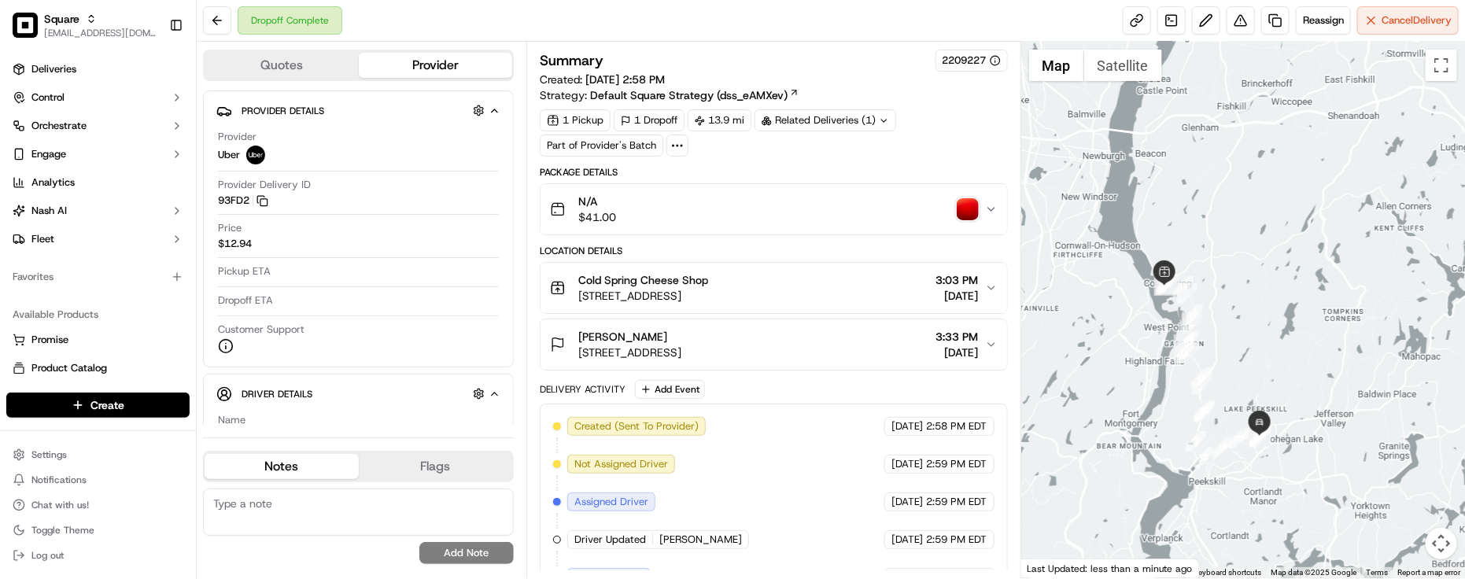
scroll to position [34, 0]
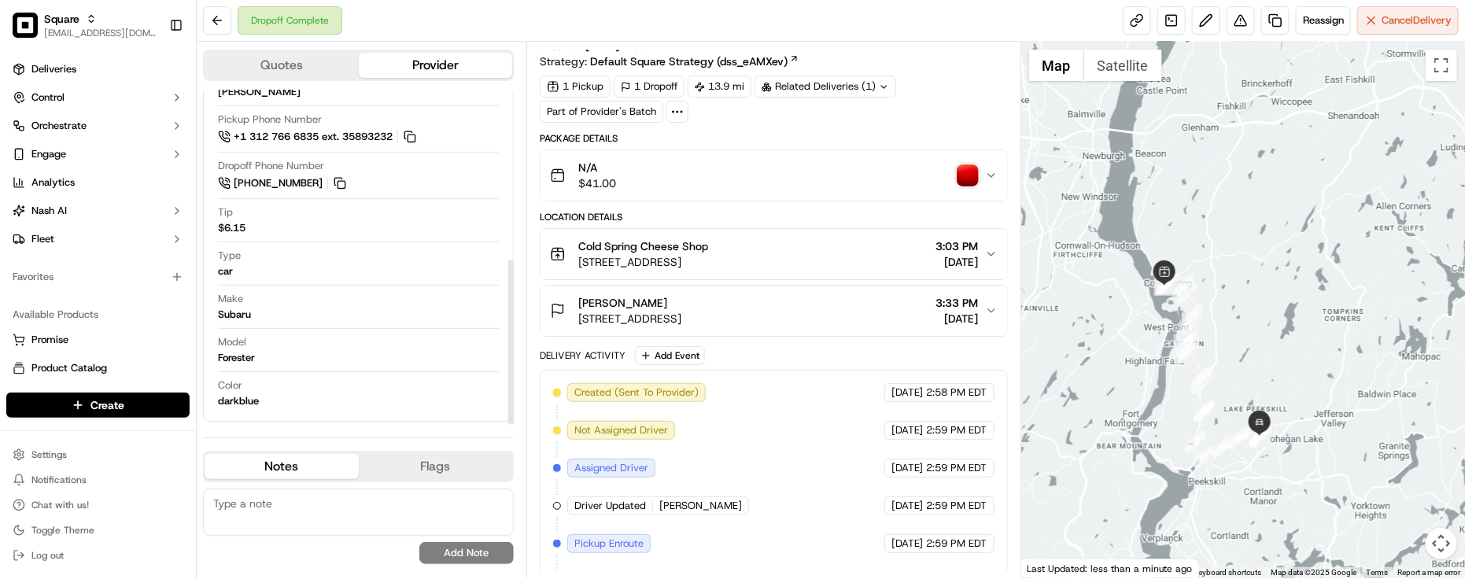
click at [285, 307] on div "Make Subaru" at bounding box center [358, 307] width 281 height 30
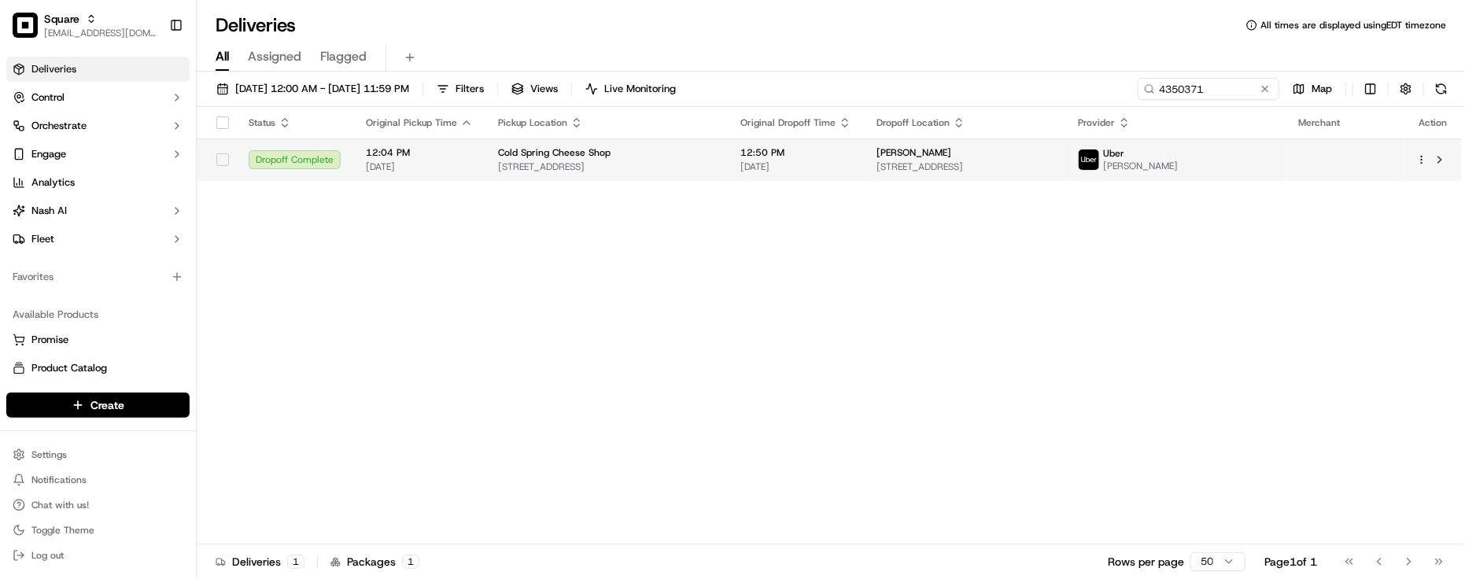
click at [1053, 150] on div "Samantha Cavigliano" at bounding box center [965, 152] width 176 height 13
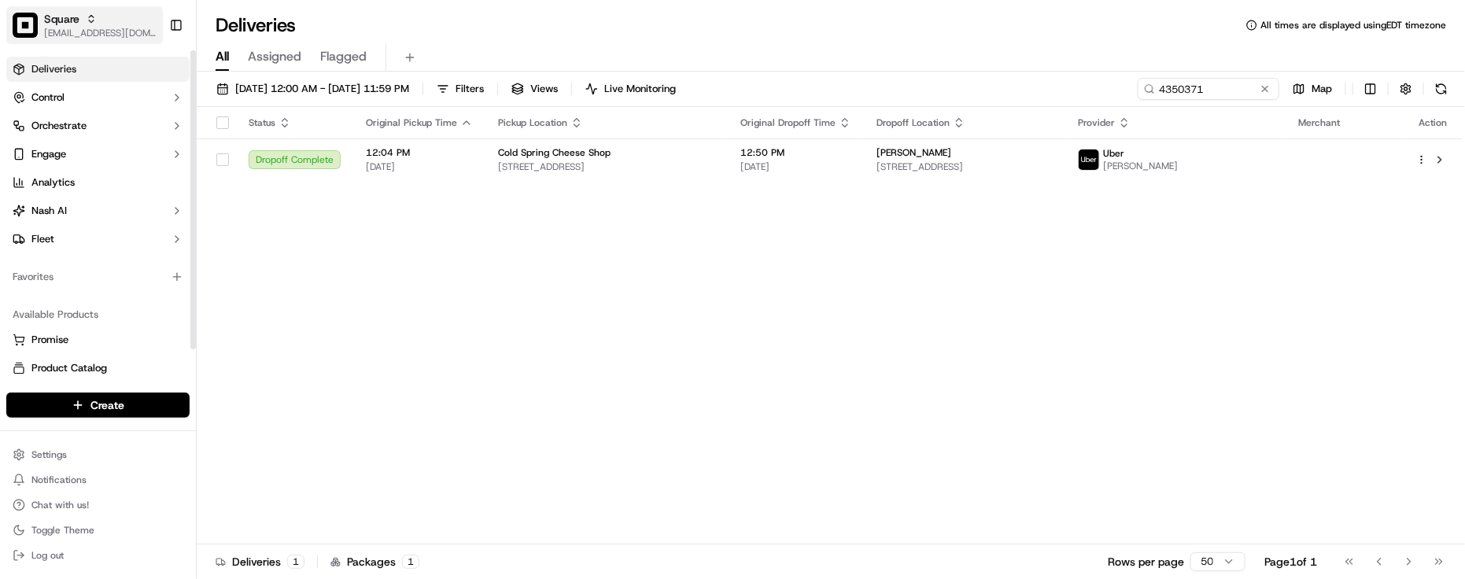
click at [29, 13] on img "button" at bounding box center [25, 25] width 25 height 25
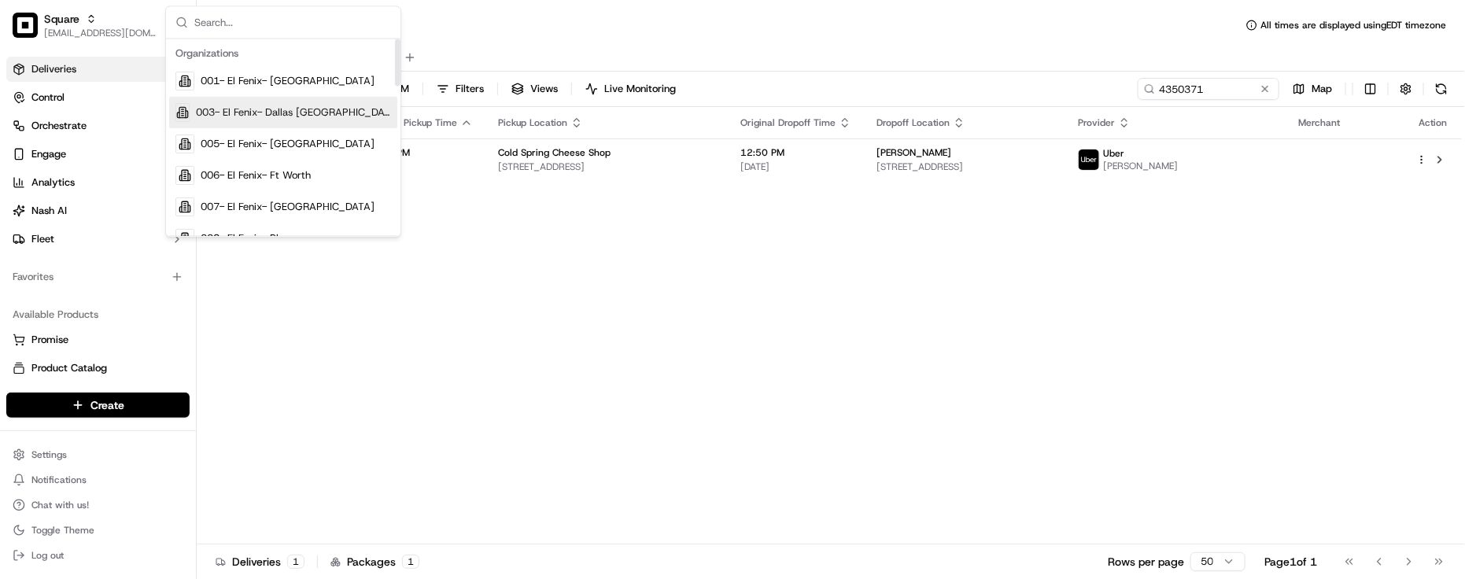
click at [703, 300] on div "Status Original Pickup Time Pickup Location Original Dropoff Time Dropoff Locat…" at bounding box center [830, 326] width 1266 height 438
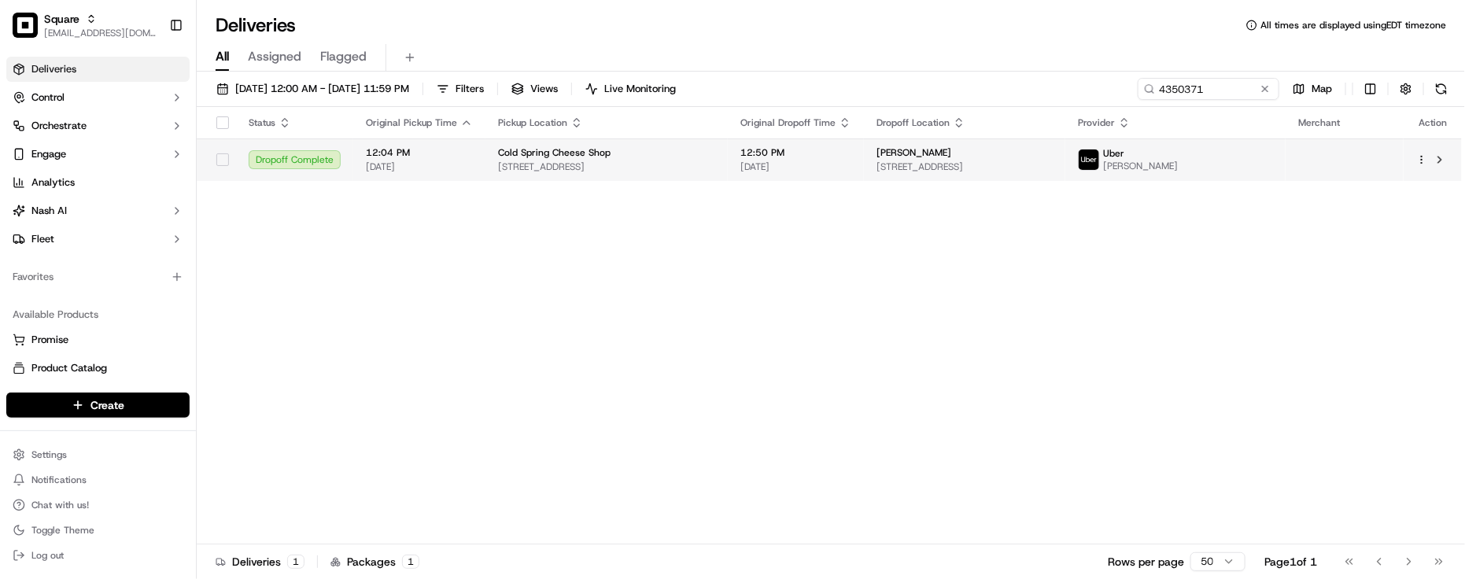
click at [561, 143] on td "Cold Spring Cheese Shop 104 Main St, Cold Spring, NY 10516, USA" at bounding box center [607, 160] width 242 height 43
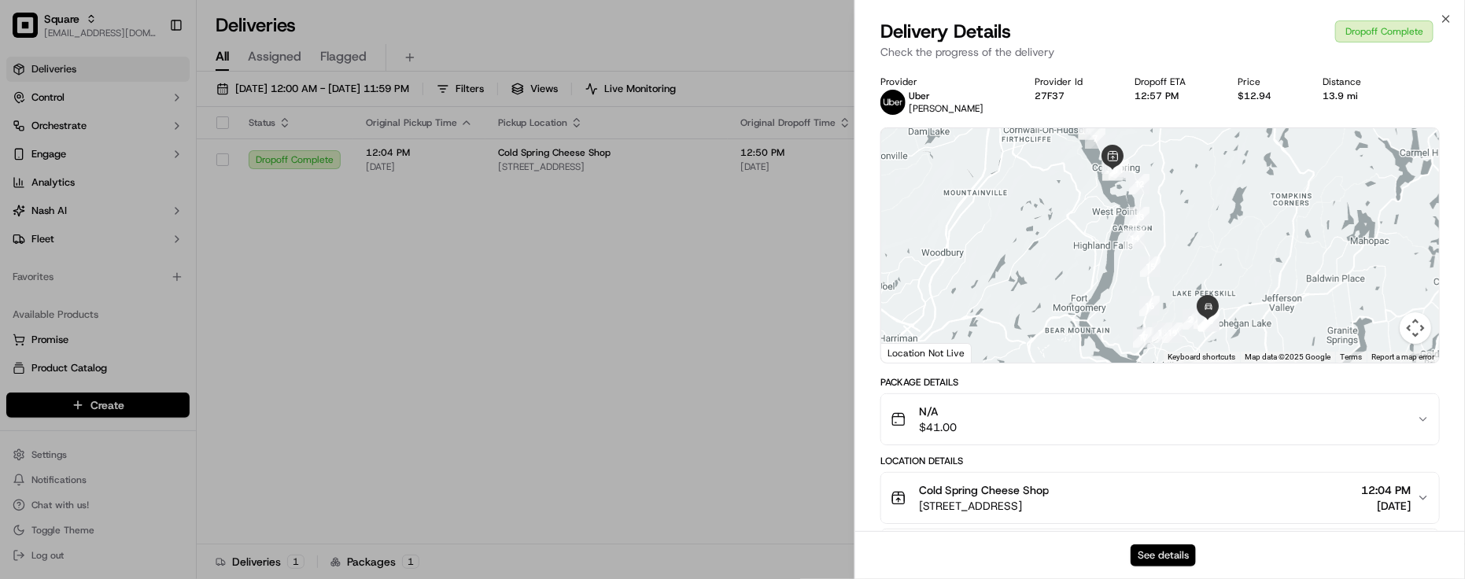
click at [1170, 560] on button "See details" at bounding box center [1163, 556] width 65 height 22
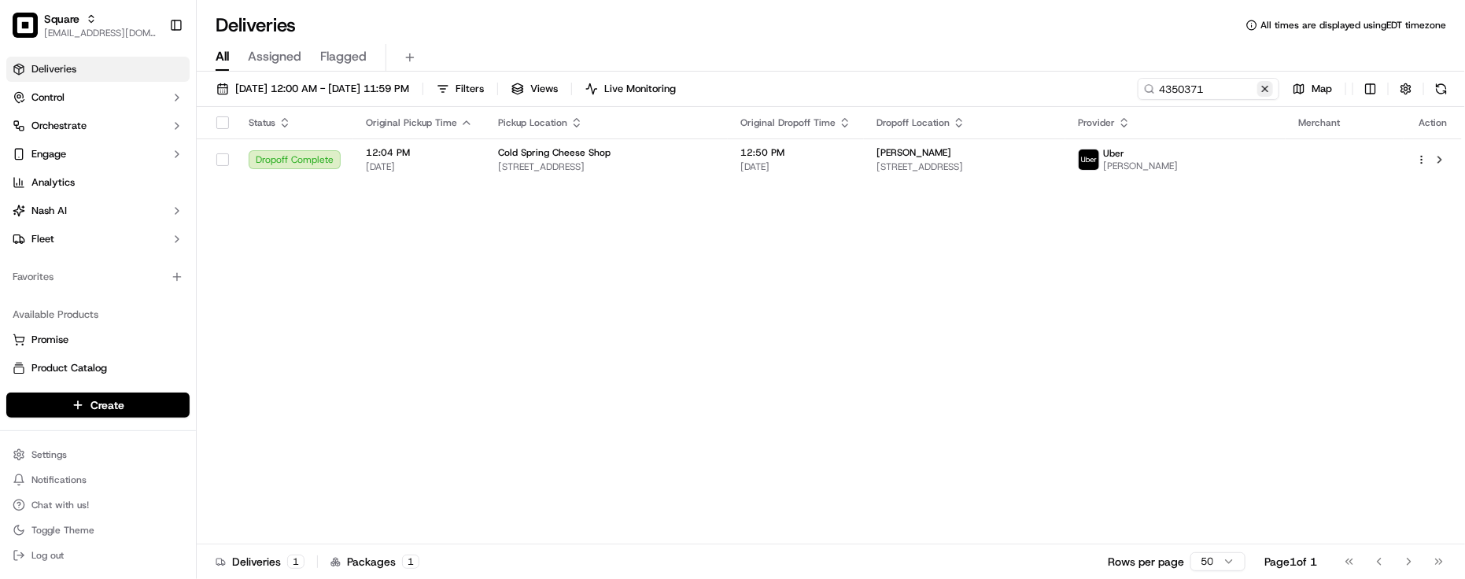
click at [1271, 84] on button at bounding box center [1266, 89] width 16 height 16
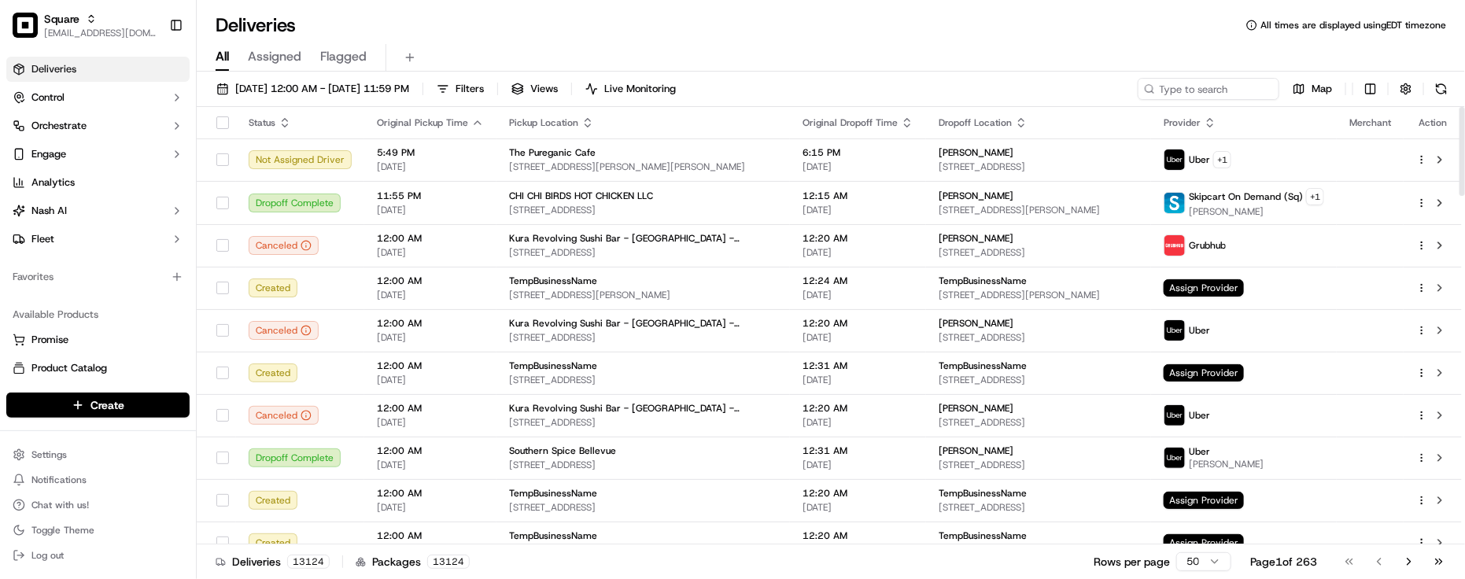
click at [350, 13] on div "Deliveries All times are displayed using EDT timezone" at bounding box center [831, 25] width 1269 height 25
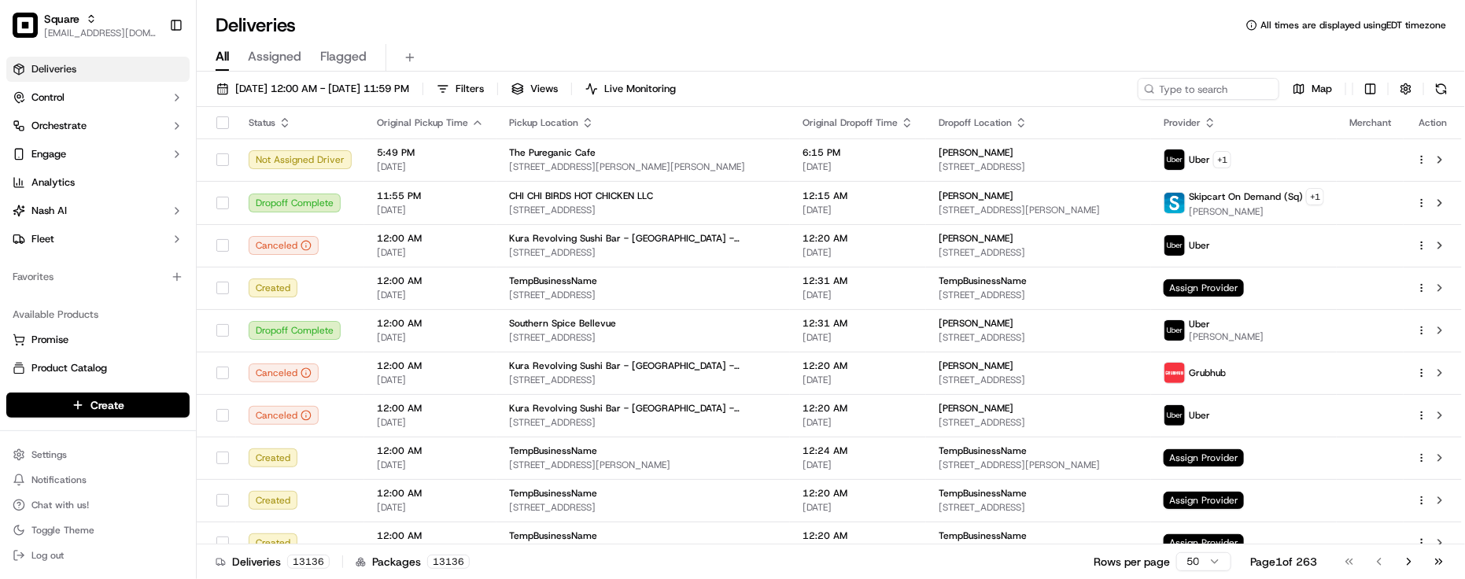
click at [453, 13] on div "Deliveries All times are displayed using EDT timezone" at bounding box center [831, 25] width 1269 height 25
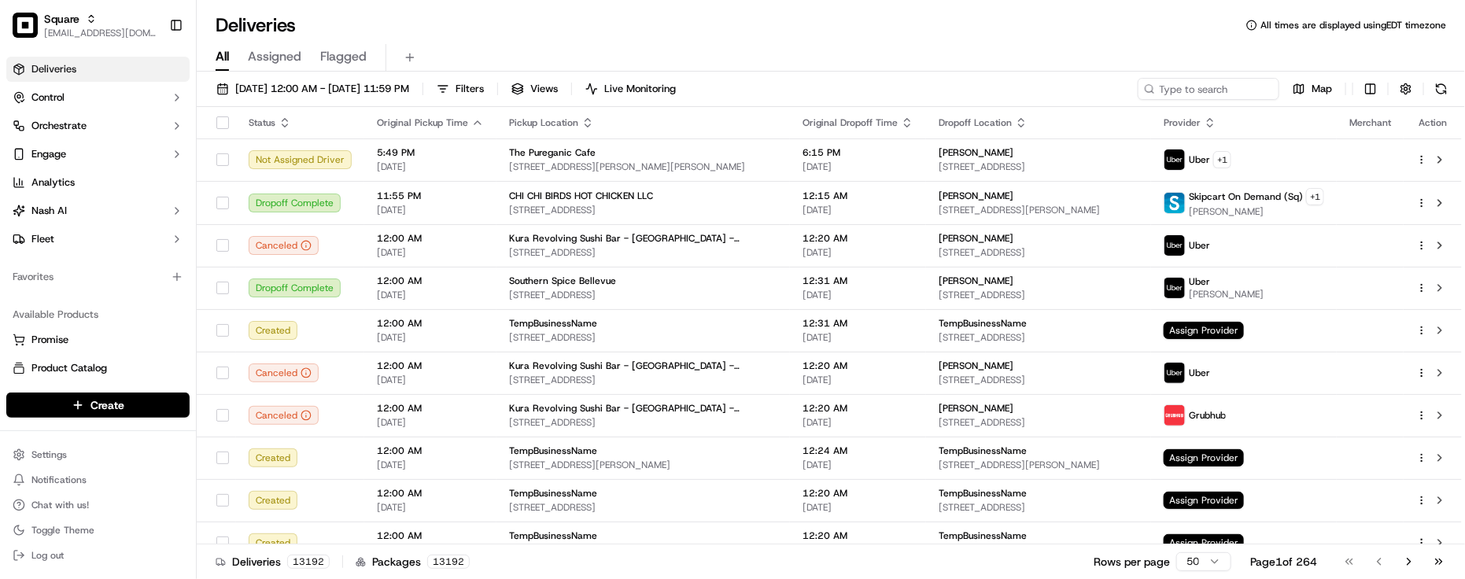
click at [512, 24] on div "Deliveries All times are displayed using EDT timezone" at bounding box center [831, 25] width 1269 height 25
click at [386, 26] on div "Deliveries All times are displayed using EDT timezone" at bounding box center [831, 25] width 1269 height 25
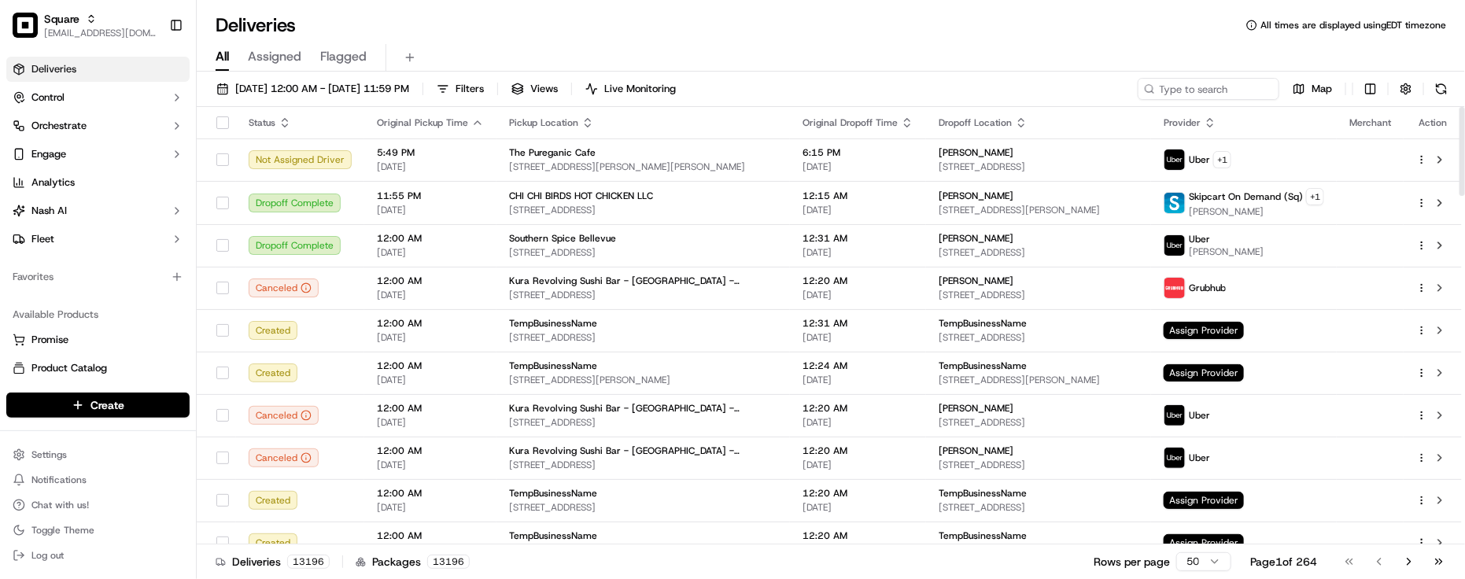
click at [839, 559] on div "Deliveries 13196 Packages 13196 Rows per page 50 Page 1 of 264 Go to first page…" at bounding box center [831, 561] width 1269 height 35
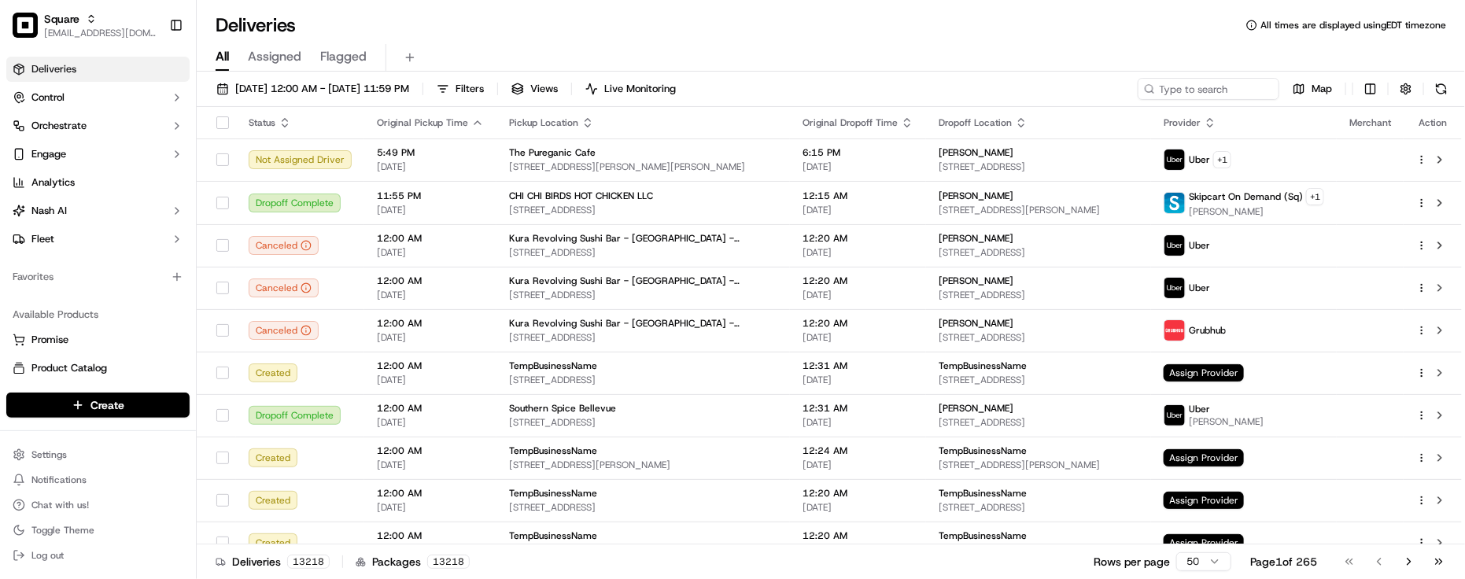
click at [480, 28] on div "Deliveries All times are displayed using EDT timezone" at bounding box center [831, 25] width 1269 height 25
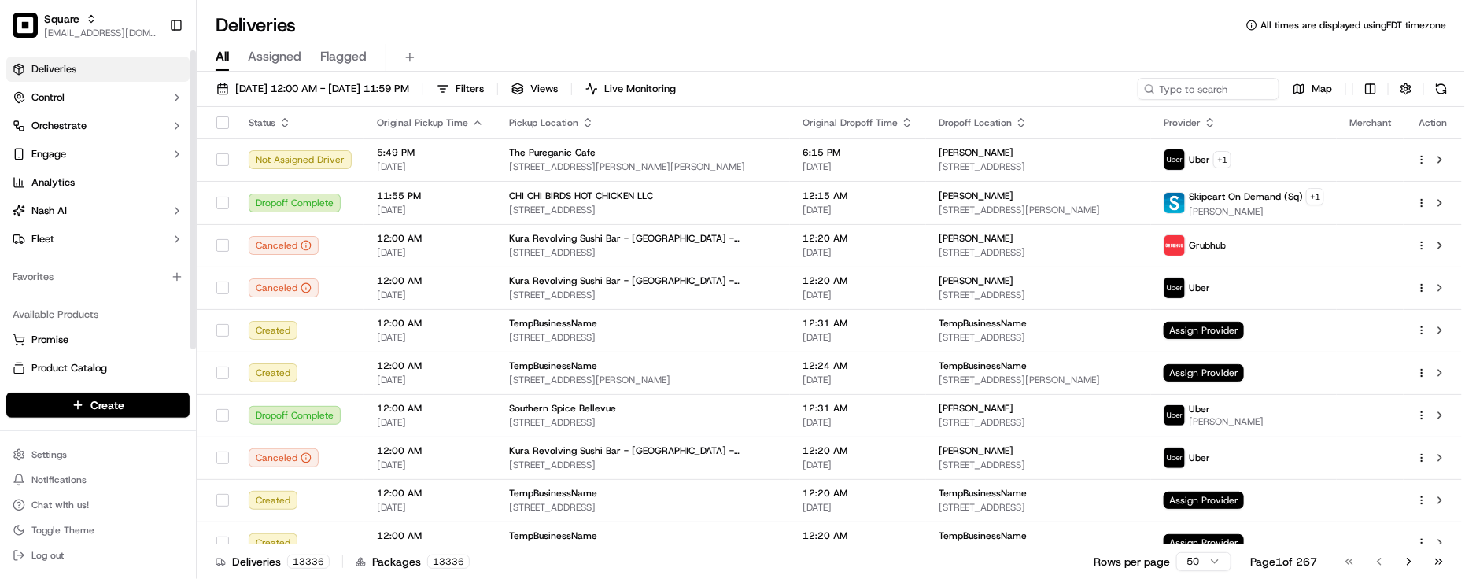
click at [102, 283] on div "Favorites" at bounding box center [97, 276] width 183 height 25
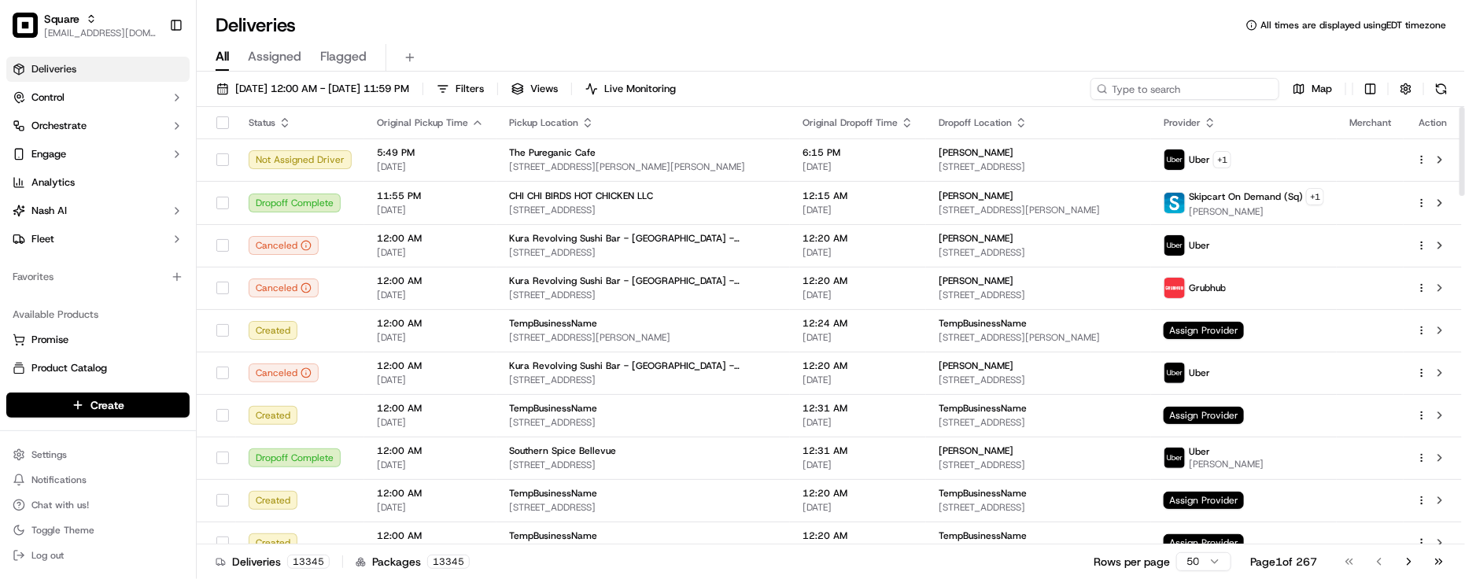
click at [1244, 83] on input at bounding box center [1185, 89] width 189 height 22
paste input "4478975"
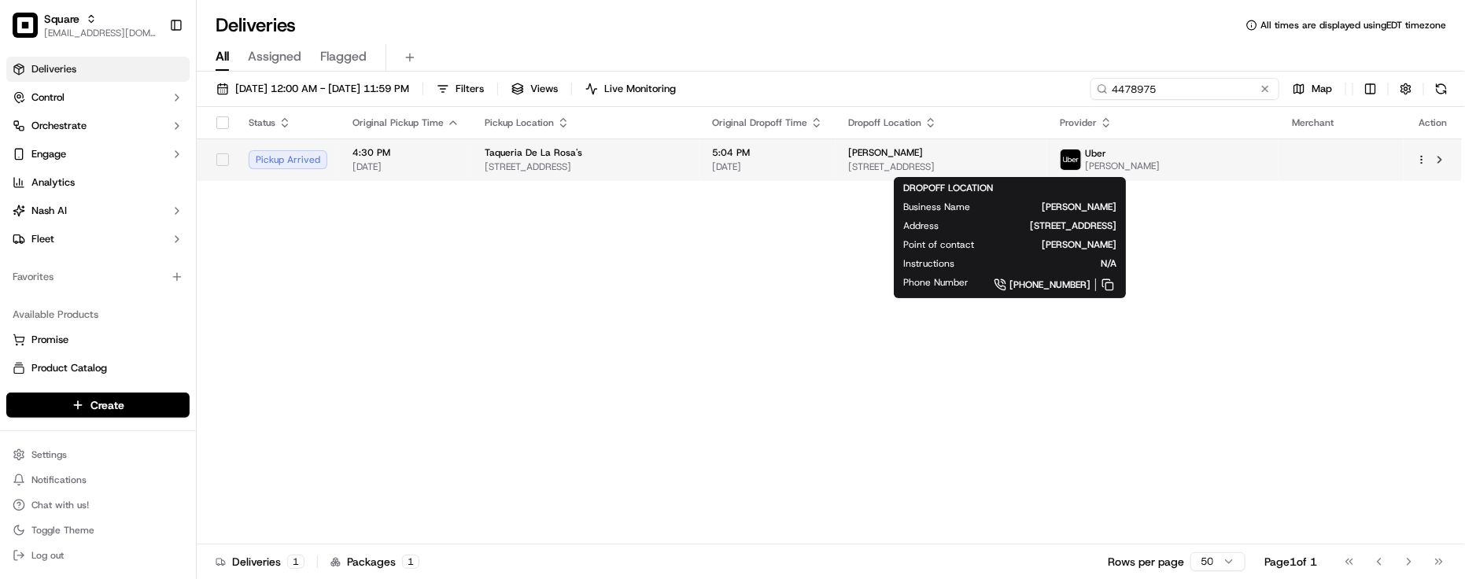
type input "4478975"
click at [907, 153] on span "Krystal Harrison" at bounding box center [885, 152] width 75 height 13
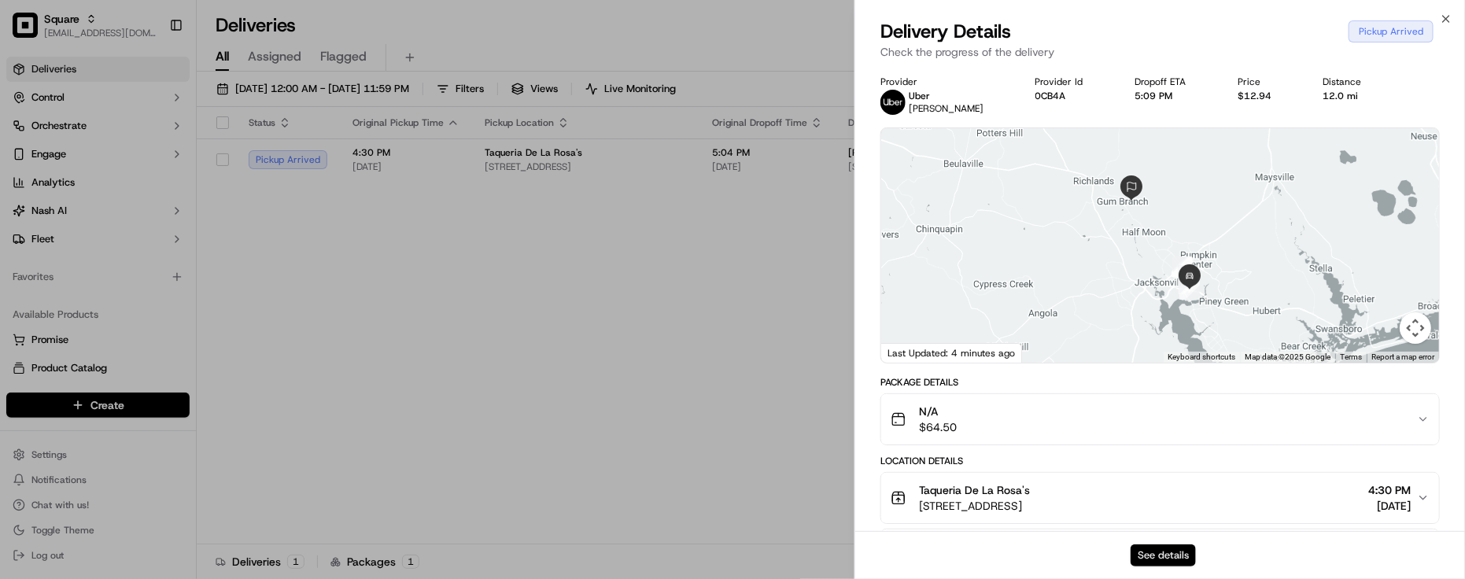
click at [1165, 559] on button "See details" at bounding box center [1163, 556] width 65 height 22
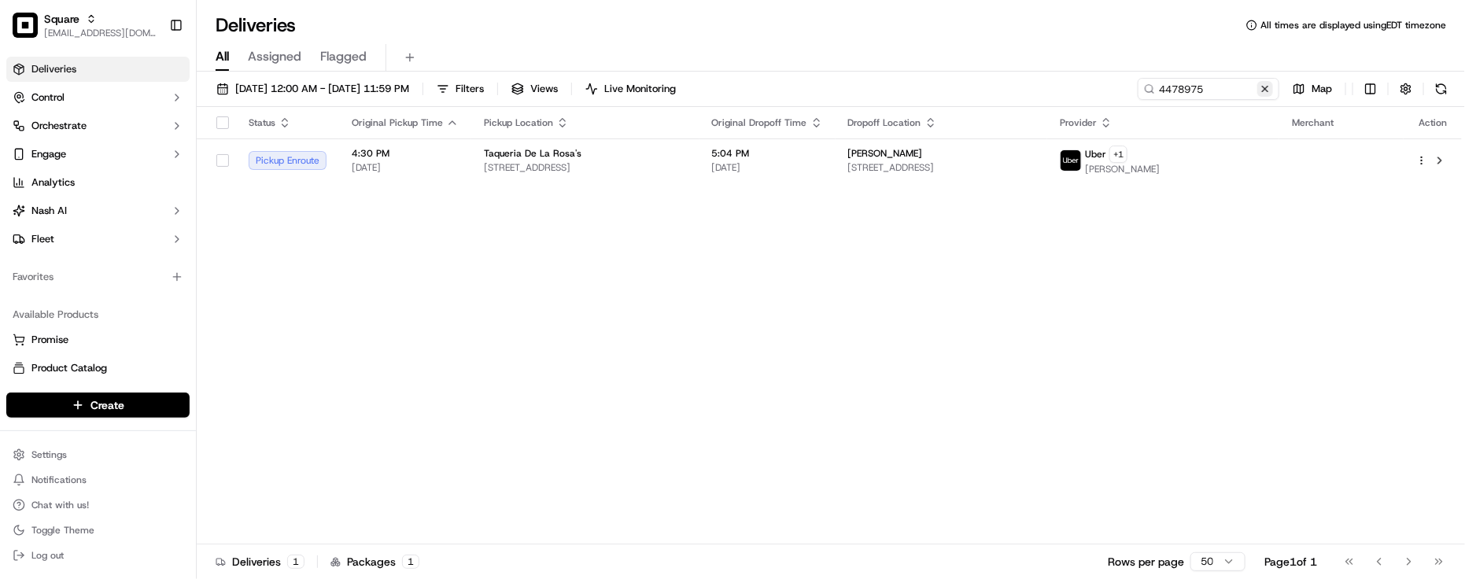
click at [1259, 89] on button at bounding box center [1266, 89] width 16 height 16
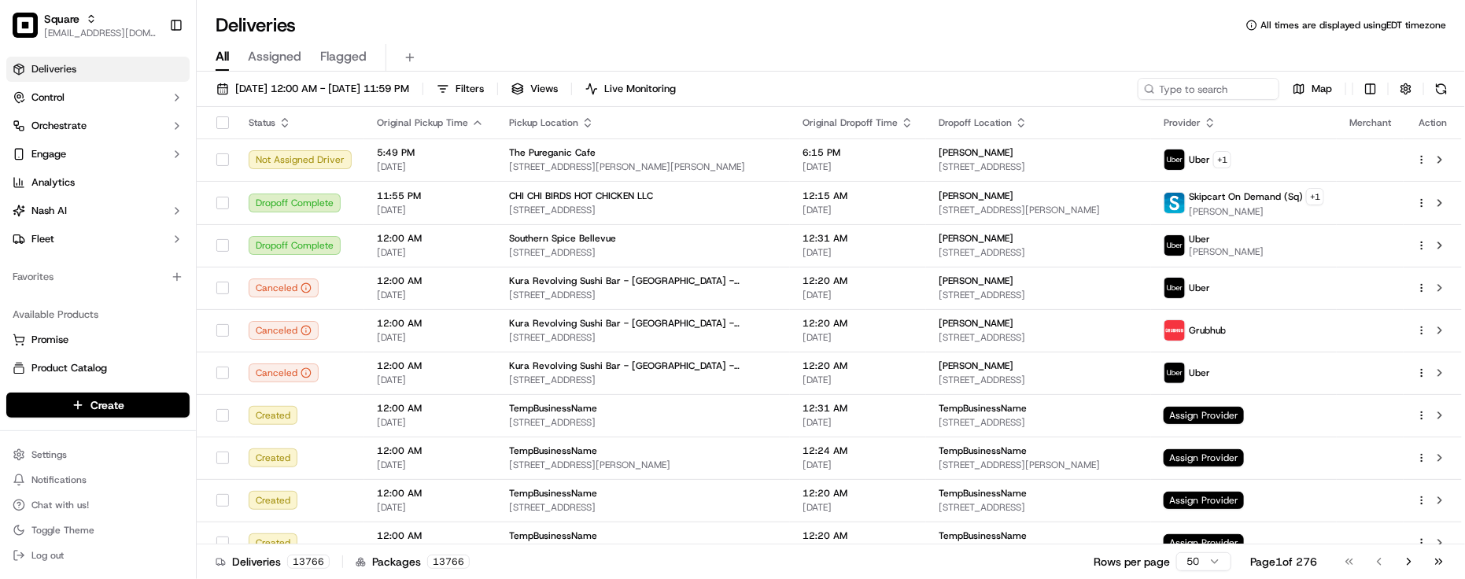
click at [325, 20] on div "Deliveries All times are displayed using EDT timezone" at bounding box center [831, 25] width 1269 height 25
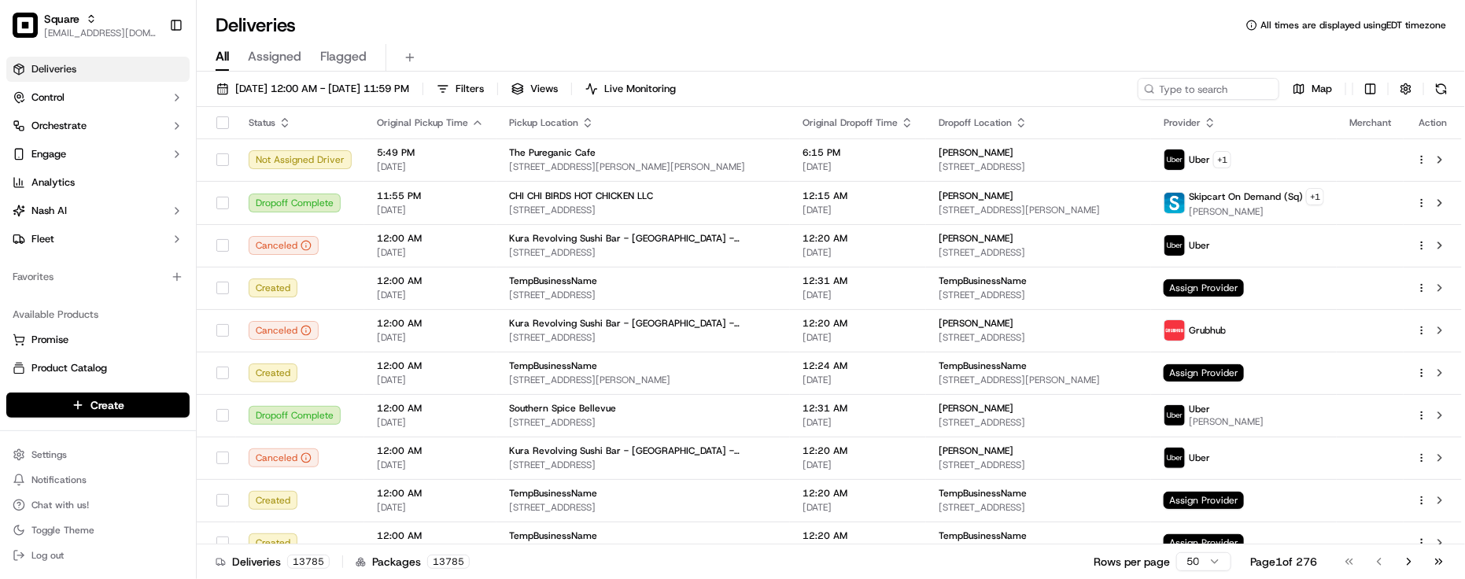
click at [842, 61] on div "All Assigned Flagged" at bounding box center [831, 58] width 1269 height 28
click at [332, 26] on div "Deliveries All times are displayed using EDT timezone" at bounding box center [831, 25] width 1269 height 25
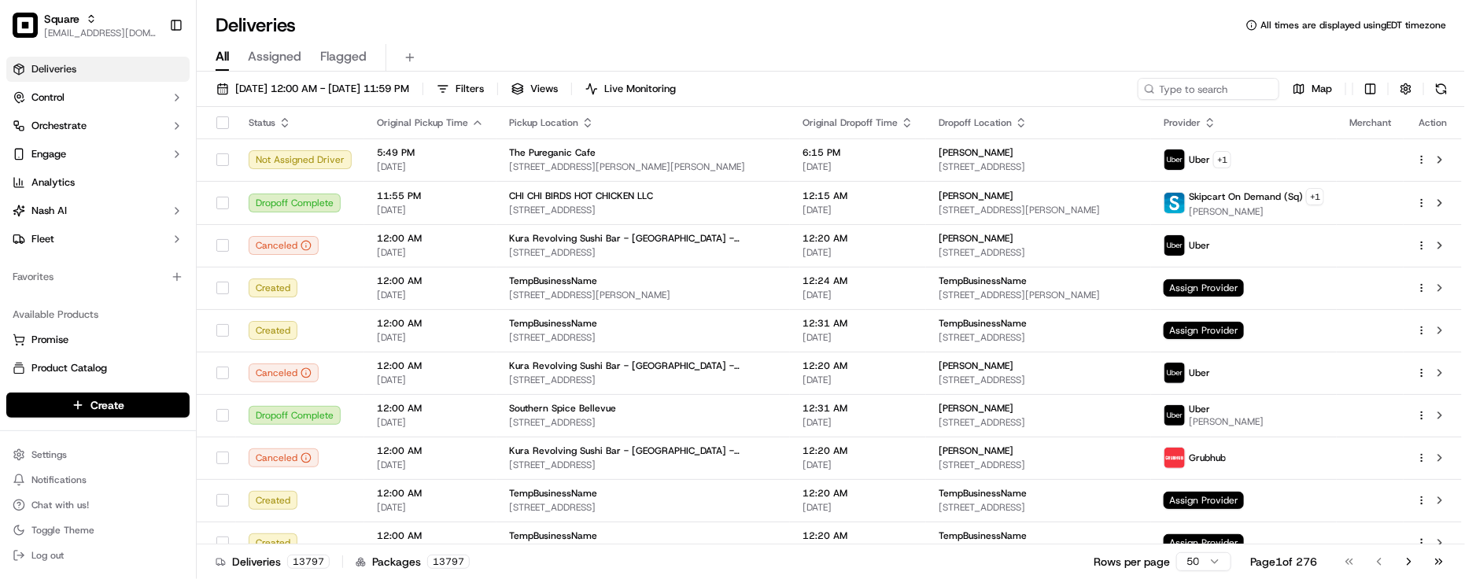
click at [445, 28] on div "Deliveries All times are displayed using EDT timezone" at bounding box center [831, 25] width 1269 height 25
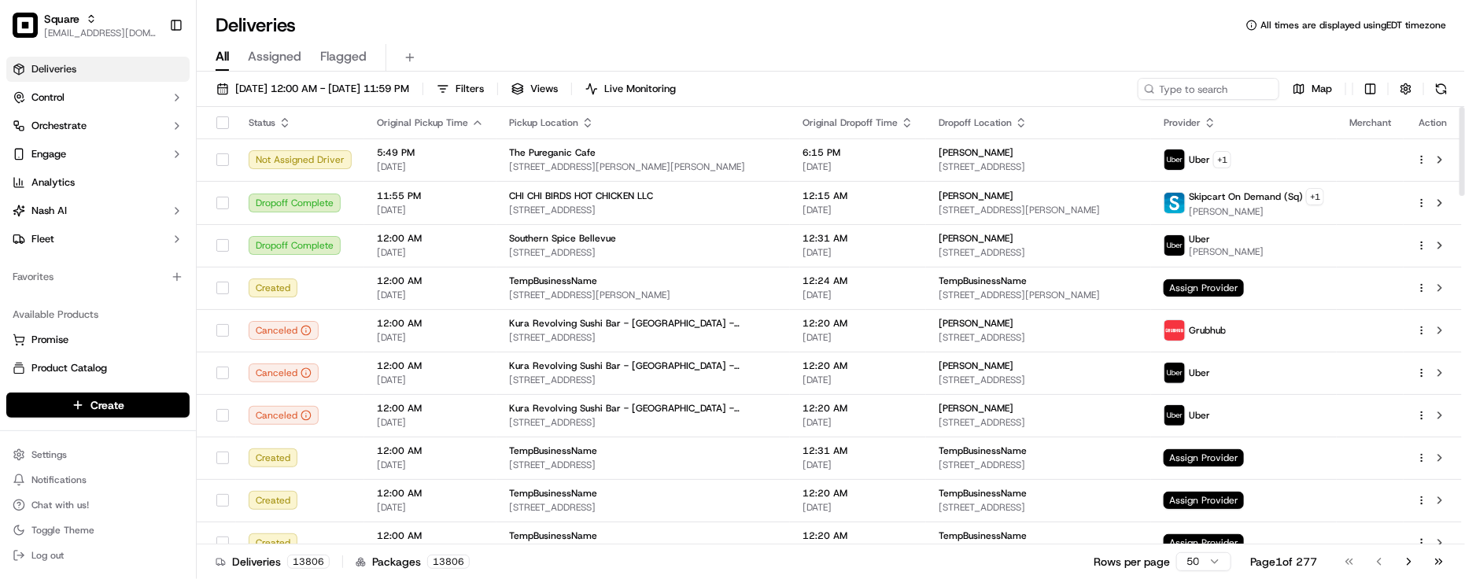
click at [887, 564] on div "Deliveries 13806 Packages 13806 Rows per page 50 Page 1 of 277 Go to first page…" at bounding box center [831, 561] width 1269 height 35
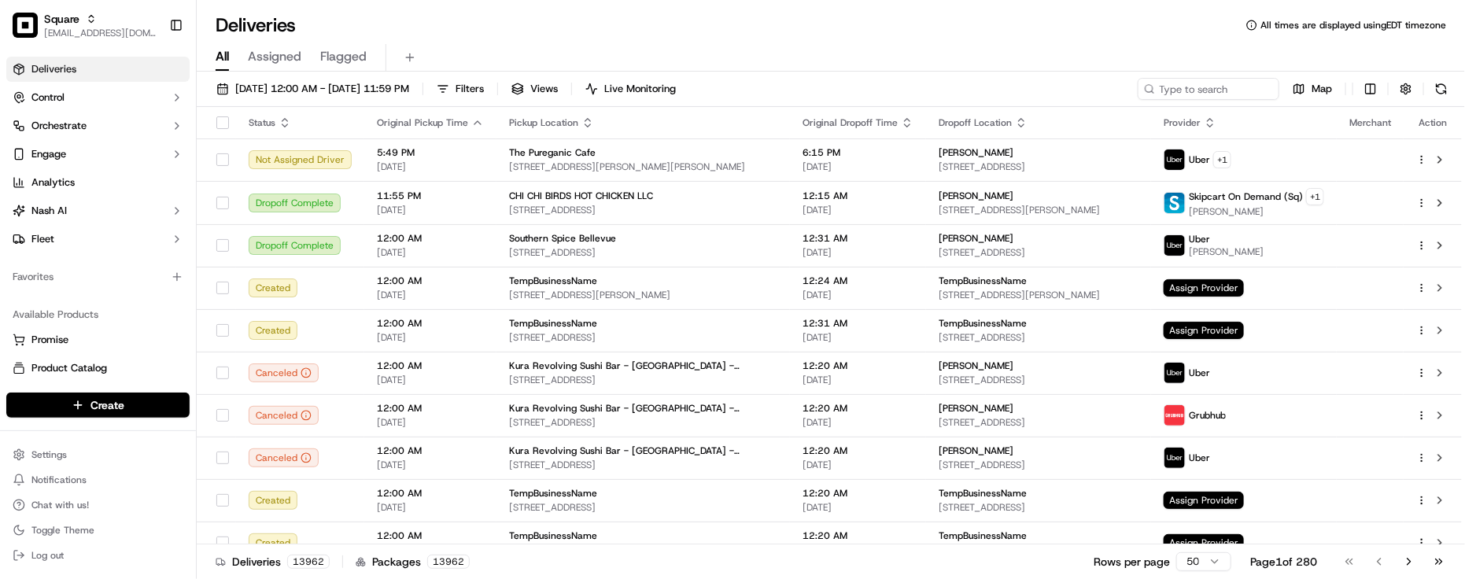
click at [738, 40] on div "All Assigned Flagged" at bounding box center [831, 55] width 1269 height 34
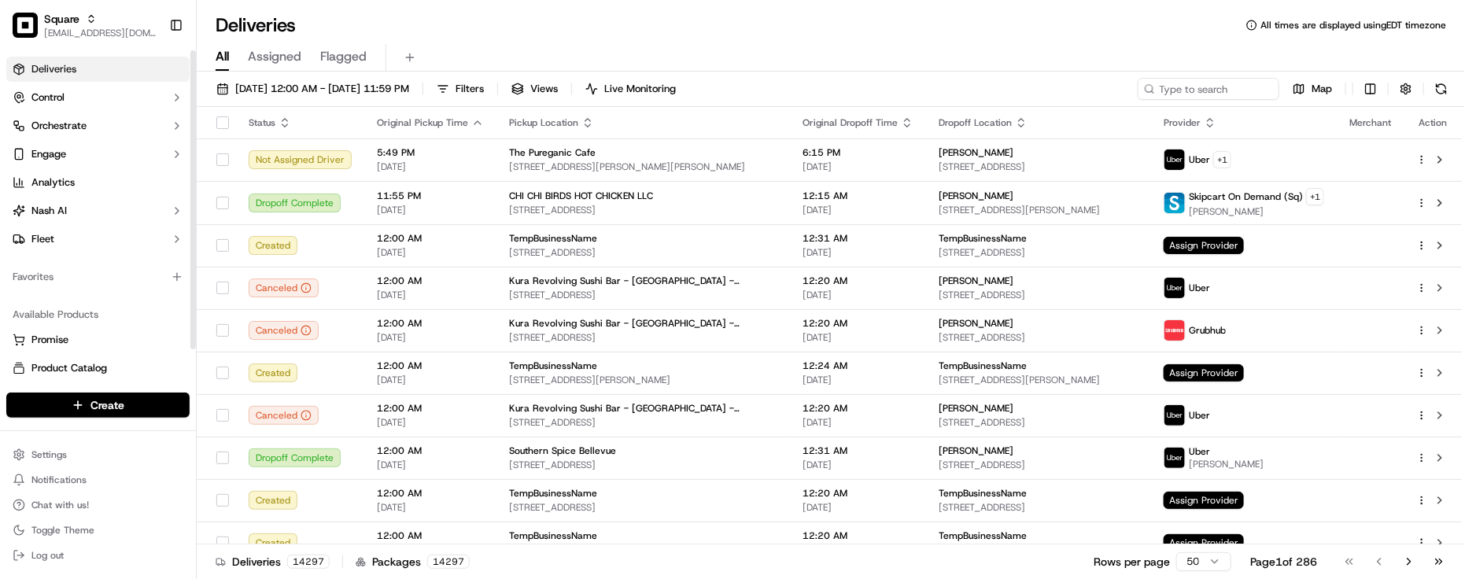
click at [112, 296] on div "Available Products Promise Product Catalog Returns" at bounding box center [98, 356] width 196 height 120
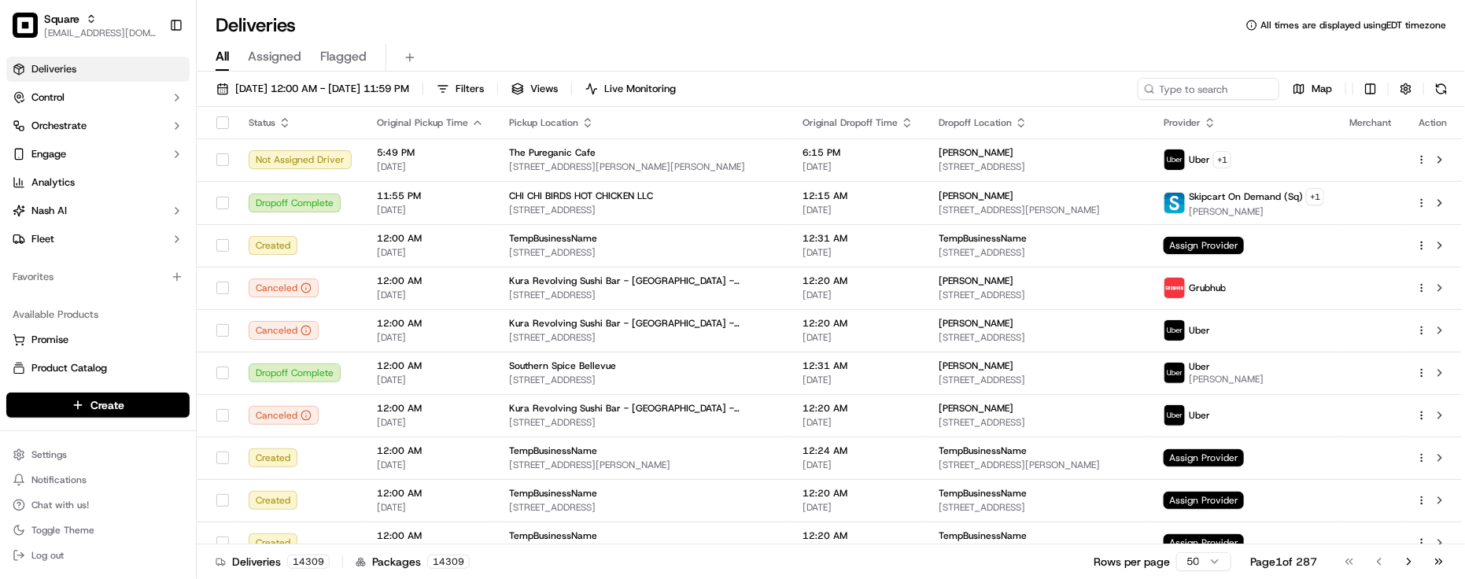
click at [1256, 76] on div "09/19/2025 12:00 AM - 09/19/2025 11:59 PM Filters Views Live Monitoring Map Sta…" at bounding box center [831, 327] width 1269 height 511
click at [1247, 81] on input at bounding box center [1185, 89] width 189 height 22
paste input "6092126"
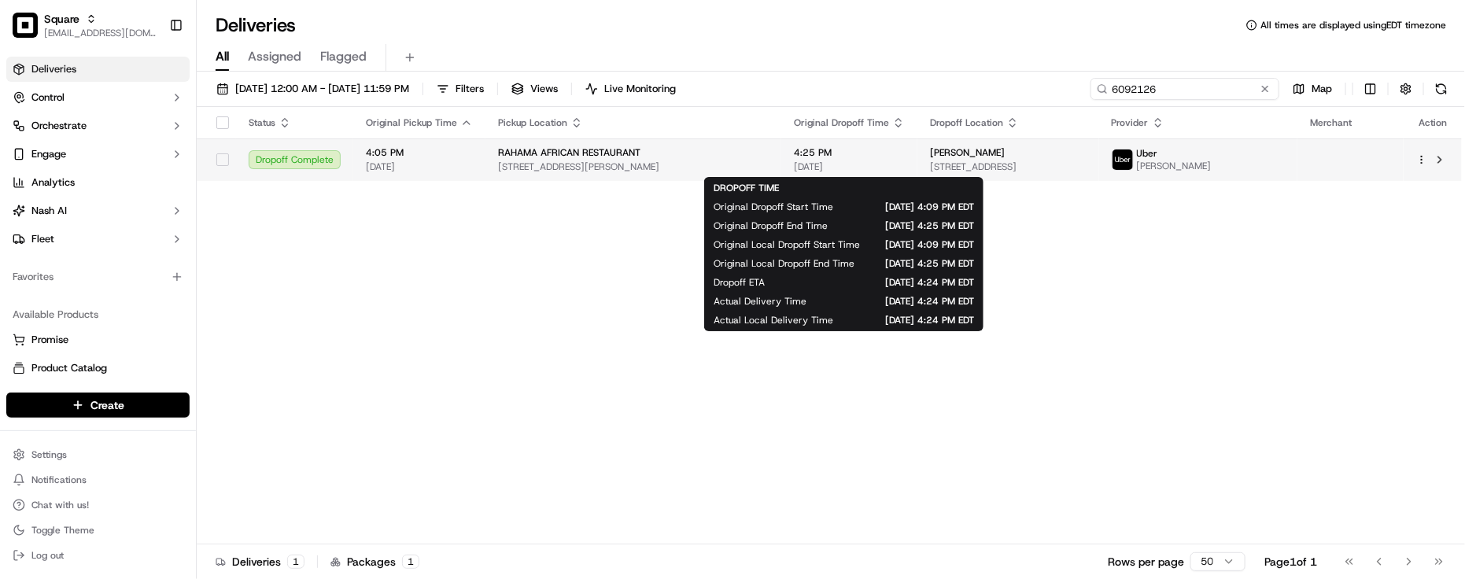
type input "6092126"
click at [905, 157] on span "4:25 PM" at bounding box center [849, 152] width 111 height 13
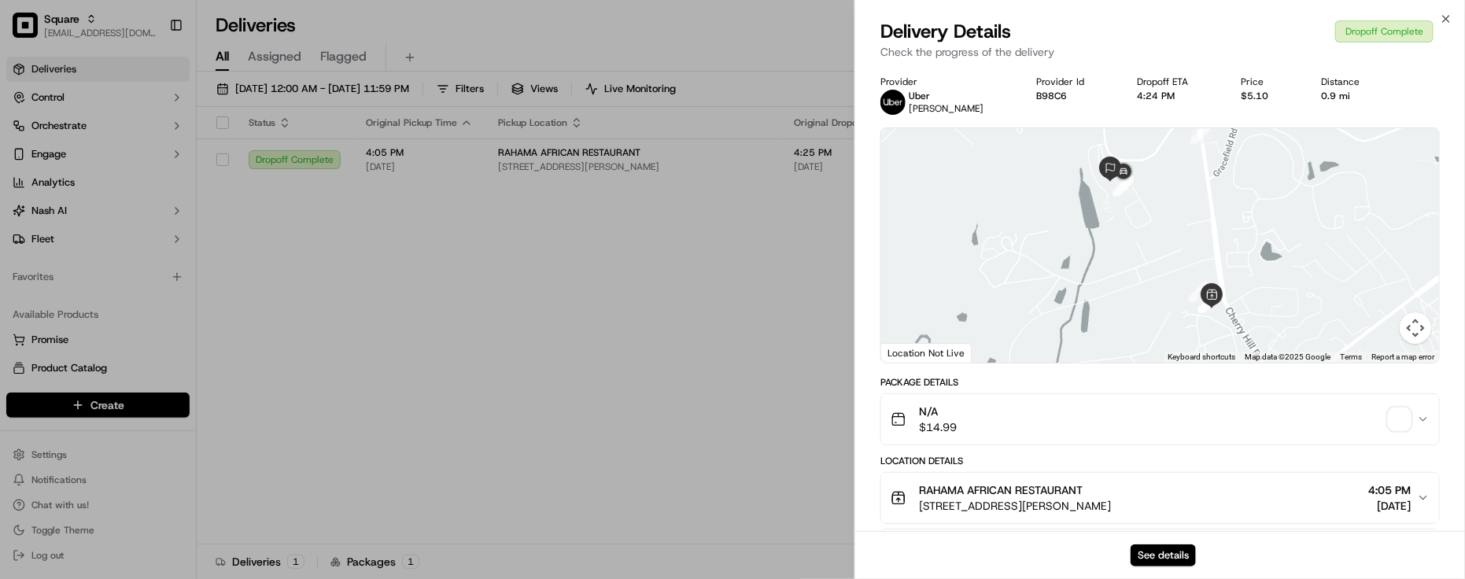
click at [1129, 547] on div "See details" at bounding box center [1161, 555] width 610 height 48
click at [1129, 552] on div "See details" at bounding box center [1161, 555] width 610 height 48
click at [1183, 556] on button "See details" at bounding box center [1163, 556] width 65 height 22
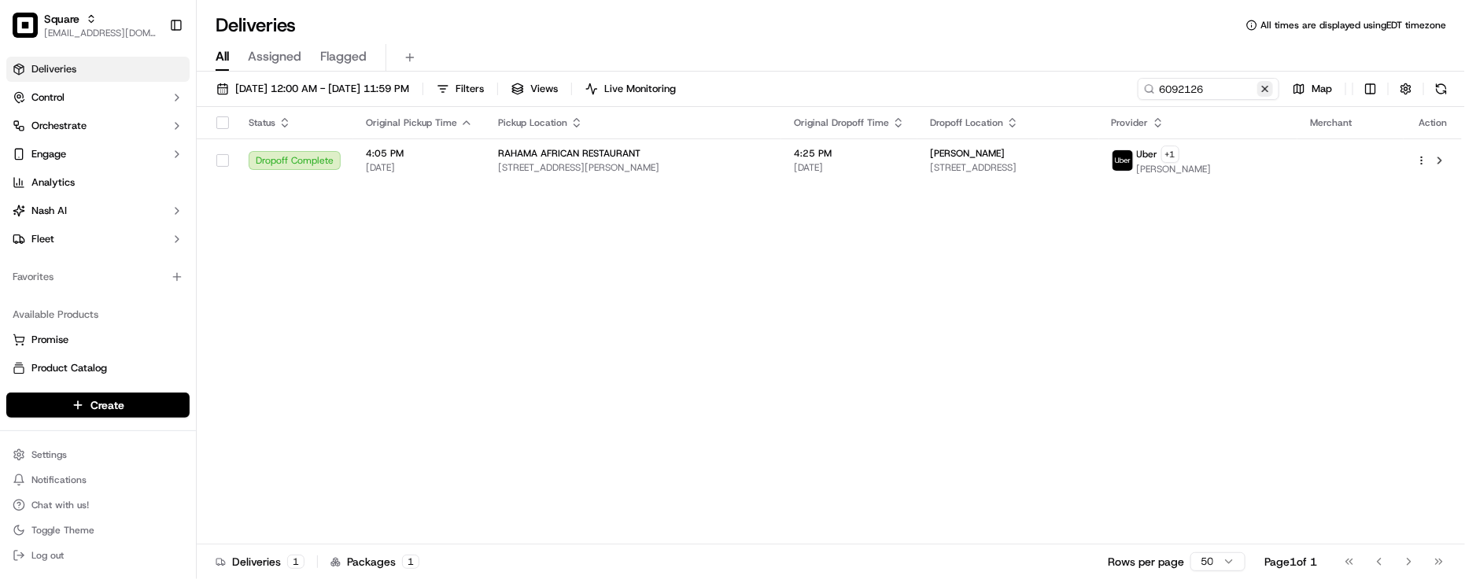
click at [1265, 87] on button at bounding box center [1266, 89] width 16 height 16
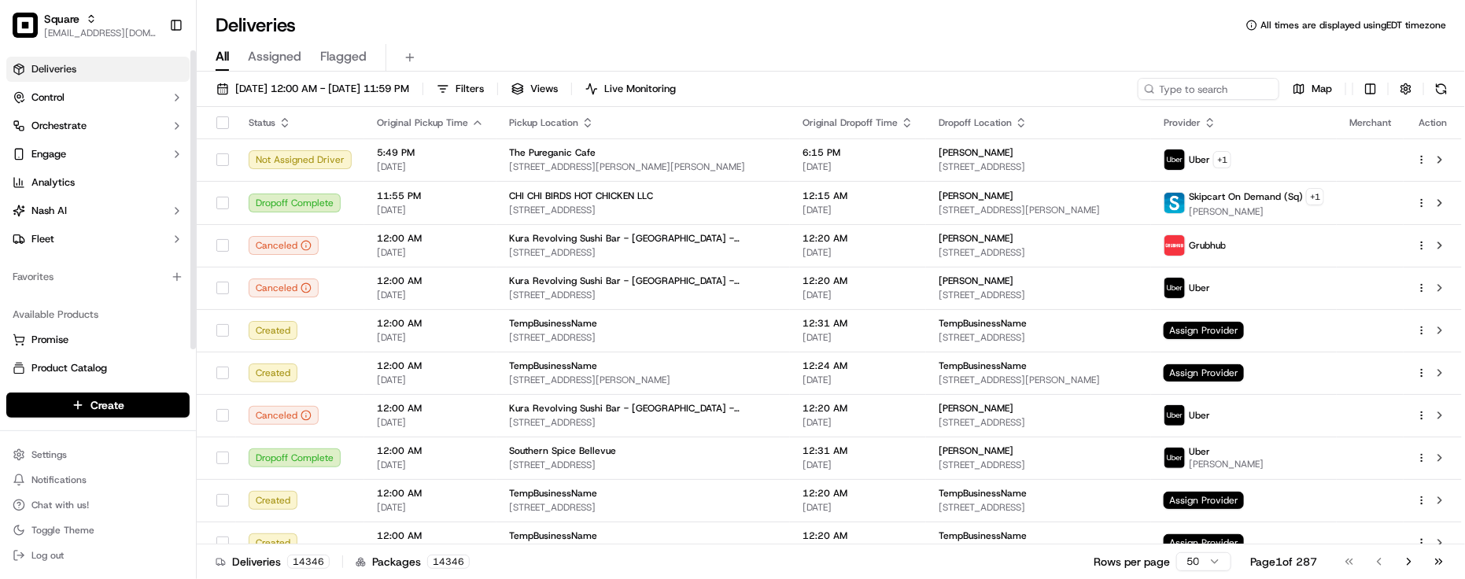
click at [41, 260] on div "Favorites" at bounding box center [98, 277] width 196 height 38
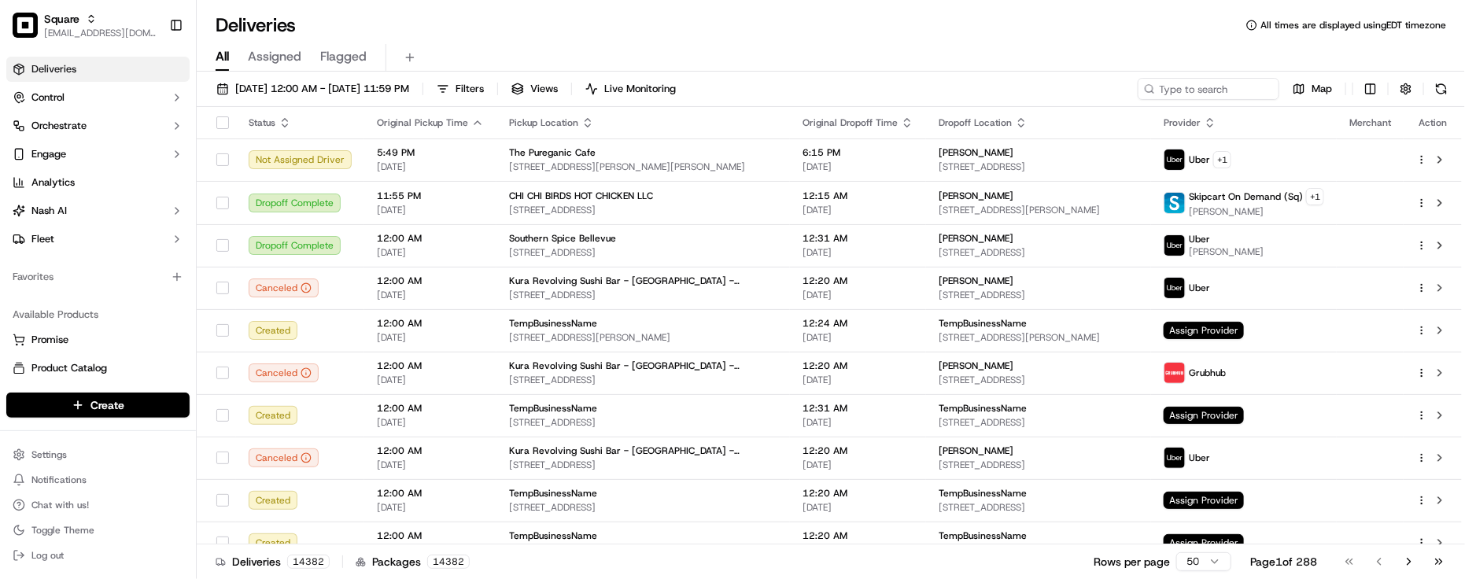
click at [657, 8] on div "Deliveries All times are displayed using EDT timezone All Assigned Flagged 09/1…" at bounding box center [831, 289] width 1269 height 579
click at [355, 6] on div "Deliveries All times are displayed using EDT timezone All Assigned Flagged 09/1…" at bounding box center [831, 289] width 1269 height 579
click at [384, 26] on div "Deliveries All times are displayed using EDT timezone" at bounding box center [831, 25] width 1269 height 25
click at [490, 9] on div "Deliveries All times are displayed using EDT timezone All Assigned Flagged 09/1…" at bounding box center [831, 289] width 1269 height 579
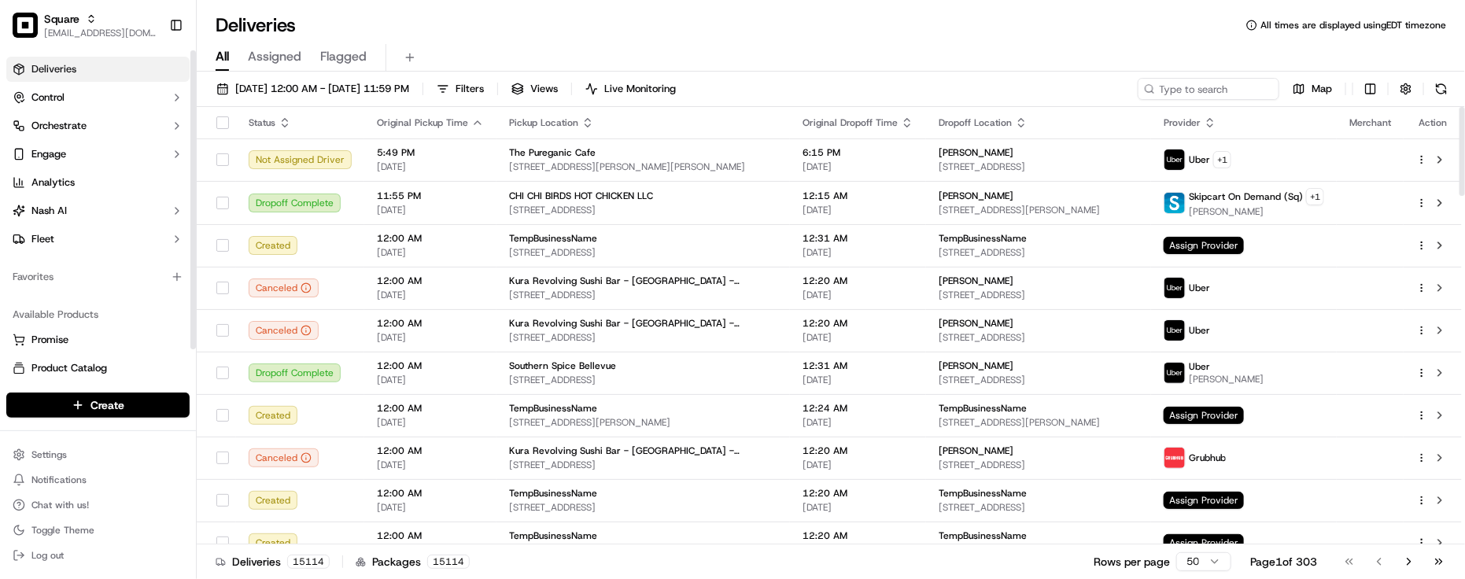
click at [167, 303] on div "Available Products" at bounding box center [97, 314] width 183 height 25
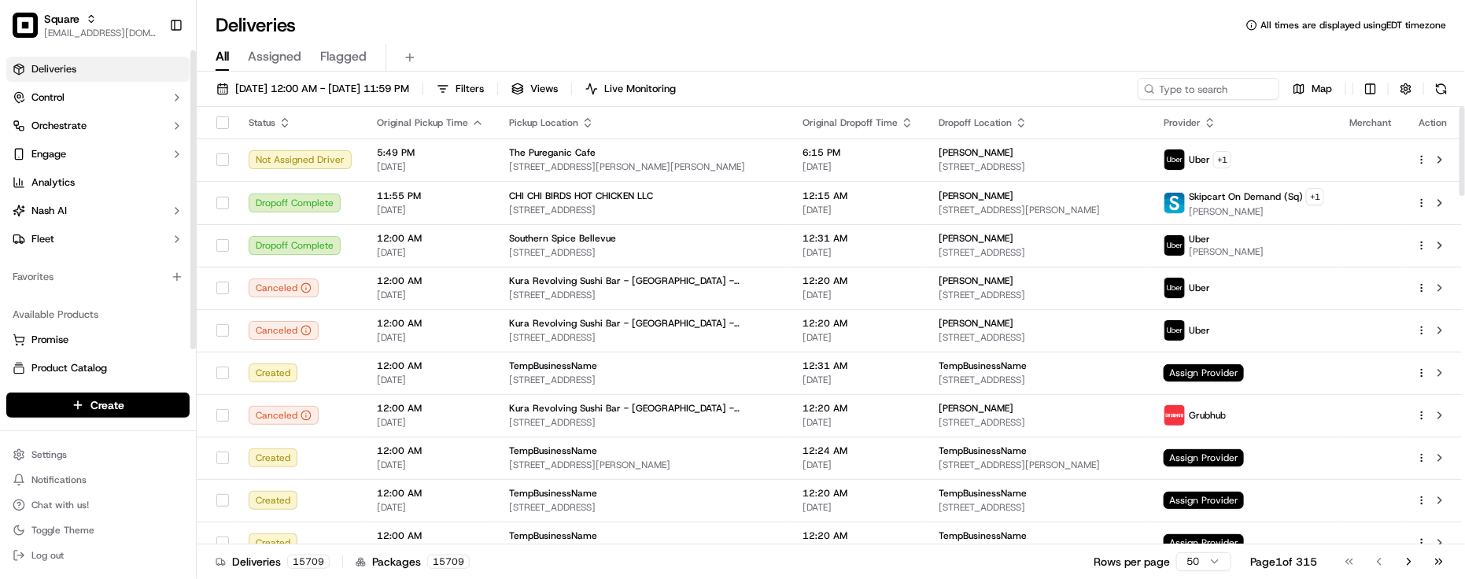
click at [17, 284] on div "Favorites" at bounding box center [97, 276] width 183 height 25
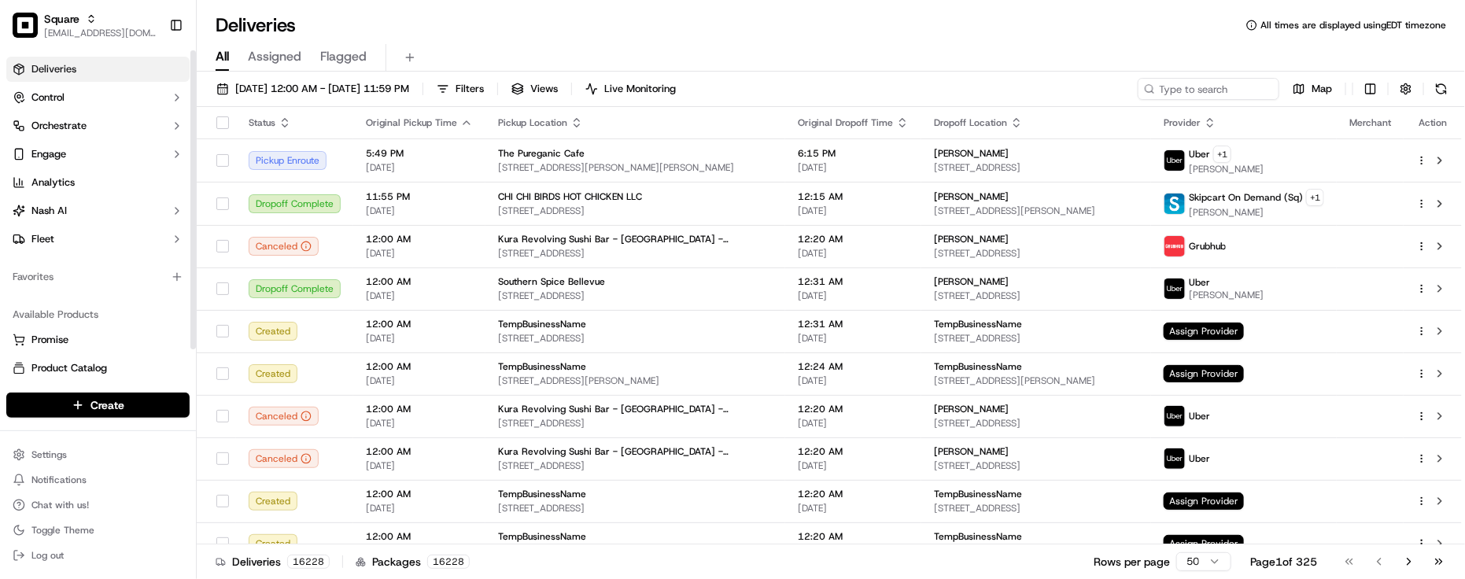
click at [124, 292] on div "Favorites" at bounding box center [98, 277] width 196 height 38
click at [451, 16] on div "Deliveries All times are displayed using EDT timezone" at bounding box center [831, 25] width 1269 height 25
click at [455, 28] on div "Deliveries All times are displayed using EDT timezone" at bounding box center [831, 25] width 1269 height 25
click at [455, 37] on div "Deliveries All times are displayed using EDT timezone All Assigned Flagged 09/1…" at bounding box center [831, 289] width 1269 height 579
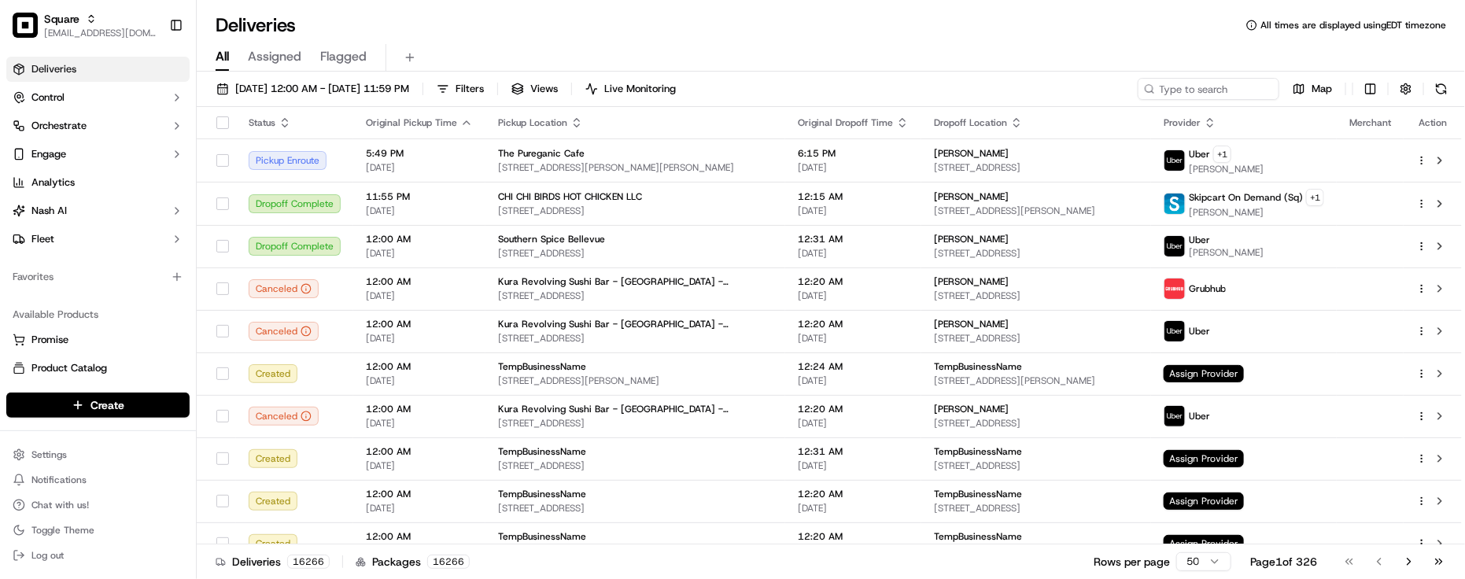
click at [1228, 100] on div "09/19/2025 12:00 AM - 09/19/2025 11:59 PM Filters Views Live Monitoring Map" at bounding box center [831, 92] width 1269 height 29
click at [1236, 93] on input at bounding box center [1185, 89] width 189 height 22
paste input "3641916"
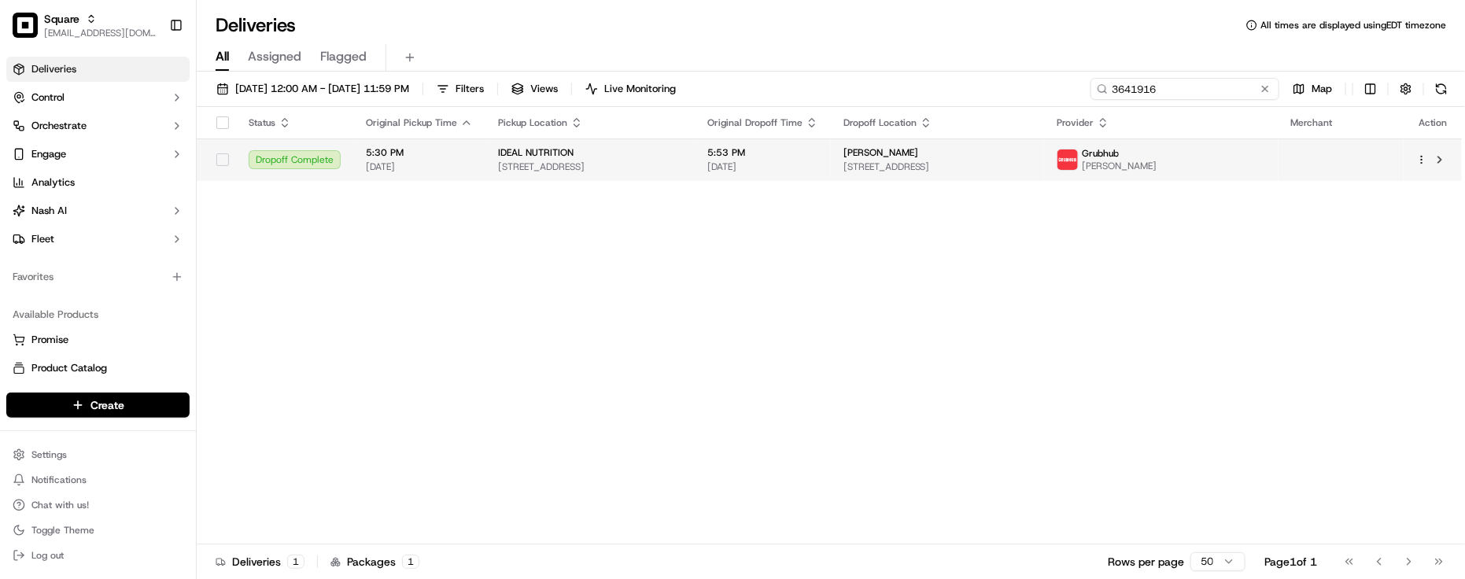
type input "3641916"
click at [819, 166] on span "[DATE]" at bounding box center [763, 167] width 111 height 13
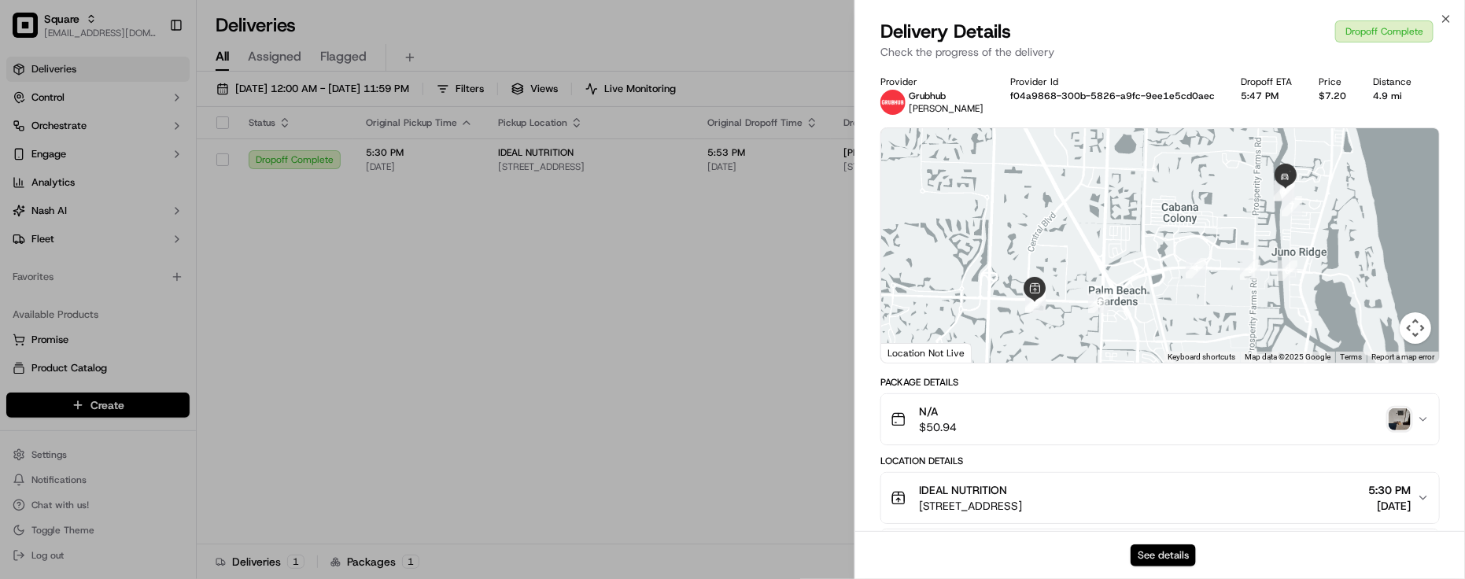
click at [1166, 563] on button "See details" at bounding box center [1163, 556] width 65 height 22
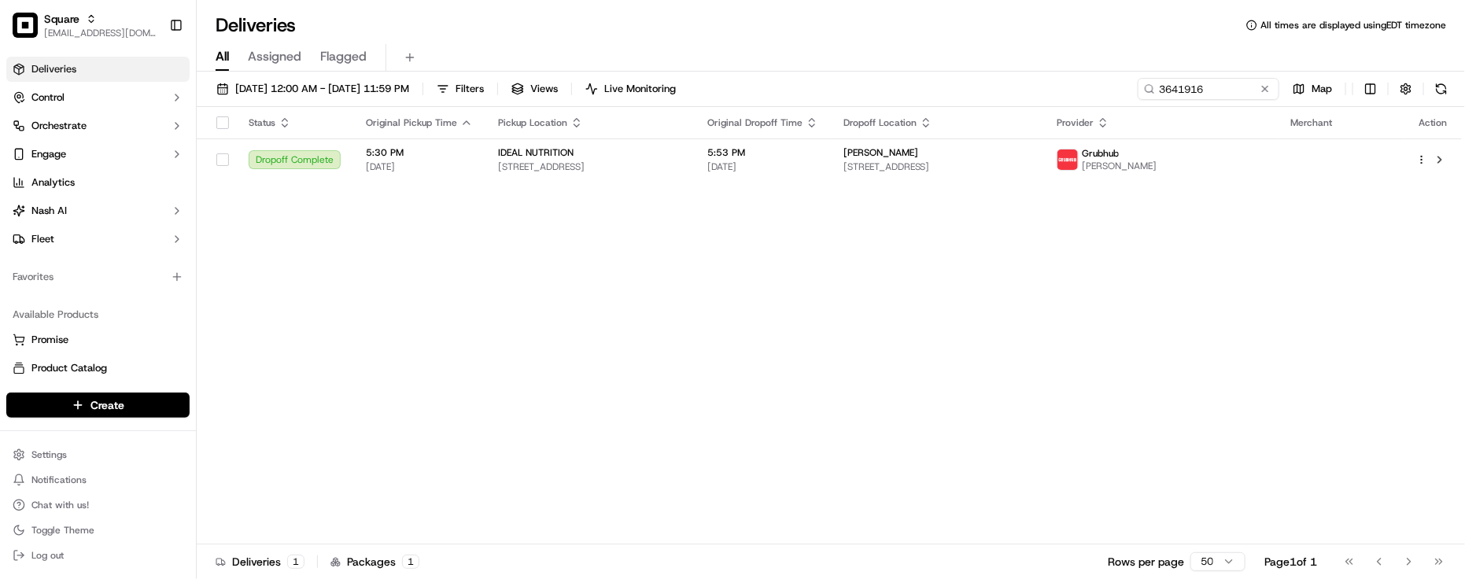
drag, startPoint x: 608, startPoint y: 315, endPoint x: 607, endPoint y: 304, distance: 11.0
click at [608, 316] on div "Status Original Pickup Time Pickup Location Original Dropoff Time Dropoff Locat…" at bounding box center [830, 326] width 1266 height 438
click at [690, 431] on div "Status Original Pickup Time Pickup Location Original Dropoff Time Dropoff Locat…" at bounding box center [830, 326] width 1266 height 438
drag, startPoint x: 918, startPoint y: 290, endPoint x: 911, endPoint y: 291, distance: 8.0
click at [911, 291] on div "Status Original Pickup Time Pickup Location Original Dropoff Time Dropoff Locat…" at bounding box center [830, 326] width 1266 height 438
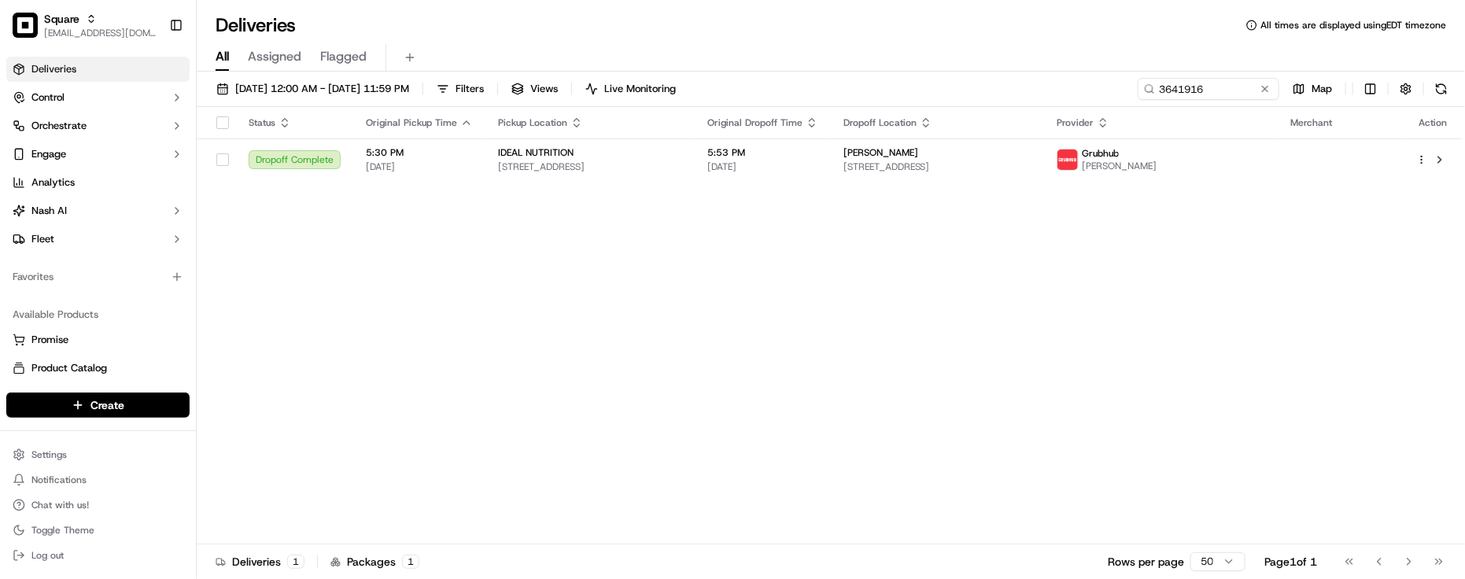
click at [686, 28] on div "Deliveries All times are displayed using EDT timezone" at bounding box center [831, 25] width 1269 height 25
click at [564, 13] on div "Deliveries All times are displayed using EDT timezone" at bounding box center [831, 25] width 1269 height 25
click at [514, 274] on div "Status Original Pickup Time Pickup Location Original Dropoff Time Dropoff Locat…" at bounding box center [830, 326] width 1266 height 438
click at [612, 158] on div "IDEAL NUTRITION" at bounding box center [590, 152] width 184 height 13
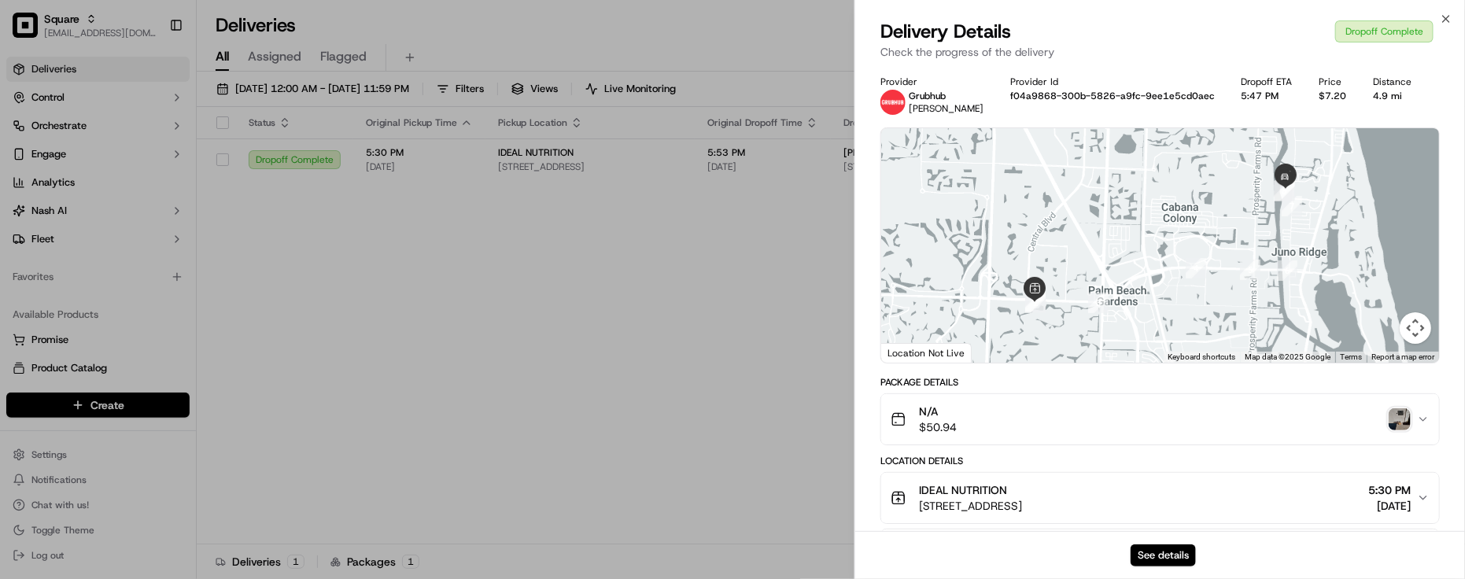
drag, startPoint x: 792, startPoint y: 372, endPoint x: 785, endPoint y: 376, distance: 8.1
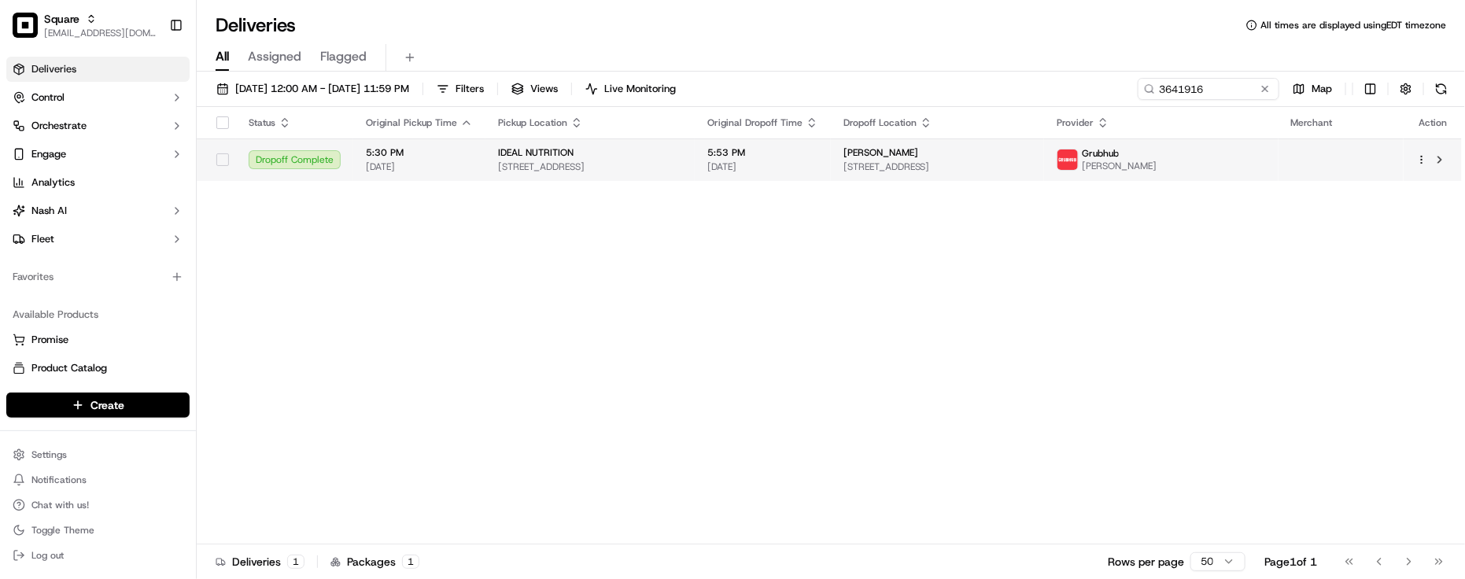
click at [508, 153] on span "IDEAL NUTRITION" at bounding box center [536, 152] width 76 height 13
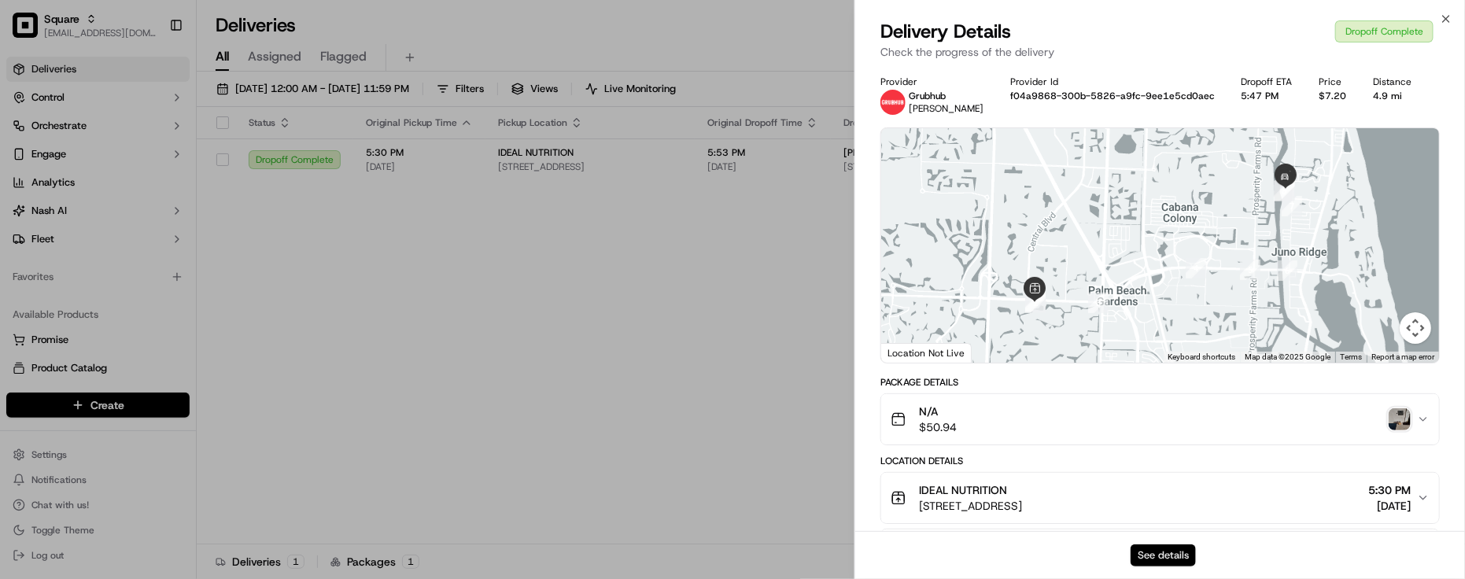
click at [1139, 547] on button "See details" at bounding box center [1163, 556] width 65 height 22
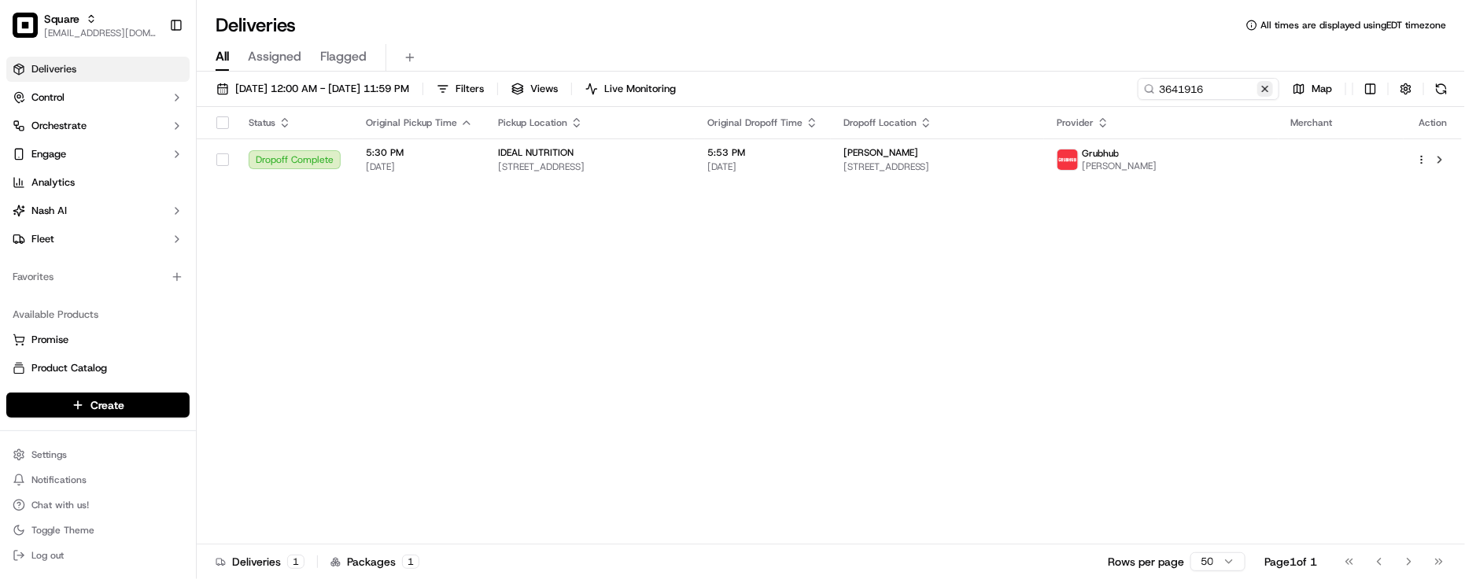
click at [1265, 84] on button at bounding box center [1266, 89] width 16 height 16
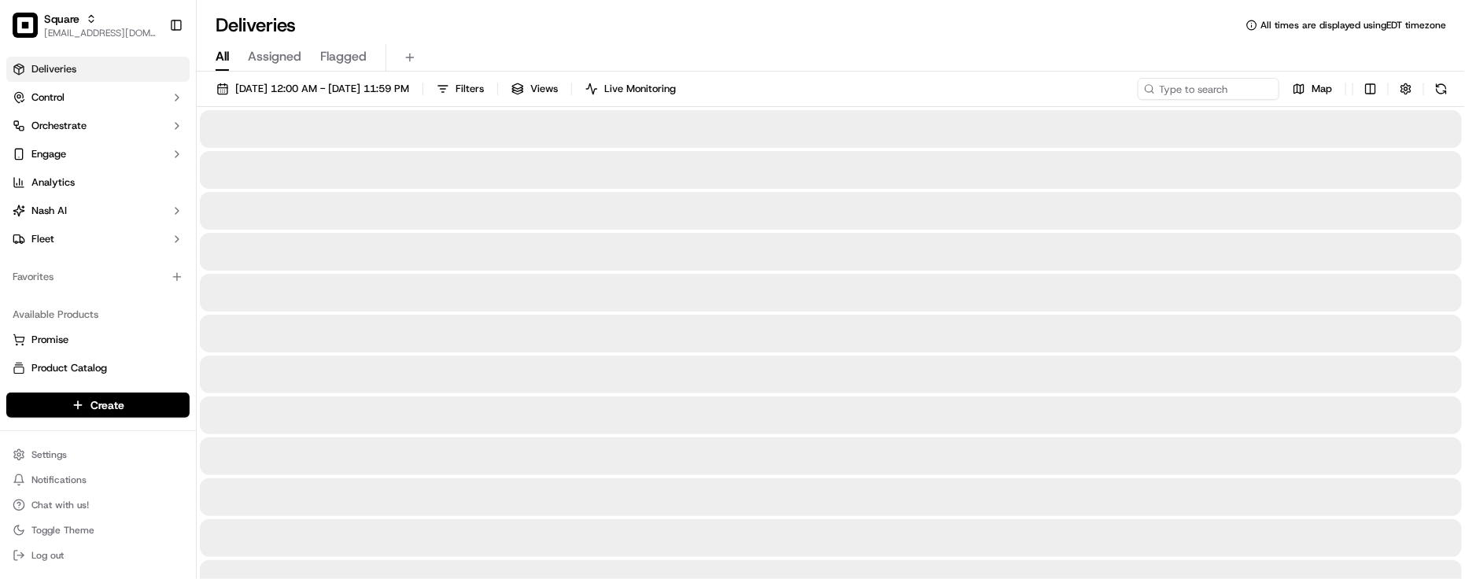
click at [1143, 44] on div "All Assigned Flagged" at bounding box center [831, 58] width 1269 height 28
click at [1043, 48] on div "All Assigned Flagged" at bounding box center [831, 58] width 1269 height 28
click at [1025, 51] on div "All Assigned Flagged" at bounding box center [831, 58] width 1269 height 28
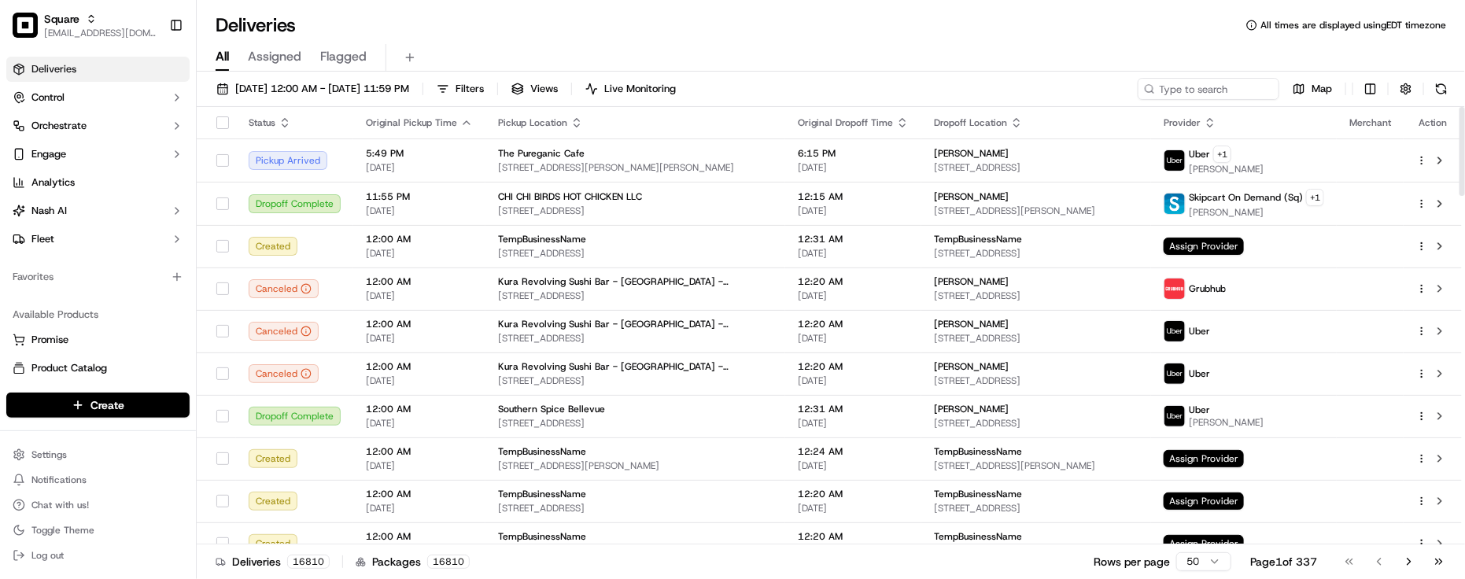
click at [1092, 36] on div "Deliveries All times are displayed using EDT timezone" at bounding box center [831, 25] width 1269 height 25
click at [360, 30] on div "Deliveries All times are displayed using EDT timezone" at bounding box center [831, 25] width 1269 height 25
click at [874, 46] on div "All Assigned Flagged" at bounding box center [831, 58] width 1269 height 28
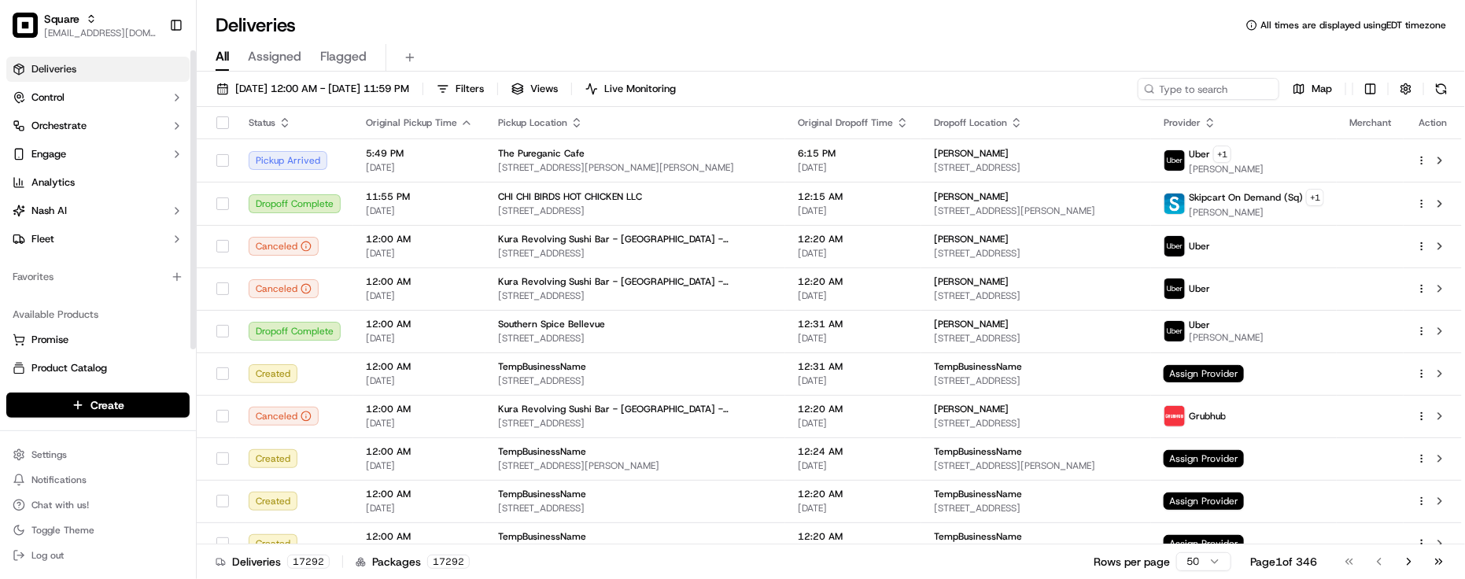
click at [146, 292] on div "Favorites" at bounding box center [98, 277] width 196 height 38
click at [419, 30] on div "Deliveries All times are displayed using EDT timezone" at bounding box center [831, 25] width 1269 height 25
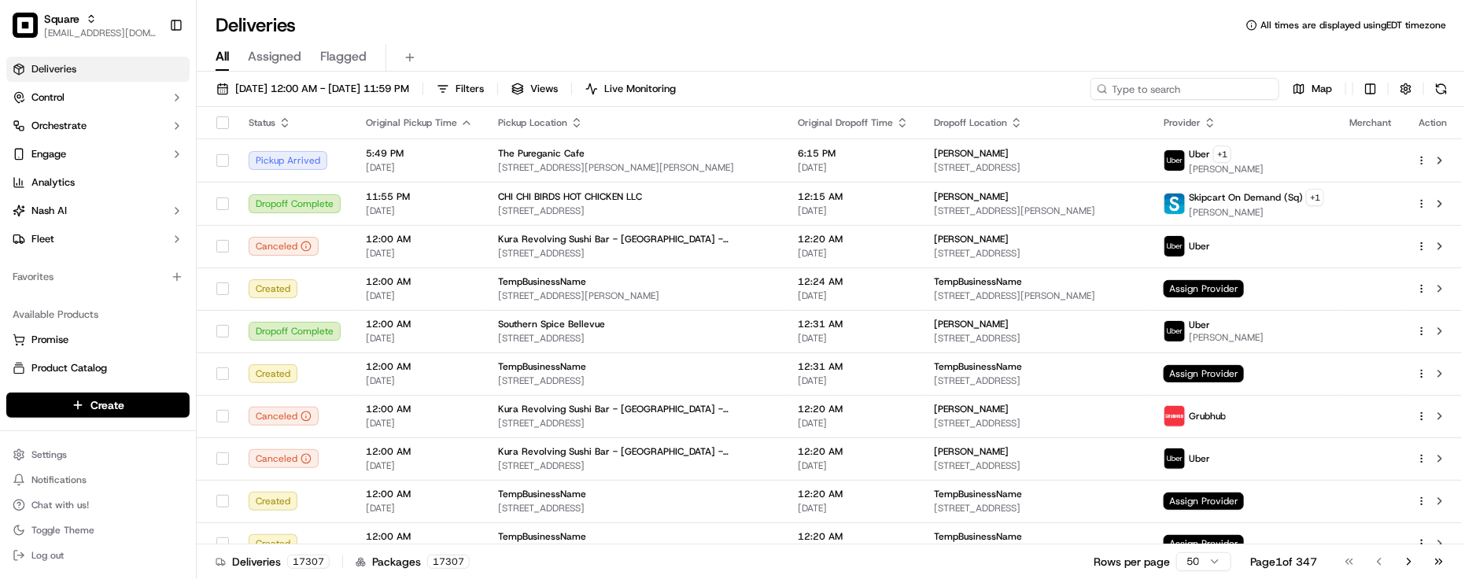
click at [1175, 97] on input at bounding box center [1185, 89] width 189 height 22
paste input "0865194"
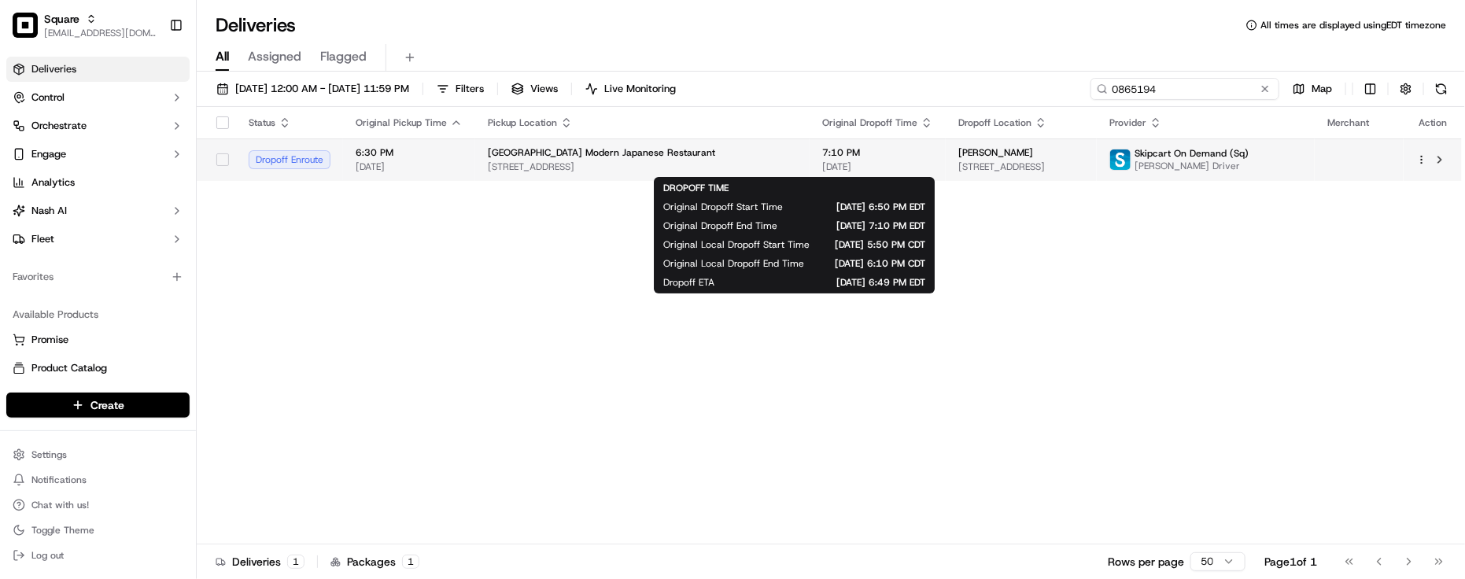
type input "0865194"
click at [833, 159] on span "7:10 PM" at bounding box center [877, 152] width 111 height 13
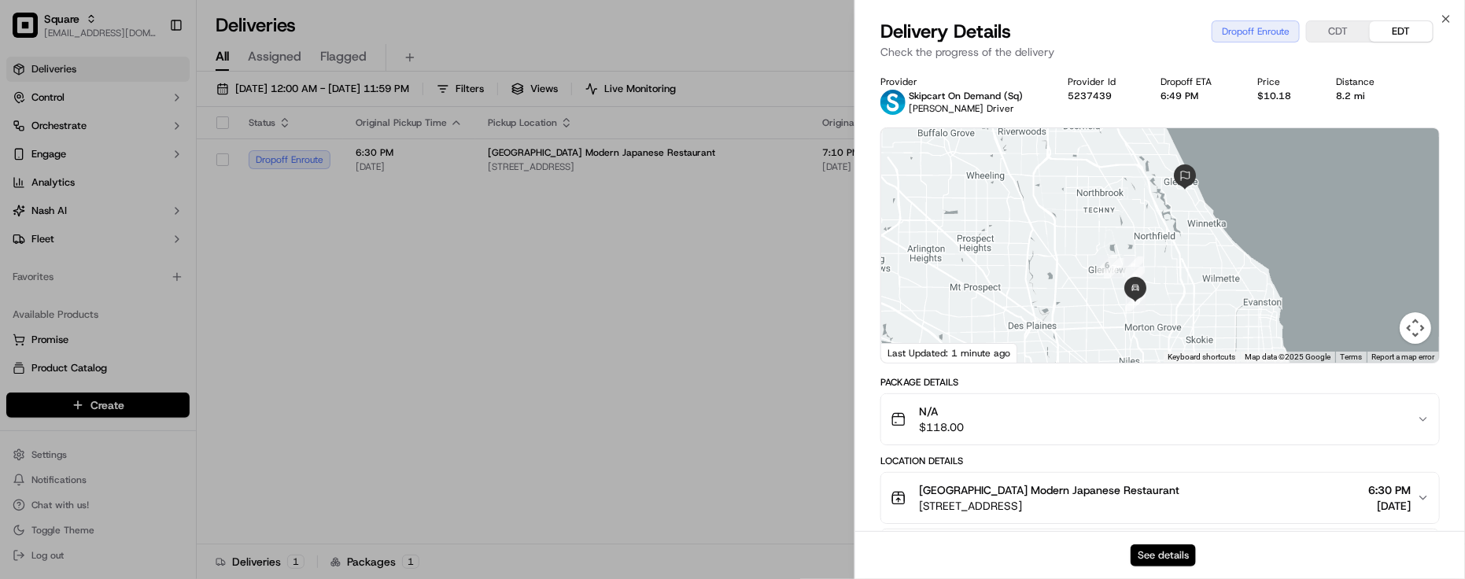
click at [1157, 557] on button "See details" at bounding box center [1163, 556] width 65 height 22
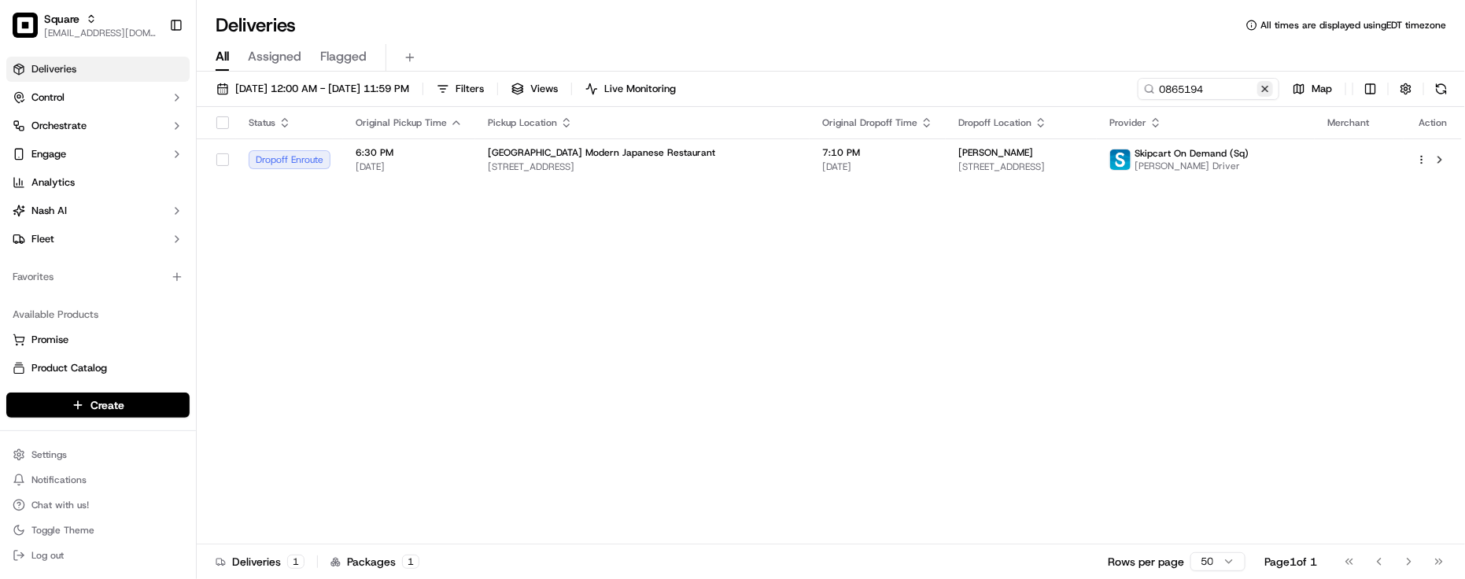
click at [1265, 89] on button at bounding box center [1266, 89] width 16 height 16
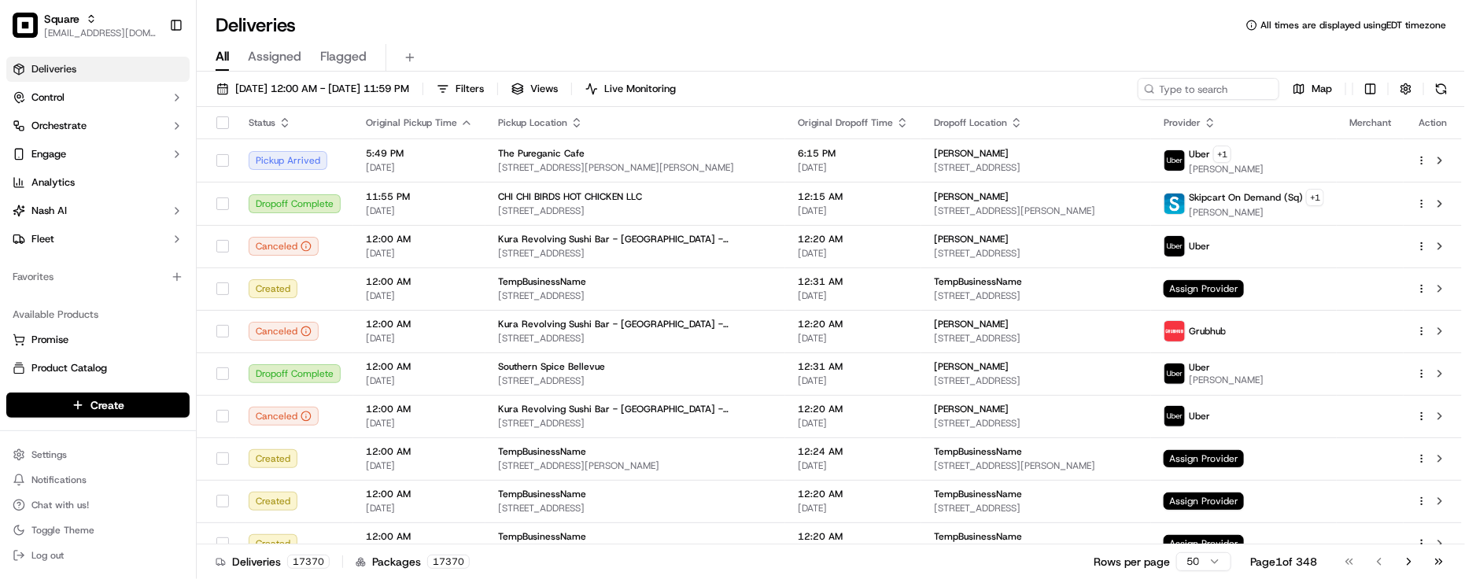
click at [1171, 72] on div "09/19/2025 12:00 AM - 09/19/2025 11:59 PM Filters Views Live Monitoring Map Sta…" at bounding box center [831, 327] width 1269 height 511
click at [1177, 78] on input at bounding box center [1185, 89] width 189 height 22
paste input "4368167"
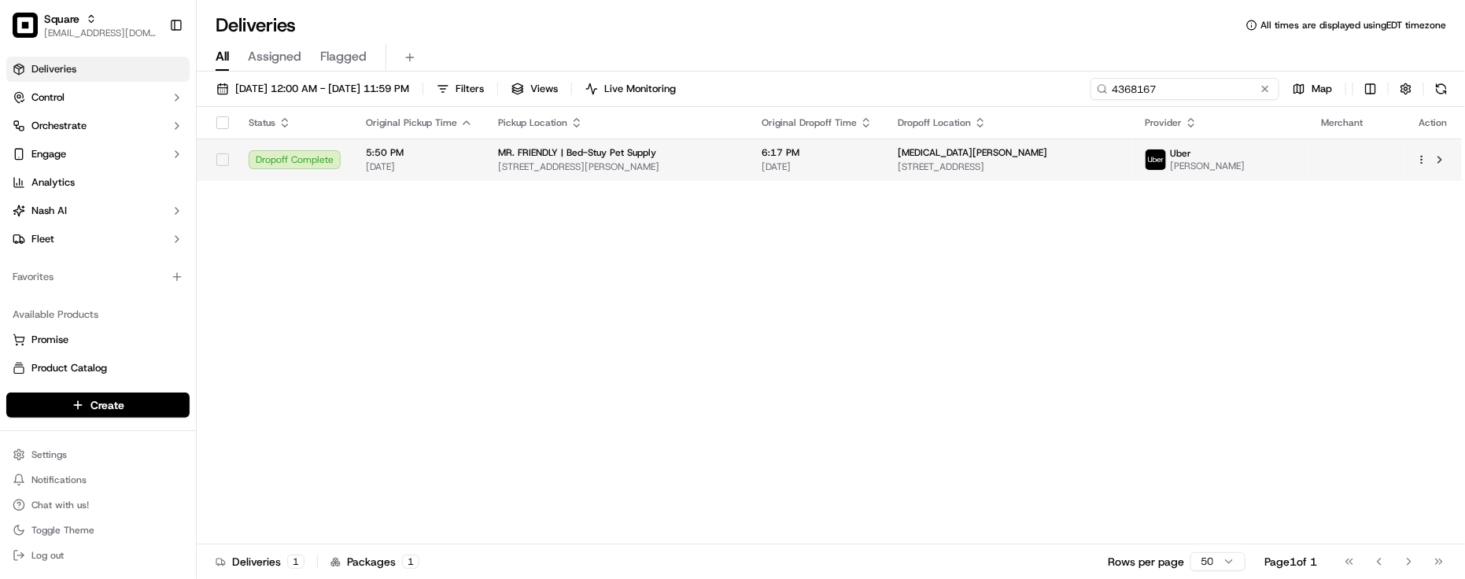
type input "4368167"
drag, startPoint x: 910, startPoint y: 158, endPoint x: 937, endPoint y: 166, distance: 27.9
click at [911, 158] on span "Mili Narayen" at bounding box center [973, 152] width 150 height 13
click at [915, 161] on span "265 6th Ave, Brooklyn, NY 11215, USA" at bounding box center [1009, 167] width 222 height 13
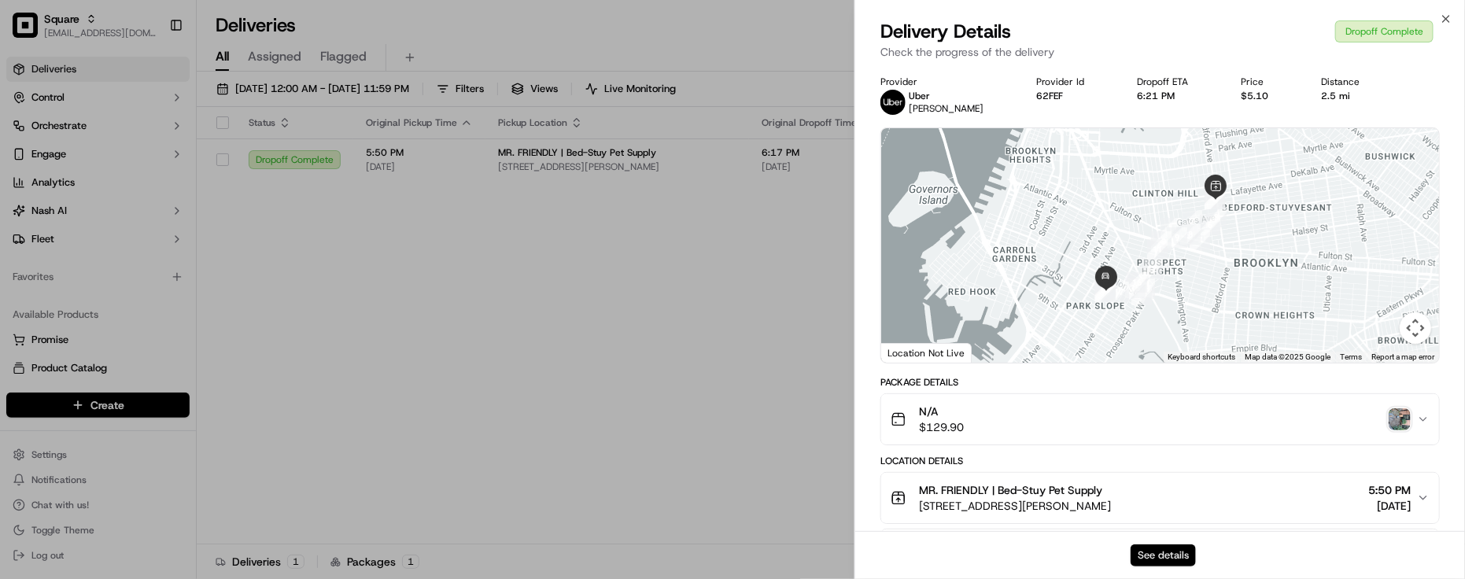
click at [1163, 549] on button "See details" at bounding box center [1163, 556] width 65 height 22
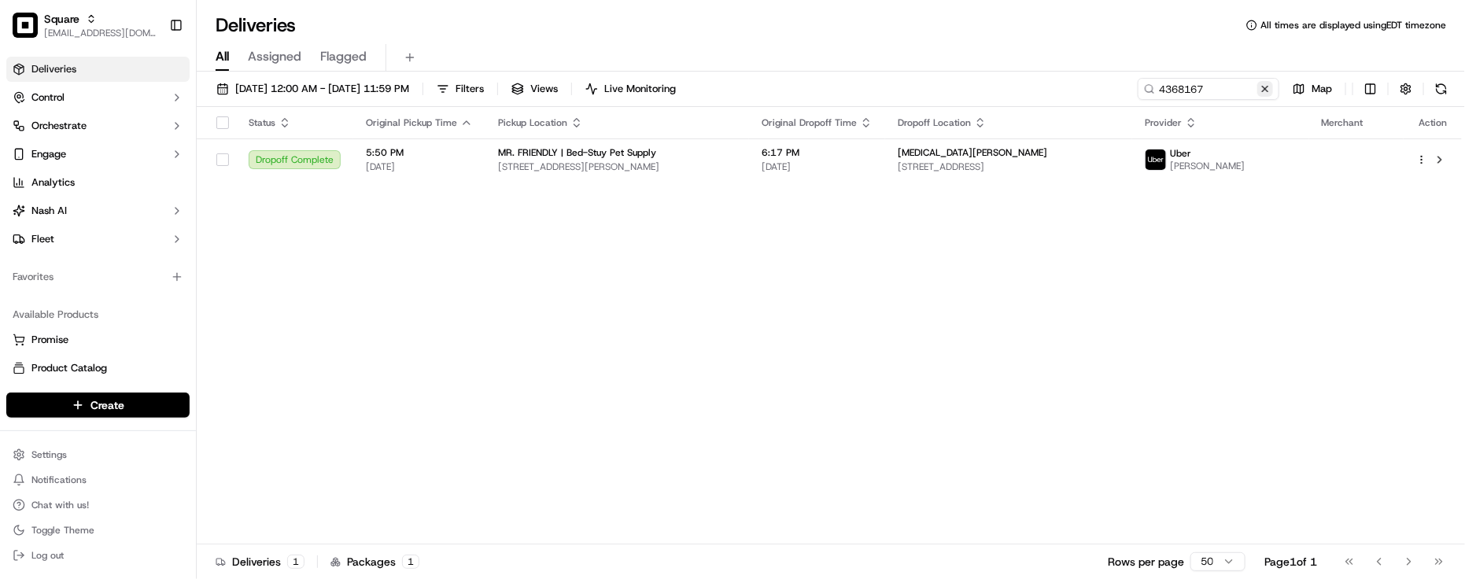
click at [1266, 87] on button at bounding box center [1266, 89] width 16 height 16
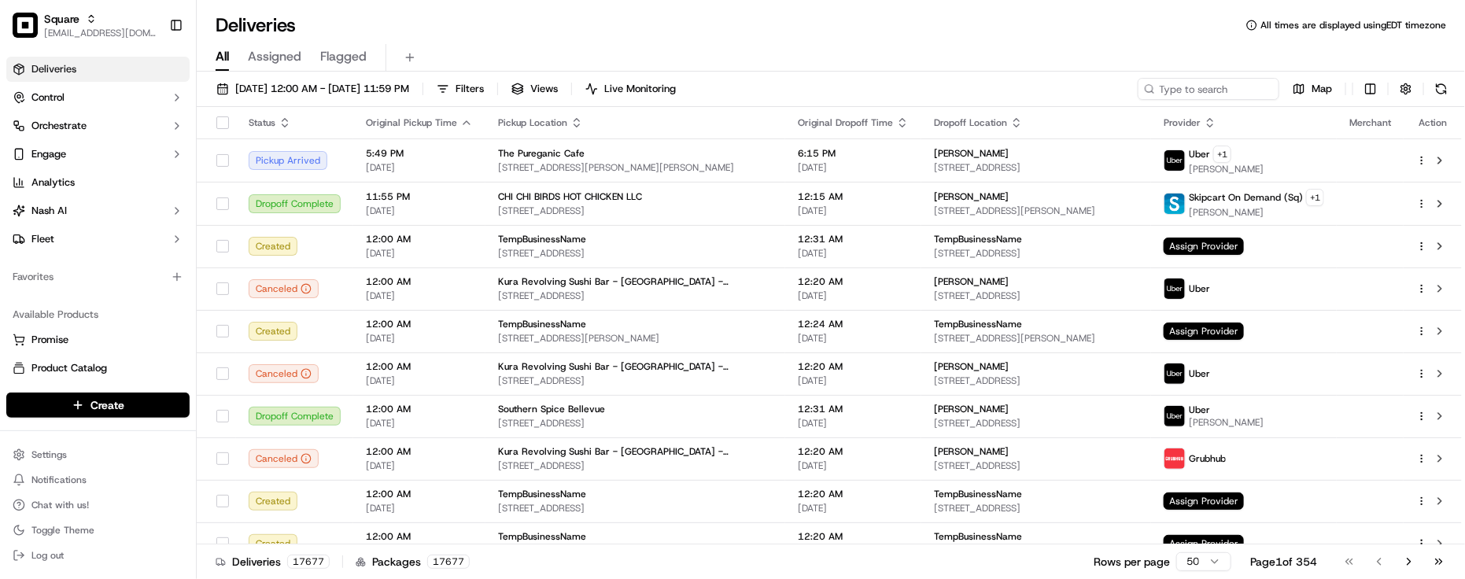
click at [402, 5] on div "Deliveries All times are displayed using EDT timezone All Assigned Flagged 09/1…" at bounding box center [831, 289] width 1269 height 579
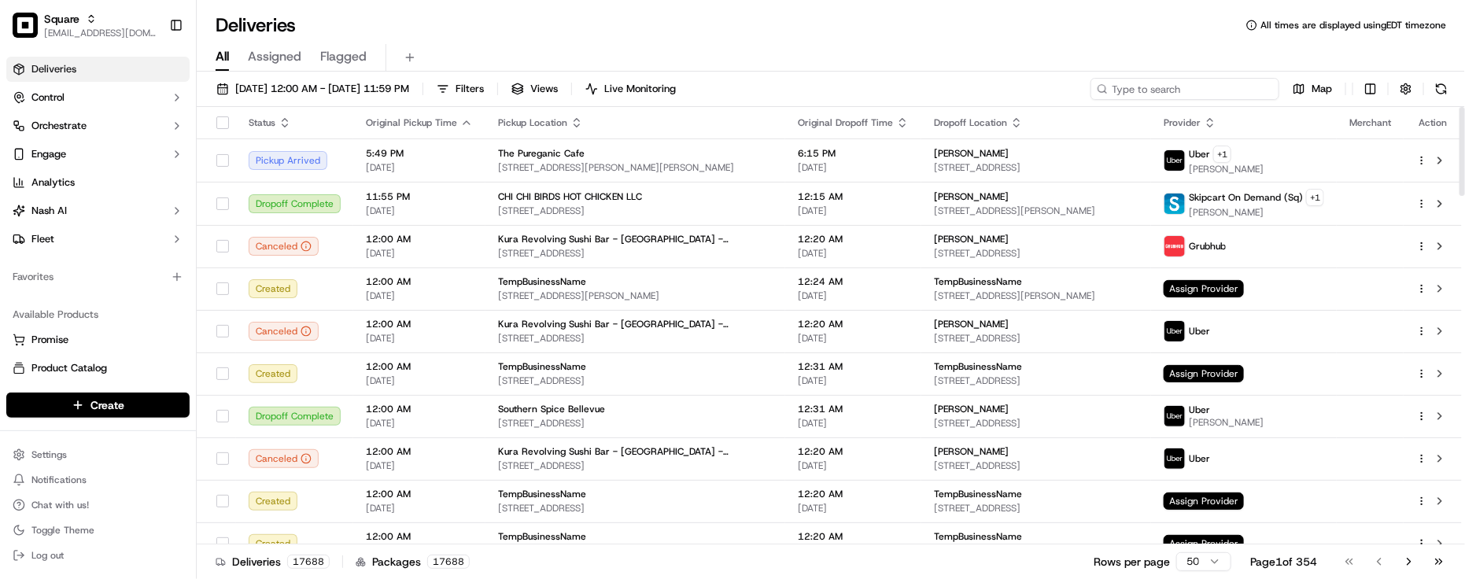
click at [1255, 79] on input at bounding box center [1185, 89] width 189 height 22
paste input "7762399"
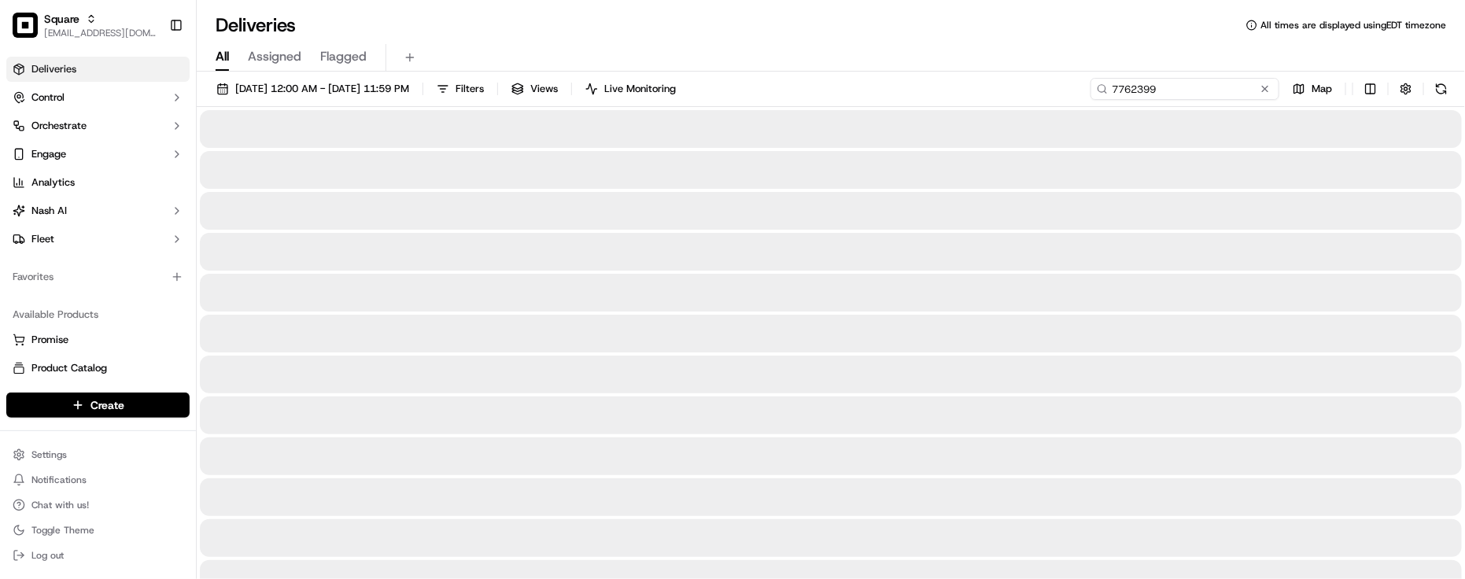
type input "7762399"
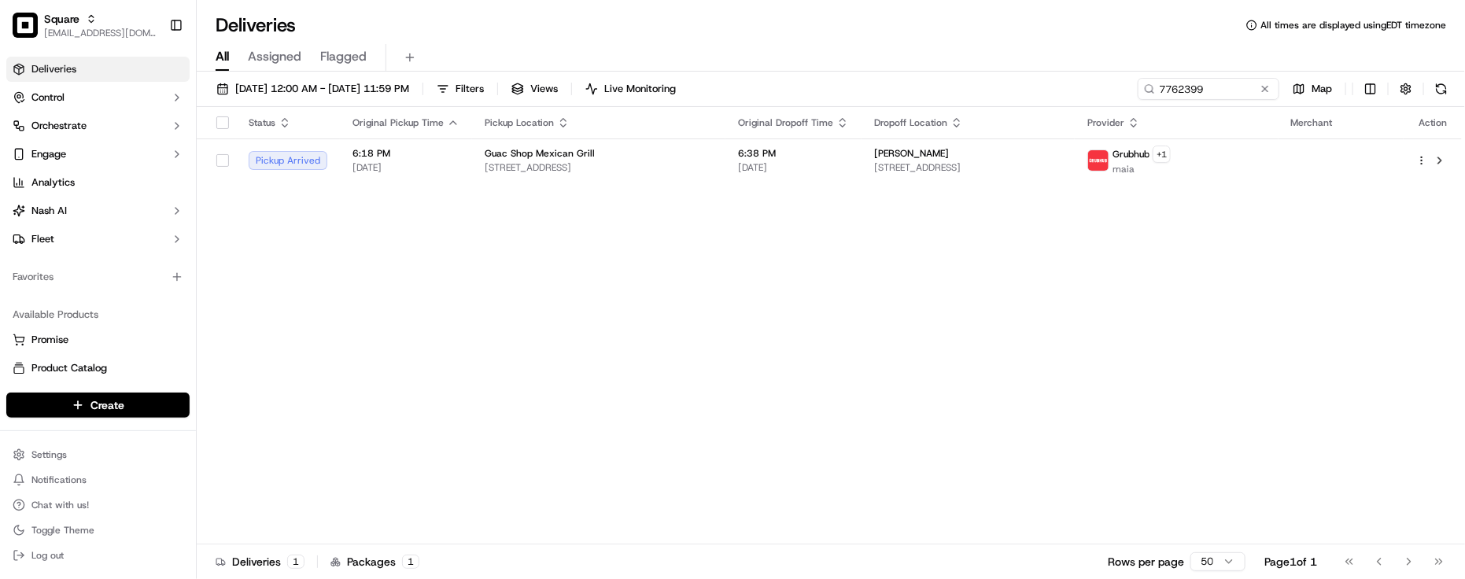
drag, startPoint x: 1155, startPoint y: 363, endPoint x: 1146, endPoint y: 357, distance: 11.4
click at [1155, 364] on div "Status Original Pickup Time Pickup Location Original Dropoff Time Dropoff Locat…" at bounding box center [830, 326] width 1266 height 438
click at [1011, 134] on th "Dropoff Location" at bounding box center [968, 122] width 213 height 31
click at [1039, 166] on span "127 Salisbury Ave, Garden City, NY 11530, USA" at bounding box center [968, 167] width 188 height 13
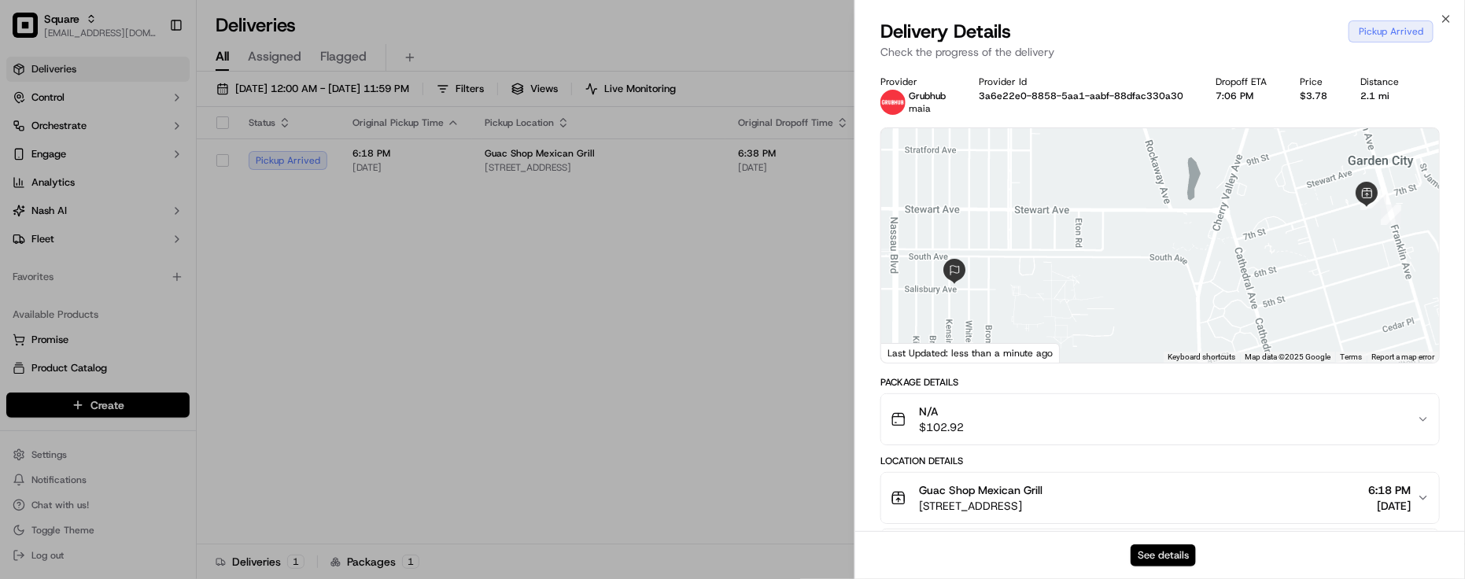
click at [1151, 556] on button "See details" at bounding box center [1163, 556] width 65 height 22
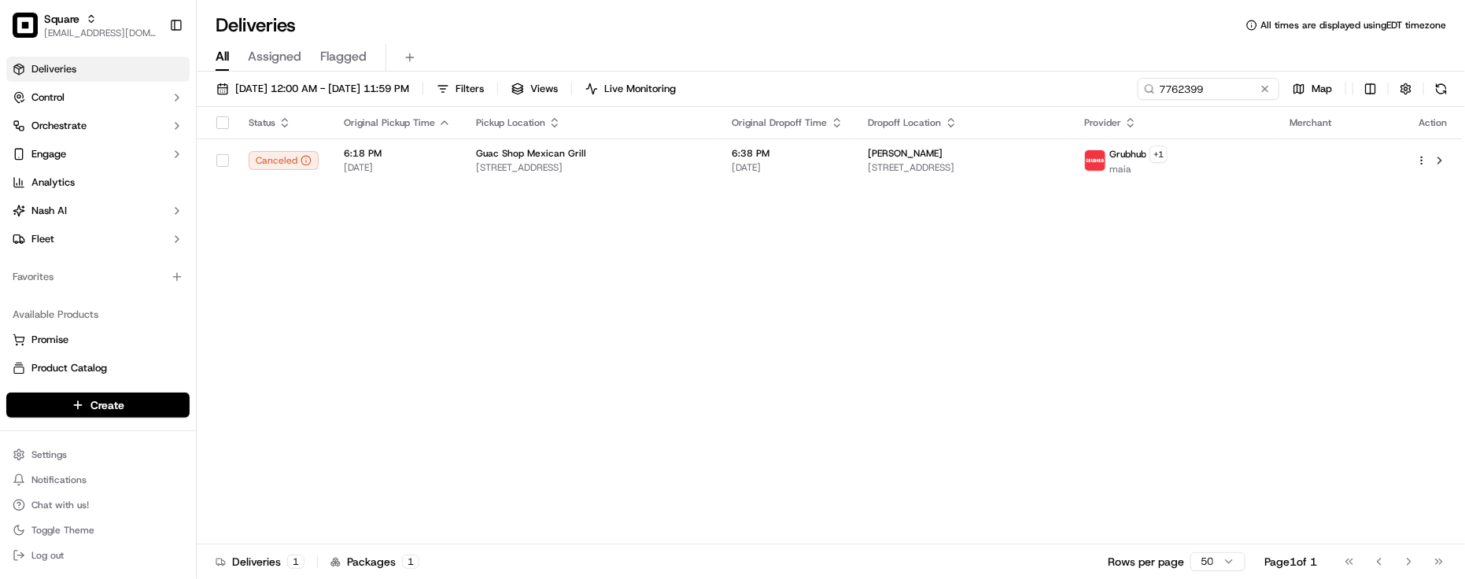
click at [771, 449] on div "Status Original Pickup Time Pickup Location Original Dropoff Time Dropoff Locat…" at bounding box center [830, 326] width 1266 height 438
click at [867, 443] on div "Status Original Pickup Time Pickup Location Original Dropoff Time Dropoff Locat…" at bounding box center [830, 326] width 1266 height 438
click at [536, 28] on div "Deliveries All times are displayed using EDT timezone" at bounding box center [831, 25] width 1269 height 25
click at [532, 28] on div "Deliveries All times are displayed using EDT timezone" at bounding box center [831, 25] width 1269 height 25
click at [610, 399] on div "Status Original Pickup Time Pickup Location Original Dropoff Time Dropoff Locat…" at bounding box center [830, 326] width 1266 height 438
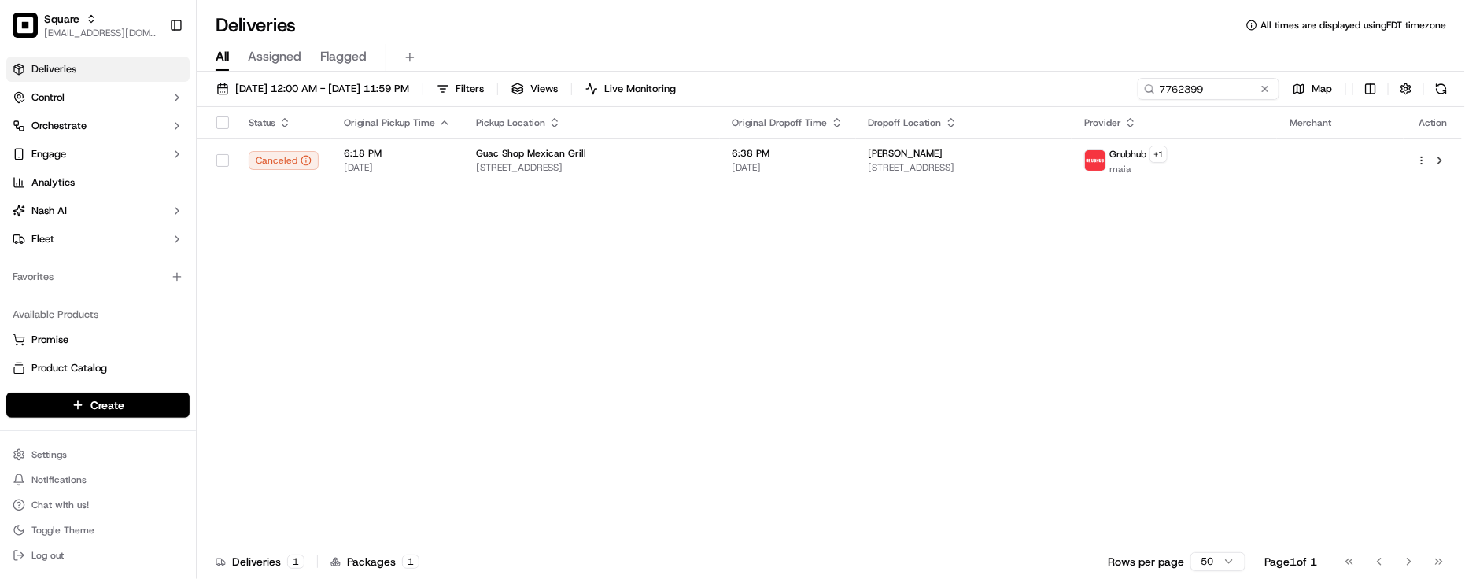
click at [719, 478] on div "Status Original Pickup Time Pickup Location Original Dropoff Time Dropoff Locat…" at bounding box center [830, 326] width 1266 height 438
click at [907, 359] on div "Status Original Pickup Time Pickup Location Original Dropoff Time Dropoff Locat…" at bounding box center [830, 326] width 1266 height 438
click at [327, 351] on div "Status Original Pickup Time Pickup Location Original Dropoff Time Dropoff Locat…" at bounding box center [830, 326] width 1266 height 438
click at [323, 364] on div "Status Original Pickup Time Pickup Location Original Dropoff Time Dropoff Locat…" at bounding box center [830, 326] width 1266 height 438
click at [591, 364] on div "Status Original Pickup Time Pickup Location Original Dropoff Time Dropoff Locat…" at bounding box center [830, 326] width 1266 height 438
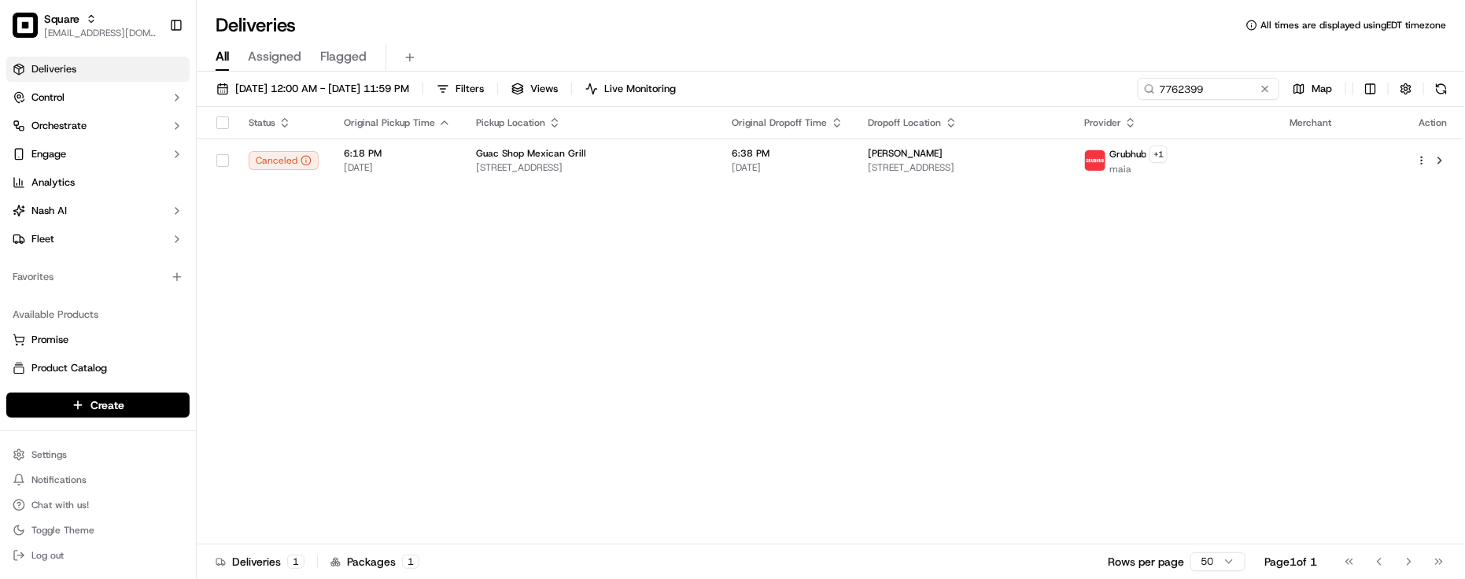
click at [578, 309] on div "Status Original Pickup Time Pickup Location Original Dropoff Time Dropoff Locat…" at bounding box center [830, 326] width 1266 height 438
click at [565, 51] on div "All Assigned Flagged" at bounding box center [831, 58] width 1269 height 28
click at [434, 508] on div "Status Original Pickup Time Pickup Location Original Dropoff Time Dropoff Locat…" at bounding box center [830, 326] width 1266 height 438
click at [559, 44] on div "All Assigned Flagged" at bounding box center [831, 58] width 1269 height 28
click at [1257, 350] on div "Status Original Pickup Time Pickup Location Original Dropoff Time Dropoff Locat…" at bounding box center [830, 326] width 1266 height 438
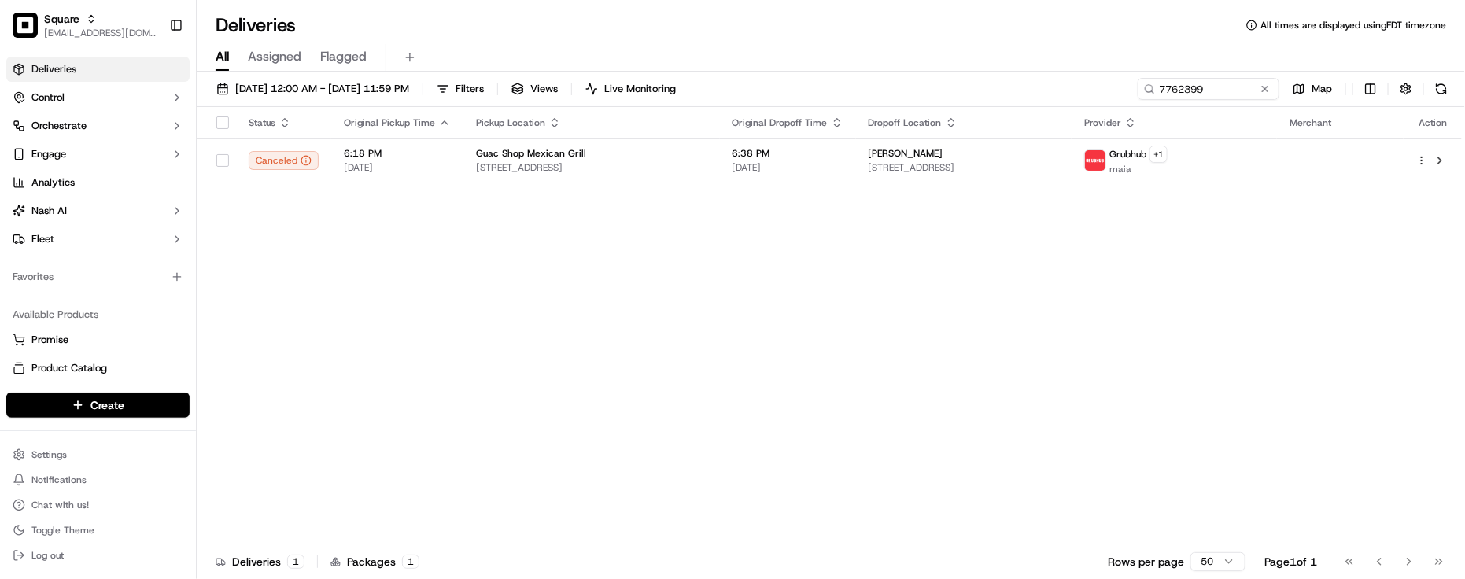
drag, startPoint x: 289, startPoint y: 364, endPoint x: 301, endPoint y: 360, distance: 12.4
click at [292, 364] on div "Status Original Pickup Time Pickup Location Original Dropoff Time Dropoff Locat…" at bounding box center [830, 326] width 1266 height 438
click at [1269, 88] on button at bounding box center [1266, 89] width 16 height 16
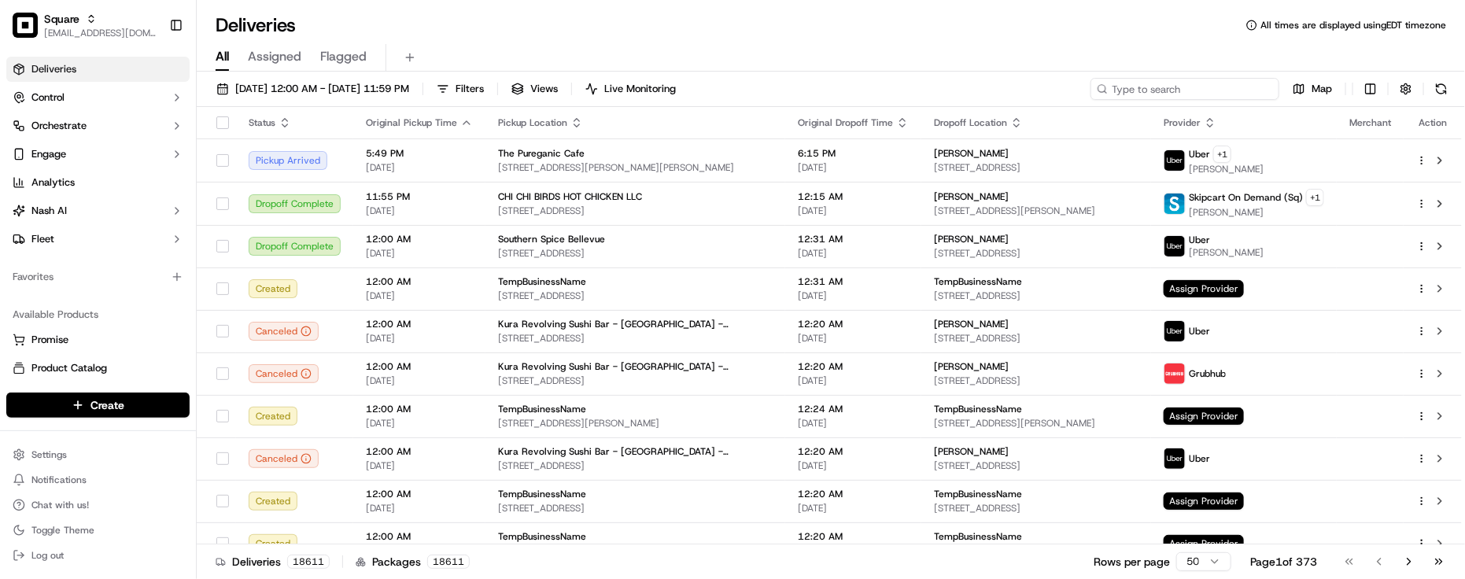
click at [1210, 83] on input at bounding box center [1185, 89] width 189 height 22
paste input "7762399"
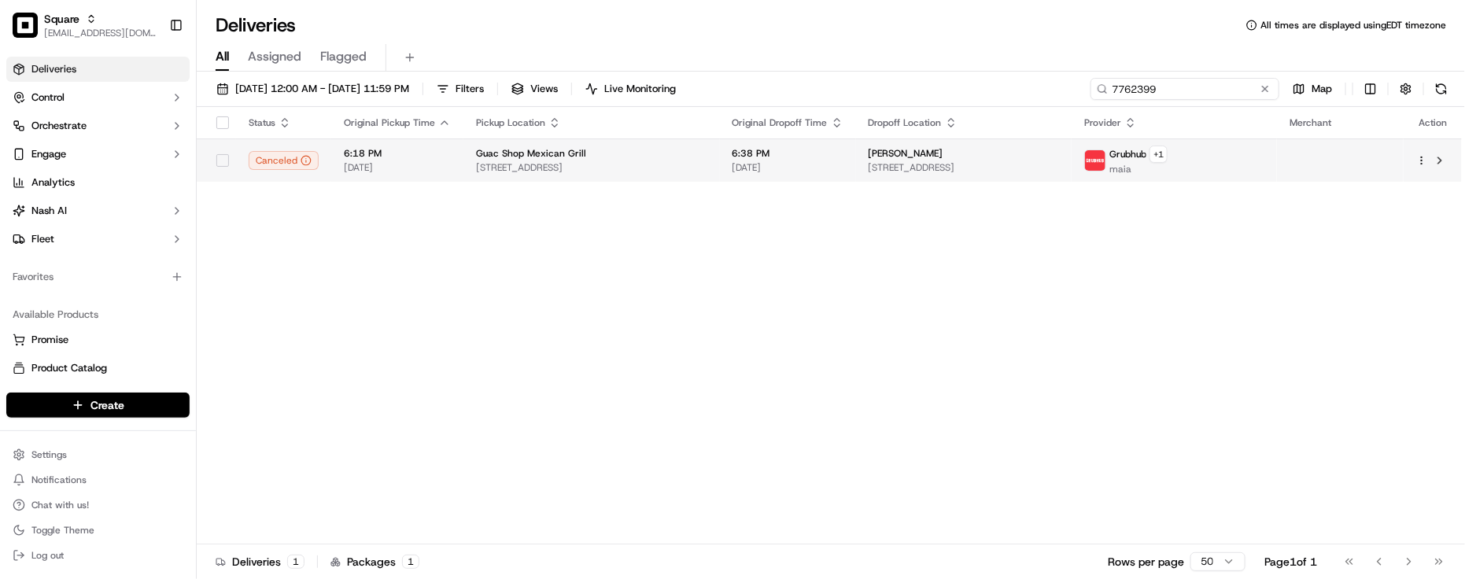
type input "7762399"
click at [893, 163] on span "127 Salisbury Ave, Garden City, NY 11530, USA" at bounding box center [964, 167] width 190 height 13
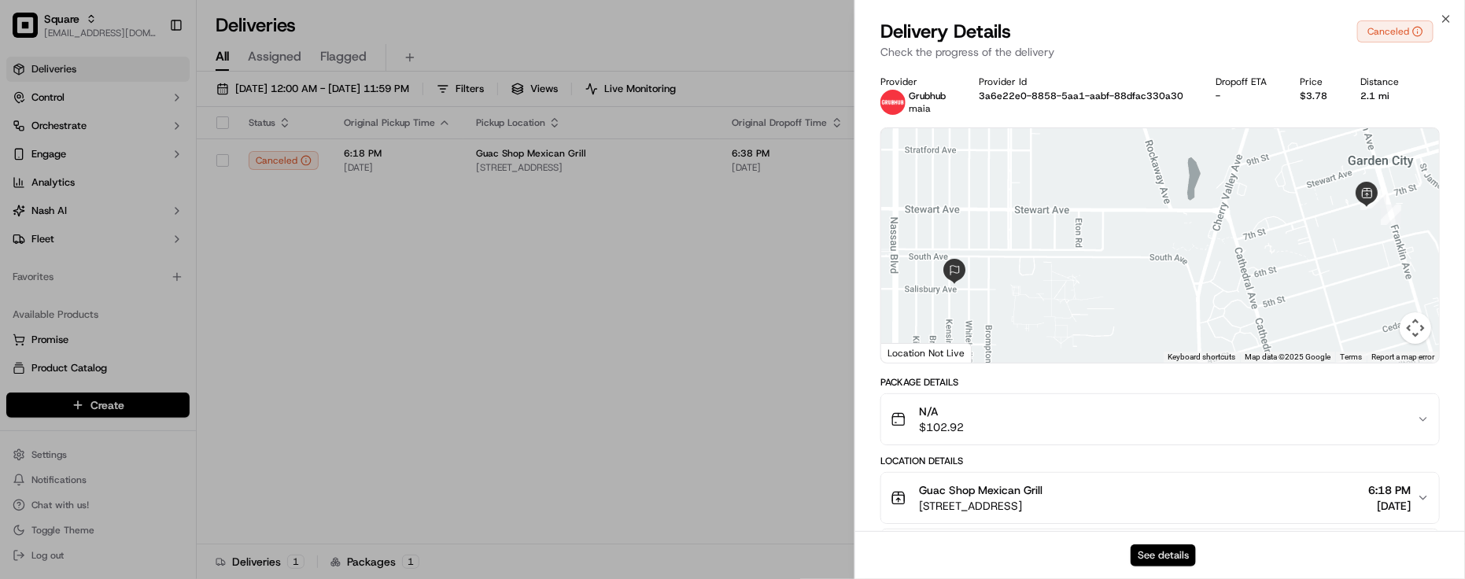
click at [1144, 549] on button "See details" at bounding box center [1163, 556] width 65 height 22
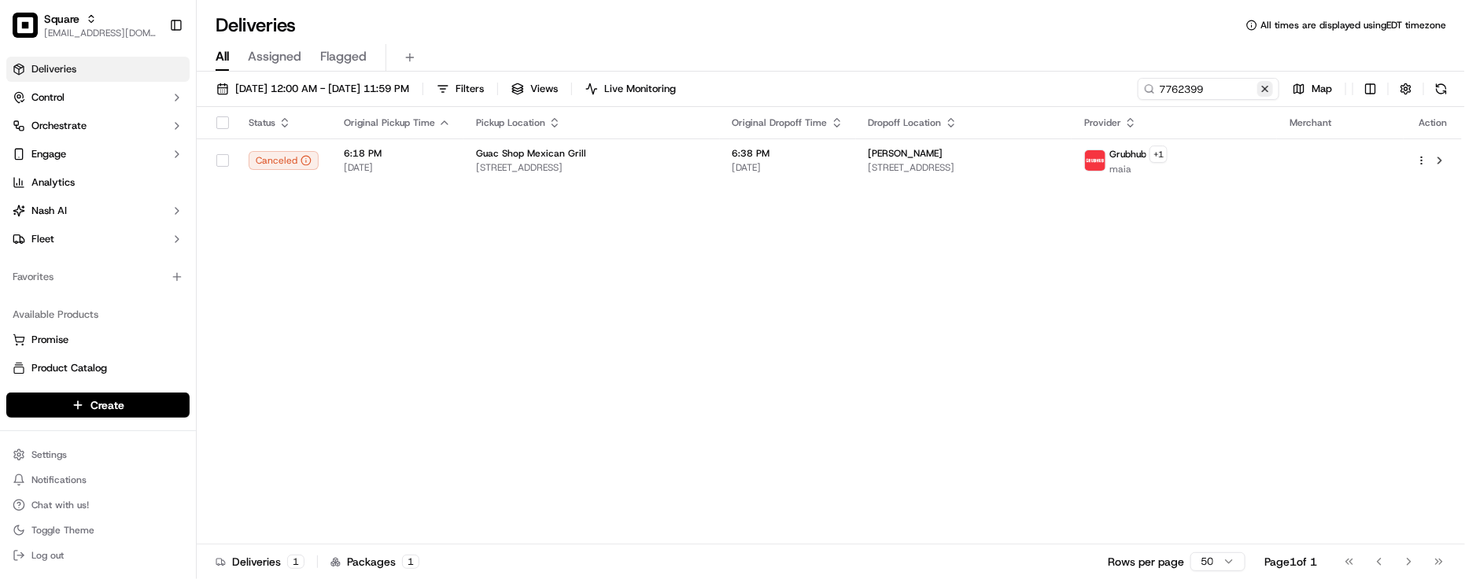
click at [1265, 81] on button at bounding box center [1266, 89] width 16 height 16
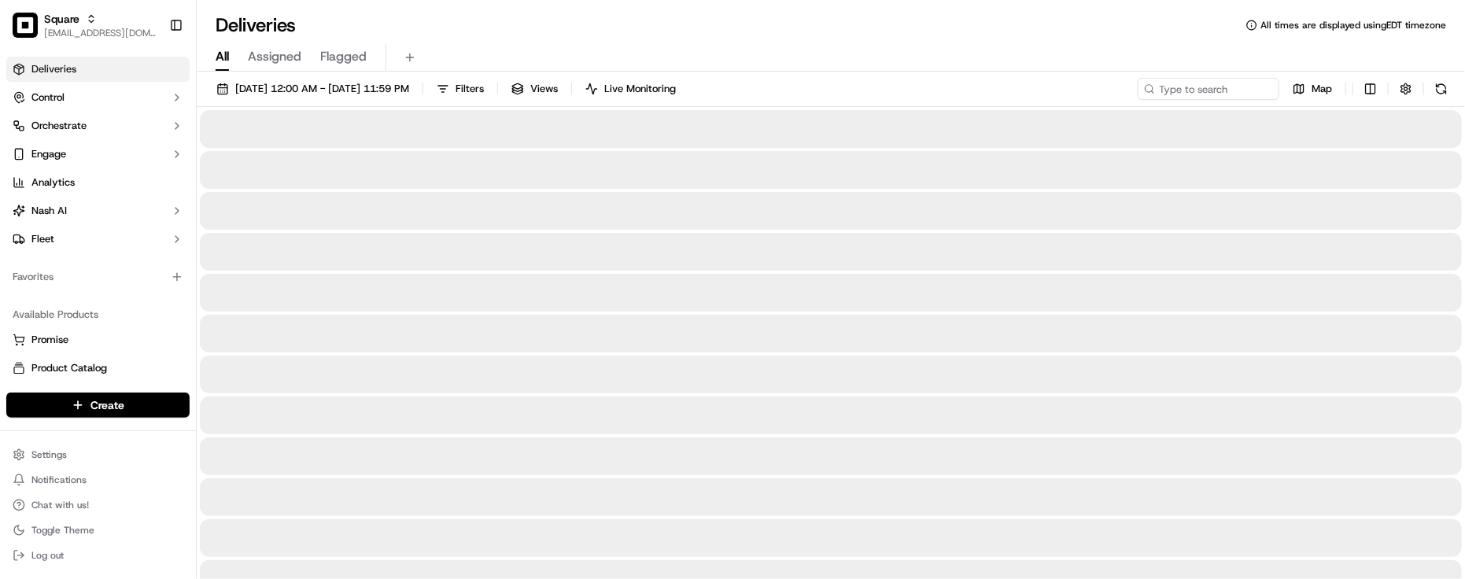
click at [1059, 33] on div "Deliveries All times are displayed using EDT timezone" at bounding box center [831, 25] width 1269 height 25
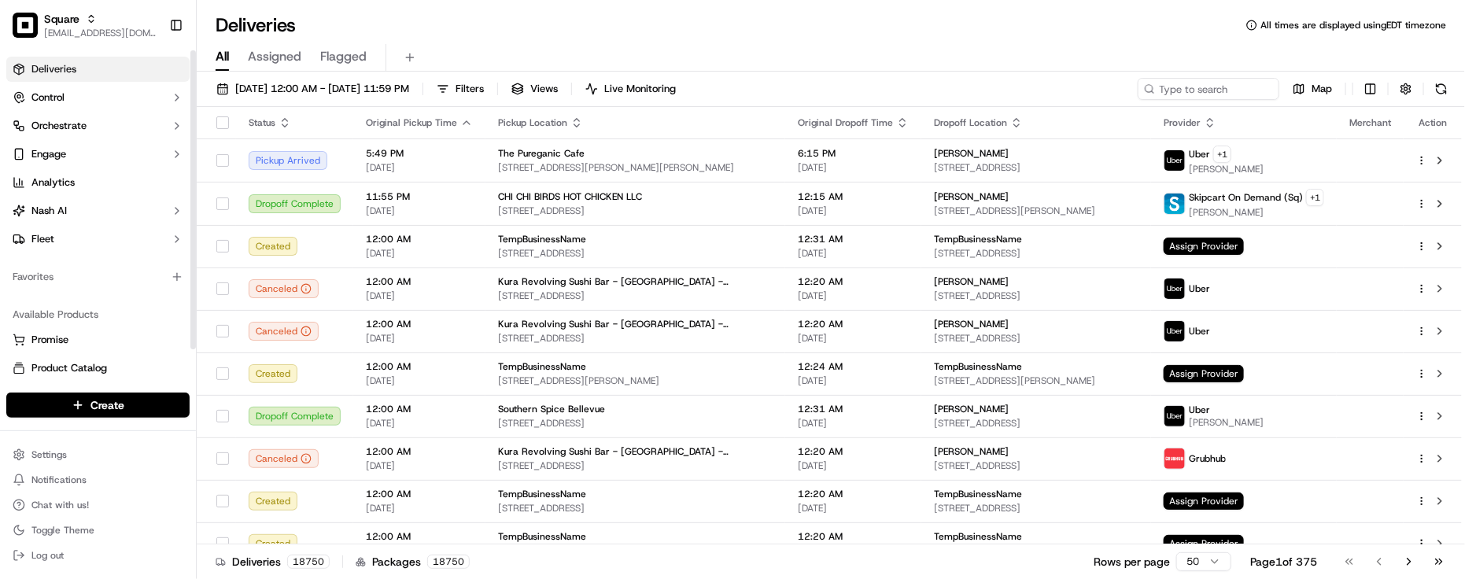
click at [42, 294] on div "Favorites" at bounding box center [98, 277] width 196 height 38
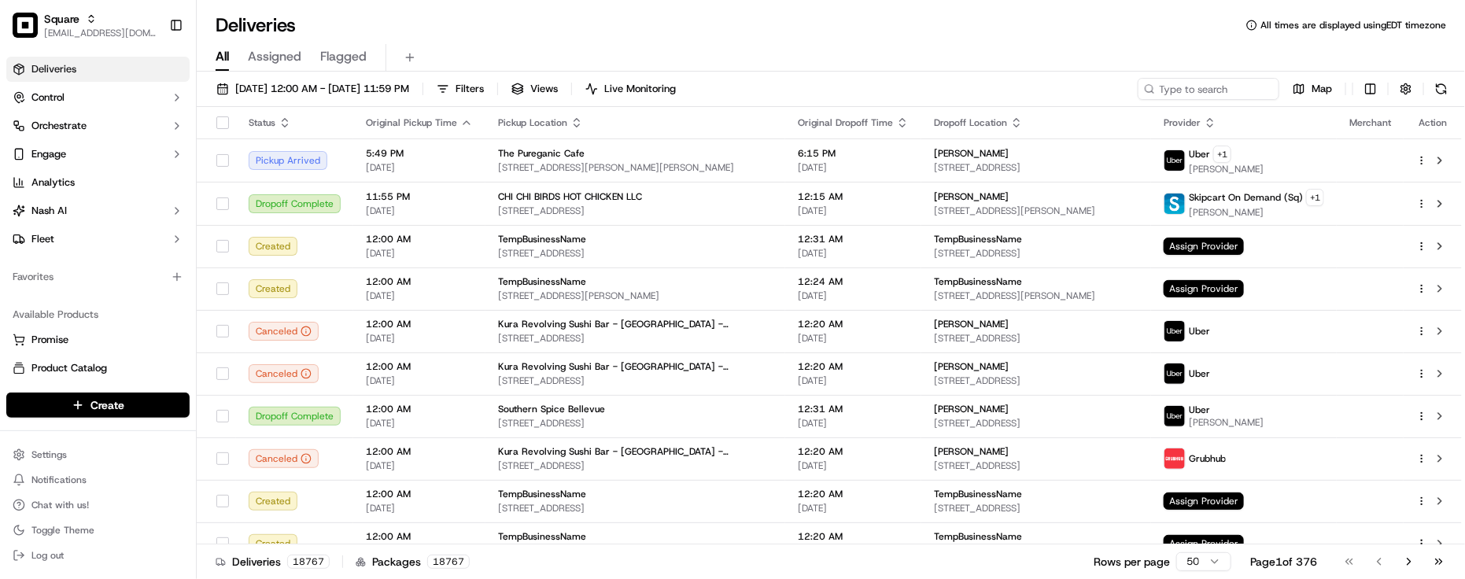
click at [447, 42] on div "All Assigned Flagged" at bounding box center [831, 55] width 1269 height 34
click at [1232, 94] on input at bounding box center [1185, 89] width 189 height 22
paste input "3990244"
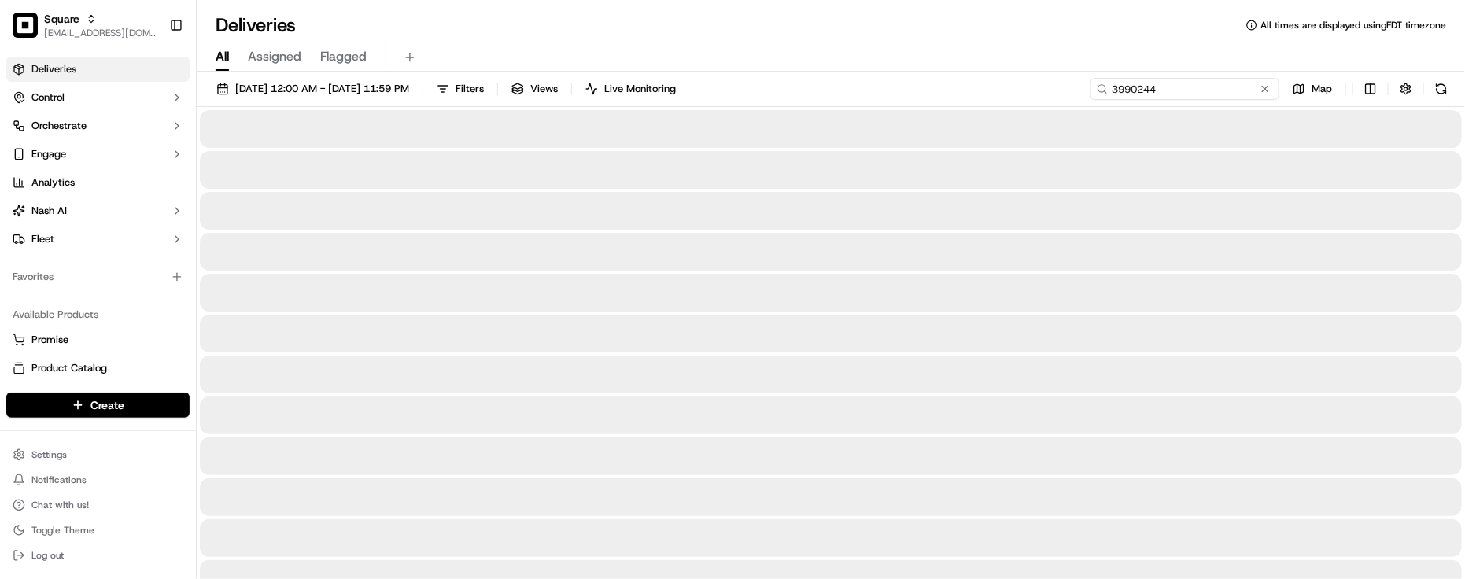
type input "3990244"
click at [1009, 44] on div "All Assigned Flagged" at bounding box center [831, 58] width 1269 height 28
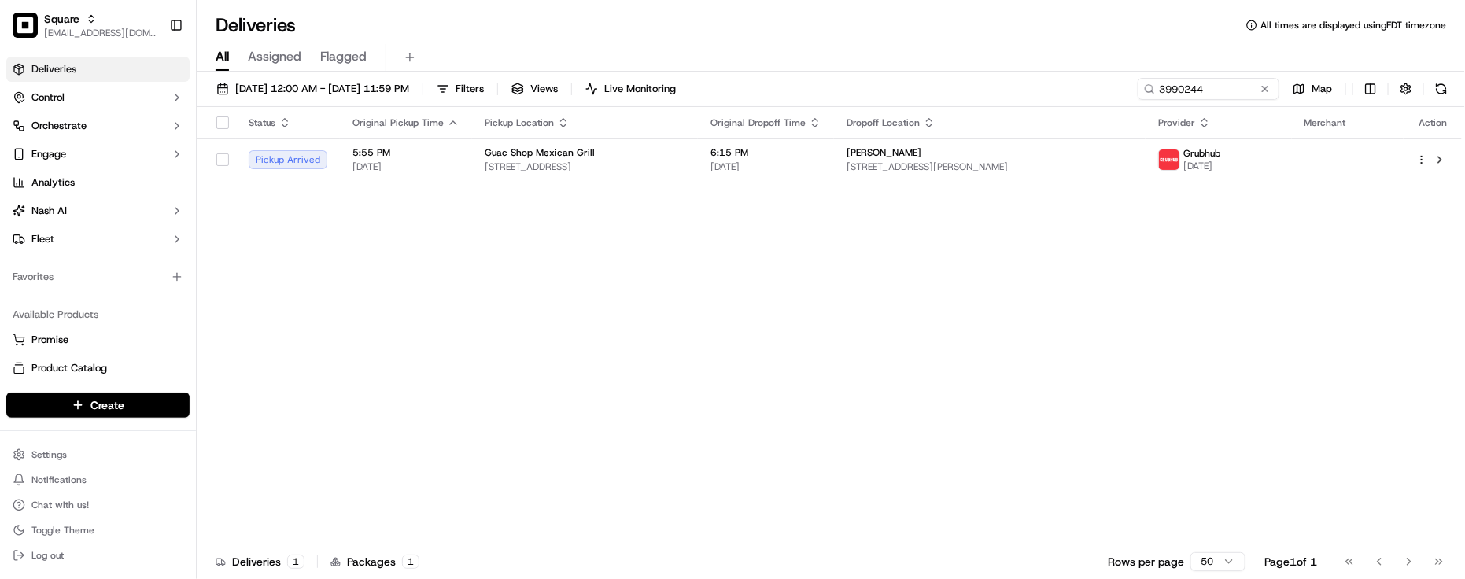
click at [978, 73] on div "09/19/2025 12:00 AM - 09/19/2025 11:59 PM Filters Views Live Monitoring 3990244…" at bounding box center [831, 327] width 1269 height 511
click at [960, 171] on span "276 Duckpond Dr S, Wantagh, NY 11793, USA" at bounding box center [990, 167] width 286 height 13
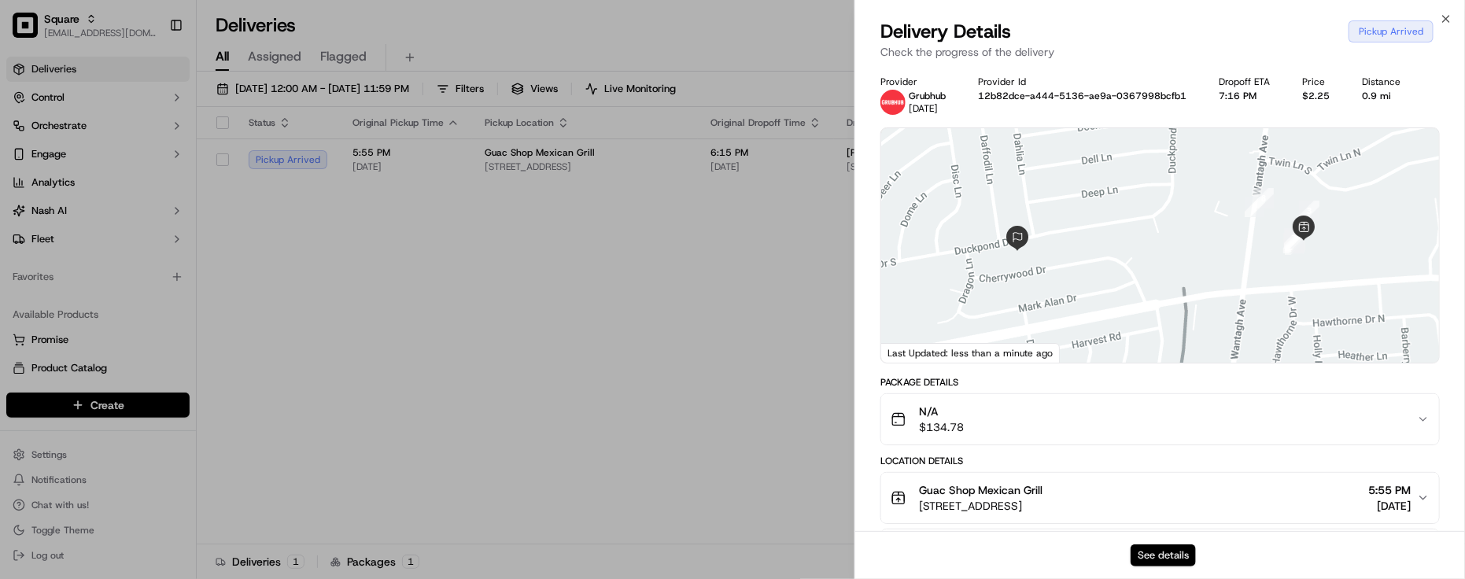
click at [1166, 553] on button "See details" at bounding box center [1163, 556] width 65 height 22
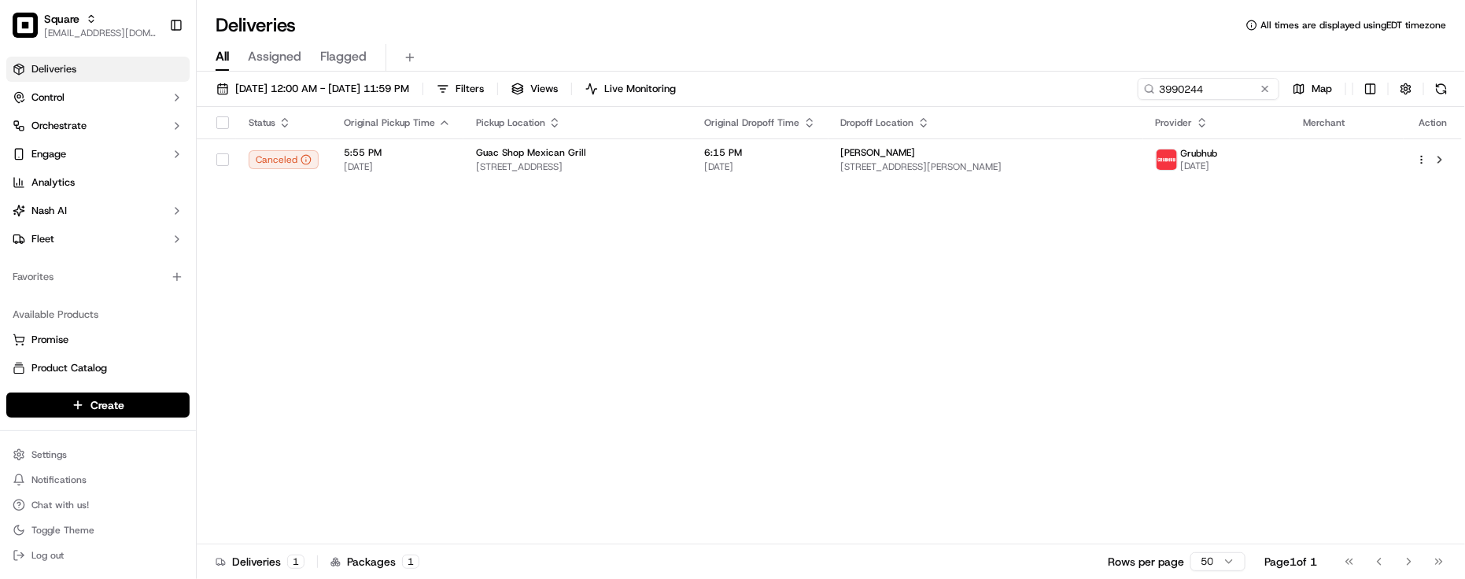
click at [375, 242] on div "Status Original Pickup Time Pickup Location Original Dropoff Time Dropoff Locat…" at bounding box center [830, 326] width 1266 height 438
click at [1267, 83] on button at bounding box center [1266, 89] width 16 height 16
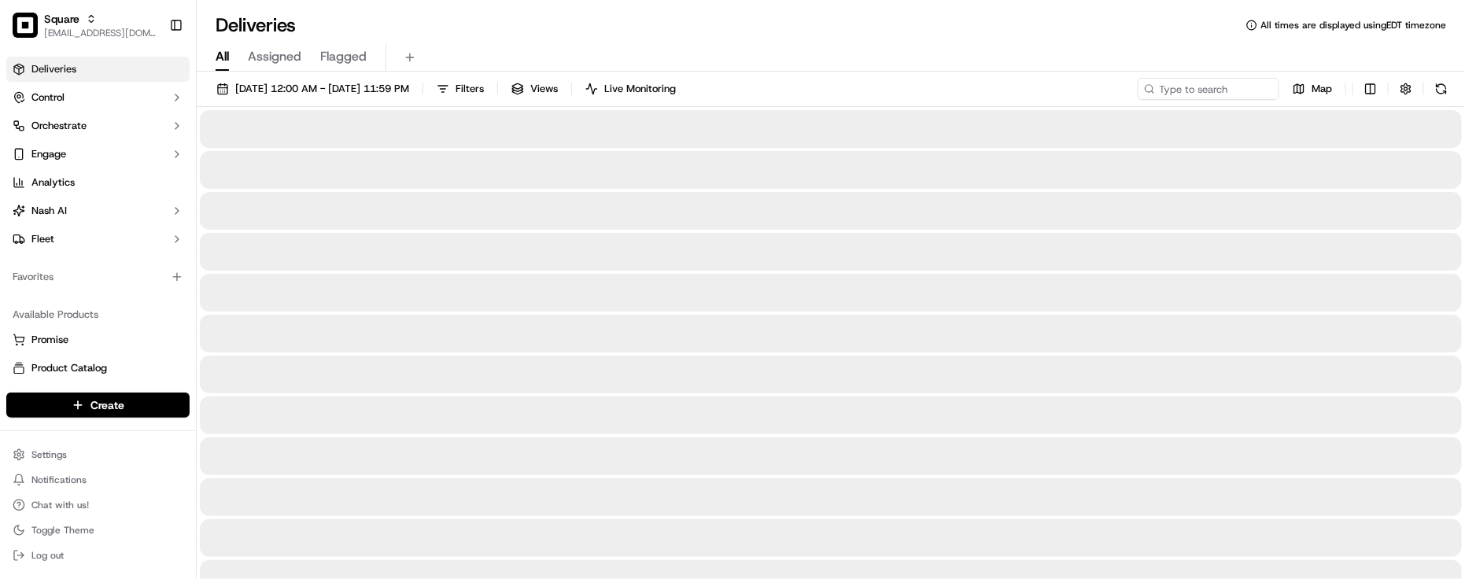
click at [1155, 30] on div "Deliveries All times are displayed using EDT timezone" at bounding box center [831, 25] width 1269 height 25
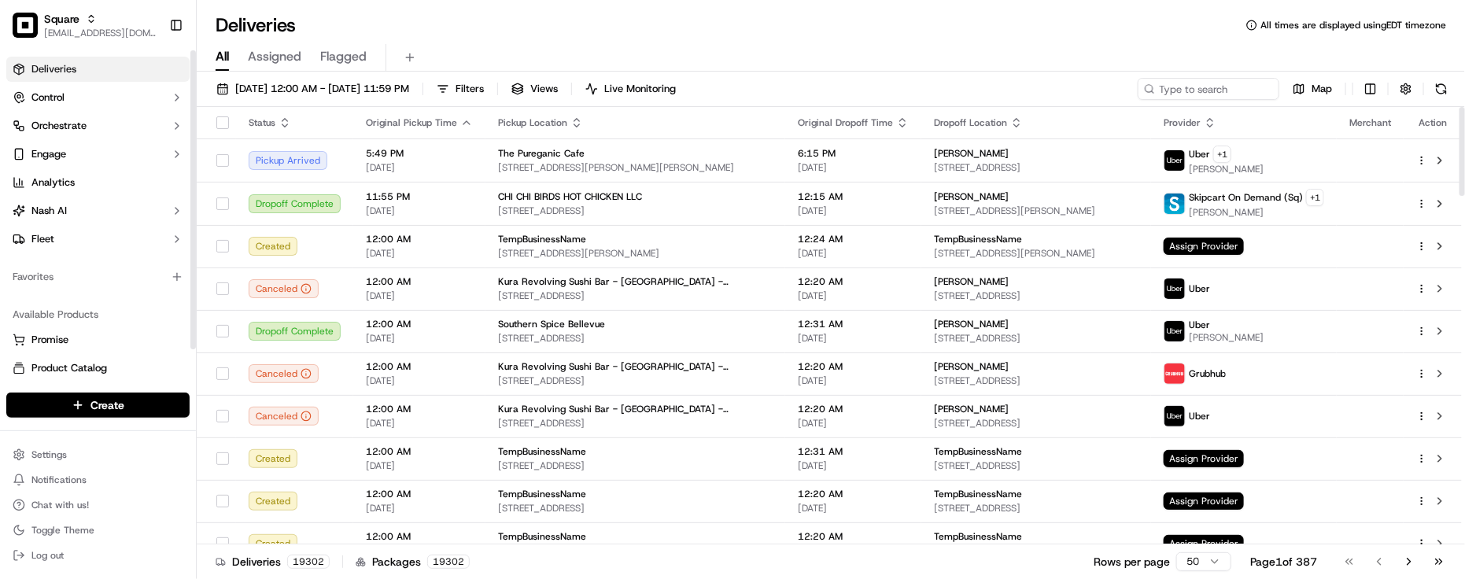
click at [111, 296] on div "Available Products Promise Product Catalog Returns" at bounding box center [98, 356] width 196 height 120
click at [541, 28] on div "Deliveries All times are displayed using EDT timezone" at bounding box center [831, 25] width 1269 height 25
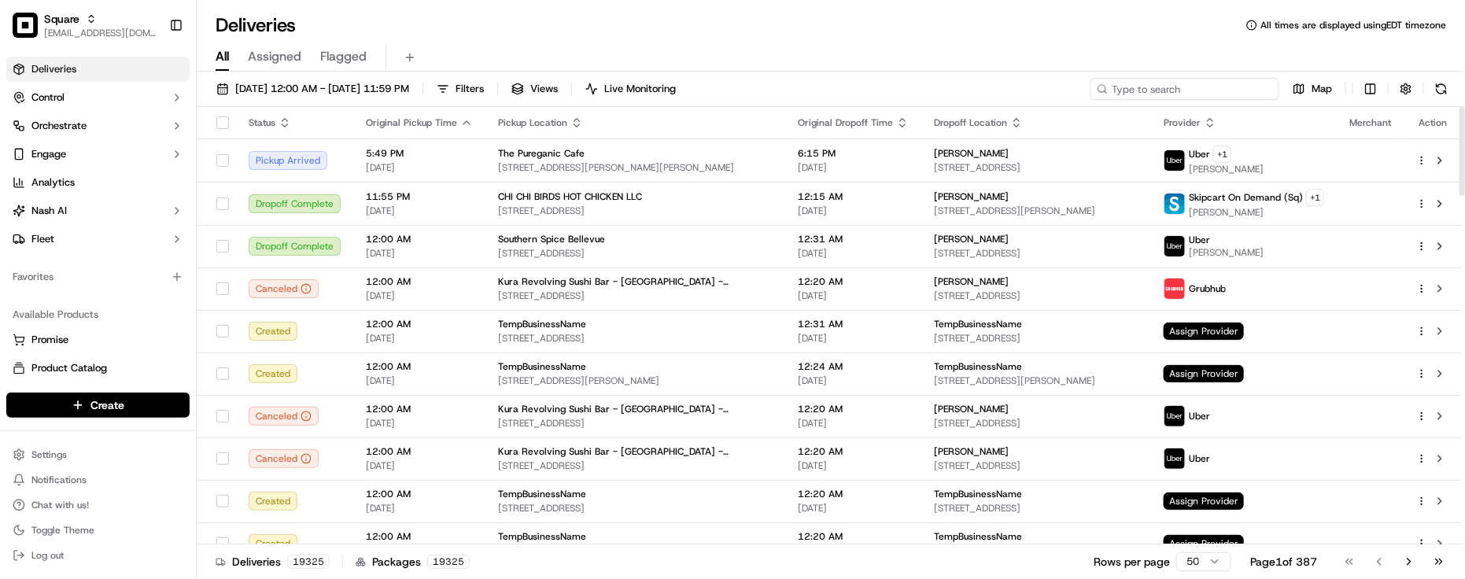
click at [1242, 91] on input at bounding box center [1185, 89] width 189 height 22
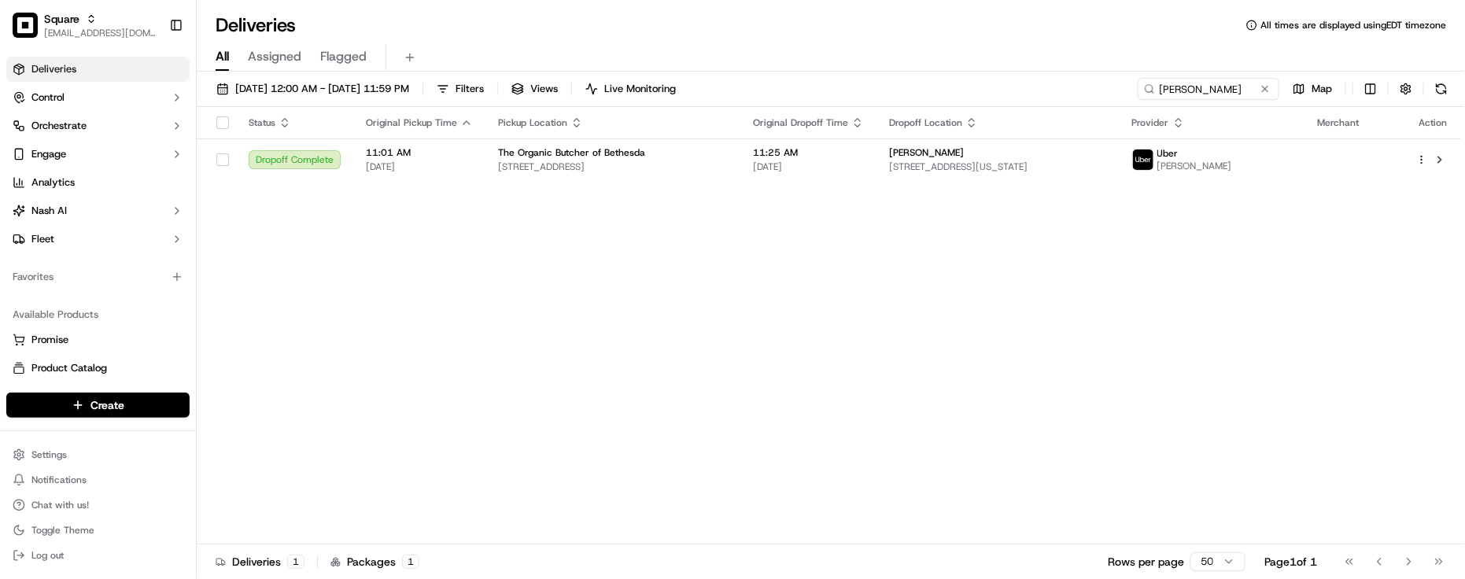
click at [878, 76] on div "09/19/2025 12:00 AM - 09/19/2025 11:59 PM Filters Views Live Monitoring Shane M…" at bounding box center [831, 327] width 1269 height 511
click at [390, 84] on span "09/19/2025 12:00 AM - 09/19/2025 11:59 PM" at bounding box center [322, 89] width 174 height 14
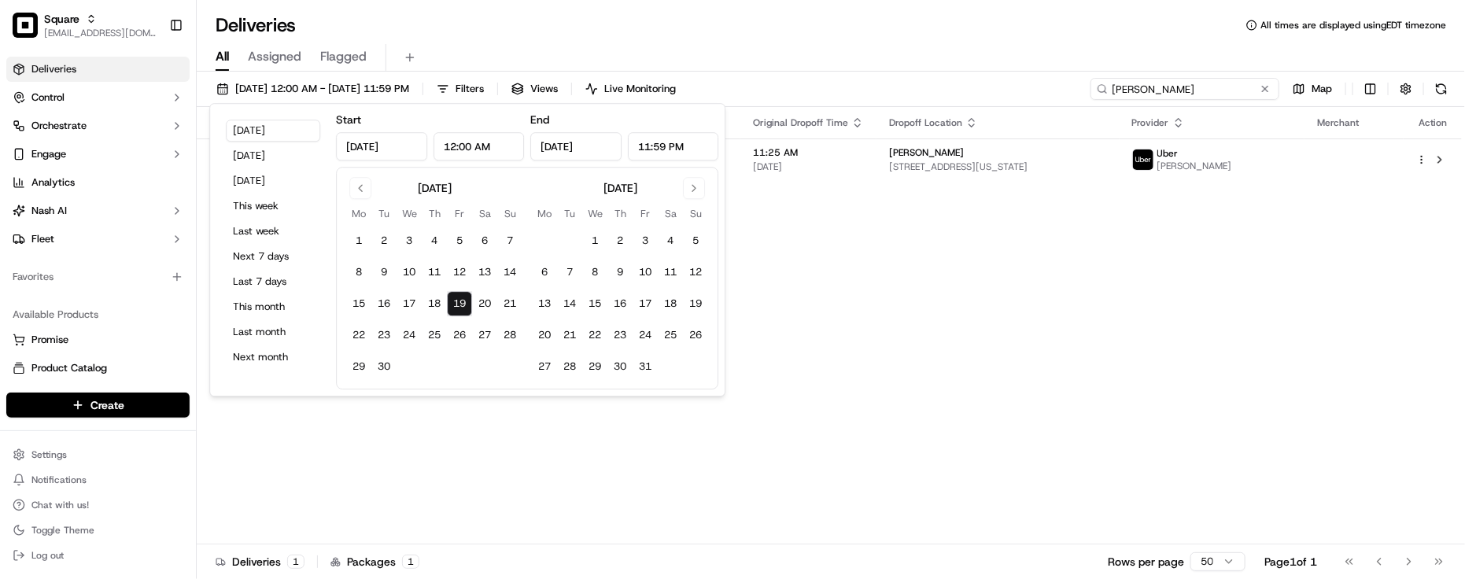
click at [1209, 83] on input "Shane" at bounding box center [1185, 89] width 189 height 22
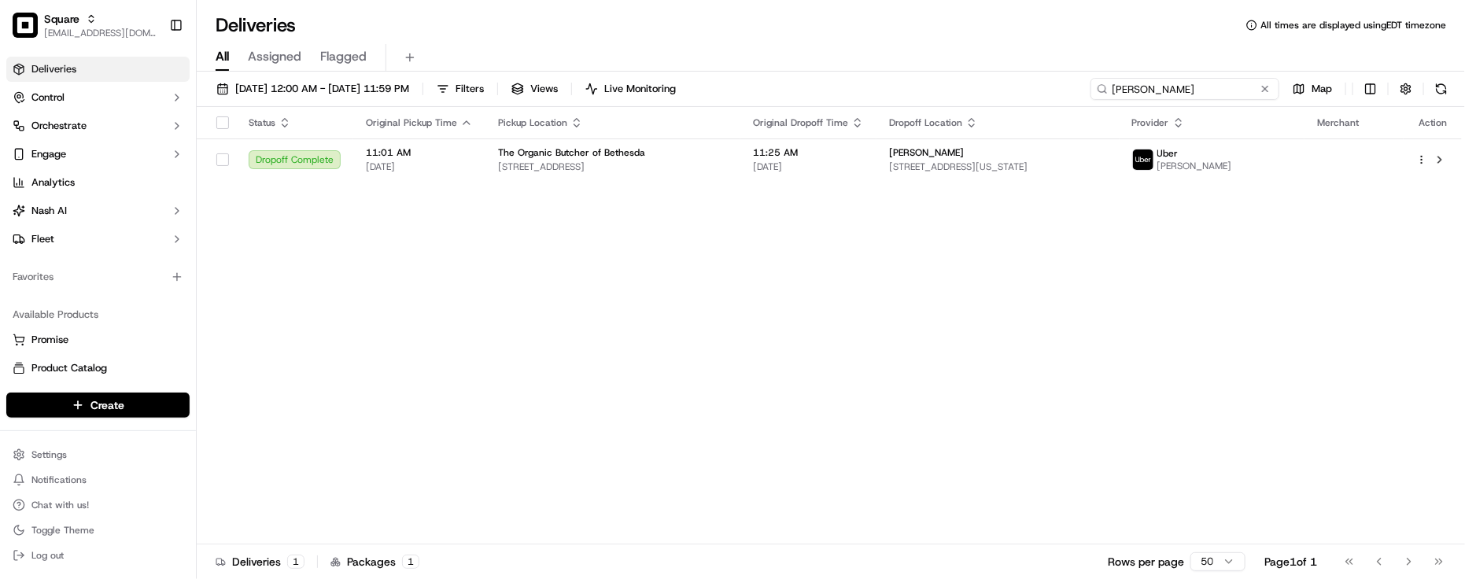
drag, startPoint x: 1209, startPoint y: 83, endPoint x: 891, endPoint y: 80, distance: 318.0
click at [891, 80] on div "09/19/2025 12:00 AM - 09/19/2025 11:59 PM Filters Views Live Monitoring Shane M…" at bounding box center [831, 92] width 1269 height 29
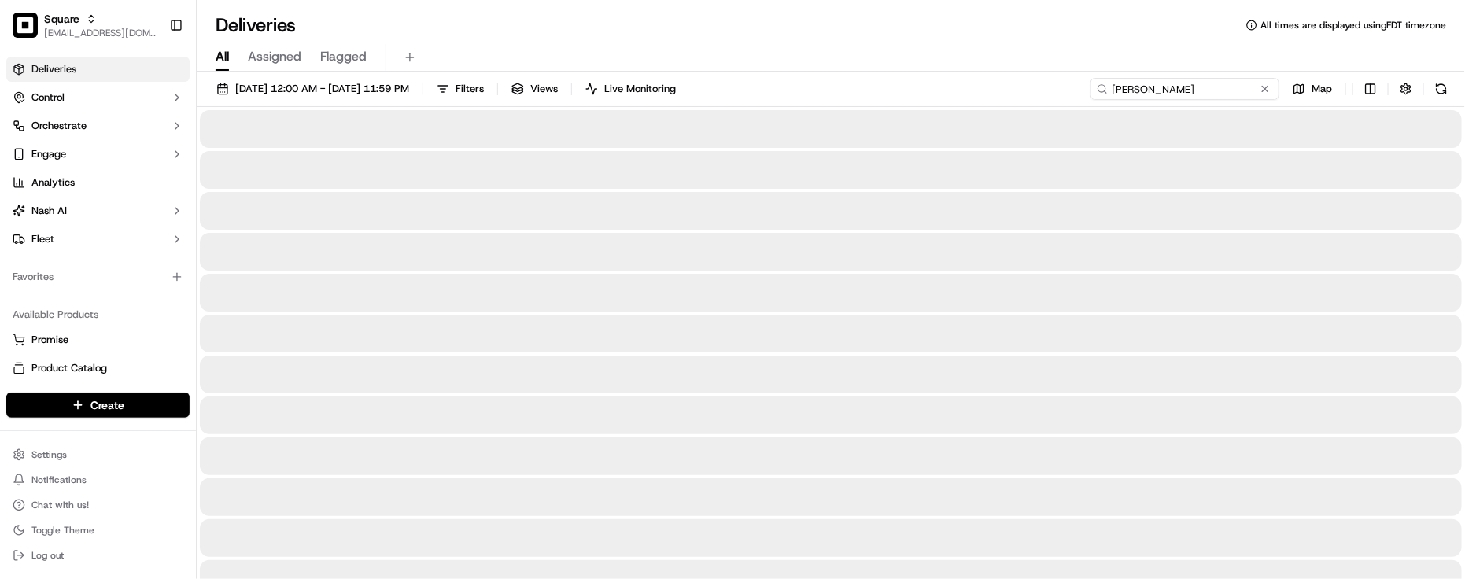
click at [1148, 96] on input "Shane wright" at bounding box center [1185, 89] width 189 height 22
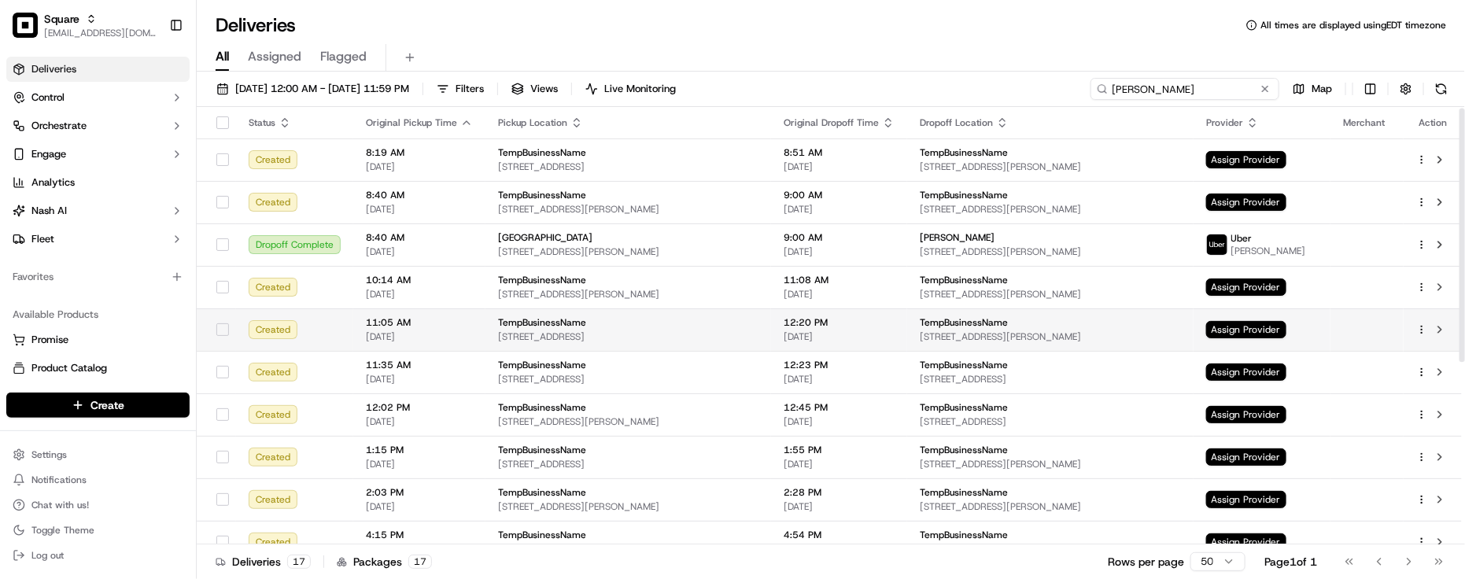
scroll to position [295, 0]
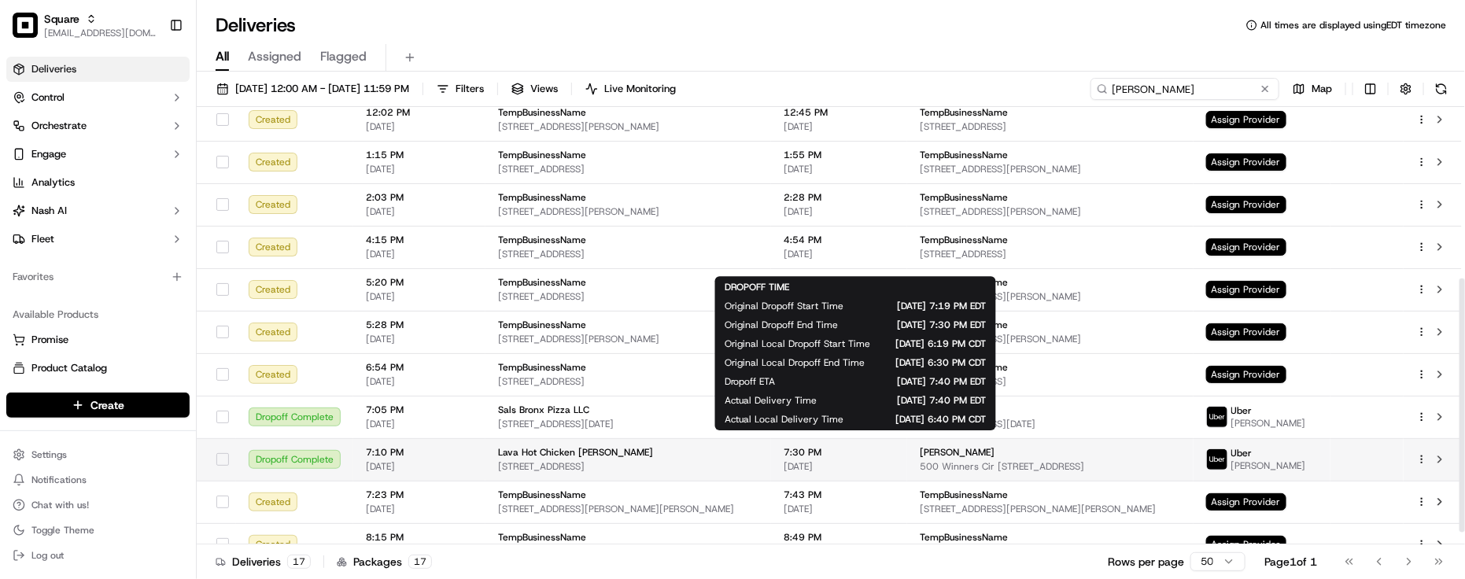
type input "wright"
click at [852, 449] on span "7:30 PM" at bounding box center [839, 452] width 111 height 13
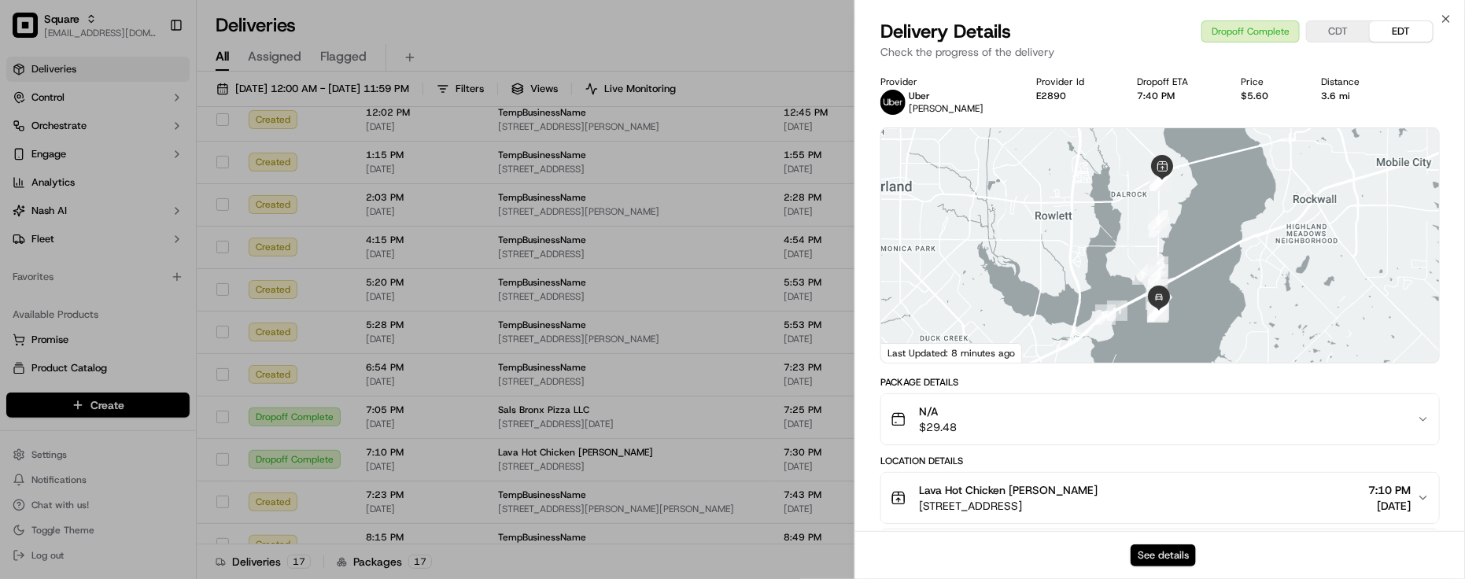
click at [1177, 557] on button "See details" at bounding box center [1163, 556] width 65 height 22
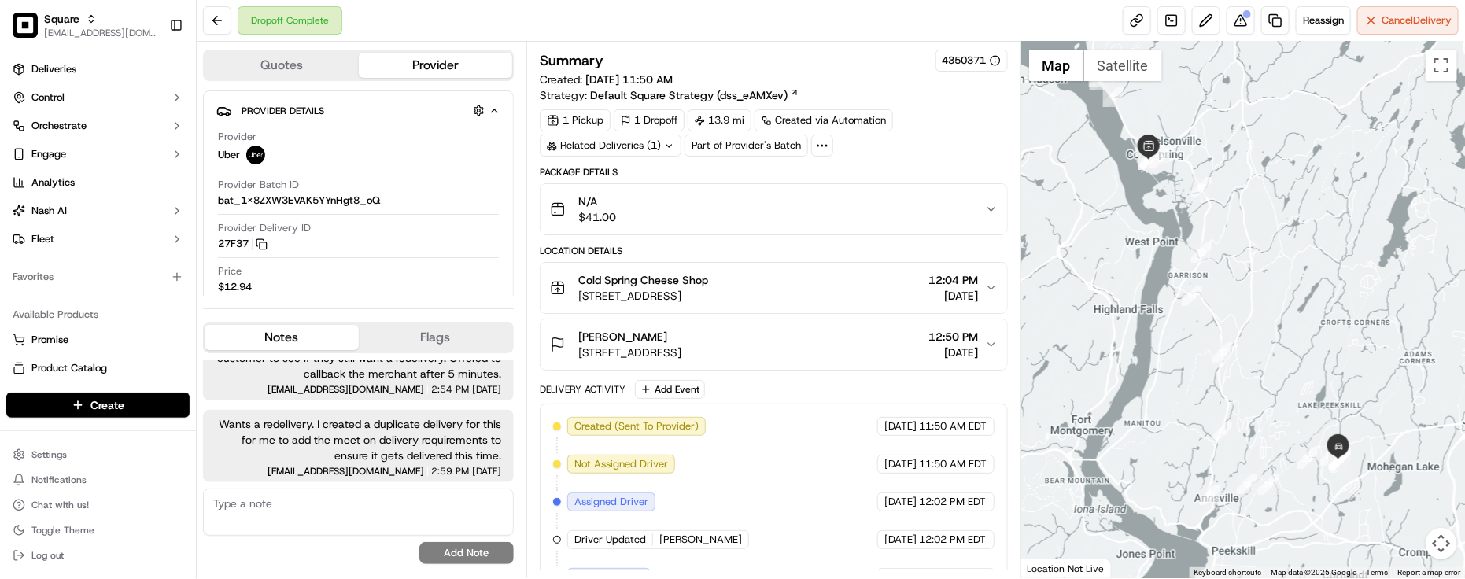
click at [654, 146] on div "Related Deliveries (1)" at bounding box center [611, 146] width 142 height 22
click at [643, 182] on span "job_6P4Y2FeCYrhtvxcct9UGry" at bounding box center [644, 183] width 145 height 14
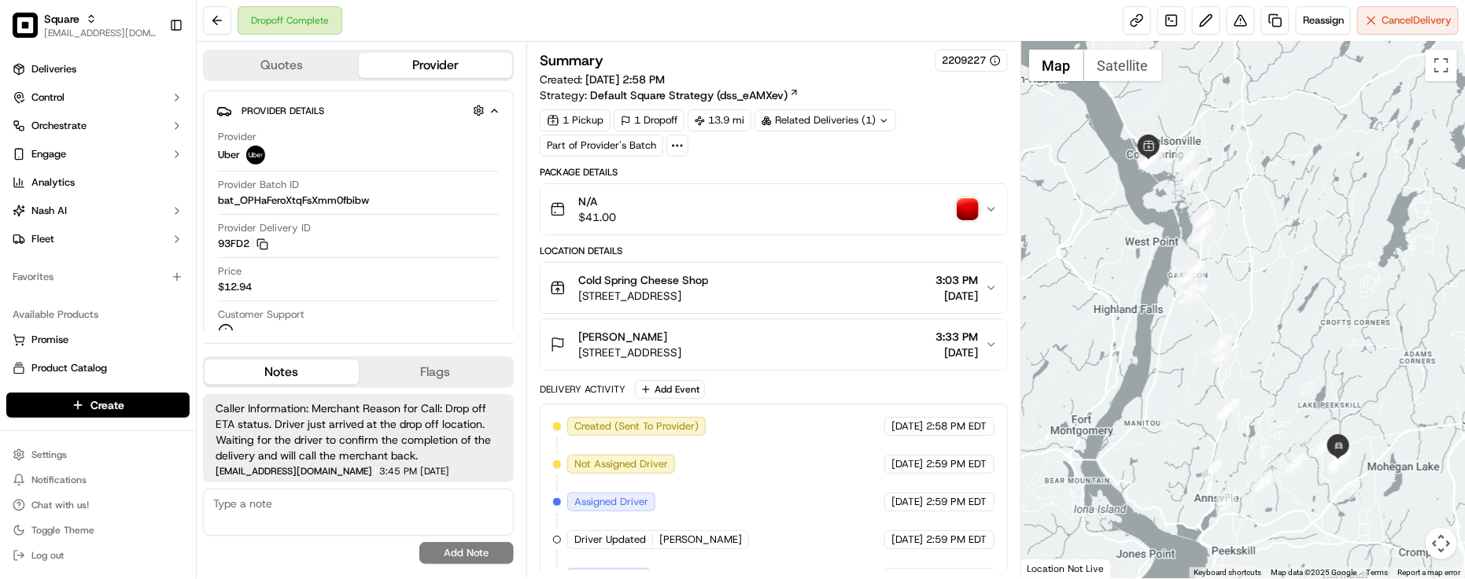
click at [962, 219] on img "button" at bounding box center [968, 209] width 22 height 22
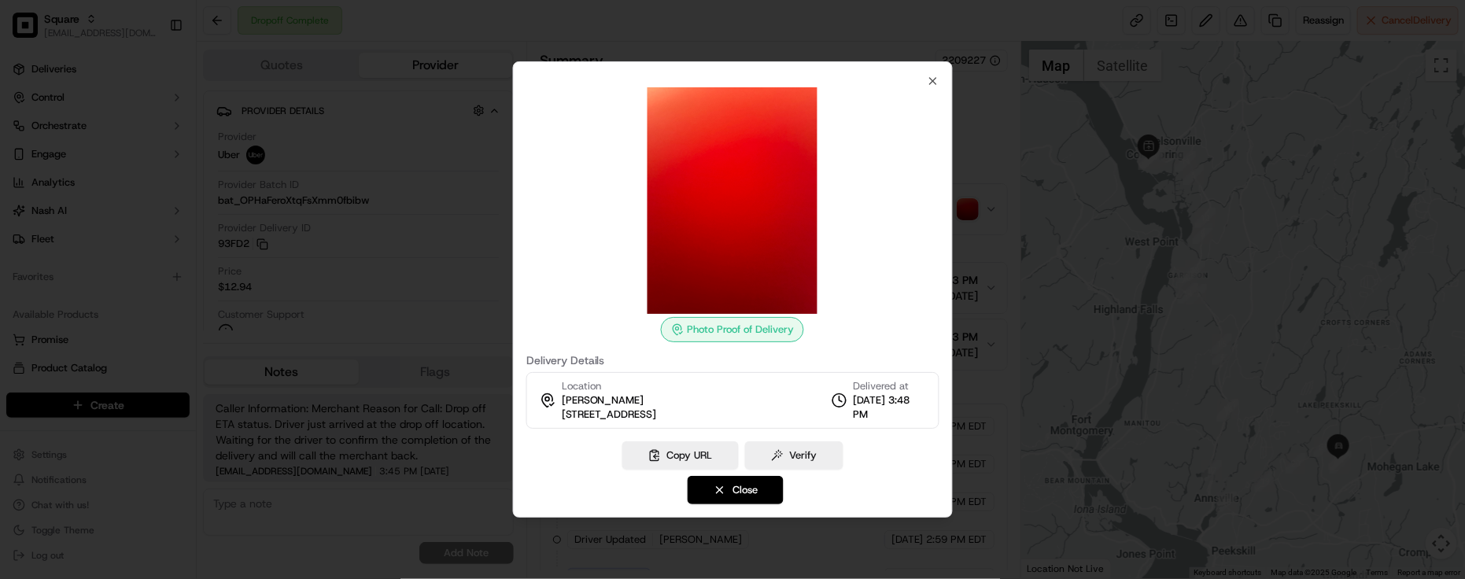
click at [966, 222] on div at bounding box center [732, 289] width 1465 height 579
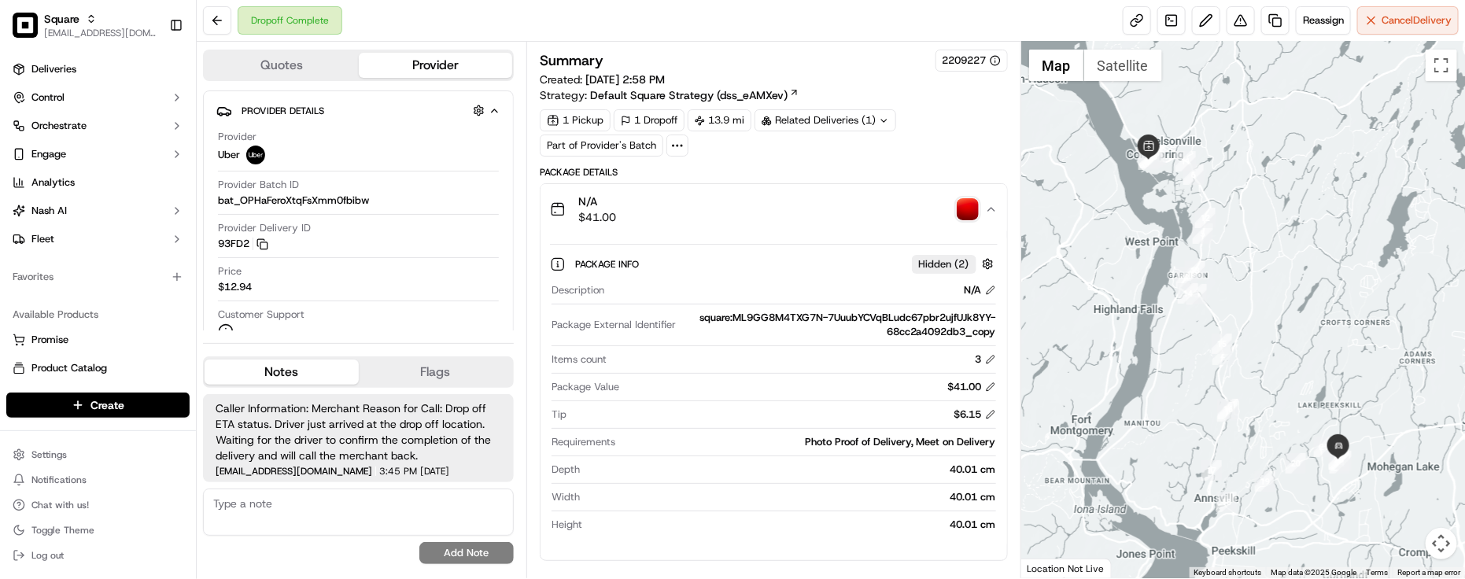
click at [965, 219] on img "button" at bounding box center [968, 209] width 22 height 22
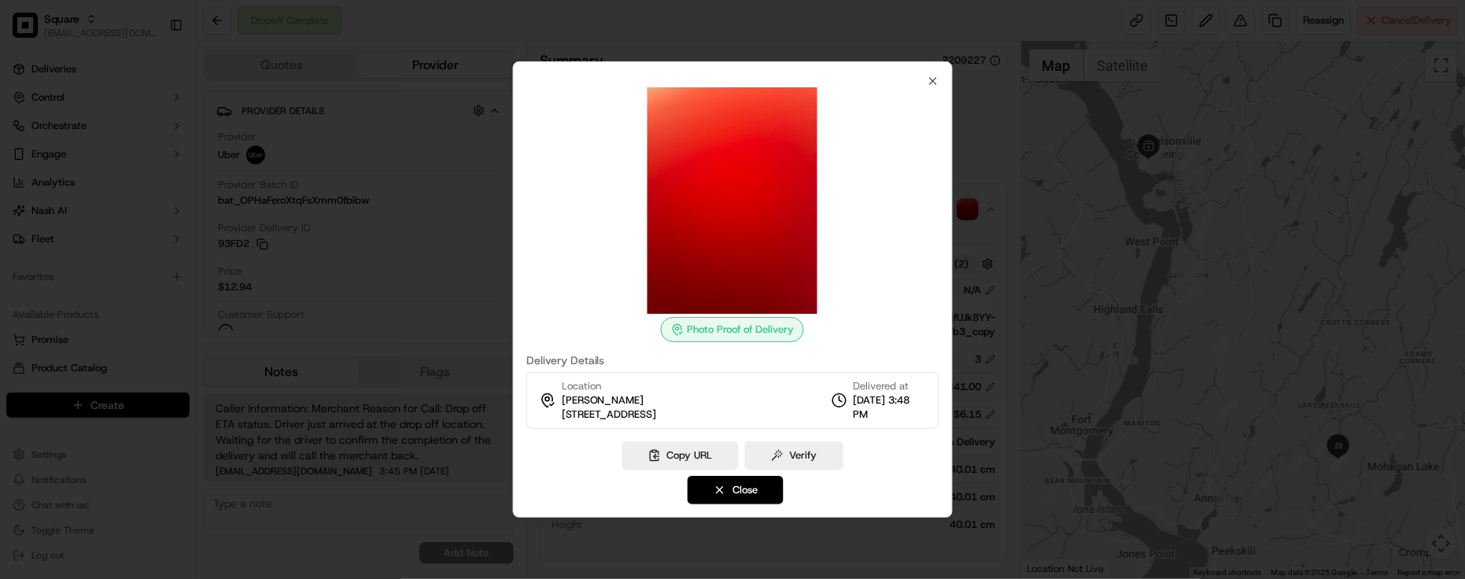
click at [980, 146] on div at bounding box center [732, 289] width 1465 height 579
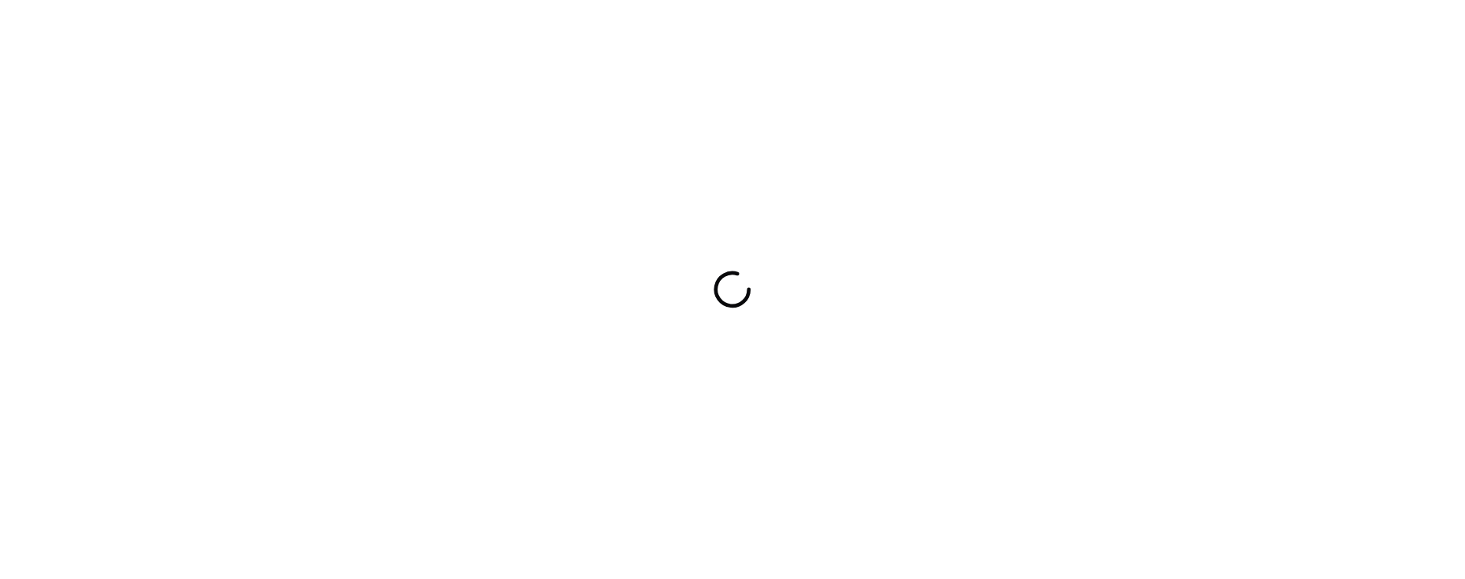
click at [42, 174] on div at bounding box center [732, 289] width 1465 height 579
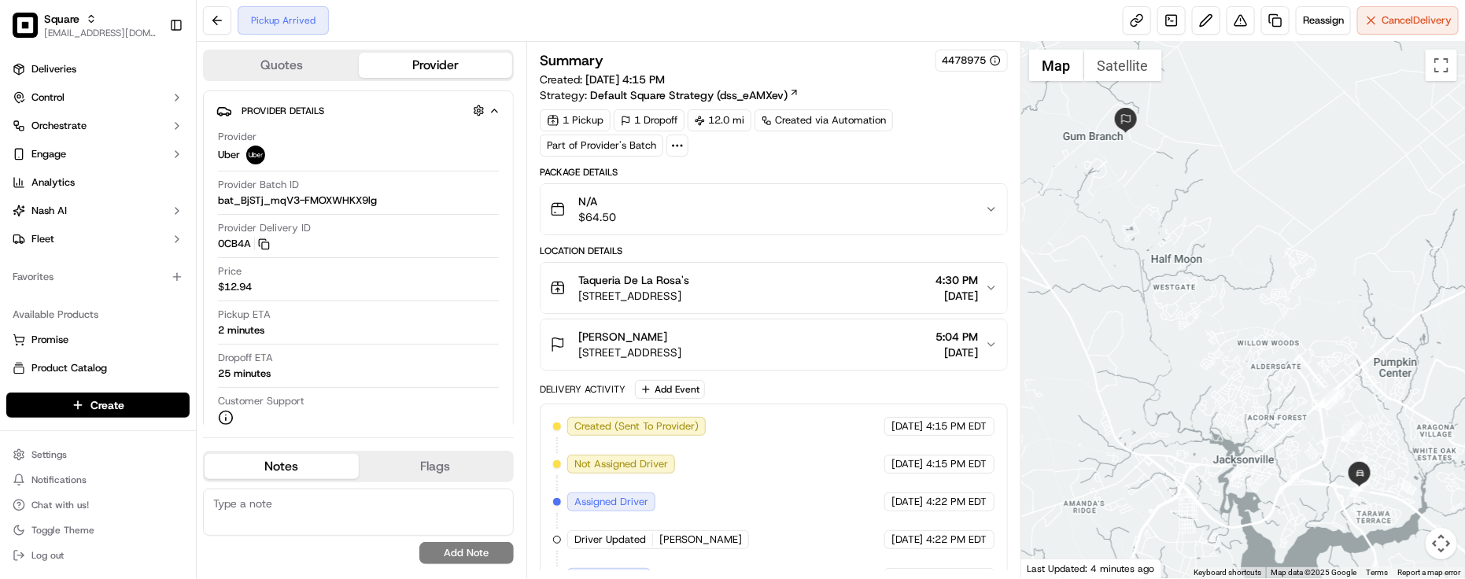
drag, startPoint x: 1244, startPoint y: 387, endPoint x: 1213, endPoint y: 291, distance: 100.8
click at [1213, 293] on div at bounding box center [1244, 310] width 444 height 537
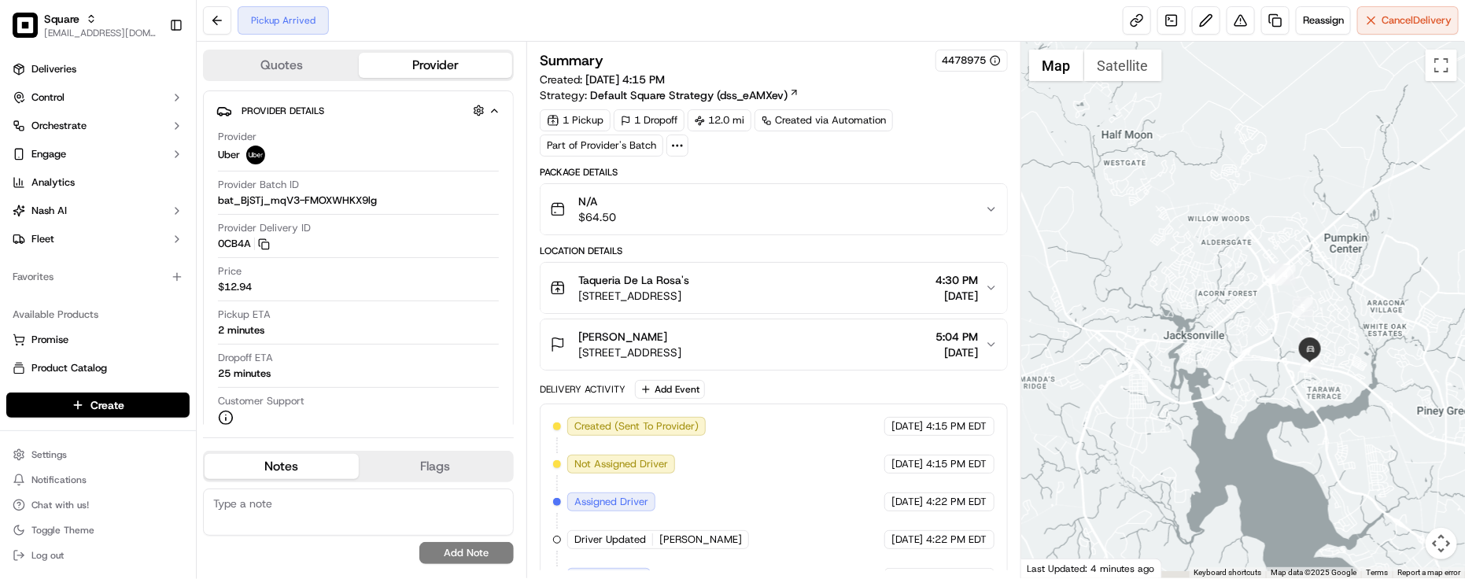
drag, startPoint x: 1236, startPoint y: 380, endPoint x: 1268, endPoint y: 337, distance: 54.0
click at [1233, 367] on div at bounding box center [1244, 310] width 444 height 537
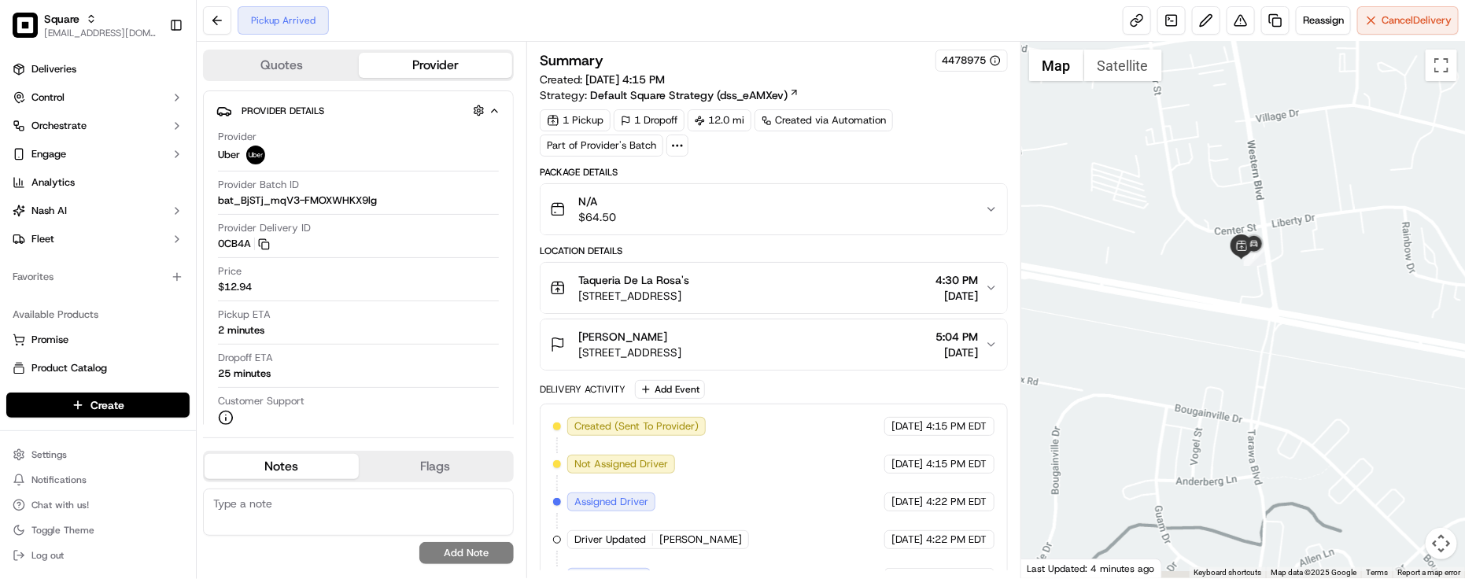
drag, startPoint x: 1285, startPoint y: 331, endPoint x: 1329, endPoint y: 232, distance: 107.5
click at [1329, 232] on div at bounding box center [1244, 310] width 444 height 537
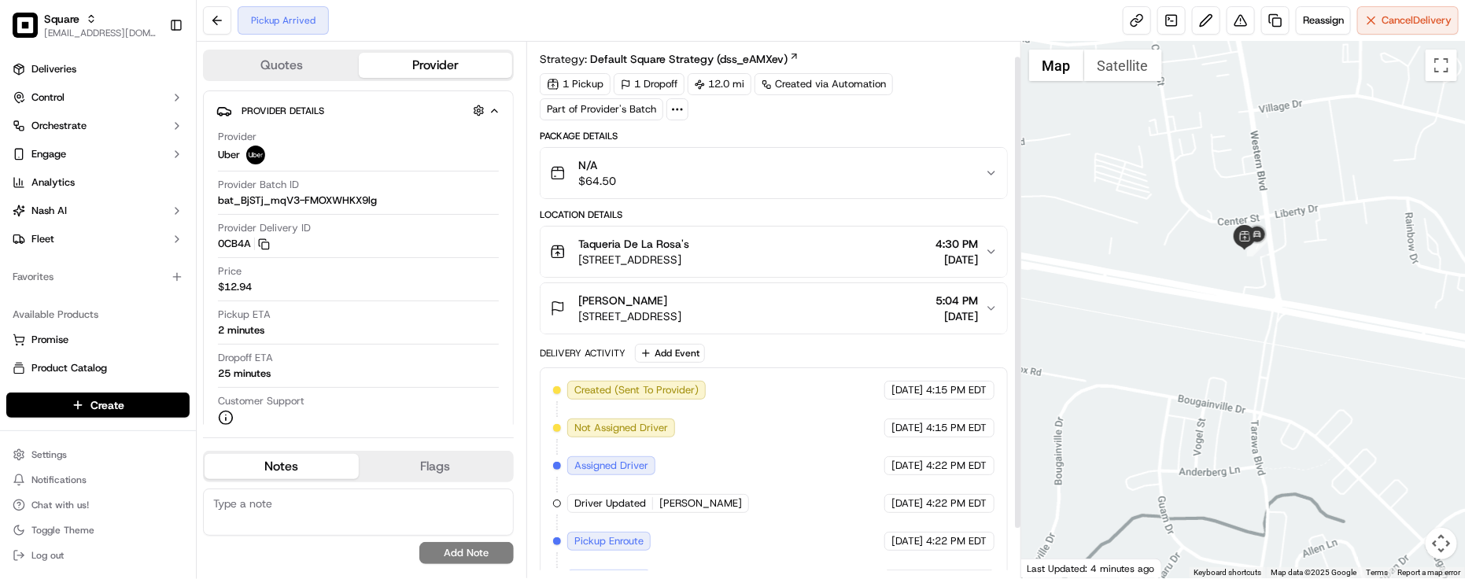
scroll to position [72, 0]
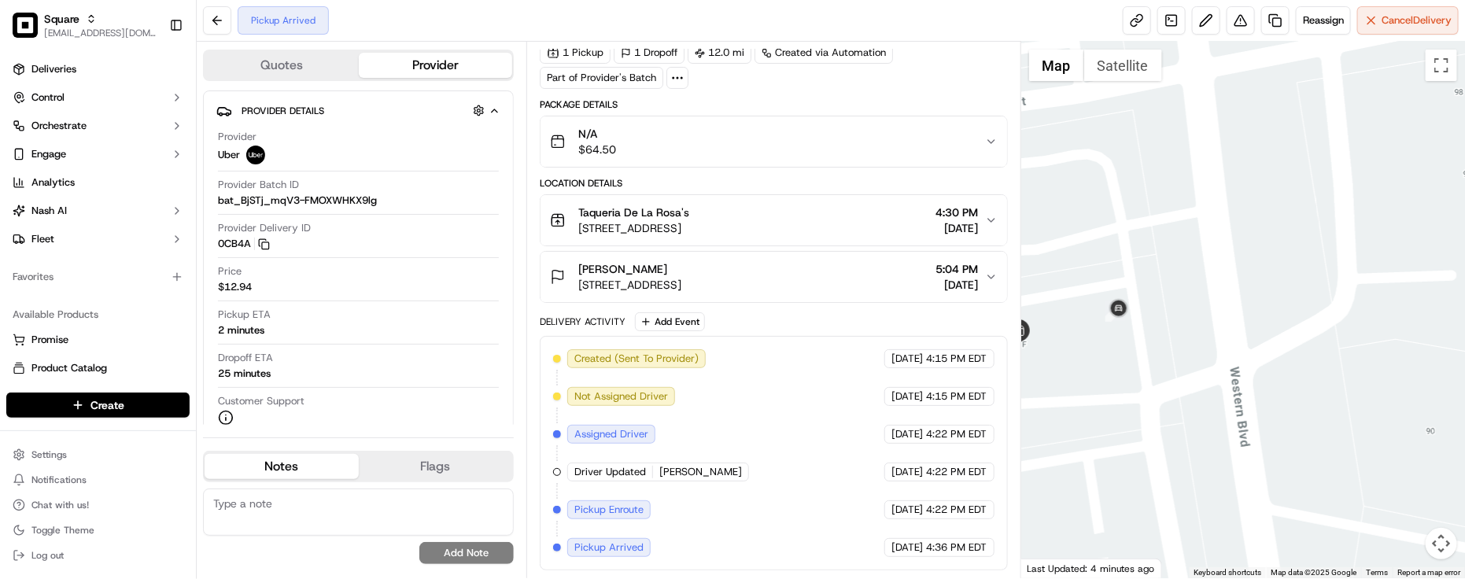
drag, startPoint x: 1181, startPoint y: 334, endPoint x: 1271, endPoint y: 338, distance: 90.6
click at [1271, 338] on div at bounding box center [1244, 310] width 444 height 537
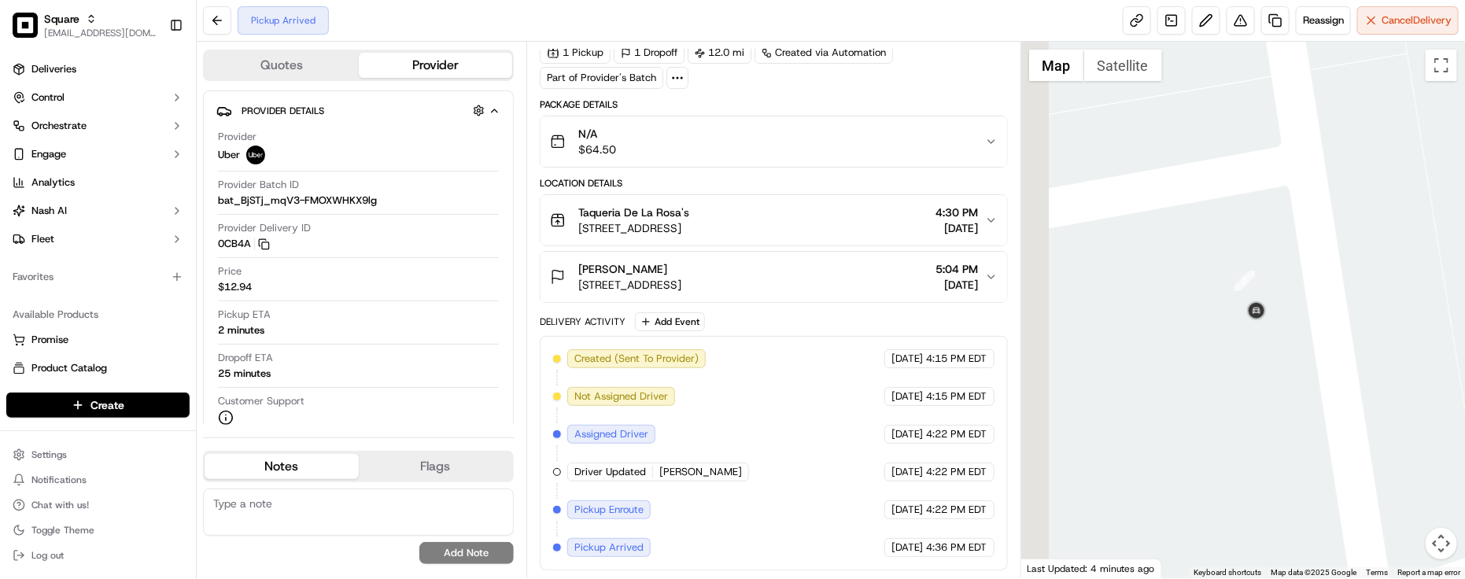
drag, startPoint x: 1198, startPoint y: 334, endPoint x: 1246, endPoint y: 371, distance: 60.6
click at [1246, 371] on div at bounding box center [1244, 310] width 444 height 537
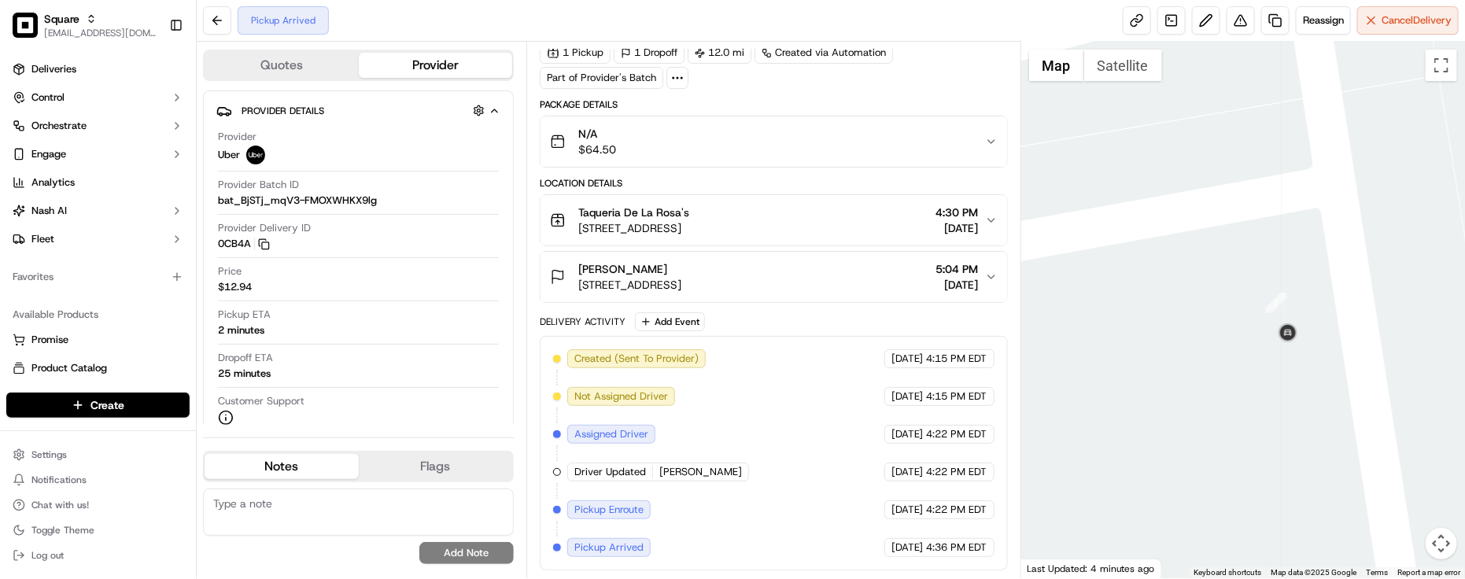
drag, startPoint x: 1225, startPoint y: 368, endPoint x: 1293, endPoint y: 415, distance: 83.2
click at [1293, 415] on div at bounding box center [1244, 310] width 444 height 537
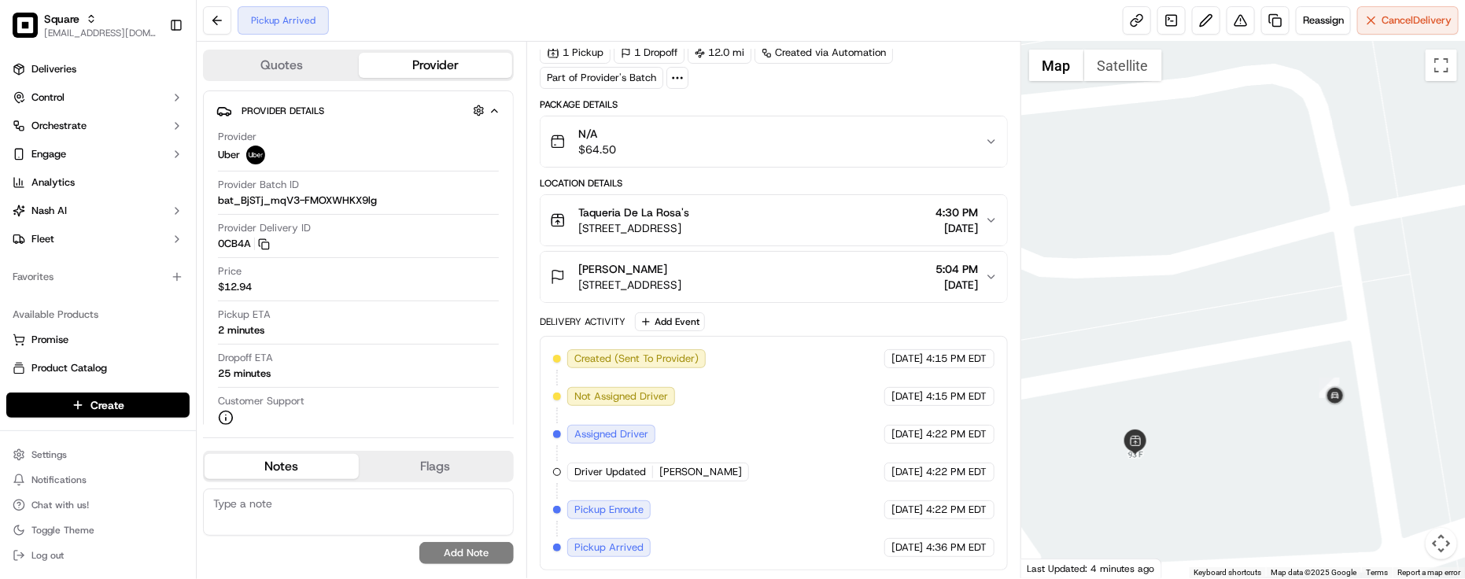
click at [815, 413] on div "Created (Sent To Provider) Uber 09/19/2025 4:15 PM EDT Not Assigned Driver Uber…" at bounding box center [774, 453] width 442 height 208
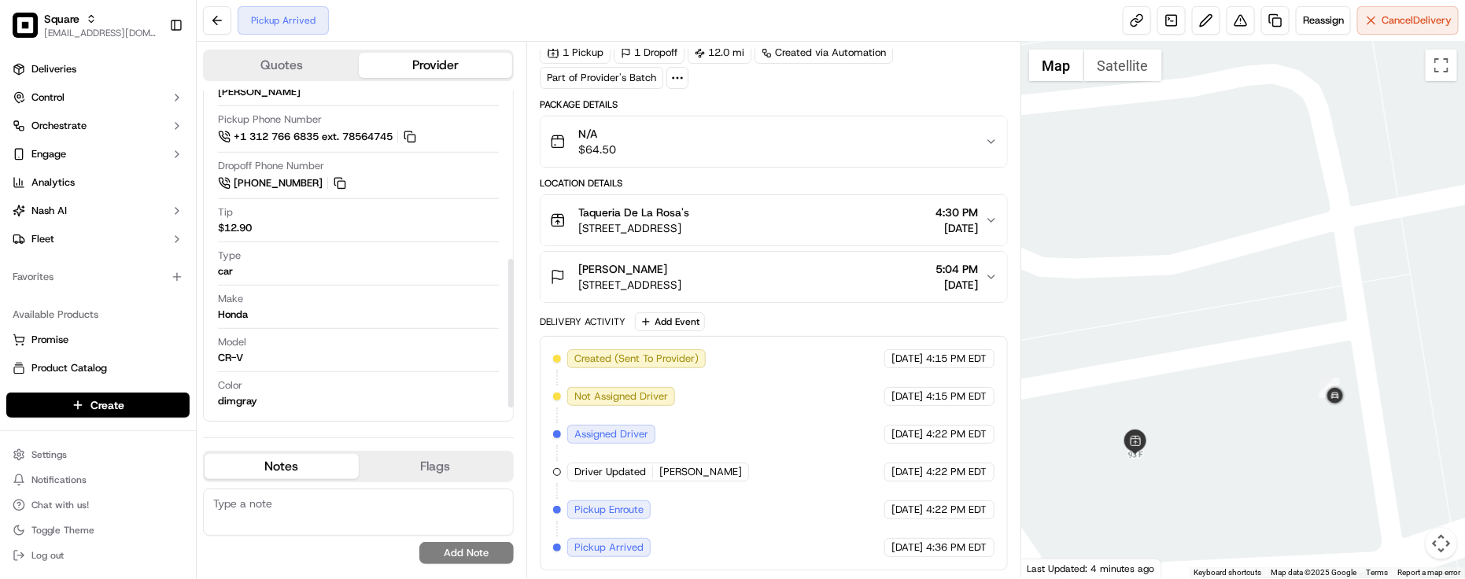
scroll to position [319, 0]
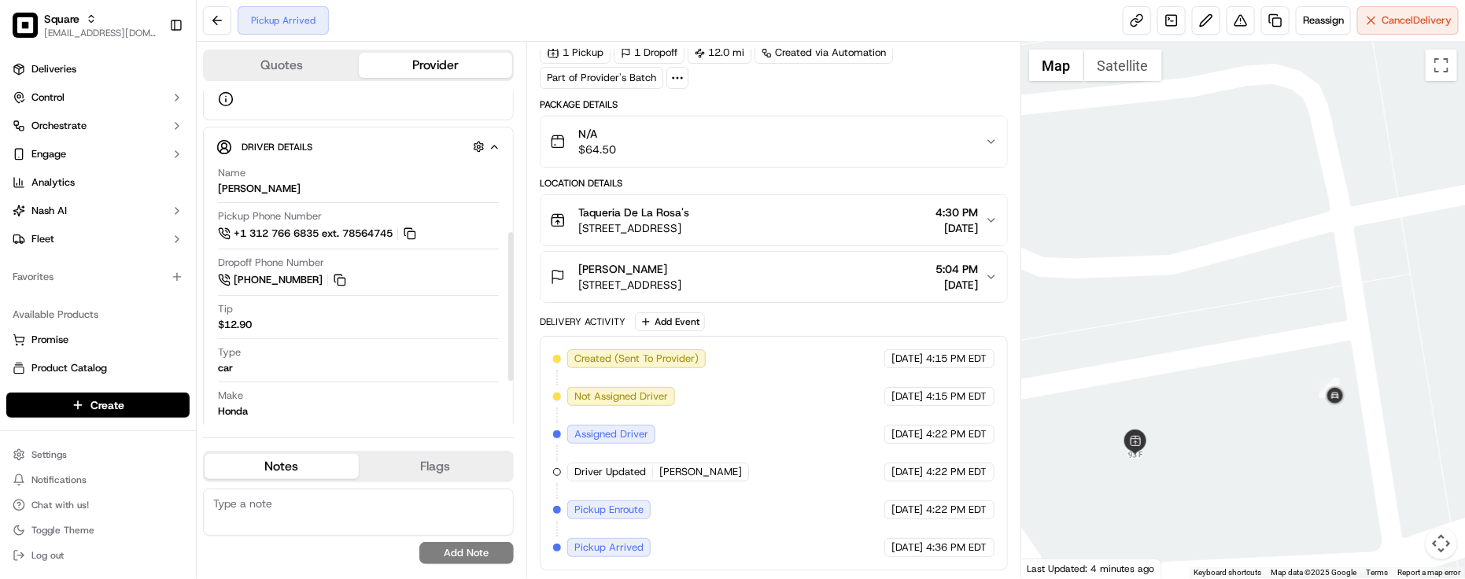
click at [796, 416] on div "Created (Sent To Provider) Uber 09/19/2025 4:15 PM EDT Not Assigned Driver Uber…" at bounding box center [774, 453] width 442 height 208
click at [766, 383] on div "Created (Sent To Provider) Uber 09/19/2025 4:15 PM EDT Not Assigned Driver Uber…" at bounding box center [774, 453] width 442 height 208
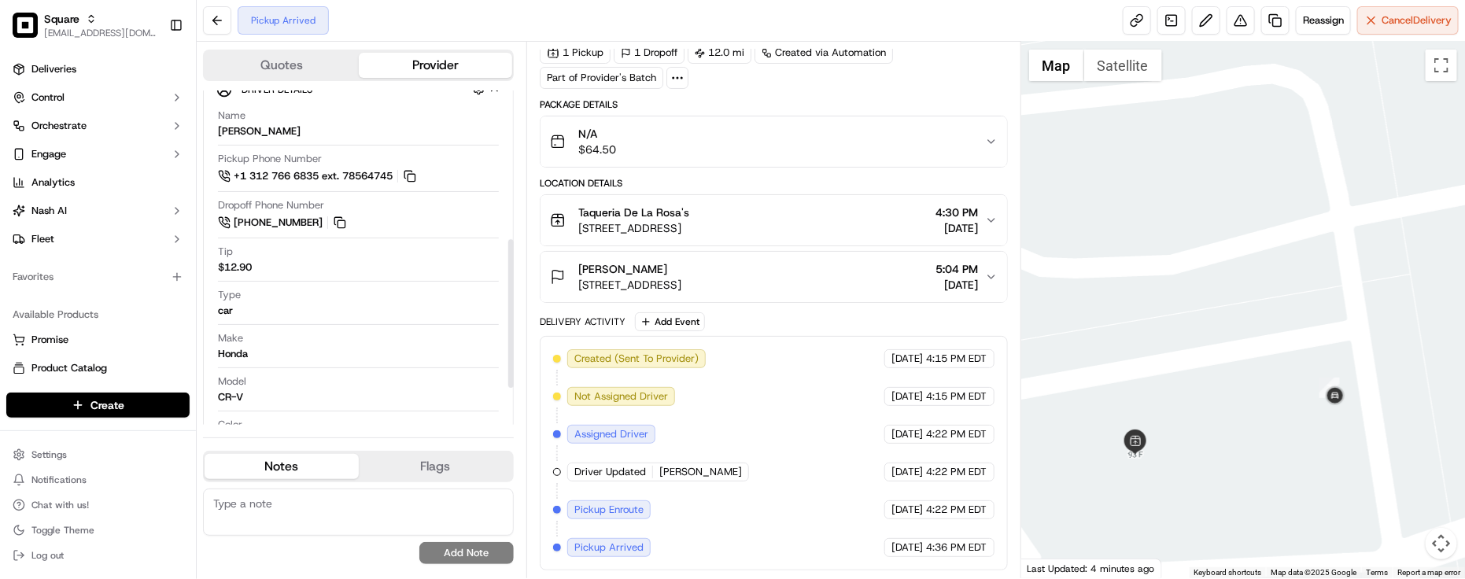
scroll to position [417, 0]
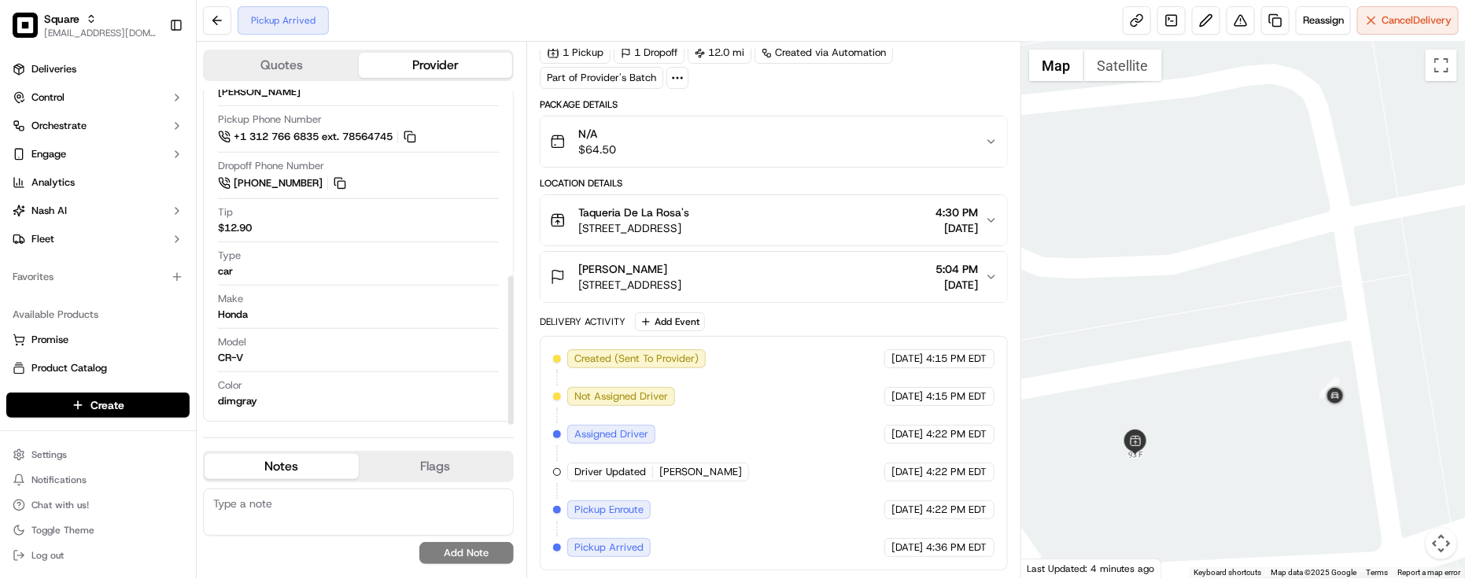
click at [328, 344] on div "Model CR-V" at bounding box center [358, 350] width 281 height 30
click at [851, 383] on div "Created (Sent To Provider) Uber 09/19/2025 4:15 PM EDT Not Assigned Driver Uber…" at bounding box center [774, 453] width 442 height 208
click at [791, 77] on div "1 Pickup 1 Dropoff 12.0 mi Created via Automation Part of Provider's Batch" at bounding box center [774, 65] width 468 height 47
click at [899, 475] on span "[DATE]" at bounding box center [908, 472] width 32 height 14
click at [717, 469] on div "Driver Updated JOSHUA W." at bounding box center [658, 472] width 182 height 19
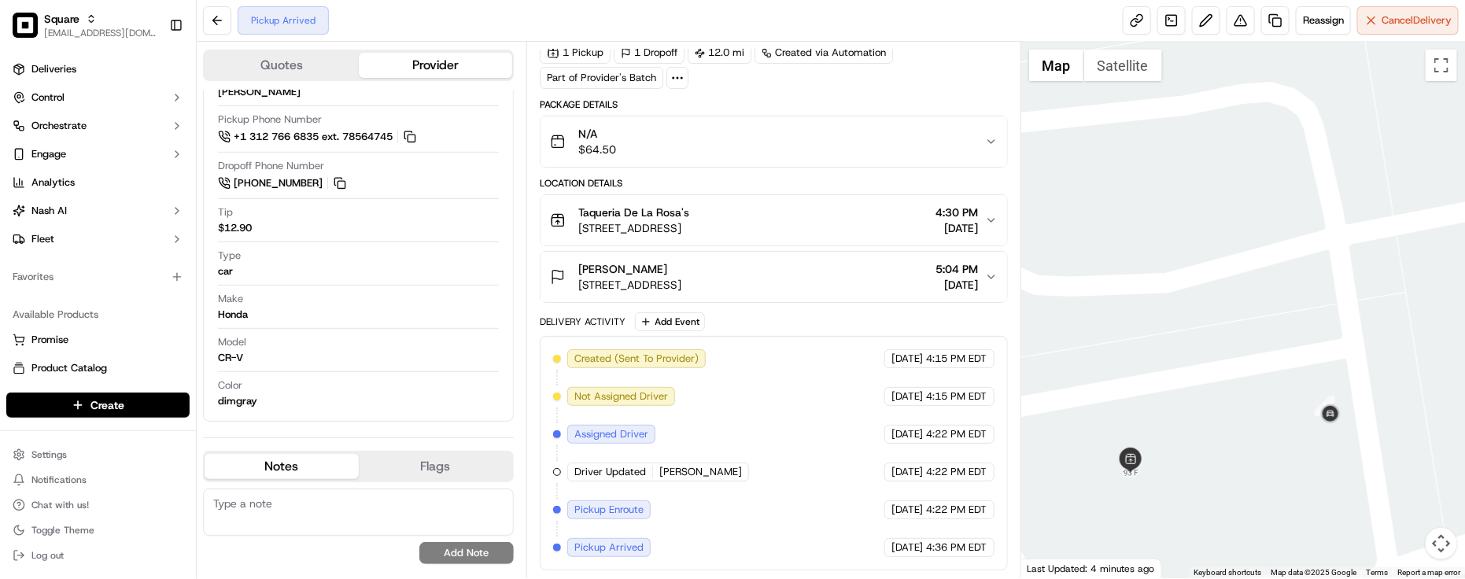
drag, startPoint x: 1143, startPoint y: 384, endPoint x: 1137, endPoint y: 404, distance: 20.4
click at [1137, 404] on div at bounding box center [1244, 310] width 444 height 537
click at [848, 346] on div "Created (Sent To Provider) Uber 09/19/2025 4:15 PM EDT Not Assigned Driver Uber…" at bounding box center [774, 453] width 468 height 235
click at [1332, 20] on span "Reassign" at bounding box center [1323, 20] width 41 height 14
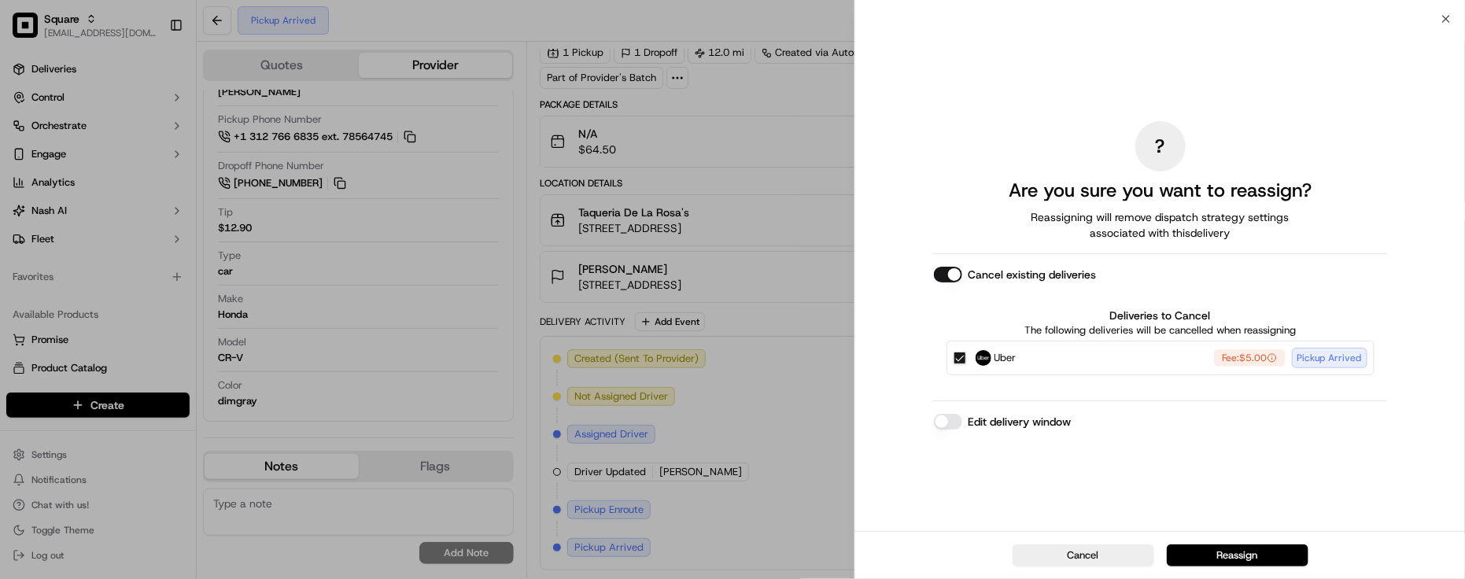
click at [947, 427] on button "Edit delivery window" at bounding box center [948, 422] width 28 height 16
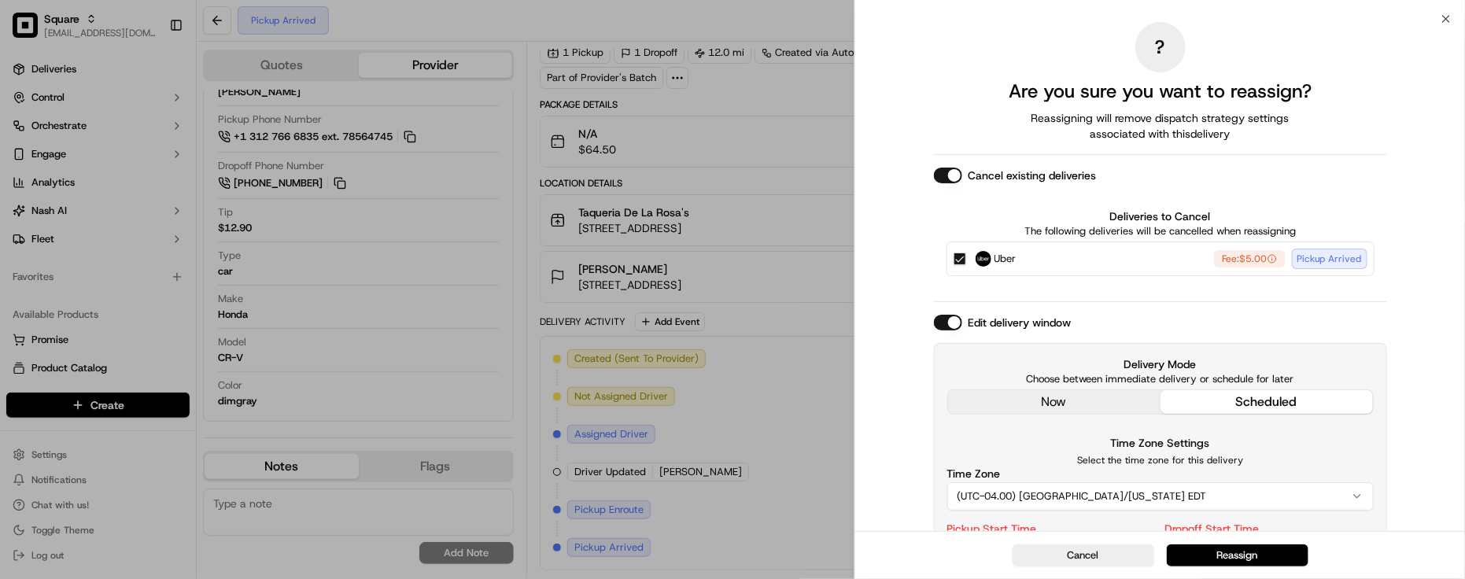
click at [1016, 397] on div "Delivery Mode Choose between immediate delivery or schedule for later now sched…" at bounding box center [1160, 503] width 453 height 321
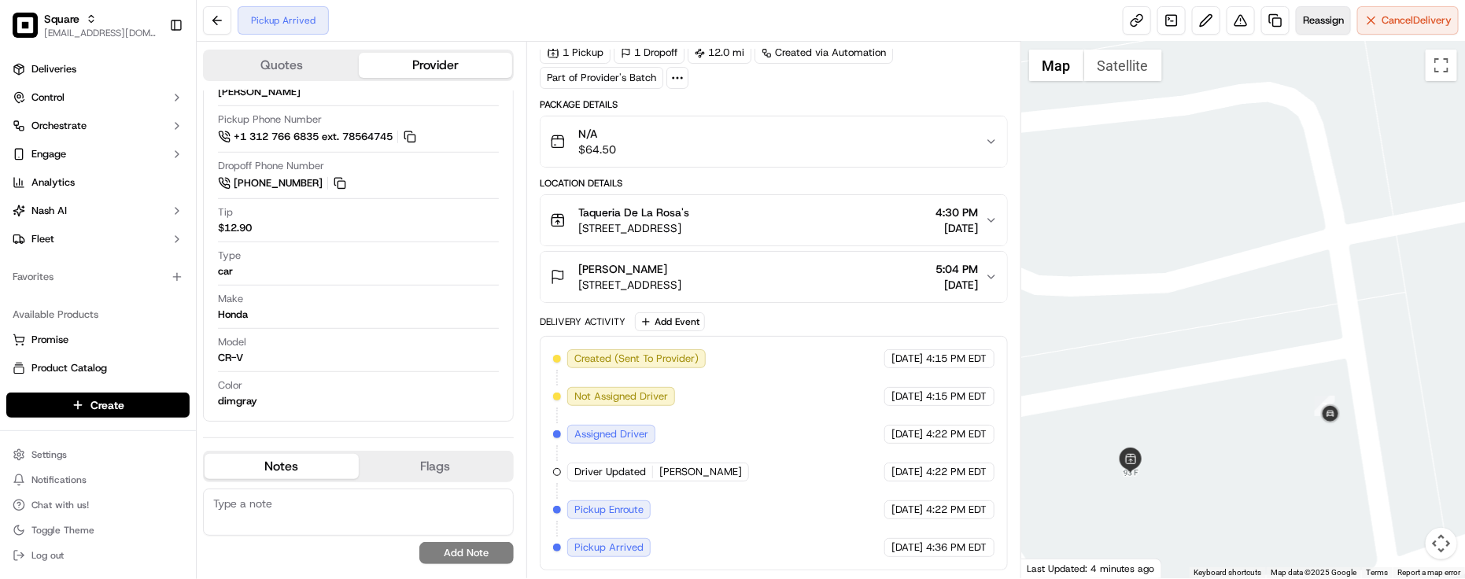
click at [1328, 26] on span "Reassign" at bounding box center [1323, 20] width 41 height 14
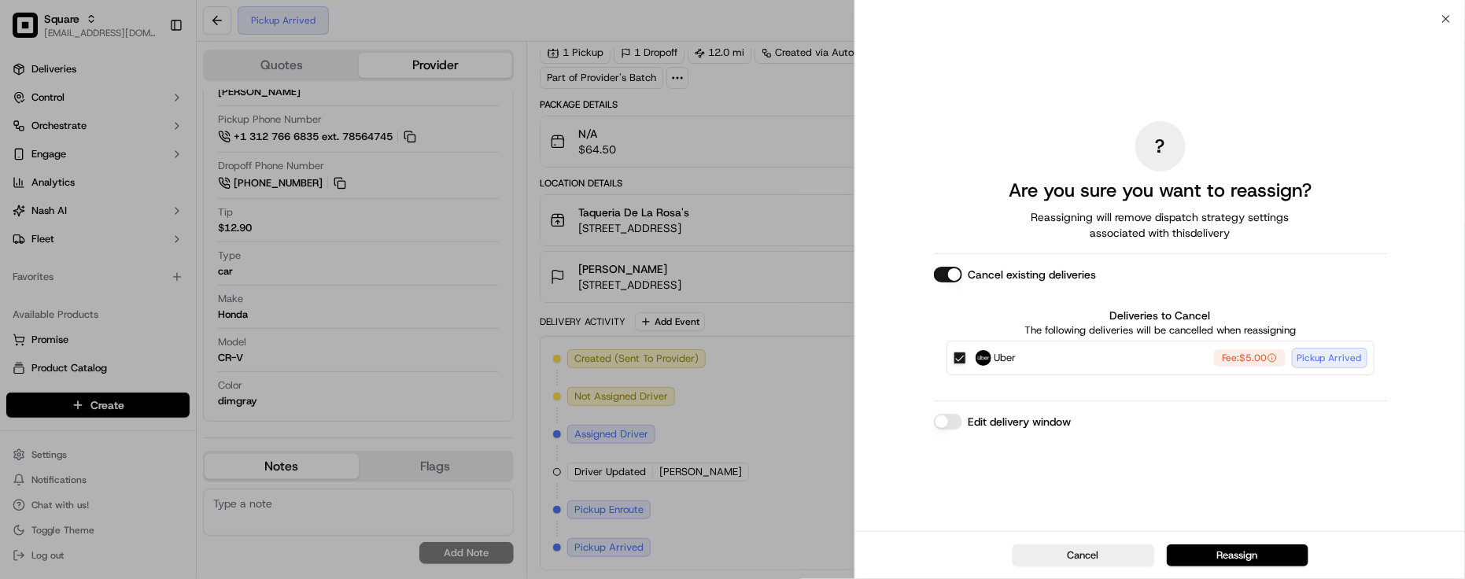
click at [944, 434] on div "? Are you sure you want to reassign? Reassigning will remove dispatch strategy …" at bounding box center [1160, 275] width 453 height 506
click at [970, 429] on label "Edit delivery window" at bounding box center [1020, 422] width 103 height 16
click at [963, 429] on button "Edit delivery window" at bounding box center [948, 422] width 28 height 16
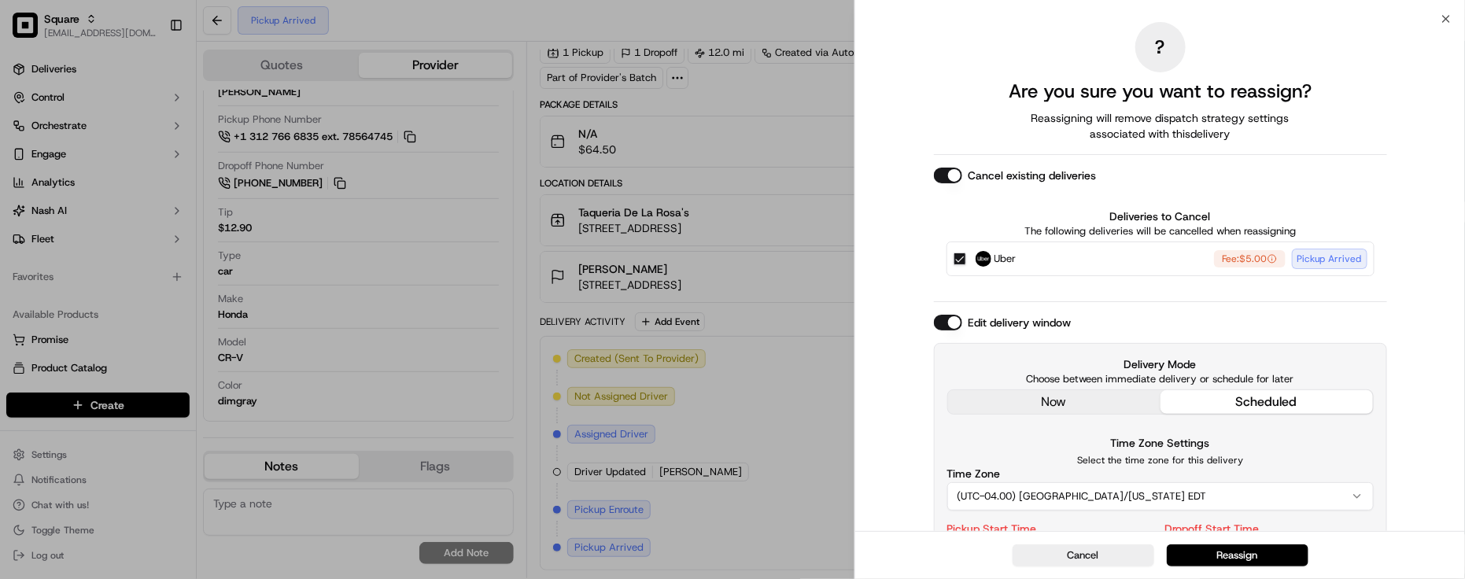
click at [950, 421] on div "Delivery Mode Choose between immediate delivery or schedule for later now sched…" at bounding box center [1160, 503] width 453 height 321
click at [1104, 323] on div "Edit delivery window" at bounding box center [1160, 323] width 453 height 16
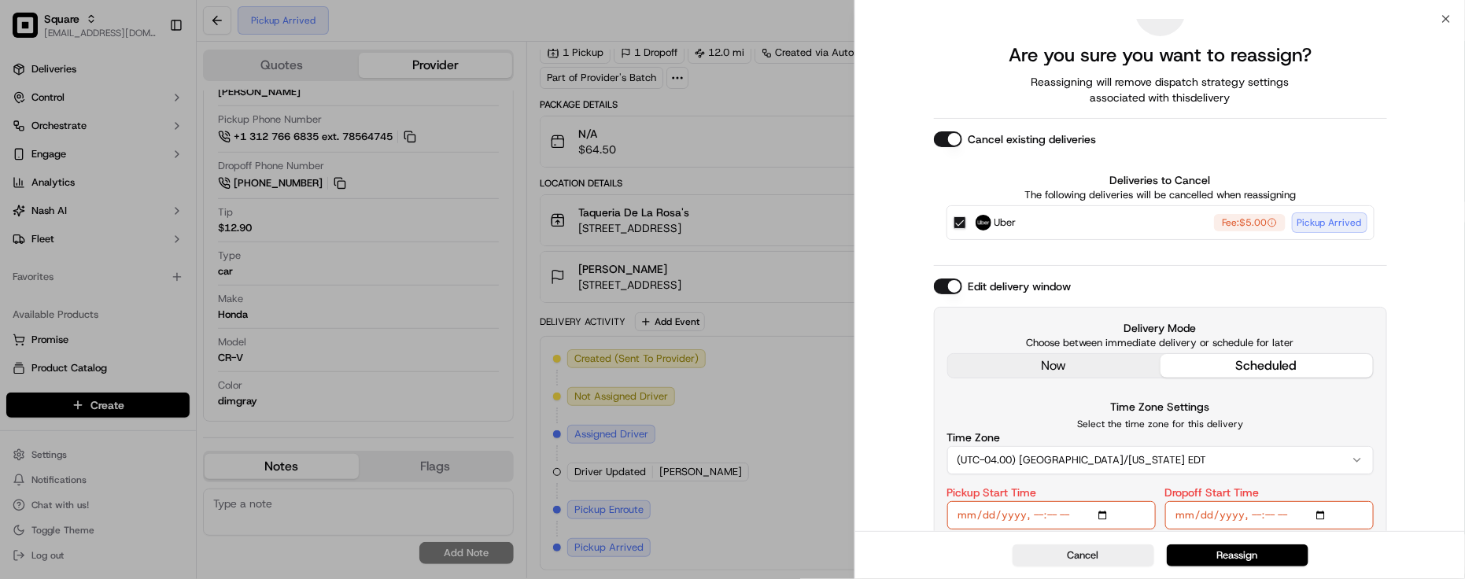
scroll to position [136, 0]
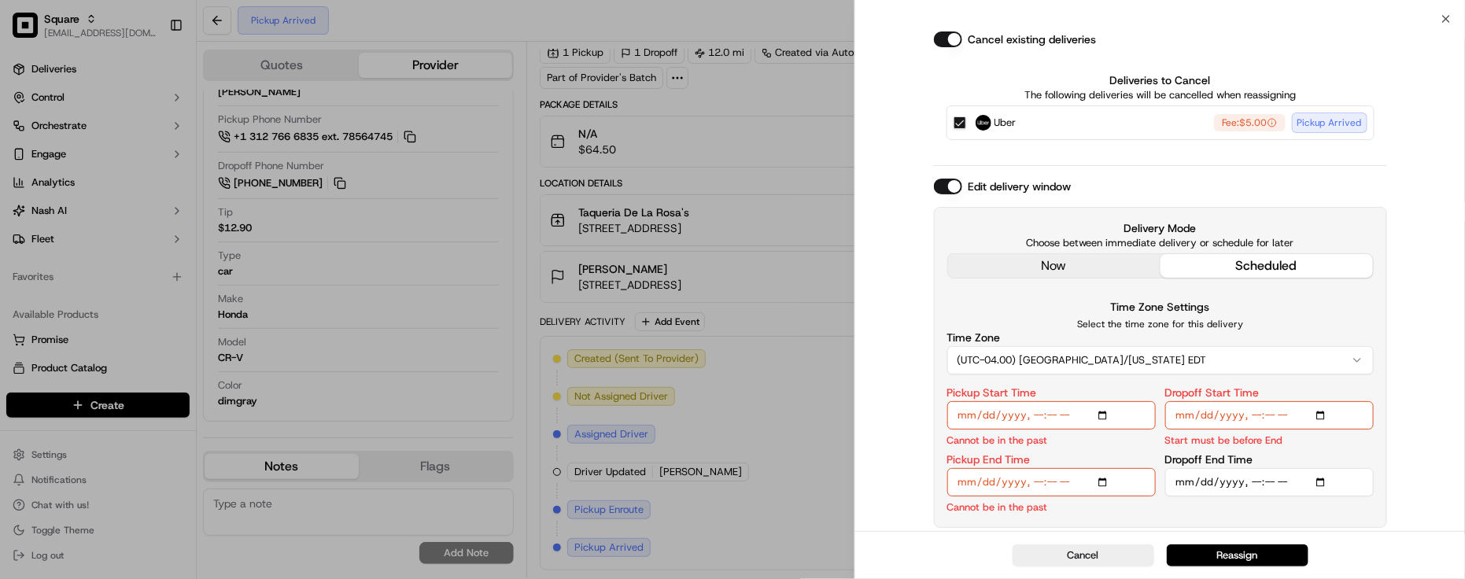
click at [1096, 256] on div "? Are you sure you want to reassign? Reassigning will remove dispatch strategy …" at bounding box center [1160, 207] width 453 height 642
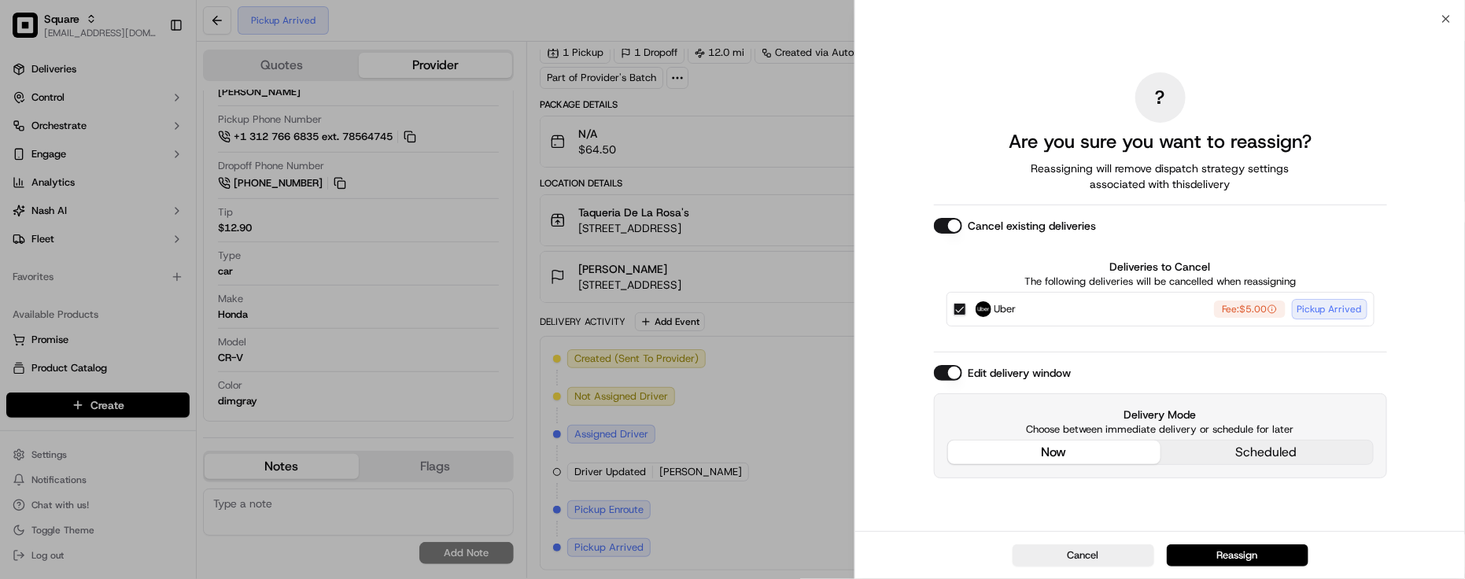
click at [931, 211] on div "? Are you sure you want to reassign? Reassigning will remove dispatch strategy …" at bounding box center [1161, 275] width 610 height 512
click at [949, 228] on button "Cancel existing deliveries" at bounding box center [948, 226] width 28 height 16
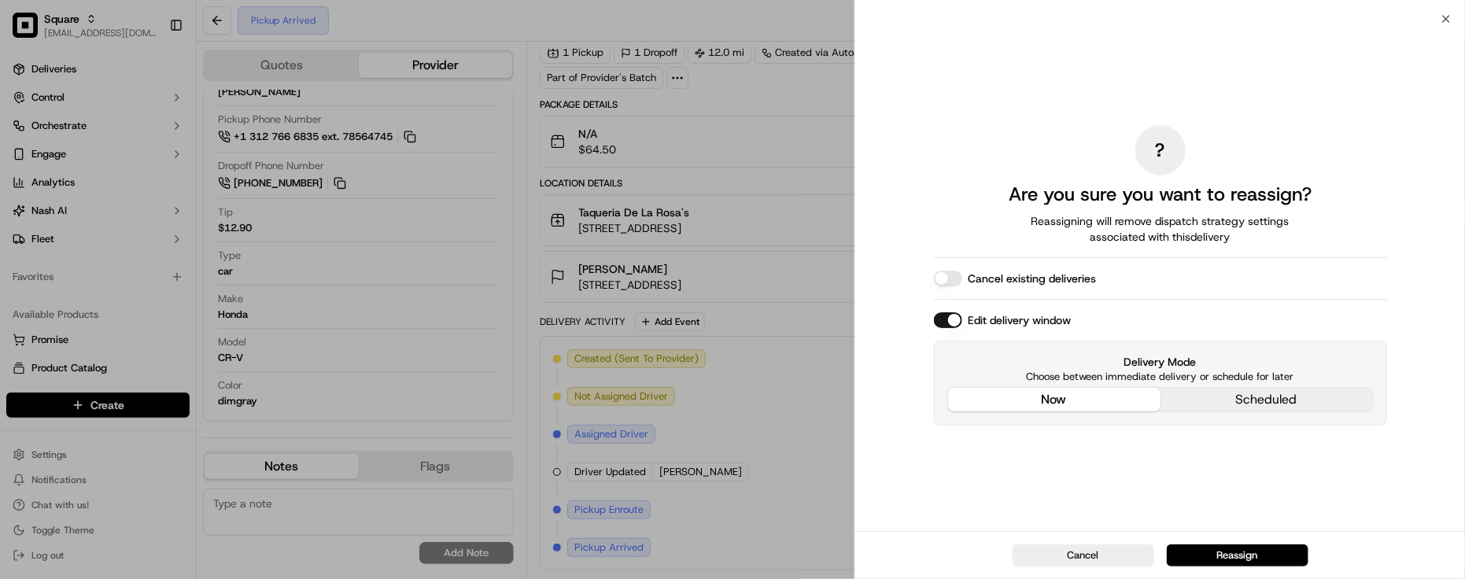
click at [1225, 543] on div "Cancel Reassign" at bounding box center [1161, 555] width 610 height 48
click at [1225, 545] on button "Reassign" at bounding box center [1238, 556] width 142 height 22
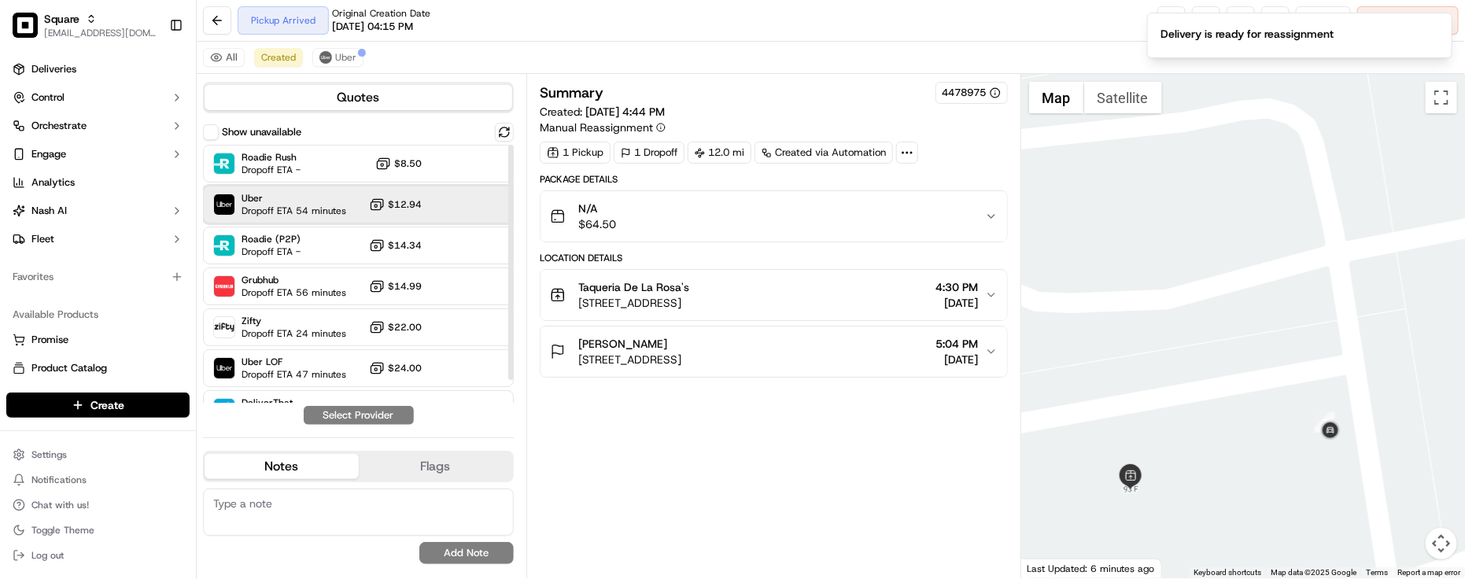
click at [307, 201] on span "Uber" at bounding box center [294, 198] width 105 height 13
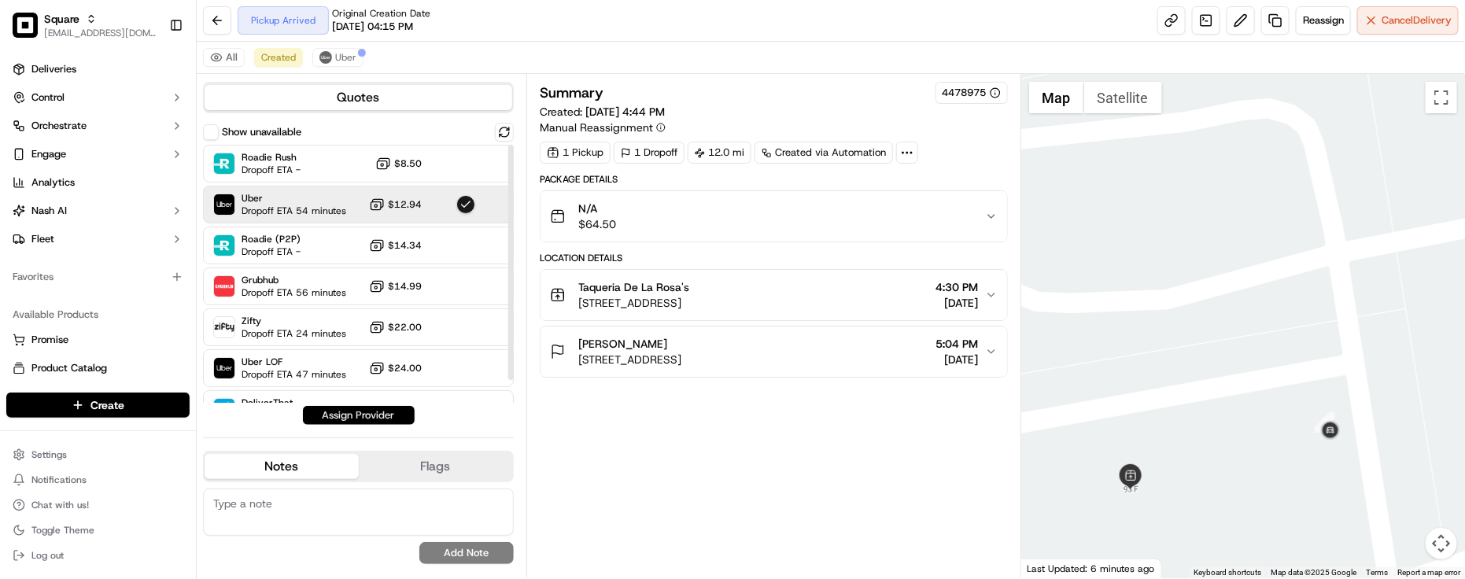
click at [351, 415] on button "Assign Provider" at bounding box center [359, 415] width 112 height 19
click at [782, 477] on div "Summary 4478975 Created: 09/19/2025 4:44 PM Manual Reassignment 1 Pickup 1 Drop…" at bounding box center [774, 326] width 468 height 489
click at [803, 482] on div "Summary 4478975 Created: 09/19/2025 4:44 PM Manual Reassignment 1 Pickup 1 Drop…" at bounding box center [774, 326] width 468 height 489
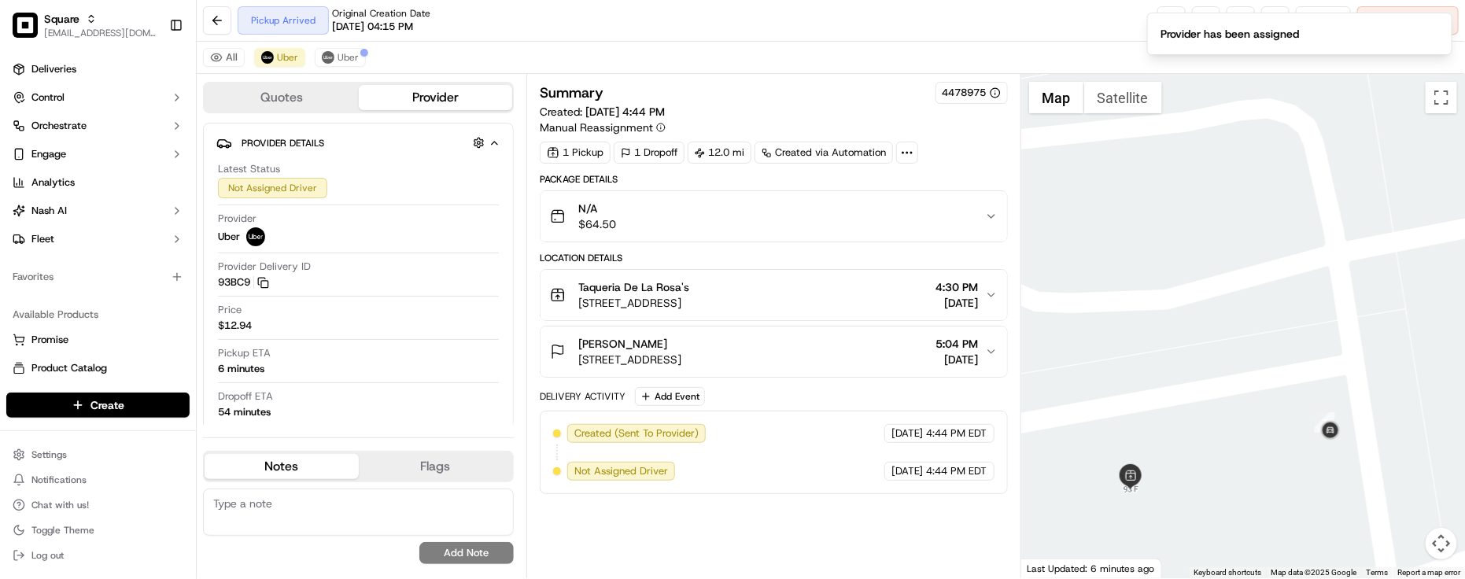
click at [791, 399] on div "Delivery Activity Add Event" at bounding box center [774, 396] width 468 height 19
click at [331, 61] on img at bounding box center [328, 57] width 13 height 13
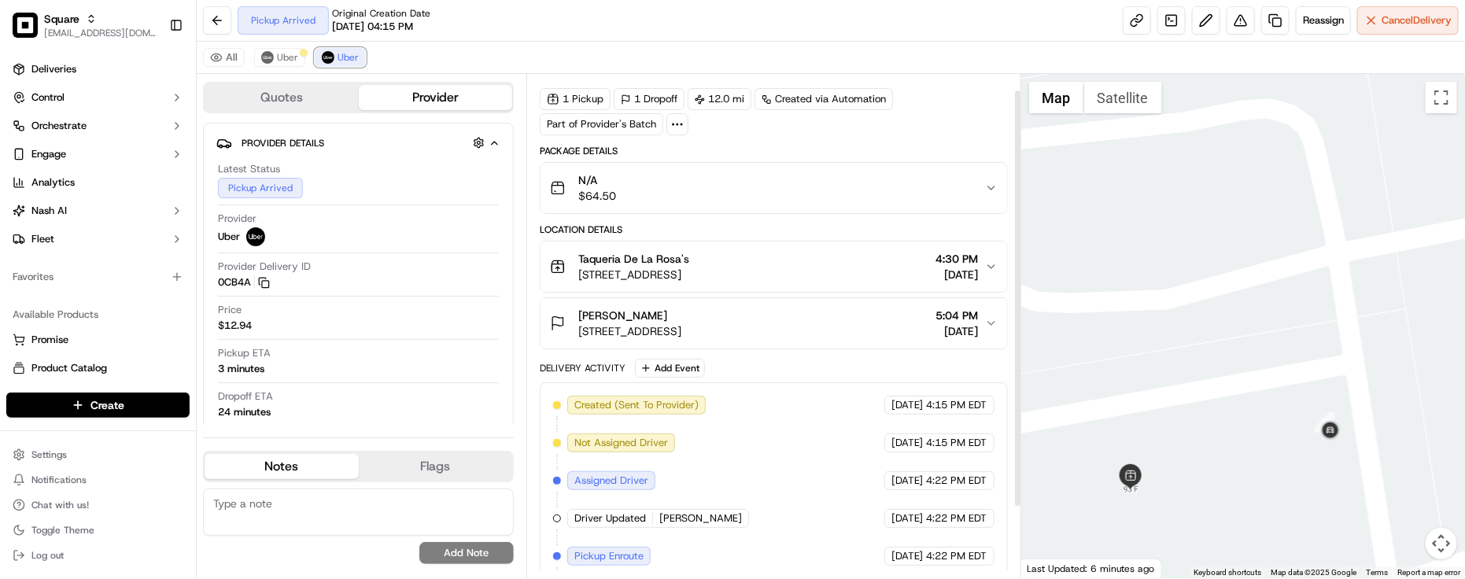
scroll to position [104, 0]
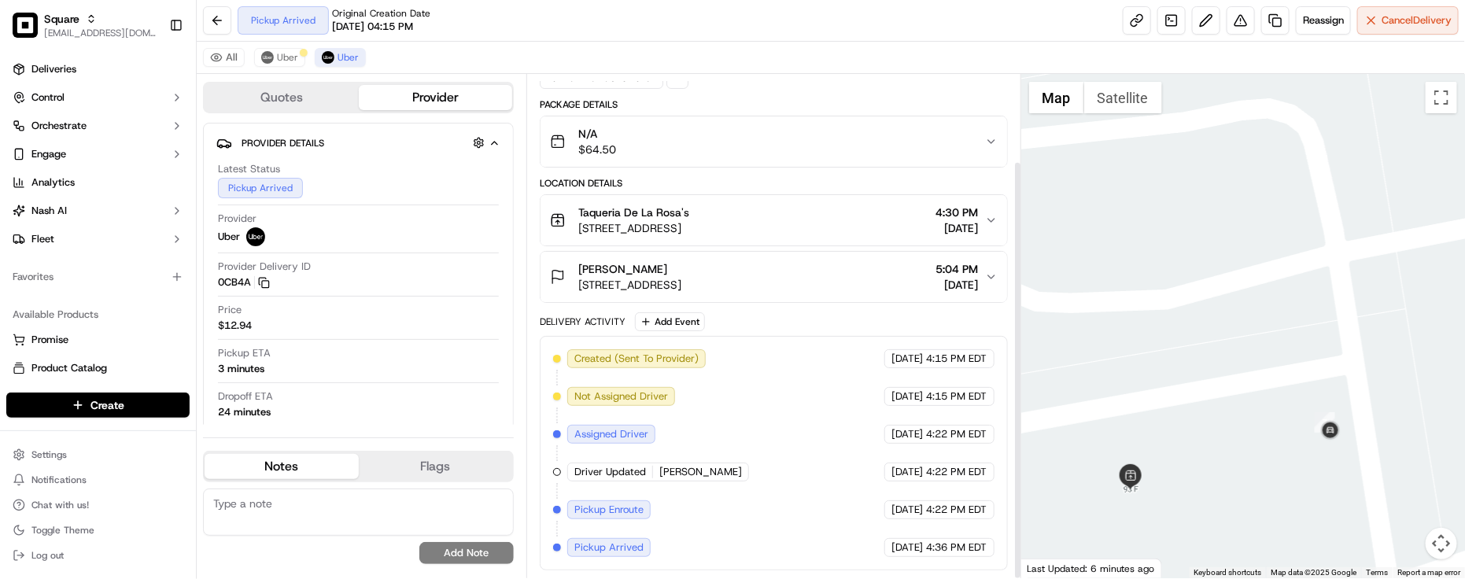
click at [789, 418] on div "Created (Sent To Provider) Uber 09/19/2025 4:15 PM EDT Not Assigned Driver Uber…" at bounding box center [774, 453] width 442 height 208
click at [787, 412] on div "Created (Sent To Provider) Uber 09/19/2025 4:15 PM EDT Not Assigned Driver Uber…" at bounding box center [774, 453] width 442 height 208
click at [828, 57] on div "All Uber Uber" at bounding box center [831, 58] width 1269 height 32
click at [892, 545] on span "[DATE]" at bounding box center [908, 548] width 32 height 14
click at [885, 519] on div "09/19/2025 4:22 PM EDT" at bounding box center [940, 510] width 110 height 19
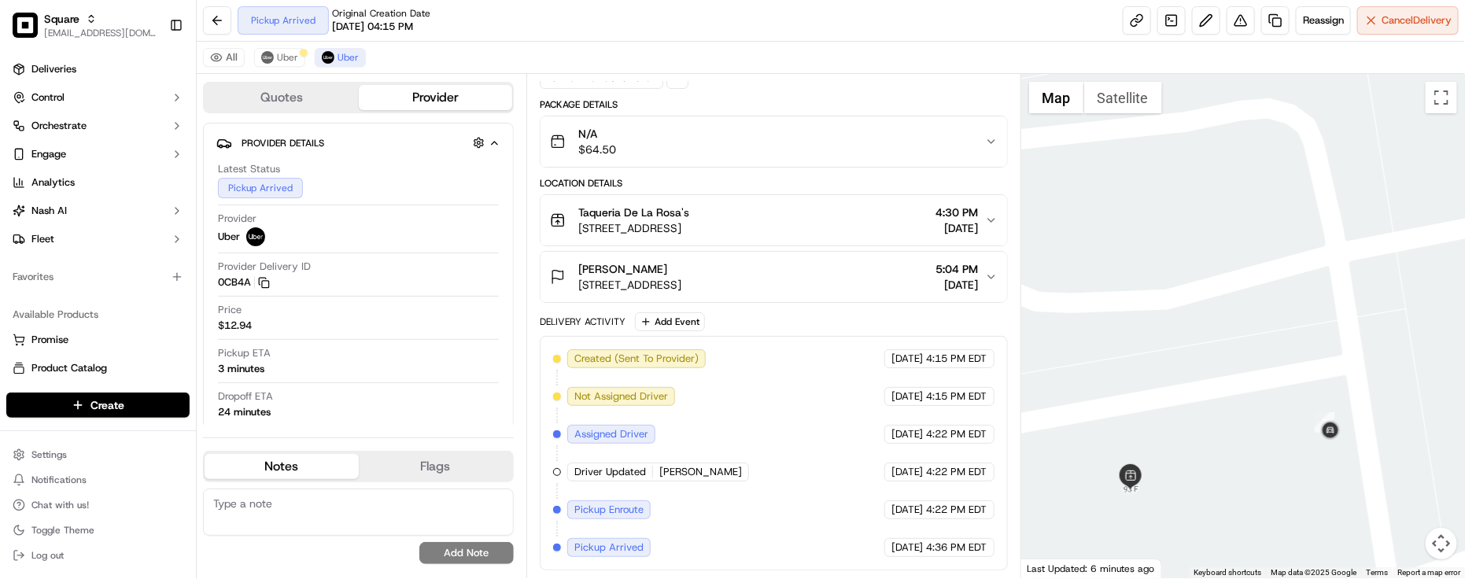
click at [973, 45] on div "All Uber Uber" at bounding box center [831, 58] width 1269 height 32
click at [833, 523] on div "Created (Sent To Provider) Uber 09/19/2025 4:15 PM EDT Not Assigned Driver Uber…" at bounding box center [774, 453] width 442 height 208
click at [289, 48] on button "Uber" at bounding box center [279, 57] width 51 height 19
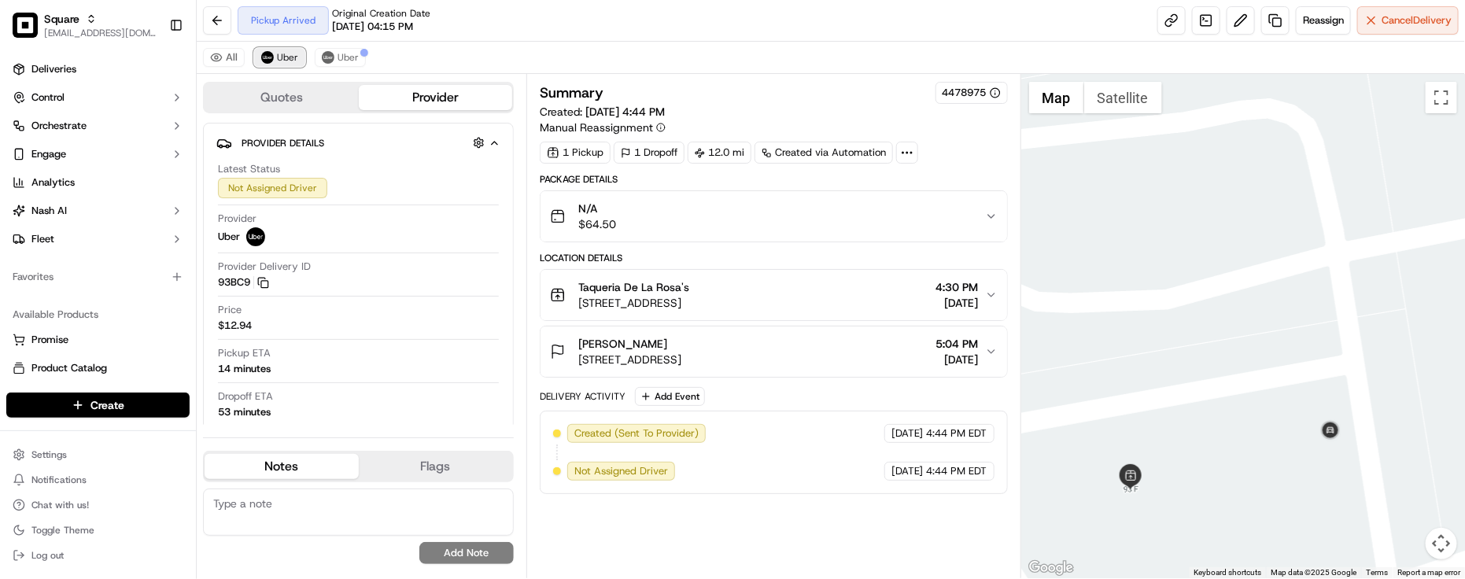
scroll to position [0, 0]
click at [555, 28] on div "Pickup Arrived Original Creation Date 09/19/2025 04:15 PM Reassign Cancel Deliv…" at bounding box center [831, 21] width 1269 height 42
click at [349, 61] on span "Uber" at bounding box center [348, 57] width 21 height 13
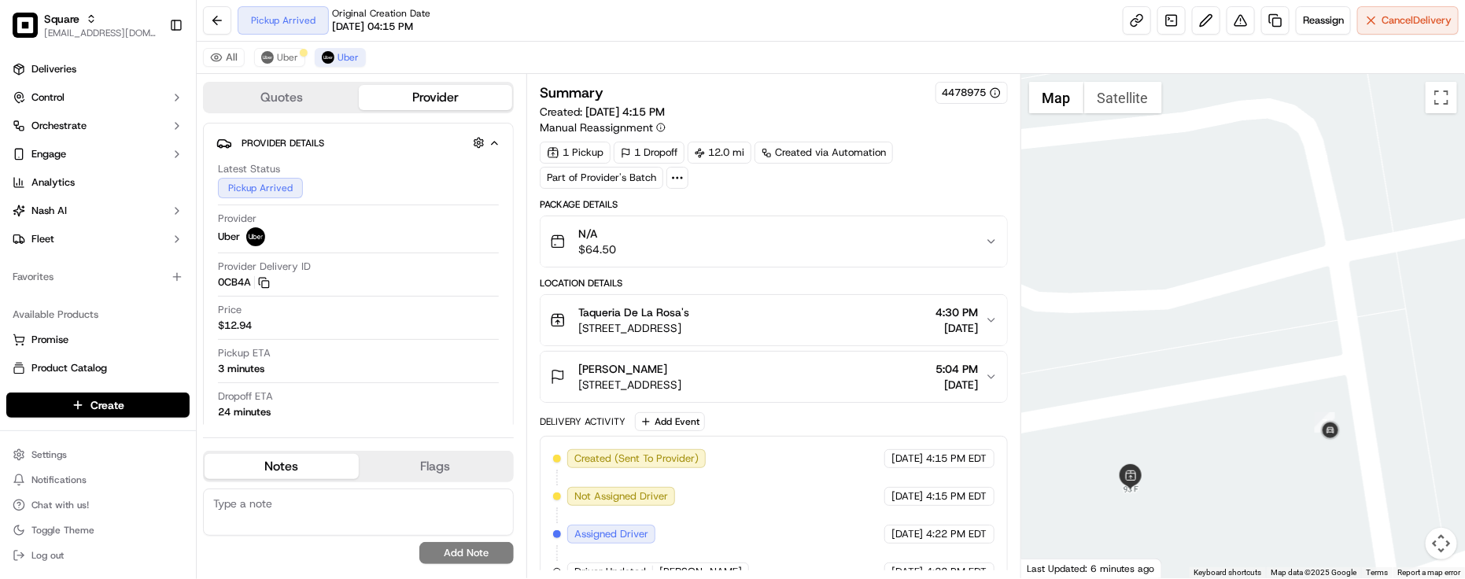
click at [892, 386] on div "Krystal Harrison 576 Appalachian Trl S, Jacksonville, NC 28540, USA 5:04 PM 09/…" at bounding box center [767, 376] width 435 height 31
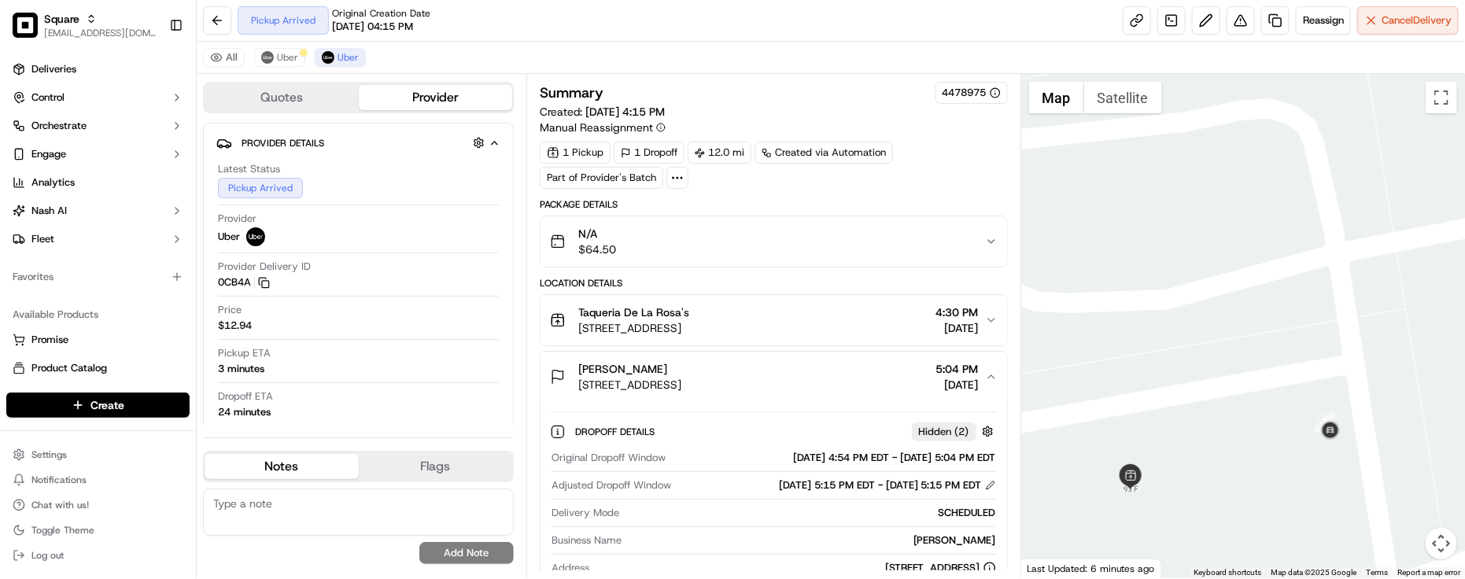
click at [904, 382] on div "Krystal Harrison 576 Appalachian Trl S, Jacksonville, NC 28540, USA 5:04 PM 09/…" at bounding box center [767, 376] width 435 height 31
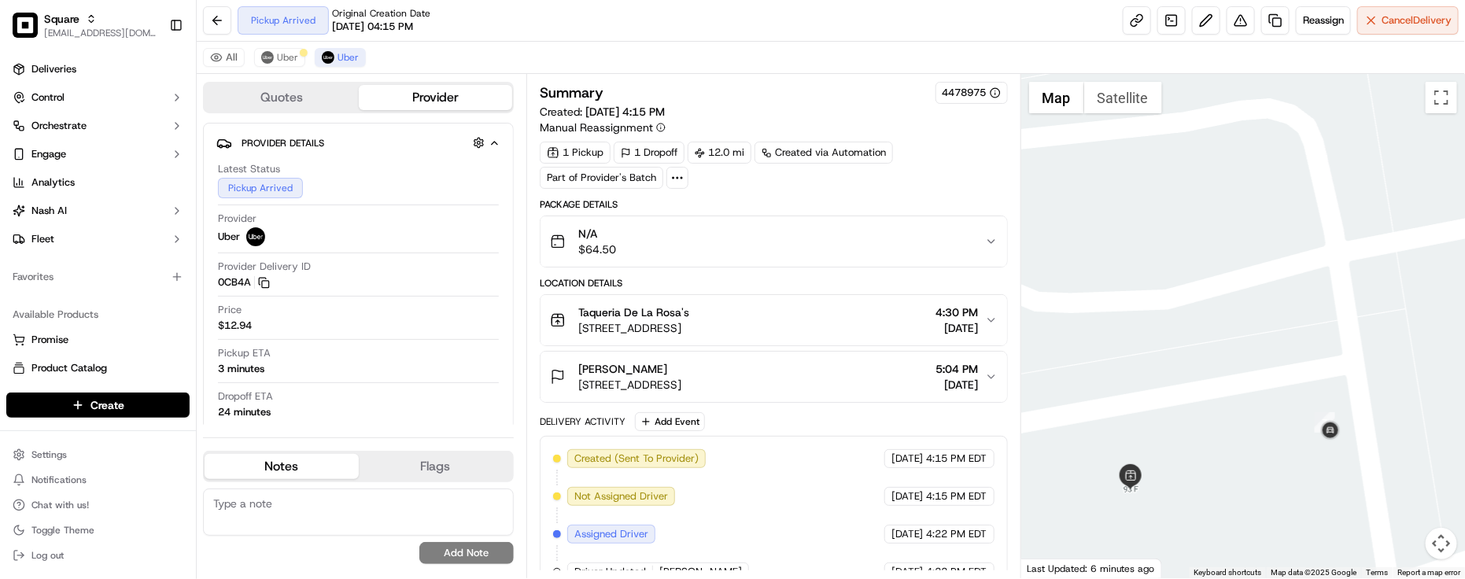
click at [980, 382] on div "Krystal Harrison 576 Appalachian Trl S, Jacksonville, NC 28540, USA 5:04 PM 09/…" at bounding box center [767, 376] width 435 height 31
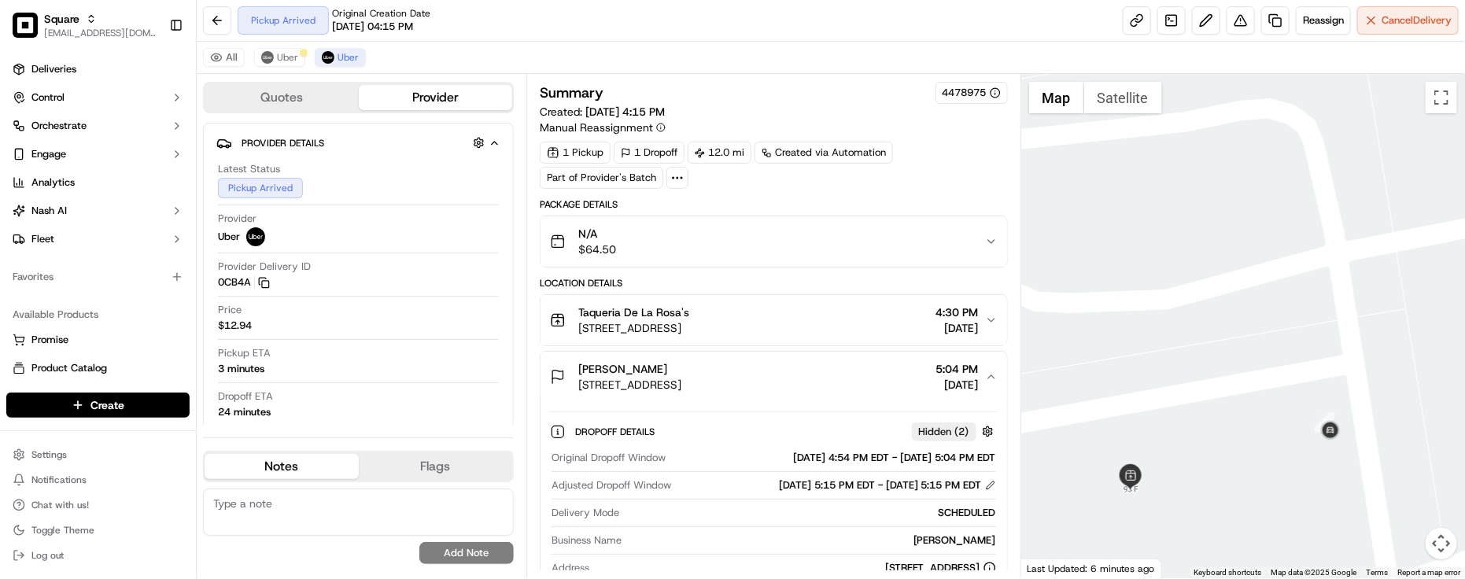
click at [980, 382] on div "Krystal Harrison 576 Appalachian Trl S, Jacksonville, NC 28540, USA 5:04 PM 09/…" at bounding box center [767, 376] width 435 height 31
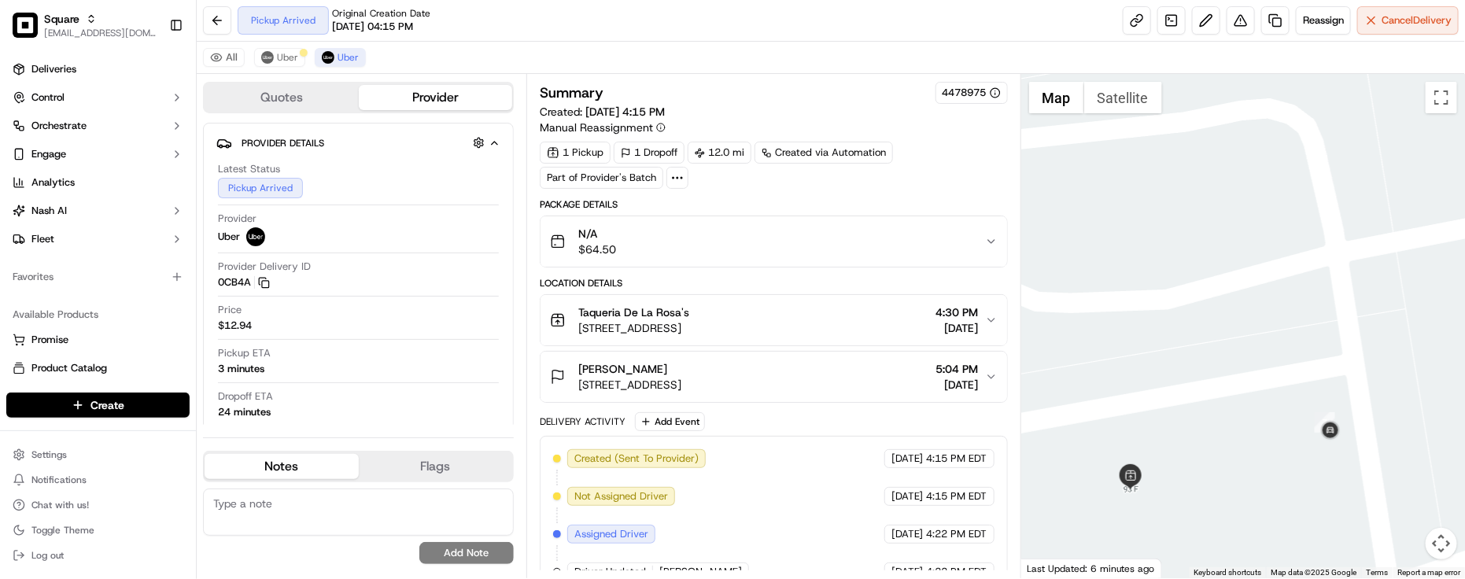
click at [844, 427] on div "Delivery Activity Add Event" at bounding box center [774, 421] width 468 height 19
click at [811, 96] on div "Summary 4478975" at bounding box center [774, 93] width 468 height 22
click at [804, 545] on div "Created (Sent To Provider) Uber 09/19/2025 4:15 PM EDT Not Assigned Driver Uber…" at bounding box center [774, 553] width 442 height 208
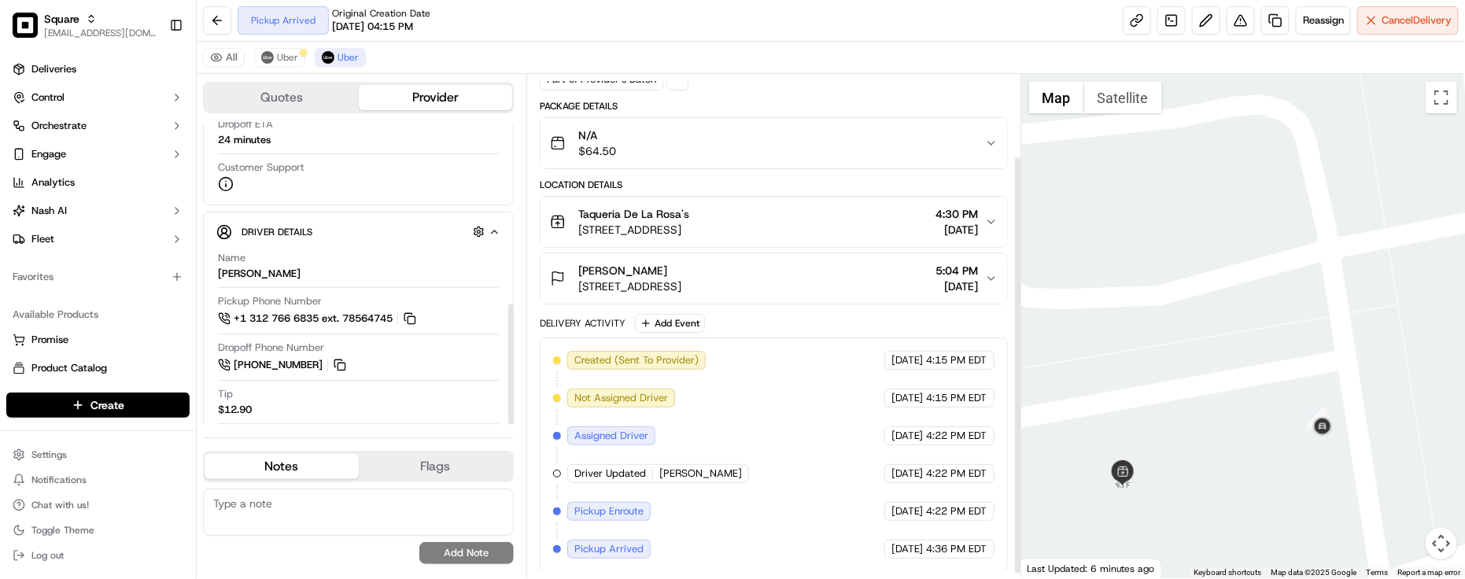
scroll to position [455, 0]
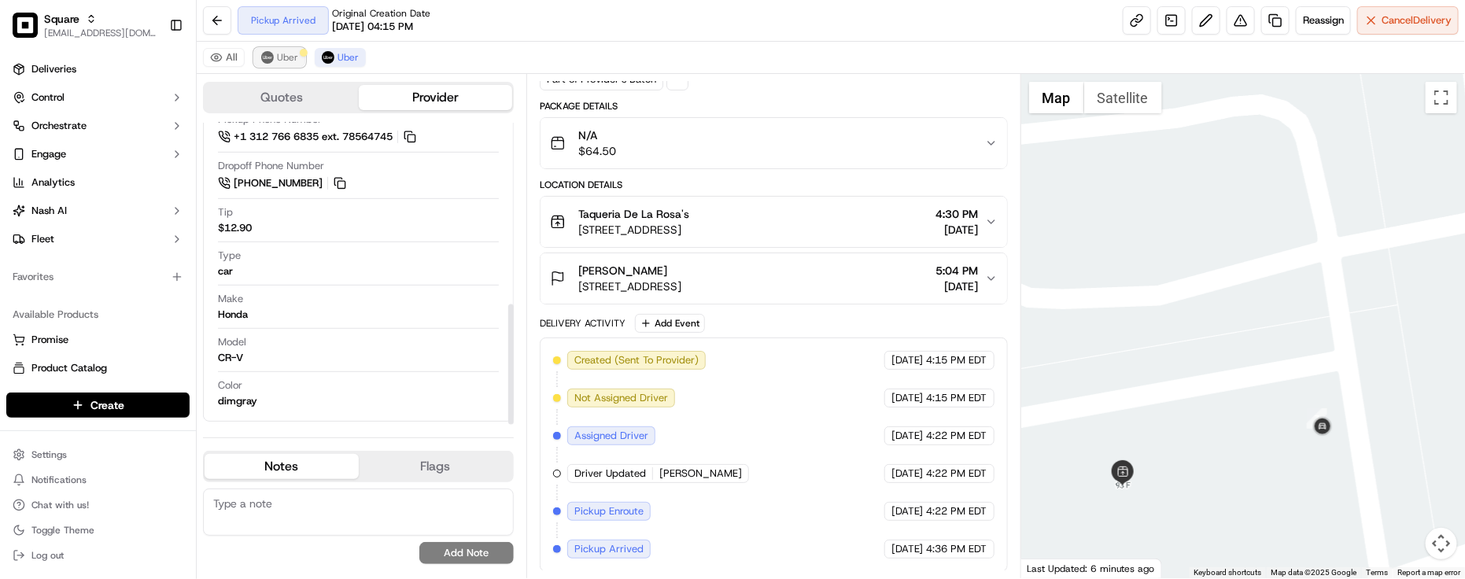
click at [289, 57] on span "Uber" at bounding box center [287, 57] width 21 height 13
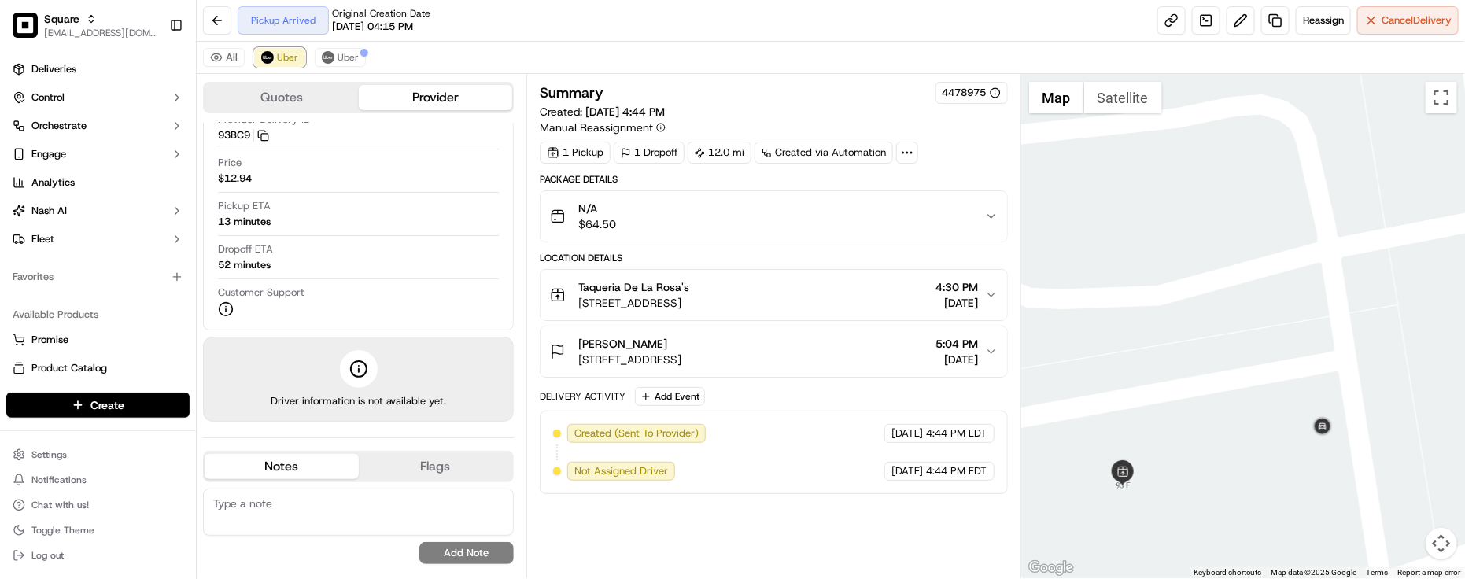
scroll to position [0, 0]
click at [367, 59] on div "All Uber Uber" at bounding box center [831, 58] width 1269 height 32
click at [363, 59] on button "Uber" at bounding box center [340, 57] width 51 height 19
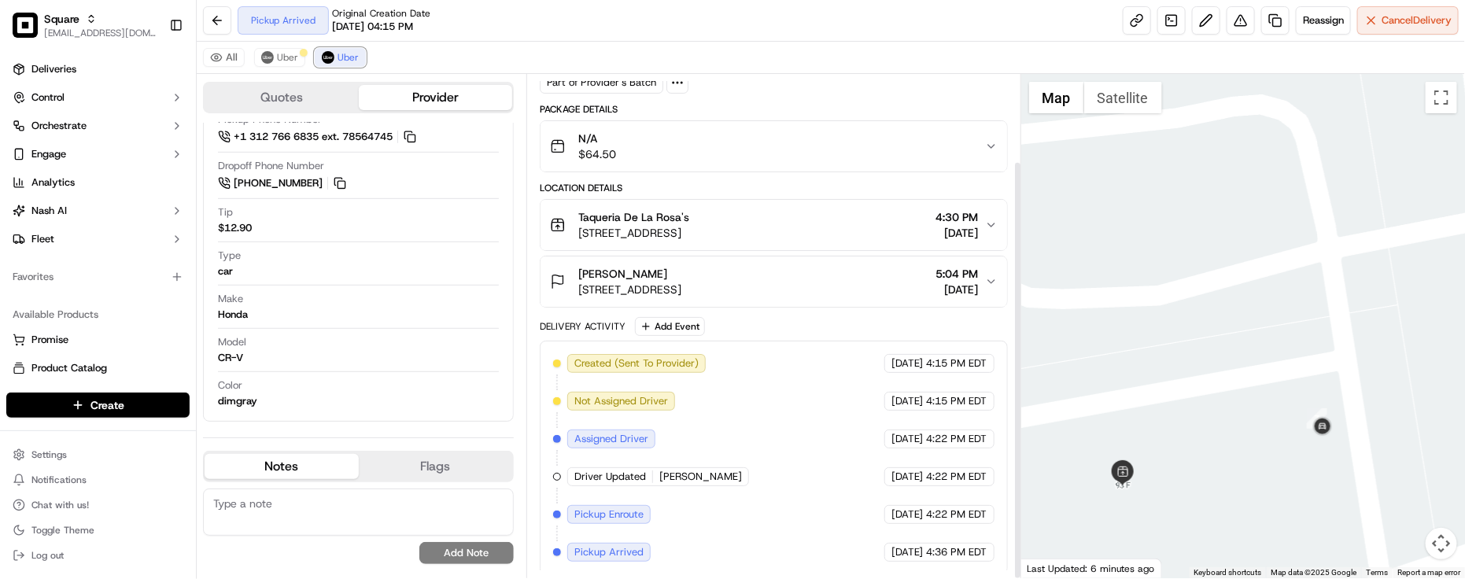
scroll to position [104, 0]
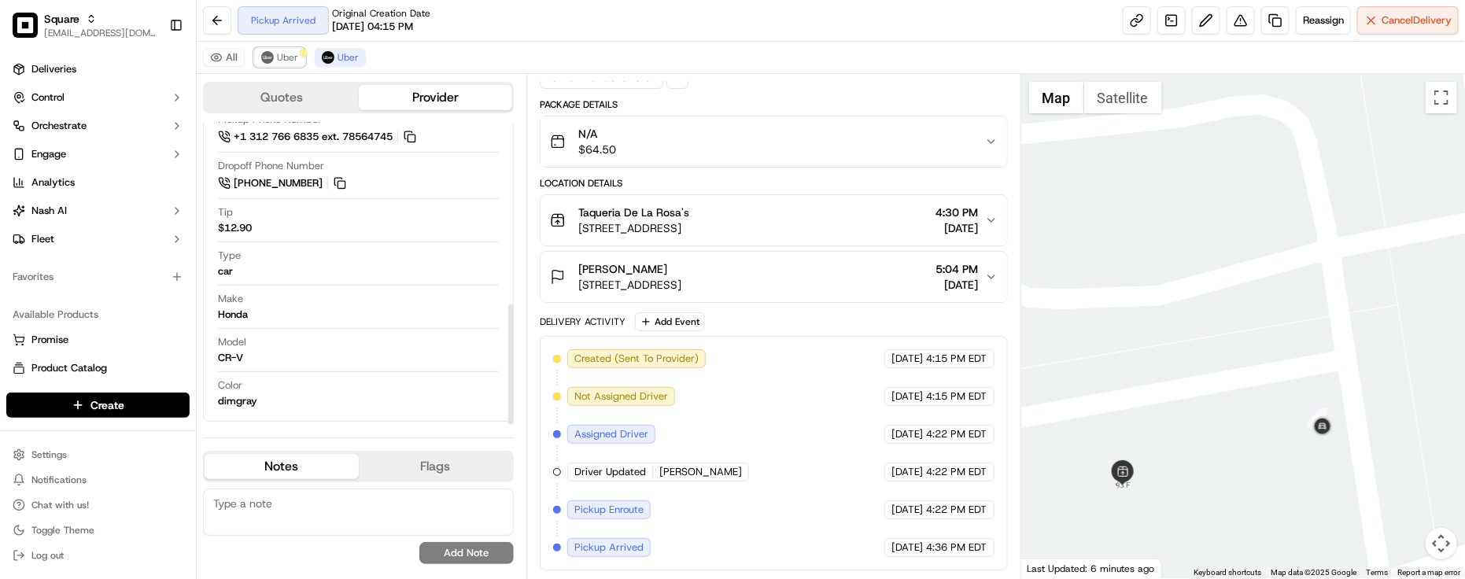
drag, startPoint x: 278, startPoint y: 60, endPoint x: 320, endPoint y: 47, distance: 43.6
click at [278, 57] on span "Uber" at bounding box center [287, 57] width 21 height 13
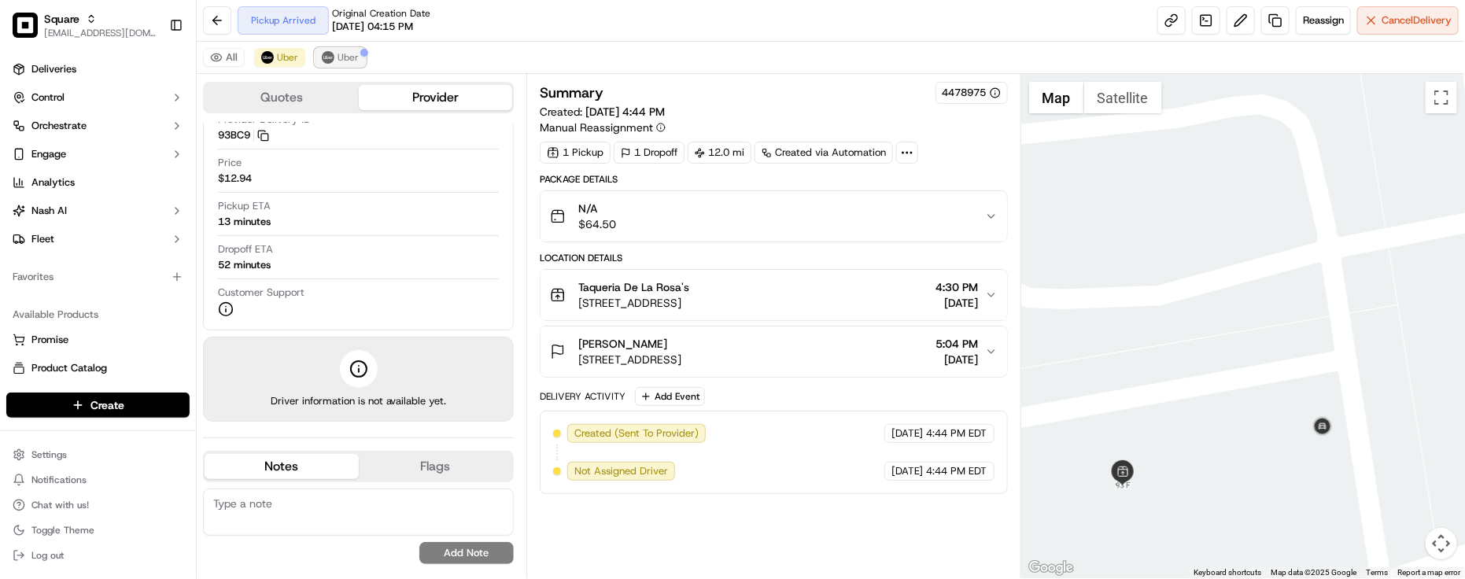
click at [350, 53] on span "Uber" at bounding box center [348, 57] width 21 height 13
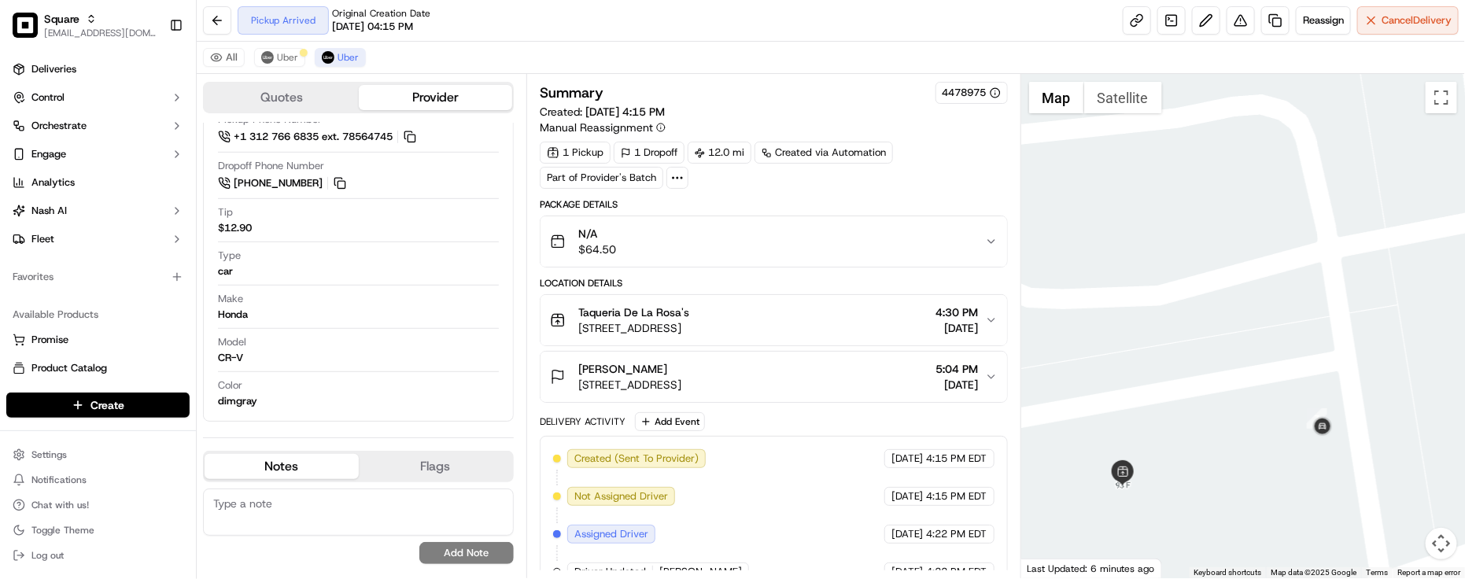
click at [307, 504] on textarea at bounding box center [358, 512] width 311 height 47
paste textarea "Caller Information: Merchant -"
click at [423, 490] on textarea "Caller Information: Merchant -" at bounding box center [358, 512] width 311 height 47
paste textarea "Reason for call: Driver Location"
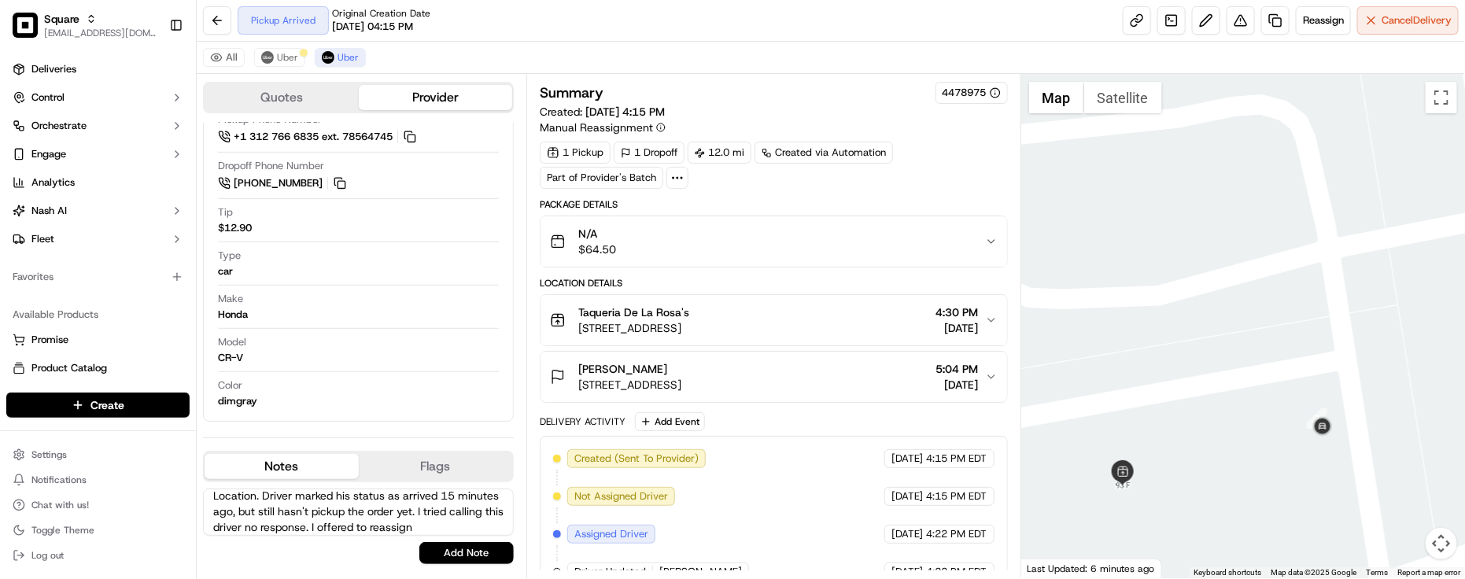
scroll to position [39, 0]
click at [801, 512] on div "Created (Sent To Provider) Uber 09/19/2025 4:15 PM EDT Not Assigned Driver Uber…" at bounding box center [774, 553] width 442 height 208
click at [284, 63] on span "Uber" at bounding box center [287, 57] width 21 height 13
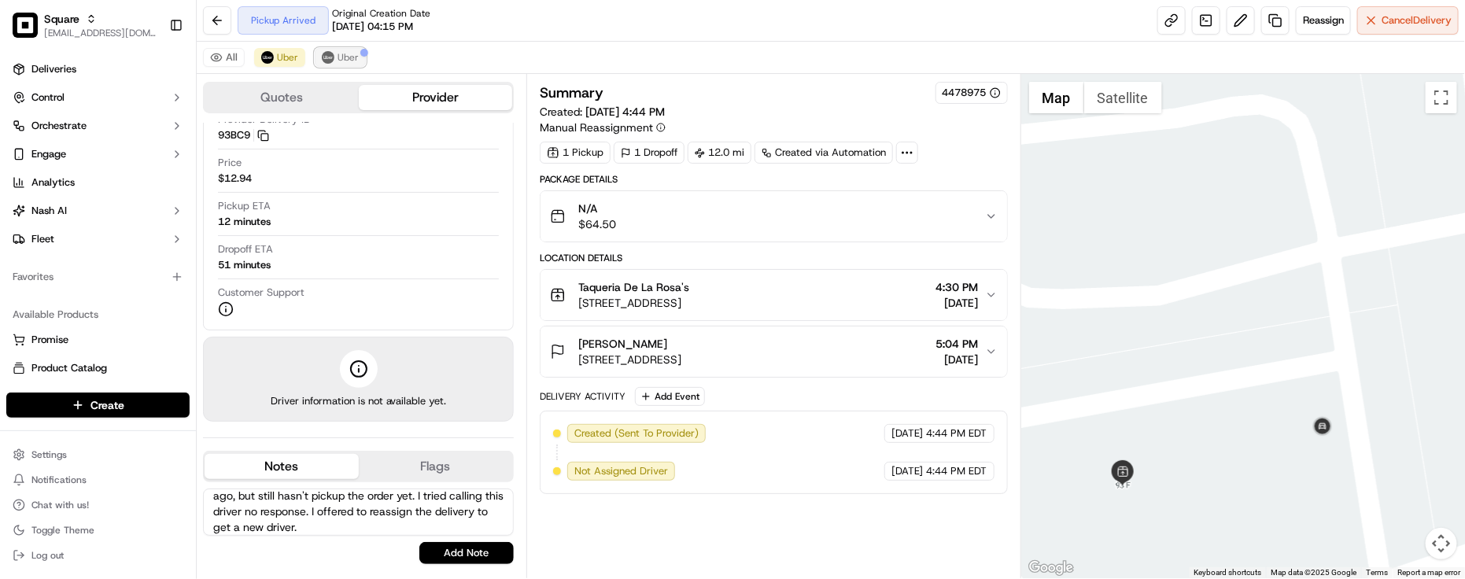
click at [316, 59] on button "Uber" at bounding box center [340, 57] width 51 height 19
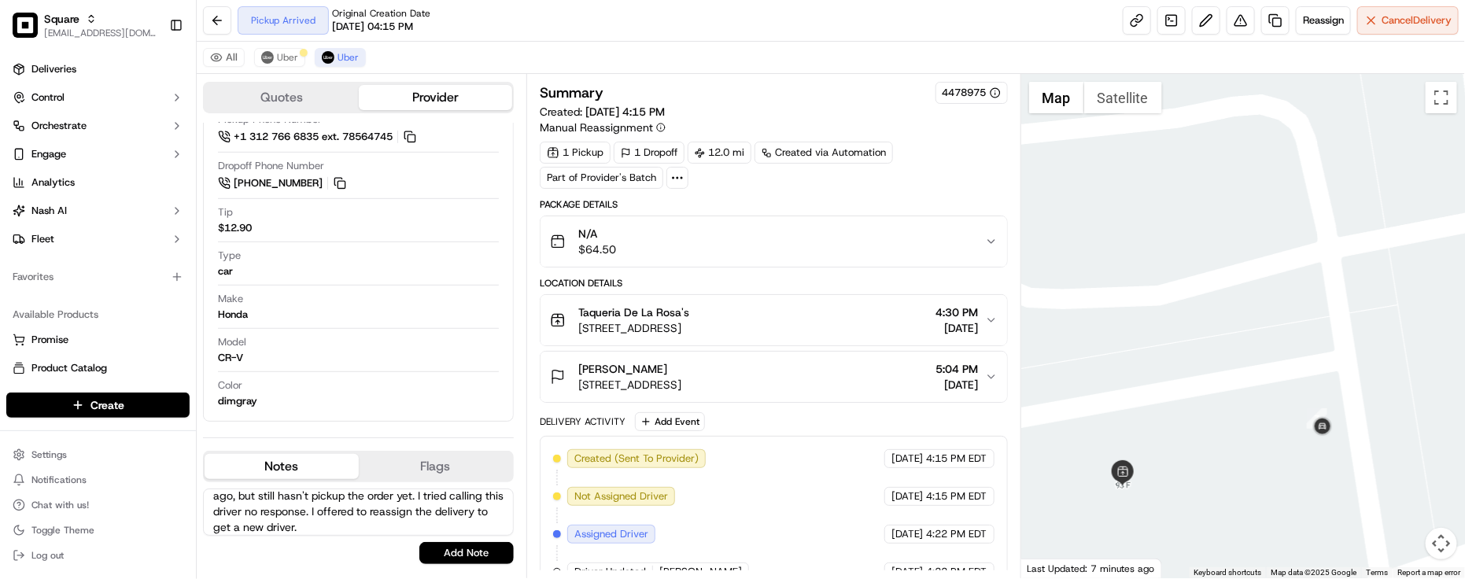
click at [466, 526] on textarea "Caller Information: Merchant - Reason for call: Driver Location. Driver marked …" at bounding box center [358, 512] width 311 height 47
type textarea "Caller Information: Merchant - Reason for call: Driver Location. Driver marked …"
click at [441, 555] on button "Add Note" at bounding box center [466, 553] width 94 height 22
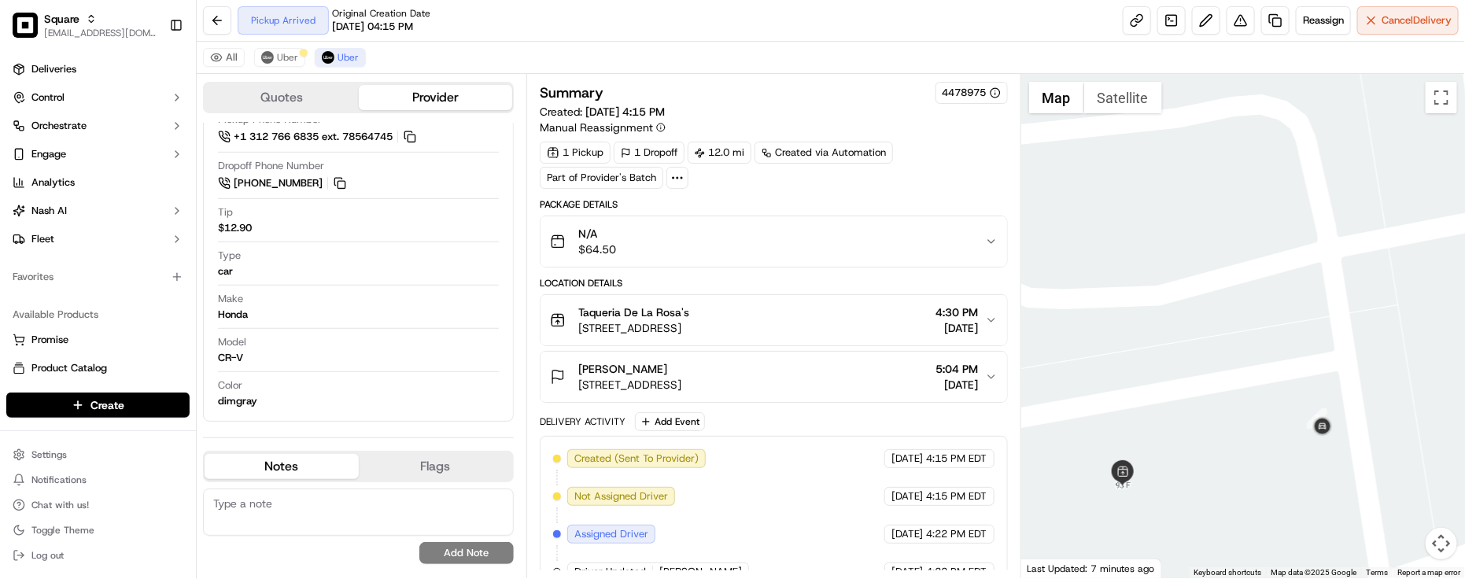
scroll to position [0, 0]
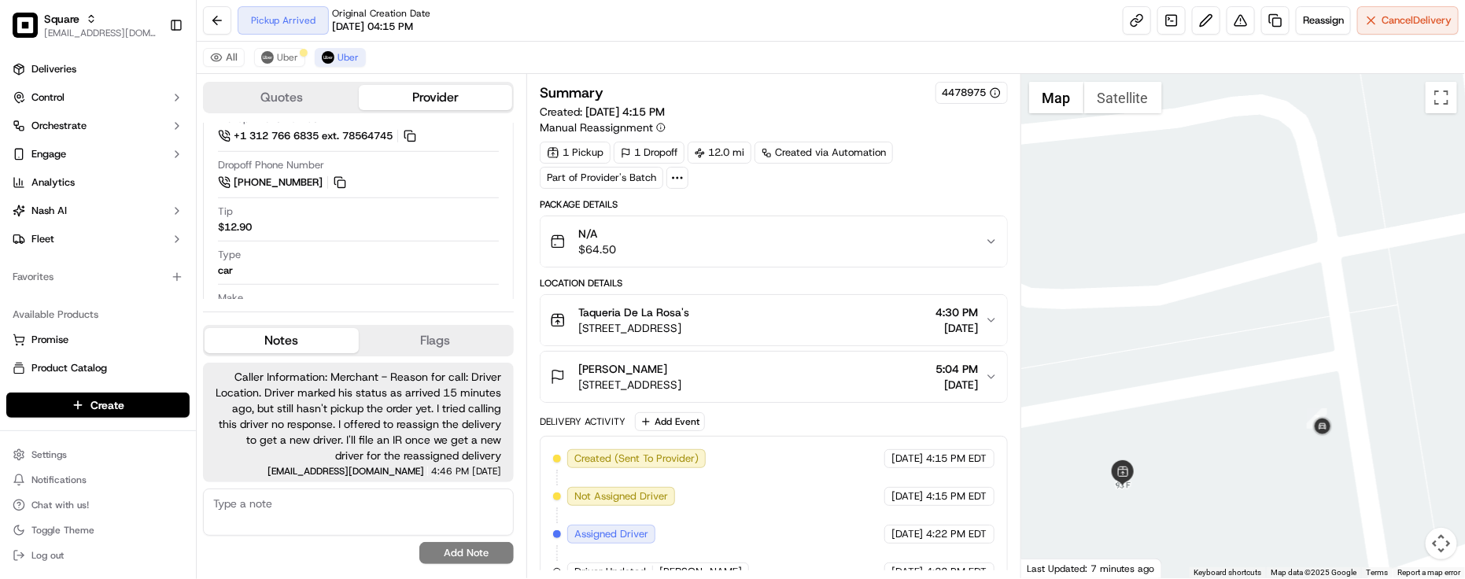
click at [504, 553] on div "No results found Add Note" at bounding box center [358, 527] width 311 height 76
click at [906, 205] on div "Package Details" at bounding box center [774, 204] width 468 height 13
click at [285, 56] on span "Uber" at bounding box center [287, 57] width 21 height 13
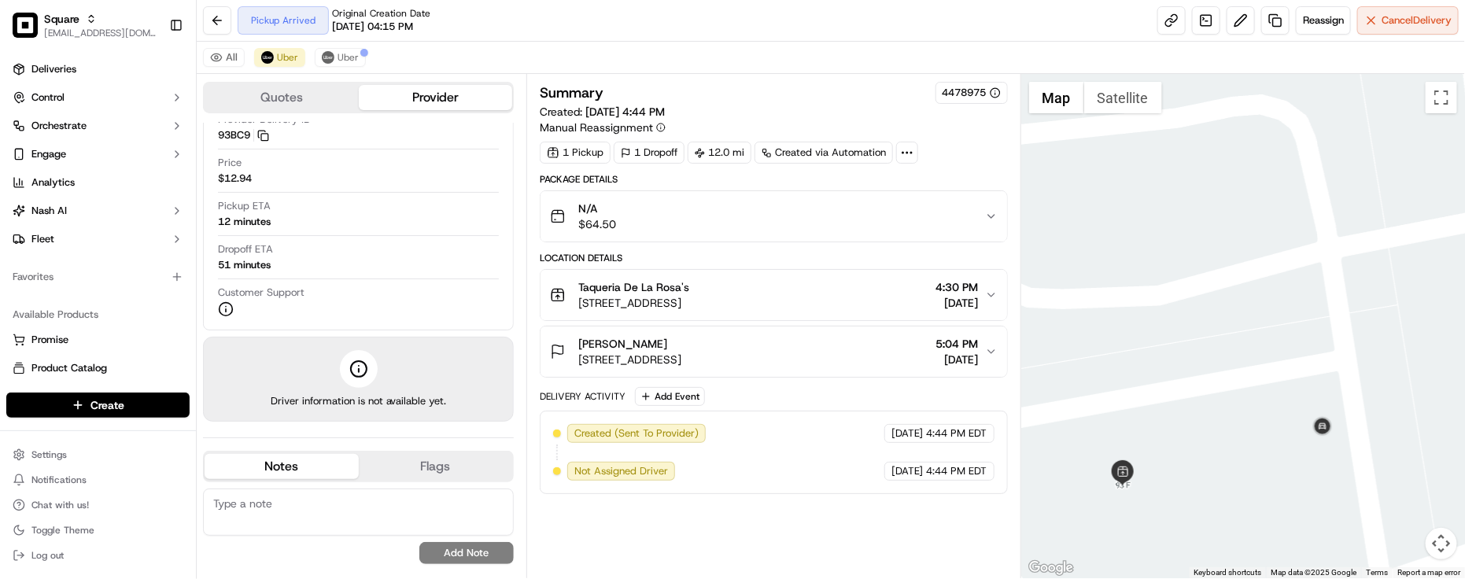
click at [352, 46] on div "All Uber Uber" at bounding box center [831, 58] width 1269 height 32
click at [338, 63] on span "Uber" at bounding box center [348, 57] width 21 height 13
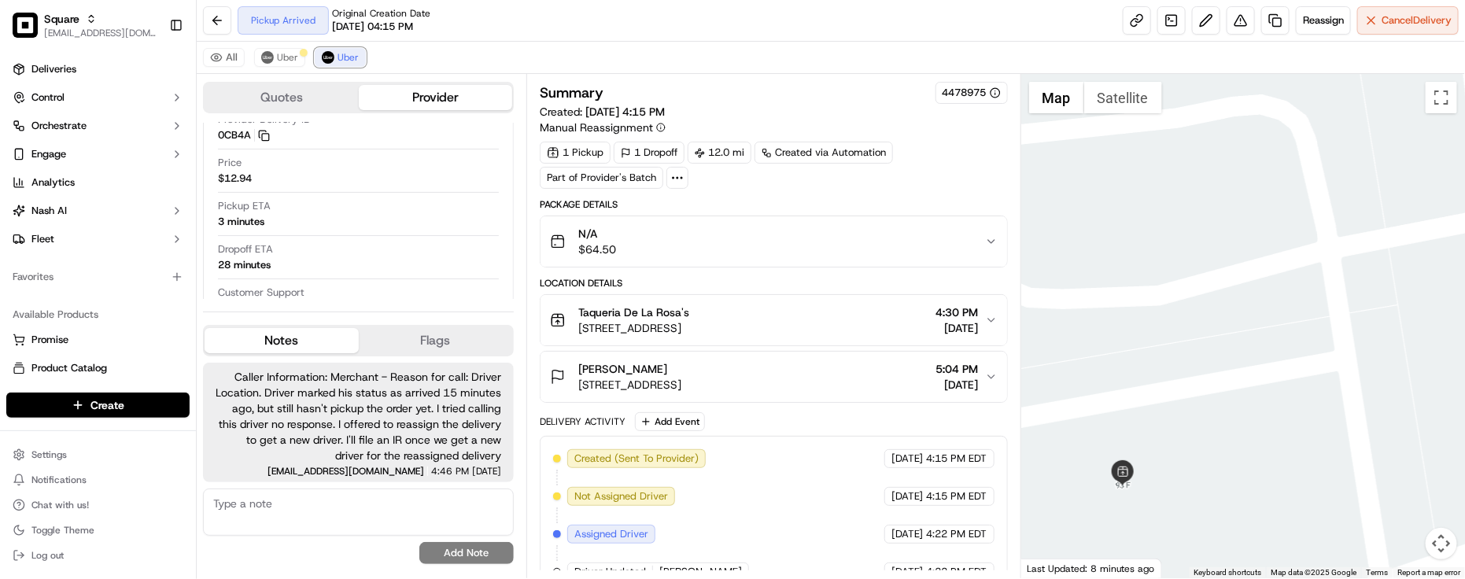
scroll to position [455, 0]
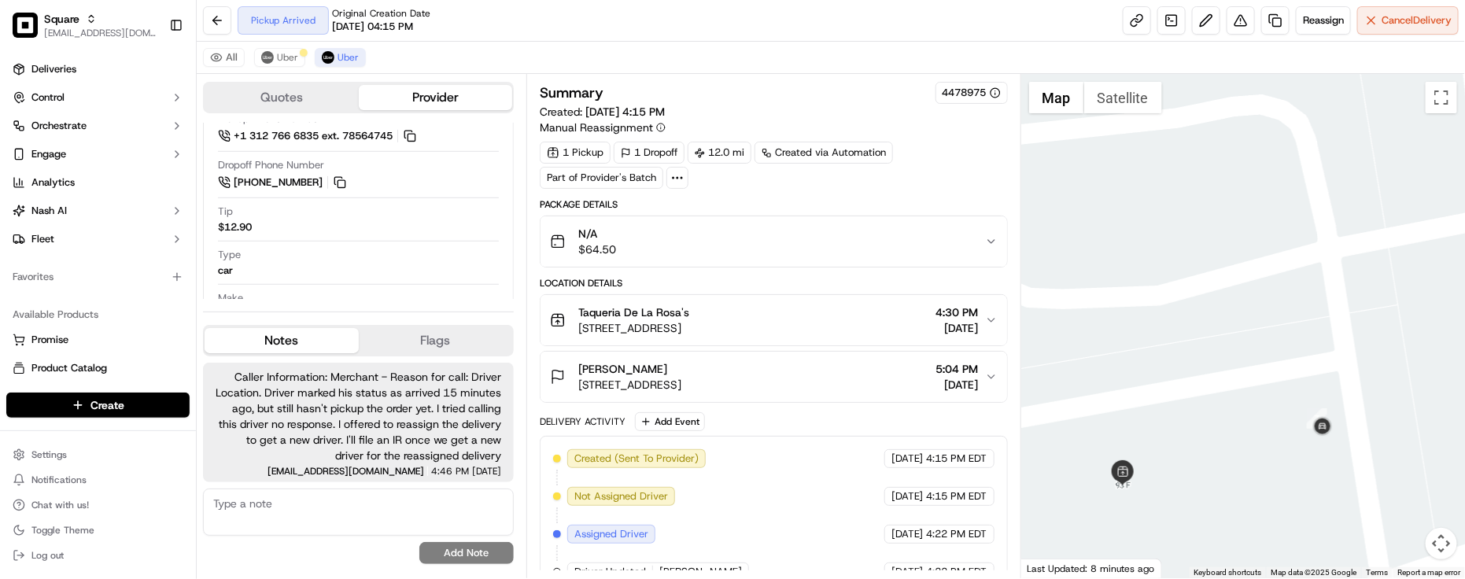
drag, startPoint x: 473, startPoint y: 35, endPoint x: 571, endPoint y: 31, distance: 98.5
click at [477, 35] on div "Pickup Arrived Original Creation Date 09/19/2025 04:15 PM Reassign Cancel Deliv…" at bounding box center [831, 21] width 1269 height 42
drag, startPoint x: 799, startPoint y: 355, endPoint x: 784, endPoint y: 334, distance: 25.3
click at [800, 356] on div "Krystal Harrison 576 Appalachian Trl S, Jacksonville, NC 28540, USA 5:04 PM 09/…" at bounding box center [774, 377] width 468 height 52
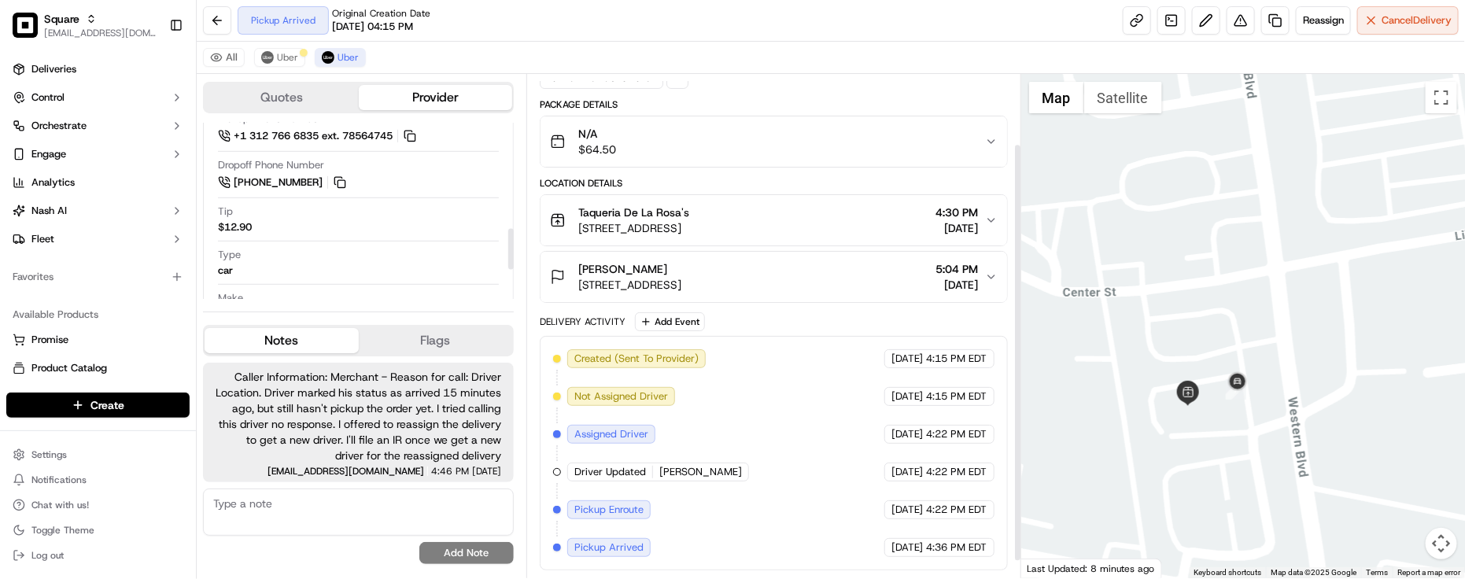
scroll to position [104, 0]
click at [839, 68] on div "All Uber Uber" at bounding box center [831, 58] width 1269 height 32
click at [793, 569] on div "Created (Sent To Provider) Uber 09/19/2025 4:15 PM EDT Not Assigned Driver Uber…" at bounding box center [774, 453] width 468 height 235
click at [309, 46] on div "All Uber Uber" at bounding box center [831, 58] width 1269 height 32
click at [305, 48] on div "All Uber Uber" at bounding box center [831, 58] width 1269 height 32
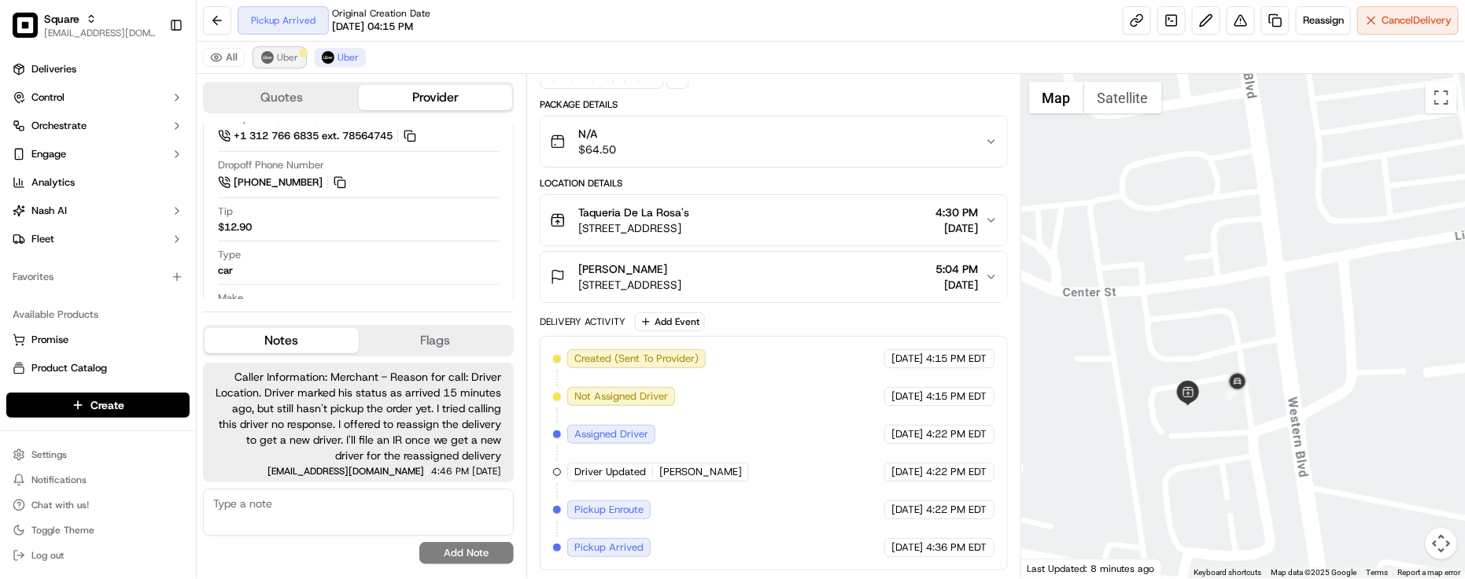
click at [300, 50] on div at bounding box center [304, 53] width 8 height 8
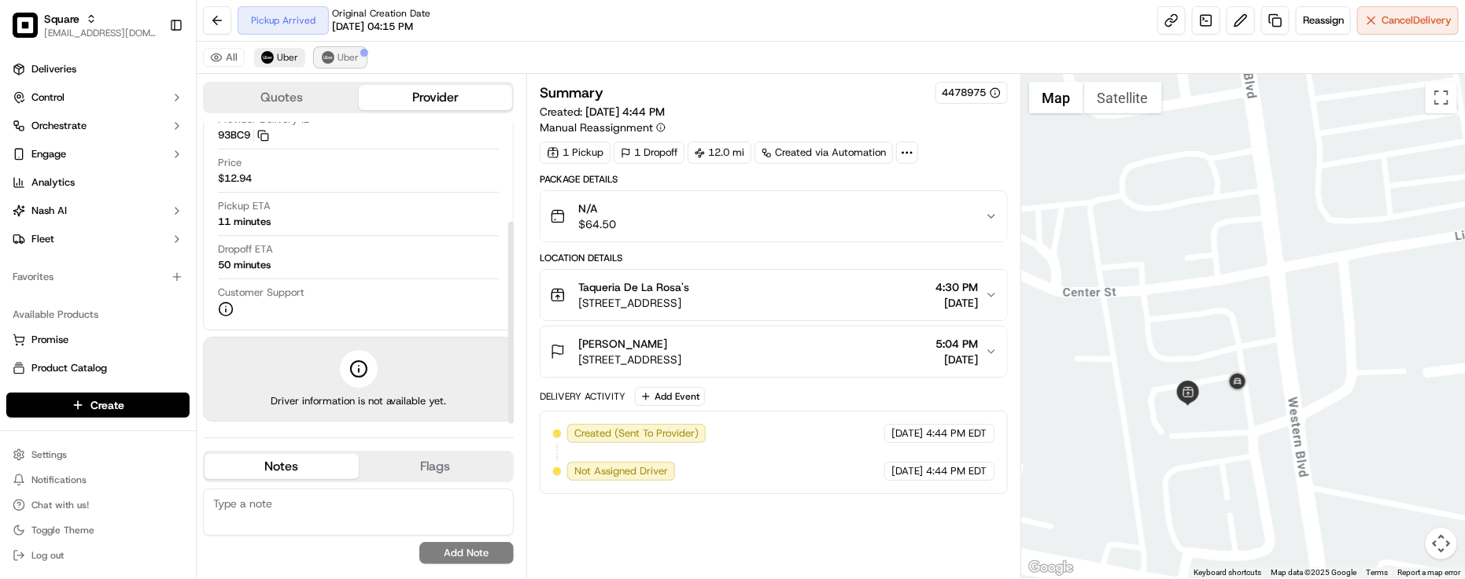
click at [358, 65] on button "Uber" at bounding box center [340, 57] width 51 height 19
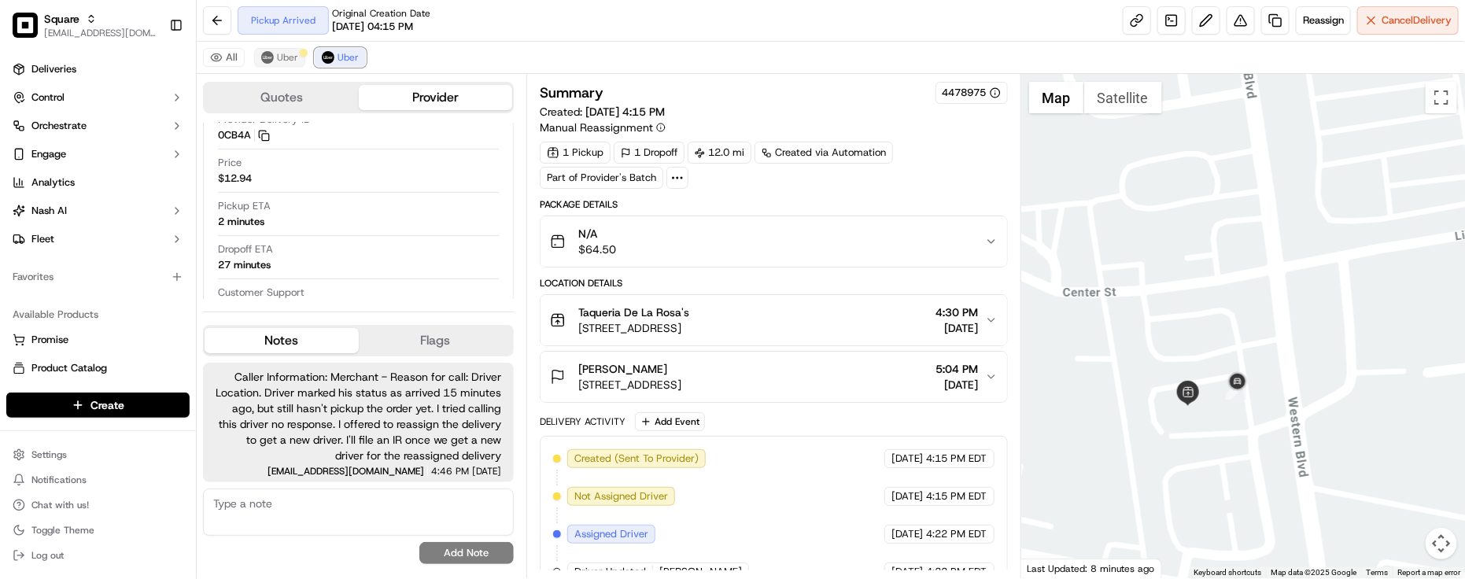
scroll to position [455, 0]
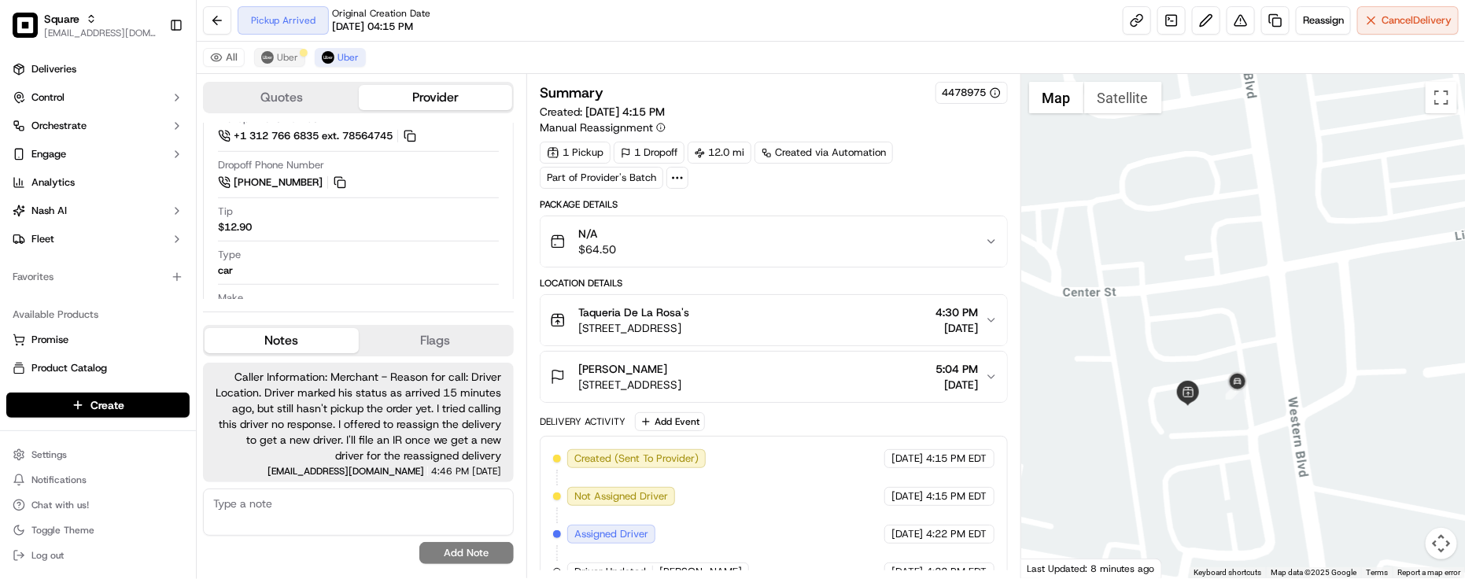
click at [569, 35] on div "Pickup Arrived Original Creation Date 09/19/2025 04:15 PM Reassign Cancel Deliv…" at bounding box center [831, 21] width 1269 height 42
click at [756, 470] on div "Created (Sent To Provider) Uber 09/19/2025 4:15 PM EDT Not Assigned Driver Uber…" at bounding box center [774, 553] width 442 height 208
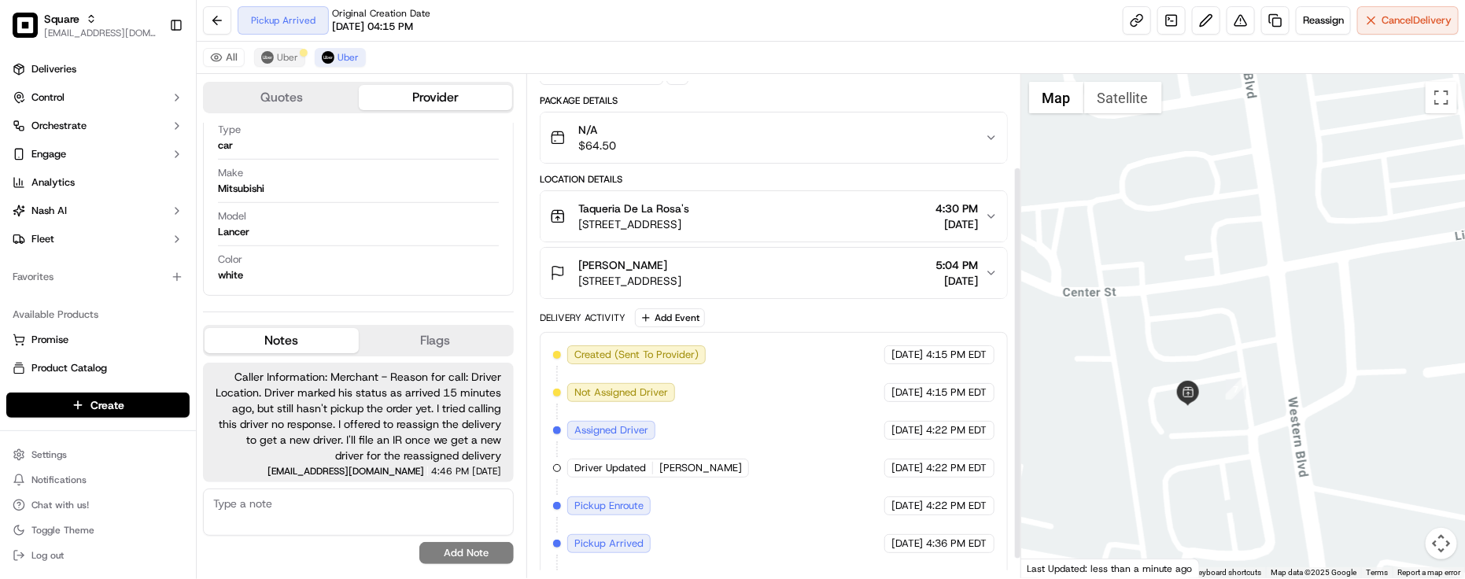
scroll to position [142, 0]
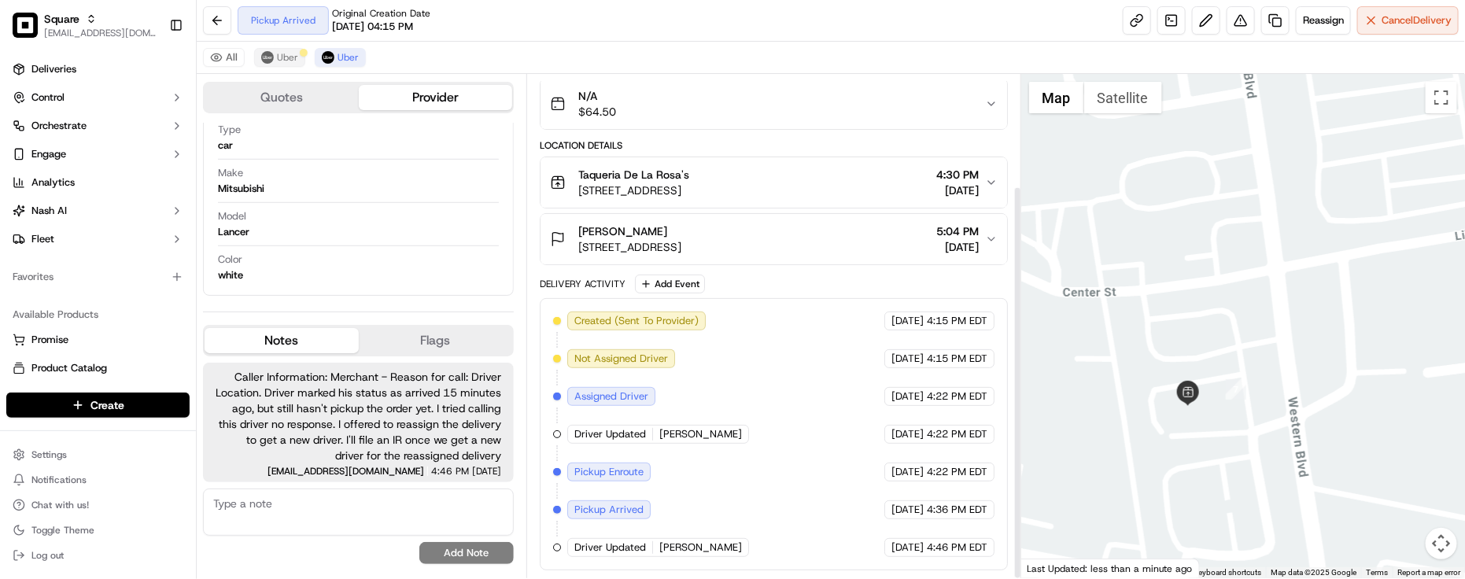
click at [725, 434] on div "Created (Sent To Provider) Uber 09/19/2025 4:15 PM EDT Not Assigned Driver Uber…" at bounding box center [774, 435] width 442 height 246
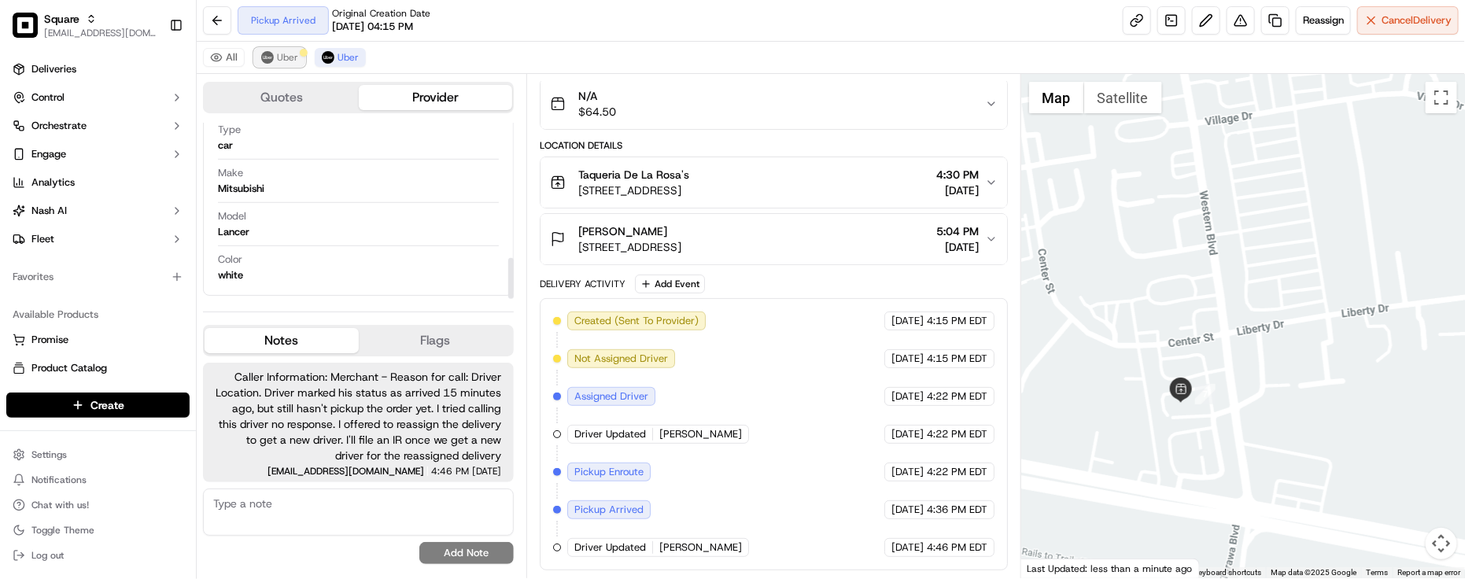
click at [298, 63] on button "Uber" at bounding box center [279, 57] width 51 height 19
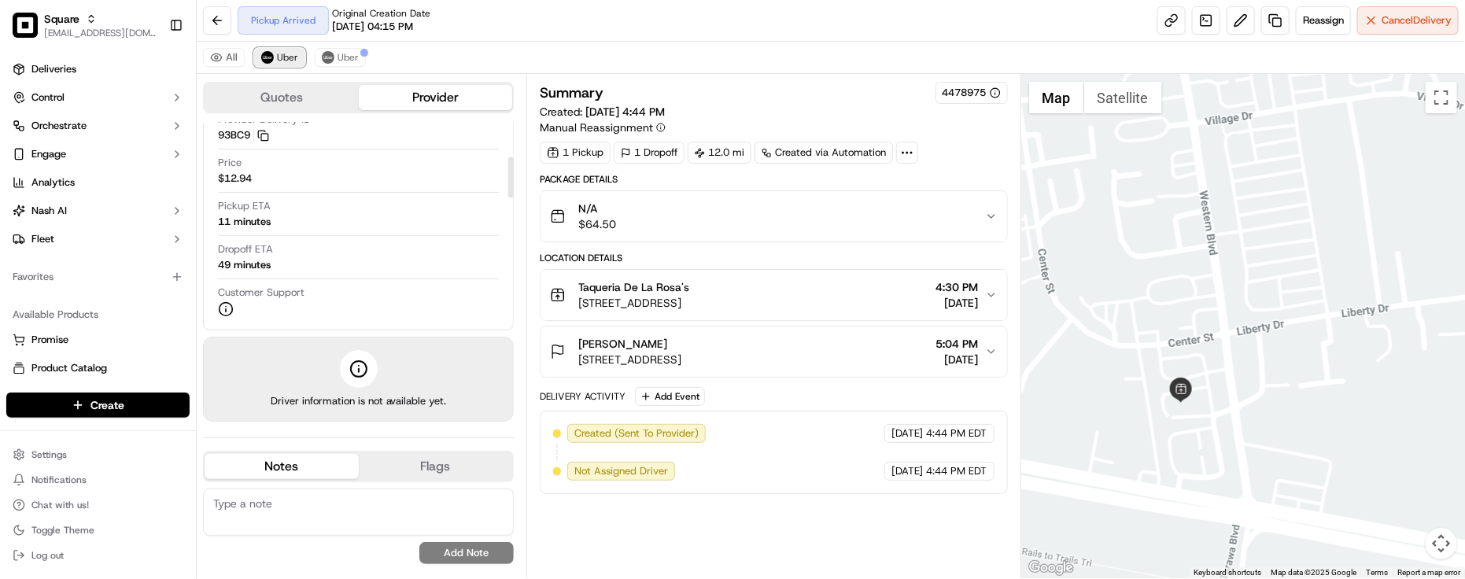
scroll to position [0, 0]
click at [1383, 29] on button "Cancel Delivery" at bounding box center [1409, 20] width 102 height 28
click at [636, 54] on div "All Uber Uber" at bounding box center [831, 58] width 1269 height 32
click at [338, 65] on button "Uber" at bounding box center [340, 57] width 51 height 19
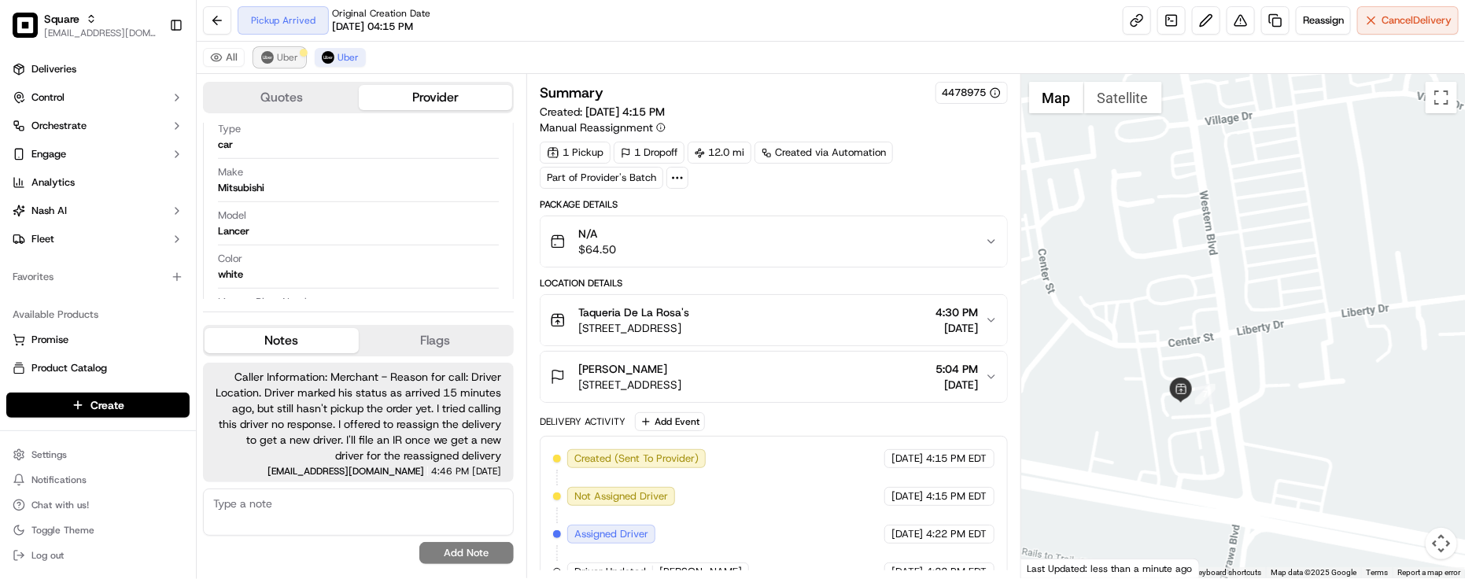
click at [279, 56] on span "Uber" at bounding box center [287, 57] width 21 height 13
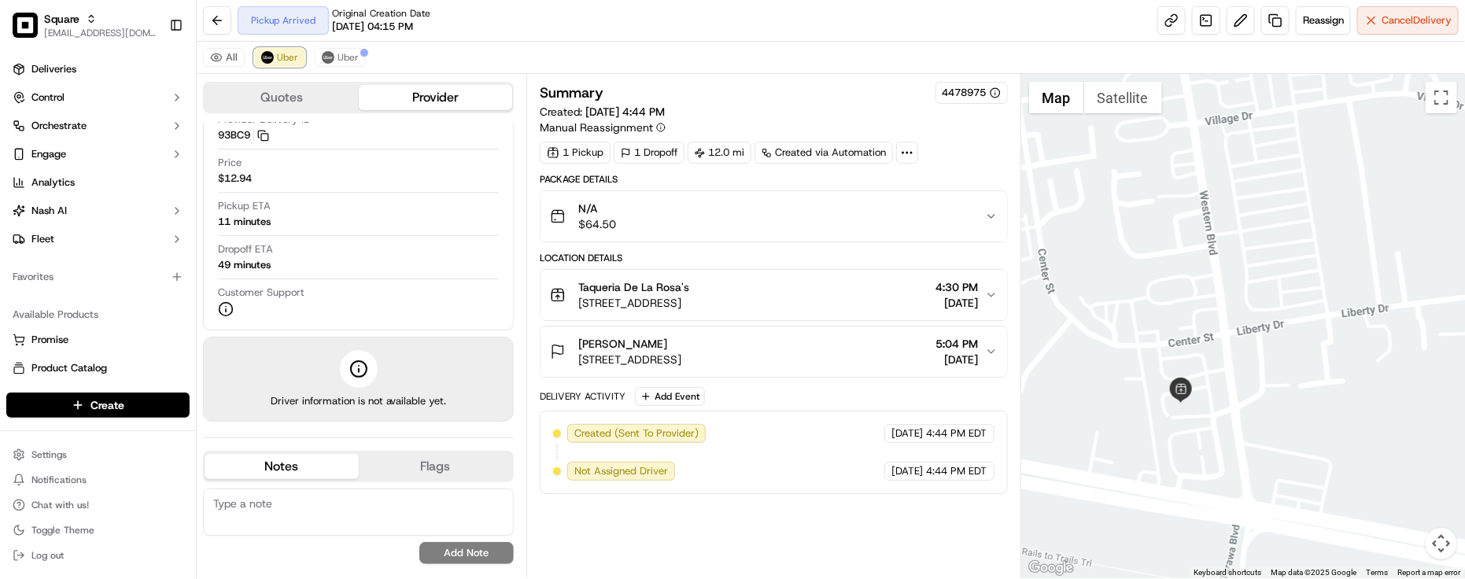
scroll to position [147, 0]
click at [1403, 10] on button "Cancel Delivery" at bounding box center [1409, 20] width 102 height 28
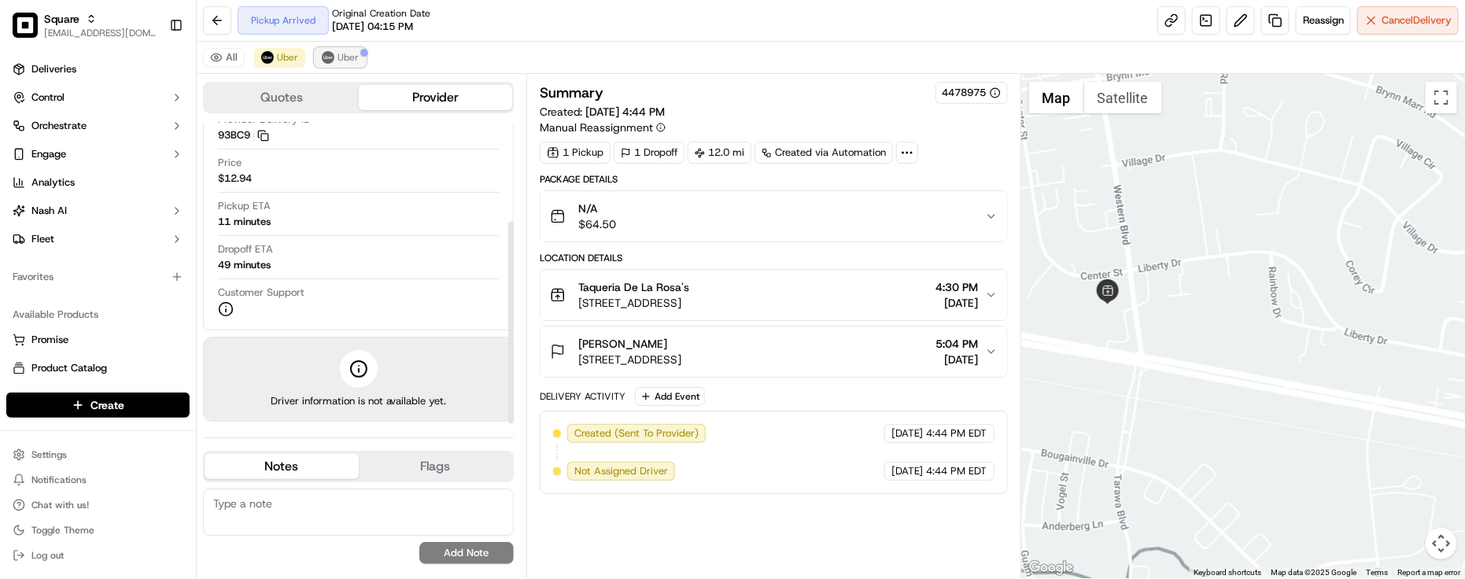
click at [352, 64] on span "Uber" at bounding box center [348, 57] width 21 height 13
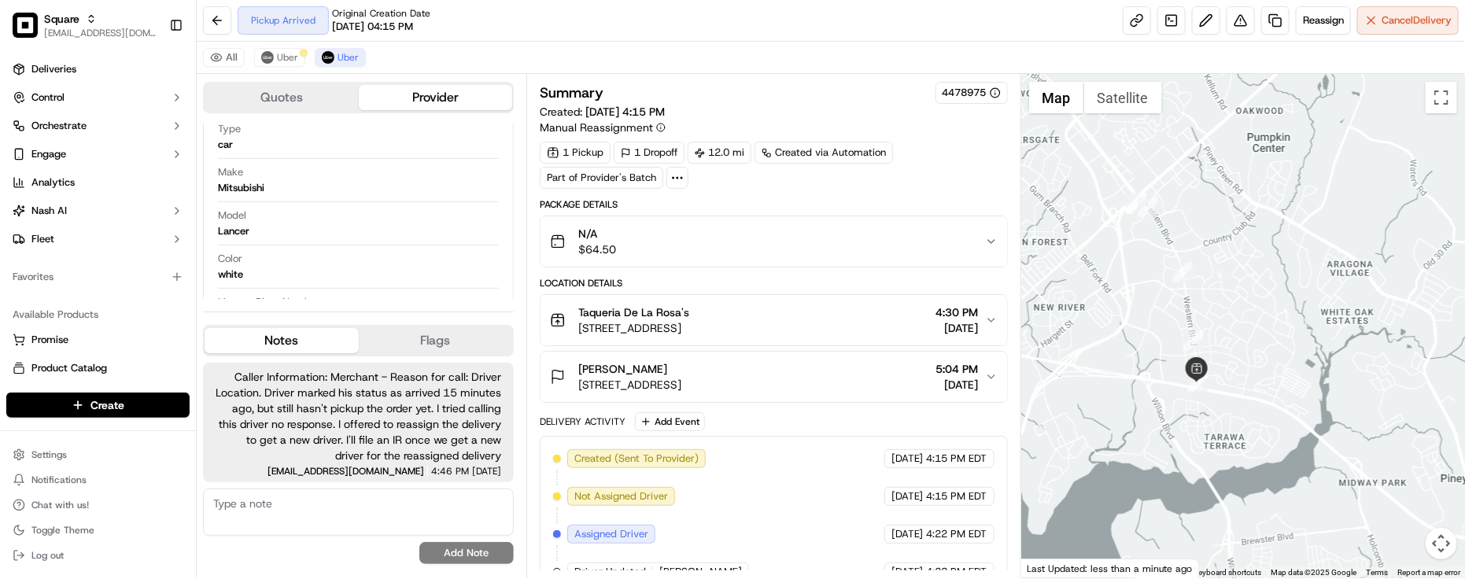
drag, startPoint x: 1197, startPoint y: 213, endPoint x: 1281, endPoint y: 352, distance: 162.1
click at [1281, 352] on div at bounding box center [1244, 326] width 444 height 504
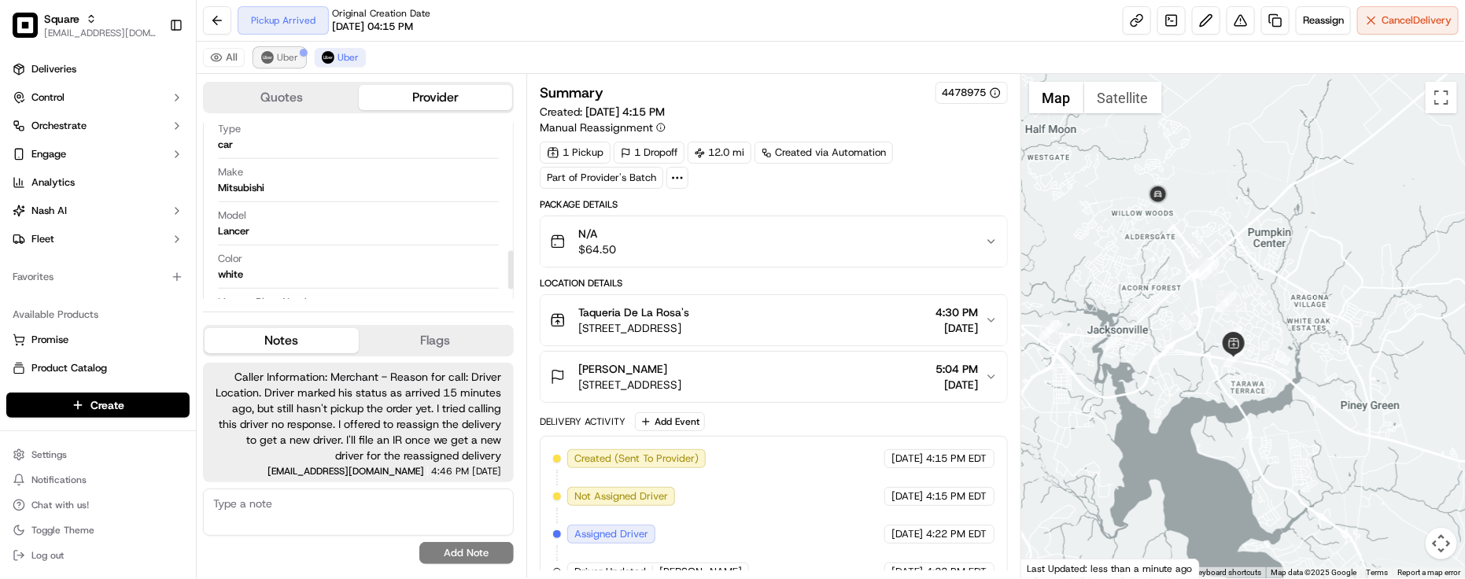
click at [294, 52] on span "Uber" at bounding box center [287, 57] width 21 height 13
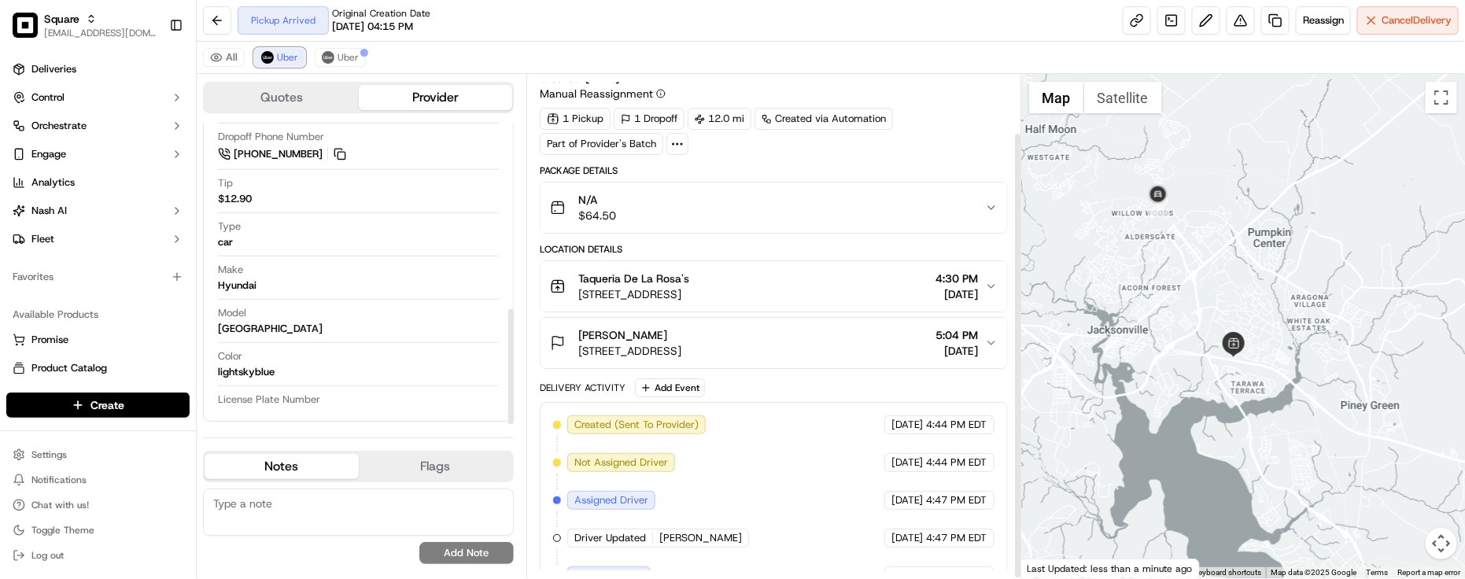
scroll to position [65, 0]
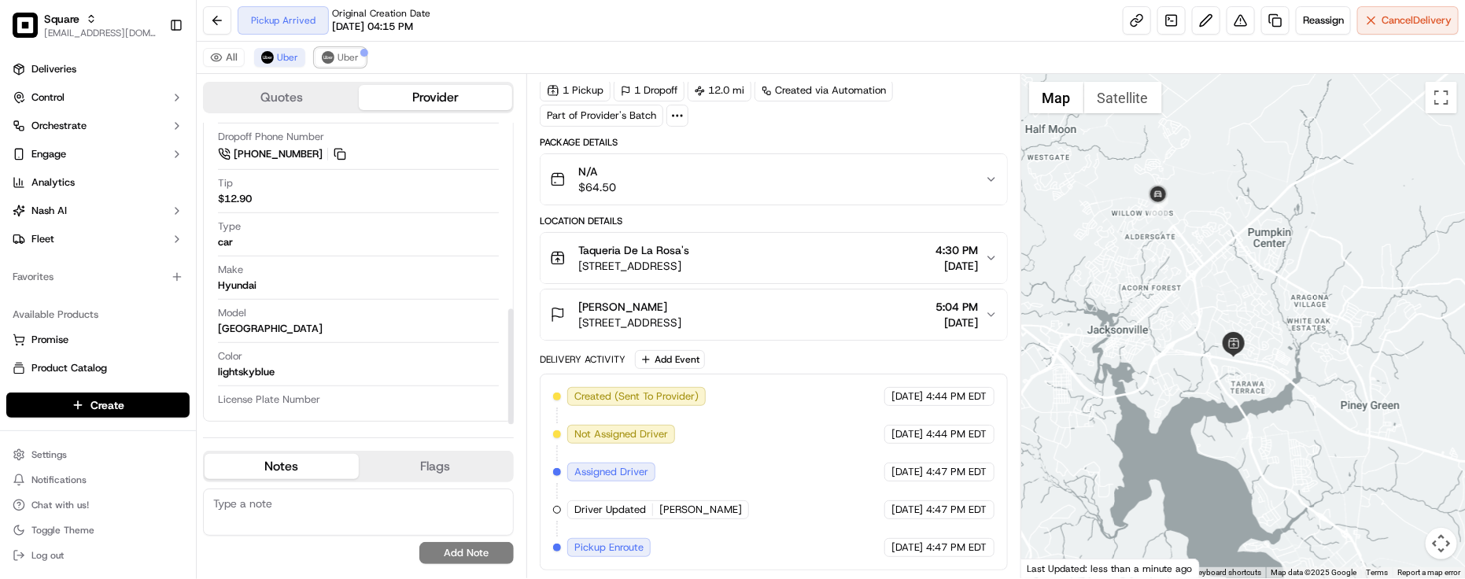
click at [352, 53] on span "Uber" at bounding box center [348, 57] width 21 height 13
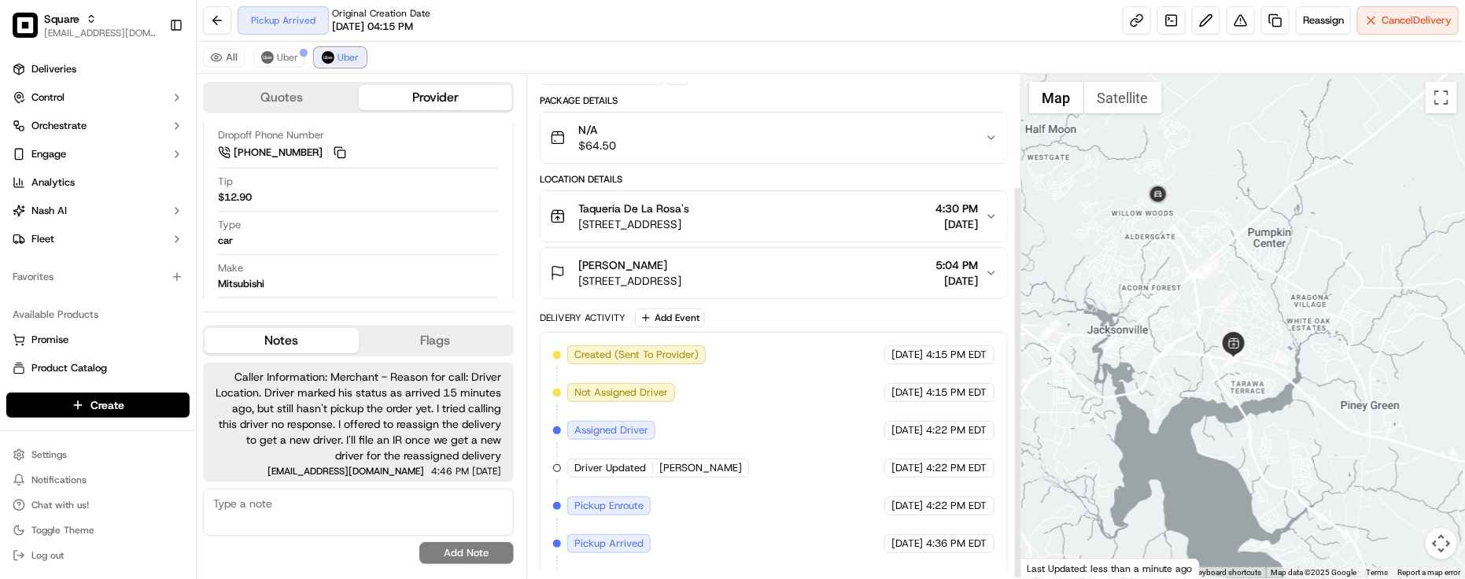
scroll to position [142, 0]
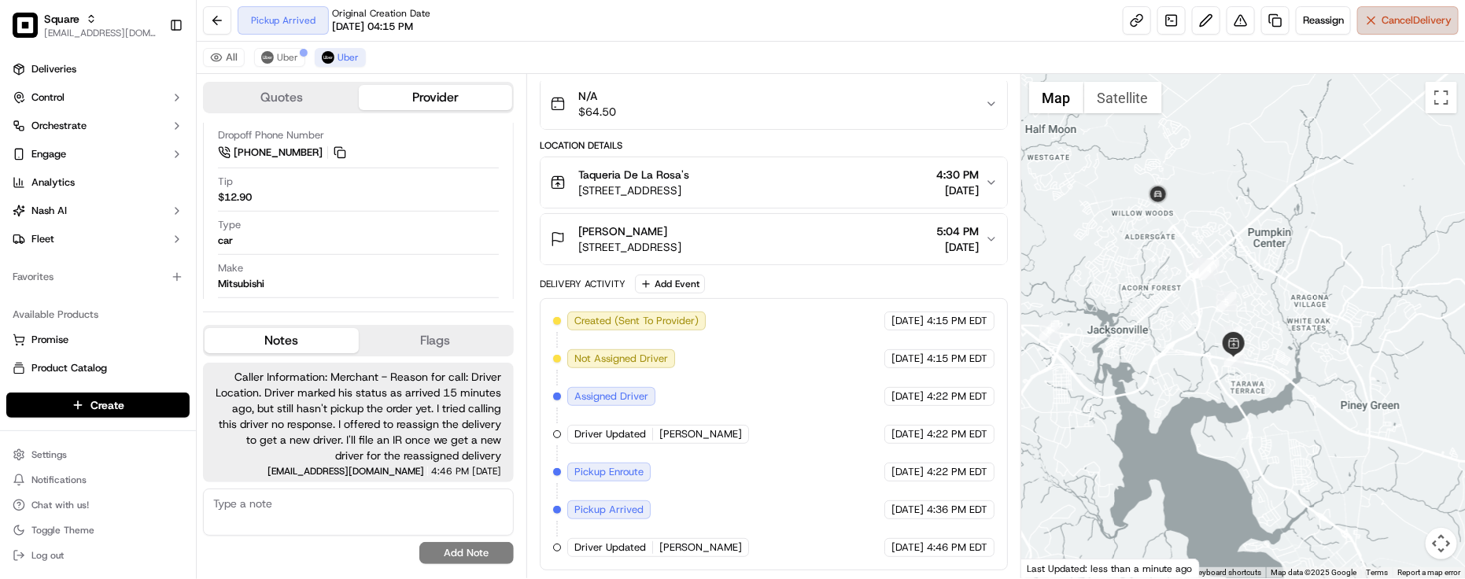
click at [1388, 22] on span "Cancel Delivery" at bounding box center [1417, 20] width 70 height 14
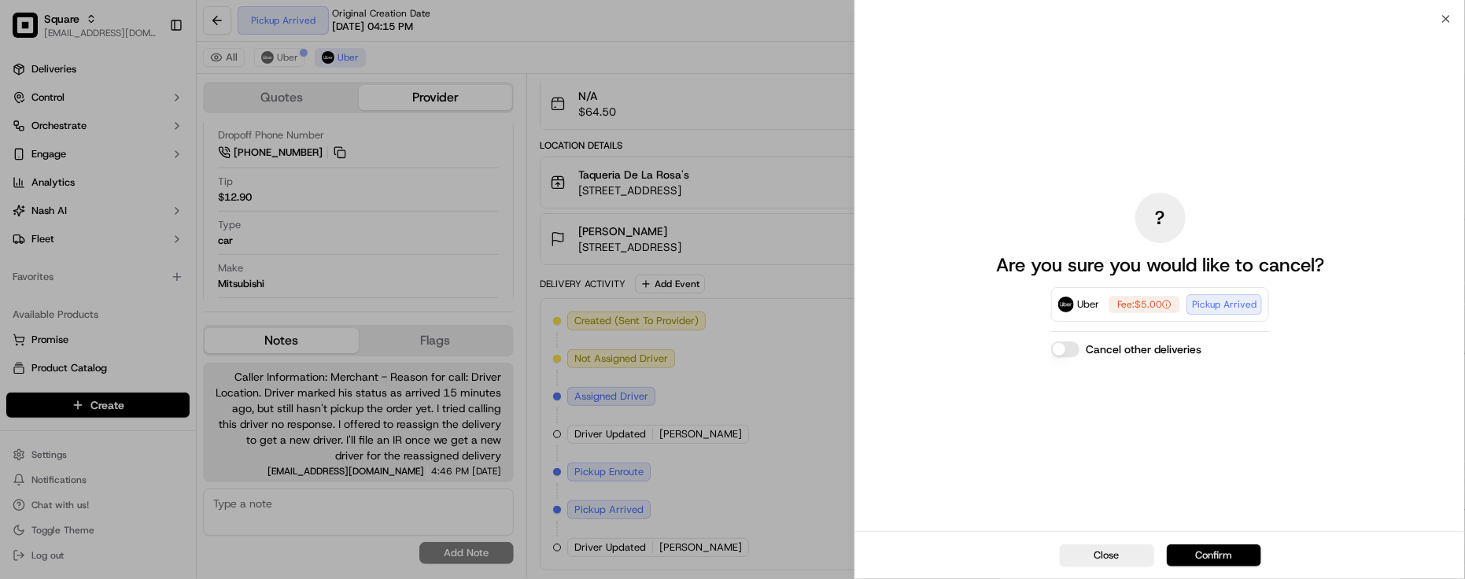
click at [1217, 547] on button "Confirm" at bounding box center [1214, 556] width 94 height 22
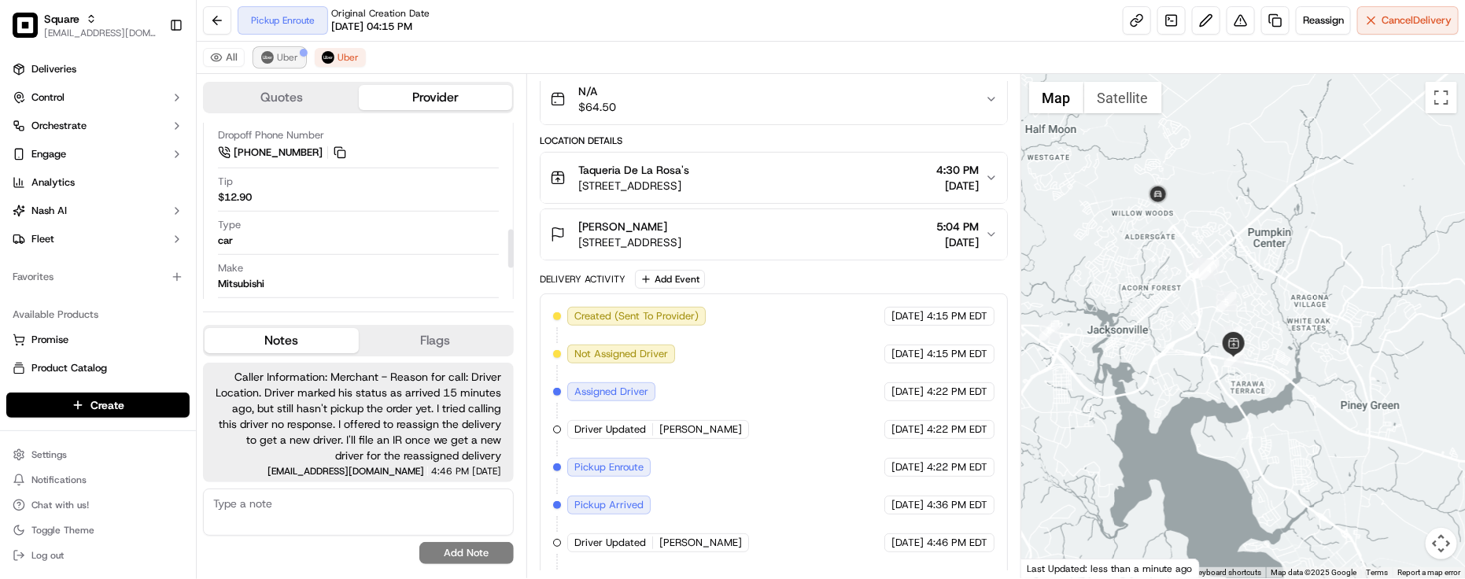
click at [279, 52] on span "Uber" at bounding box center [287, 57] width 21 height 13
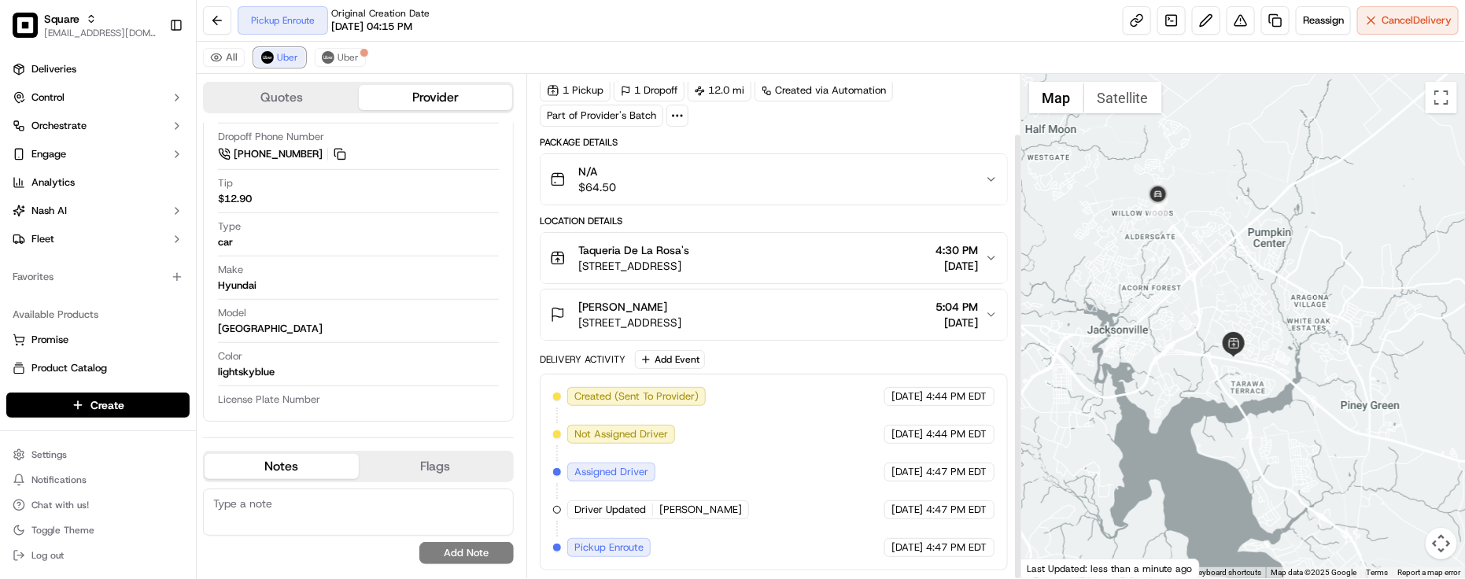
scroll to position [65, 0]
click at [608, 53] on div "All Uber Uber" at bounding box center [831, 58] width 1269 height 32
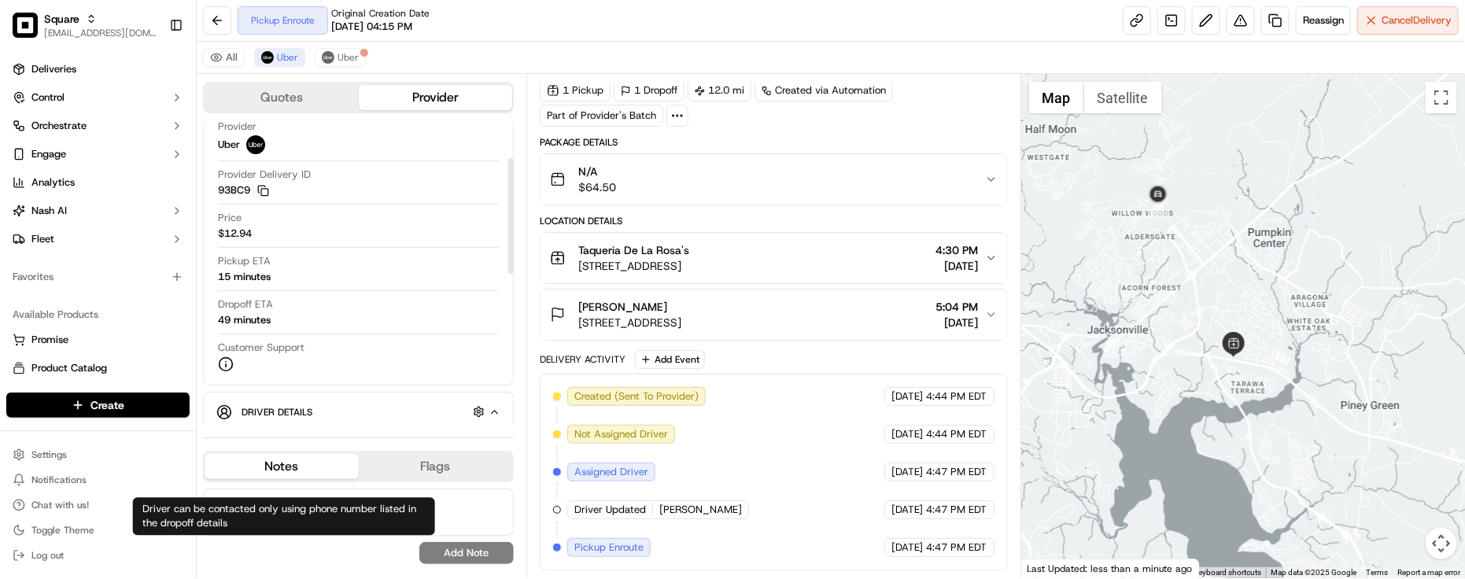
scroll to position [91, 0]
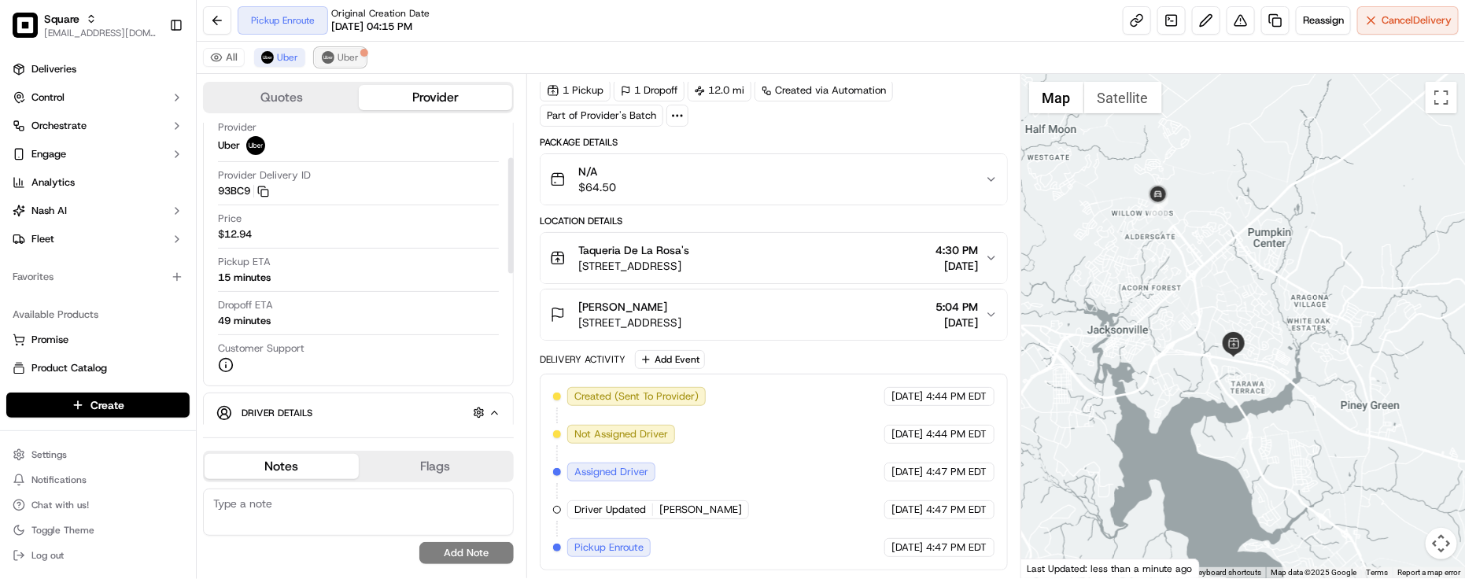
click at [350, 64] on span "Uber" at bounding box center [348, 57] width 21 height 13
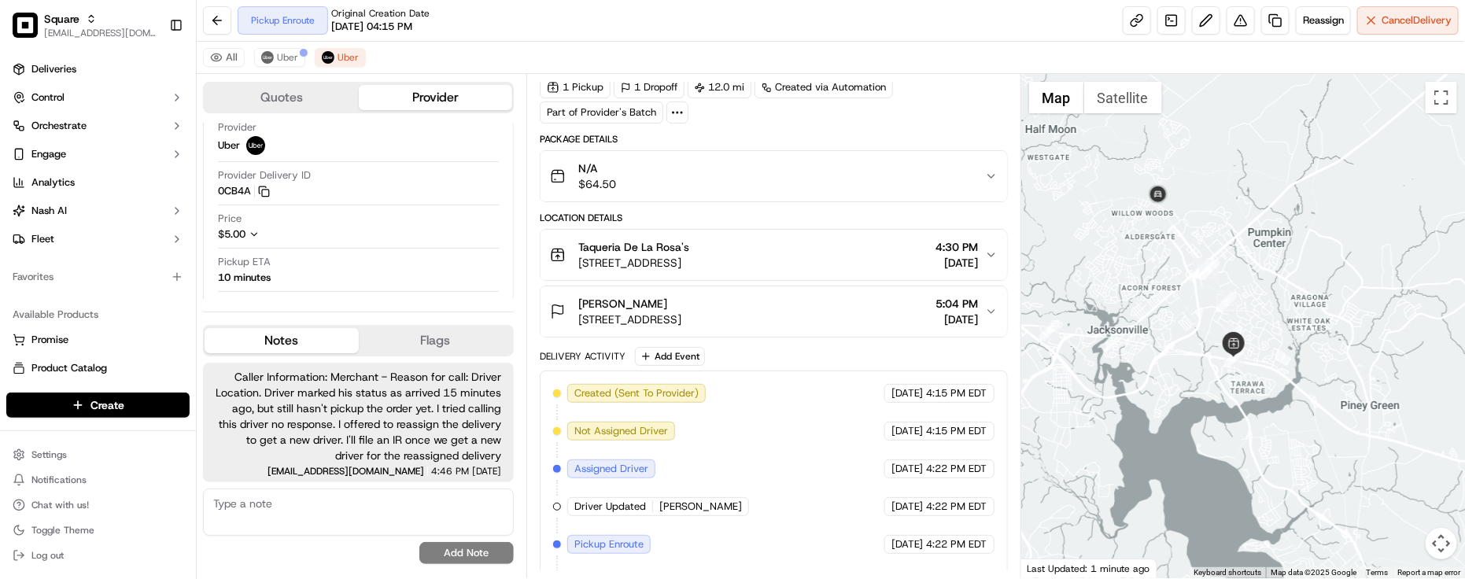
click at [691, 32] on div "Pickup Enroute Original Creation Date 09/19/2025 04:15 PM Reassign Cancel Deliv…" at bounding box center [831, 21] width 1269 height 42
click at [1233, 24] on button at bounding box center [1241, 20] width 28 height 28
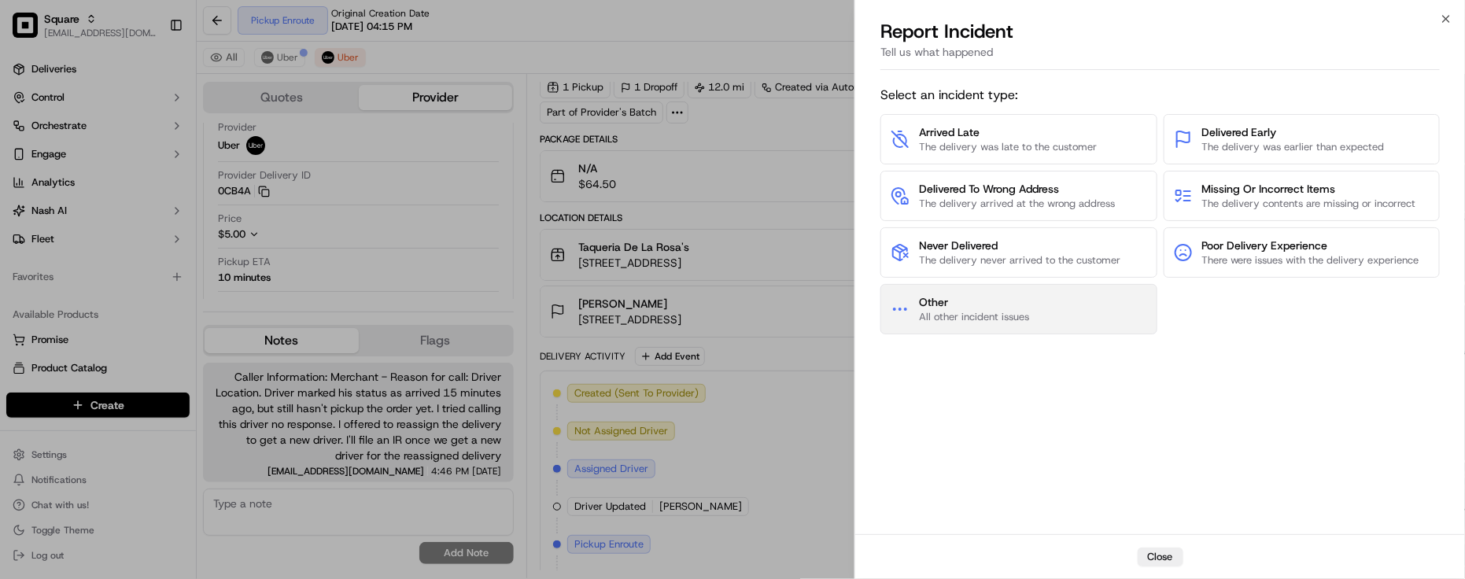
click at [1100, 289] on button "Other All other incident issues" at bounding box center [1019, 309] width 276 height 50
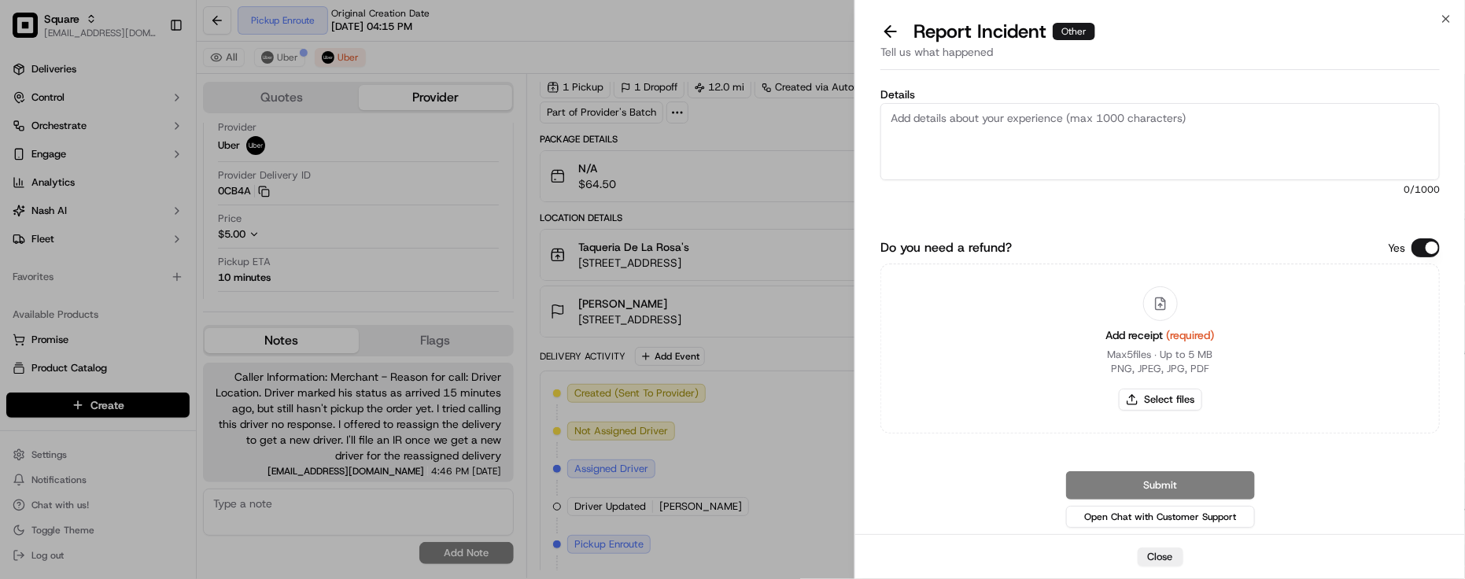
click at [1418, 245] on button "Do you need a refund?" at bounding box center [1426, 247] width 28 height 19
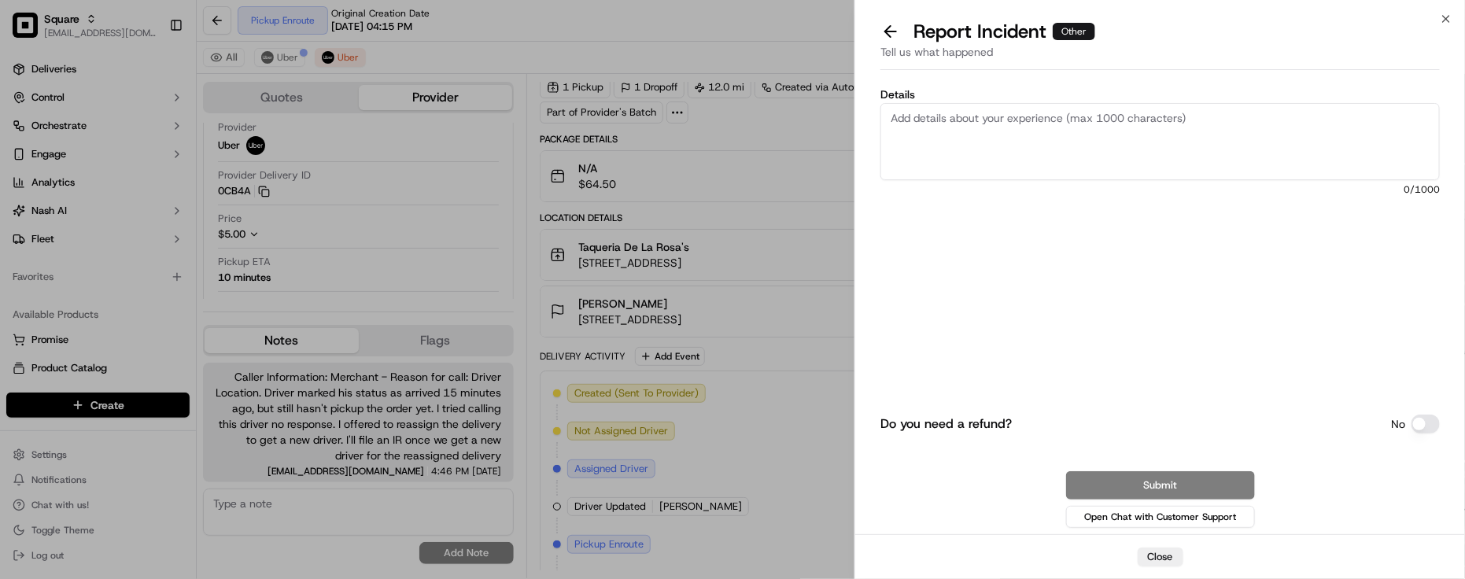
click at [1305, 156] on textarea "Details" at bounding box center [1161, 141] width 560 height 77
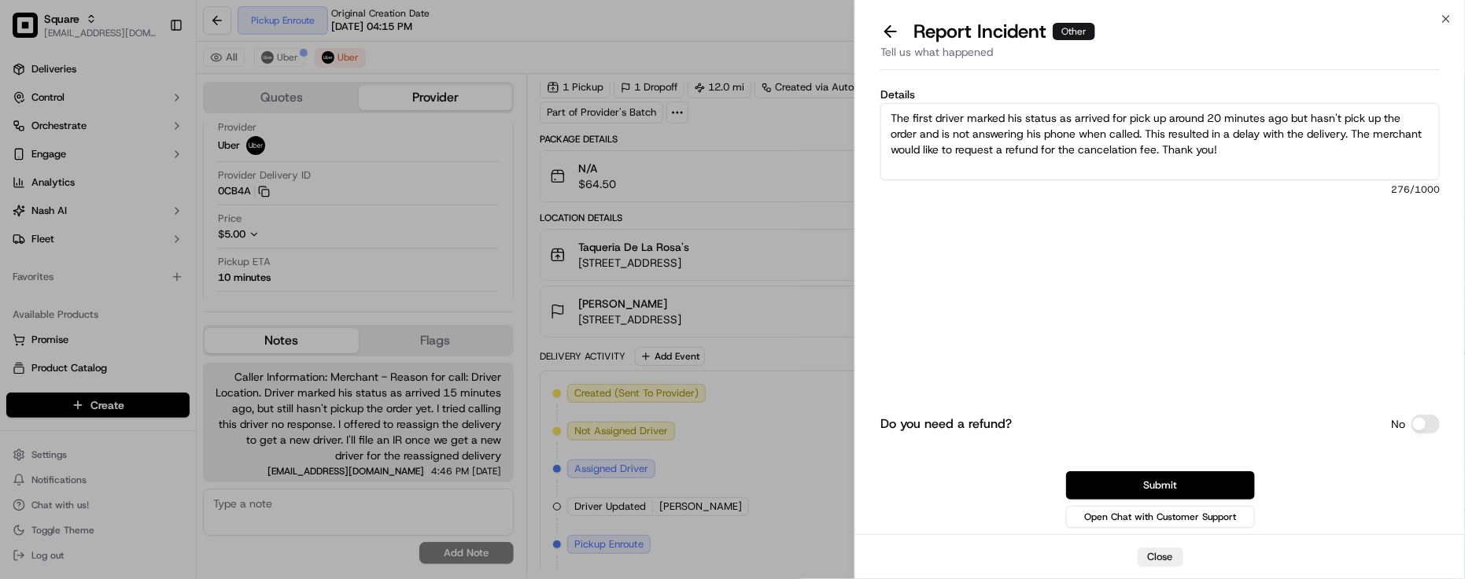
type textarea "The first driver marked his status as arrived for pick up around 20 minutes ago…"
click at [1190, 468] on div "Do you need a refund? No Submit Open Chat with Customer Support" at bounding box center [1161, 406] width 560 height 249
click at [1179, 482] on button "Submit" at bounding box center [1160, 485] width 189 height 28
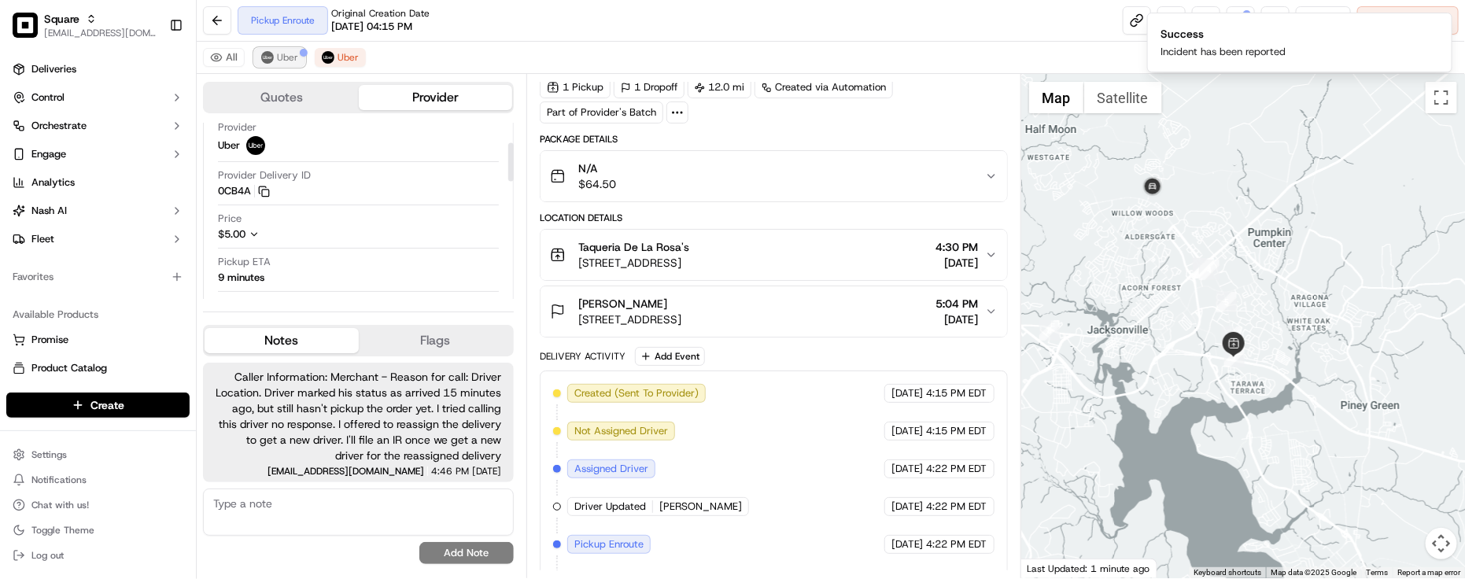
click at [296, 60] on span "Uber" at bounding box center [287, 57] width 21 height 13
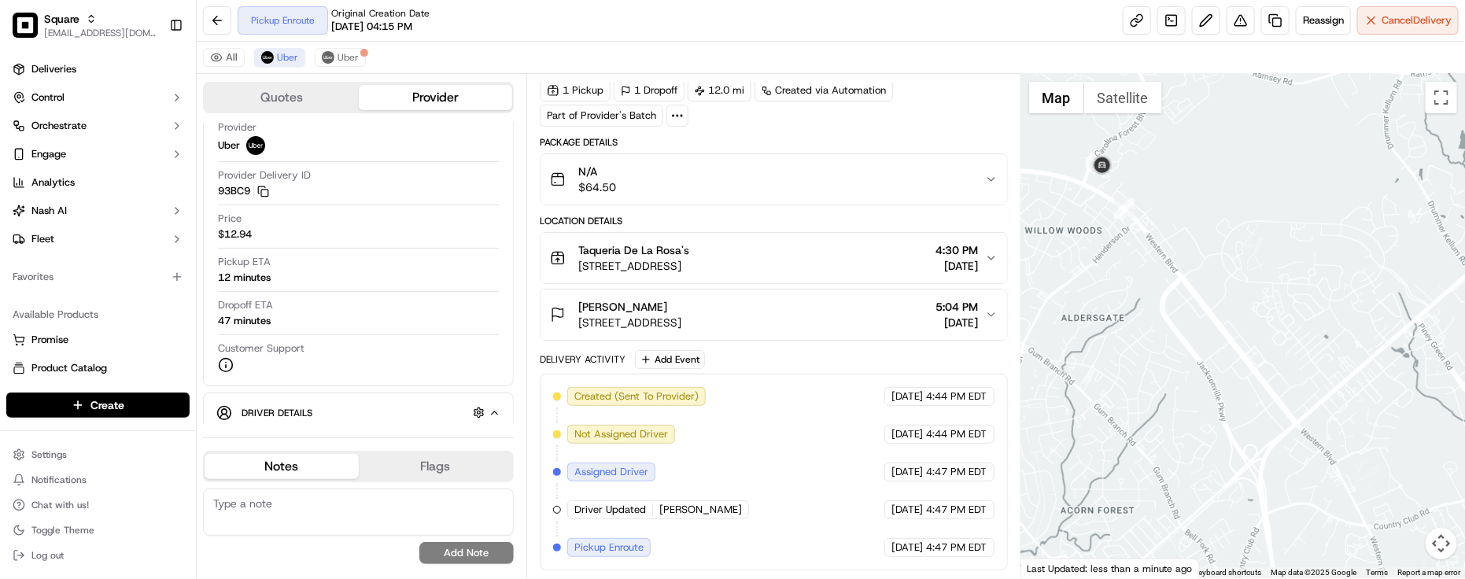
drag, startPoint x: 1244, startPoint y: 316, endPoint x: 1292, endPoint y: 380, distance: 80.0
click at [1292, 380] on div at bounding box center [1244, 326] width 444 height 504
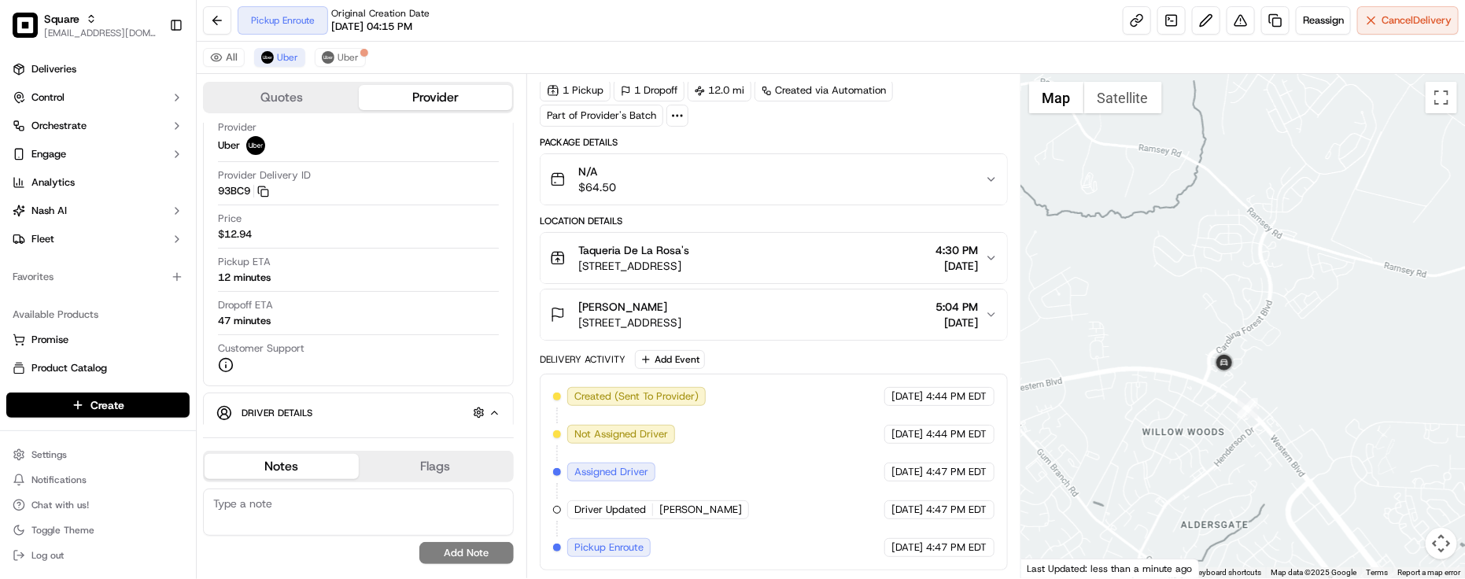
drag, startPoint x: 1230, startPoint y: 295, endPoint x: 1308, endPoint y: 430, distance: 155.5
click at [1308, 430] on div at bounding box center [1244, 326] width 444 height 504
drag, startPoint x: 1237, startPoint y: 327, endPoint x: 1304, endPoint y: 454, distance: 144.0
click at [1304, 454] on div at bounding box center [1244, 326] width 444 height 504
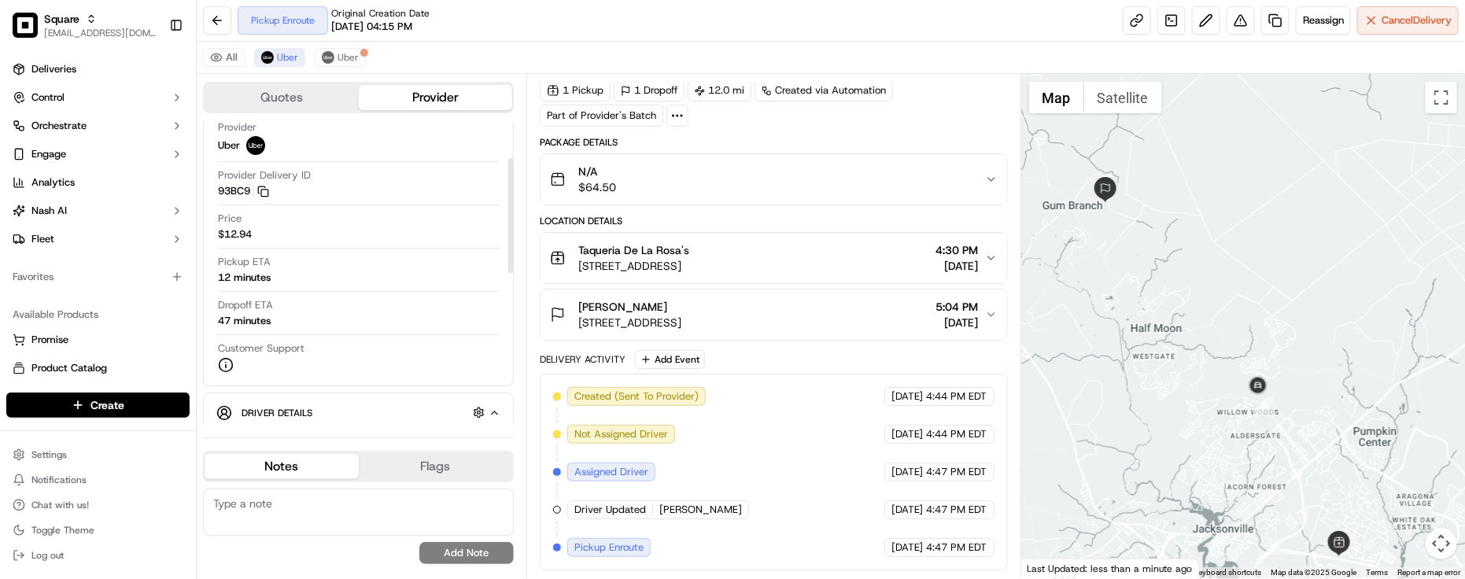
scroll to position [485, 0]
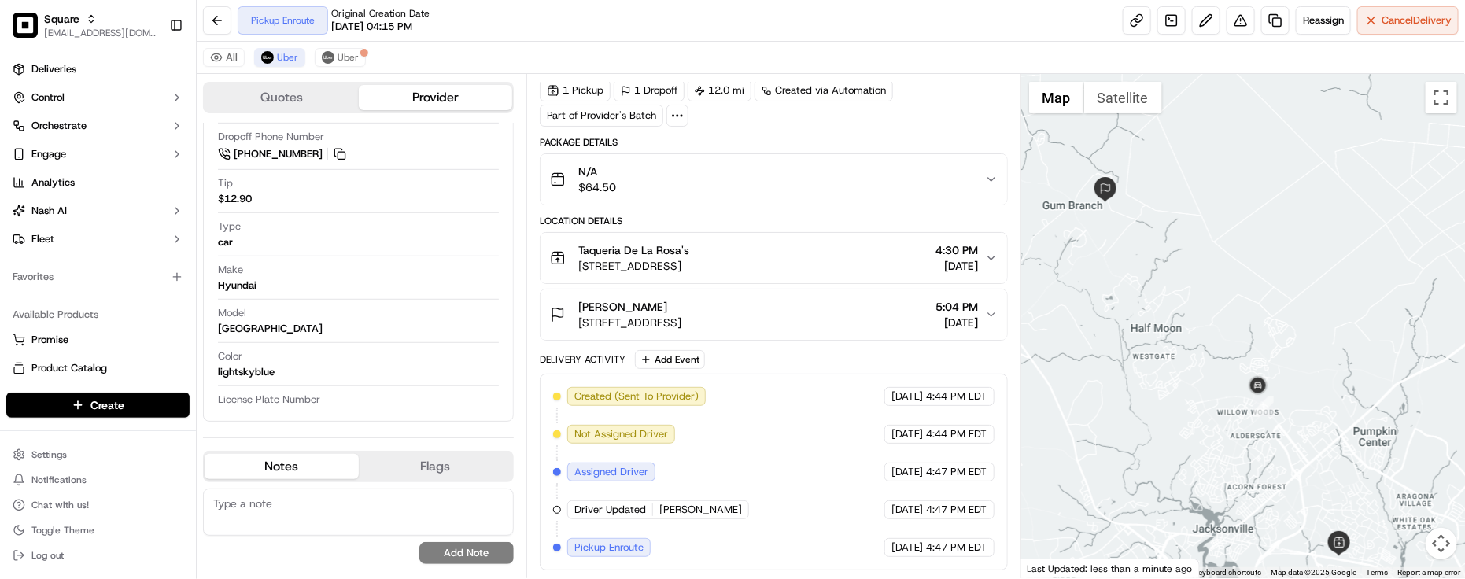
click at [832, 494] on div "Created (Sent To Provider) Uber 09/19/2025 4:44 PM EDT Not Assigned Driver Uber…" at bounding box center [774, 472] width 442 height 170
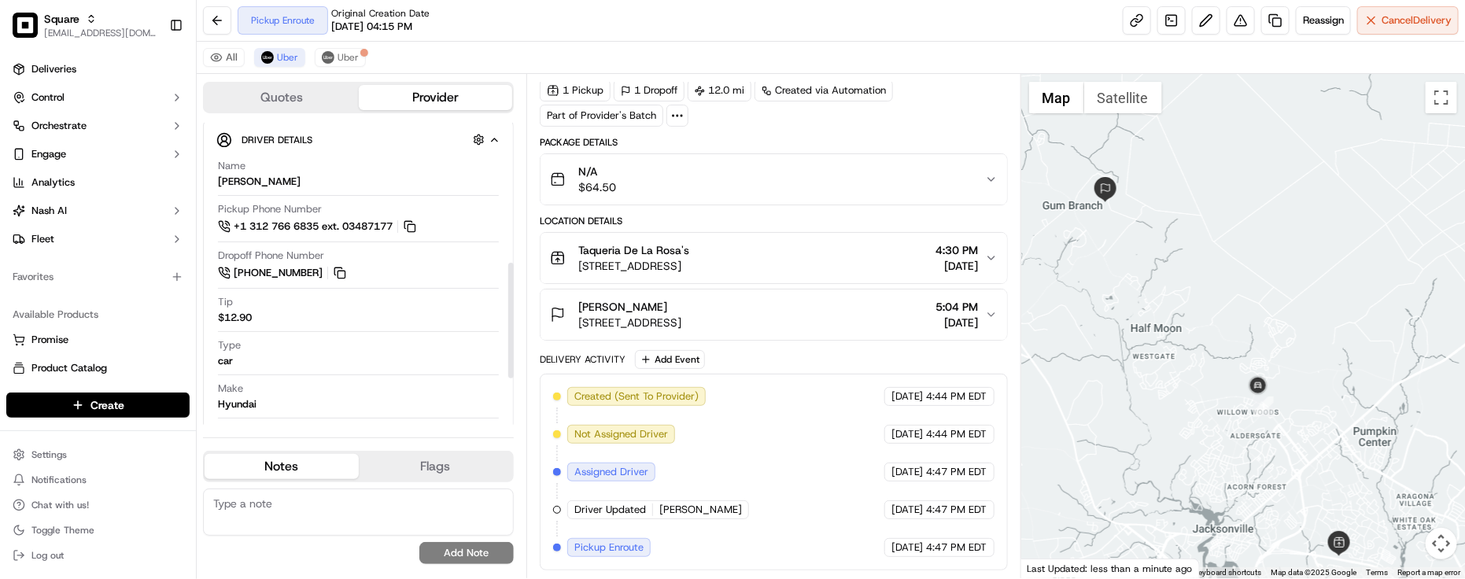
scroll to position [288, 0]
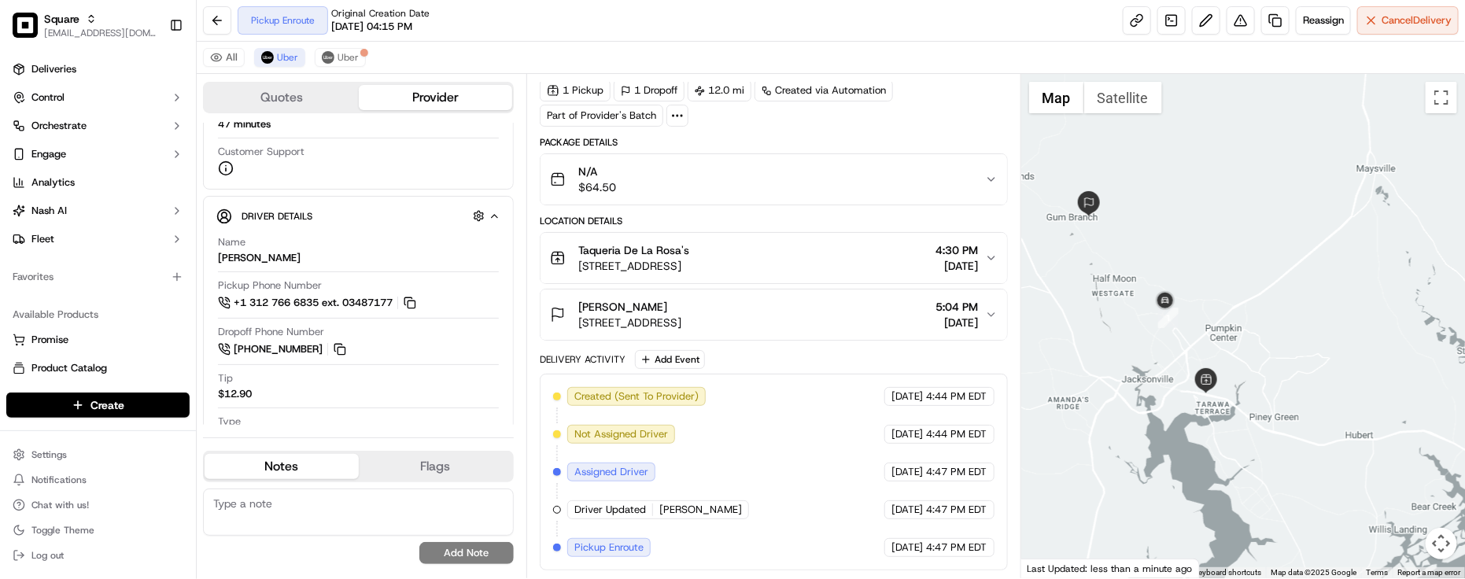
click at [724, 438] on div "Created (Sent To Provider) Uber 09/19/2025 4:44 PM EDT Not Assigned Driver Uber…" at bounding box center [774, 472] width 442 height 170
click at [482, 6] on div "Pickup Enroute Original Creation Date 09/19/2025 04:15 PM Reassign Cancel Deliv…" at bounding box center [831, 21] width 1269 height 42
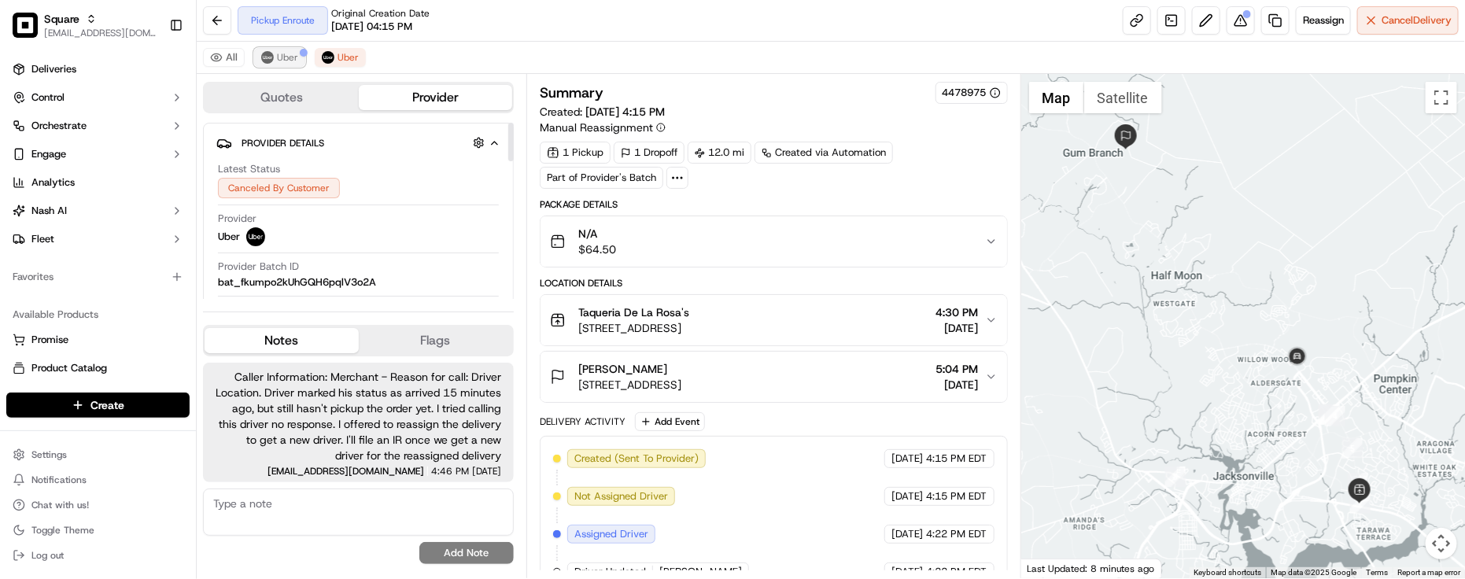
click at [300, 53] on div at bounding box center [304, 53] width 8 height 8
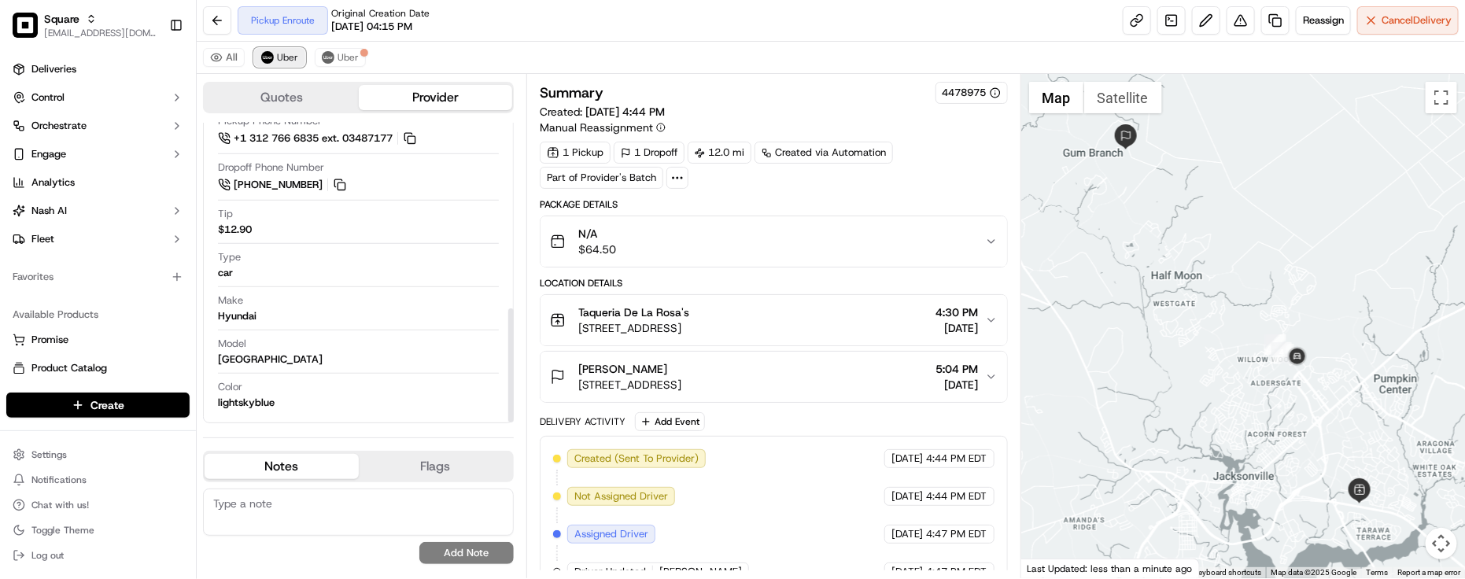
scroll to position [498, 0]
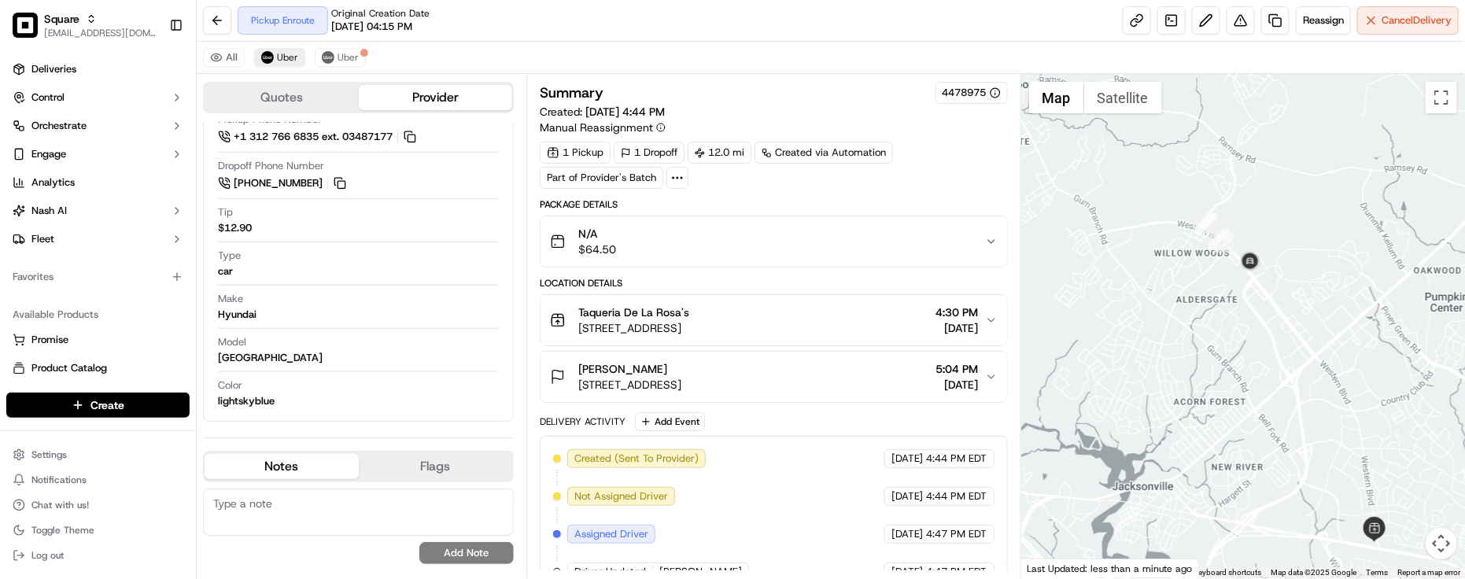
drag, startPoint x: 1288, startPoint y: 331, endPoint x: 1236, endPoint y: 187, distance: 153.4
click at [1236, 187] on div at bounding box center [1244, 326] width 444 height 504
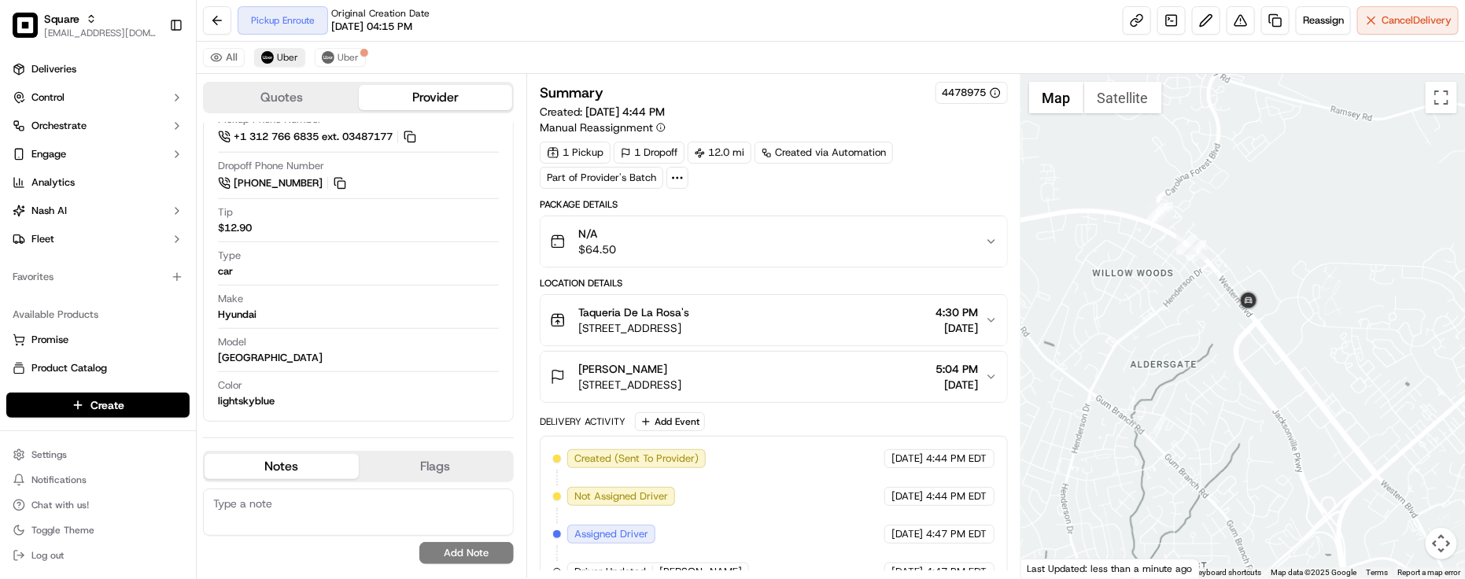
drag, startPoint x: 1261, startPoint y: 250, endPoint x: 1233, endPoint y: 193, distance: 63.7
click at [1233, 193] on div at bounding box center [1244, 326] width 444 height 504
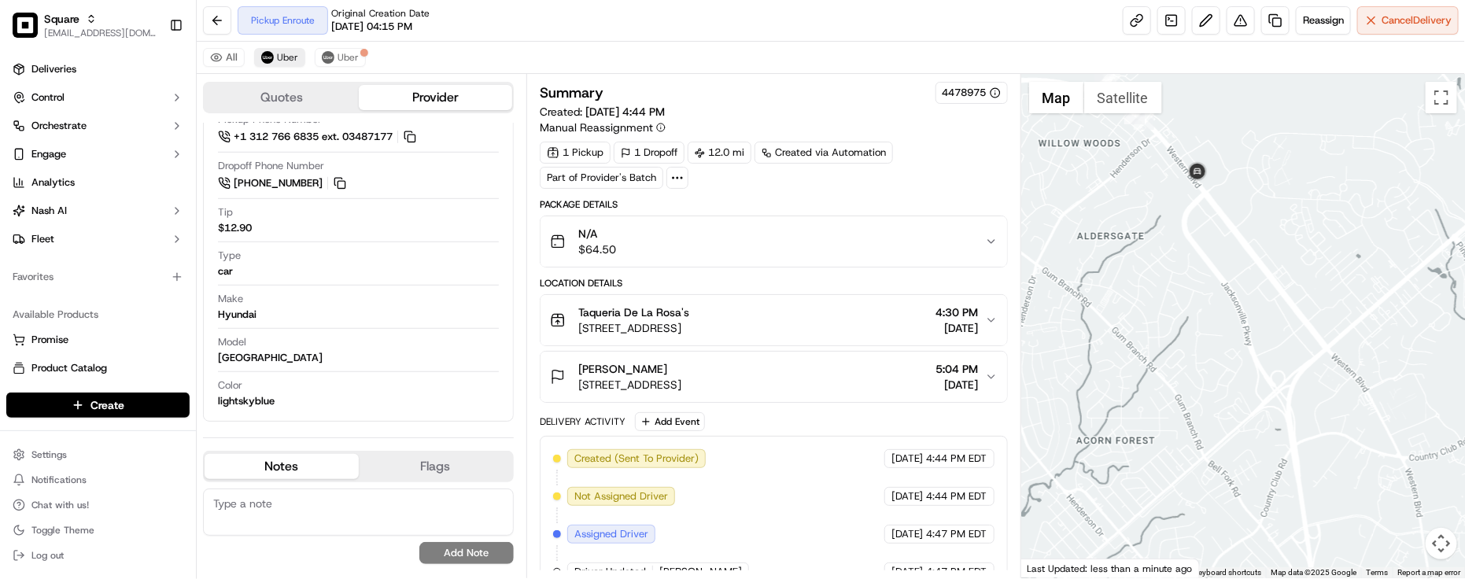
drag, startPoint x: 863, startPoint y: 471, endPoint x: 831, endPoint y: 410, distance: 68.3
click at [862, 472] on div "Created (Sent To Provider) Uber 09/19/2025 4:44 PM EDT Not Assigned Driver Uber…" at bounding box center [774, 534] width 442 height 170
drag, startPoint x: 371, startPoint y: 49, endPoint x: 359, endPoint y: 51, distance: 12.0
click at [367, 49] on div "All Uber Uber" at bounding box center [831, 58] width 1269 height 32
click at [358, 53] on button "Uber" at bounding box center [340, 57] width 51 height 19
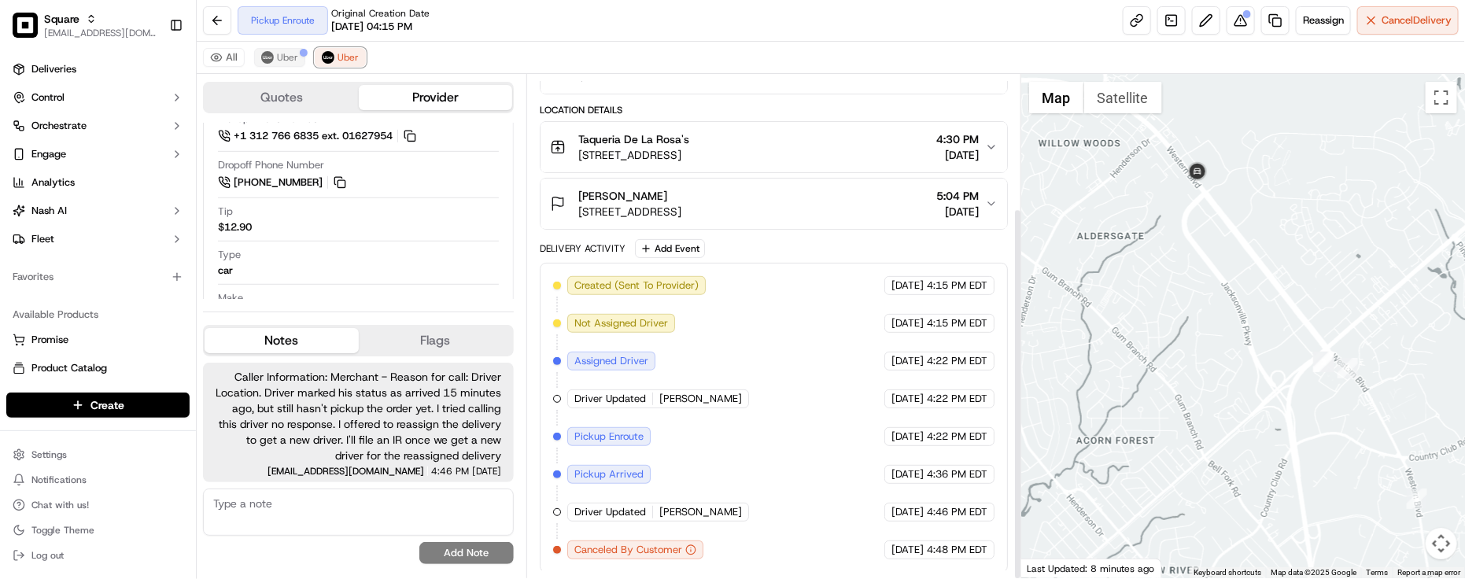
scroll to position [181, 0]
click at [905, 312] on div "09/19/2025 4:15 PM EDT" at bounding box center [940, 321] width 110 height 19
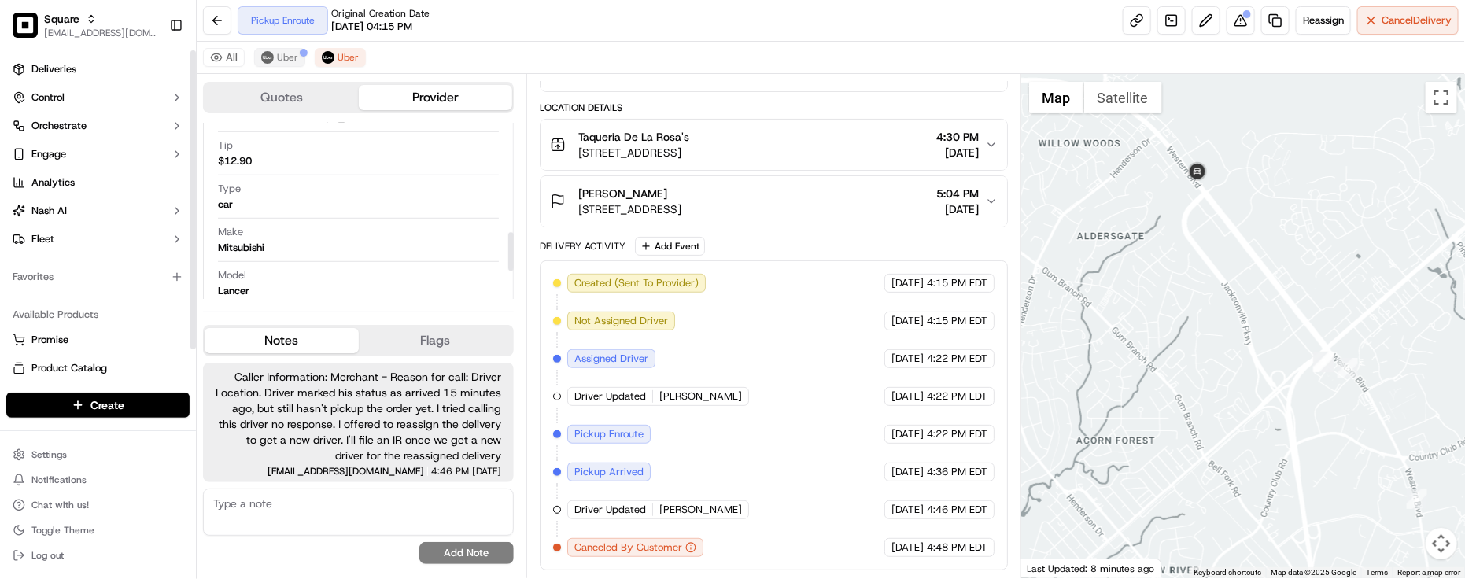
scroll to position [624, 0]
click at [734, 360] on div "Created (Sent To Provider) Uber 09/19/2025 4:15 PM EDT Not Assigned Driver Uber…" at bounding box center [774, 415] width 442 height 283
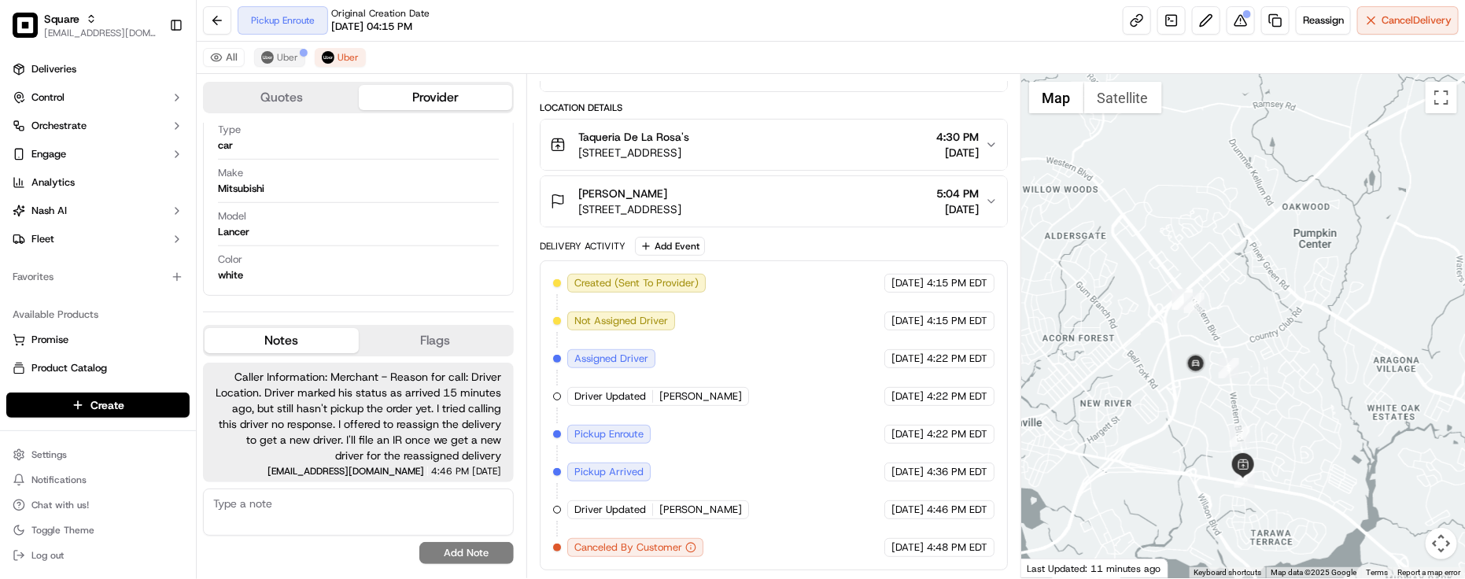
drag, startPoint x: 1248, startPoint y: 400, endPoint x: 1247, endPoint y: 347, distance: 52.7
click at [1247, 347] on div at bounding box center [1244, 326] width 444 height 504
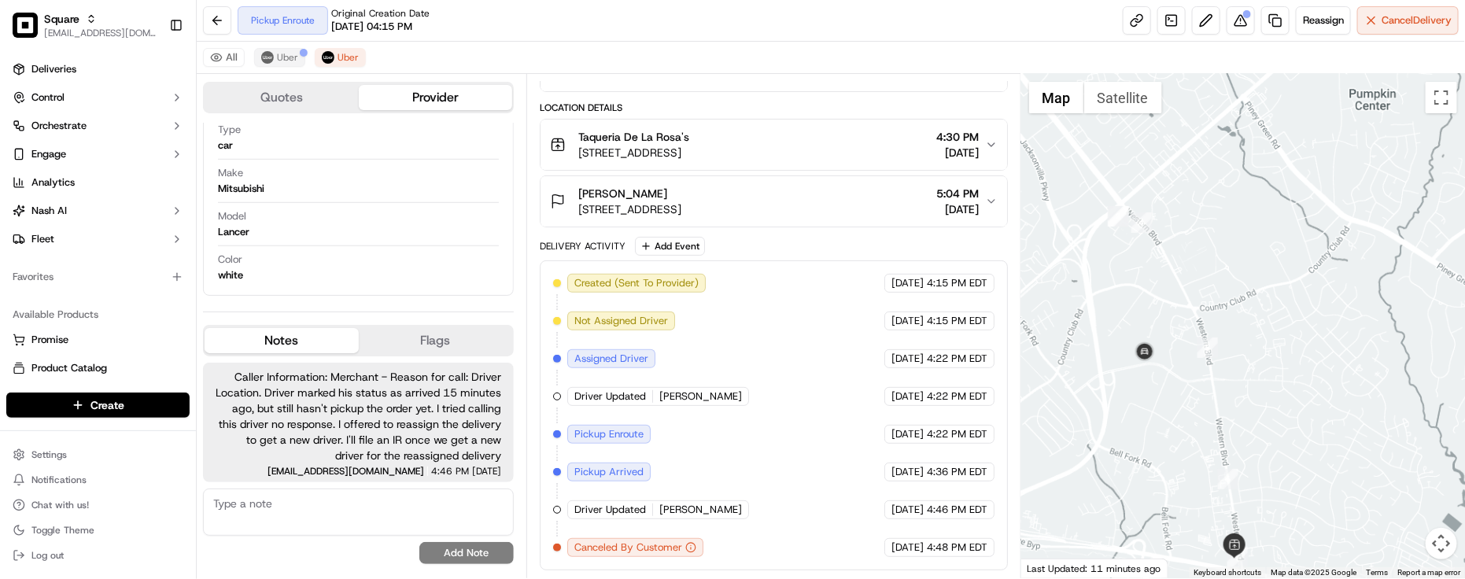
drag, startPoint x: 1254, startPoint y: 321, endPoint x: 1249, endPoint y: 281, distance: 40.4
click at [1249, 281] on div at bounding box center [1244, 326] width 444 height 504
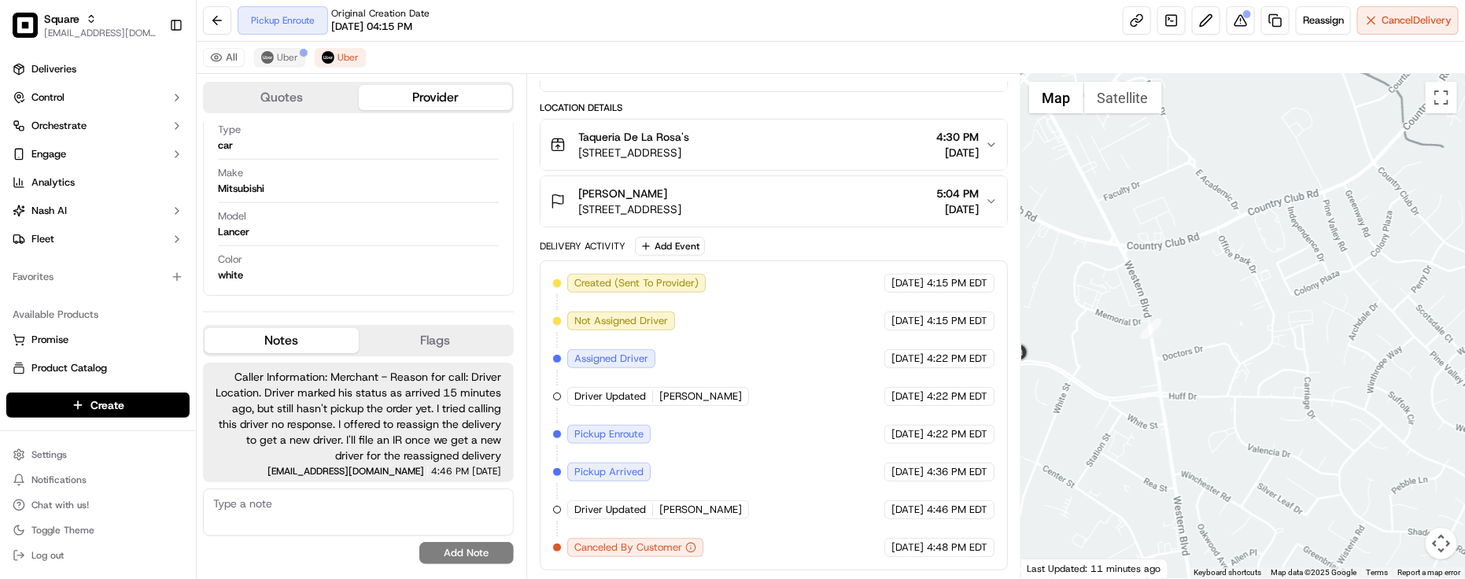
drag, startPoint x: 1218, startPoint y: 312, endPoint x: 1275, endPoint y: 214, distance: 112.9
click at [1275, 214] on div at bounding box center [1244, 326] width 444 height 504
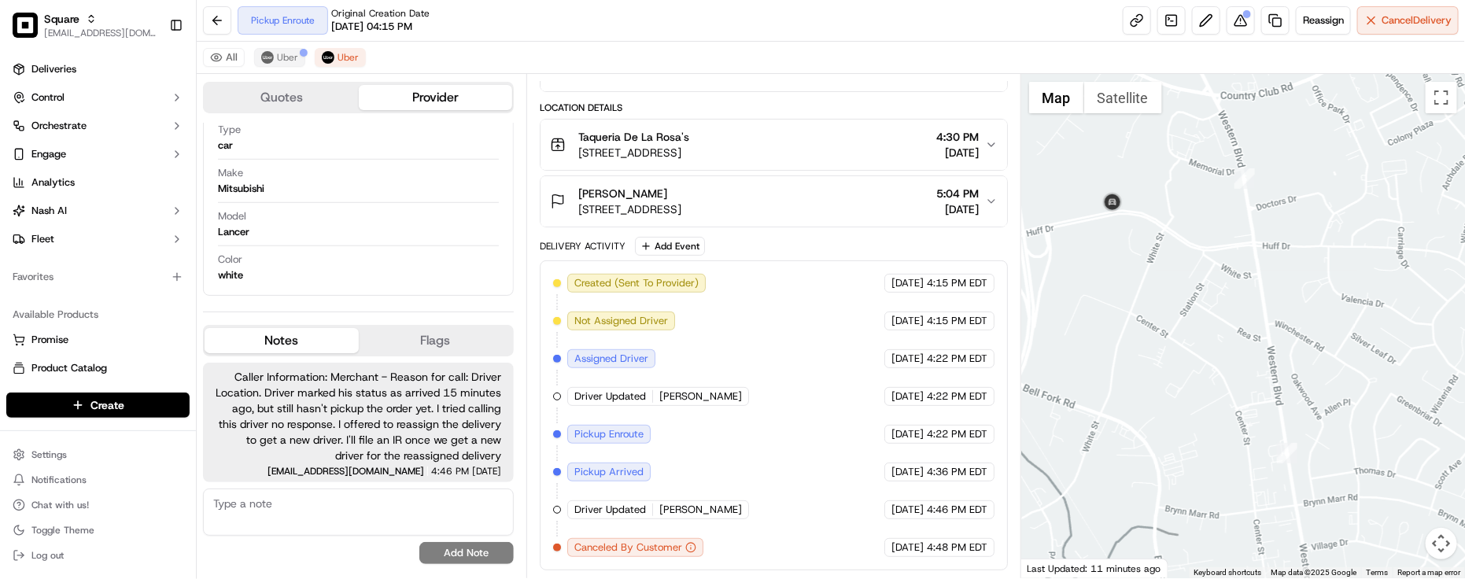
click at [811, 446] on div "Created (Sent To Provider) Uber 09/19/2025 4:15 PM EDT Not Assigned Driver Uber…" at bounding box center [774, 415] width 442 height 283
click at [366, 256] on div "Color white" at bounding box center [358, 268] width 281 height 30
click at [858, 407] on div "Created (Sent To Provider) Uber 09/19/2025 4:15 PM EDT Not Assigned Driver Uber…" at bounding box center [774, 415] width 442 height 283
click at [462, 39] on div "Pickup Enroute Original Creation Date 09/19/2025 04:15 PM Reassign Cancel Deliv…" at bounding box center [831, 21] width 1269 height 42
click at [438, 50] on div "All Uber Uber" at bounding box center [831, 58] width 1269 height 32
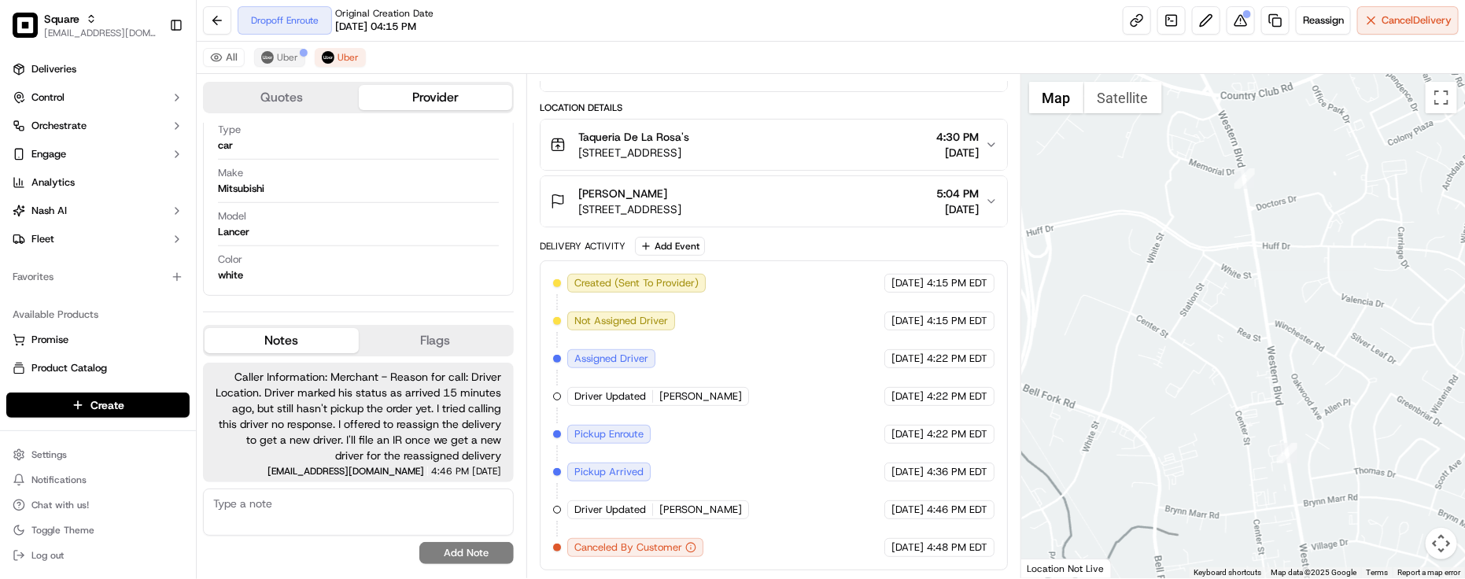
click at [470, 54] on div "All Uber Uber" at bounding box center [831, 58] width 1269 height 32
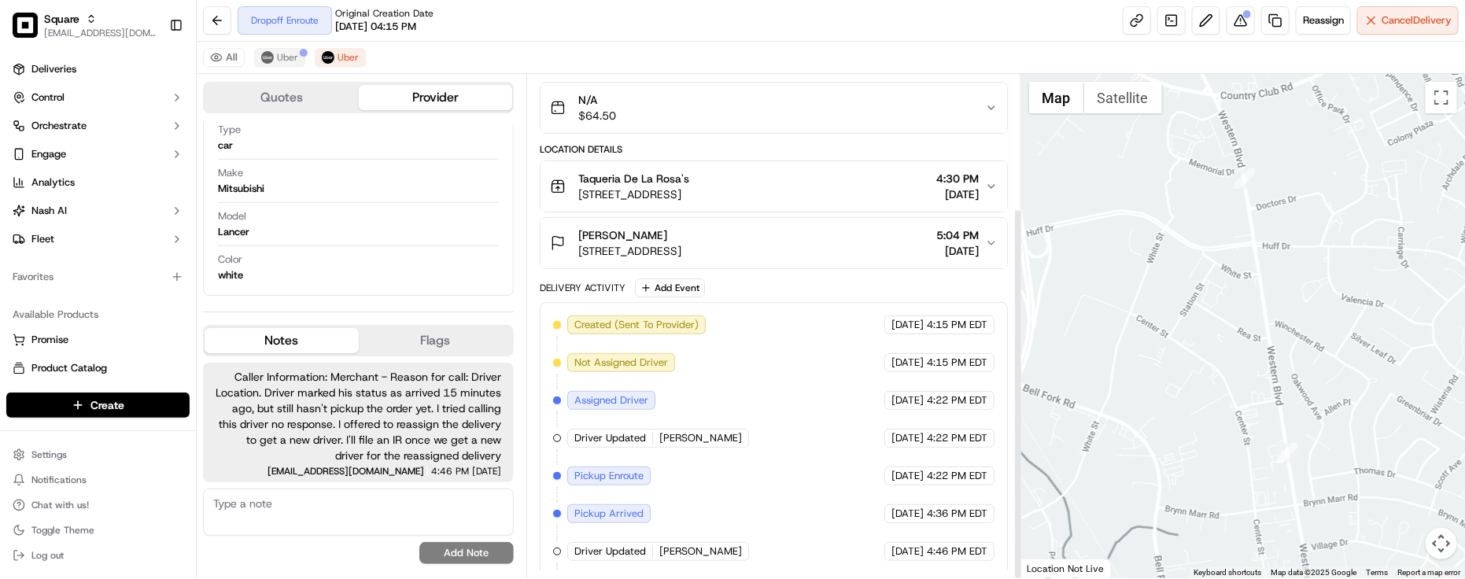
scroll to position [181, 0]
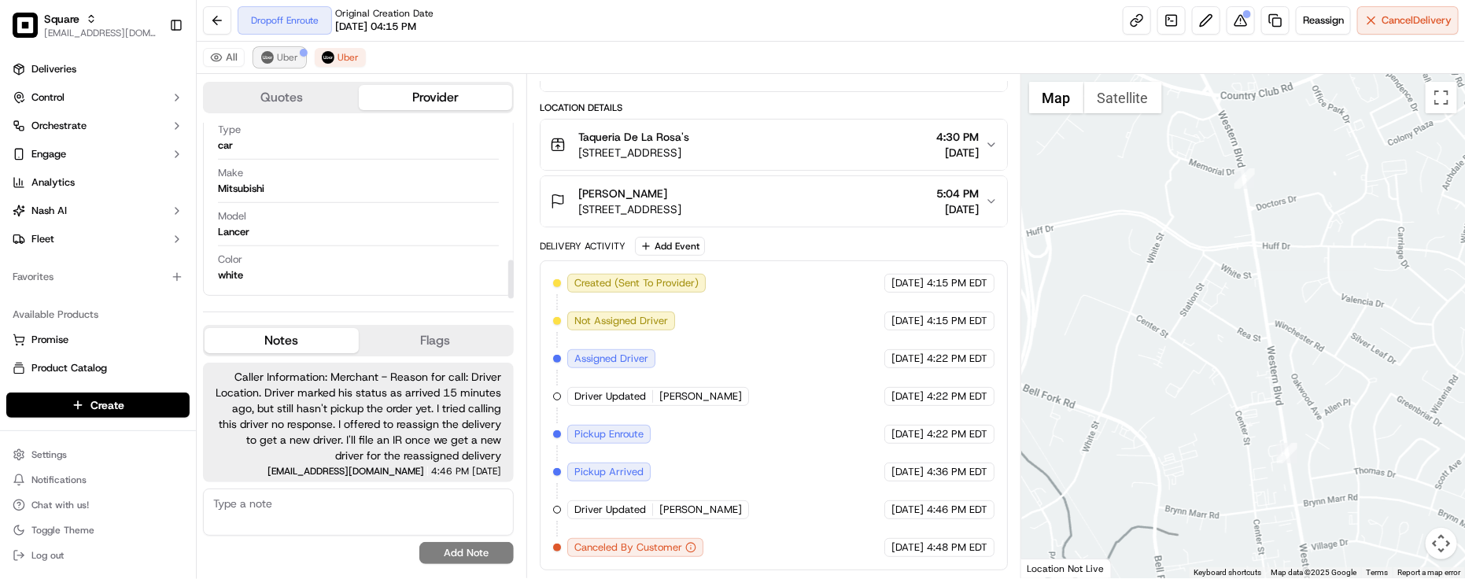
click at [288, 57] on span "Uber" at bounding box center [287, 57] width 21 height 13
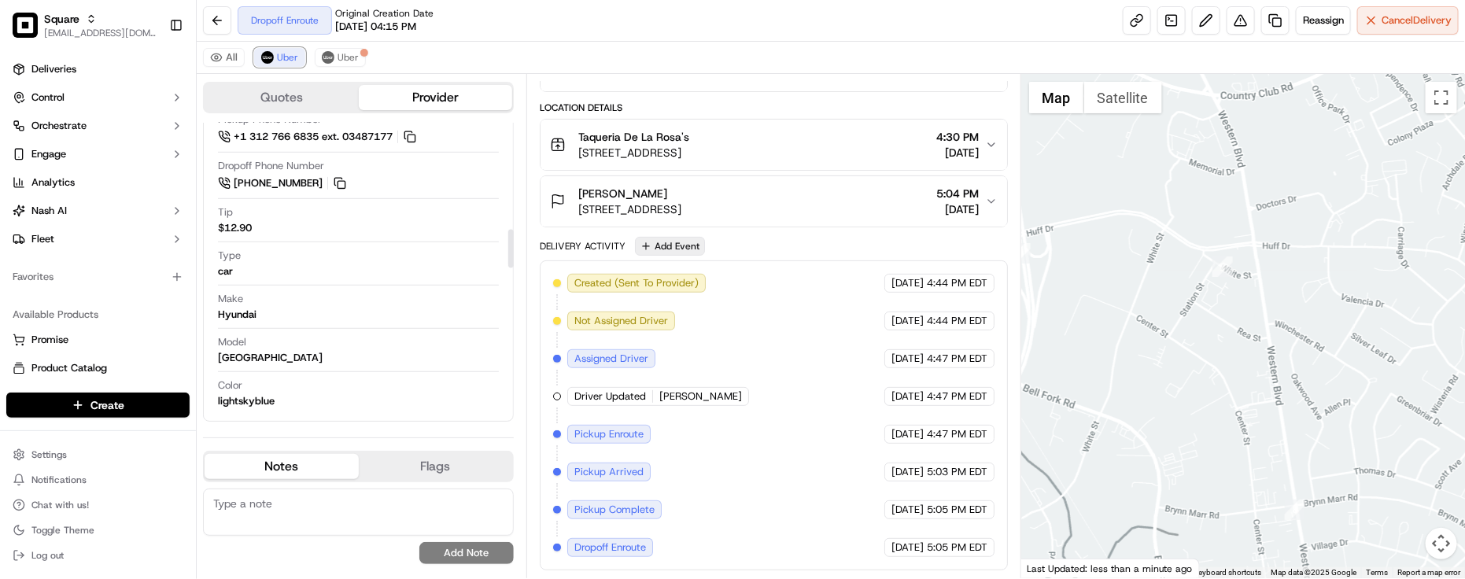
scroll to position [485, 0]
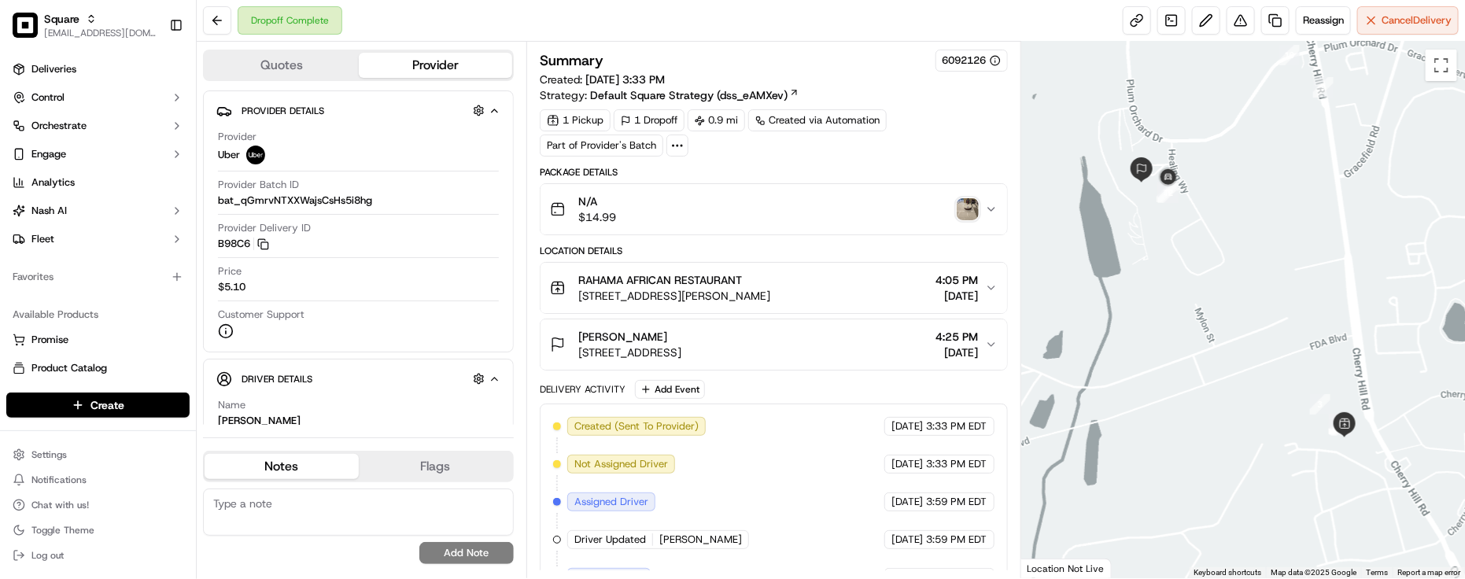
click at [1299, 35] on div "Dropoff Complete Reassign Cancel Delivery" at bounding box center [831, 21] width 1269 height 42
click at [1299, 4] on div "Dropoff Complete Reassign Cancel Delivery" at bounding box center [831, 21] width 1269 height 42
click at [1304, 17] on span "Reassign" at bounding box center [1323, 20] width 41 height 14
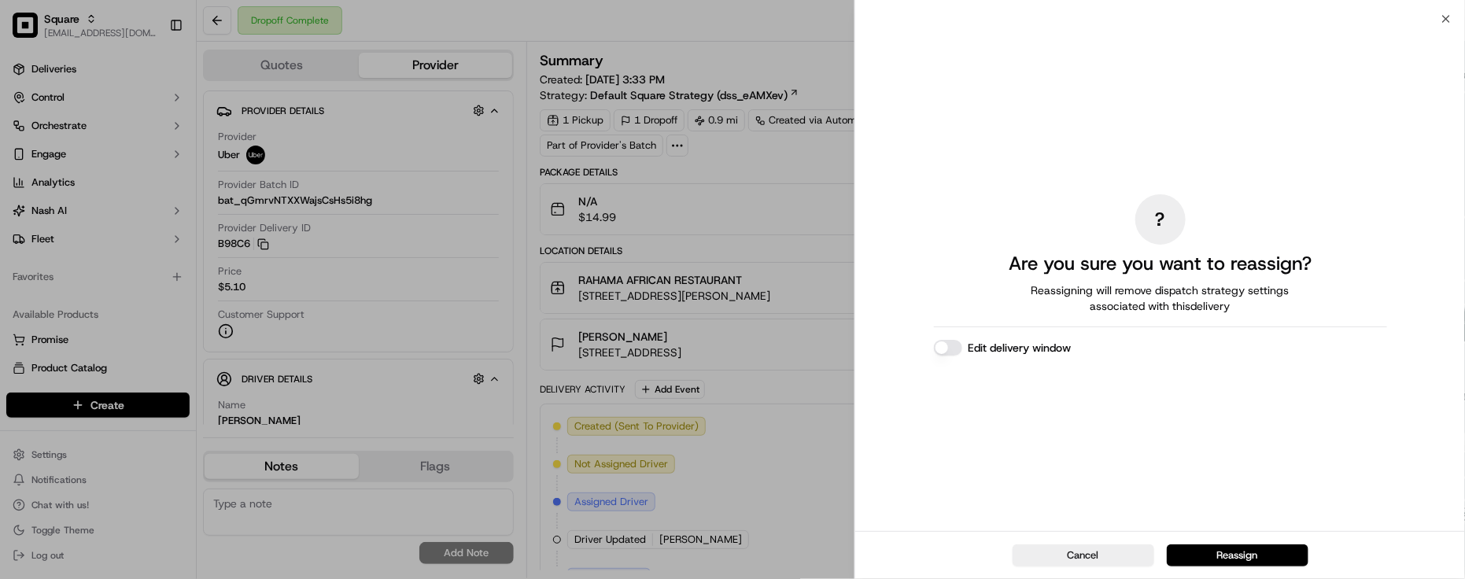
click at [939, 359] on div "? Are you sure you want to reassign? Reassigning will remove dispatch strategy …" at bounding box center [1160, 275] width 453 height 506
click at [949, 352] on button "Edit delivery window" at bounding box center [948, 348] width 28 height 16
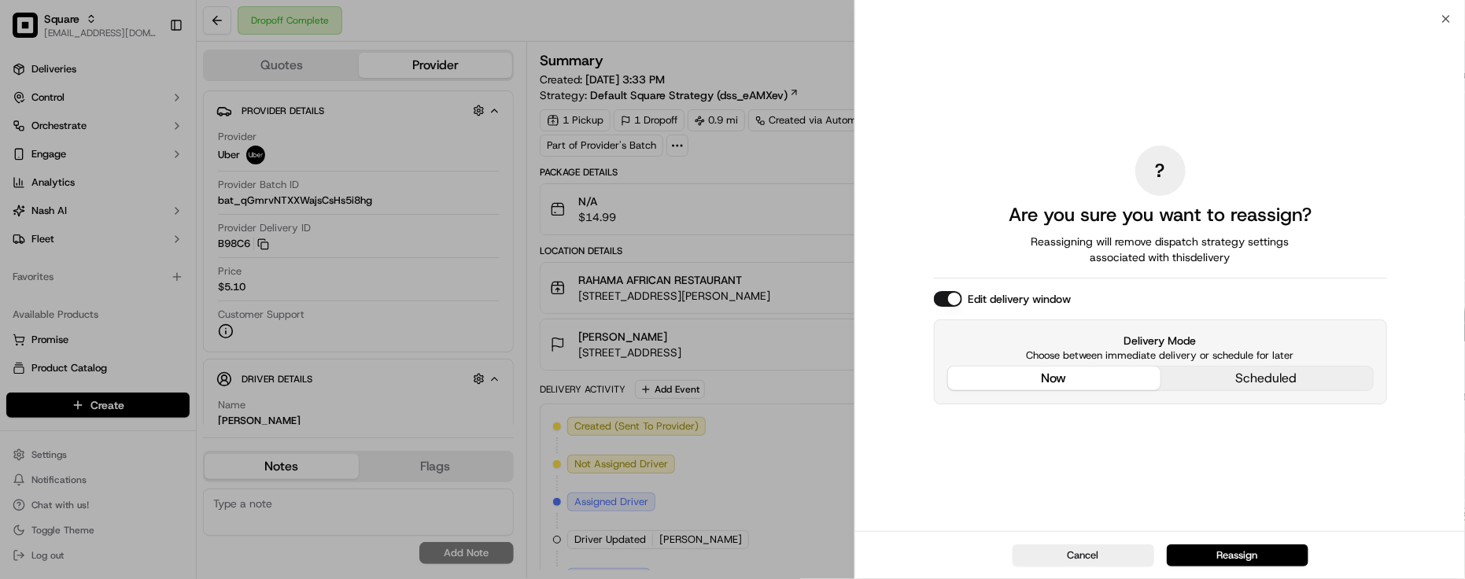
click at [1044, 261] on div "? Are you sure you want to reassign? Reassigning will remove dispatch strategy …" at bounding box center [1160, 275] width 453 height 506
click at [1277, 534] on div "Cancel Reassign" at bounding box center [1161, 555] width 610 height 48
drag, startPoint x: 1268, startPoint y: 541, endPoint x: 1277, endPoint y: 553, distance: 14.5
click at [1272, 544] on div "Cancel Reassign" at bounding box center [1161, 555] width 610 height 48
click at [1283, 556] on button "Reassign" at bounding box center [1238, 556] width 142 height 22
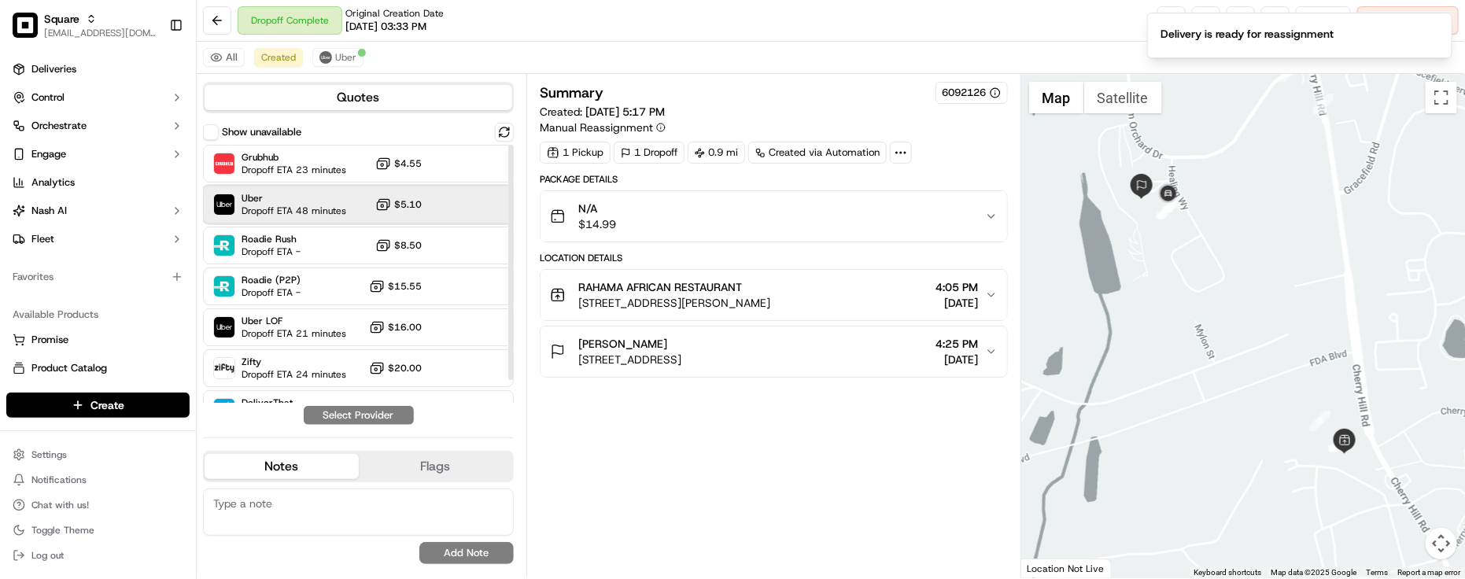
click at [305, 199] on span "Uber" at bounding box center [294, 198] width 105 height 13
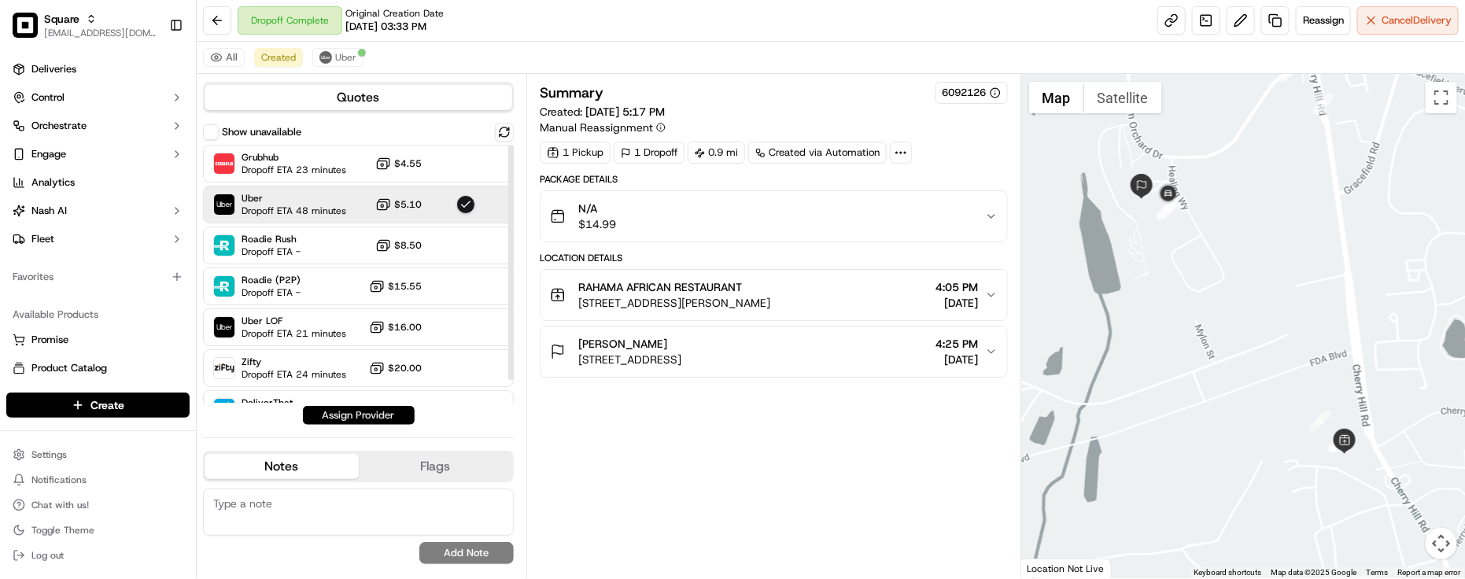
click at [355, 412] on button "Assign Provider" at bounding box center [359, 415] width 112 height 19
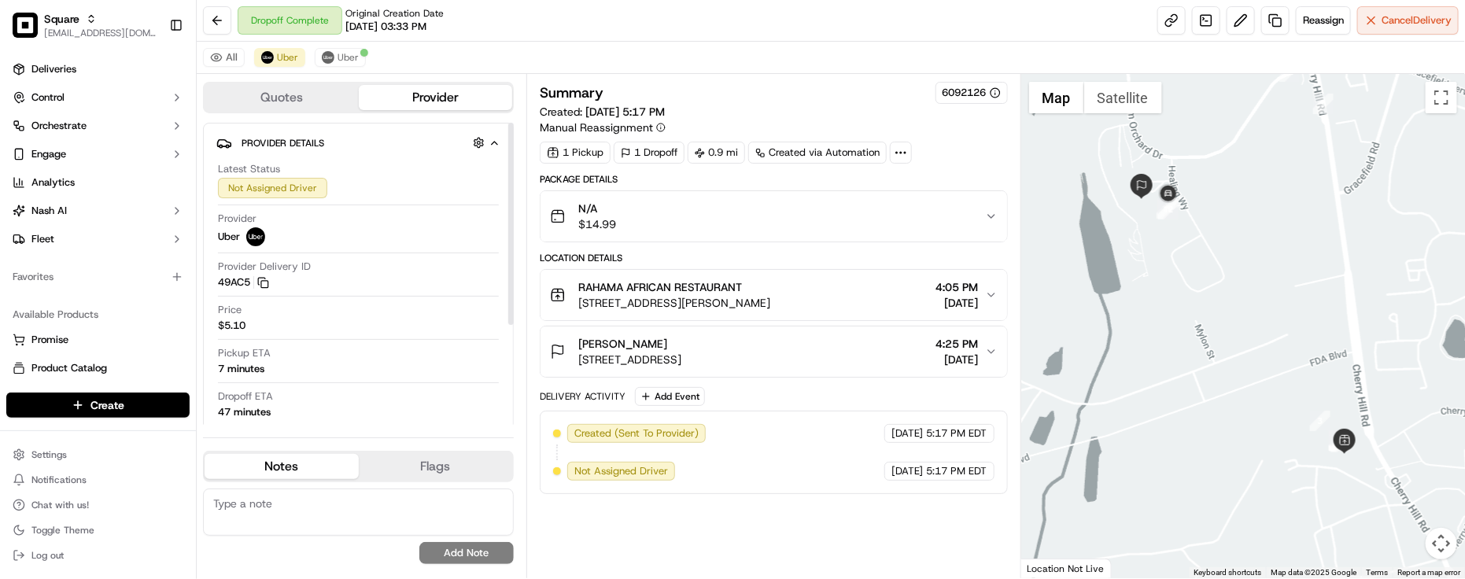
click at [690, 42] on div "All Uber Uber" at bounding box center [831, 58] width 1269 height 32
click at [691, 42] on div "All Uber Uber" at bounding box center [831, 58] width 1269 height 32
click at [774, 65] on div "All Uber Uber" at bounding box center [831, 58] width 1269 height 32
click at [703, 42] on div "All Uber Uber" at bounding box center [831, 58] width 1269 height 32
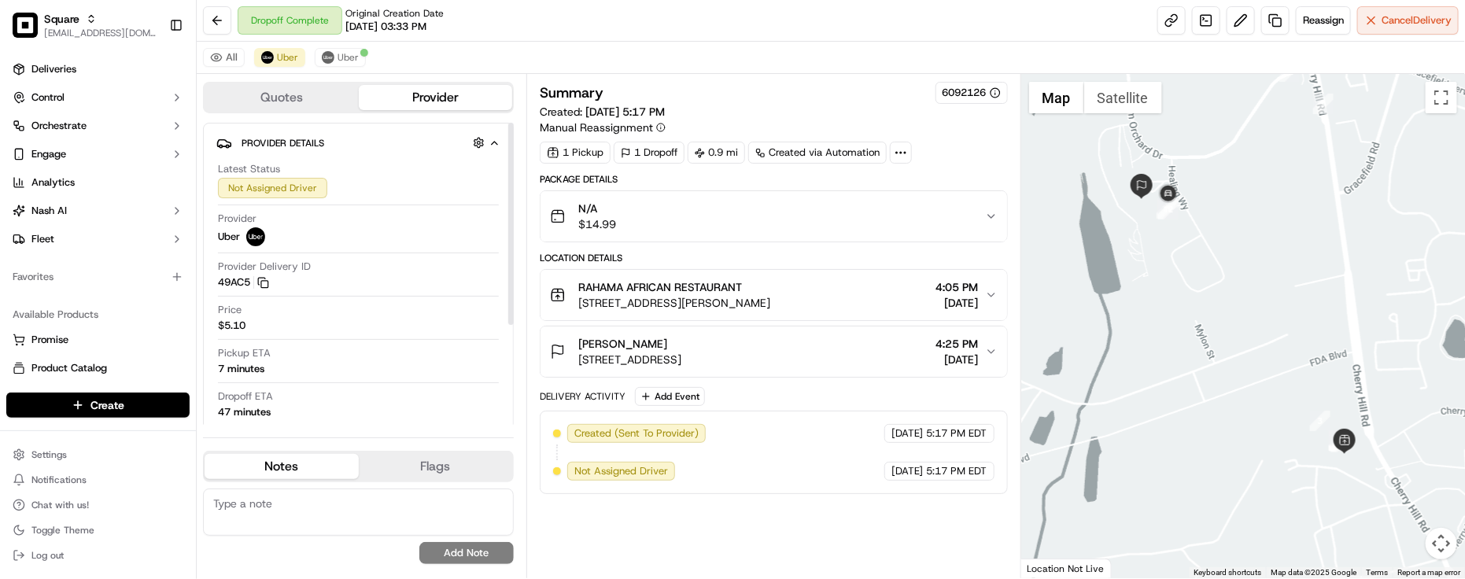
drag, startPoint x: 332, startPoint y: 72, endPoint x: 388, endPoint y: 4, distance: 87.8
click at [334, 72] on div "All Uber Uber" at bounding box center [831, 58] width 1269 height 32
click at [312, 498] on textarea at bounding box center [358, 512] width 311 height 47
paste textarea "Caller Information: Merchant -"
click at [466, 490] on textarea "Caller Information: Merchant -" at bounding box center [358, 512] width 311 height 47
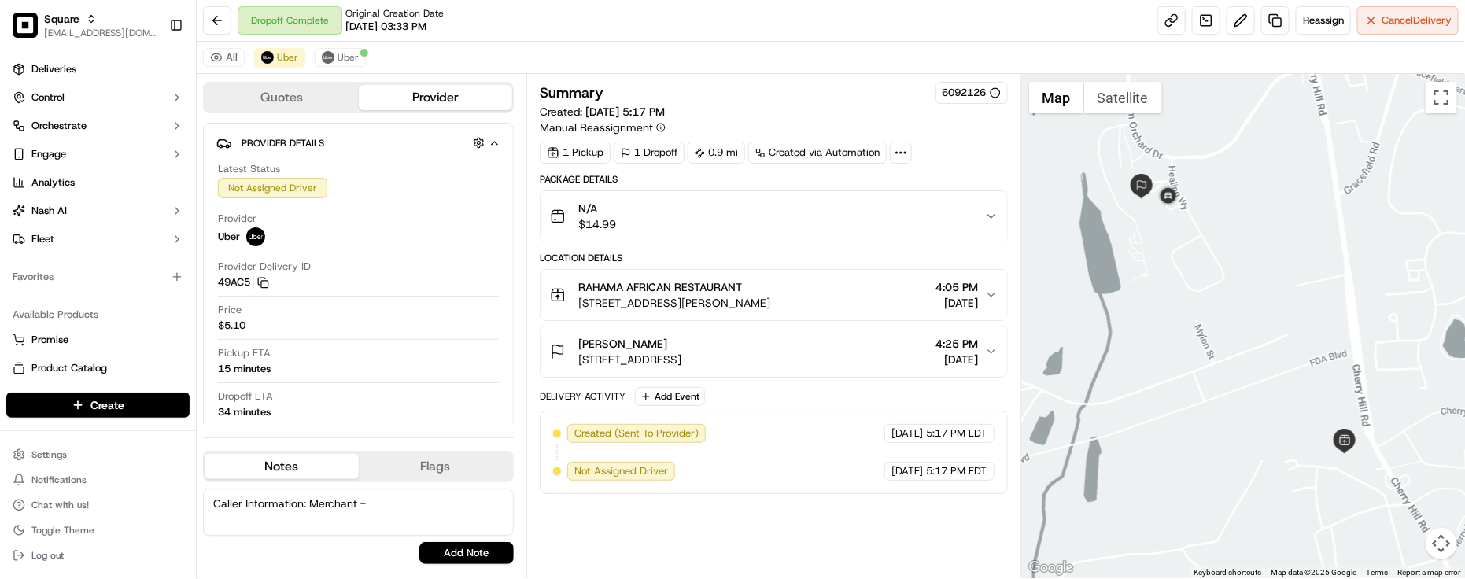
paste textarea "Reason for call:"
type textarea "Caller Information: Merchant - Reason for call: Requested for another driver to…"
click at [481, 569] on div "Caller Information: Merchant - Reason for call: Requested for another driver to…" at bounding box center [358, 526] width 311 height 88
click at [493, 567] on div "Caller Information: Merchant - Reason for call: Requested for another driver to…" at bounding box center [358, 526] width 311 height 88
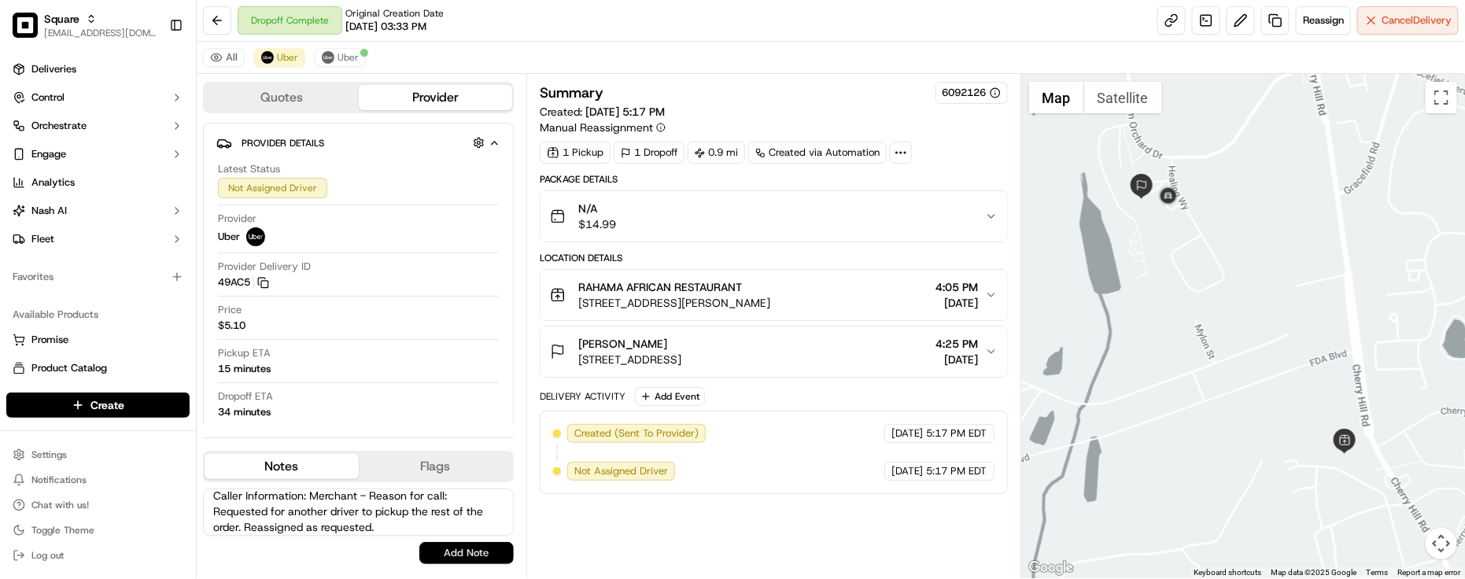
click at [494, 564] on button "Add Note" at bounding box center [466, 553] width 94 height 22
click at [497, 555] on div "Caller Information: Merchant - Reason for call: Requested for another driver to…" at bounding box center [358, 527] width 311 height 76
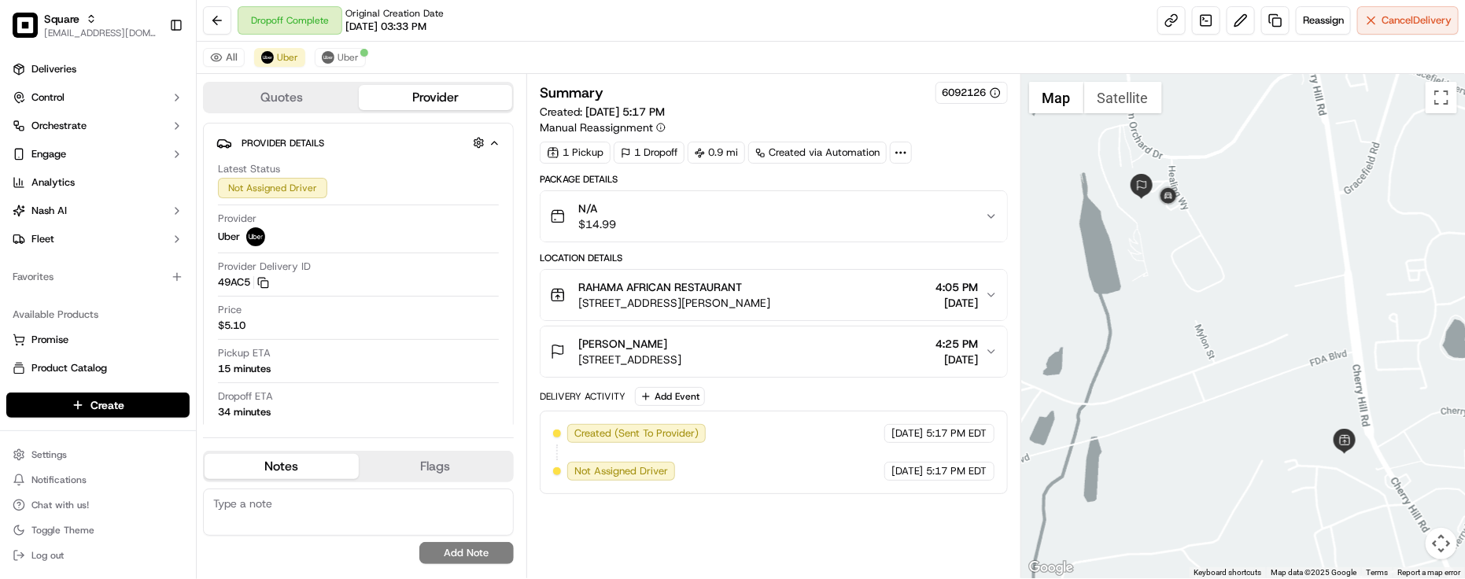
scroll to position [0, 0]
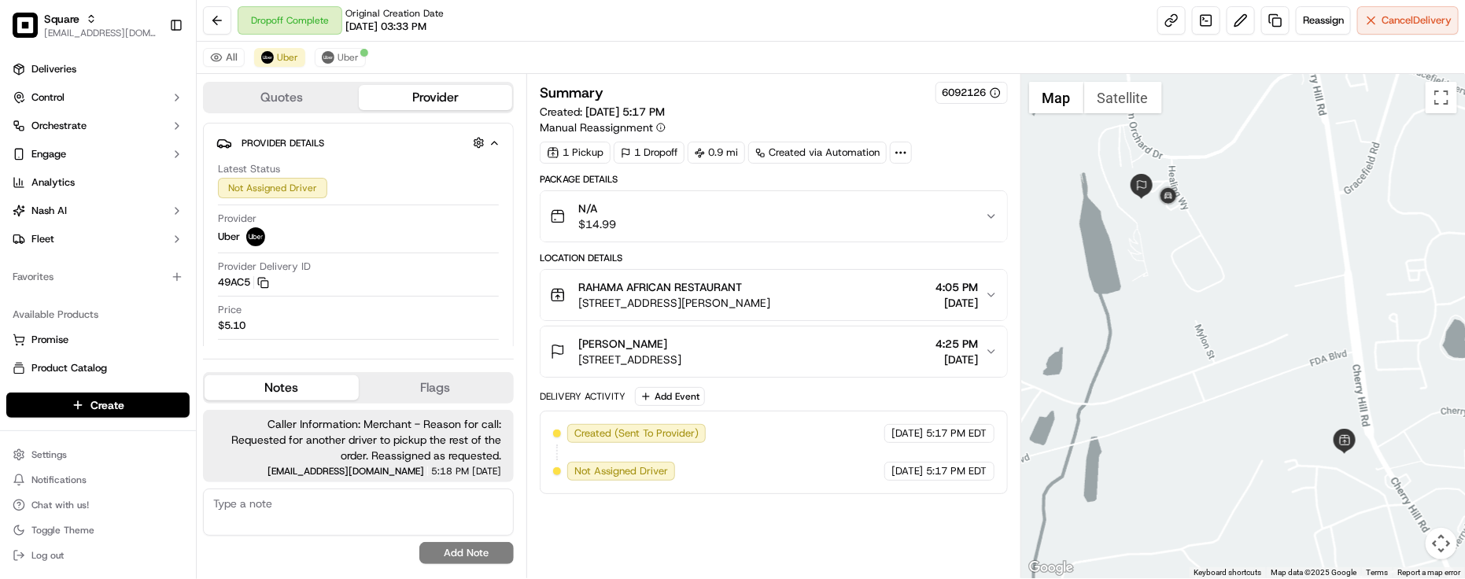
drag, startPoint x: 401, startPoint y: 303, endPoint x: 430, endPoint y: 254, distance: 56.4
click at [401, 303] on div "Latest Status Not Assigned Driver Provider Uber Provider Delivery ID 49AC5 Copy…" at bounding box center [358, 313] width 284 height 315
click at [577, 5] on div "Dropoff Complete Original Creation Date [DATE] 03:33 PM Reassign Cancel Delivery" at bounding box center [831, 21] width 1269 height 42
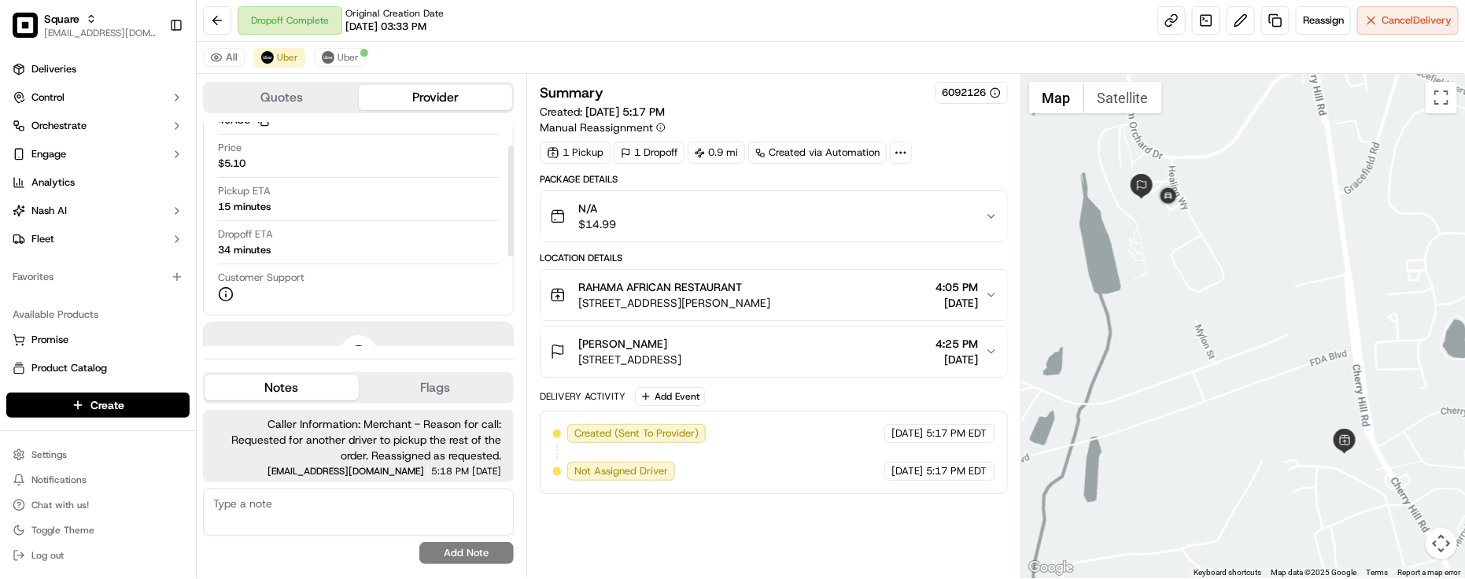
scroll to position [226, 0]
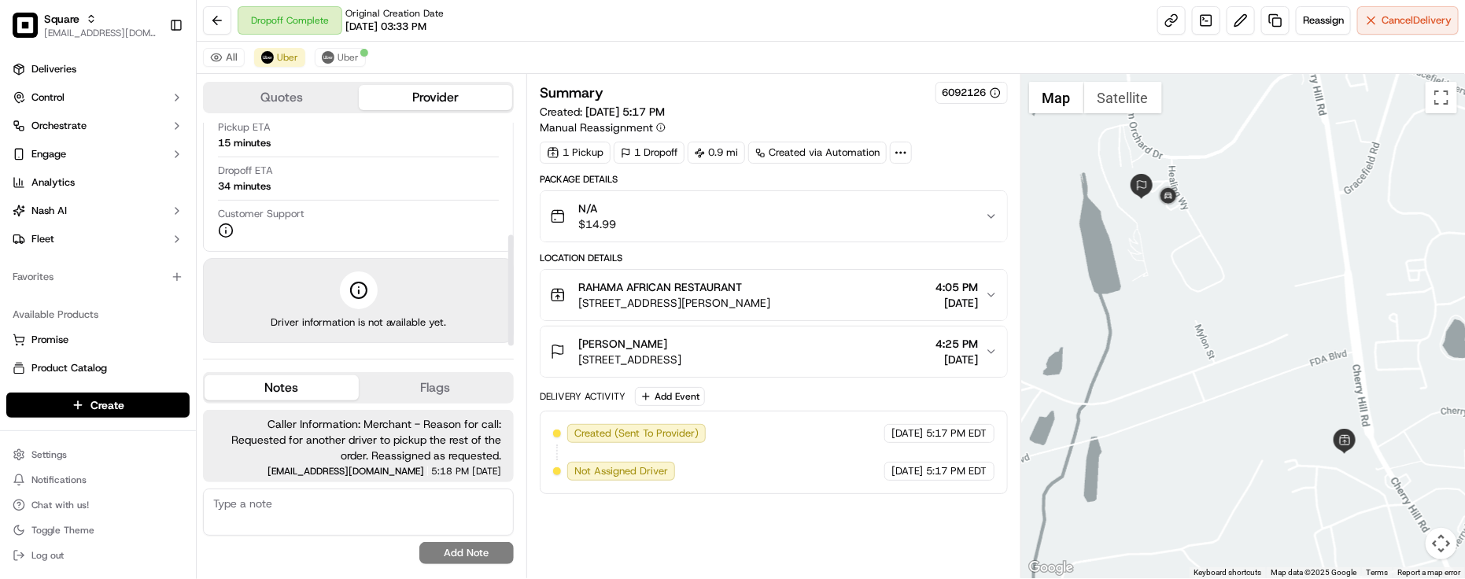
click at [575, 12] on div "Dropoff Complete Original Creation Date [DATE] 03:33 PM Reassign Cancel Delivery" at bounding box center [831, 21] width 1269 height 42
click at [423, 43] on div "All Uber Uber" at bounding box center [831, 58] width 1269 height 32
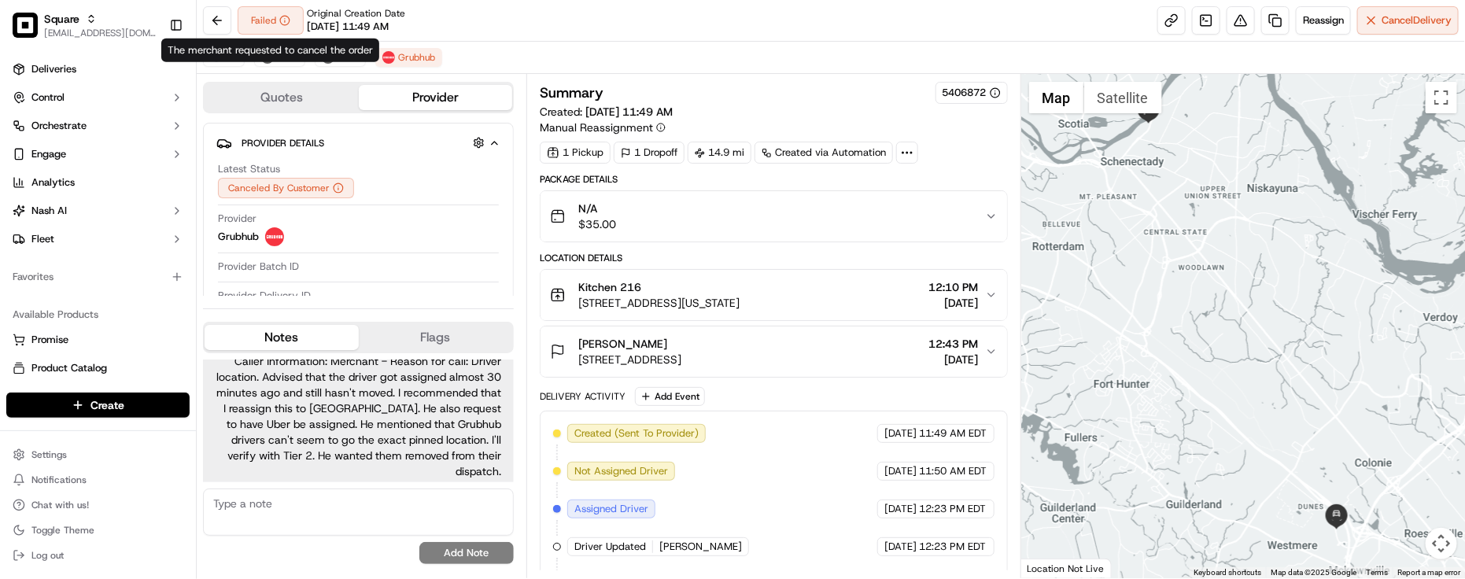
click at [296, 52] on div "The merchant requested to cancel the order The merchant requested to cancel the…" at bounding box center [270, 51] width 218 height 24
click at [278, 61] on span "Uber" at bounding box center [287, 57] width 21 height 13
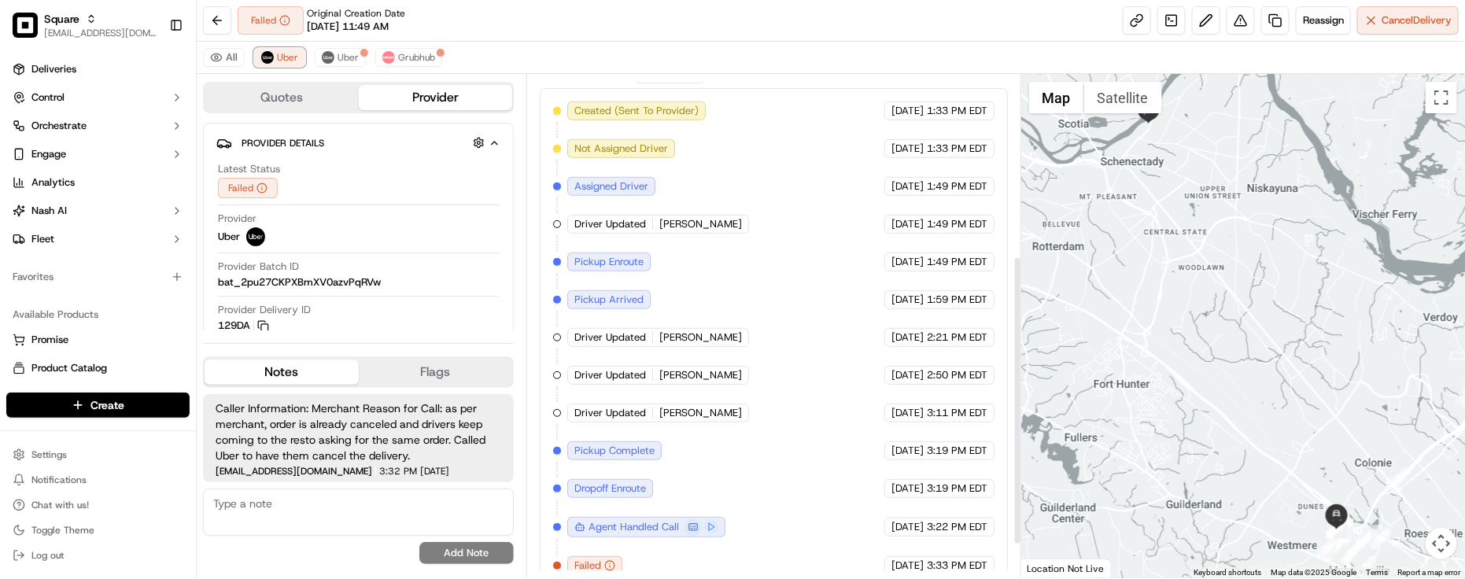
scroll to position [374, 0]
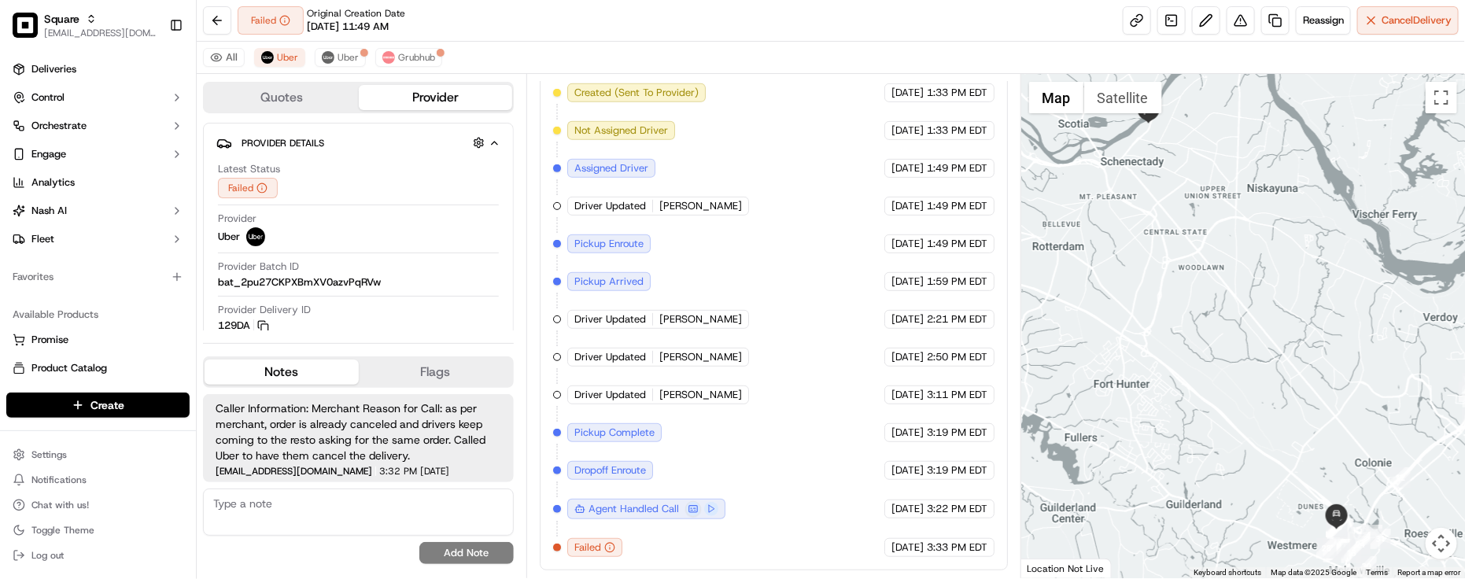
click at [745, 376] on div "Created (Sent To Provider) Uber [DATE] 1:33 PM EDT Not Assigned Driver Uber [DA…" at bounding box center [774, 320] width 442 height 474
click at [722, 258] on div "Created (Sent To Provider) Uber [DATE] 1:33 PM EDT Not Assigned Driver Uber [DA…" at bounding box center [774, 320] width 442 height 474
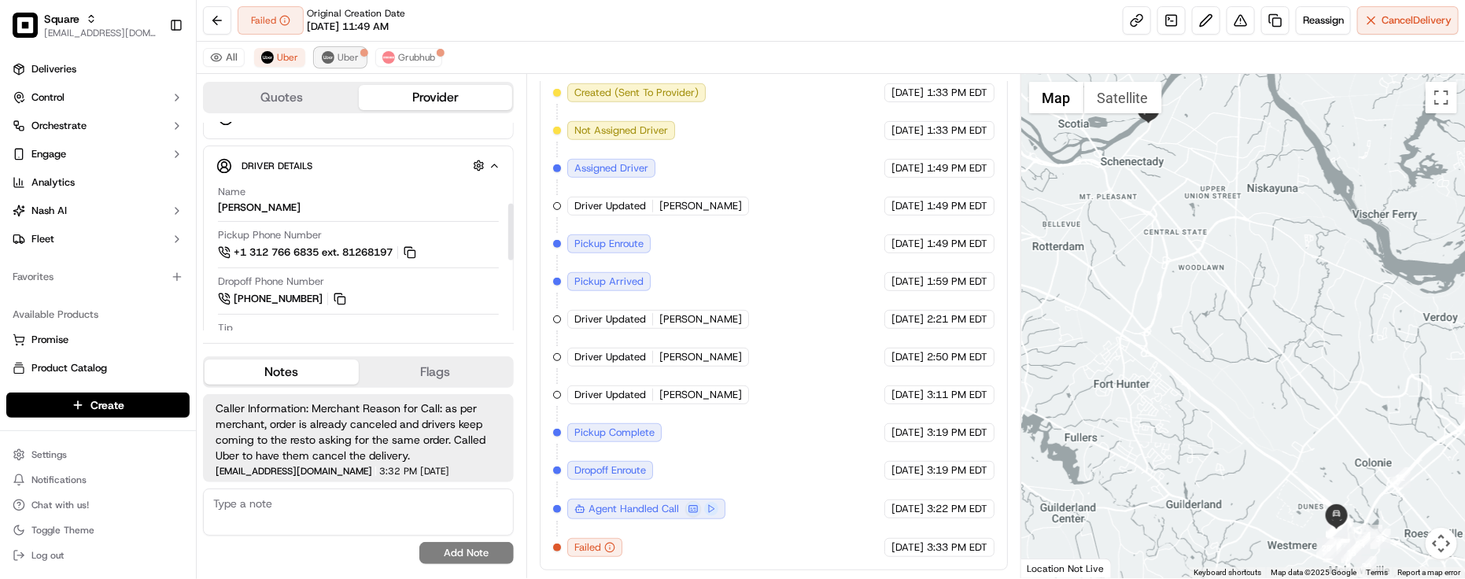
click at [332, 57] on img at bounding box center [328, 57] width 13 height 13
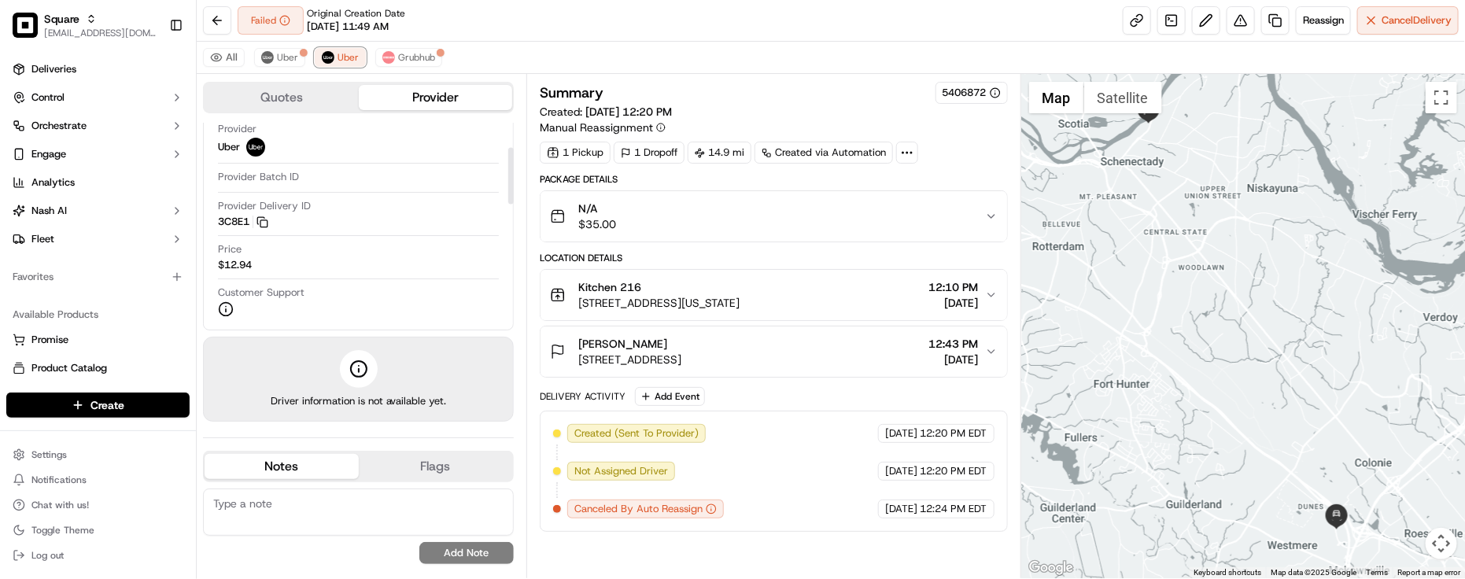
scroll to position [0, 0]
click at [400, 46] on div "All Uber [PERSON_NAME]" at bounding box center [831, 58] width 1269 height 32
click at [398, 50] on button "Grubhub" at bounding box center [408, 57] width 67 height 19
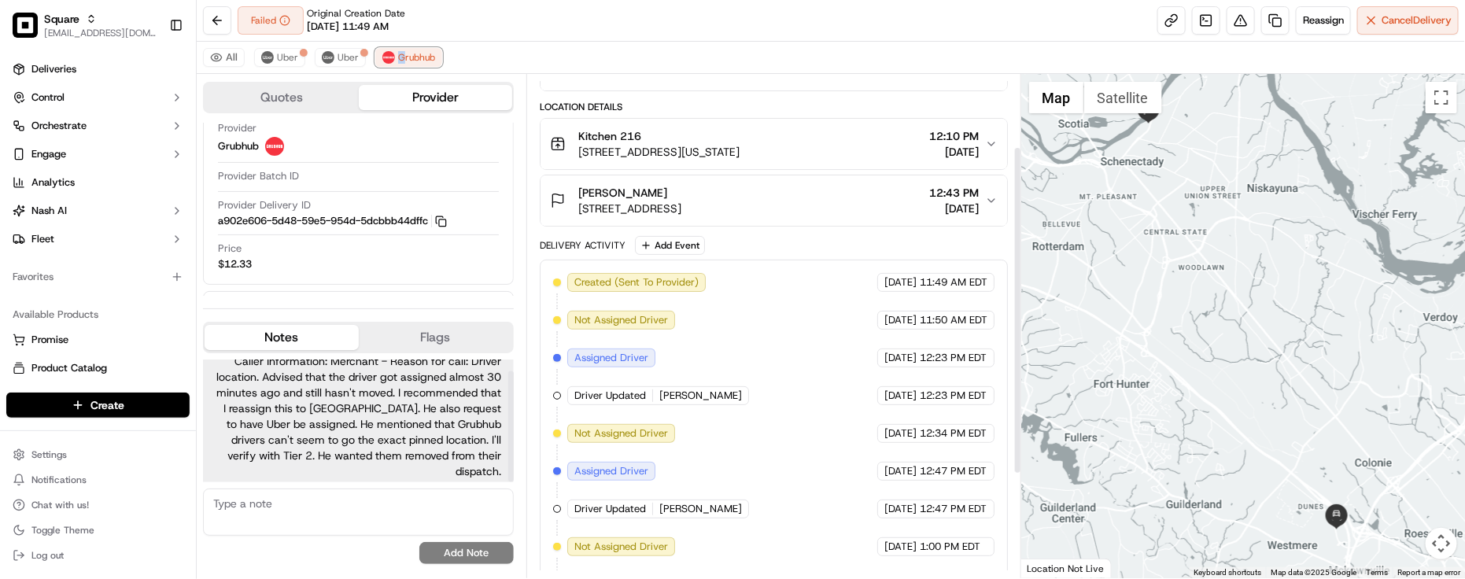
scroll to position [269, 0]
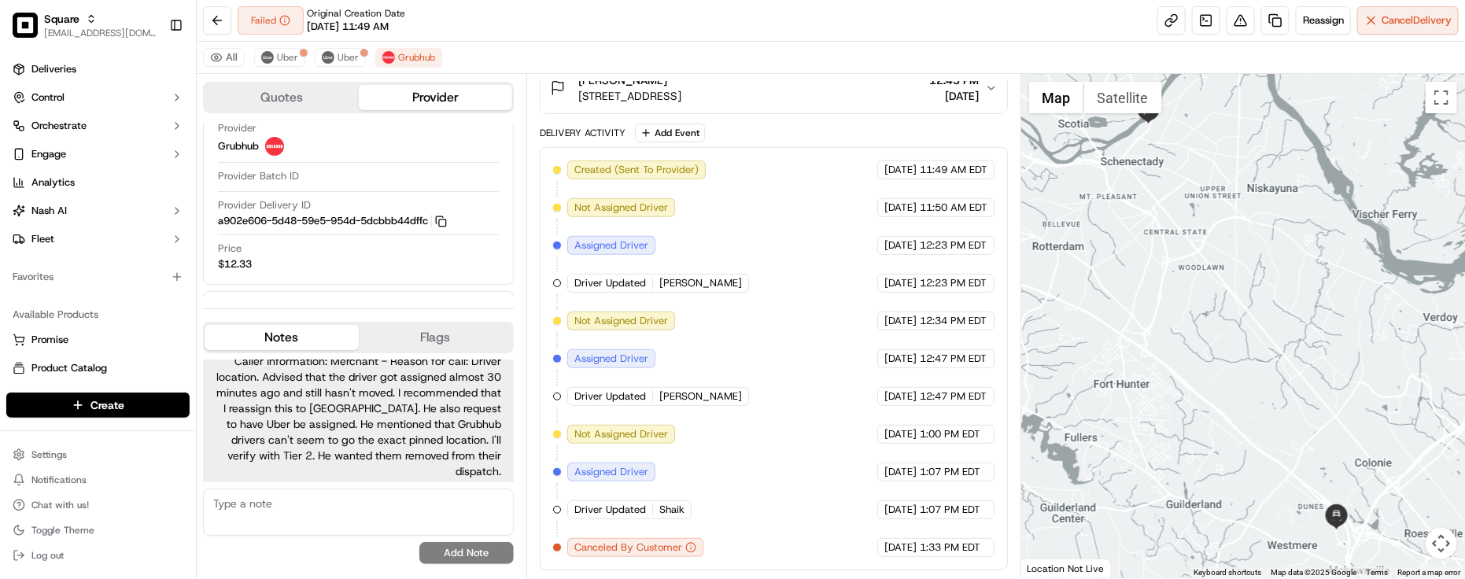
click at [736, 320] on div "Created (Sent To Provider) Grubhub [DATE] 11:49 AM EDT Not Assigned Driver Grub…" at bounding box center [774, 359] width 442 height 397
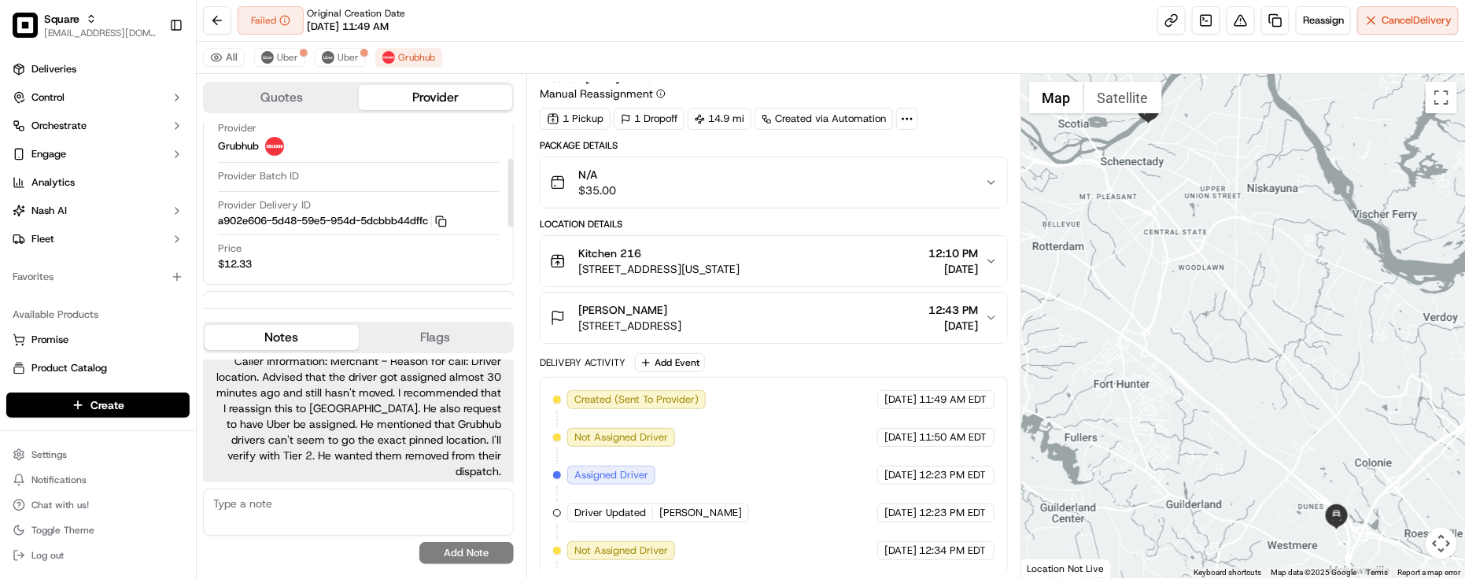
scroll to position [0, 0]
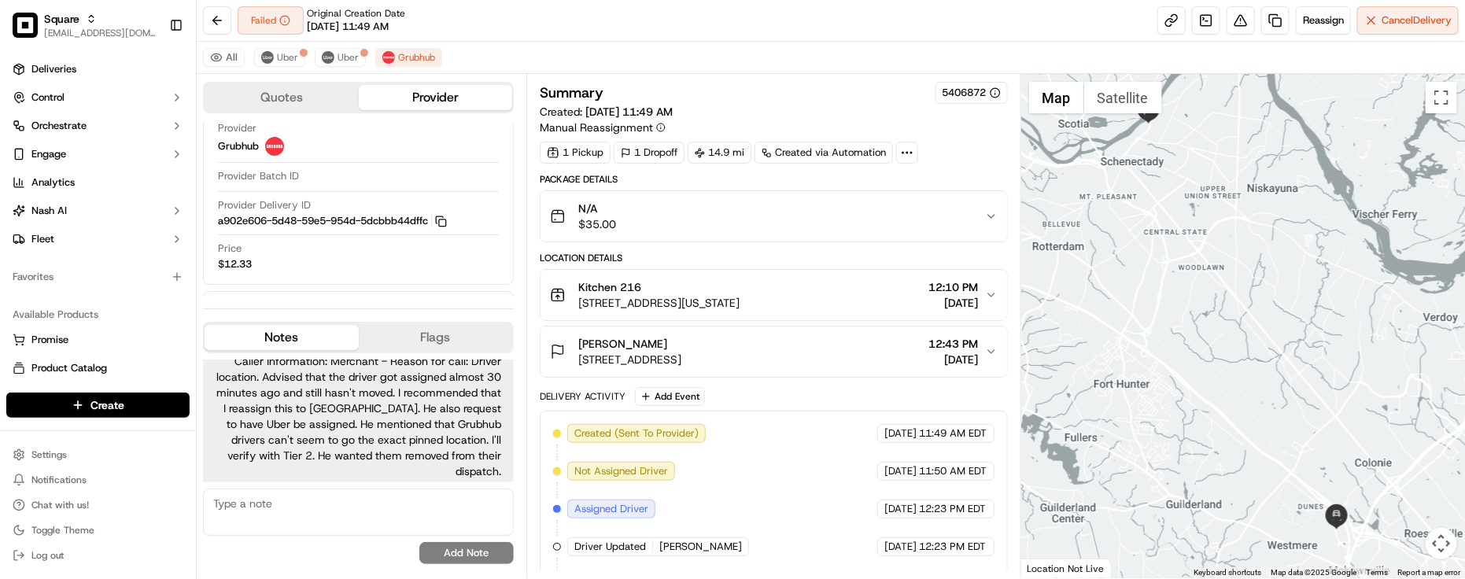
click at [785, 279] on button "Kitchen [STREET_ADDRESS][US_STATE] 12:10 PM [DATE]" at bounding box center [774, 295] width 467 height 50
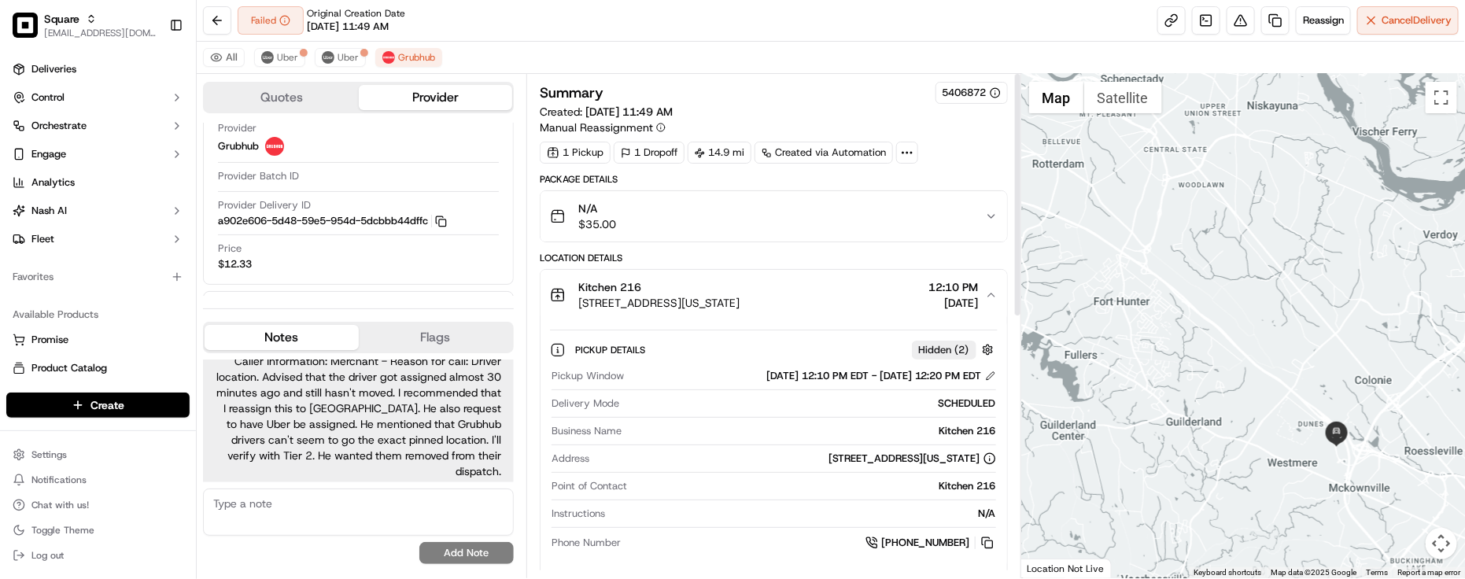
drag, startPoint x: 1234, startPoint y: 375, endPoint x: 1228, endPoint y: 358, distance: 18.4
click at [1232, 359] on div at bounding box center [1244, 326] width 444 height 504
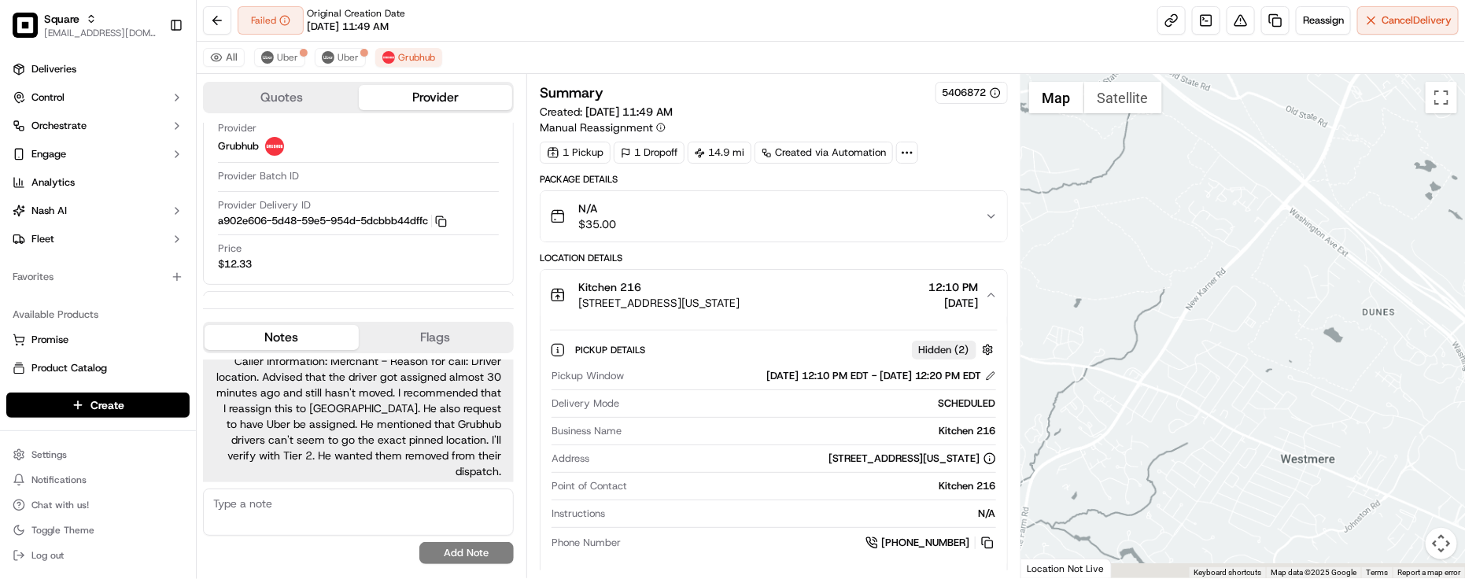
drag, startPoint x: 1322, startPoint y: 431, endPoint x: 1133, endPoint y: 311, distance: 224.0
click at [1133, 311] on div at bounding box center [1244, 326] width 444 height 504
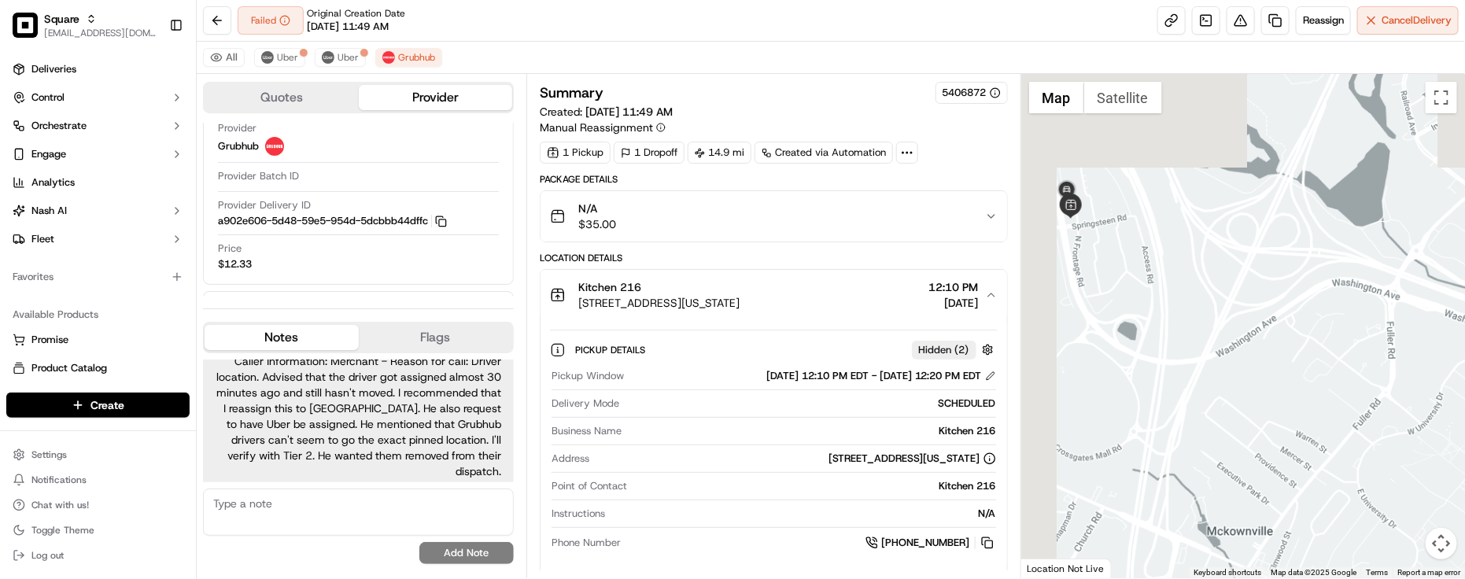
drag, startPoint x: 1220, startPoint y: 446, endPoint x: 1169, endPoint y: 469, distance: 56.0
click at [1240, 548] on div at bounding box center [1244, 326] width 444 height 504
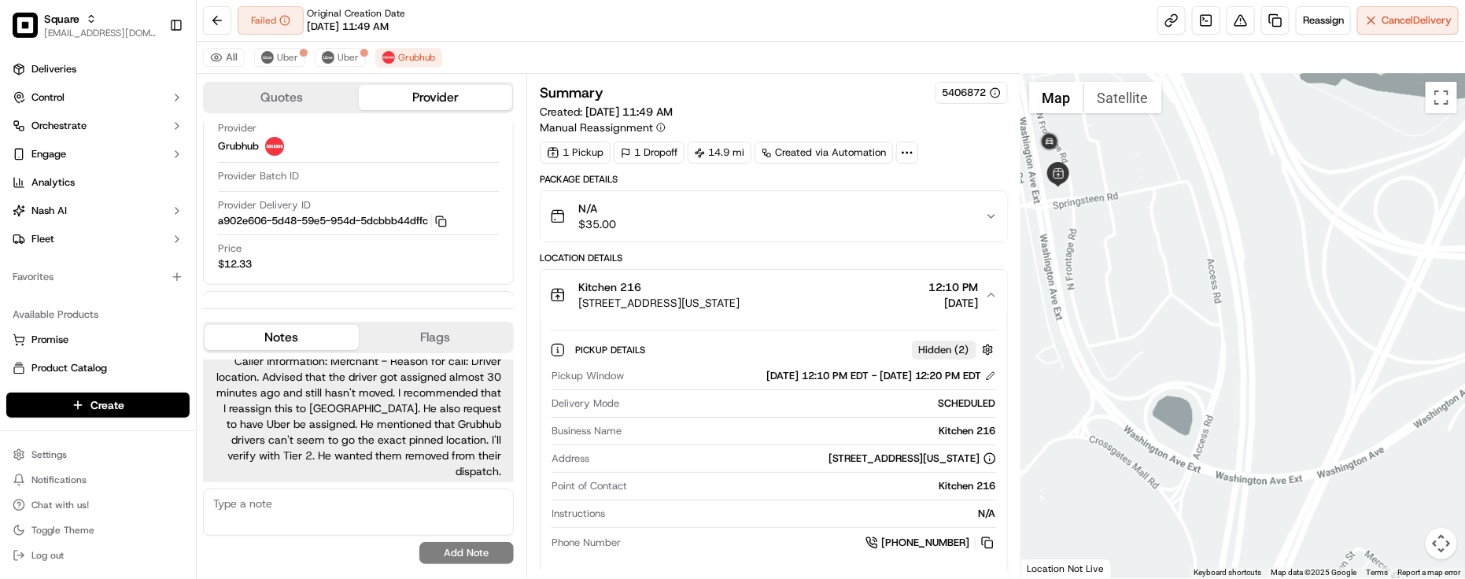
drag, startPoint x: 1111, startPoint y: 350, endPoint x: 1191, endPoint y: 477, distance: 150.0
click at [1191, 477] on div at bounding box center [1244, 326] width 444 height 504
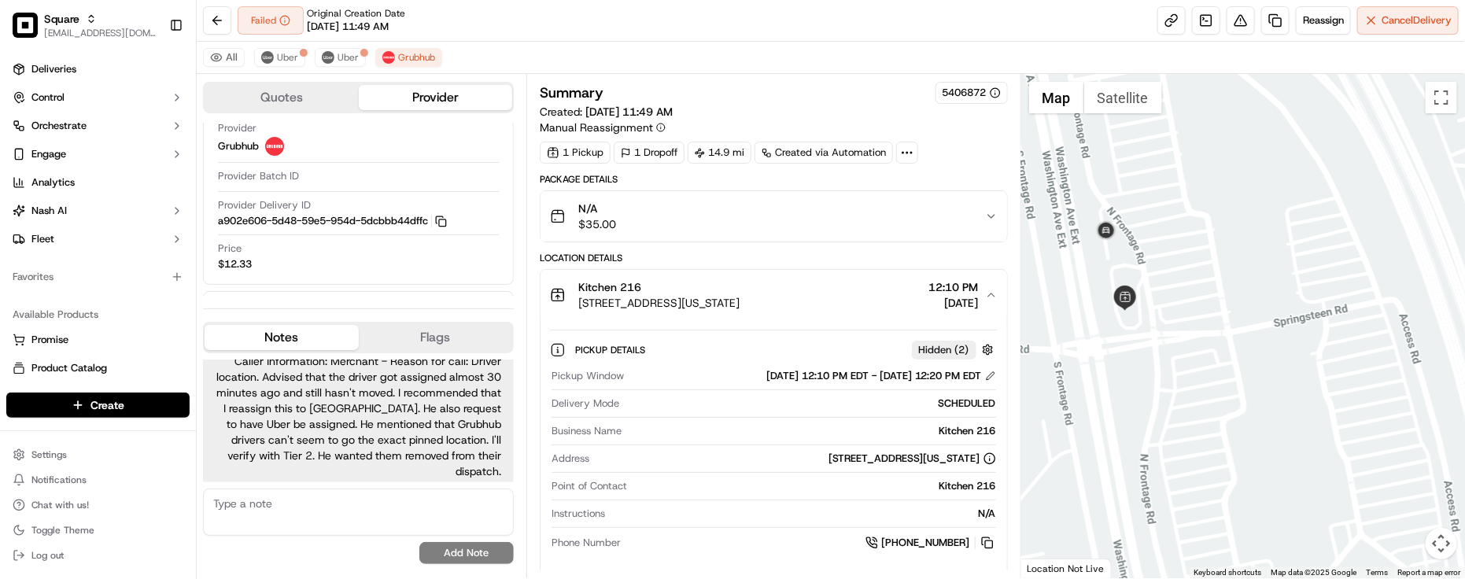
drag, startPoint x: 1163, startPoint y: 394, endPoint x: 1197, endPoint y: 493, distance: 105.5
click at [1197, 493] on div at bounding box center [1244, 326] width 444 height 504
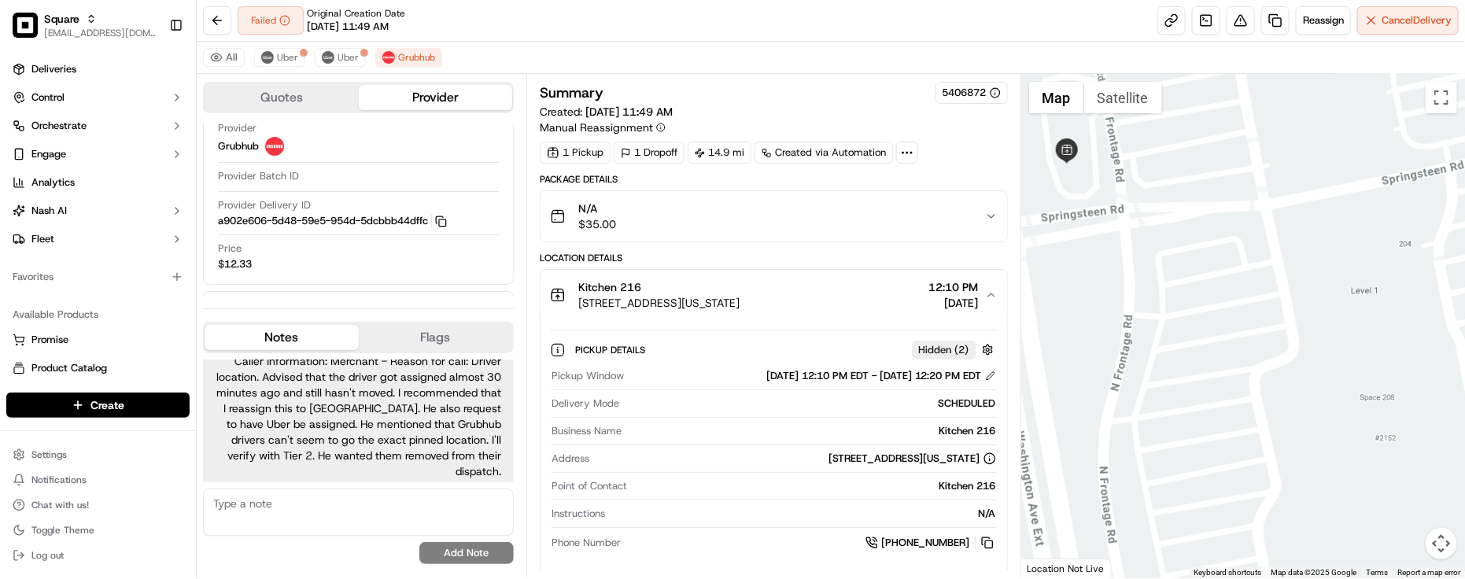
drag, startPoint x: 1112, startPoint y: 390, endPoint x: 1157, endPoint y: 458, distance: 81.2
click at [1157, 458] on div at bounding box center [1244, 326] width 444 height 504
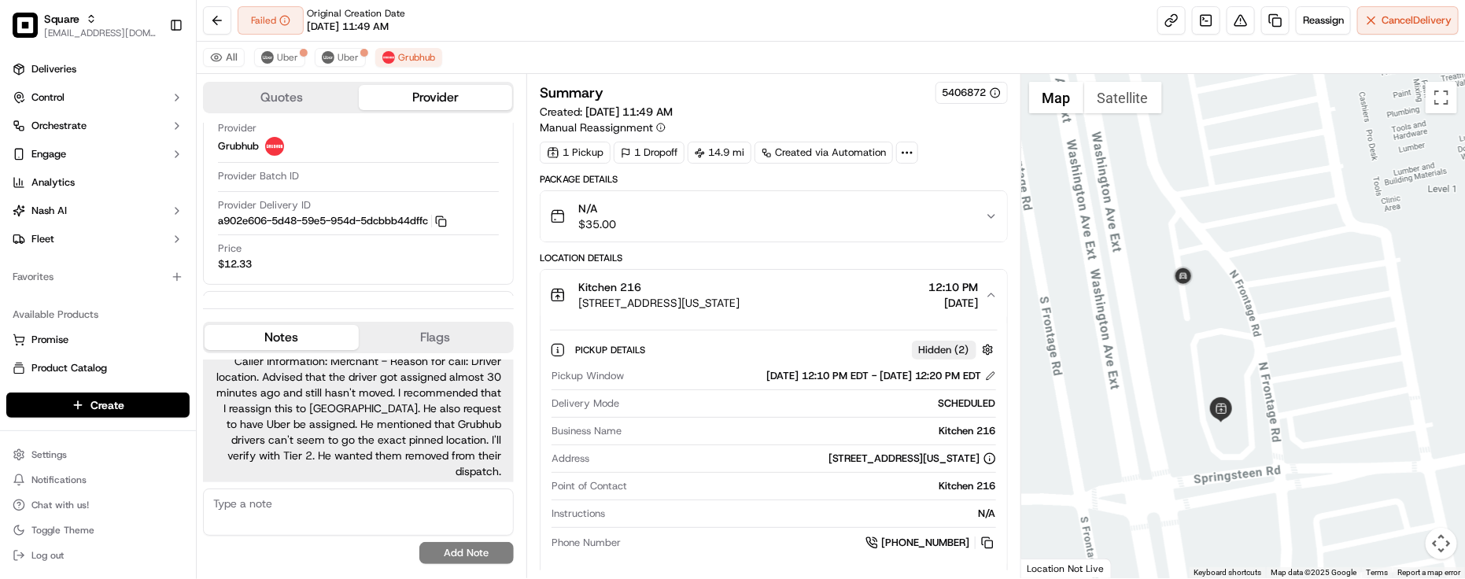
drag, startPoint x: 593, startPoint y: 303, endPoint x: 852, endPoint y: 315, distance: 259.2
click at [848, 316] on button "Kitchen [STREET_ADDRESS][US_STATE] 12:10 PM [DATE]" at bounding box center [774, 295] width 467 height 50
copy span "[STREET_ADDRESS][US_STATE]"
click at [532, 43] on div "All Uber [PERSON_NAME]" at bounding box center [831, 58] width 1269 height 32
click at [270, 67] on div "All Uber [PERSON_NAME]" at bounding box center [831, 58] width 1269 height 32
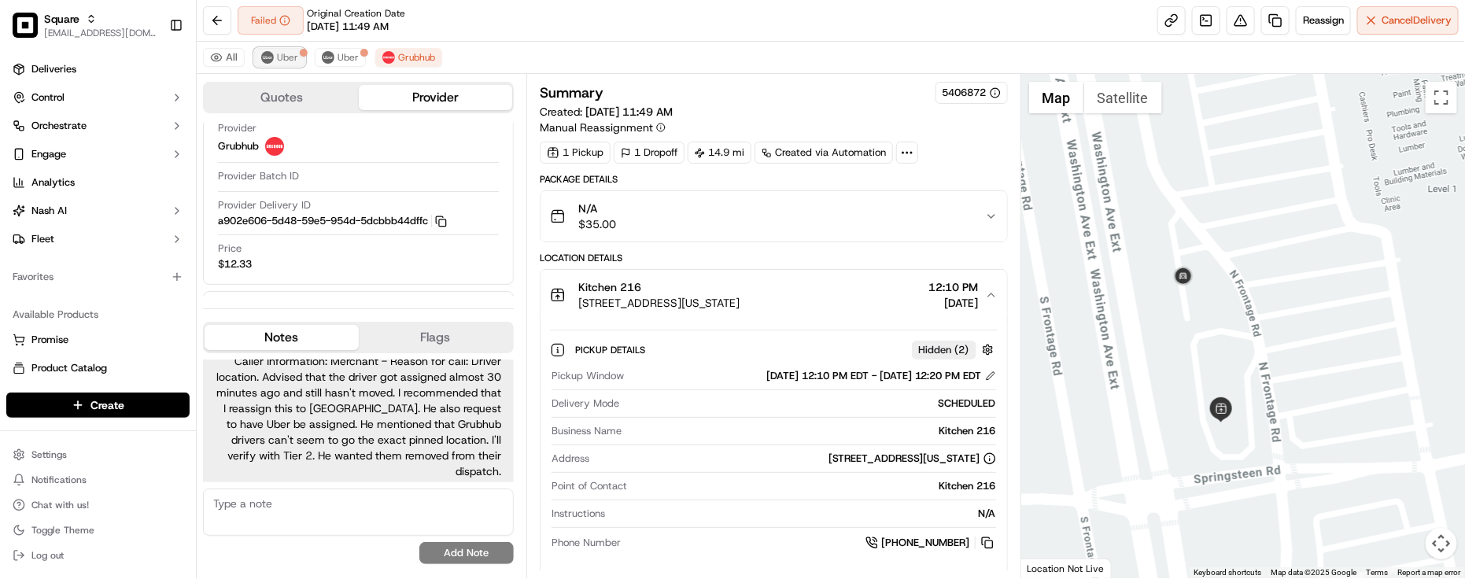
click at [277, 65] on button "Uber" at bounding box center [279, 57] width 51 height 19
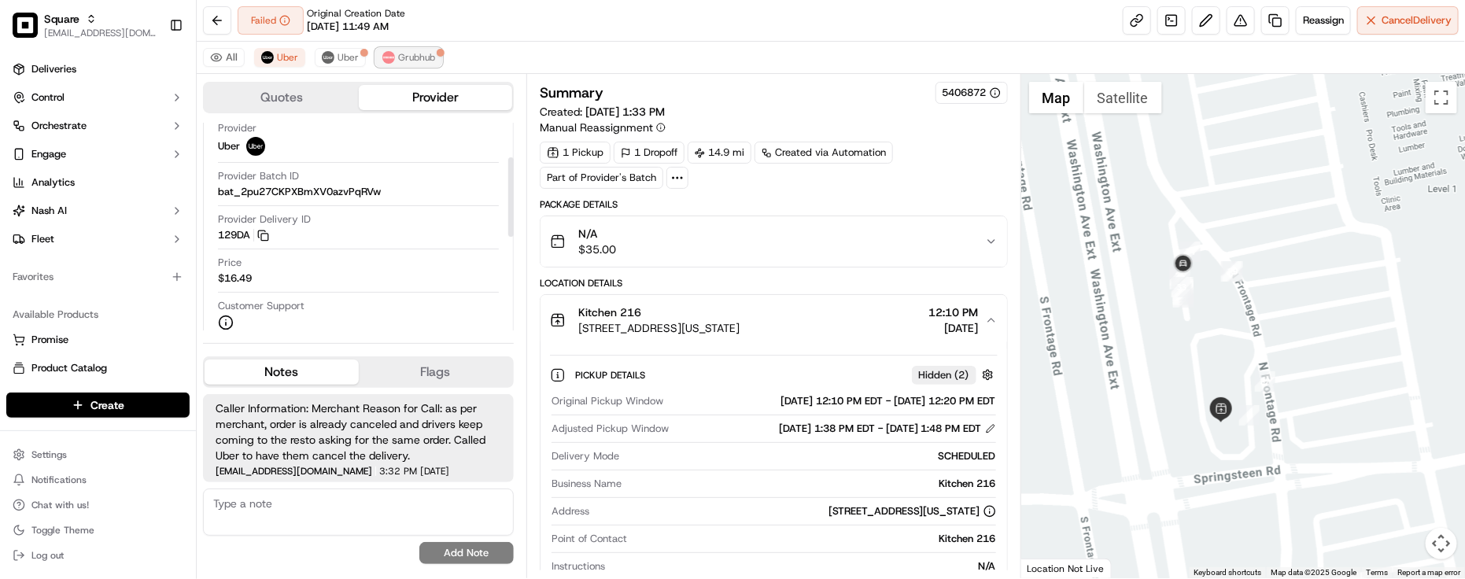
click at [413, 59] on span "Grubhub" at bounding box center [416, 57] width 37 height 13
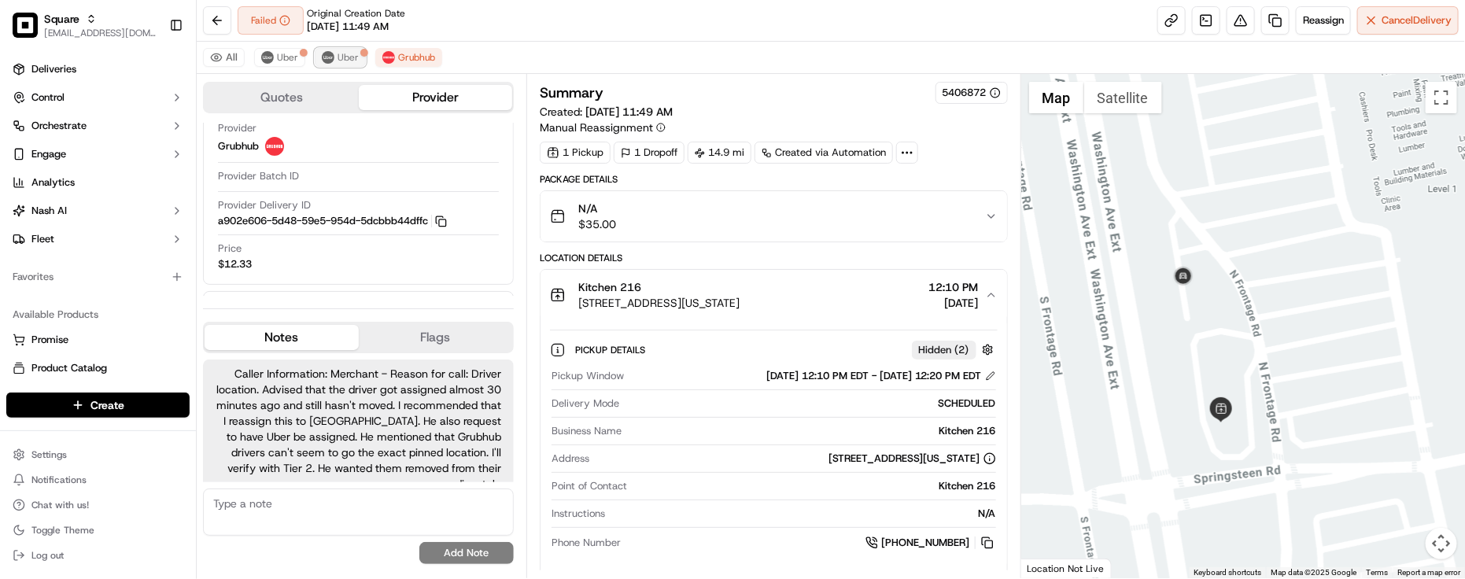
click at [357, 55] on span "Uber" at bounding box center [348, 57] width 21 height 13
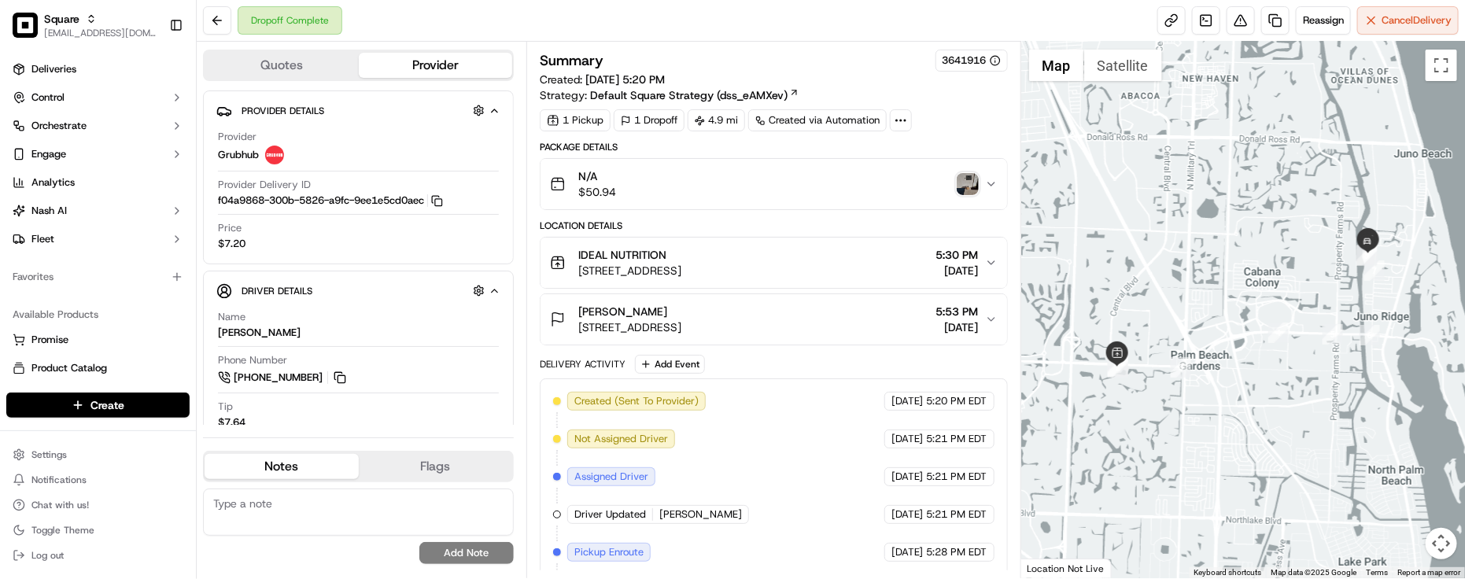
click at [966, 193] on img "button" at bounding box center [968, 184] width 22 height 22
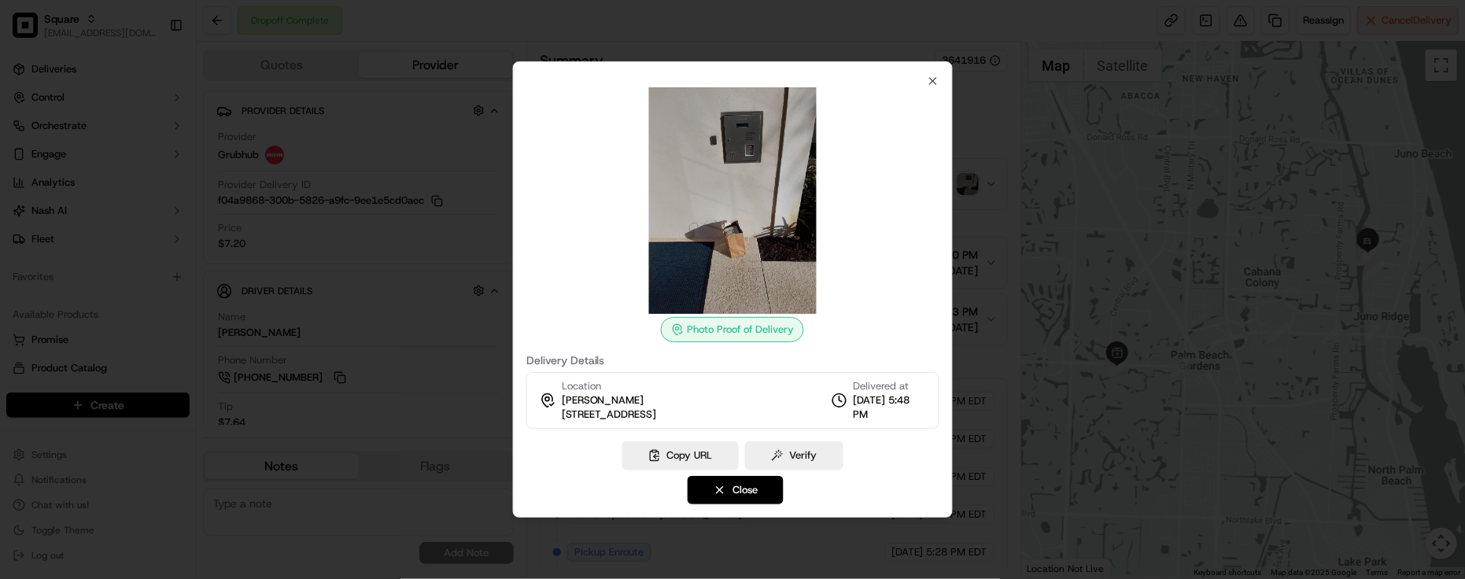
click at [981, 114] on div at bounding box center [732, 289] width 1465 height 579
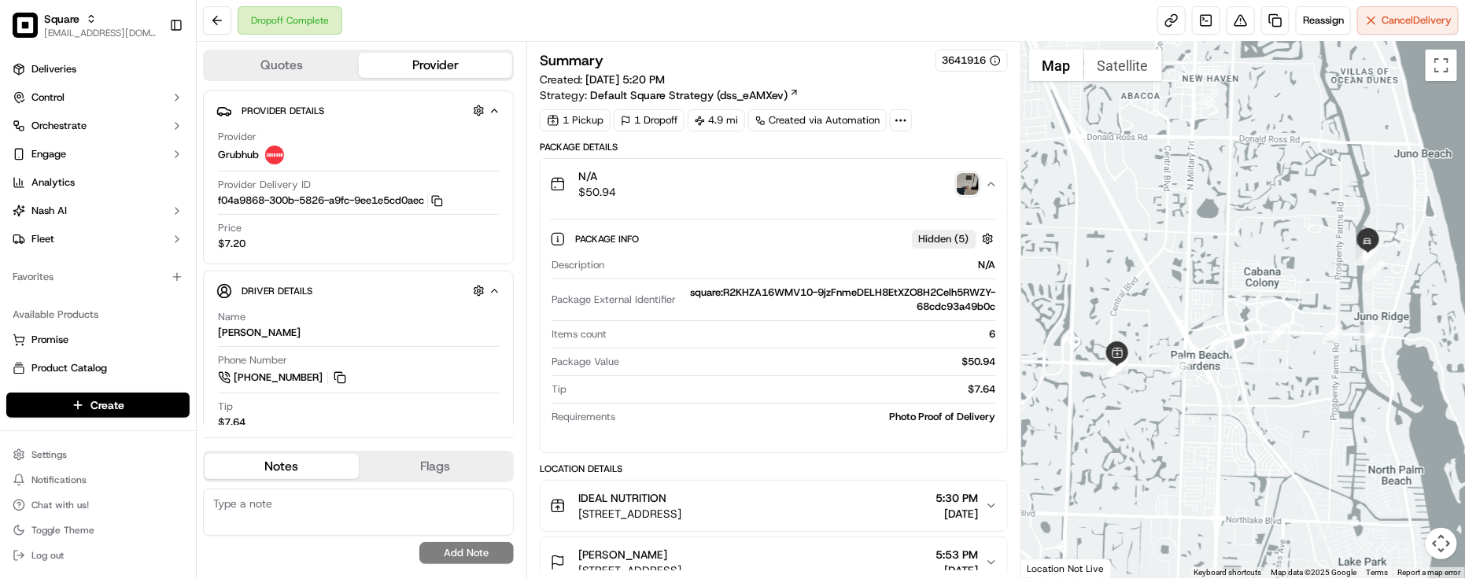
click at [914, 175] on div "N/A $50.94" at bounding box center [767, 183] width 435 height 31
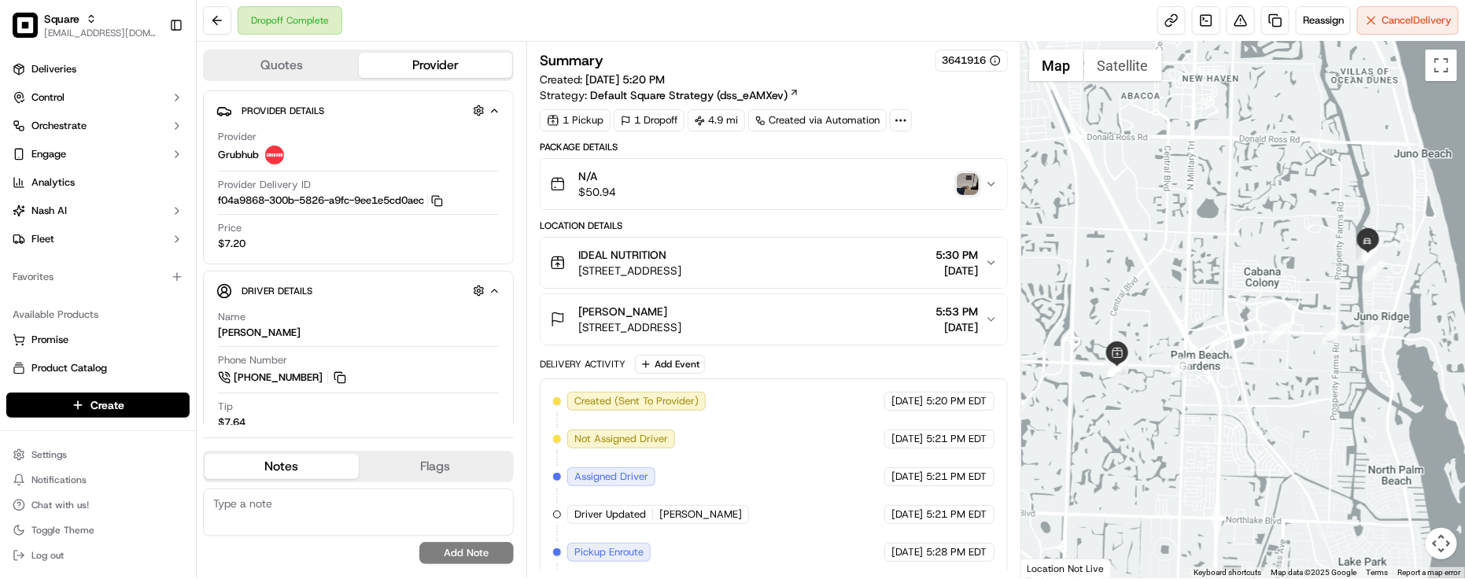
click at [901, 305] on button "[PERSON_NAME] [STREET_ADDRESS] 5:53 PM [DATE]" at bounding box center [774, 319] width 467 height 50
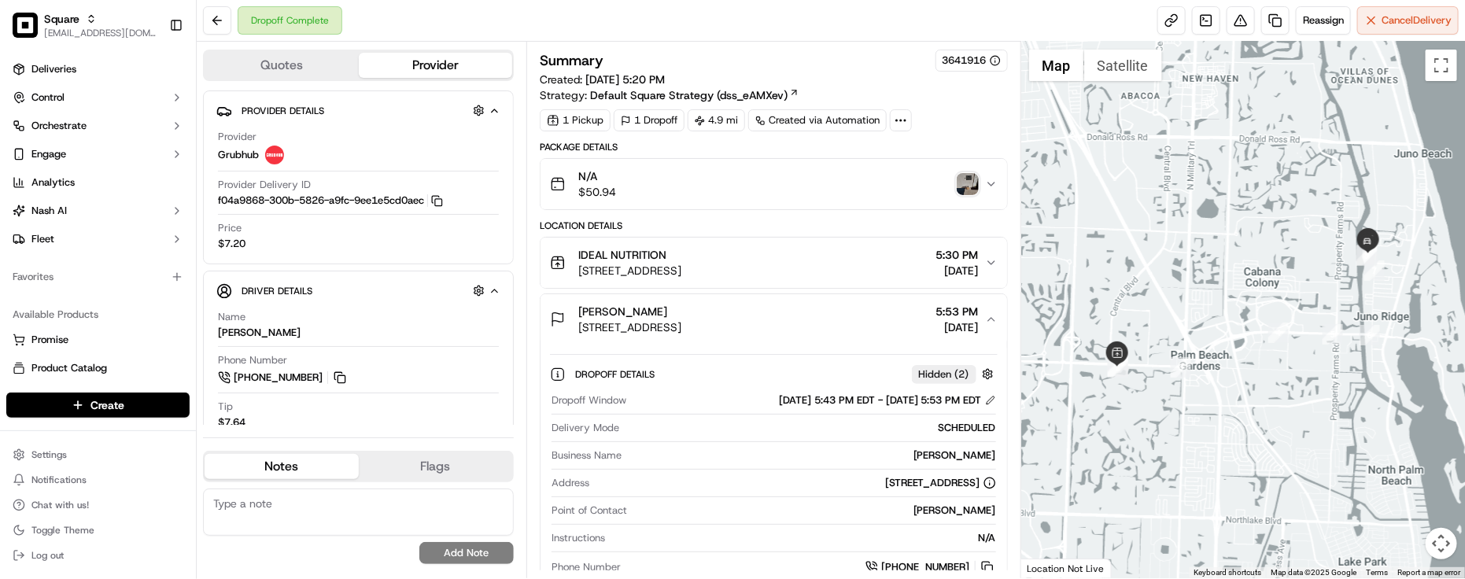
click at [904, 315] on div "[PERSON_NAME] [STREET_ADDRESS] 5:53 PM [DATE]" at bounding box center [767, 319] width 435 height 31
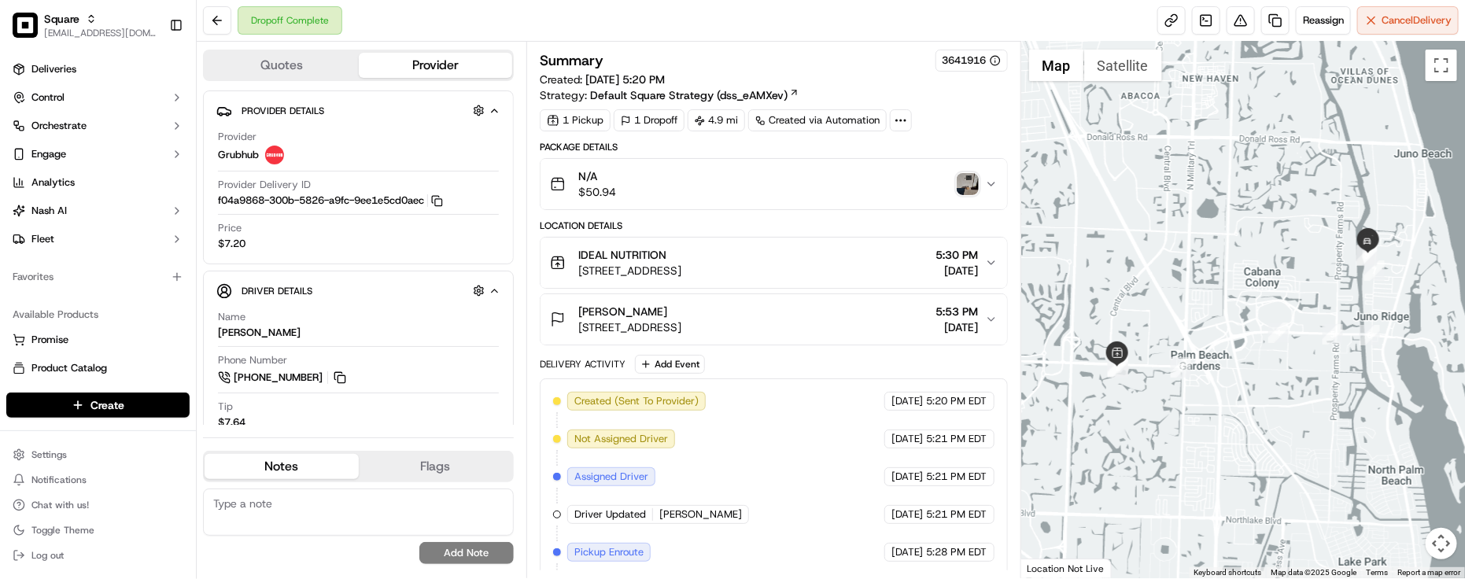
click at [835, 359] on div "Delivery Activity Add Event" at bounding box center [774, 364] width 468 height 19
click at [838, 308] on div "[PERSON_NAME] [STREET_ADDRESS] 5:53 PM [DATE]" at bounding box center [767, 319] width 435 height 31
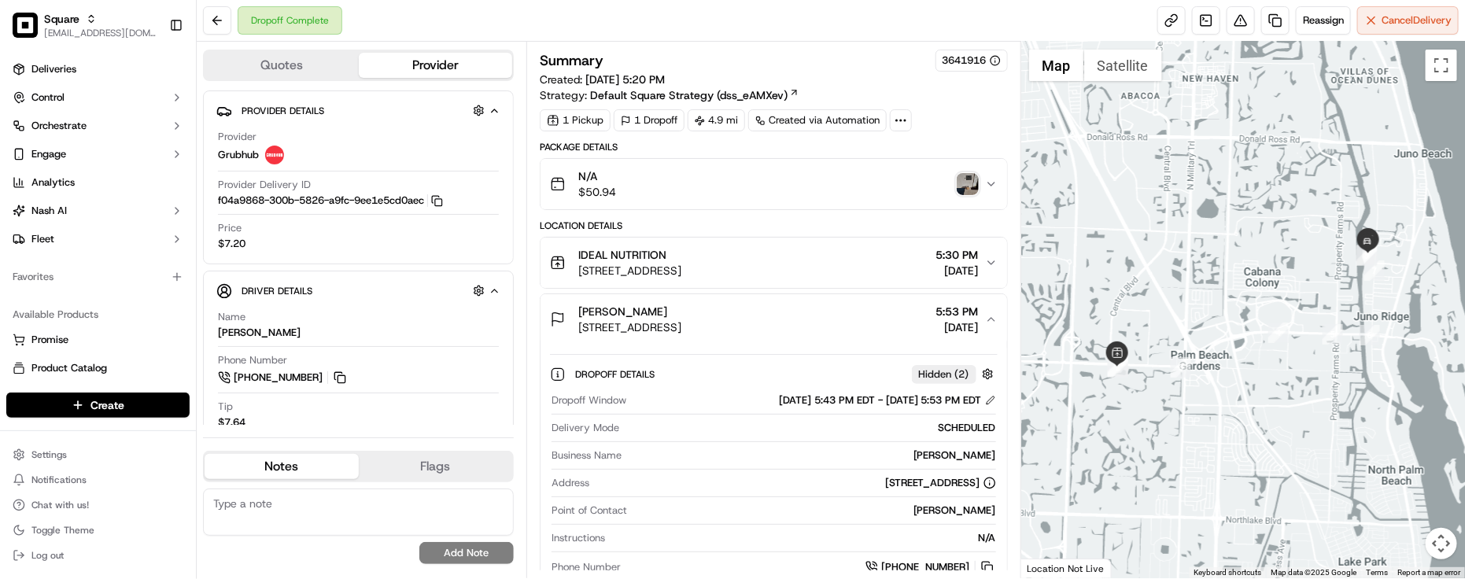
click at [838, 308] on div "[PERSON_NAME] [STREET_ADDRESS] 5:53 PM [DATE]" at bounding box center [767, 319] width 435 height 31
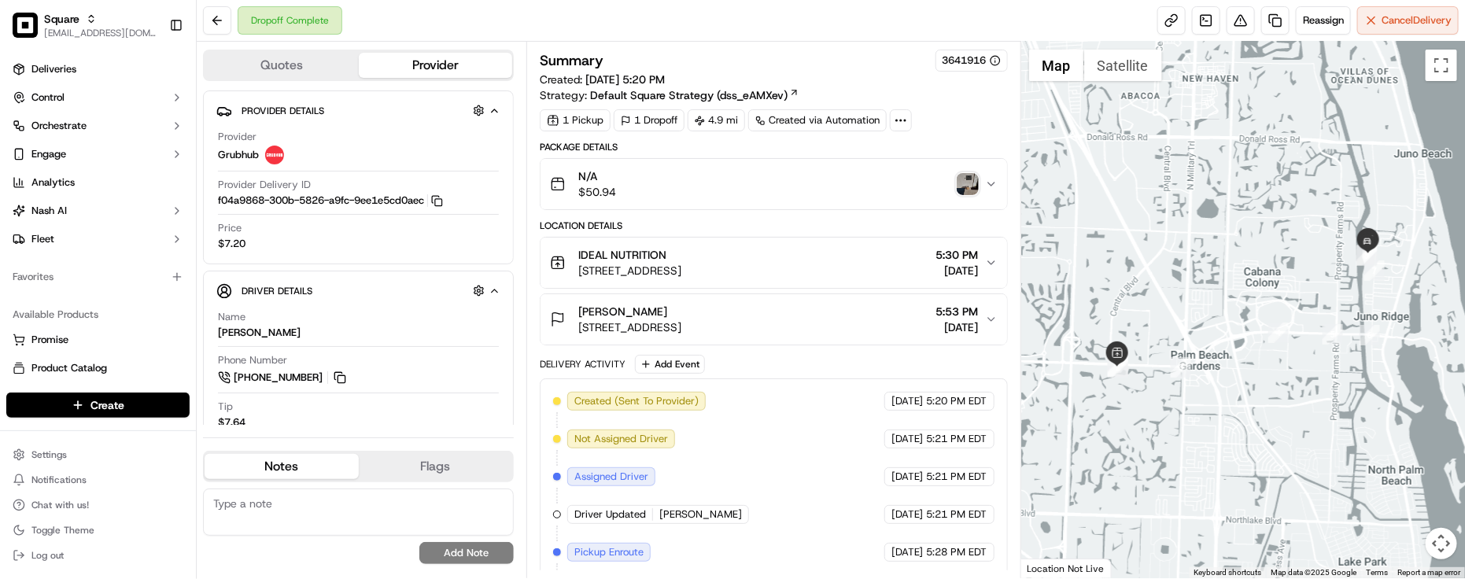
click at [682, 332] on span "[STREET_ADDRESS]" at bounding box center [629, 328] width 103 height 16
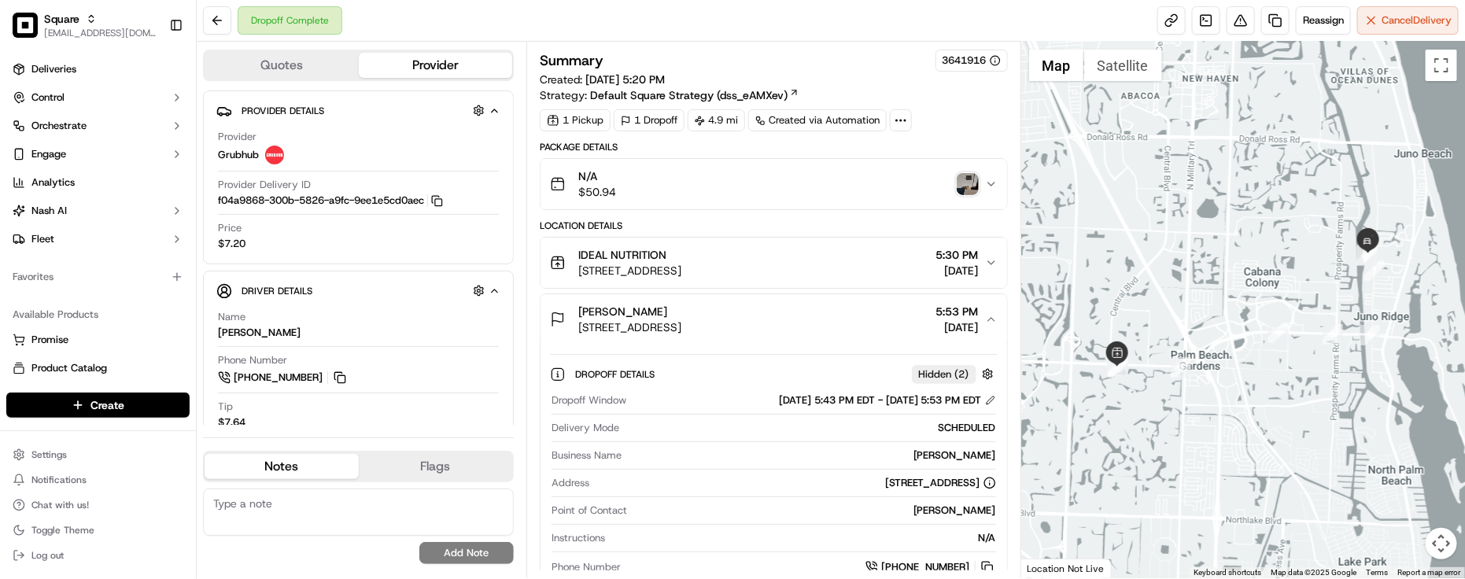
click at [682, 332] on span "[STREET_ADDRESS]" at bounding box center [629, 328] width 103 height 16
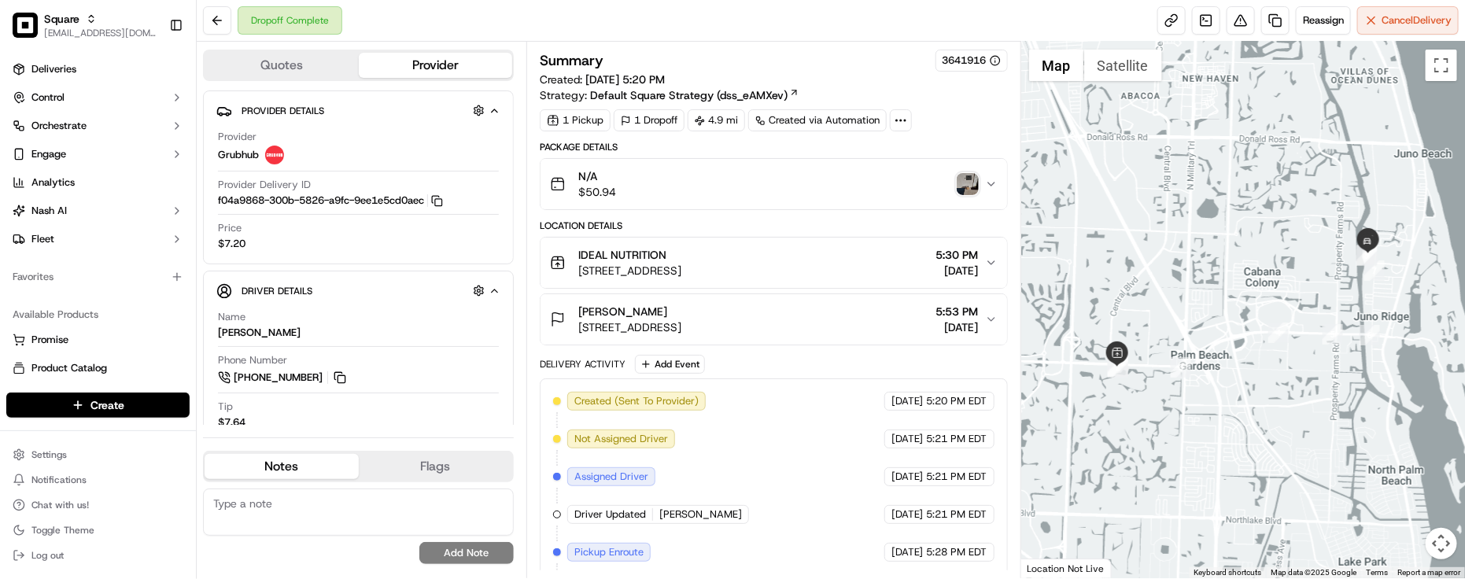
click at [682, 332] on span "[STREET_ADDRESS]" at bounding box center [629, 328] width 103 height 16
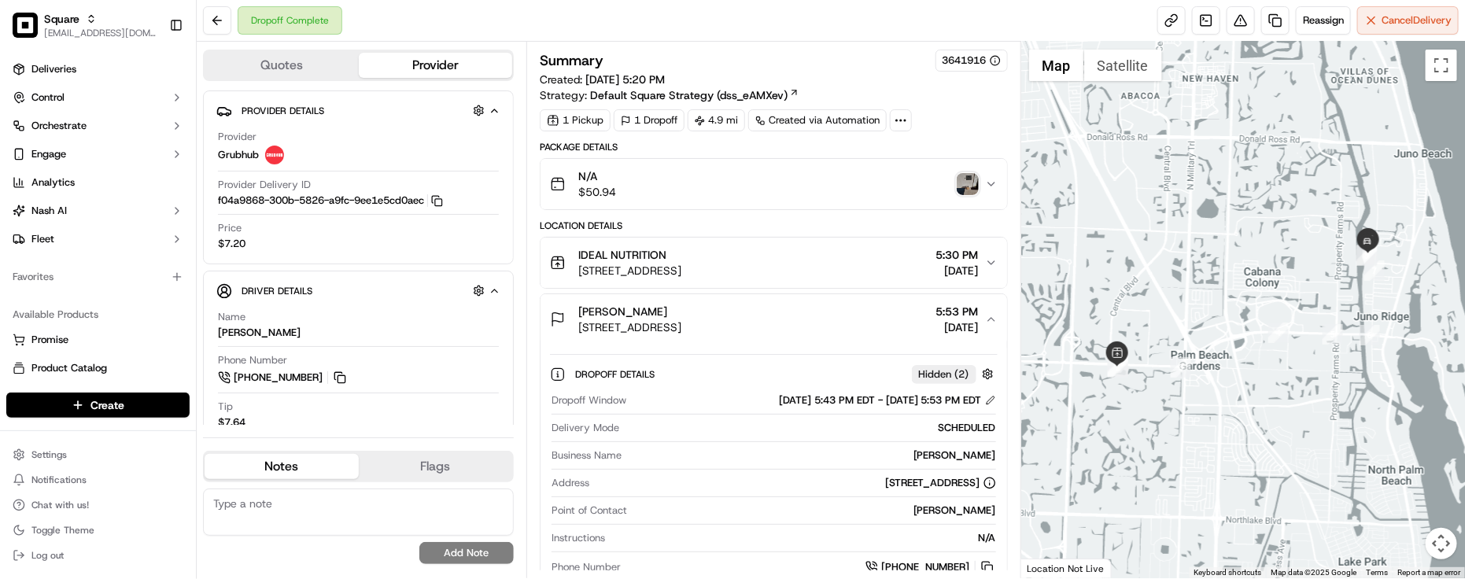
click at [682, 332] on span "[STREET_ADDRESS]" at bounding box center [629, 328] width 103 height 16
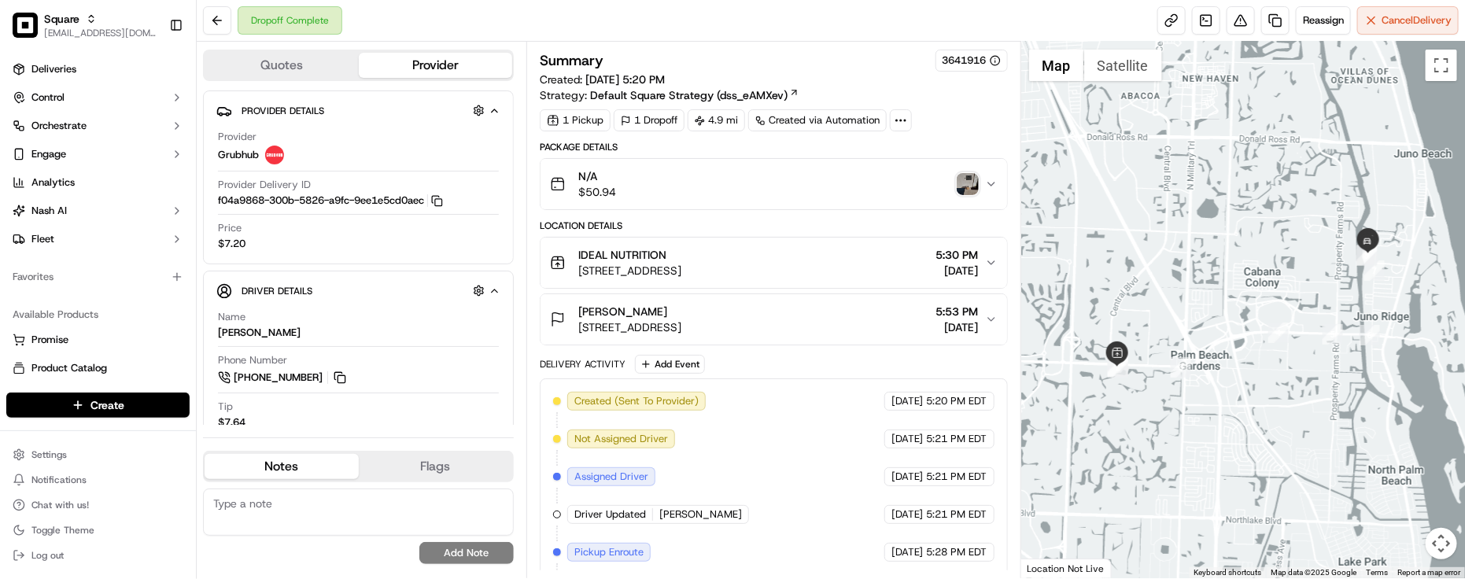
click at [682, 331] on span "[STREET_ADDRESS]" at bounding box center [629, 328] width 103 height 16
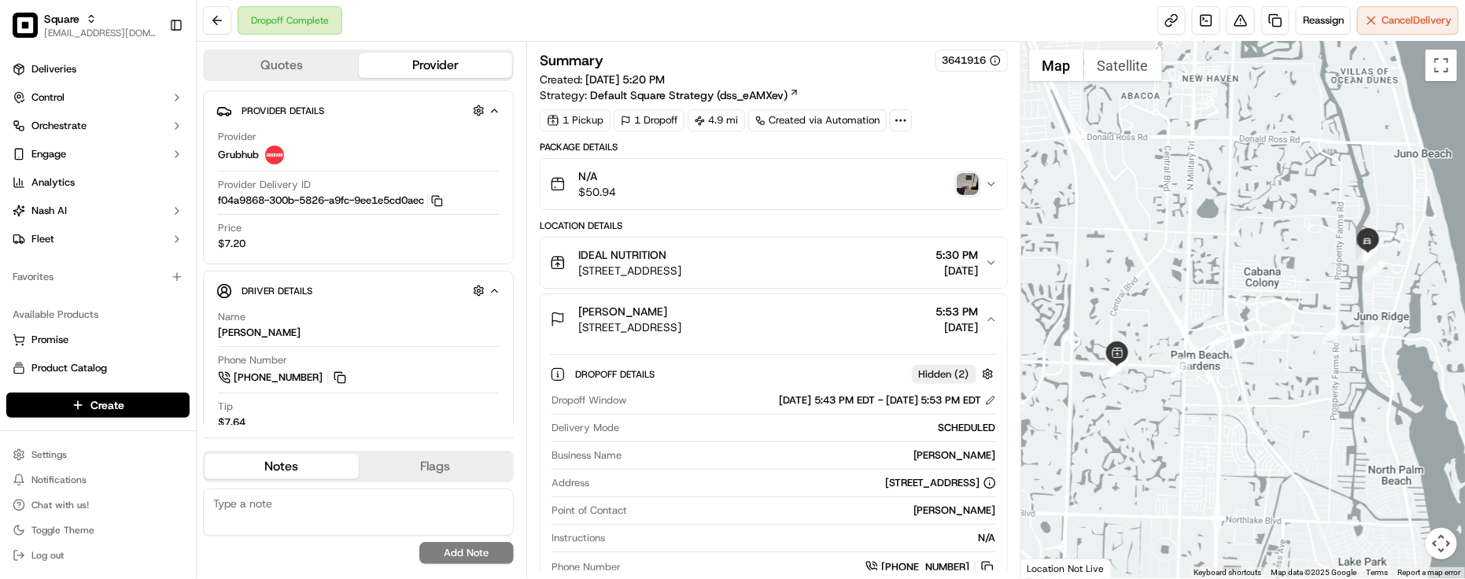
click at [682, 331] on span "[STREET_ADDRESS]" at bounding box center [629, 328] width 103 height 16
click at [682, 309] on div "[PERSON_NAME]" at bounding box center [629, 312] width 103 height 16
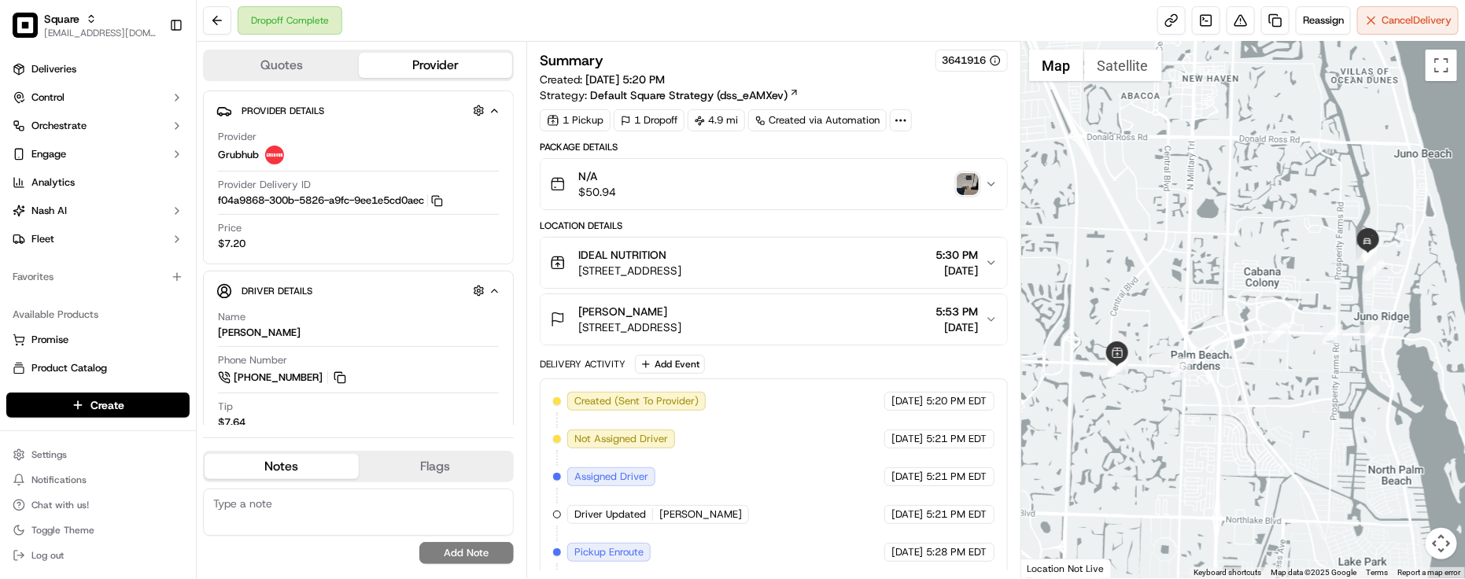
click at [838, 320] on div "[PERSON_NAME] [STREET_ADDRESS] 5:53 PM [DATE]" at bounding box center [767, 319] width 435 height 31
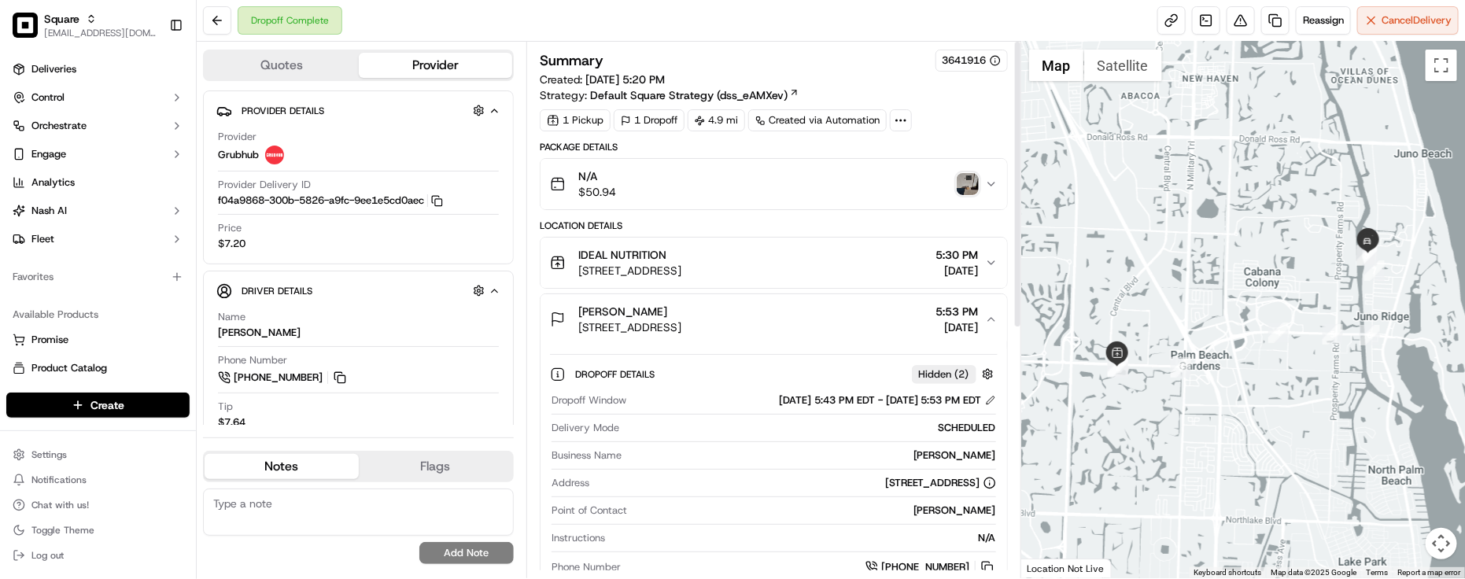
click at [697, 360] on div "Dropoff Details Hidden ( 2 ) Dropoff Window [DATE] 5:43 PM EDT - [DATE] 5:53 PM…" at bounding box center [774, 468] width 448 height 228
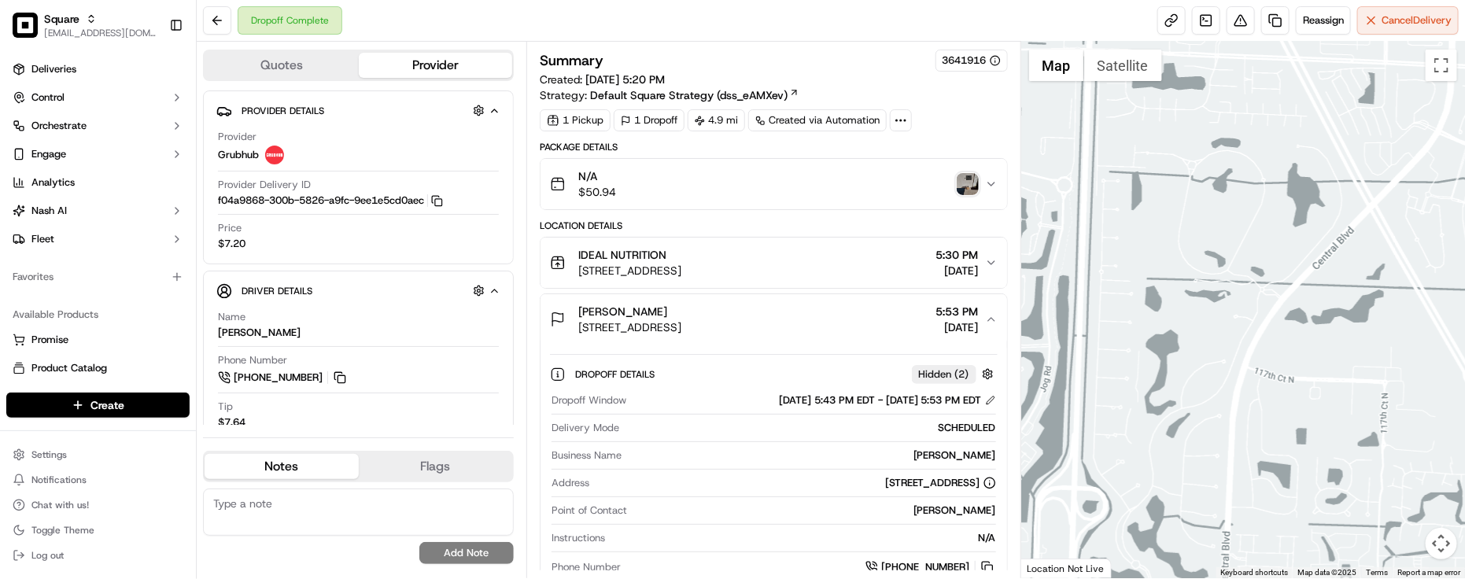
click at [682, 316] on div "[PERSON_NAME]" at bounding box center [629, 312] width 103 height 16
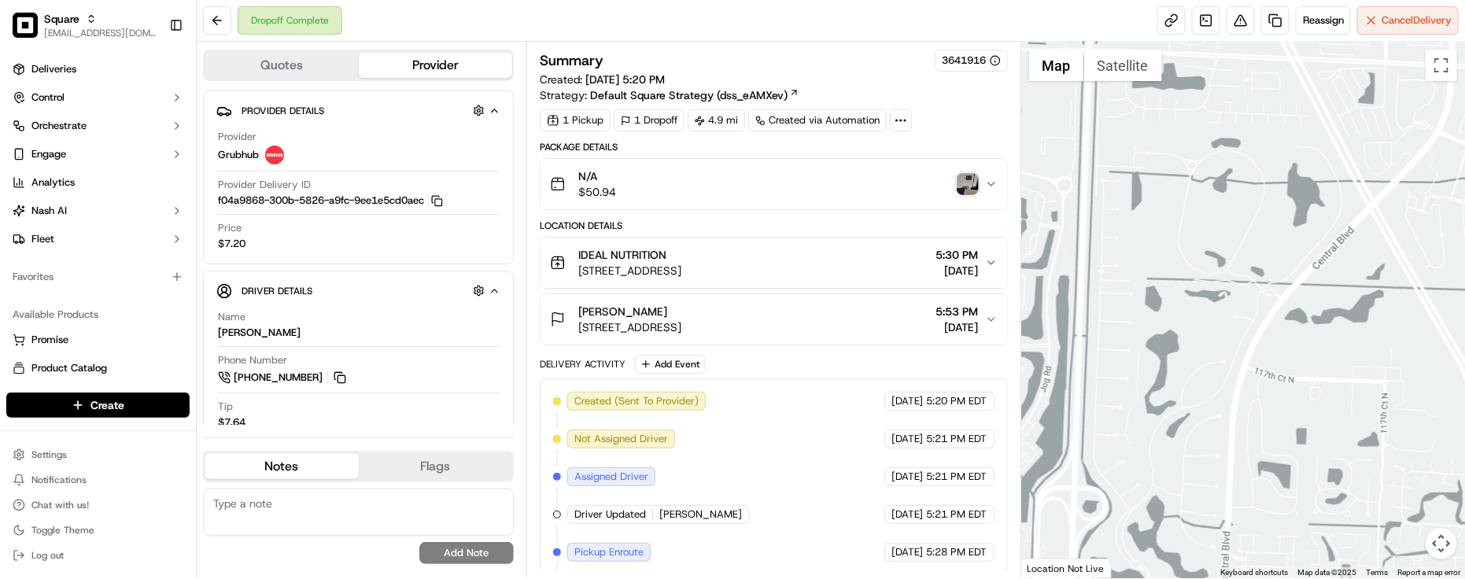
scroll to position [98, 0]
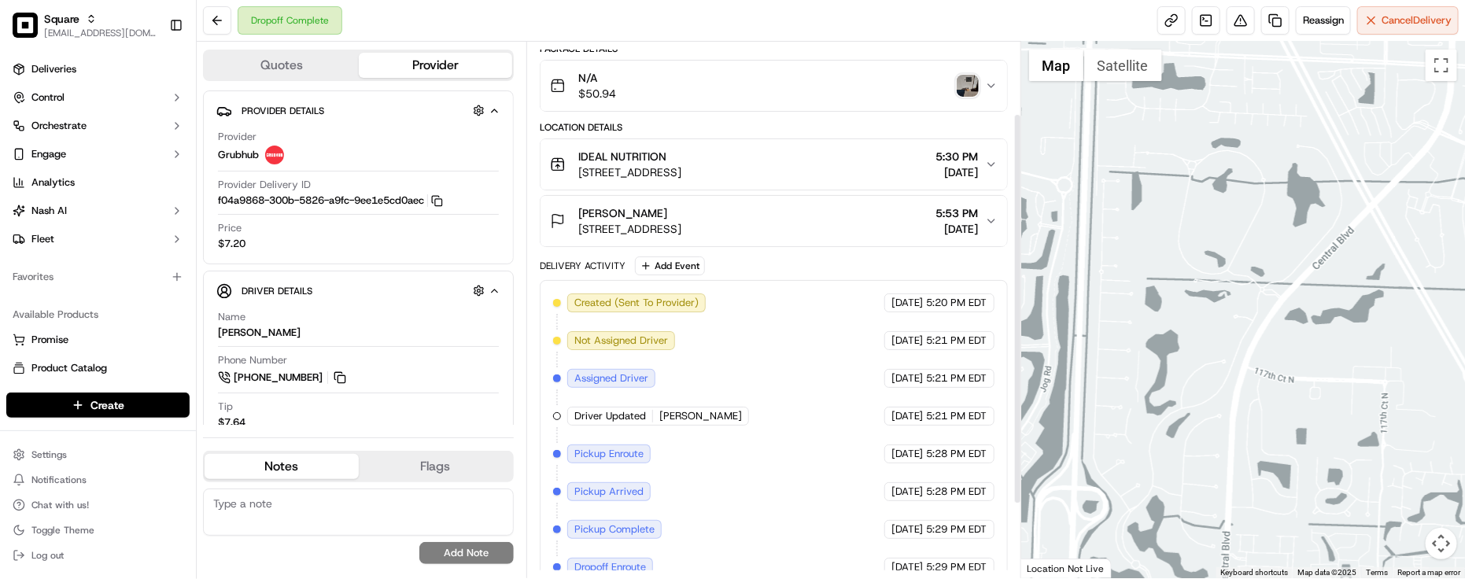
click at [797, 397] on div "Created (Sent To Provider) Grubhub [DATE] 5:20 PM EDT Not Assigned Driver Grubh…" at bounding box center [774, 473] width 442 height 359
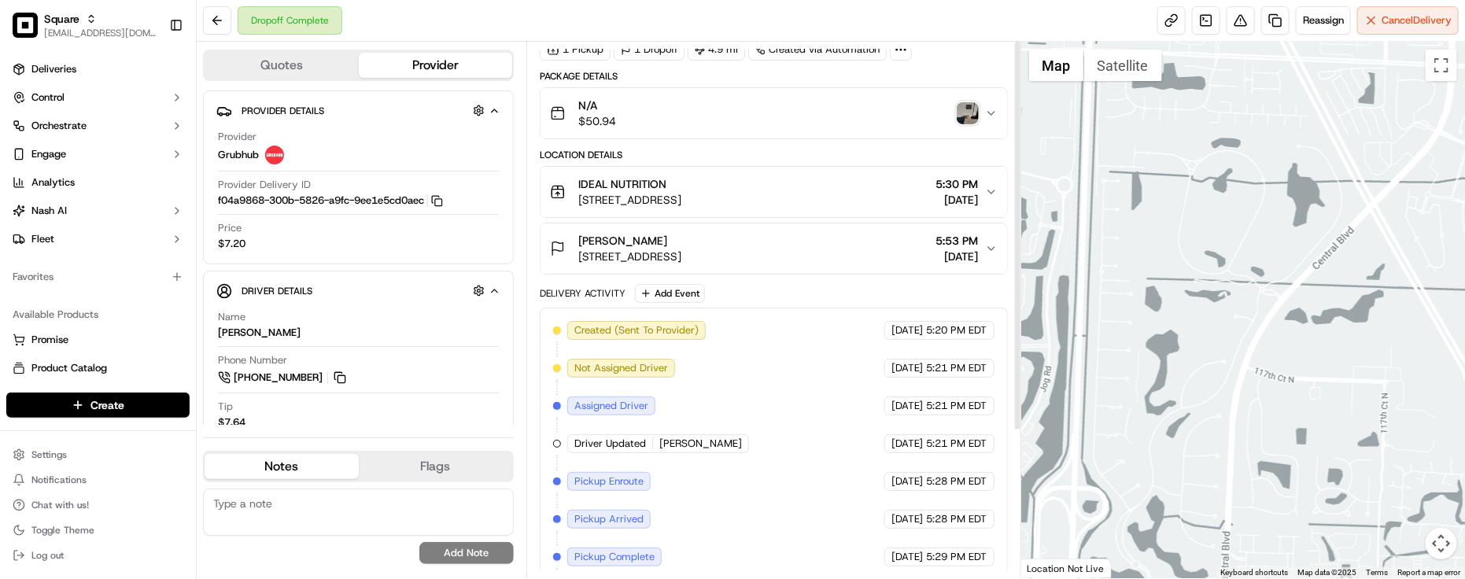
scroll to position [0, 0]
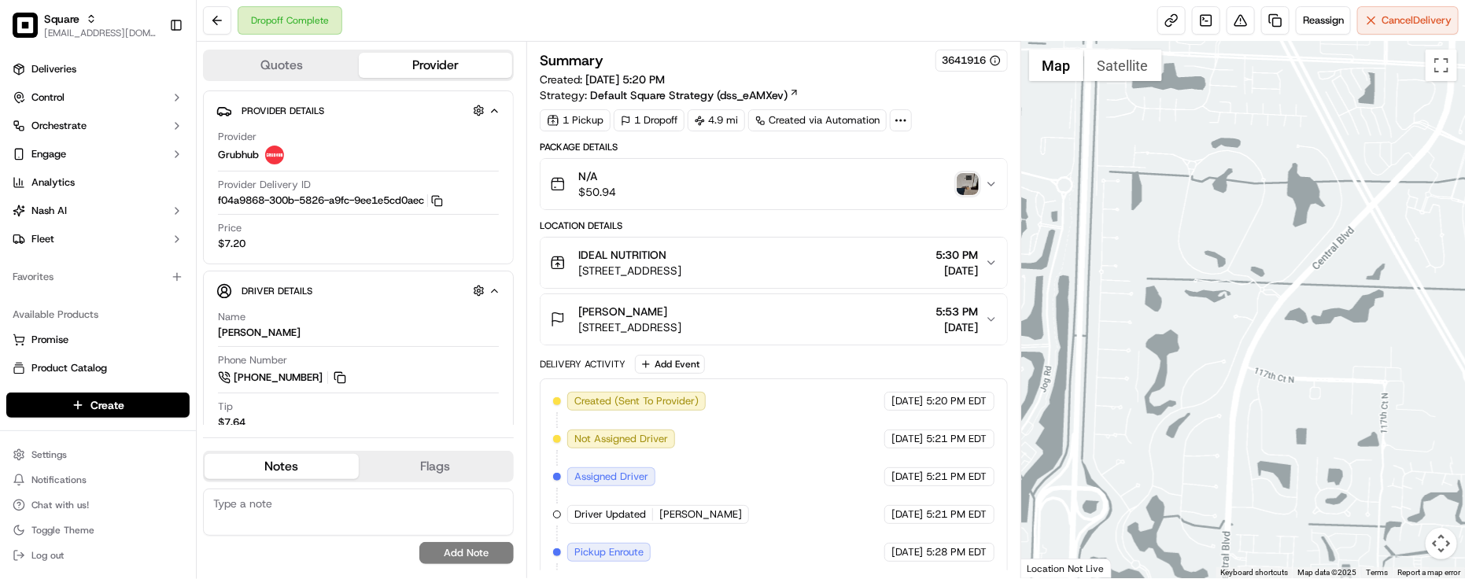
click at [587, 320] on span "[PERSON_NAME]" at bounding box center [622, 312] width 89 height 16
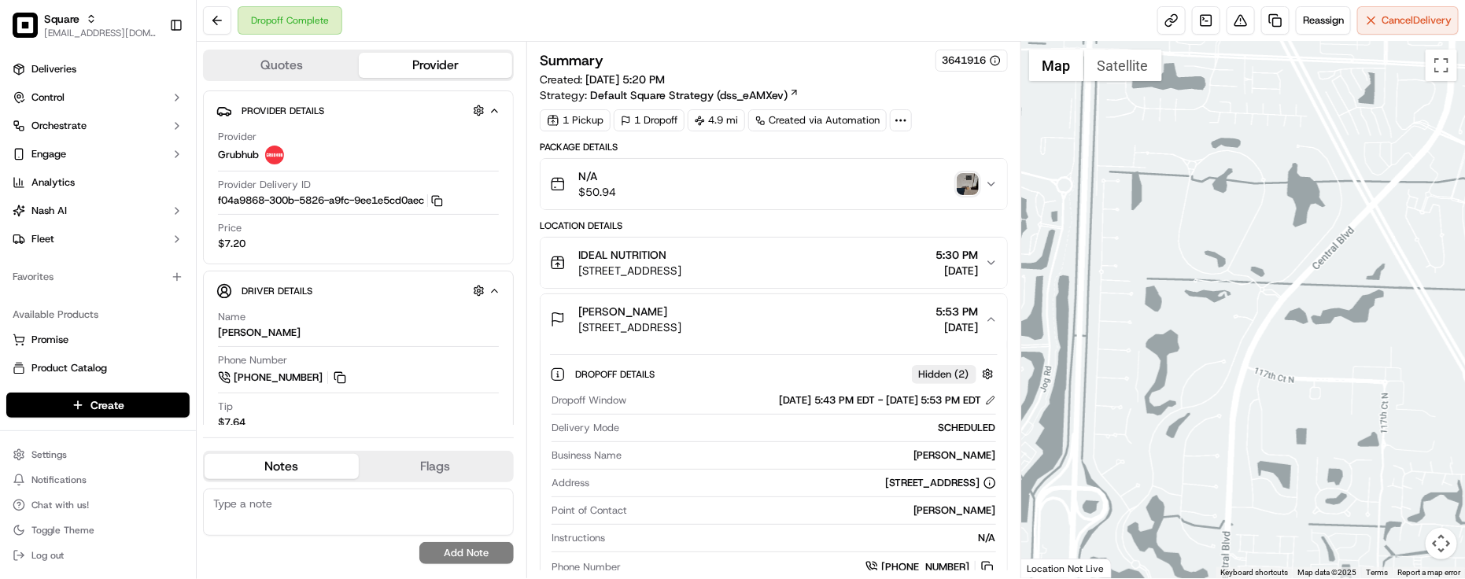
drag, startPoint x: 571, startPoint y: 327, endPoint x: 784, endPoint y: 339, distance: 213.6
click at [784, 339] on button "[PERSON_NAME] [STREET_ADDRESS] 5:53 PM [DATE]" at bounding box center [774, 319] width 467 height 50
click at [782, 338] on button "[PERSON_NAME] [STREET_ADDRESS] 5:53 PM [DATE]" at bounding box center [774, 319] width 467 height 50
click at [682, 332] on span "[STREET_ADDRESS]" at bounding box center [629, 328] width 103 height 16
click at [658, 327] on span "[STREET_ADDRESS]" at bounding box center [629, 328] width 103 height 16
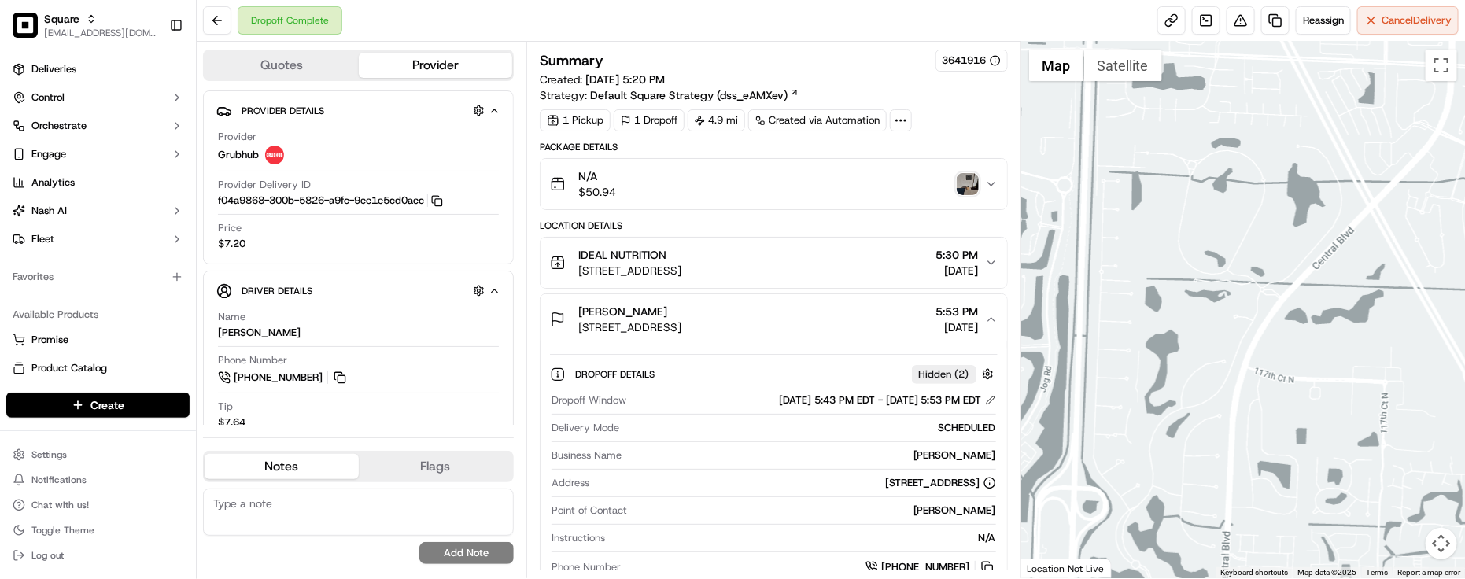
drag, startPoint x: 576, startPoint y: 332, endPoint x: 855, endPoint y: 334, distance: 278.6
click at [855, 334] on div "[PERSON_NAME] [STREET_ADDRESS] 5:53 PM [DATE]" at bounding box center [767, 319] width 435 height 31
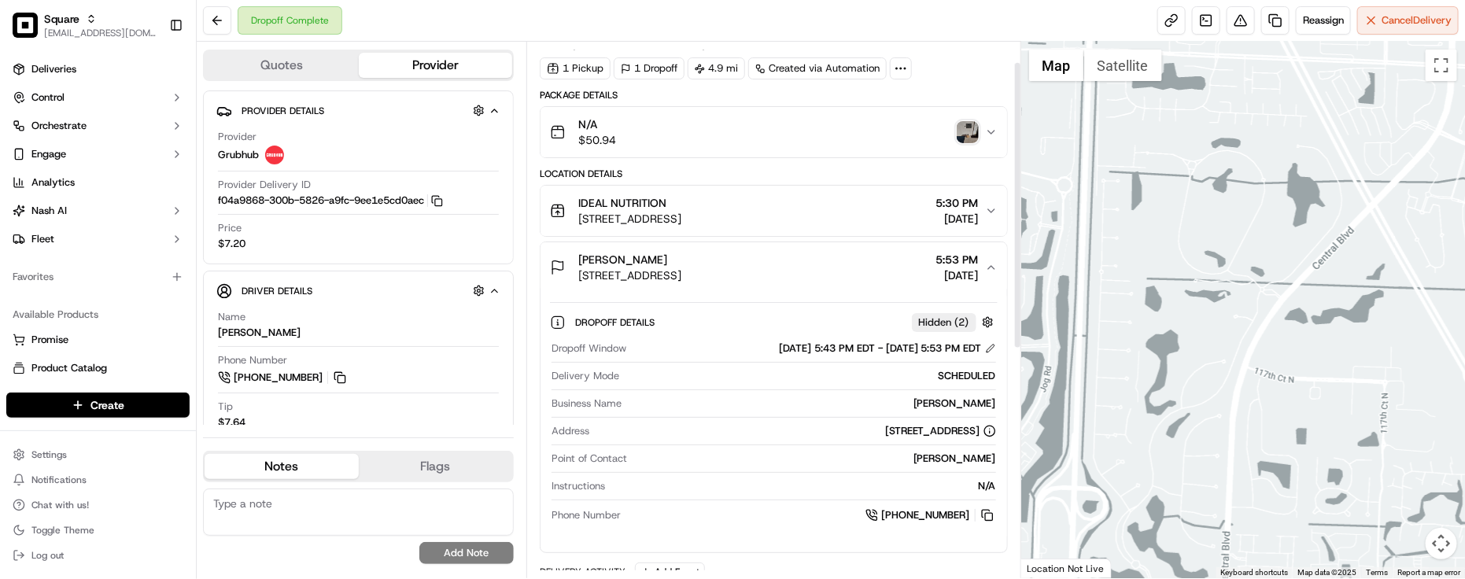
scroll to position [98, 0]
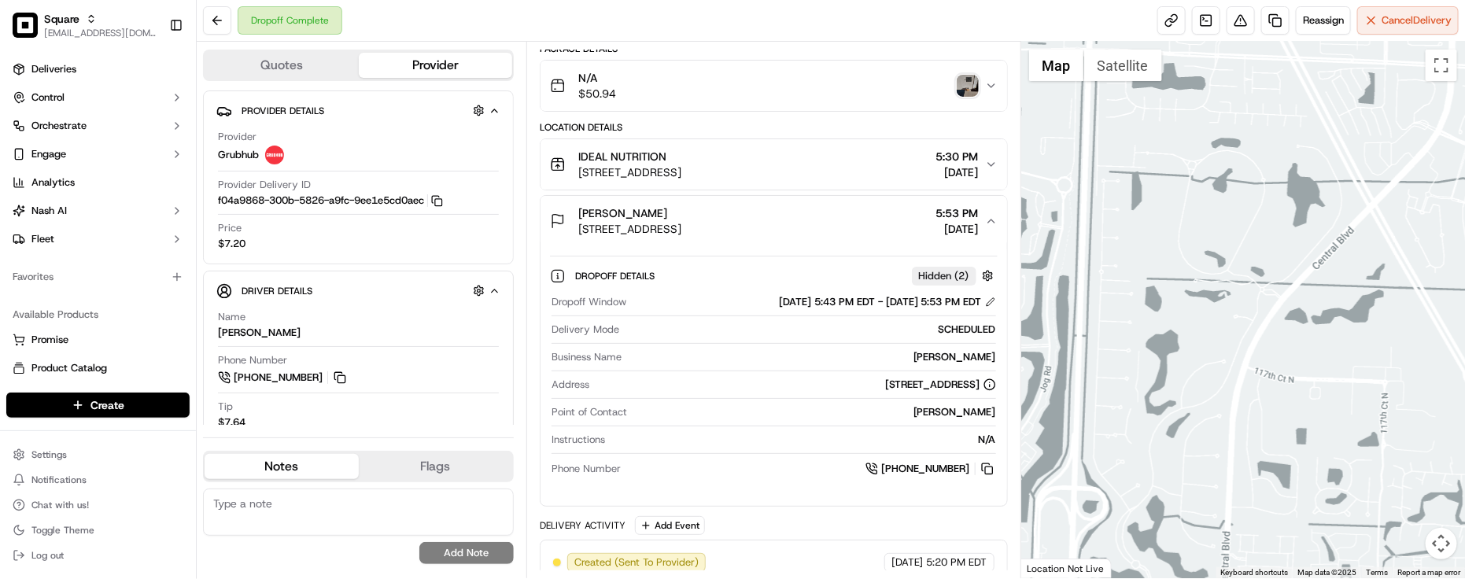
click at [763, 378] on div "Dropoff Window [DATE] 5:43 PM EDT - [DATE] 5:53 PM EDT Delivery Mode SCHEDULED …" at bounding box center [774, 386] width 448 height 195
click at [756, 454] on div "Instructions N/A" at bounding box center [774, 443] width 445 height 21
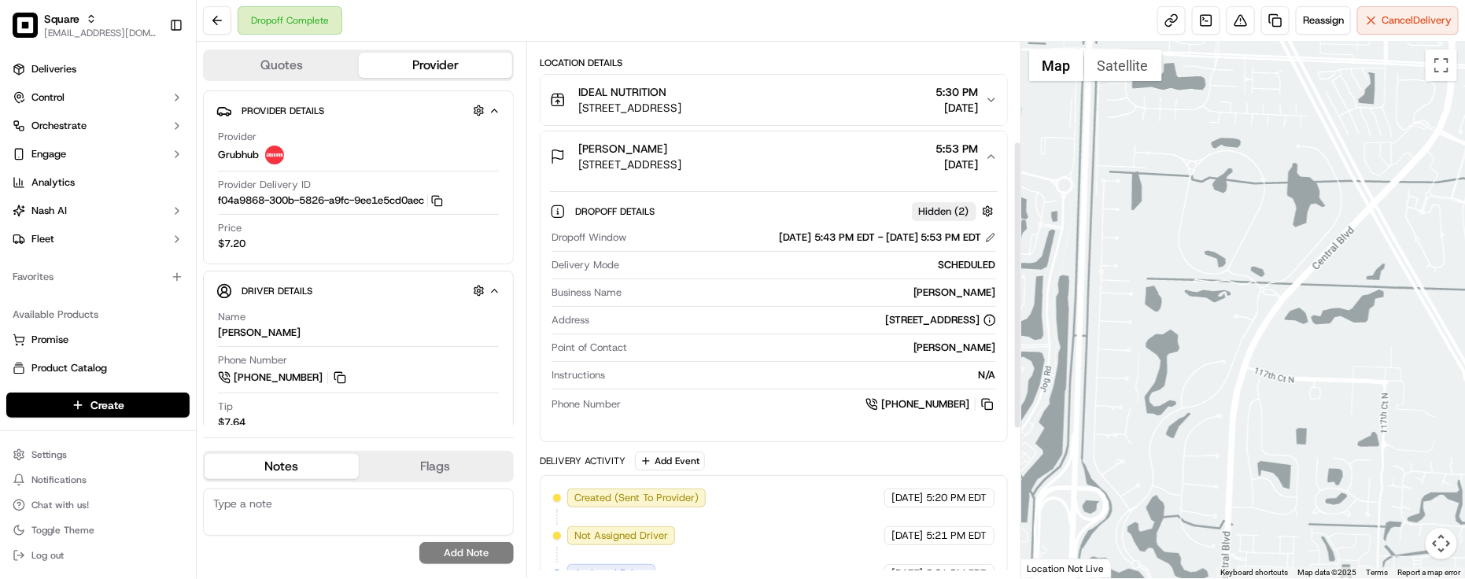
scroll to position [197, 0]
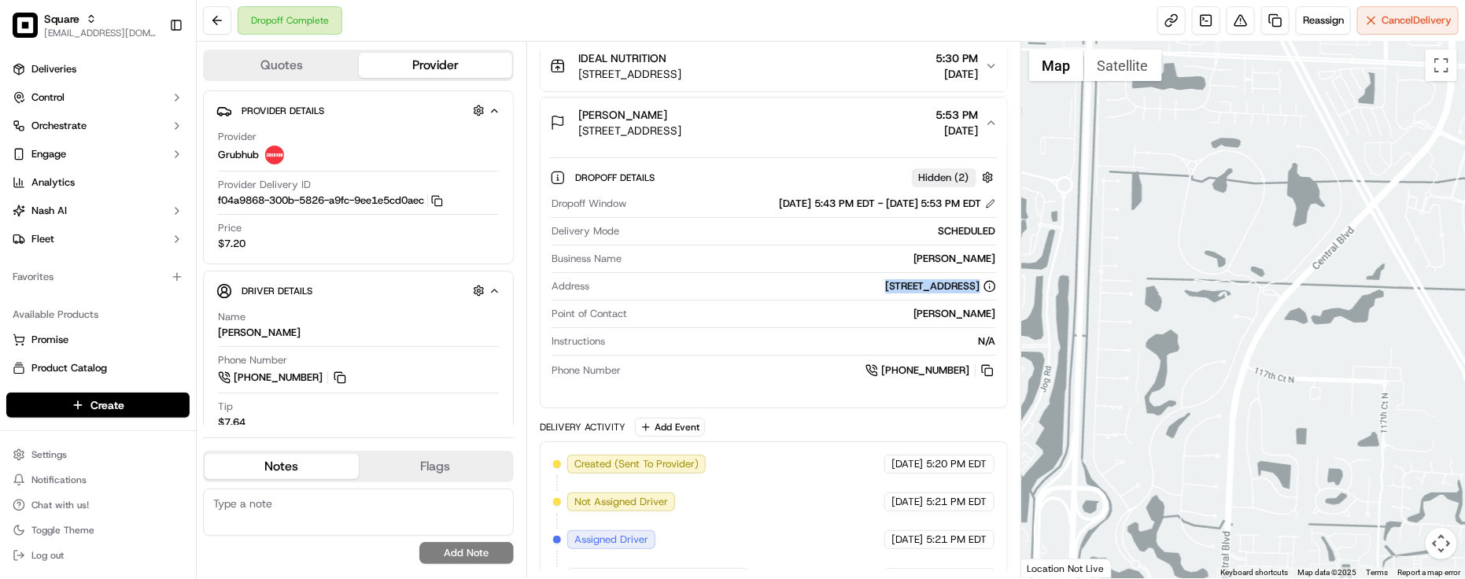
drag, startPoint x: 742, startPoint y: 285, endPoint x: 1000, endPoint y: 297, distance: 257.6
click at [1000, 297] on div "Dropoff Details Hidden ( 2 ) Dropoff Window [DATE] 5:43 PM EDT - [DATE] 5:53 PM…" at bounding box center [774, 271] width 467 height 247
copy div "[STREET_ADDRESS]"
click at [711, 305] on div "Dropoff Window [DATE] 5:43 PM EDT - [DATE] 5:53 PM EDT Delivery Mode SCHEDULED …" at bounding box center [774, 287] width 448 height 195
click at [690, 325] on div "Point of Contact [PERSON_NAME]" at bounding box center [774, 317] width 445 height 21
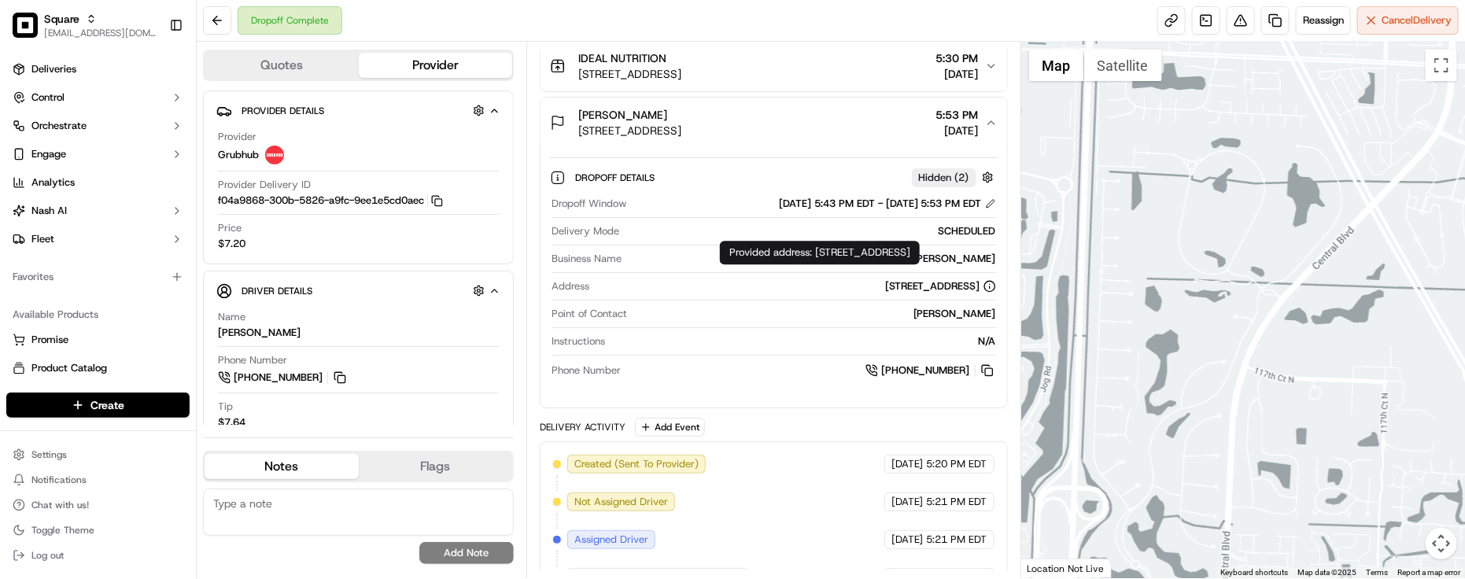
click at [706, 337] on div "N/A" at bounding box center [804, 341] width 385 height 14
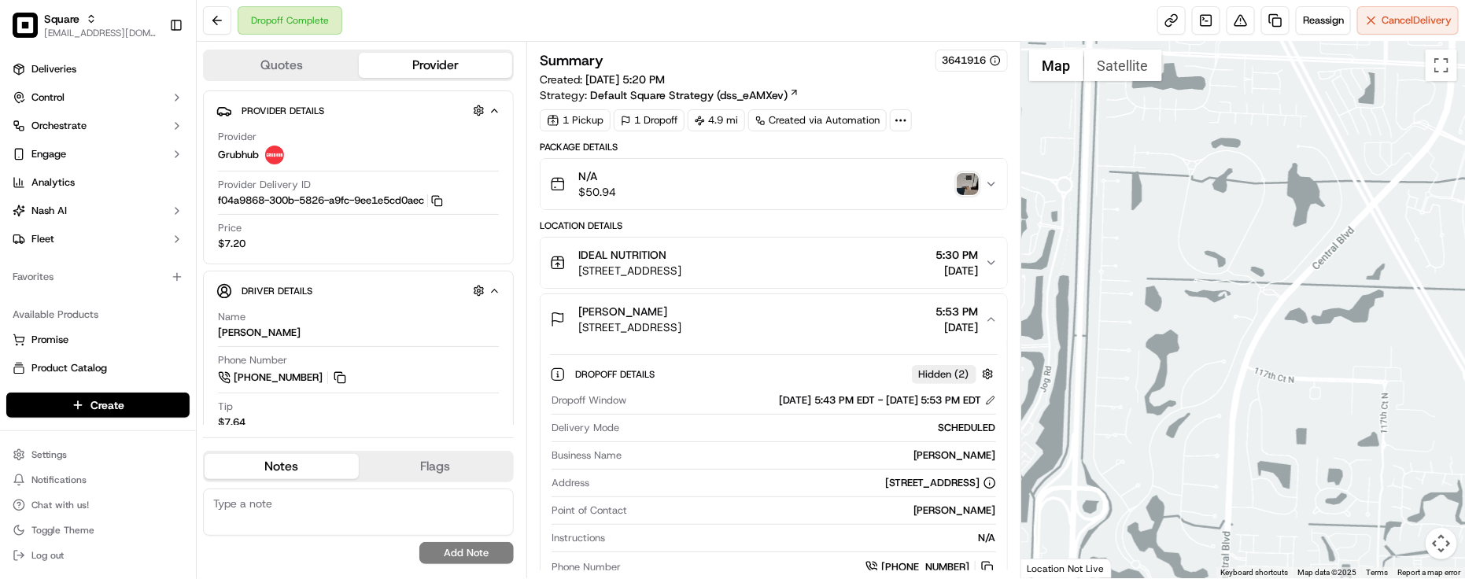
click at [968, 194] on img "button" at bounding box center [968, 184] width 22 height 22
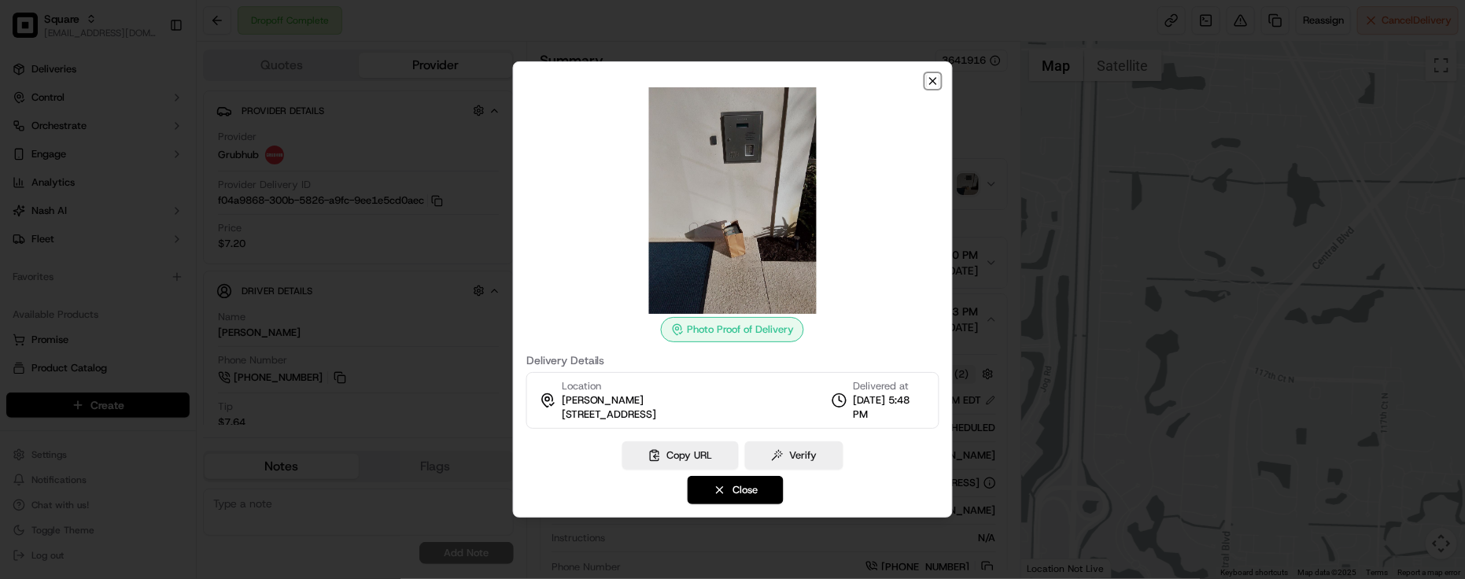
click at [935, 81] on icon "button" at bounding box center [932, 81] width 13 height 13
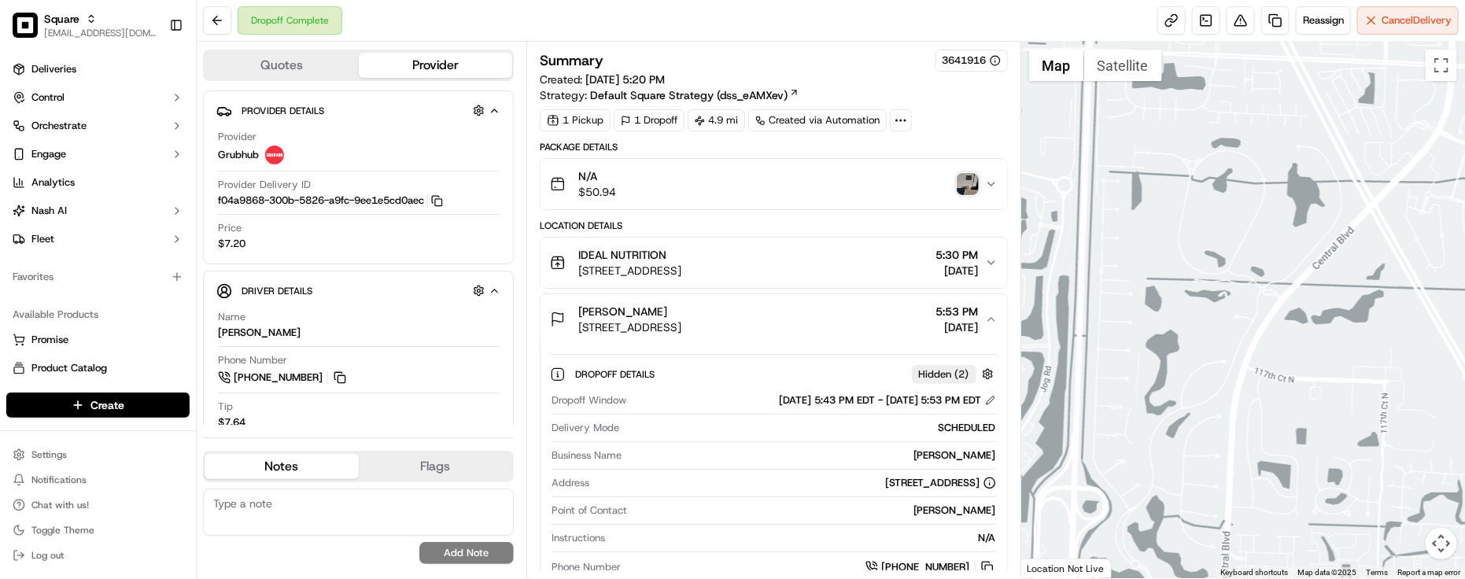
click at [682, 261] on div "IDEAL NUTRITION" at bounding box center [629, 255] width 103 height 16
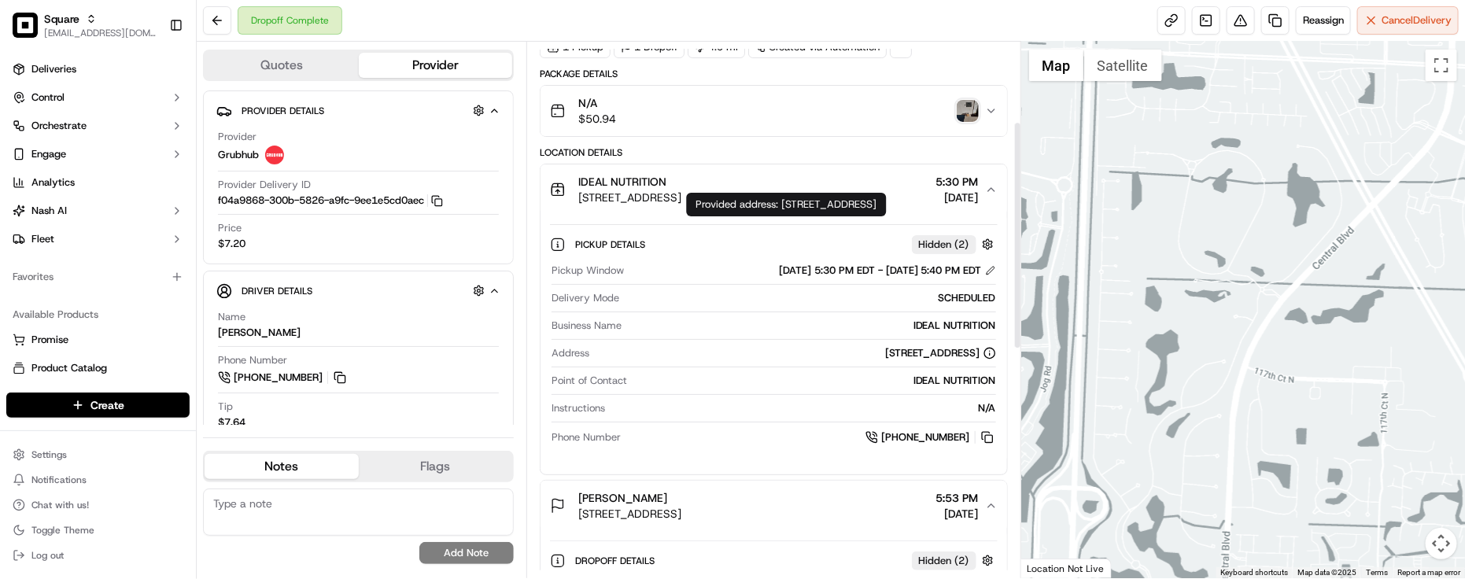
scroll to position [197, 0]
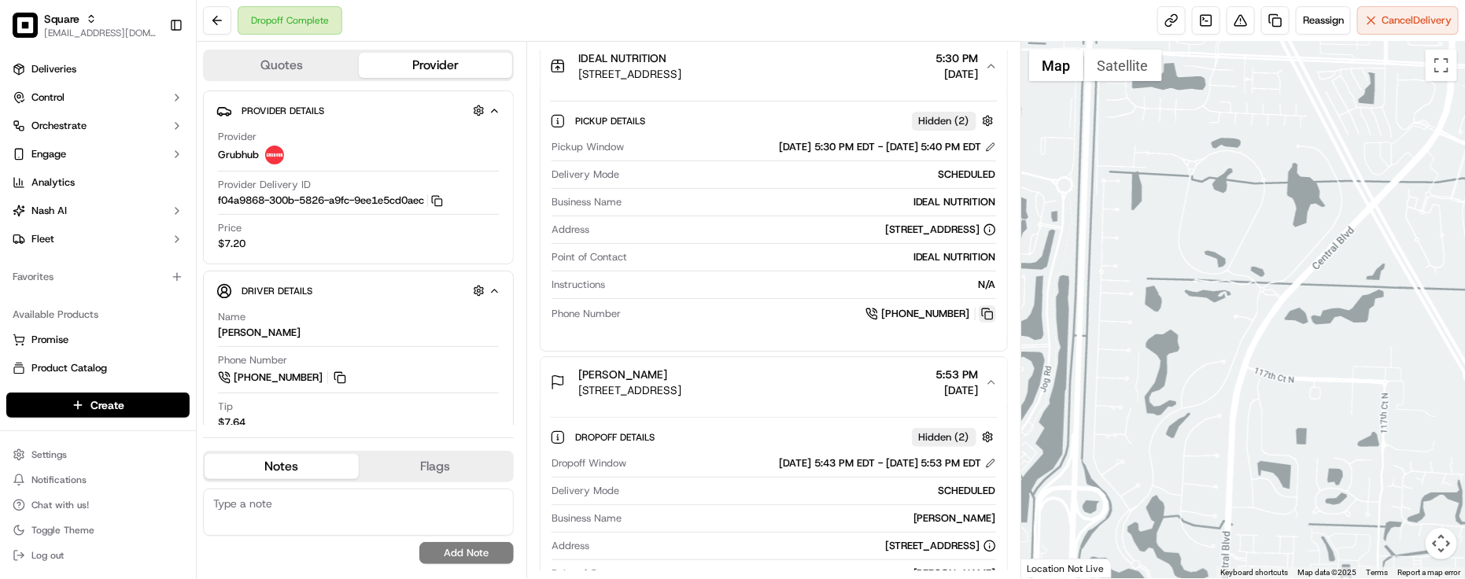
click at [984, 323] on button at bounding box center [987, 313] width 17 height 17
click at [379, 425] on div "Tip $7.64" at bounding box center [358, 415] width 281 height 30
click at [705, 264] on div "IDEAL NUTRITION" at bounding box center [815, 257] width 363 height 14
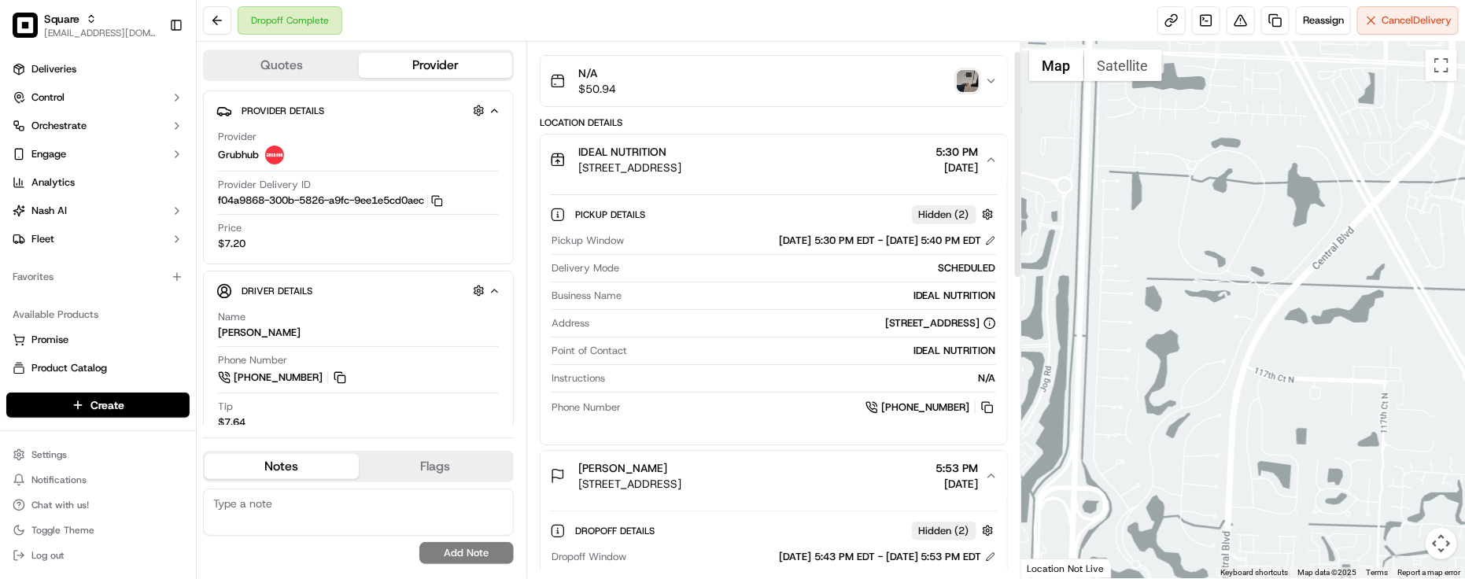
scroll to position [0, 0]
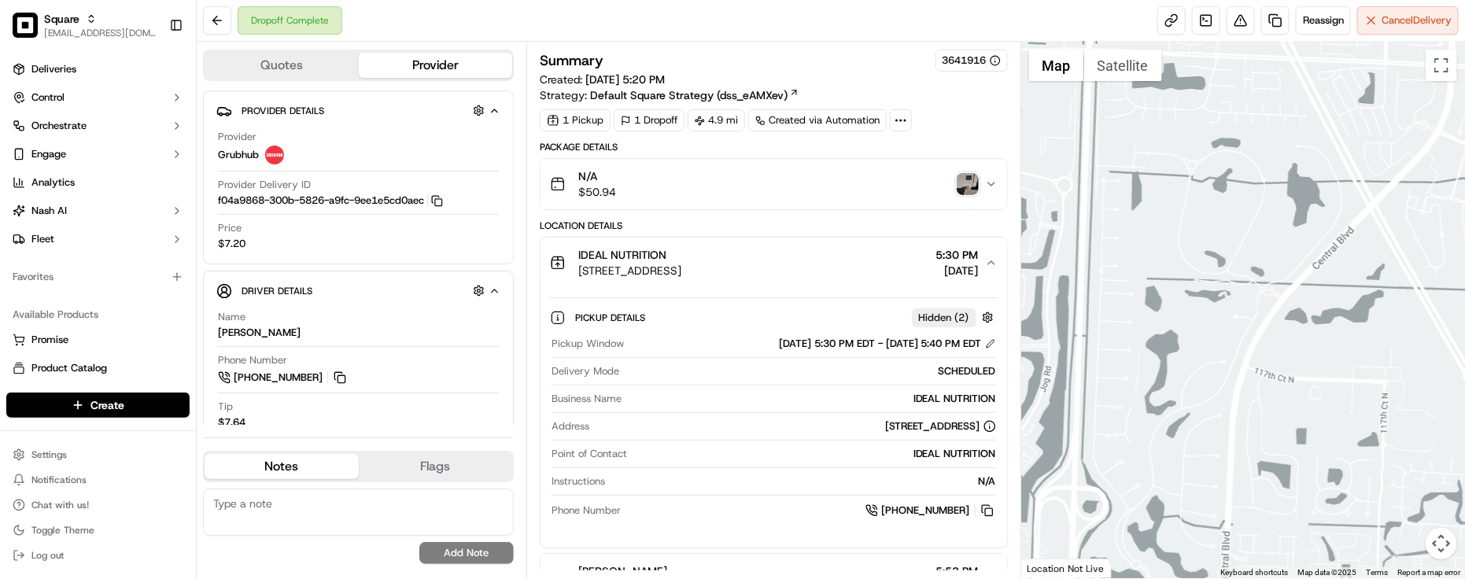
click at [963, 176] on div "button" at bounding box center [968, 184] width 22 height 22
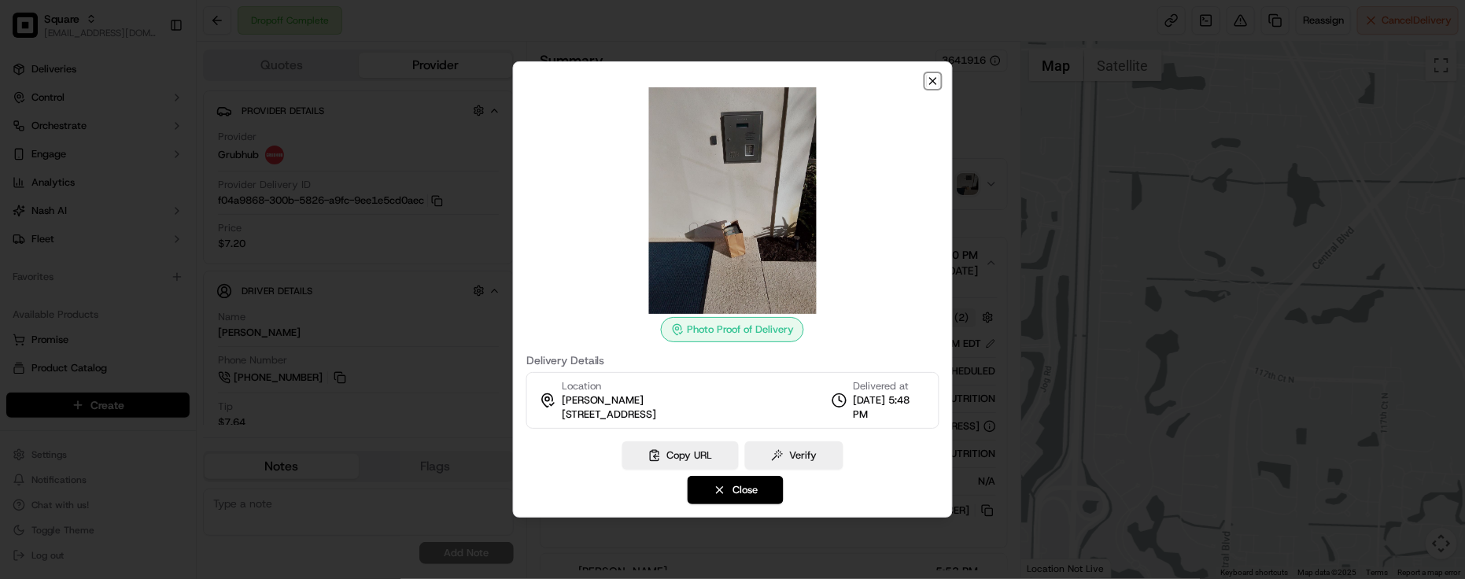
click at [935, 79] on icon "button" at bounding box center [932, 81] width 13 height 13
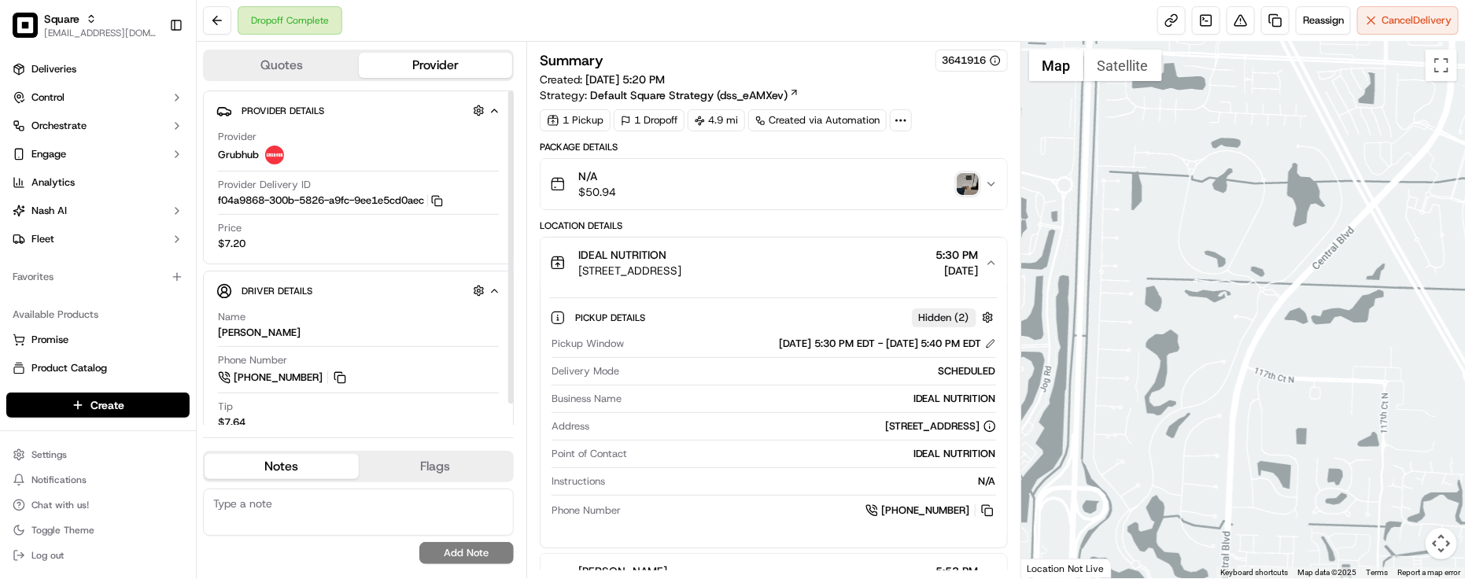
click at [370, 245] on div "Price $7.20" at bounding box center [358, 236] width 281 height 30
click at [712, 54] on div "Summary 3641916" at bounding box center [774, 61] width 468 height 22
click at [785, 54] on div "Summary 3641916" at bounding box center [774, 61] width 468 height 22
click at [809, 59] on div "Summary 3641916" at bounding box center [774, 61] width 468 height 22
click at [394, 31] on div "Dropoff Complete Reassign Cancel Delivery" at bounding box center [831, 21] width 1269 height 42
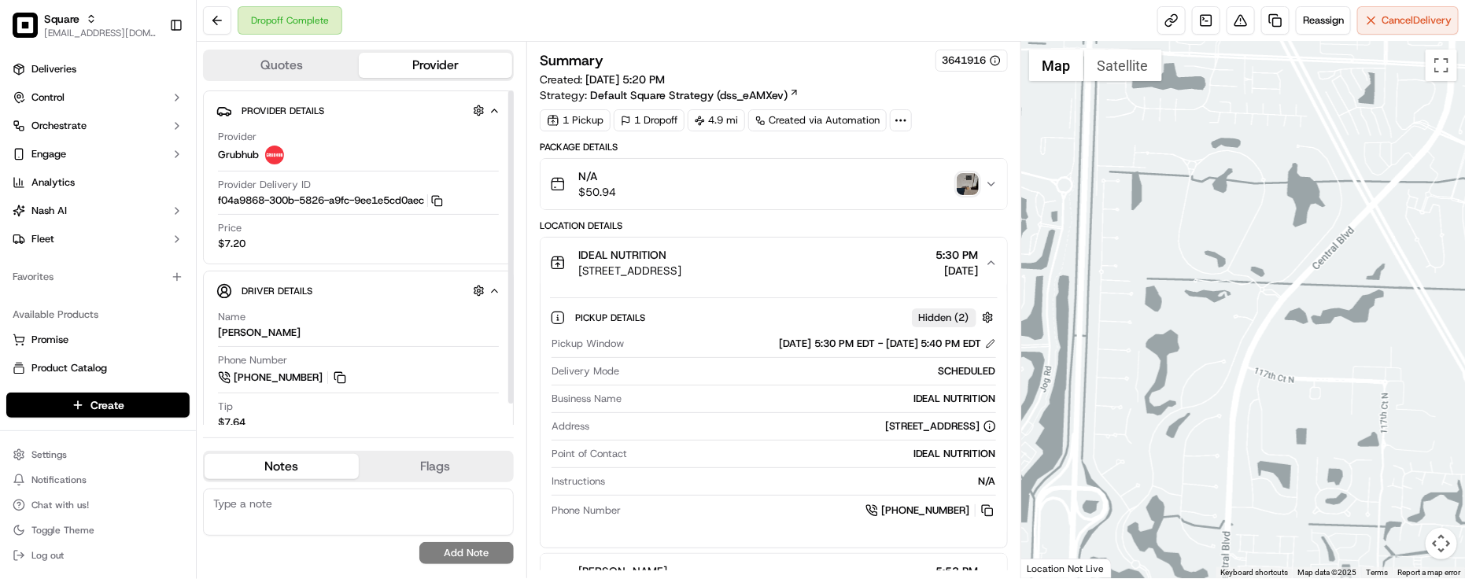
click at [372, 246] on div "Price $7.20" at bounding box center [358, 236] width 281 height 30
click at [785, 199] on div "N/A $50.94" at bounding box center [767, 183] width 435 height 31
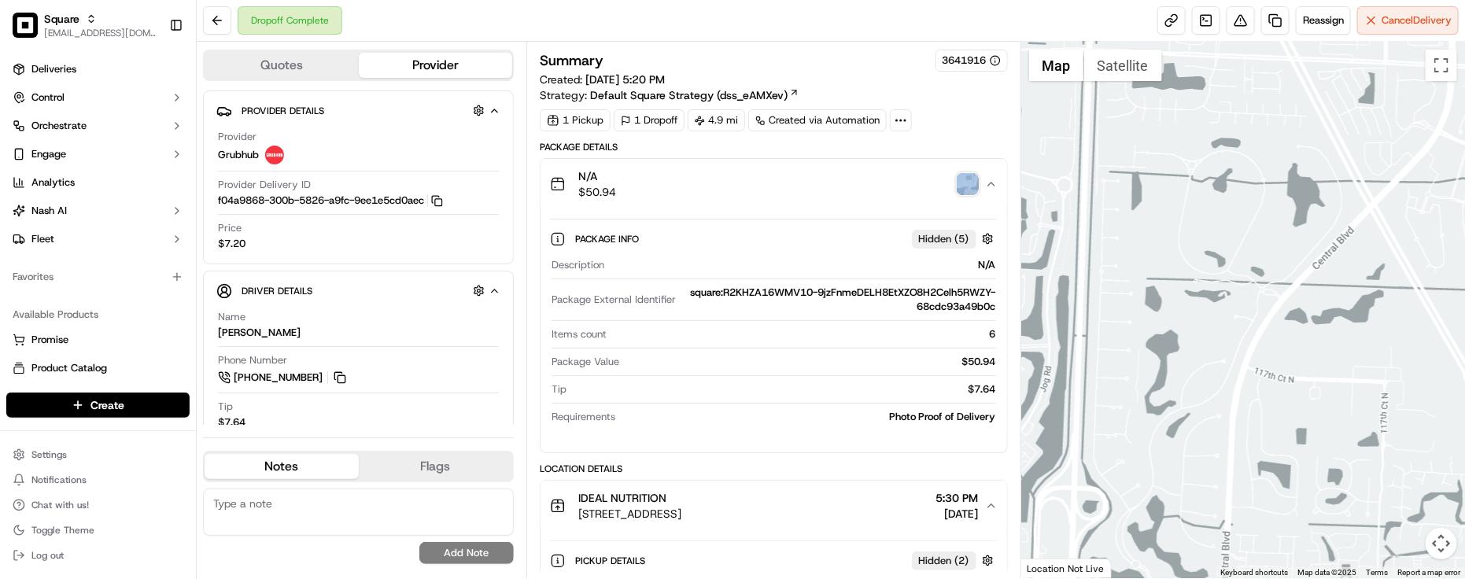
click at [785, 199] on div "N/A $50.94" at bounding box center [767, 183] width 435 height 31
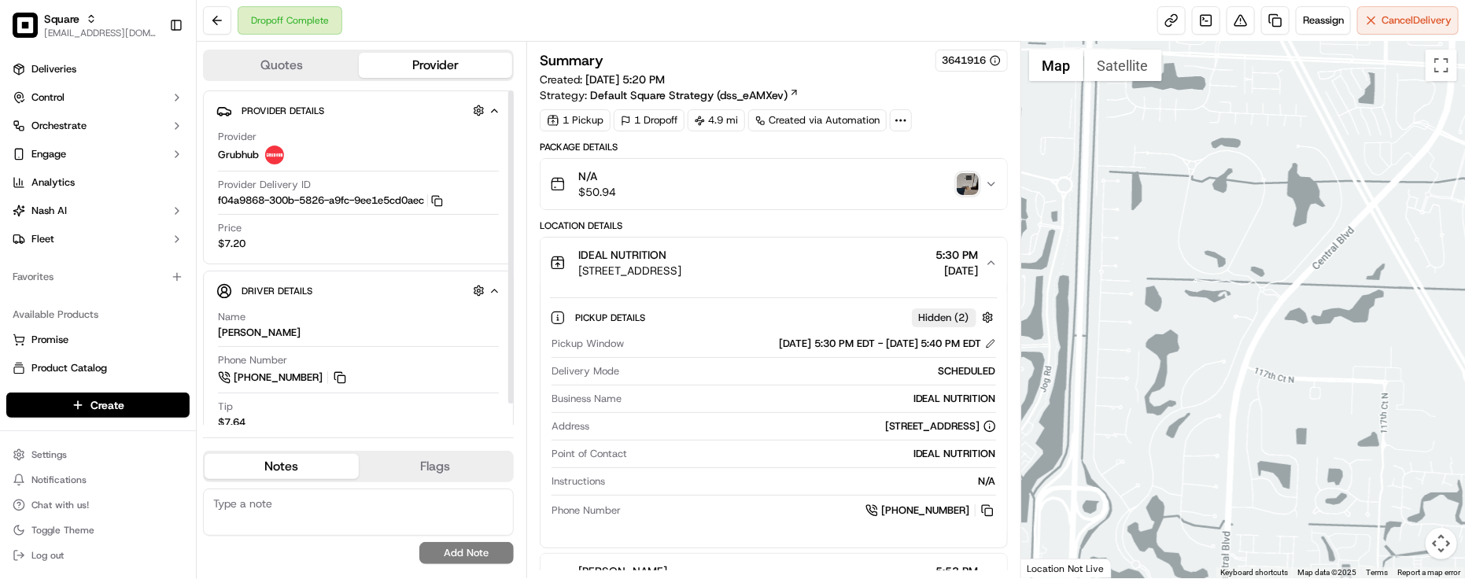
click at [804, 166] on button "N/A $50.94" at bounding box center [774, 184] width 467 height 50
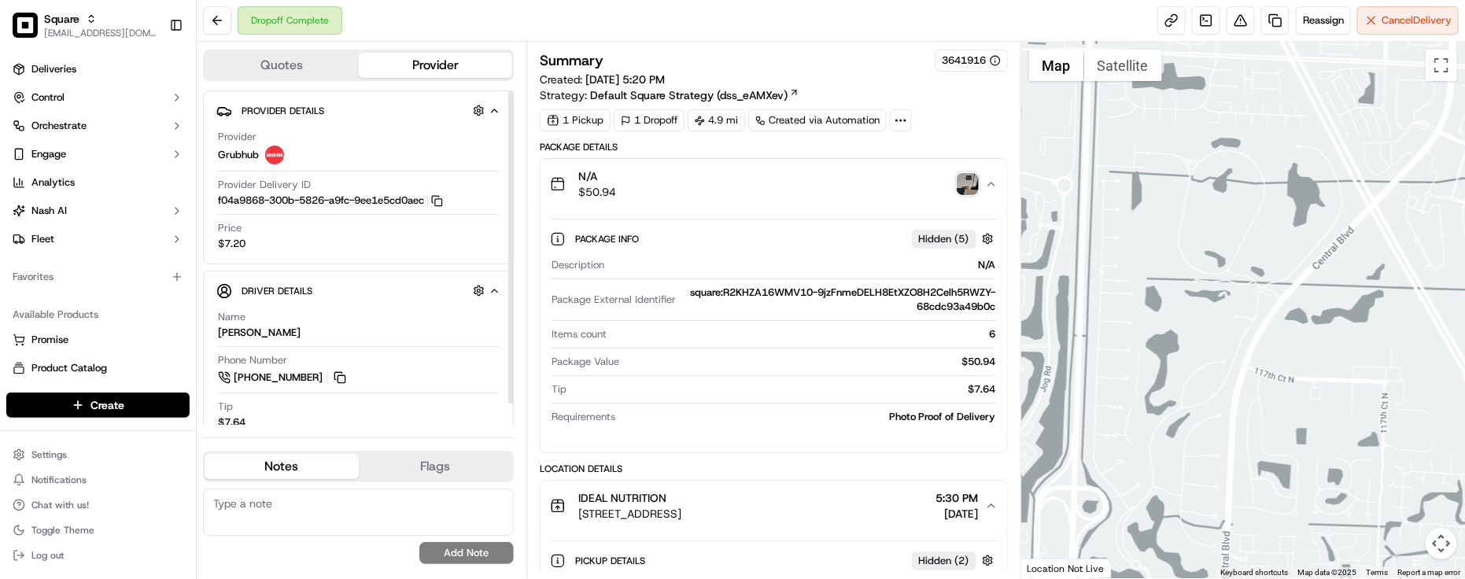
click at [801, 182] on div "N/A $50.94" at bounding box center [767, 183] width 435 height 31
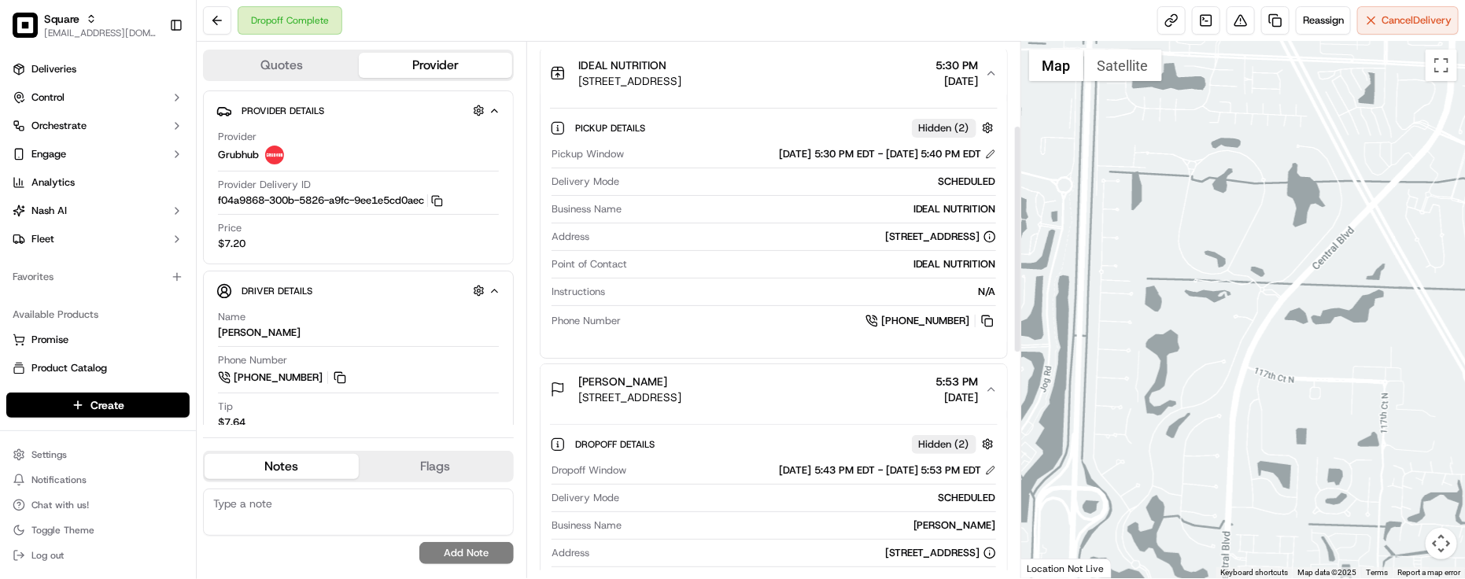
scroll to position [197, 0]
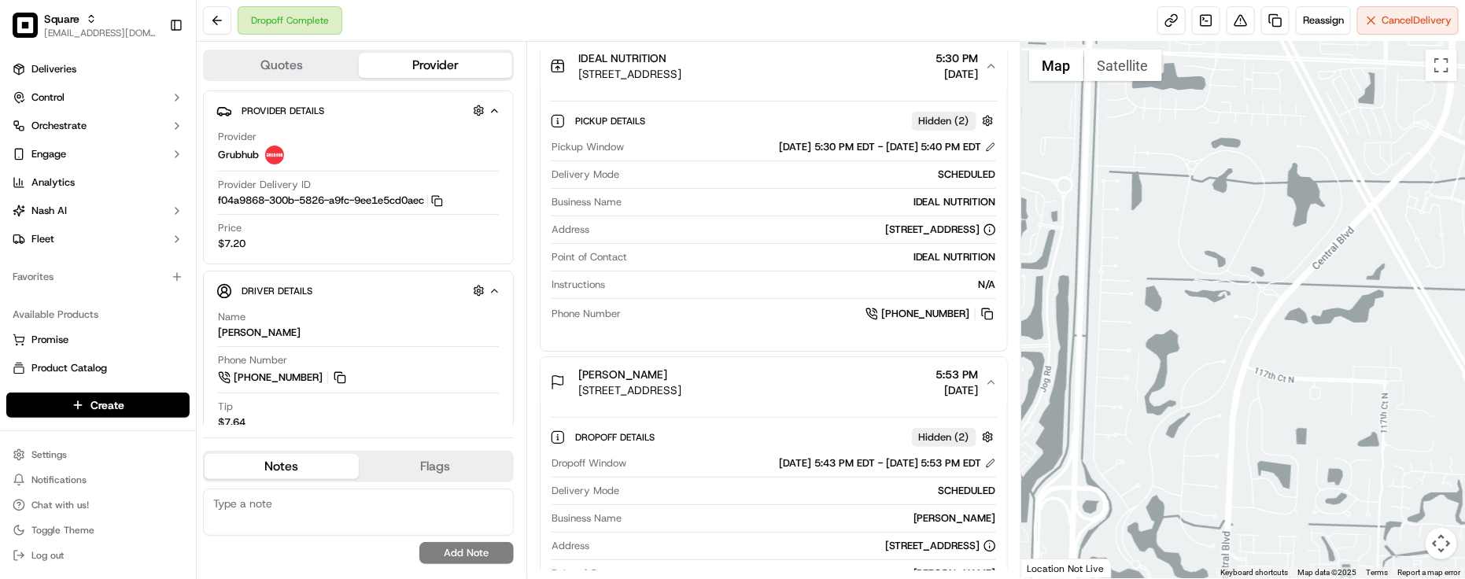
click at [702, 21] on div "Dropoff Complete Reassign Cancel Delivery" at bounding box center [831, 21] width 1269 height 42
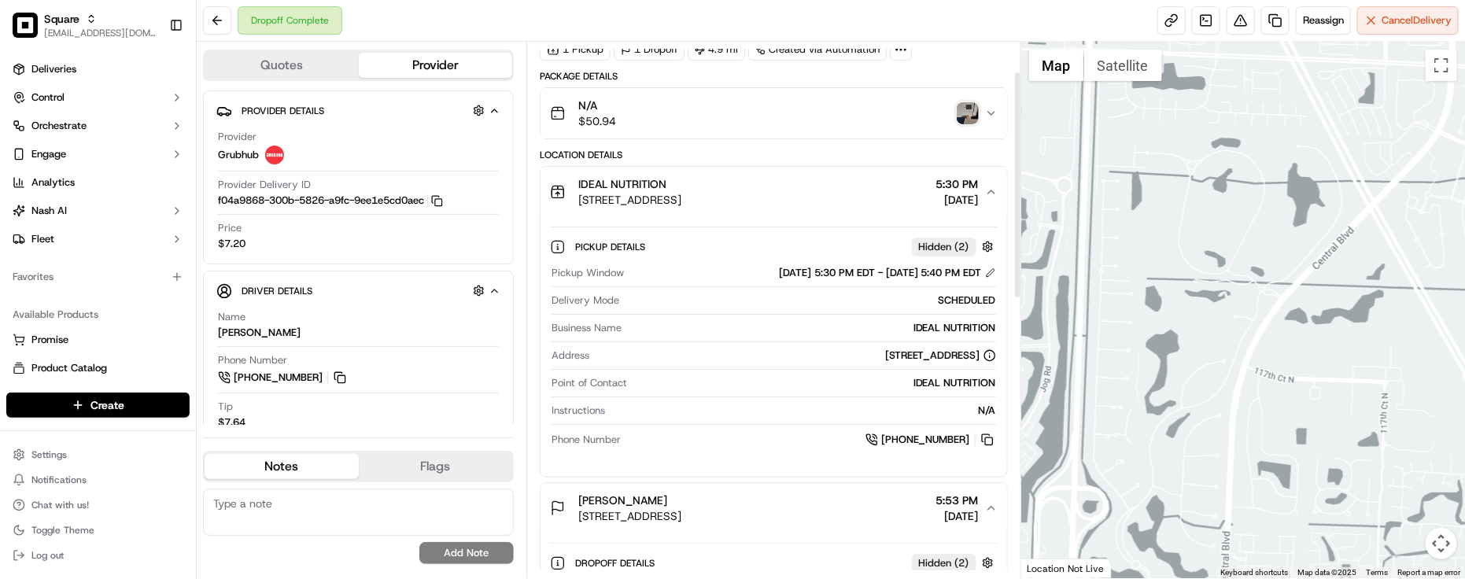
scroll to position [0, 0]
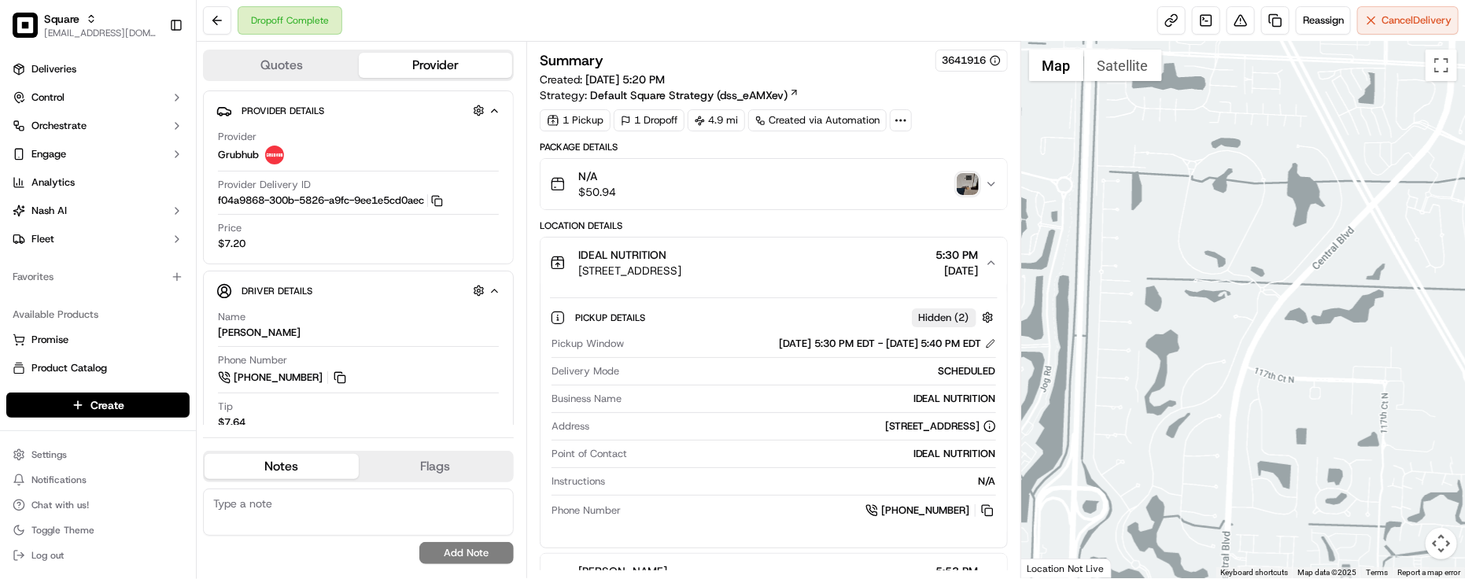
click at [826, 52] on div "Summary 3641916" at bounding box center [774, 61] width 468 height 22
click at [823, 53] on div "Summary 3641916" at bounding box center [774, 61] width 468 height 22
click at [812, 57] on div "Summary 3641916" at bounding box center [774, 61] width 468 height 22
click at [799, 35] on div "Dropoff Complete Reassign Cancel Delivery" at bounding box center [831, 21] width 1269 height 42
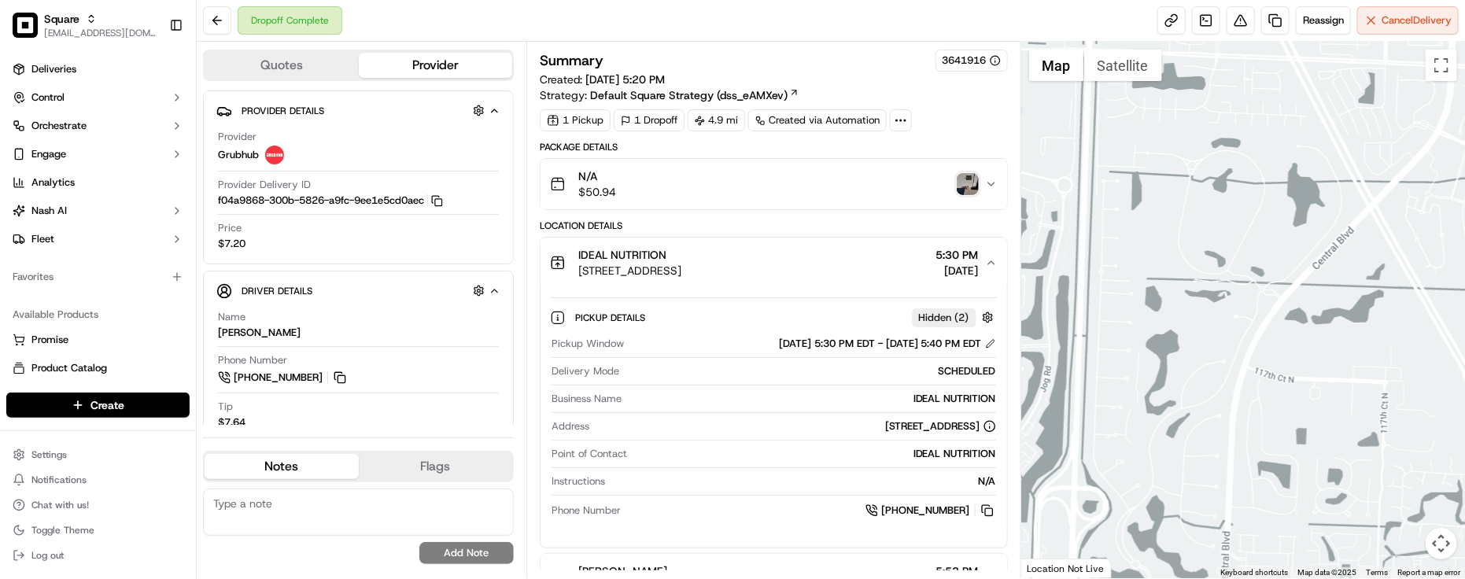
click at [843, 64] on div "Summary 3641916" at bounding box center [774, 61] width 468 height 22
click at [811, 55] on div "Summary 3641916" at bounding box center [774, 61] width 468 height 22
click at [978, 128] on div "1 Pickup 1 Dropoff 4.9 mi Created via Automation" at bounding box center [774, 120] width 468 height 22
drag, startPoint x: 1241, startPoint y: 264, endPoint x: 1233, endPoint y: 280, distance: 18.0
click at [1233, 280] on div at bounding box center [1244, 310] width 444 height 537
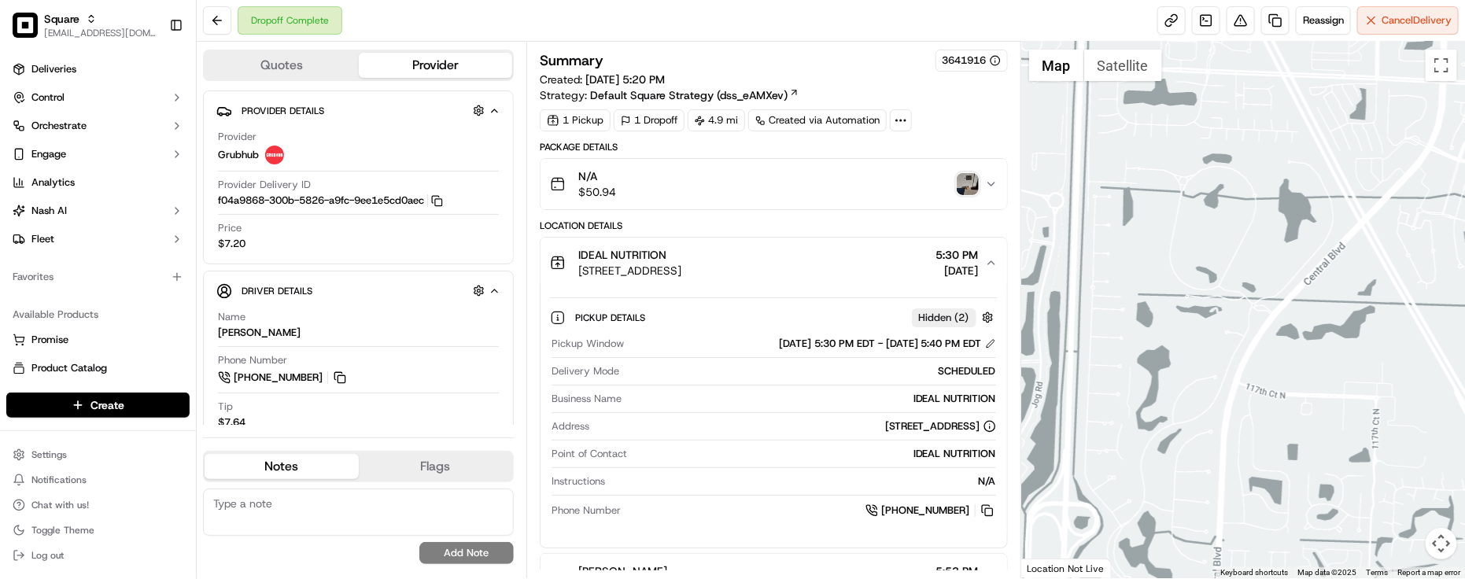
click at [976, 116] on div "1 Pickup 1 Dropoff 4.9 mi Created via Automation" at bounding box center [774, 120] width 468 height 22
click at [1269, 22] on link at bounding box center [1276, 20] width 28 height 28
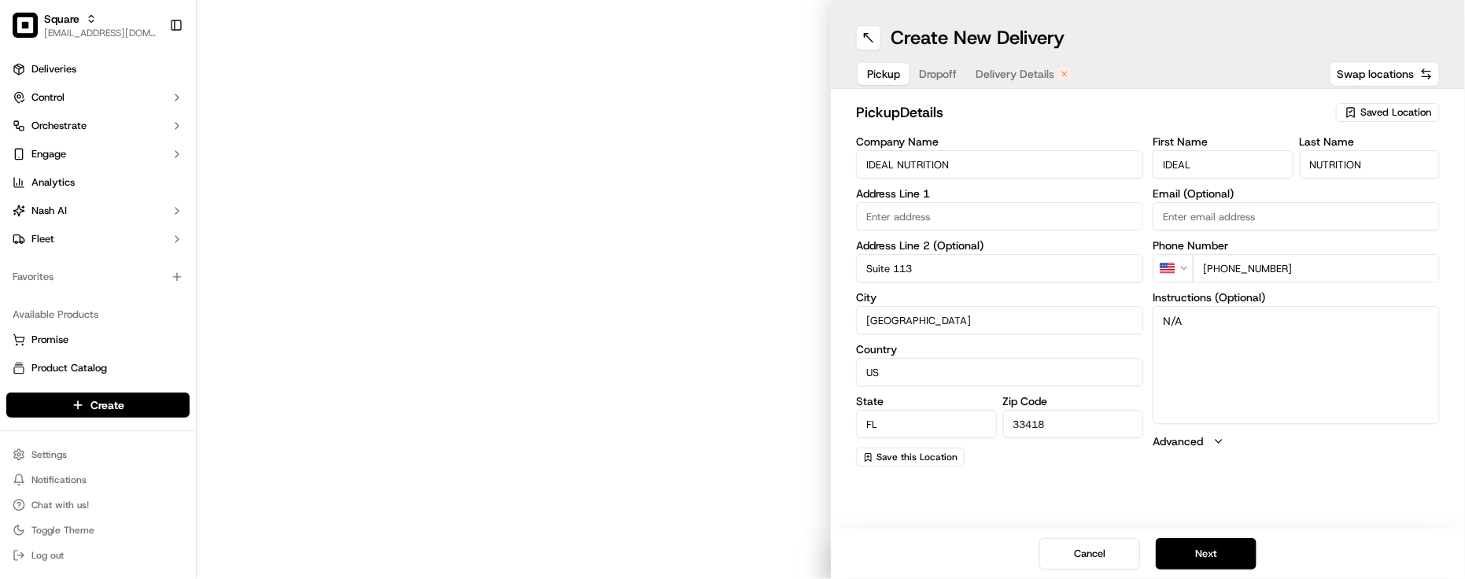
type input "[STREET_ADDRESS]"
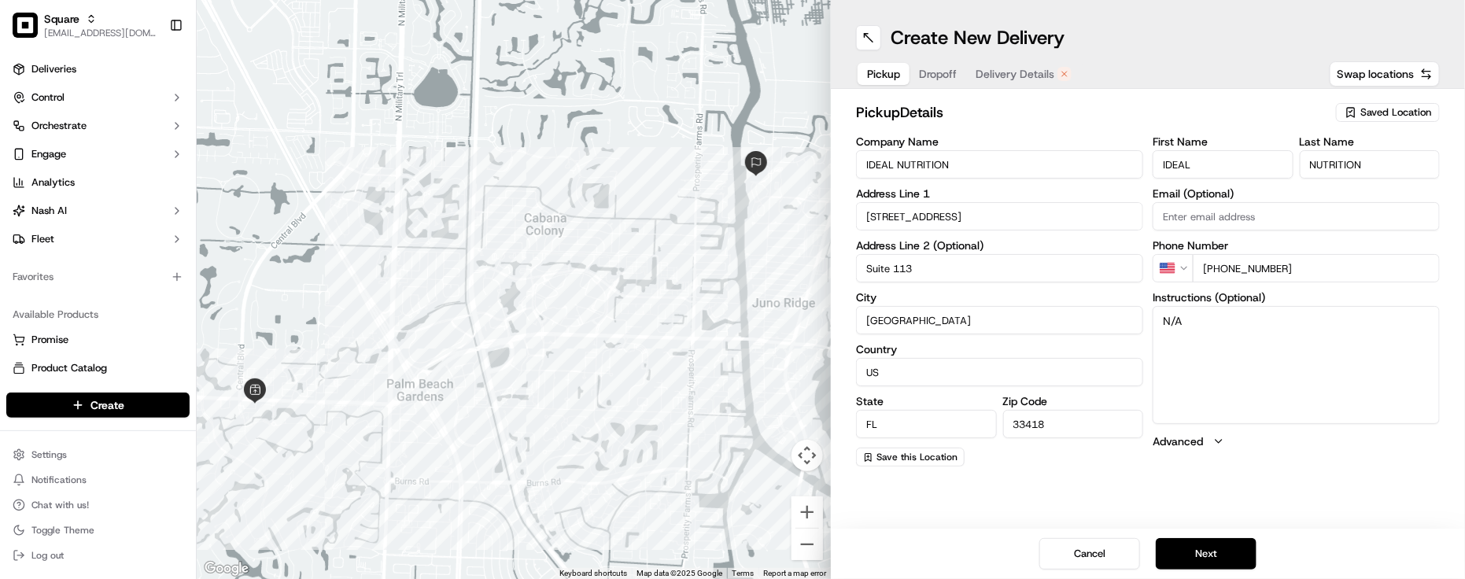
click at [910, 52] on div "Create New Delivery Pickup Dropoff Delivery Details Swap locations" at bounding box center [1148, 44] width 634 height 89
click at [934, 76] on span "Dropoff" at bounding box center [938, 74] width 38 height 16
click at [1019, 76] on span "Delivery Details" at bounding box center [1015, 74] width 79 height 16
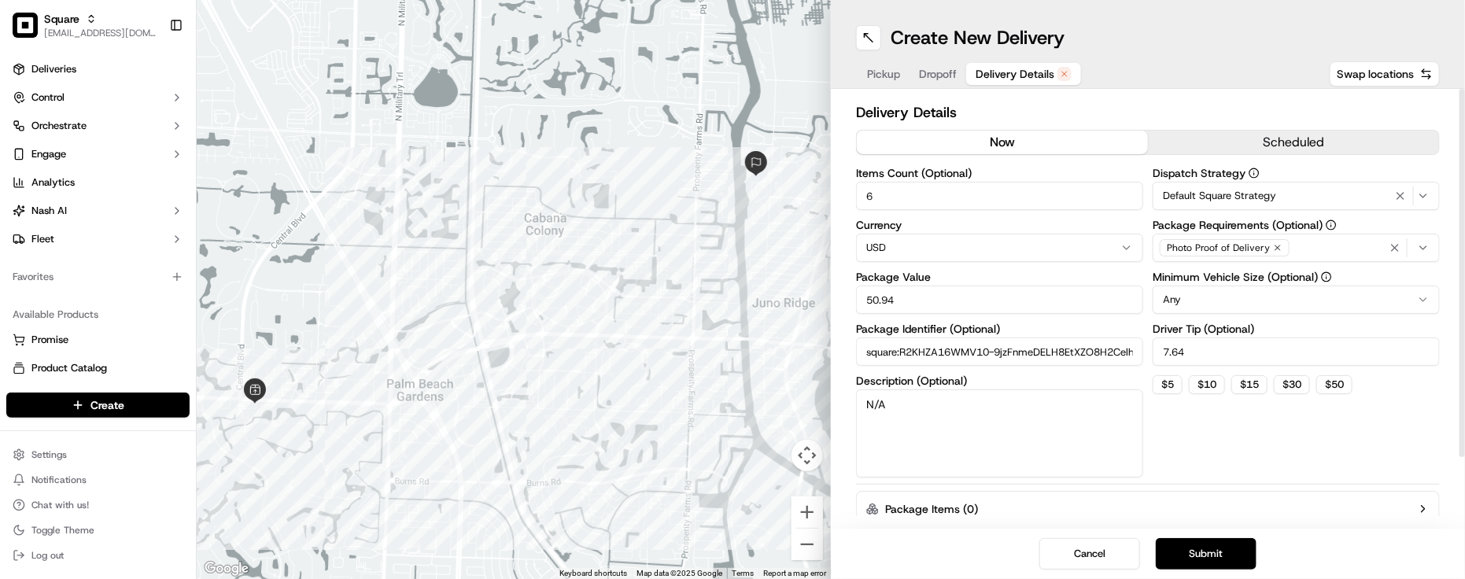
click at [1057, 150] on button "now" at bounding box center [1002, 143] width 291 height 24
click at [1336, 248] on div "Photo Proof of Delivery" at bounding box center [1296, 248] width 279 height 24
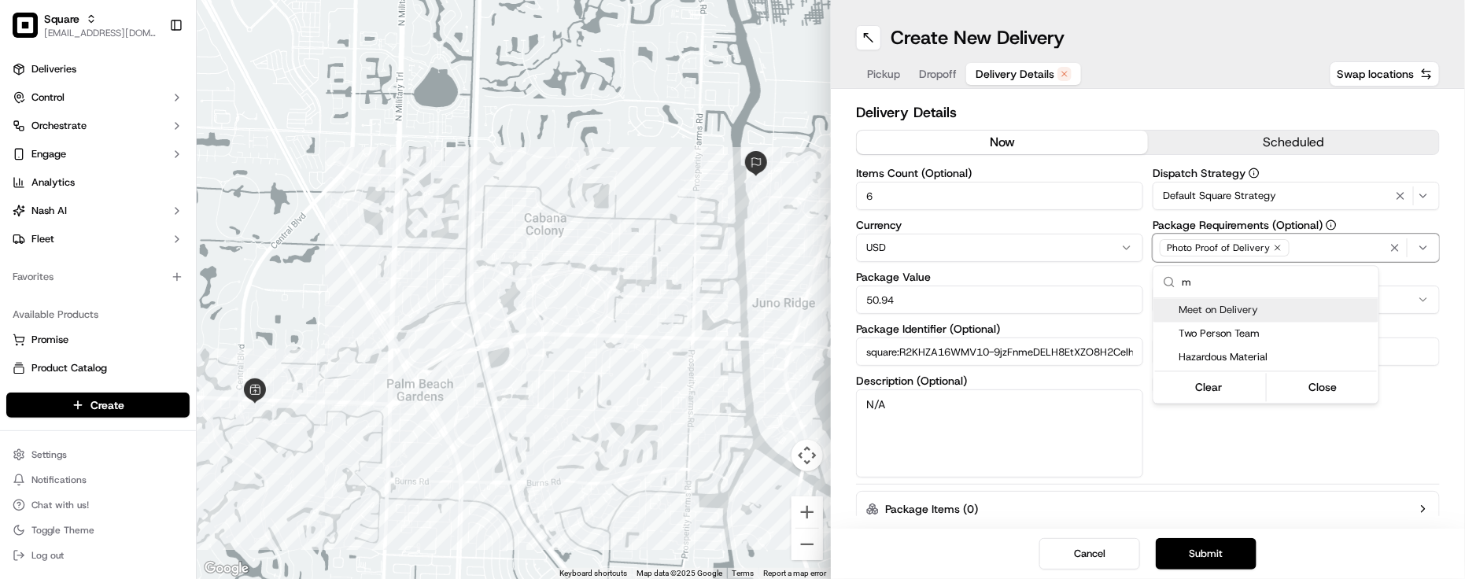
type input "m"
click at [1249, 315] on span "Meet on Delivery" at bounding box center [1276, 311] width 194 height 14
click at [1288, 467] on html "Square [EMAIL_ADDRESS][DOMAIN_NAME] Toggle Sidebar Deliveries Control Orchestra…" at bounding box center [732, 289] width 1465 height 579
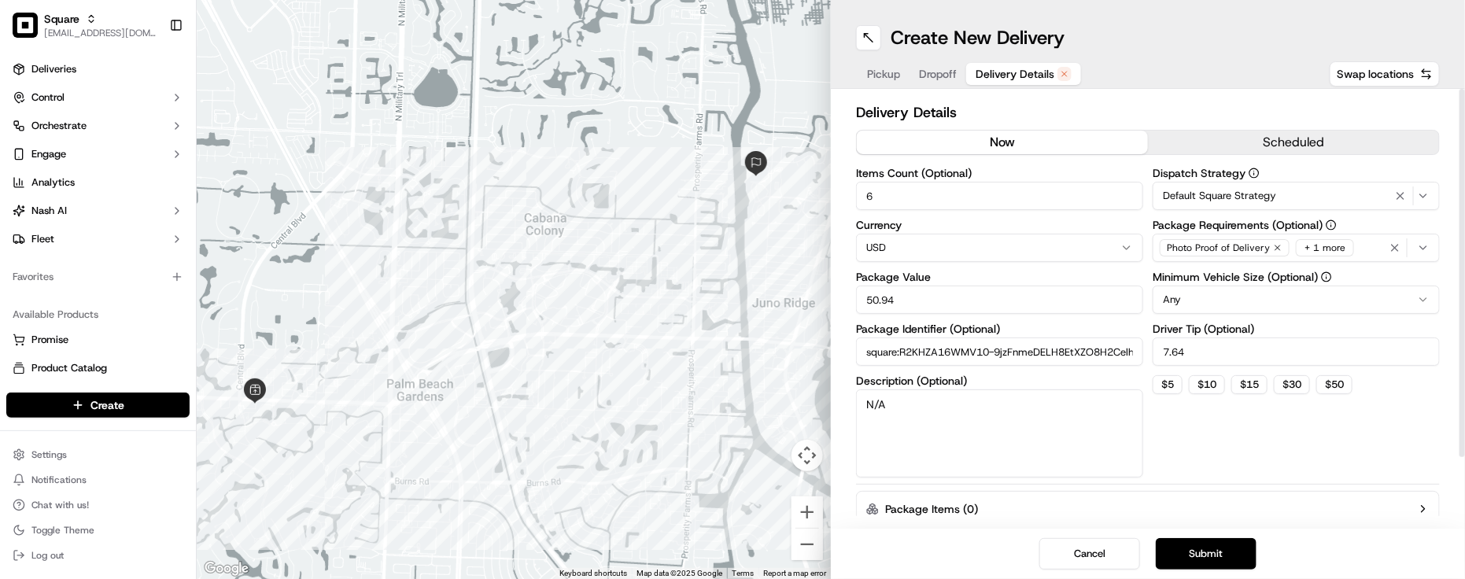
click at [953, 80] on span "Dropoff" at bounding box center [938, 74] width 38 height 16
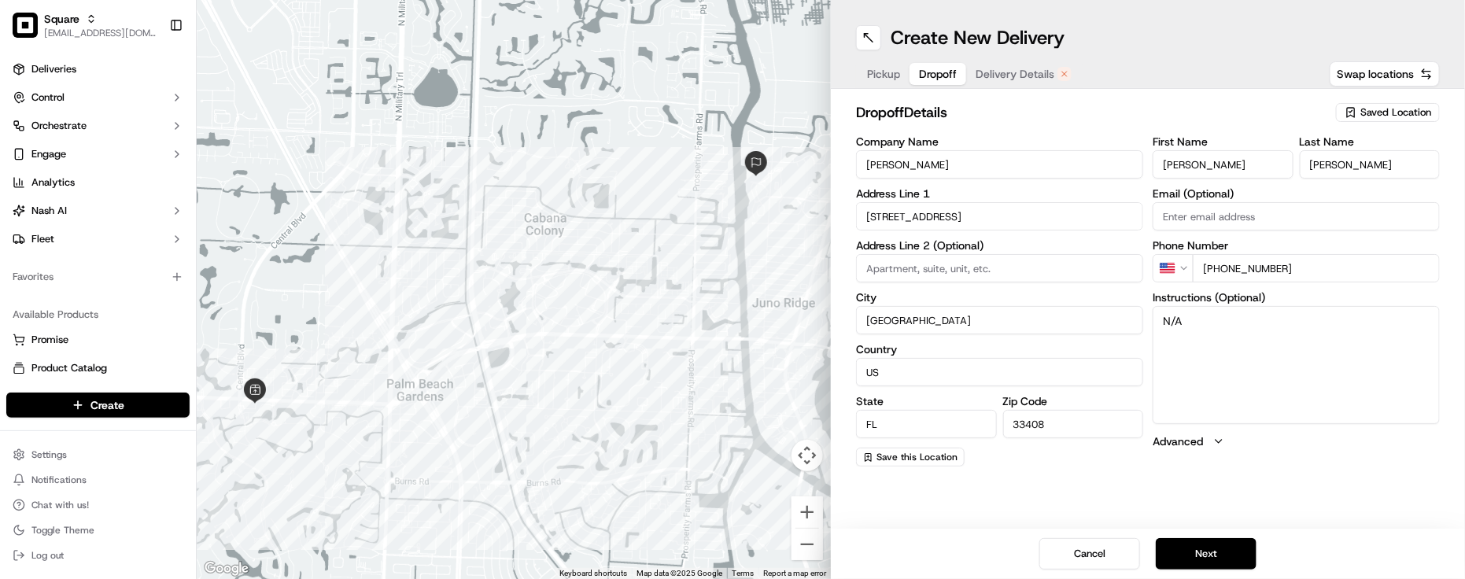
click at [1318, 268] on input "[PHONE_NUMBER]" at bounding box center [1316, 268] width 247 height 28
click at [1331, 284] on div "First Name [PERSON_NAME] Last Name [PERSON_NAME] Email (Optional) Phone Number …" at bounding box center [1296, 301] width 287 height 331
drag, startPoint x: 1325, startPoint y: 272, endPoint x: 1220, endPoint y: 265, distance: 104.9
click at [1220, 265] on input "[PHONE_NUMBER]" at bounding box center [1316, 268] width 247 height 28
click at [1296, 270] on input "[PHONE_NUMBER]" at bounding box center [1316, 268] width 247 height 28
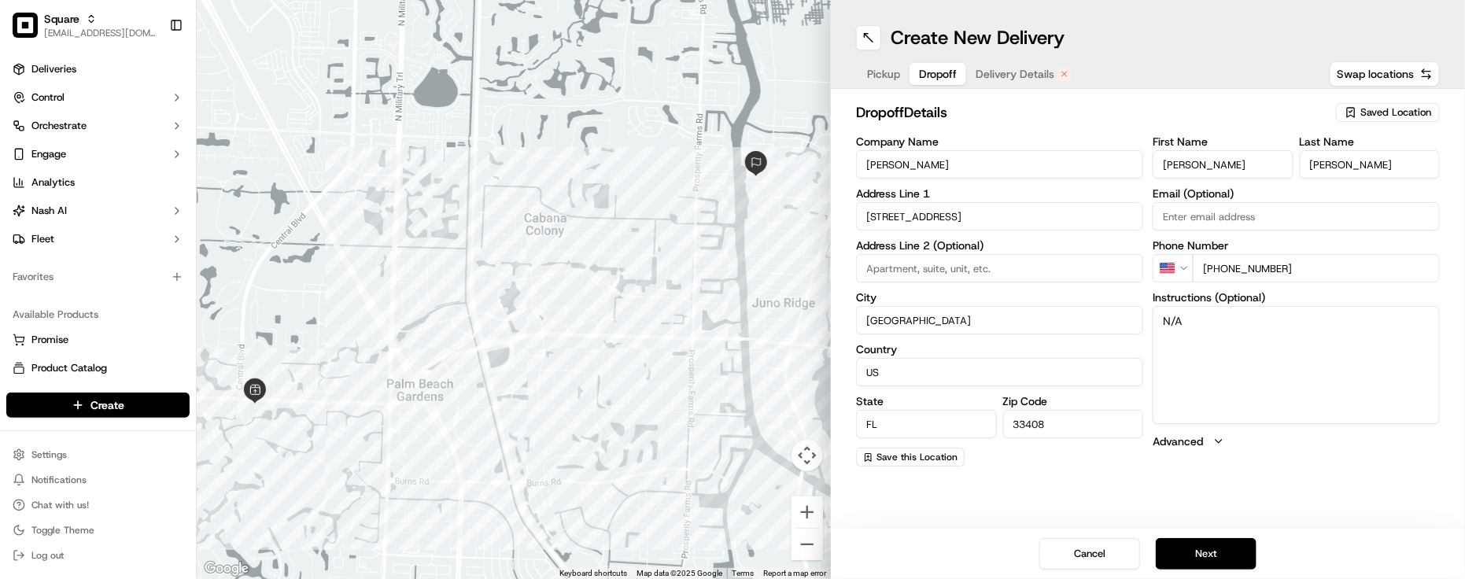
drag, startPoint x: 1309, startPoint y: 270, endPoint x: 1220, endPoint y: 272, distance: 88.9
click at [1218, 272] on input "[PHONE_NUMBER]" at bounding box center [1316, 268] width 247 height 28
paste input "[PHONE_NUMBER]"
type input "[PHONE_NUMBER]"
click at [1262, 379] on textarea "N/A" at bounding box center [1296, 365] width 287 height 118
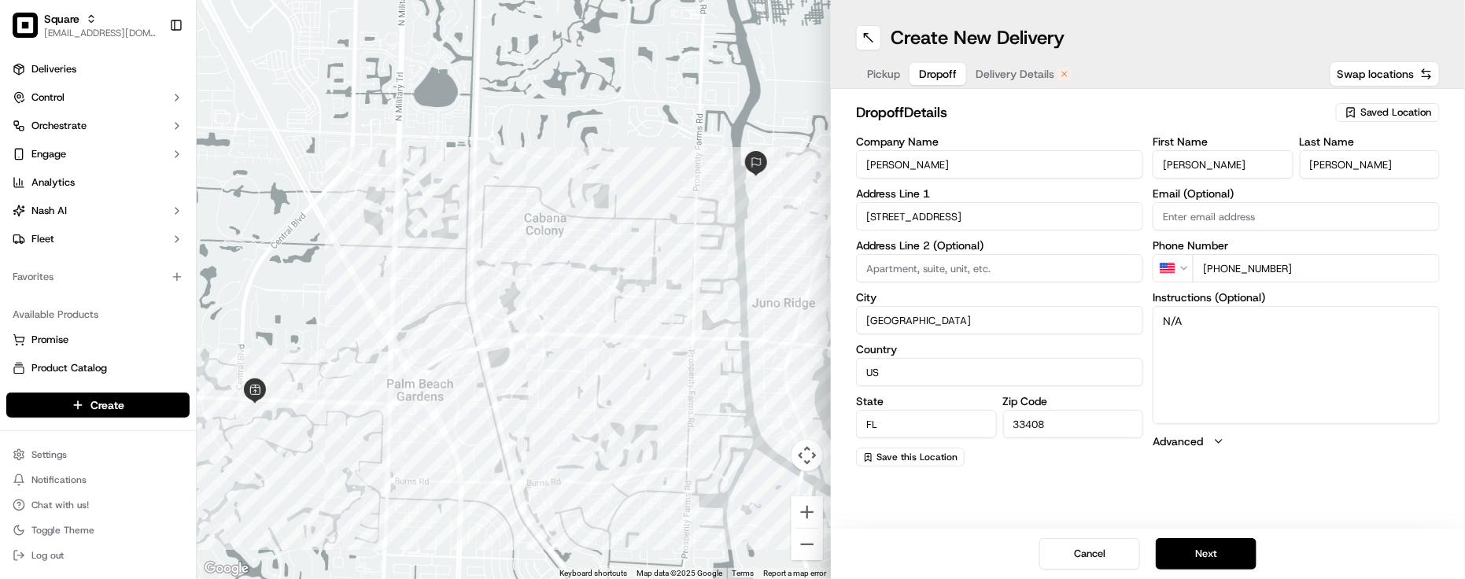
drag, startPoint x: 1210, startPoint y: 316, endPoint x: 1096, endPoint y: 282, distance: 119.3
click at [1096, 282] on div "Company Name [PERSON_NAME] Address Line [GEOGRAPHIC_DATA] Dr S Address Line 2 (…" at bounding box center [1148, 301] width 584 height 331
paste textarea "[PERSON_NAME]"
click at [1233, 493] on div "Create New Delivery Pickup Dropoff Delivery Details Swap locations dropoff Deta…" at bounding box center [1148, 289] width 634 height 579
click at [1320, 341] on textarea "Point of Contact is [PERSON_NAME]" at bounding box center [1296, 365] width 287 height 118
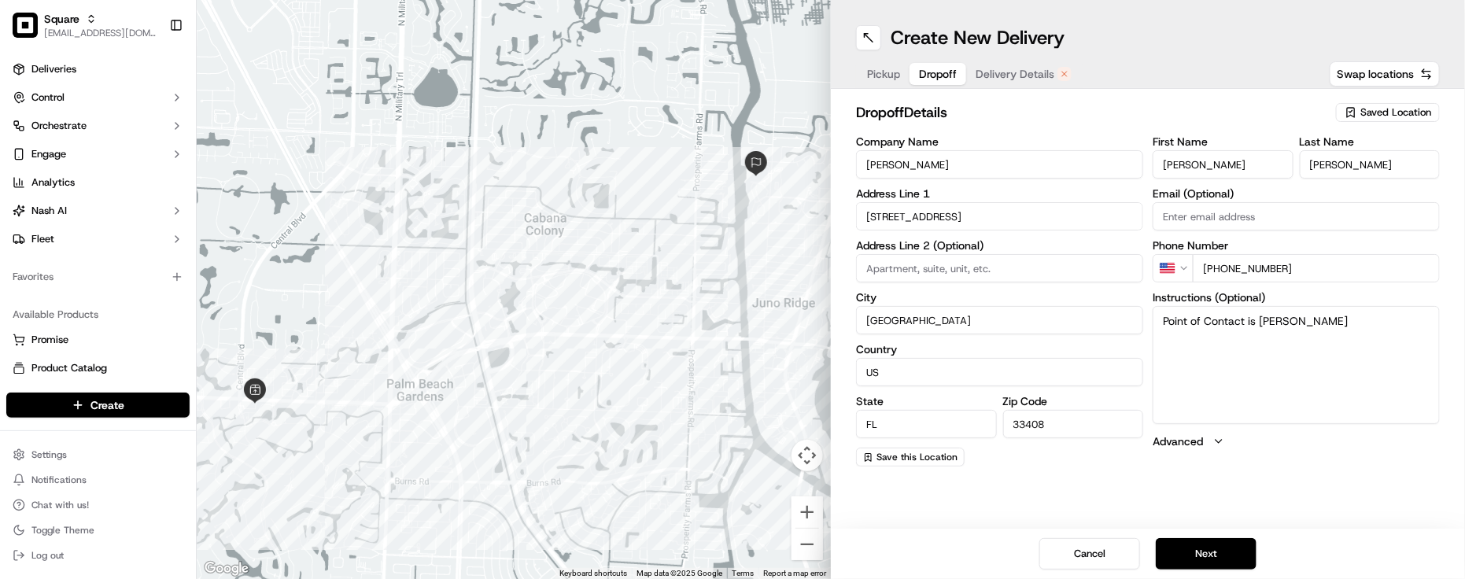
click at [1304, 332] on textarea "Point of Contact is [PERSON_NAME]" at bounding box center [1296, 365] width 287 height 118
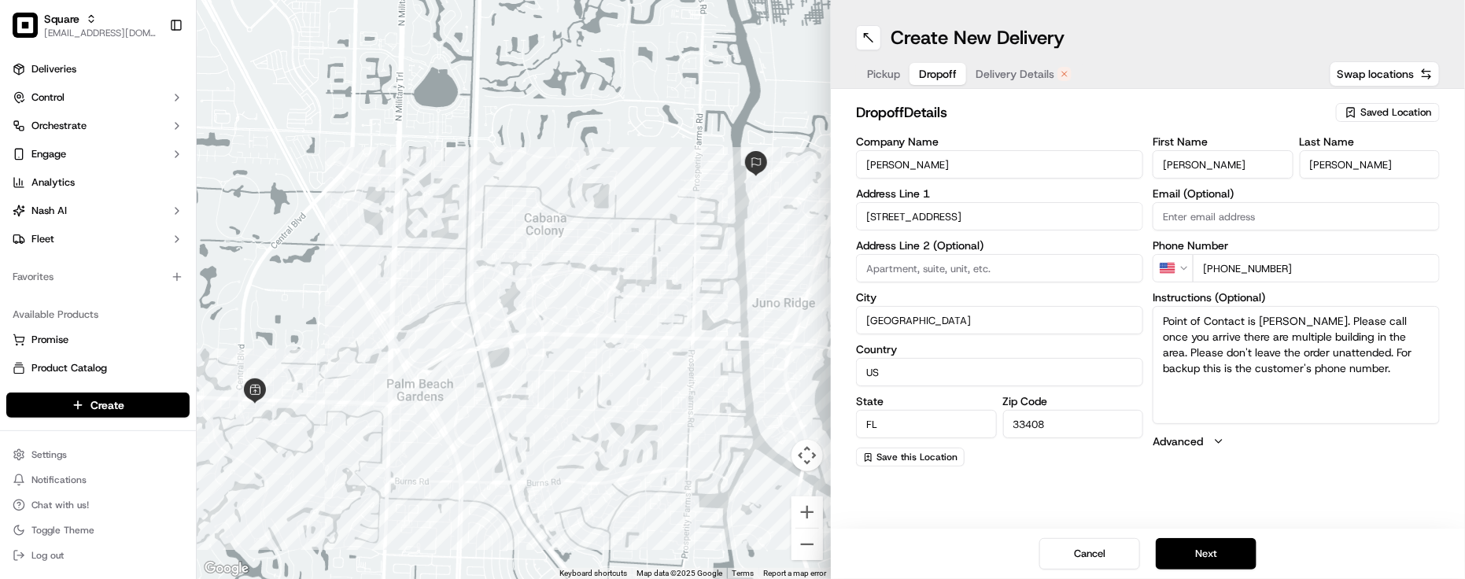
click at [1374, 378] on textarea "Point of Contact is [PERSON_NAME]. Please call once you arrive there are multip…" at bounding box center [1296, 365] width 287 height 118
paste textarea "[PHONE_NUMBER]"
type textarea "Point of Contact is [PERSON_NAME]. Please call once you arrive there are multip…"
click at [1273, 473] on div "dropoff Details Saved Location Company Name [PERSON_NAME] Address Line 1 [STREE…" at bounding box center [1148, 284] width 634 height 390
click at [1010, 60] on div "Pickup Dropoff Delivery Details" at bounding box center [969, 74] width 227 height 28
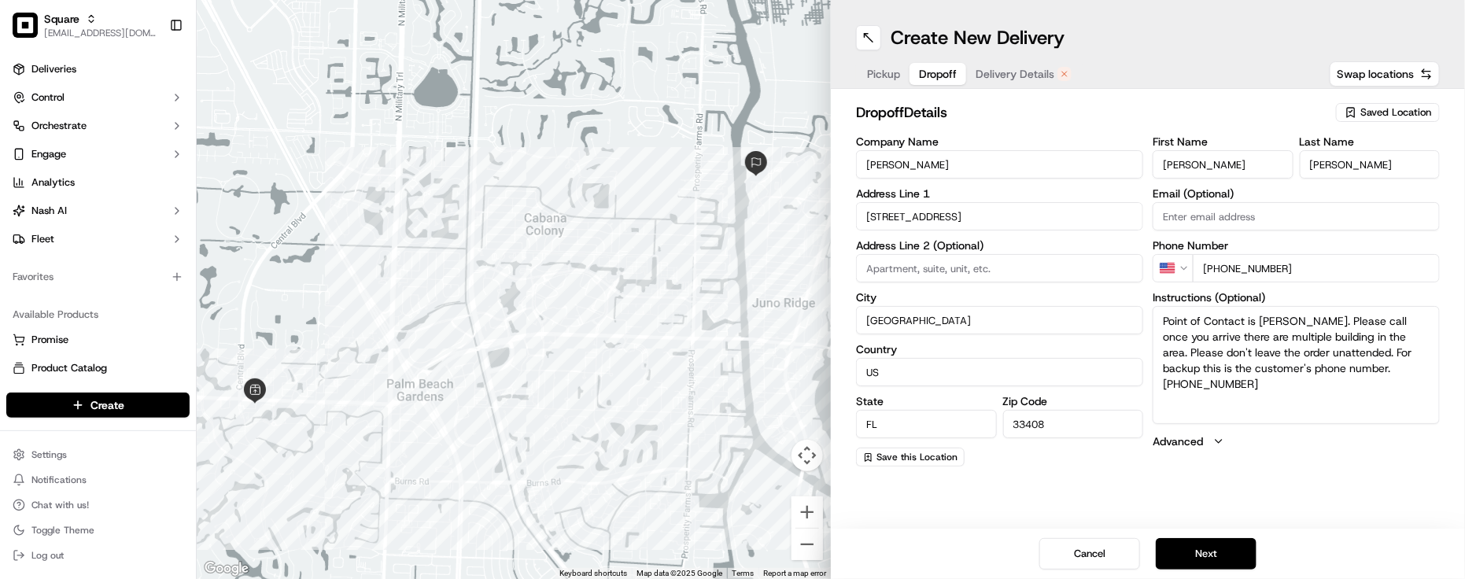
click at [1033, 56] on div "Create New Delivery Pickup Dropoff Delivery Details Swap locations" at bounding box center [1148, 44] width 634 height 89
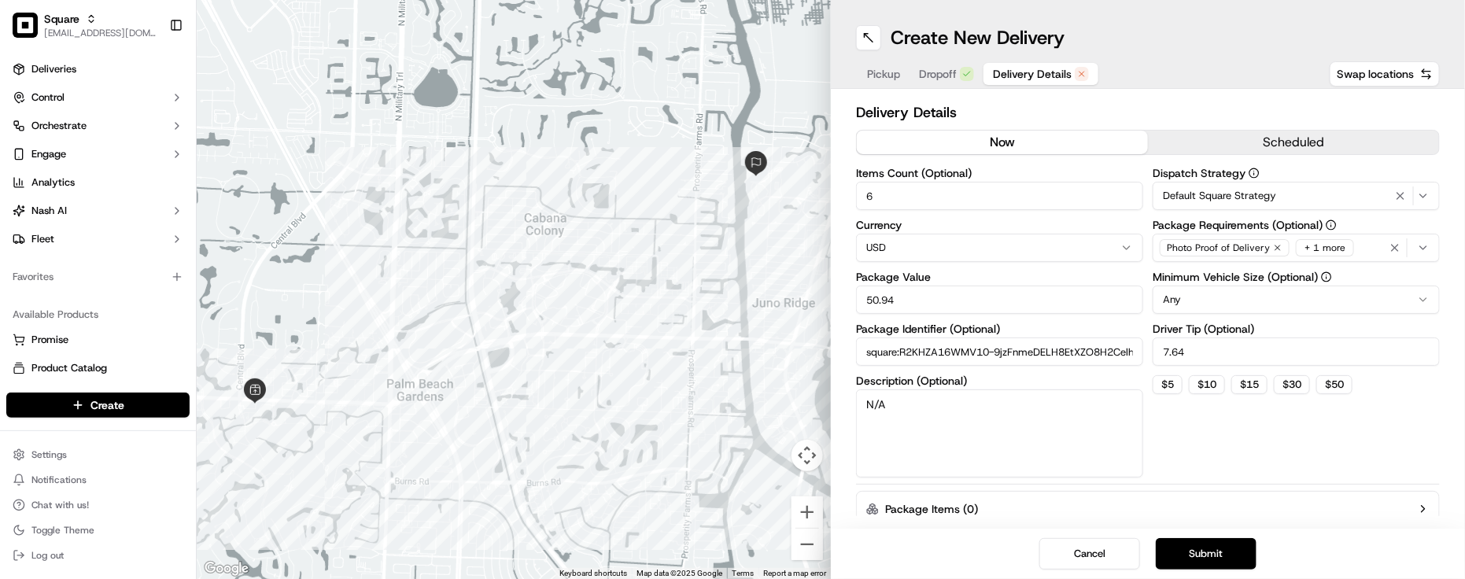
click at [1037, 68] on span "Delivery Details" at bounding box center [1032, 74] width 79 height 16
click at [1319, 246] on div "+ 1 more" at bounding box center [1325, 247] width 58 height 17
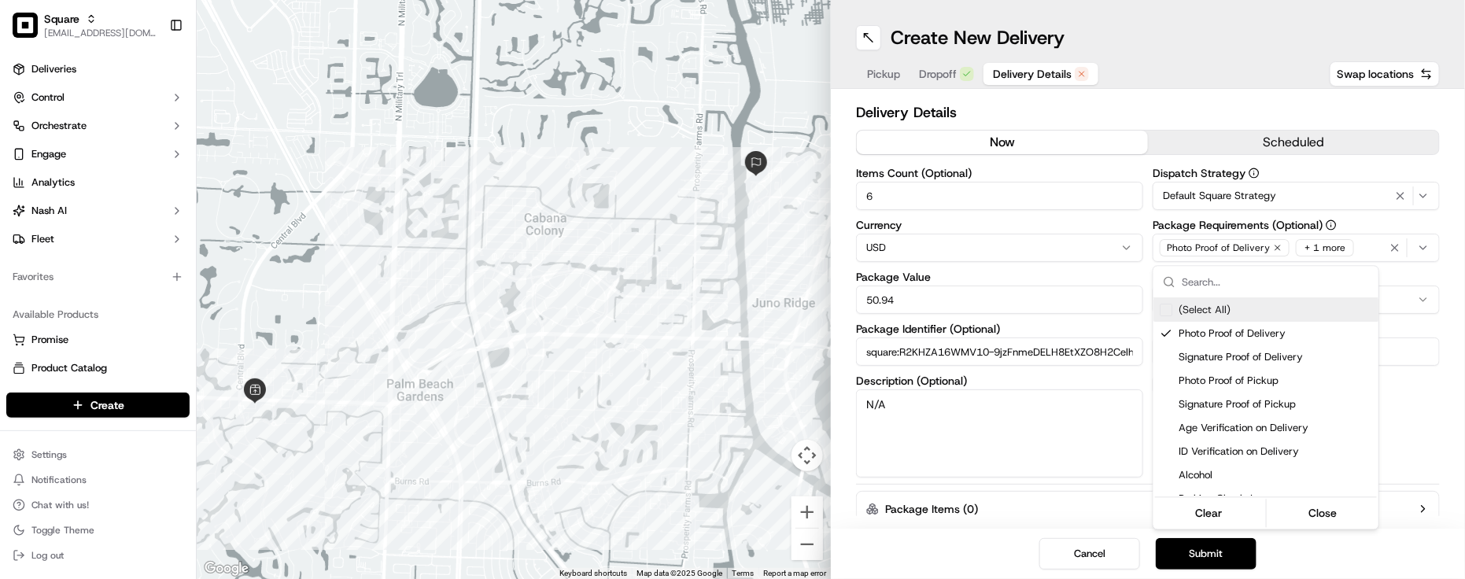
click at [1319, 246] on html "Square [EMAIL_ADDRESS][DOMAIN_NAME] Toggle Sidebar Deliveries Control Orchestra…" at bounding box center [732, 289] width 1465 height 579
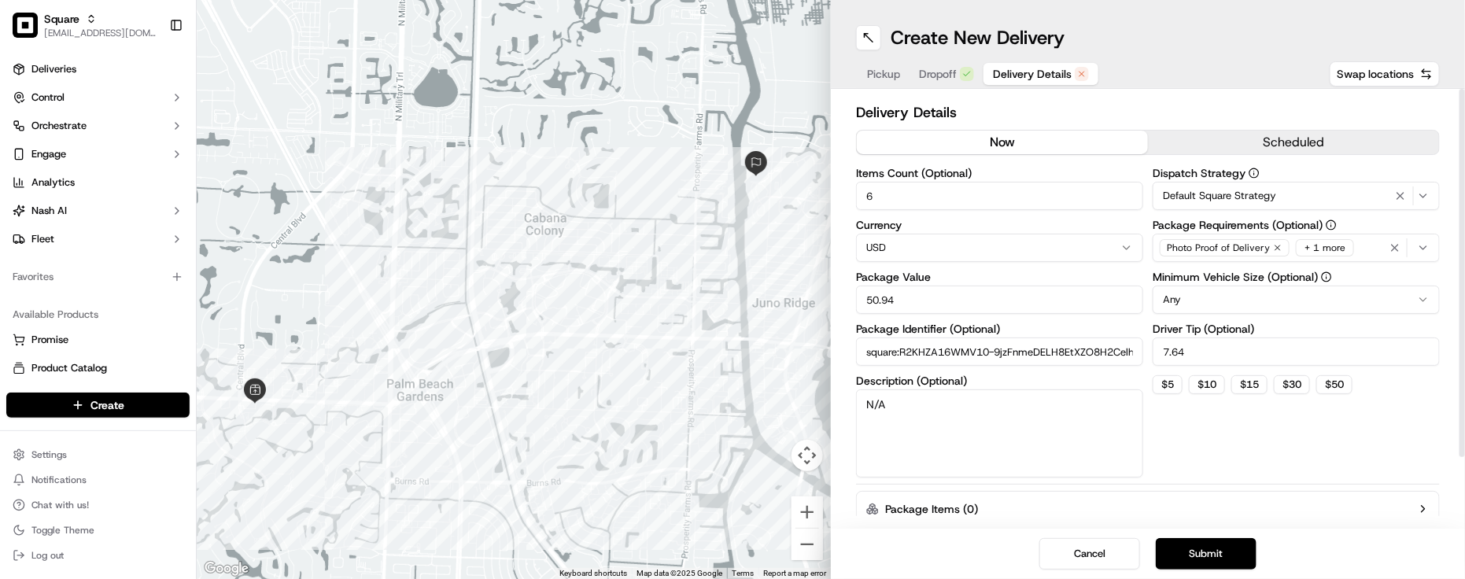
click at [1347, 245] on div "+ 1 more" at bounding box center [1325, 247] width 58 height 17
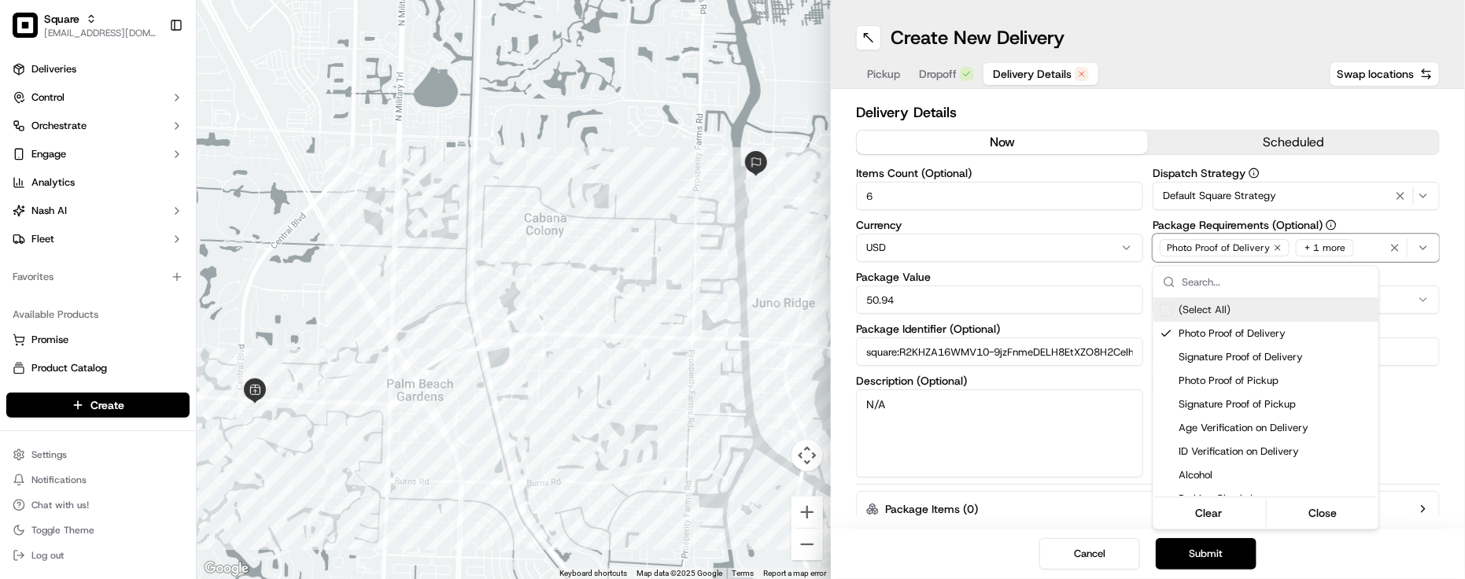
click at [1351, 245] on html "Square [EMAIL_ADDRESS][DOMAIN_NAME] Toggle Sidebar Deliveries Control Orchestra…" at bounding box center [732, 289] width 1465 height 579
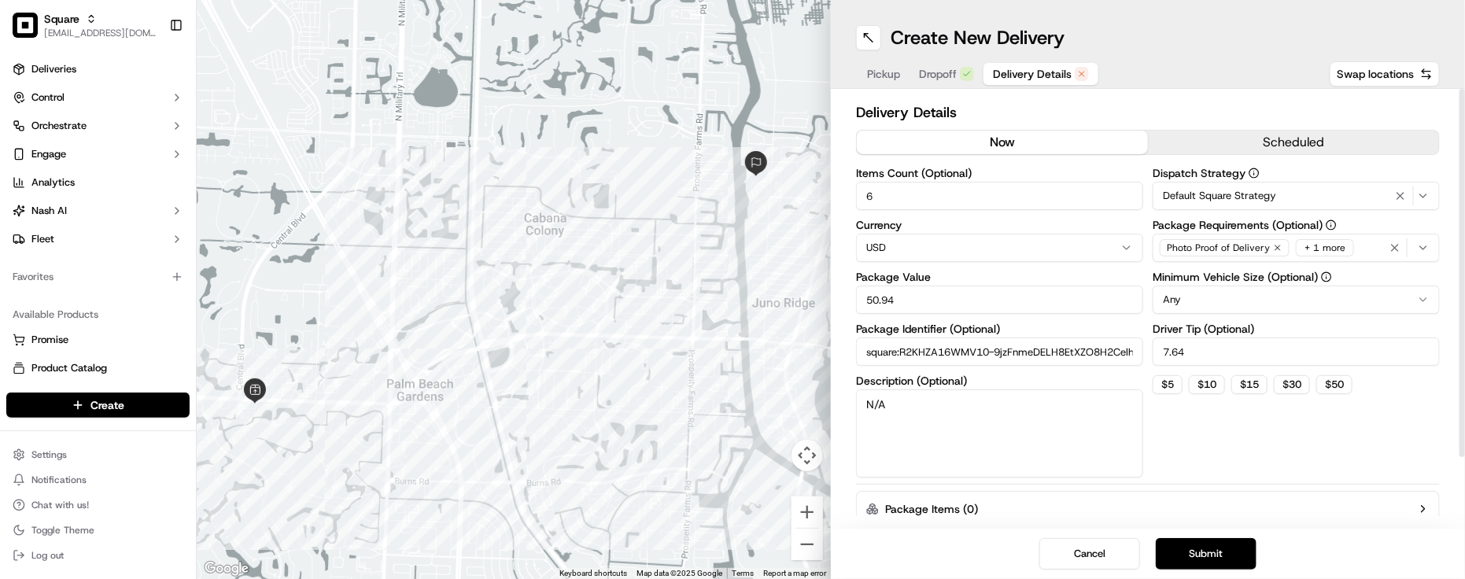
click at [879, 72] on span "Pickup" at bounding box center [883, 74] width 33 height 16
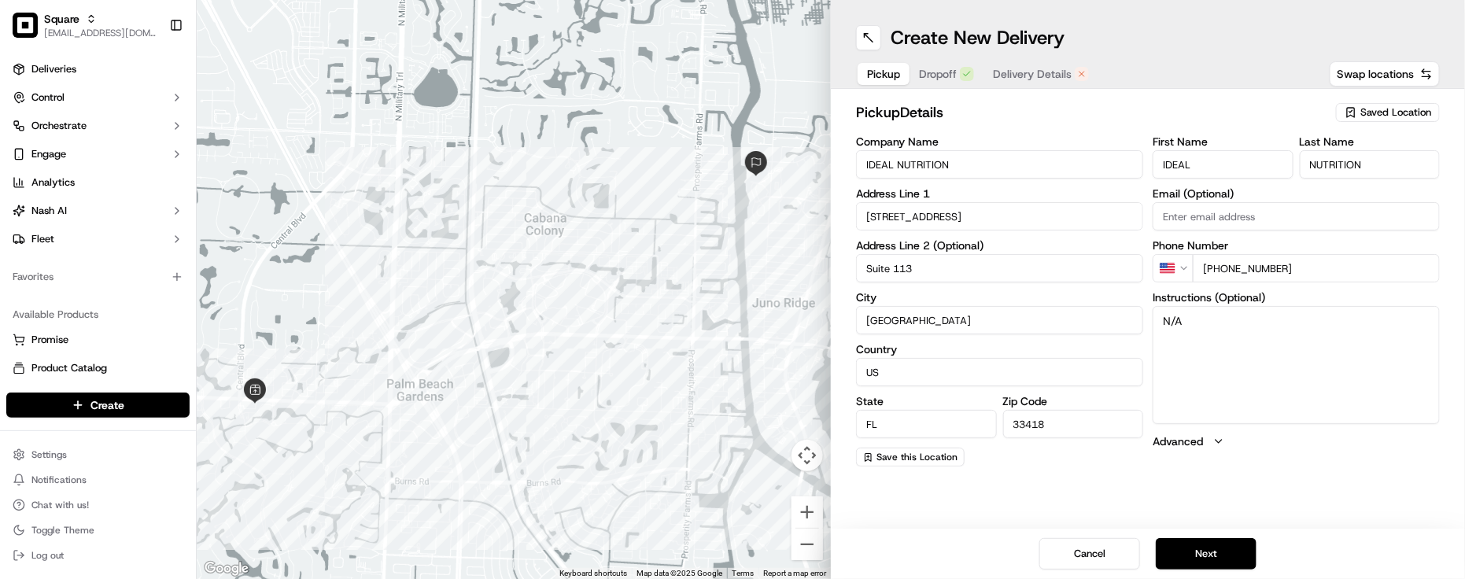
click at [949, 71] on span "Dropoff" at bounding box center [938, 74] width 38 height 16
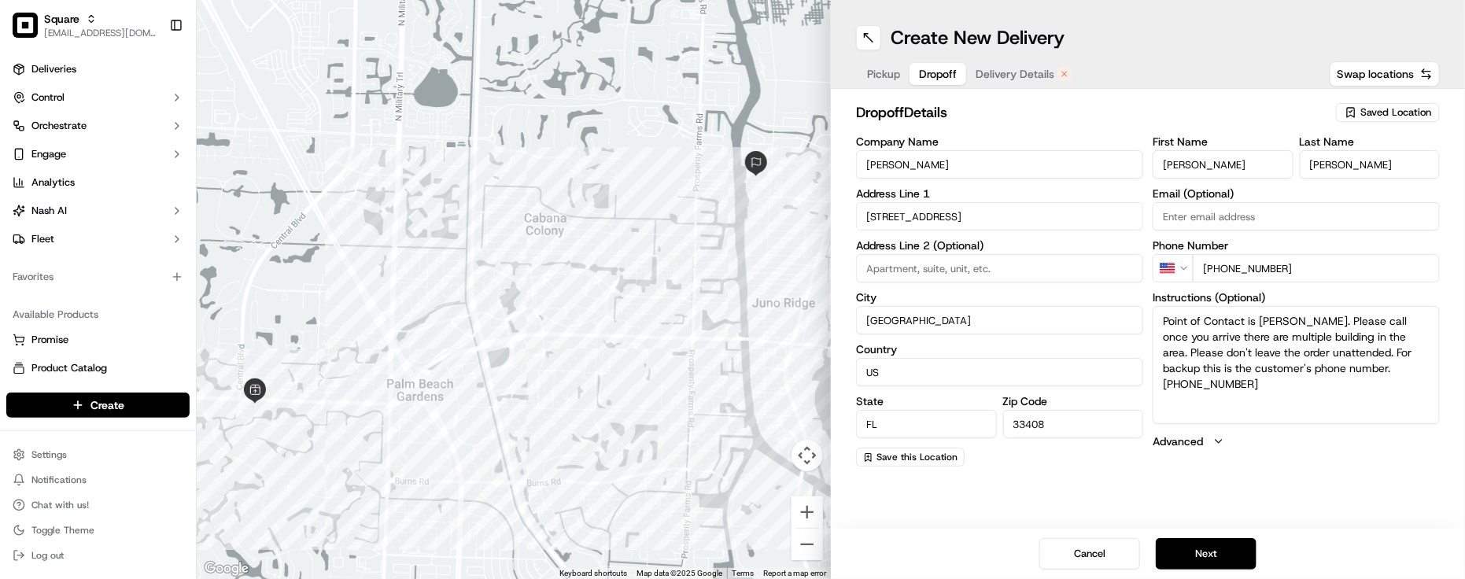
click at [1031, 72] on span "Delivery Details" at bounding box center [1015, 74] width 79 height 16
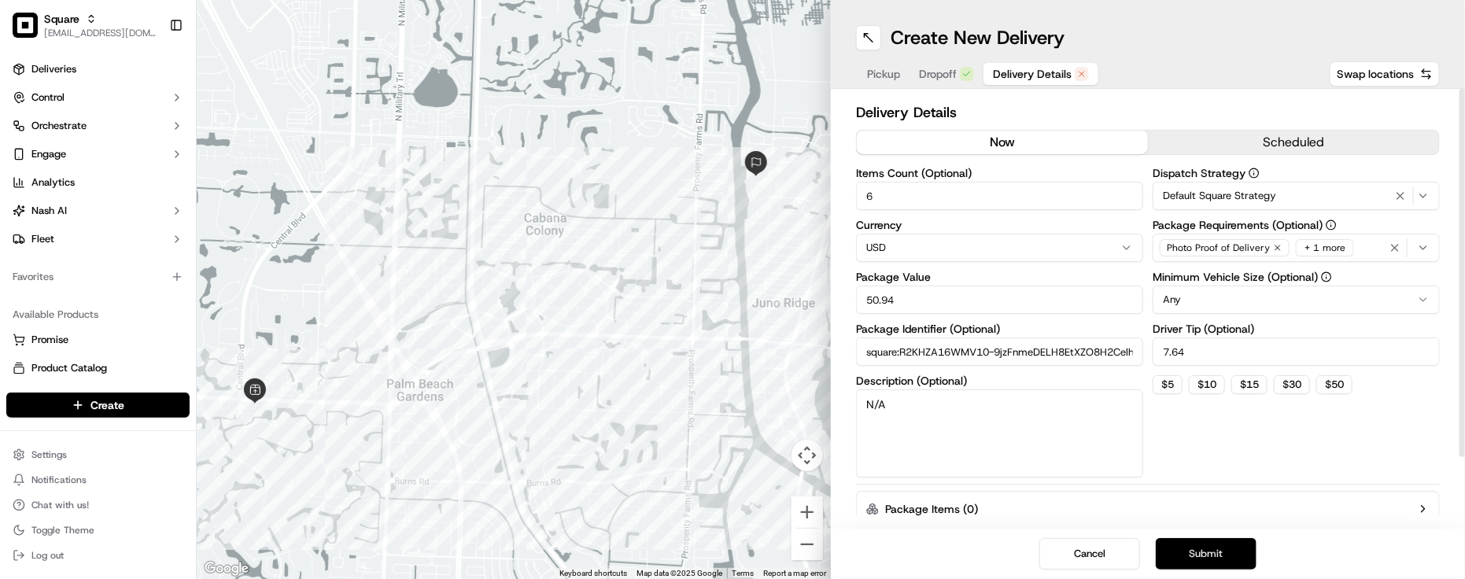
click at [1203, 545] on button "Submit" at bounding box center [1206, 553] width 101 height 31
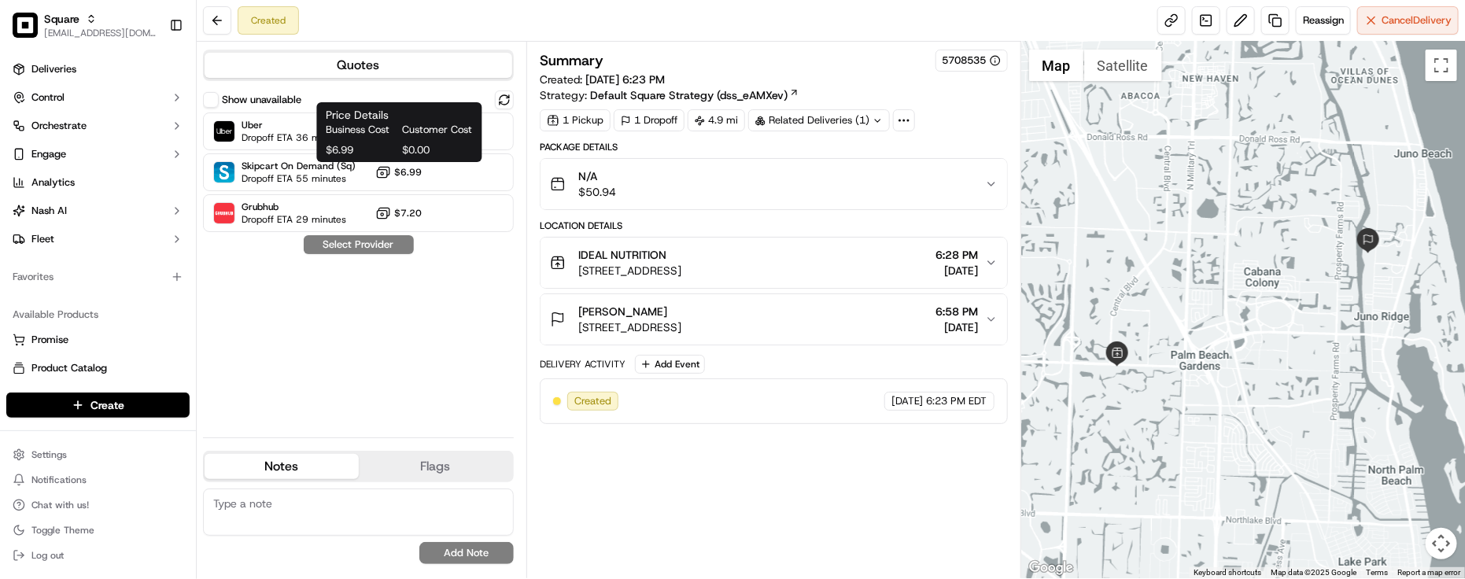
click at [362, 136] on span "Business Cost" at bounding box center [362, 130] width 70 height 14
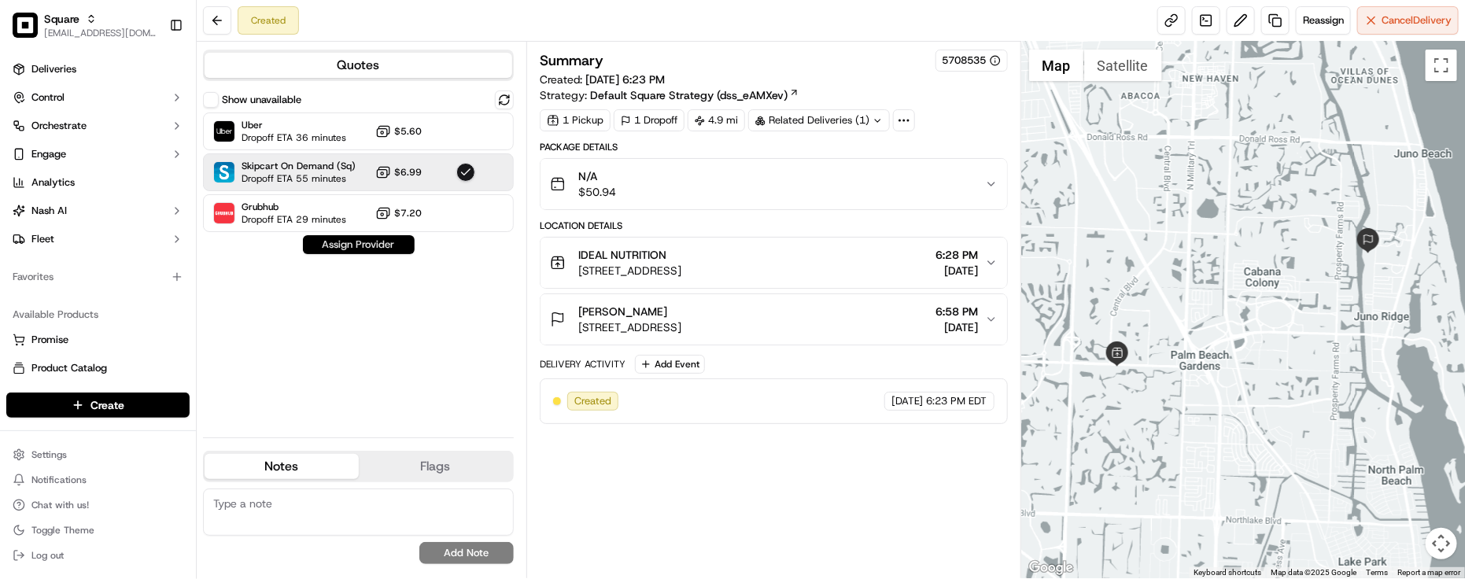
click at [348, 253] on button "Assign Provider" at bounding box center [359, 244] width 112 height 19
click at [340, 317] on div "Show unavailable Uber Dropoff ETA 36 minutes $5.60 Skipcart On Demand (Sq) Drop…" at bounding box center [358, 258] width 311 height 334
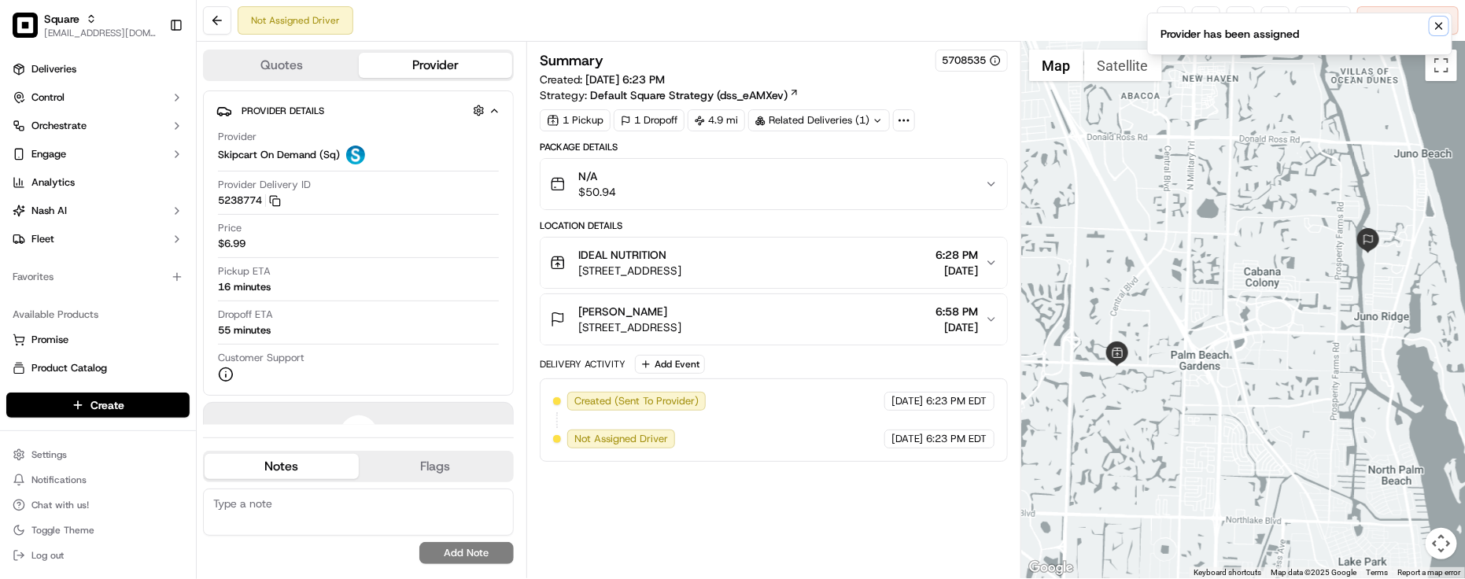
click at [1444, 21] on icon "Notifications (F8)" at bounding box center [1439, 26] width 13 height 13
click at [1327, 24] on span "Reassign" at bounding box center [1323, 20] width 41 height 14
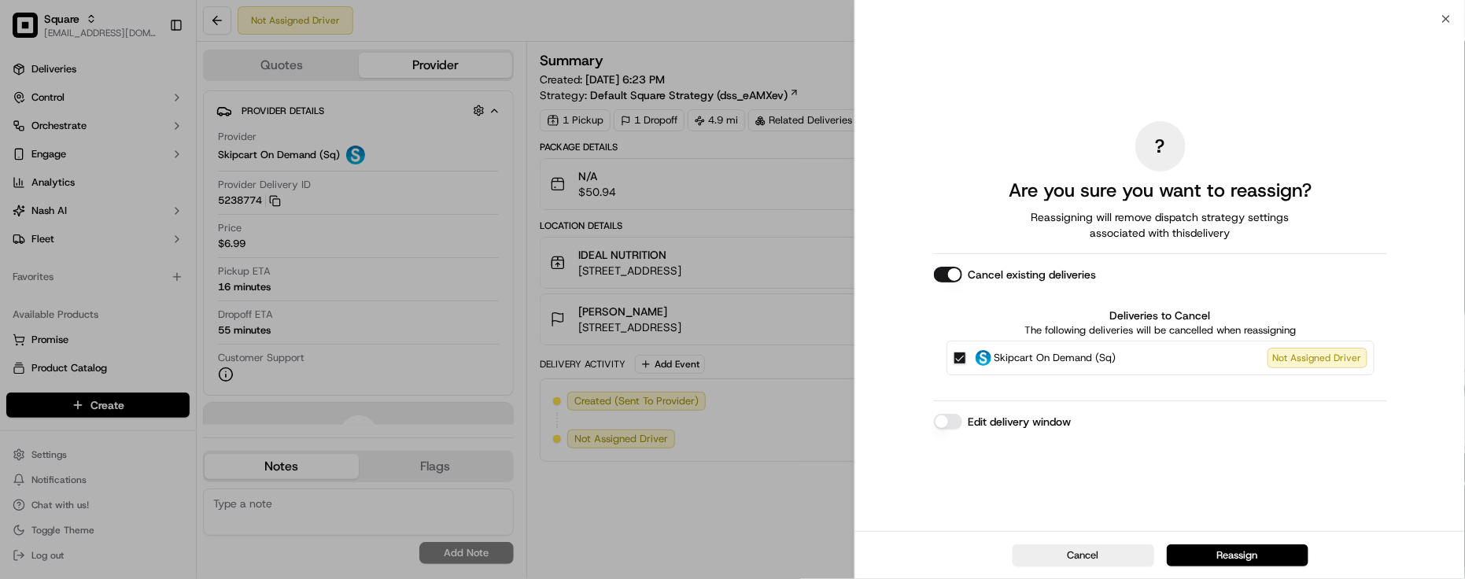
click at [1250, 552] on button "Reassign" at bounding box center [1238, 556] width 142 height 22
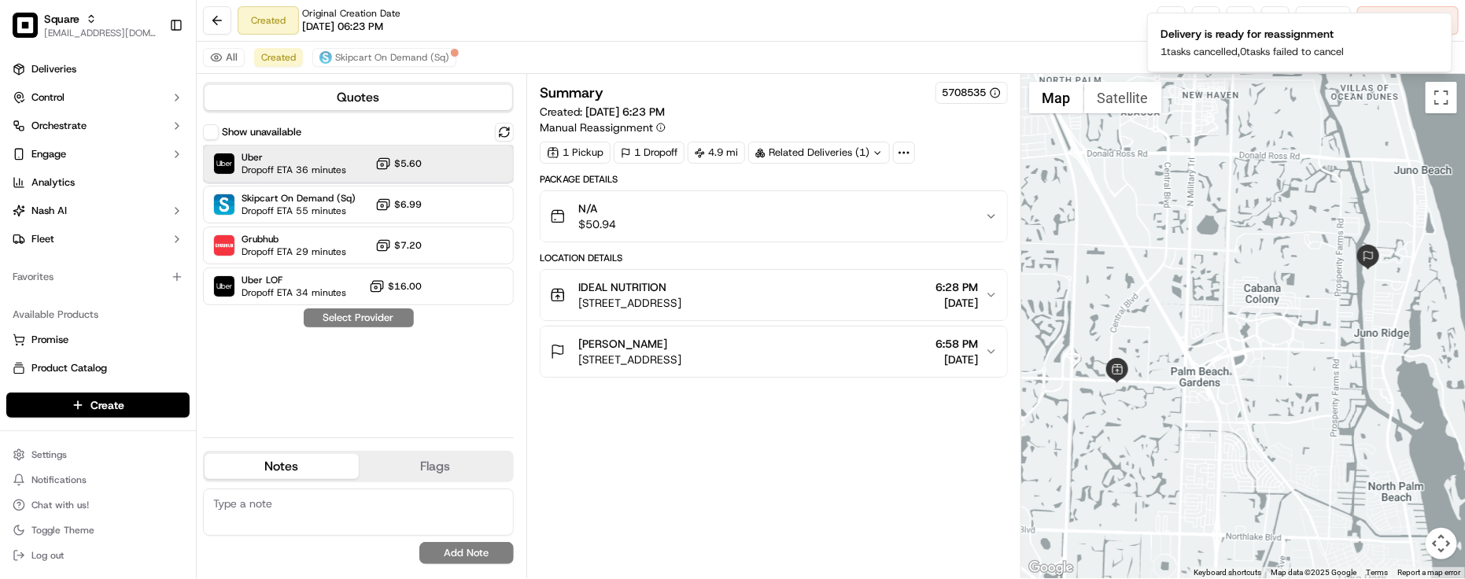
click at [312, 160] on span "Uber" at bounding box center [294, 157] width 105 height 13
click at [342, 325] on button "Assign Provider" at bounding box center [359, 318] width 112 height 19
click at [357, 375] on div "Show unavailable Uber Dropoff ETA 36 minutes $5.60 Skipcart On Demand (Sq) Drop…" at bounding box center [358, 274] width 311 height 302
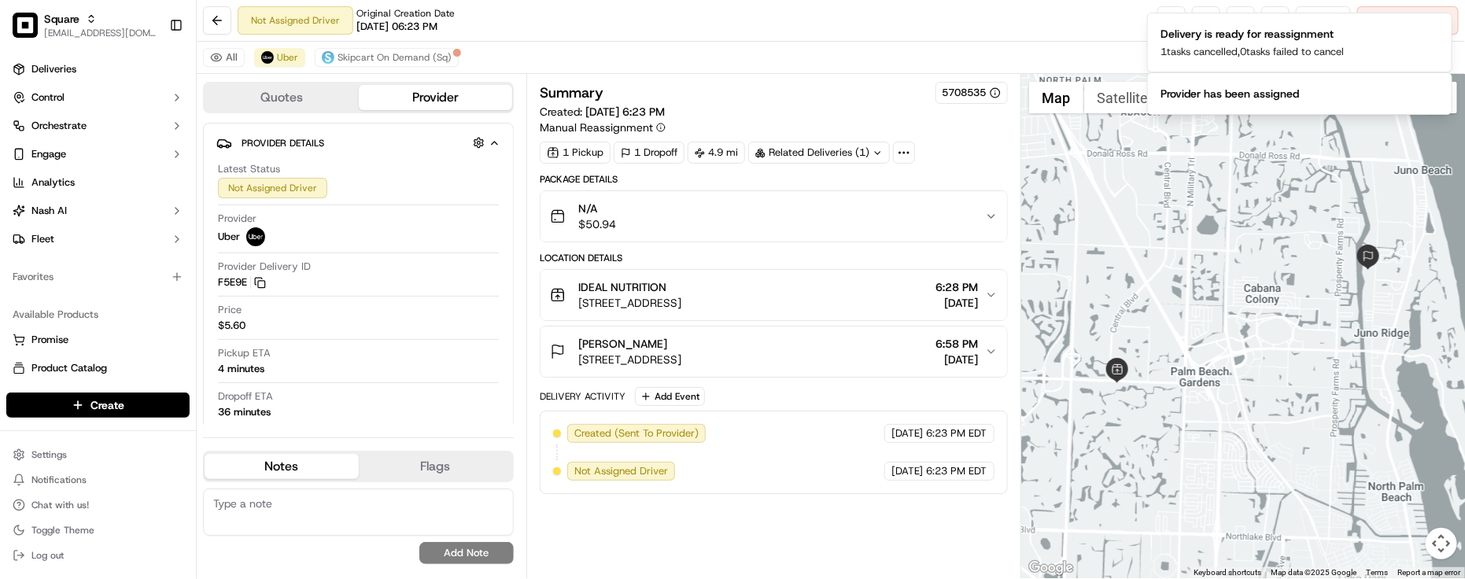
click at [610, 48] on div "All Uber Skipcart On Demand (Sq)" at bounding box center [831, 58] width 1269 height 32
click at [379, 55] on span "Skipcart On Demand (Sq)" at bounding box center [395, 57] width 114 height 13
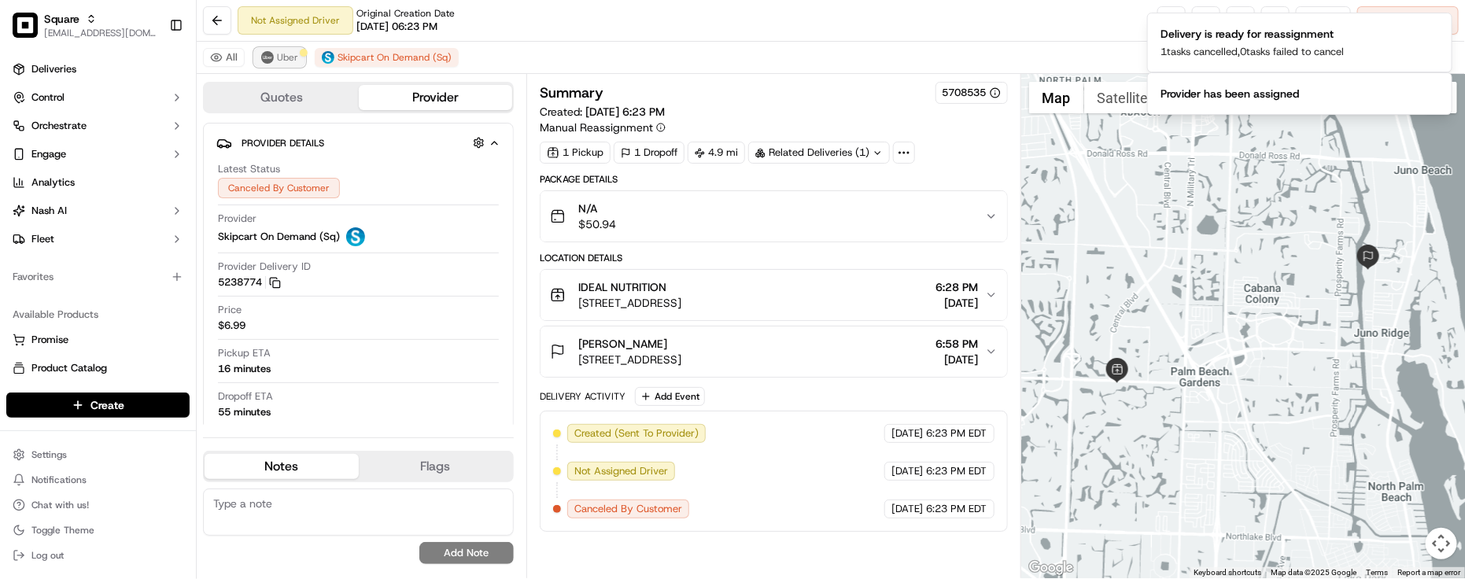
click at [270, 60] on img at bounding box center [267, 57] width 13 height 13
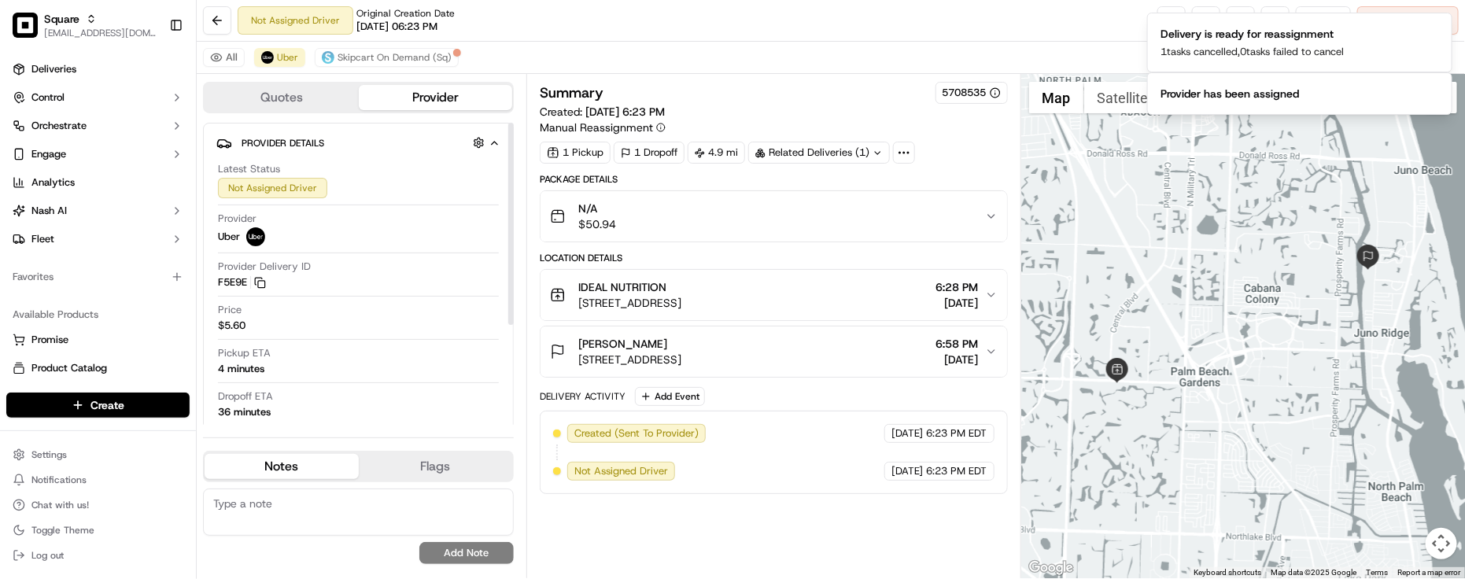
click at [534, 35] on div "Not Assigned Driver Original Creation Date [DATE] 06:23 PM Reassign Cancel Deli…" at bounding box center [831, 21] width 1269 height 42
click at [848, 77] on div "Summary 5708535 Created: [DATE] 6:23 PM Manual Reassignment 1 Pickup 1 Dropoff …" at bounding box center [774, 326] width 495 height 504
click at [1439, 29] on icon "Notifications (F8)" at bounding box center [1439, 26] width 13 height 13
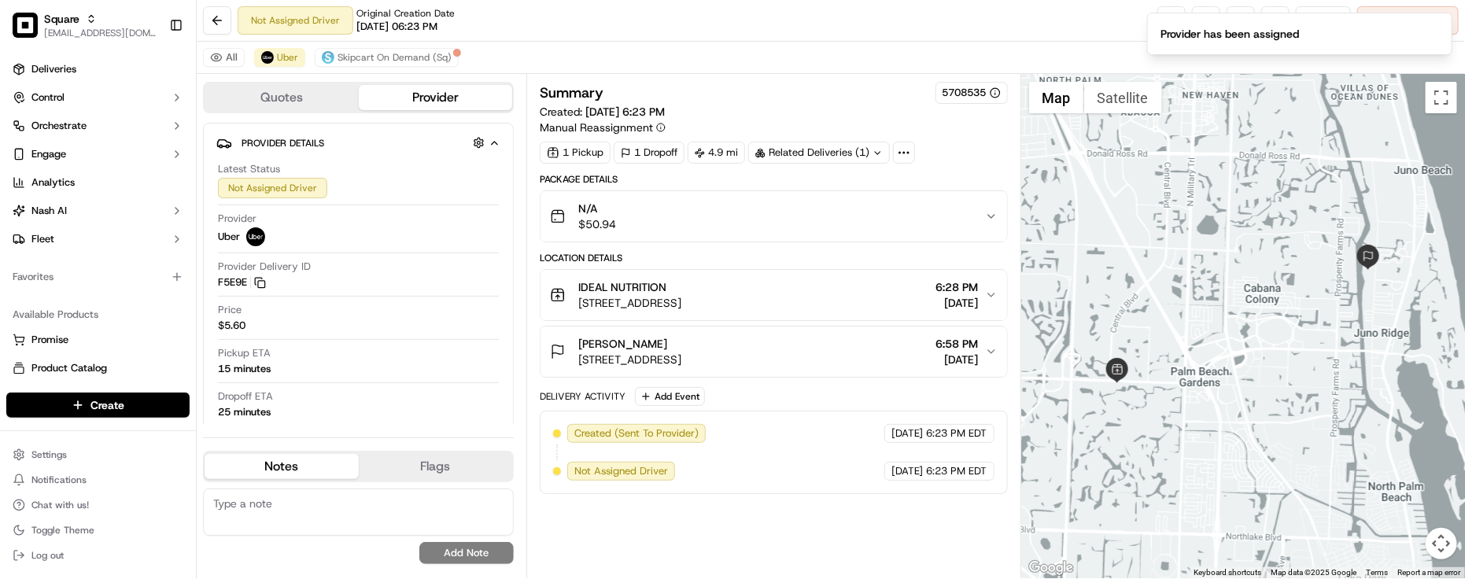
click at [666, 47] on div "All Uber Skipcart On Demand (Sq)" at bounding box center [831, 58] width 1269 height 32
click at [375, 327] on div "Price $5.60" at bounding box center [358, 318] width 281 height 30
click at [729, 32] on div "Not Assigned Driver Original Creation Date [DATE] 06:23 PM Reassign Cancel Deli…" at bounding box center [831, 21] width 1269 height 42
click at [724, 32] on div "Not Assigned Driver Original Creation Date [DATE] 06:23 PM Reassign Cancel Deli…" at bounding box center [831, 21] width 1269 height 42
click at [423, 364] on div "Pickup ETA 15 minutes" at bounding box center [358, 361] width 281 height 30
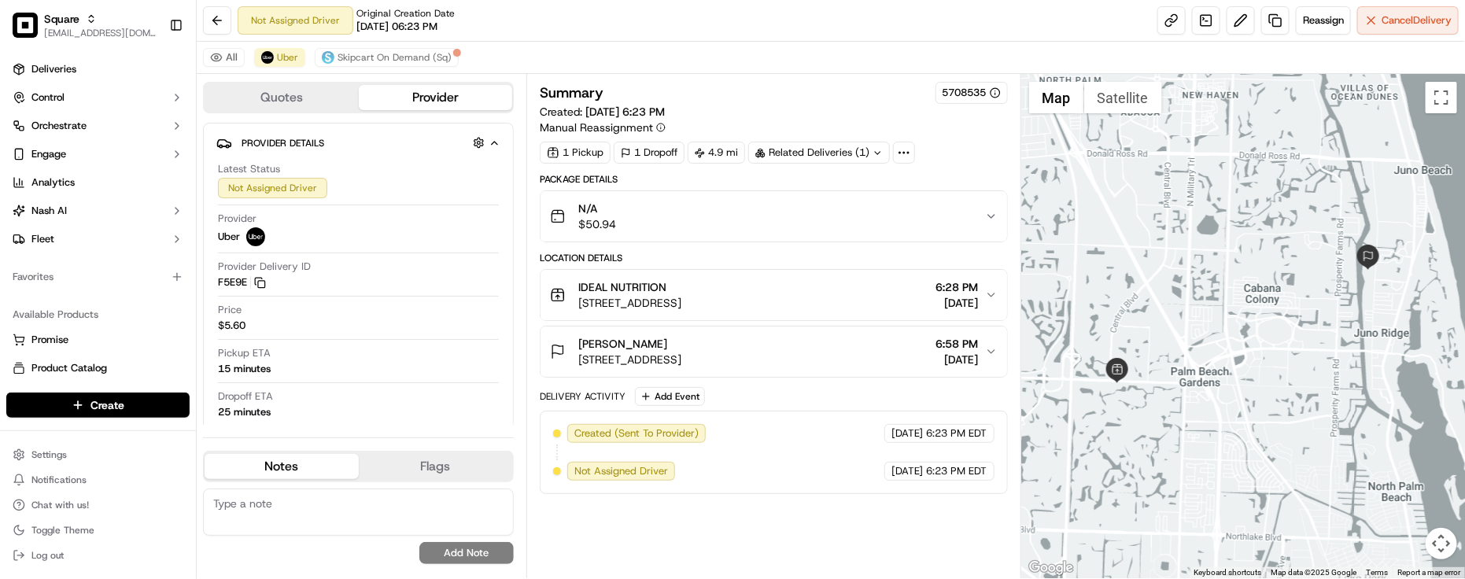
click at [724, 77] on div "Summary 5708535 Created: [DATE] 6:23 PM Manual Reassignment 1 Pickup 1 Dropoff …" at bounding box center [774, 326] width 495 height 504
click at [599, 17] on div "Not Assigned Driver Original Creation Date [DATE] 06:23 PM Reassign Cancel Deli…" at bounding box center [831, 21] width 1269 height 42
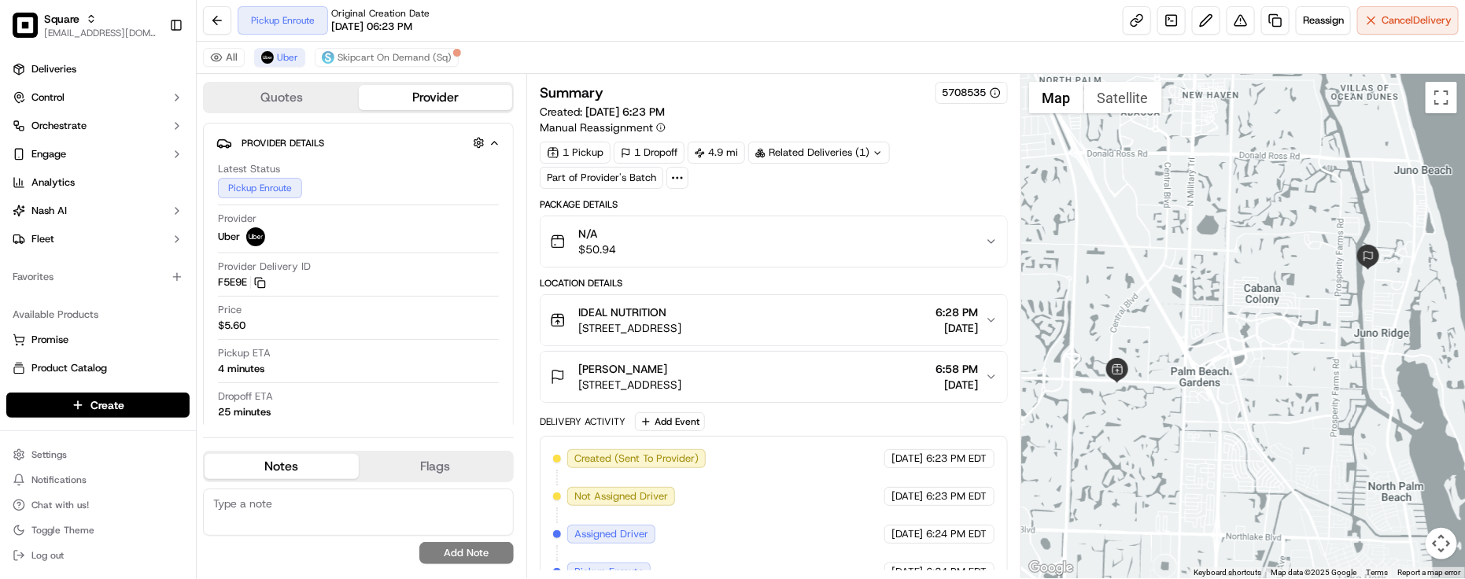
click at [618, 40] on div "Pickup Enroute Original Creation Date [DATE] 06:23 PM Reassign Cancel Delivery" at bounding box center [831, 21] width 1269 height 42
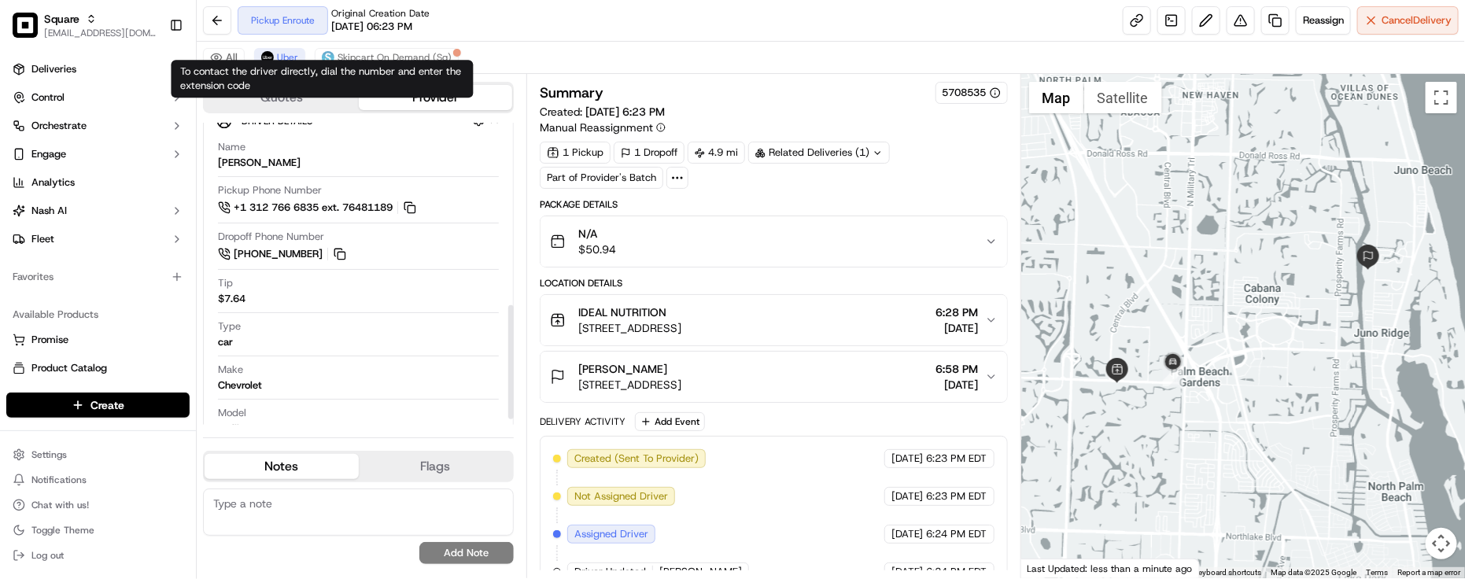
scroll to position [498, 0]
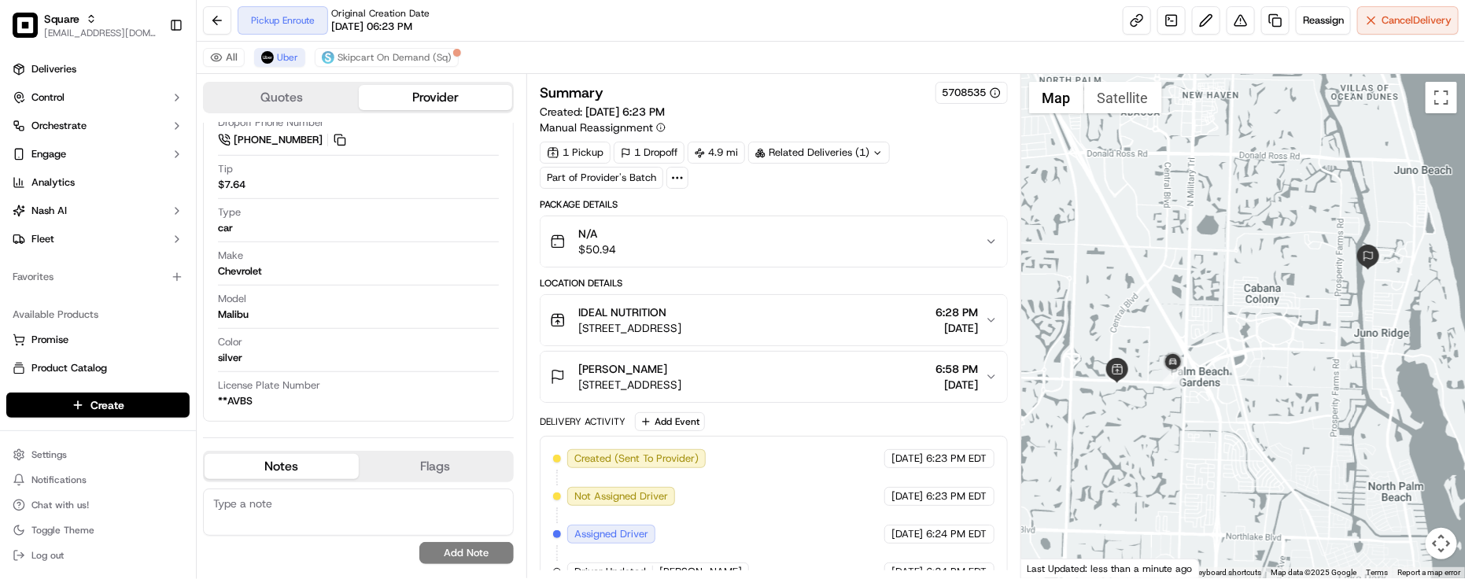
drag, startPoint x: 675, startPoint y: 40, endPoint x: 659, endPoint y: 5, distance: 39.1
click at [677, 40] on div "Pickup Enroute Original Creation Date [DATE] 06:23 PM Reassign Cancel Delivery" at bounding box center [831, 21] width 1269 height 42
click at [682, 364] on div "[PERSON_NAME]" at bounding box center [629, 369] width 103 height 16
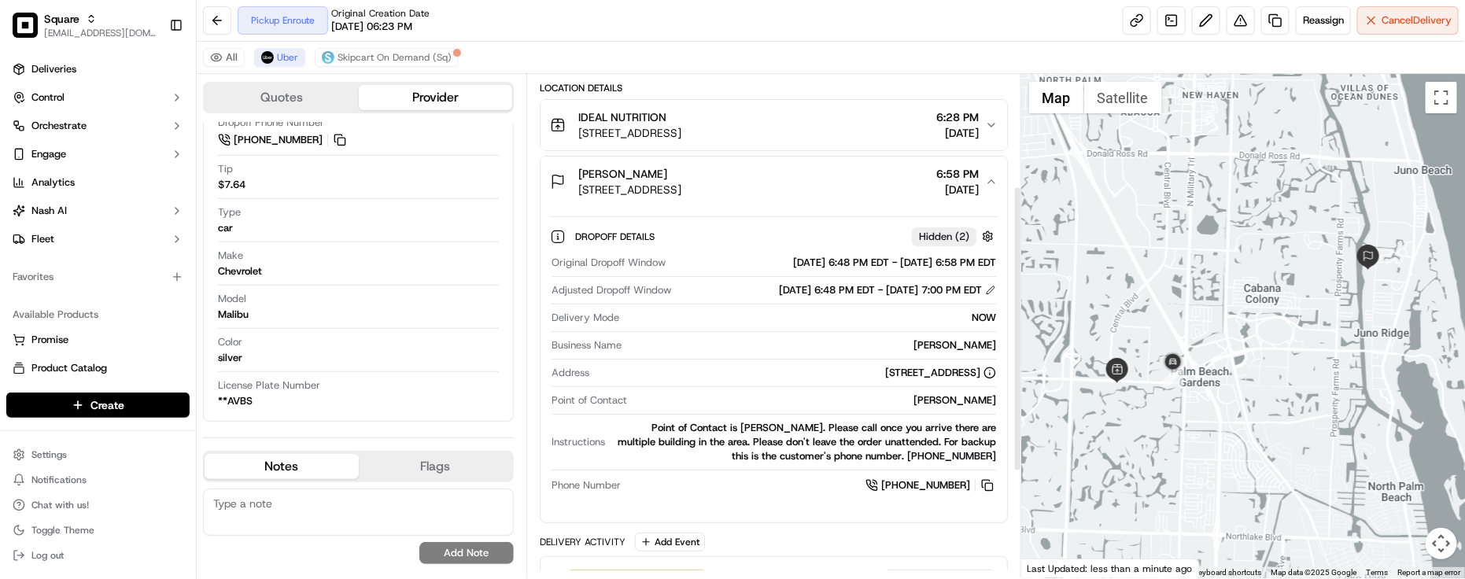
scroll to position [197, 0]
click at [650, 406] on div "[PERSON_NAME]" at bounding box center [815, 399] width 363 height 14
click at [683, 395] on div "[PERSON_NAME]" at bounding box center [815, 399] width 363 height 14
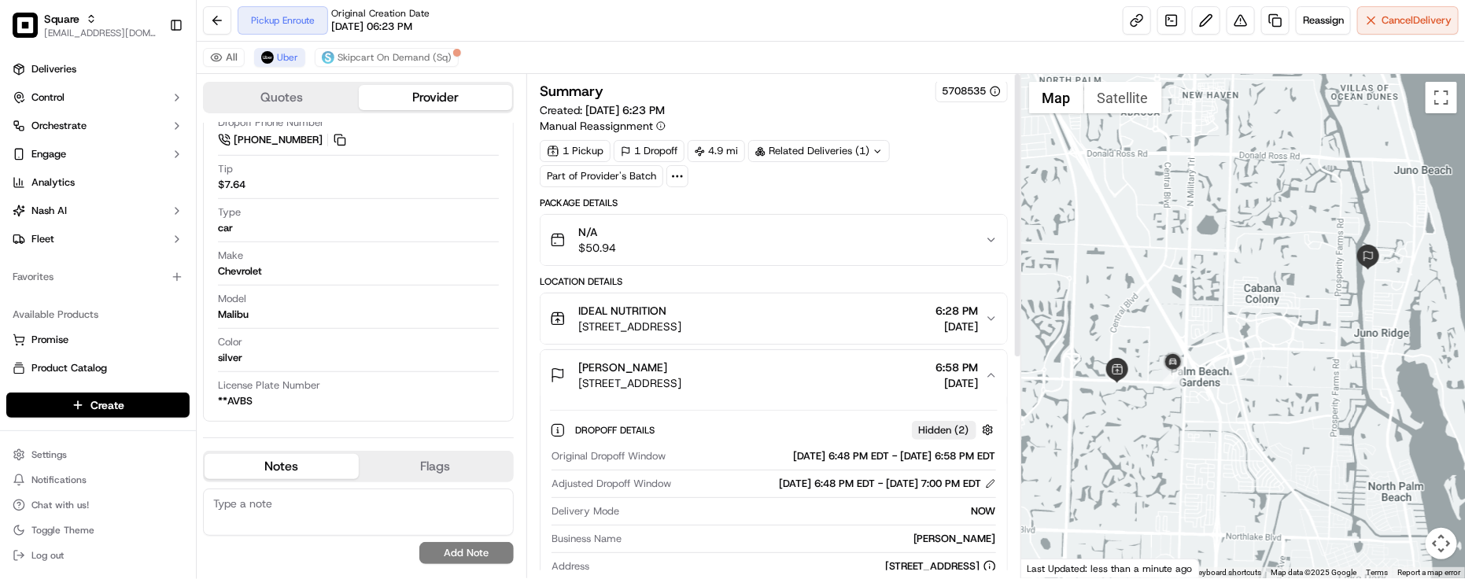
scroll to position [0, 0]
click at [591, 31] on div "Pickup Enroute Original Creation Date [DATE] 06:23 PM Reassign Cancel Delivery" at bounding box center [831, 21] width 1269 height 42
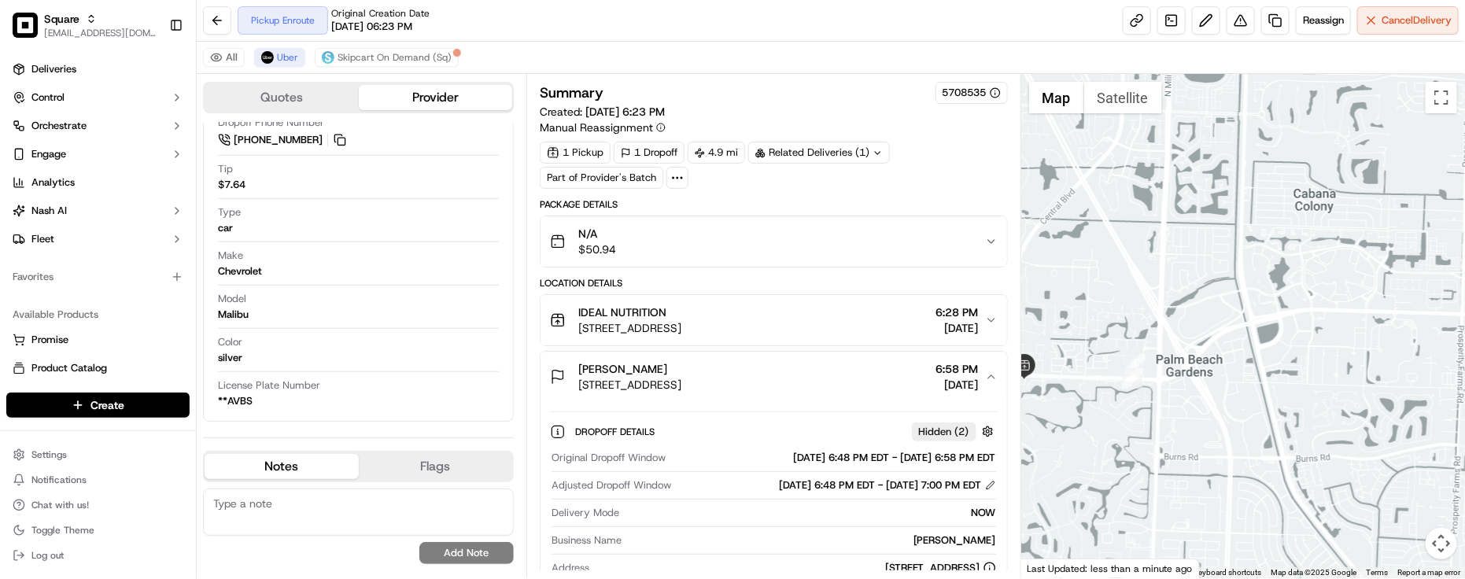
drag, startPoint x: 1224, startPoint y: 272, endPoint x: 1221, endPoint y: 261, distance: 11.3
click at [1225, 261] on div at bounding box center [1244, 326] width 444 height 504
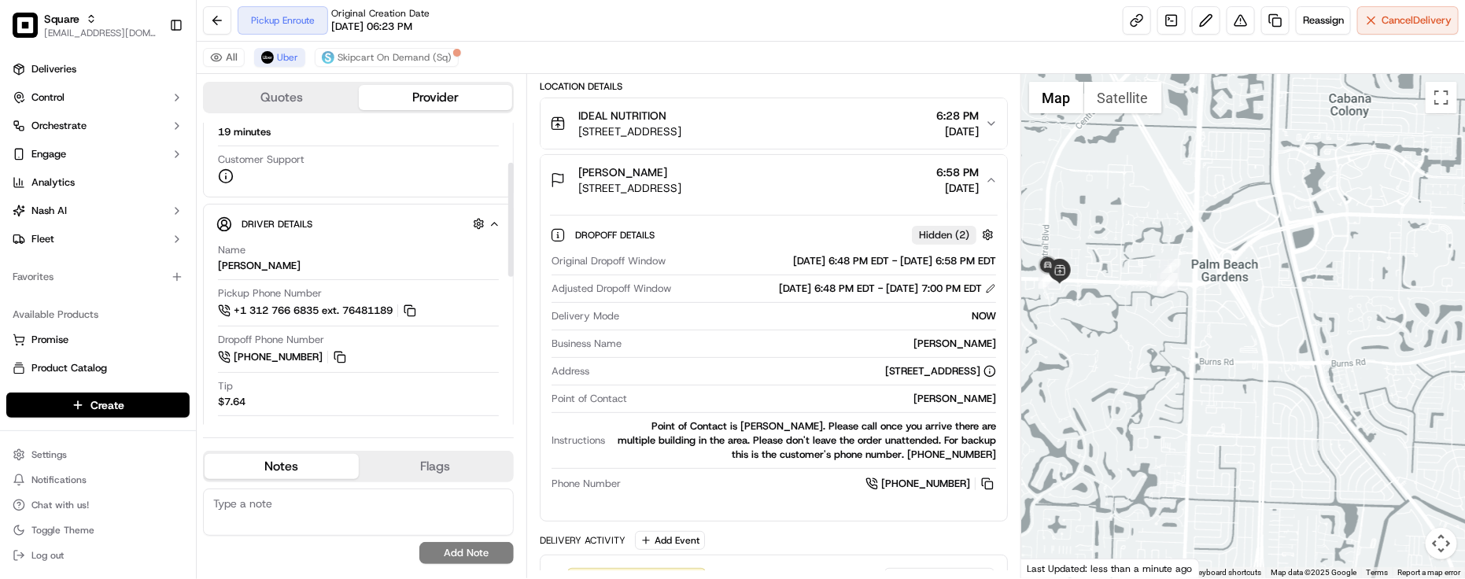
scroll to position [105, 0]
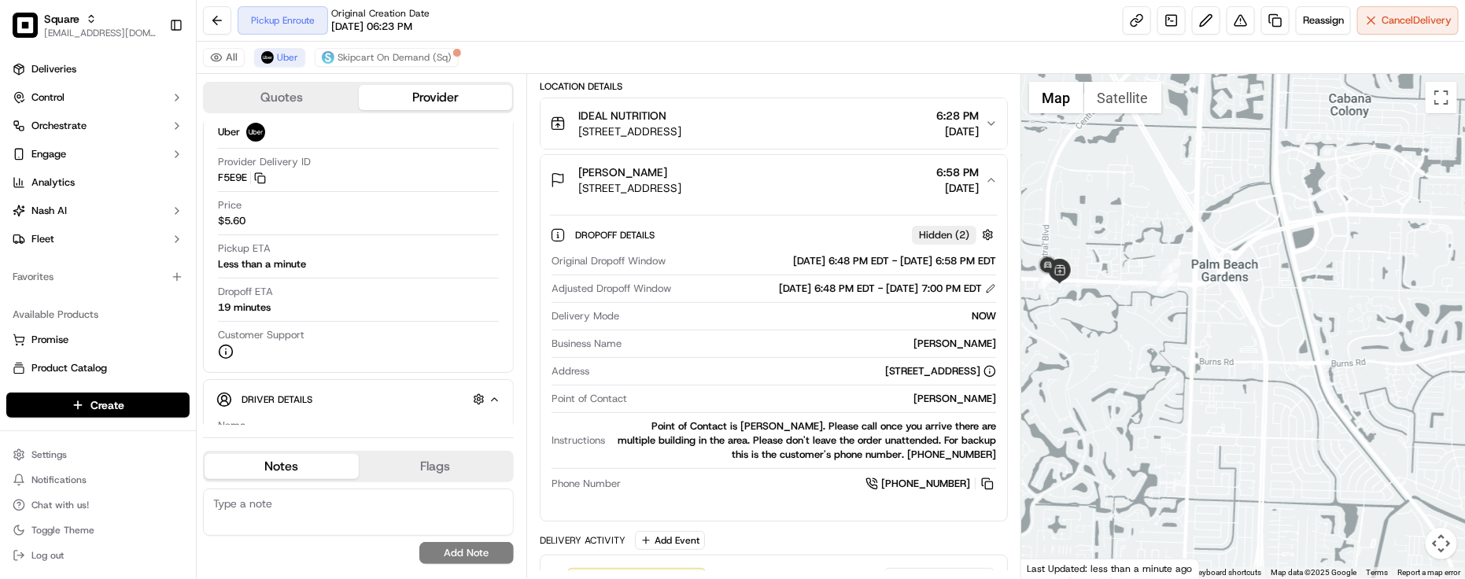
click at [693, 467] on div "Instructions Point of Contact is Fabiola. Please call once you arrive there are…" at bounding box center [774, 444] width 445 height 50
click at [693, 469] on div at bounding box center [774, 468] width 445 height 1
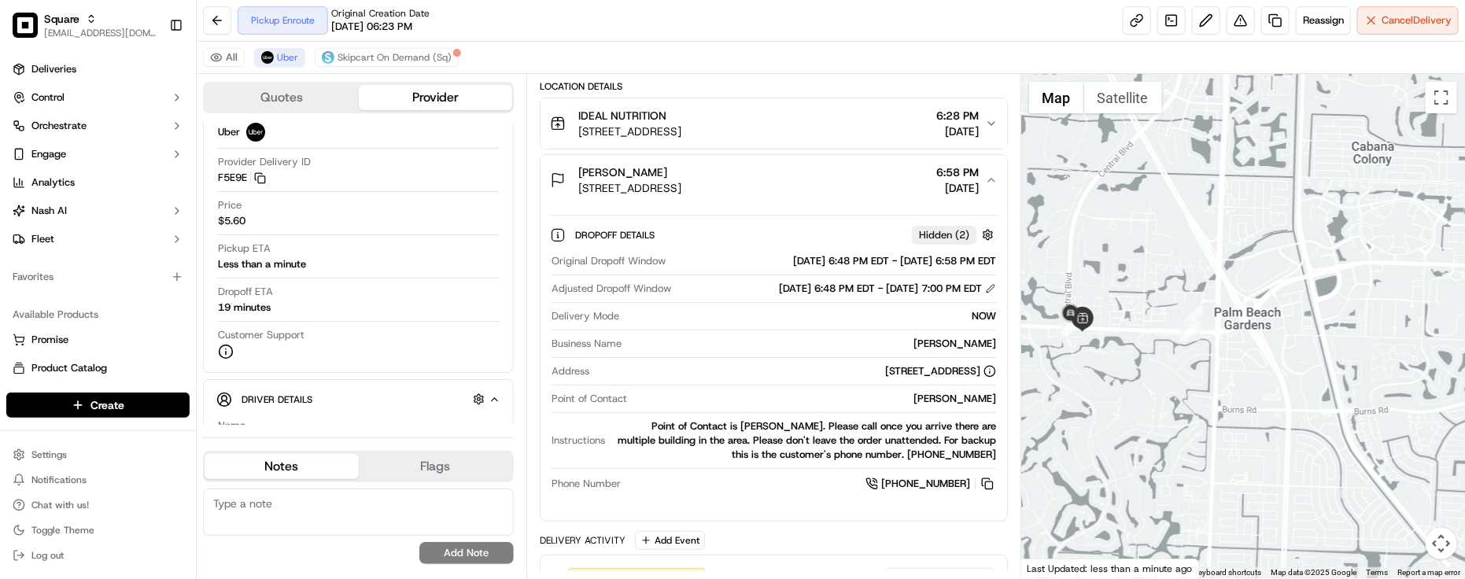
click at [1170, 445] on div at bounding box center [1244, 326] width 444 height 504
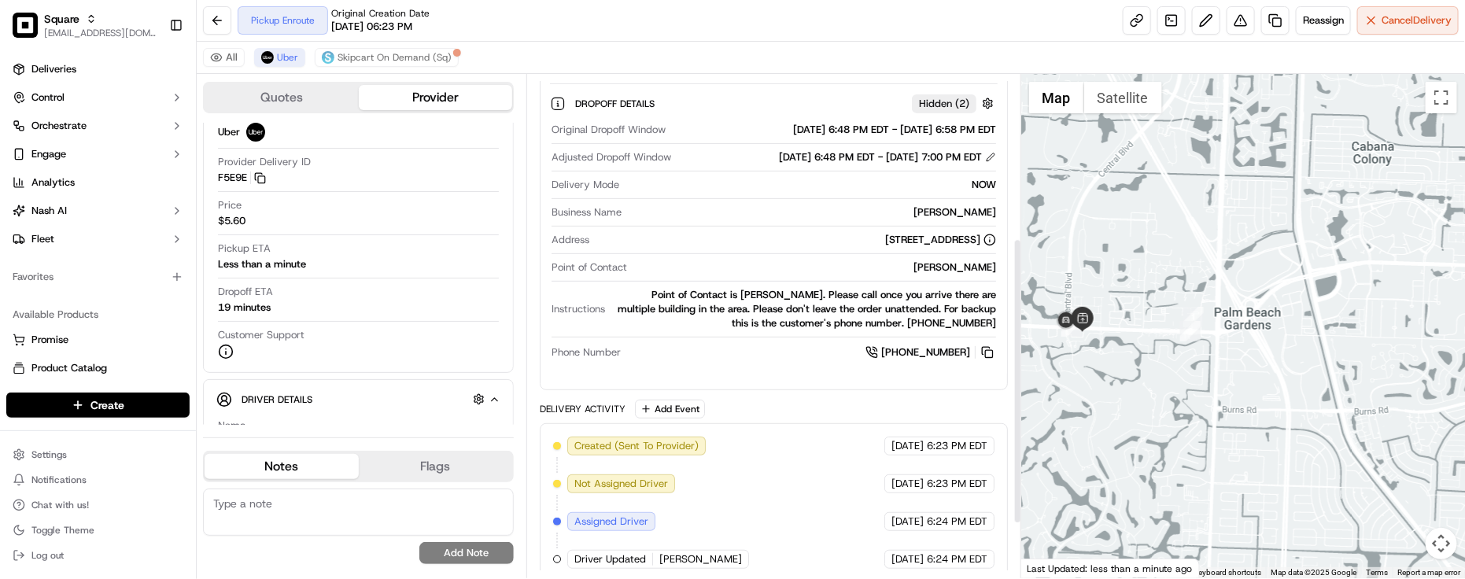
scroll to position [284, 0]
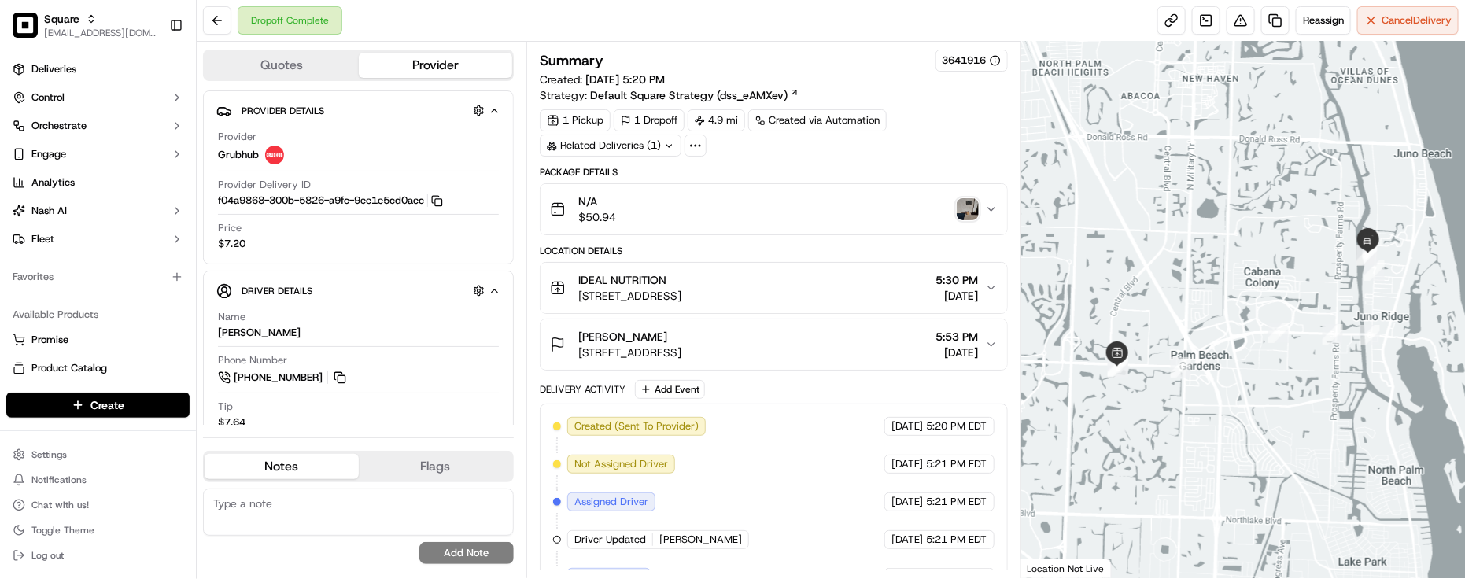
click at [544, 26] on div "Dropoff Complete Reassign Cancel Delivery" at bounding box center [831, 21] width 1269 height 42
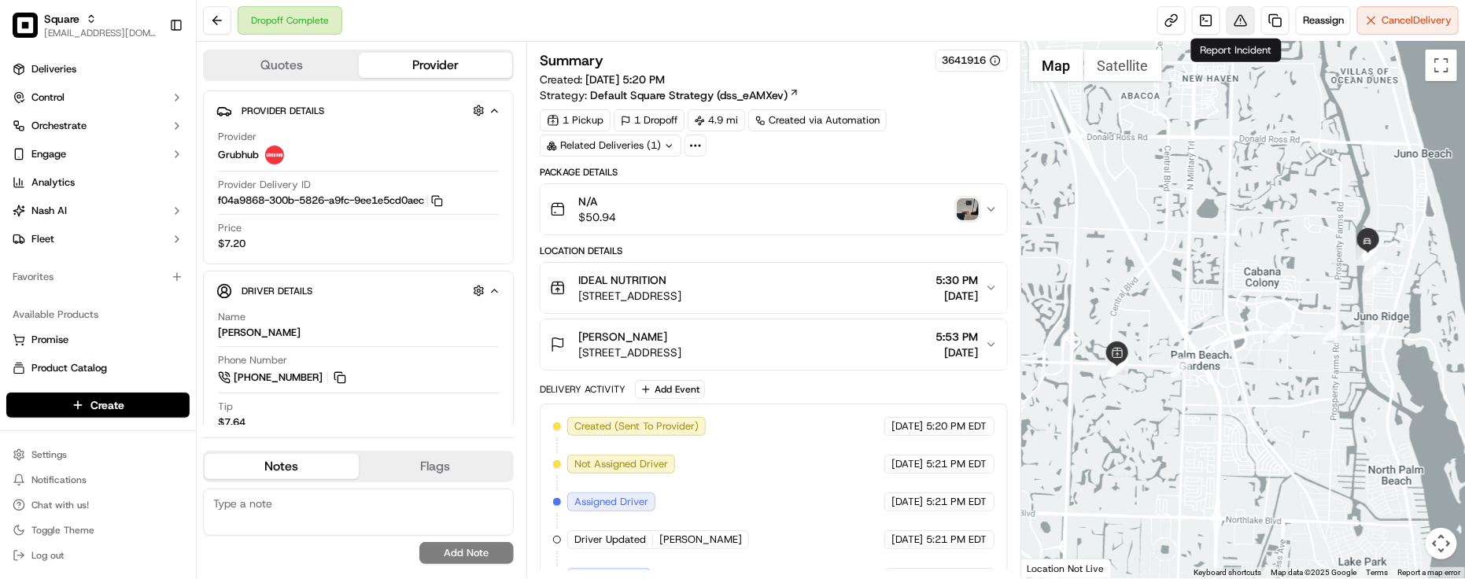
click at [1237, 22] on button at bounding box center [1241, 20] width 28 height 28
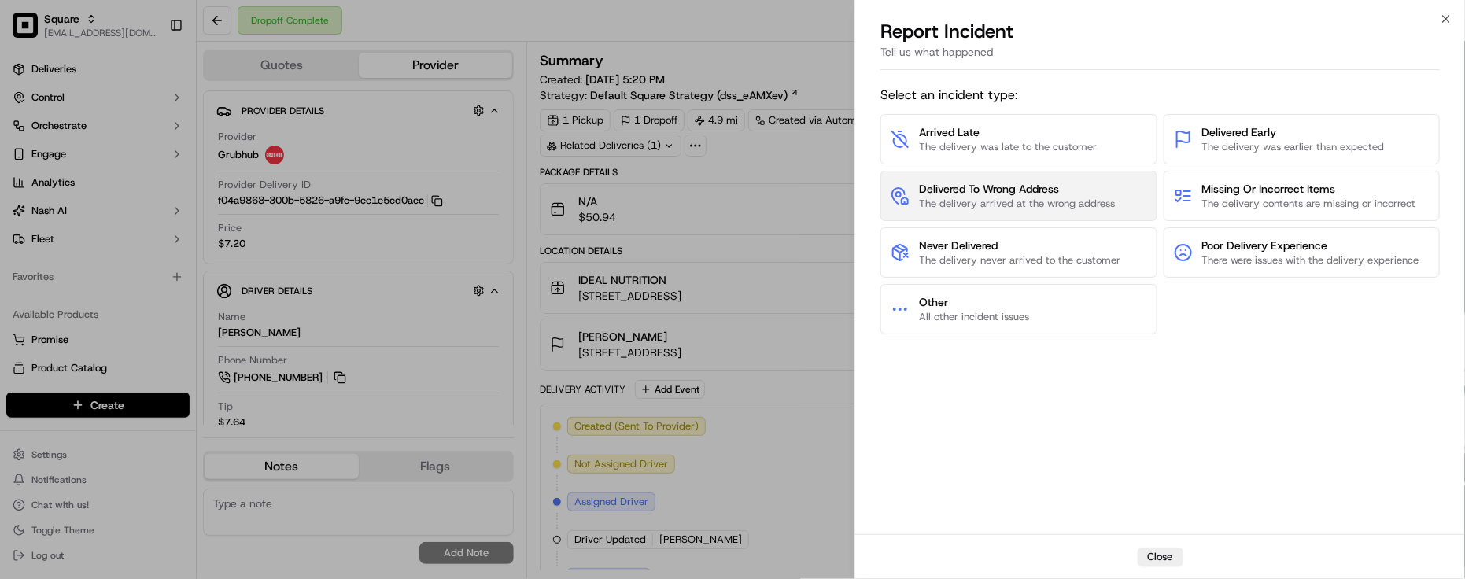
click at [1096, 201] on span "The delivery arrived at the wrong address" at bounding box center [1017, 204] width 196 height 14
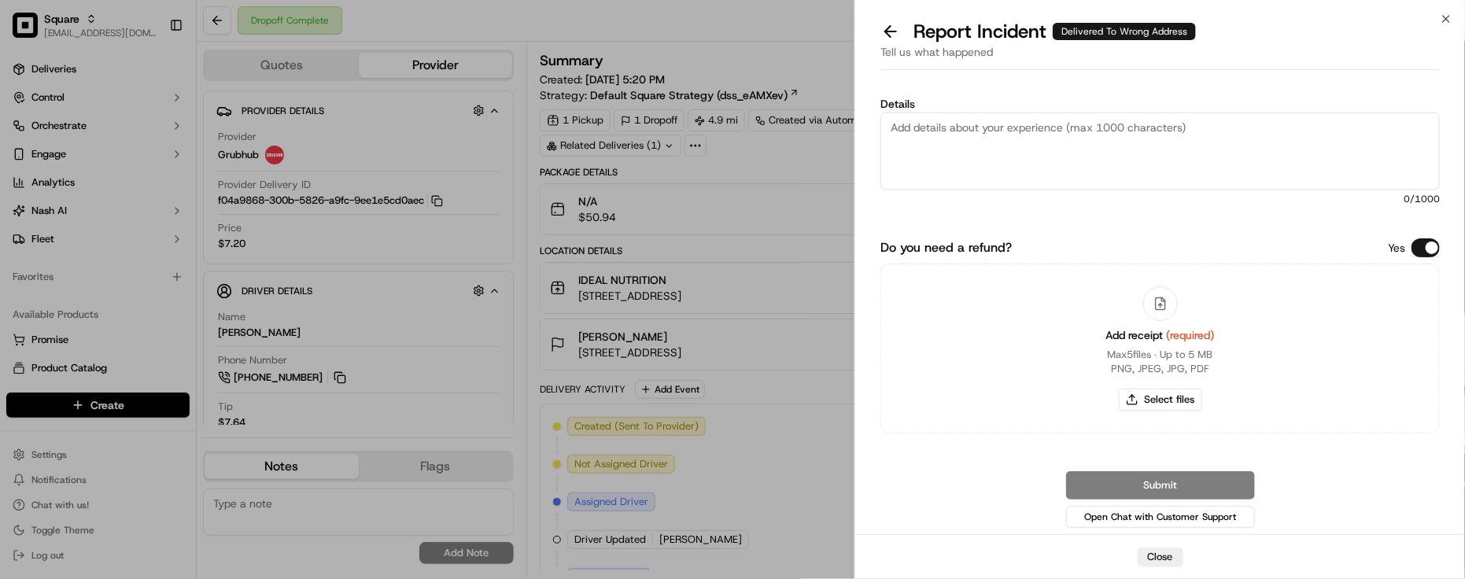
click at [1428, 237] on div "Details 0 /1000 Do you need a refund? Yes Add receipt (required) Max 5 files ∙ …" at bounding box center [1161, 310] width 560 height 442
click at [1419, 242] on button "Do you need a refund?" at bounding box center [1426, 247] width 28 height 19
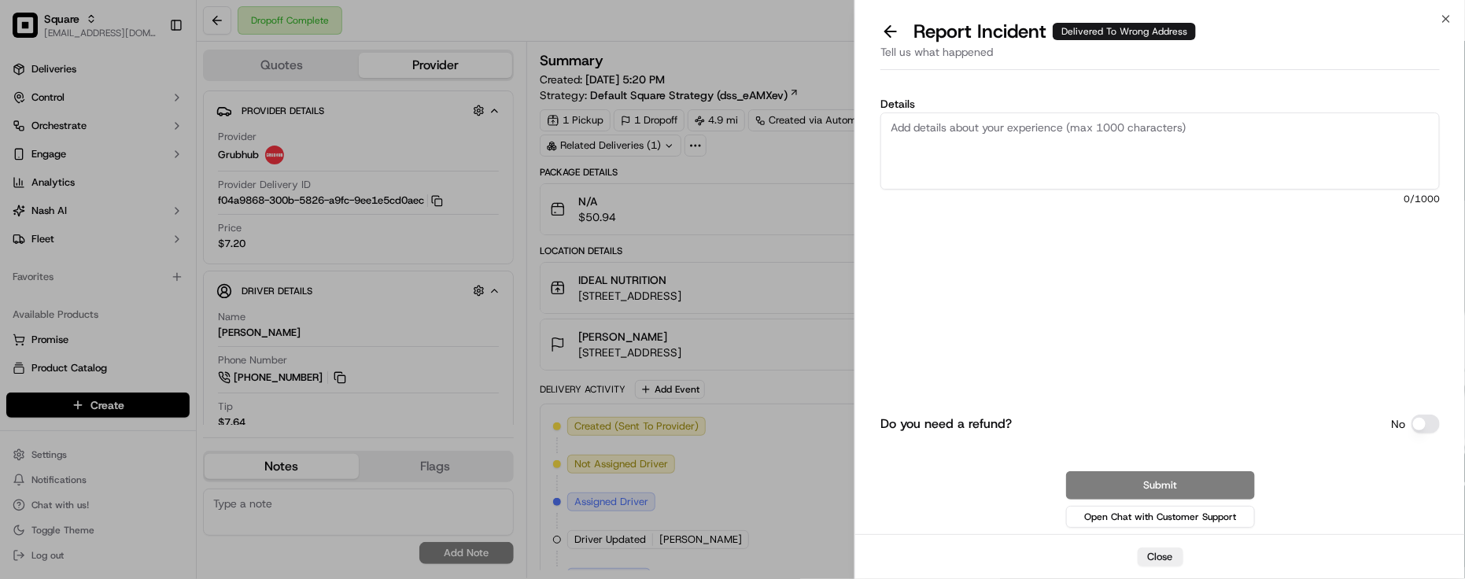
click at [1241, 162] on textarea "Details" at bounding box center [1161, 151] width 560 height 77
type textarea "T"
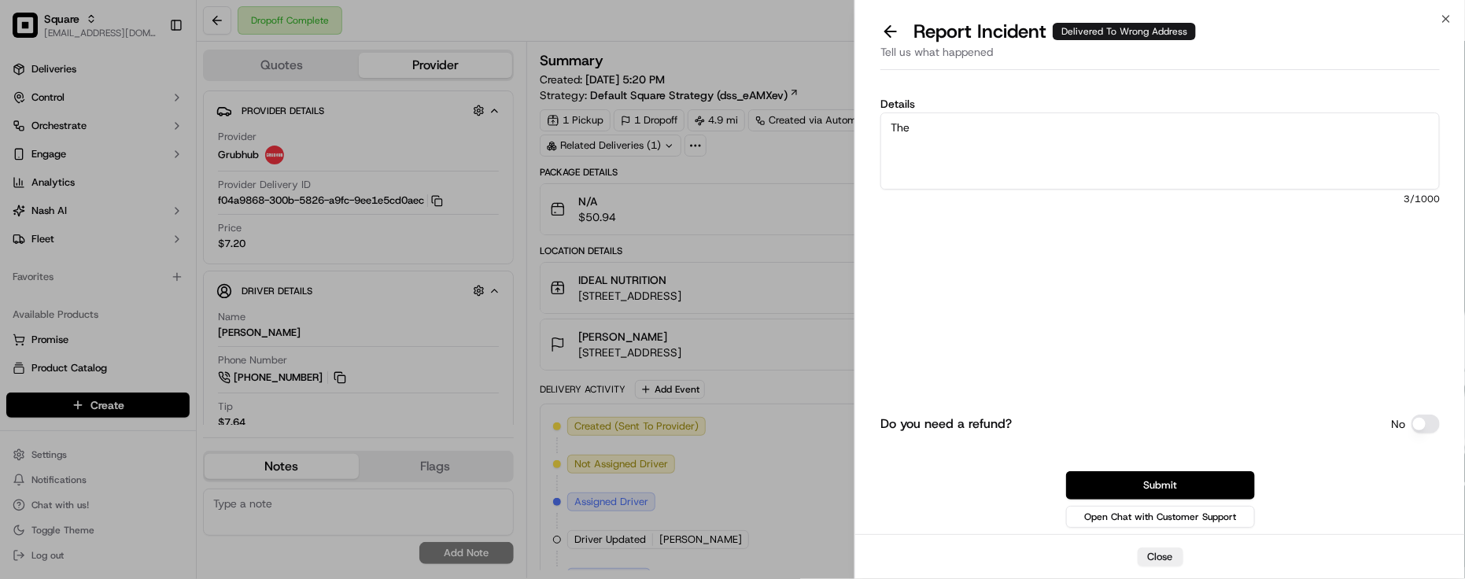
click at [963, 128] on textarea "The" at bounding box center [1161, 151] width 560 height 77
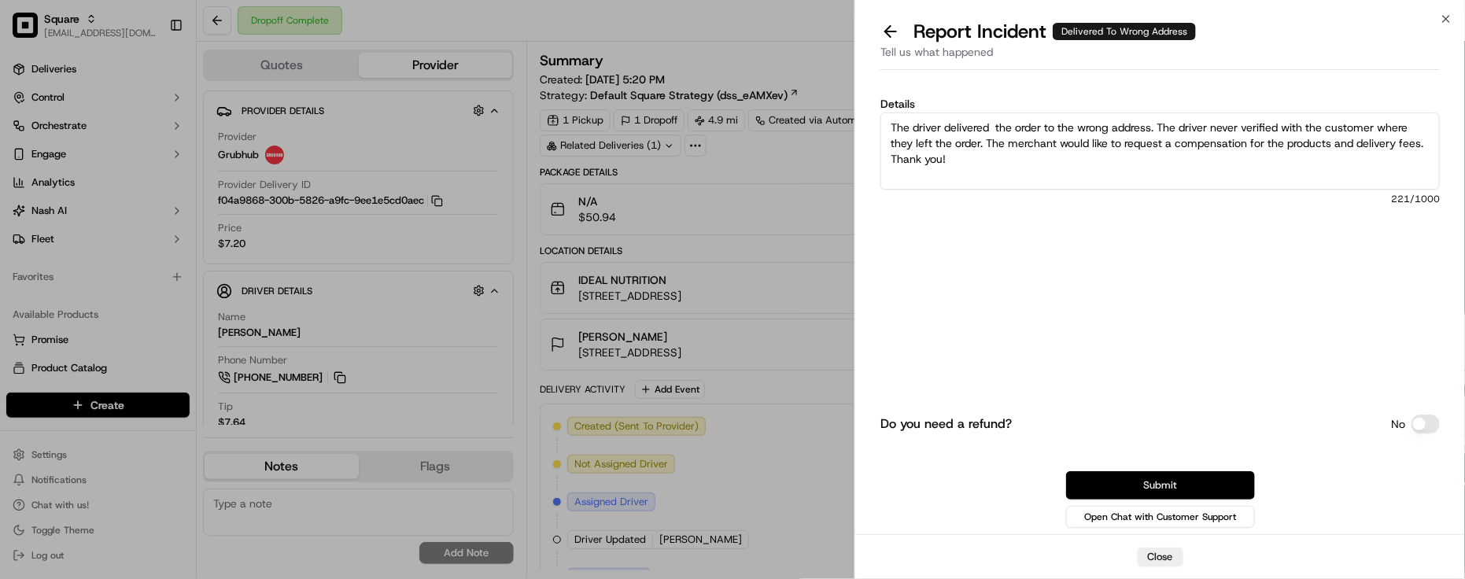
type textarea "The driver delivered the order to the wrong address. The driver never verified …"
click at [1161, 486] on button "Submit" at bounding box center [1160, 485] width 189 height 28
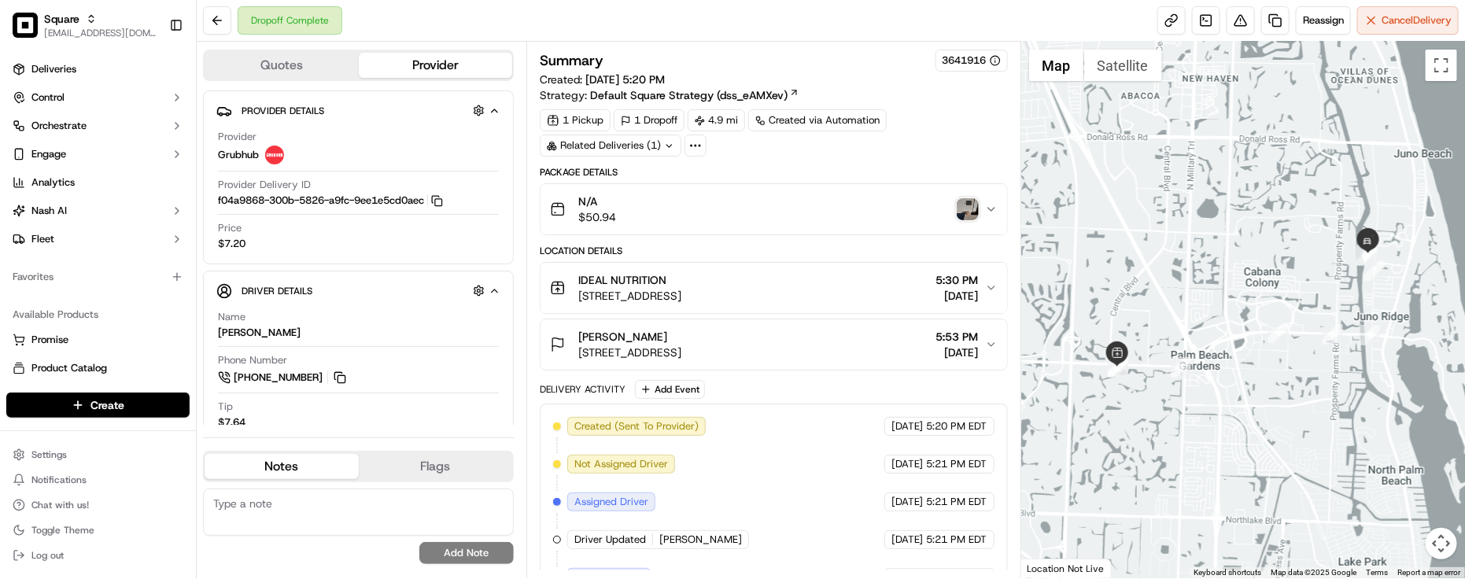
click at [734, 49] on div "Summary 3641916 Created: 09/19/2025 5:20 PM Strategy: Default Square Strategy (…" at bounding box center [774, 310] width 495 height 537
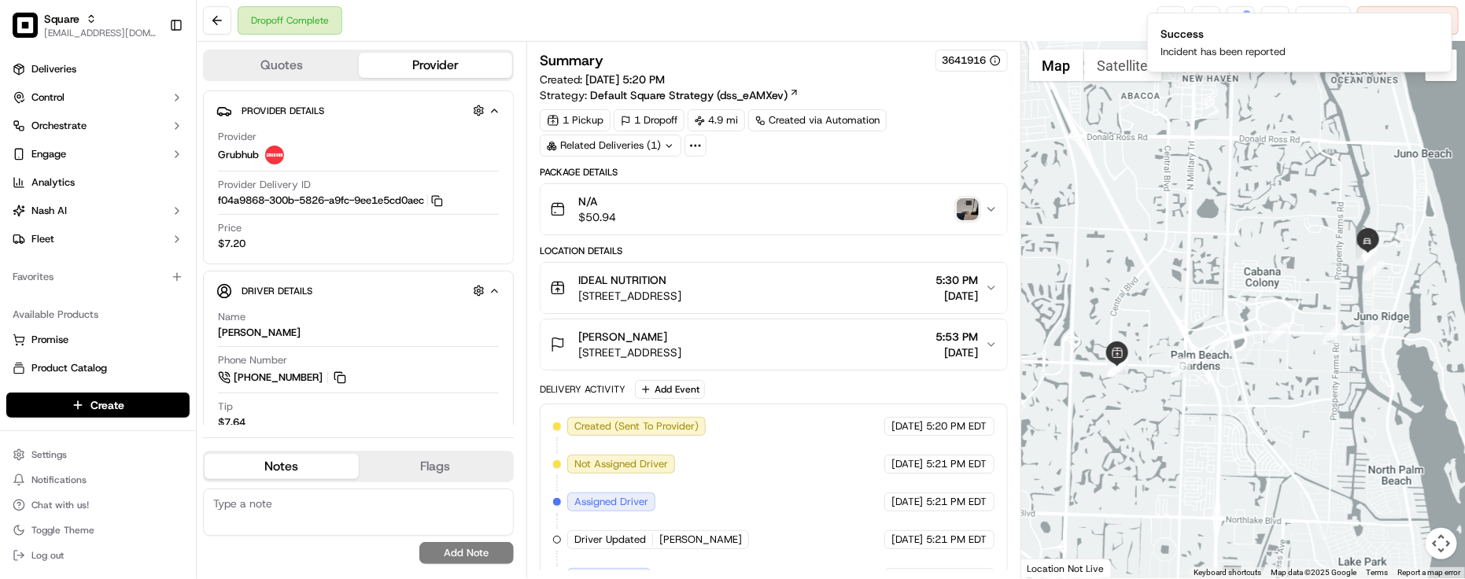
click at [856, 45] on div "Summary 3641916 Created: 09/19/2025 5:20 PM Strategy: Default Square Strategy (…" at bounding box center [774, 310] width 495 height 537
click at [860, 45] on div "Summary 3641916 Created: 09/19/2025 5:20 PM Strategy: Default Square Strategy (…" at bounding box center [774, 310] width 495 height 537
click at [657, 37] on div "Dropoff Complete Reassign Cancel Delivery" at bounding box center [831, 21] width 1269 height 42
click at [733, 42] on div "Summary 3641916 Created: 09/19/2025 5:20 PM Strategy: Default Square Strategy (…" at bounding box center [774, 310] width 495 height 537
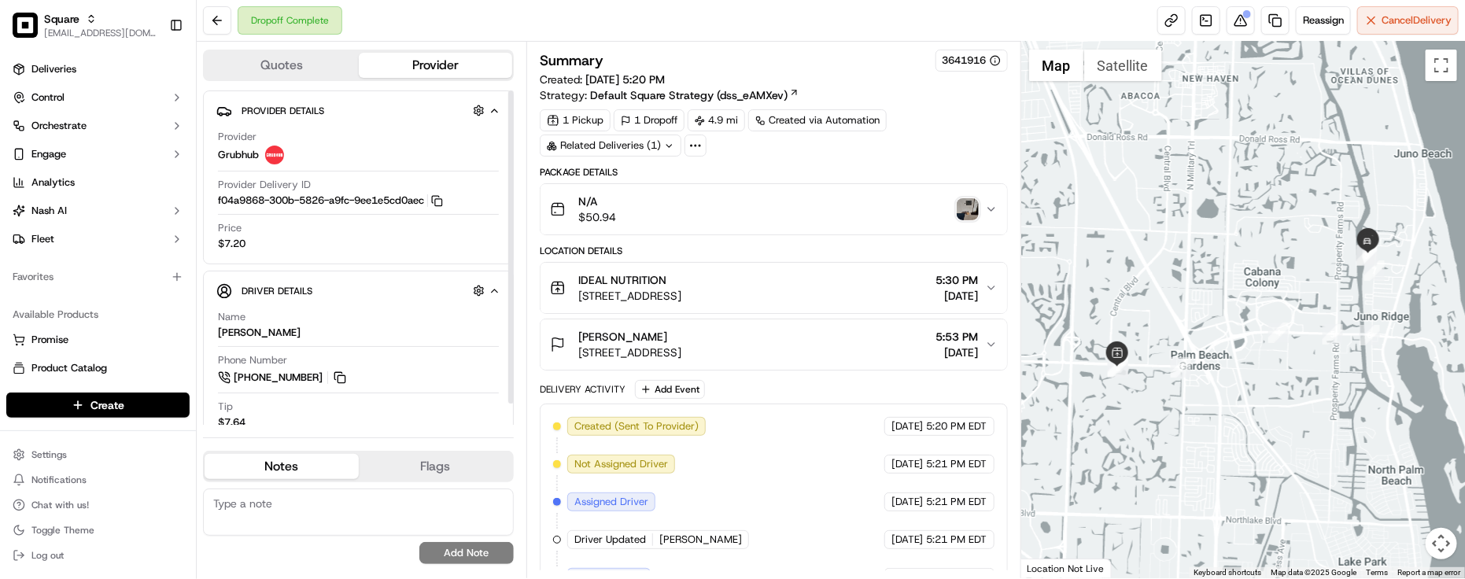
click at [298, 510] on textarea at bounding box center [358, 512] width 311 height 47
paste textarea "Caller Information: End Customer -"
click at [479, 504] on textarea "Caller Information: End Customer -" at bounding box center [358, 512] width 311 height 47
paste textarea "Reason for call: Cancellation"
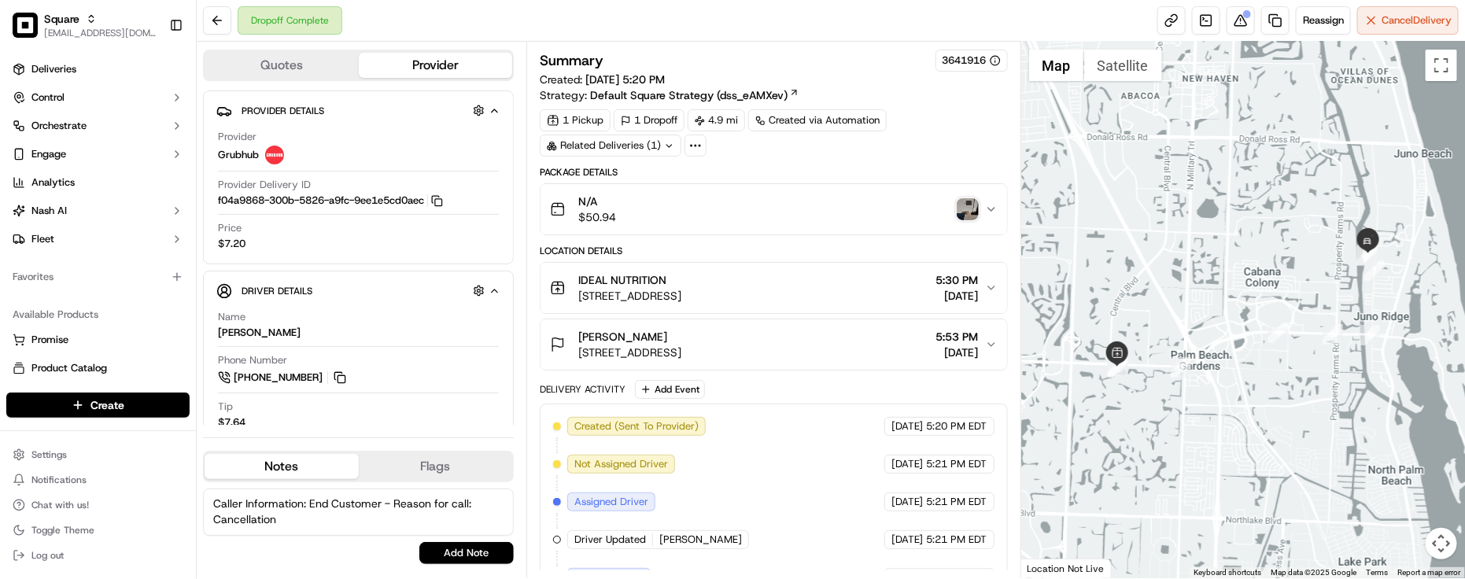
drag, startPoint x: 338, startPoint y: 524, endPoint x: 216, endPoint y: 522, distance: 122.0
click at [216, 522] on textarea "Caller Information: End Customer - Reason for call: Cancellation" at bounding box center [358, 512] width 311 height 47
click at [419, 534] on textarea "Caller Information: End Customer - Reason for call: Delivered to the wrong addr…" at bounding box center [358, 512] width 311 height 47
paste textarea "561 598 2270"
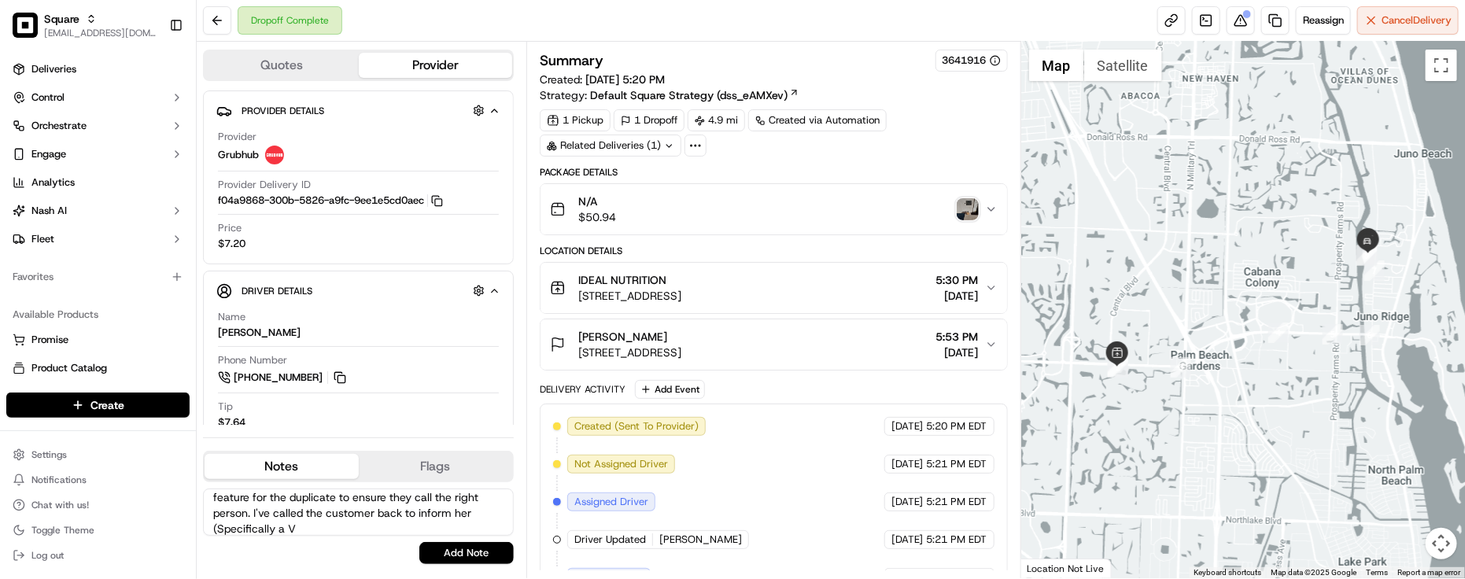
scroll to position [179, 0]
type textarea "Caller Information: End Customer - Reason for call: Delivered to the wrong addr…"
click at [485, 560] on button "Add Note" at bounding box center [466, 553] width 94 height 22
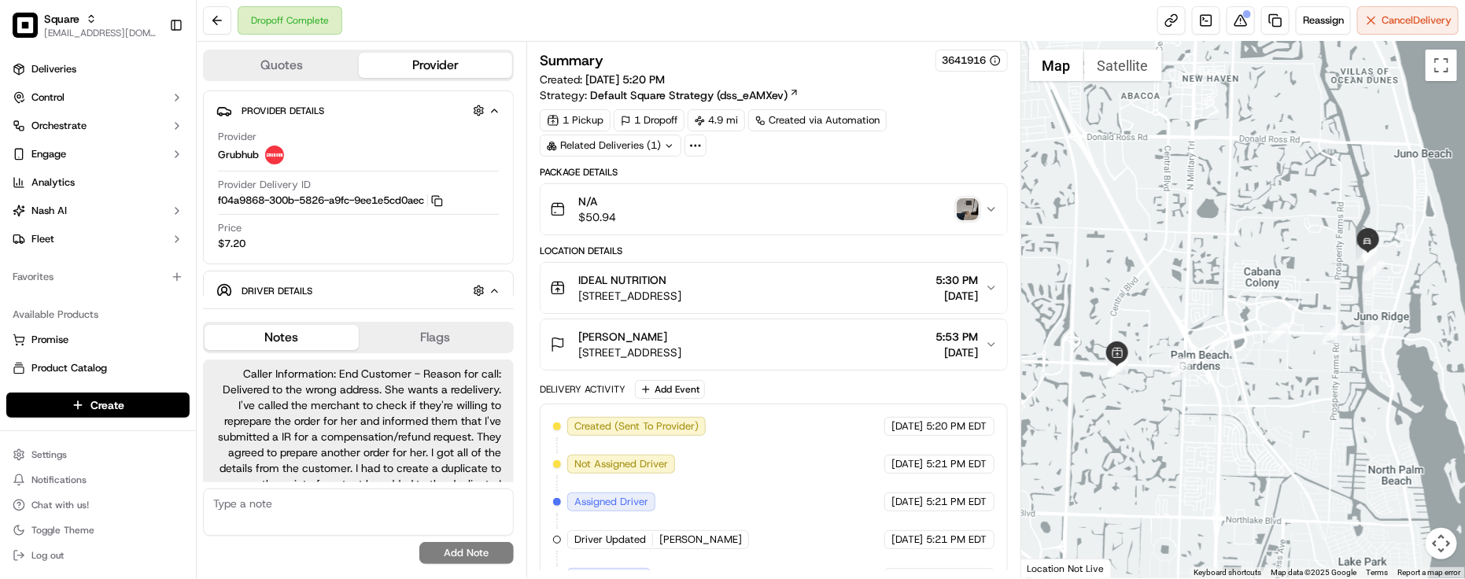
scroll to position [107, 0]
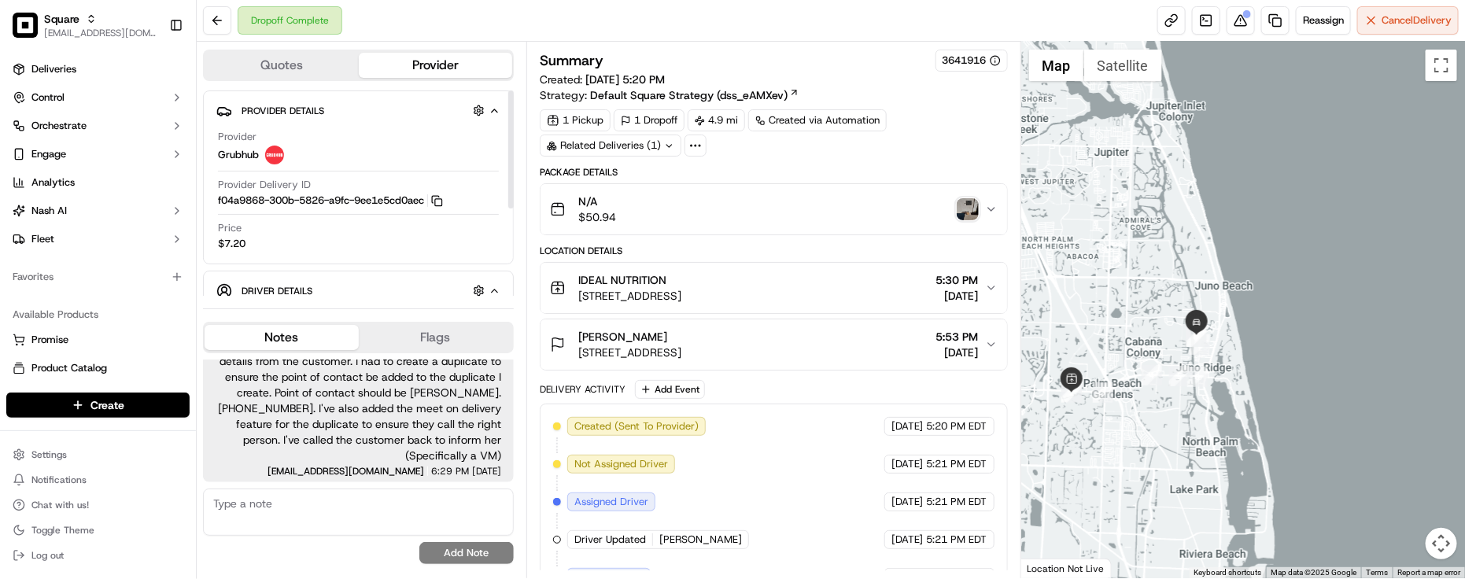
click at [370, 240] on div "Price $7.20" at bounding box center [358, 236] width 281 height 30
click at [547, 59] on h3 "Summary" at bounding box center [572, 61] width 64 height 14
click at [949, 147] on div "1 Pickup 1 Dropoff 4.9 mi Created via Automation Related Deliveries (1)" at bounding box center [774, 132] width 468 height 47
click at [922, 109] on div "Summary 3641916 Created: 09/19/2025 5:20 PM Strategy: Default Square Strategy (…" at bounding box center [774, 103] width 468 height 107
click at [822, 160] on div "Summary 3641916 Created: 09/19/2025 5:20 PM Strategy: Default Square Strategy (…" at bounding box center [774, 420] width 468 height 740
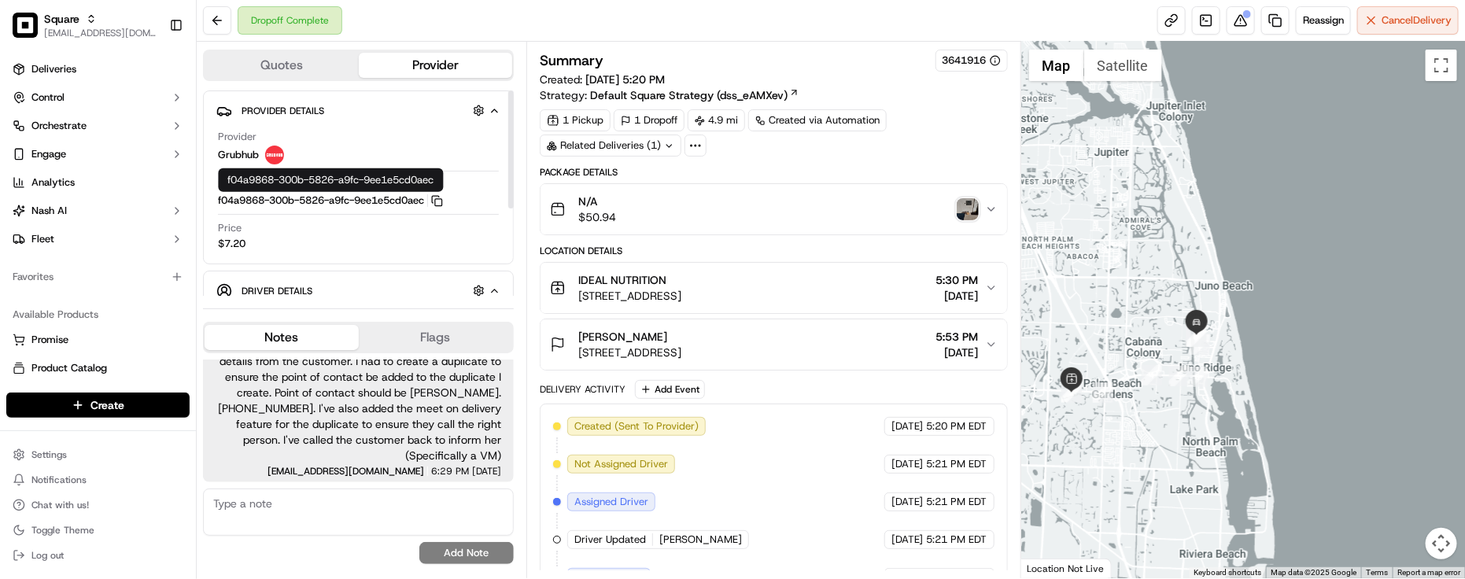
click at [345, 131] on div "Provider Grubhub" at bounding box center [358, 147] width 281 height 35
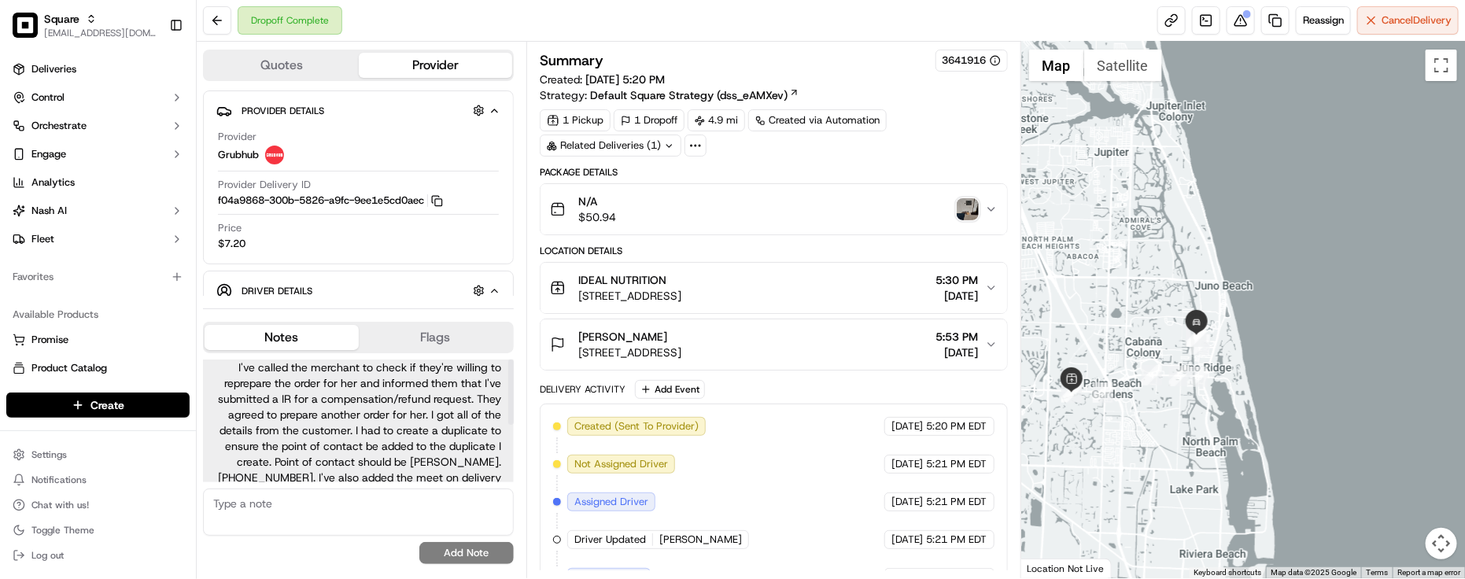
scroll to position [0, 0]
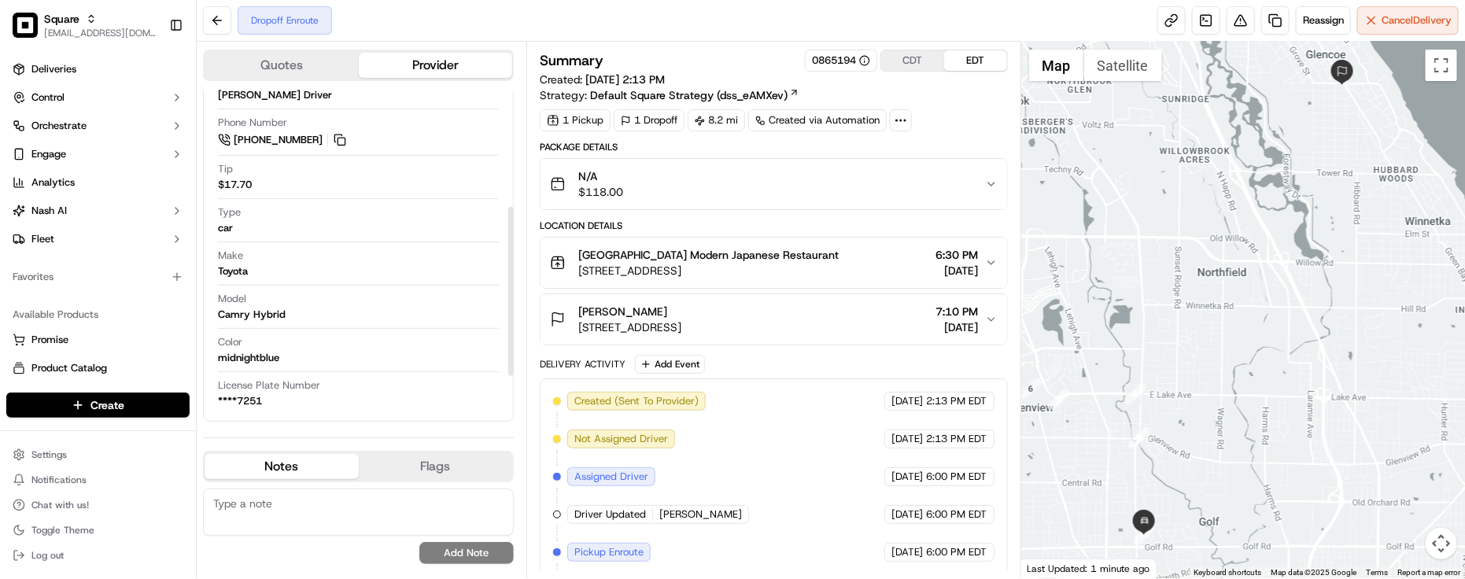
scroll to position [130, 0]
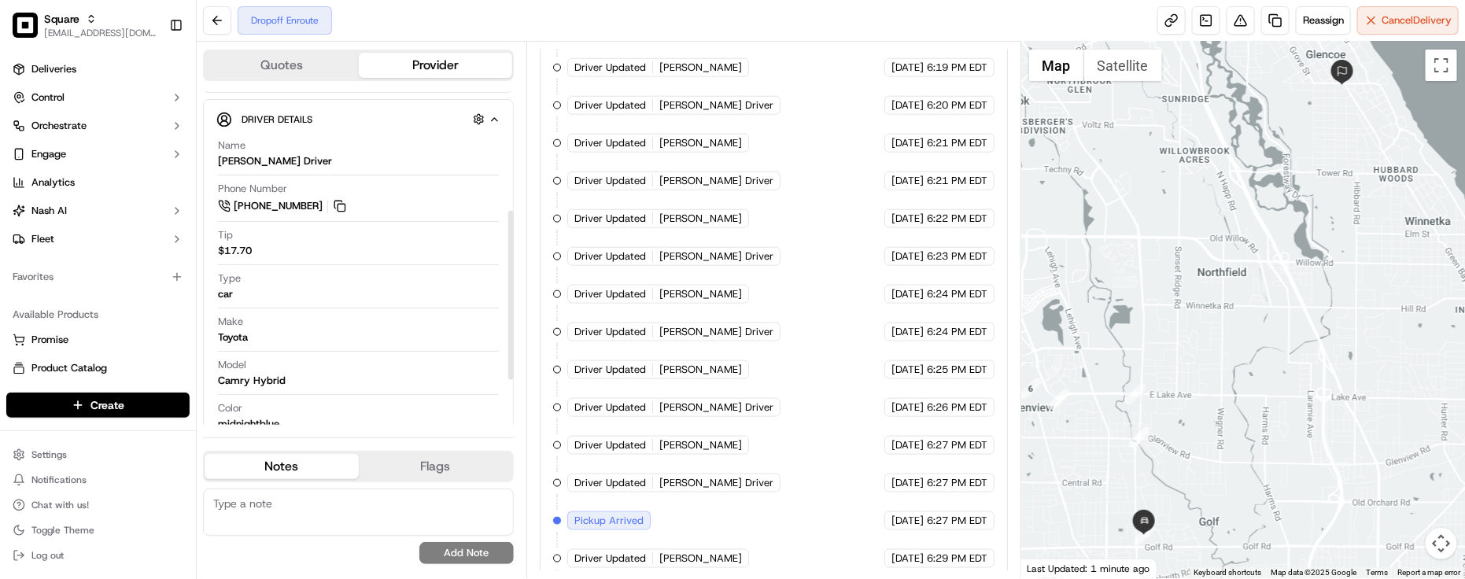
scroll to position [228, 0]
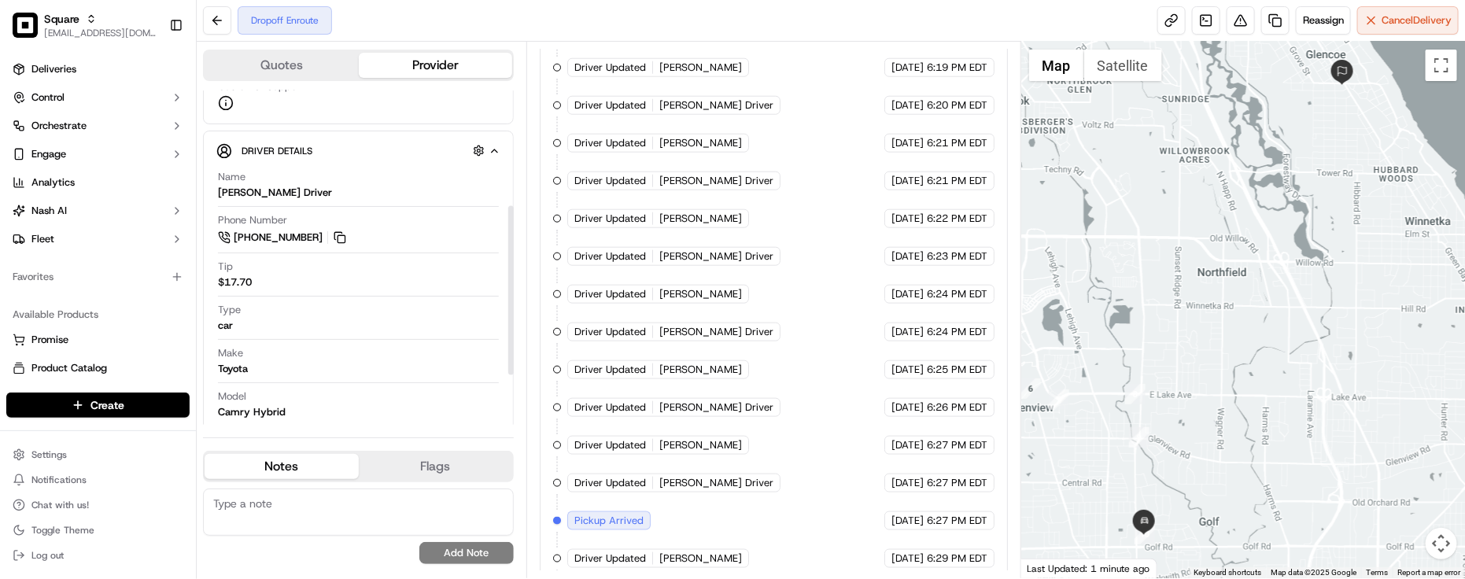
click at [387, 187] on div "Name [PERSON_NAME] Driver" at bounding box center [358, 185] width 281 height 30
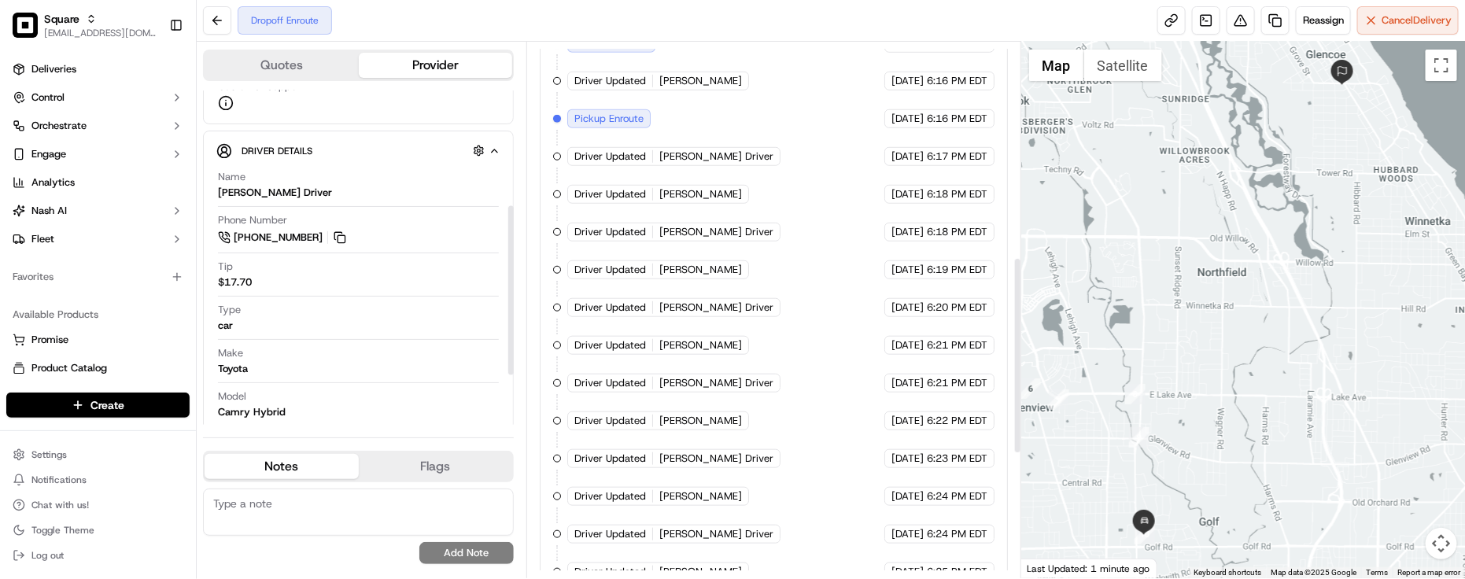
scroll to position [295, 0]
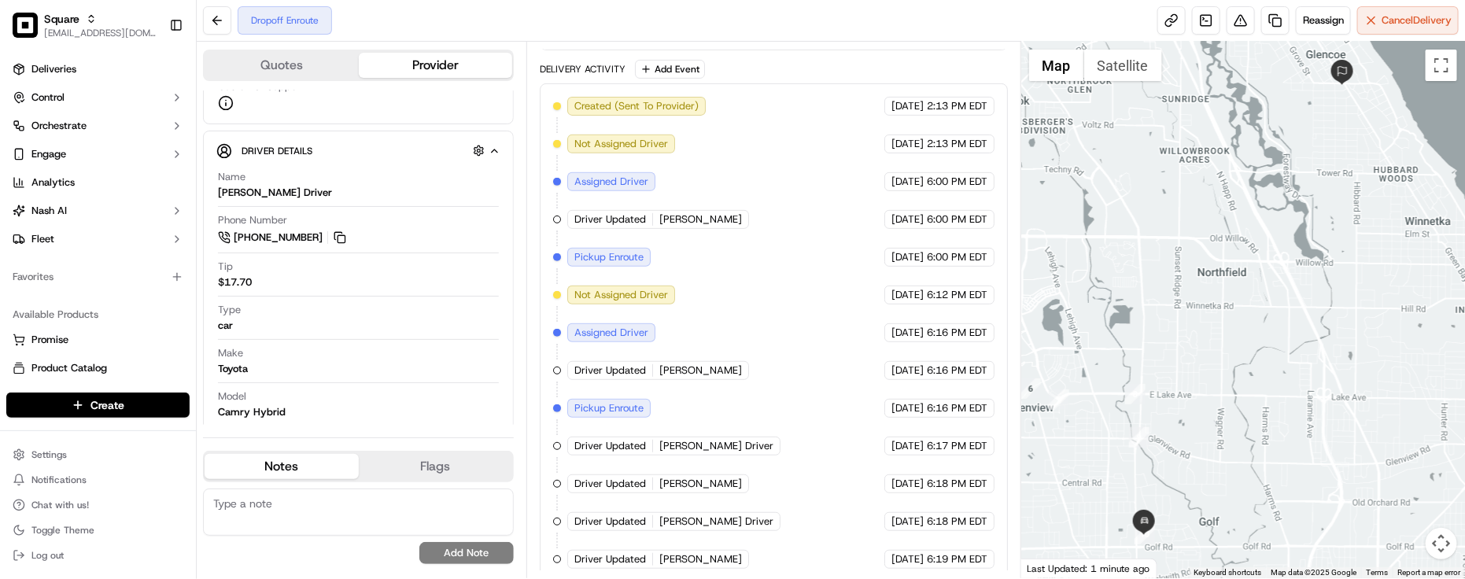
click at [298, 497] on textarea at bounding box center [358, 512] width 311 height 47
paste textarea "Caller Information: Merchant -"
click at [399, 508] on textarea "Caller Information: Merchant -" at bounding box center [358, 512] width 311 height 47
paste textarea "Reason for call:"
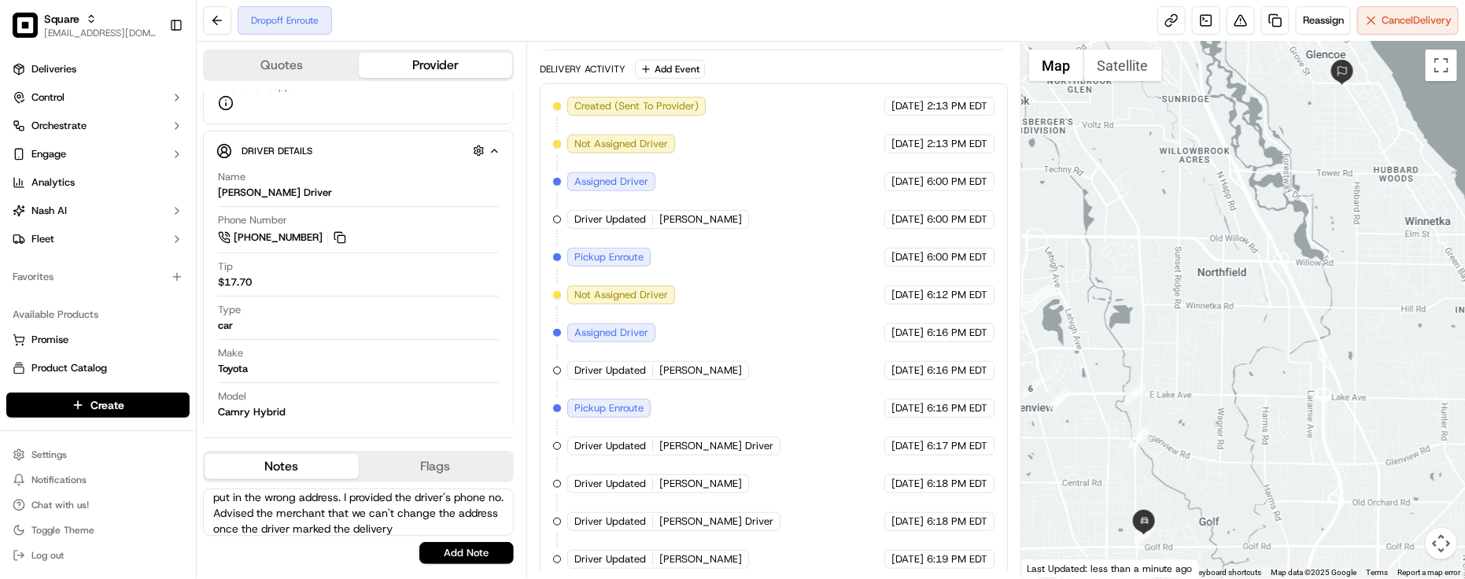
scroll to position [38, 0]
type textarea "Caller Information: Merchant - Reason for call: Customer put in the wrong addre…"
click at [489, 551] on button "Add Note" at bounding box center [466, 553] width 94 height 22
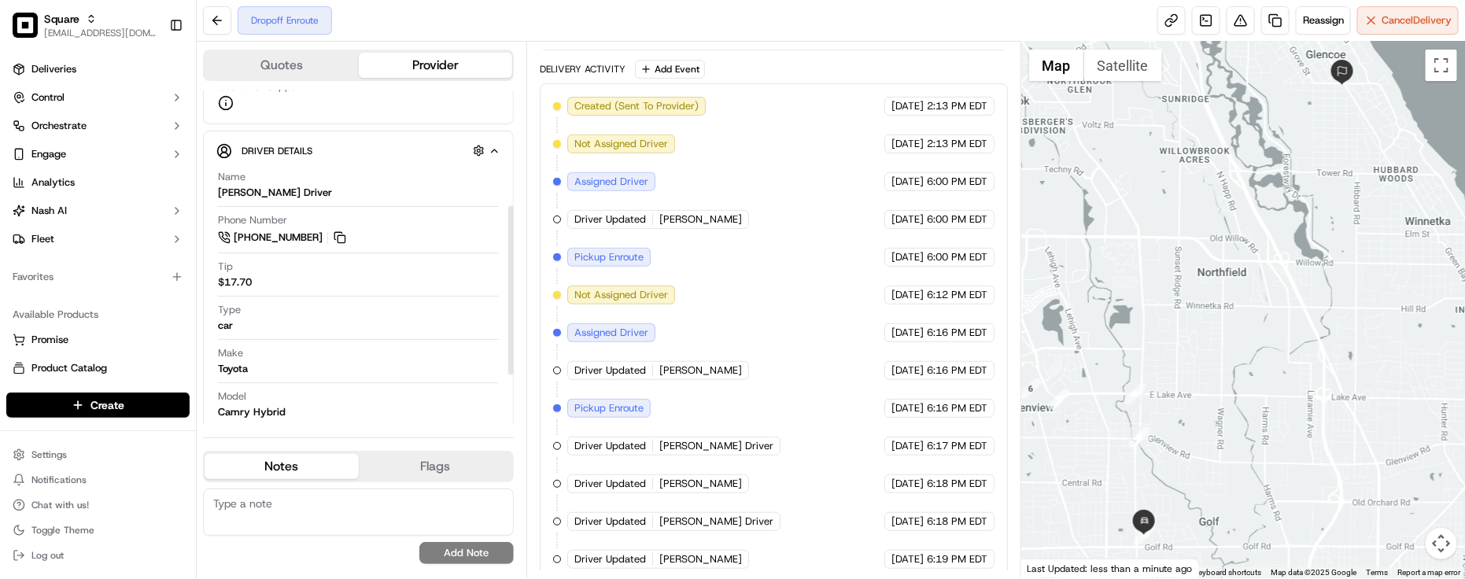
scroll to position [0, 0]
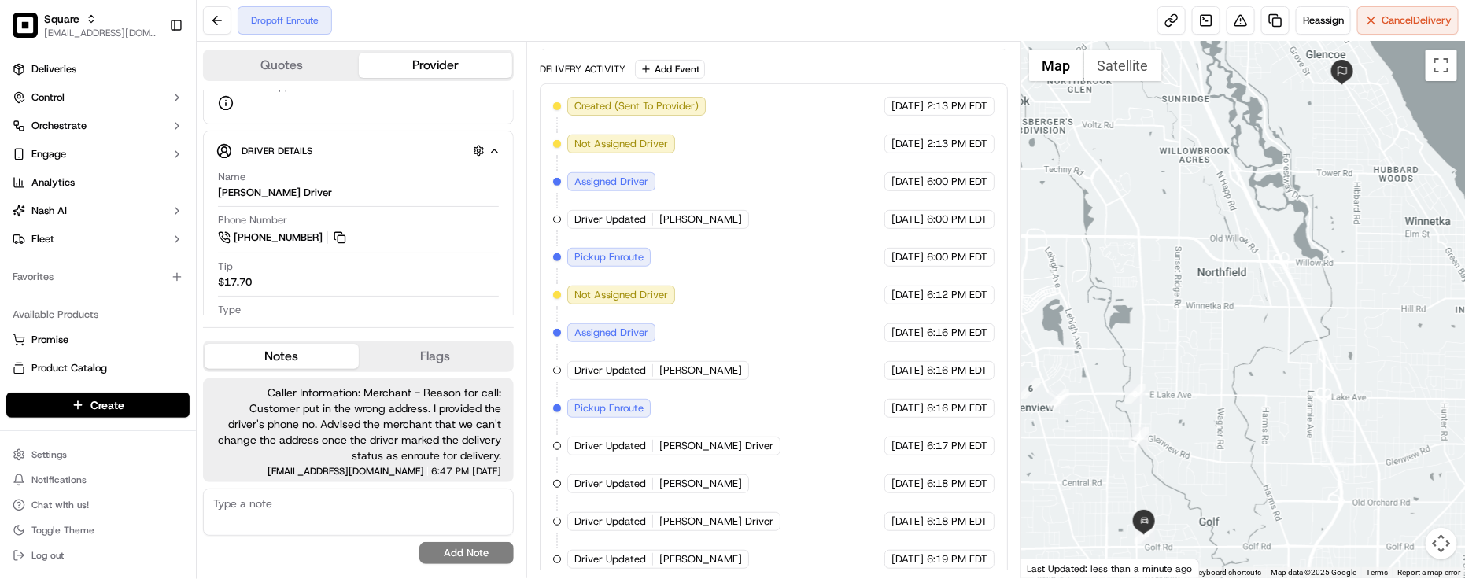
drag, startPoint x: 490, startPoint y: 317, endPoint x: 442, endPoint y: 242, distance: 88.4
click at [490, 319] on div "Quotes Provider Provider Details Hidden ( 3 ) Provider Skipcart On Demand (Sq) …" at bounding box center [362, 310] width 330 height 537
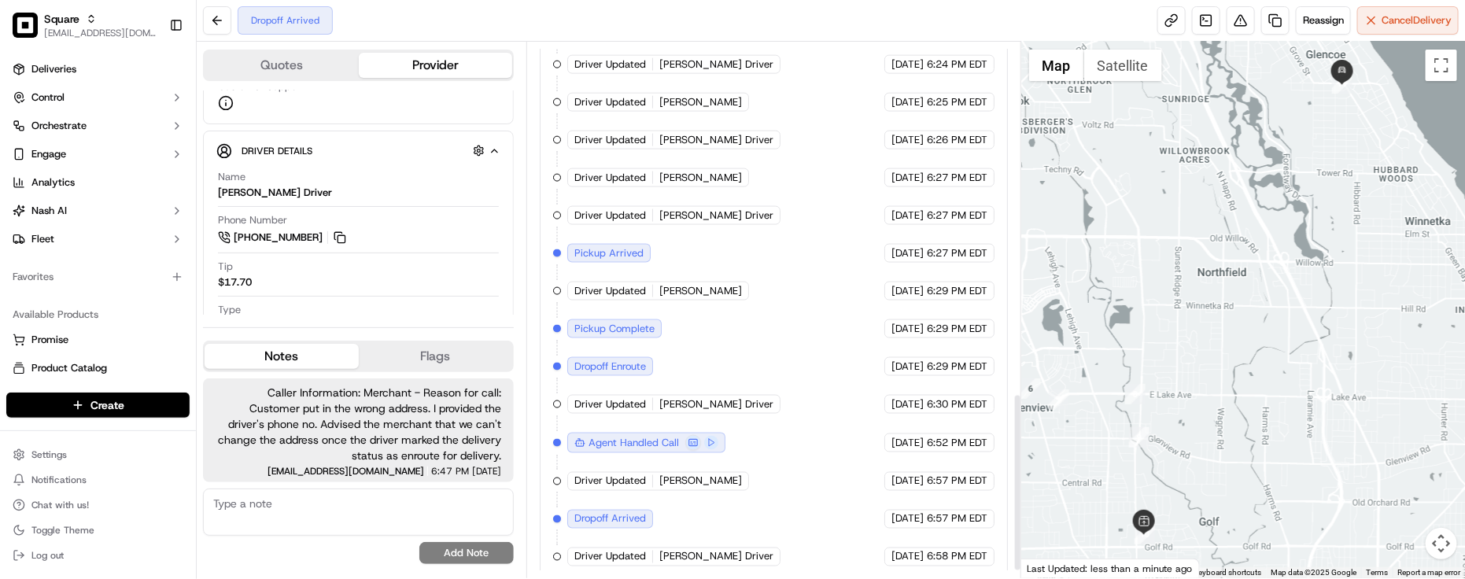
scroll to position [1078, 0]
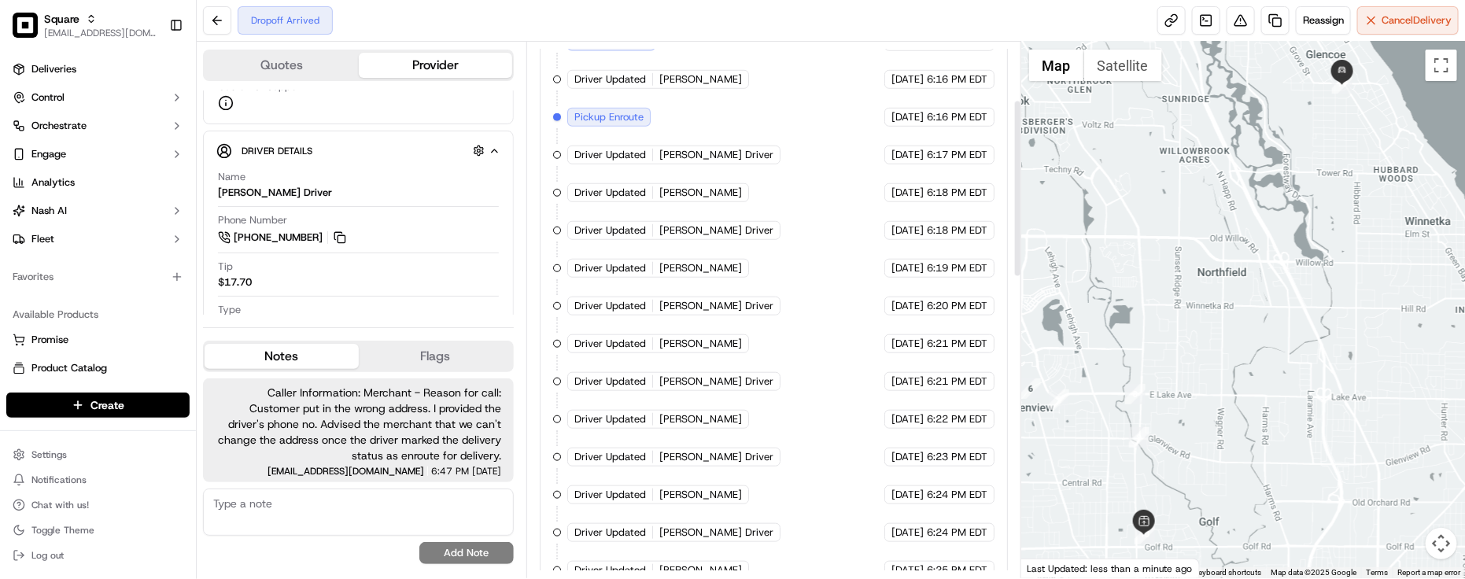
scroll to position [0, 0]
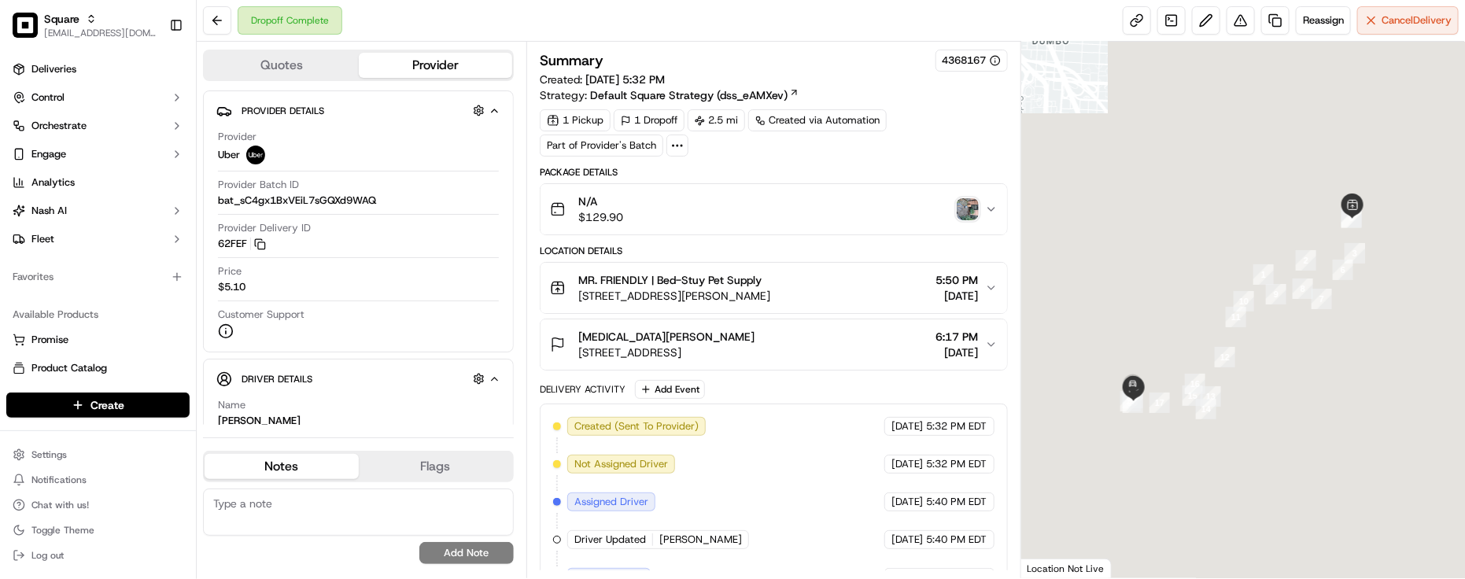
click at [974, 214] on img "button" at bounding box center [968, 209] width 22 height 22
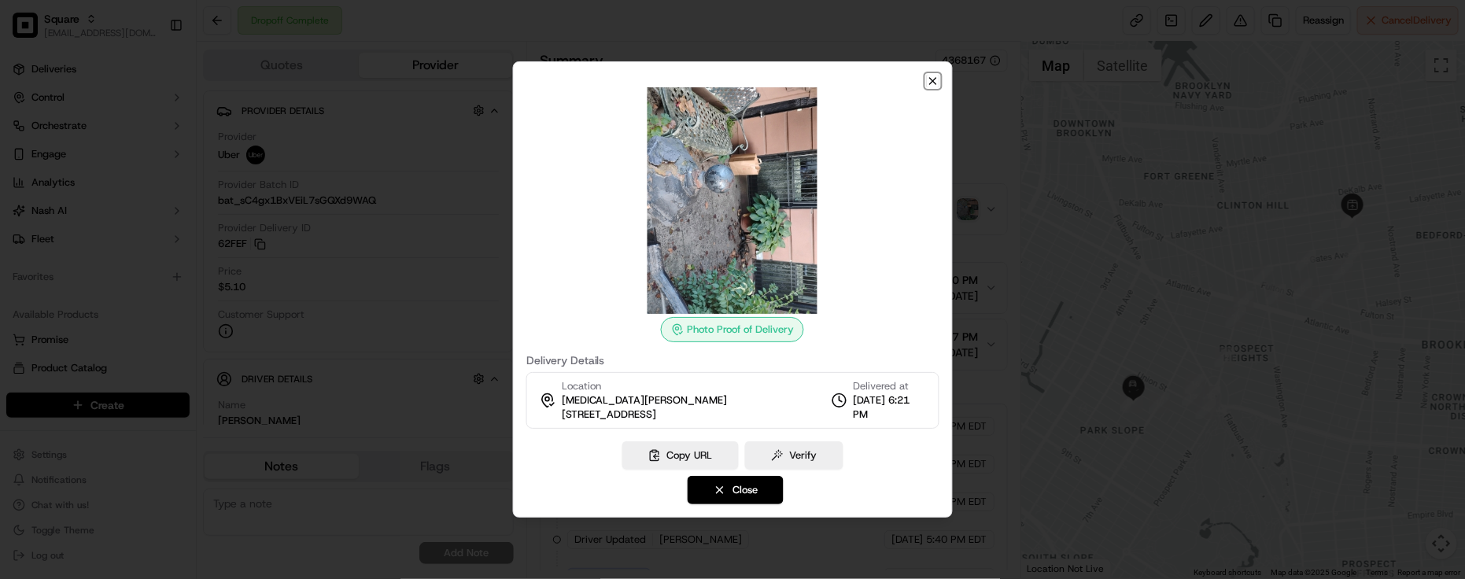
click at [927, 79] on icon "button" at bounding box center [932, 81] width 13 height 13
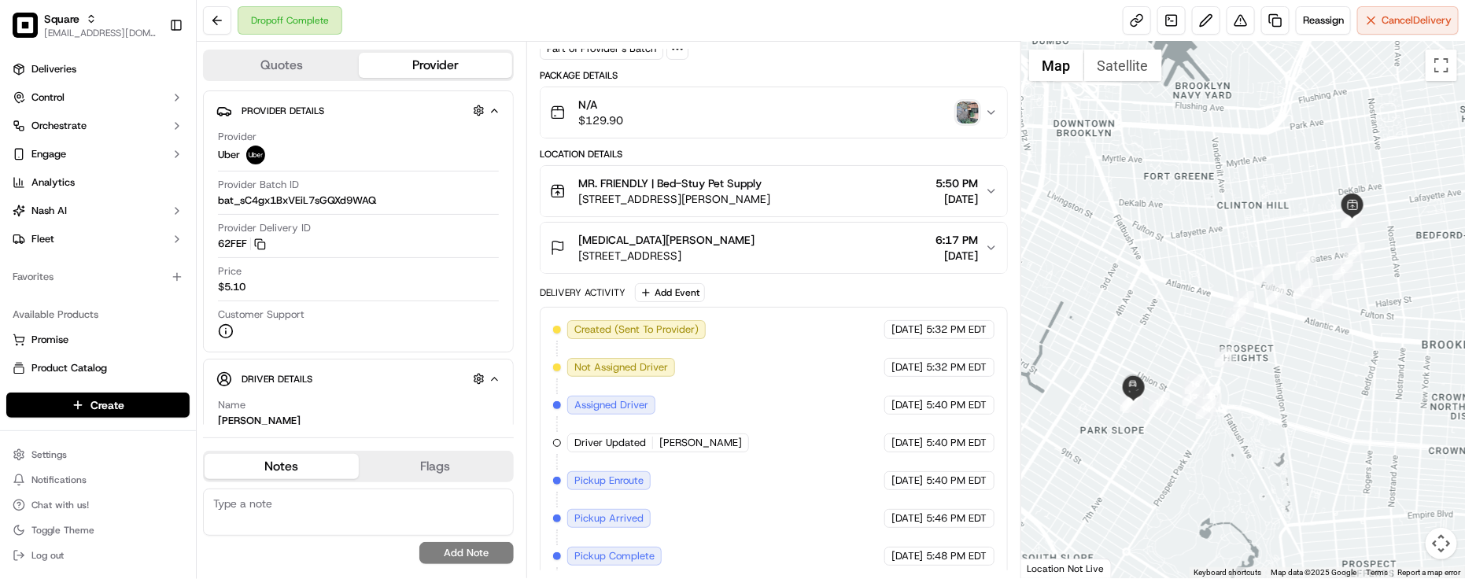
scroll to position [264, 0]
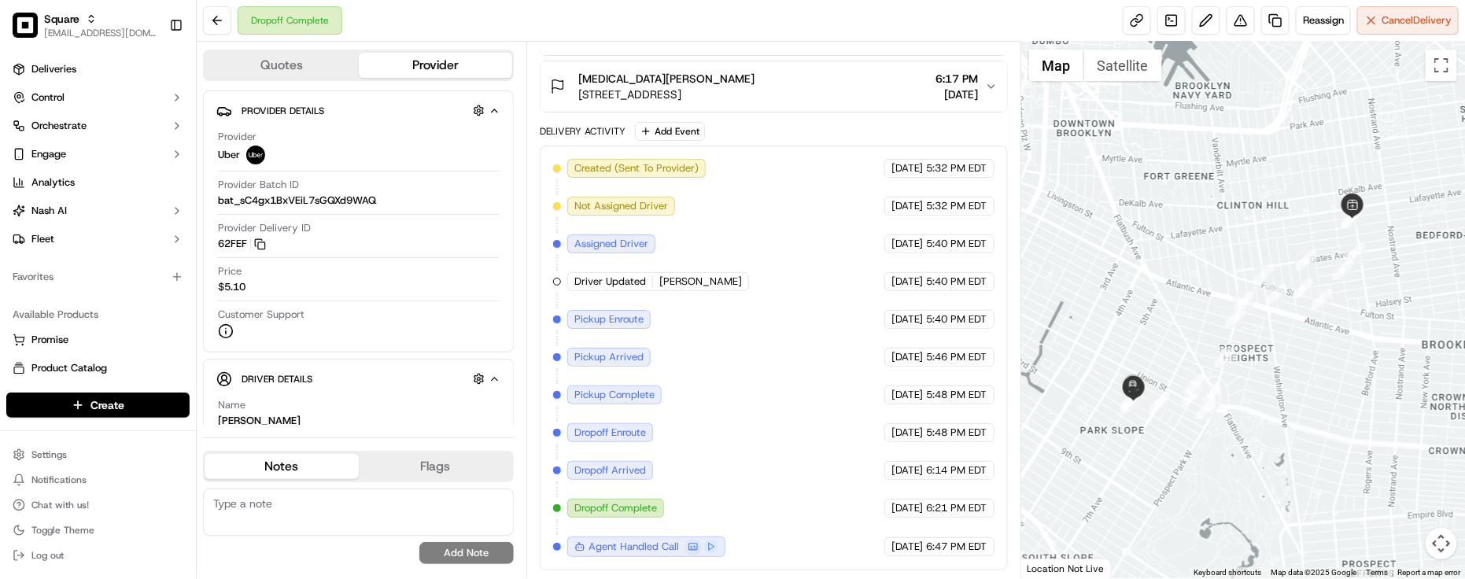
click at [734, 455] on div "Created (Sent To Provider) Uber 09/19/2025 5:32 PM EDT Not Assigned Driver Uber…" at bounding box center [774, 358] width 442 height 398
click at [730, 423] on div "Created (Sent To Provider) Uber 09/19/2025 5:32 PM EDT Not Assigned Driver Uber…" at bounding box center [774, 358] width 442 height 398
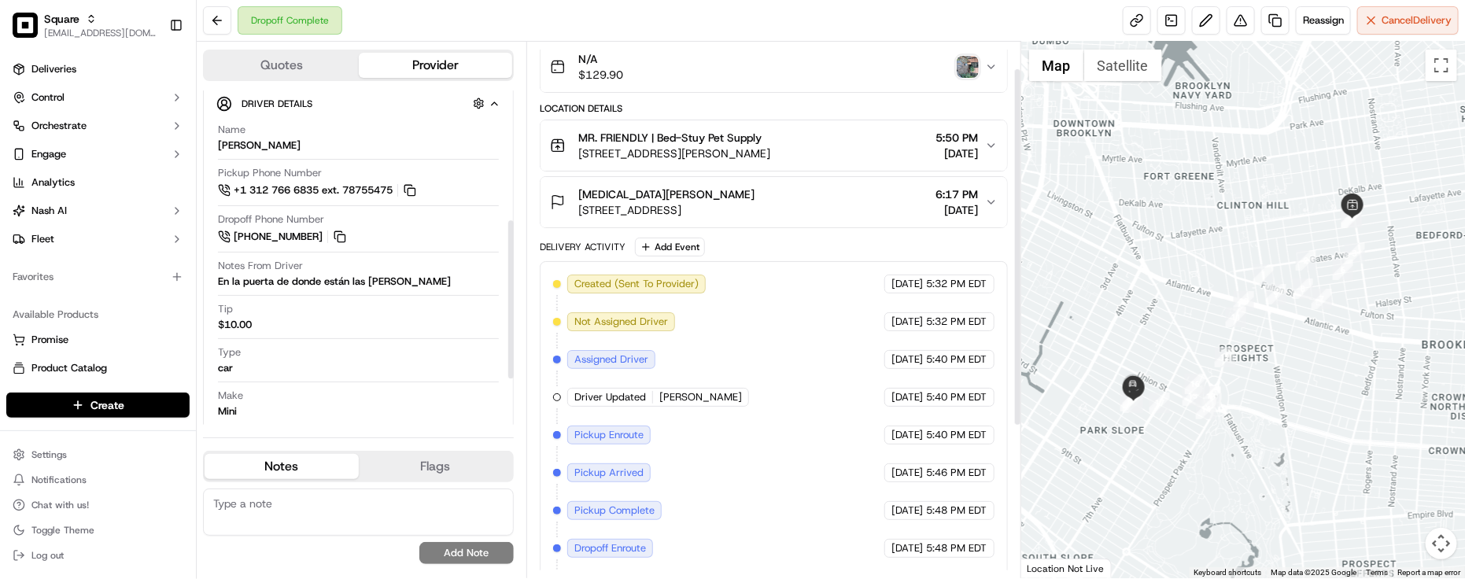
scroll to position [0, 0]
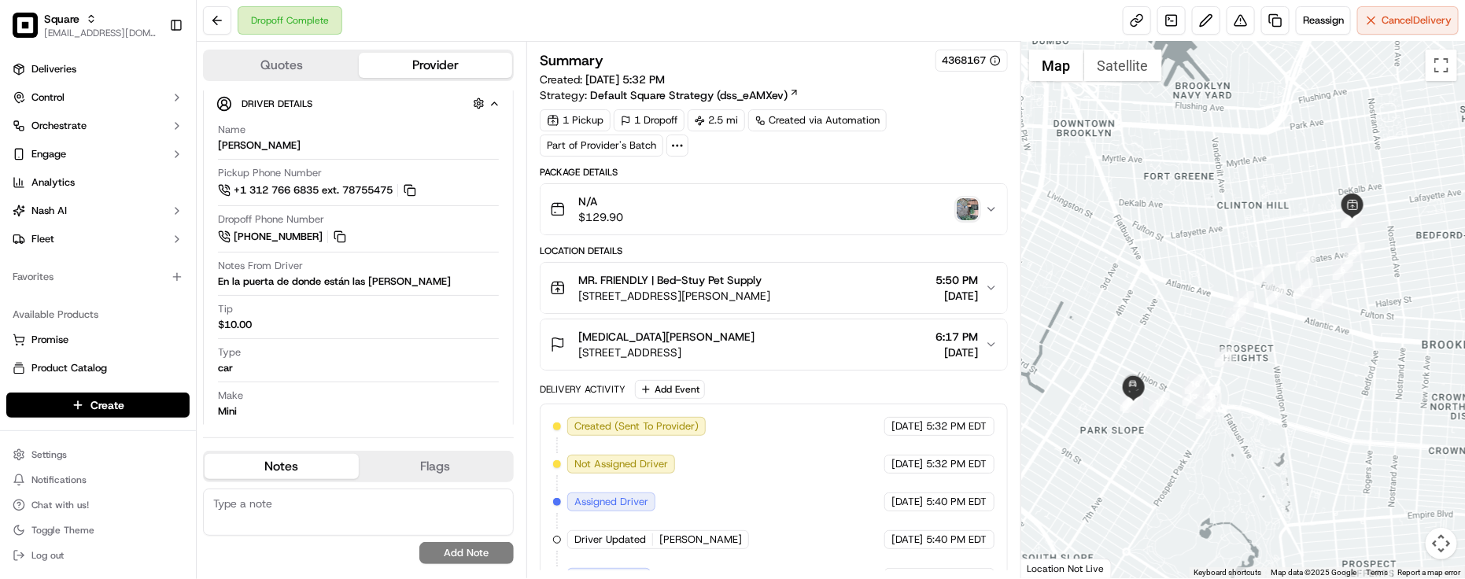
click at [962, 159] on div "Summary 4368167 Created: 09/19/2025 5:32 PM Strategy: Default Square Strategy (…" at bounding box center [774, 439] width 468 height 779
click at [781, 351] on div "Mili Narayen 265 6th Ave, Brooklyn, NY 11215, USA 6:17 PM 09/19/2025" at bounding box center [767, 344] width 435 height 31
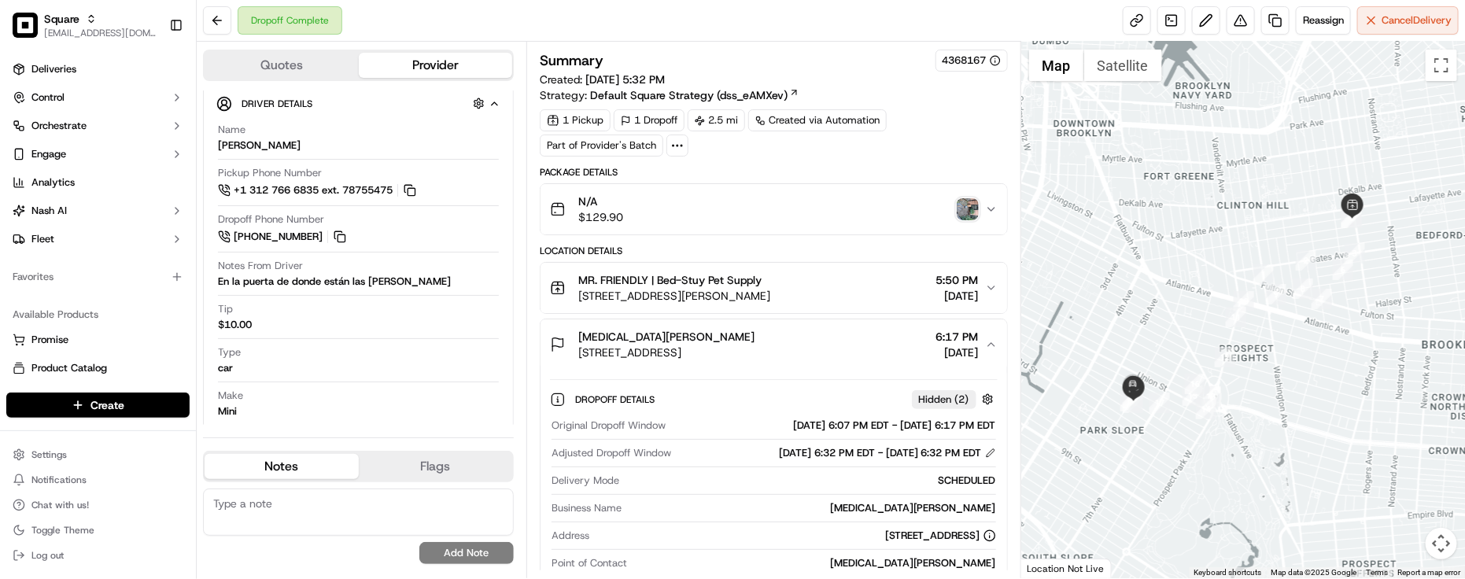
click at [964, 213] on img "button" at bounding box center [968, 209] width 22 height 22
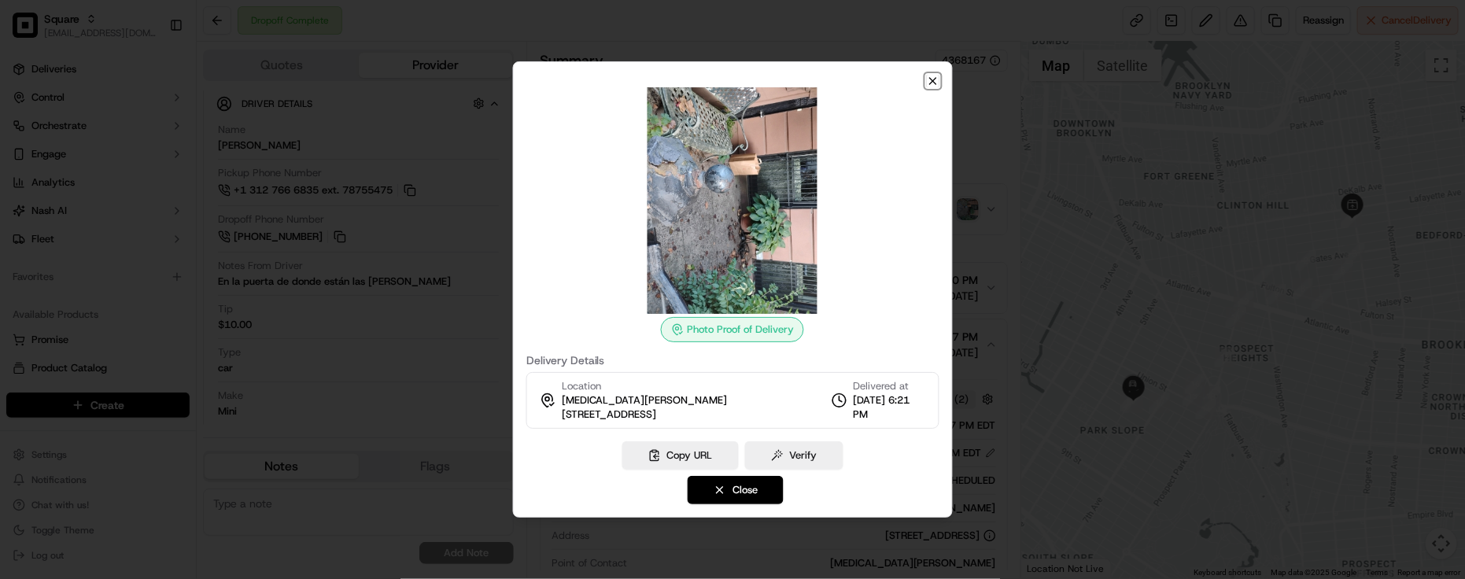
click at [929, 79] on icon "button" at bounding box center [932, 81] width 13 height 13
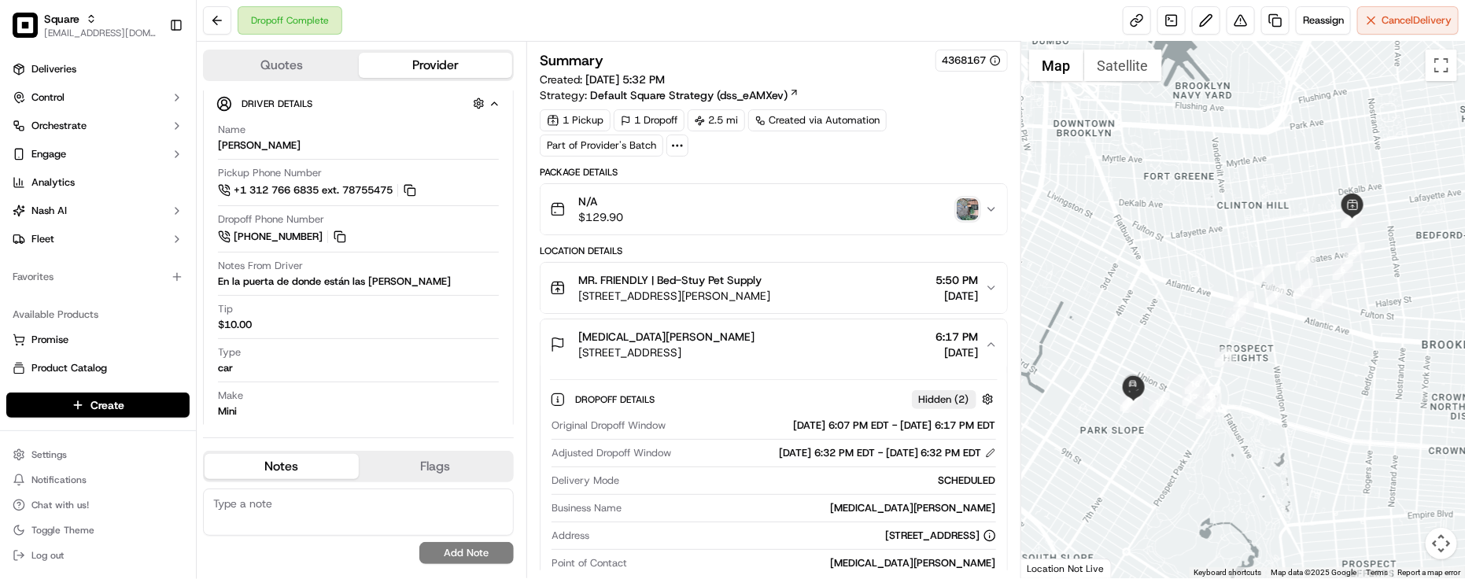
click at [807, 338] on div "Mili Narayen 265 6th Ave, Brooklyn, NY 11215, USA 6:17 PM 09/19/2025" at bounding box center [767, 344] width 435 height 31
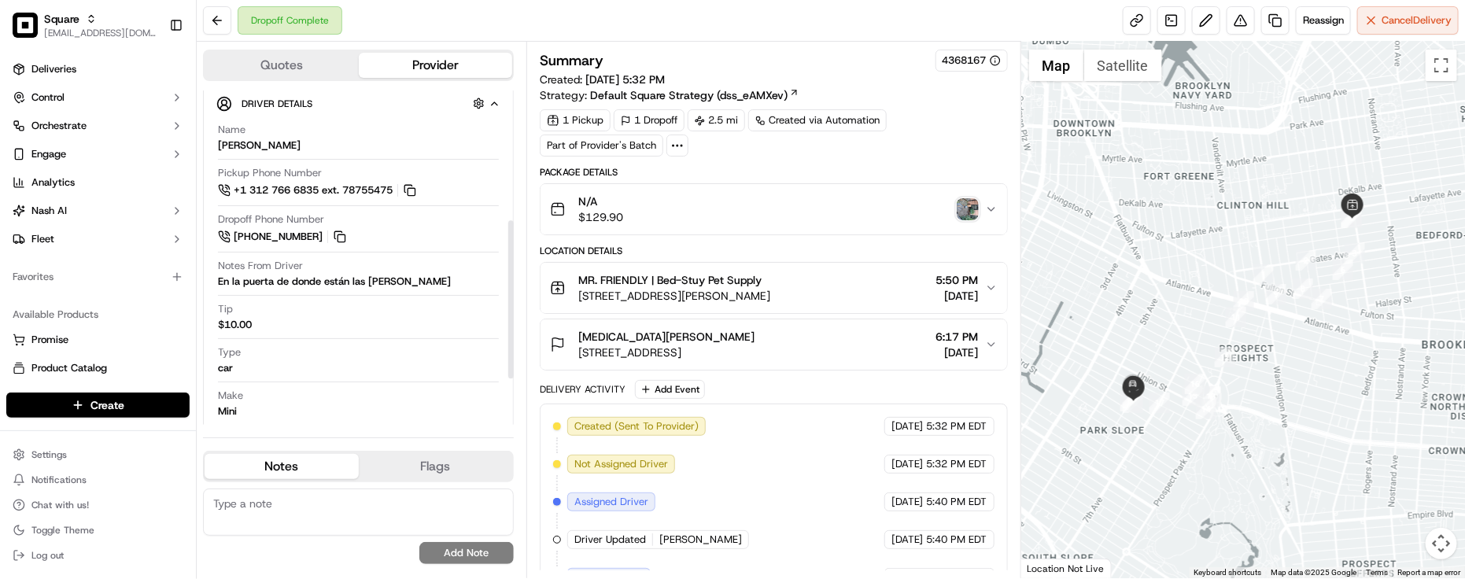
click at [438, 368] on div "Type car" at bounding box center [358, 361] width 281 height 30
click at [966, 166] on div "Summary 4368167 Created: 09/19/2025 5:32 PM Strategy: Default Square Strategy (…" at bounding box center [774, 439] width 468 height 779
click at [268, 418] on div "Make Mini" at bounding box center [358, 404] width 281 height 30
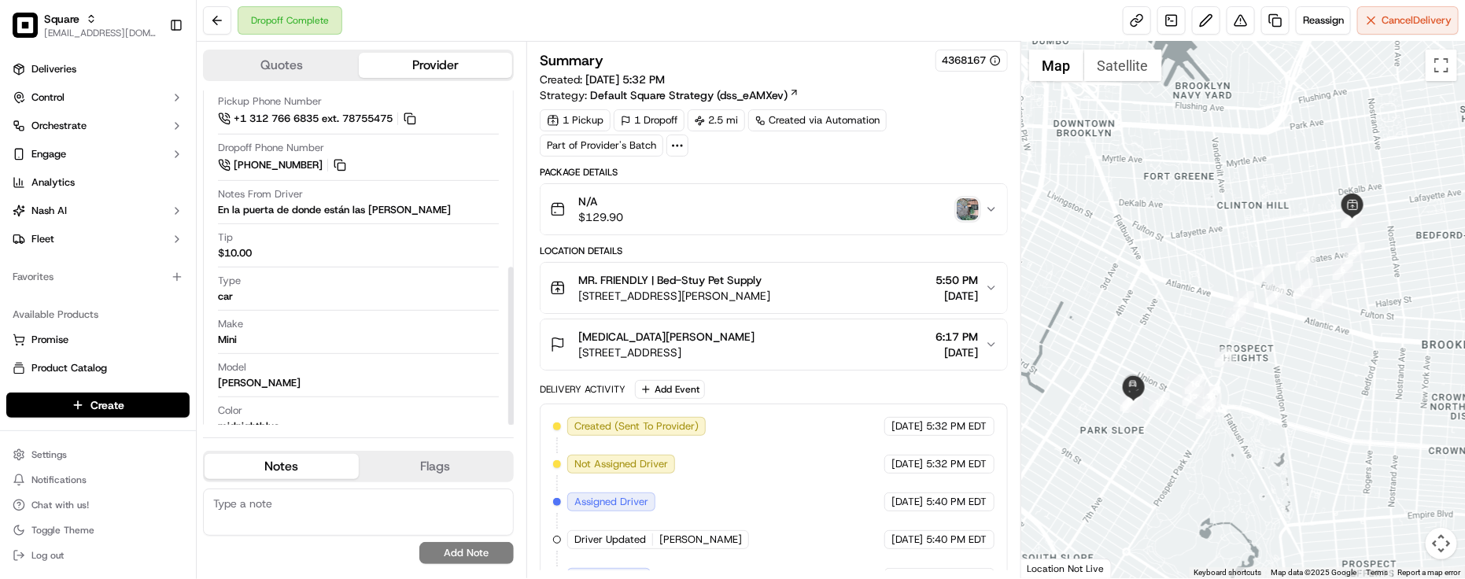
scroll to position [374, 0]
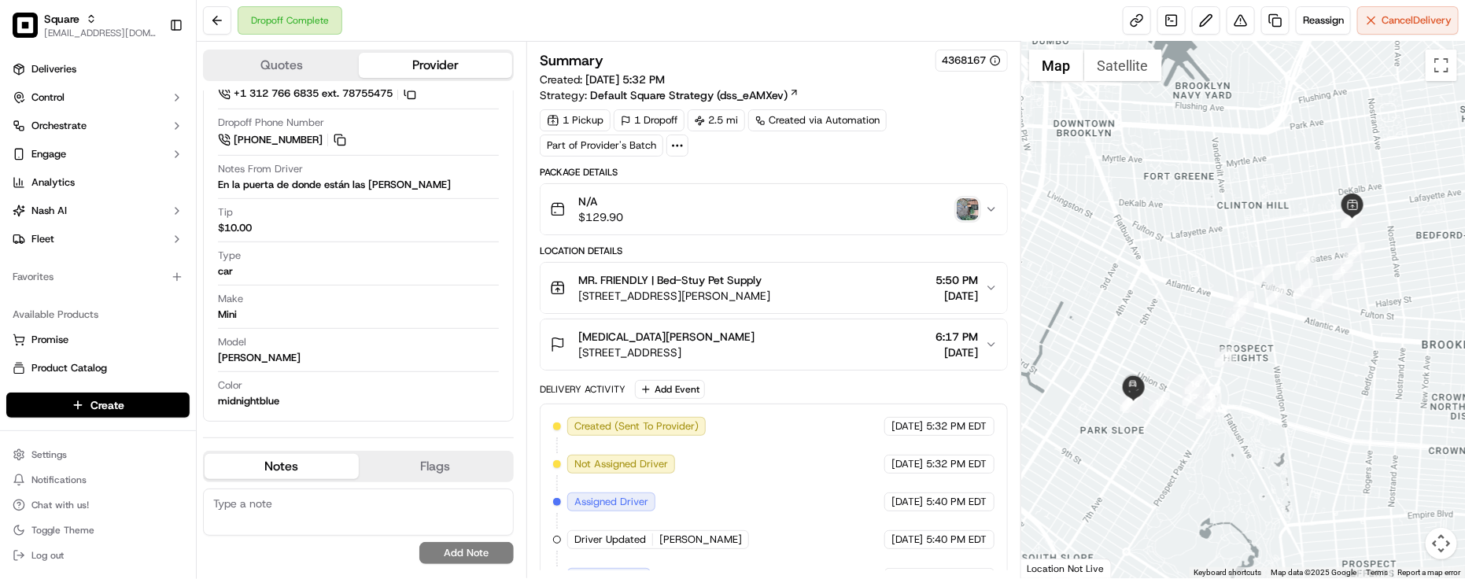
click at [959, 205] on img "button" at bounding box center [968, 209] width 22 height 22
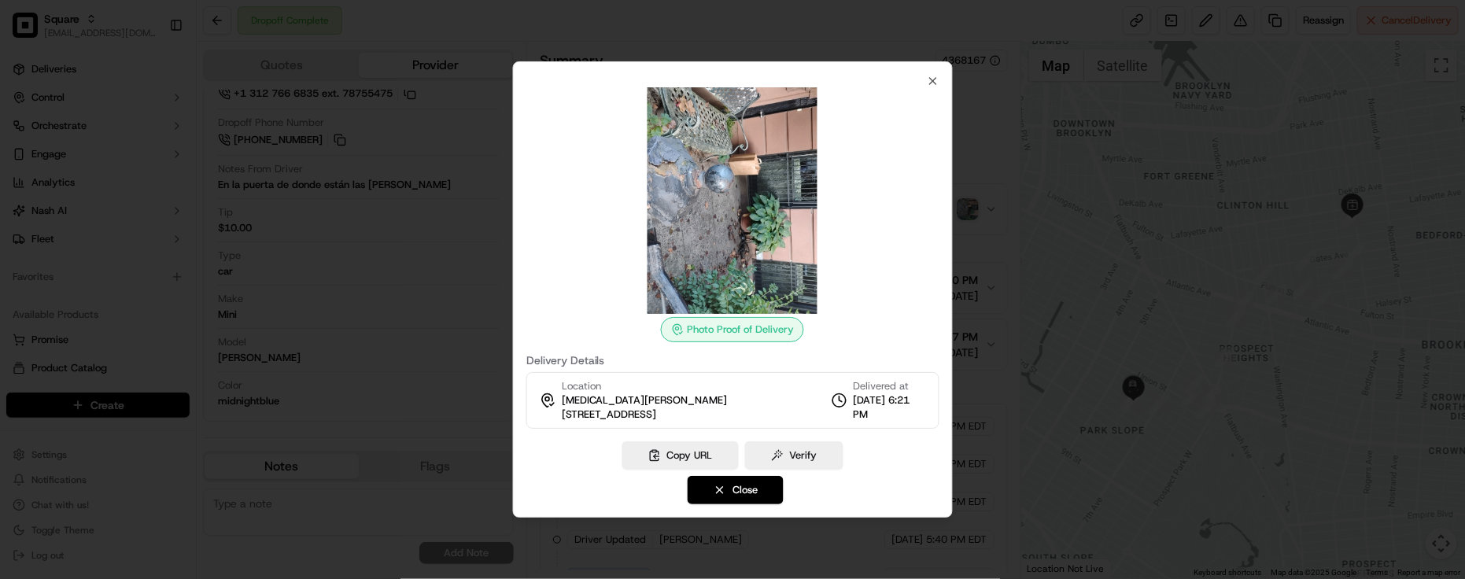
click at [939, 83] on div "Photo Proof of Delivery Delivery Details Location Mili Narayen 265 6th Ave, Bro…" at bounding box center [733, 289] width 440 height 456
click at [935, 81] on icon "button" at bounding box center [932, 81] width 13 height 13
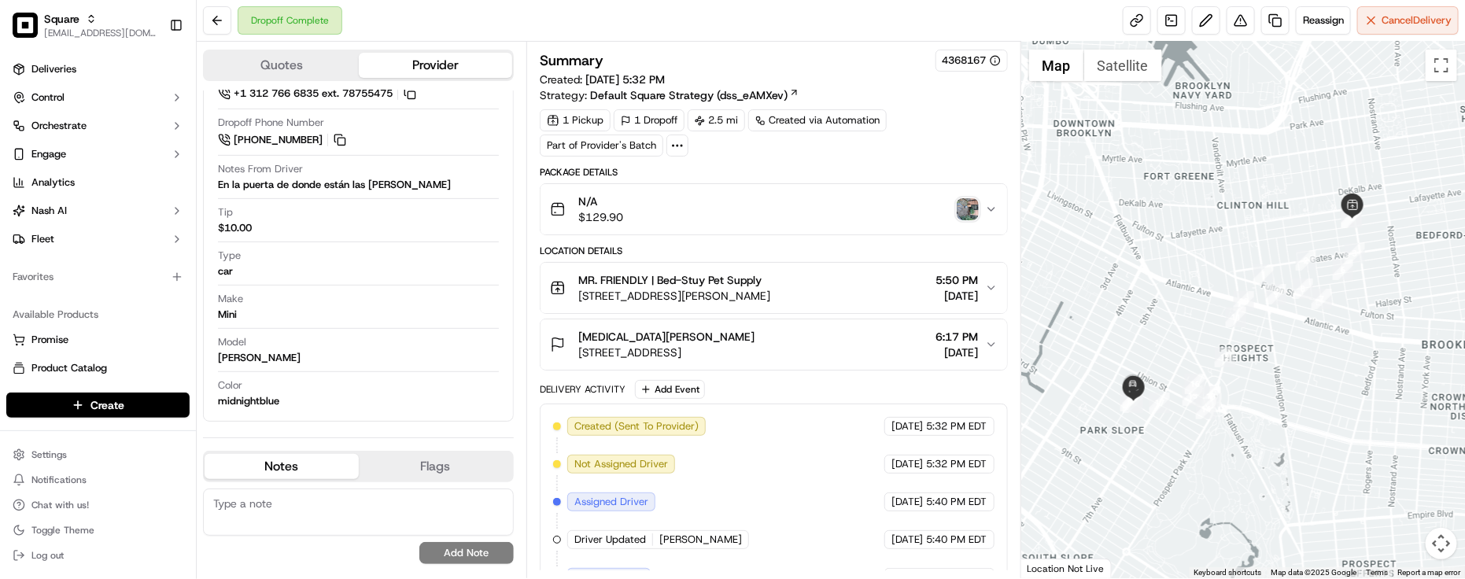
click at [951, 113] on div "1 Pickup 1 Dropoff 2.5 mi Created via Automation Part of Provider's Batch" at bounding box center [774, 132] width 468 height 47
click at [293, 238] on div "Tip $10.00" at bounding box center [358, 223] width 281 height 37
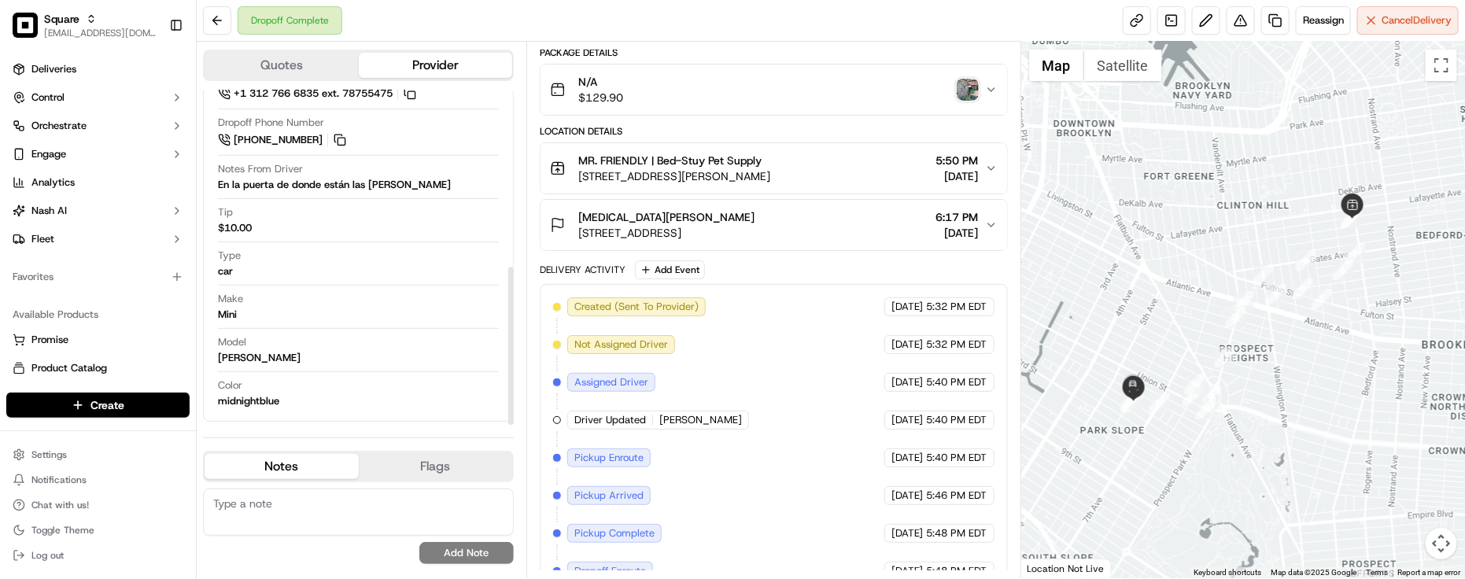
scroll to position [264, 0]
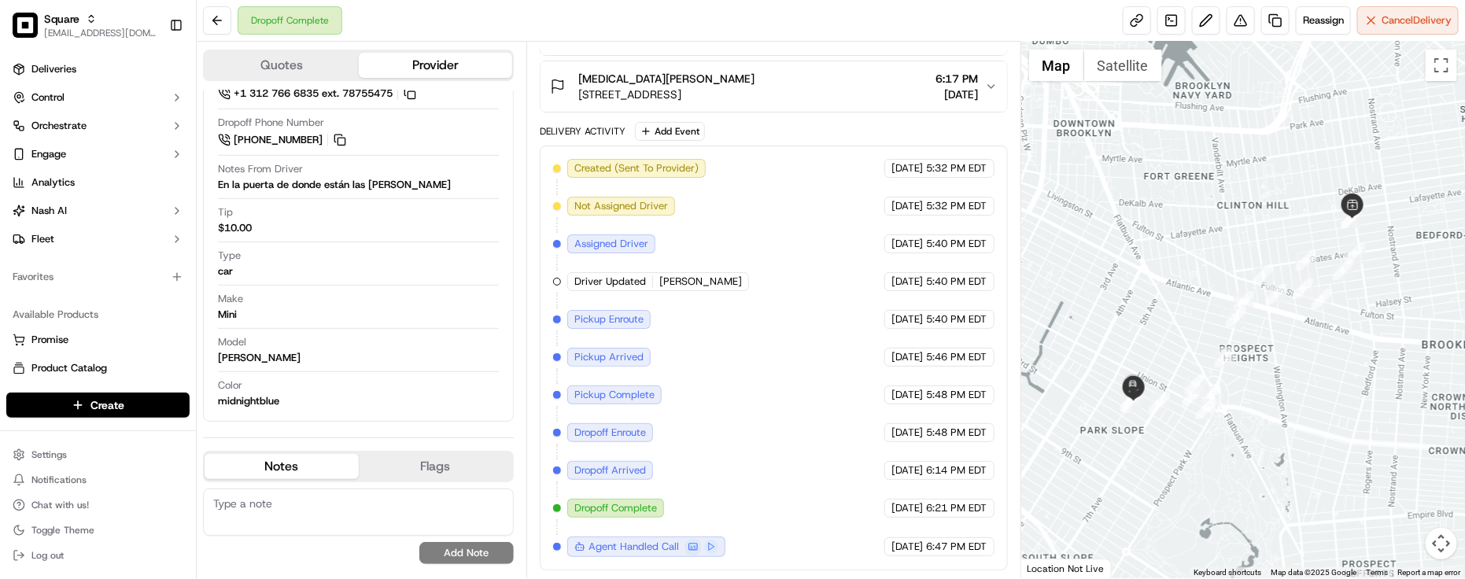
click at [346, 312] on div "Make Mini" at bounding box center [358, 307] width 281 height 30
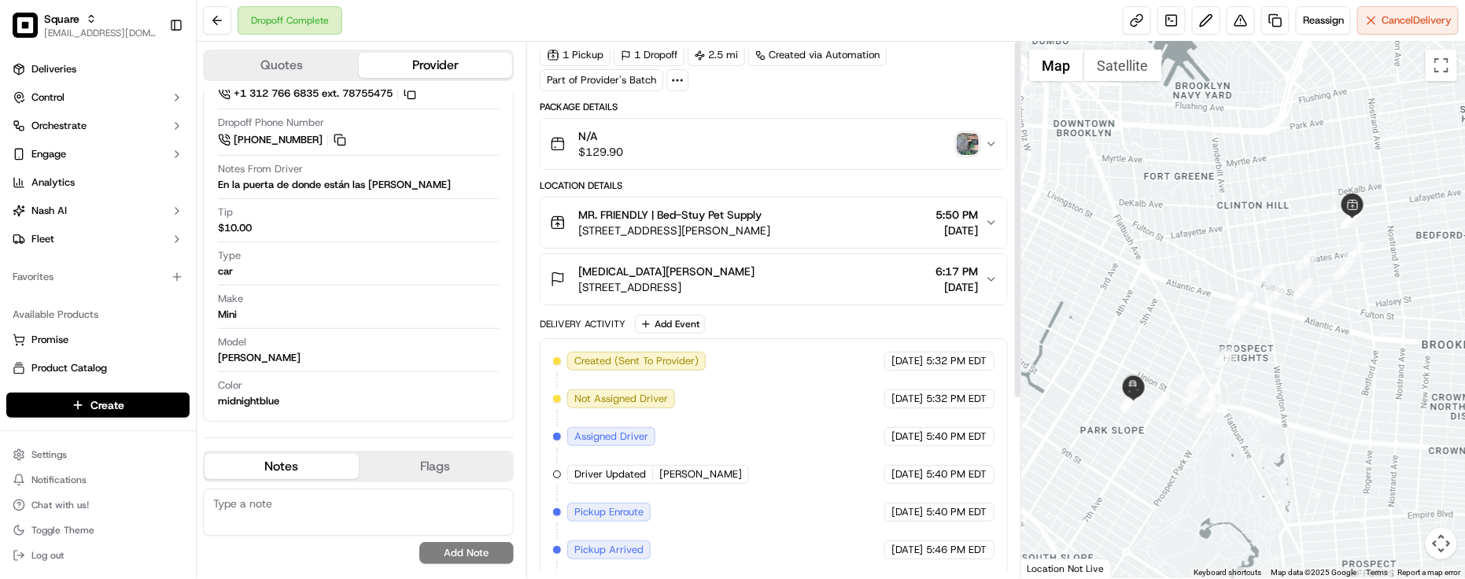
scroll to position [0, 0]
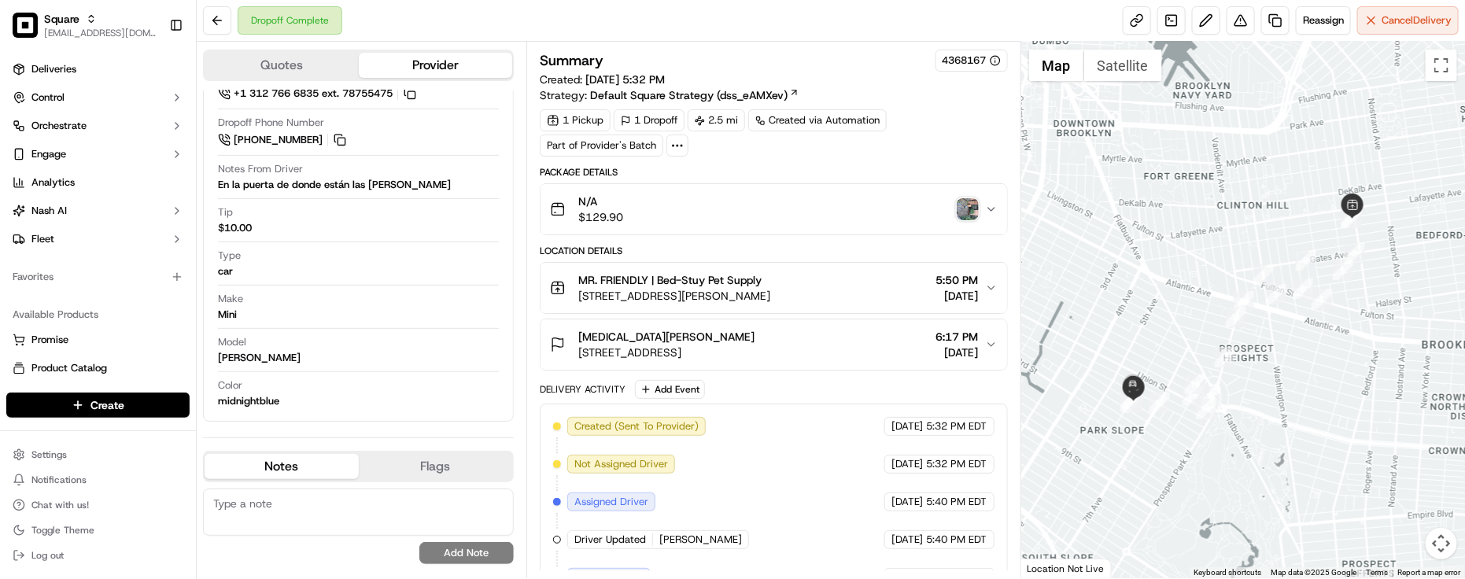
click at [855, 165] on div "Summary 4368167 Created: 09/19/2025 5:32 PM Strategy: Default Square Strategy (…" at bounding box center [774, 439] width 468 height 779
click at [338, 353] on div "Model Cooper" at bounding box center [358, 350] width 281 height 30
click at [748, 333] on div "Mili Narayen" at bounding box center [666, 337] width 176 height 16
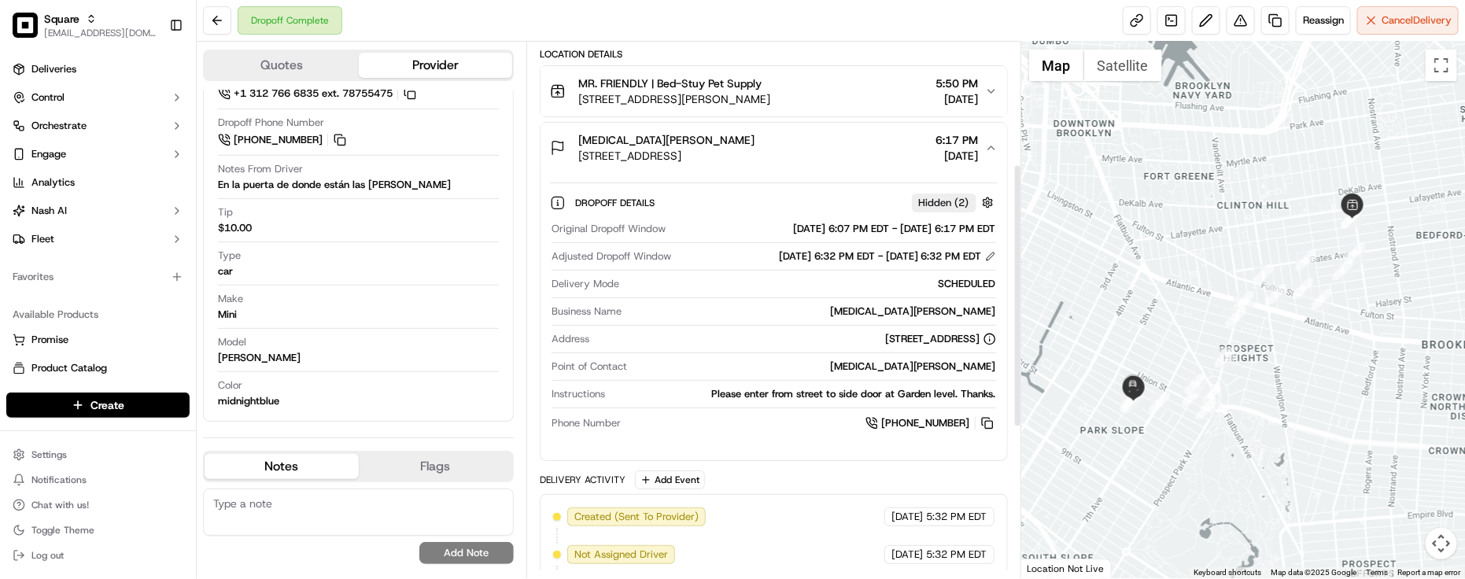
scroll to position [295, 0]
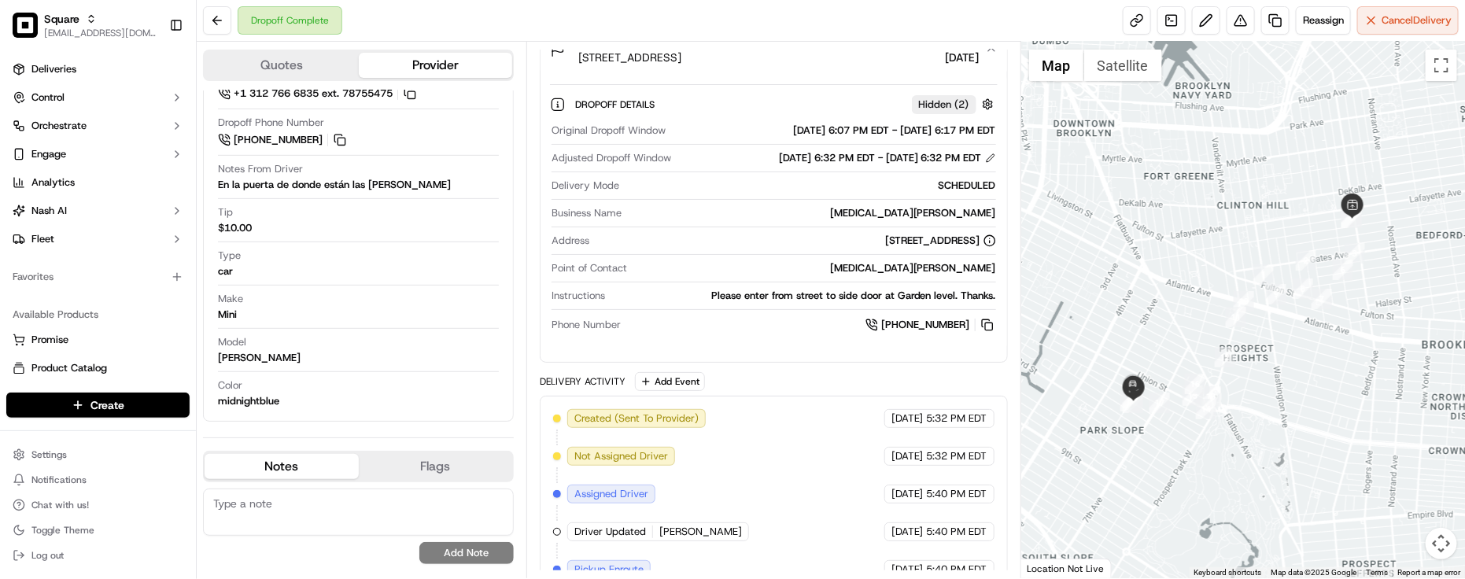
click at [777, 301] on div "Please enter from street to side door at Garden level. Thanks." at bounding box center [804, 296] width 385 height 14
click at [762, 279] on div "Point of Contact Mili Narayen" at bounding box center [774, 271] width 445 height 21
click at [405, 253] on div "Type car" at bounding box center [358, 264] width 281 height 30
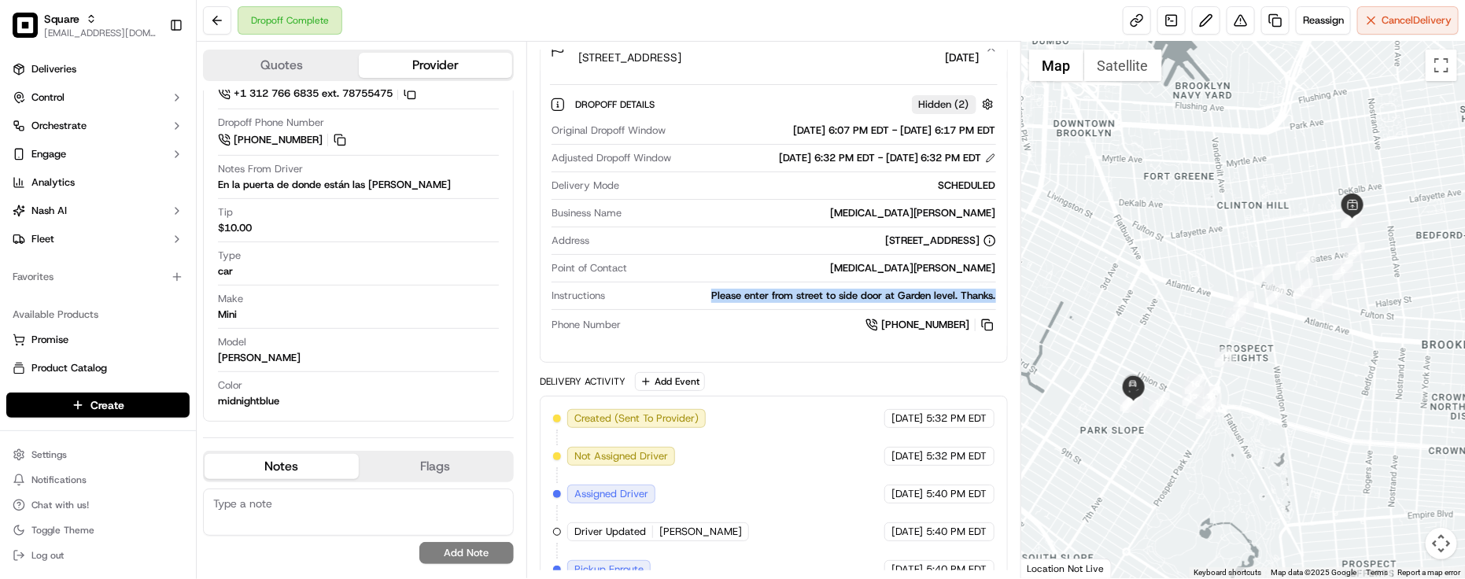
drag, startPoint x: 699, startPoint y: 290, endPoint x: 1000, endPoint y: 290, distance: 300.6
click at [1000, 290] on div "Dropoff Details Hidden ( 2 ) Original Dropoff Window 09/19/2025 6:07 PM EDT - 0…" at bounding box center [774, 212] width 467 height 275
click at [789, 310] on div at bounding box center [774, 309] width 445 height 1
click at [793, 303] on div "Please enter from street to side door at Garden level. Thanks." at bounding box center [804, 296] width 385 height 14
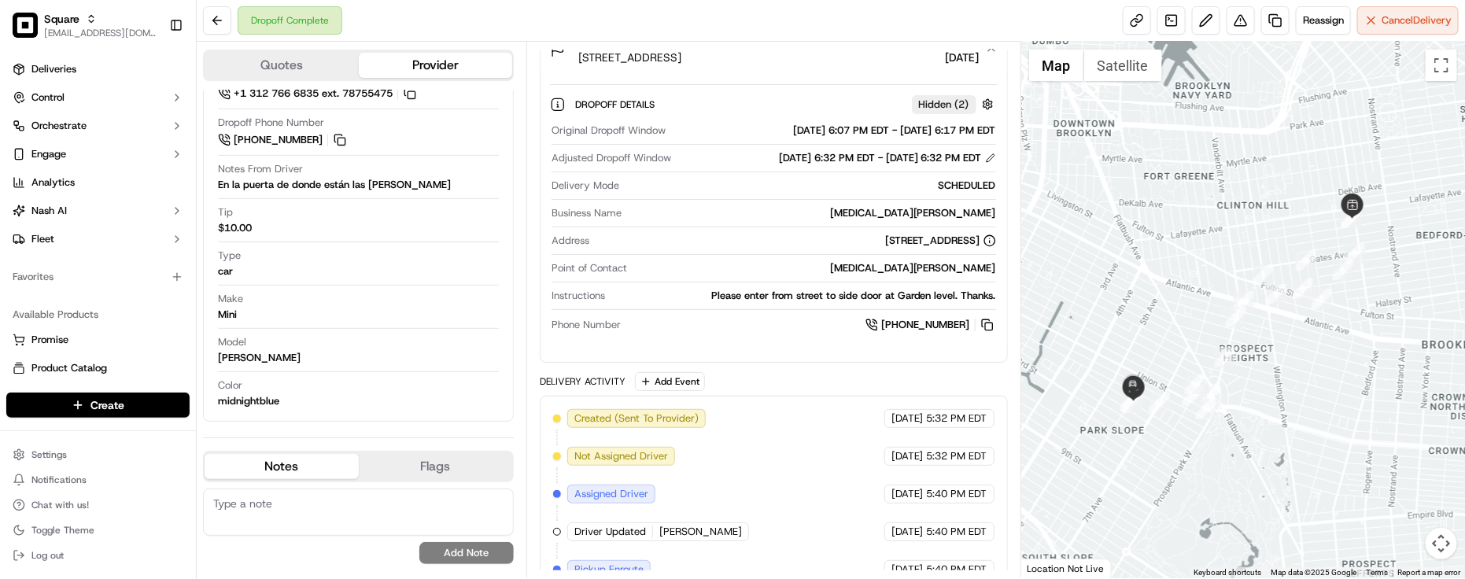
click at [791, 301] on div "Please enter from street to side door at Garden level. Thanks." at bounding box center [804, 296] width 385 height 14
drag, startPoint x: 707, startPoint y: 298, endPoint x: 943, endPoint y: 303, distance: 236.2
click at [950, 303] on div "Please enter from street to side door at Garden level. Thanks." at bounding box center [804, 296] width 385 height 14
click at [644, 294] on div "Please enter from street to side door at Garden level. Thanks." at bounding box center [804, 296] width 385 height 14
click at [656, 297] on div "Please enter from street to side door at Garden level. Thanks." at bounding box center [804, 296] width 385 height 14
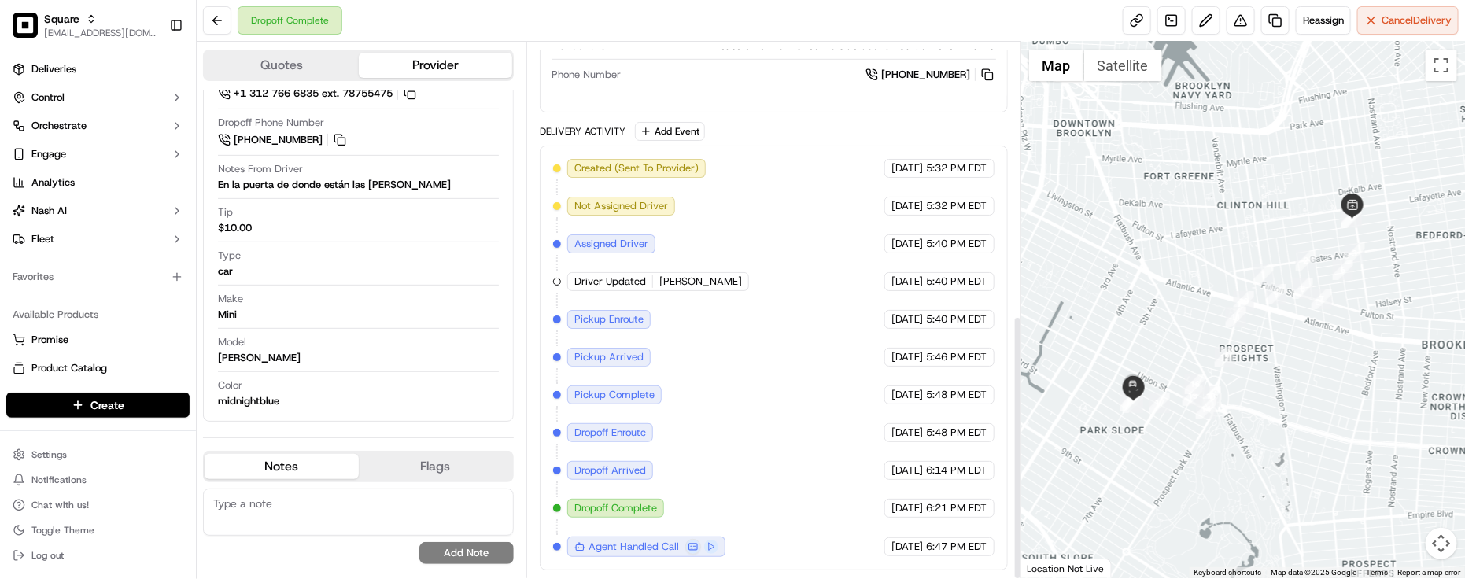
scroll to position [553, 0]
click at [750, 281] on div "Created (Sent To Provider) Uber 09/19/2025 5:32 PM EDT Not Assigned Driver Uber…" at bounding box center [774, 358] width 442 height 398
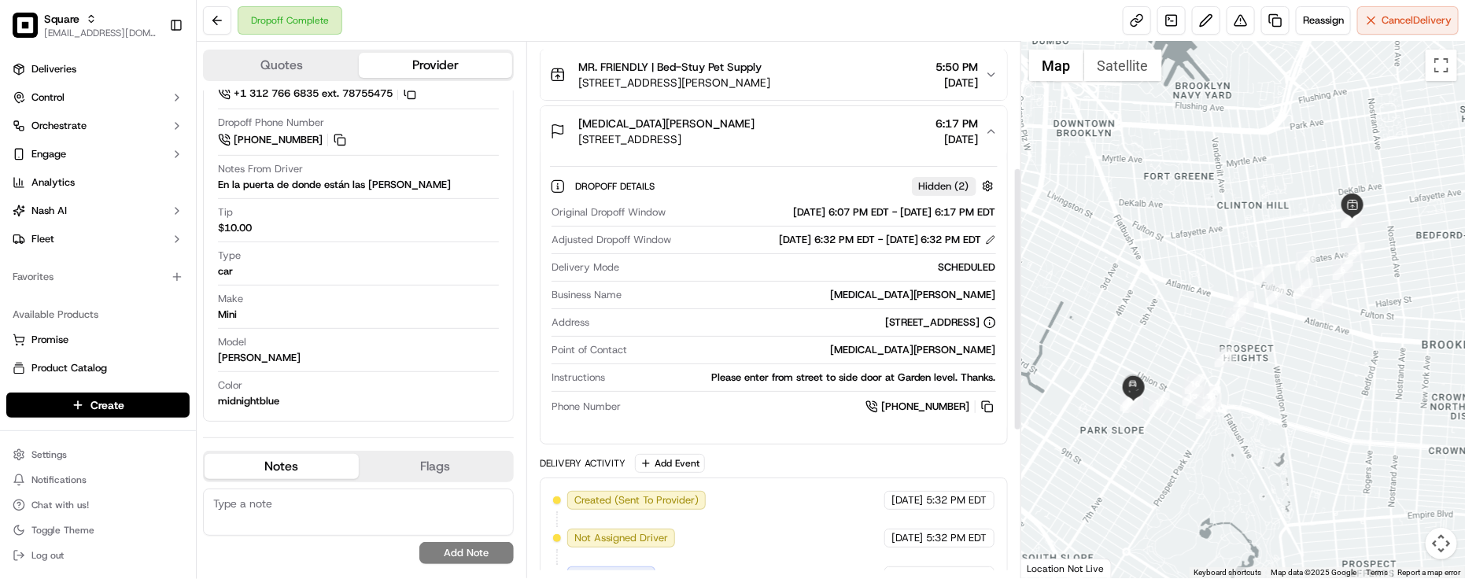
scroll to position [257, 0]
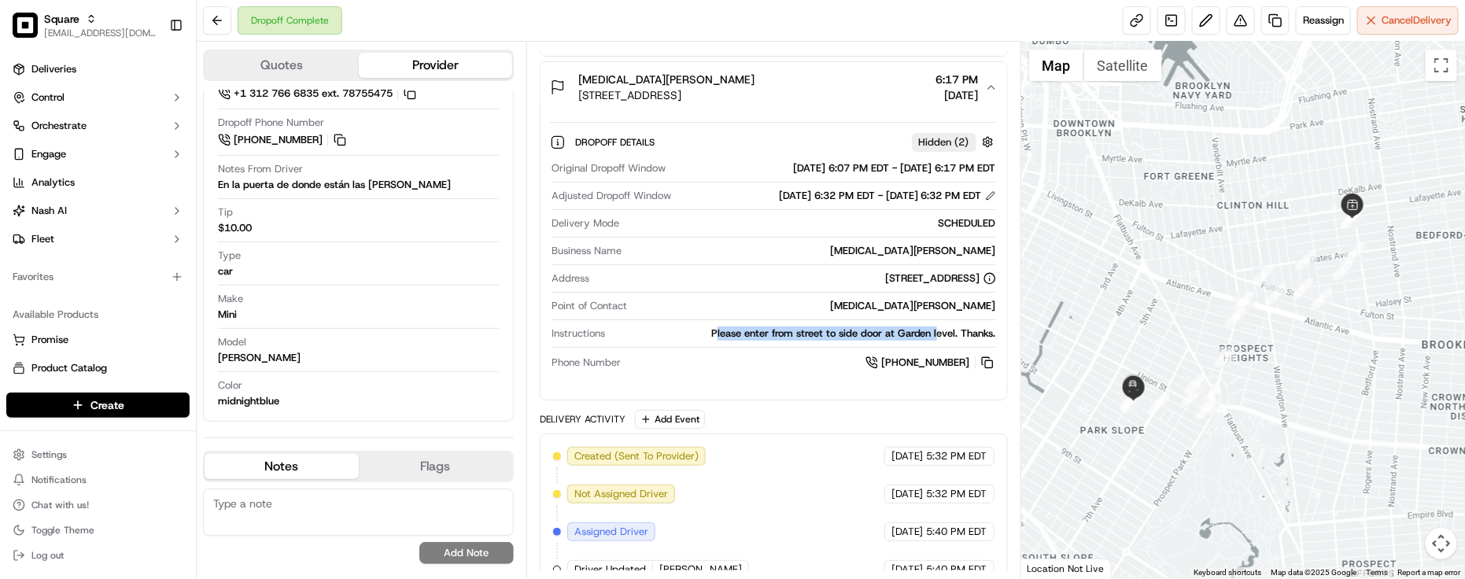
drag, startPoint x: 715, startPoint y: 336, endPoint x: 938, endPoint y: 338, distance: 223.5
click at [938, 338] on div "Please enter from street to side door at Garden level. Thanks." at bounding box center [804, 334] width 385 height 14
click at [868, 291] on div "Address 265 6th Ave, Brooklyn, NY 11215, USA" at bounding box center [774, 282] width 445 height 21
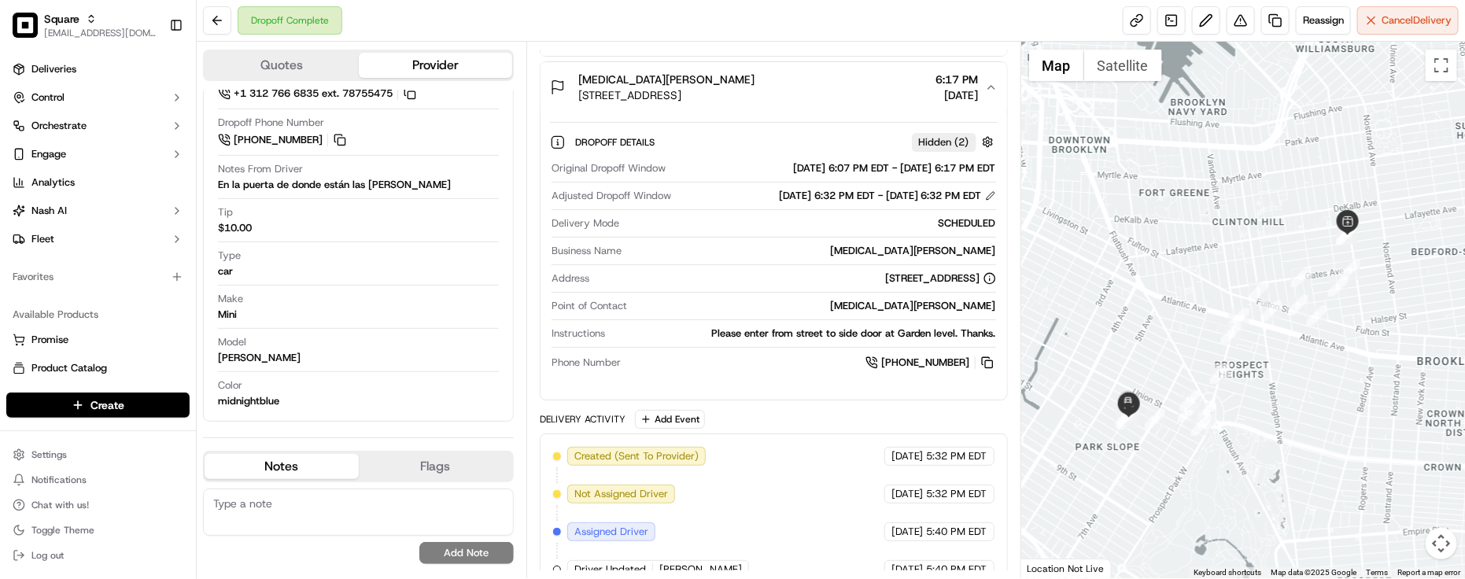
drag, startPoint x: 1288, startPoint y: 356, endPoint x: 1297, endPoint y: 406, distance: 51.2
click at [1292, 403] on div at bounding box center [1244, 310] width 444 height 537
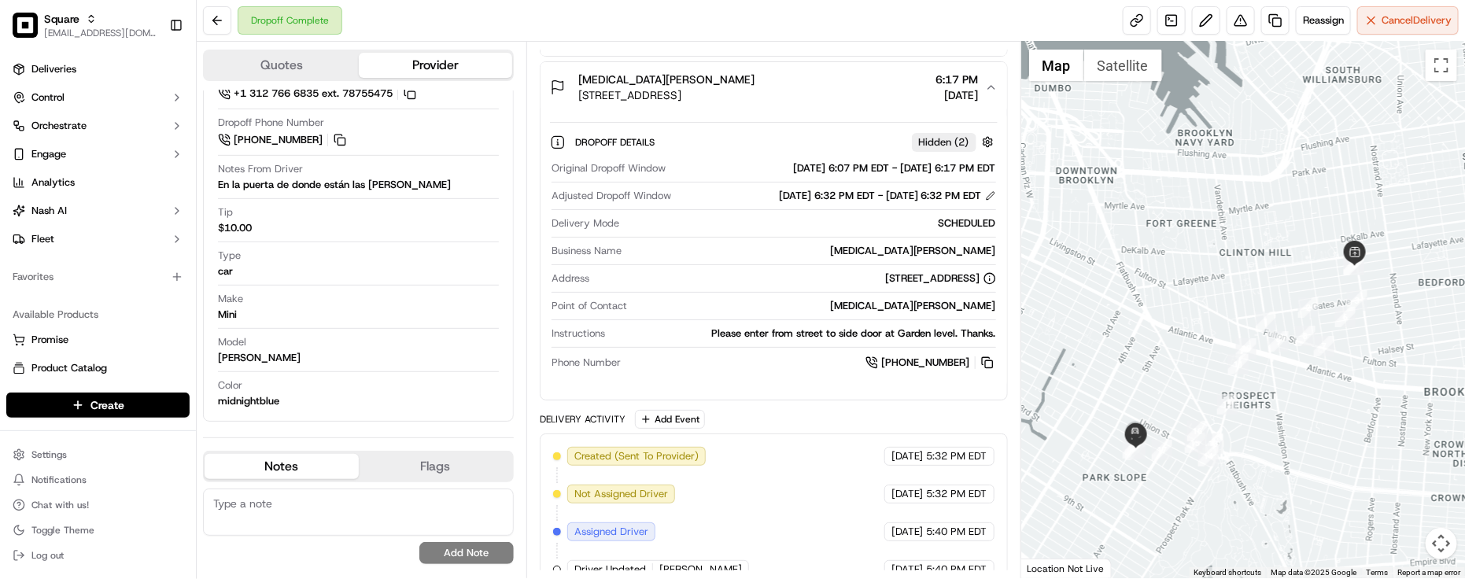
drag, startPoint x: 1299, startPoint y: 391, endPoint x: 1300, endPoint y: 405, distance: 14.2
click at [1300, 405] on div at bounding box center [1244, 310] width 444 height 537
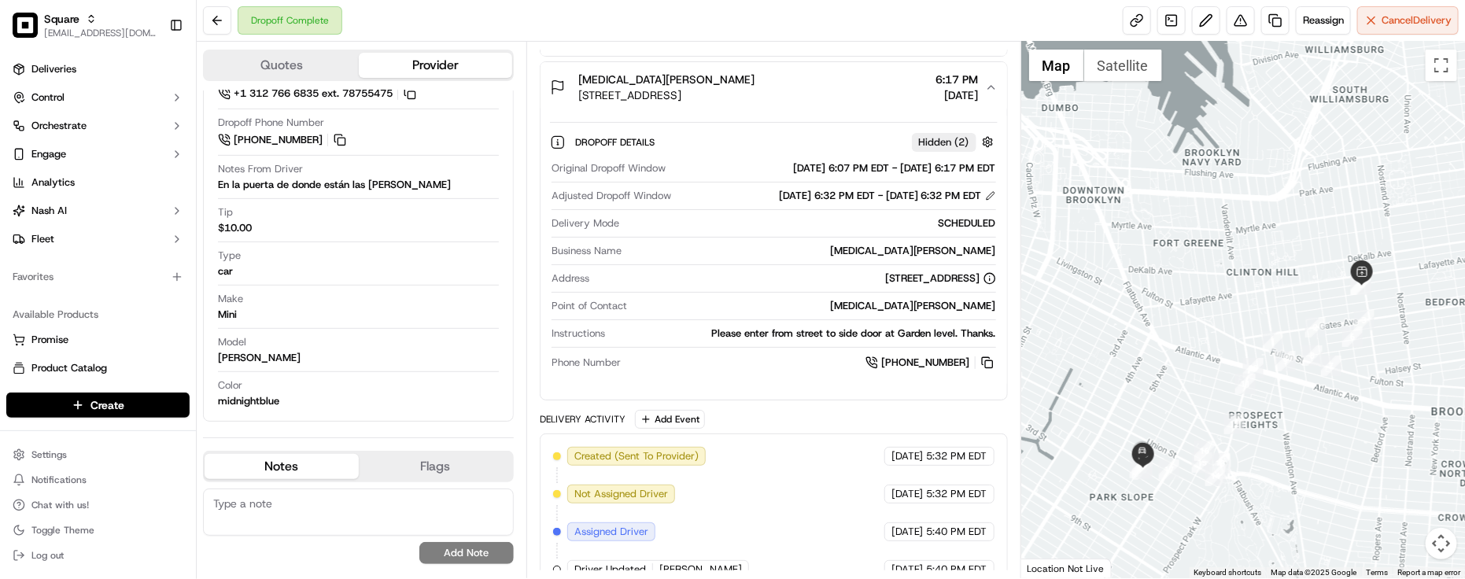
click at [380, 245] on div "Name GABRIELA R. Pickup Phone Number +1 312 766 6835 ext. 78755475 Dropoff Phon…" at bounding box center [358, 217] width 284 height 395
click at [712, 386] on div "Dropoff Details Hidden ( 2 ) Original Dropoff Window 09/19/2025 6:07 PM EDT - 0…" at bounding box center [774, 250] width 467 height 275
click at [650, 335] on div "Please enter from street to side door at Garden level. Thanks." at bounding box center [804, 334] width 385 height 14
click at [521, 316] on div "Quotes Provider Provider Details Hidden ( 3 ) Provider Uber Provider Batch ID b…" at bounding box center [362, 310] width 330 height 537
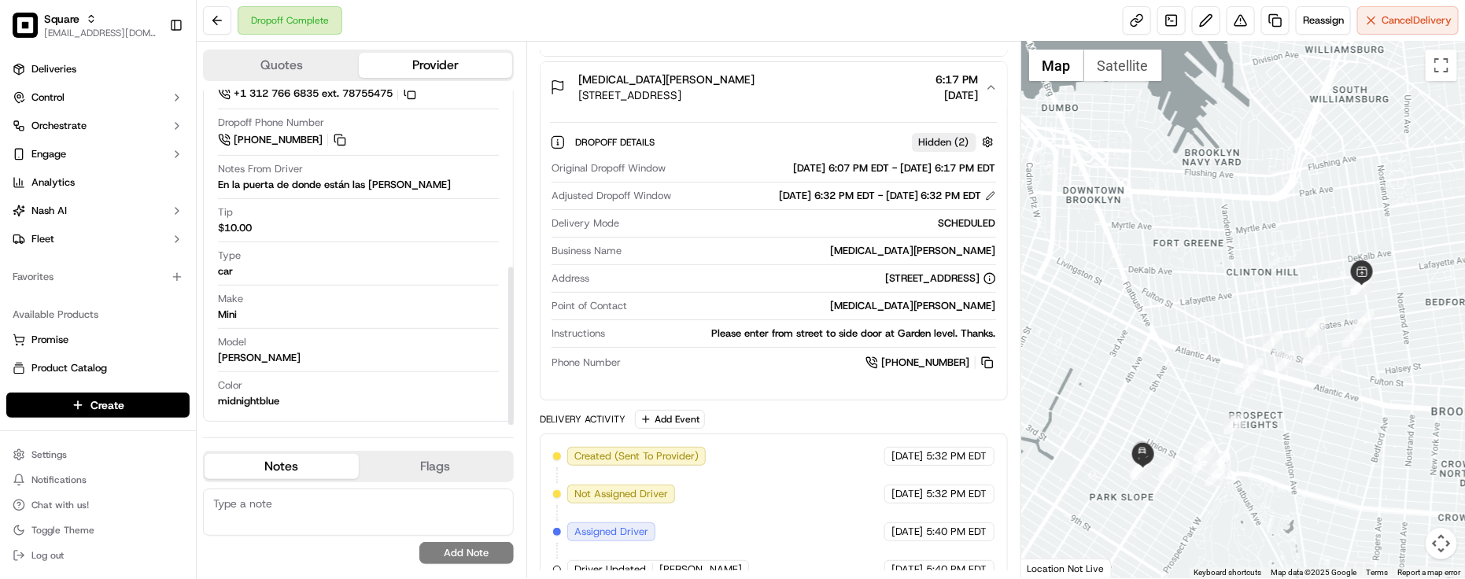
click at [305, 508] on textarea at bounding box center [358, 512] width 311 height 47
paste textarea "Caller Information: Merchant -"
click at [390, 506] on textarea "Caller Information: Merchant -" at bounding box center [358, 512] width 311 height 47
paste textarea "Reason for call:"
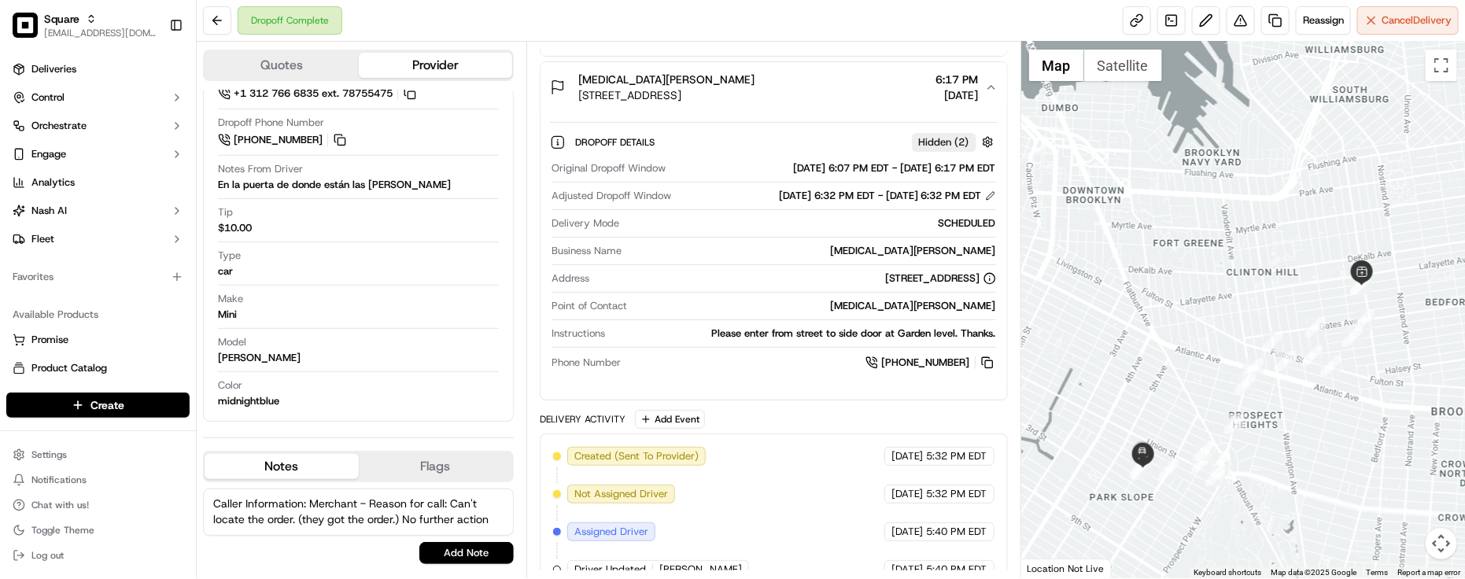
scroll to position [6, 0]
type textarea "Caller Information: Merchant - Reason for call: Can't locate the order. (they g…"
click at [465, 549] on button "Add Note" at bounding box center [466, 553] width 94 height 22
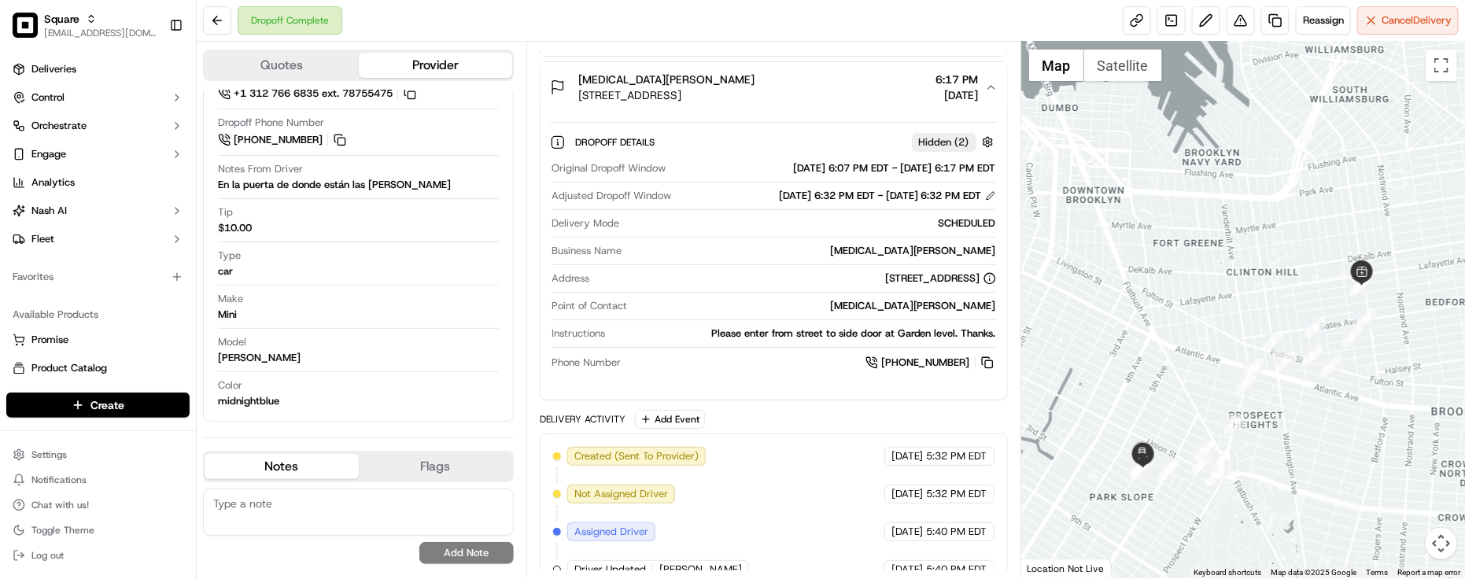
scroll to position [0, 0]
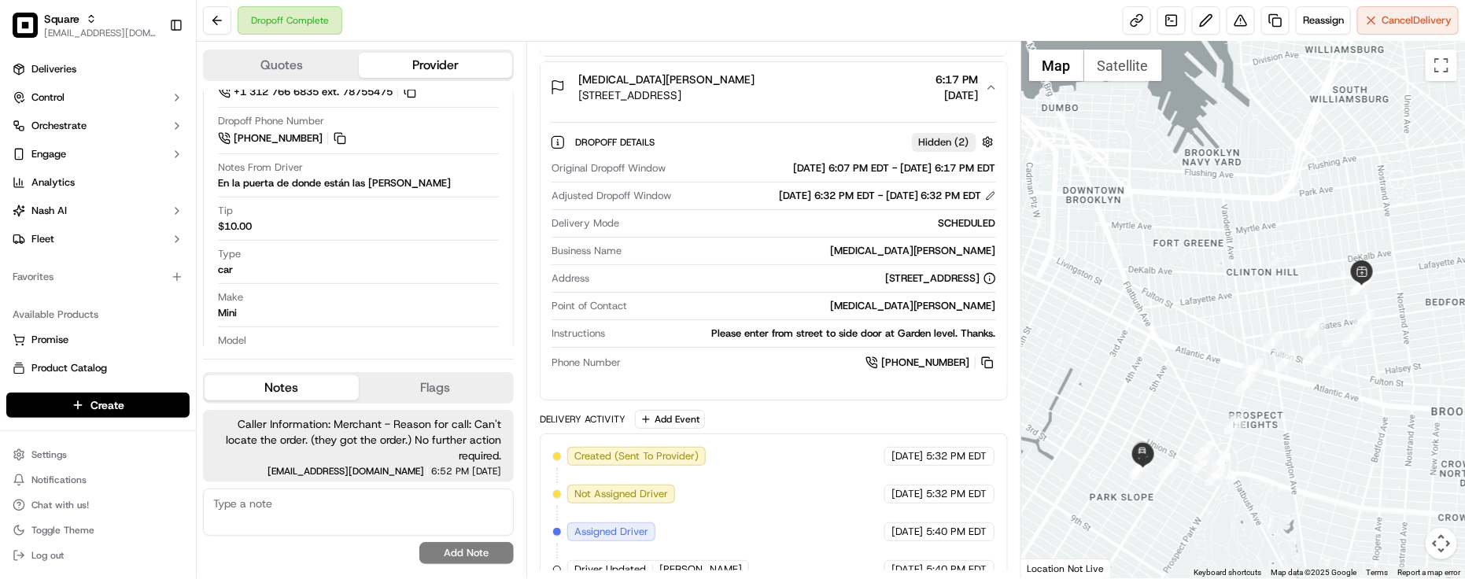
drag, startPoint x: 708, startPoint y: 284, endPoint x: 716, endPoint y: 268, distance: 18.3
click at [708, 284] on div "265 6th Ave, Brooklyn, NY 11215, USA" at bounding box center [796, 279] width 401 height 14
click at [815, 24] on div "Dropoff Complete Reassign Cancel Delivery" at bounding box center [831, 21] width 1269 height 42
drag, startPoint x: 334, startPoint y: 344, endPoint x: 342, endPoint y: 337, distance: 10.6
click at [334, 346] on div "Model Cooper" at bounding box center [358, 349] width 281 height 30
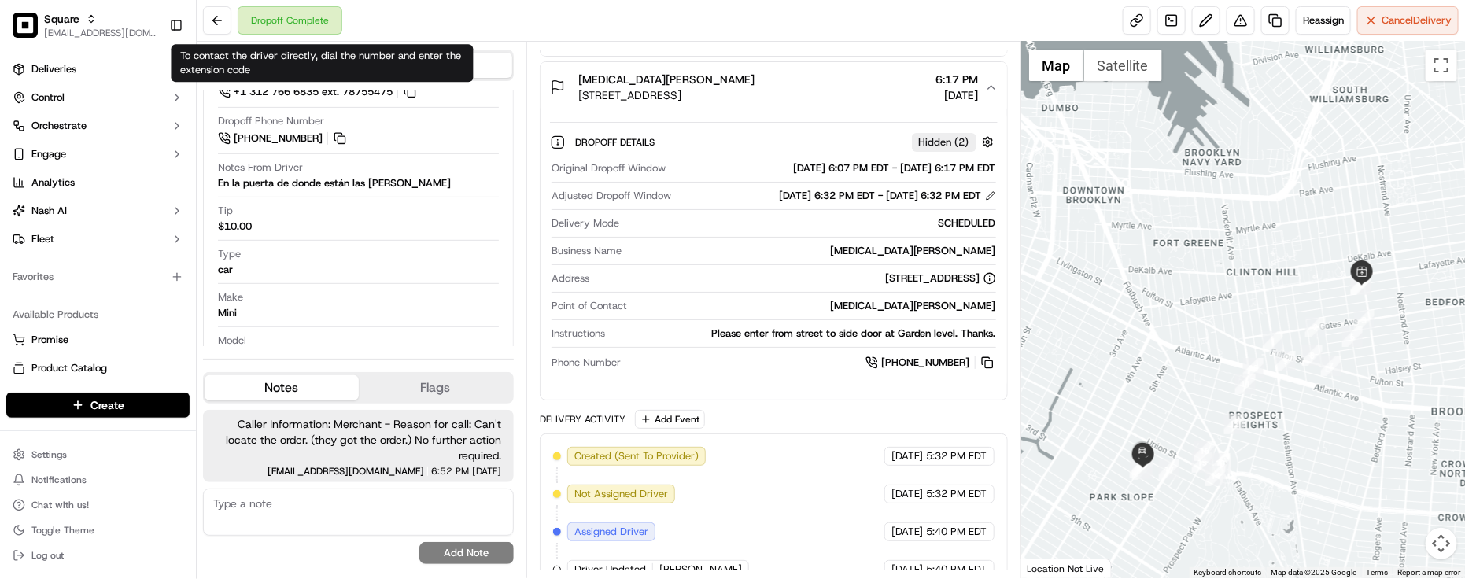
drag, startPoint x: 348, startPoint y: 352, endPoint x: 343, endPoint y: 316, distance: 35.7
click at [348, 353] on div "Quotes Provider Provider Details Hidden ( 3 ) Provider Uber Provider Batch ID b…" at bounding box center [362, 310] width 330 height 537
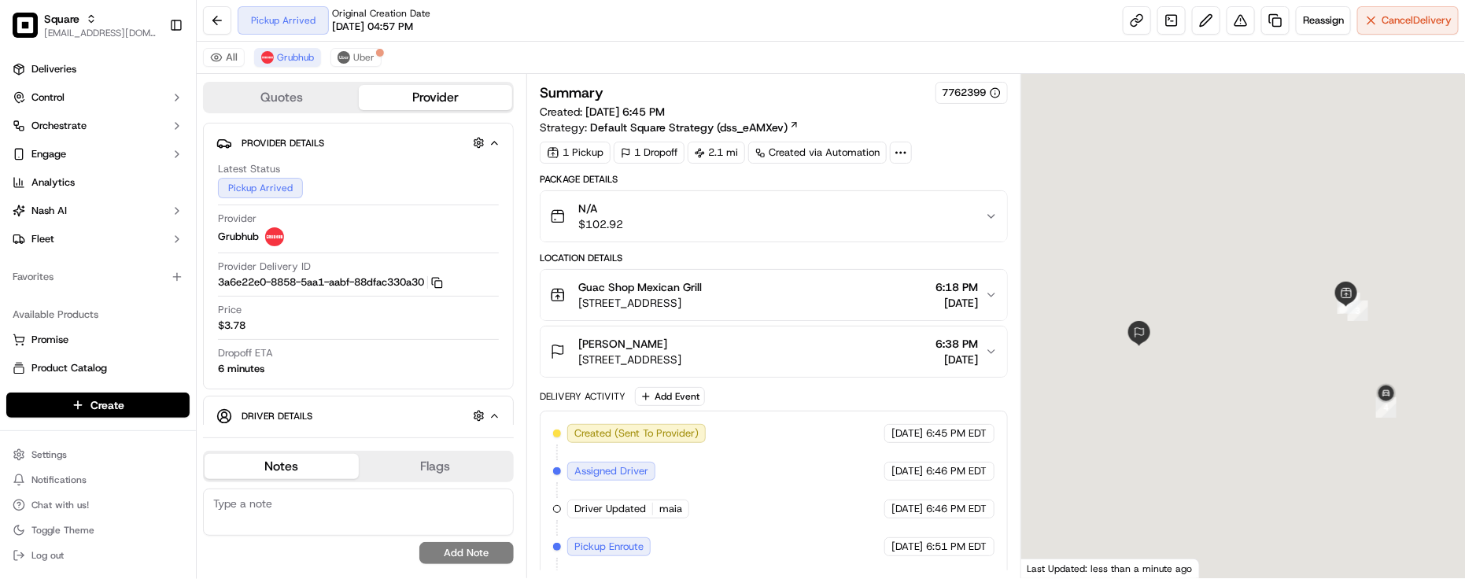
click at [477, 168] on div "Latest Status Pickup Arrived" at bounding box center [358, 180] width 281 height 36
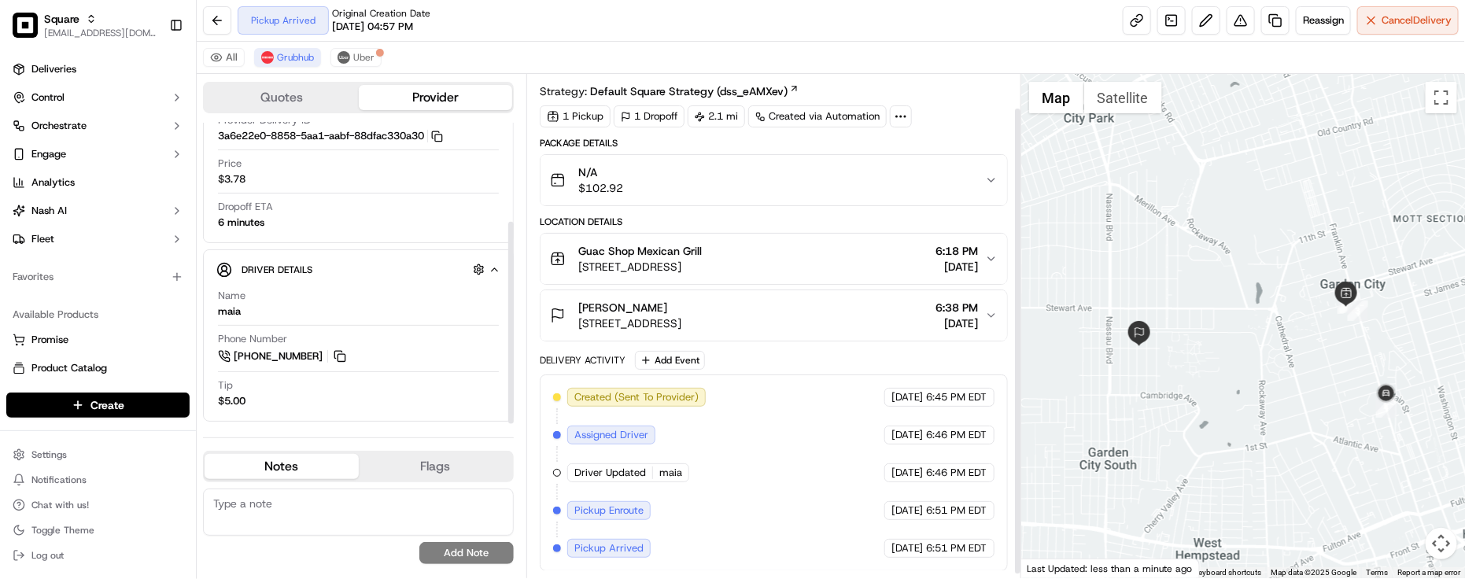
scroll to position [41, 0]
click at [1372, 12] on button "Cancel Delivery" at bounding box center [1409, 20] width 102 height 28
click at [1395, 17] on span "Cancel Delivery" at bounding box center [1417, 20] width 70 height 14
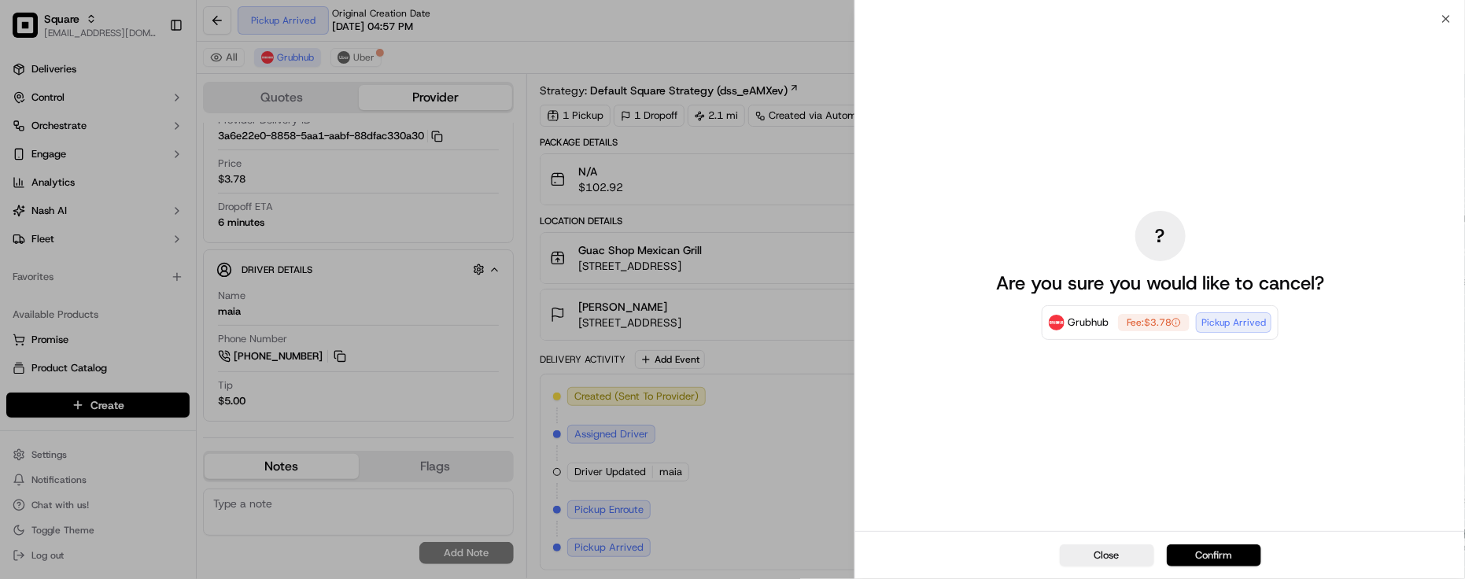
click at [1237, 564] on button "Confirm" at bounding box center [1214, 556] width 94 height 22
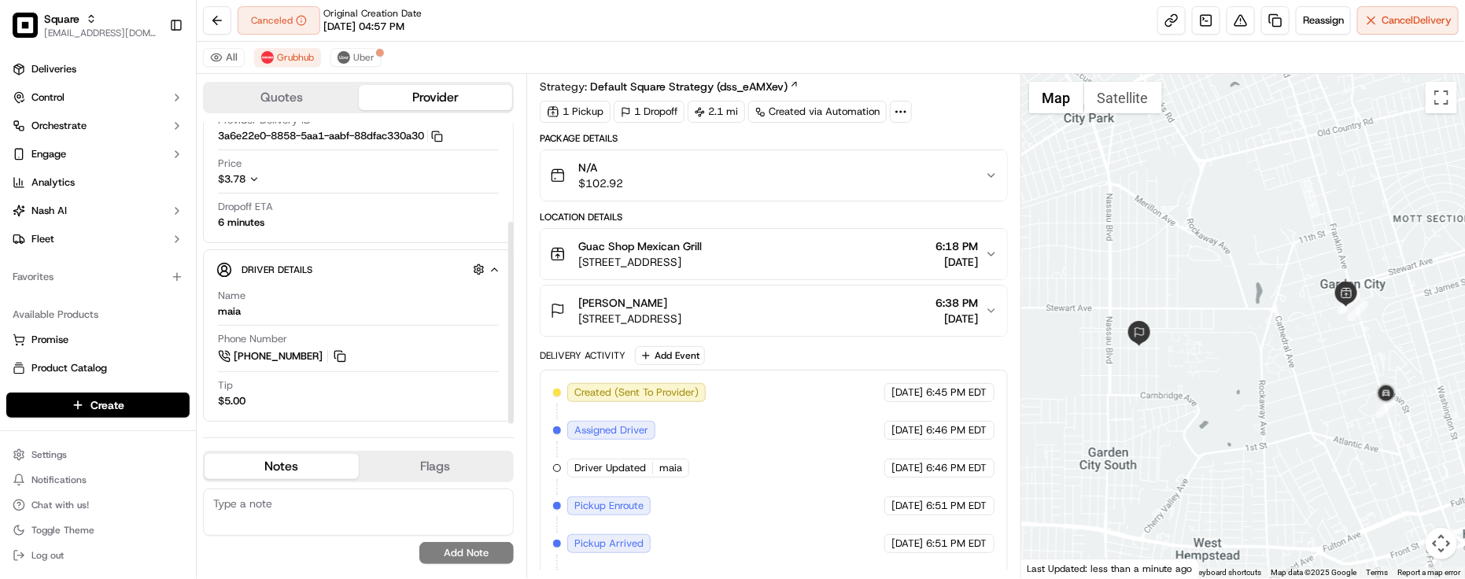
click at [867, 484] on div "Created (Sent To Provider) Grubhub [DATE] 6:45 PM EDT Assigned Driver Grubhub […" at bounding box center [774, 487] width 442 height 208
click at [371, 57] on span "Uber" at bounding box center [363, 57] width 21 height 13
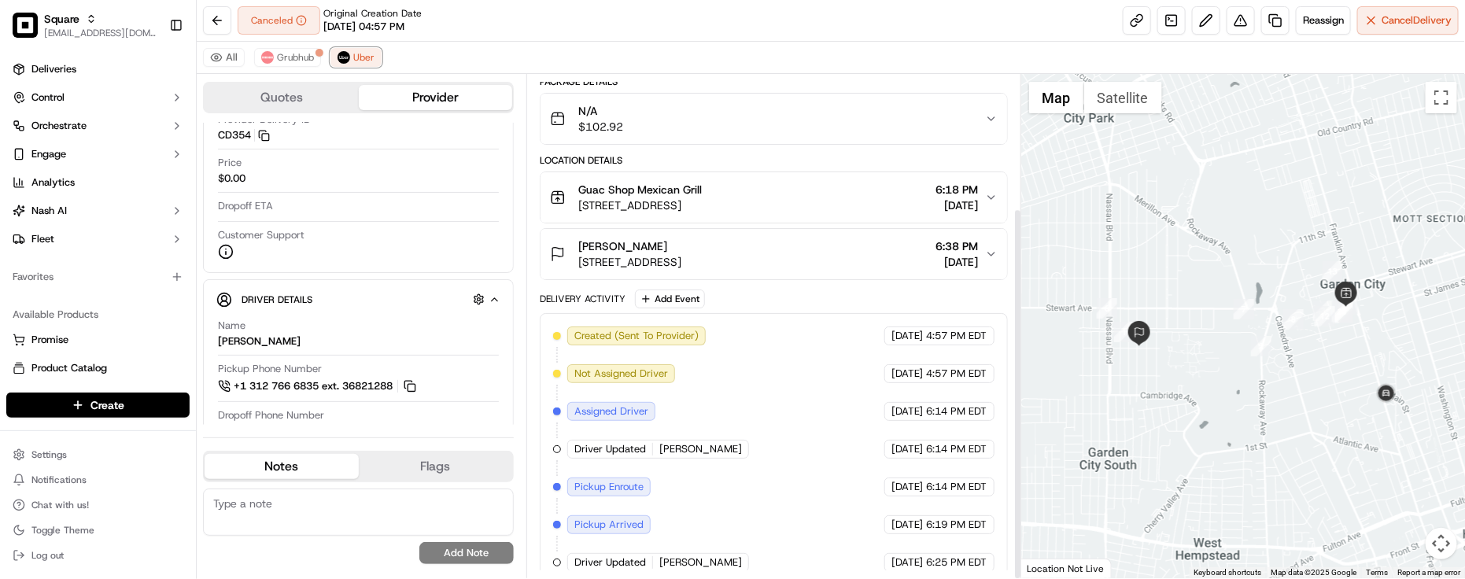
scroll to position [181, 0]
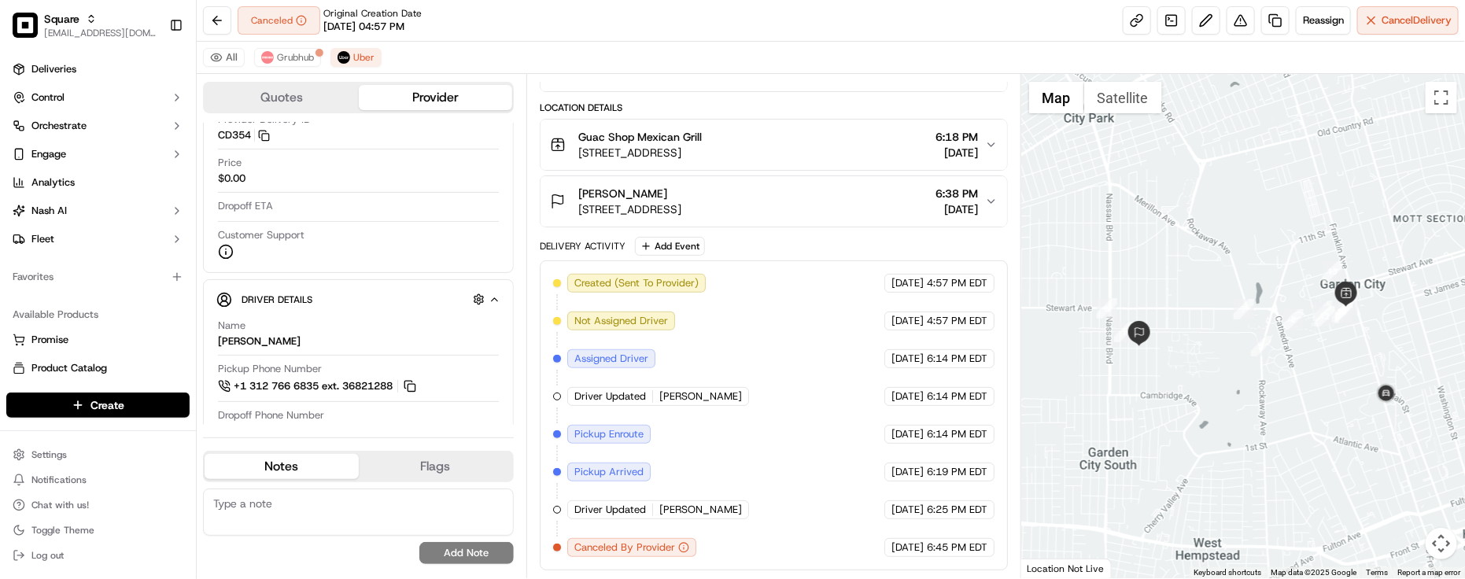
click at [796, 364] on div "Created (Sent To Provider) Uber [DATE] 4:57 PM EDT Not Assigned Driver Uber [DA…" at bounding box center [774, 415] width 442 height 283
click at [811, 390] on div "Created (Sent To Provider) Uber [DATE] 4:57 PM EDT Not Assigned Driver Uber [DA…" at bounding box center [774, 415] width 442 height 283
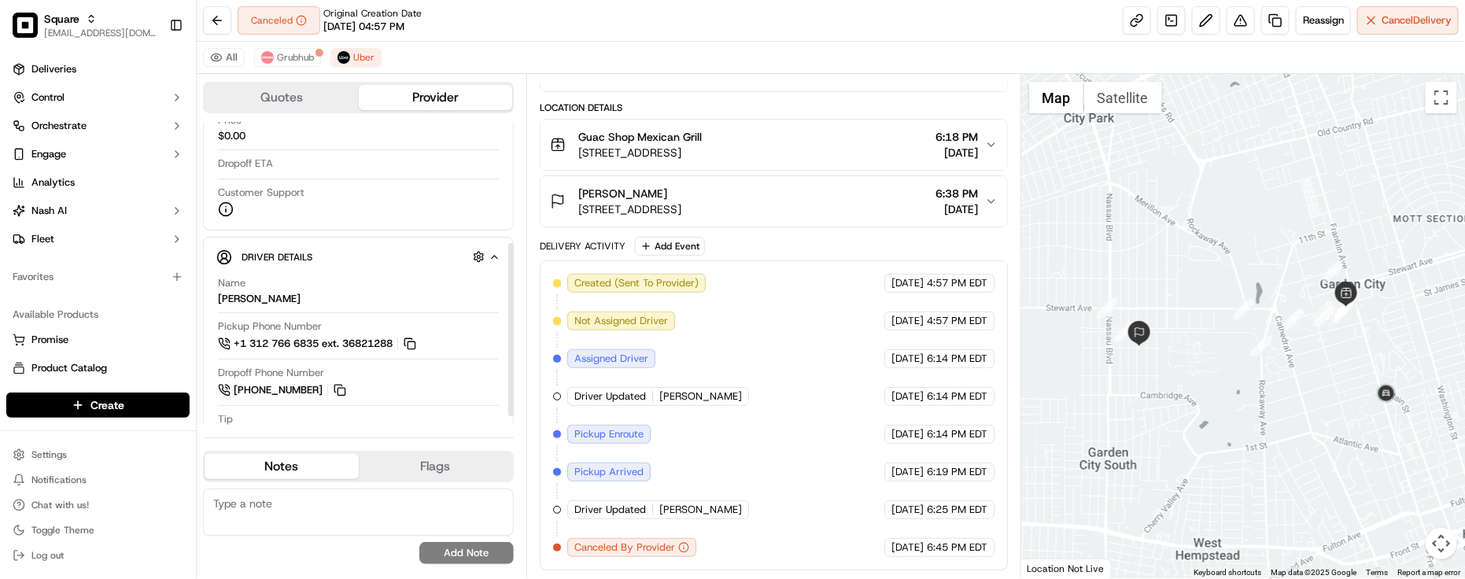
scroll to position [225, 0]
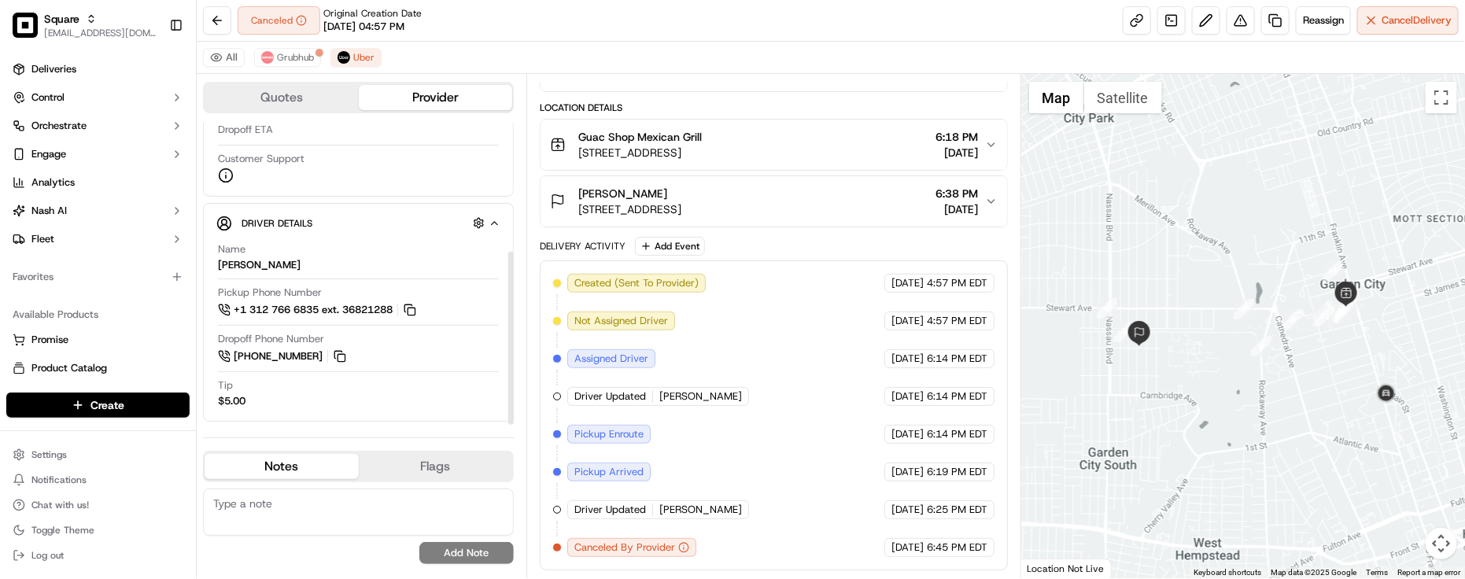
click at [758, 465] on div "Created (Sent To Provider) Uber [DATE] 4:57 PM EDT Not Assigned Driver Uber [DA…" at bounding box center [774, 415] width 442 height 283
click at [756, 464] on div "Created (Sent To Provider) Uber [DATE] 4:57 PM EDT Not Assigned Driver Uber [DA…" at bounding box center [774, 415] width 442 height 283
click at [352, 60] on button "Uber" at bounding box center [356, 57] width 51 height 19
click at [270, 64] on button "Grubhub" at bounding box center [287, 57] width 67 height 19
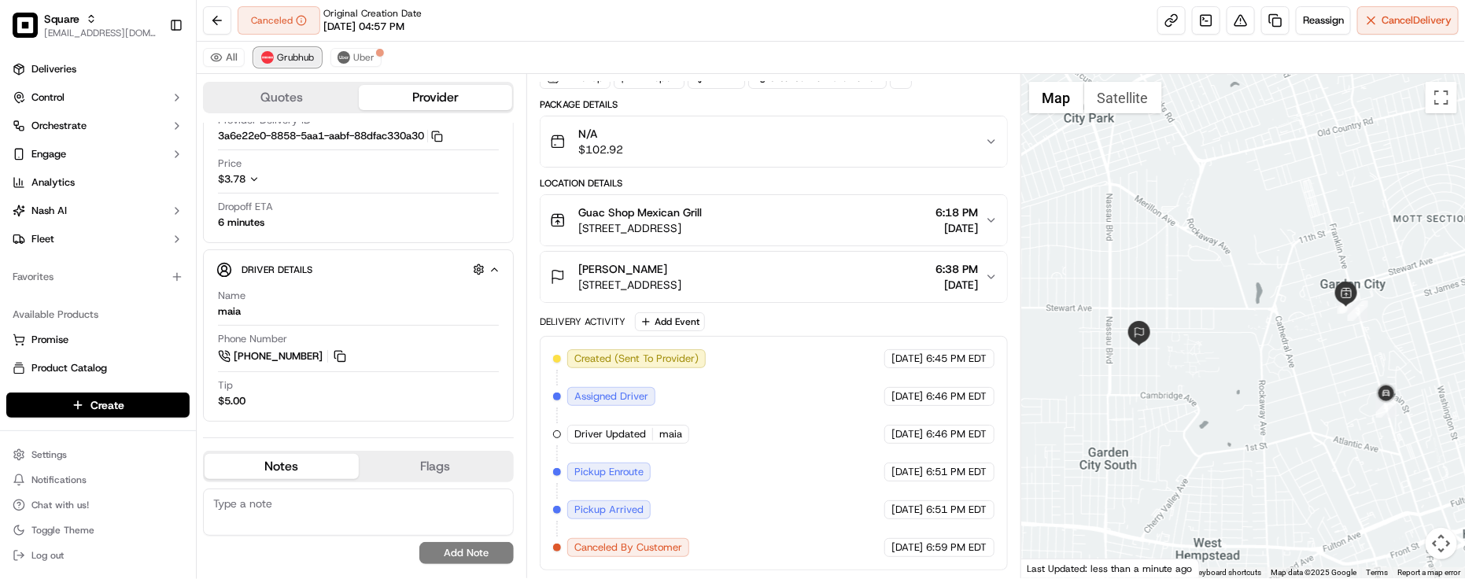
scroll to position [79, 0]
click at [674, 555] on span "Canceled By Customer" at bounding box center [629, 548] width 108 height 14
click at [350, 49] on button "Uber" at bounding box center [356, 57] width 51 height 19
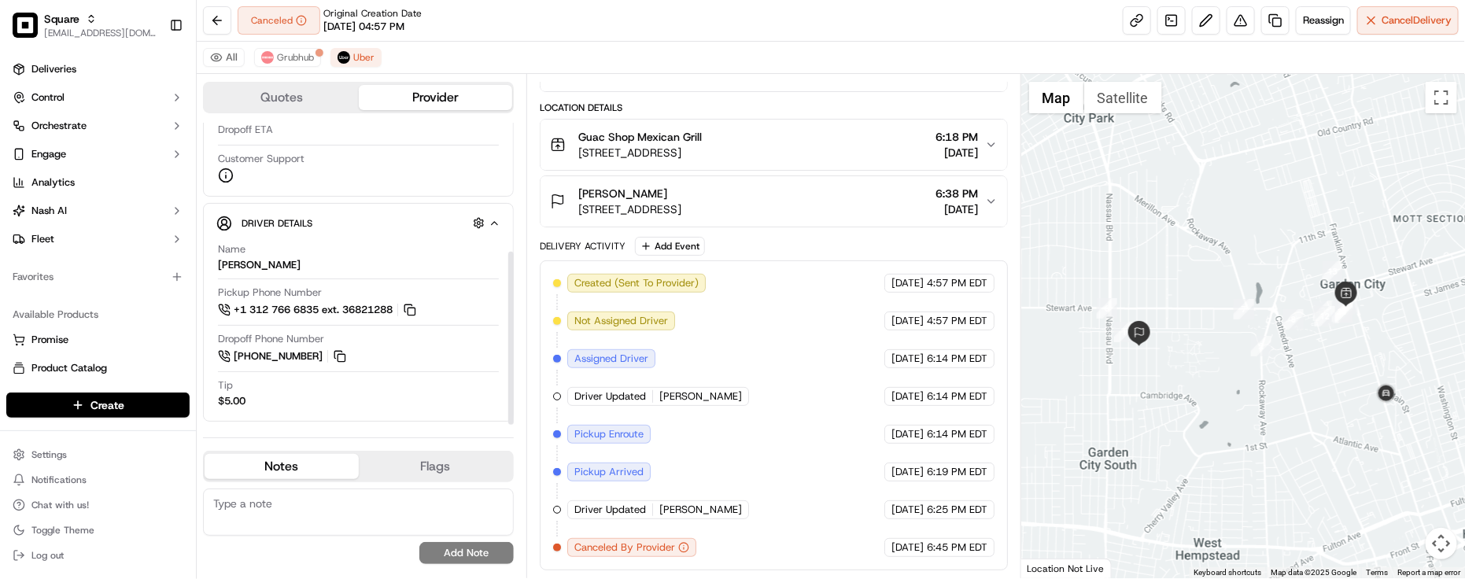
click at [759, 65] on div "All Grubhub Uber" at bounding box center [831, 58] width 1269 height 32
click at [328, 68] on div "All Grubhub Uber" at bounding box center [831, 58] width 1269 height 32
click at [811, 441] on div "Created (Sent To Provider) Uber [DATE] 4:57 PM EDT Not Assigned Driver Uber [DA…" at bounding box center [774, 415] width 442 height 283
click at [592, 31] on div "Canceled Original Creation Date [DATE] 04:57 PM Reassign Cancel Delivery" at bounding box center [831, 21] width 1269 height 42
click at [273, 504] on textarea at bounding box center [358, 512] width 311 height 47
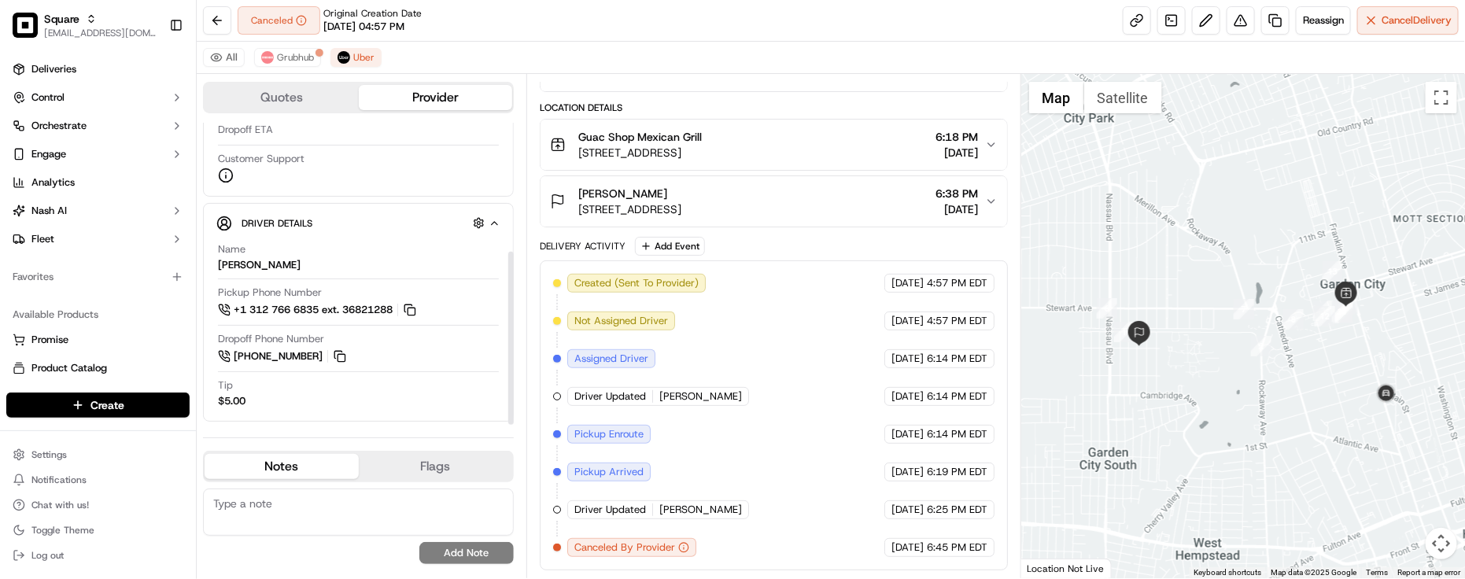
paste textarea "Caller Information: Merchant -"
click at [427, 521] on textarea "Caller Information: Merchant -" at bounding box center [358, 512] width 311 height 47
click at [473, 529] on textarea "Caller Information: Merchant -" at bounding box center [358, 512] width 311 height 47
click at [480, 508] on textarea "Caller Information: Merchant -" at bounding box center [358, 512] width 311 height 47
click at [434, 500] on textarea "Caller Information: Merchant -" at bounding box center [358, 512] width 311 height 47
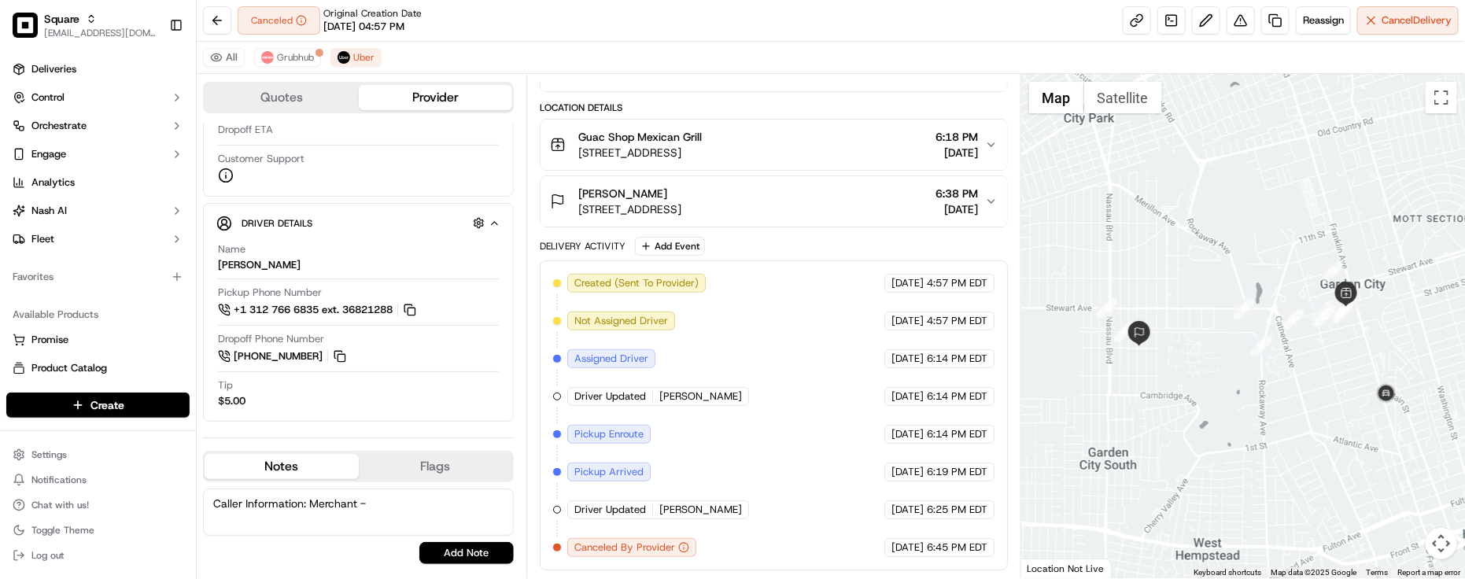
paste textarea "Reason for call: Cancellation"
click at [441, 512] on textarea "Caller Information: Merchant - Reason for call: Cancellation" at bounding box center [358, 512] width 311 height 47
type textarea "Caller Information: Merchant - Reason for call: Cancellation. She told me she c…"
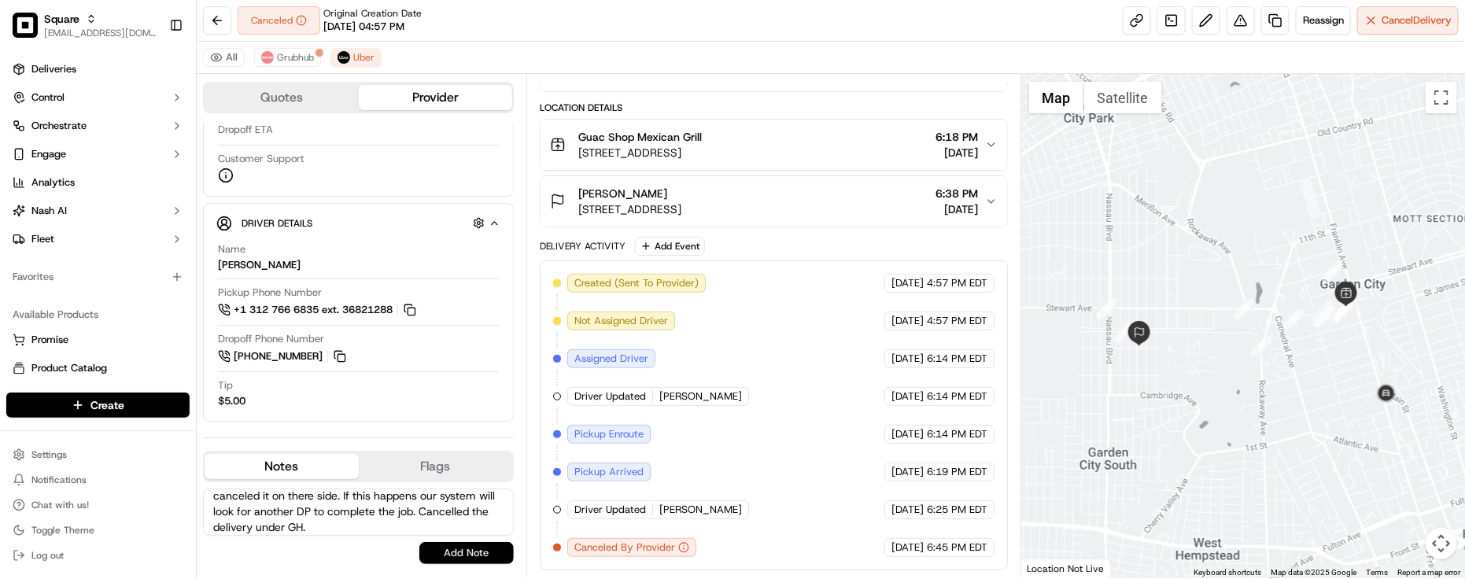
click at [435, 548] on button "Add Note" at bounding box center [466, 553] width 94 height 22
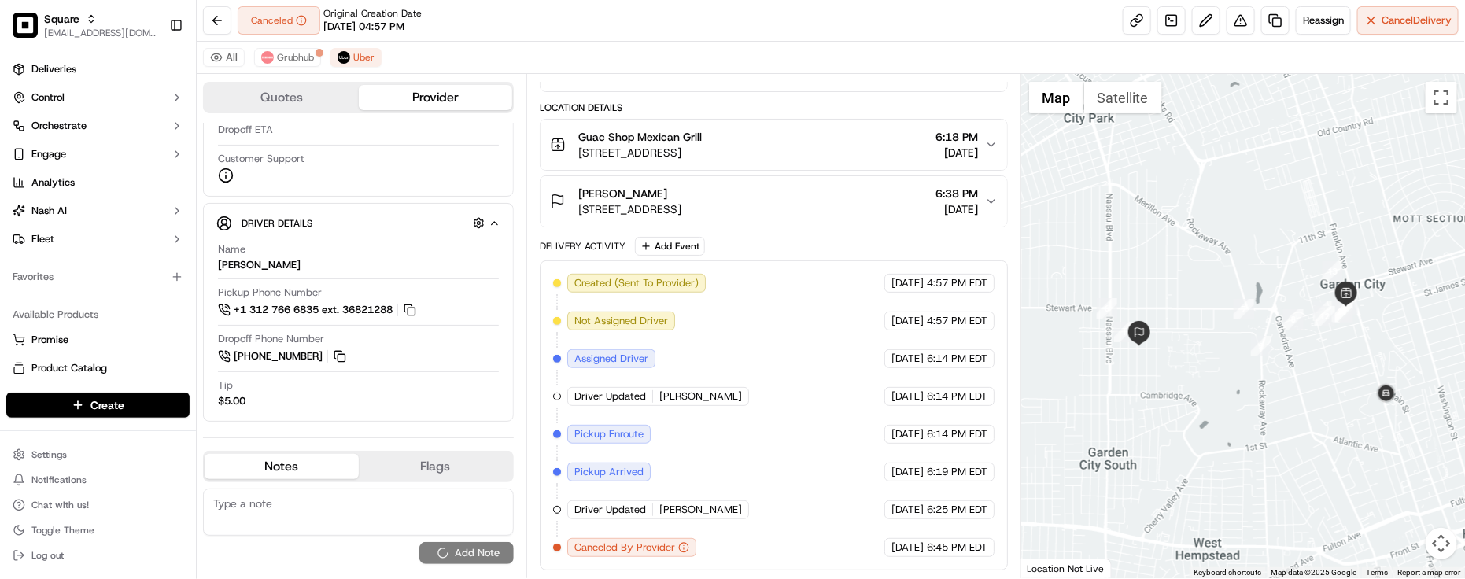
scroll to position [0, 0]
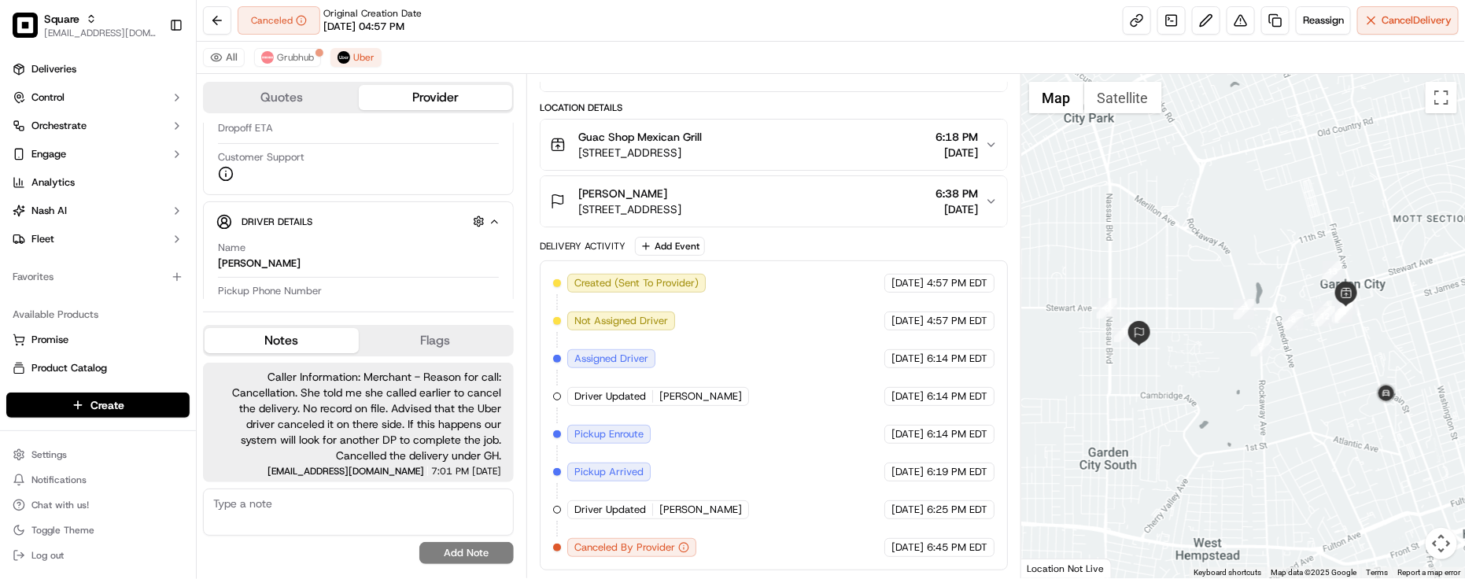
click at [628, 4] on div "Canceled Original Creation Date [DATE] 04:57 PM Reassign Cancel Delivery" at bounding box center [831, 21] width 1269 height 42
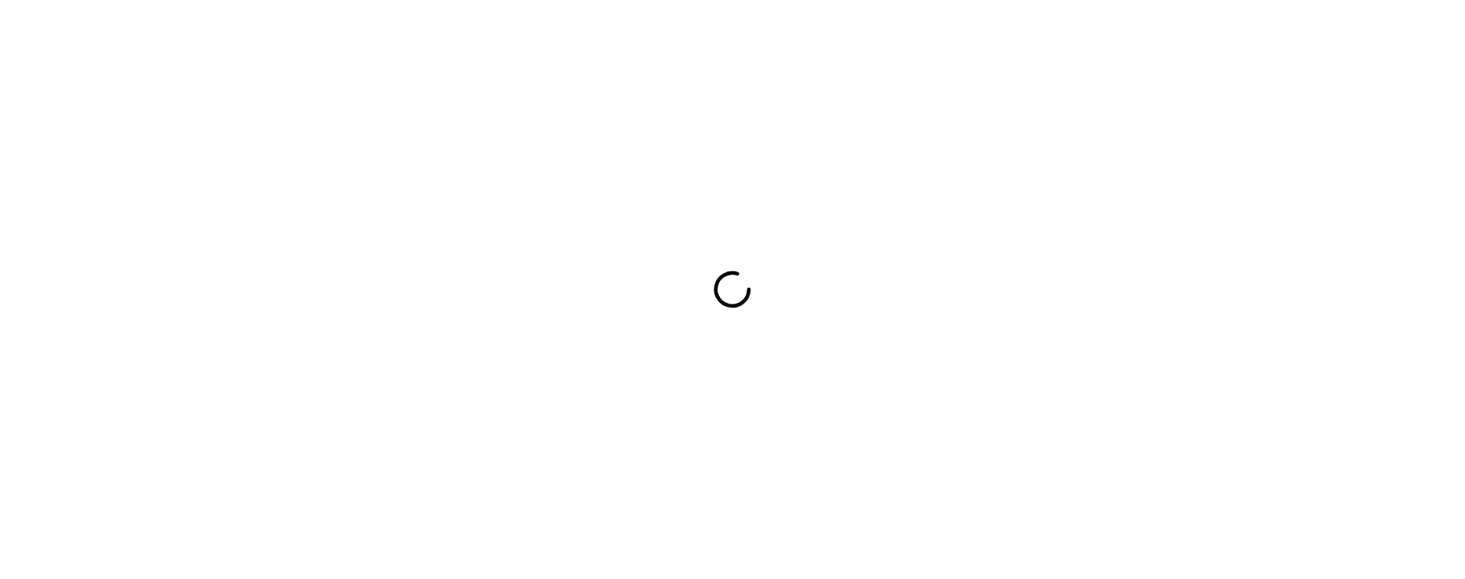
drag, startPoint x: 0, startPoint y: 0, endPoint x: 320, endPoint y: 368, distance: 487.5
click at [320, 368] on div at bounding box center [732, 289] width 1465 height 579
click at [341, 320] on div at bounding box center [732, 289] width 1465 height 579
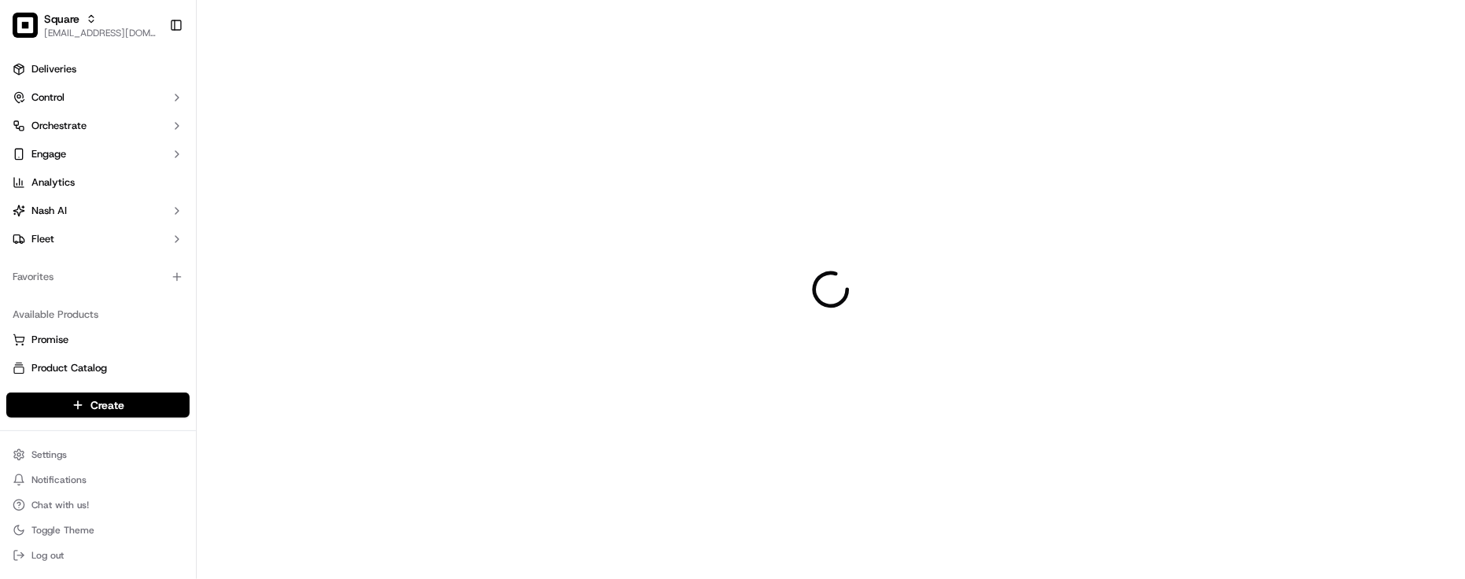
click at [540, 328] on div at bounding box center [831, 289] width 1269 height 579
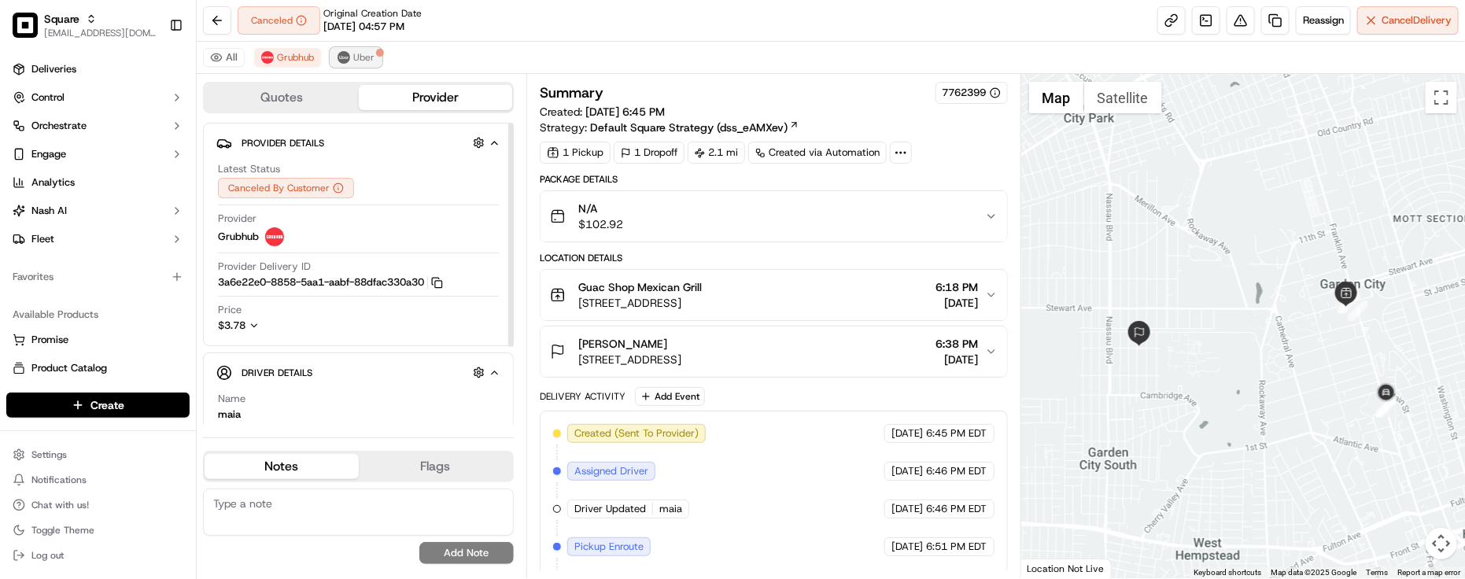
drag, startPoint x: 364, startPoint y: 56, endPoint x: 372, endPoint y: 60, distance: 9.5
click at [366, 56] on span "Uber" at bounding box center [363, 57] width 21 height 13
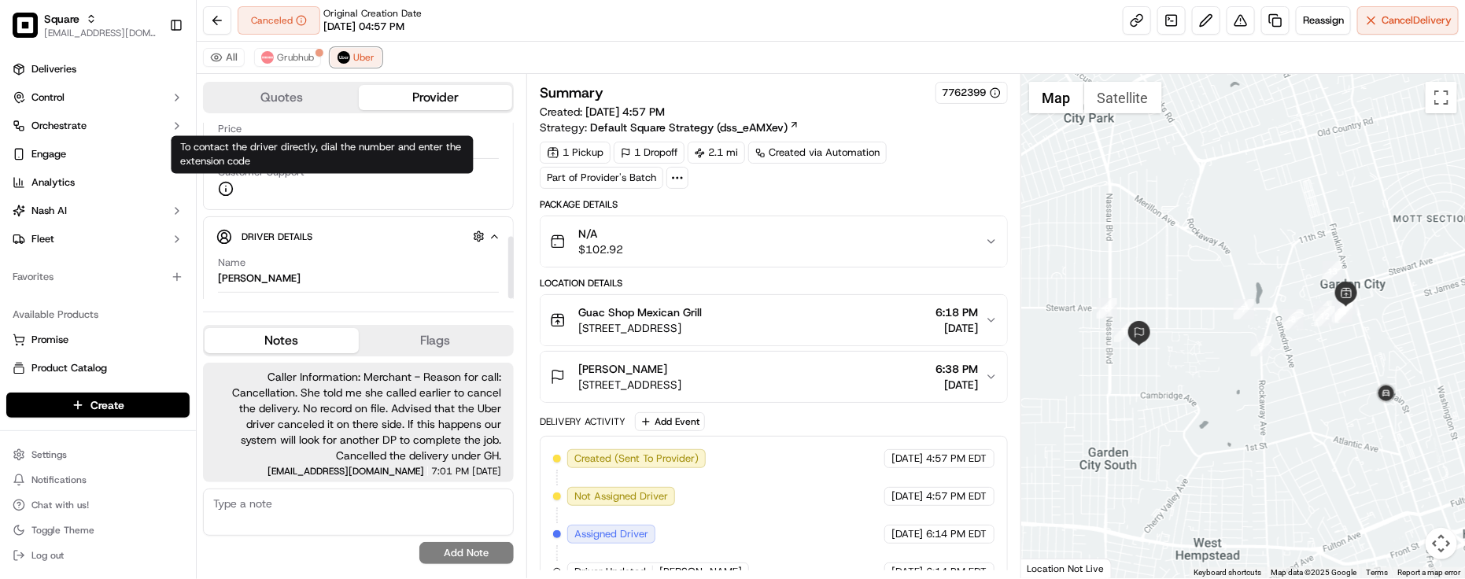
scroll to position [321, 0]
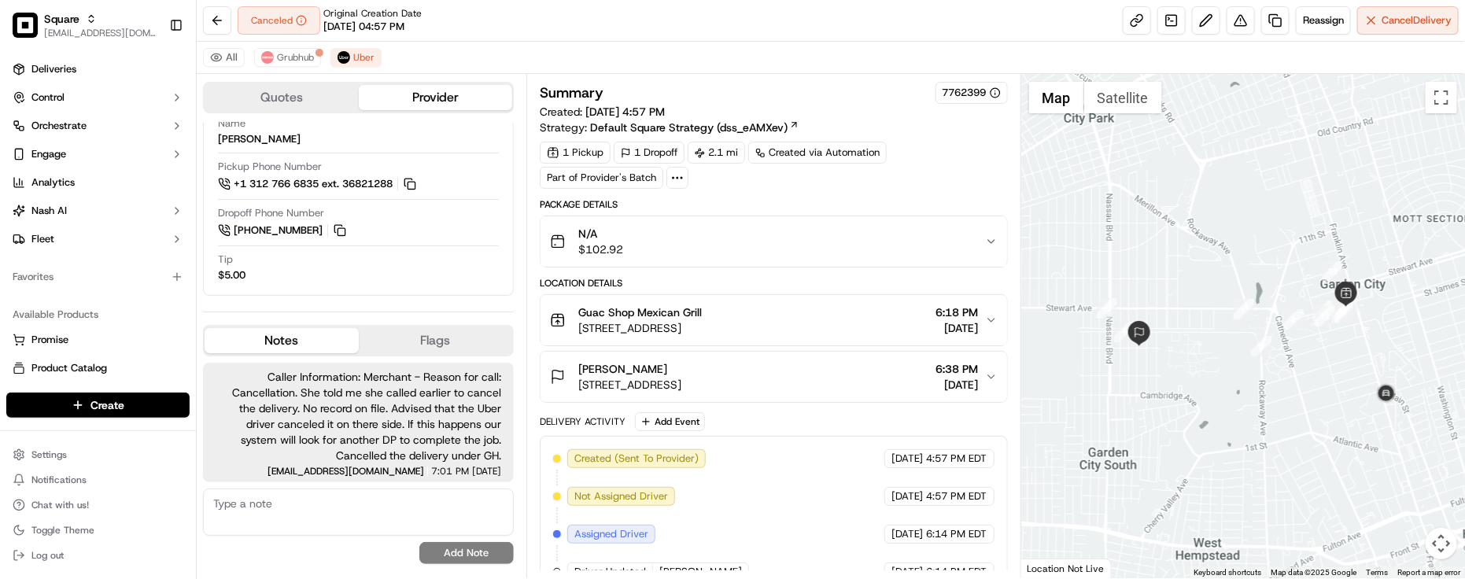
click at [660, 54] on div "All Grubhub Uber" at bounding box center [831, 58] width 1269 height 32
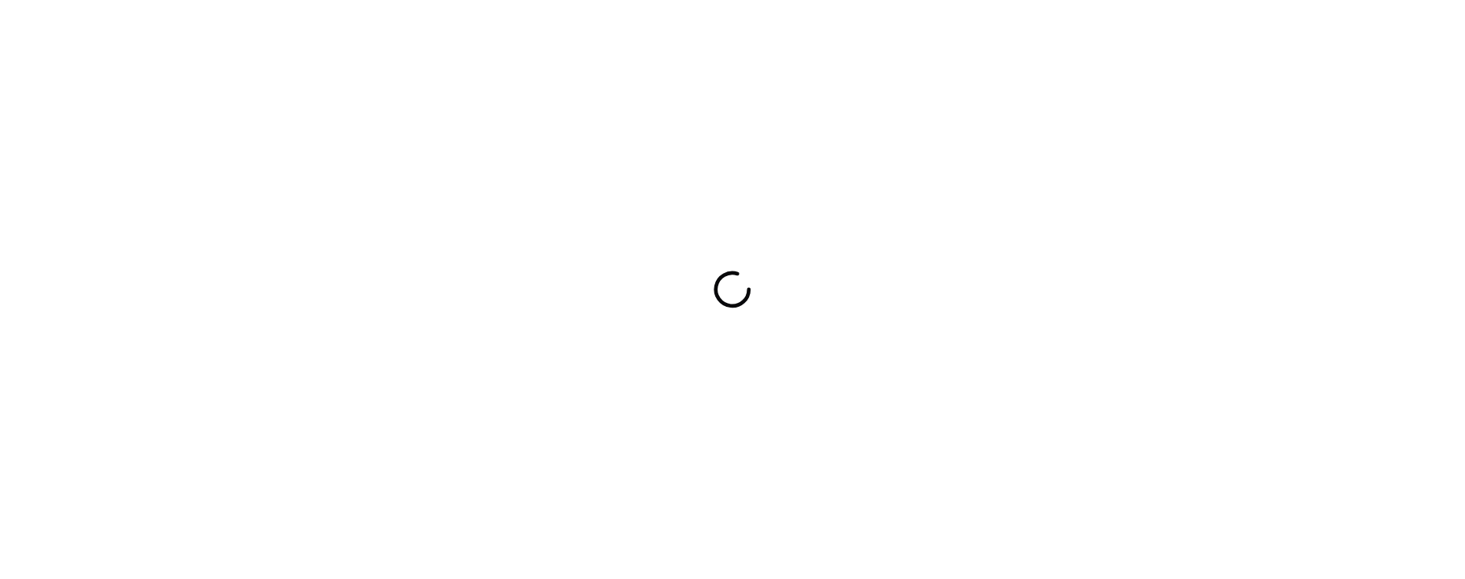
click at [320, 128] on div at bounding box center [732, 289] width 1465 height 579
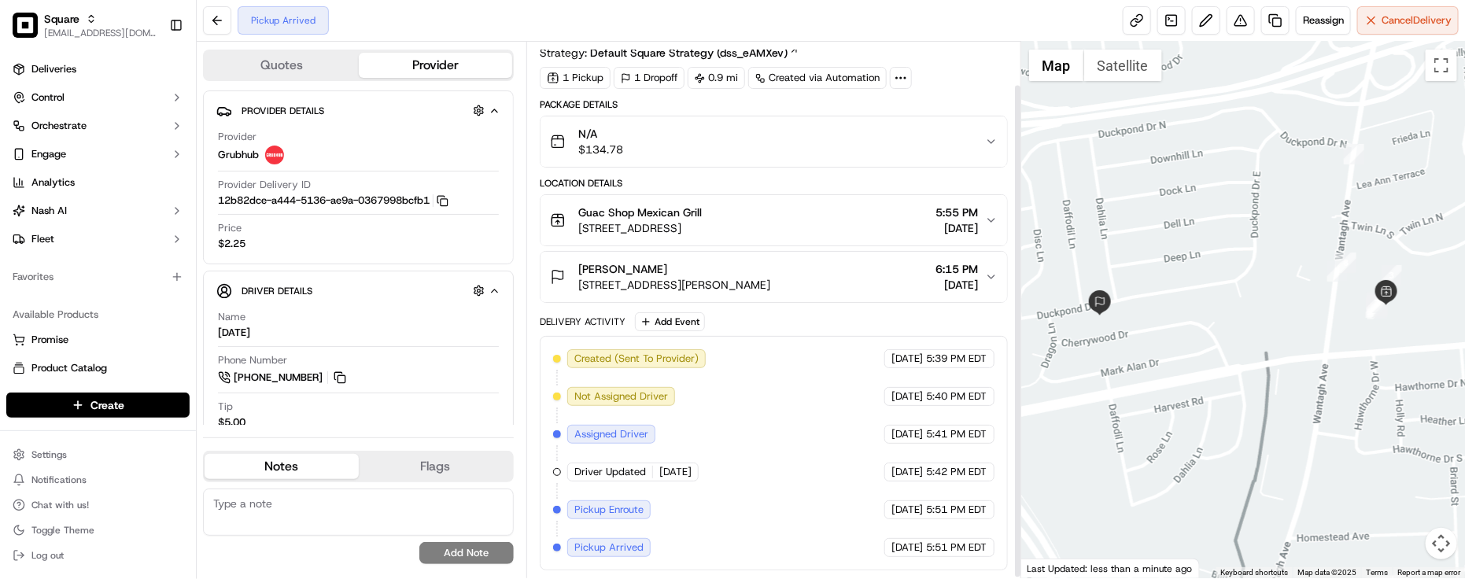
click at [829, 437] on div "Created (Sent To Provider) Grubhub 09/19/2025 5:39 PM EDT Not Assigned Driver G…" at bounding box center [774, 453] width 442 height 208
click at [805, 405] on div "Created (Sent To Provider) Grubhub 09/19/2025 5:39 PM EDT Not Assigned Driver G…" at bounding box center [774, 453] width 442 height 208
drag, startPoint x: 690, startPoint y: 510, endPoint x: 678, endPoint y: 486, distance: 27.1
click at [689, 512] on div "Created (Sent To Provider) Grubhub 09/19/2025 5:39 PM EDT Not Assigned Driver G…" at bounding box center [774, 453] width 442 height 208
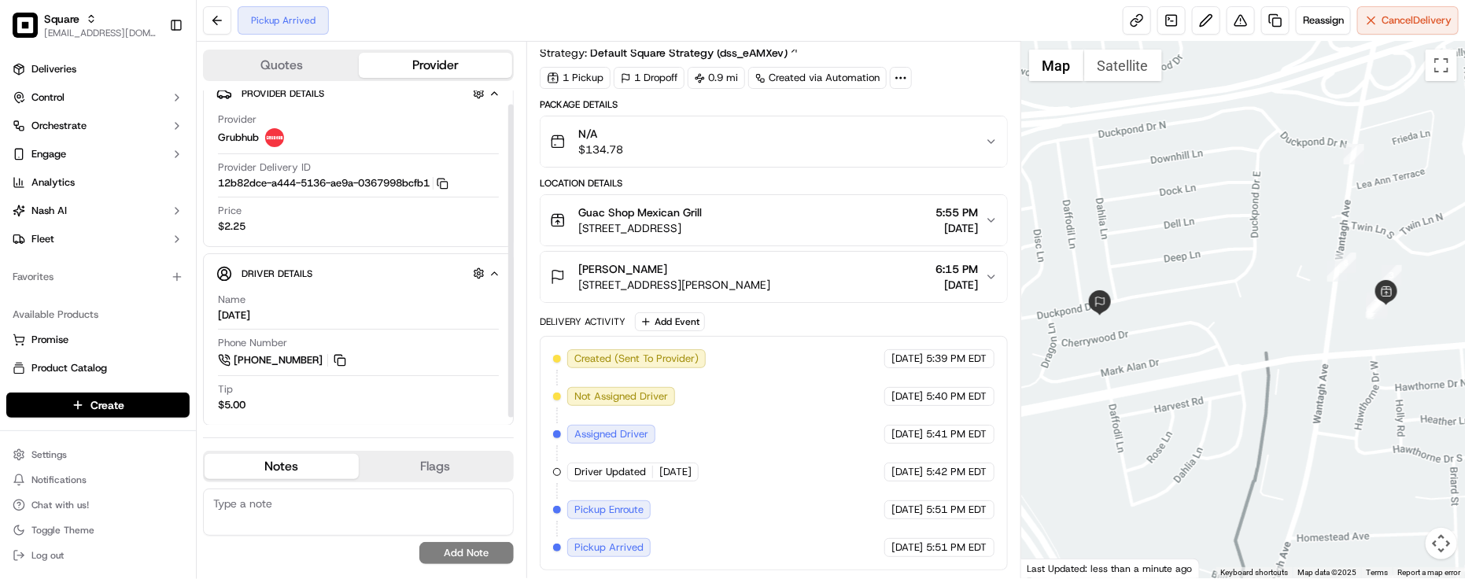
scroll to position [22, 0]
click at [820, 417] on div "Created (Sent To Provider) Grubhub 09/19/2025 5:39 PM EDT Not Assigned Driver G…" at bounding box center [774, 453] width 442 height 208
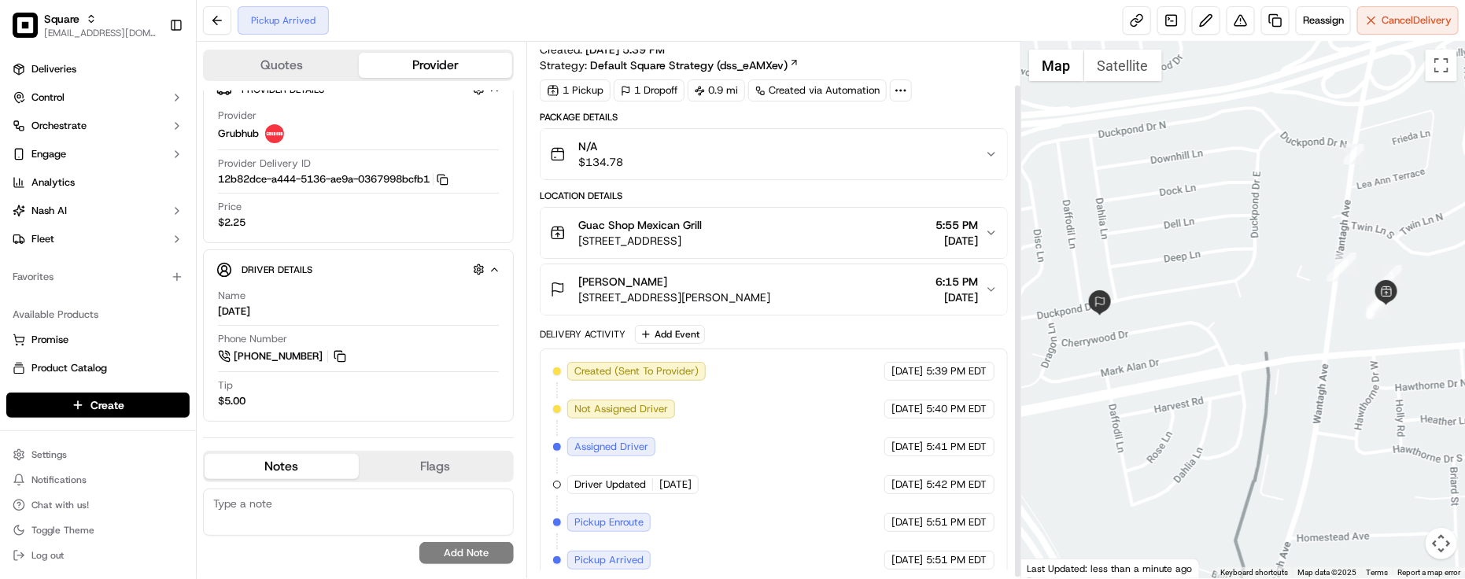
scroll to position [46, 0]
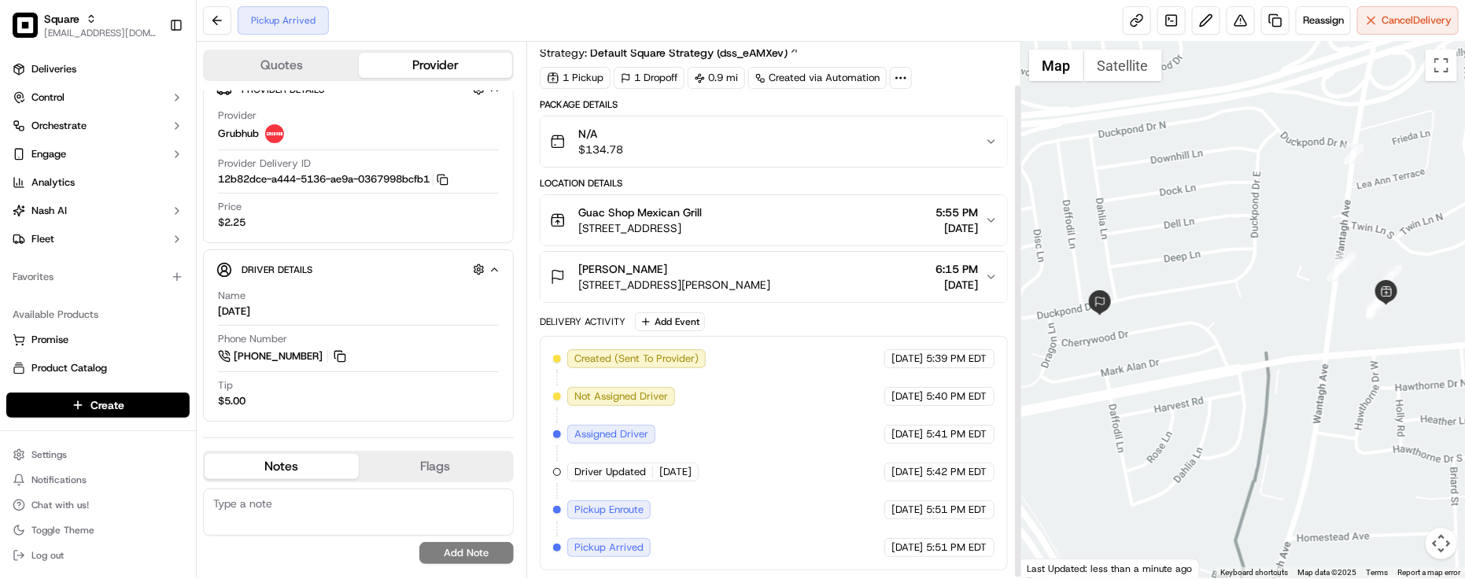
click at [766, 486] on div "Created (Sent To Provider) Grubhub 09/19/2025 5:39 PM EDT Not Assigned Driver G…" at bounding box center [774, 453] width 442 height 208
click at [730, 468] on div "Created (Sent To Provider) Grubhub 09/19/2025 5:39 PM EDT Not Assigned Driver G…" at bounding box center [774, 453] width 442 height 208
click at [800, 294] on button "Gabrielle Diesso 276 Duckpond Dr S, Wantagh, NY 11793, USA 6:15 PM 09/19/2025" at bounding box center [774, 277] width 467 height 50
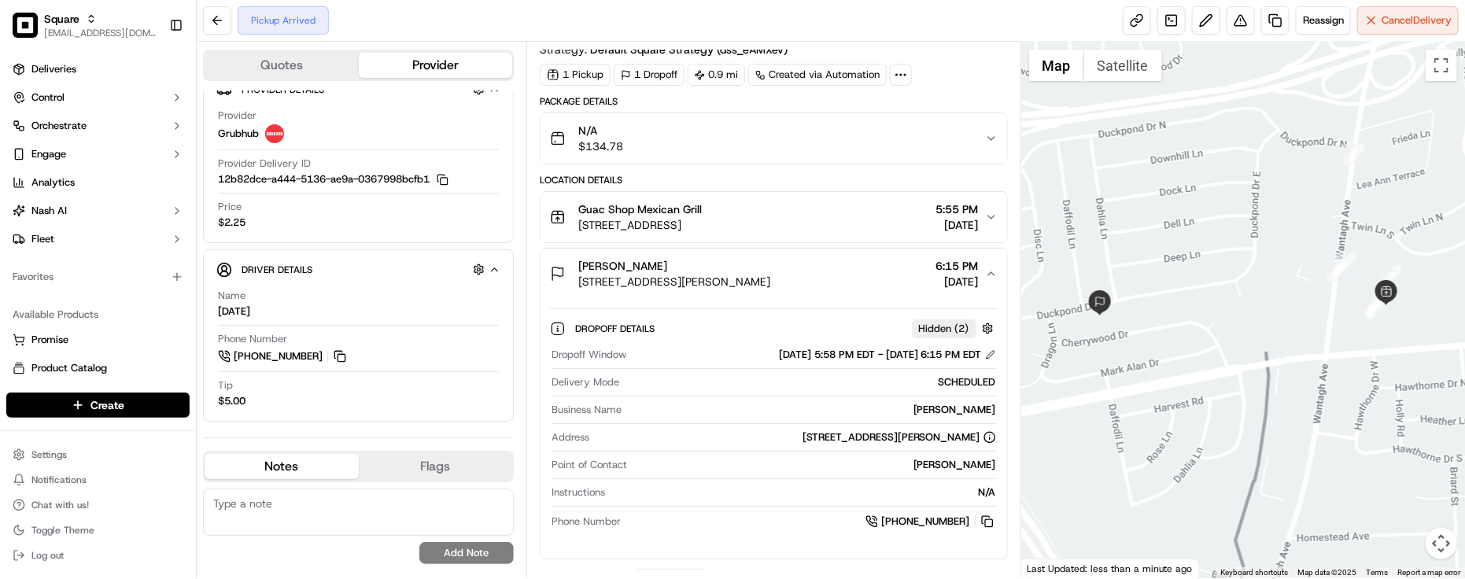
click at [800, 294] on button "Gabrielle Diesso 276 Duckpond Dr S, Wantagh, NY 11793, USA 6:15 PM 09/19/2025" at bounding box center [774, 274] width 467 height 50
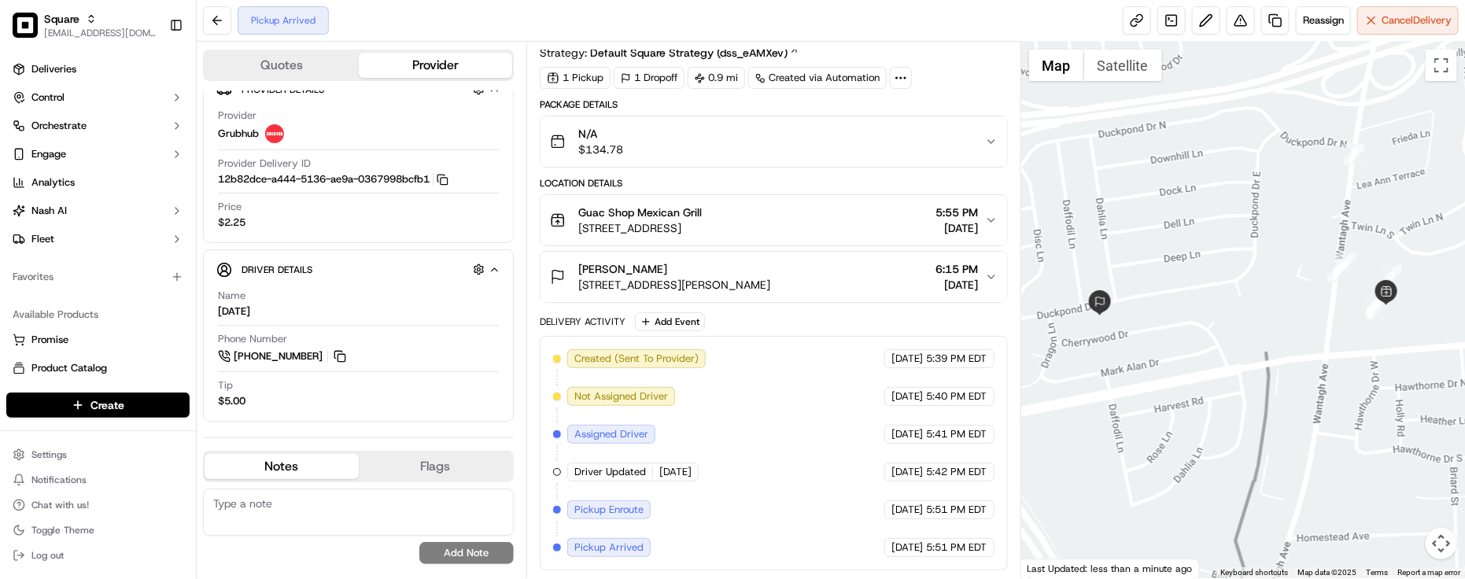
click at [800, 294] on button "Gabrielle Diesso 276 Duckpond Dr S, Wantagh, NY 11793, USA 6:15 PM 09/19/2025" at bounding box center [774, 277] width 467 height 50
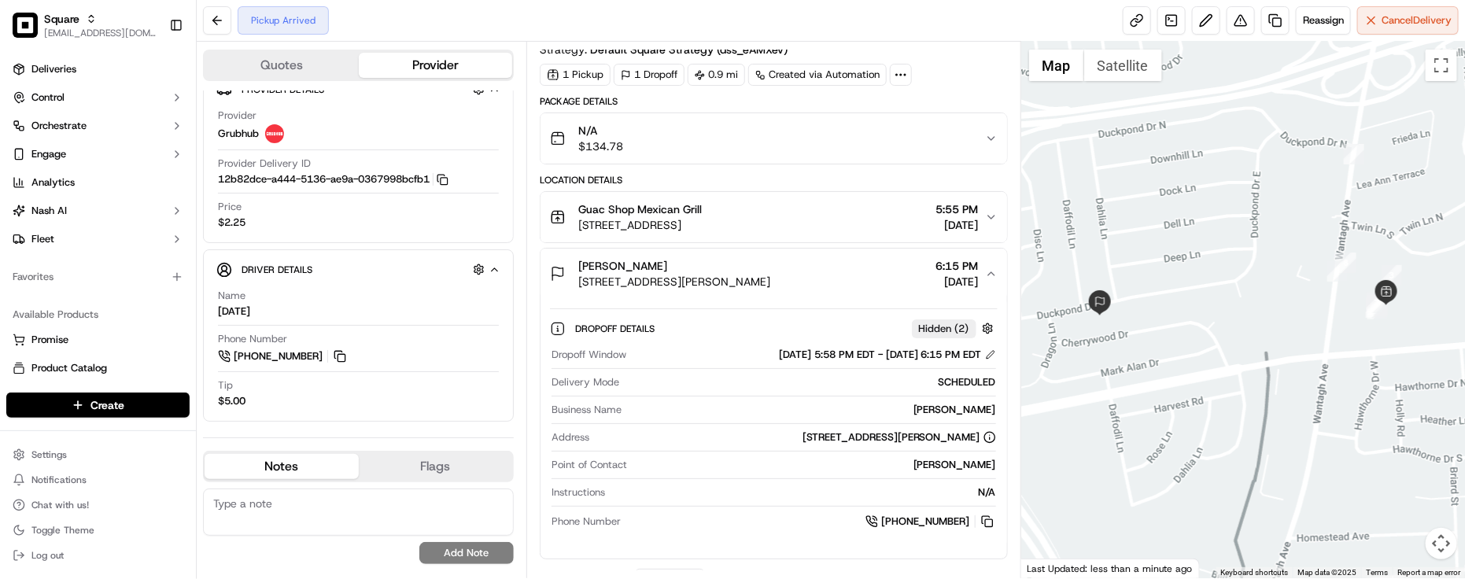
click at [800, 294] on button "Gabrielle Diesso 276 Duckpond Dr S, Wantagh, NY 11793, USA 6:15 PM 09/19/2025" at bounding box center [774, 274] width 467 height 50
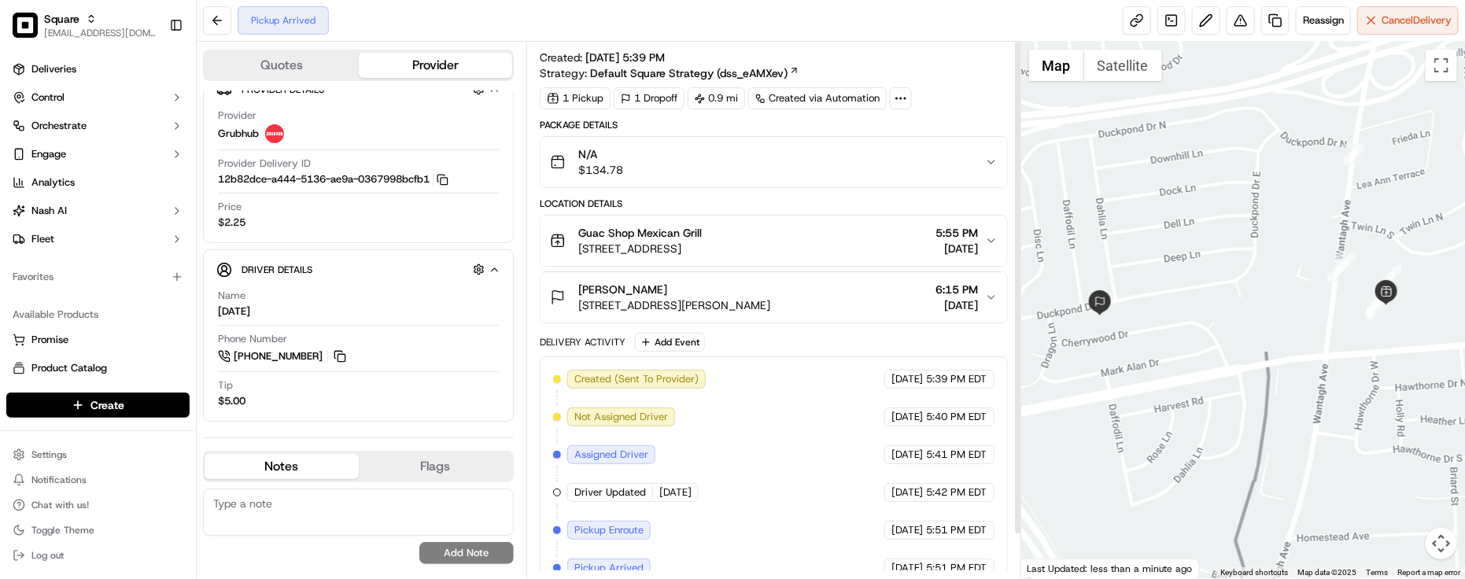
scroll to position [0, 0]
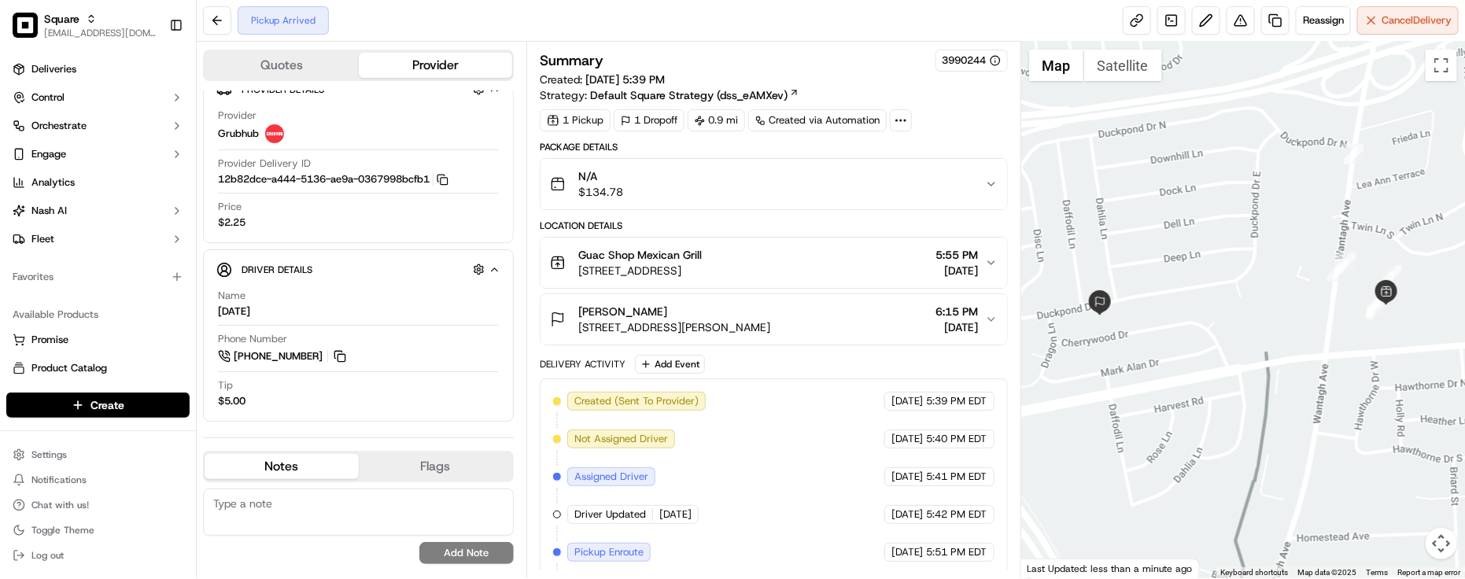
click at [852, 319] on div "Gabrielle Diesso 276 Duckpond Dr S, Wantagh, NY 11793, USA 6:15 PM 09/19/2025" at bounding box center [767, 319] width 435 height 31
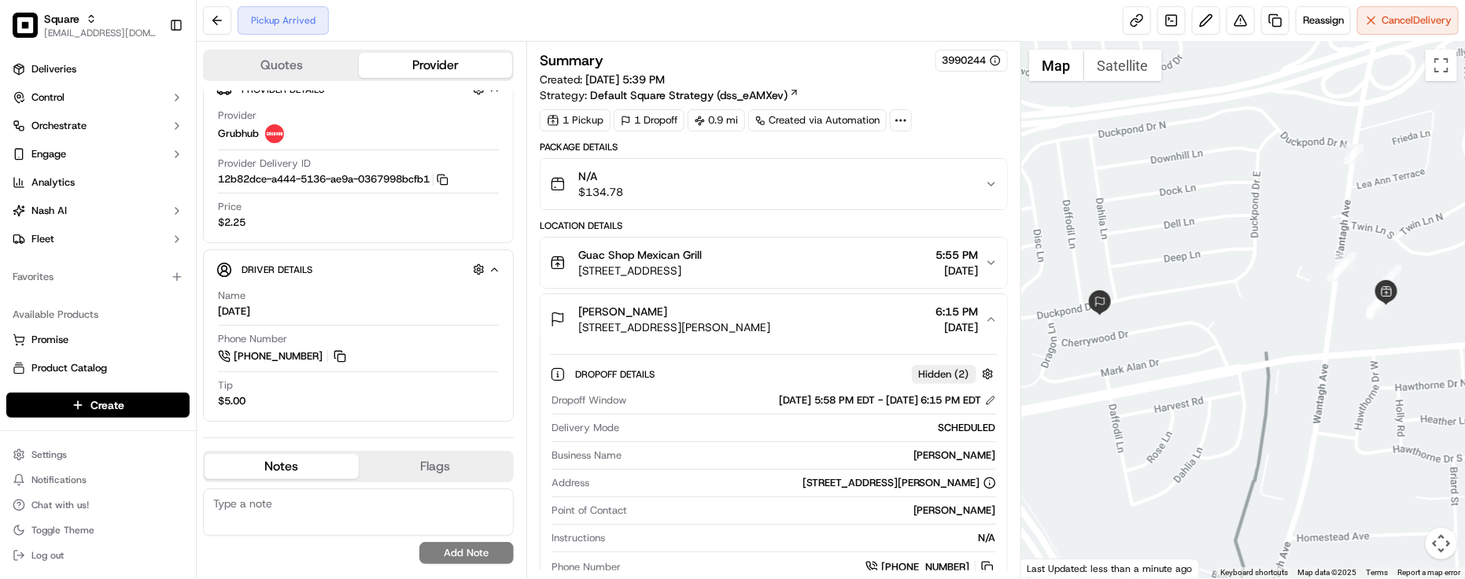
click at [852, 319] on div "Gabrielle Diesso 276 Duckpond Dr S, Wantagh, NY 11793, USA 6:15 PM 09/19/2025" at bounding box center [767, 319] width 435 height 31
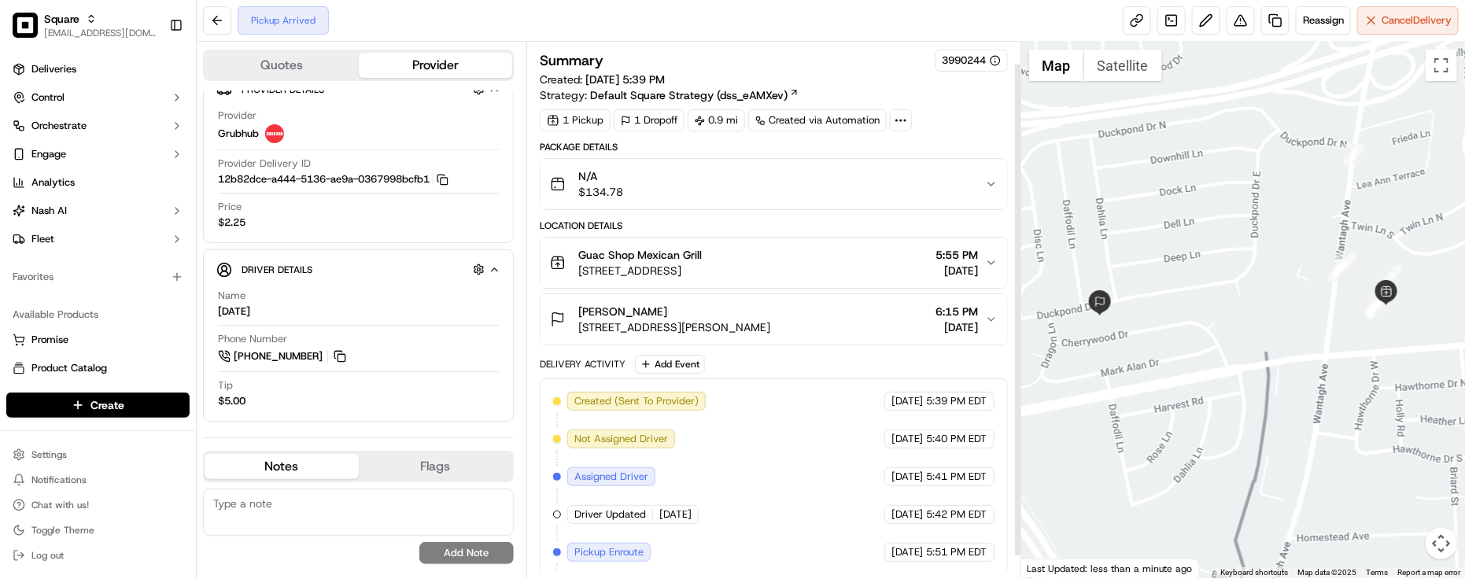
scroll to position [46, 0]
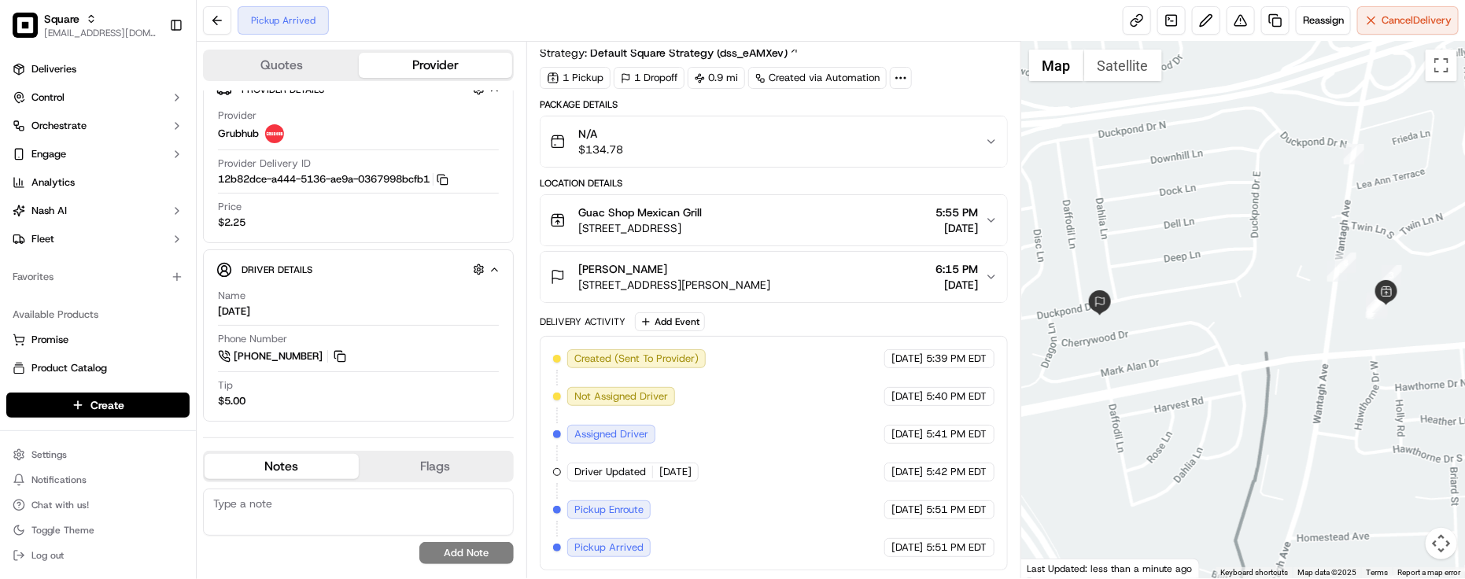
click at [776, 407] on div "Created (Sent To Provider) Grubhub 09/19/2025 5:39 PM EDT Not Assigned Driver G…" at bounding box center [774, 453] width 442 height 208
click at [768, 407] on div "Created (Sent To Provider) Grubhub 09/19/2025 5:39 PM EDT Not Assigned Driver G…" at bounding box center [774, 453] width 442 height 208
click at [795, 419] on div "Created (Sent To Provider) Grubhub 09/19/2025 5:39 PM EDT Not Assigned Driver G…" at bounding box center [774, 453] width 442 height 208
click at [796, 419] on div "Created (Sent To Provider) Grubhub 09/19/2025 5:39 PM EDT Not Assigned Driver G…" at bounding box center [774, 453] width 442 height 208
click at [774, 419] on div "Created (Sent To Provider) Grubhub 09/19/2025 5:39 PM EDT Not Assigned Driver G…" at bounding box center [774, 453] width 442 height 208
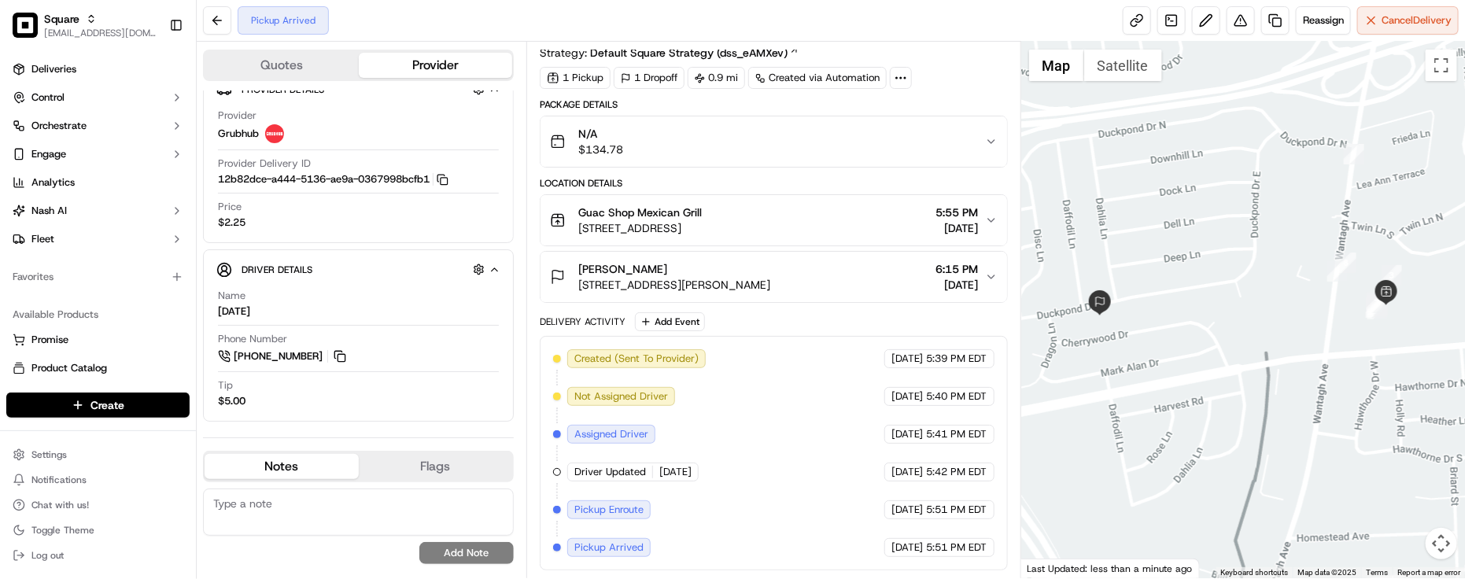
click at [753, 445] on div "Created (Sent To Provider) Grubhub 09/19/2025 5:39 PM EDT Not Assigned Driver G…" at bounding box center [774, 453] width 442 height 208
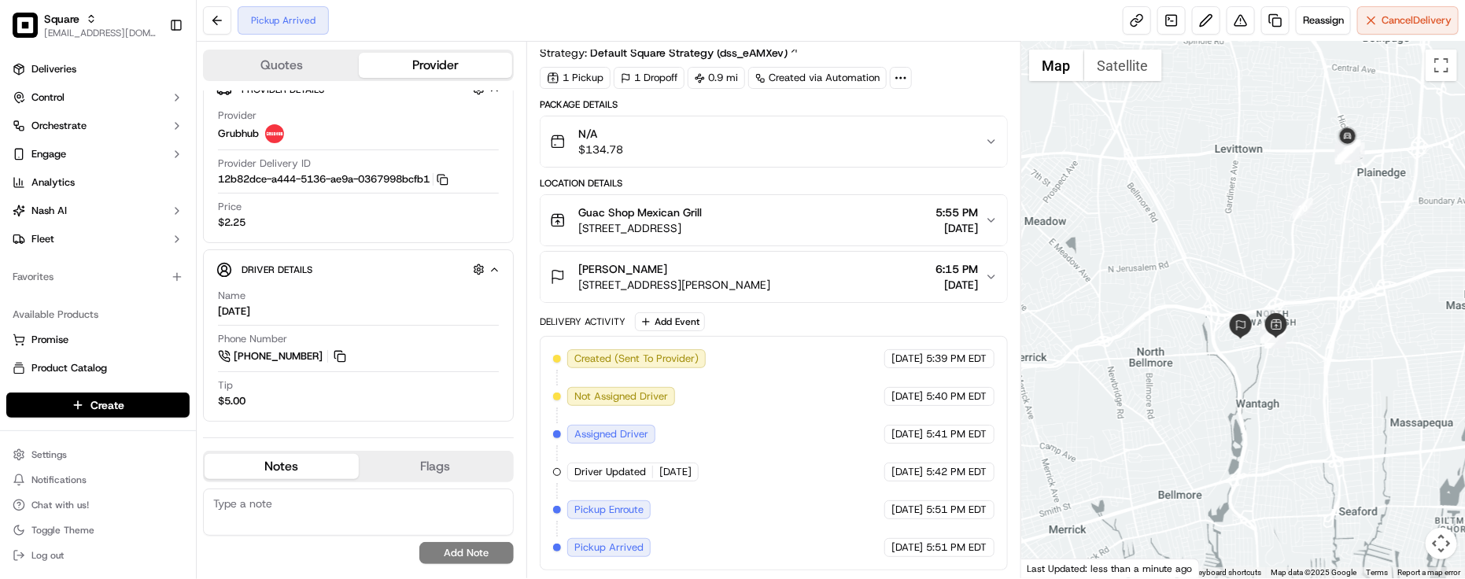
click at [830, 431] on div "Created (Sent To Provider) Grubhub 09/19/2025 5:39 PM EDT Not Assigned Driver G…" at bounding box center [774, 453] width 442 height 208
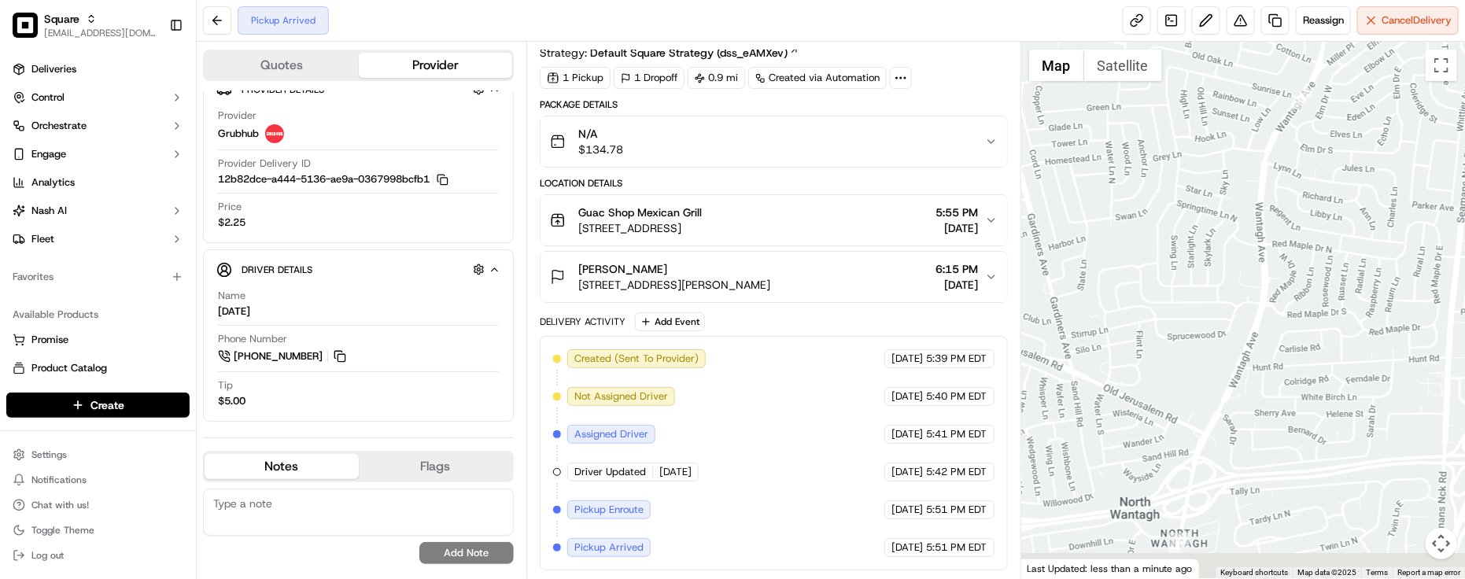
drag, startPoint x: 1257, startPoint y: 269, endPoint x: 1224, endPoint y: 178, distance: 97.1
click at [1283, 139] on div at bounding box center [1244, 310] width 444 height 537
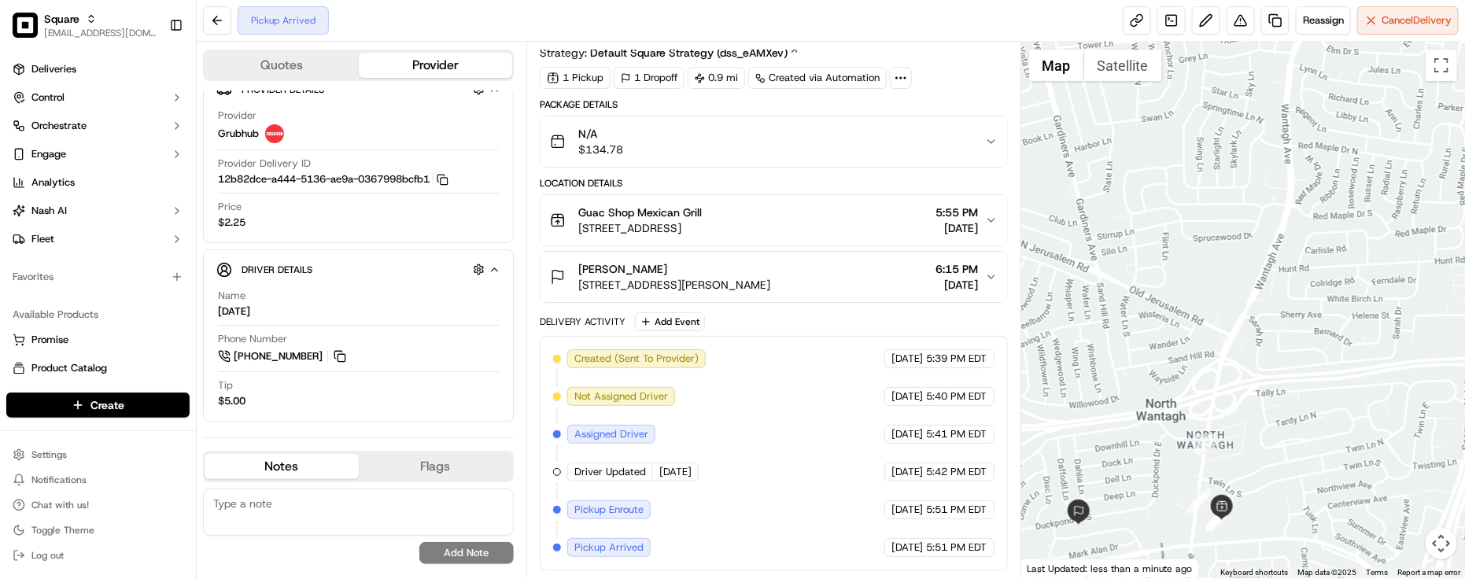
click at [821, 501] on div "Created (Sent To Provider) Grubhub 09/19/2025 5:39 PM EDT Not Assigned Driver G…" at bounding box center [774, 453] width 442 height 208
click at [839, 476] on div "Created (Sent To Provider) Grubhub 09/19/2025 5:39 PM EDT Not Assigned Driver G…" at bounding box center [774, 453] width 442 height 208
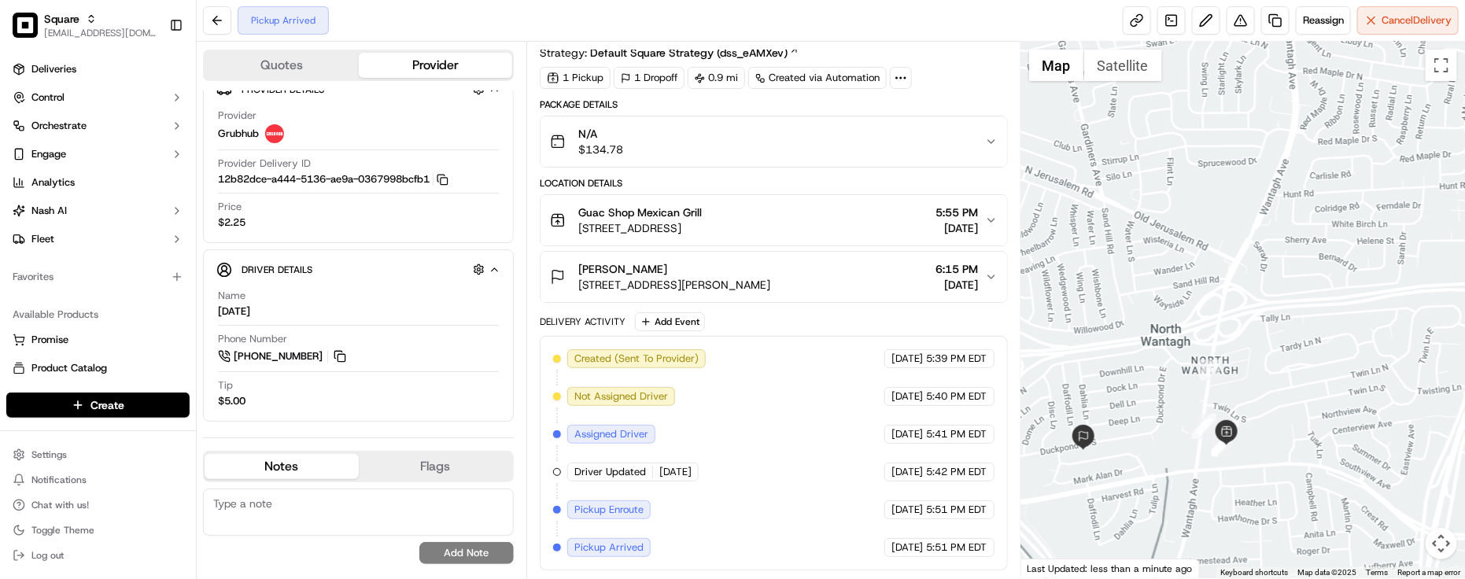
drag, startPoint x: 1202, startPoint y: 368, endPoint x: 1201, endPoint y: 303, distance: 65.3
click at [1201, 303] on div at bounding box center [1244, 310] width 444 height 537
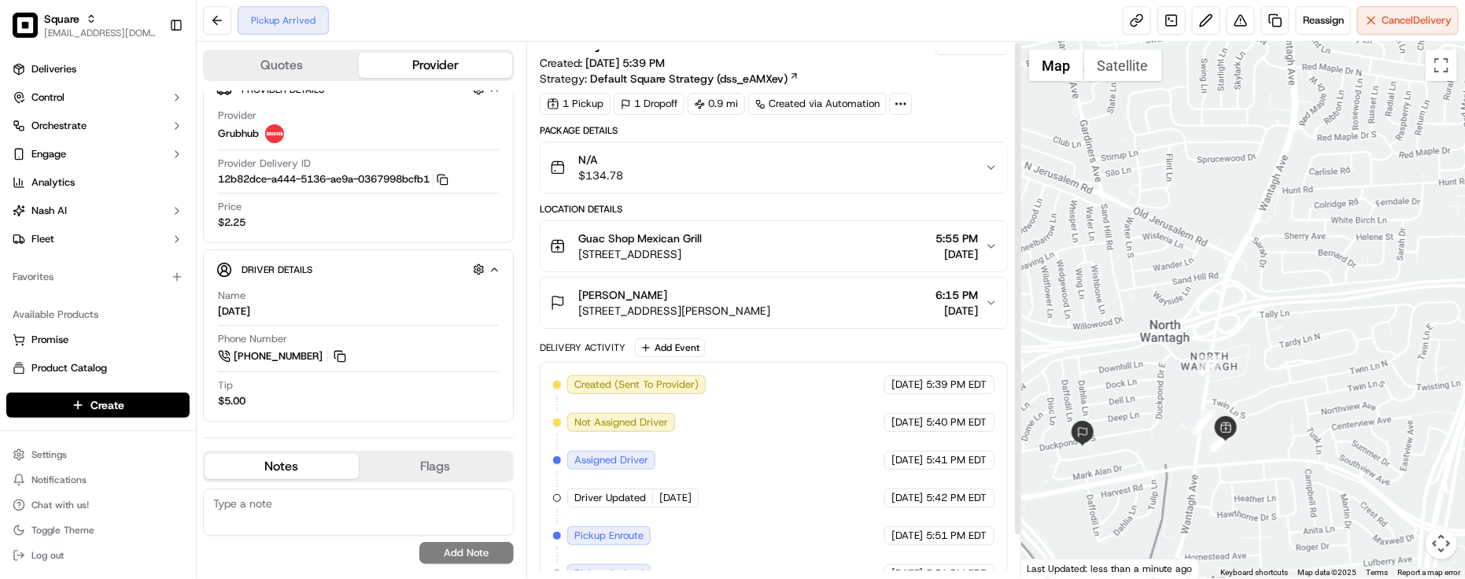
scroll to position [0, 0]
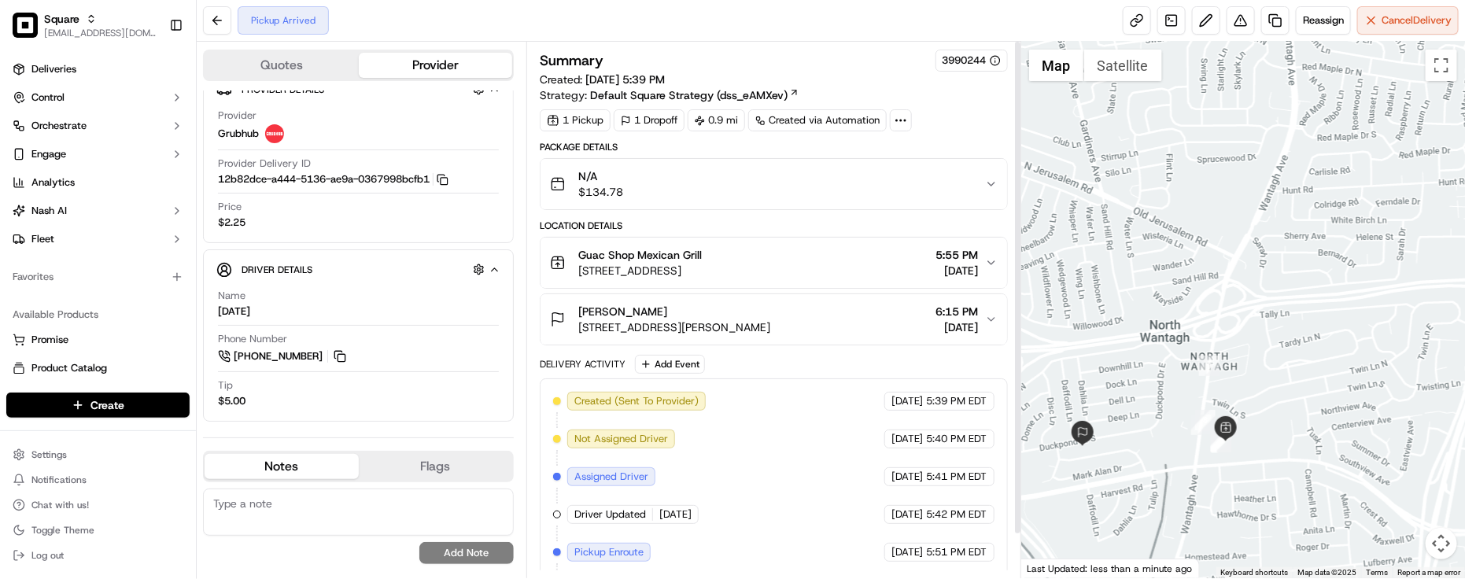
click at [961, 142] on div "Package Details" at bounding box center [774, 147] width 468 height 13
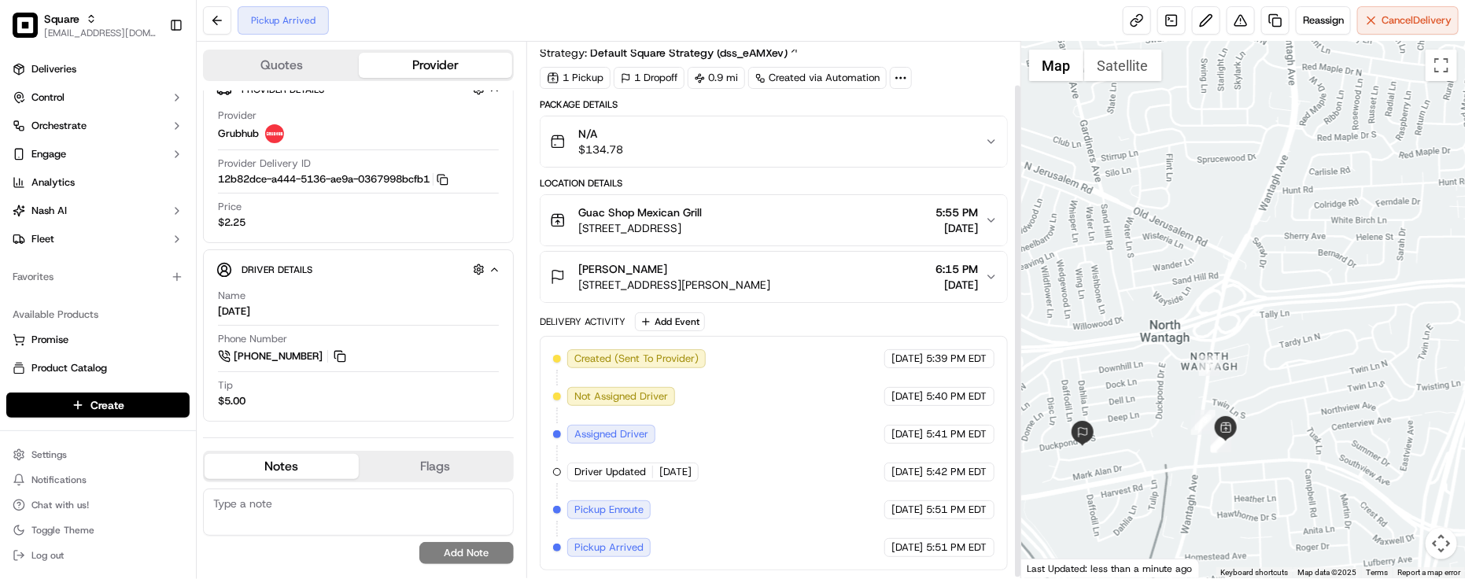
click at [817, 400] on div "Created (Sent To Provider) Grubhub 09/19/2025 5:39 PM EDT Not Assigned Driver G…" at bounding box center [774, 453] width 442 height 208
click at [791, 441] on div "Created (Sent To Provider) Grubhub 09/19/2025 5:39 PM EDT Not Assigned Driver G…" at bounding box center [774, 453] width 442 height 208
click at [796, 481] on div "Created (Sent To Provider) Grubhub 09/19/2025 5:39 PM EDT Not Assigned Driver G…" at bounding box center [774, 453] width 442 height 208
click at [801, 461] on div "Created (Sent To Provider) Grubhub 09/19/2025 5:39 PM EDT Not Assigned Driver G…" at bounding box center [774, 453] width 442 height 208
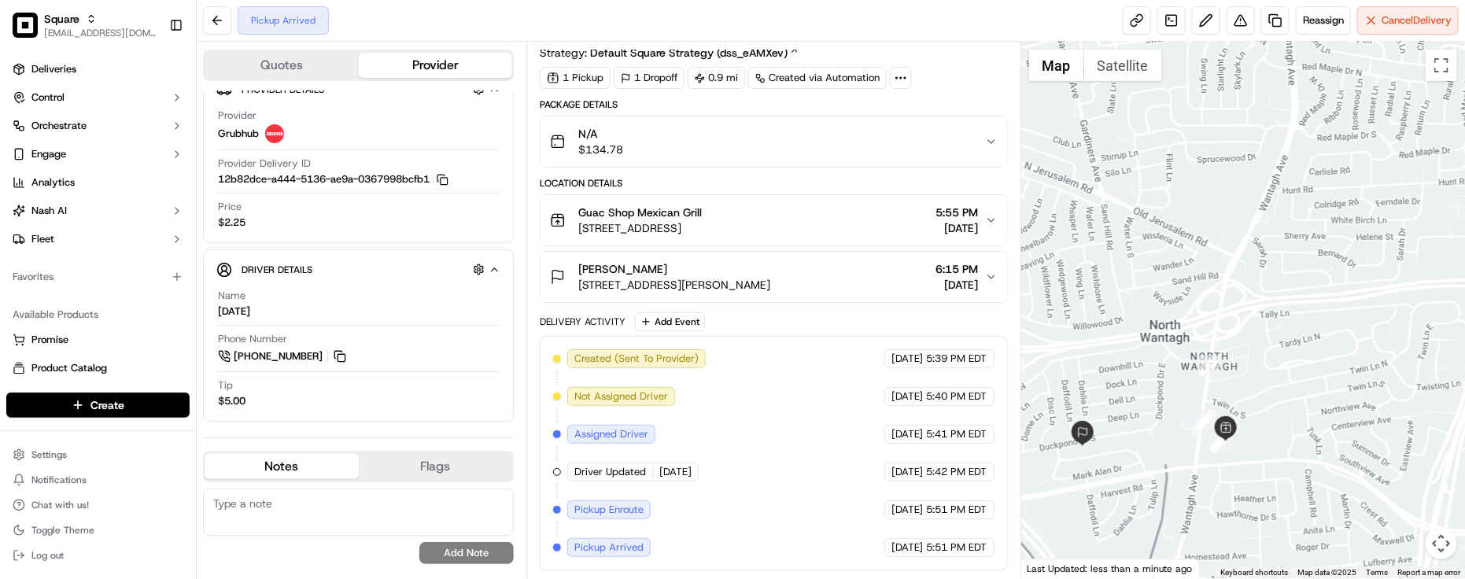
click at [815, 331] on div "Delivery Activity Add Event Created (Sent To Provider) Grubhub 09/19/2025 5:39 …" at bounding box center [774, 441] width 468 height 258
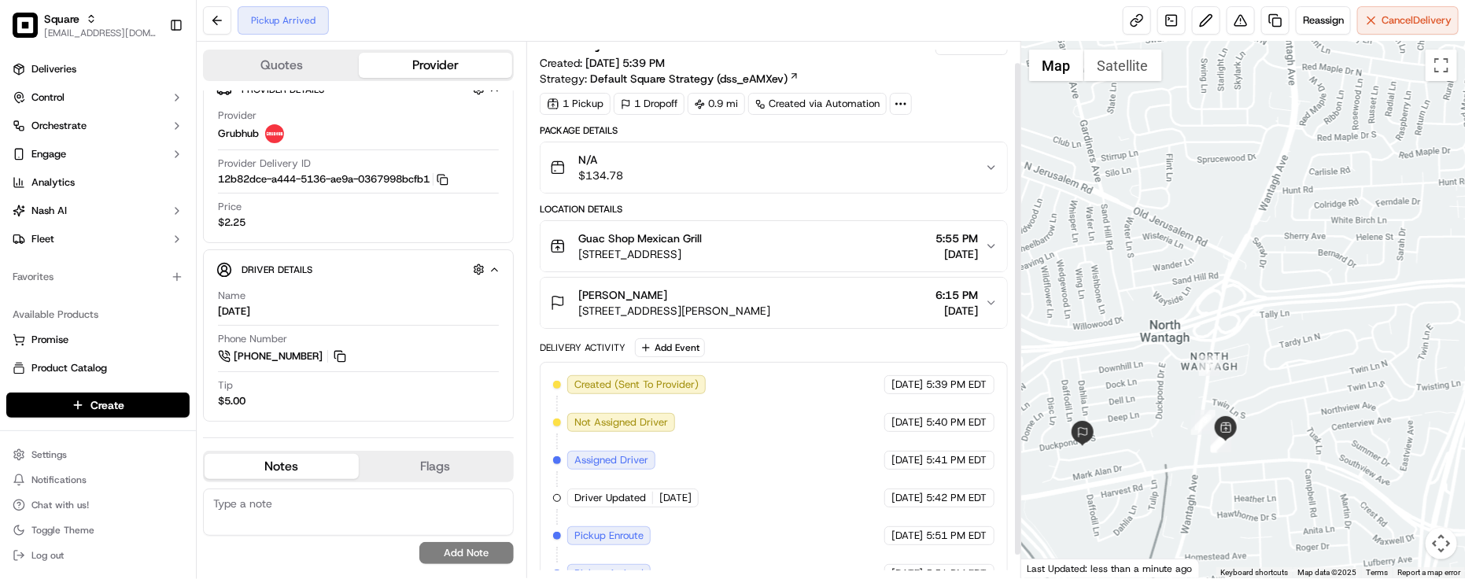
scroll to position [0, 0]
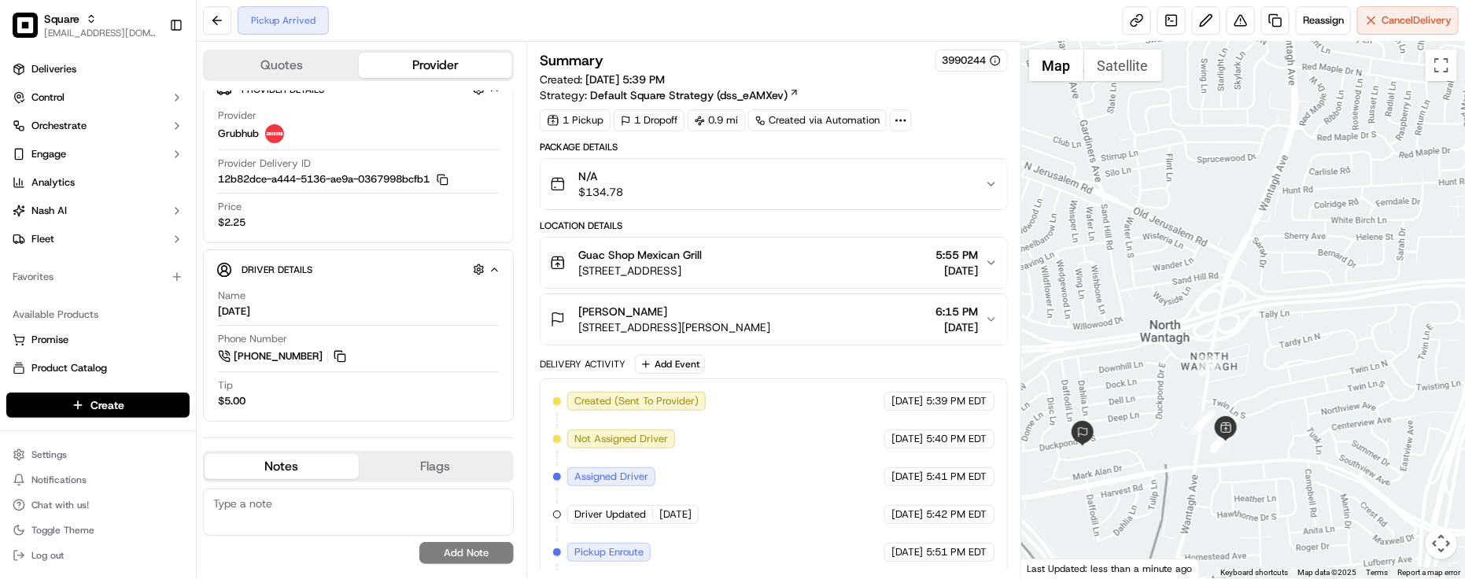
click at [830, 228] on div "Location Details" at bounding box center [774, 226] width 468 height 13
click at [823, 201] on button "N/A $134.78" at bounding box center [774, 184] width 467 height 50
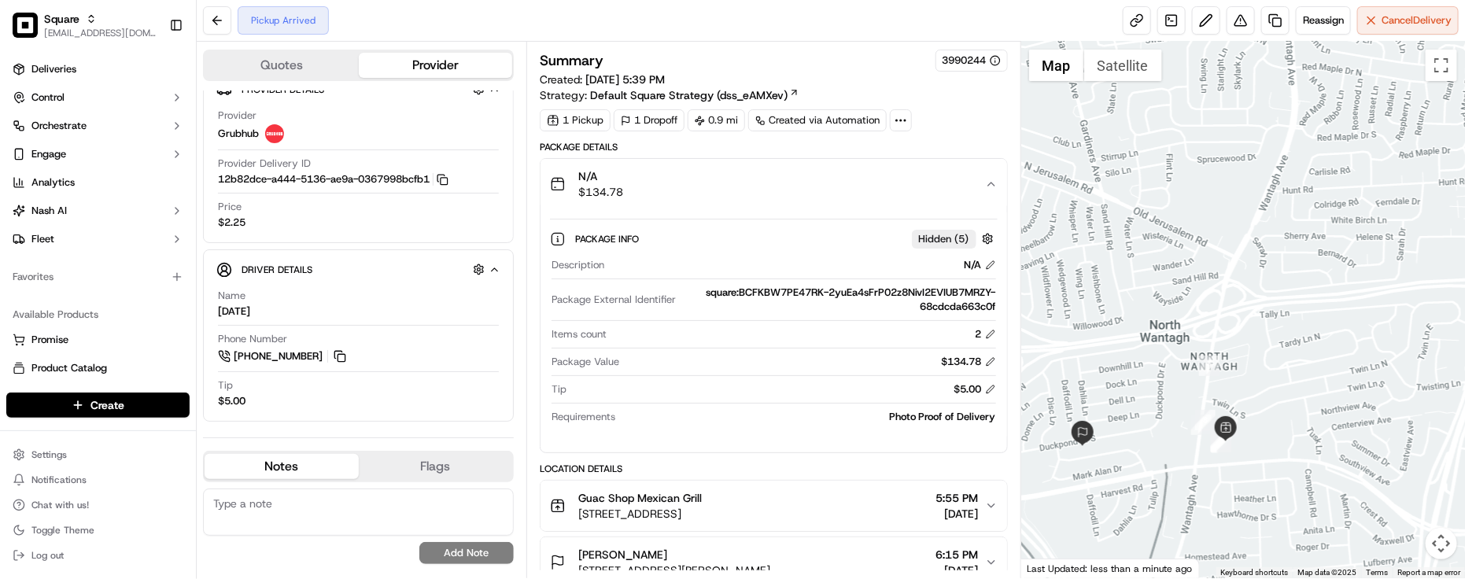
click at [823, 201] on button "N/A $134.78" at bounding box center [774, 184] width 467 height 50
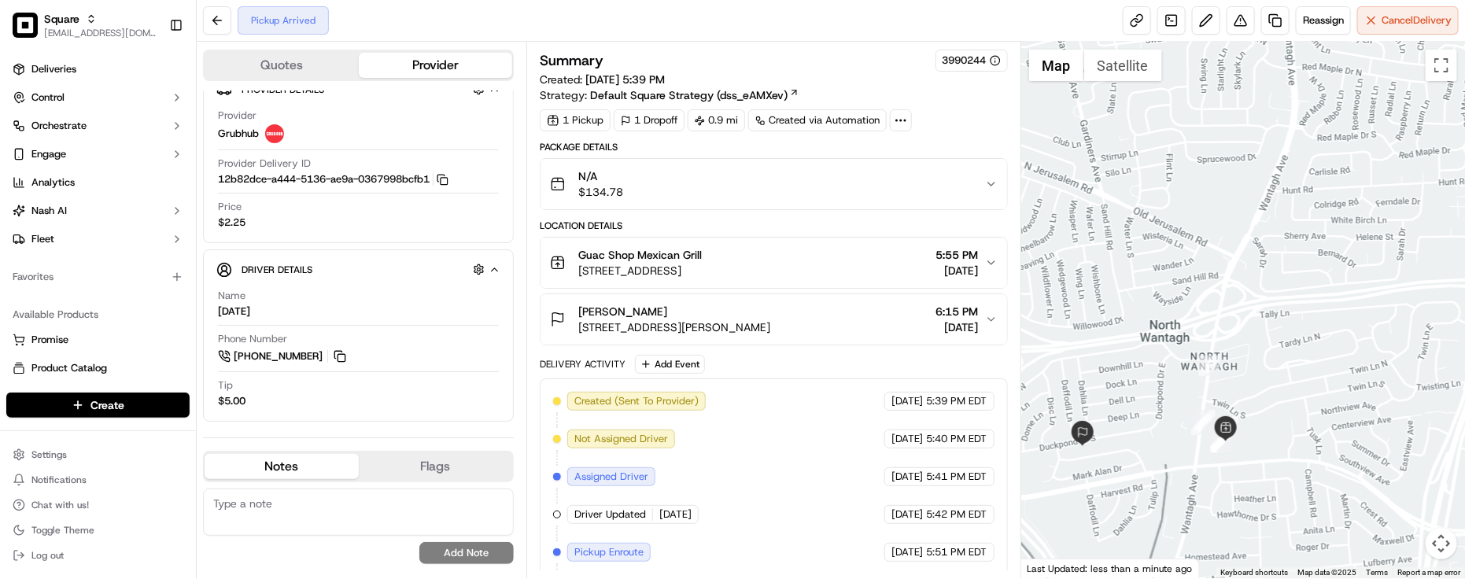
click at [823, 201] on button "N/A $134.78" at bounding box center [774, 184] width 467 height 50
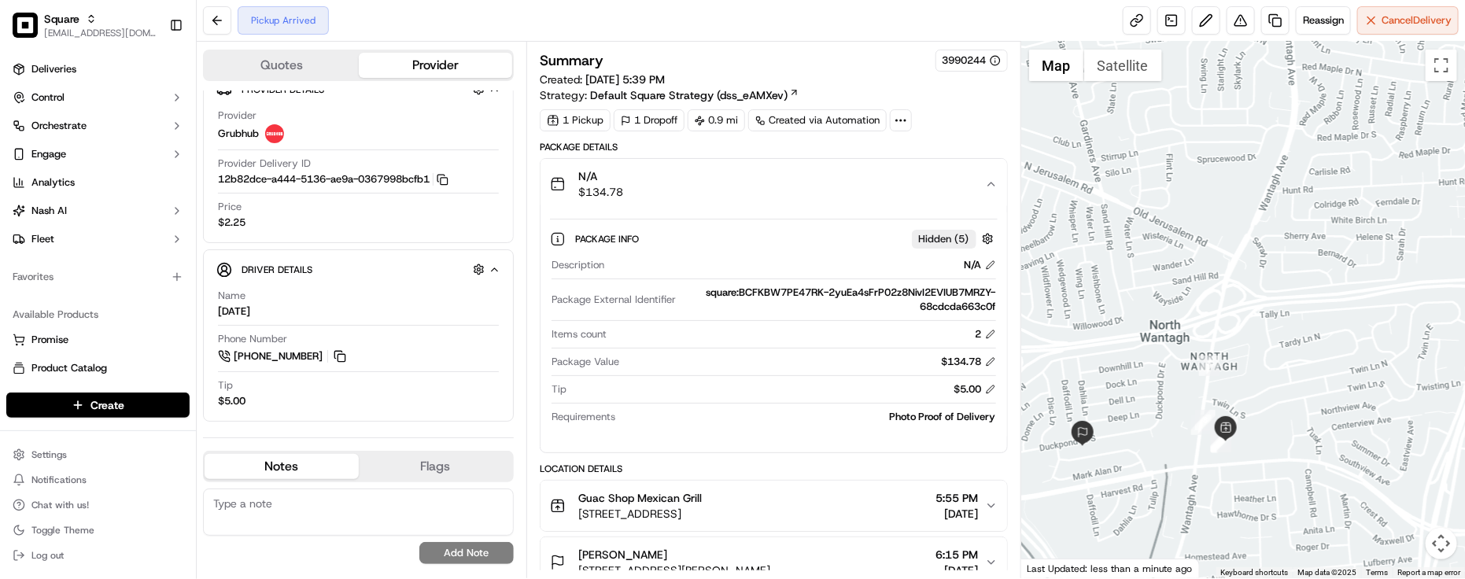
click at [823, 201] on button "N/A $134.78" at bounding box center [774, 184] width 467 height 50
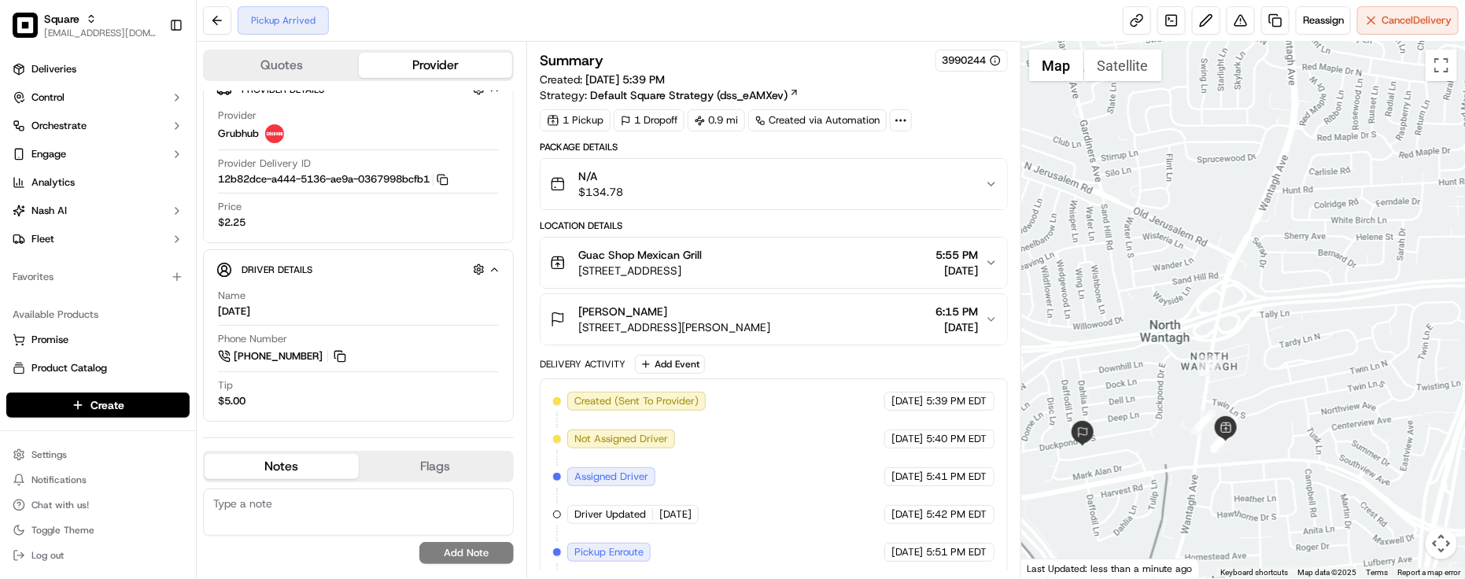
click at [823, 200] on div "N/A $134.78" at bounding box center [767, 183] width 435 height 31
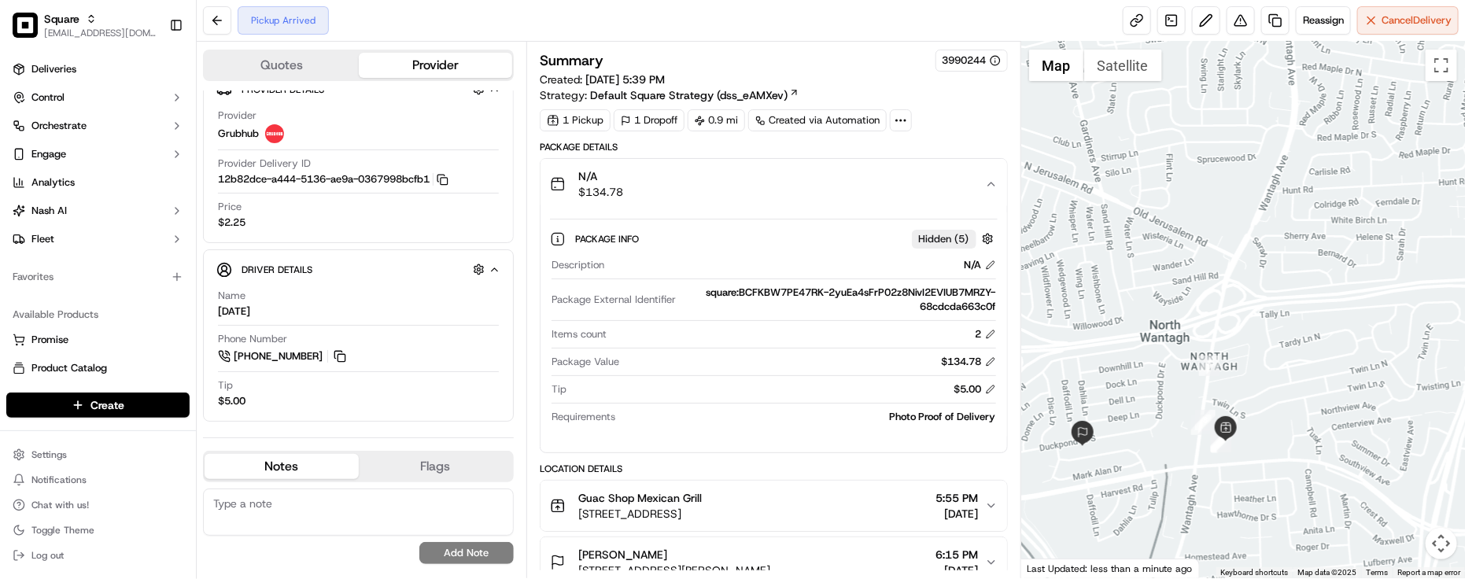
click at [745, 423] on div "Photo Proof of Delivery" at bounding box center [809, 417] width 375 height 14
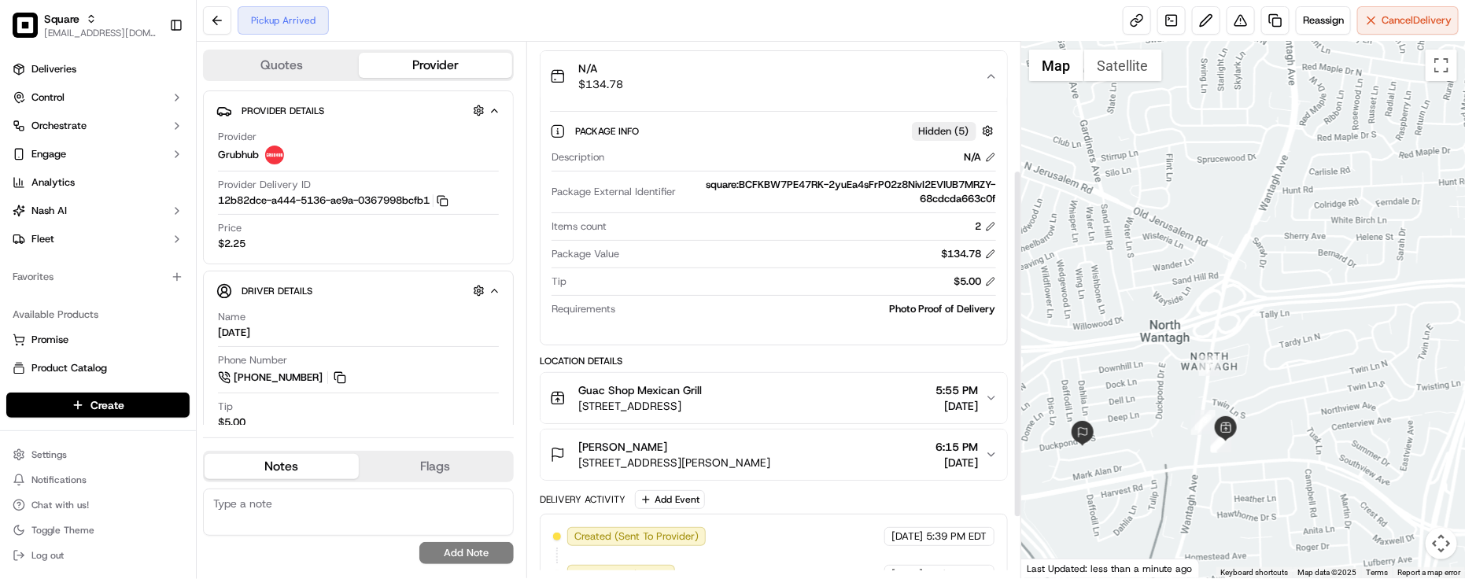
scroll to position [197, 0]
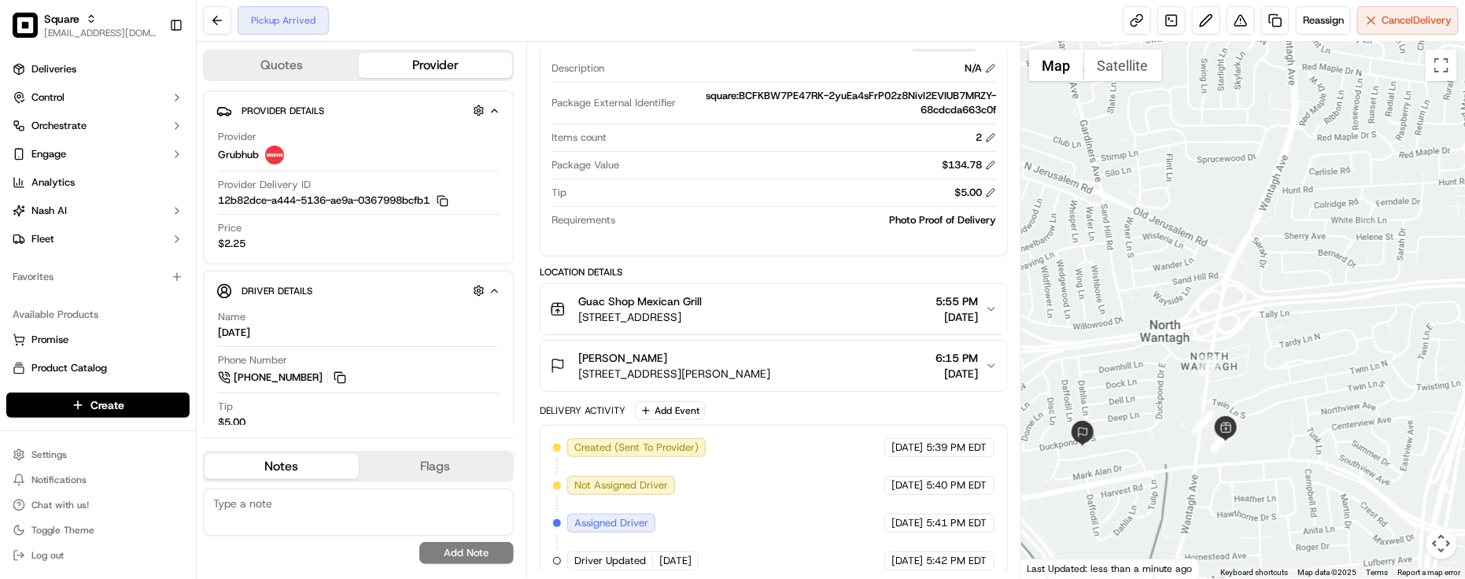
click at [823, 438] on div "Created (Sent To Provider) Grubhub 09/19/2025 5:39 PM EDT Not Assigned Driver G…" at bounding box center [774, 542] width 468 height 235
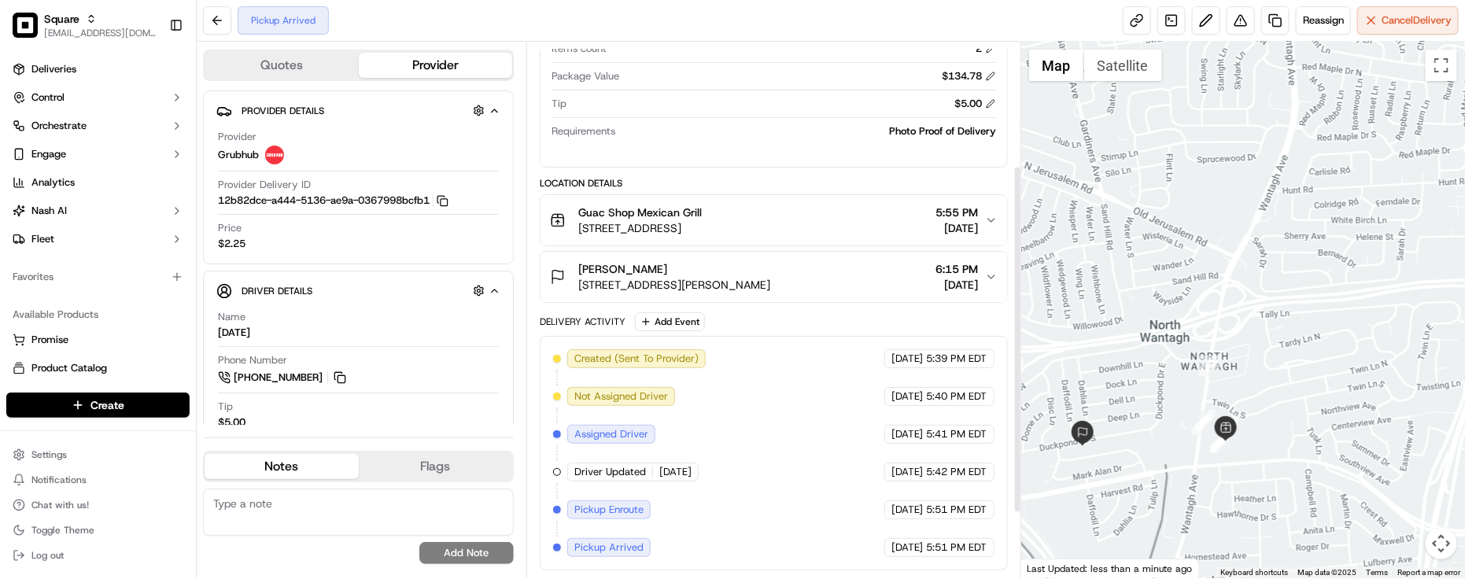
scroll to position [0, 0]
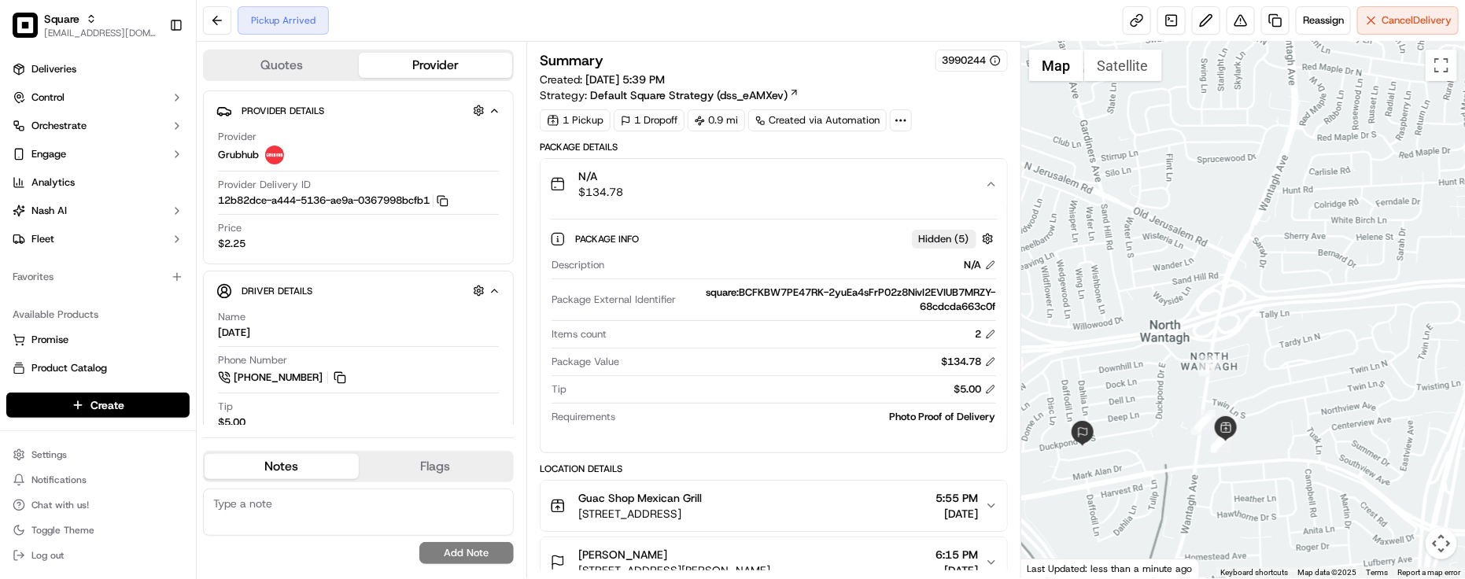
click at [824, 52] on div "Summary 3990244" at bounding box center [774, 61] width 468 height 22
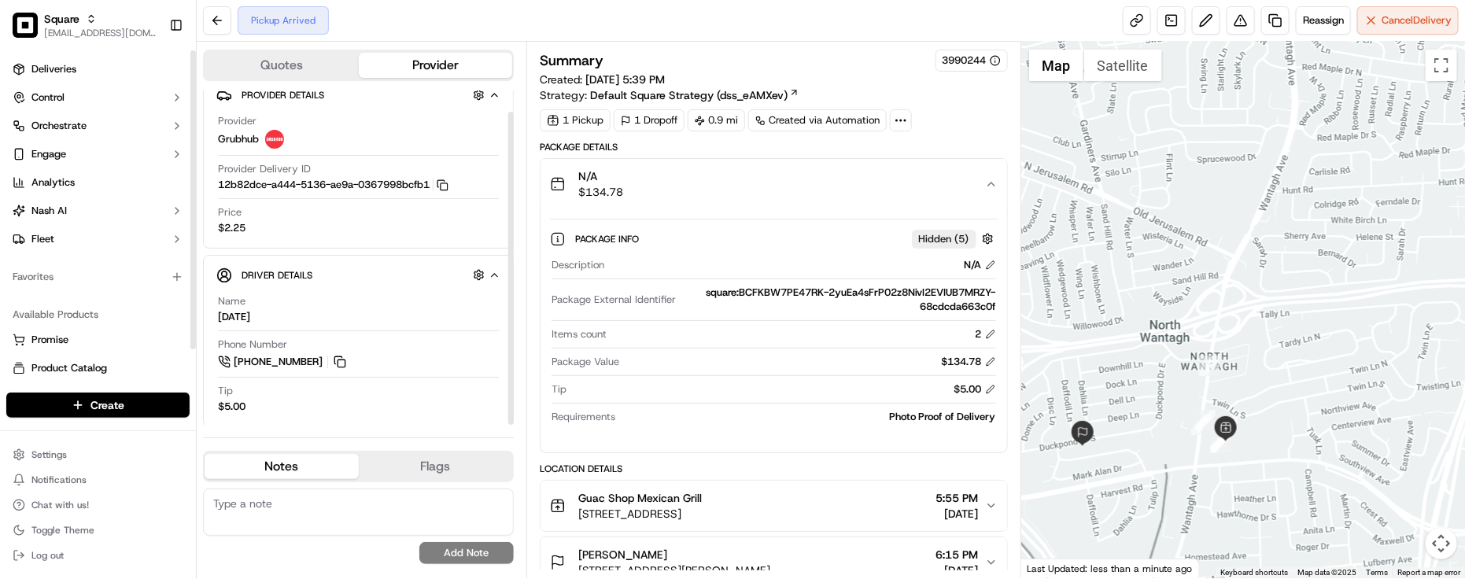
scroll to position [22, 0]
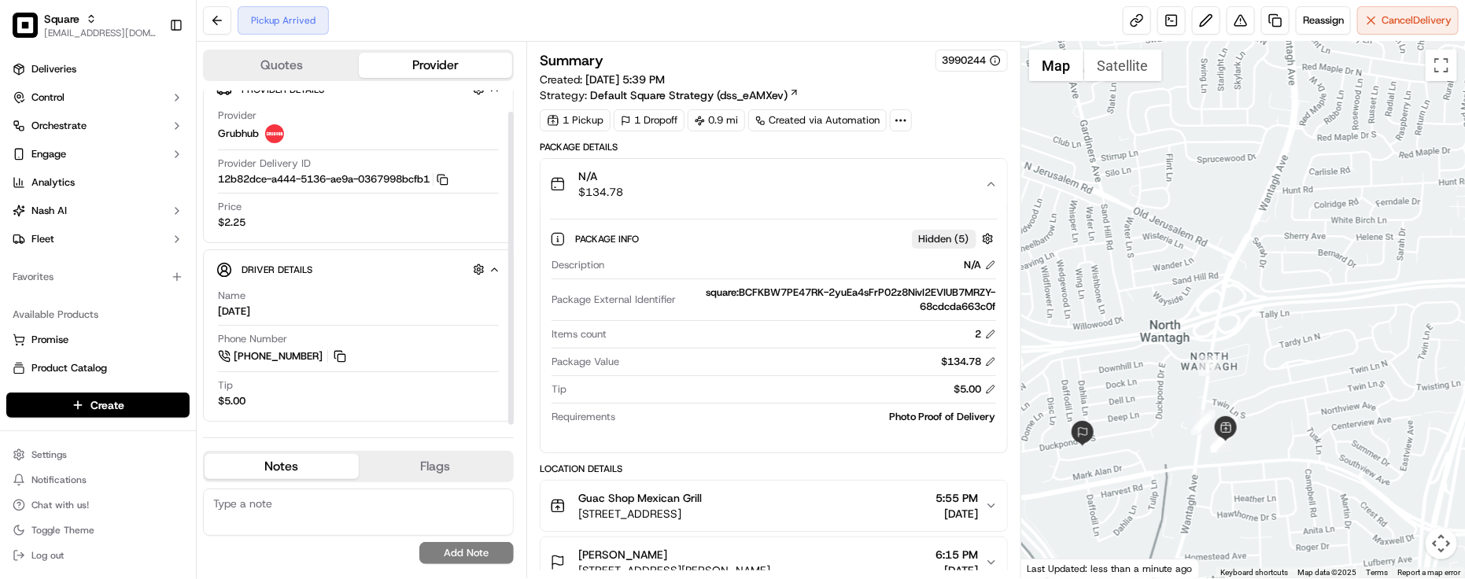
click at [667, 391] on div "$5.00" at bounding box center [784, 390] width 423 height 14
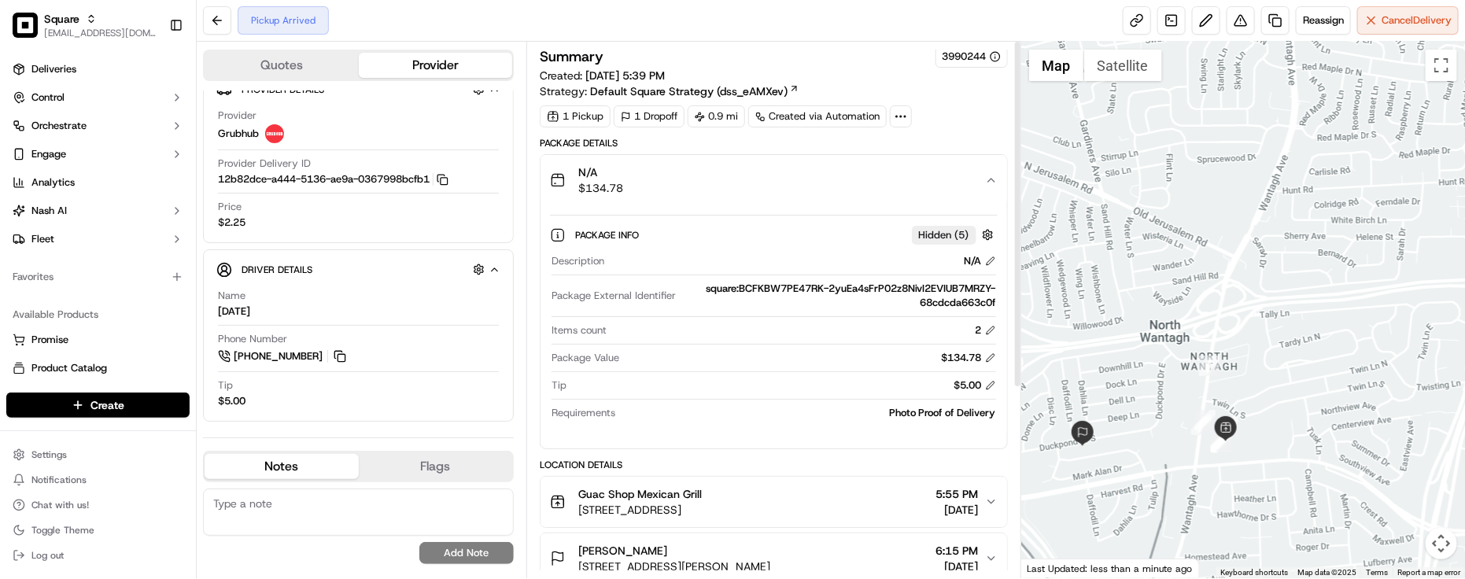
scroll to position [0, 0]
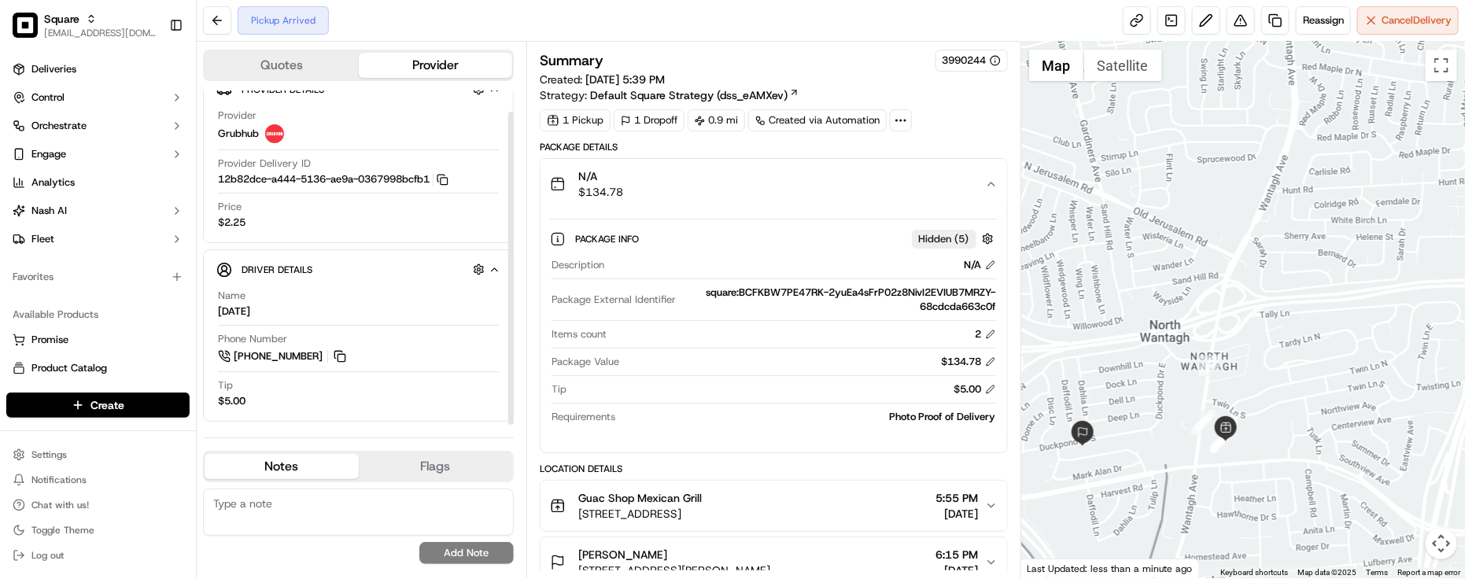
click at [872, 349] on div at bounding box center [774, 348] width 445 height 1
click at [989, 128] on div "1 Pickup 1 Dropoff 0.9 mi Created via Automation" at bounding box center [774, 120] width 468 height 22
click at [351, 312] on div "Name Ramazan" at bounding box center [358, 304] width 281 height 30
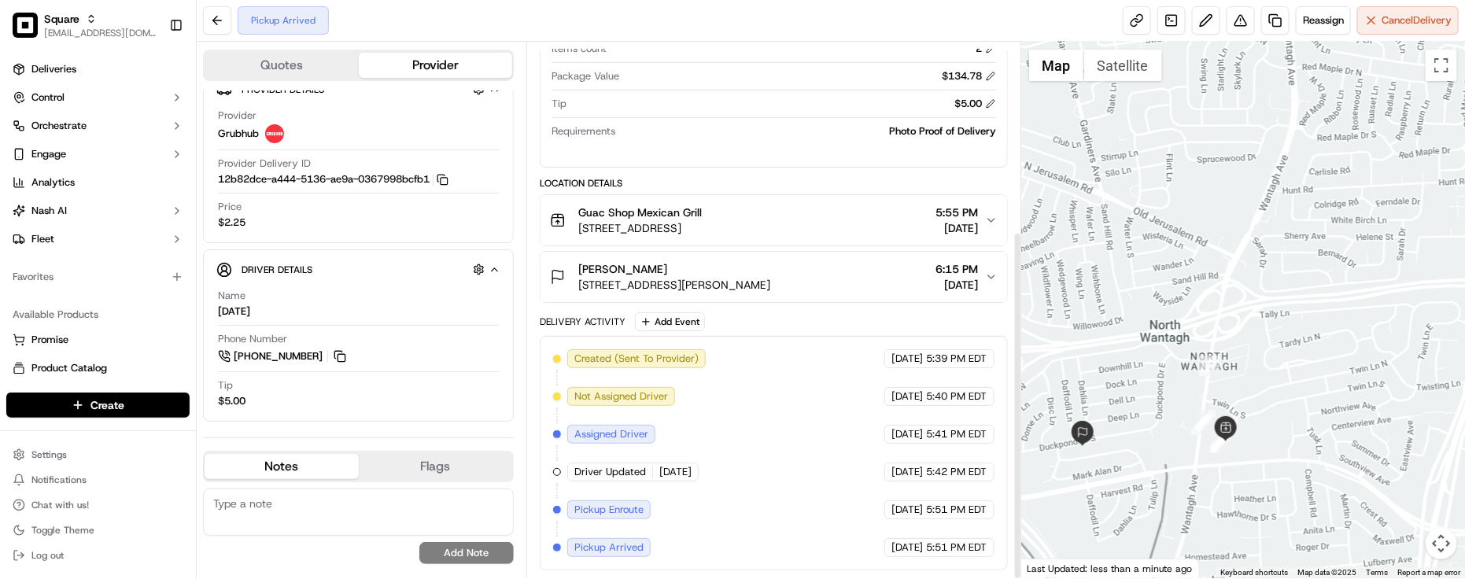
click at [776, 372] on div "Created (Sent To Provider) Grubhub 09/19/2025 5:39 PM EDT Not Assigned Driver G…" at bounding box center [774, 453] width 442 height 208
click at [771, 266] on div "Gabrielle Diesso" at bounding box center [674, 269] width 192 height 16
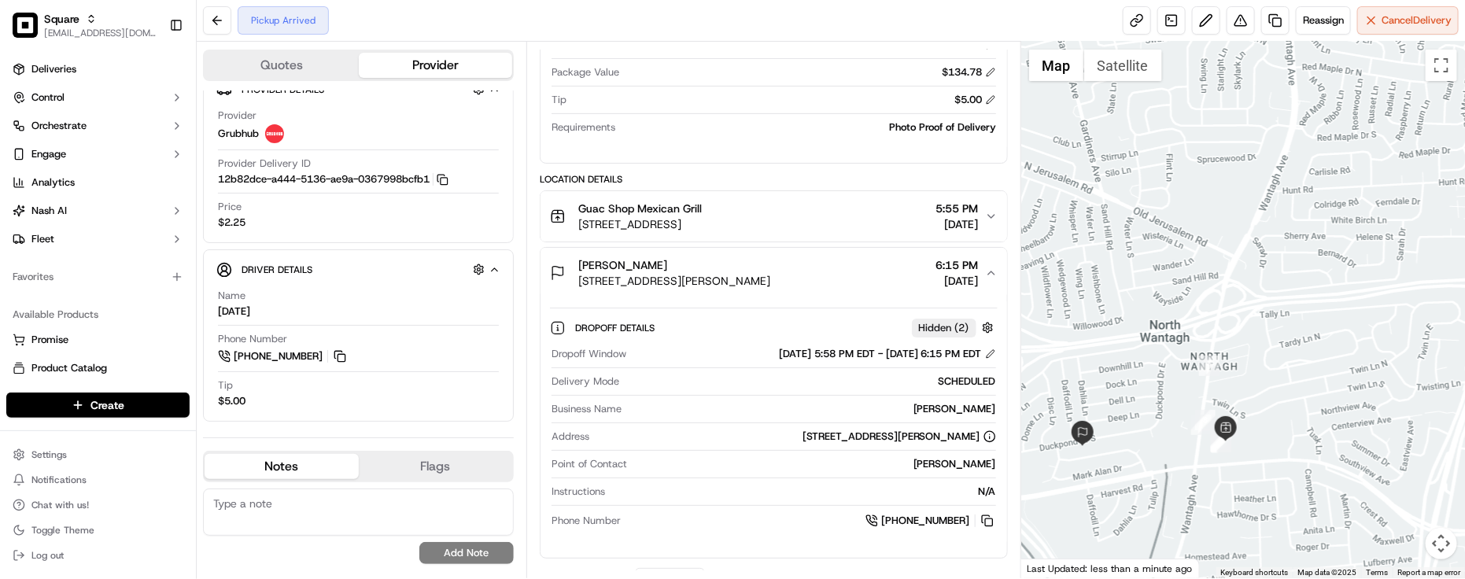
click at [771, 266] on div "Gabrielle Diesso" at bounding box center [674, 265] width 192 height 16
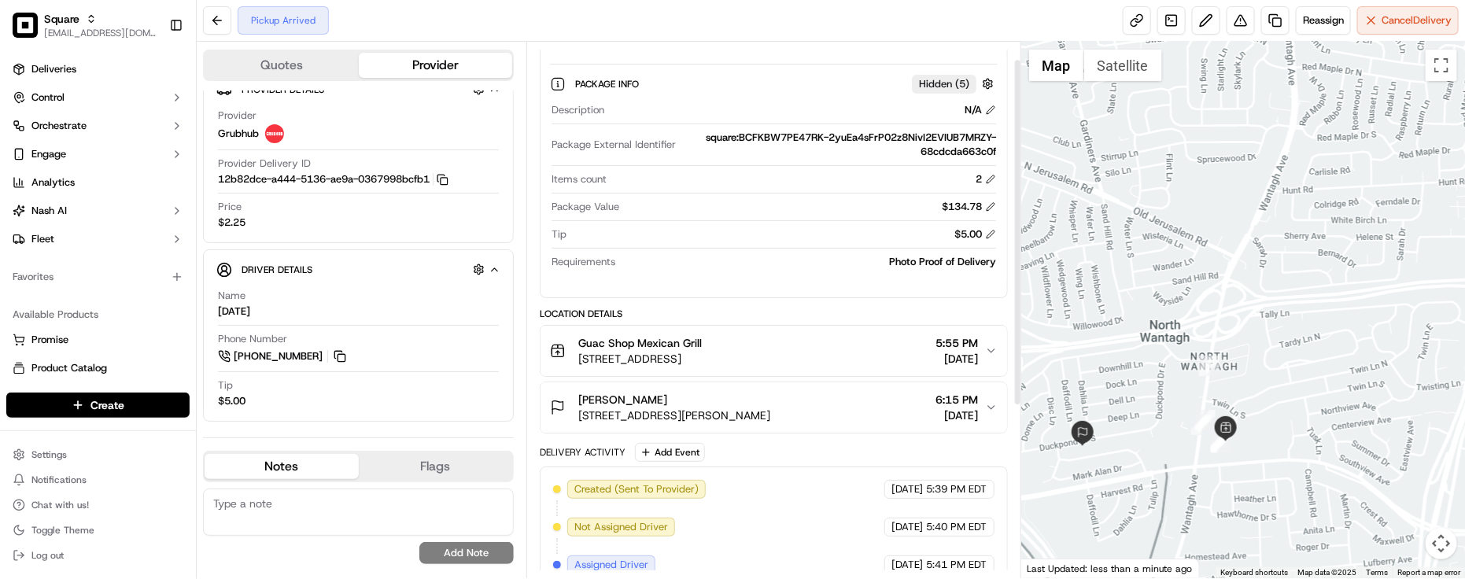
scroll to position [0, 0]
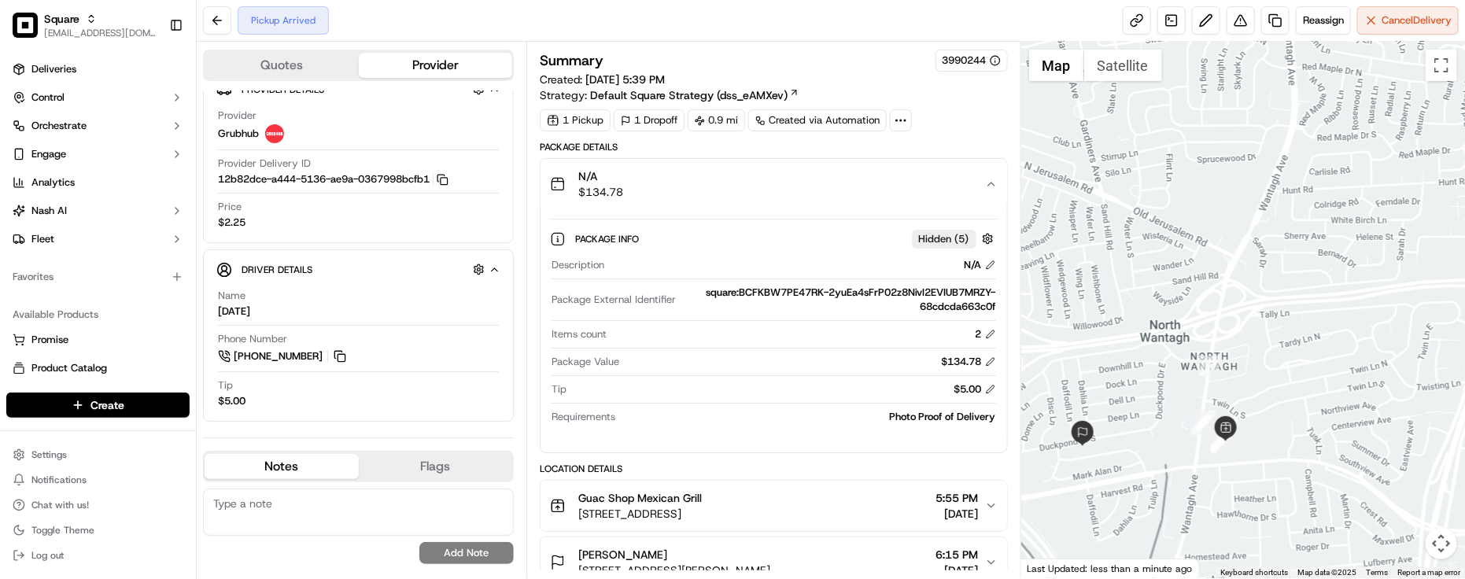
click at [761, 183] on div "N/A $134.78" at bounding box center [767, 183] width 435 height 31
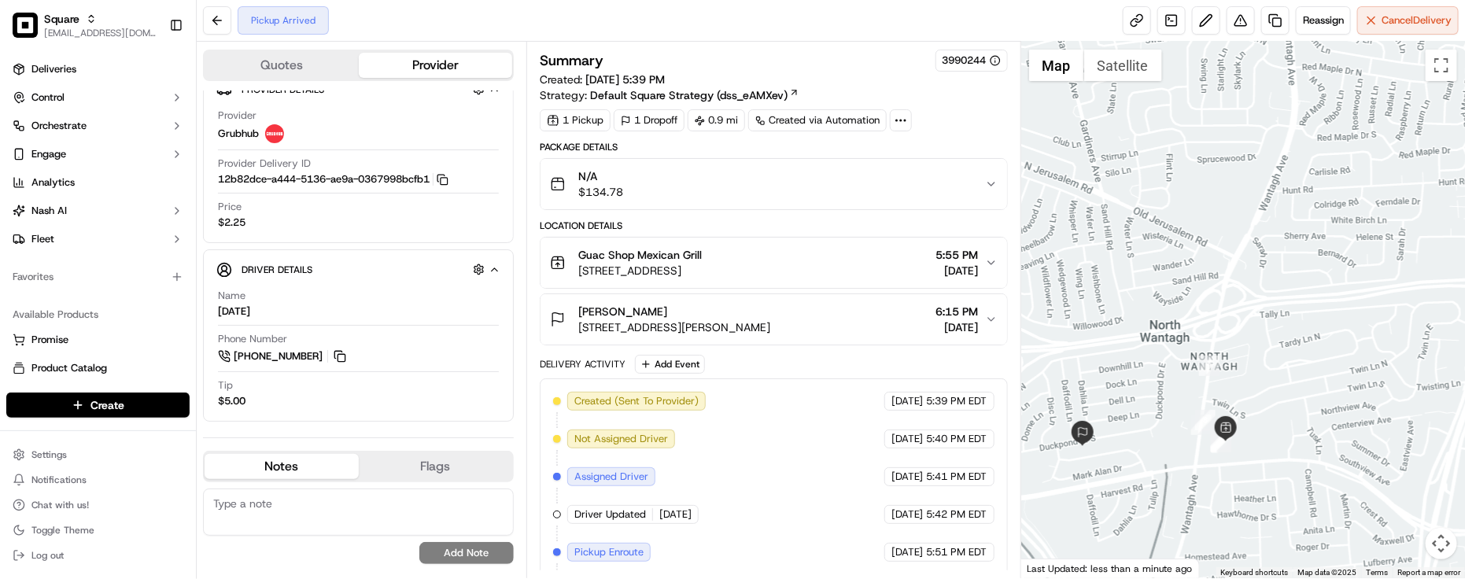
click at [821, 453] on div "Created (Sent To Provider) Grubhub 09/19/2025 5:39 PM EDT Not Assigned Driver G…" at bounding box center [774, 496] width 442 height 208
click at [331, 219] on div "Price $2.25" at bounding box center [358, 215] width 281 height 30
click at [820, 179] on div "N/A $134.78" at bounding box center [767, 183] width 435 height 31
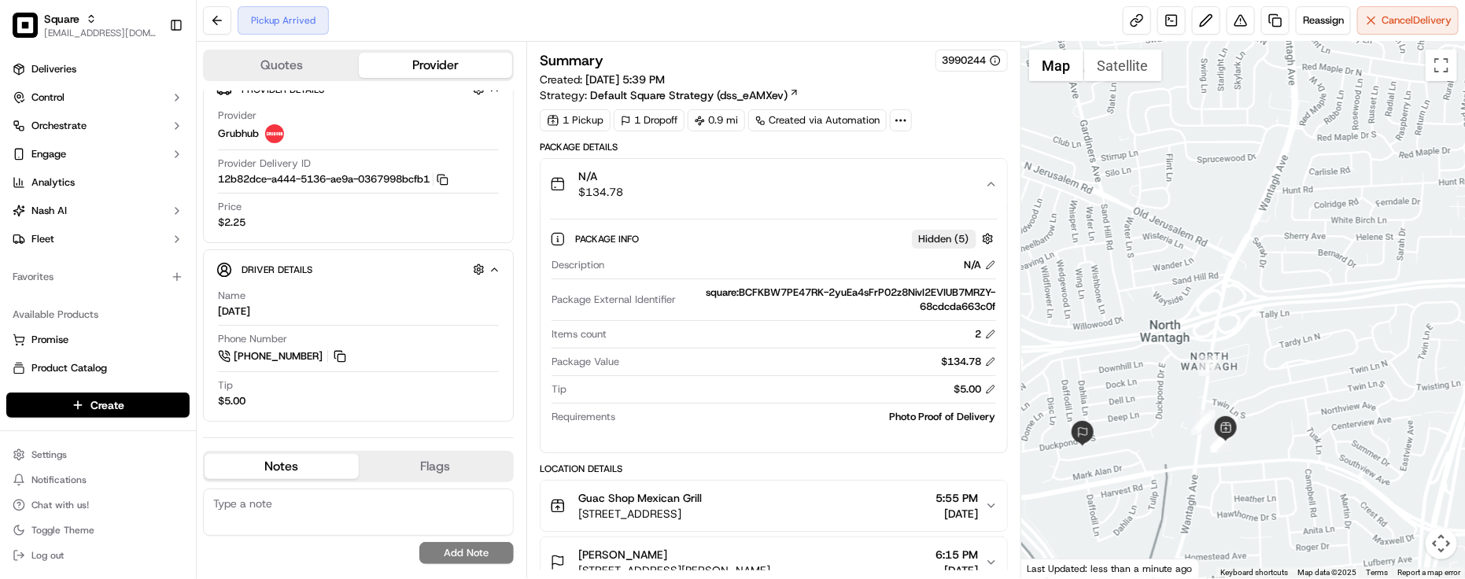
click at [821, 179] on div "N/A $134.78" at bounding box center [767, 183] width 435 height 31
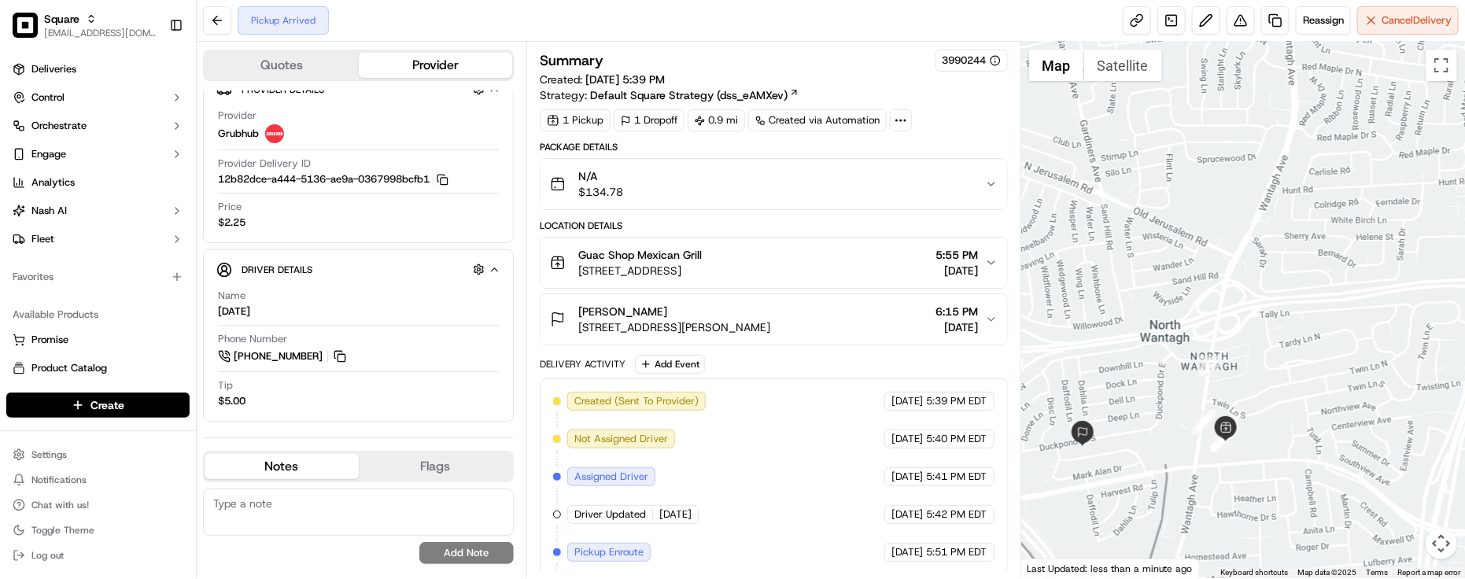
click at [939, 128] on div "1 Pickup 1 Dropoff 0.9 mi Created via Automation" at bounding box center [774, 120] width 468 height 22
click at [363, 236] on div "Provider Details Hidden ( 4 ) Provider Grubhub Provider Delivery ID 12b82dce-a4…" at bounding box center [358, 156] width 311 height 174
click at [800, 434] on div "Created (Sent To Provider) Grubhub 09/19/2025 5:39 PM EDT Not Assigned Driver G…" at bounding box center [774, 496] width 442 height 208
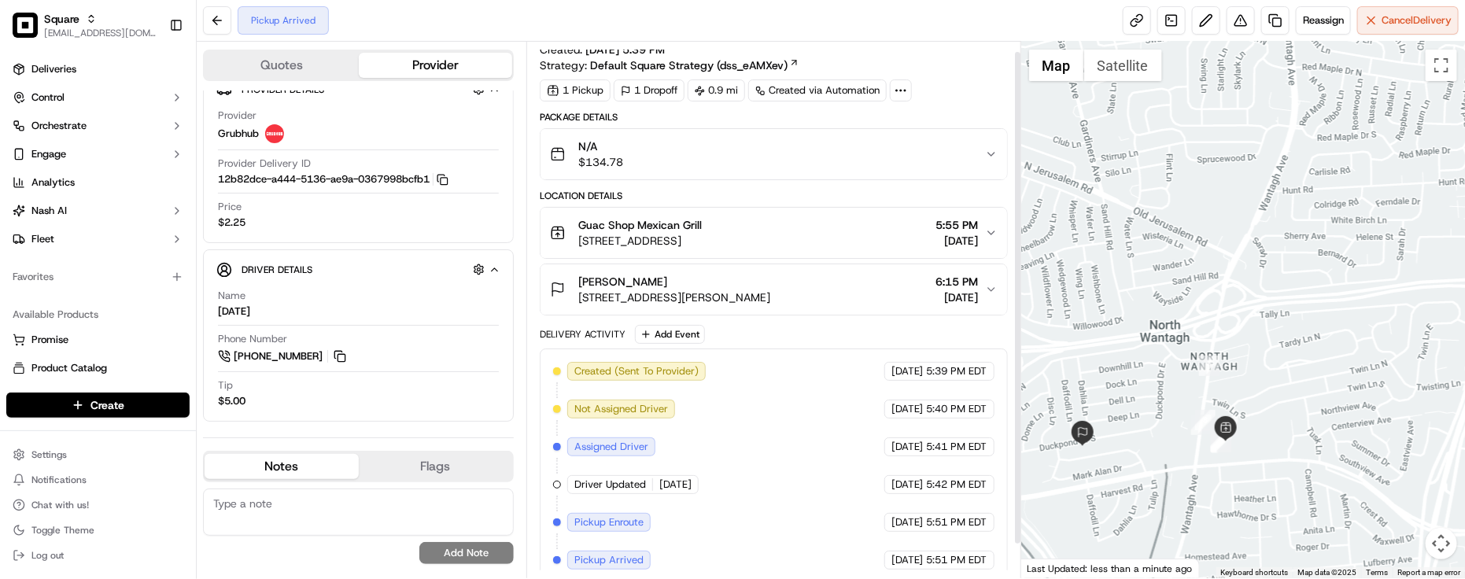
scroll to position [46, 0]
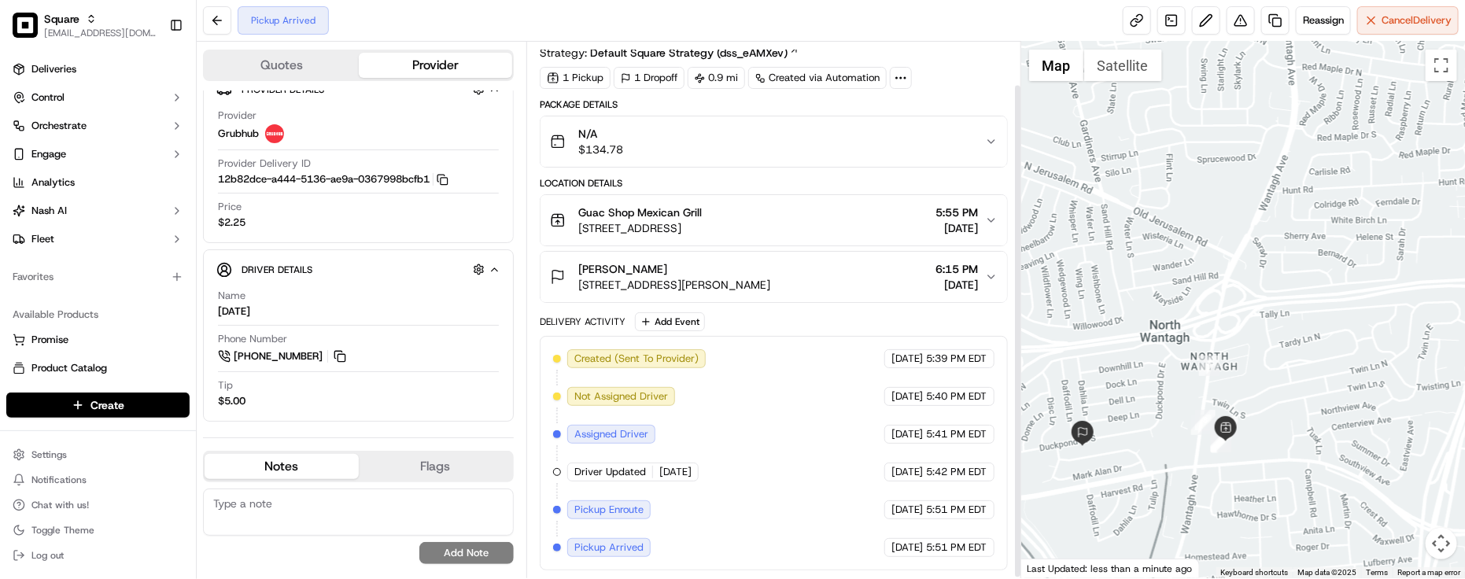
click at [821, 400] on div "Created (Sent To Provider) Grubhub 09/19/2025 5:39 PM EDT Not Assigned Driver G…" at bounding box center [774, 453] width 442 height 208
click at [822, 401] on div "Created (Sent To Provider) Grubhub 09/19/2025 5:39 PM EDT Not Assigned Driver G…" at bounding box center [774, 453] width 442 height 208
click at [819, 394] on div "Created (Sent To Provider) Grubhub 09/19/2025 5:39 PM EDT Not Assigned Driver G…" at bounding box center [774, 453] width 442 height 208
click at [819, 384] on div "Created (Sent To Provider) Grubhub 09/19/2025 5:39 PM EDT Not Assigned Driver G…" at bounding box center [774, 453] width 442 height 208
click at [808, 355] on div "Created (Sent To Provider) Grubhub 09/19/2025 5:39 PM EDT Not Assigned Driver G…" at bounding box center [774, 453] width 442 height 208
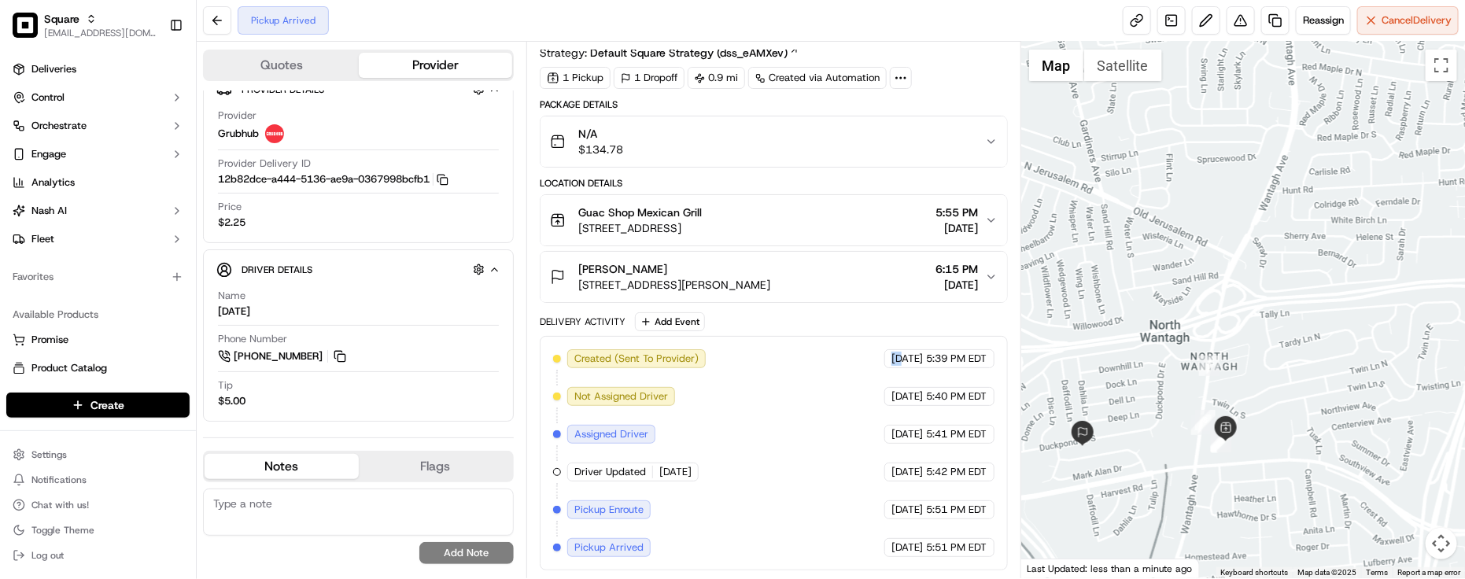
click at [808, 355] on div "Created (Sent To Provider) Grubhub 09/19/2025 5:39 PM EDT Not Assigned Driver G…" at bounding box center [774, 453] width 442 height 208
drag, startPoint x: 796, startPoint y: 407, endPoint x: 527, endPoint y: 485, distance: 279.5
click at [795, 407] on div "Created (Sent To Provider) Grubhub 09/19/2025 5:39 PM EDT Not Assigned Driver G…" at bounding box center [774, 453] width 442 height 208
click at [309, 414] on div "Name Ramazan Phone Number +1 631 353 5858 Tip $5.00" at bounding box center [358, 349] width 284 height 132
click at [237, 313] on div "Ramazan" at bounding box center [234, 312] width 32 height 14
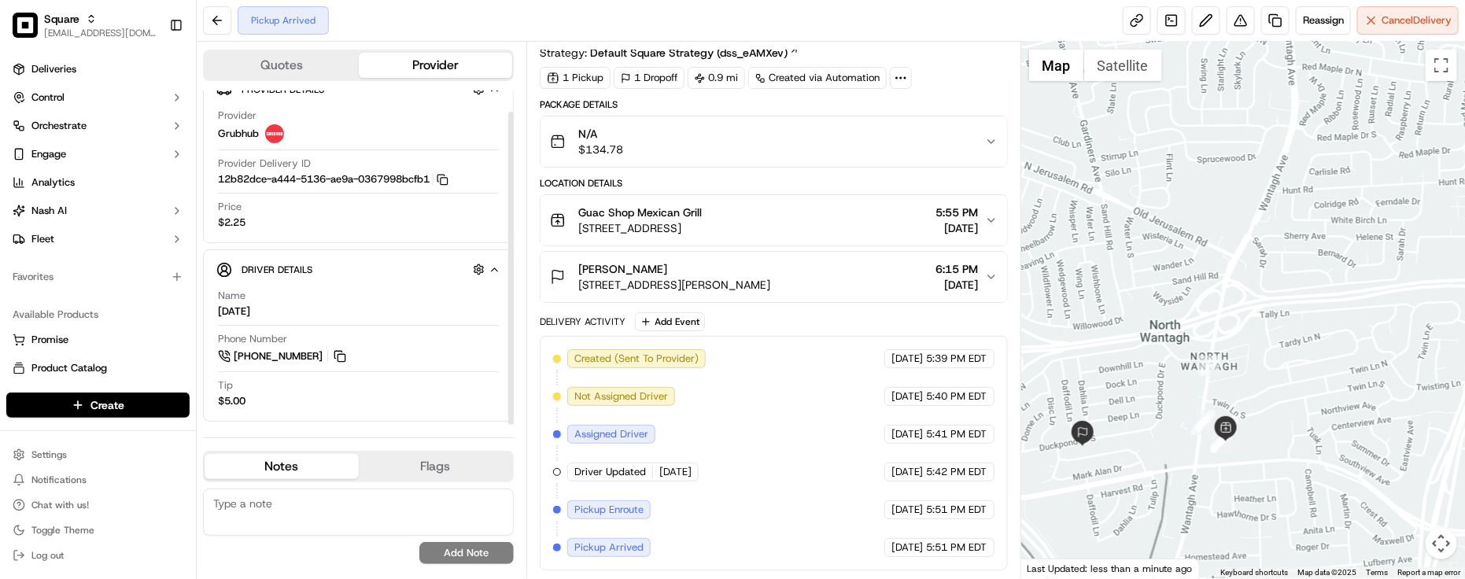
click at [237, 313] on div "Ramazan" at bounding box center [234, 312] width 32 height 14
click at [726, 413] on div "Created (Sent To Provider) Grubhub 09/19/2025 5:39 PM EDT Not Assigned Driver G…" at bounding box center [774, 453] width 442 height 208
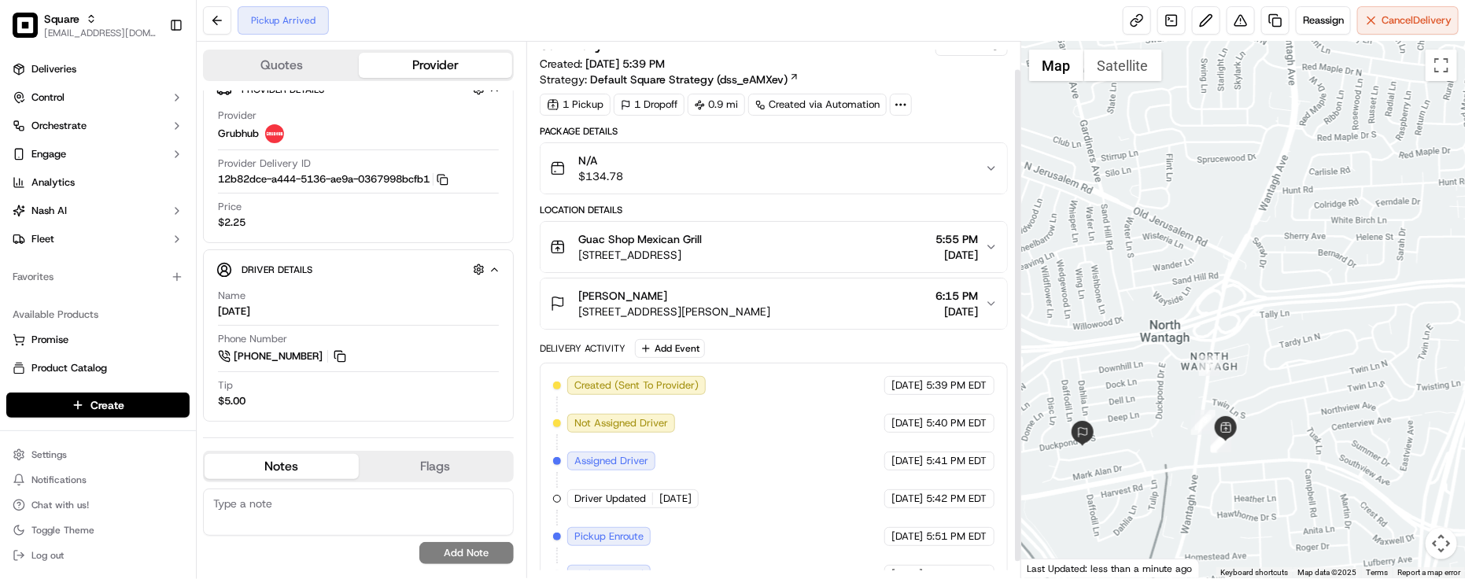
scroll to position [0, 0]
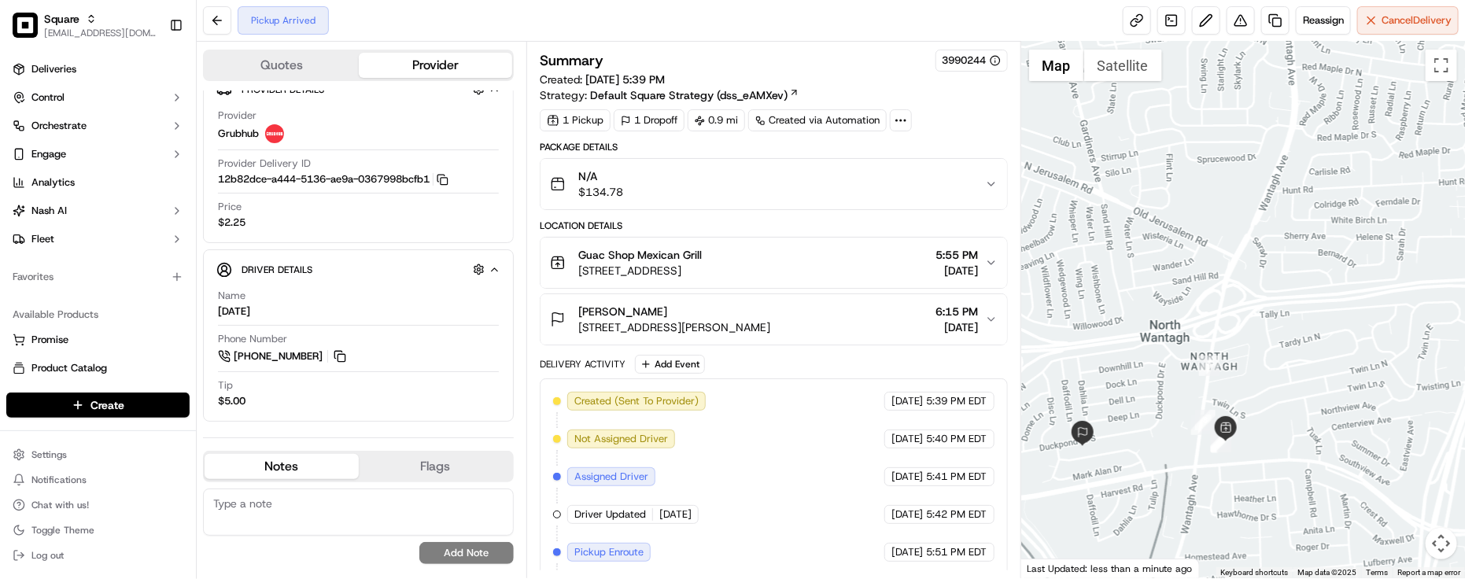
click at [819, 397] on div "Created (Sent To Provider) Grubhub 09/19/2025 5:39 PM EDT Not Assigned Driver G…" at bounding box center [774, 496] width 442 height 208
click at [367, 297] on div "Name Ramazan" at bounding box center [358, 304] width 281 height 30
click at [846, 409] on div "Created (Sent To Provider) Grubhub 09/19/2025 5:39 PM EDT Not Assigned Driver G…" at bounding box center [774, 496] width 442 height 208
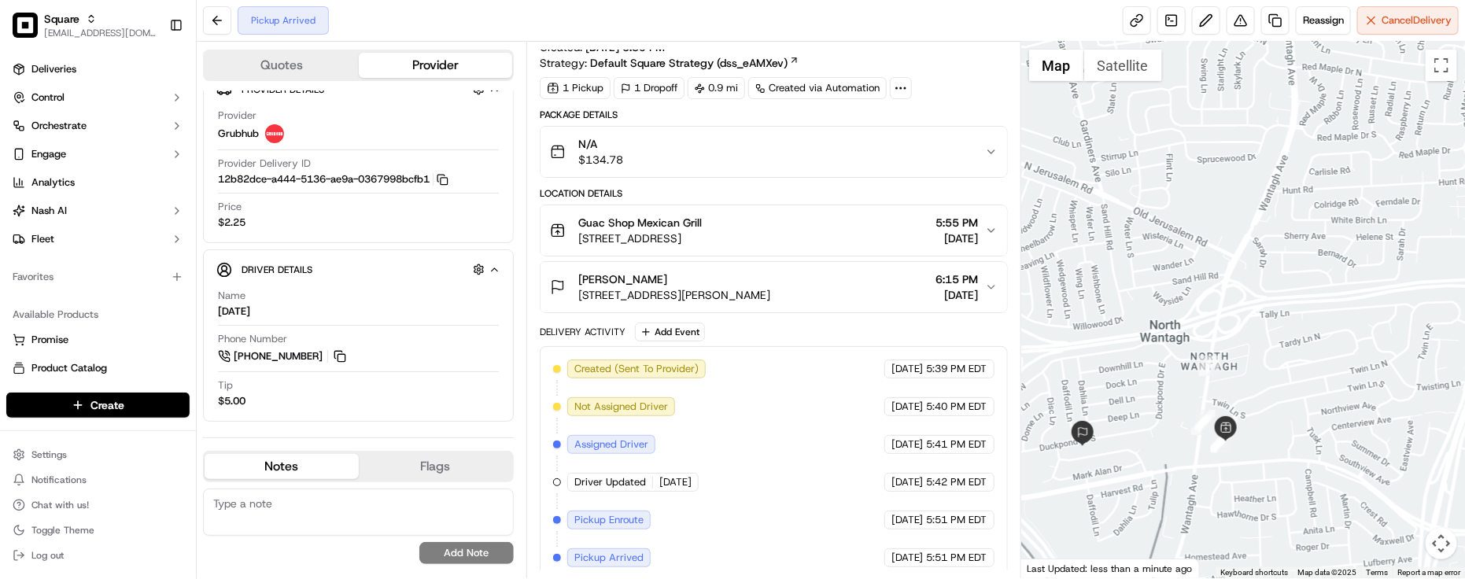
scroll to position [46, 0]
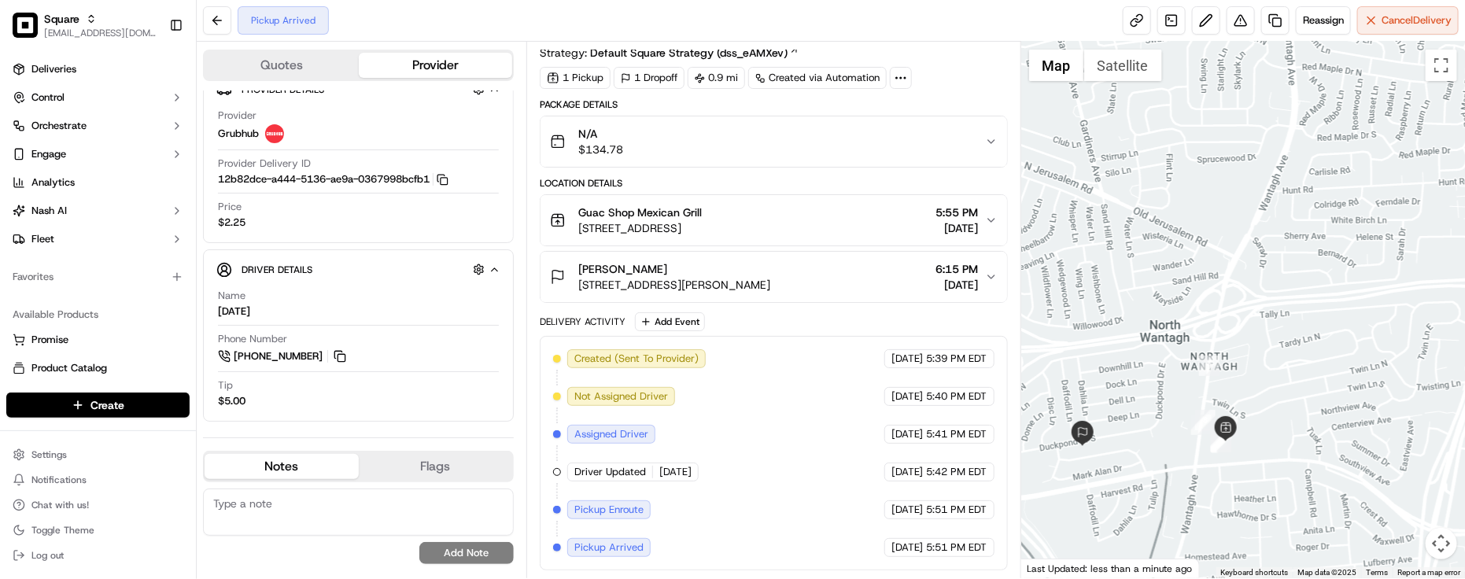
click at [822, 445] on div "Created (Sent To Provider) Grubhub 09/19/2025 5:39 PM EDT Not Assigned Driver G…" at bounding box center [774, 453] width 442 height 208
click at [901, 548] on span "[DATE]" at bounding box center [908, 548] width 32 height 14
click at [699, 461] on div "Created (Sent To Provider) Grubhub 09/19/2025 5:39 PM EDT Not Assigned Driver G…" at bounding box center [774, 453] width 442 height 208
click at [450, 325] on div at bounding box center [358, 325] width 281 height 1
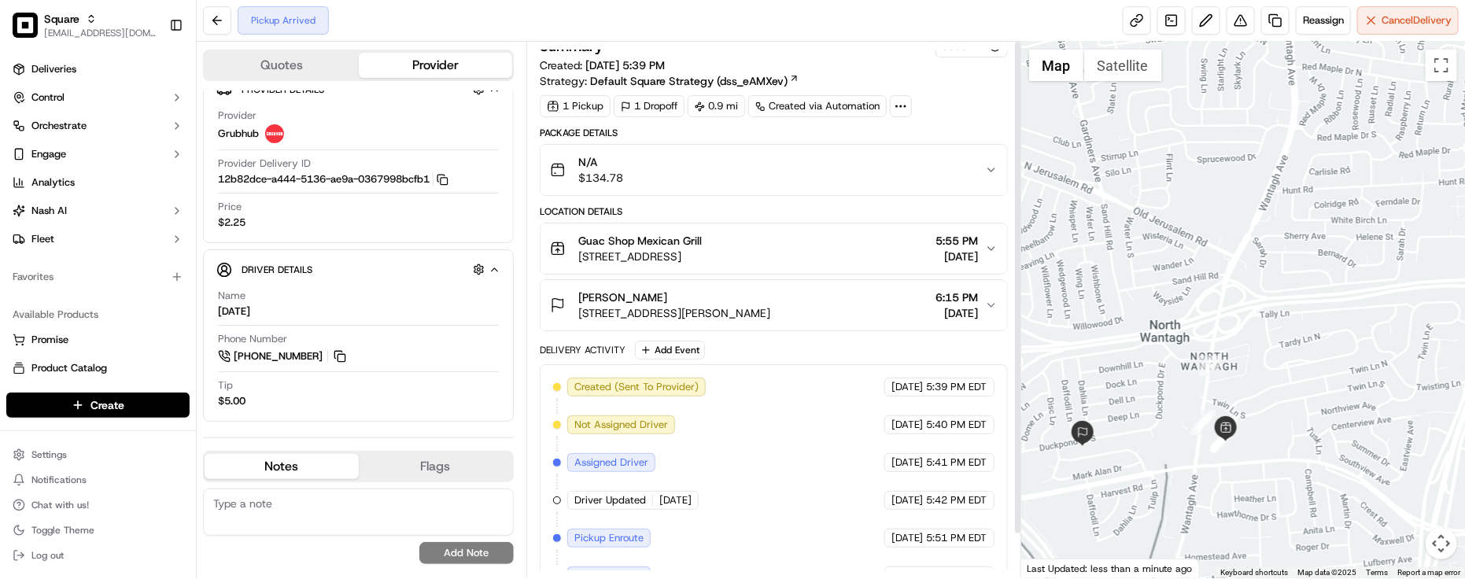
scroll to position [0, 0]
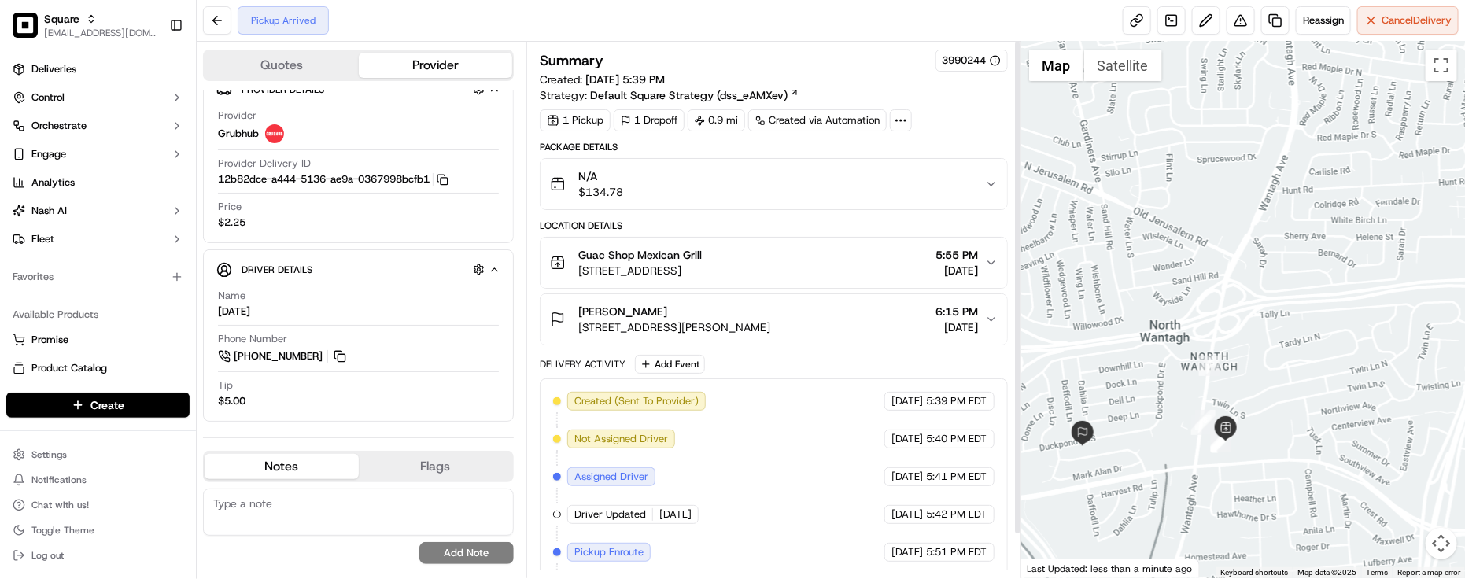
click at [708, 479] on div "Created (Sent To Provider) Grubhub 09/19/2025 5:39 PM EDT Not Assigned Driver G…" at bounding box center [774, 496] width 442 height 208
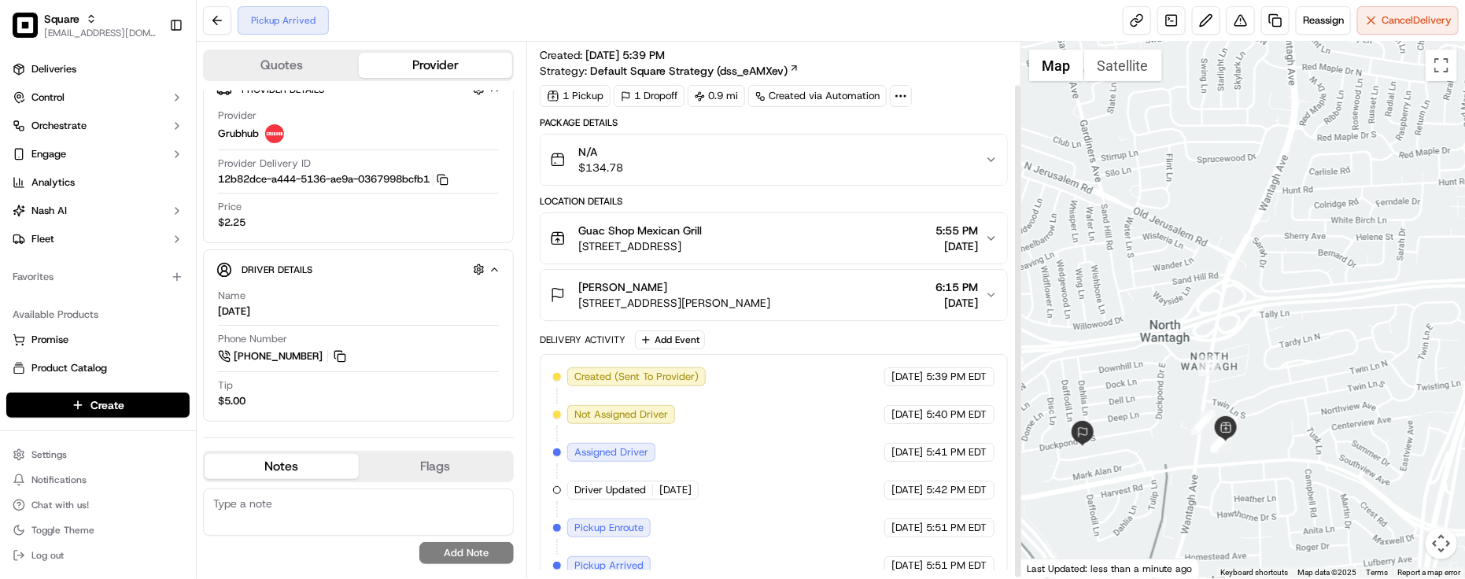
scroll to position [46, 0]
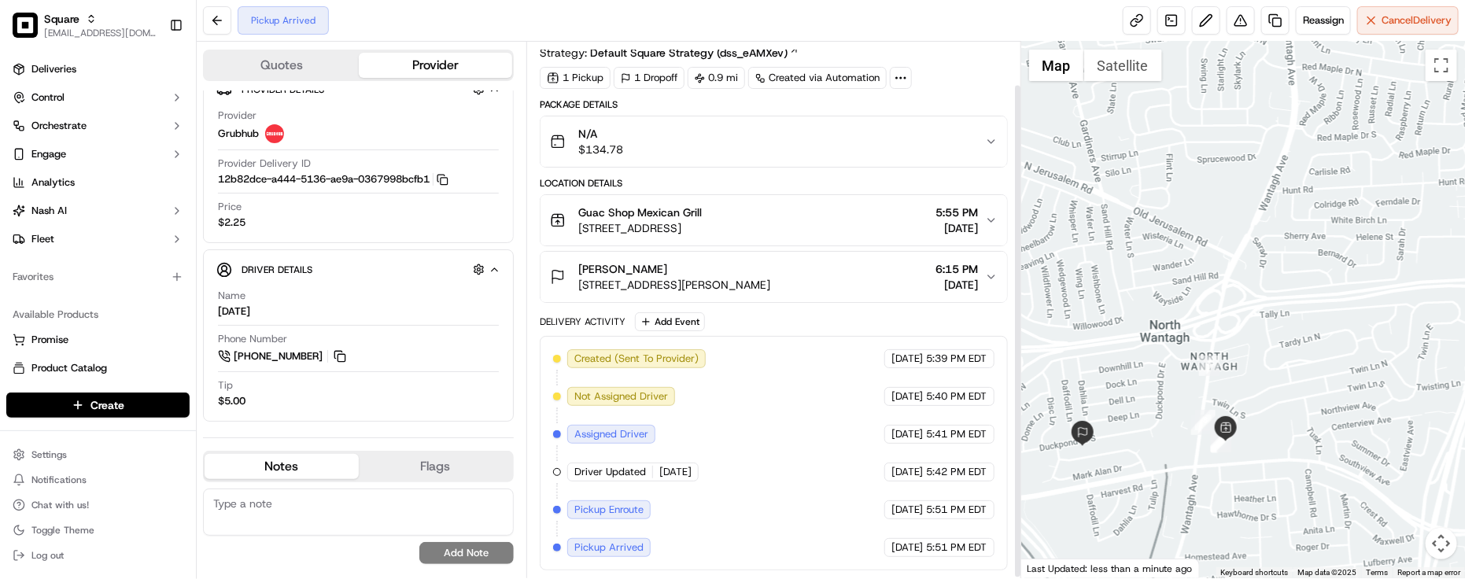
click at [421, 532] on textarea at bounding box center [358, 512] width 311 height 47
click at [847, 427] on div "Created (Sent To Provider) Grubhub 09/19/2025 5:39 PM EDT Not Assigned Driver G…" at bounding box center [774, 453] width 442 height 208
click at [630, 18] on div "Pickup Arrived Reassign Cancel Delivery" at bounding box center [831, 21] width 1269 height 42
click at [398, 526] on textarea at bounding box center [358, 512] width 311 height 47
paste textarea "Caller Information: Merchant -"
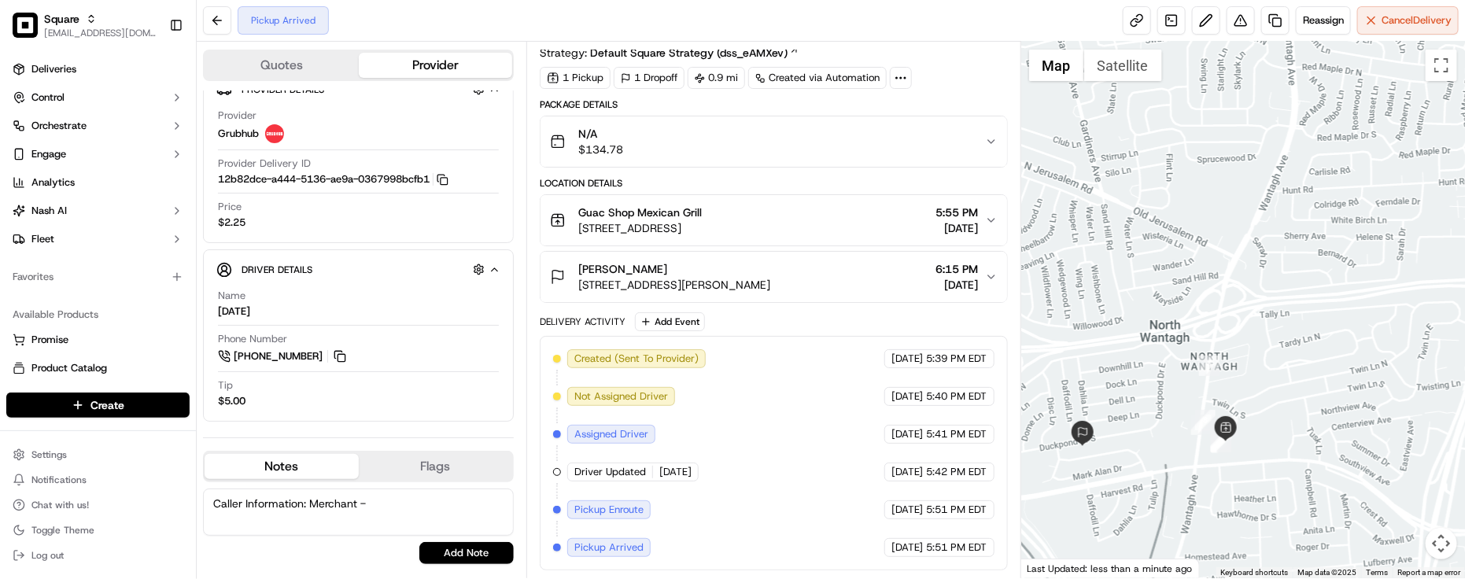
click at [419, 501] on textarea "Caller Information: Merchant -" at bounding box center [358, 512] width 311 height 47
paste textarea "Reason for call: Cancellation"
click at [364, 537] on div "Caller Information: Merchant - Reason for call: The driver came to the store an…" at bounding box center [358, 527] width 311 height 76
click at [362, 532] on textarea "Caller Information: Merchant - Reason for call: The driver came to the store an…" at bounding box center [358, 512] width 311 height 47
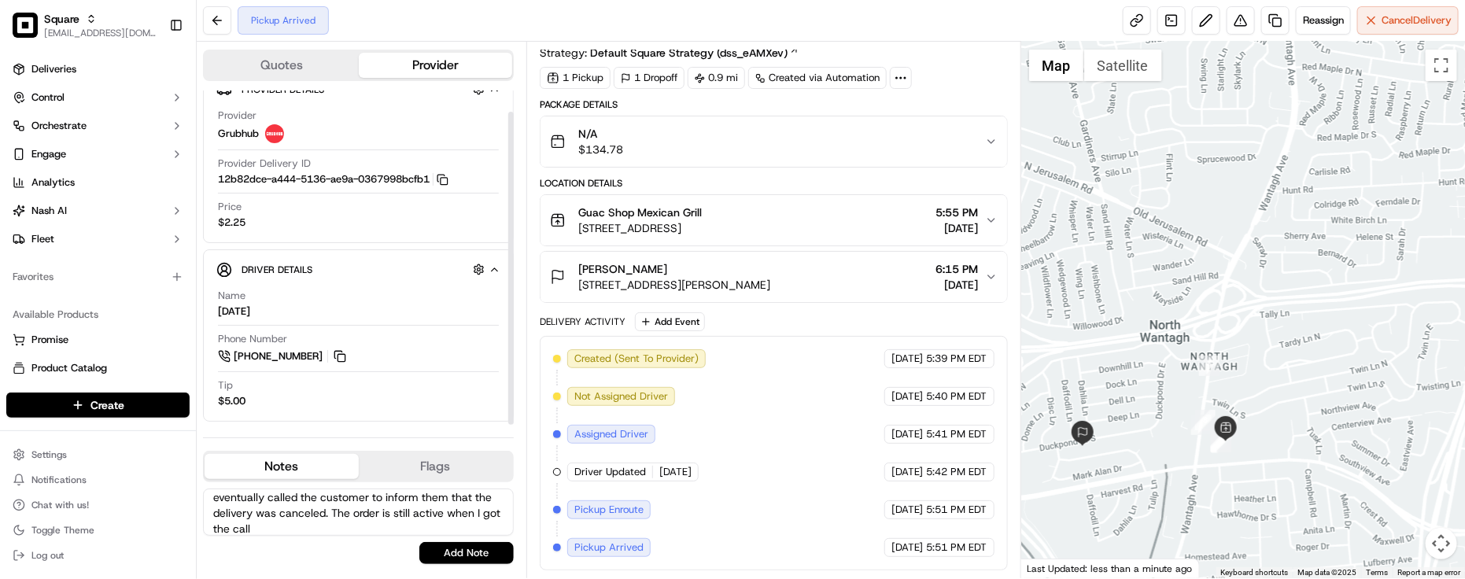
click at [383, 335] on div "Phone Number +1 631 353 5858" at bounding box center [358, 348] width 281 height 33
click at [333, 525] on textarea "Caller Information: Merchant - Reason for call: The driver came to the store an…" at bounding box center [358, 512] width 311 height 47
click at [334, 525] on textarea "Caller Information: Merchant - Reason for call: The driver came to the store an…" at bounding box center [358, 512] width 311 height 47
type textarea "Caller Information: Merchant - Reason for call: The driver came to the store an…"
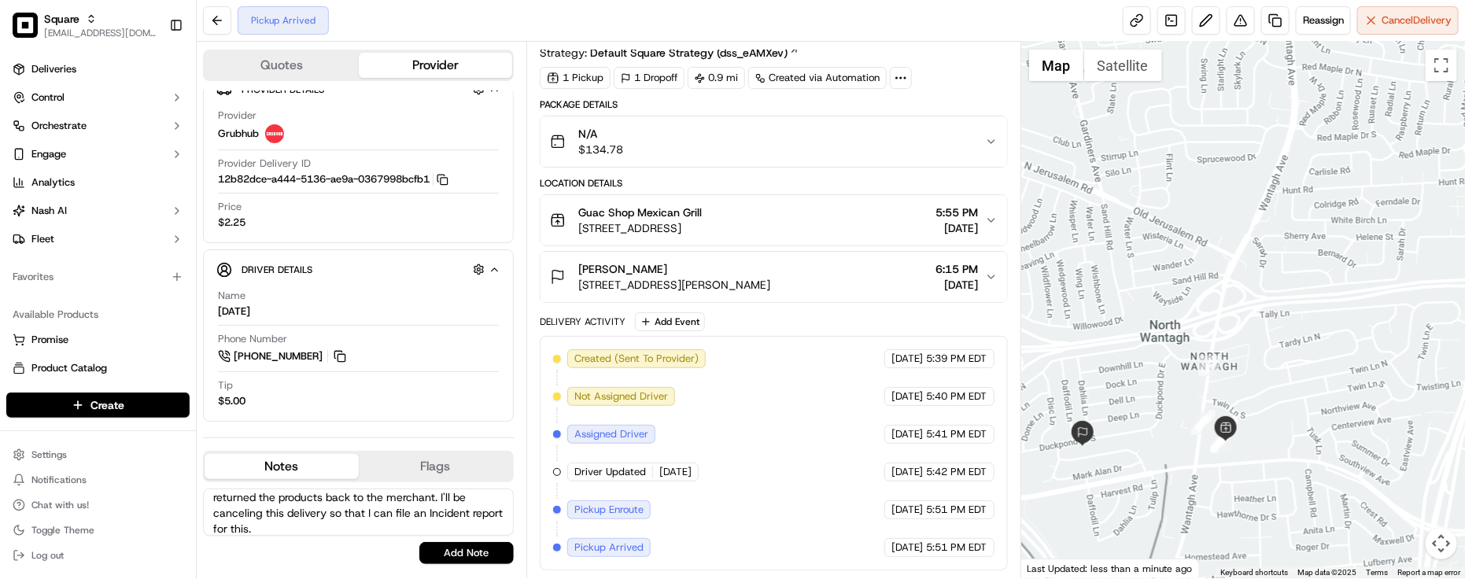
click at [469, 552] on button "Add Note" at bounding box center [466, 553] width 94 height 22
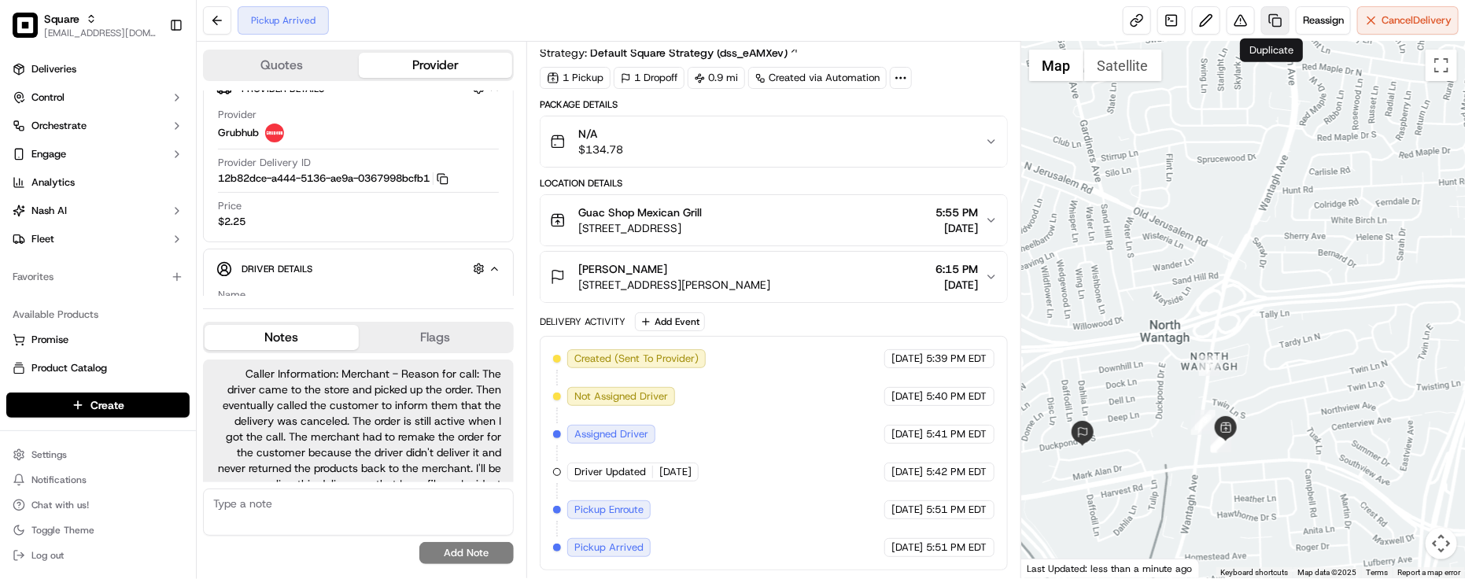
scroll to position [44, 0]
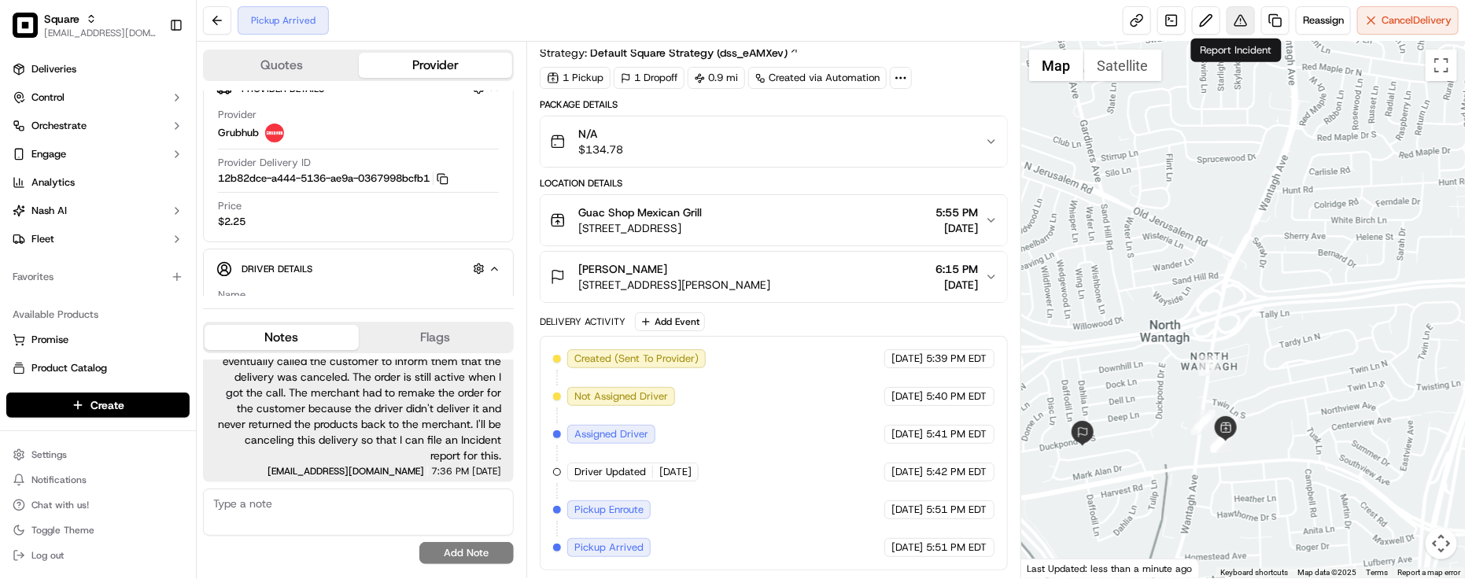
click at [1240, 29] on button at bounding box center [1241, 20] width 28 height 28
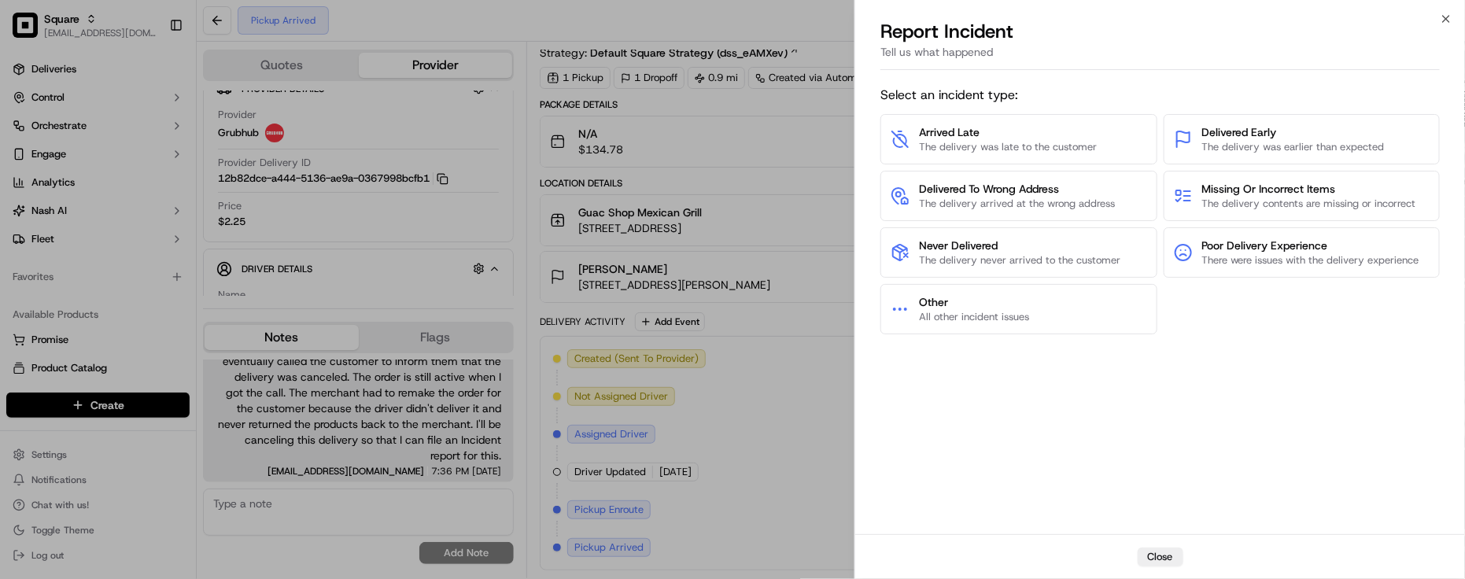
drag, startPoint x: 737, startPoint y: 319, endPoint x: 874, endPoint y: 261, distance: 149.5
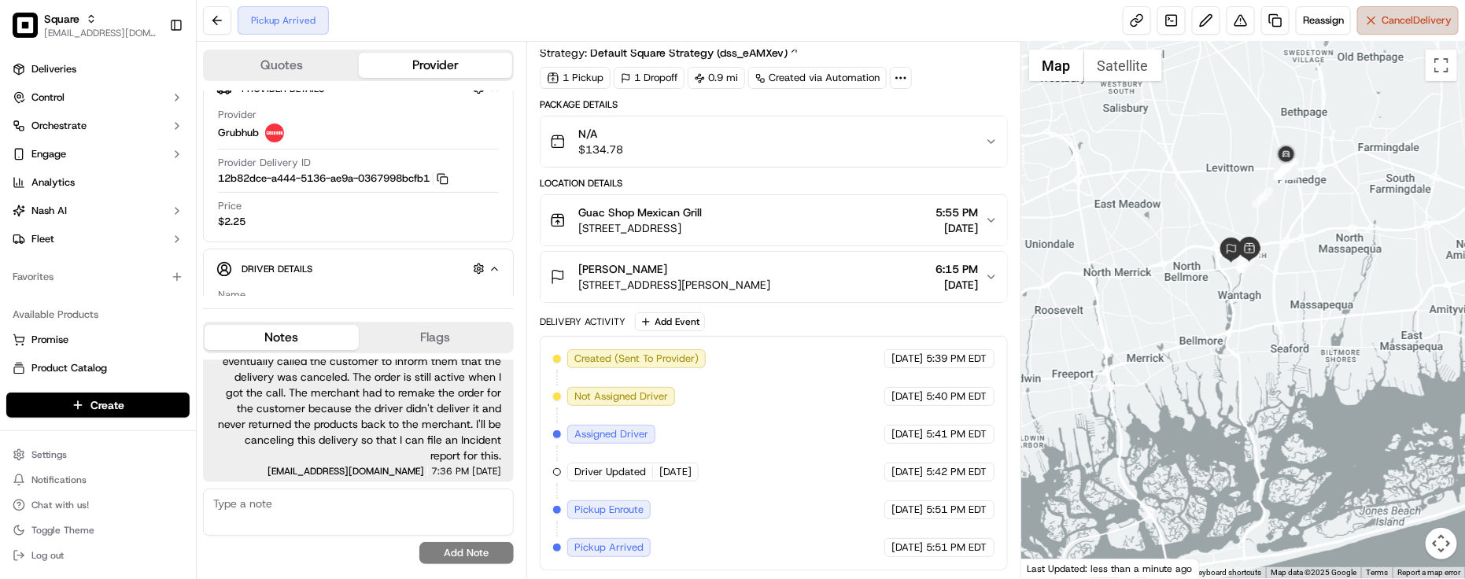
click at [1368, 20] on button "Cancel Delivery" at bounding box center [1409, 20] width 102 height 28
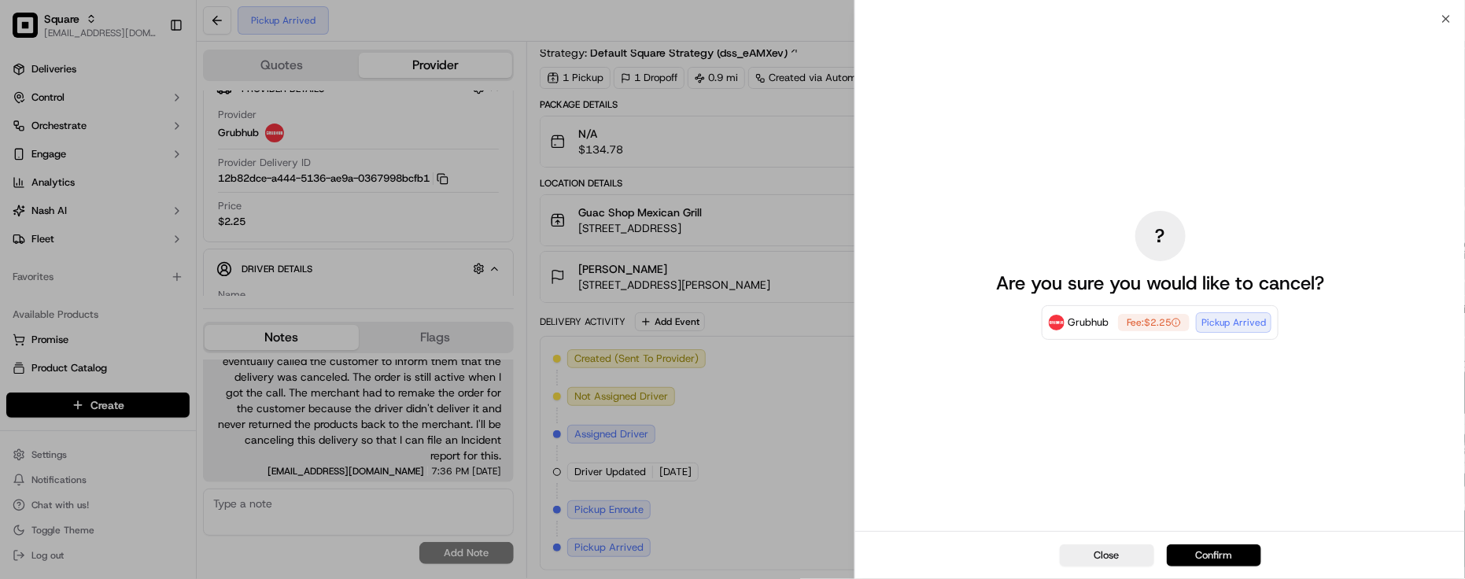
click at [1224, 545] on button "Confirm" at bounding box center [1214, 556] width 94 height 22
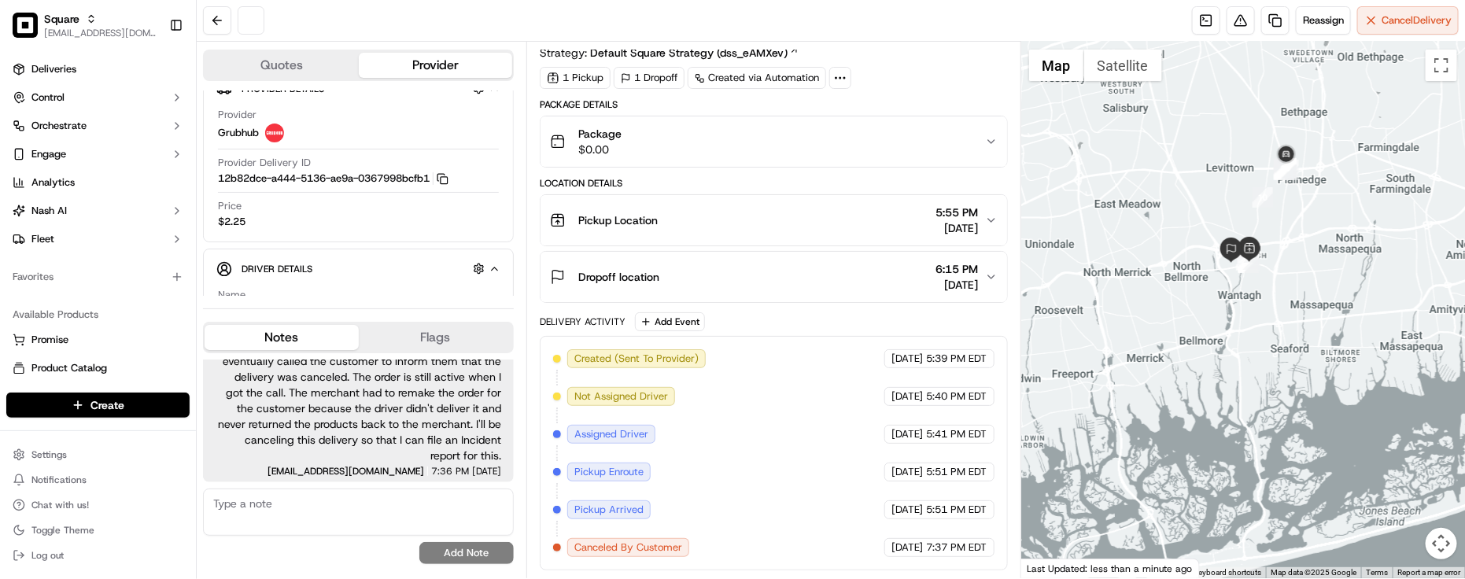
click at [789, 412] on div "Created (Sent To Provider) Grubhub 09/19/2025 5:39 PM EDT Not Assigned Driver G…" at bounding box center [774, 453] width 442 height 208
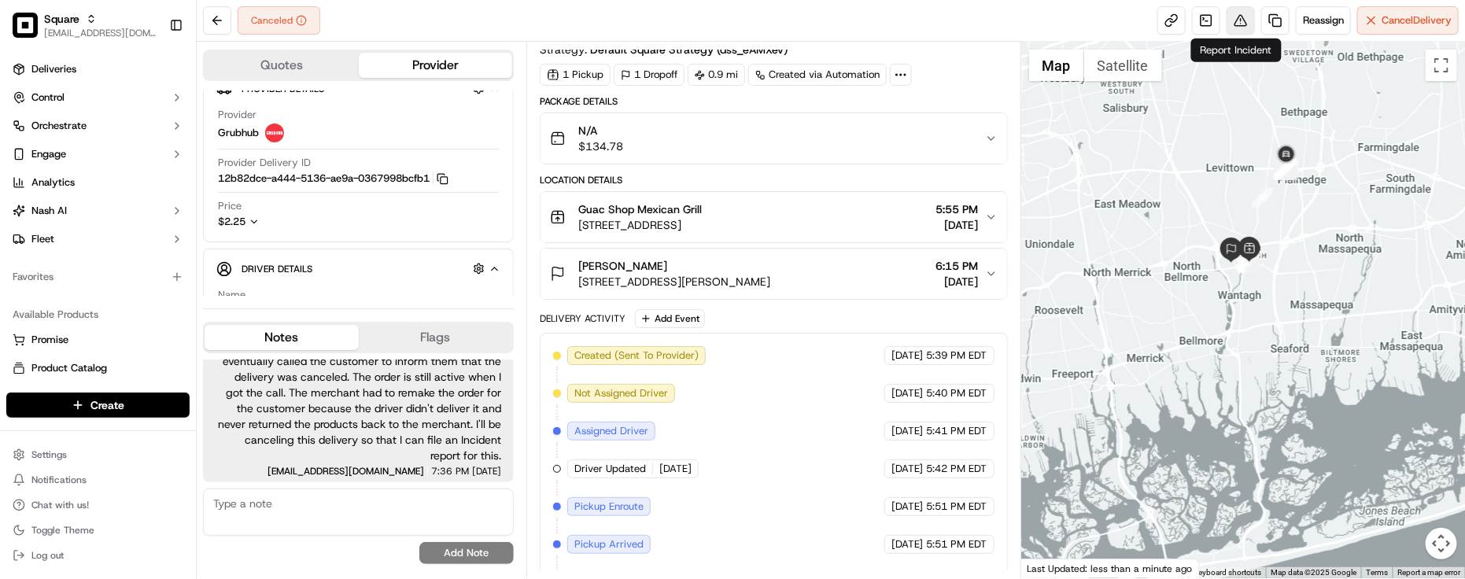
click at [1237, 28] on button at bounding box center [1241, 20] width 28 height 28
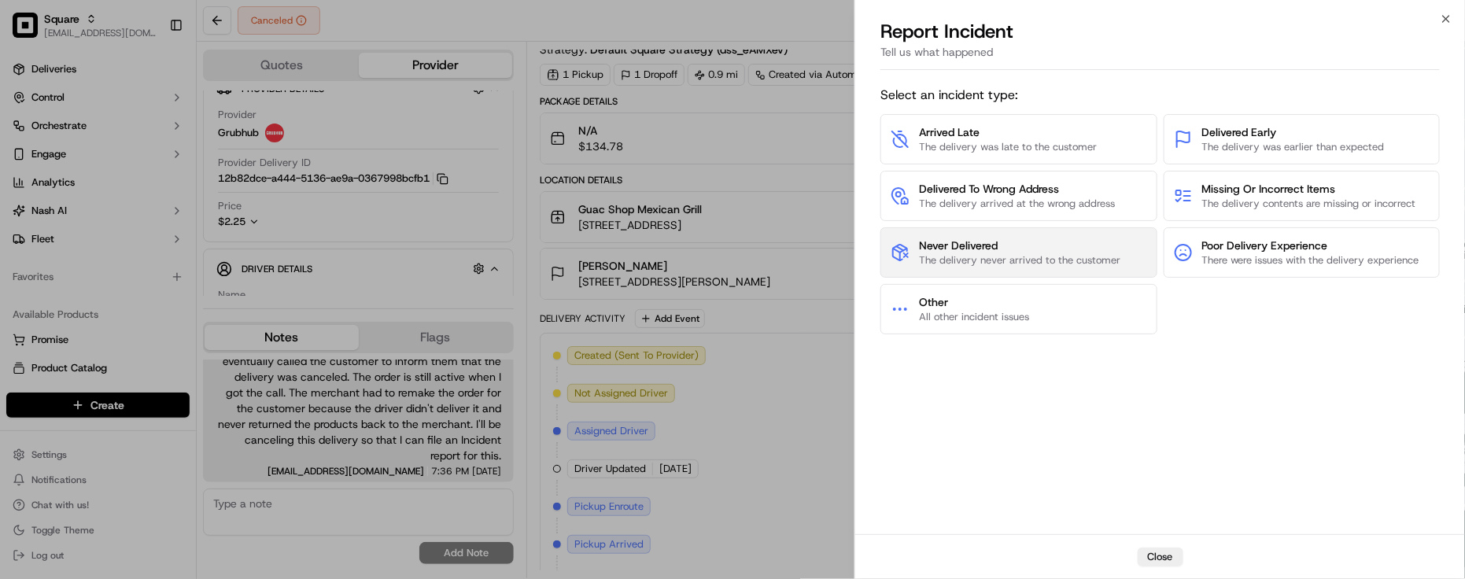
click at [1090, 262] on span "The delivery never arrived to the customer" at bounding box center [1019, 260] width 201 height 14
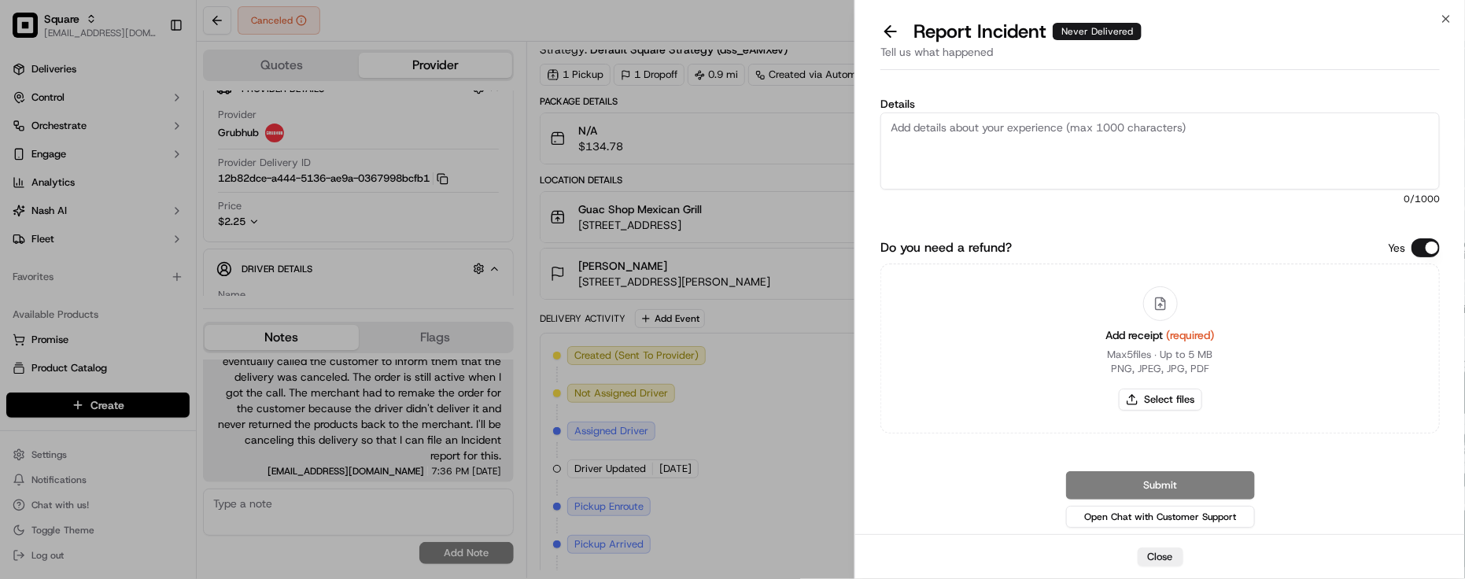
click at [1406, 249] on div "Yes" at bounding box center [1414, 247] width 52 height 19
click at [1415, 249] on button "Do you need a refund?" at bounding box center [1426, 247] width 28 height 19
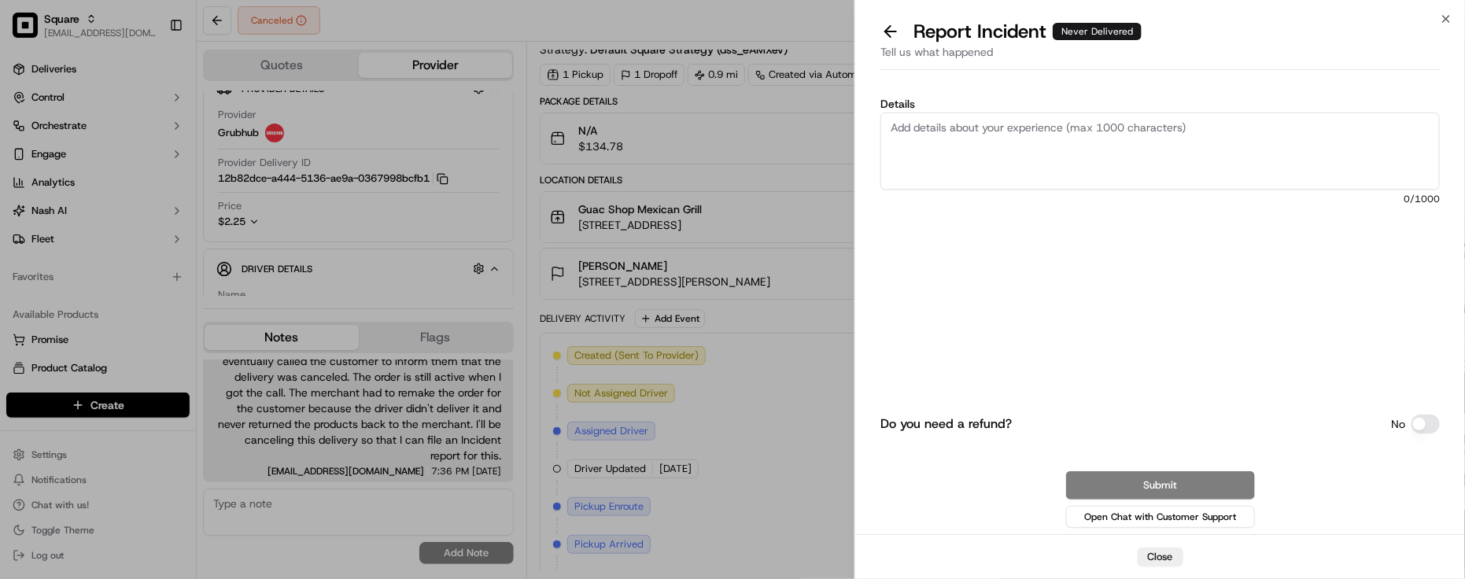
click at [1240, 110] on div "Details 0 /1000" at bounding box center [1161, 184] width 560 height 173
click at [1213, 120] on textarea "Details" at bounding box center [1161, 151] width 560 height 77
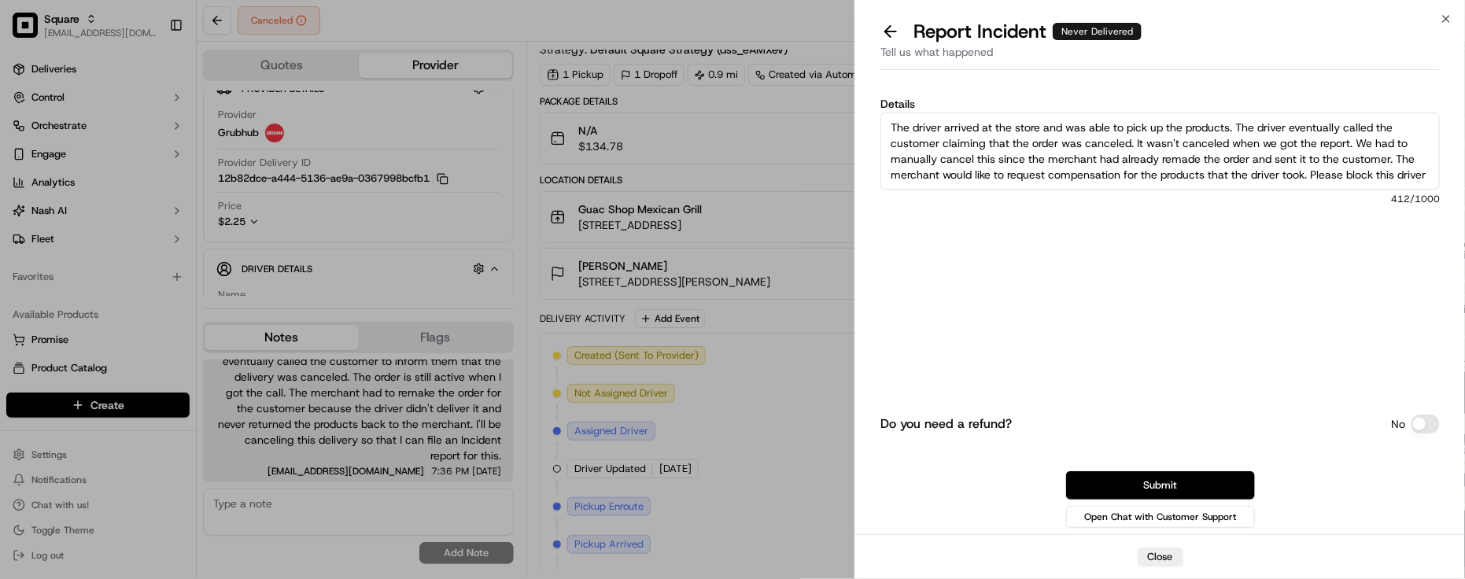
scroll to position [9, 0]
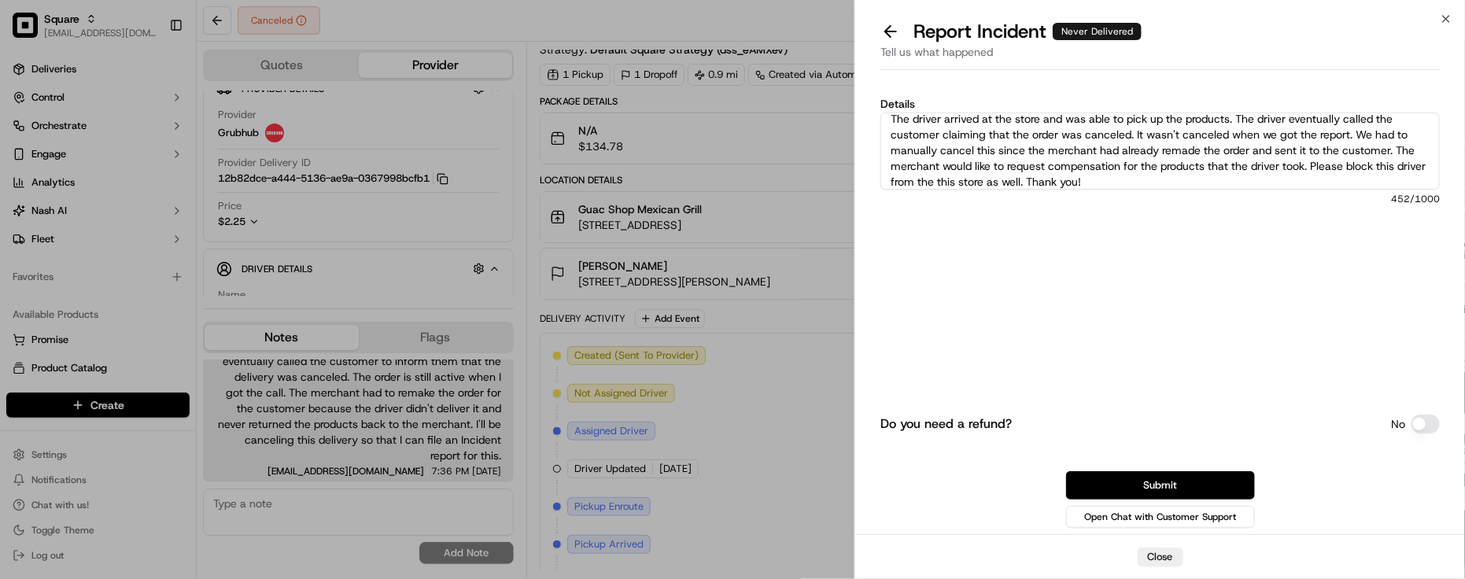
click at [1111, 352] on div "Do you need a refund? No Submit Open Chat with Customer Support" at bounding box center [1161, 409] width 560 height 244
click at [1127, 394] on div "Do you need a refund? No Submit Open Chat with Customer Support" at bounding box center [1161, 409] width 560 height 244
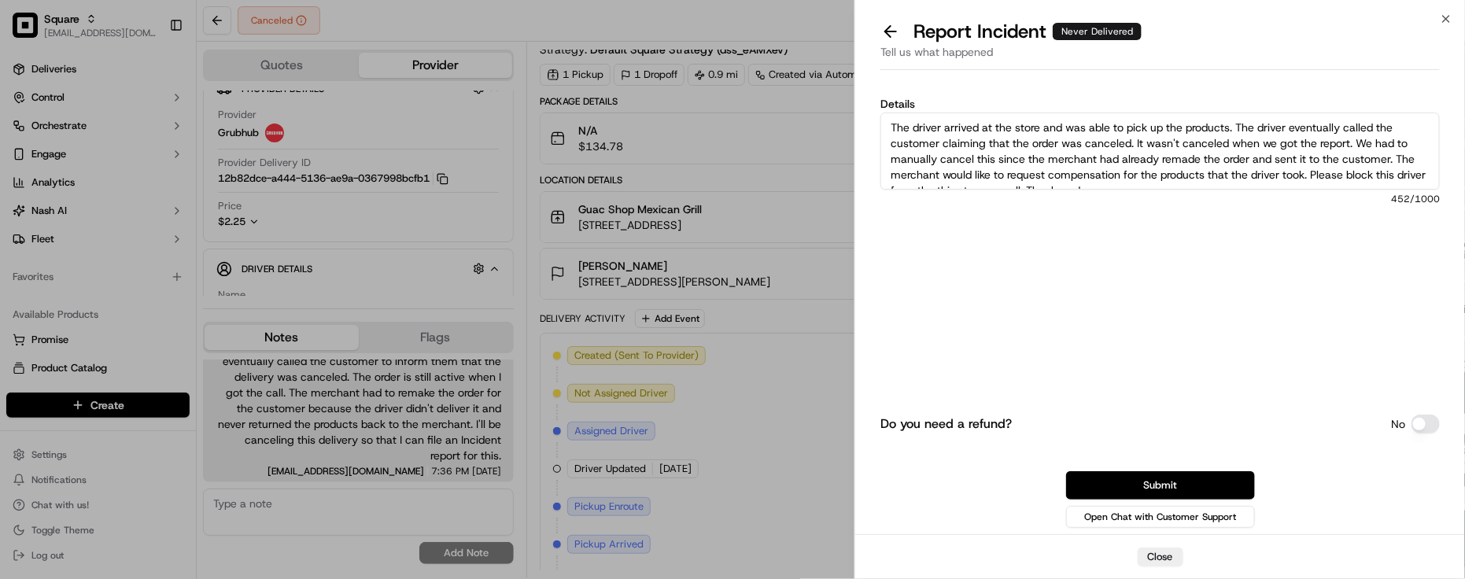
drag, startPoint x: 1166, startPoint y: 182, endPoint x: 762, endPoint y: 69, distance: 419.1
click at [762, 69] on body "Square lseguiran@nashhelp.com Toggle Sidebar Deliveries Control Orchestrate Eng…" at bounding box center [732, 289] width 1465 height 579
paste textarea "picked up the products. Later, the driver called the customer saying the order …"
click at [1049, 246] on div "Details The driver arrived at the store and picked up the products. Later, the …" at bounding box center [1161, 184] width 560 height 173
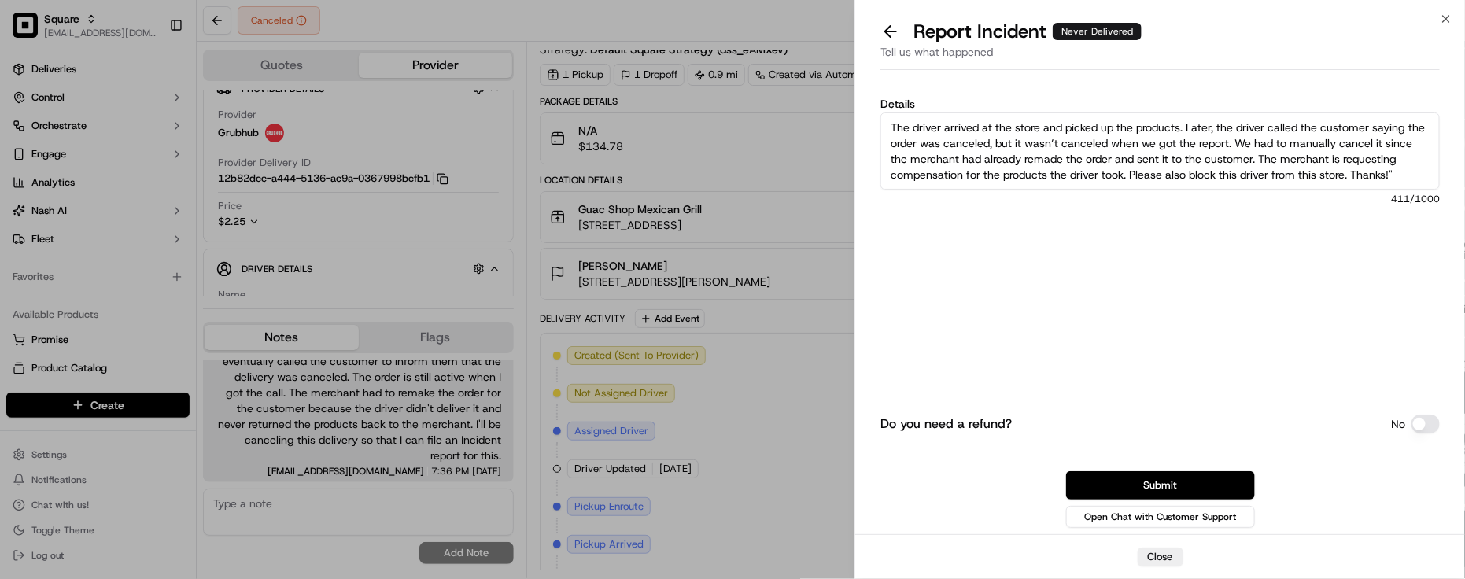
click at [955, 175] on textarea "The driver arrived at the store and picked up the products. Later, the driver c…" at bounding box center [1161, 151] width 560 height 77
click at [958, 179] on textarea "The driver arrived at the store and picked up the products. Later, the driver c…" at bounding box center [1161, 151] width 560 height 77
click at [1008, 166] on textarea "The driver arrived at the store and picked up the products. Later, the driver c…" at bounding box center [1161, 151] width 560 height 77
click at [1022, 170] on textarea "The driver arrived at the store and picked up the products. Later, the driver c…" at bounding box center [1161, 151] width 560 height 77
click at [1047, 165] on textarea "The driver arrived at the store and picked up the products. Later, the driver c…" at bounding box center [1161, 151] width 560 height 77
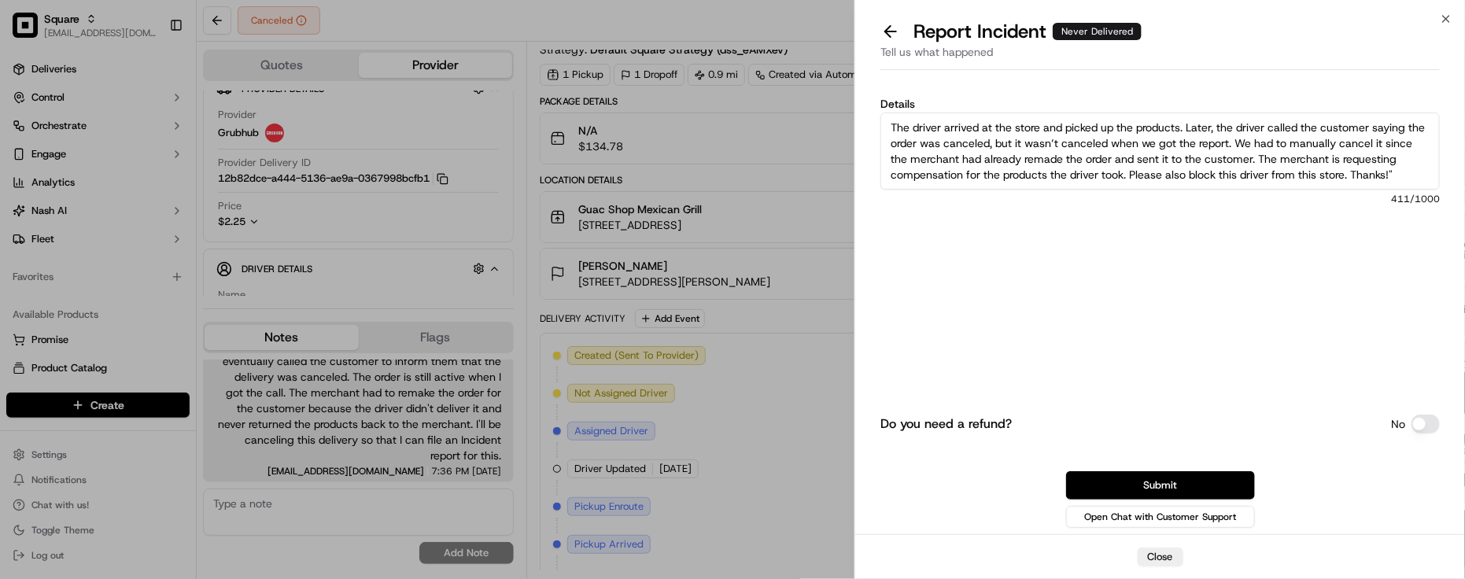
click at [1033, 168] on textarea "The driver arrived at the store and picked up the products. Later, the driver c…" at bounding box center [1161, 151] width 560 height 77
click at [1025, 168] on textarea "The driver arrived at the store and picked up the products. Later, the driver c…" at bounding box center [1161, 151] width 560 height 77
click at [1010, 173] on textarea "The driver arrived at the store and picked up the products. Later, the driver c…" at bounding box center [1161, 151] width 560 height 77
click at [993, 199] on span "411 /1000" at bounding box center [1161, 199] width 560 height 13
click at [960, 185] on textarea "The driver arrived at the store and picked up the products. Later, the driver c…" at bounding box center [1161, 151] width 560 height 77
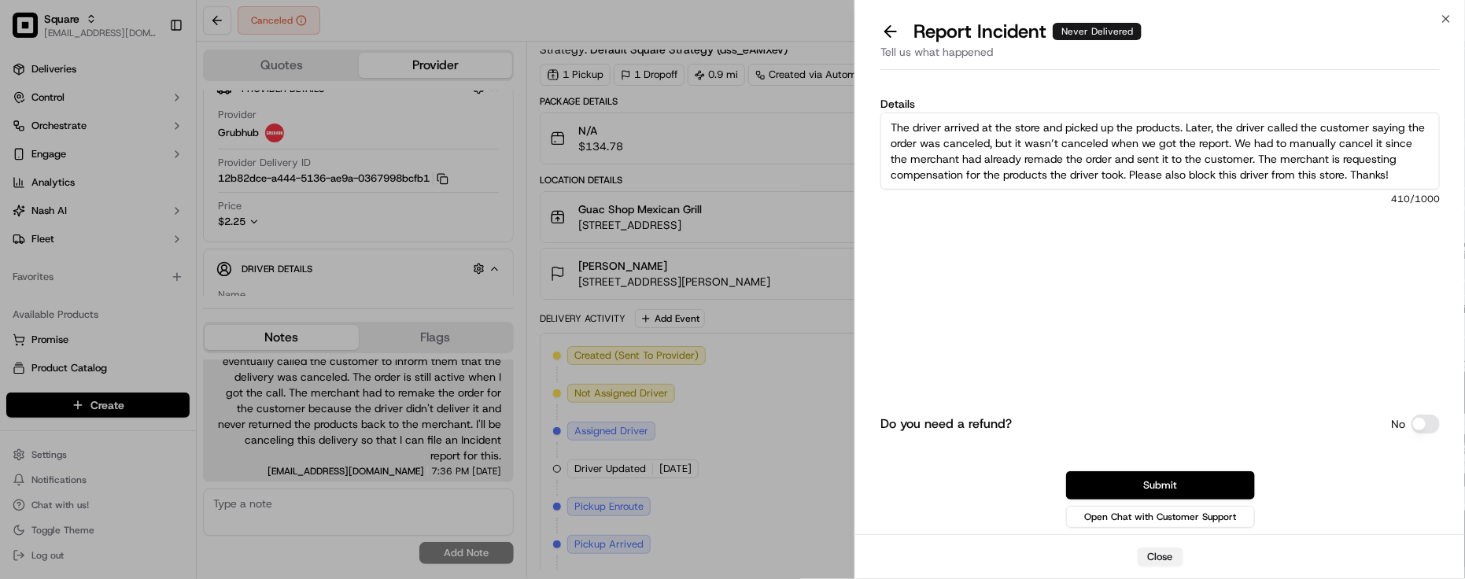
type textarea "The driver arrived at the store and picked up the products. Later, the driver c…"
click at [1158, 561] on button "Close" at bounding box center [1161, 557] width 46 height 19
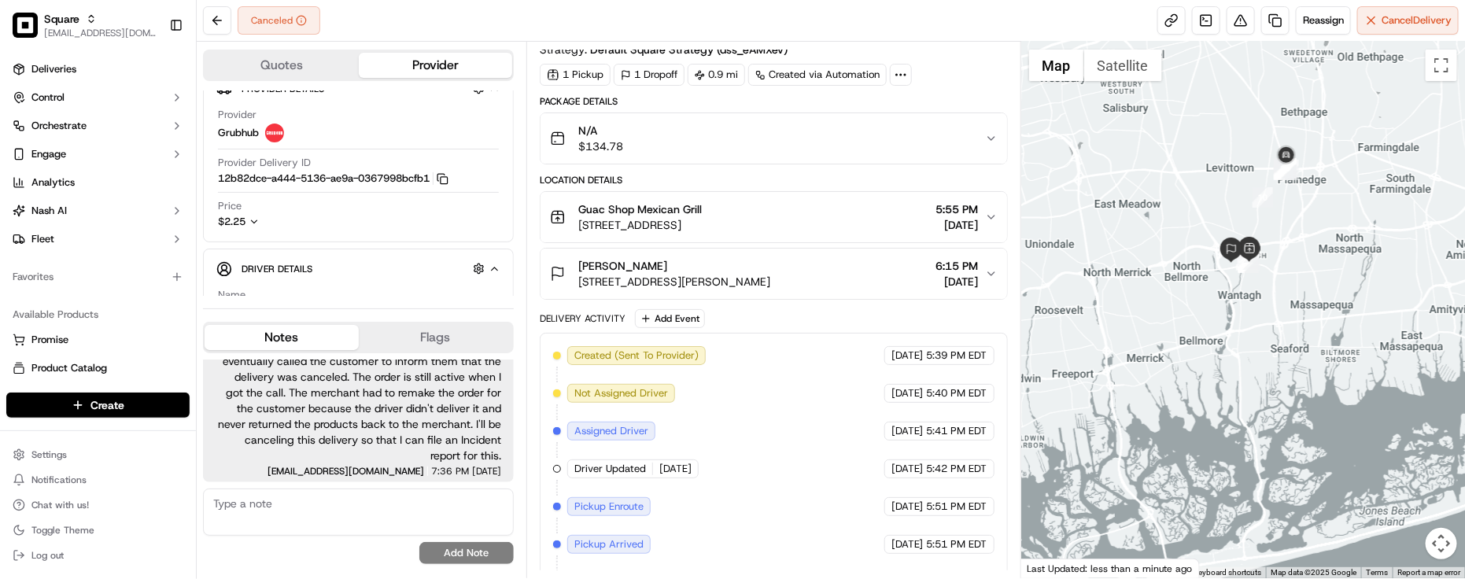
click at [784, 523] on div "Created (Sent To Provider) Grubhub 09/19/2025 5:39 PM EDT Not Assigned Driver G…" at bounding box center [774, 469] width 442 height 246
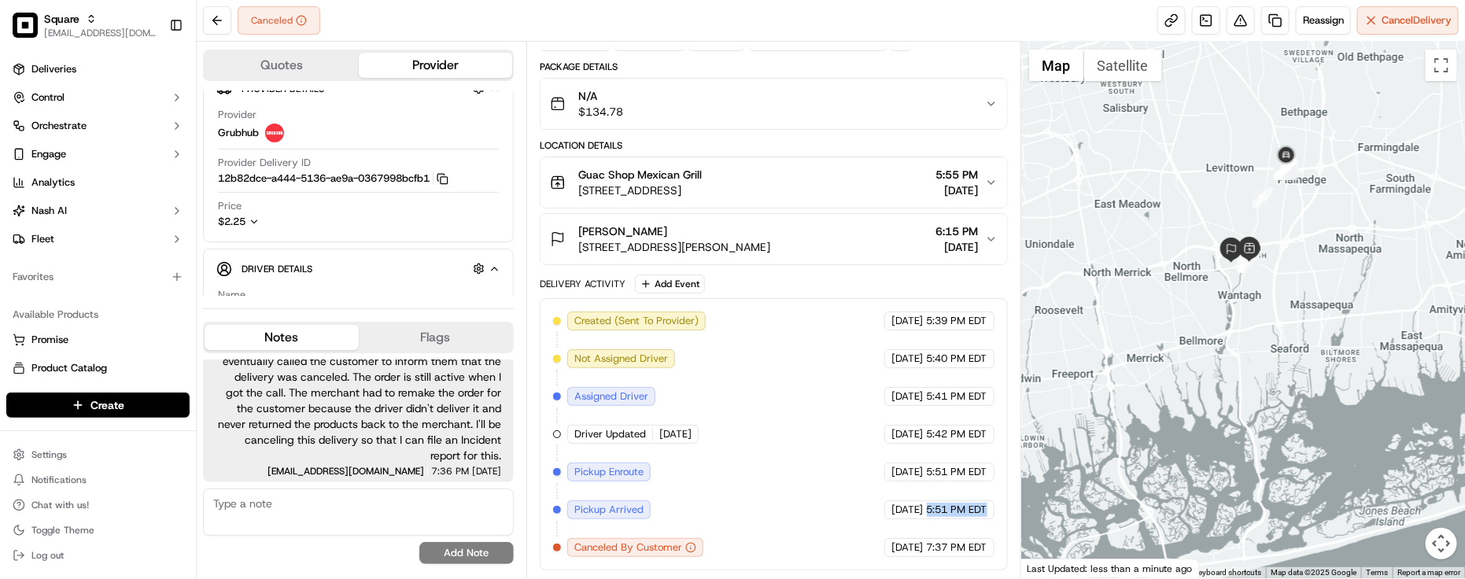
drag, startPoint x: 926, startPoint y: 513, endPoint x: 985, endPoint y: 508, distance: 59.3
click at [985, 508] on span "5:51 PM EDT" at bounding box center [957, 510] width 61 height 14
copy span "5:51 PM EDT"
click at [813, 375] on div "Created (Sent To Provider) Grubhub 09/19/2025 5:39 PM EDT Not Assigned Driver G…" at bounding box center [774, 435] width 442 height 246
click at [1244, 9] on button at bounding box center [1241, 20] width 28 height 28
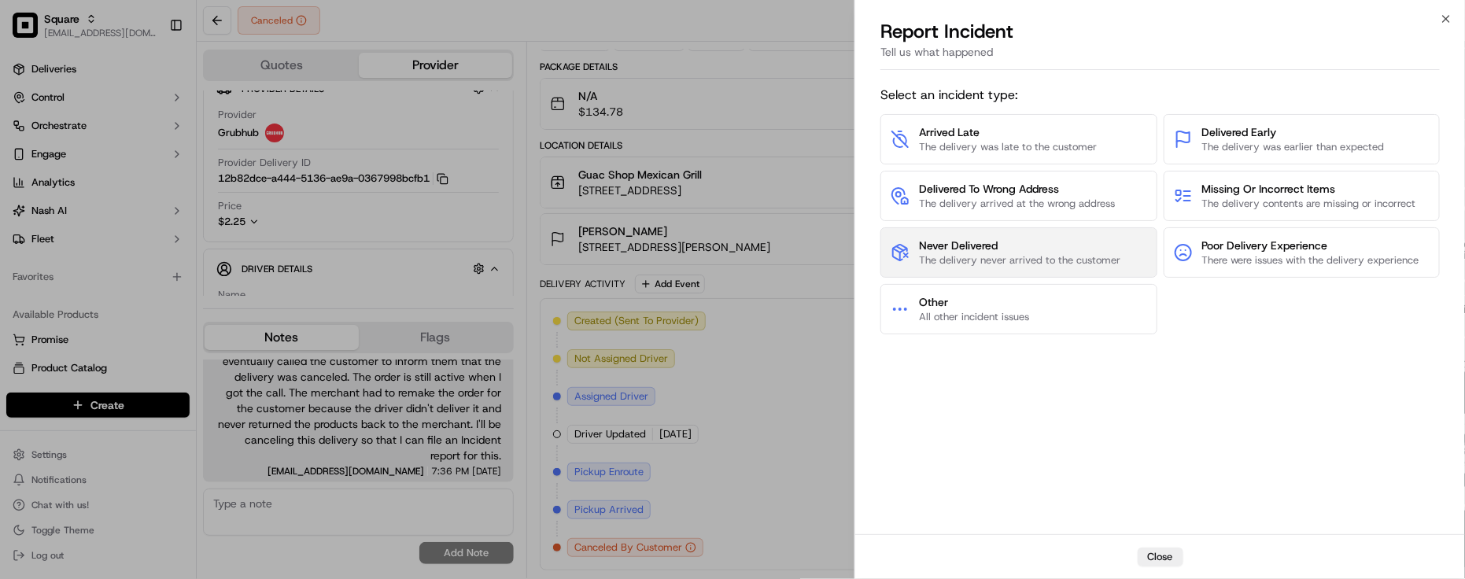
click at [1132, 257] on button "Never Delivered The delivery never arrived to the customer" at bounding box center [1019, 252] width 276 height 50
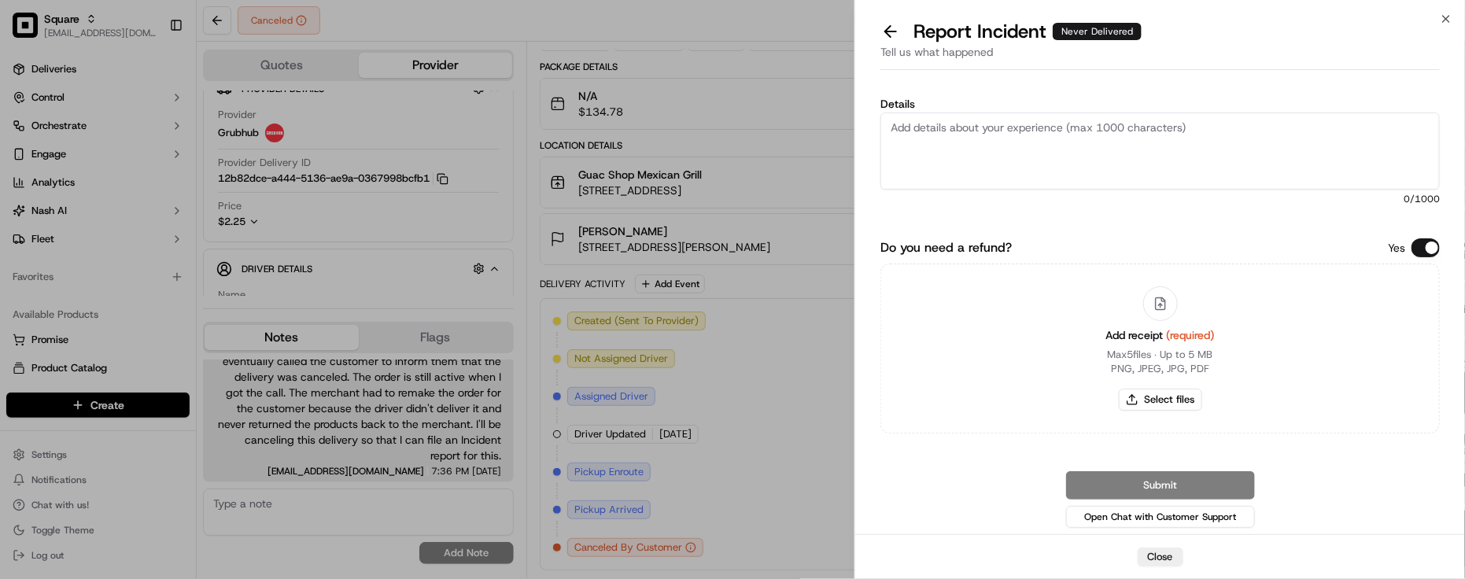
click at [1107, 152] on textarea "Details" at bounding box center [1161, 151] width 560 height 77
paste textarea "The driver arrived at the store and picked up the products. Later, the driver c…"
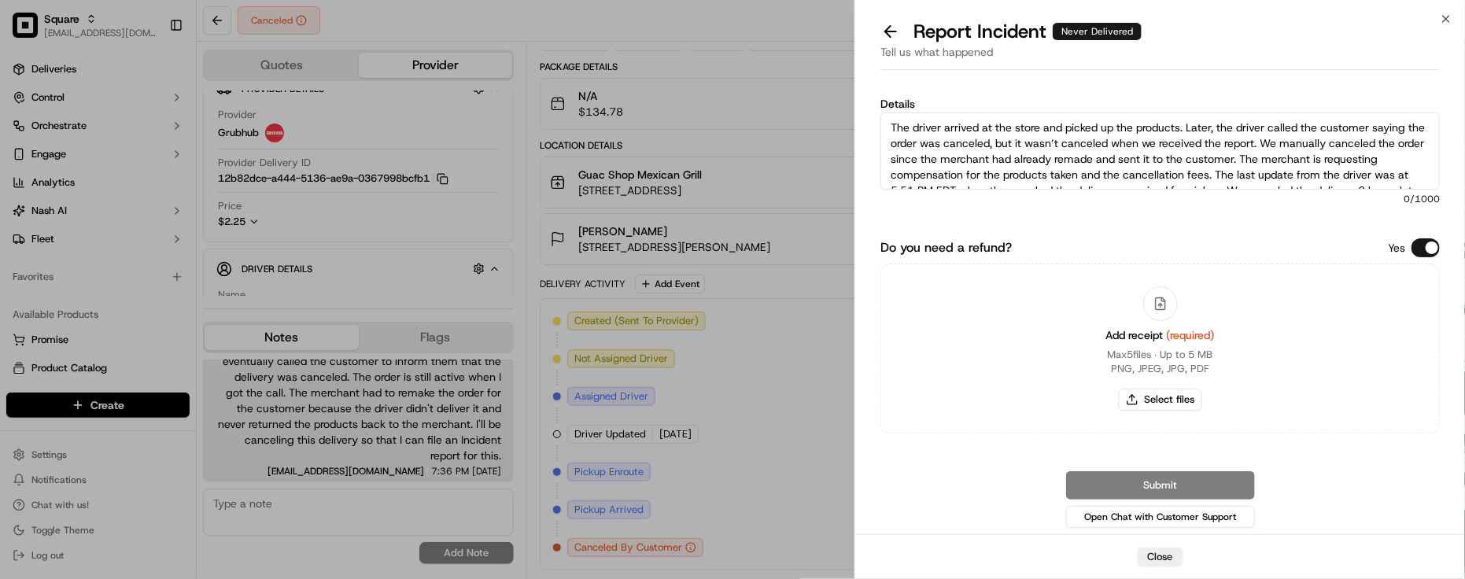
scroll to position [24, 0]
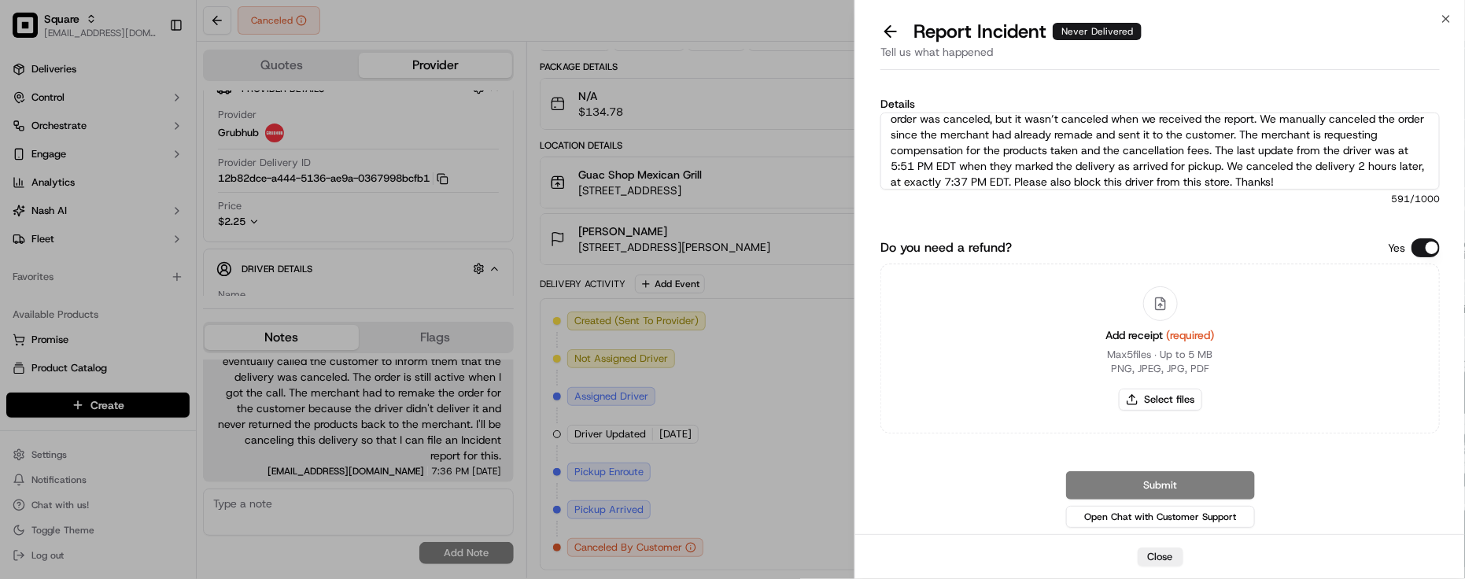
type textarea "The driver arrived at the store and picked up the products. Later, the driver c…"
click at [1417, 231] on div "Details The driver arrived at the store and picked up the products. Later, the …" at bounding box center [1161, 310] width 560 height 442
click at [1426, 241] on button "Do you need a refund?" at bounding box center [1426, 247] width 28 height 19
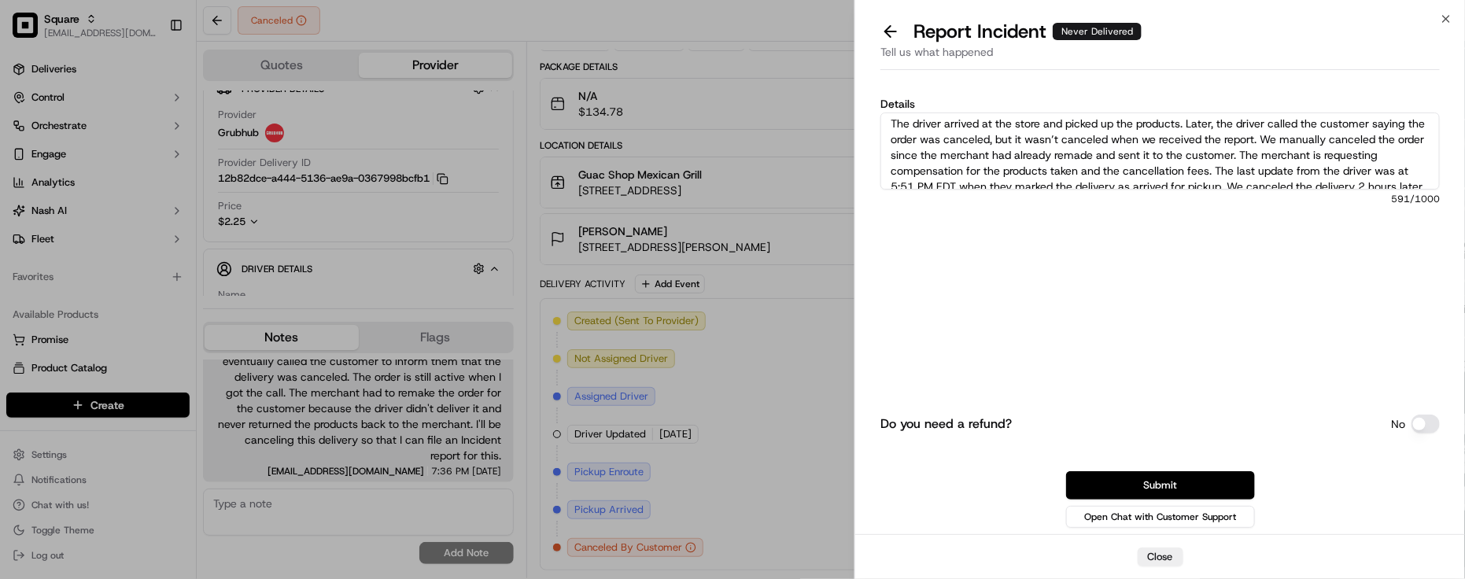
scroll to position [0, 0]
click at [1169, 480] on button "Submit" at bounding box center [1160, 485] width 189 height 28
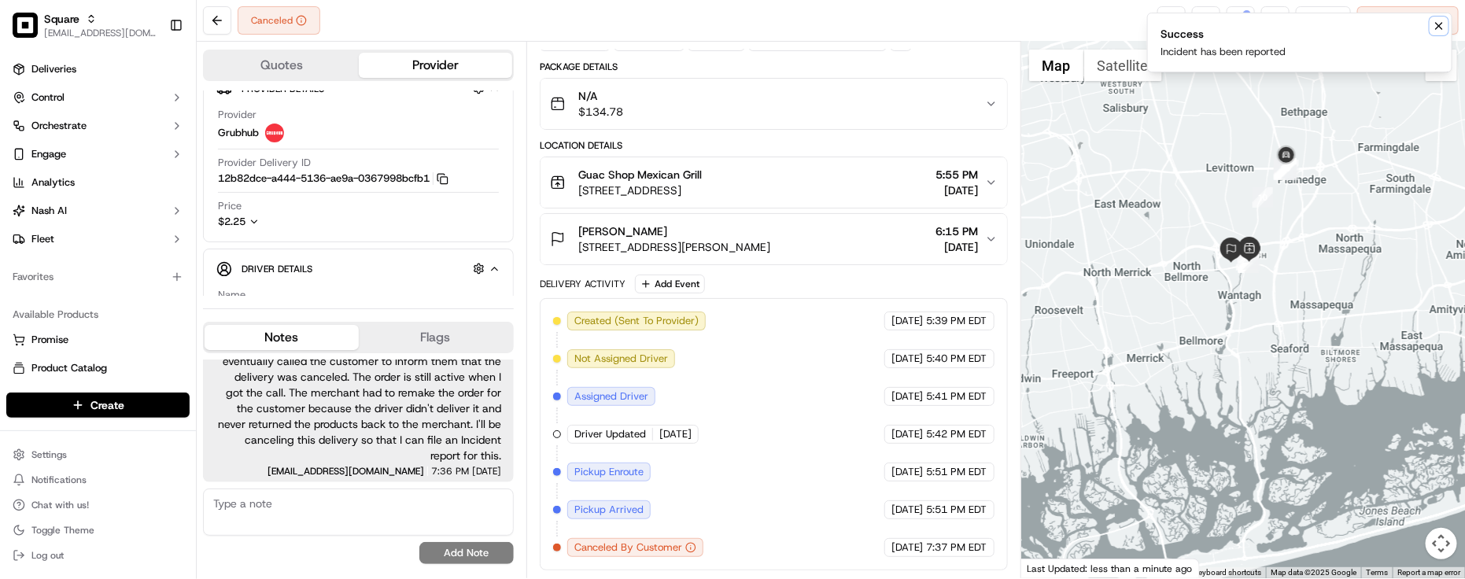
click at [1439, 35] on button "Notifications (F8)" at bounding box center [1439, 26] width 19 height 19
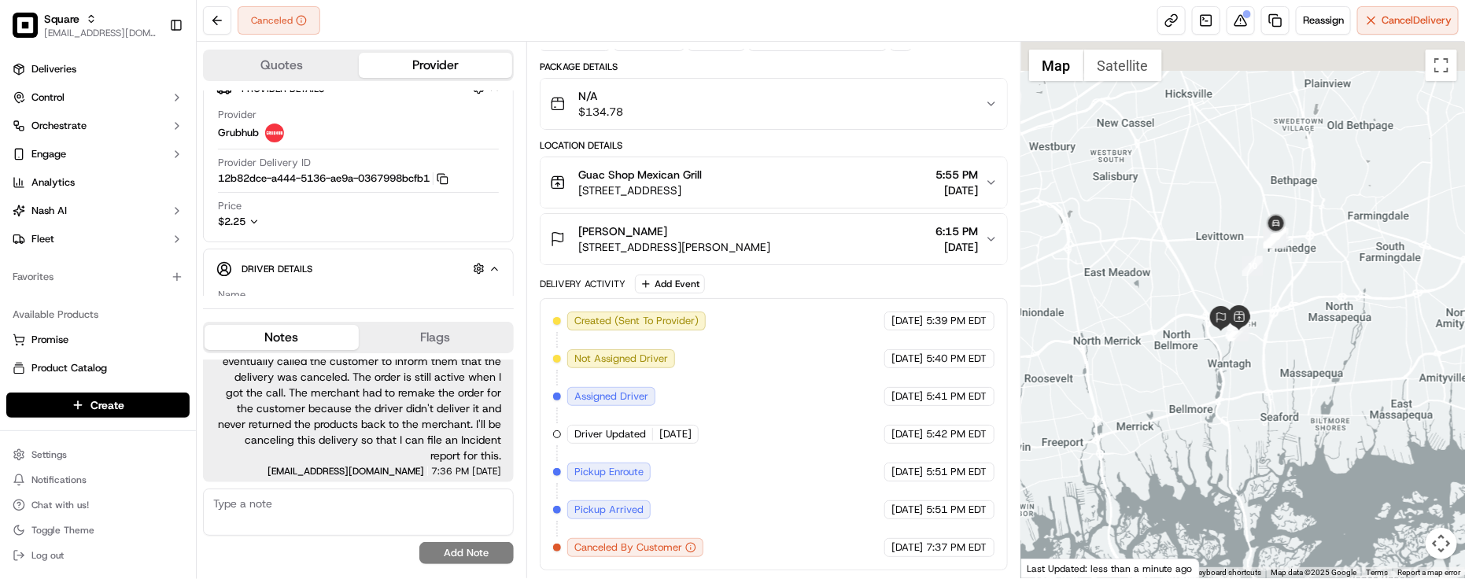
drag, startPoint x: 1317, startPoint y: 237, endPoint x: 1309, endPoint y: 299, distance: 62.7
click at [1309, 299] on div at bounding box center [1244, 310] width 444 height 537
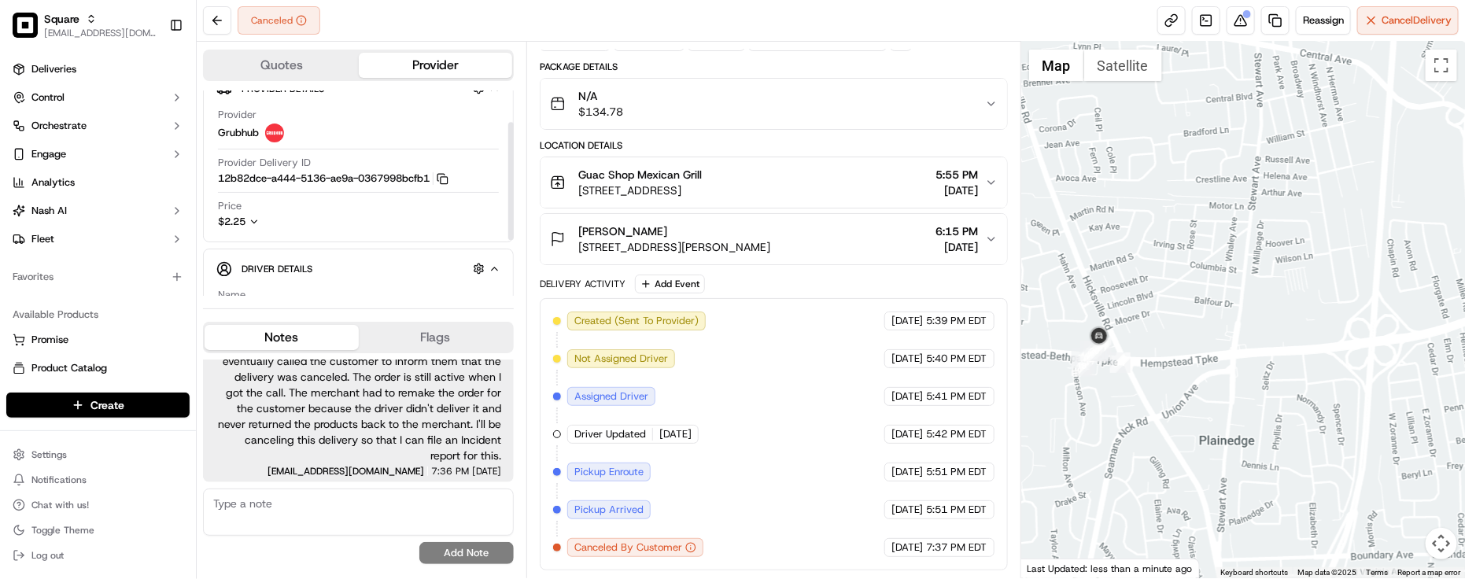
scroll to position [151, 0]
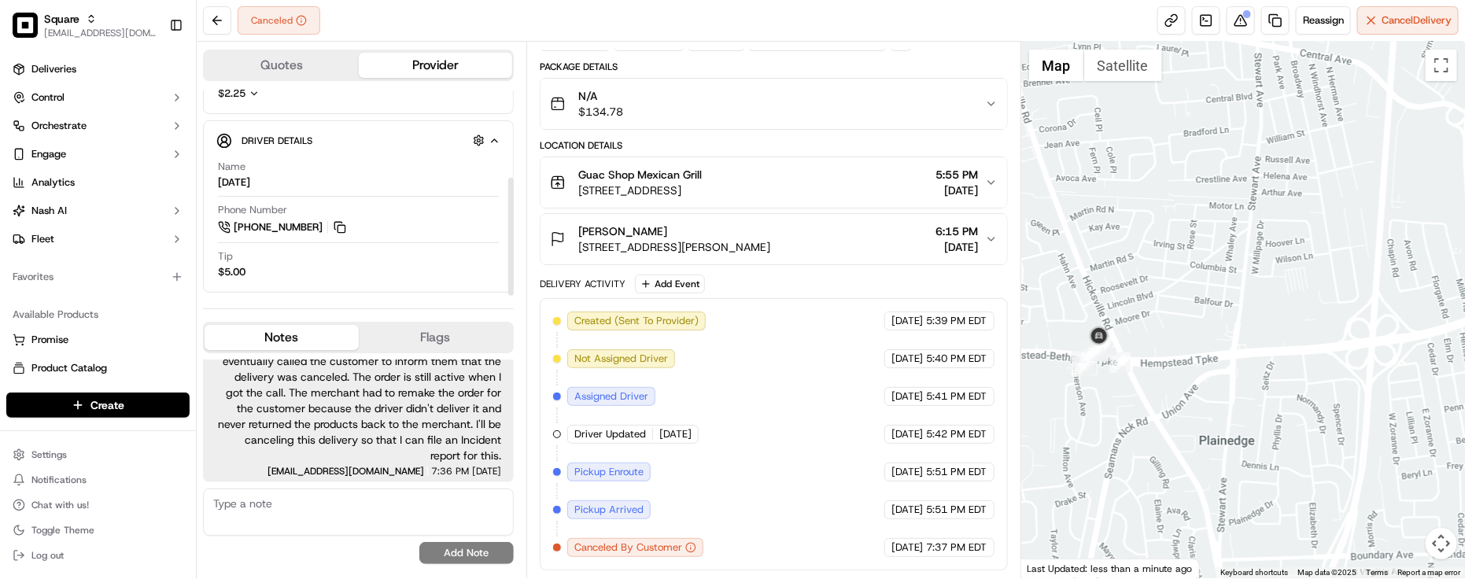
click at [333, 299] on div "Quotes Provider Provider Details Hidden ( 4 ) Provider Grubhub Provider Deliver…" at bounding box center [362, 310] width 330 height 537
click at [800, 449] on div "Created (Sent To Provider) Grubhub 09/19/2025 5:39 PM EDT Not Assigned Driver G…" at bounding box center [774, 435] width 442 height 246
click at [749, 435] on div "Created (Sent To Provider) Grubhub 09/19/2025 5:39 PM EDT Not Assigned Driver G…" at bounding box center [774, 435] width 442 height 246
click at [20, 294] on div "Favorites" at bounding box center [98, 277] width 196 height 38
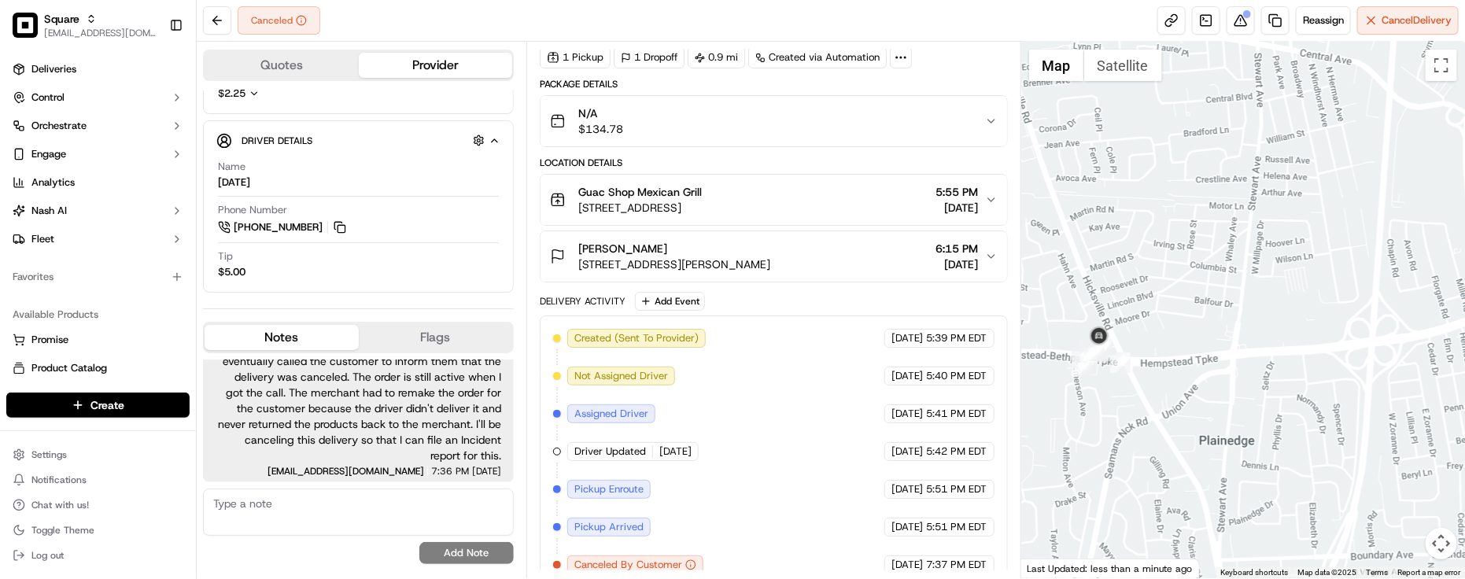
scroll to position [0, 0]
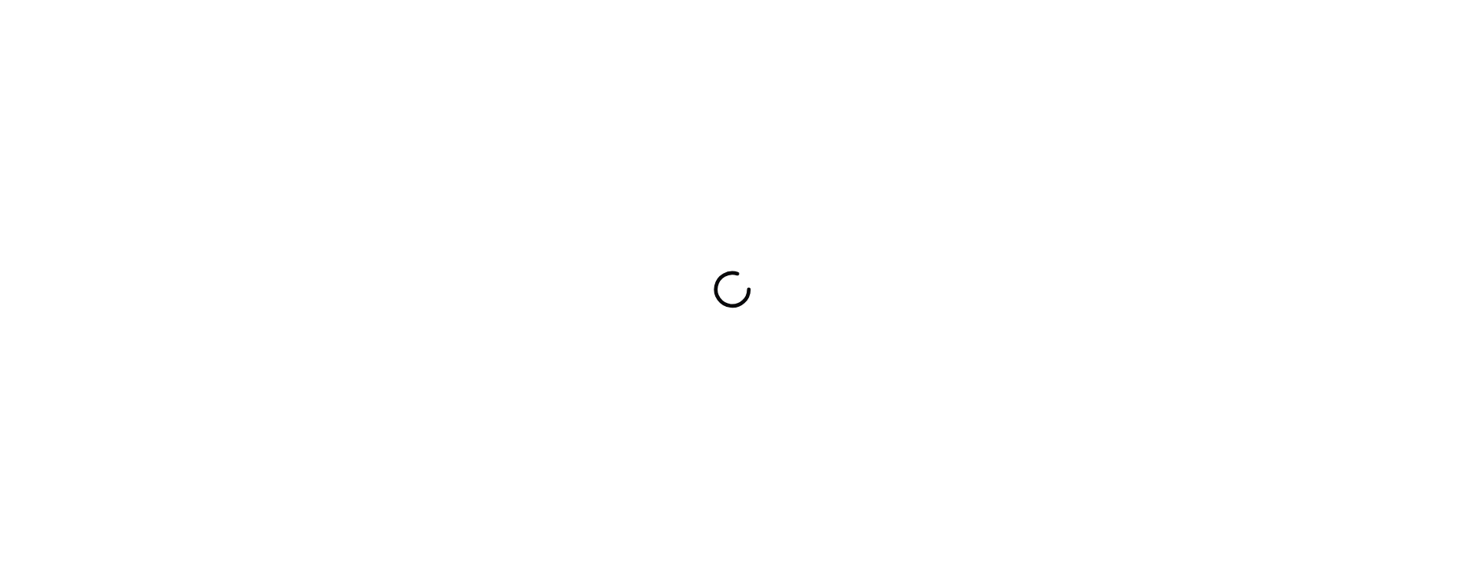
click at [338, 176] on div at bounding box center [732, 289] width 1465 height 579
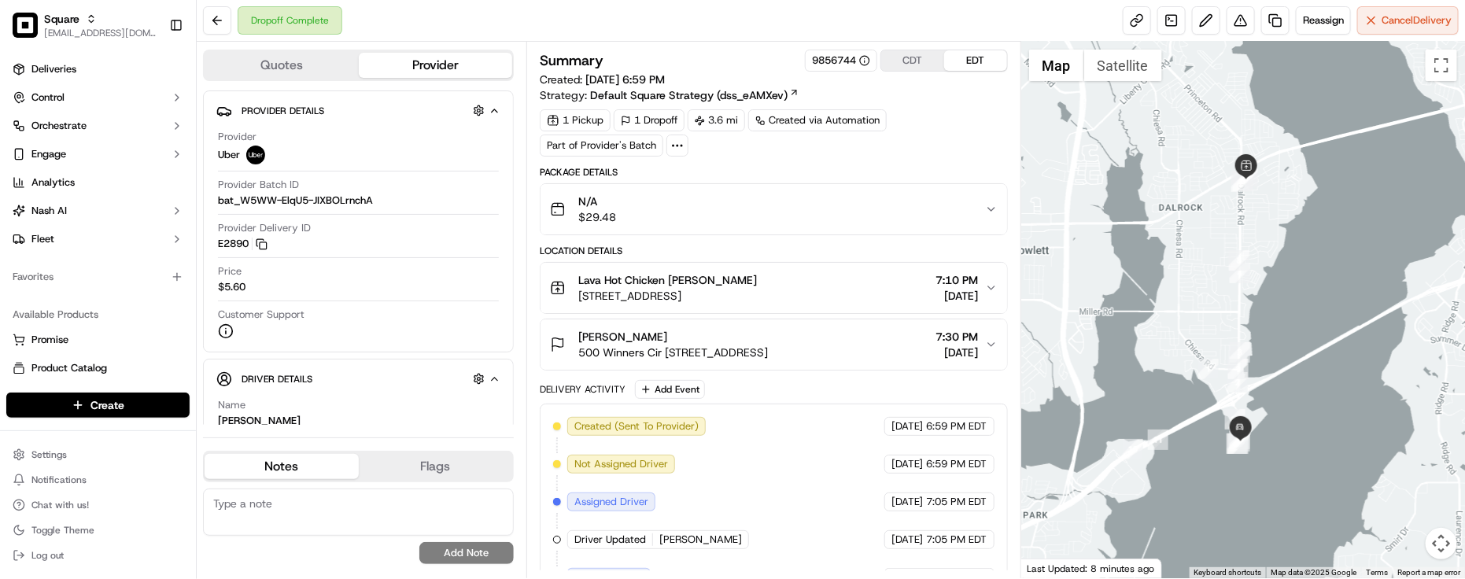
click at [974, 158] on div "Summary 9856744 CDT EDT Created: [DATE] 6:59 PM Strategy: Default Square Strate…" at bounding box center [774, 420] width 468 height 740
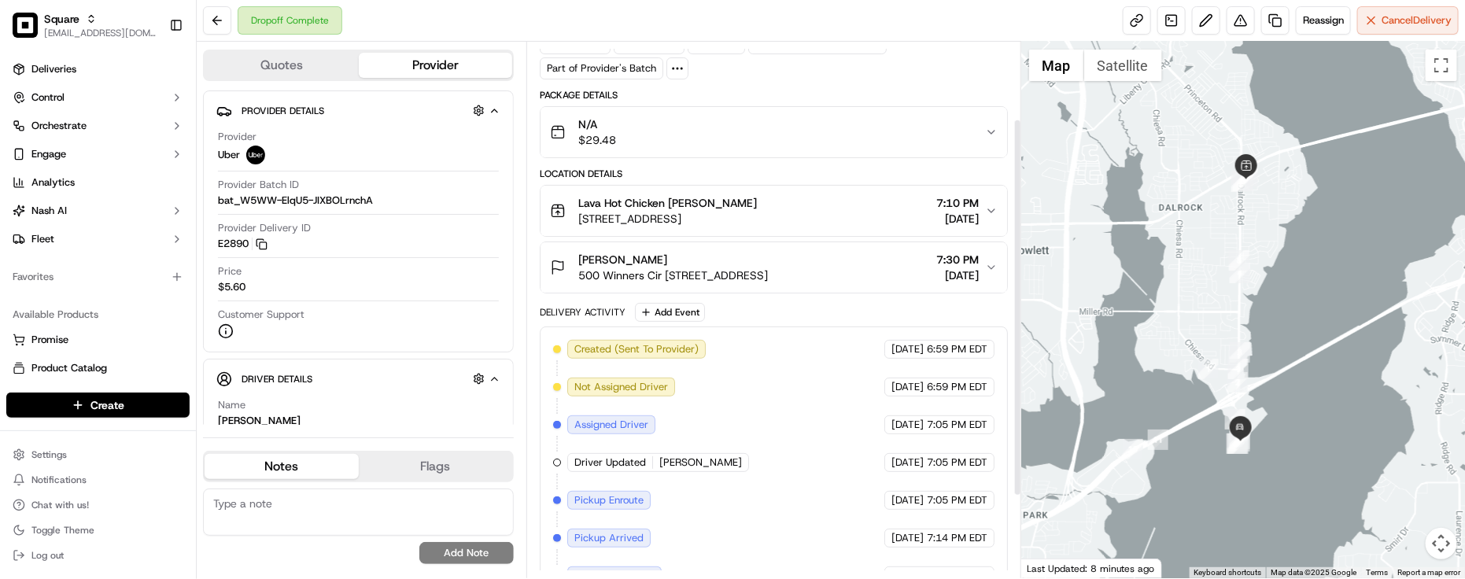
scroll to position [224, 0]
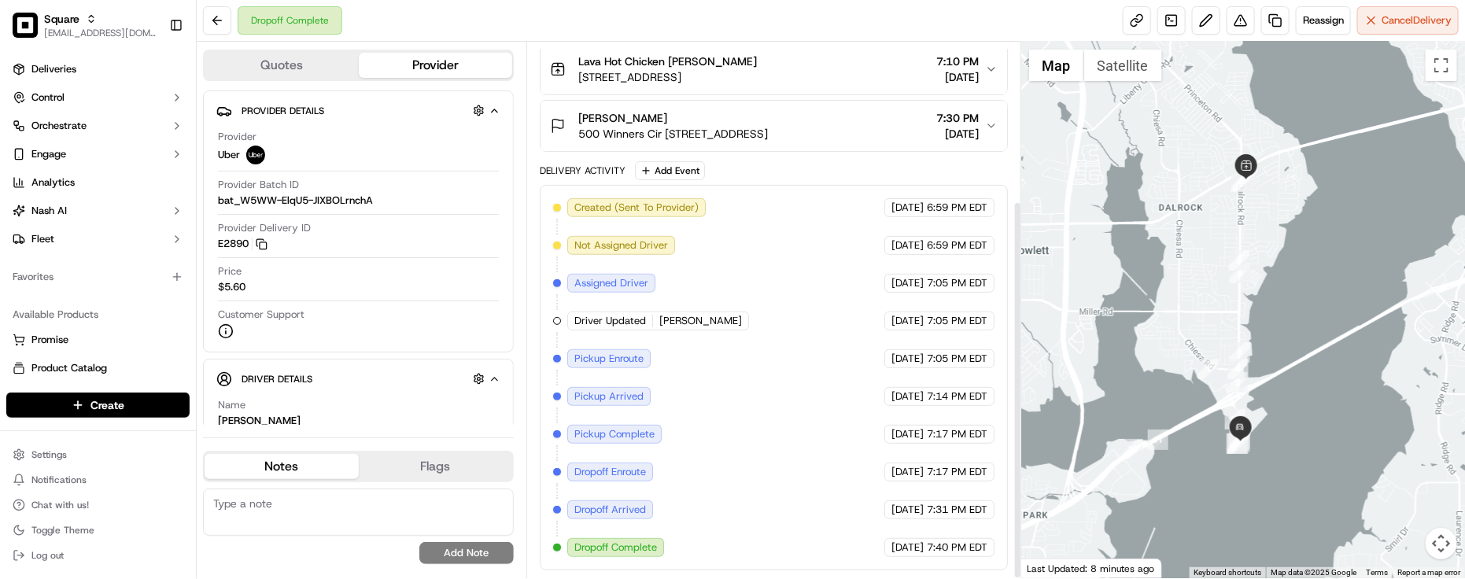
click at [796, 384] on div "Created (Sent To Provider) Uber [DATE] 6:59 PM EDT Not Assigned Driver Uber [DA…" at bounding box center [774, 377] width 442 height 359
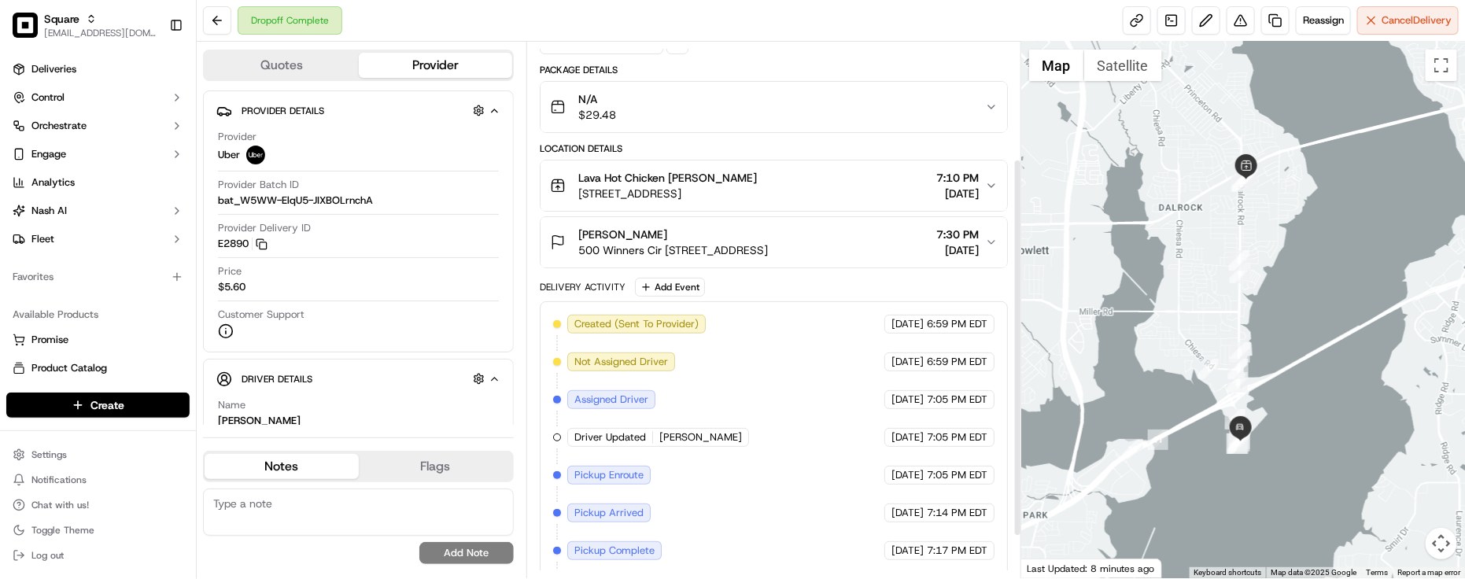
scroll to position [0, 0]
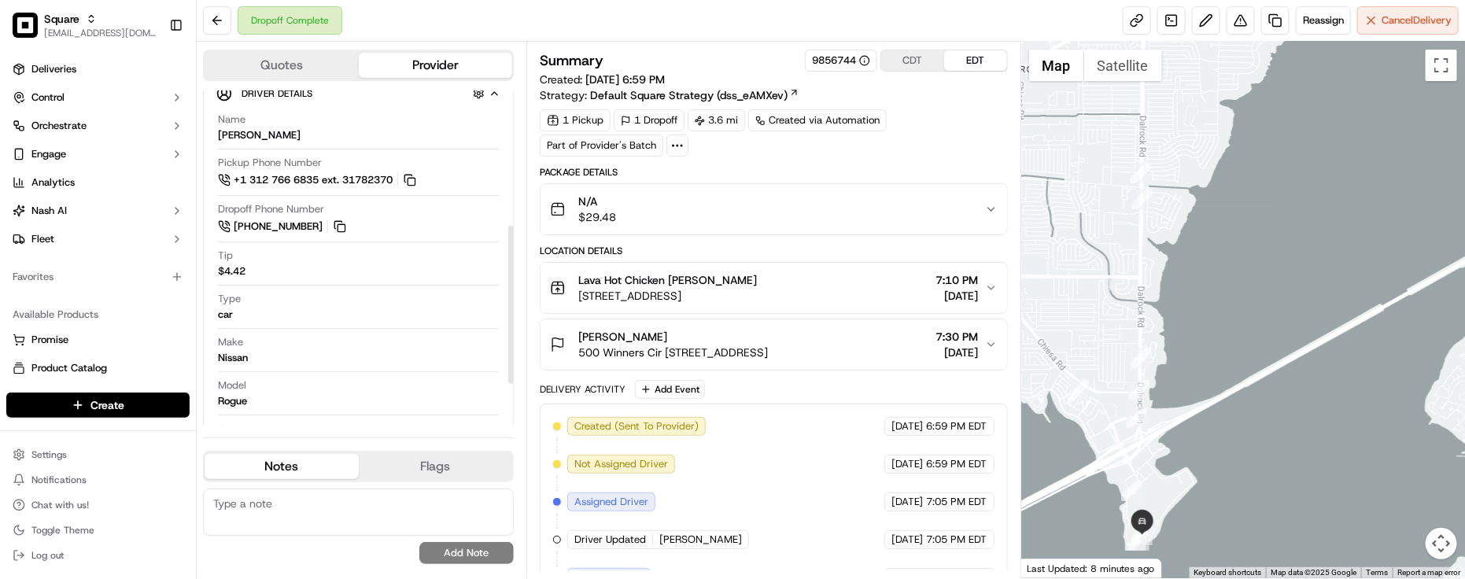
scroll to position [177, 0]
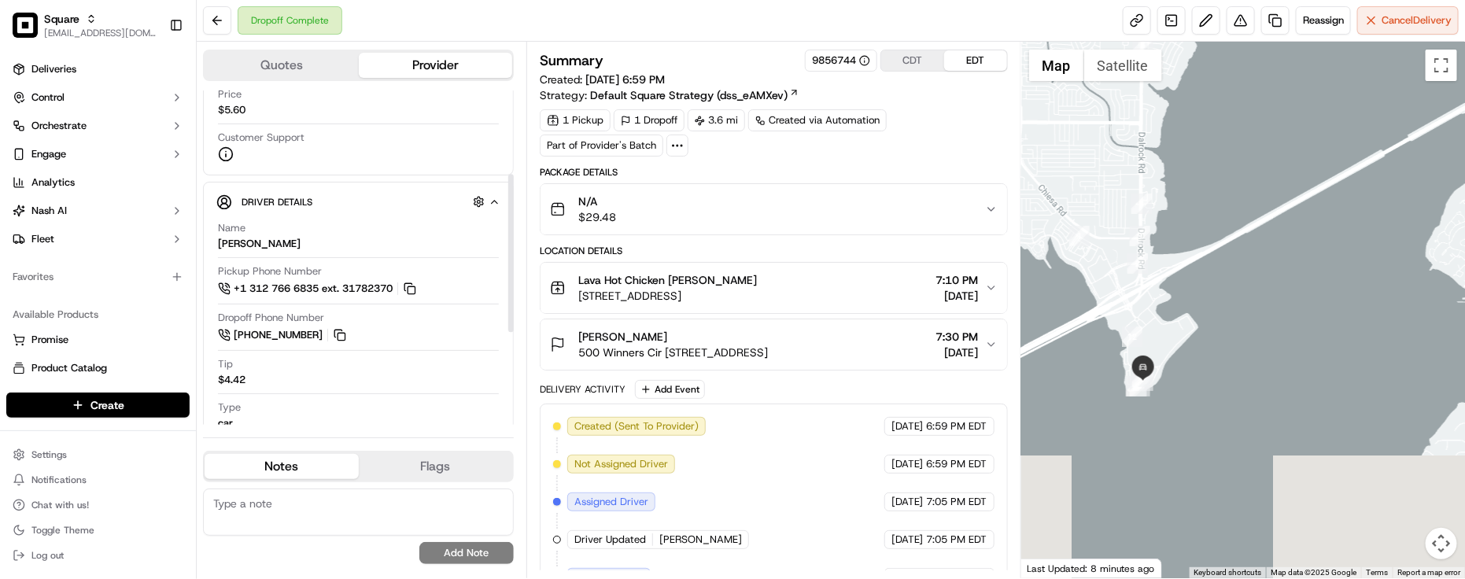
drag, startPoint x: 1124, startPoint y: 457, endPoint x: 1124, endPoint y: 303, distance: 154.3
click at [1124, 303] on div at bounding box center [1244, 310] width 444 height 537
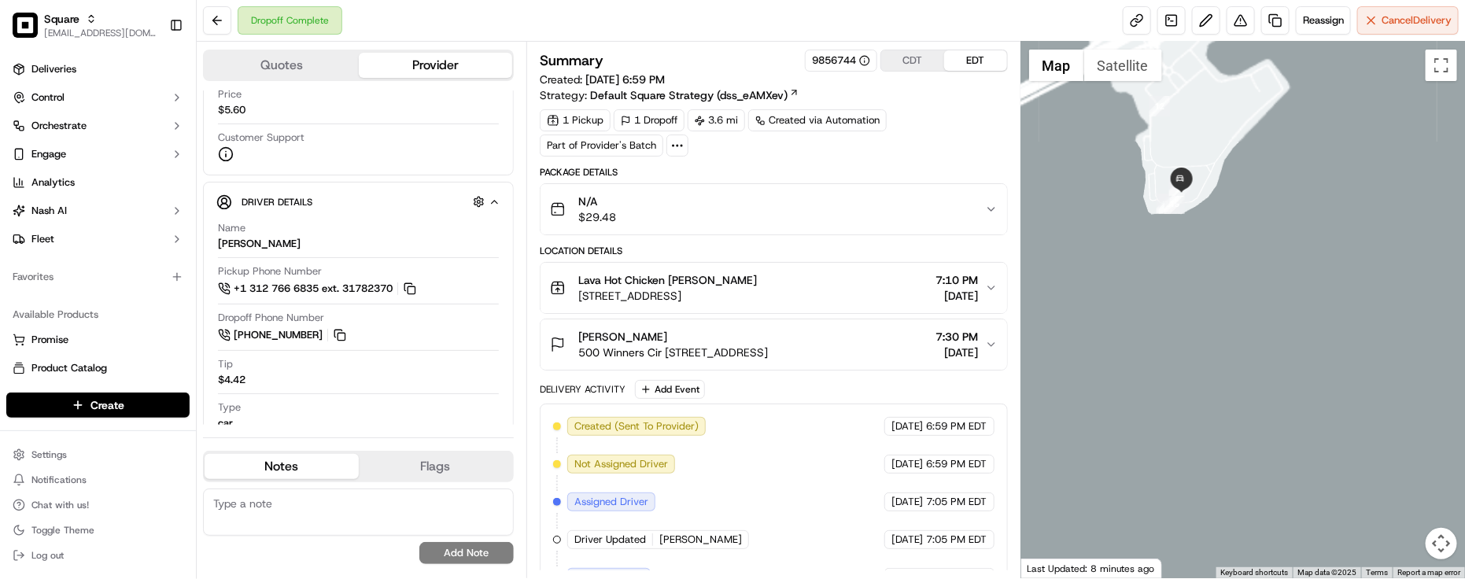
drag, startPoint x: 1124, startPoint y: 307, endPoint x: 1129, endPoint y: 429, distance: 122.1
click at [1129, 429] on div at bounding box center [1244, 310] width 444 height 537
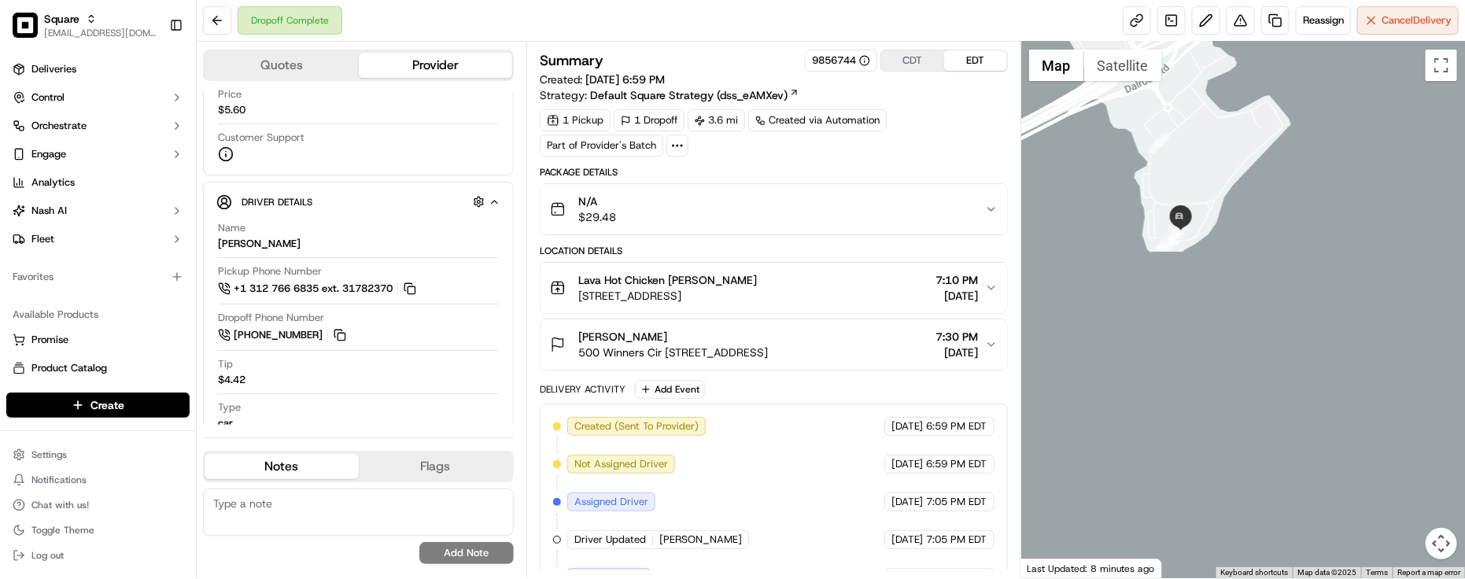
click at [768, 349] on span "500 Winners Cir [STREET_ADDRESS]" at bounding box center [673, 353] width 190 height 16
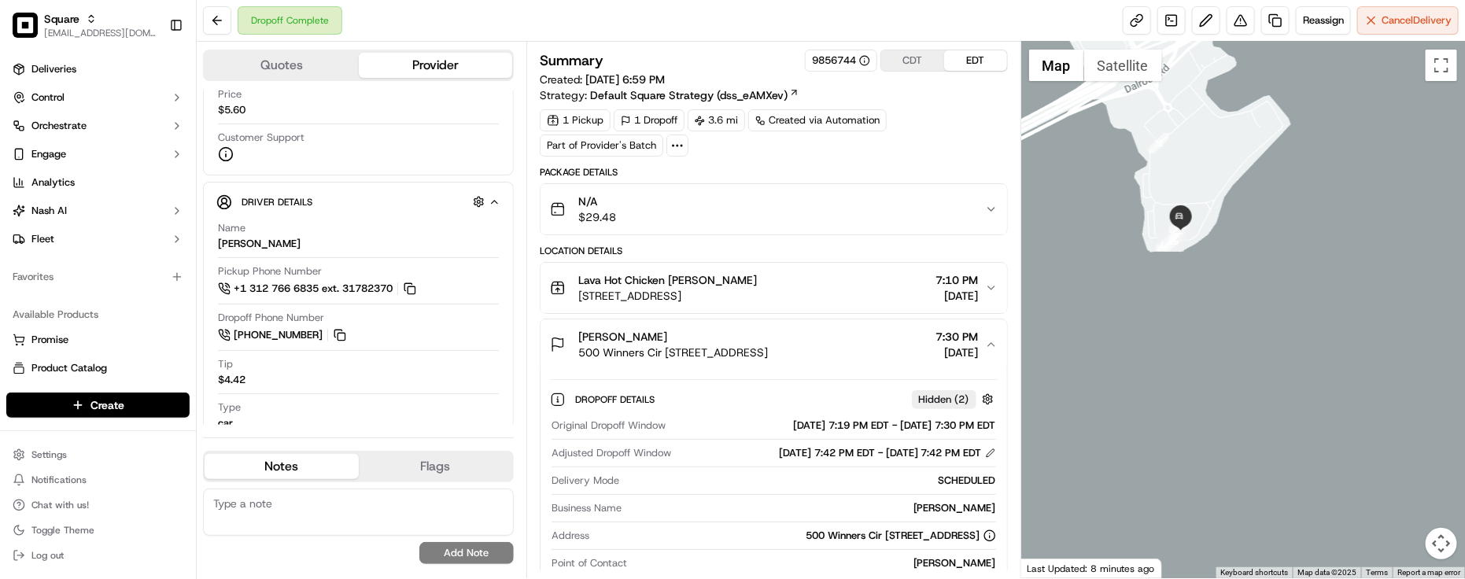
click at [768, 350] on span "500 Winners Cir [STREET_ADDRESS]" at bounding box center [673, 353] width 190 height 16
click at [917, 370] on button "[PERSON_NAME] 500 Winners Cir [STREET_ADDRESS] 7:30 PM [DATE]" at bounding box center [774, 345] width 467 height 50
click at [915, 368] on button "[PERSON_NAME] 500 Winners Cir [STREET_ADDRESS] 7:30 PM [DATE]" at bounding box center [774, 345] width 467 height 50
click at [937, 352] on span "[DATE]" at bounding box center [958, 353] width 43 height 16
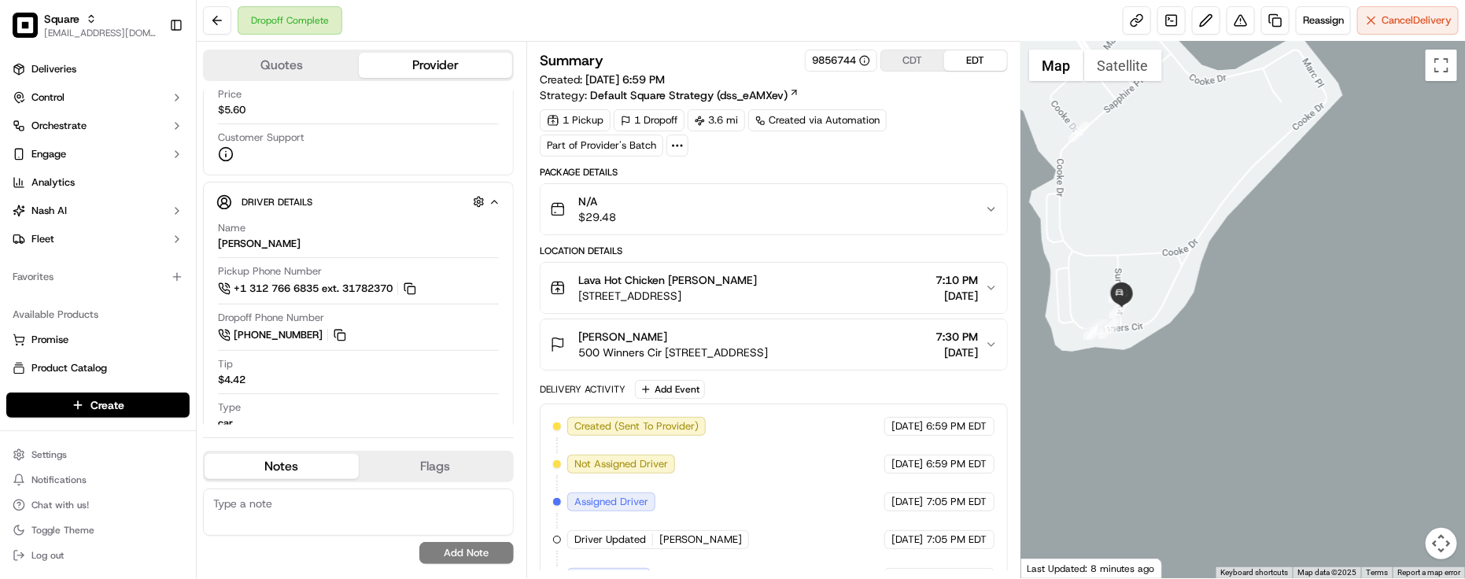
drag, startPoint x: 1225, startPoint y: 359, endPoint x: 1224, endPoint y: 406, distance: 47.2
click at [1229, 416] on div at bounding box center [1244, 310] width 444 height 537
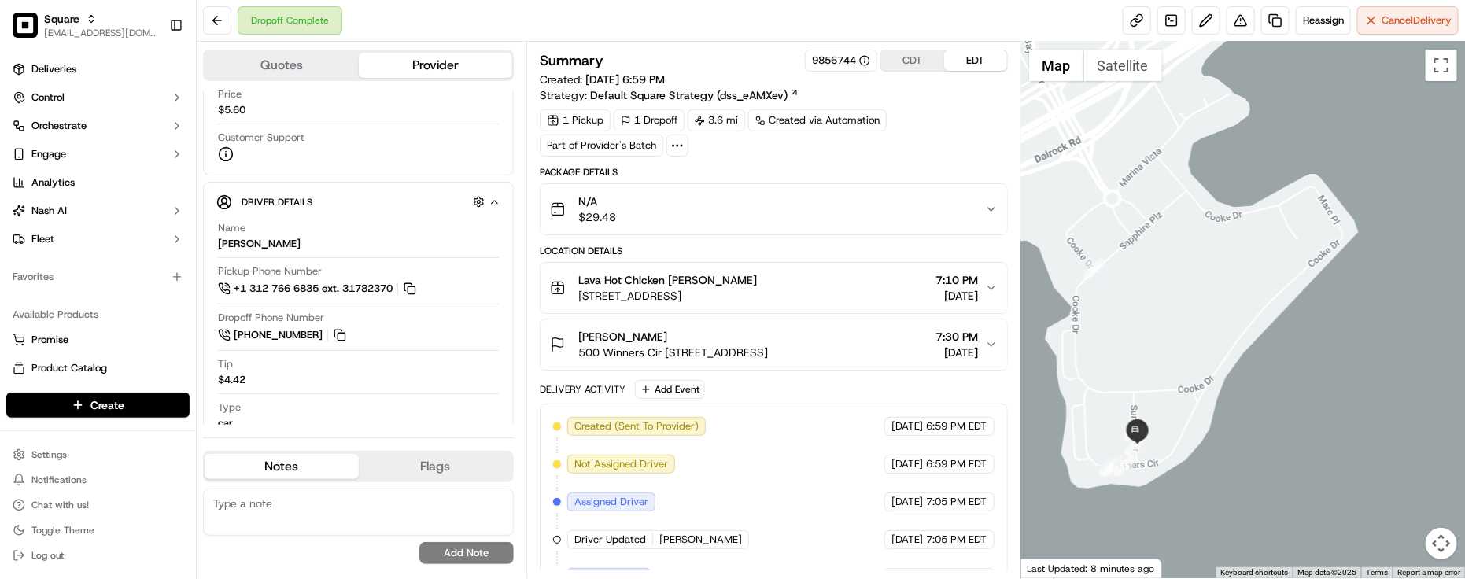
drag, startPoint x: 1189, startPoint y: 307, endPoint x: 1195, endPoint y: 352, distance: 45.2
click at [1195, 352] on div at bounding box center [1244, 310] width 444 height 537
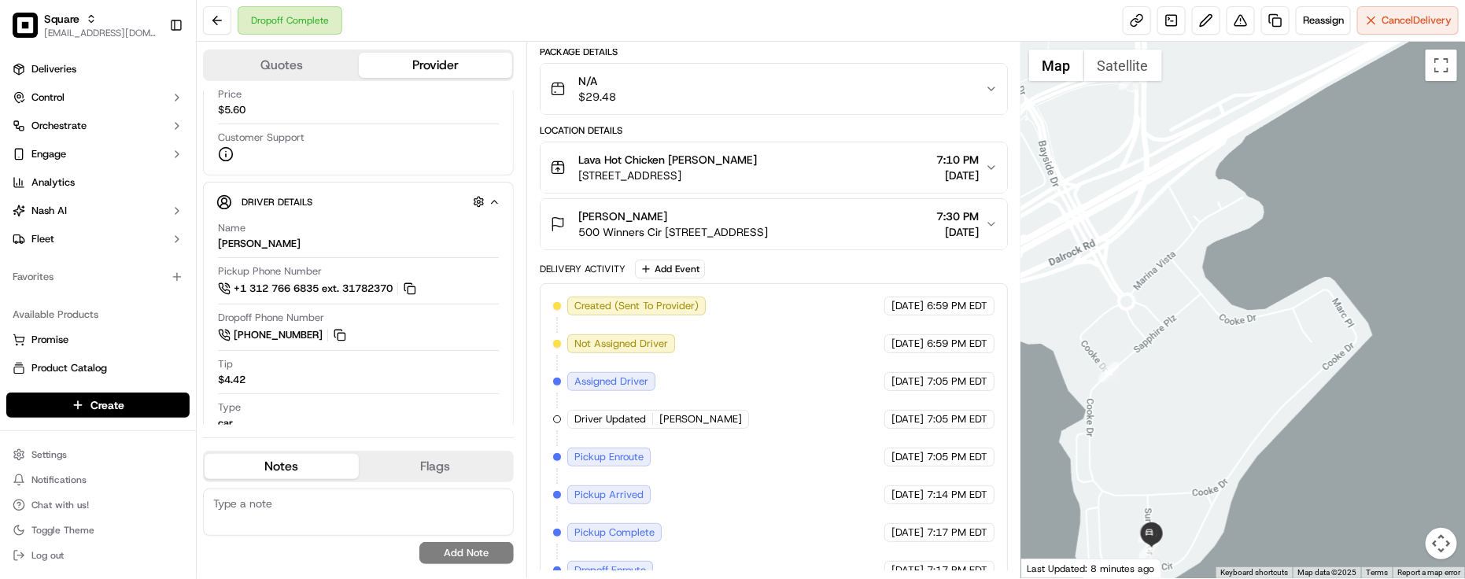
scroll to position [224, 0]
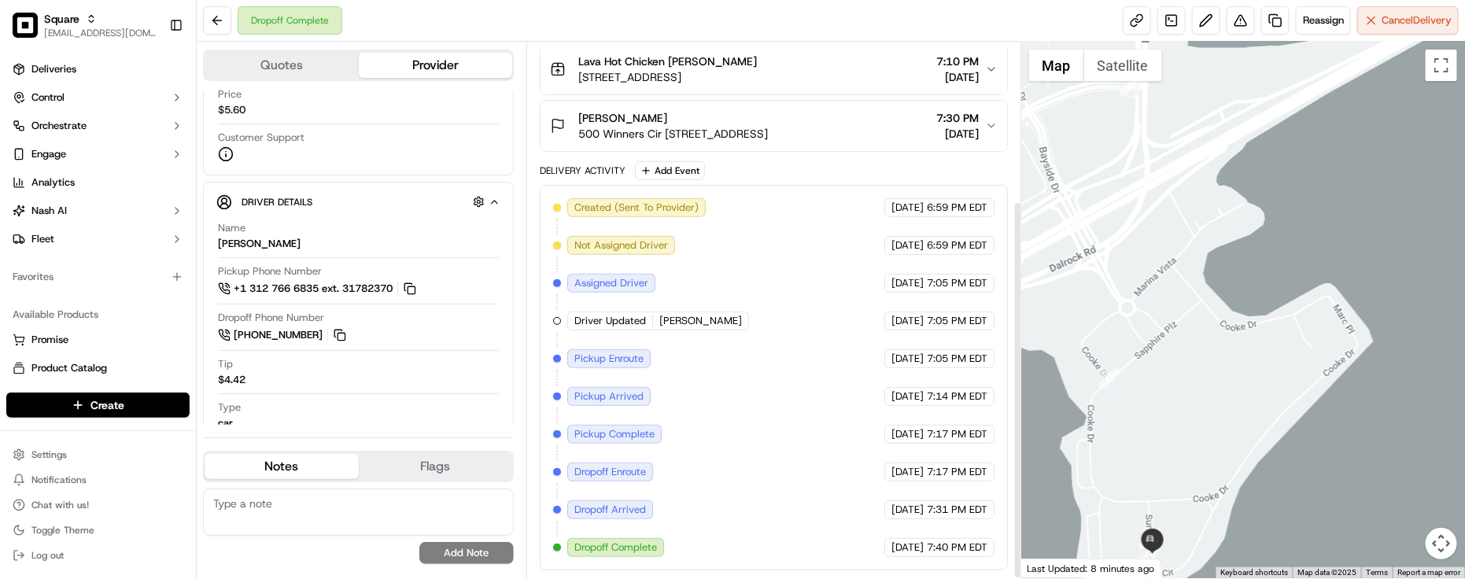
click at [892, 437] on span "[DATE]" at bounding box center [908, 434] width 32 height 14
click at [766, 372] on div "Created (Sent To Provider) Uber [DATE] 6:59 PM EDT Not Assigned Driver Uber [DA…" at bounding box center [774, 377] width 442 height 359
click at [778, 415] on div "Created (Sent To Provider) Uber [DATE] 6:59 PM EDT Not Assigned Driver Uber [DA…" at bounding box center [774, 377] width 442 height 359
drag, startPoint x: 682, startPoint y: 534, endPoint x: 689, endPoint y: 528, distance: 9.0
click at [682, 535] on div "Created (Sent To Provider) Uber [DATE] 6:59 PM EDT Not Assigned Driver Uber [DA…" at bounding box center [774, 377] width 442 height 359
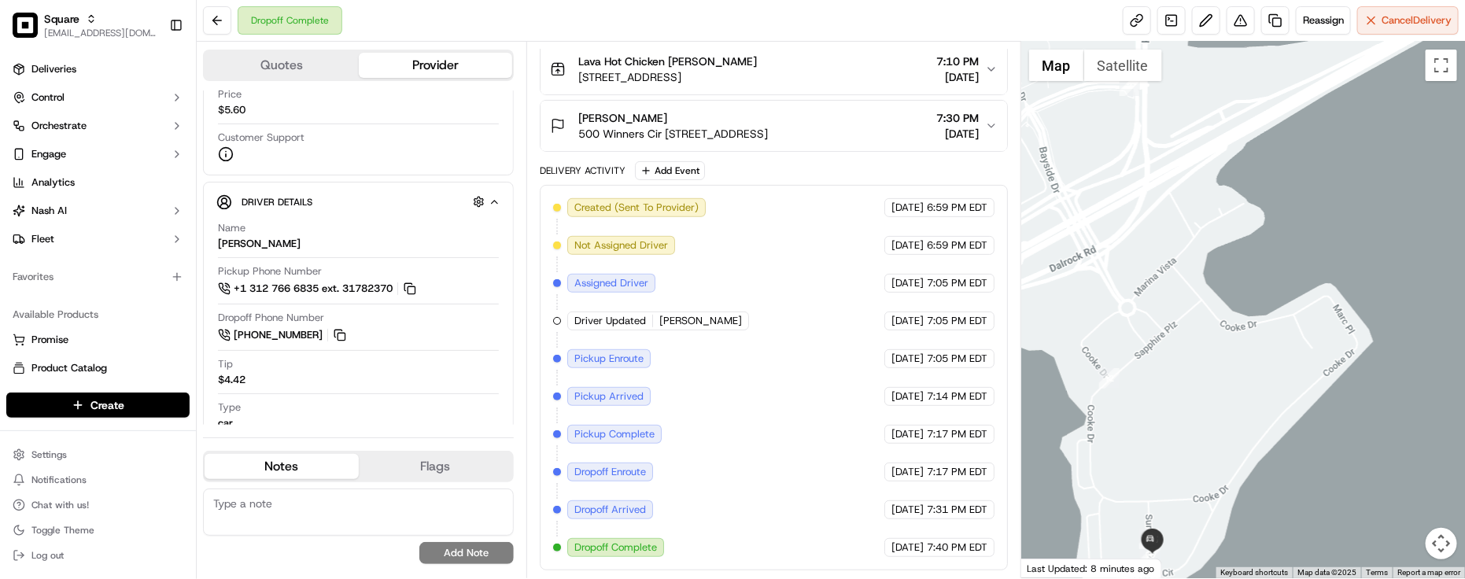
drag, startPoint x: 754, startPoint y: 514, endPoint x: 833, endPoint y: 493, distance: 81.3
click at [754, 516] on div "Created (Sent To Provider) Uber [DATE] 6:59 PM EDT Not Assigned Driver Uber [DA…" at bounding box center [774, 377] width 442 height 359
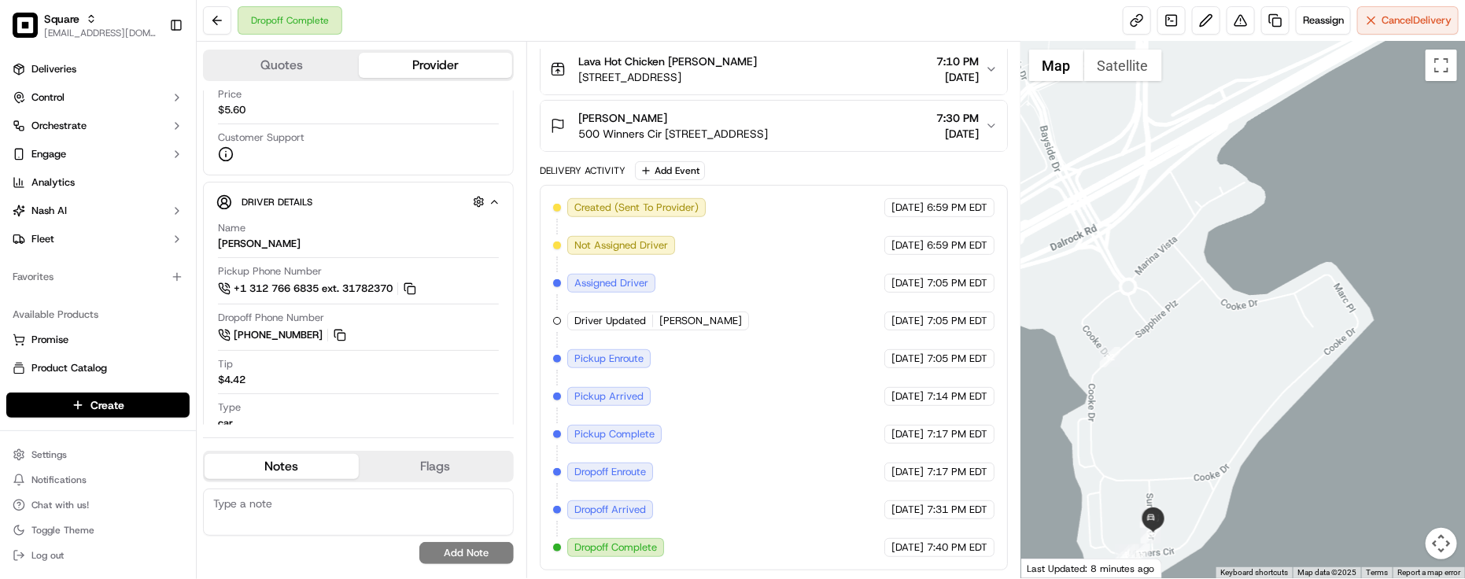
drag, startPoint x: 1165, startPoint y: 407, endPoint x: 1190, endPoint y: 295, distance: 114.6
click at [1190, 296] on div at bounding box center [1244, 310] width 444 height 537
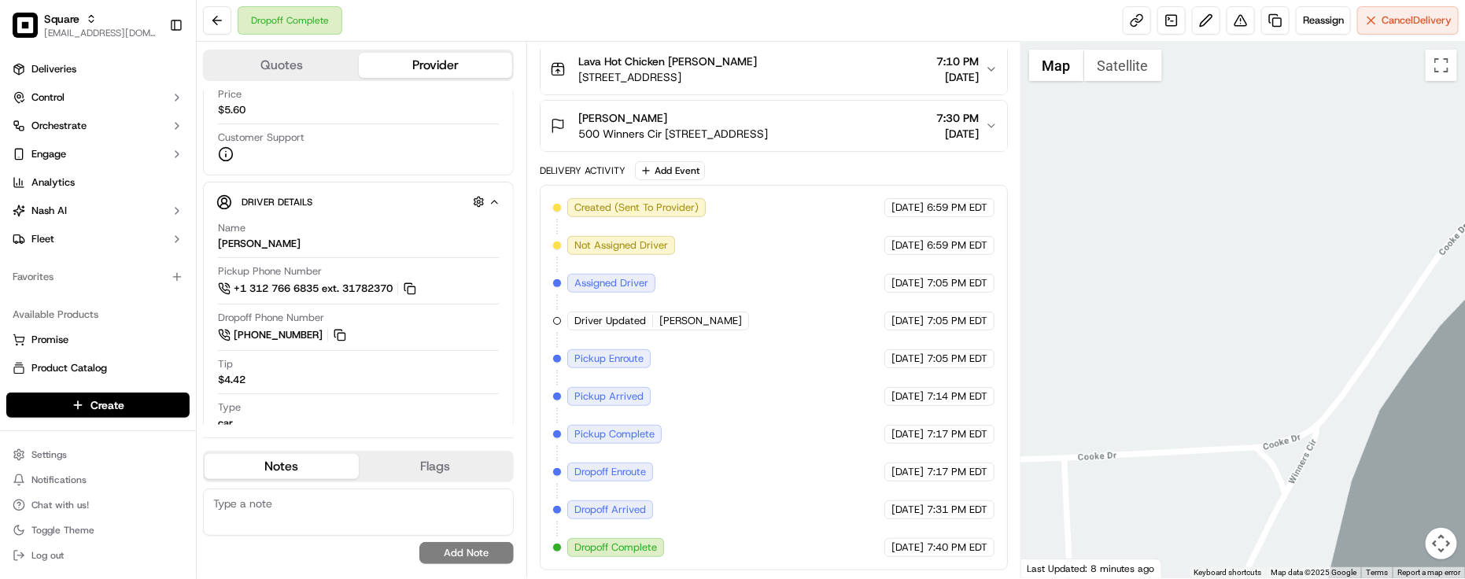
drag, startPoint x: 1234, startPoint y: 215, endPoint x: 1242, endPoint y: 169, distance: 46.3
click at [1256, 151] on div at bounding box center [1244, 310] width 444 height 537
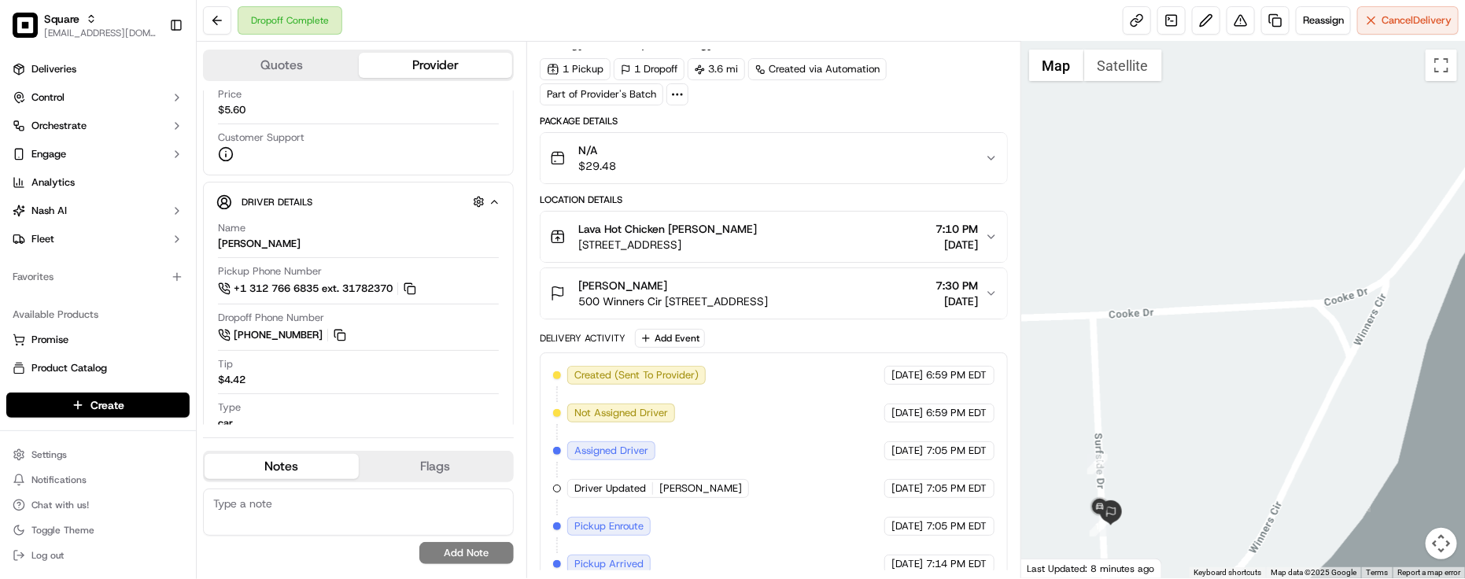
scroll to position [0, 0]
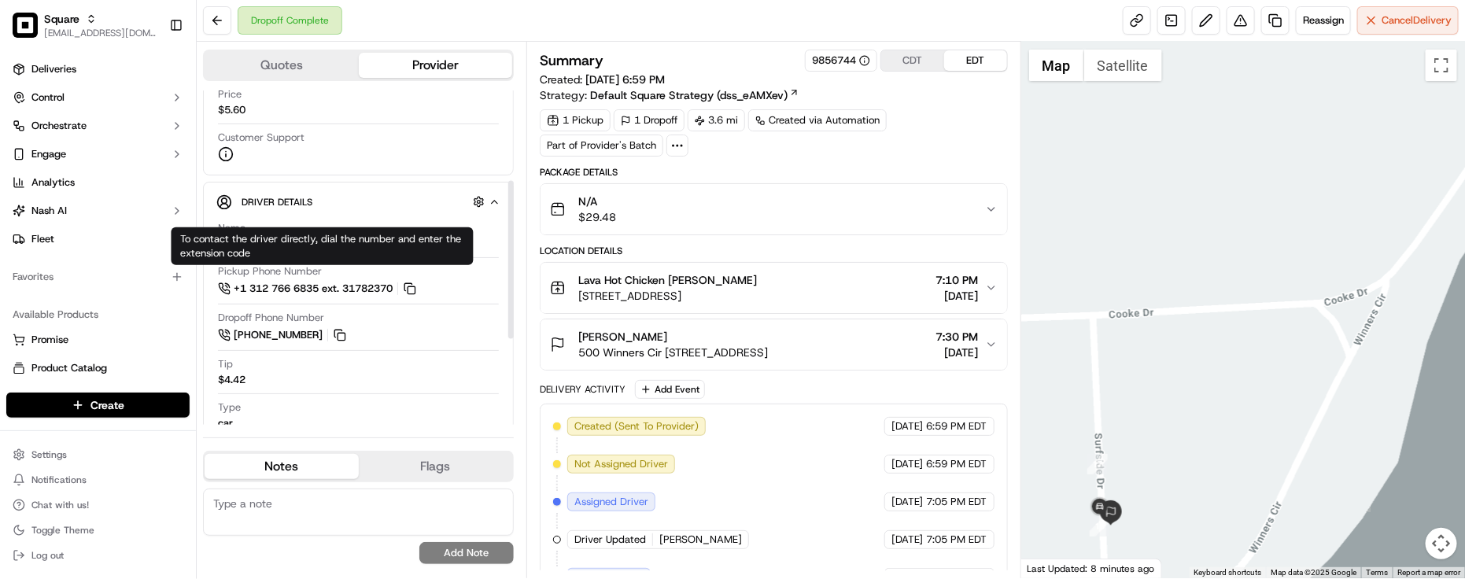
scroll to position [374, 0]
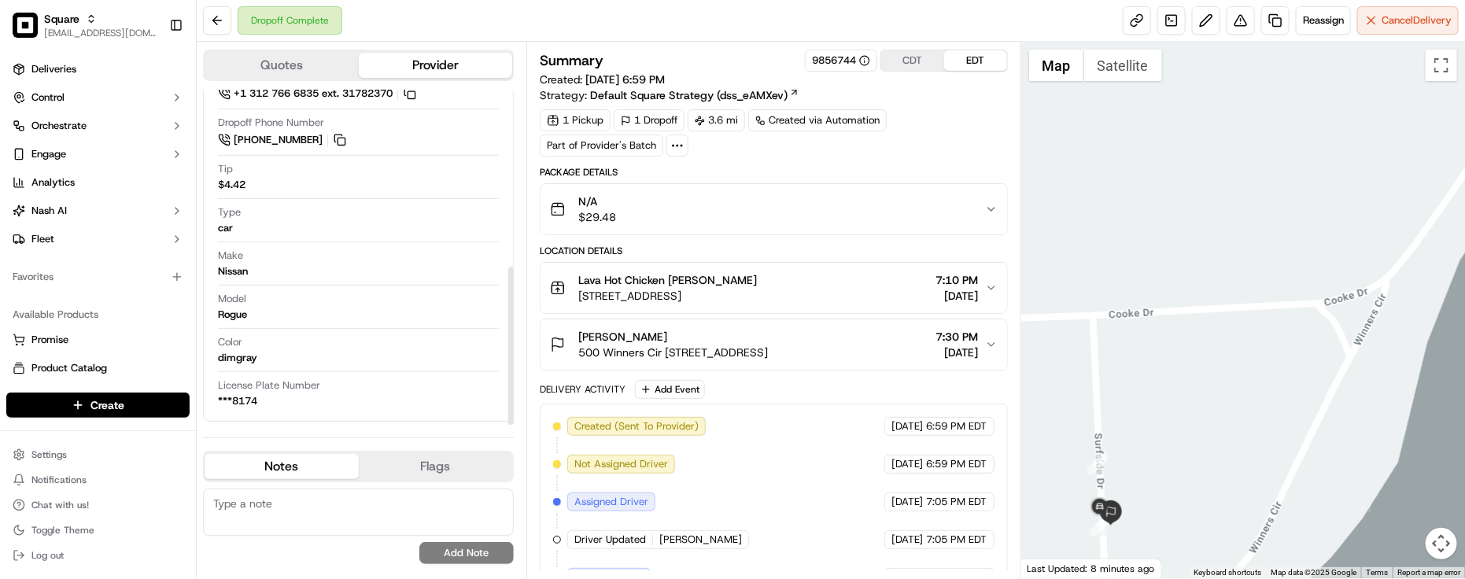
click at [390, 303] on div "Model Rogue" at bounding box center [358, 307] width 281 height 30
click at [789, 250] on div "Location Details" at bounding box center [774, 251] width 468 height 13
click at [789, 252] on div "Location Details" at bounding box center [774, 251] width 468 height 13
click at [224, 354] on div "dimgray" at bounding box center [237, 358] width 39 height 14
click at [231, 362] on div "dimgray" at bounding box center [237, 358] width 39 height 14
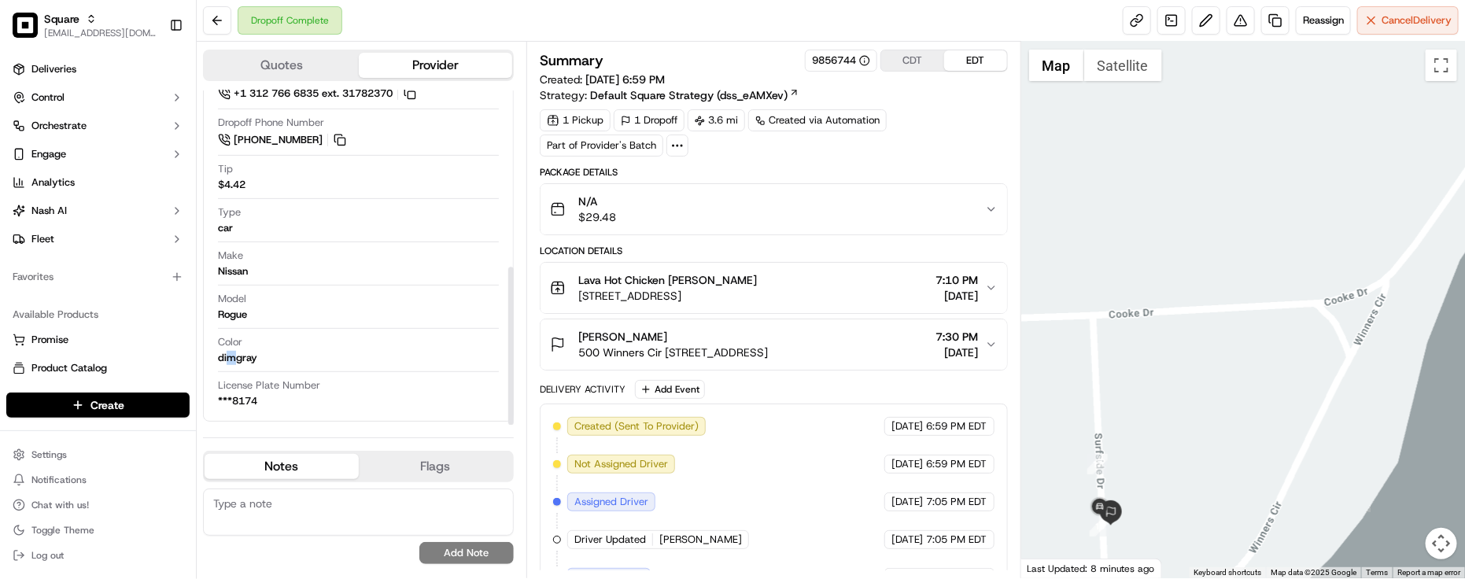
click at [231, 363] on div "dimgray" at bounding box center [237, 358] width 39 height 14
click at [275, 364] on div "Color dimgray" at bounding box center [358, 350] width 281 height 30
drag, startPoint x: 256, startPoint y: 356, endPoint x: 221, endPoint y: 345, distance: 36.3
click at [221, 345] on div "Color dimgray" at bounding box center [358, 350] width 281 height 30
click at [283, 368] on div "Color dimgray" at bounding box center [358, 353] width 281 height 37
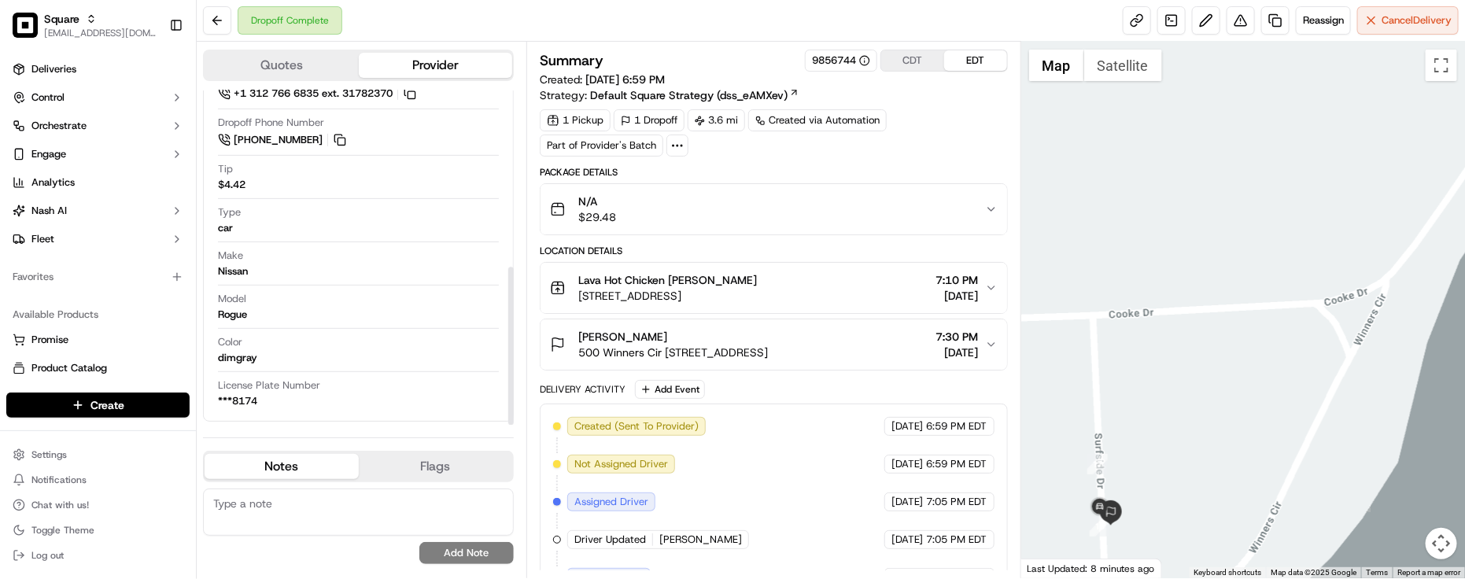
click at [283, 368] on div "Color dimgray" at bounding box center [358, 353] width 281 height 37
click at [411, 261] on div "Make Nissan" at bounding box center [358, 264] width 281 height 30
click at [944, 220] on div "N/A $29.48" at bounding box center [767, 209] width 435 height 31
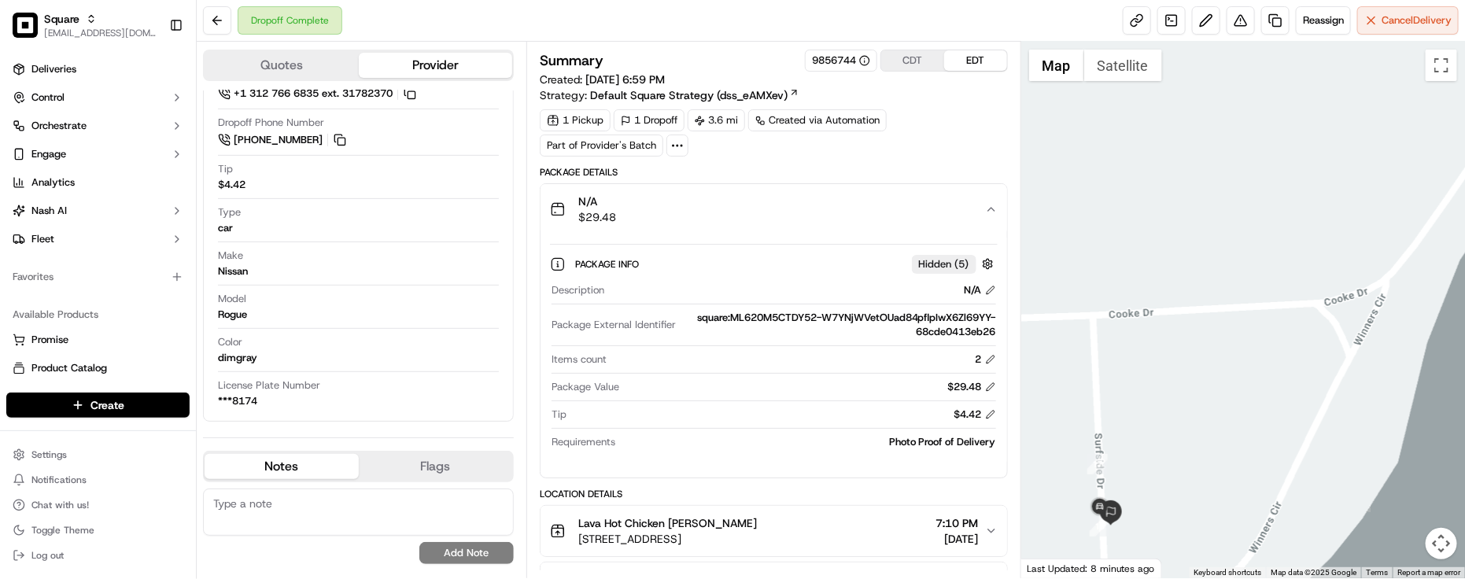
click at [947, 220] on div "N/A $29.48" at bounding box center [767, 209] width 435 height 31
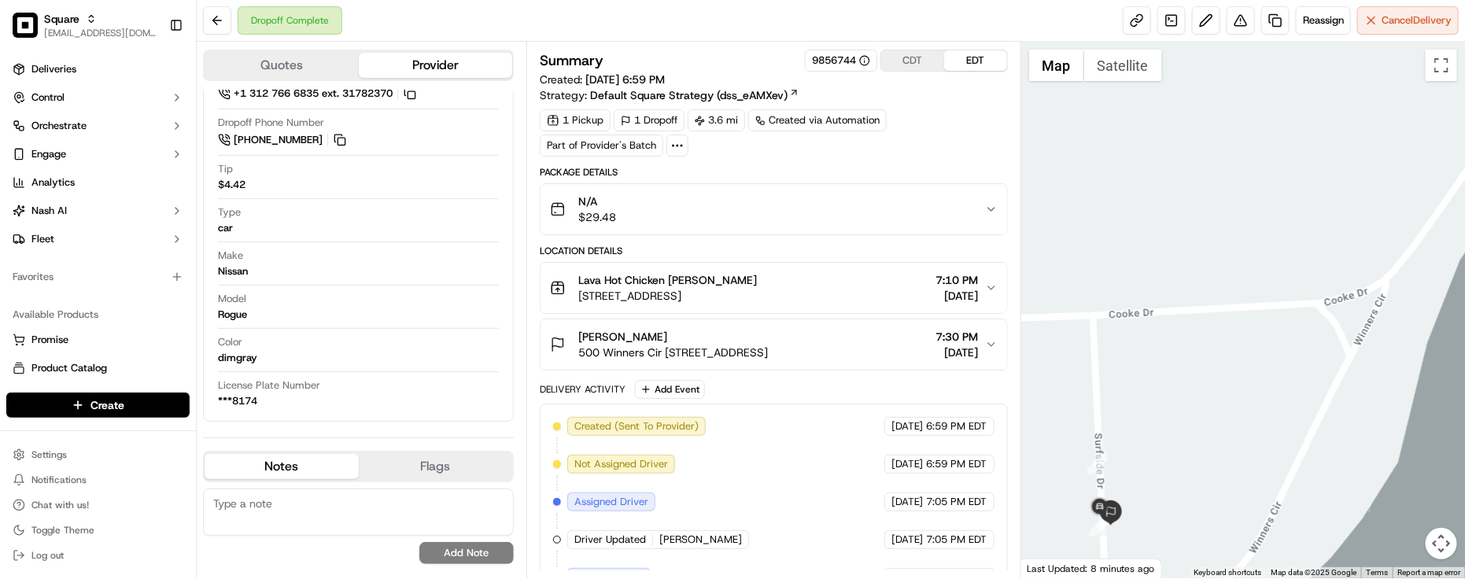
click at [947, 220] on div "N/A $29.48" at bounding box center [767, 209] width 435 height 31
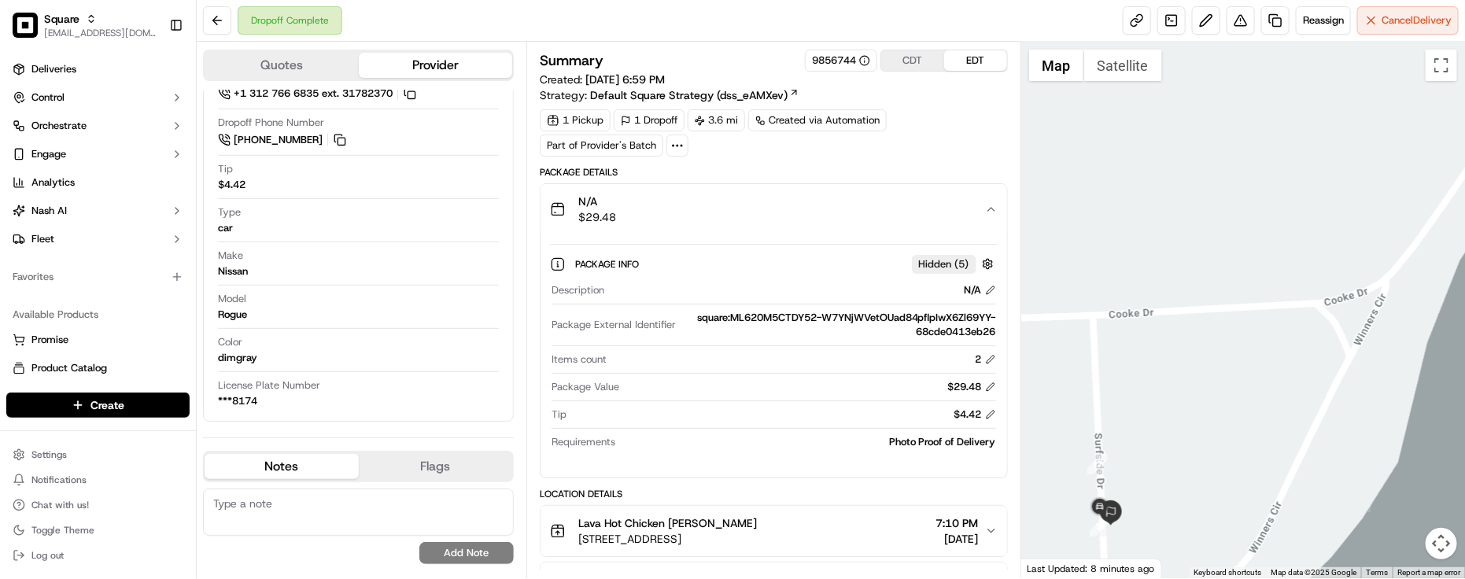
click at [947, 220] on div "N/A $29.48" at bounding box center [767, 209] width 435 height 31
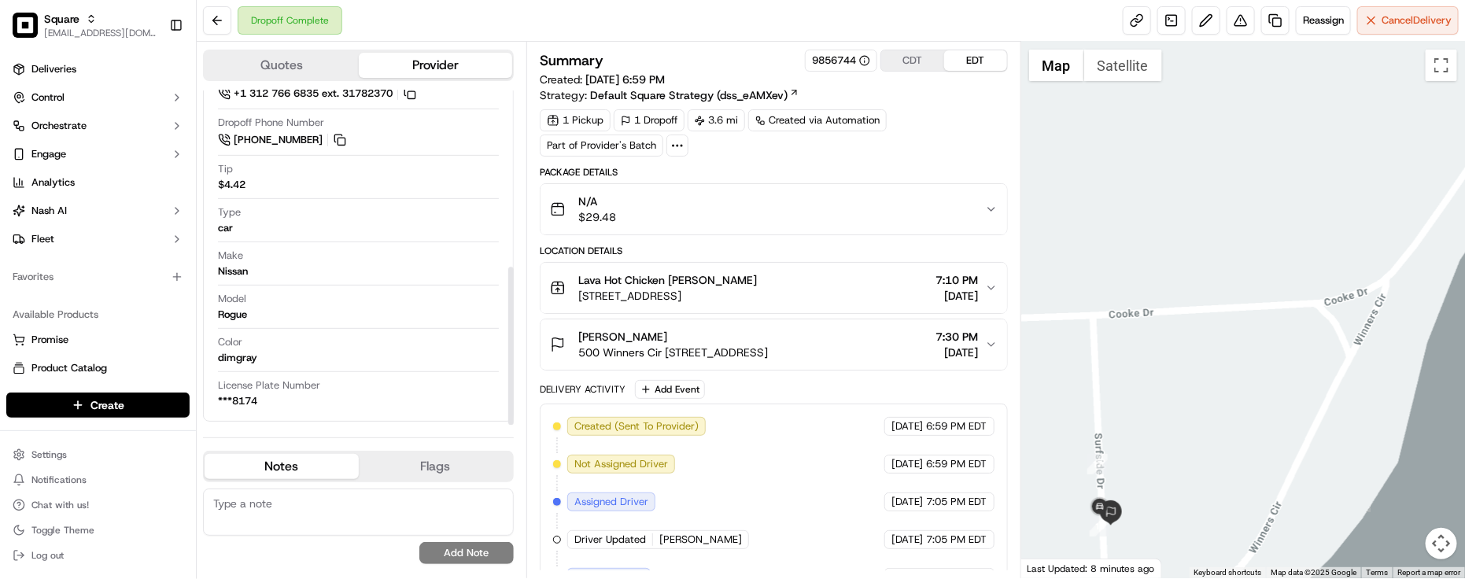
click at [312, 343] on div "Color dimgray" at bounding box center [358, 350] width 281 height 30
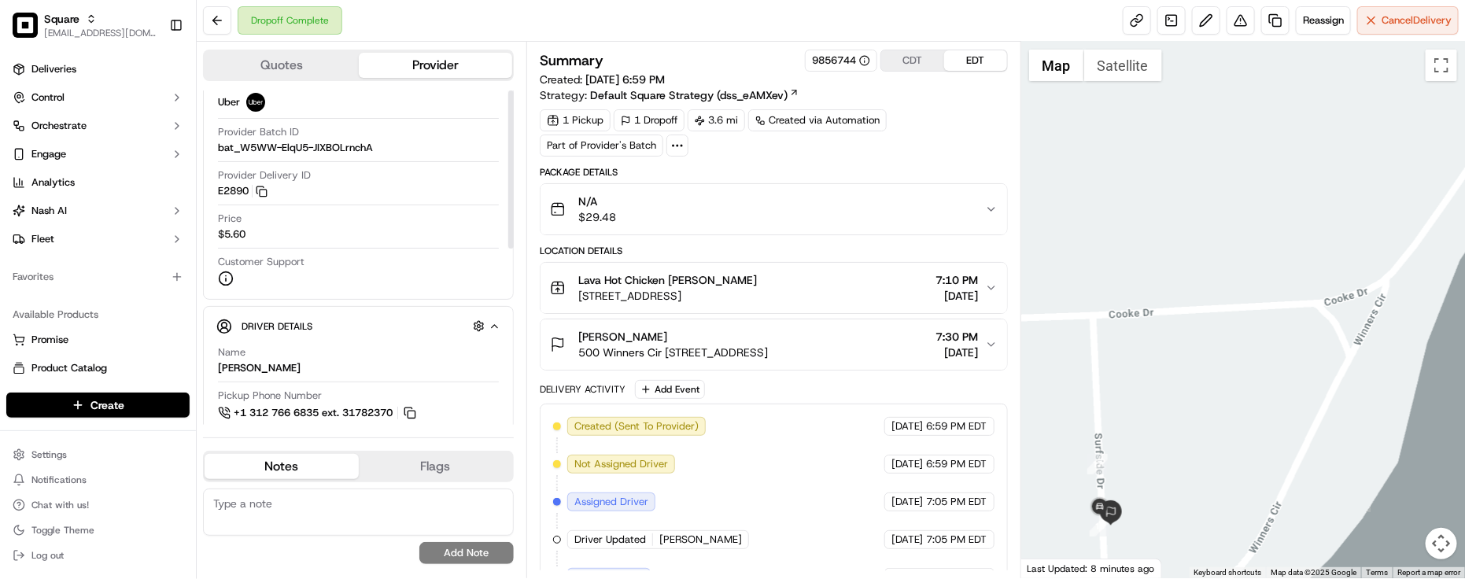
scroll to position [0, 0]
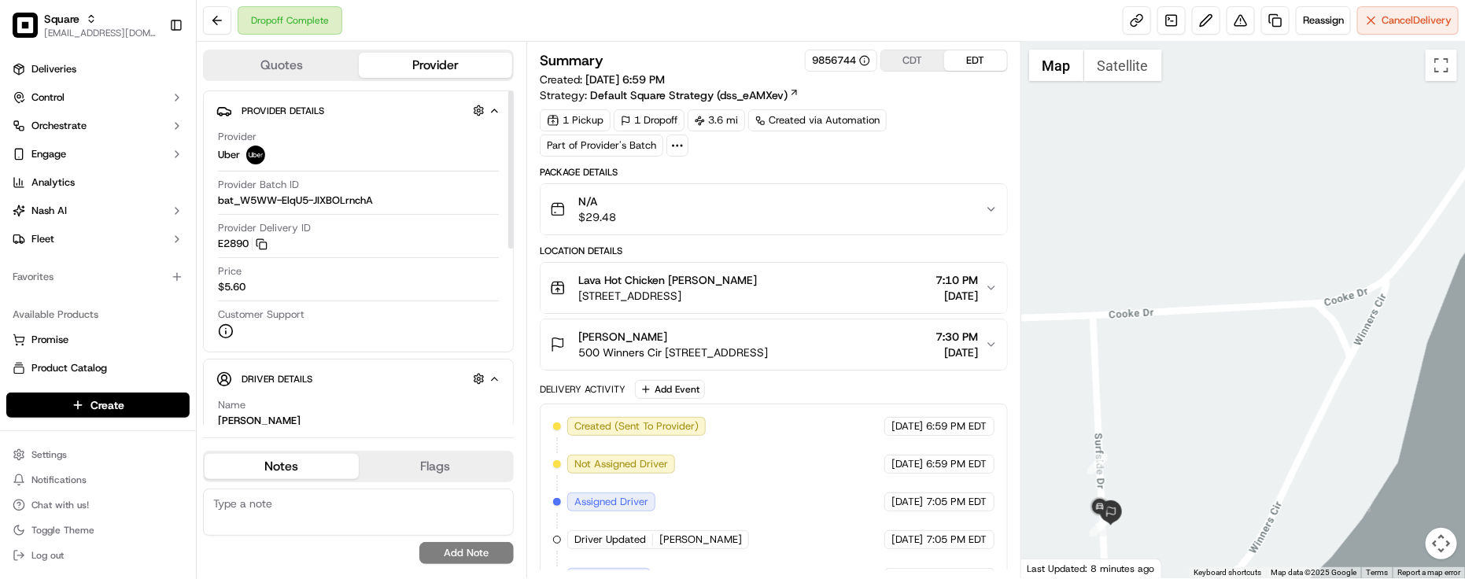
click at [224, 158] on span "Uber" at bounding box center [229, 155] width 22 height 14
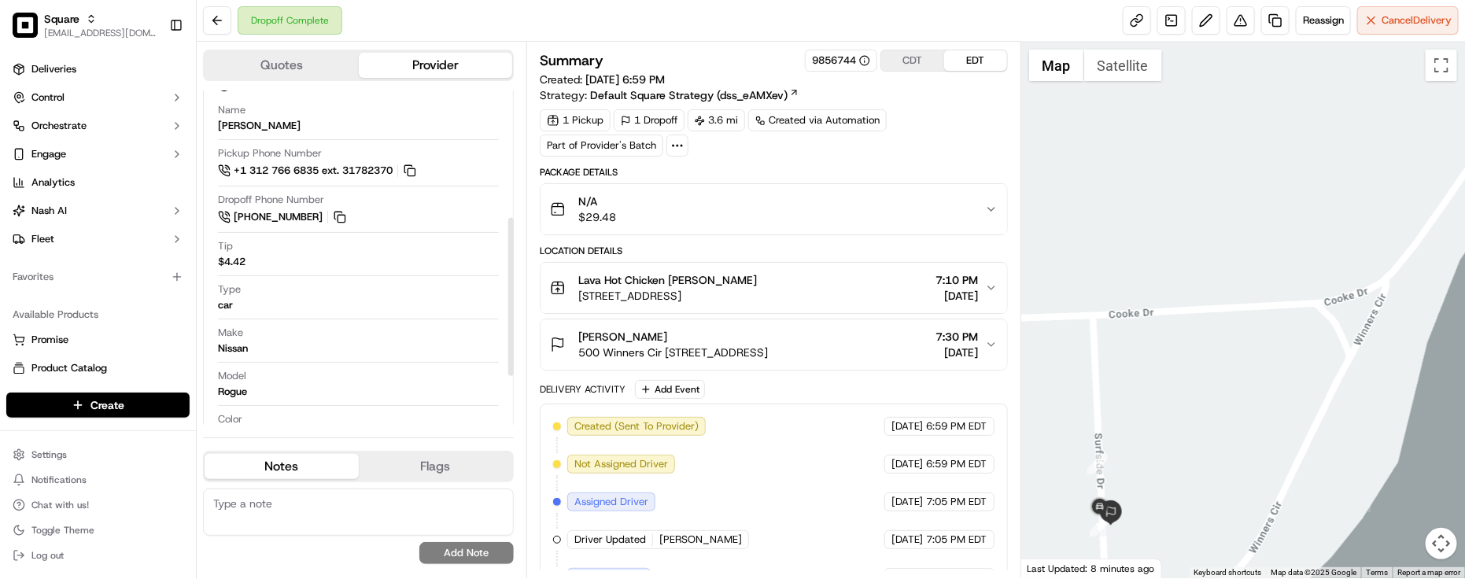
scroll to position [197, 0]
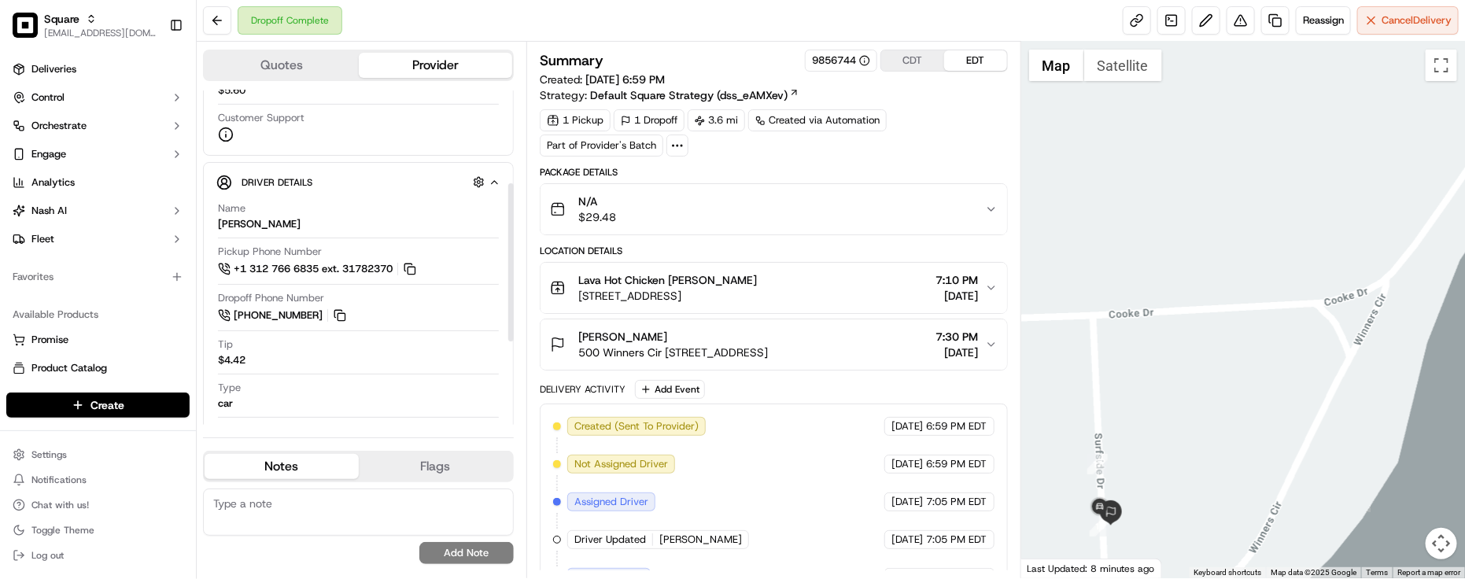
click at [394, 205] on div "Name [PERSON_NAME]" at bounding box center [358, 216] width 281 height 30
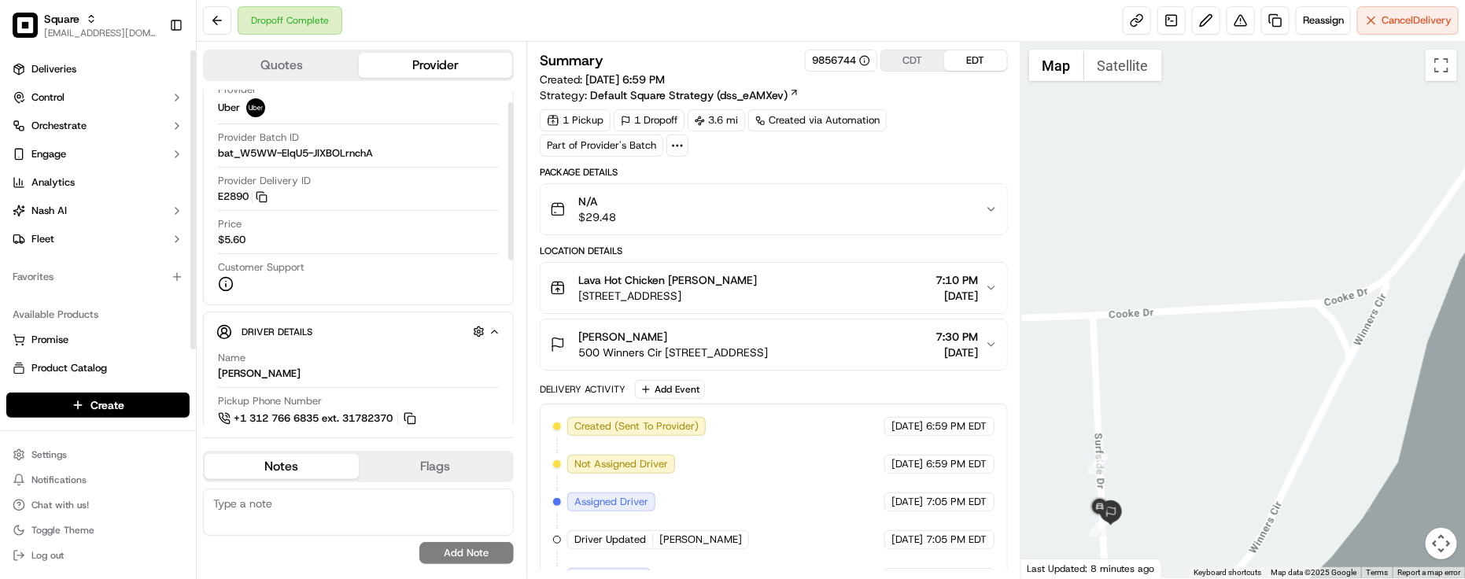
scroll to position [0, 0]
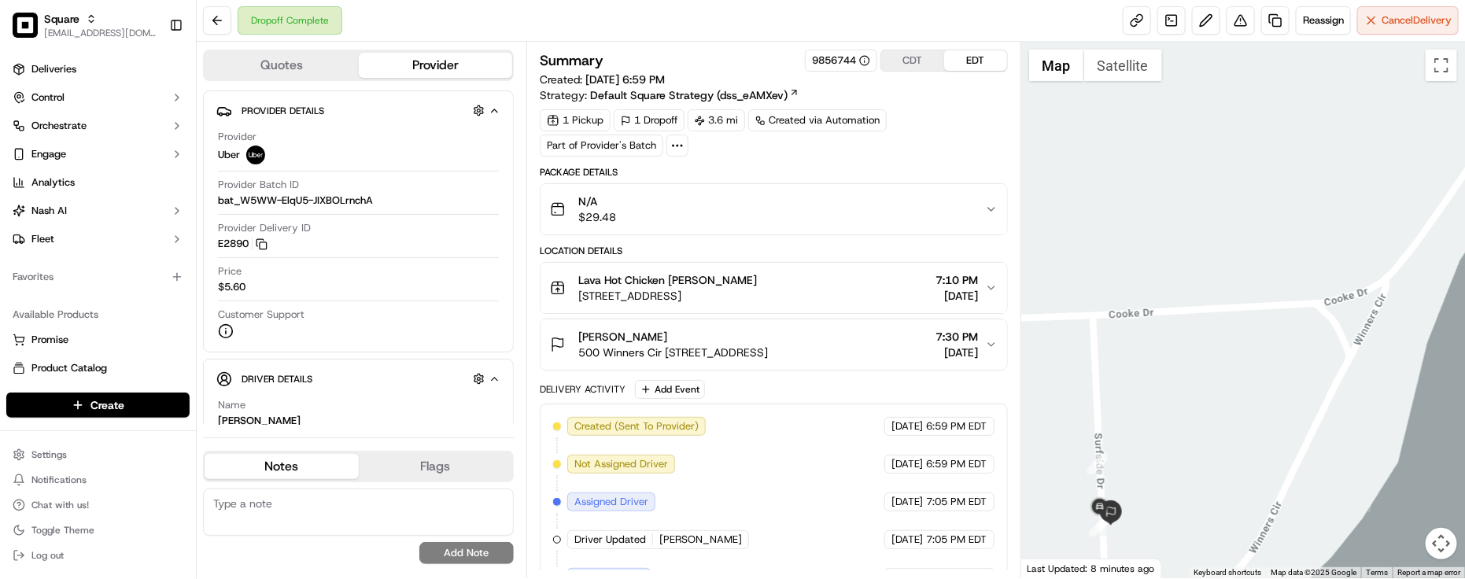
click at [937, 164] on div "Summary 9856744 CDT EDT Created: [DATE] 6:59 PM Strategy: Default Square Strate…" at bounding box center [774, 420] width 468 height 740
click at [933, 160] on div "Summary 9856744 CDT EDT Created: [DATE] 6:59 PM Strategy: Default Square Strate…" at bounding box center [774, 420] width 468 height 740
click at [923, 161] on div "Summary 9856744 CDT EDT Created: [DATE] 6:59 PM Strategy: Default Square Strate…" at bounding box center [774, 420] width 468 height 740
click at [907, 198] on div "N/A $29.48" at bounding box center [767, 209] width 435 height 31
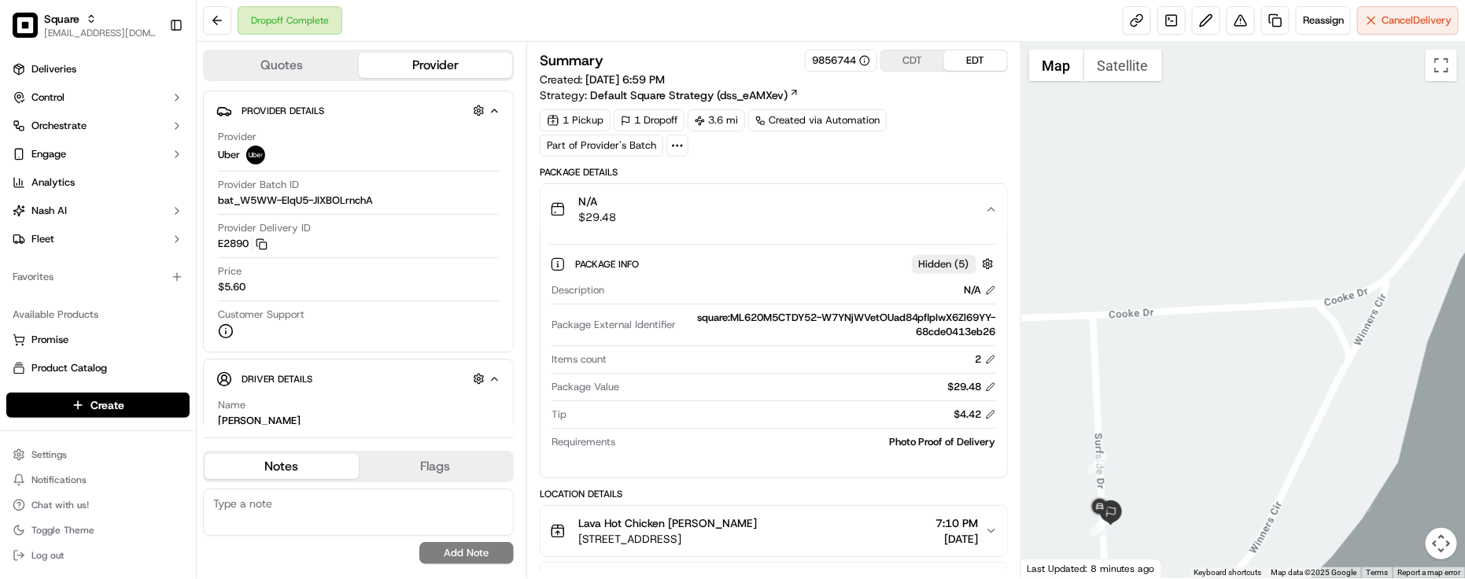
click at [907, 198] on div "N/A $29.48" at bounding box center [767, 209] width 435 height 31
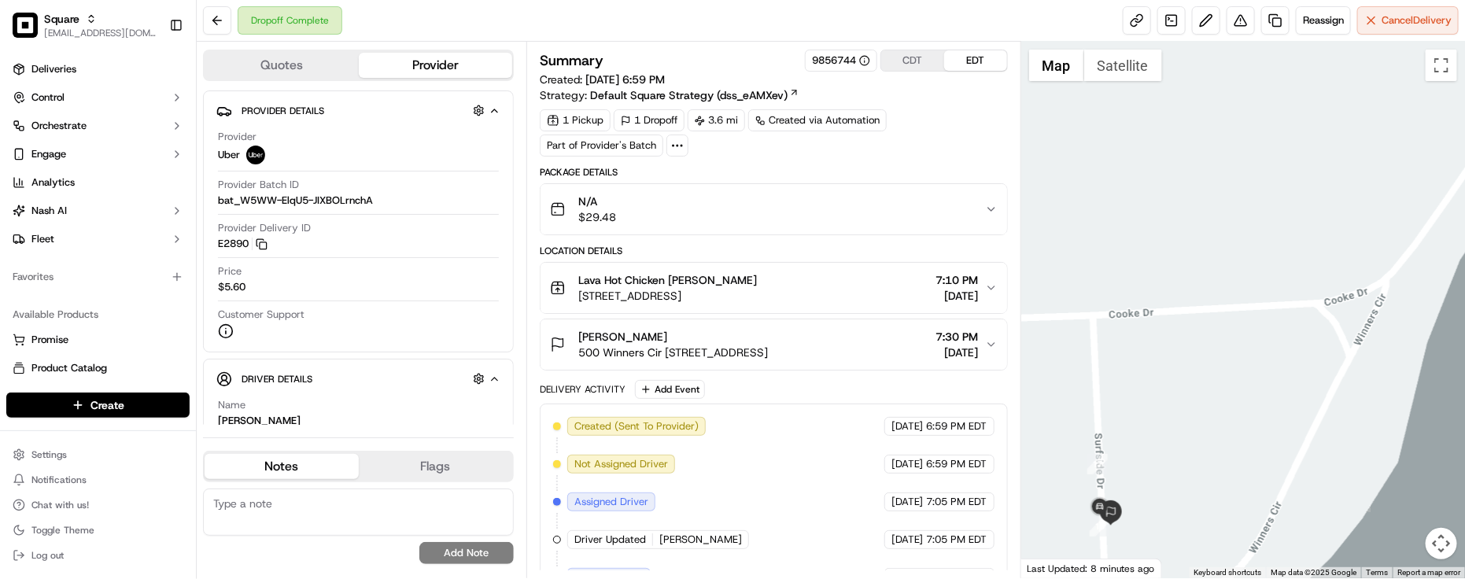
click at [870, 268] on button "Lava Hot Chicken [PERSON_NAME] [STREET_ADDRESS] 7:10 PM [DATE]" at bounding box center [774, 288] width 467 height 50
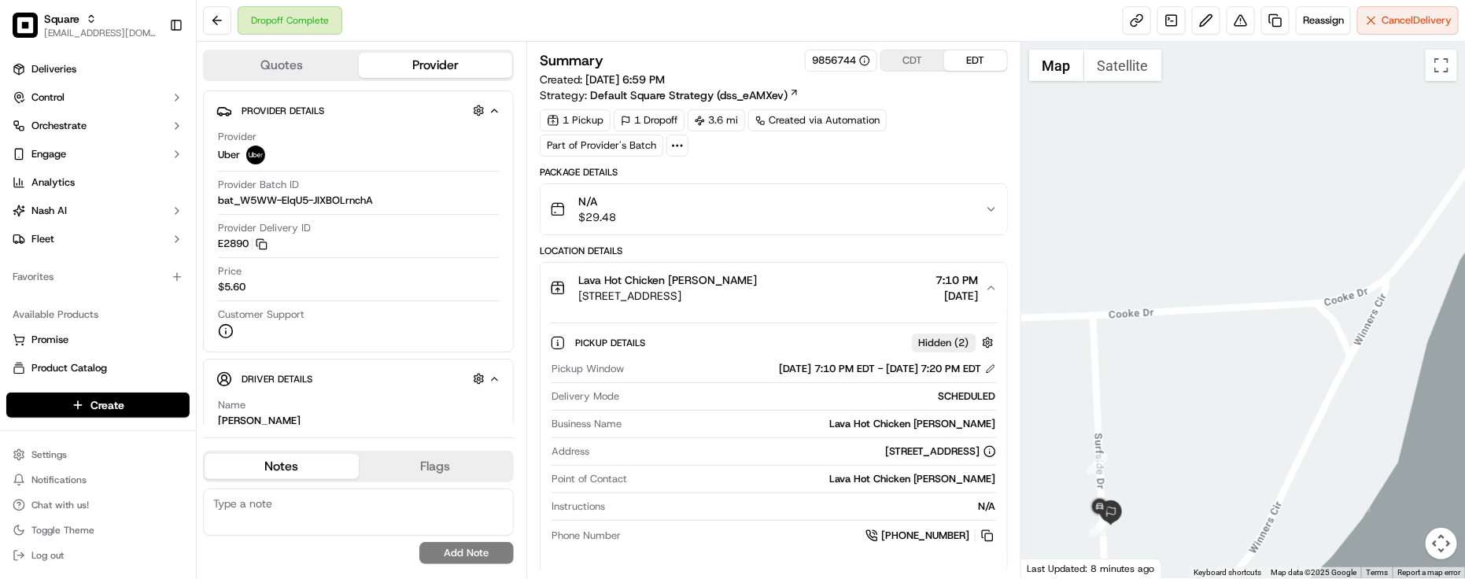
click at [870, 279] on div "Lava Hot Chicken [PERSON_NAME] [STREET_ADDRESS] 7:10 PM [DATE]" at bounding box center [767, 287] width 435 height 31
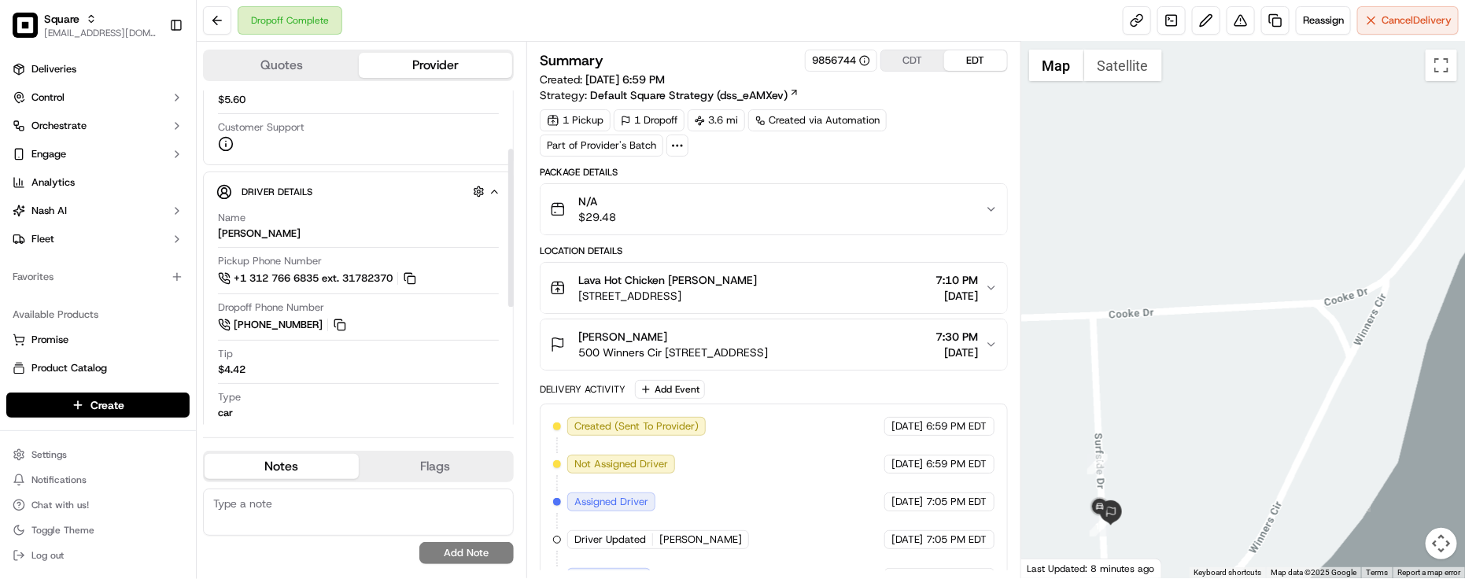
scroll to position [295, 0]
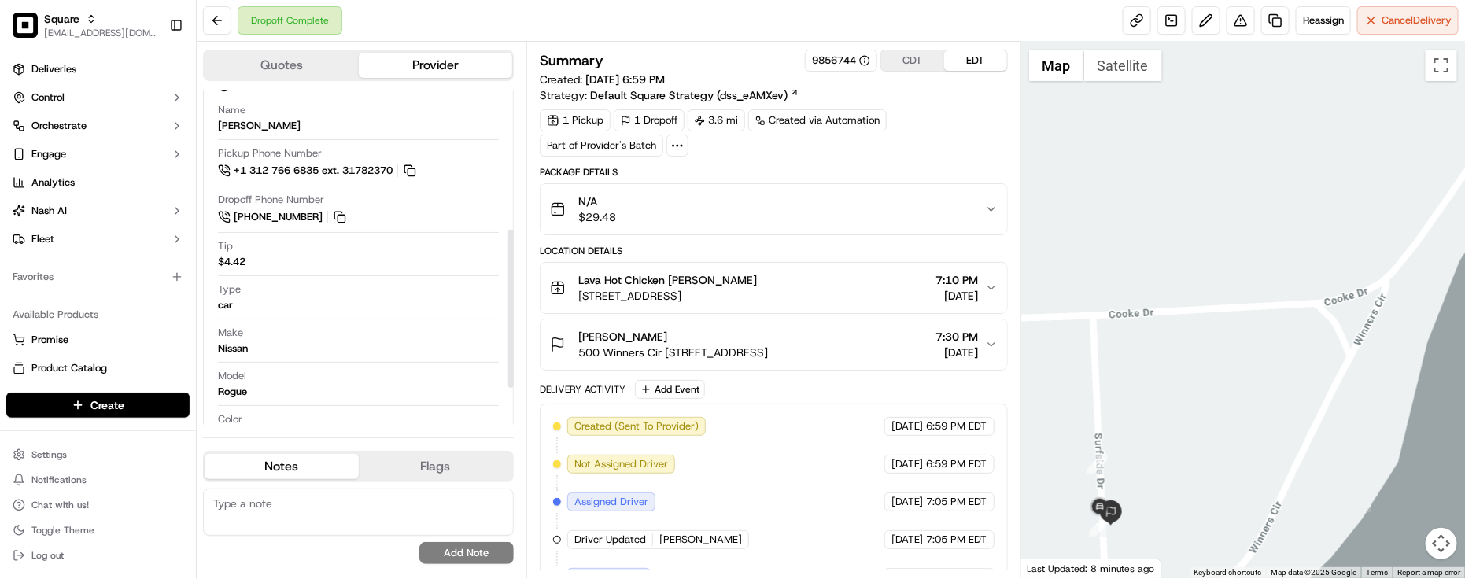
click at [825, 394] on div "Delivery Activity Add Event" at bounding box center [774, 389] width 468 height 19
click at [852, 368] on button "[PERSON_NAME] 500 Winners Cir [STREET_ADDRESS] 7:30 PM [DATE]" at bounding box center [774, 345] width 467 height 50
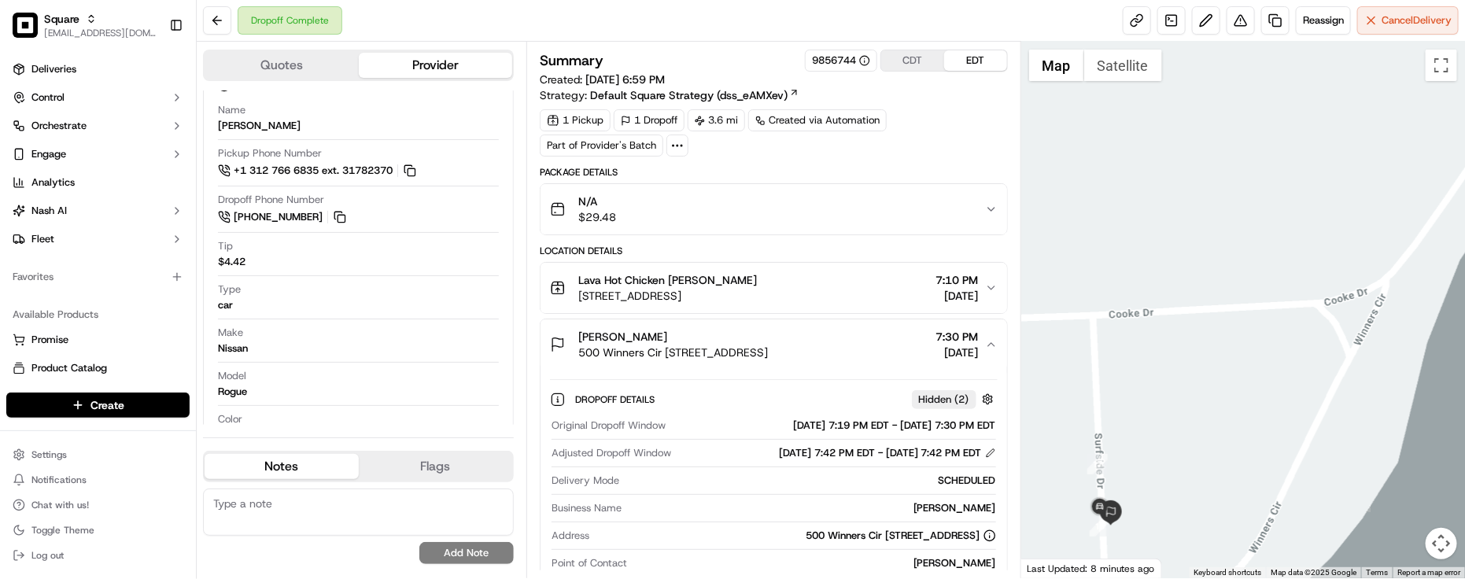
click at [854, 368] on button "[PERSON_NAME] 500 Winners Cir [STREET_ADDRESS] 7:30 PM [DATE]" at bounding box center [774, 345] width 467 height 50
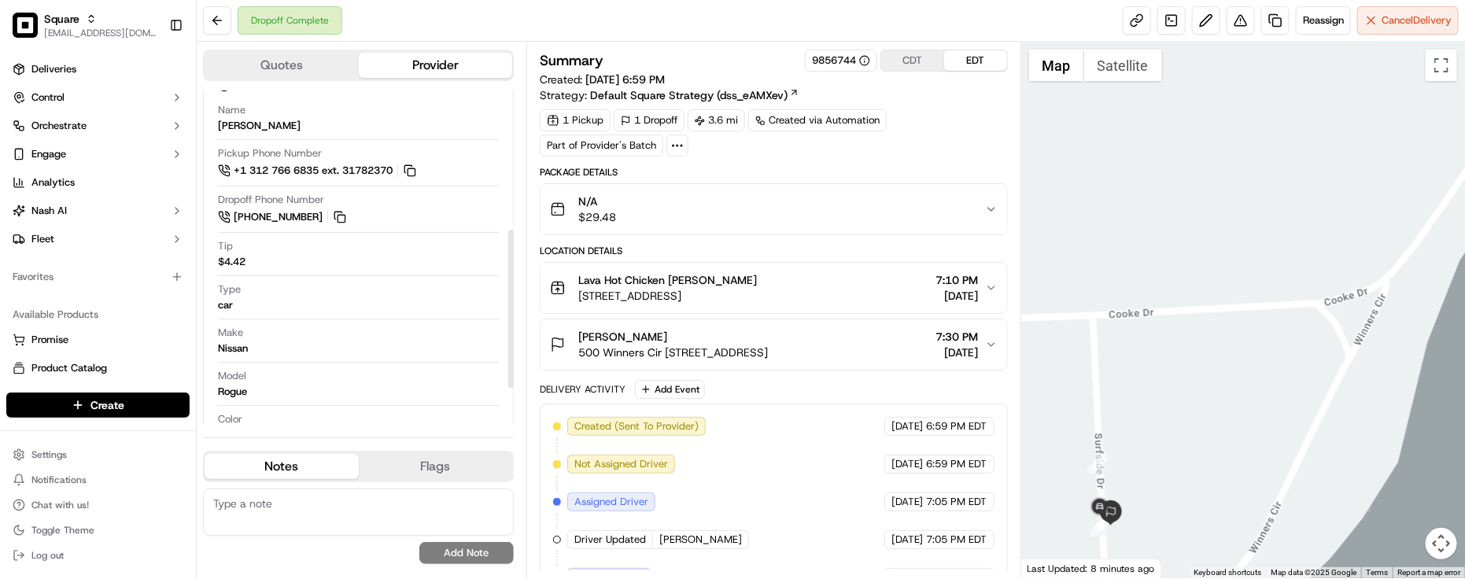
click at [354, 362] on div "Make Nissan" at bounding box center [358, 344] width 281 height 37
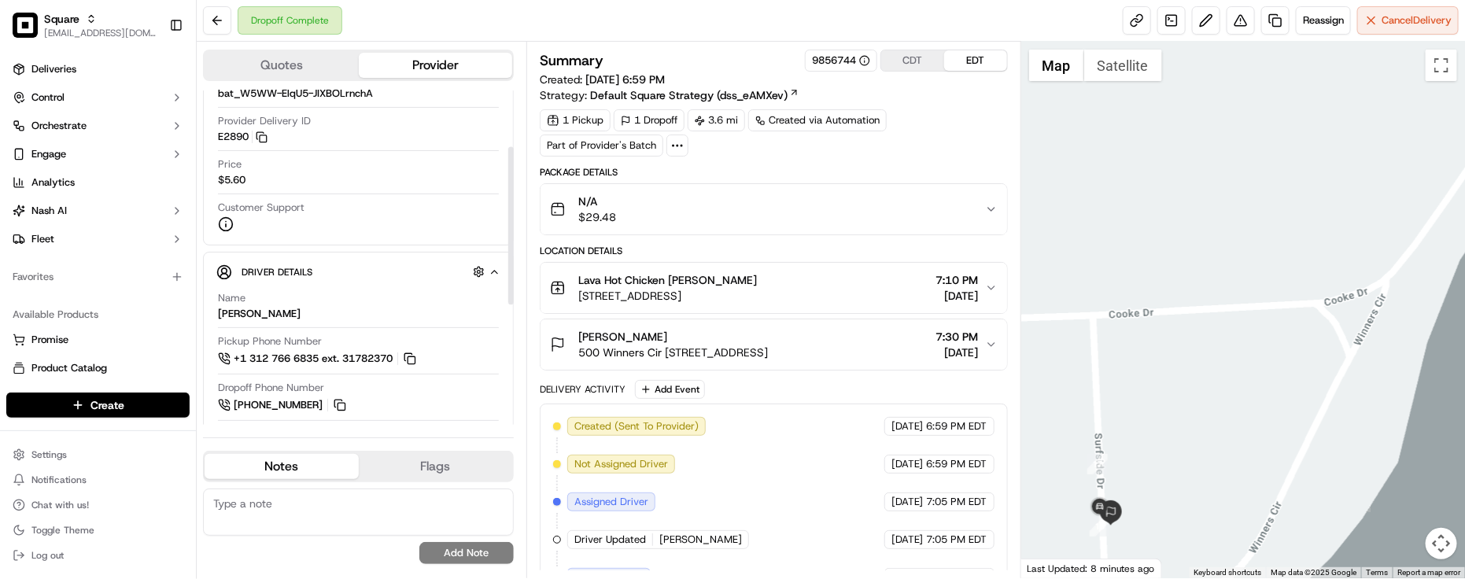
scroll to position [98, 0]
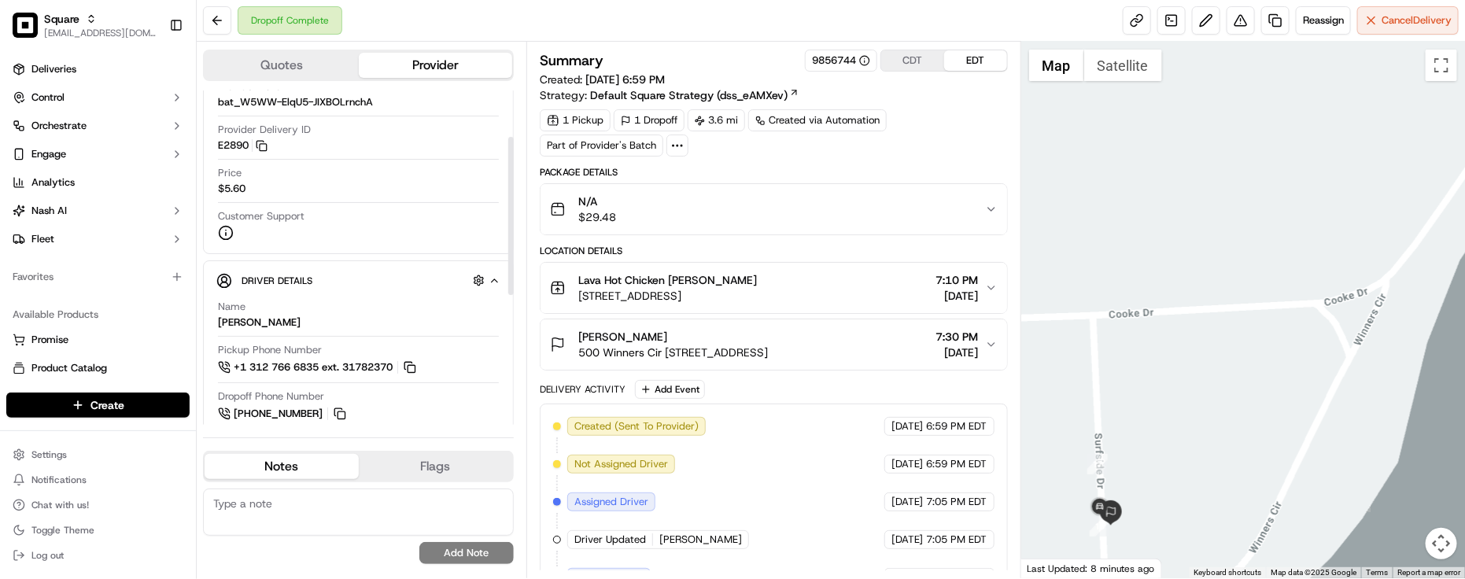
click at [379, 288] on div "Driver Details Hidden ( 5 )" at bounding box center [365, 281] width 247 height 20
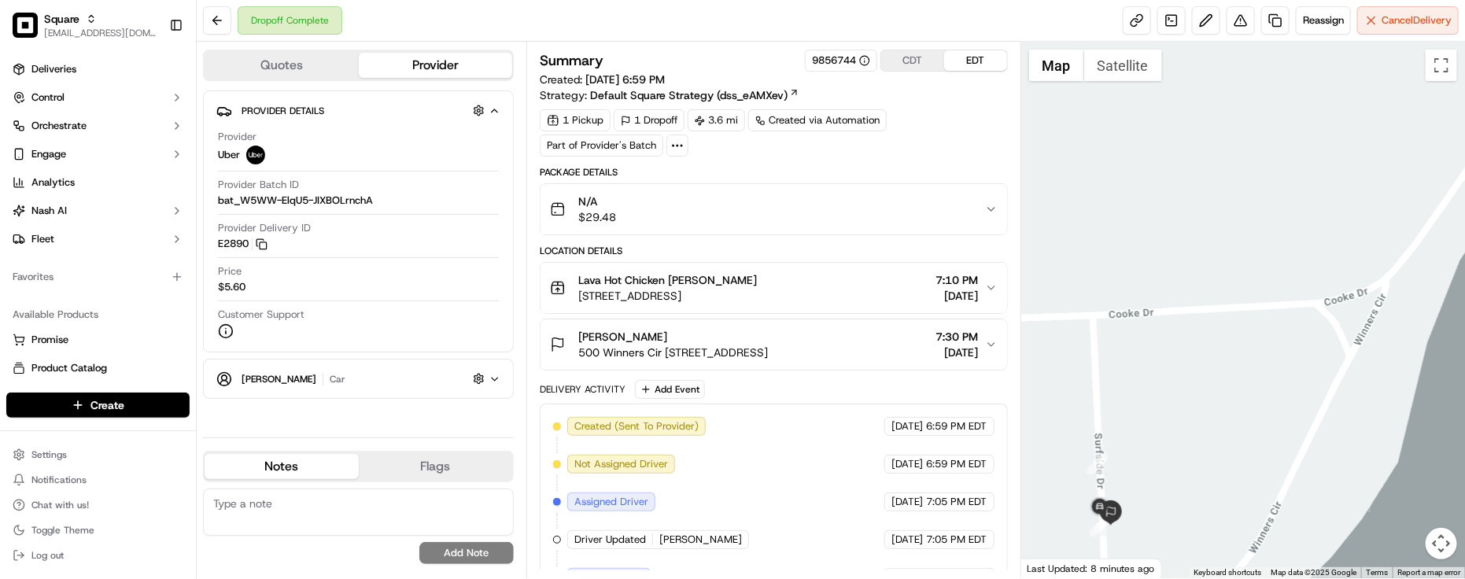
scroll to position [0, 0]
click at [363, 389] on div "[PERSON_NAME] car Hidden ( 5 )" at bounding box center [365, 379] width 247 height 20
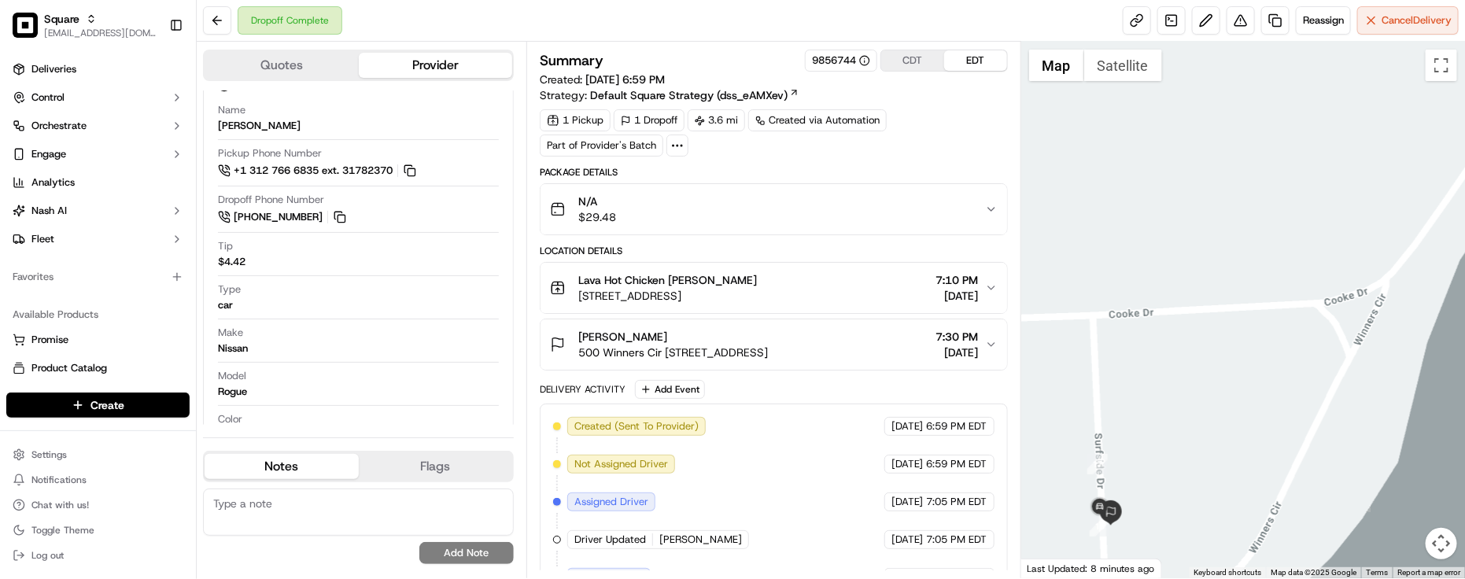
click at [918, 170] on div "Package Details" at bounding box center [774, 172] width 468 height 13
click at [300, 329] on div "Make Nissan" at bounding box center [358, 341] width 281 height 30
click at [897, 174] on div "Package Details" at bounding box center [774, 172] width 468 height 13
click at [312, 388] on div "Model Rogue" at bounding box center [358, 384] width 281 height 30
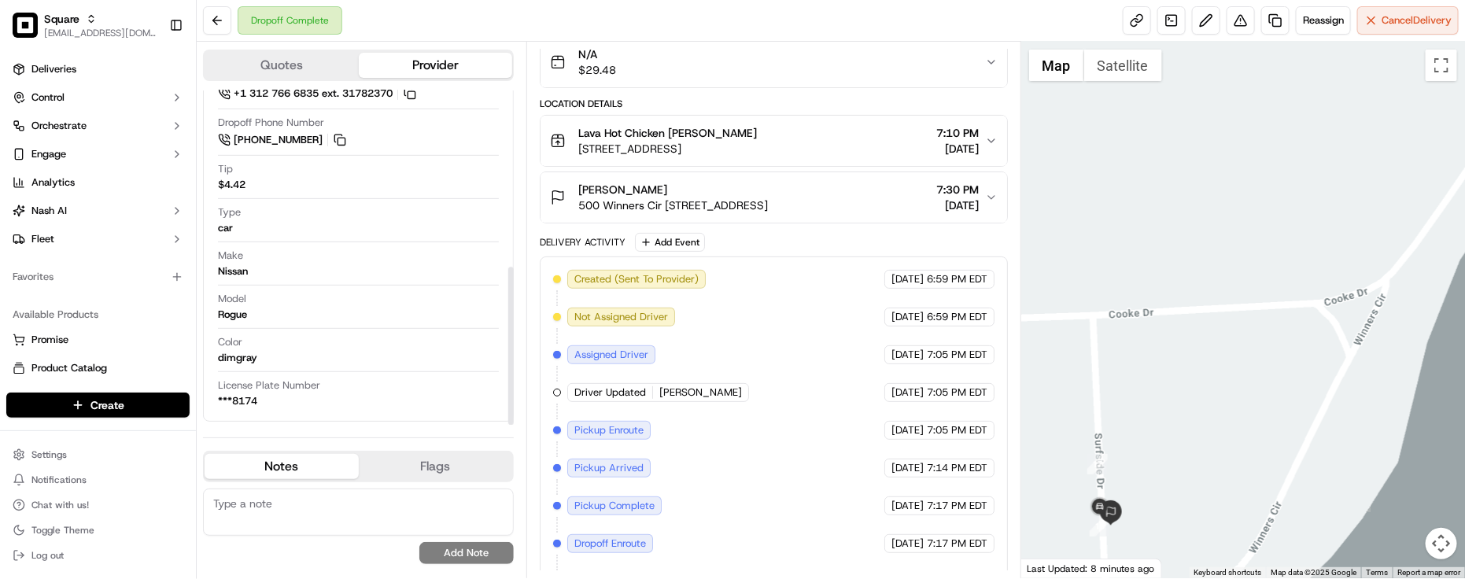
scroll to position [0, 0]
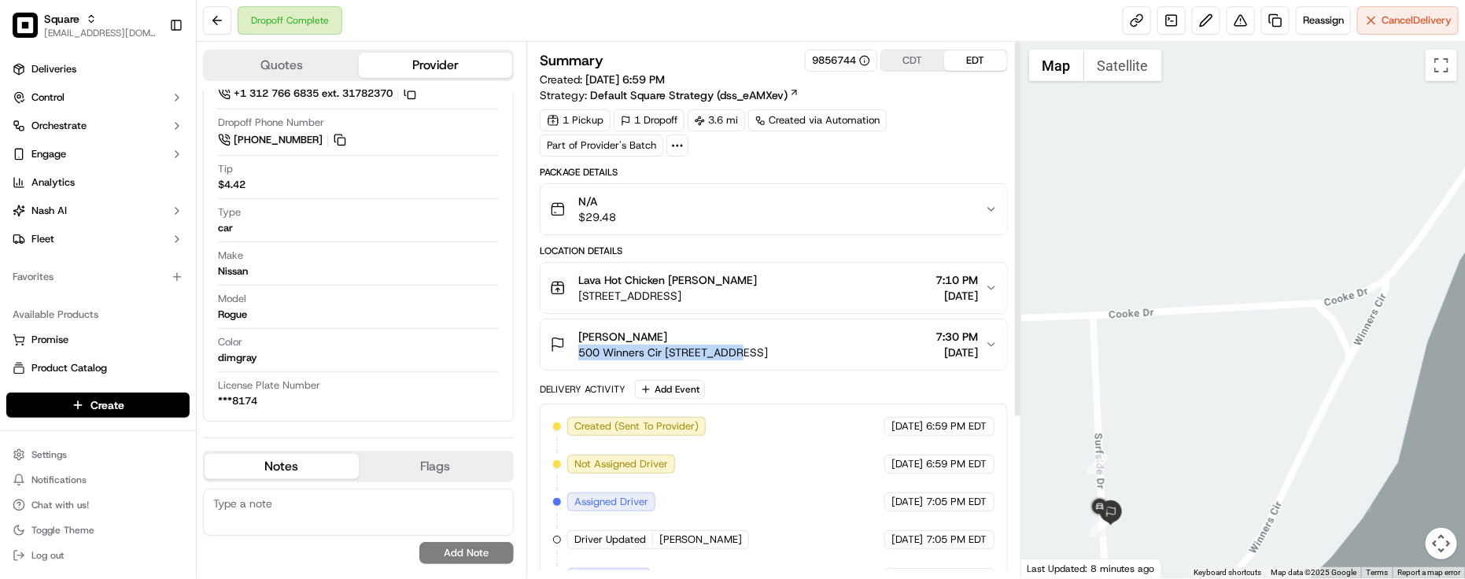
click at [732, 347] on div "[PERSON_NAME] [STREET_ADDRESS]" at bounding box center [673, 344] width 190 height 31
click at [398, 283] on div "Make Nissan" at bounding box center [358, 267] width 281 height 37
click at [844, 272] on button "Lava Hot Chicken [PERSON_NAME] [STREET_ADDRESS] 7:10 PM [DATE]" at bounding box center [774, 288] width 467 height 50
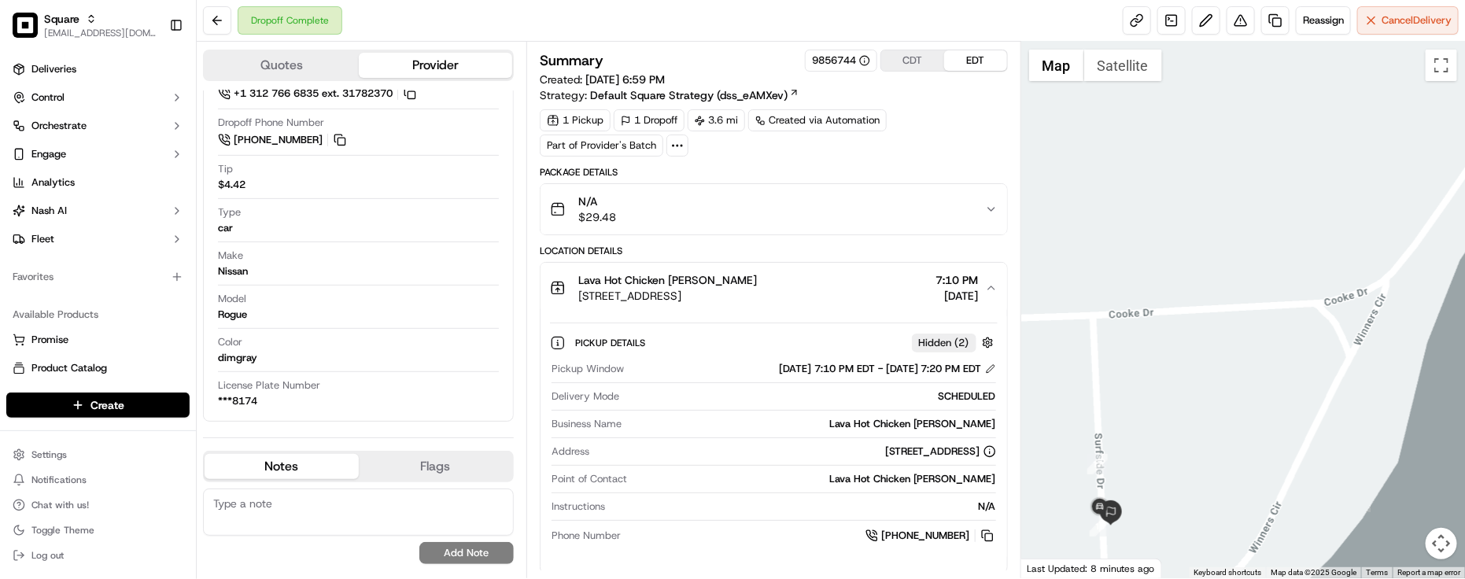
click at [757, 286] on div "Lava Hot Chicken [PERSON_NAME]" at bounding box center [667, 280] width 179 height 16
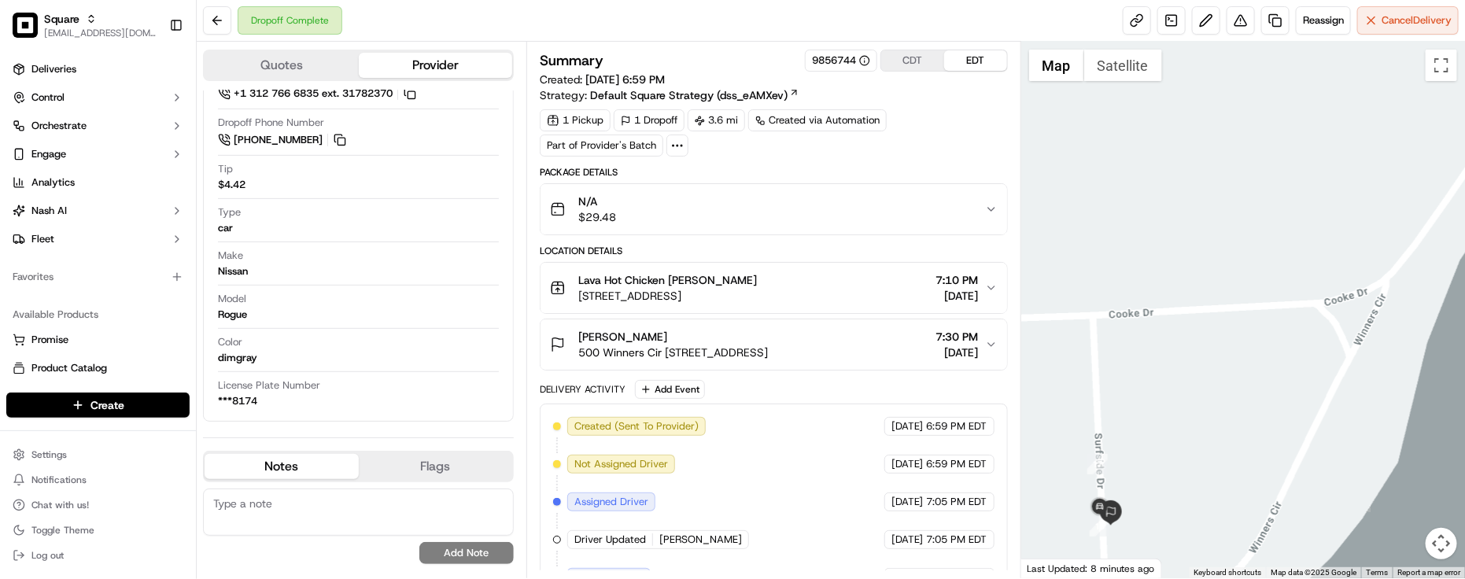
click at [881, 168] on div "Package Details" at bounding box center [774, 172] width 468 height 13
click at [305, 354] on div "Color dimgray" at bounding box center [358, 350] width 281 height 30
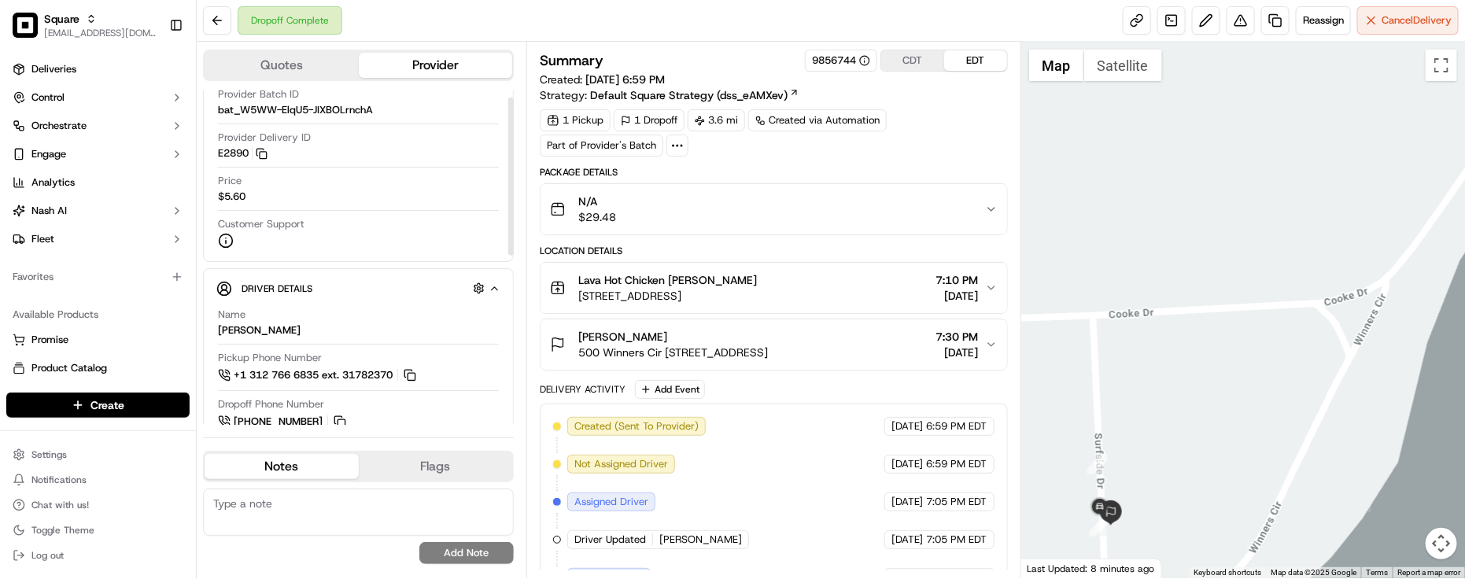
scroll to position [197, 0]
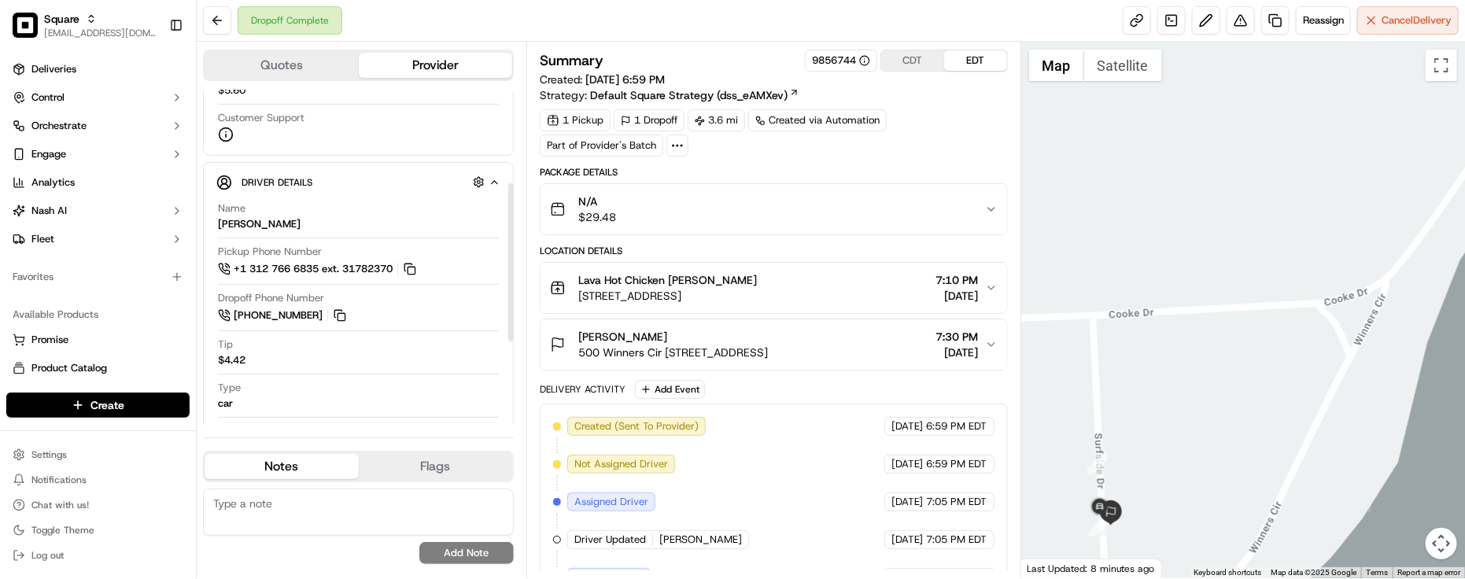
click at [763, 214] on div "N/A $29.48" at bounding box center [767, 209] width 435 height 31
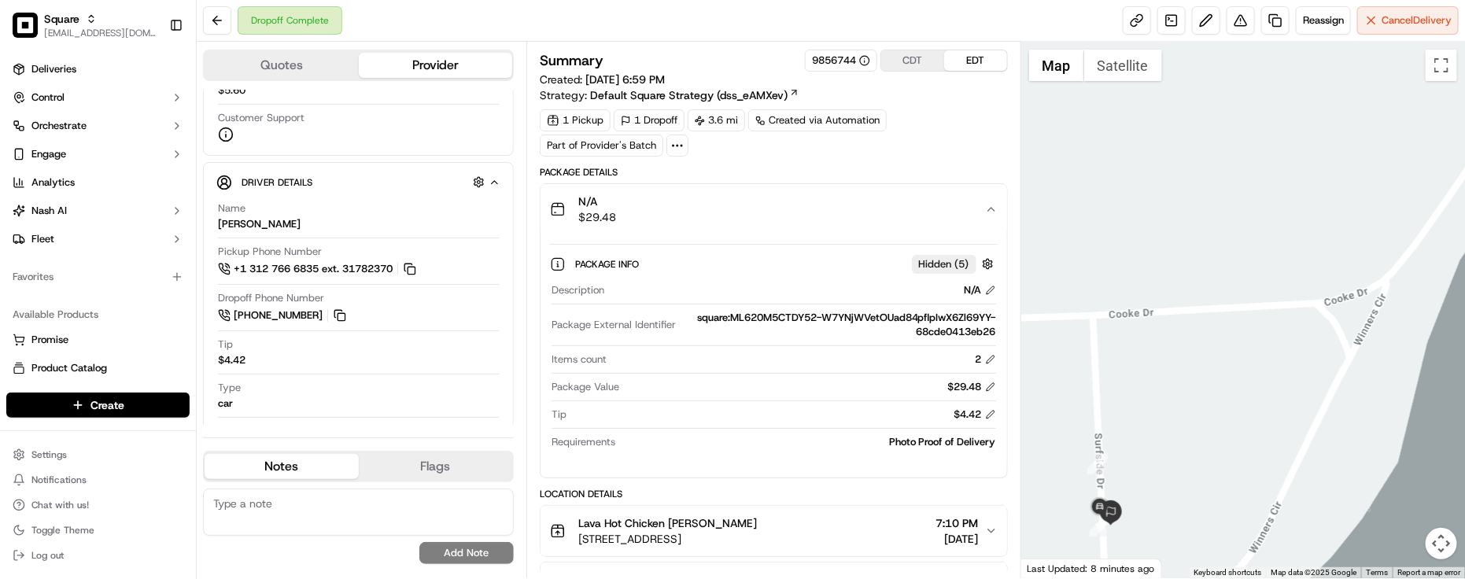
click at [764, 214] on div "N/A $29.48" at bounding box center [767, 209] width 435 height 31
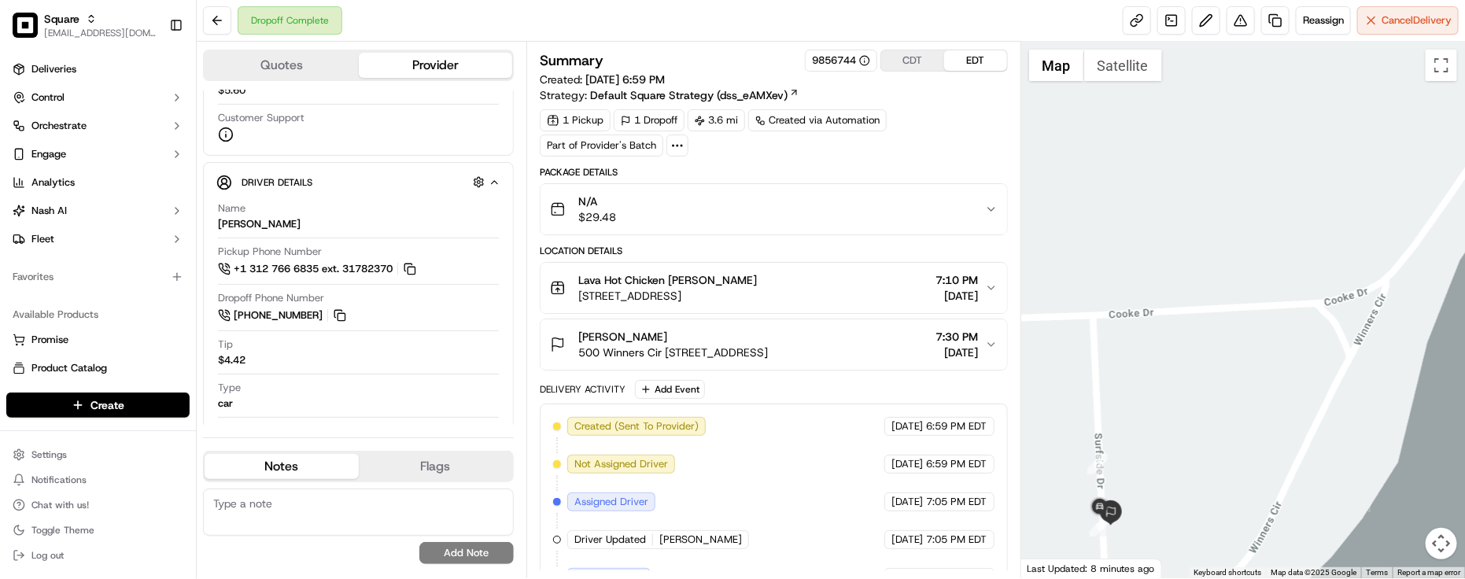
click at [938, 138] on div "1 Pickup 1 Dropoff 3.6 mi Created via Automation Part of Provider's Batch" at bounding box center [774, 132] width 468 height 47
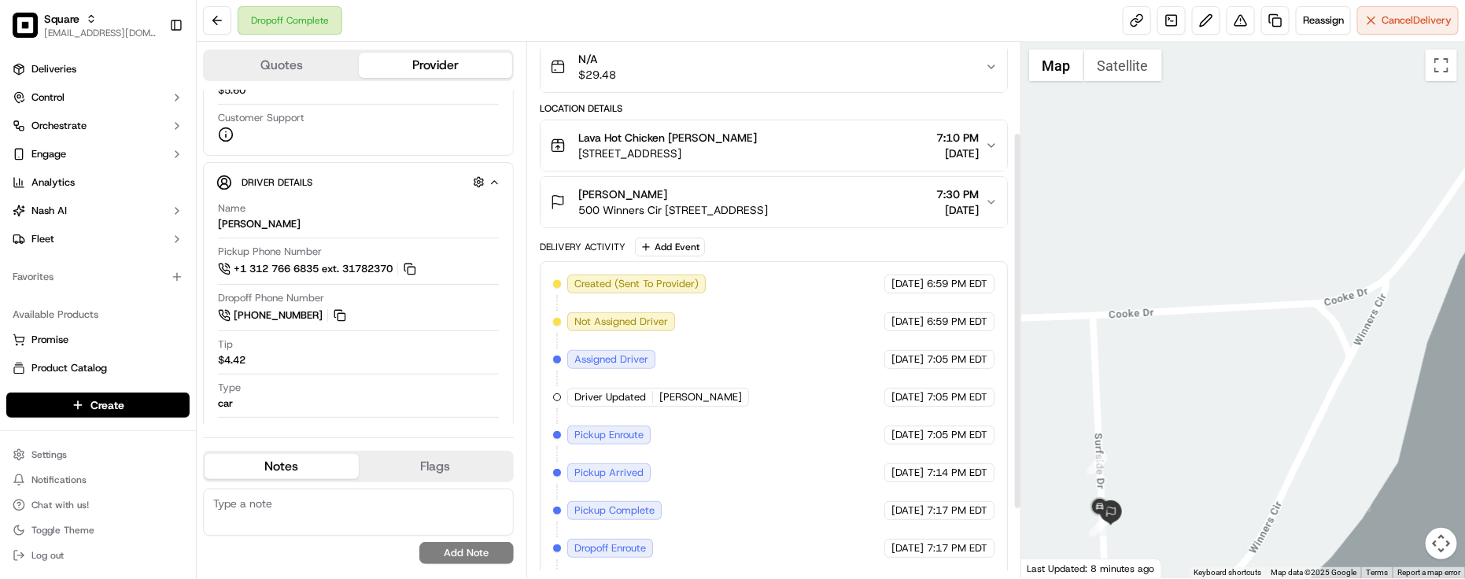
scroll to position [98, 0]
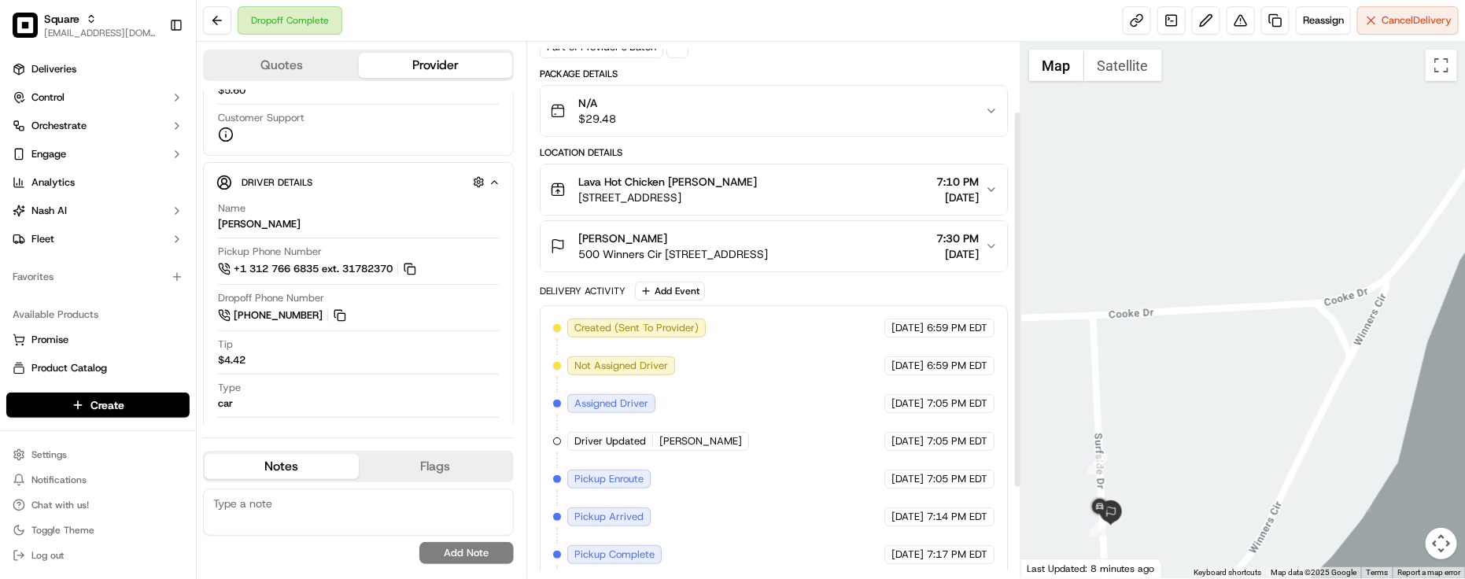
click at [757, 187] on div "Lava Hot Chicken [PERSON_NAME]" at bounding box center [667, 182] width 179 height 16
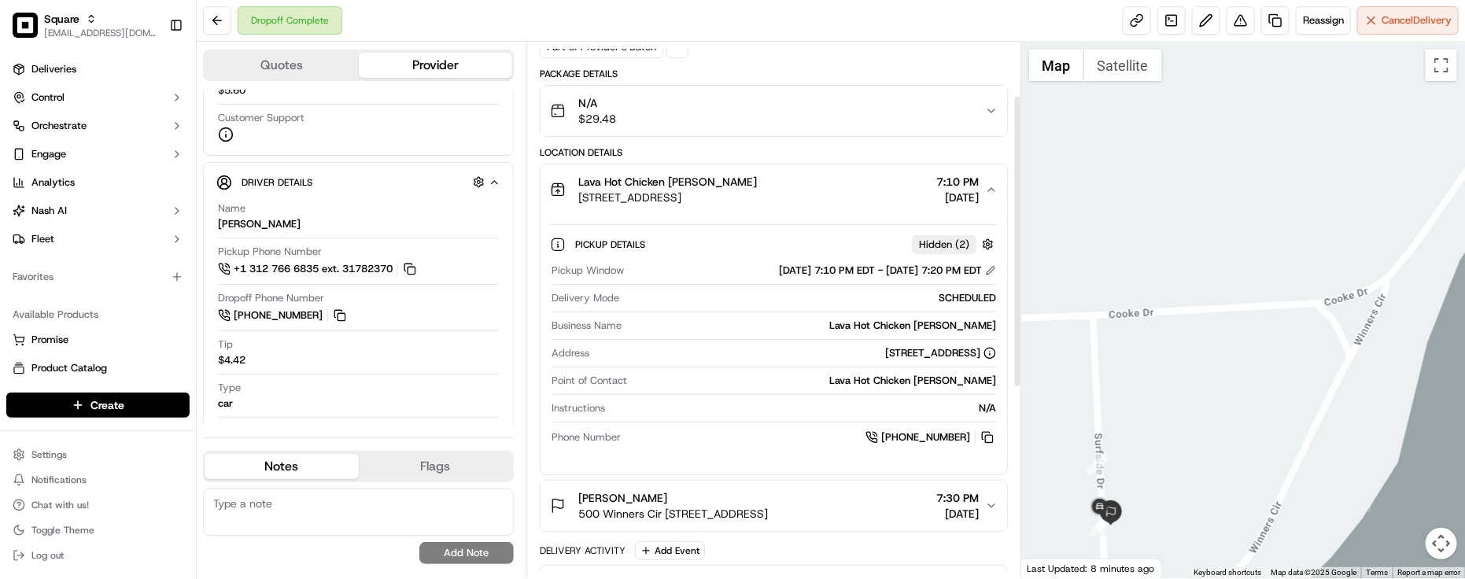
click at [757, 194] on span "[STREET_ADDRESS]" at bounding box center [667, 198] width 179 height 16
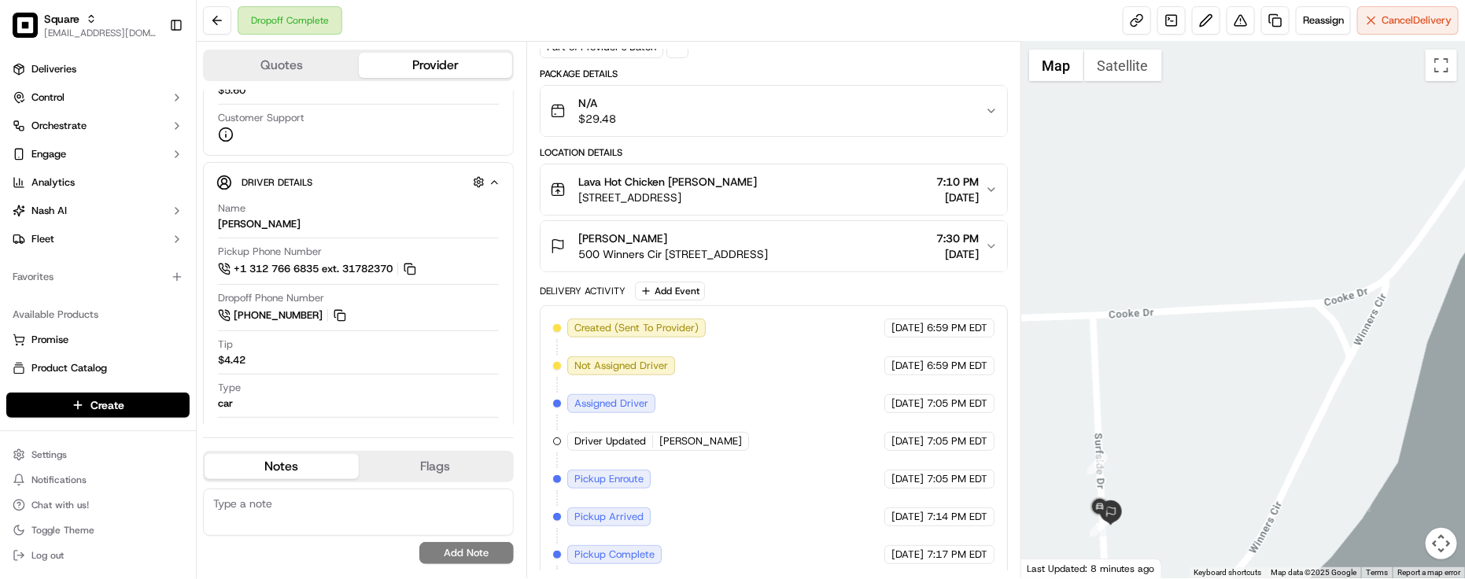
click at [757, 194] on span "[STREET_ADDRESS]" at bounding box center [667, 198] width 179 height 16
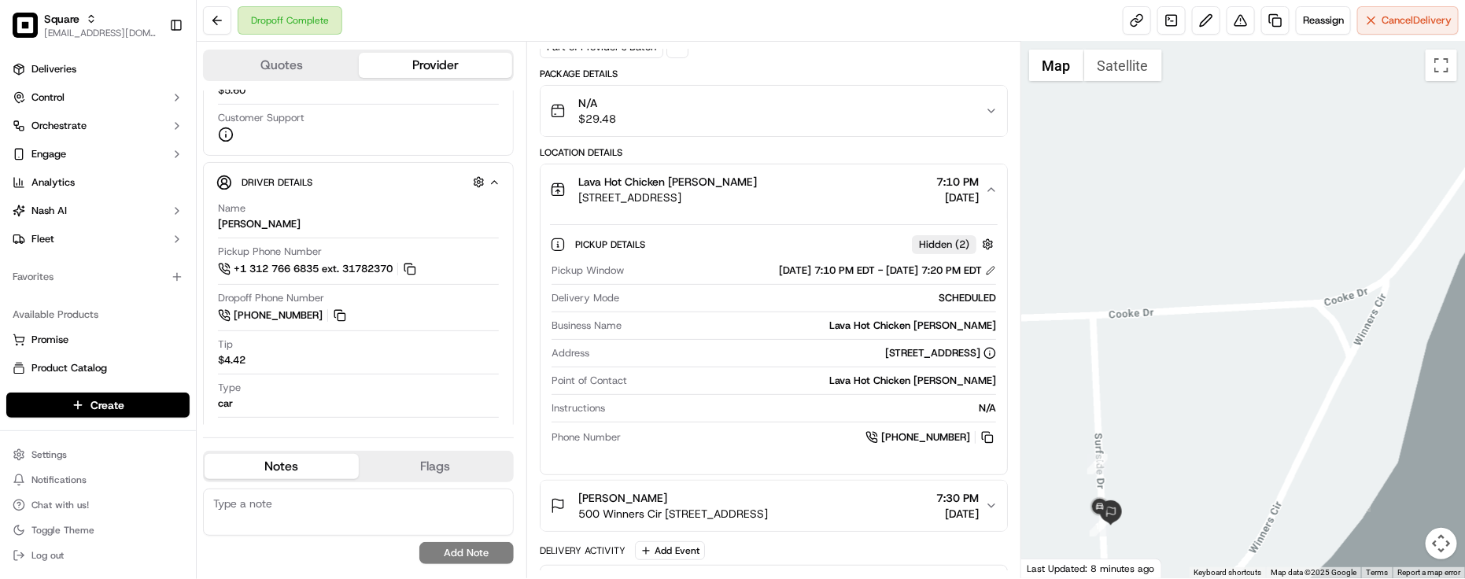
click at [757, 194] on span "[STREET_ADDRESS]" at bounding box center [667, 198] width 179 height 16
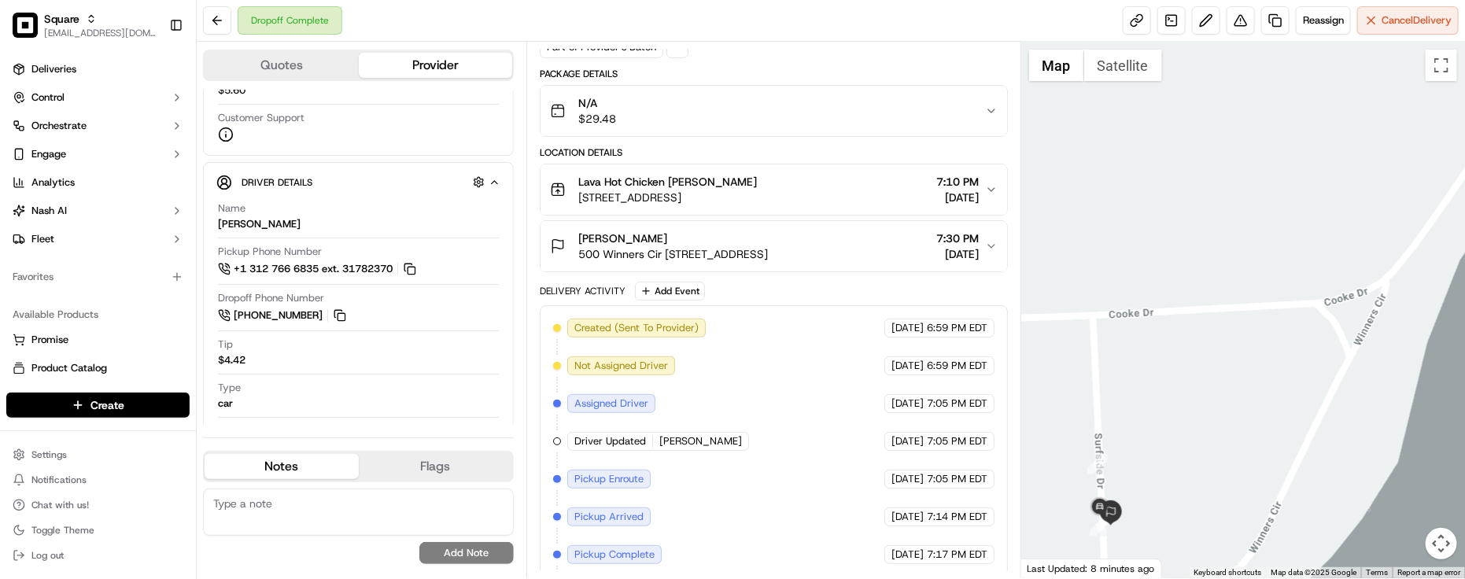
click at [757, 194] on span "[STREET_ADDRESS]" at bounding box center [667, 198] width 179 height 16
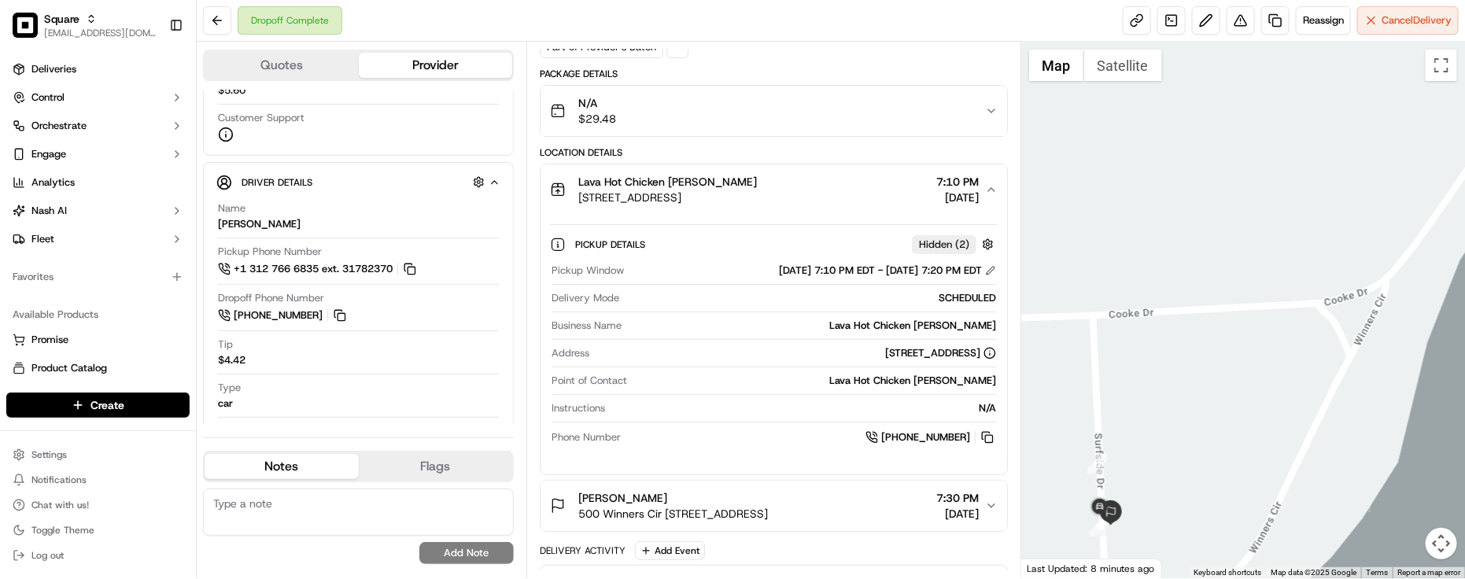
click at [896, 190] on div "Lava Hot Chicken [PERSON_NAME] [STREET_ADDRESS] 7:10 PM [DATE]" at bounding box center [767, 189] width 435 height 31
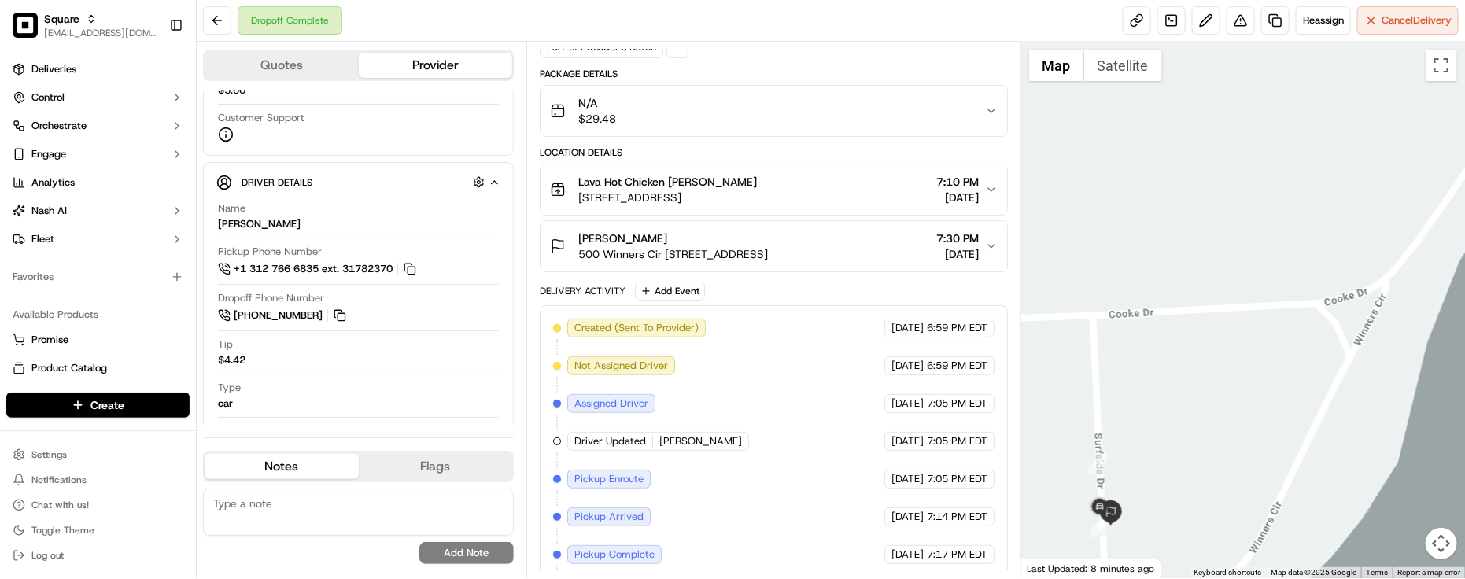
click at [897, 190] on div "Lava Hot Chicken [PERSON_NAME] [STREET_ADDRESS] 7:10 PM [DATE]" at bounding box center [767, 189] width 435 height 31
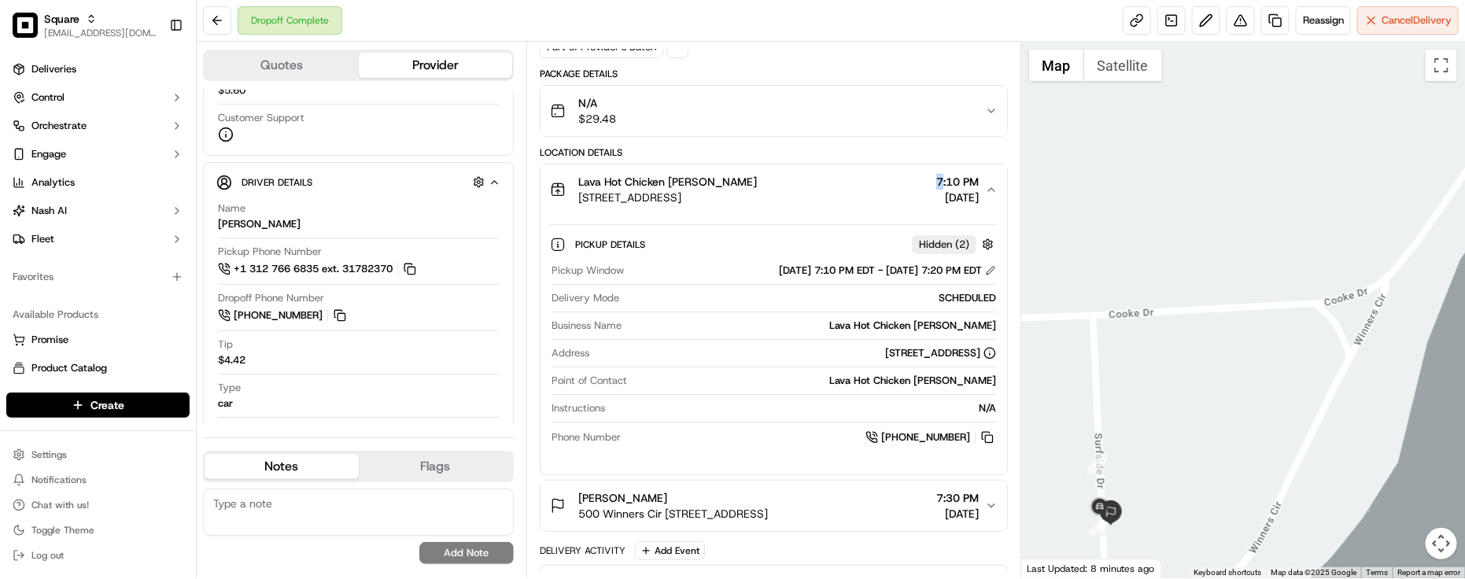
click at [898, 190] on div "Lava Hot Chicken [PERSON_NAME] [STREET_ADDRESS] 7:10 PM [DATE]" at bounding box center [767, 189] width 435 height 31
click at [895, 190] on div "Lava Hot Chicken [PERSON_NAME] [STREET_ADDRESS] 7:10 PM [DATE]" at bounding box center [767, 189] width 435 height 31
click at [878, 194] on div "Lava Hot Chicken [PERSON_NAME] [STREET_ADDRESS] 7:10 PM [DATE]" at bounding box center [767, 189] width 435 height 31
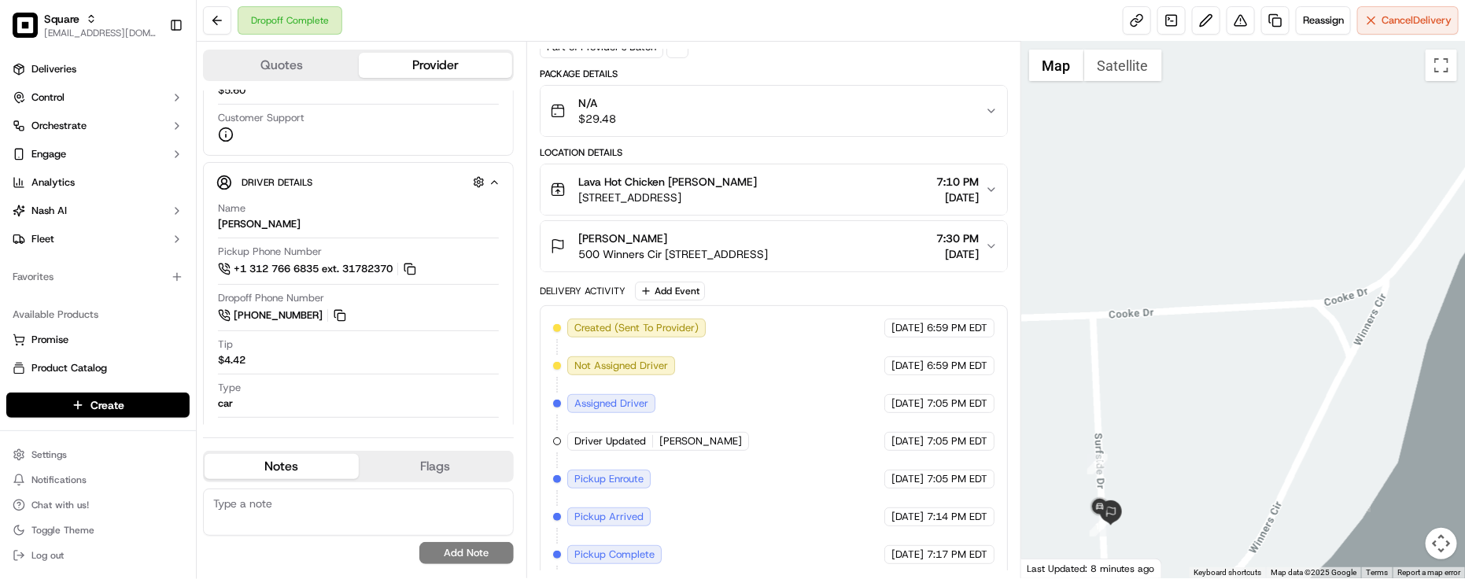
click at [868, 197] on div "Lava Hot Chicken [PERSON_NAME] [STREET_ADDRESS] 7:10 PM [DATE]" at bounding box center [767, 189] width 435 height 31
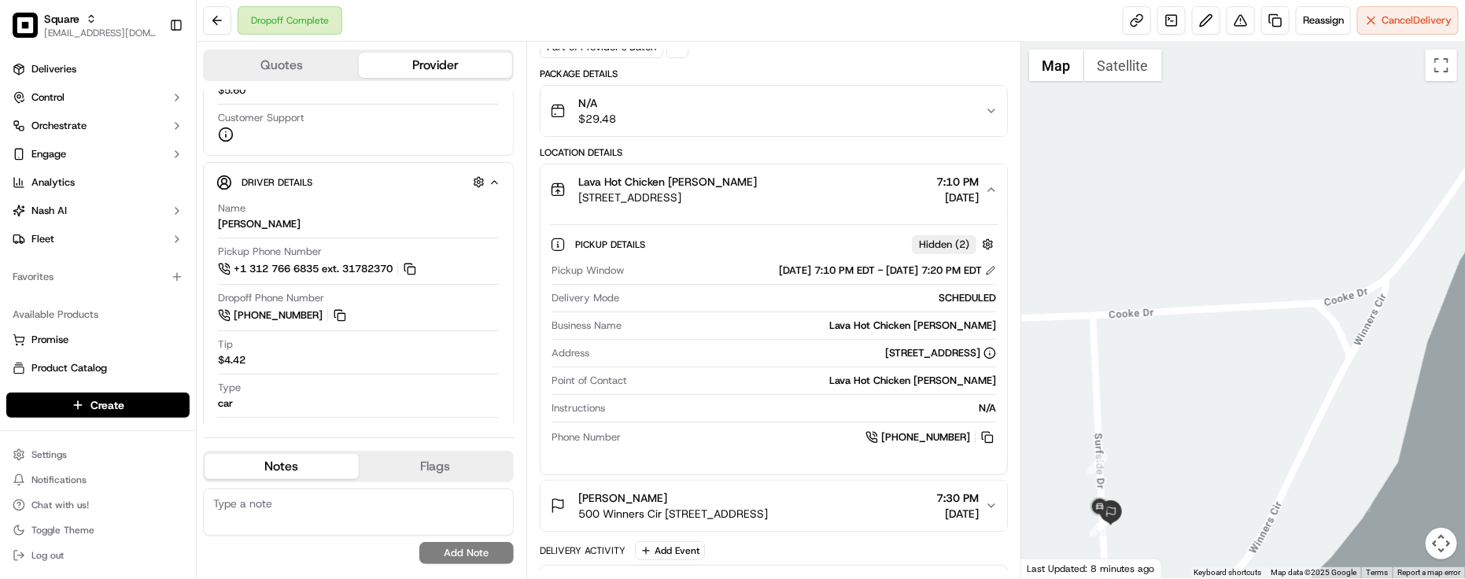
click at [868, 197] on div "Lava Hot Chicken [PERSON_NAME] [STREET_ADDRESS] 7:10 PM [DATE]" at bounding box center [767, 189] width 435 height 31
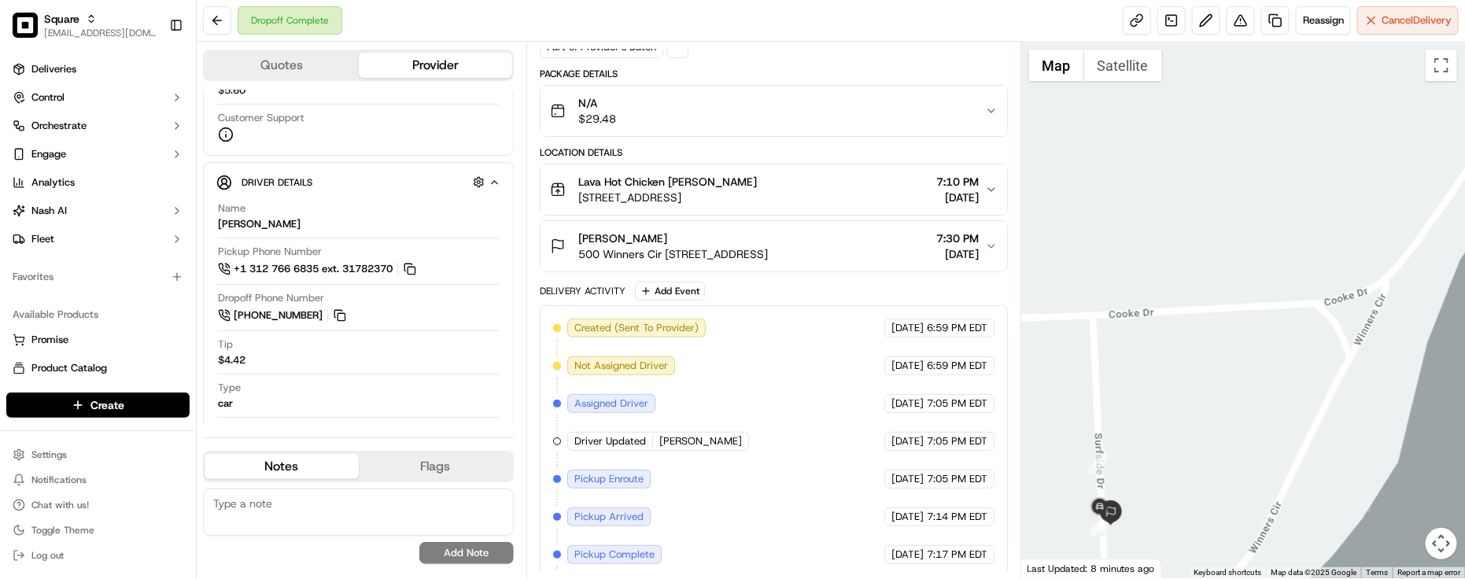
click at [864, 197] on div "Lava Hot Chicken [PERSON_NAME] [STREET_ADDRESS] 7:10 PM [DATE]" at bounding box center [767, 189] width 435 height 31
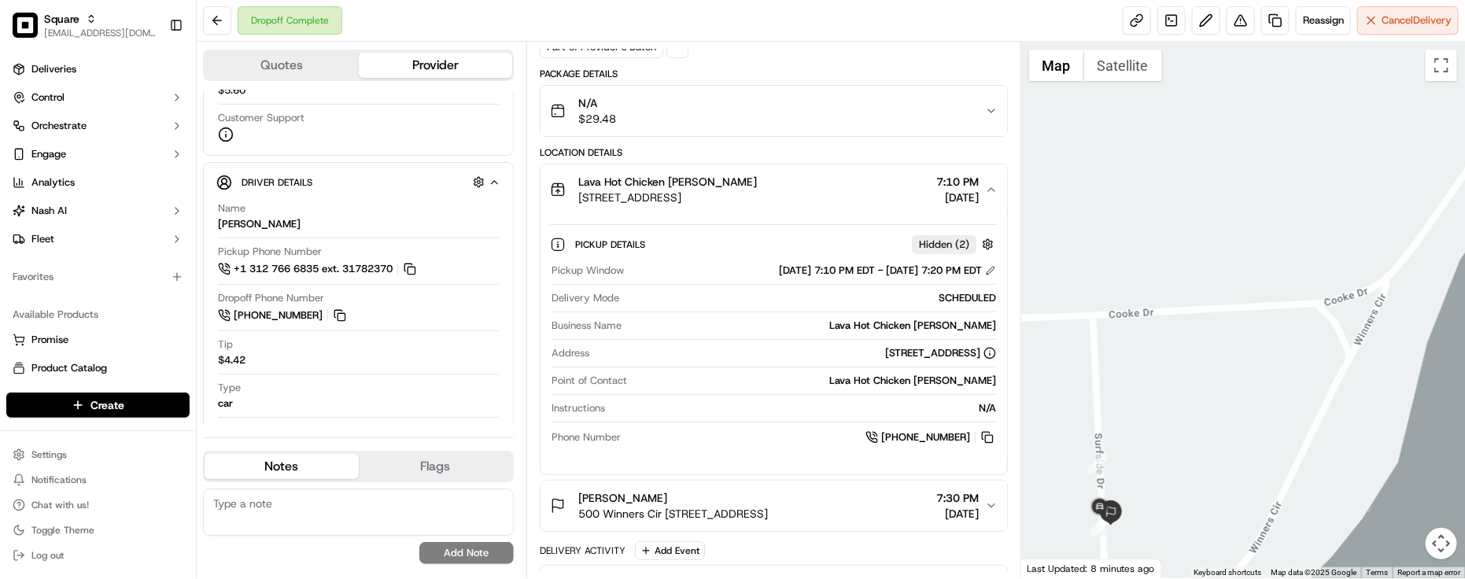
click at [864, 198] on div "Lava Hot Chicken [PERSON_NAME] [STREET_ADDRESS] 7:10 PM [DATE]" at bounding box center [767, 189] width 435 height 31
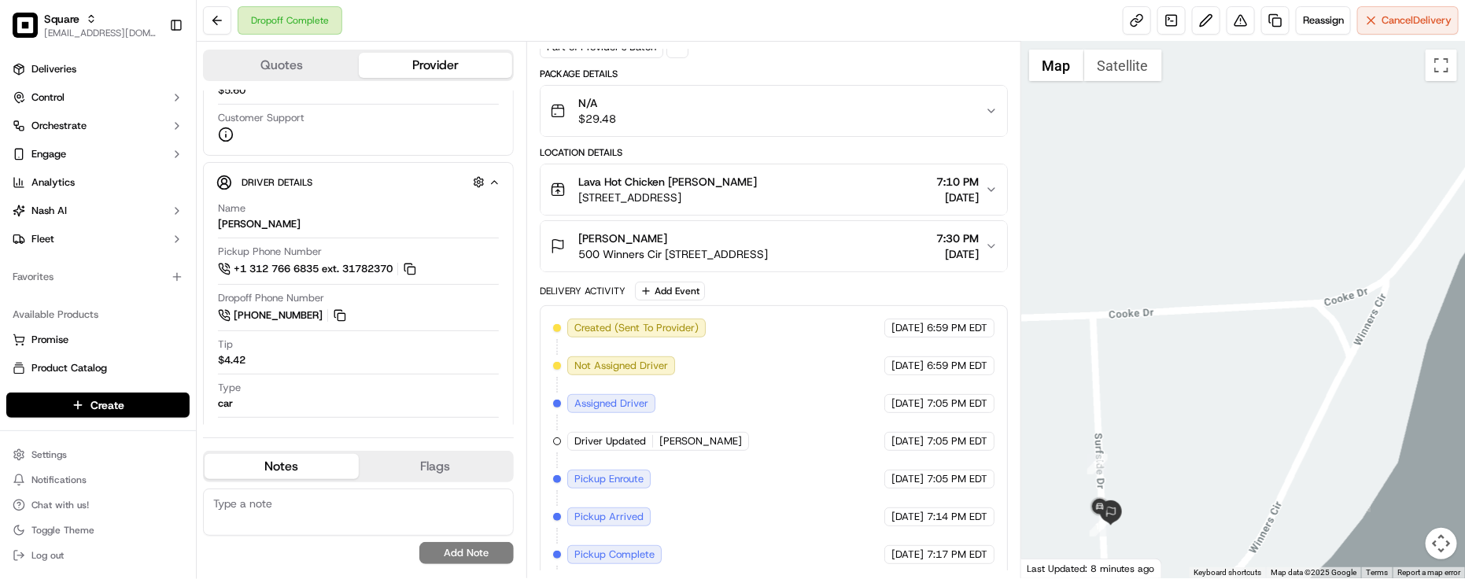
click at [864, 198] on div "Lava Hot Chicken [PERSON_NAME] [STREET_ADDRESS] 7:10 PM [DATE]" at bounding box center [767, 189] width 435 height 31
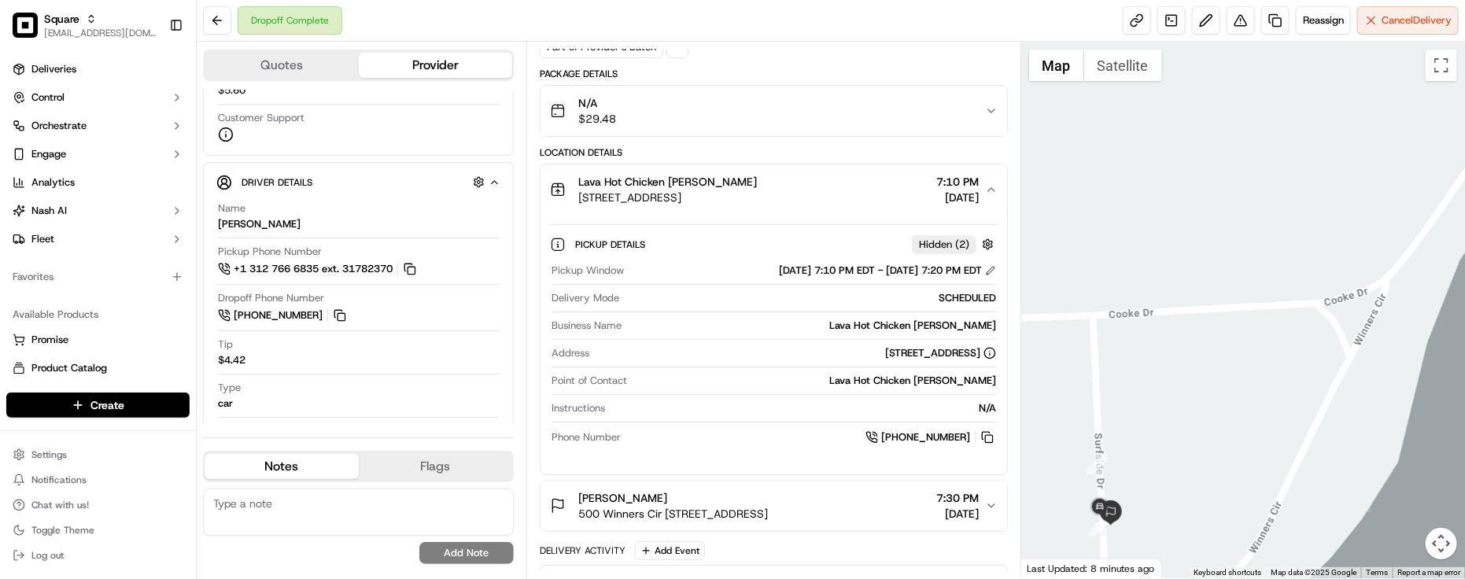
click at [864, 198] on div "Lava Hot Chicken [PERSON_NAME] [STREET_ADDRESS] 7:10 PM [DATE]" at bounding box center [767, 189] width 435 height 31
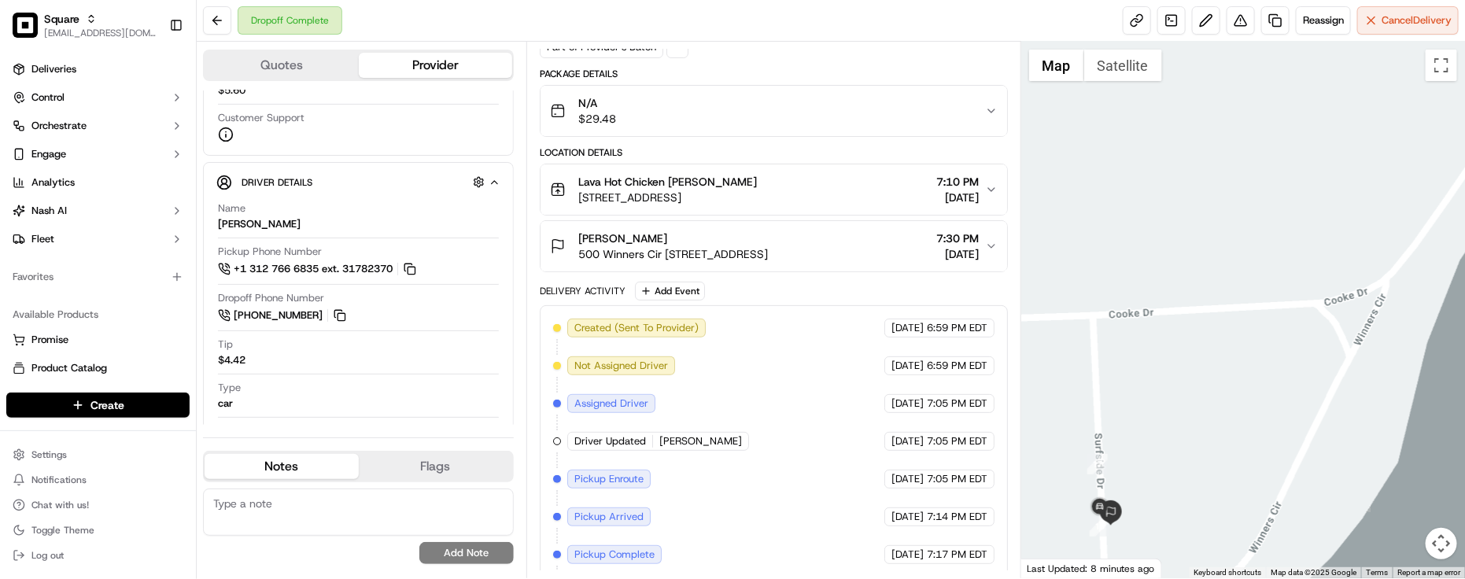
click at [864, 198] on div "Lava Hot Chicken [PERSON_NAME] [STREET_ADDRESS] 7:10 PM [DATE]" at bounding box center [767, 189] width 435 height 31
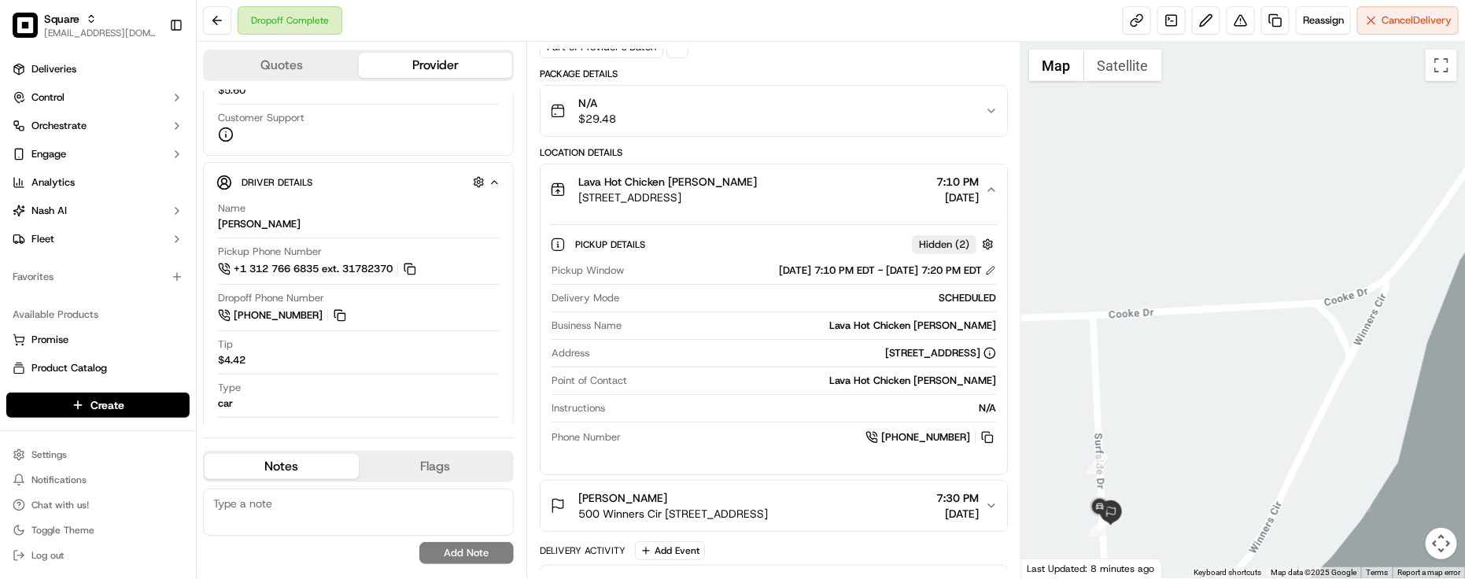
click at [864, 198] on div "Lava Hot Chicken [PERSON_NAME] [STREET_ADDRESS] 7:10 PM [DATE]" at bounding box center [767, 189] width 435 height 31
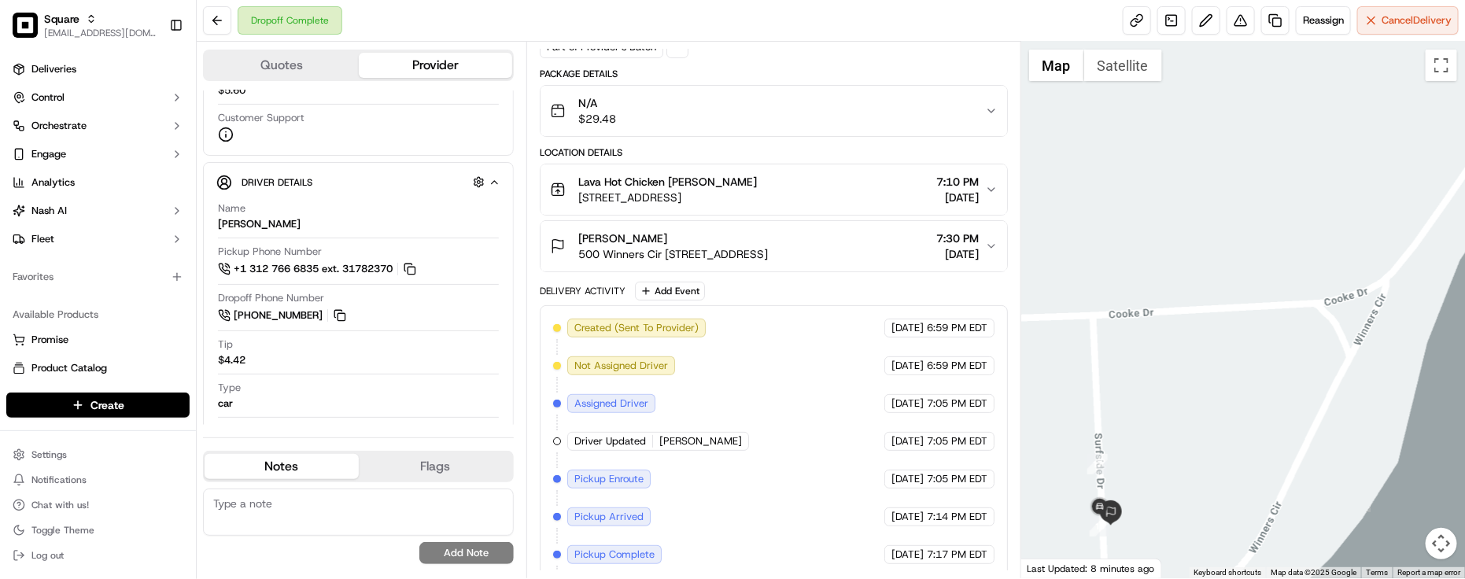
click at [800, 325] on div "Created (Sent To Provider) Uber [DATE] 6:59 PM EDT Not Assigned Driver Uber [DA…" at bounding box center [774, 498] width 442 height 359
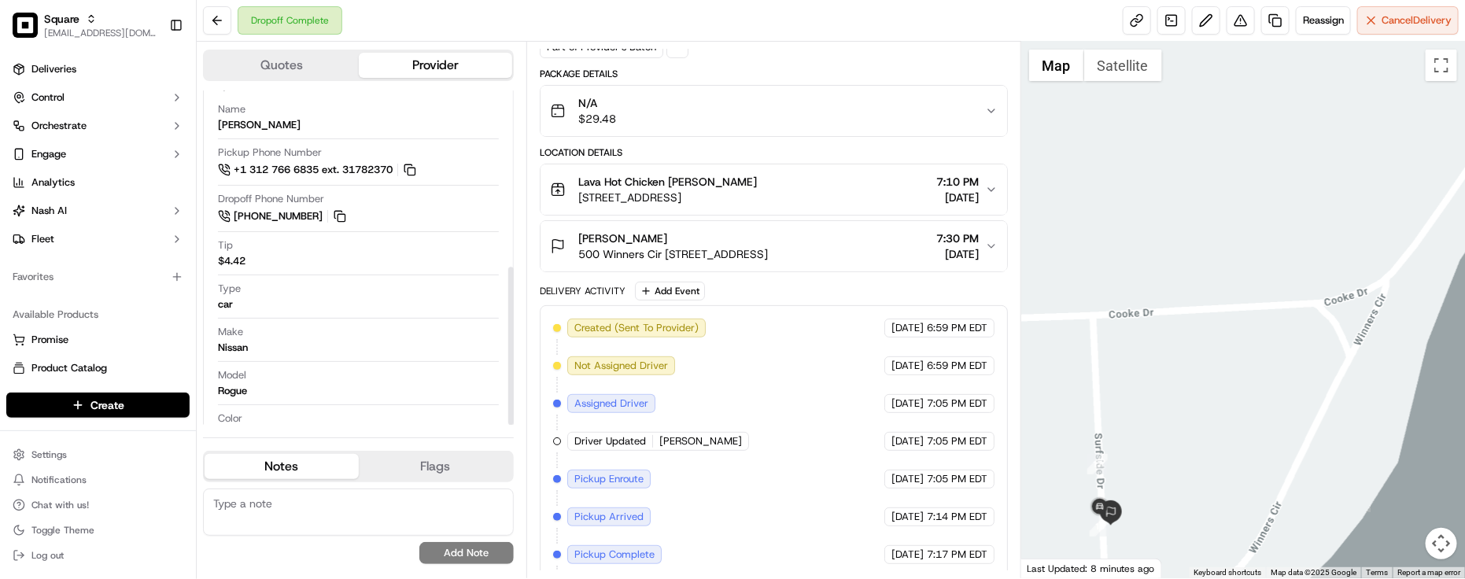
scroll to position [374, 0]
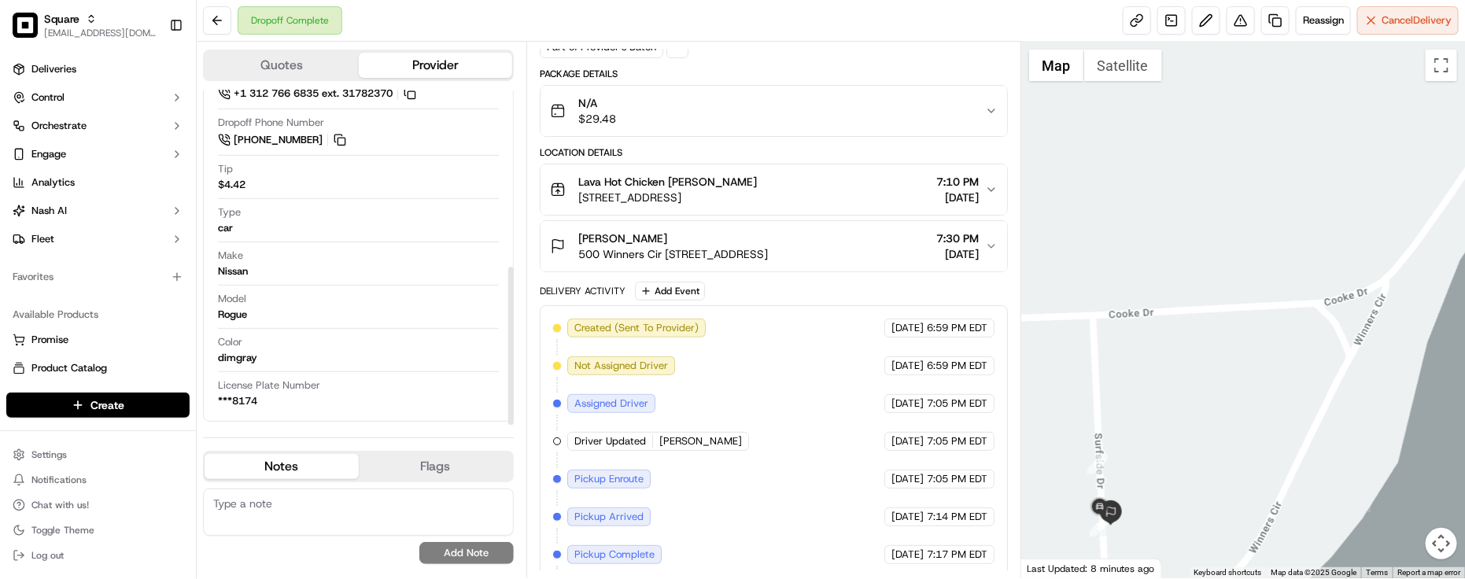
click at [944, 289] on div "Delivery Activity Add Event" at bounding box center [774, 291] width 468 height 19
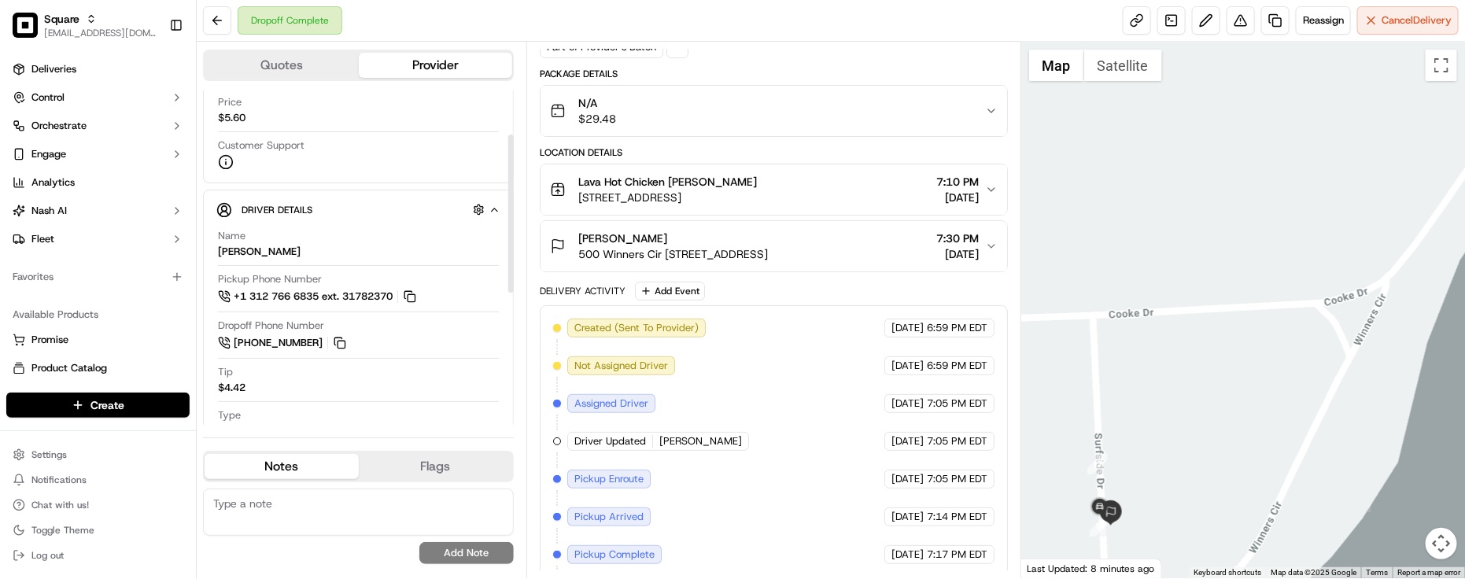
scroll to position [275, 0]
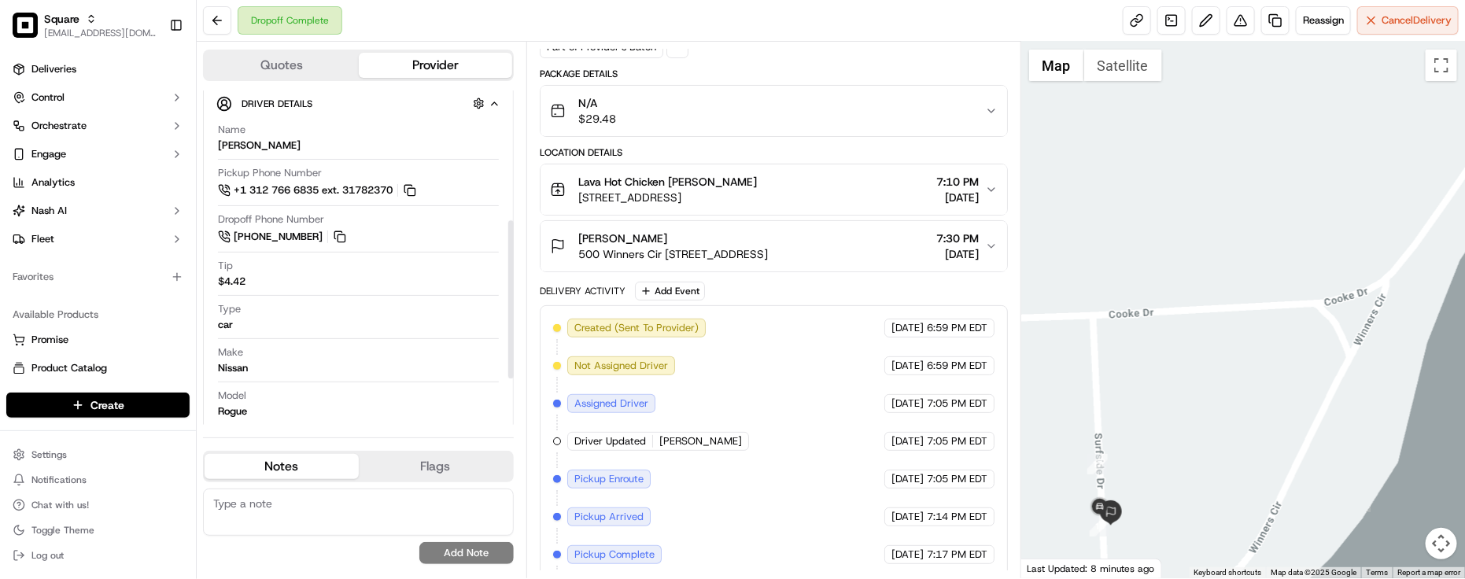
click at [768, 368] on div "Created (Sent To Provider) Uber [DATE] 6:59 PM EDT Not Assigned Driver Uber [DA…" at bounding box center [774, 498] width 442 height 359
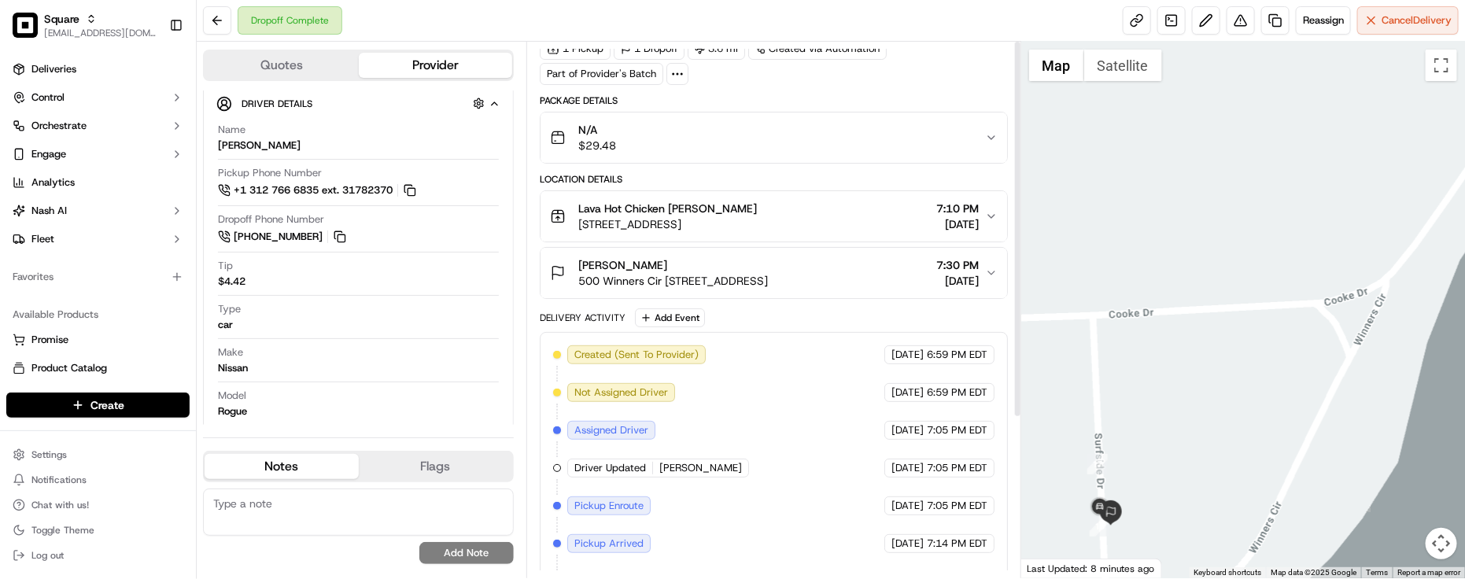
scroll to position [0, 0]
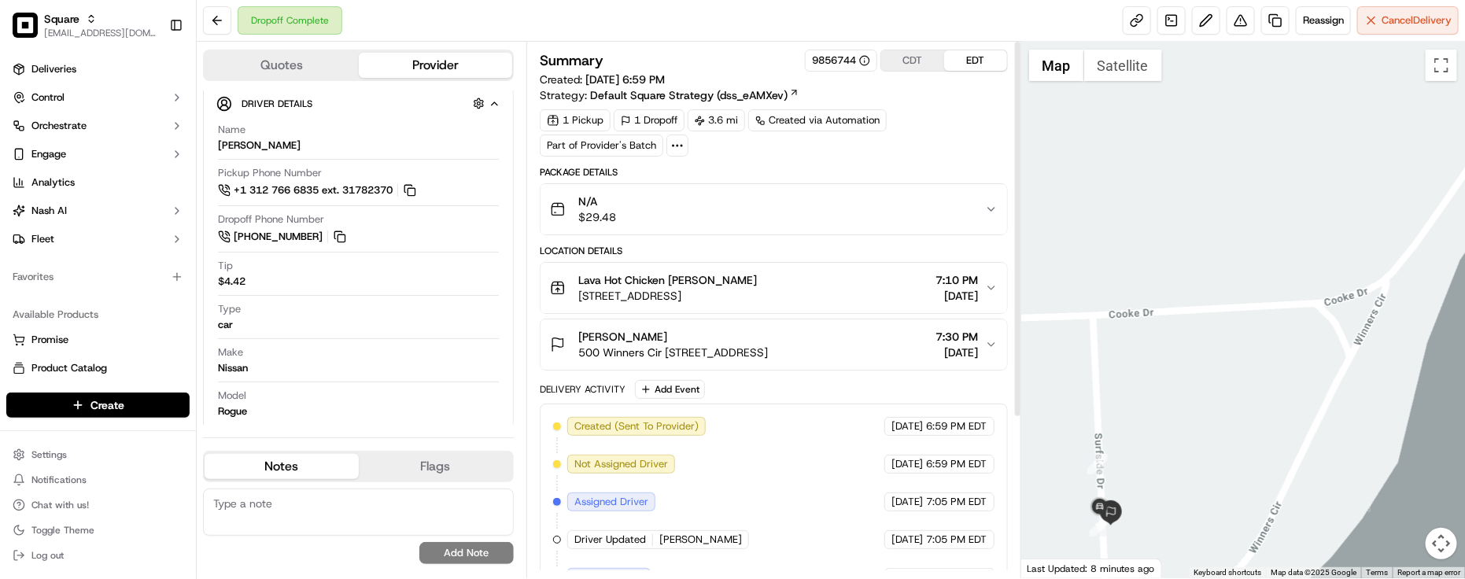
click at [782, 386] on div "Delivery Activity Add Event" at bounding box center [774, 389] width 468 height 19
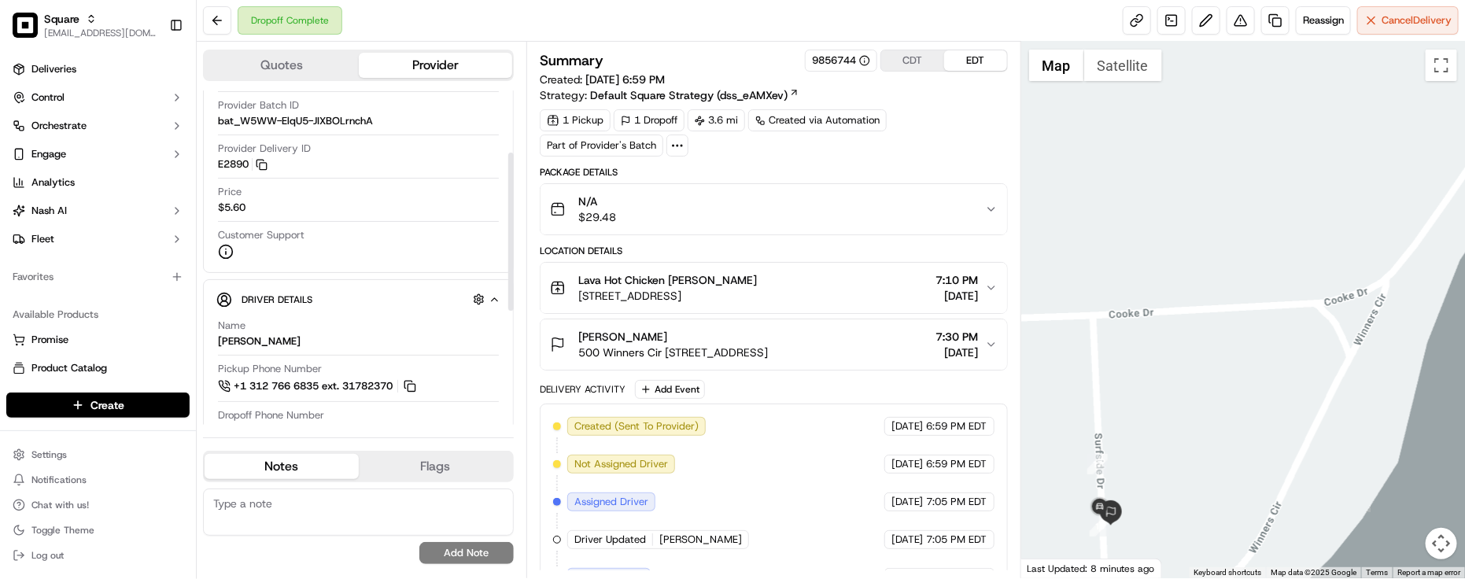
scroll to position [79, 0]
click at [346, 328] on div "Name [PERSON_NAME]" at bounding box center [358, 335] width 281 height 30
click at [346, 310] on div "Driver Details Hidden ( 5 )" at bounding box center [365, 300] width 247 height 20
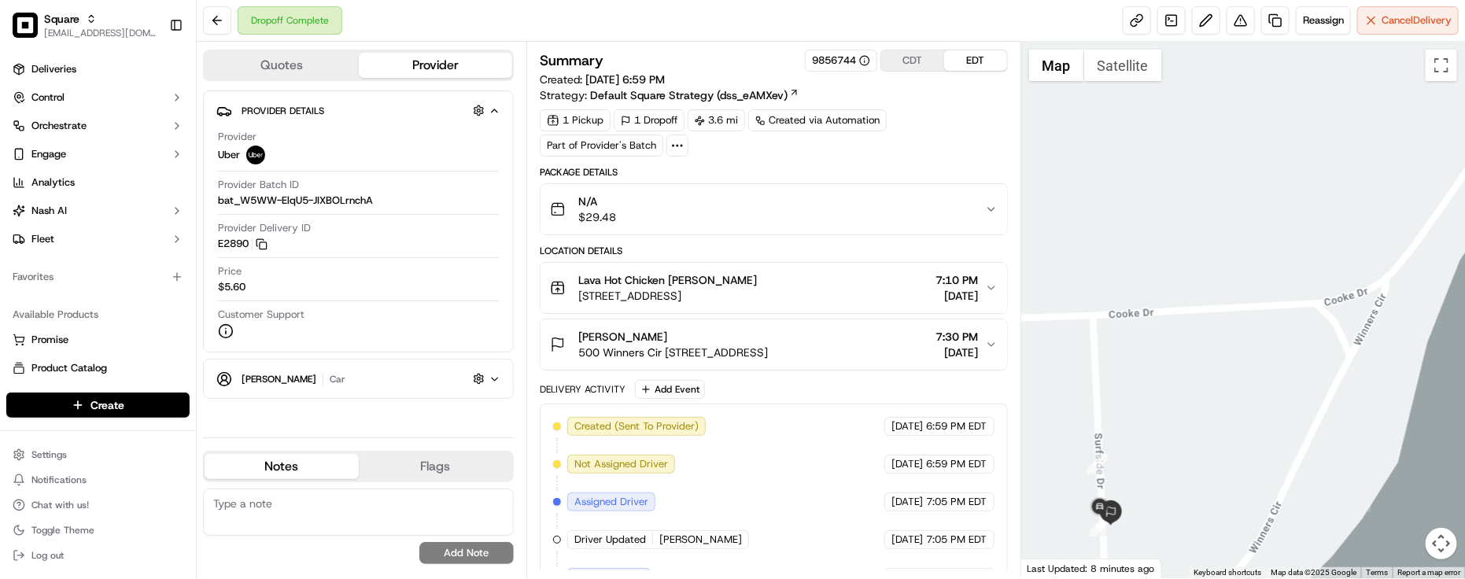
click at [347, 376] on div "[PERSON_NAME] car Hidden ( 5 )" at bounding box center [365, 379] width 247 height 20
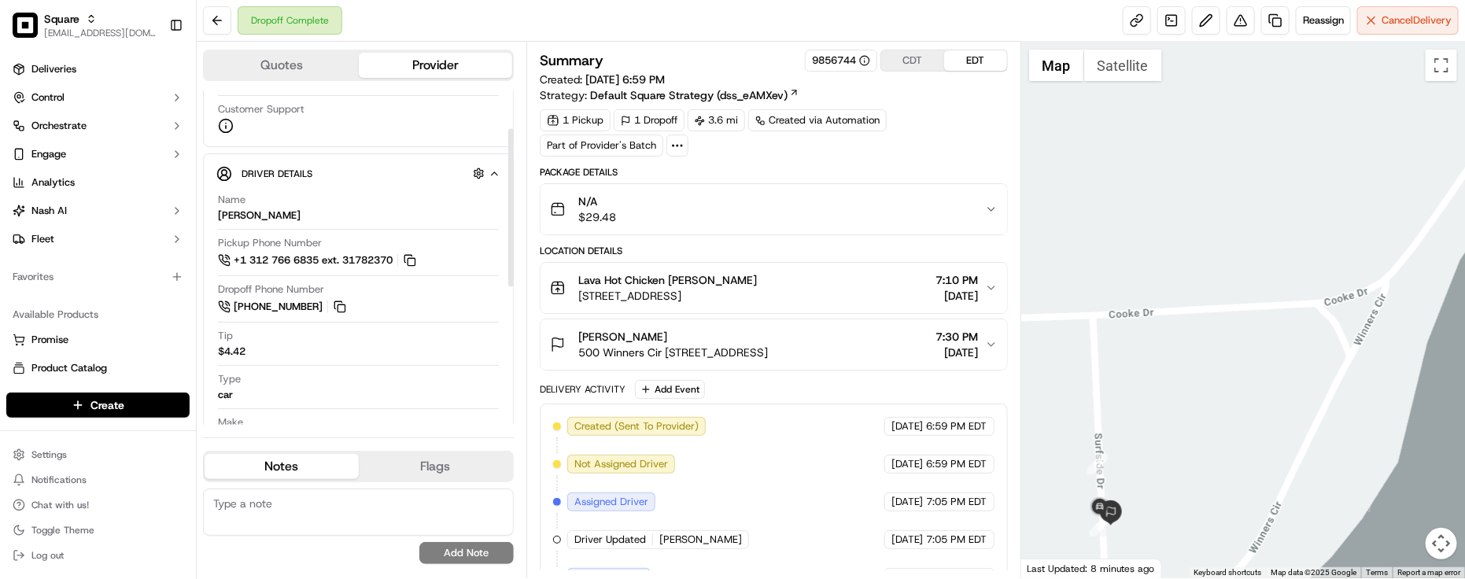
scroll to position [79, 0]
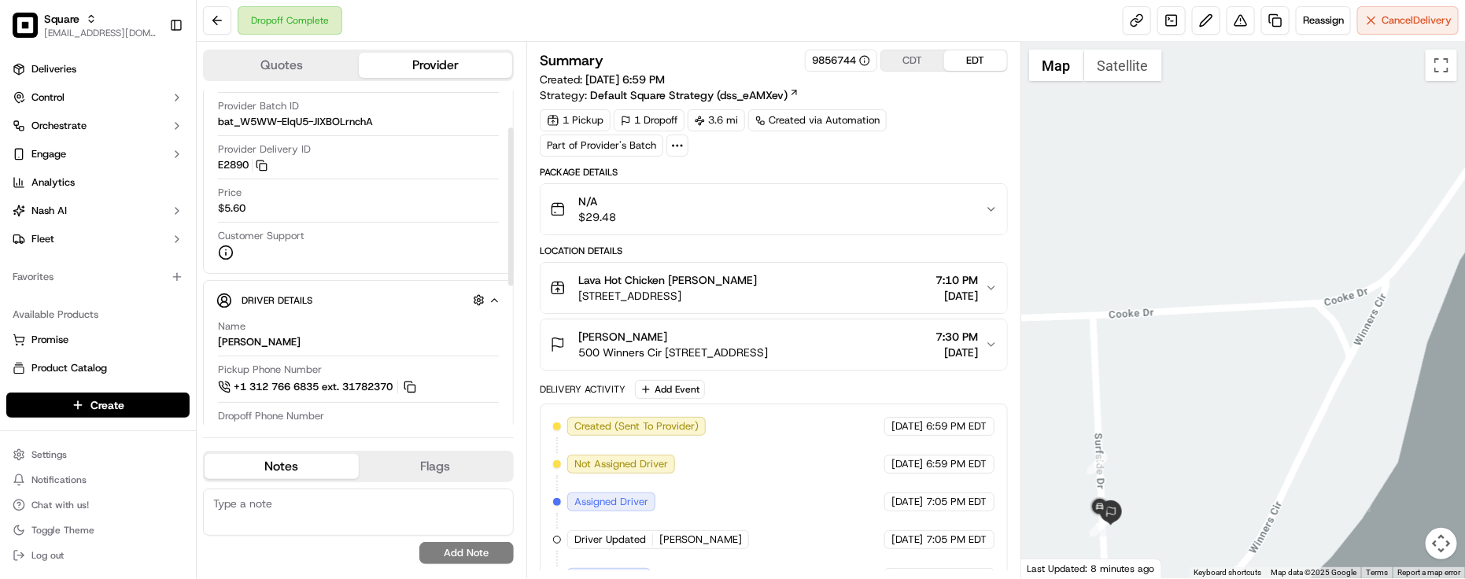
click at [362, 303] on div "Driver Details Hidden ( 5 )" at bounding box center [365, 300] width 247 height 20
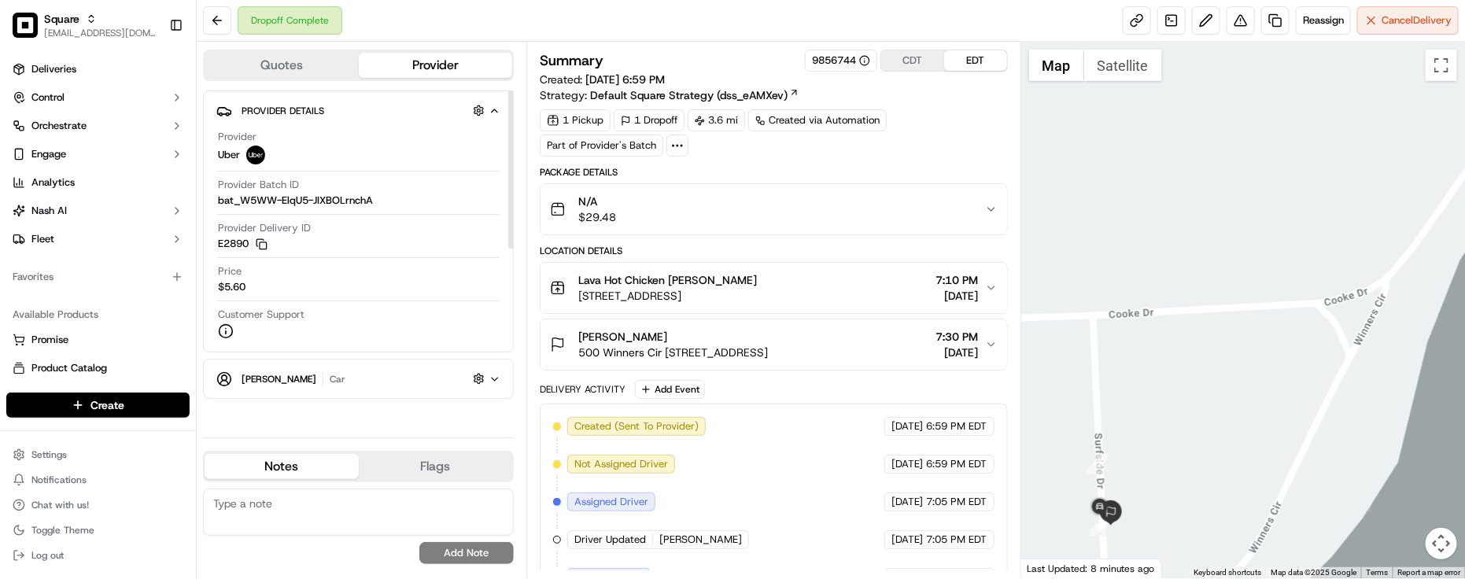
scroll to position [0, 0]
click at [334, 372] on div "[PERSON_NAME] car Hidden ( 5 )" at bounding box center [365, 379] width 247 height 20
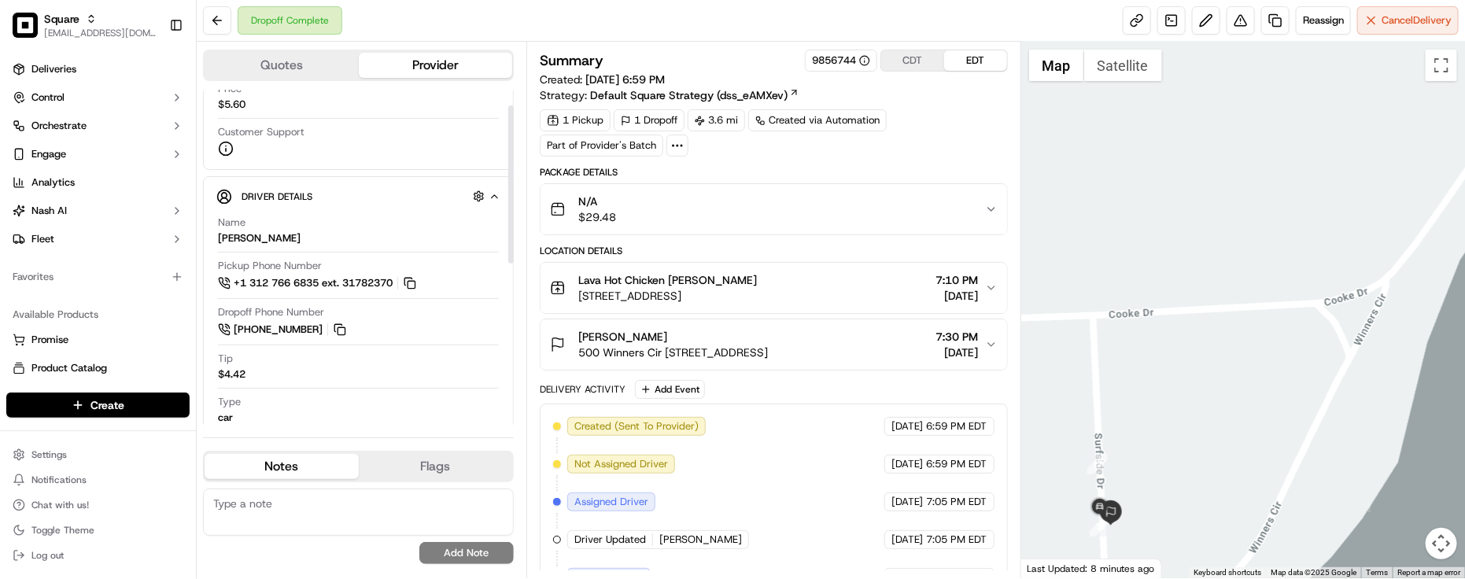
scroll to position [295, 0]
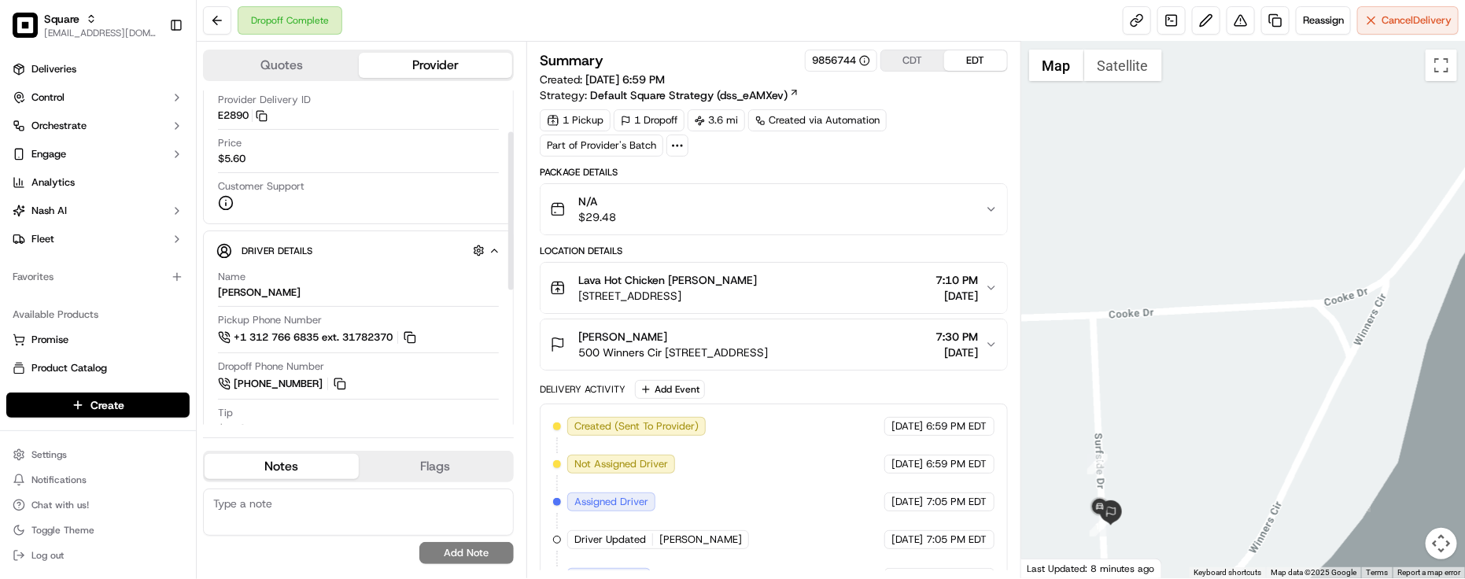
scroll to position [0, 0]
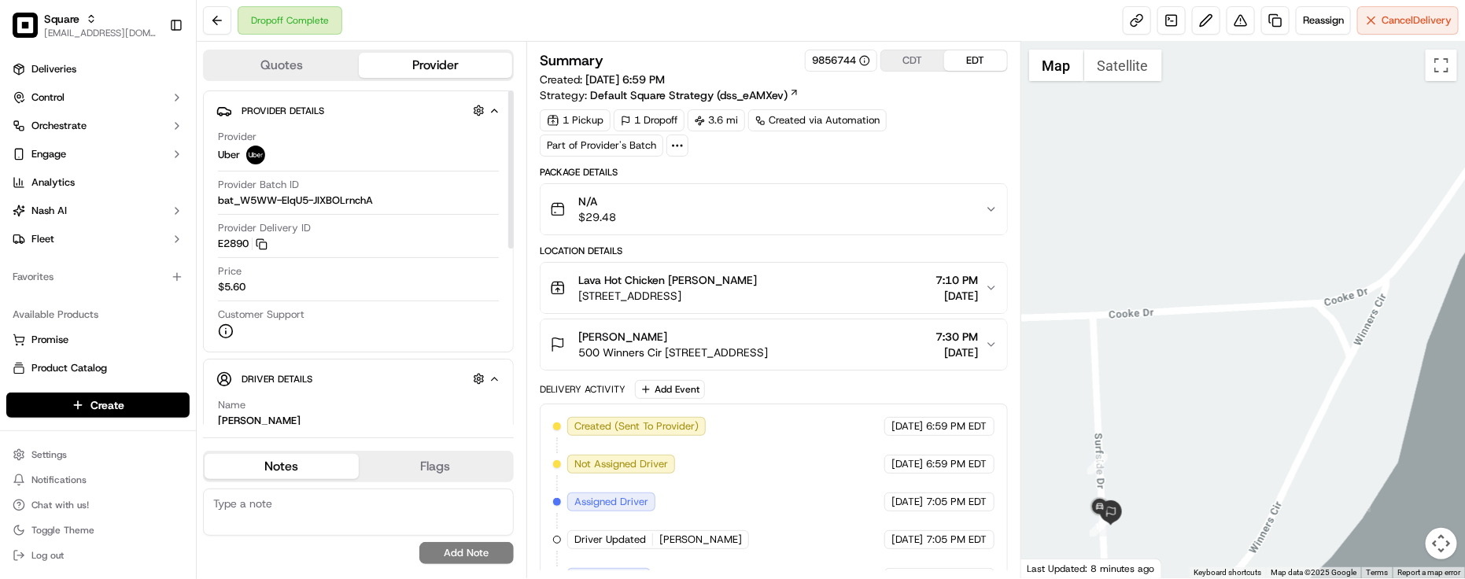
click at [324, 305] on div "Provider Uber Provider Batch ID bat_W5WW-ElqU5-JIXBOLrnchA Provider Delivery ID…" at bounding box center [358, 235] width 284 height 222
click at [316, 290] on div "Price $5.60" at bounding box center [358, 279] width 281 height 30
click at [843, 156] on div "1 Pickup 1 Dropoff 3.6 mi Created via Automation Part of Provider's Batch" at bounding box center [774, 132] width 468 height 47
click at [543, 29] on div "Dropoff Complete Reassign Cancel Delivery" at bounding box center [831, 21] width 1269 height 42
click at [1272, 138] on div at bounding box center [1244, 310] width 444 height 537
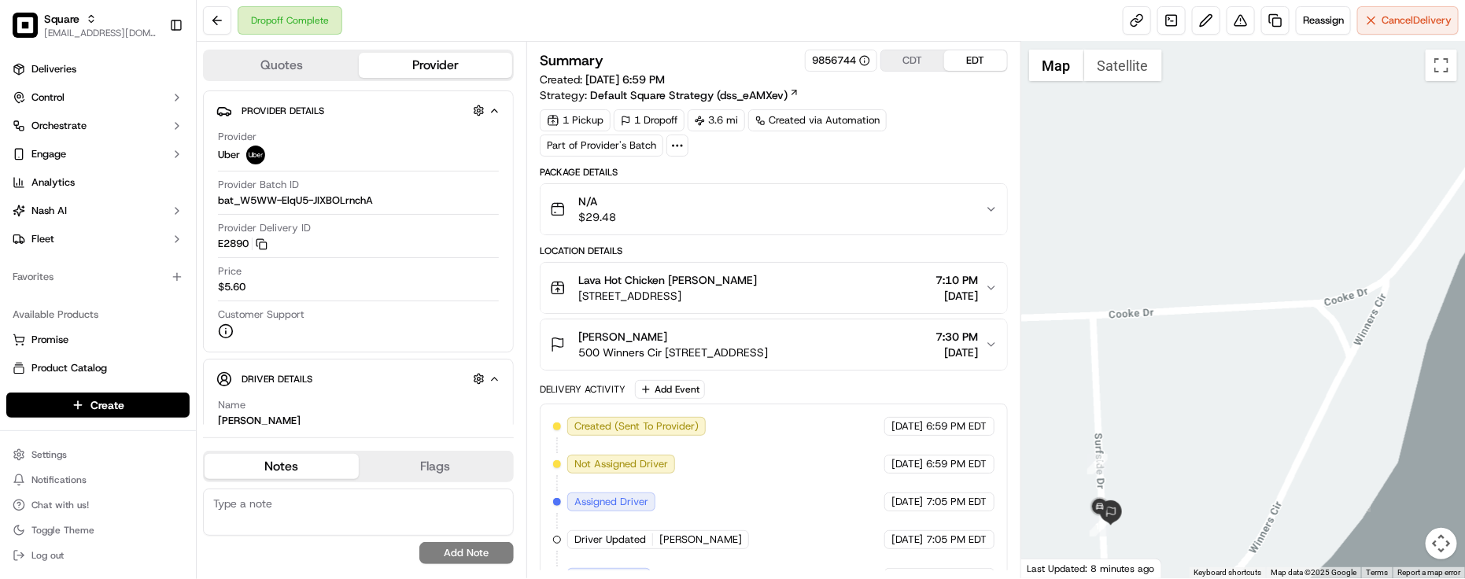
click at [486, 201] on div "Provider Batch ID bat_W5WW-ElqU5-JIXBOLrnchA" at bounding box center [358, 193] width 281 height 30
click at [764, 273] on button "Lava Hot Chicken [PERSON_NAME] [STREET_ADDRESS] 7:10 PM [DATE]" at bounding box center [774, 288] width 467 height 50
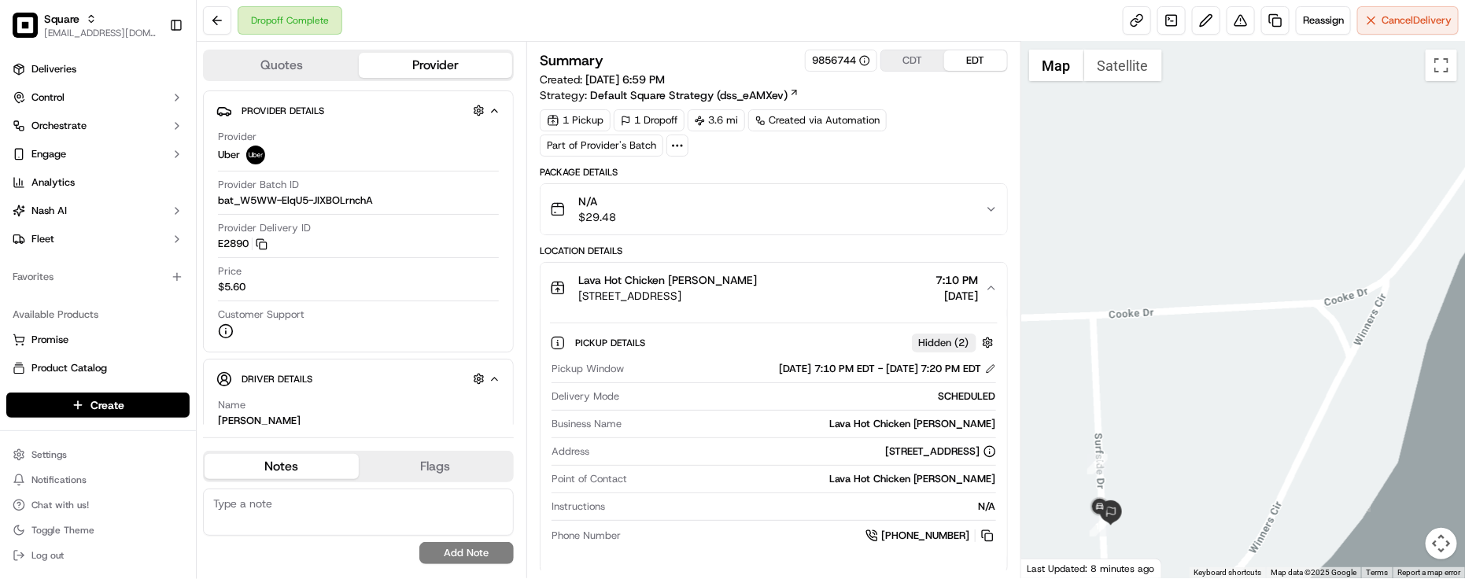
click at [764, 273] on button "Lava Hot Chicken [PERSON_NAME] [STREET_ADDRESS] 7:10 PM [DATE]" at bounding box center [774, 288] width 467 height 50
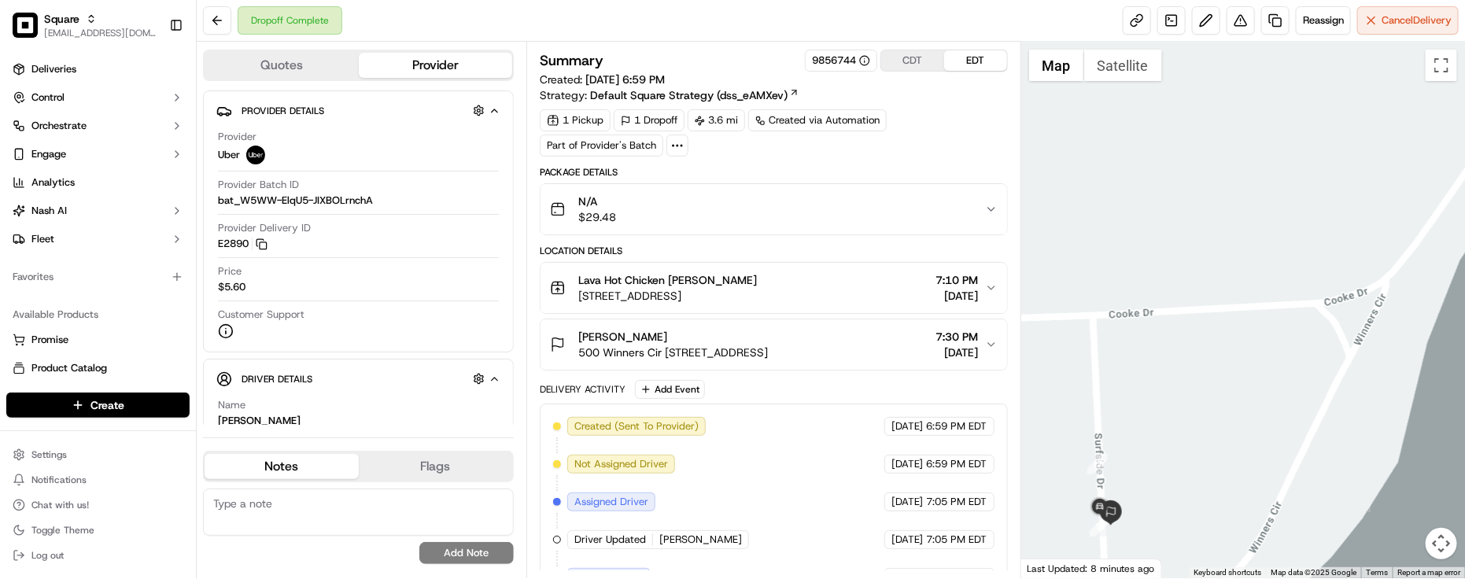
click at [892, 292] on div "Lava Hot Chicken [PERSON_NAME] [STREET_ADDRESS] 7:10 PM [DATE]" at bounding box center [767, 287] width 435 height 31
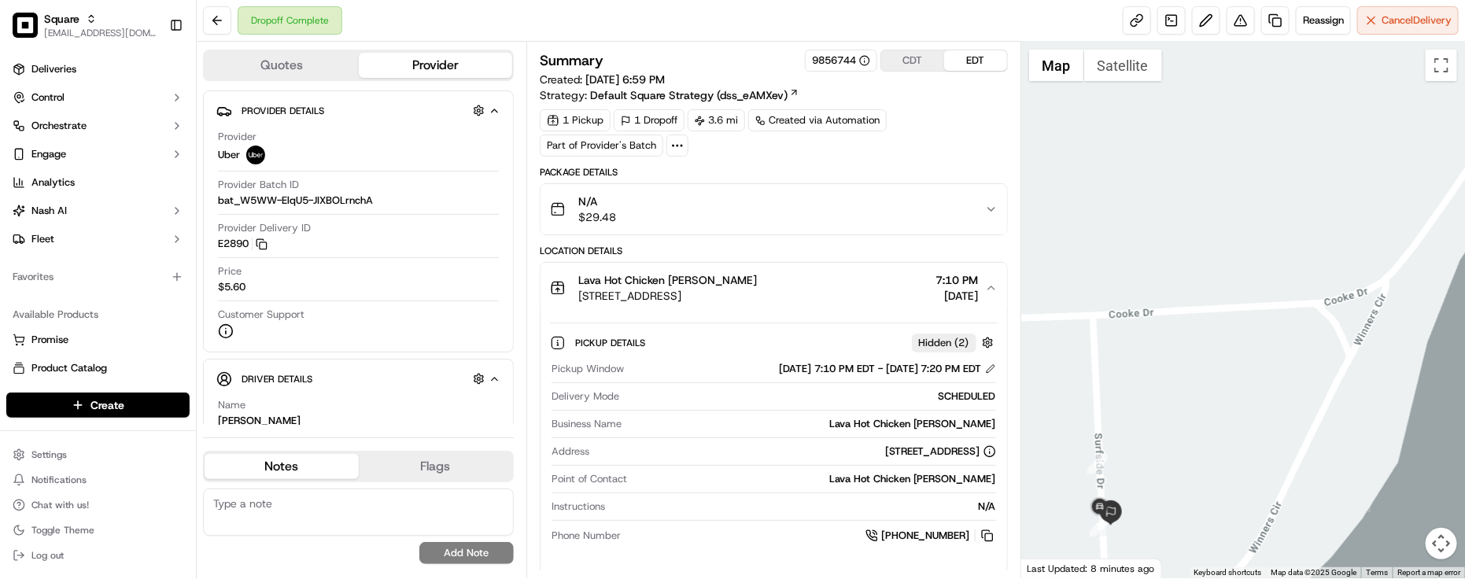
click at [893, 293] on div "Lava Hot Chicken [PERSON_NAME] [STREET_ADDRESS] 7:10 PM [DATE]" at bounding box center [767, 287] width 435 height 31
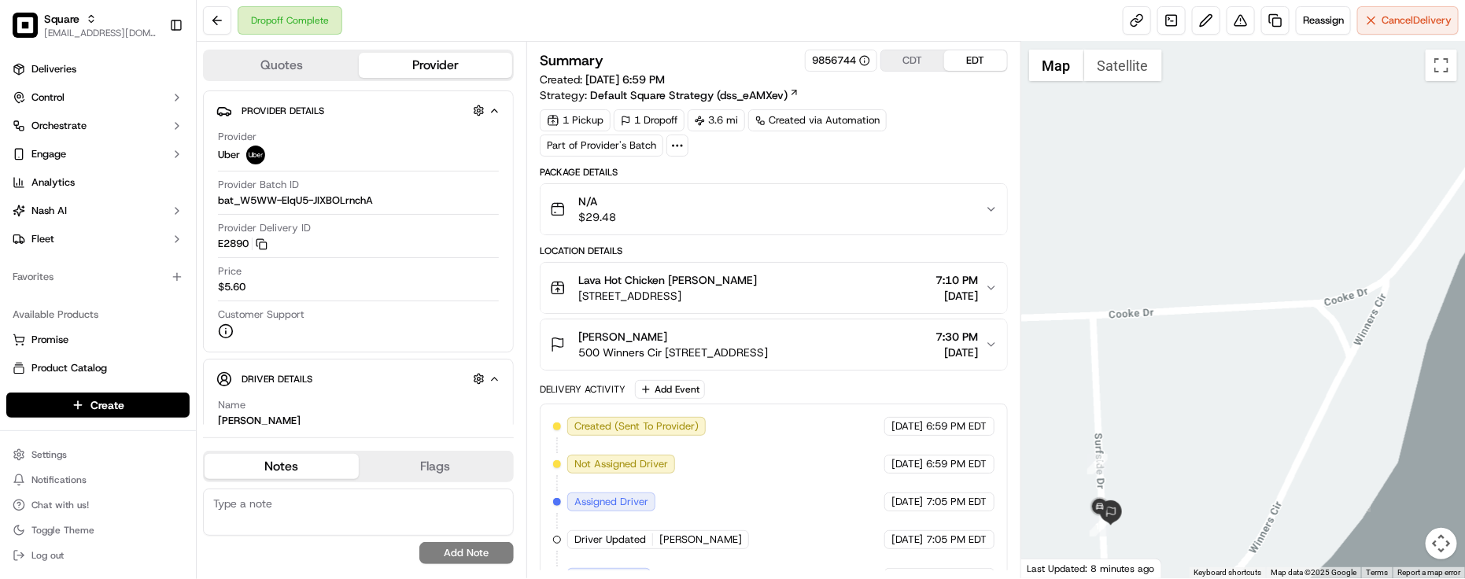
click at [870, 294] on div "Lava Hot Chicken [PERSON_NAME] [STREET_ADDRESS] 7:10 PM [DATE]" at bounding box center [767, 287] width 435 height 31
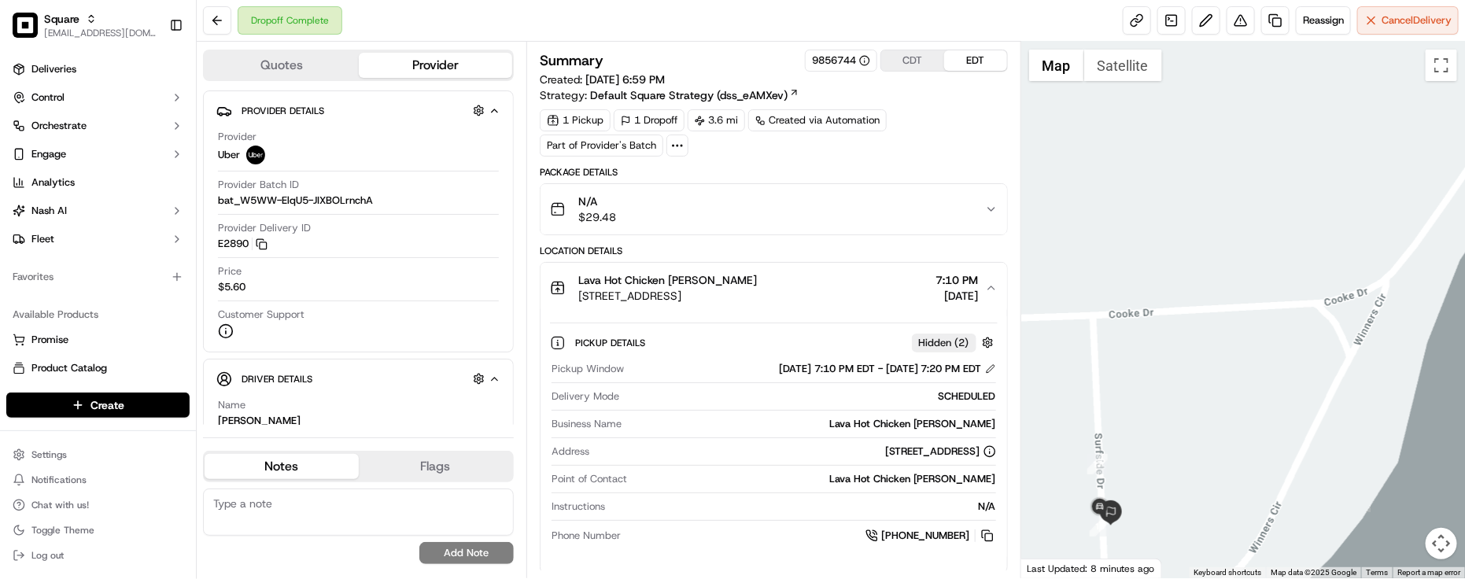
click at [757, 282] on div "Lava Hot Chicken [PERSON_NAME]" at bounding box center [667, 280] width 179 height 16
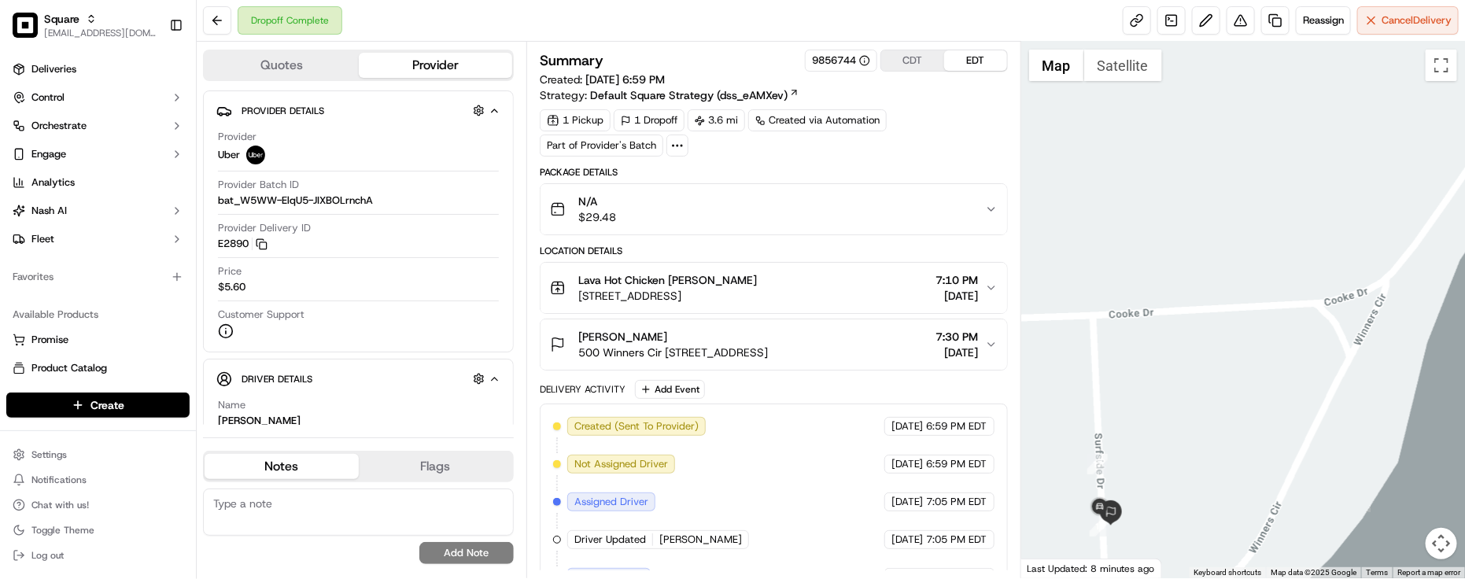
click at [768, 348] on span "500 Winners Cir [STREET_ADDRESS]" at bounding box center [673, 353] width 190 height 16
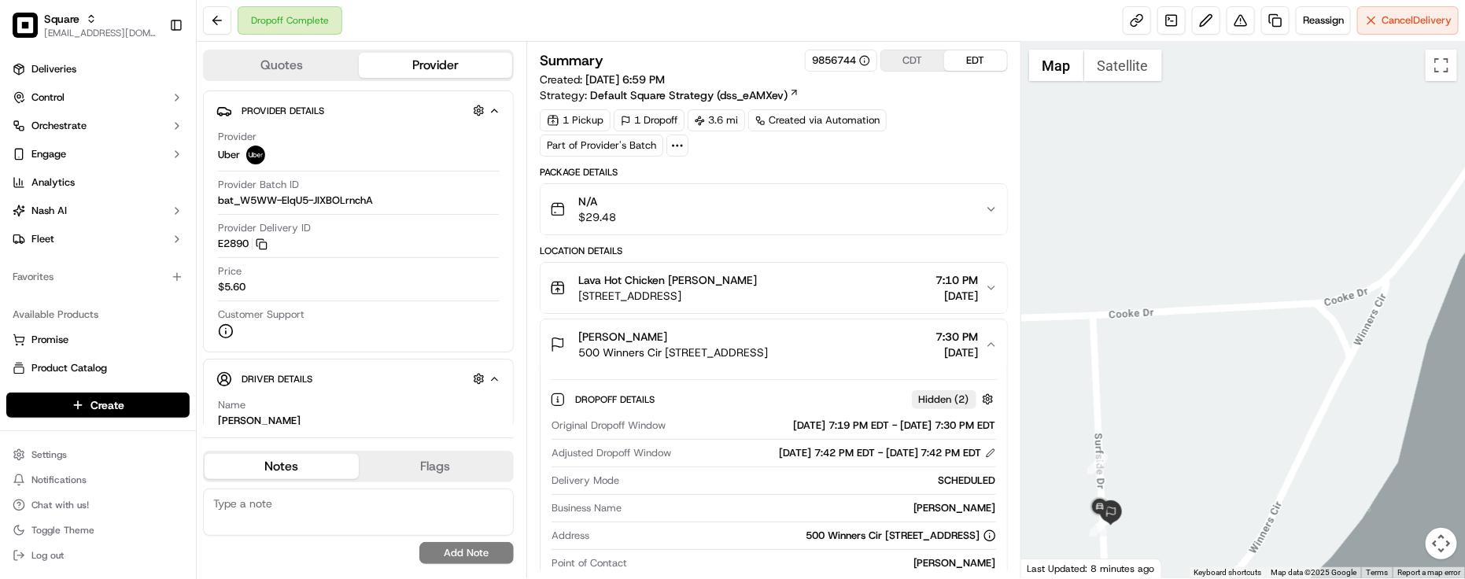
click at [768, 348] on span "500 Winners Cir [STREET_ADDRESS]" at bounding box center [673, 353] width 190 height 16
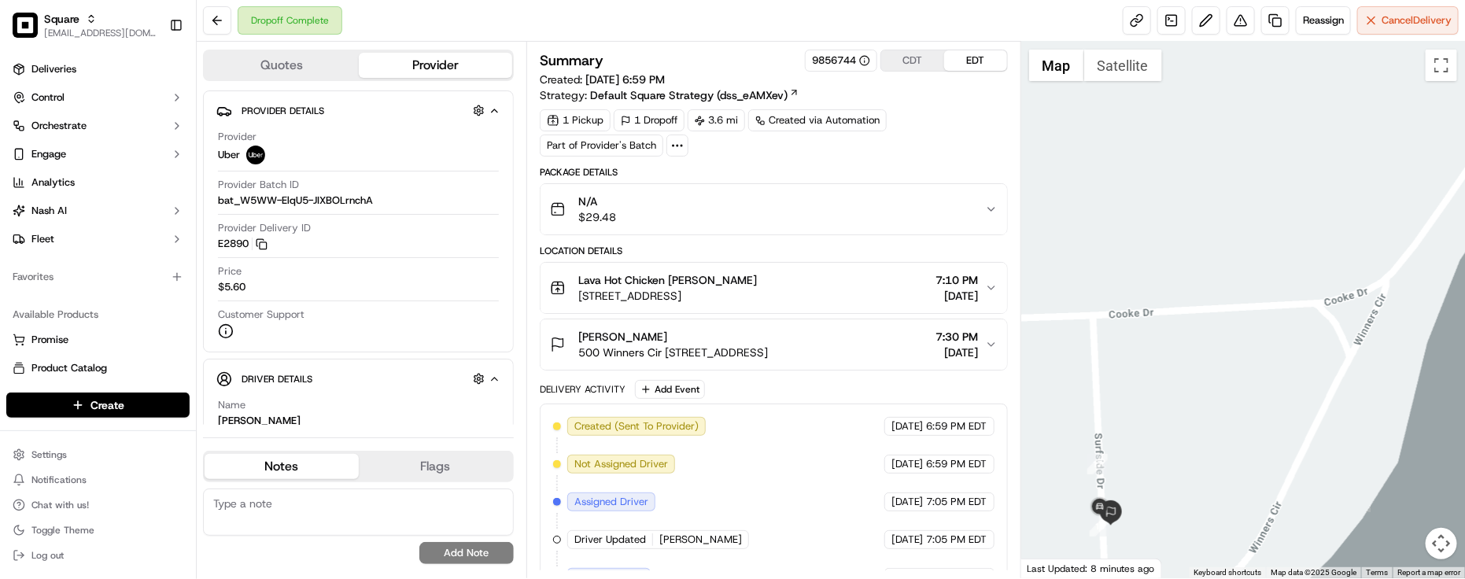
click at [890, 474] on div "[DATE] 6:59 PM EDT" at bounding box center [940, 464] width 110 height 19
click at [87, 280] on div "Favorites" at bounding box center [97, 276] width 183 height 25
click at [791, 170] on div "Package Details" at bounding box center [774, 172] width 468 height 13
click at [756, 256] on div "Location Details" at bounding box center [774, 251] width 468 height 13
click at [762, 261] on div "Location Details [GEOGRAPHIC_DATA][PERSON_NAME] [STREET_ADDRESS] 7:10 PM [DATE]…" at bounding box center [774, 308] width 468 height 126
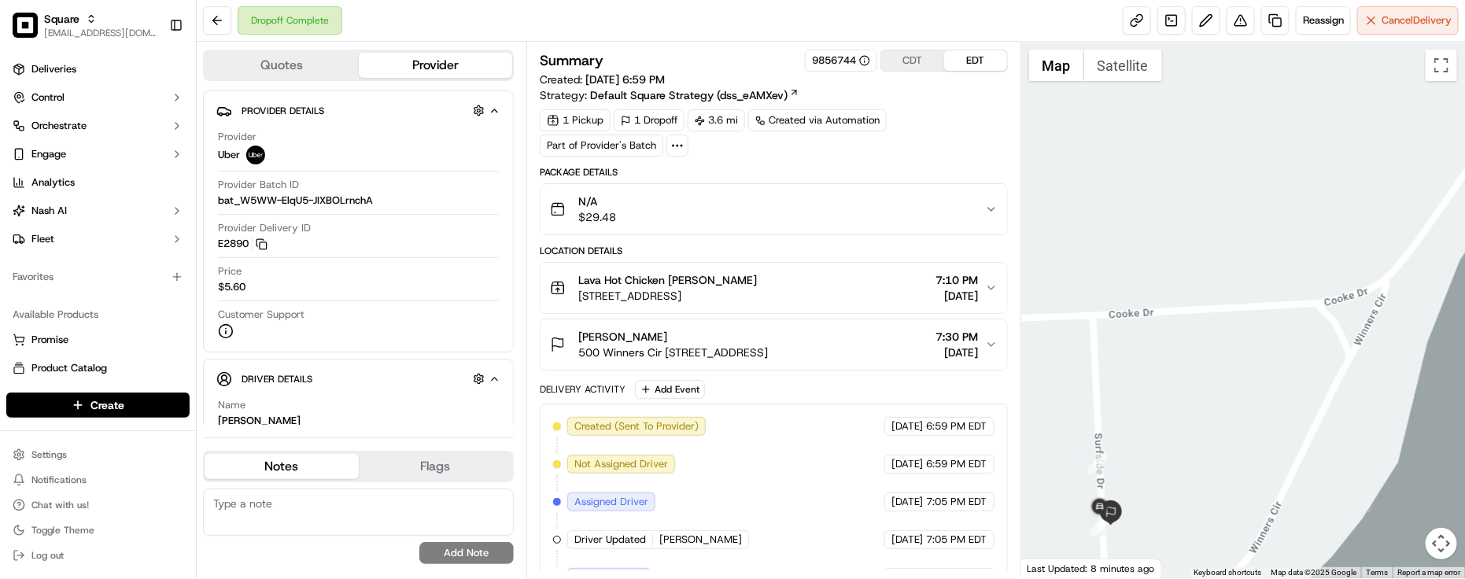
click at [757, 285] on div "Lava Hot Chicken [PERSON_NAME]" at bounding box center [667, 280] width 179 height 16
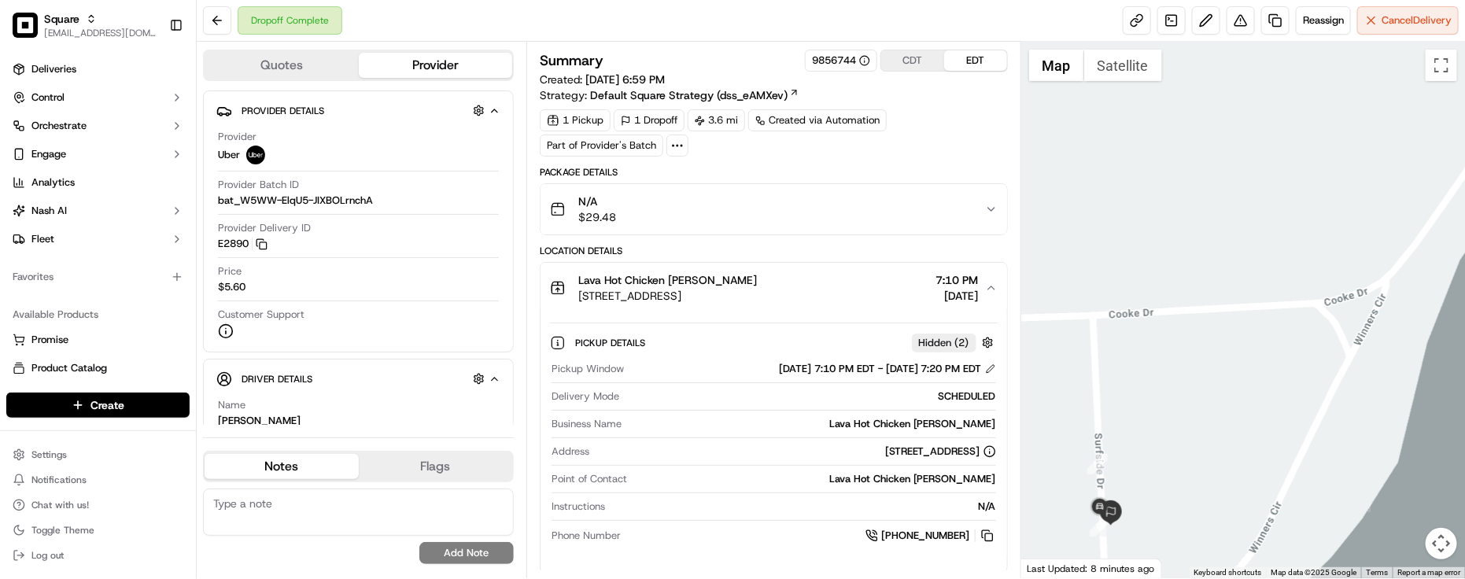
click at [712, 492] on div "Point of Contact Lava Hot Chicken [PERSON_NAME]" at bounding box center [774, 482] width 445 height 21
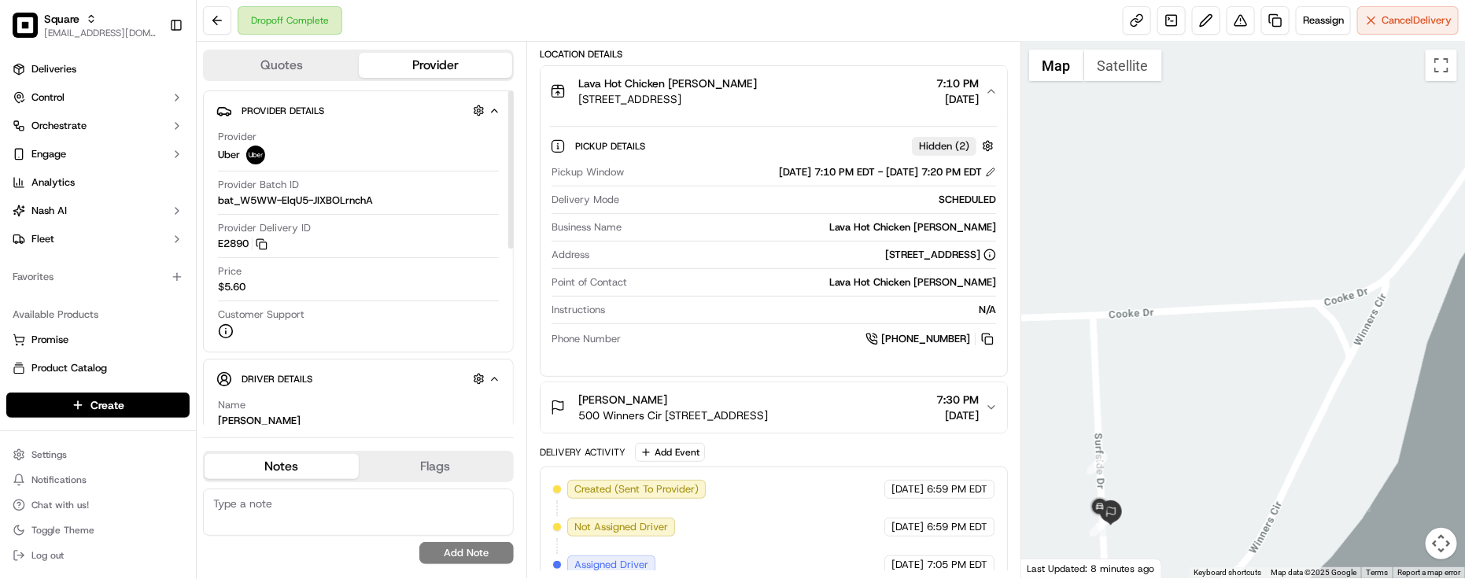
click at [789, 391] on button "[PERSON_NAME] 500 Winners Cir [STREET_ADDRESS] 7:30 PM [DATE]" at bounding box center [774, 408] width 467 height 50
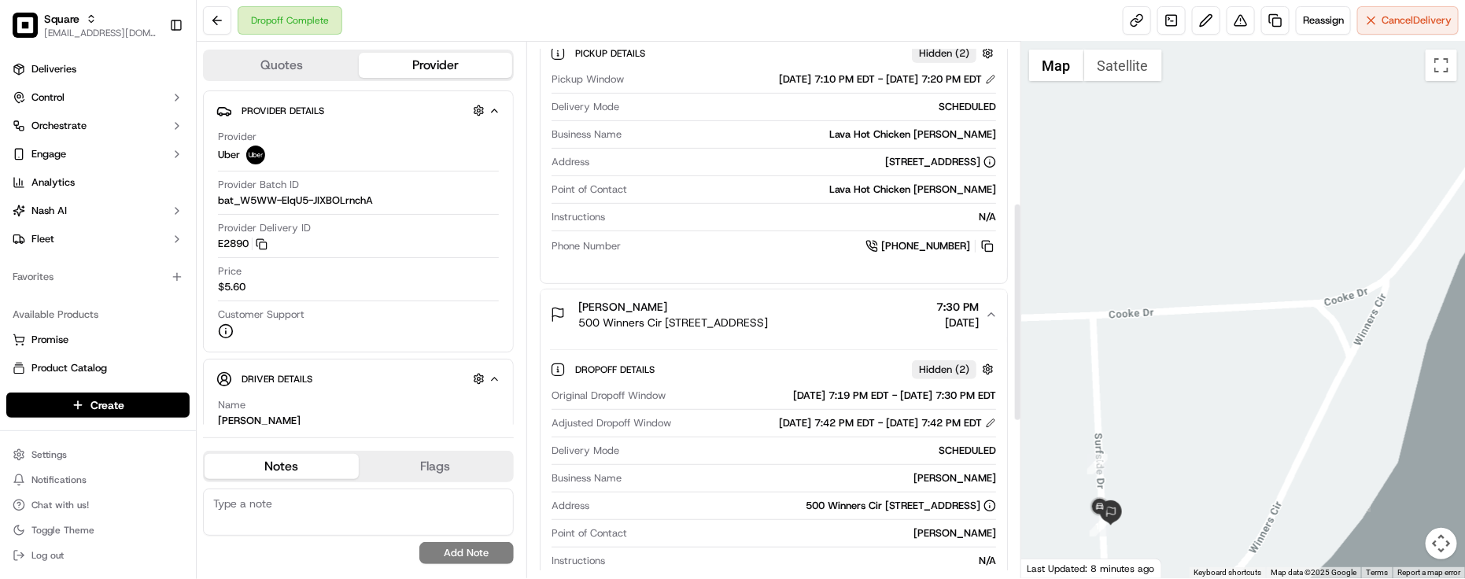
scroll to position [394, 0]
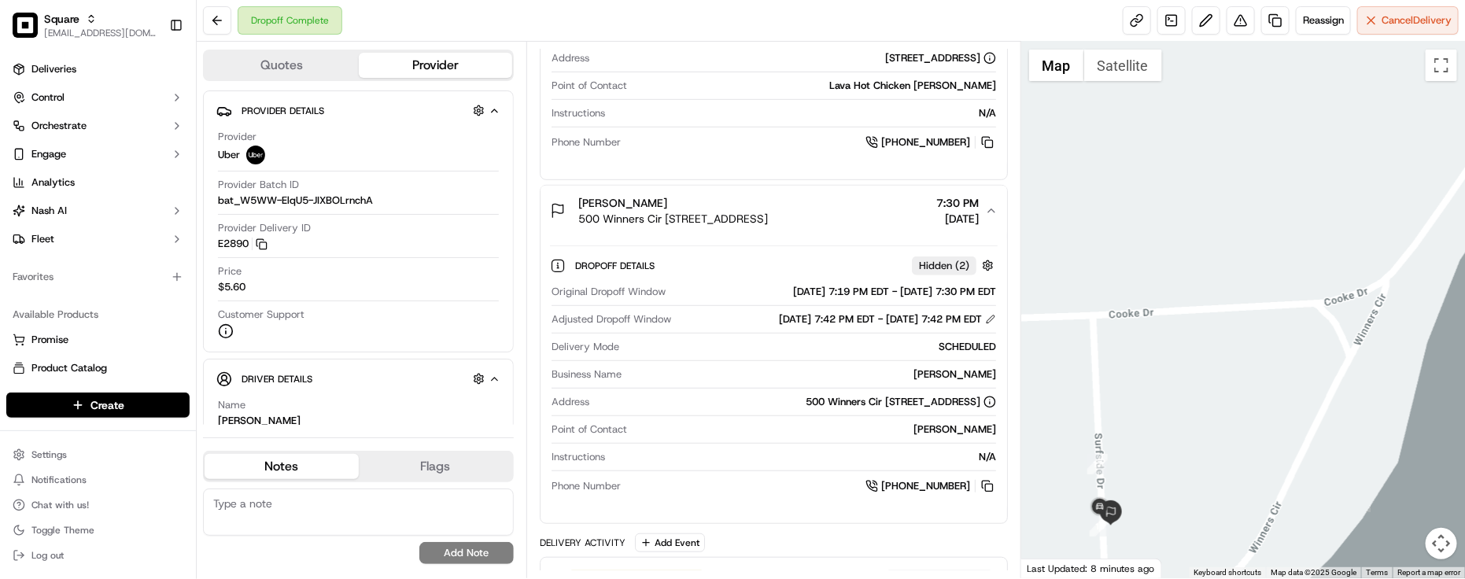
click at [730, 382] on div "[PERSON_NAME]" at bounding box center [812, 375] width 368 height 14
click at [981, 142] on button at bounding box center [987, 142] width 17 height 17
click at [661, 172] on div "Pickup Details Hidden ( 2 ) Pickup Window [DATE] 7:10 PM EDT - [DATE] 7:20 PM E…" at bounding box center [774, 50] width 467 height 260
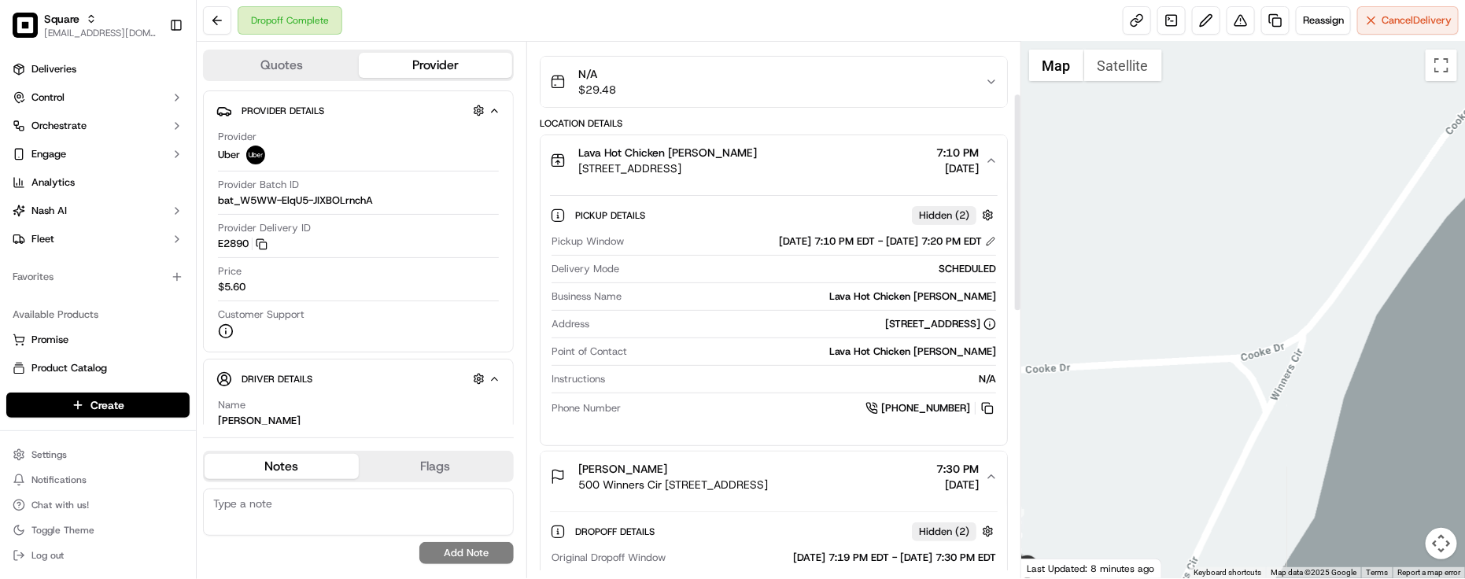
scroll to position [0, 0]
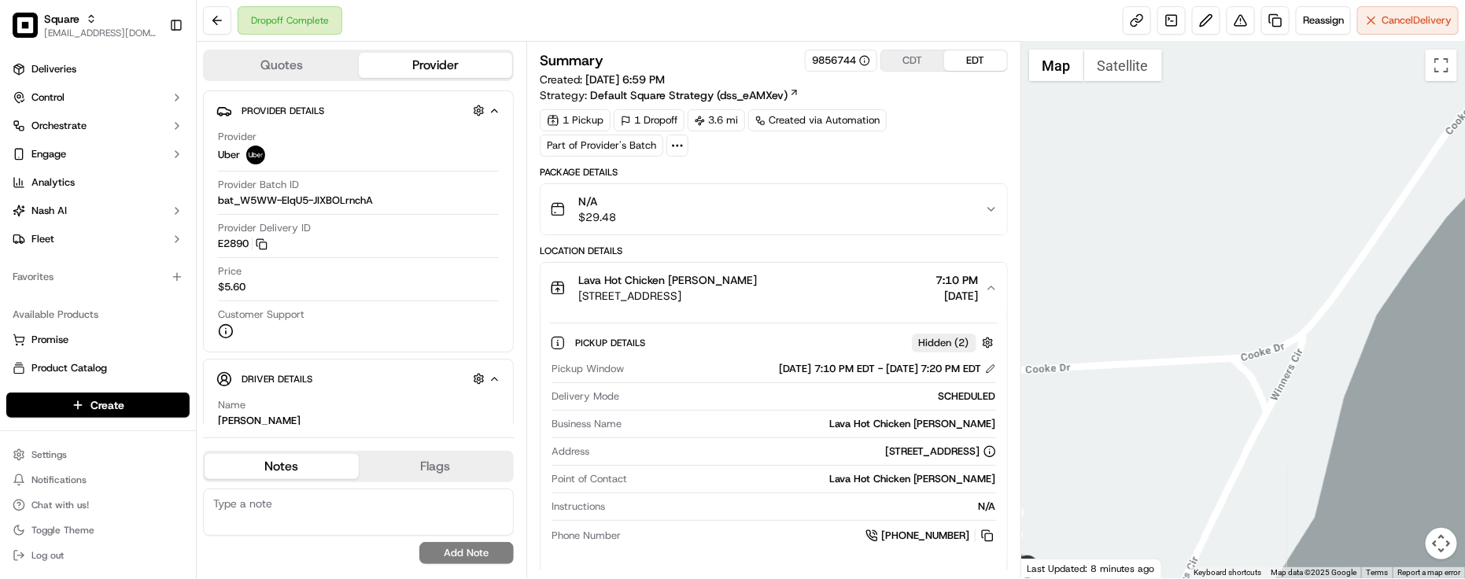
click at [915, 173] on div "Package Details" at bounding box center [774, 172] width 468 height 13
click at [364, 33] on div "Dropoff Complete Reassign Cancel Delivery" at bounding box center [831, 21] width 1269 height 42
click at [725, 72] on div "Summary 9856744 CDT EDT" at bounding box center [774, 61] width 468 height 22
click at [702, 50] on div "Summary 9856744 CDT EDT" at bounding box center [774, 61] width 468 height 22
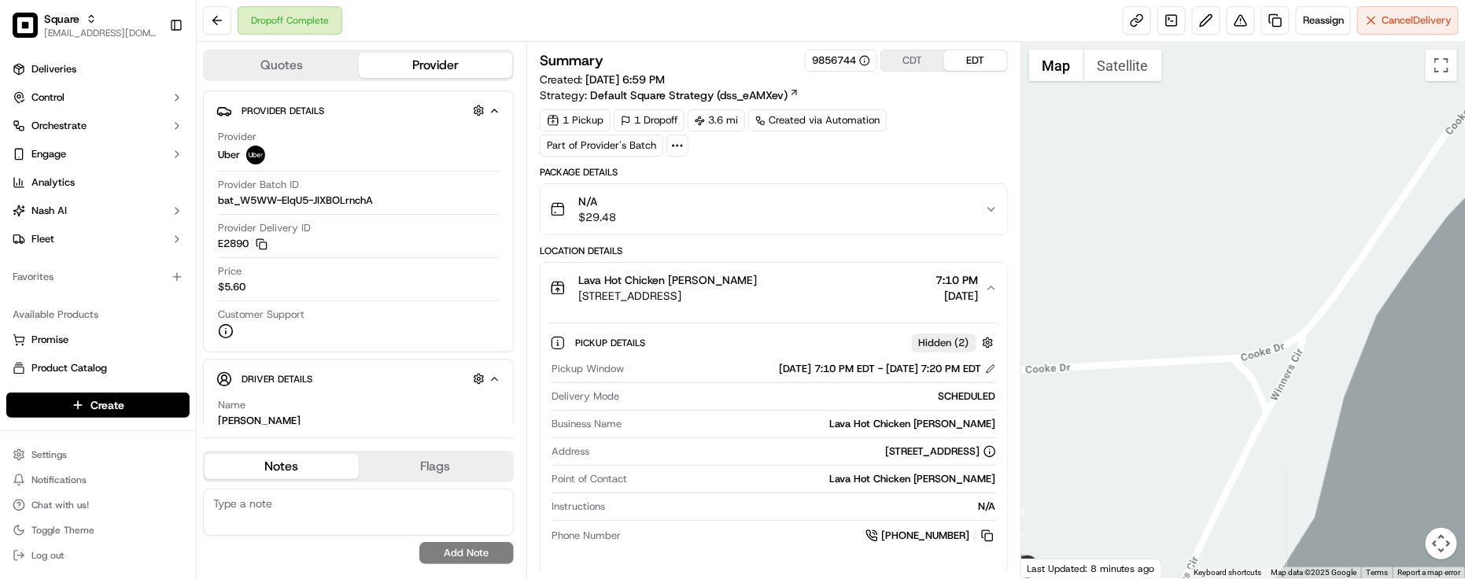
click at [925, 223] on div "N/A $29.48" at bounding box center [767, 209] width 435 height 31
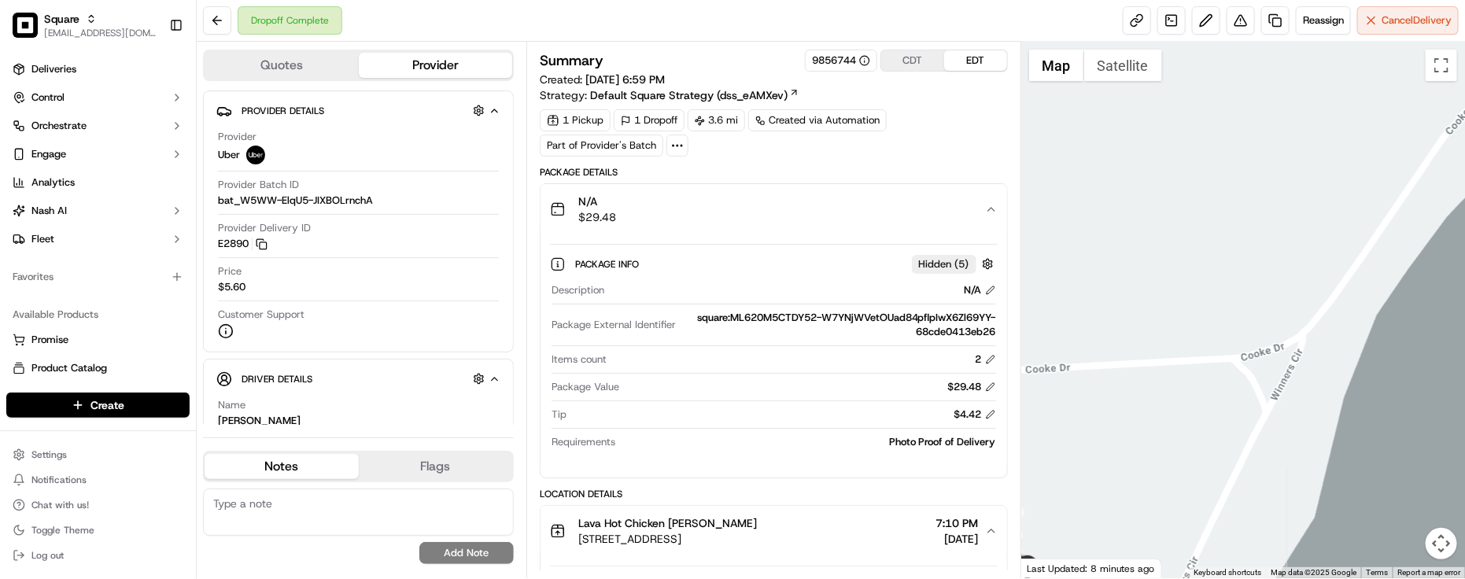
click at [925, 223] on div "N/A $29.48" at bounding box center [767, 209] width 435 height 31
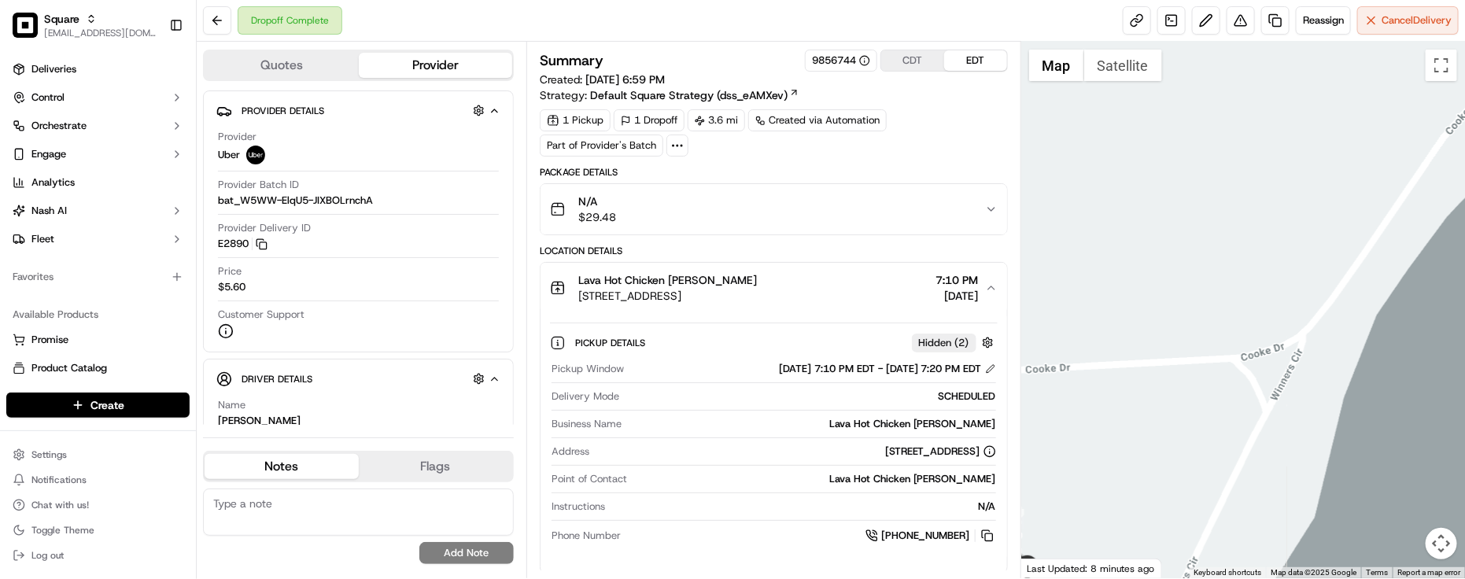
click at [925, 223] on div "N/A $29.48" at bounding box center [767, 209] width 435 height 31
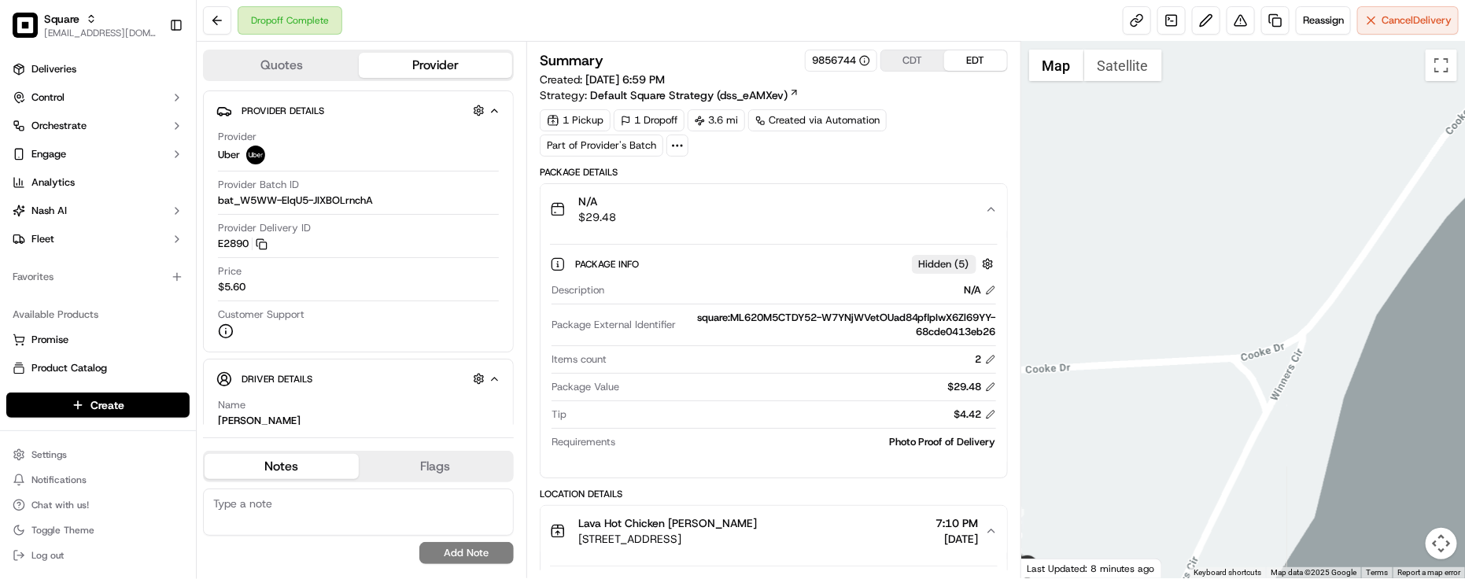
click at [925, 223] on div "N/A $29.48" at bounding box center [767, 209] width 435 height 31
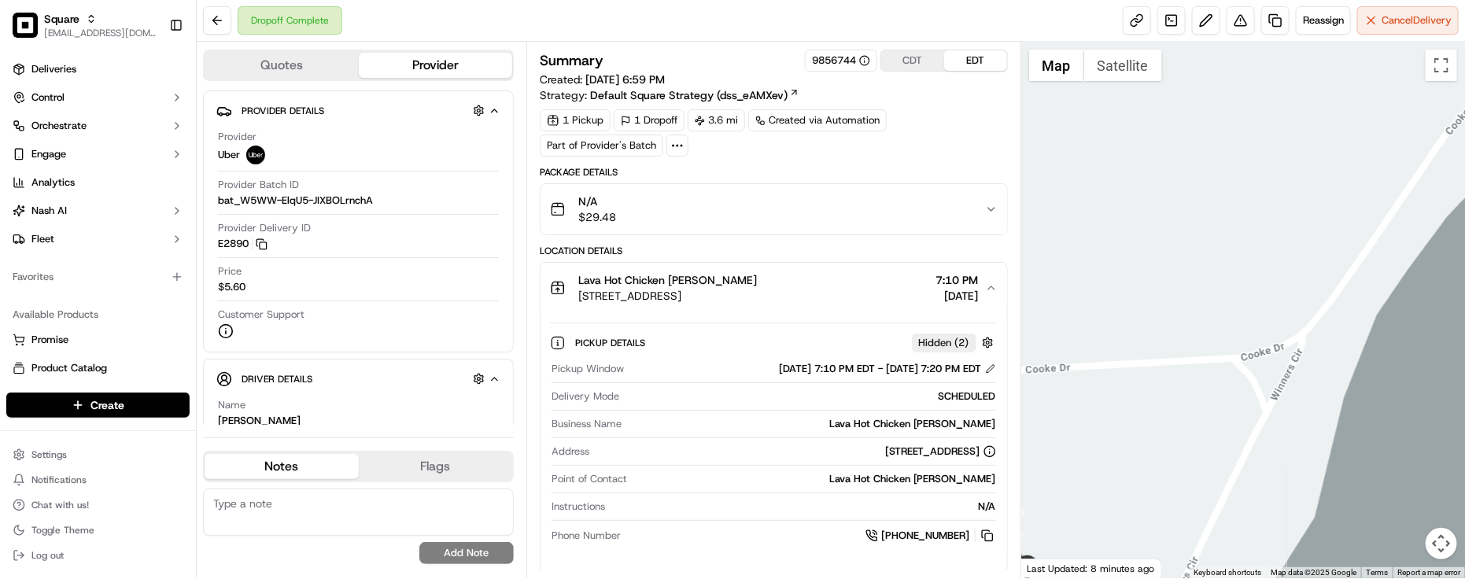
click at [728, 395] on div "SCHEDULED" at bounding box center [811, 397] width 371 height 14
click at [686, 295] on span "[STREET_ADDRESS]" at bounding box center [667, 296] width 179 height 16
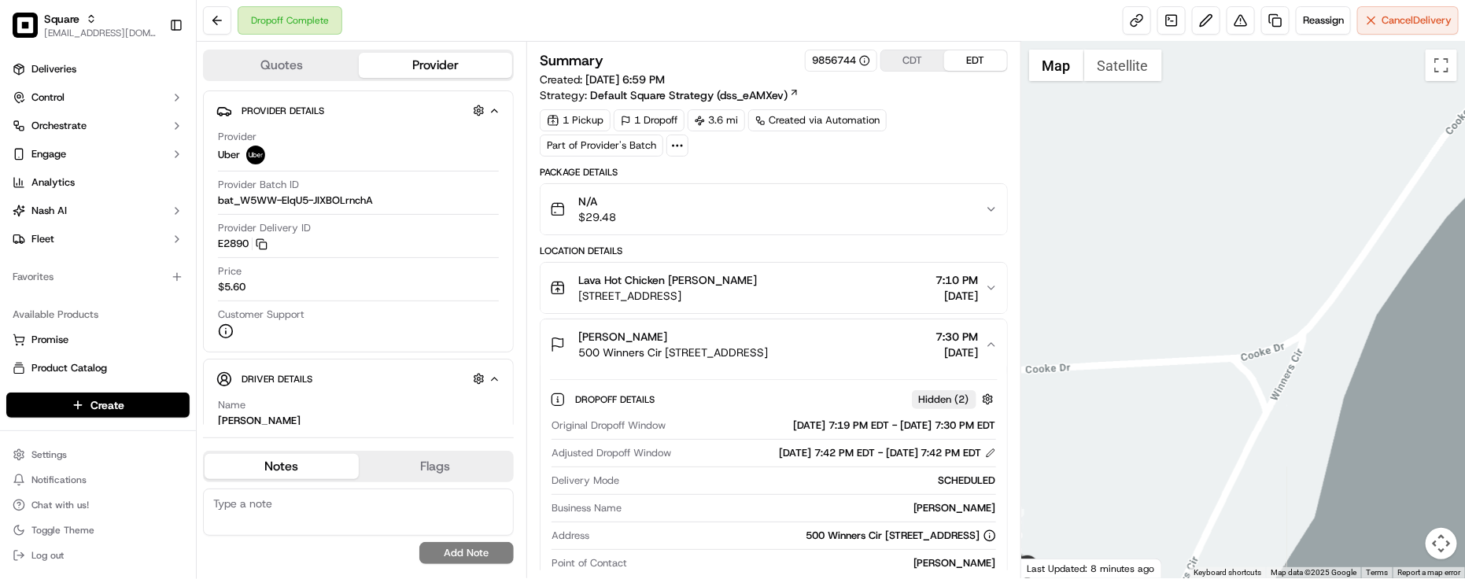
click at [686, 295] on span "[STREET_ADDRESS]" at bounding box center [667, 296] width 179 height 16
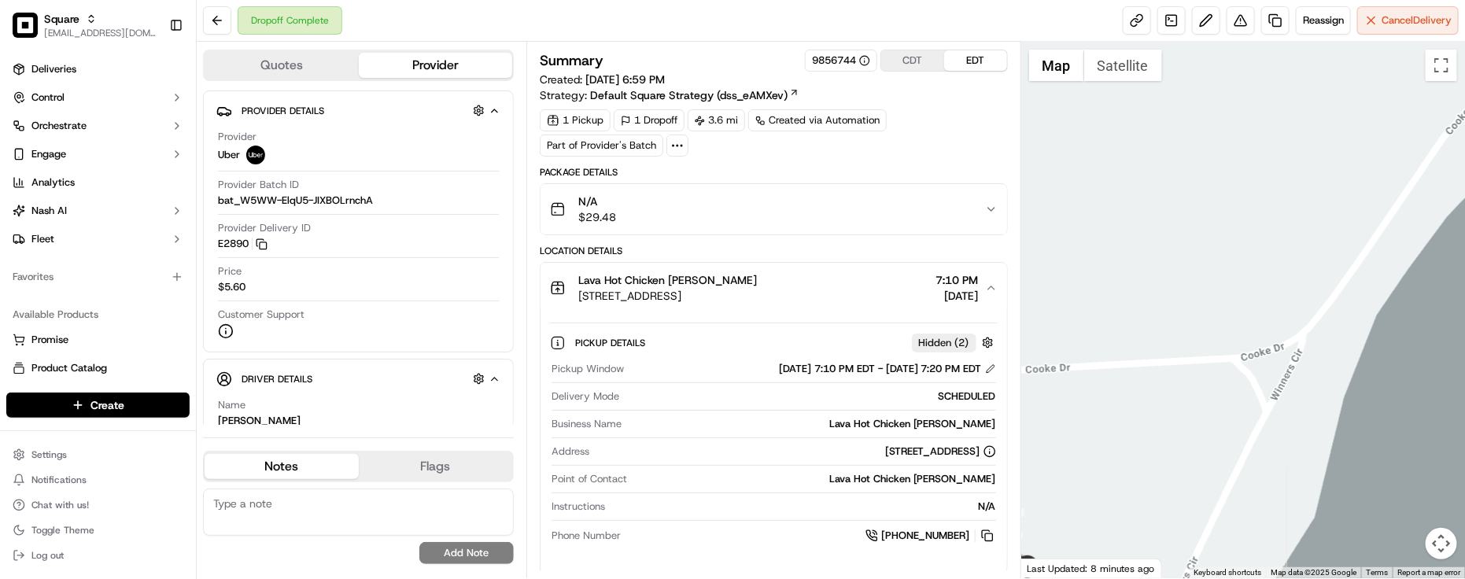
click at [690, 296] on span "[STREET_ADDRESS]" at bounding box center [667, 296] width 179 height 16
click at [756, 303] on span "[STREET_ADDRESS]" at bounding box center [667, 296] width 179 height 16
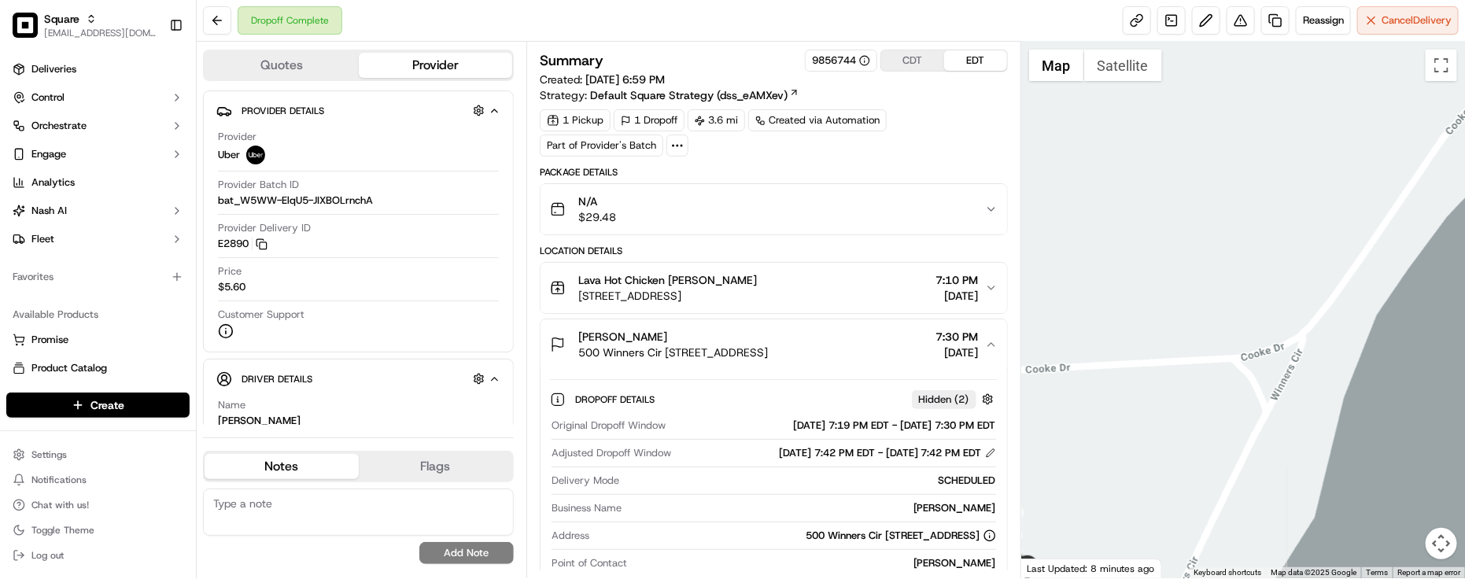
click at [757, 301] on span "[STREET_ADDRESS]" at bounding box center [667, 296] width 179 height 16
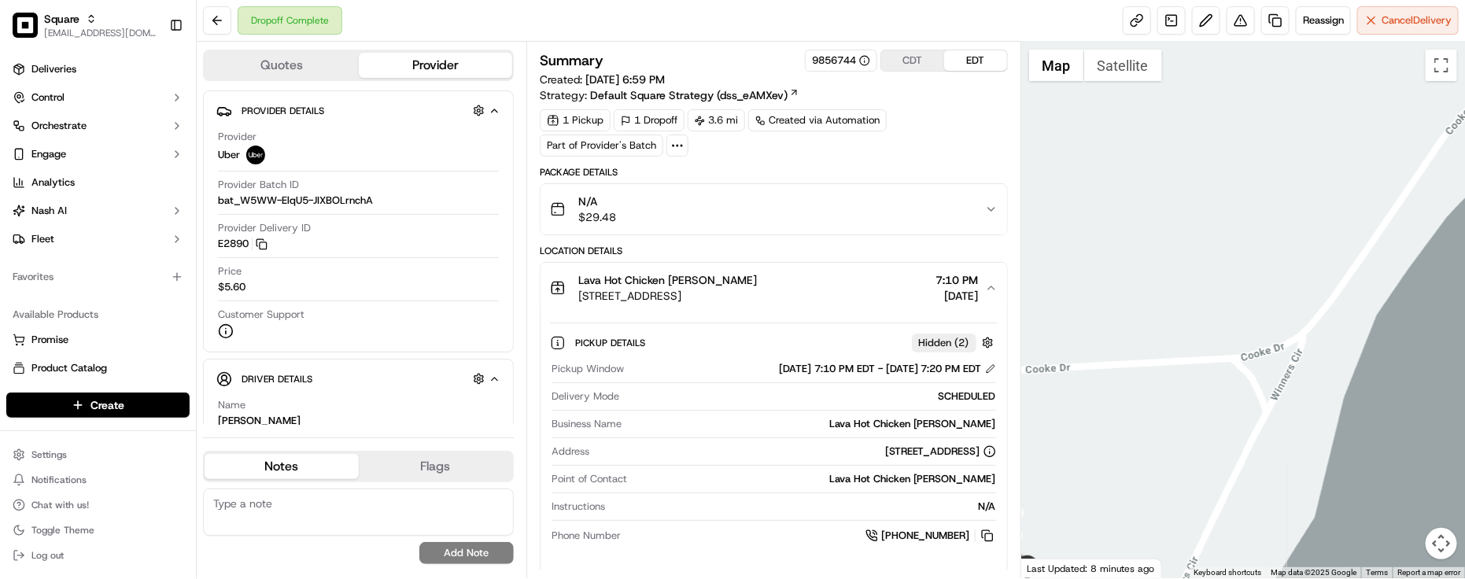
click at [757, 303] on span "[STREET_ADDRESS]" at bounding box center [667, 296] width 179 height 16
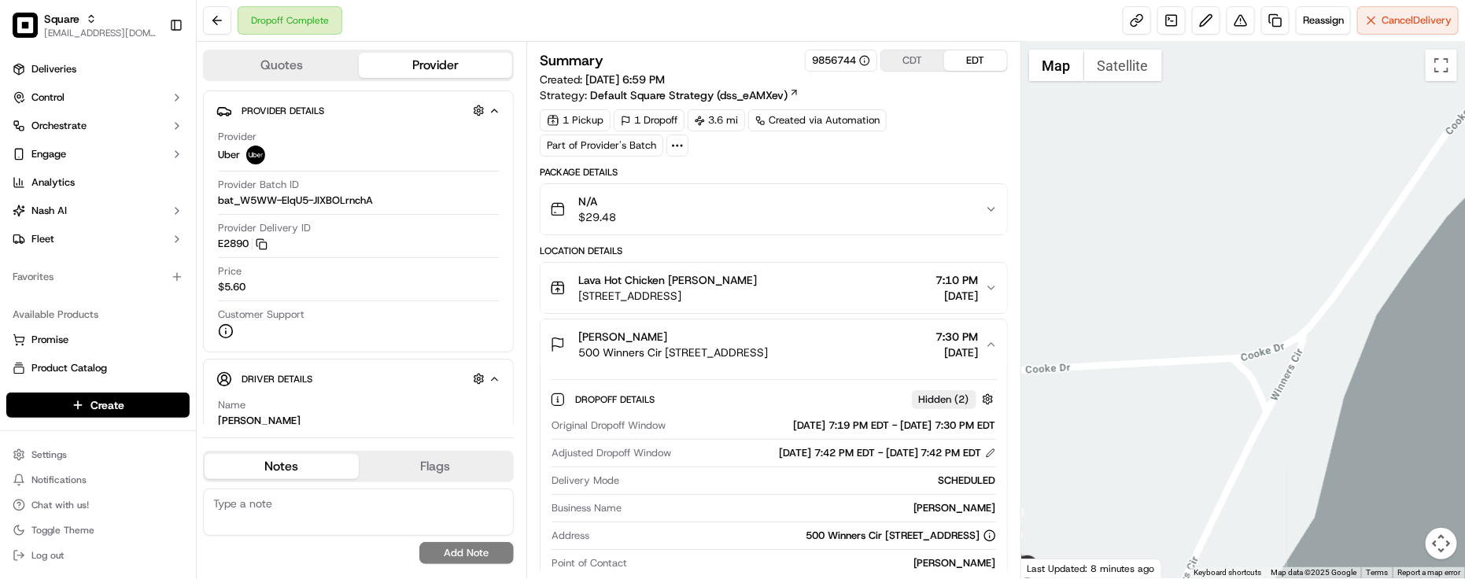
click at [757, 303] on span "[STREET_ADDRESS]" at bounding box center [667, 296] width 179 height 16
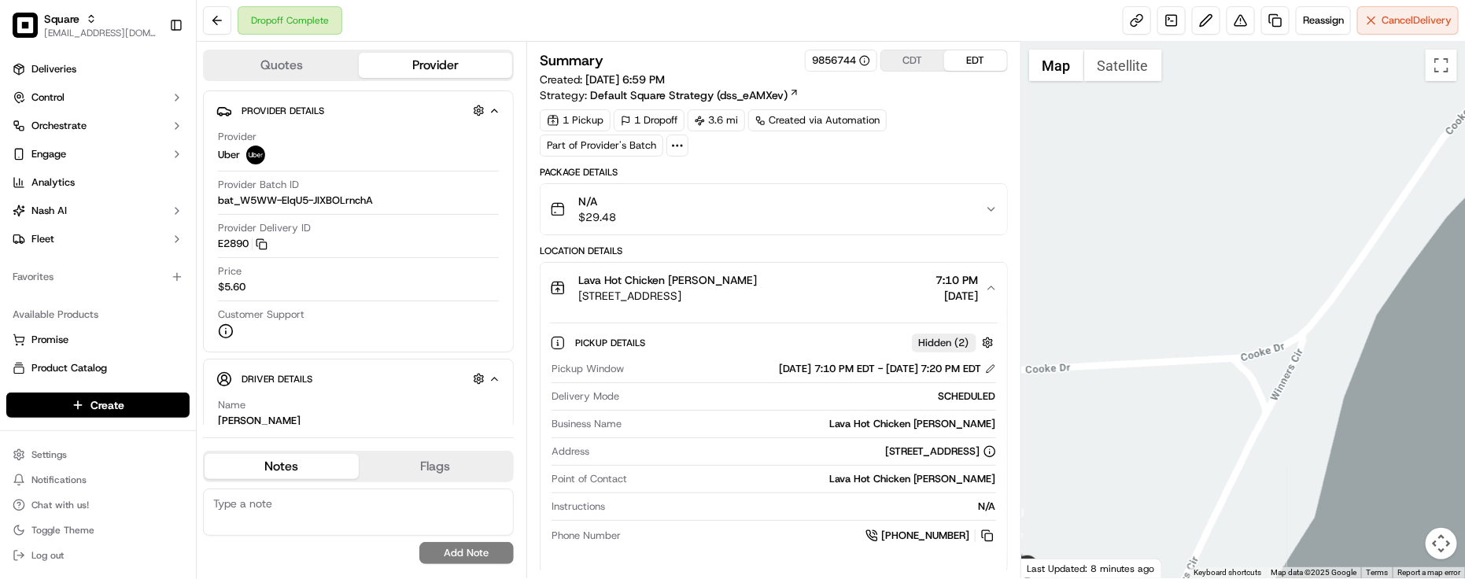
click at [757, 303] on span "[STREET_ADDRESS]" at bounding box center [667, 296] width 179 height 16
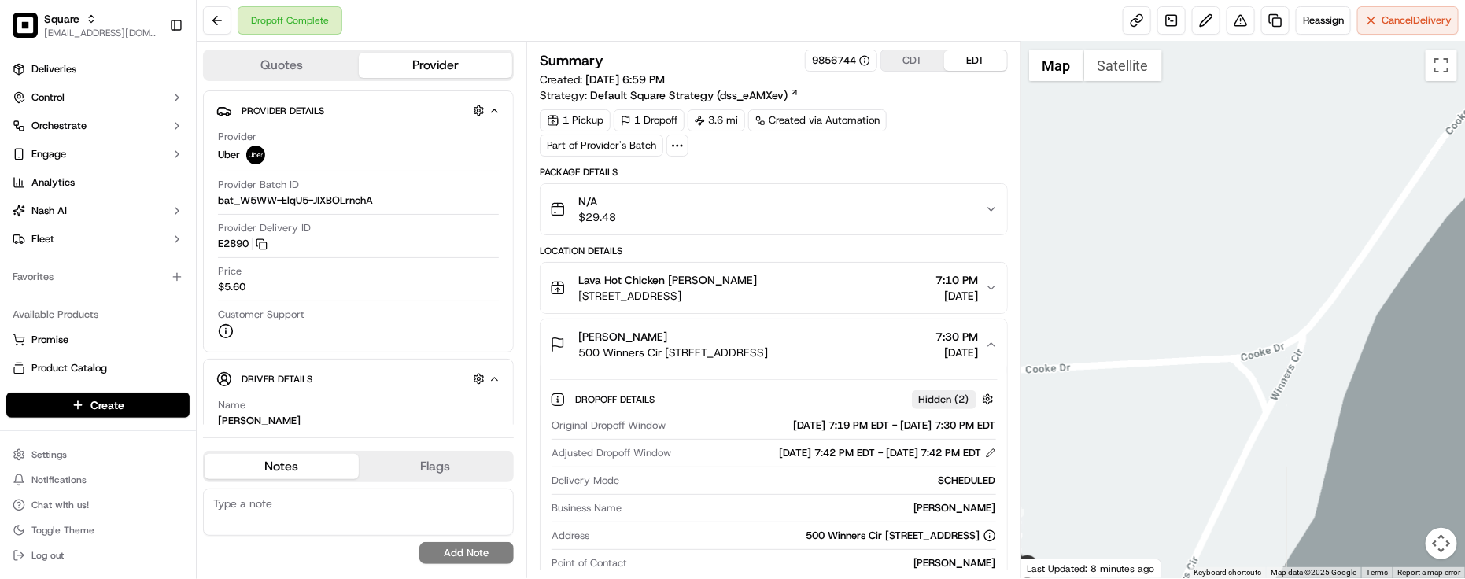
click at [757, 303] on span "[STREET_ADDRESS]" at bounding box center [667, 296] width 179 height 16
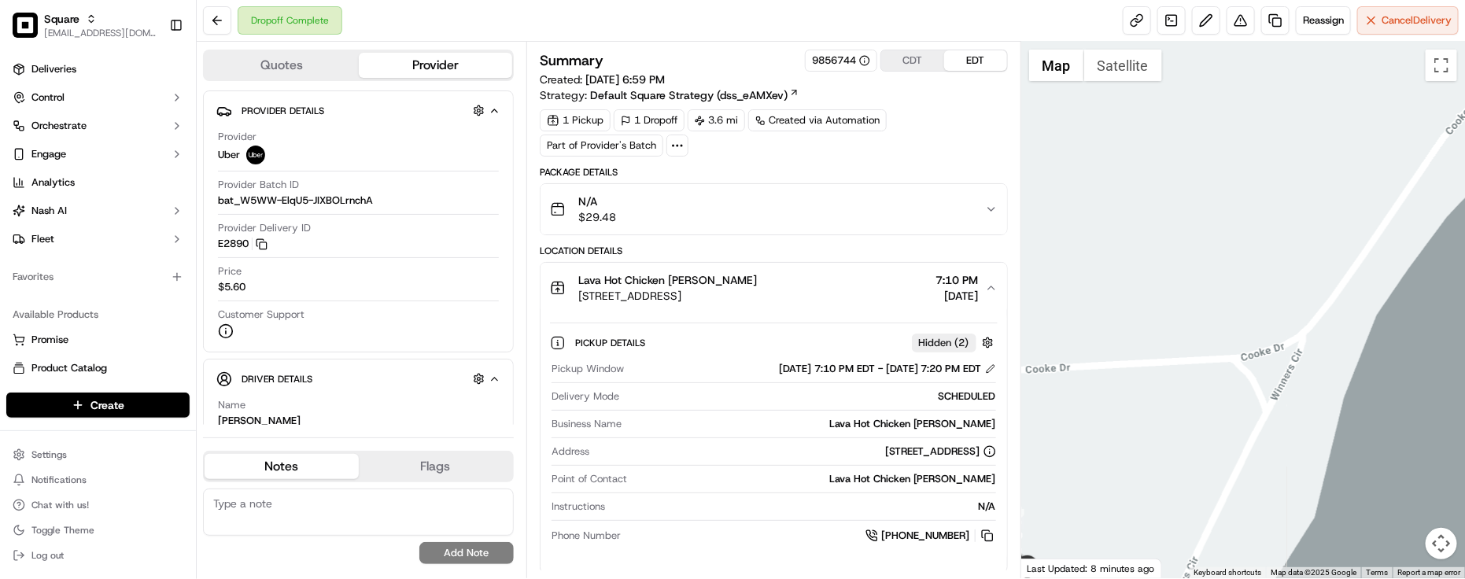
click at [757, 303] on span "[STREET_ADDRESS]" at bounding box center [667, 296] width 179 height 16
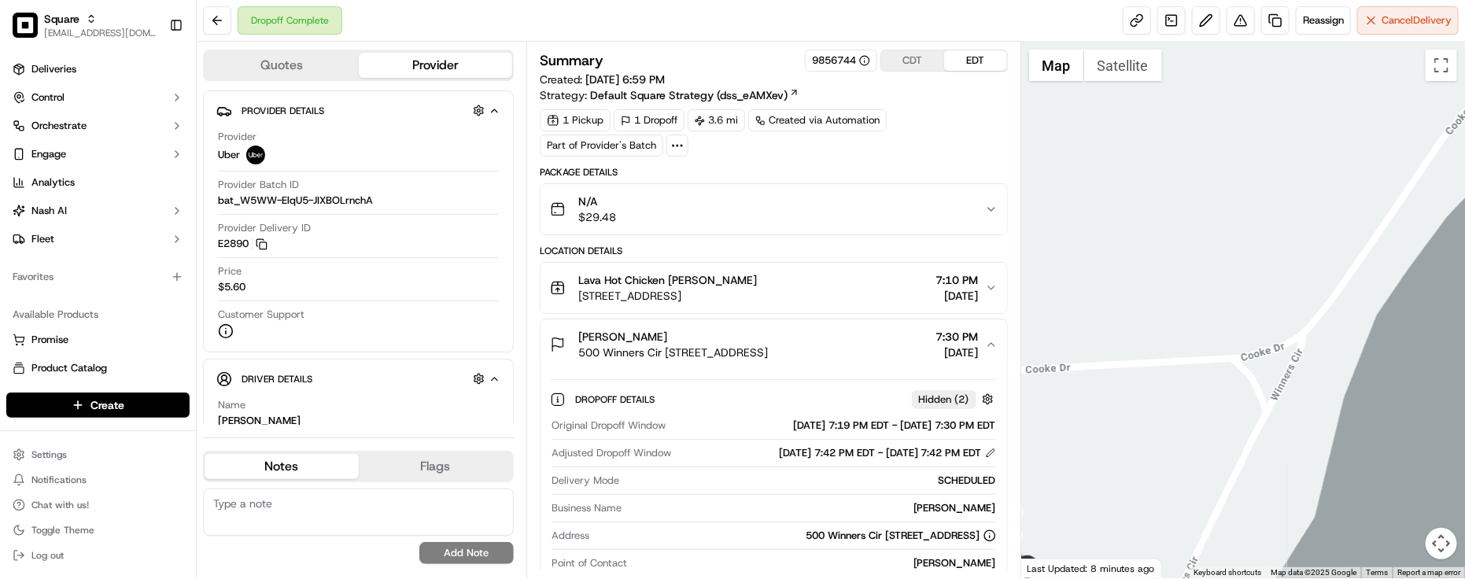
click at [816, 172] on div "Package Details" at bounding box center [774, 172] width 468 height 13
click at [553, 26] on div "Dropoff Complete Reassign Cancel Delivery" at bounding box center [831, 21] width 1269 height 42
click at [952, 167] on div "Package Details" at bounding box center [774, 172] width 468 height 13
drag, startPoint x: 580, startPoint y: 285, endPoint x: 740, endPoint y: 311, distance: 161.9
click at [740, 311] on button "Lava Hot Chicken [PERSON_NAME] [STREET_ADDRESS] 7:10 PM [DATE]" at bounding box center [774, 288] width 467 height 50
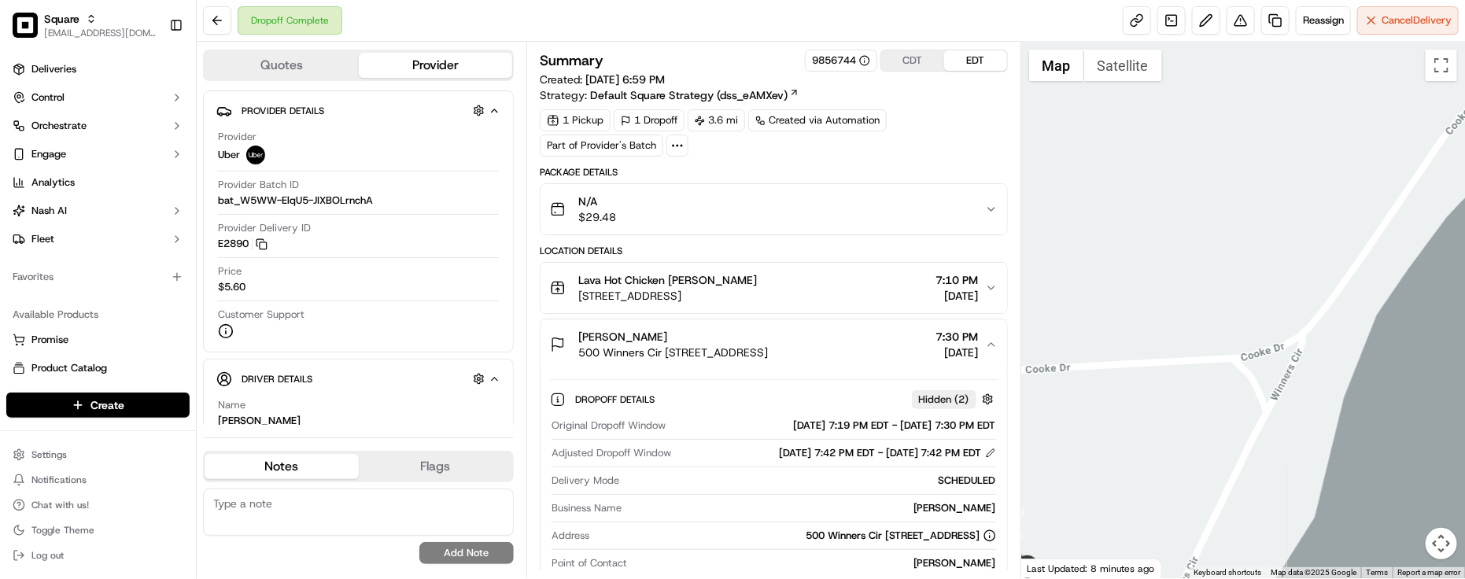
click at [897, 142] on div "1 Pickup 1 Dropoff 3.6 mi Created via Automation Part of Provider's Batch" at bounding box center [774, 132] width 468 height 47
drag, startPoint x: 578, startPoint y: 280, endPoint x: 712, endPoint y: 284, distance: 133.9
click at [712, 284] on div "Lava Hot Chicken [PERSON_NAME]" at bounding box center [667, 280] width 179 height 16
copy span "Lava Hot Chicken [PERSON_NAME]"
click at [762, 154] on div "1 Pickup 1 Dropoff 3.6 mi Created via Automation Part of Provider's Batch" at bounding box center [774, 132] width 468 height 47
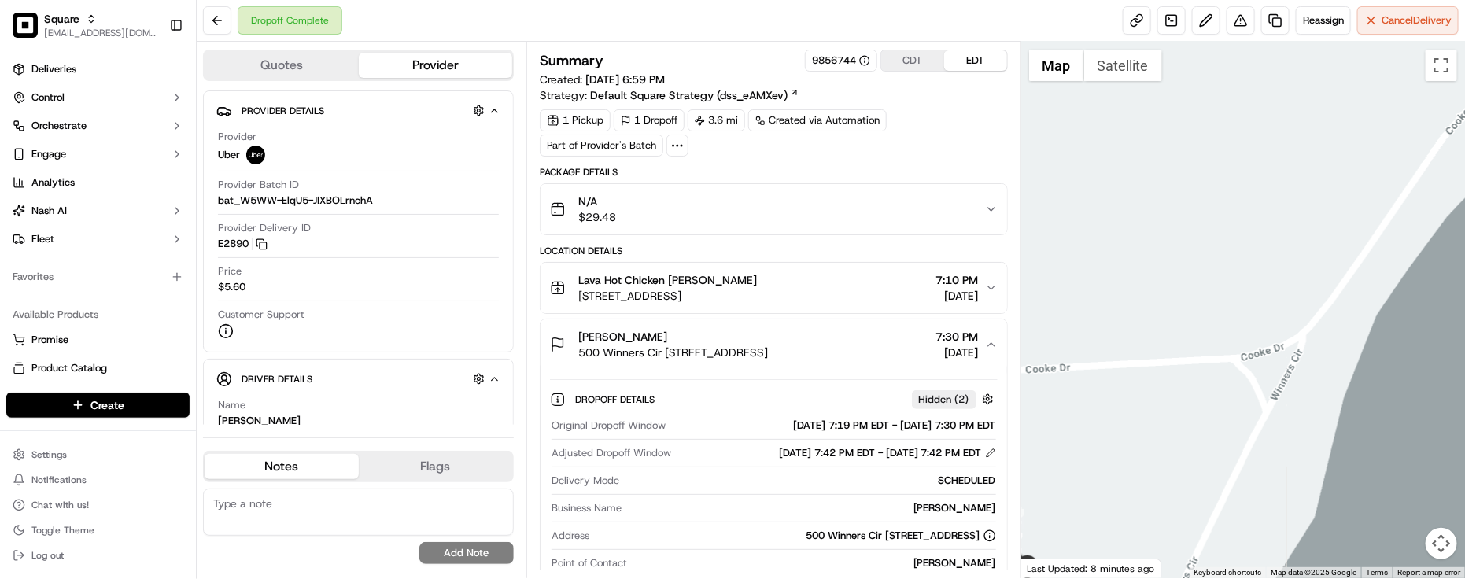
click at [910, 168] on div "Package Details" at bounding box center [774, 172] width 468 height 13
click at [386, 20] on div "Dropoff Complete Reassign Cancel Delivery" at bounding box center [831, 21] width 1269 height 42
click at [1233, 28] on button at bounding box center [1241, 20] width 28 height 28
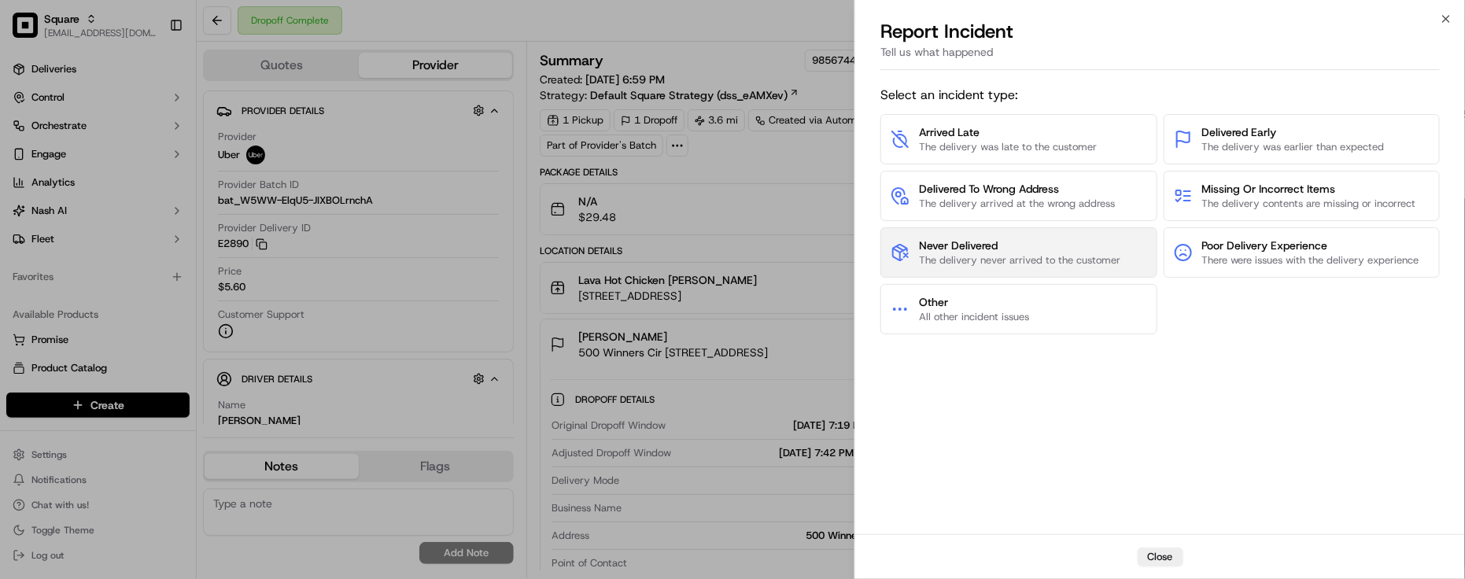
click at [1069, 240] on span "Never Delivered" at bounding box center [1019, 246] width 201 height 16
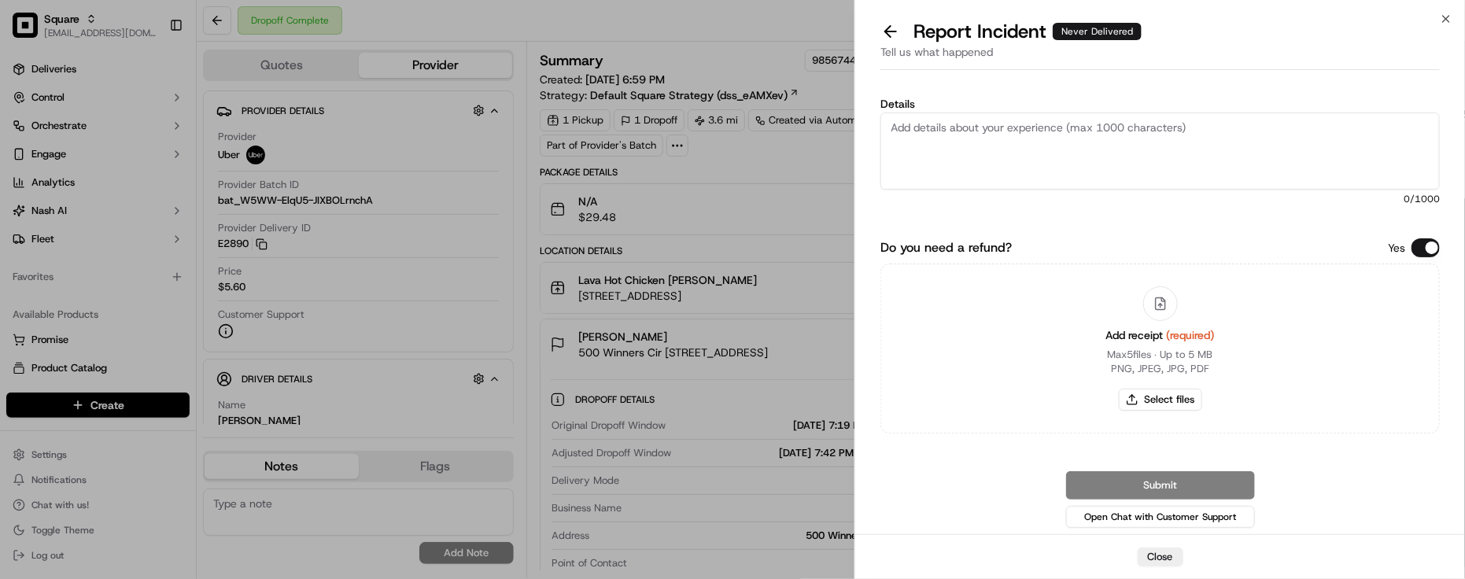
click at [1413, 245] on button "Do you need a refund?" at bounding box center [1426, 247] width 28 height 19
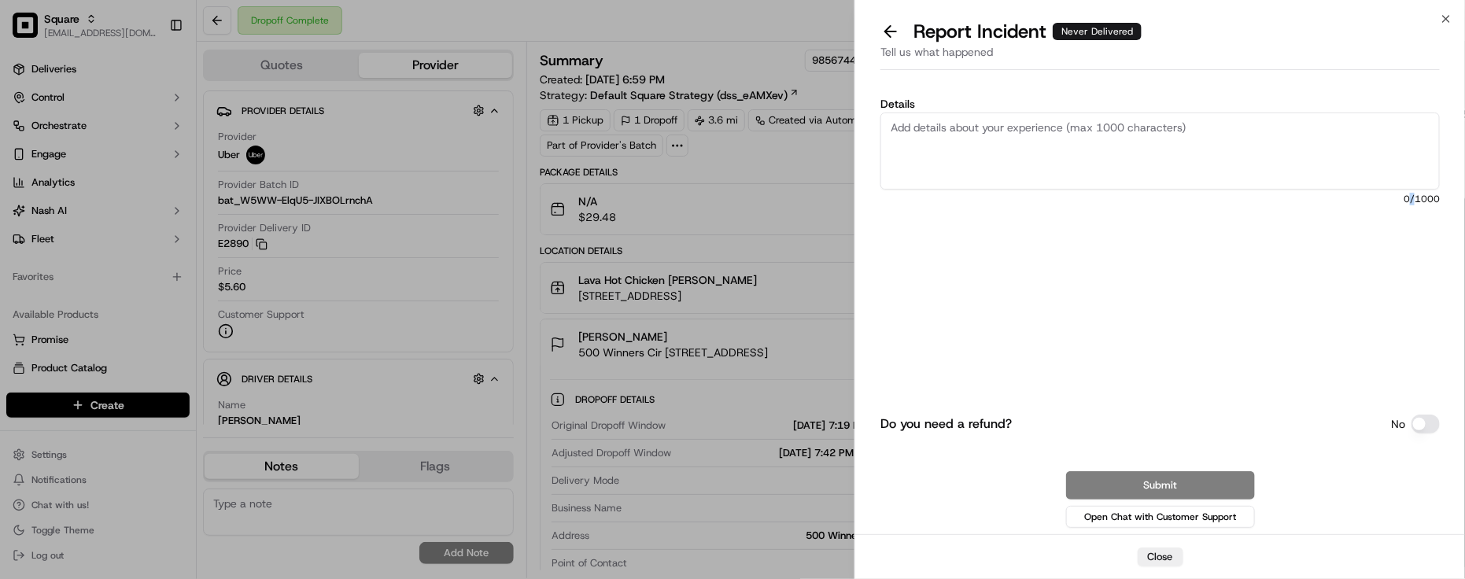
click at [1413, 245] on div "Details 0 /1000" at bounding box center [1161, 184] width 560 height 173
click at [1318, 215] on div "Details 0 /1000" at bounding box center [1161, 184] width 560 height 173
click at [1237, 139] on textarea "Details" at bounding box center [1161, 151] width 560 height 77
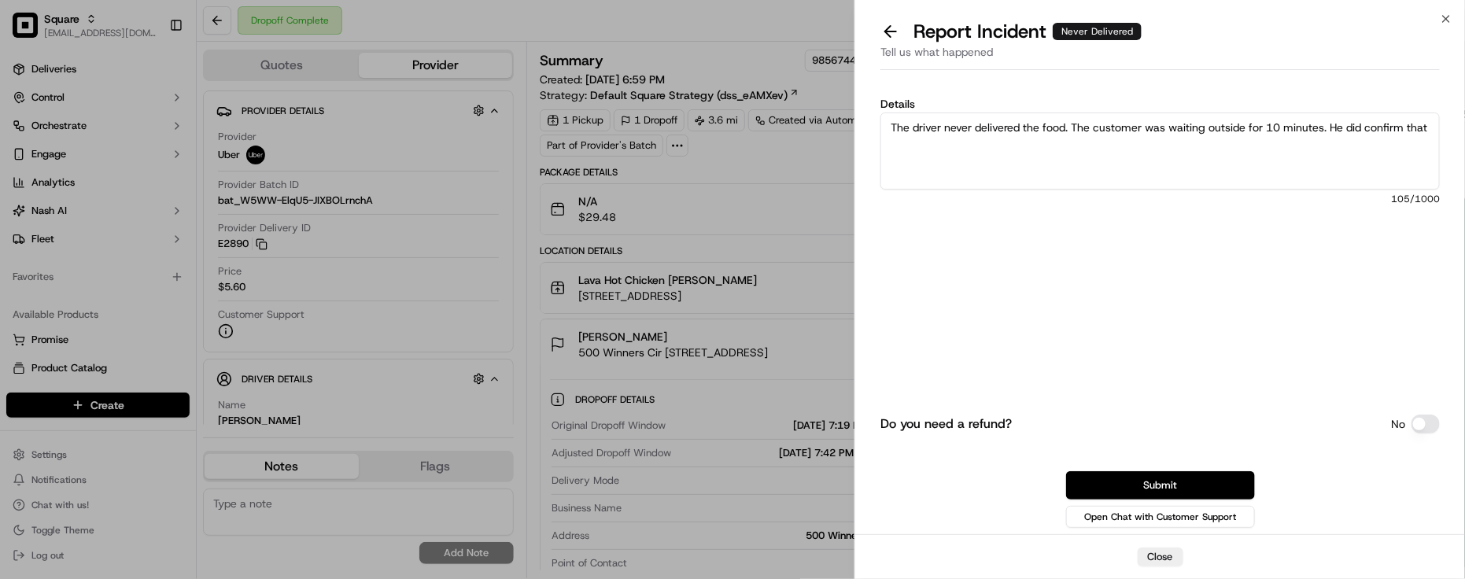
type textarea "The driver never delivered the food. The customer was waiting outside for 10 mi…"
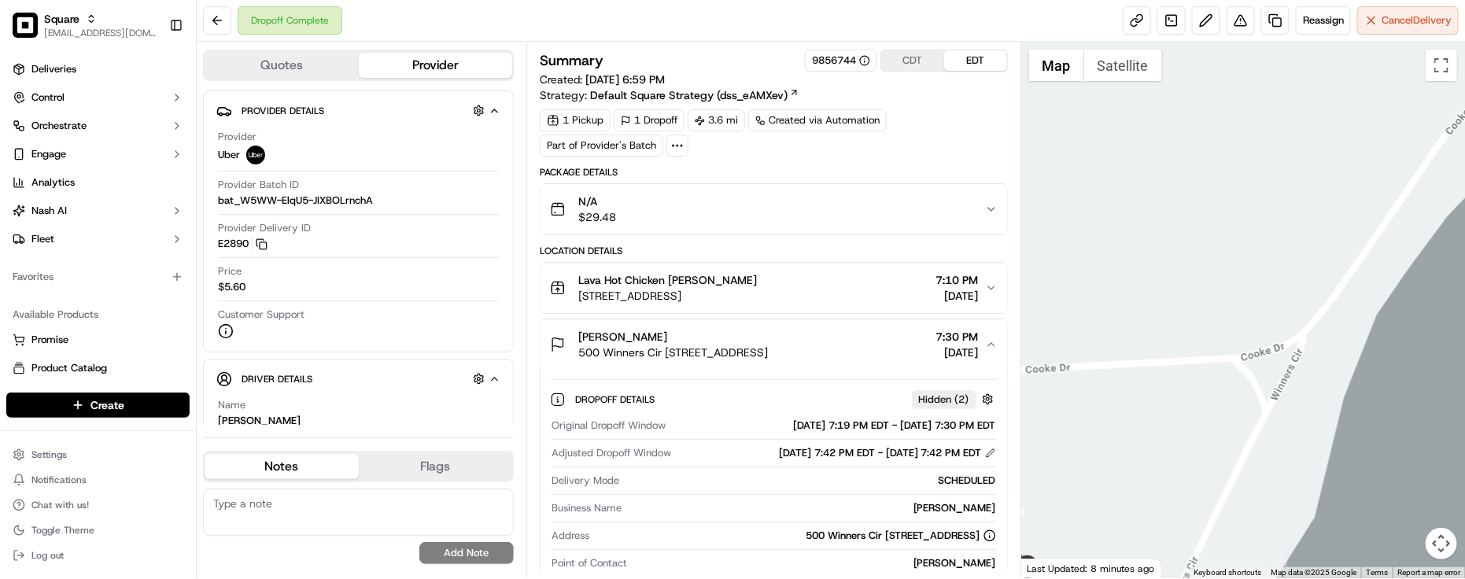
click at [886, 169] on div "Package Details" at bounding box center [774, 172] width 468 height 13
click at [792, 468] on div at bounding box center [774, 467] width 445 height 1
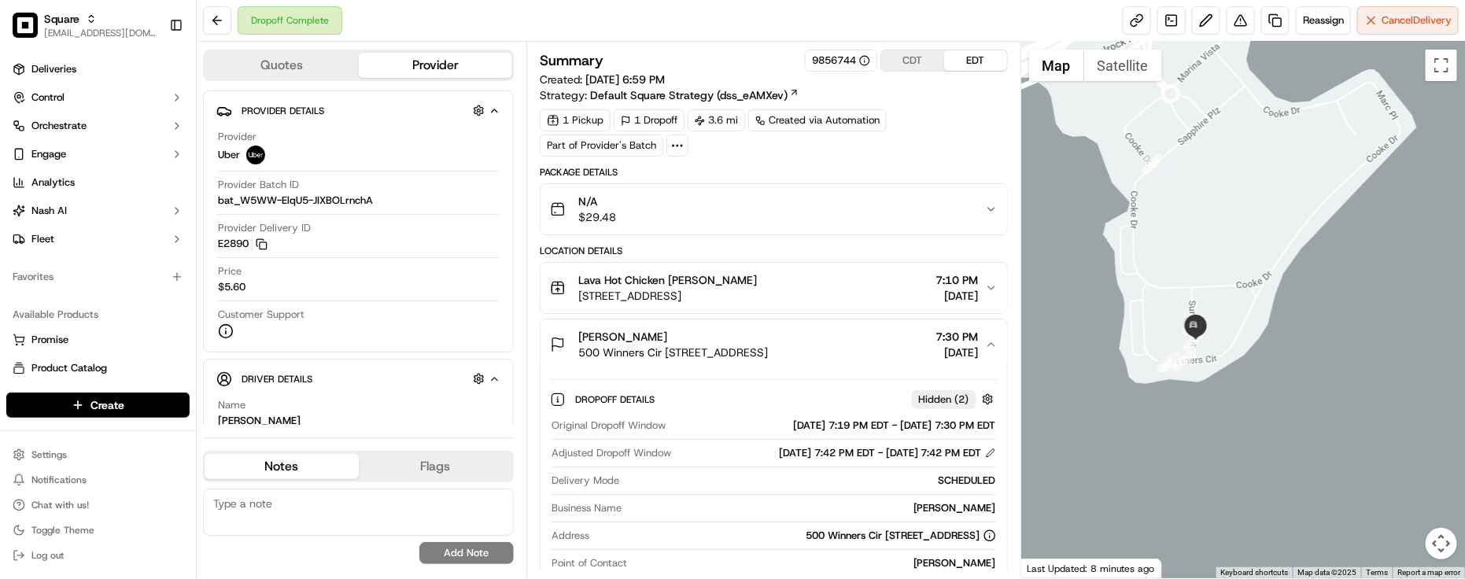
drag, startPoint x: 1210, startPoint y: 320, endPoint x: 1221, endPoint y: 272, distance: 49.3
click at [1221, 272] on div at bounding box center [1244, 310] width 444 height 537
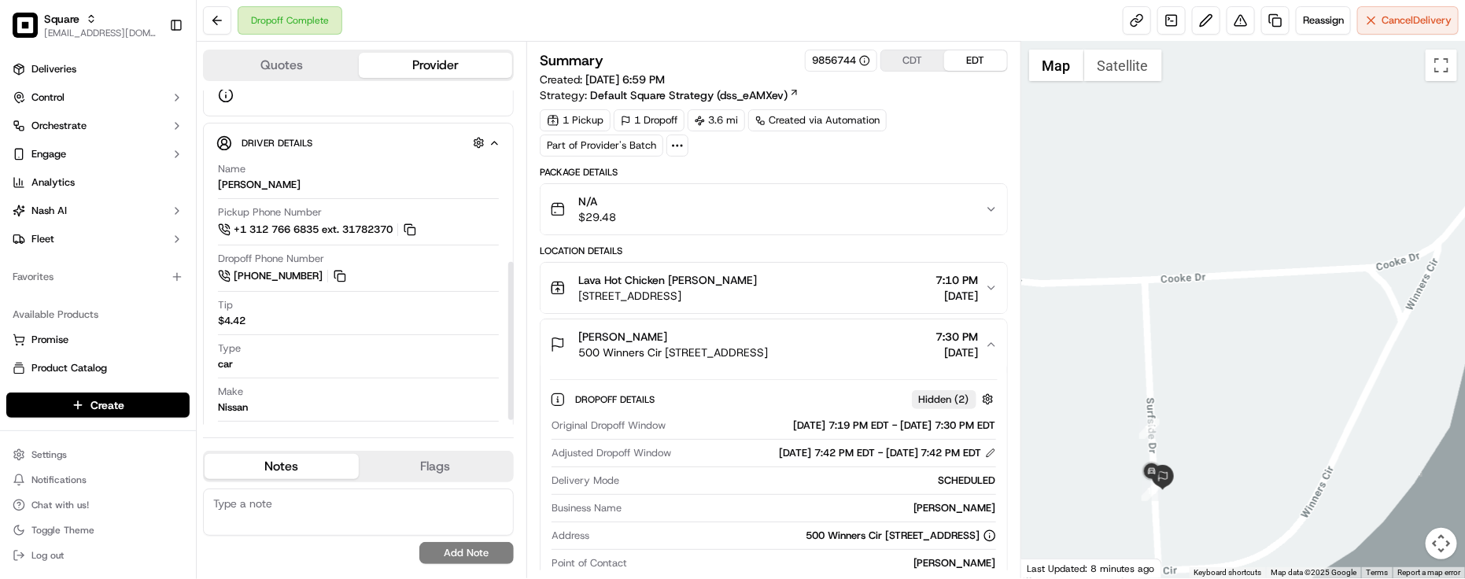
scroll to position [374, 0]
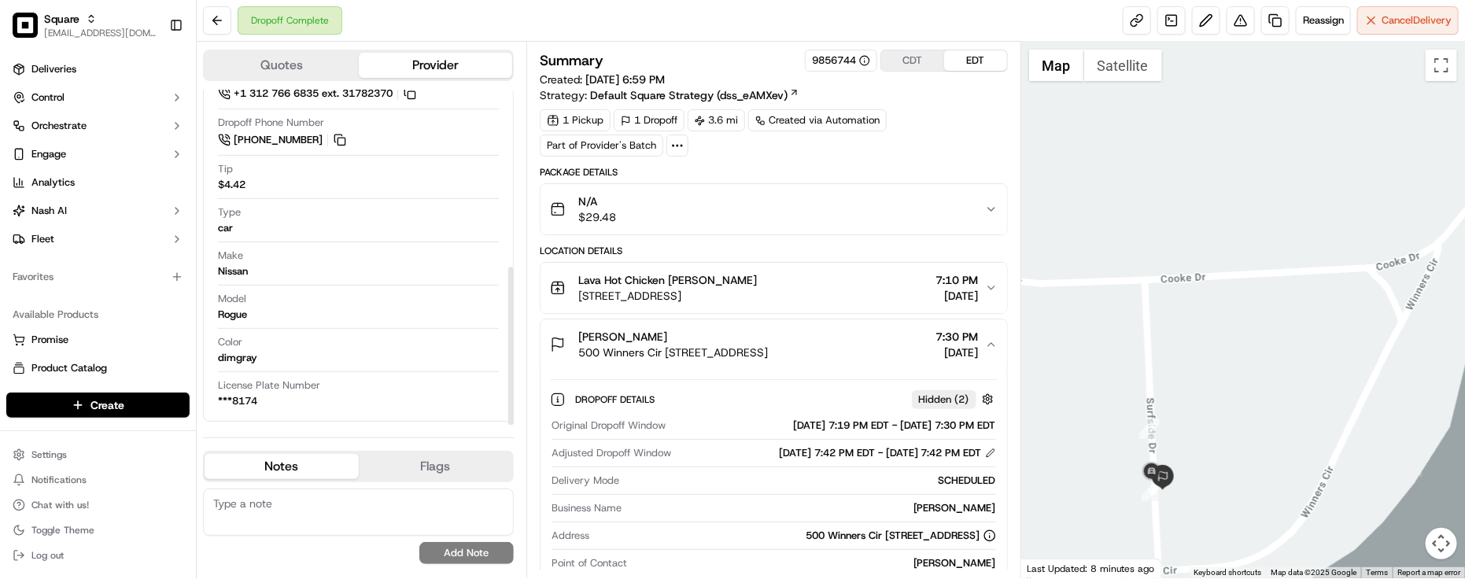
click at [363, 287] on div "Name [PERSON_NAME] Pickup Phone Number +1 312 766 6835 ext. 31782370 Dropoff Ph…" at bounding box center [358, 217] width 284 height 395
click at [292, 320] on div "Model Rogue" at bounding box center [358, 307] width 281 height 30
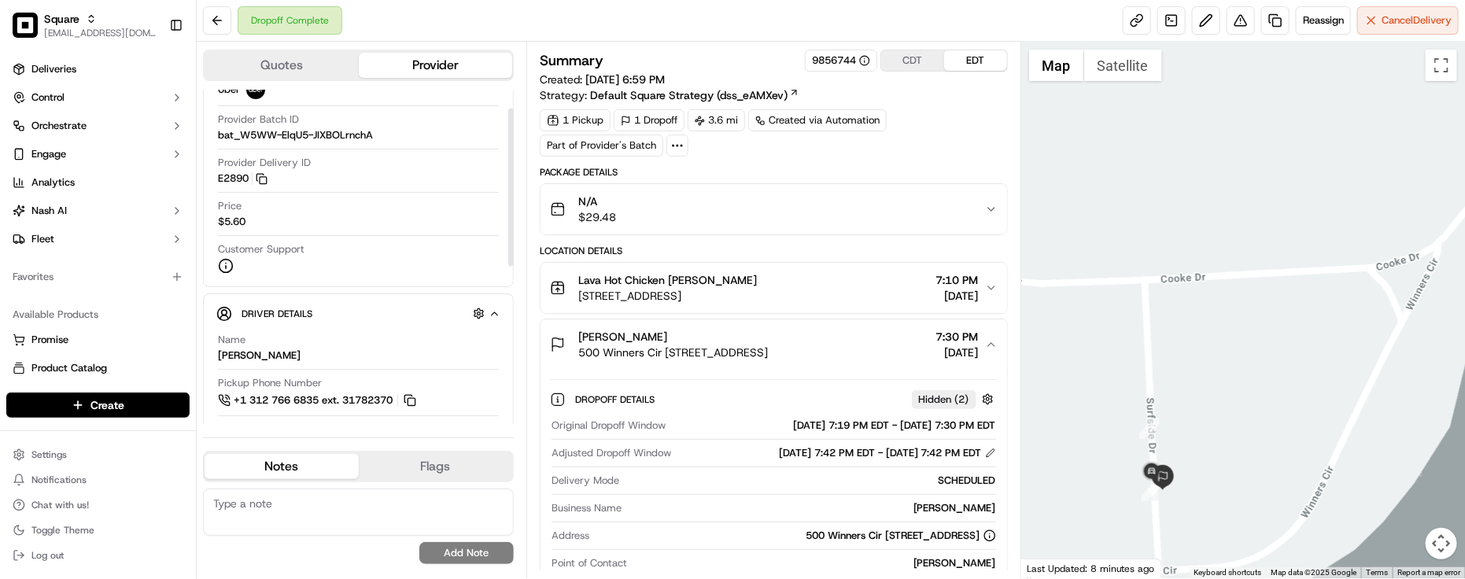
scroll to position [98, 0]
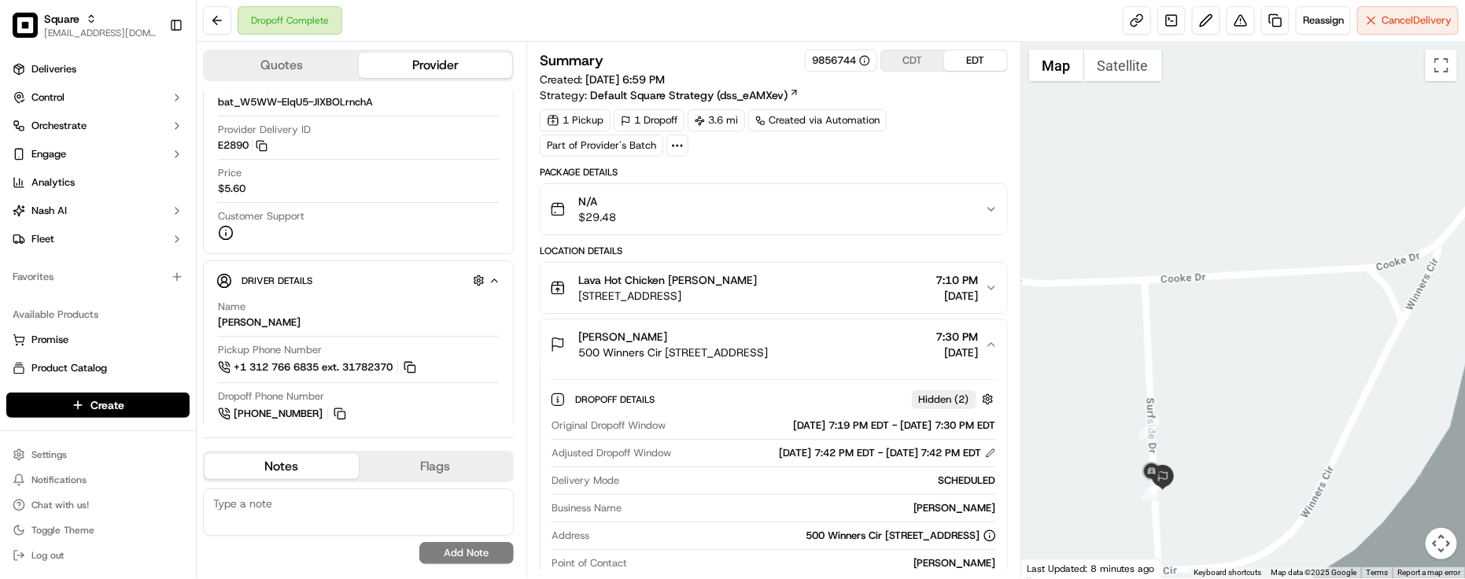
click at [860, 157] on div "1 Pickup 1 Dropoff 3.6 mi Created via Automation Part of Provider's Batch" at bounding box center [774, 132] width 468 height 47
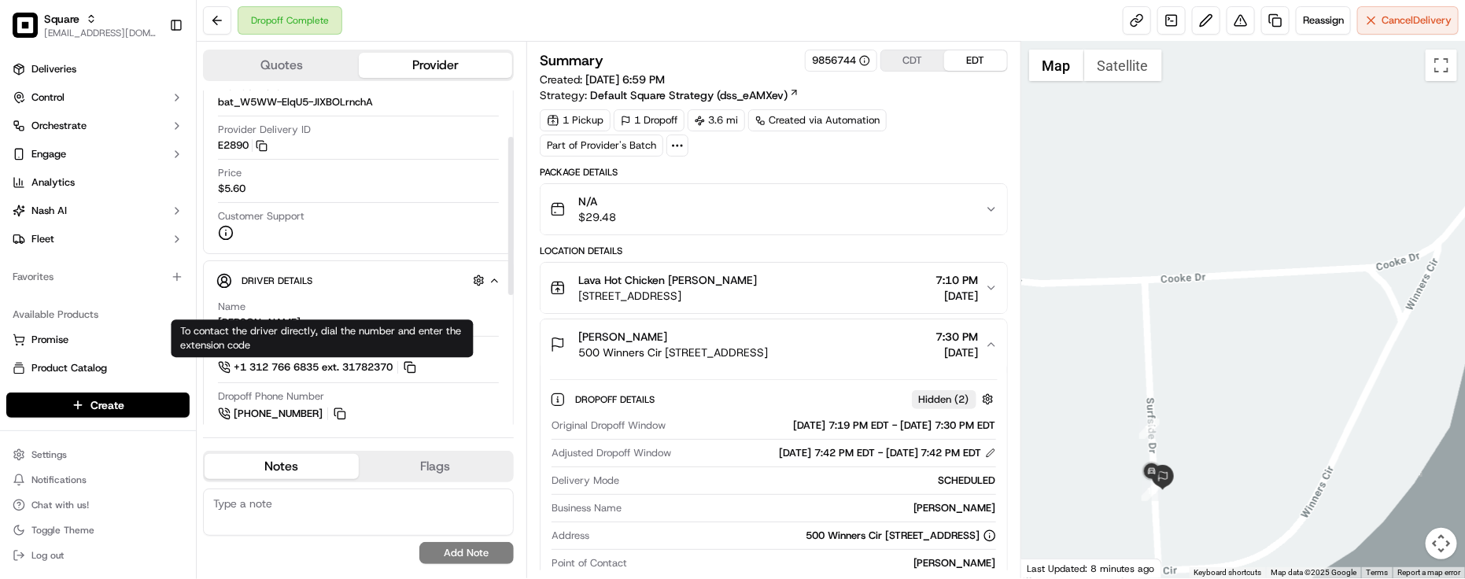
click at [801, 468] on div at bounding box center [774, 467] width 445 height 1
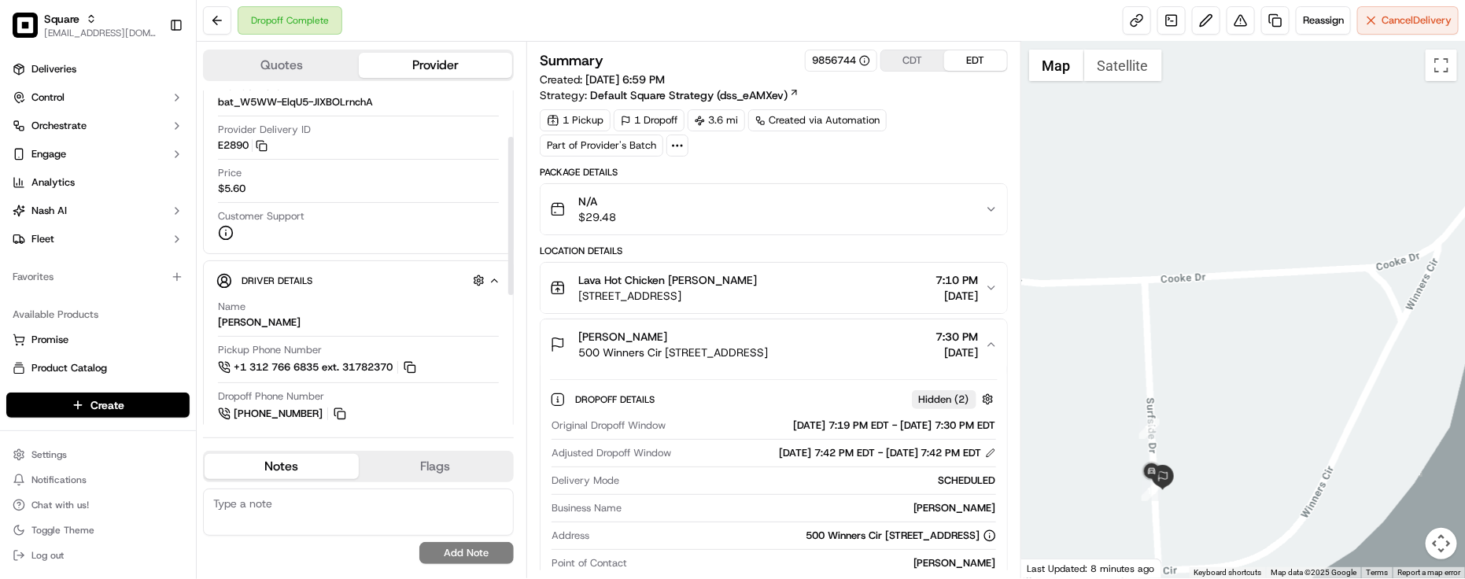
click at [370, 303] on div "Name [PERSON_NAME]" at bounding box center [358, 315] width 281 height 30
click at [371, 290] on div "Driver Details Hidden ( 5 )" at bounding box center [365, 281] width 247 height 20
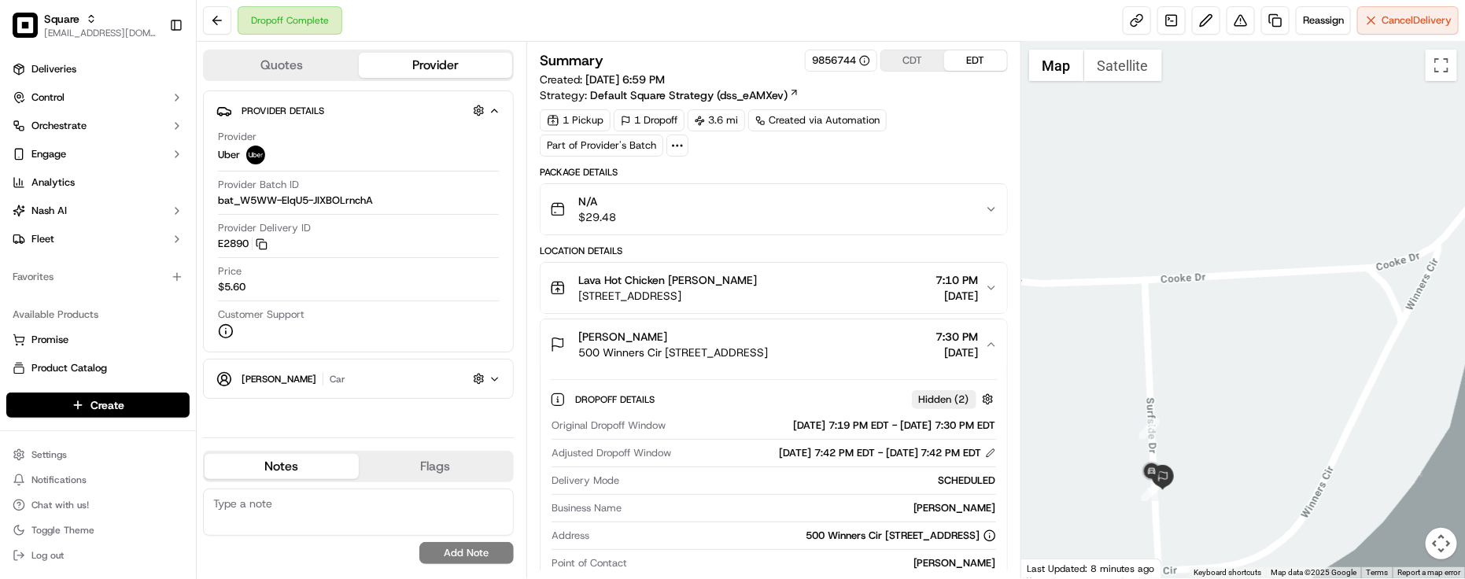
click at [353, 384] on div "[PERSON_NAME] car Hidden ( 5 )" at bounding box center [365, 379] width 247 height 20
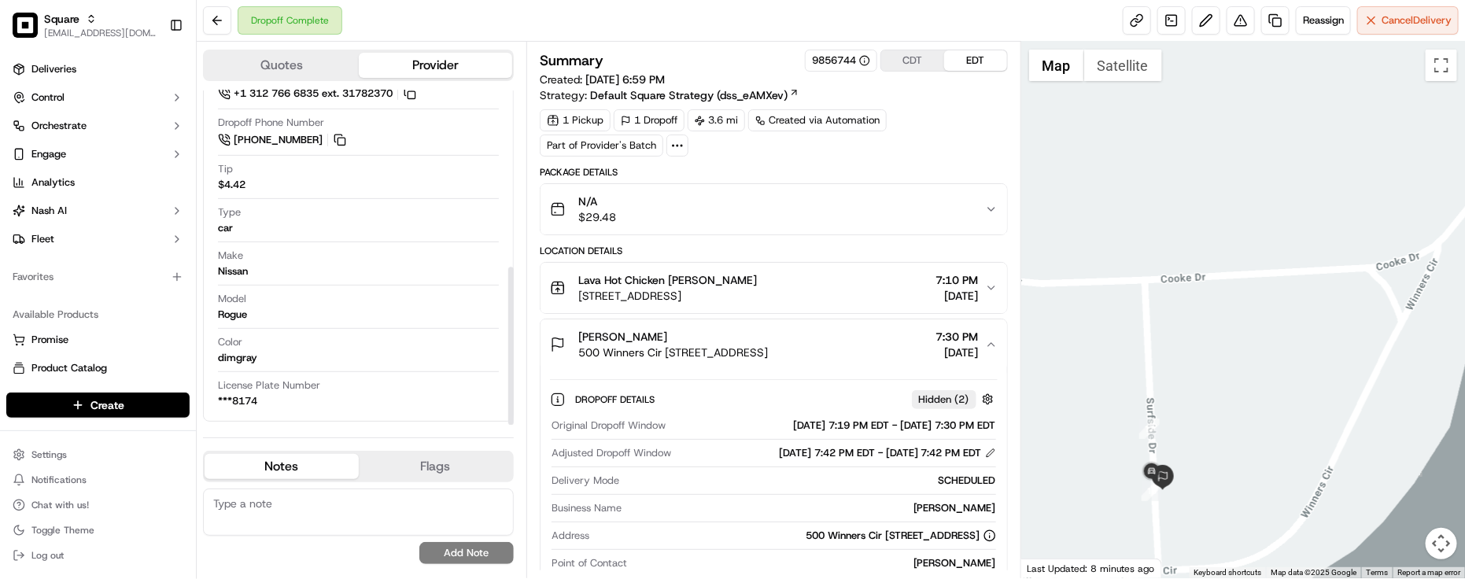
scroll to position [275, 0]
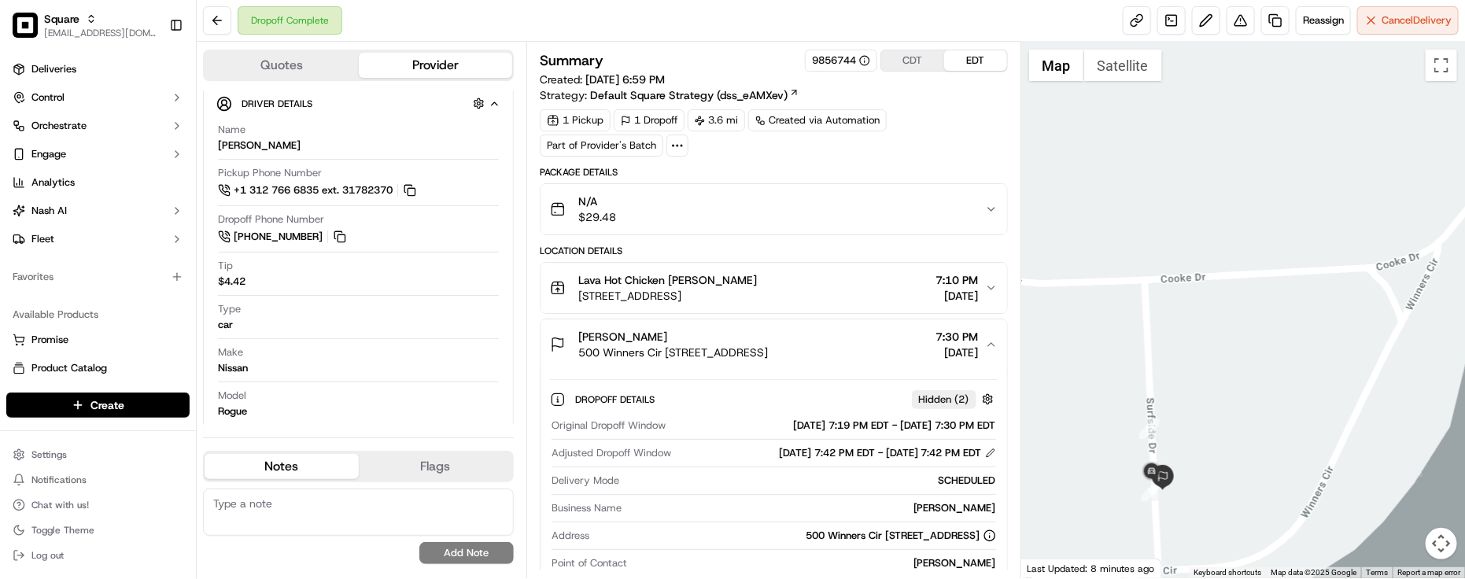
click at [840, 158] on div "Summary 9856744 CDT EDT Created: [DATE] 6:59 PM Strategy: Default Square Strate…" at bounding box center [774, 563] width 468 height 1027
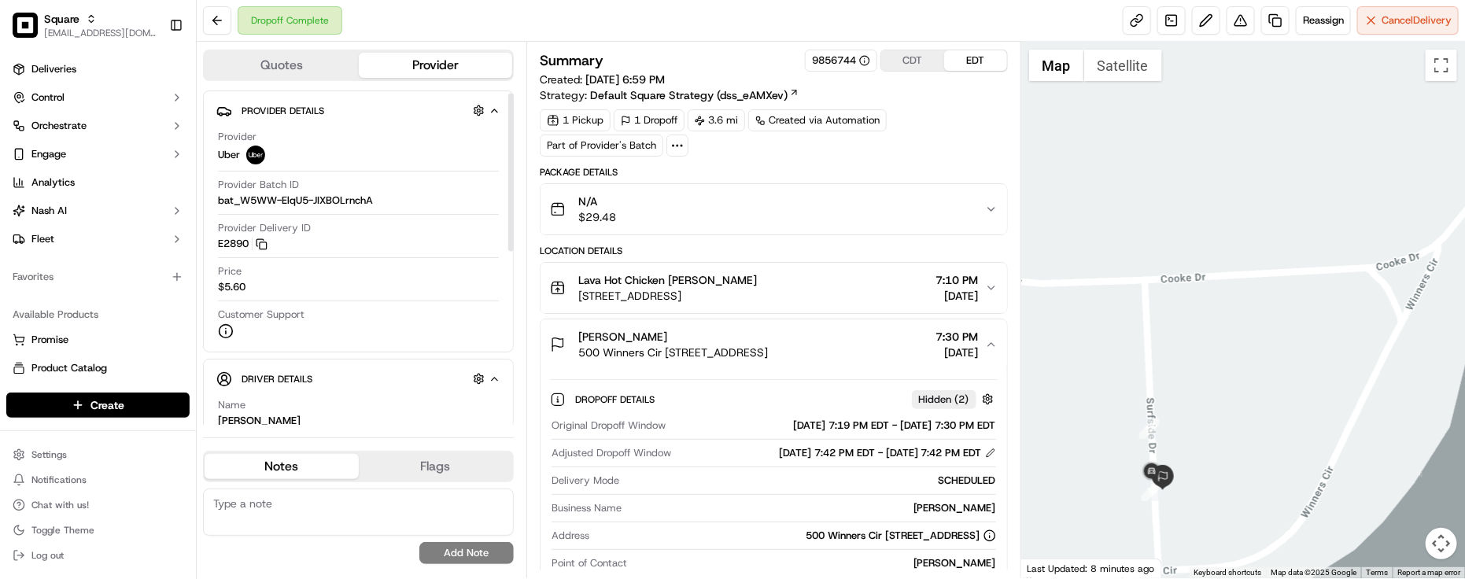
scroll to position [98, 0]
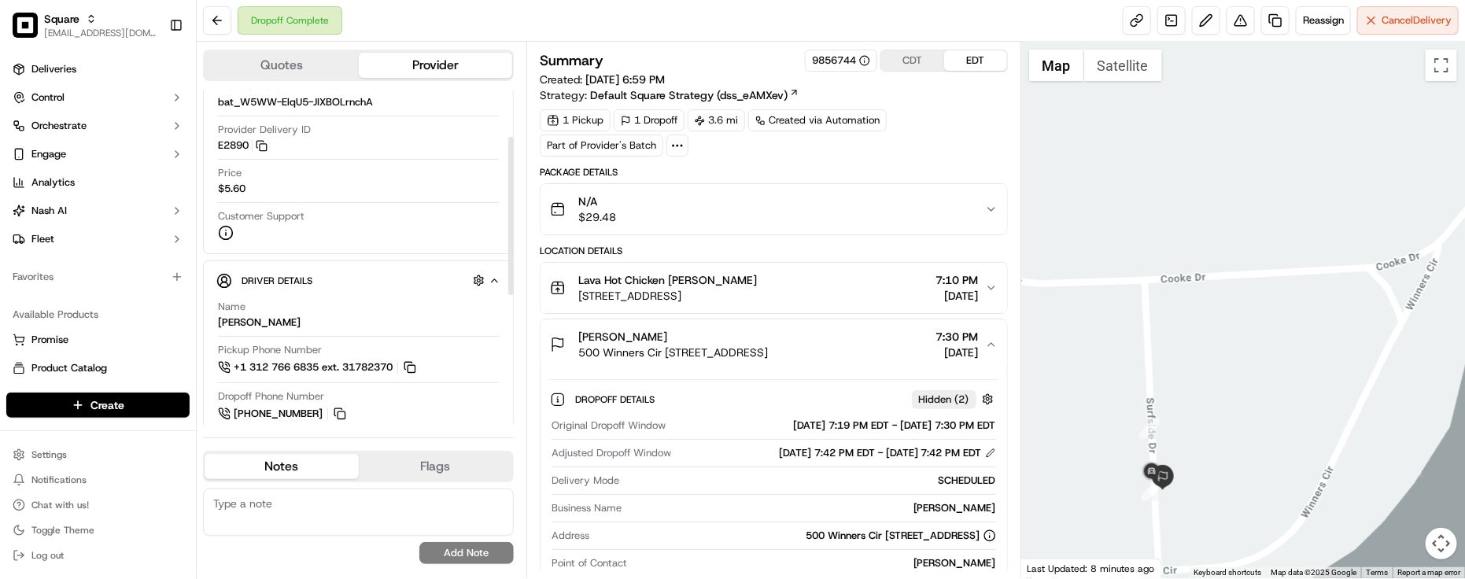
click at [400, 211] on div "Customer Support" at bounding box center [358, 224] width 281 height 31
click at [978, 150] on div "1 Pickup 1 Dropoff 3.6 mi Created via Automation Part of Provider's Batch" at bounding box center [774, 132] width 468 height 47
click at [671, 380] on div "Dropoff Details Hidden ( 2 ) Original Dropoff Window [DATE] 7:19 PM EDT - [DATE…" at bounding box center [774, 507] width 467 height 275
click at [683, 372] on div "Dropoff Details Hidden ( 2 ) Original Dropoff Window [DATE] 7:19 PM EDT - [DATE…" at bounding box center [774, 507] width 467 height 275
click at [693, 352] on span "500 Winners Cir [STREET_ADDRESS]" at bounding box center [673, 353] width 190 height 16
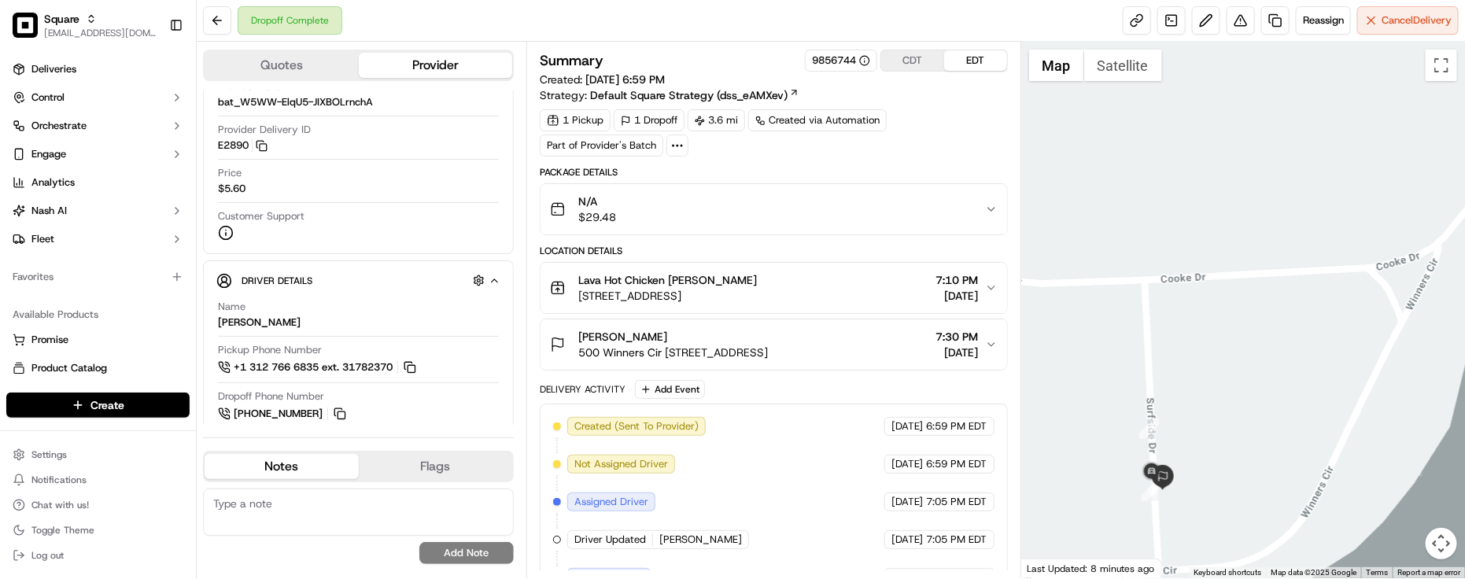
click at [693, 352] on span "500 Winners Cir [STREET_ADDRESS]" at bounding box center [673, 353] width 190 height 16
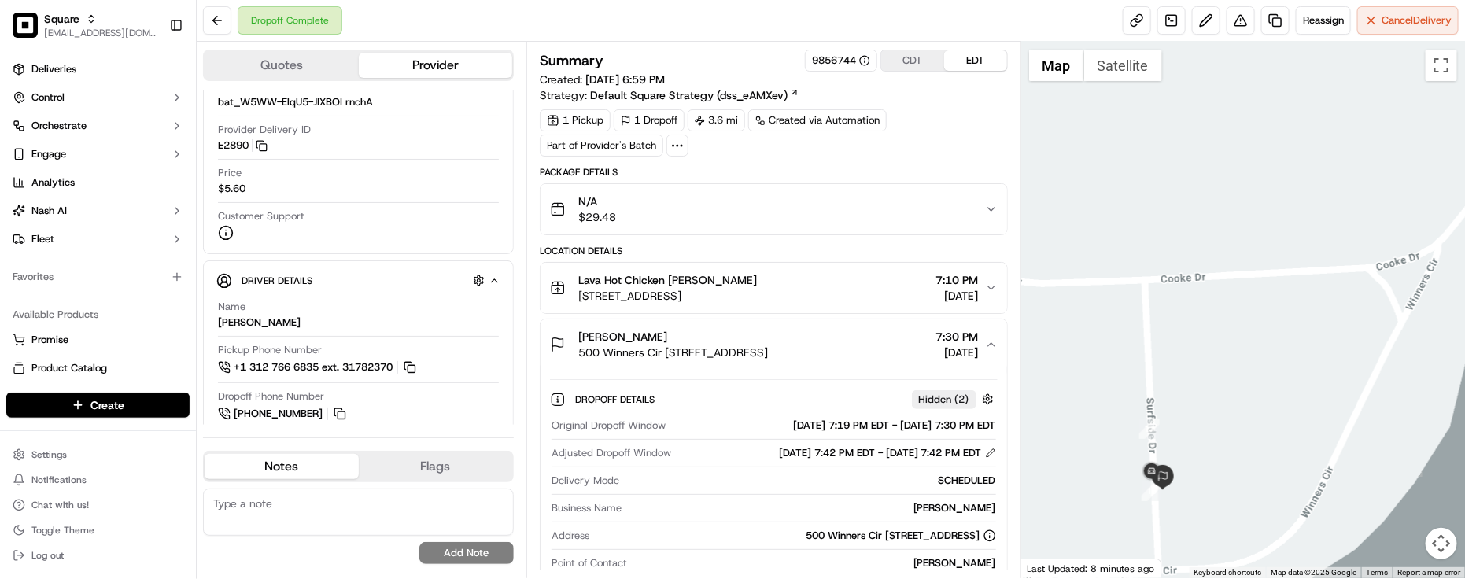
click at [693, 352] on span "500 Winners Cir [STREET_ADDRESS]" at bounding box center [673, 353] width 190 height 16
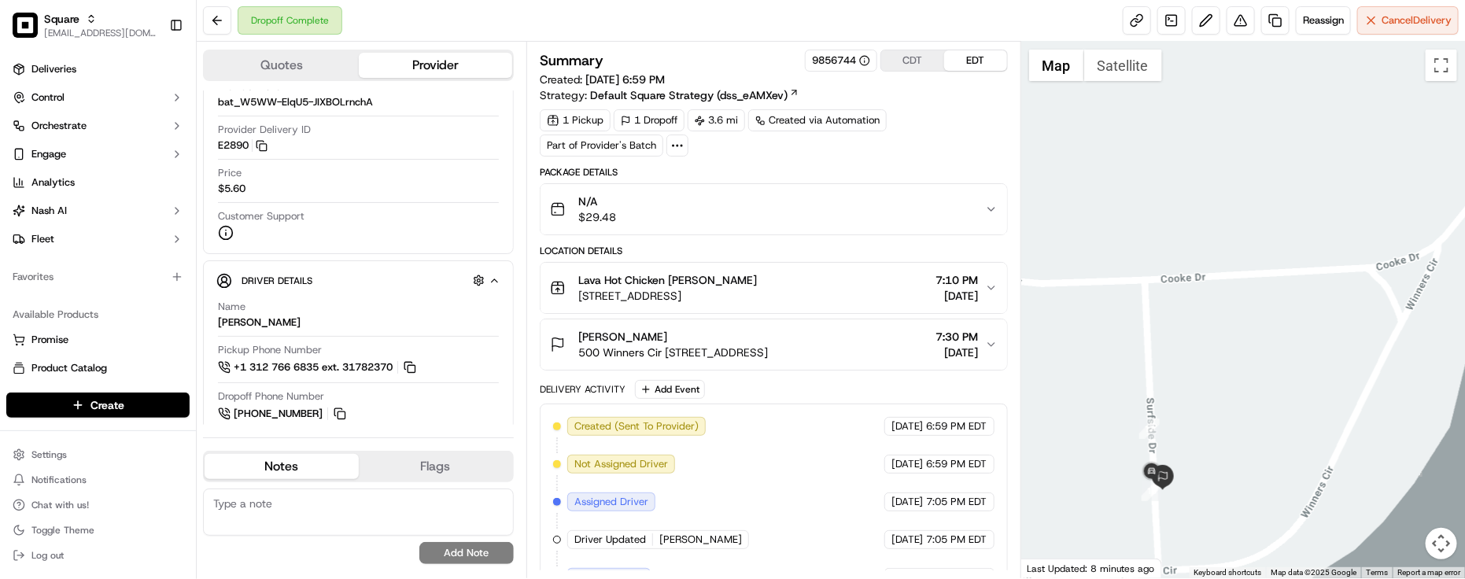
click at [693, 352] on span "500 Winners Cir [STREET_ADDRESS]" at bounding box center [673, 353] width 190 height 16
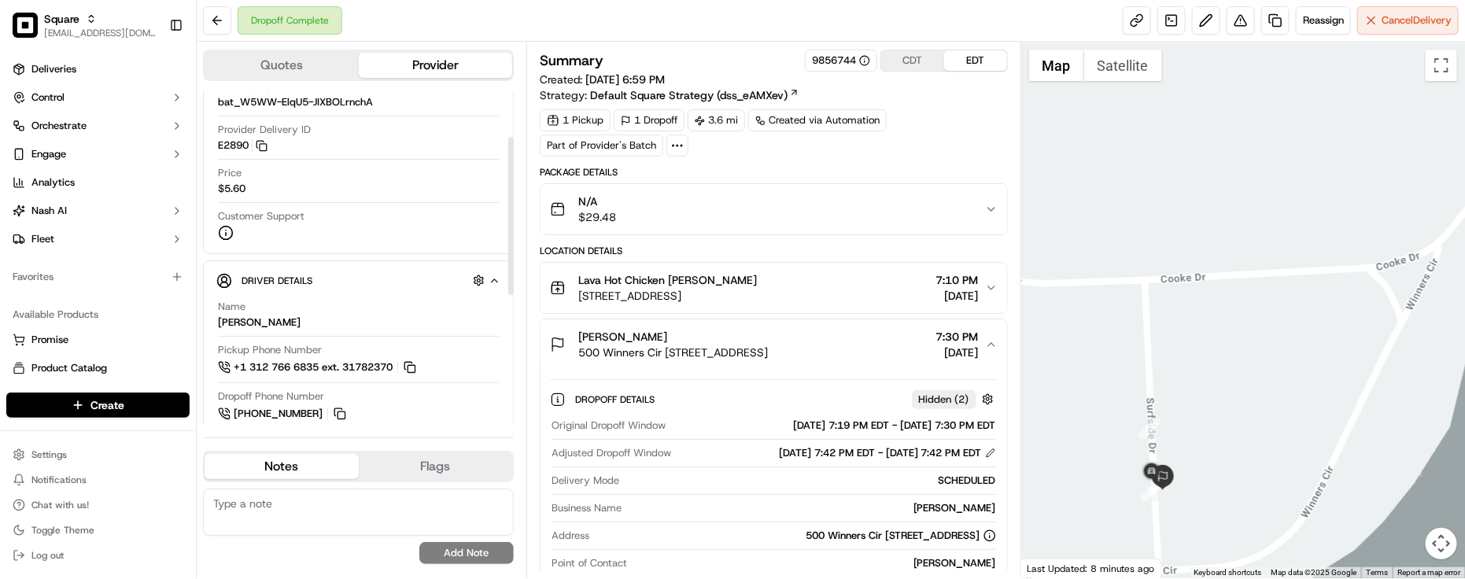
click at [768, 359] on span "500 Winners Cir [STREET_ADDRESS]" at bounding box center [673, 353] width 190 height 16
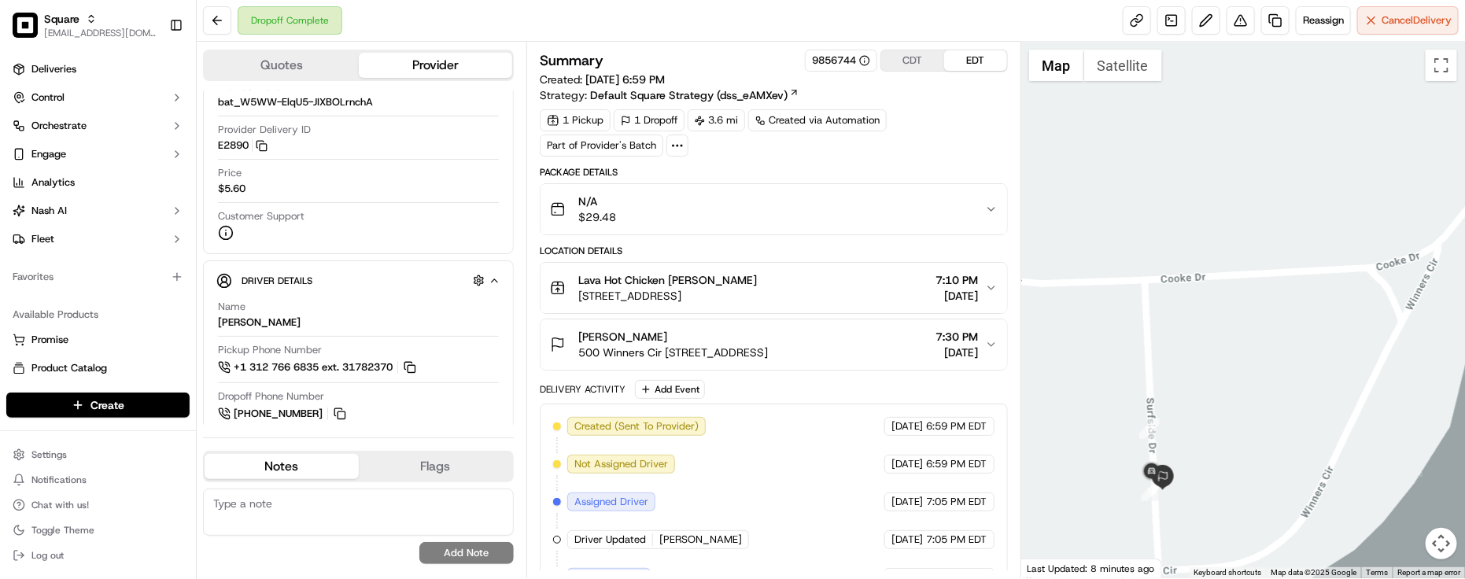
click at [768, 359] on span "500 Winners Cir [STREET_ADDRESS]" at bounding box center [673, 353] width 190 height 16
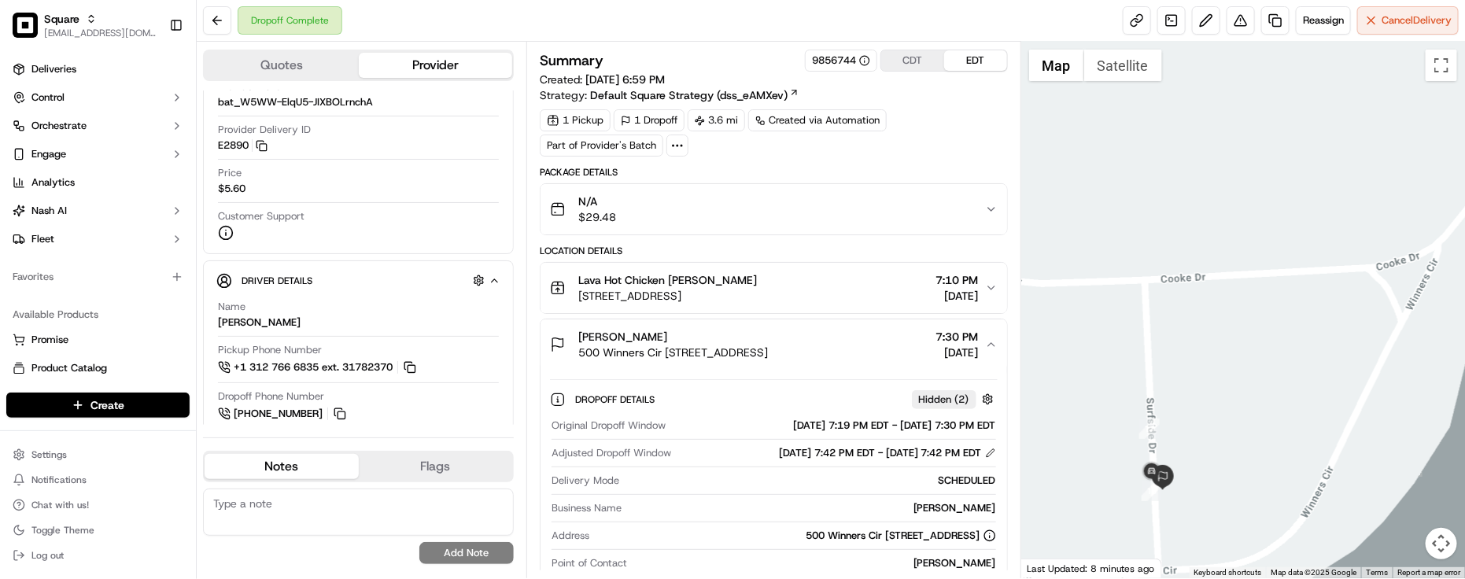
click at [889, 165] on div "Summary 9856744 CDT EDT Created: [DATE] 6:59 PM Strategy: Default Square Strate…" at bounding box center [774, 563] width 468 height 1027
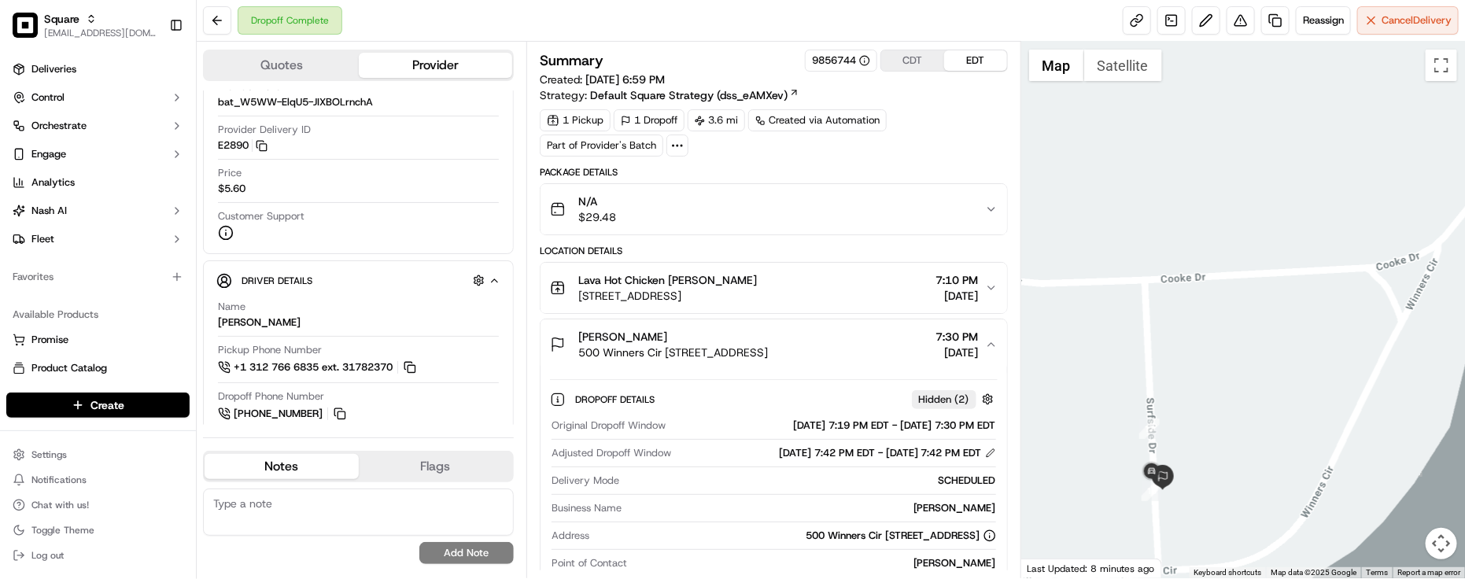
click at [889, 165] on div "Summary 9856744 CDT EDT Created: [DATE] 6:59 PM Strategy: Default Square Strate…" at bounding box center [774, 563] width 468 height 1027
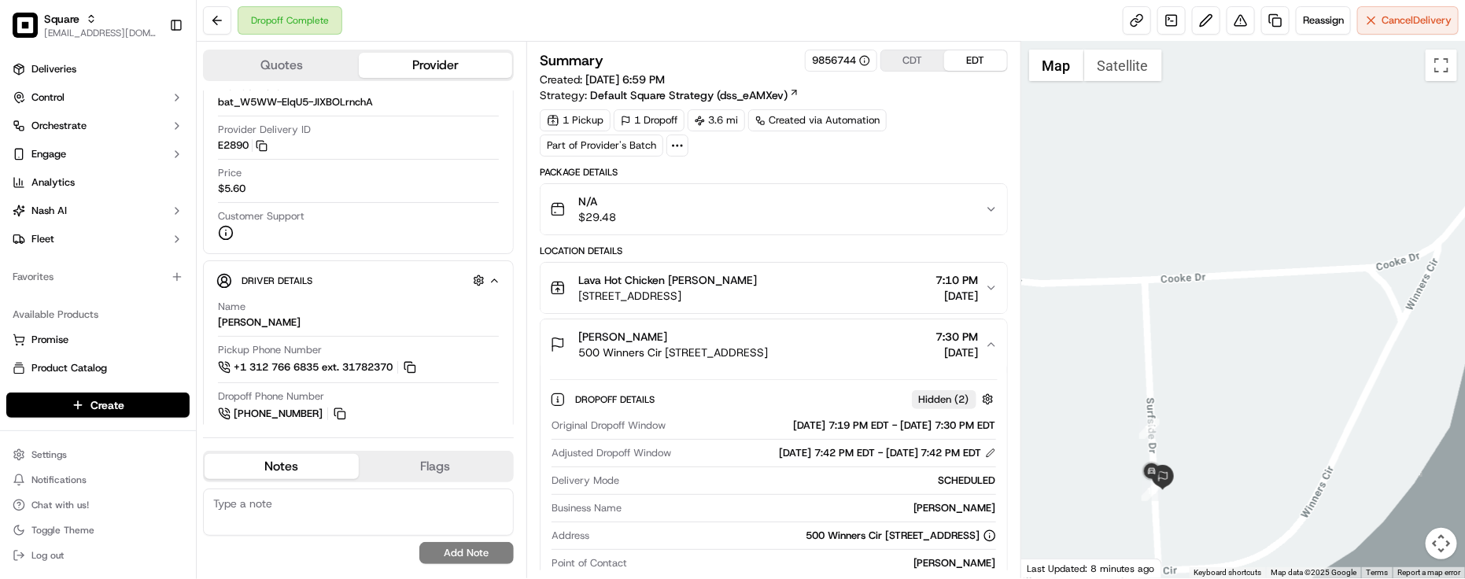
click at [889, 165] on div "Summary 9856744 CDT EDT Created: [DATE] 6:59 PM Strategy: Default Square Strate…" at bounding box center [774, 563] width 468 height 1027
click at [745, 17] on div "Dropoff Complete Reassign Cancel Delivery" at bounding box center [831, 21] width 1269 height 42
drag, startPoint x: 323, startPoint y: 260, endPoint x: 344, endPoint y: 246, distance: 25.5
click at [323, 258] on div "Provider Details Hidden ( 3 ) Provider Uber Provider Batch ID bat_W5WW-ElqU5-JI…" at bounding box center [358, 345] width 311 height 707
click at [766, 25] on div "Dropoff Complete Reassign Cancel Delivery" at bounding box center [831, 21] width 1269 height 42
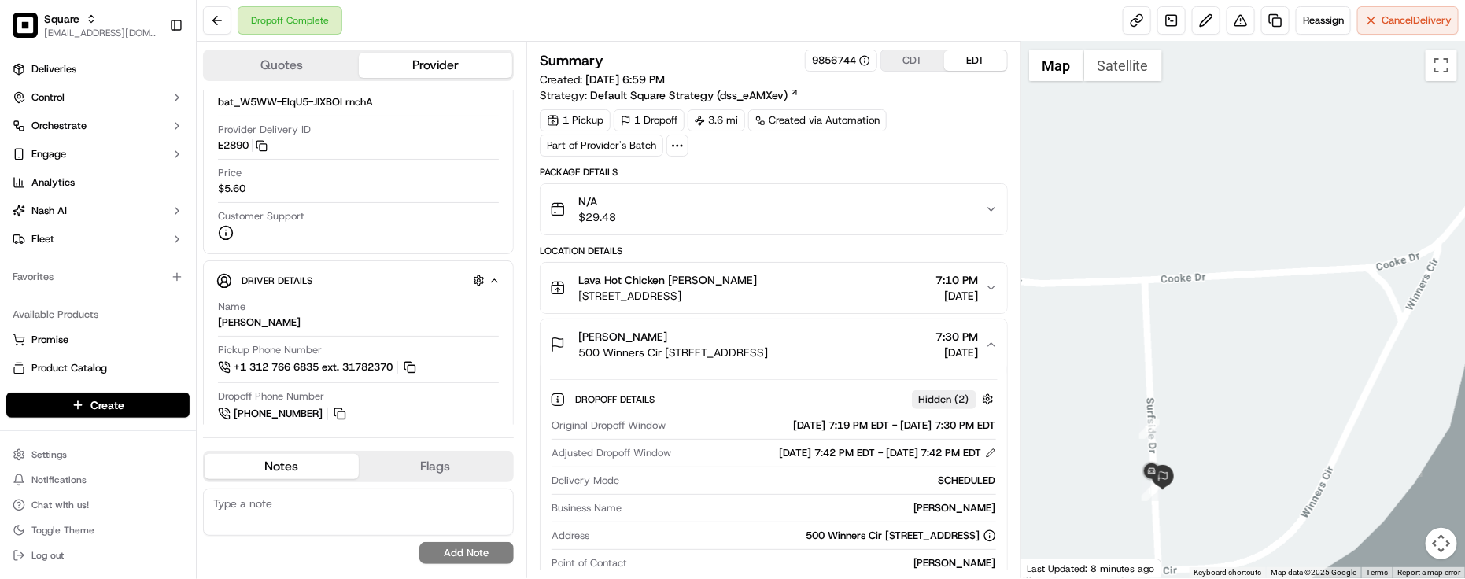
click at [811, 84] on div "Summary 9856744 CDT EDT Created: [DATE] 6:59 PM Strategy: Default Square Strate…" at bounding box center [774, 77] width 468 height 54
click at [942, 124] on div "1 Pickup 1 Dropoff 3.6 mi Created via Automation Part of Provider's Batch" at bounding box center [774, 132] width 468 height 47
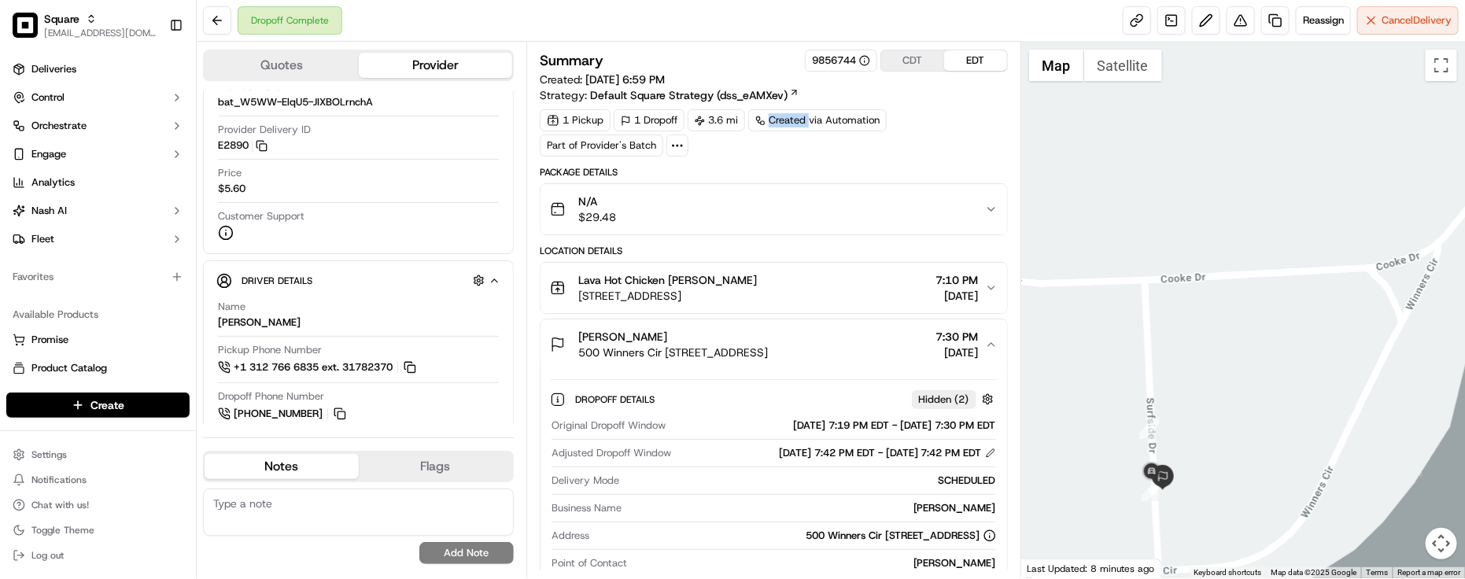
click at [942, 124] on div "1 Pickup 1 Dropoff 3.6 mi Created via Automation Part of Provider's Batch" at bounding box center [774, 132] width 468 height 47
click at [963, 151] on div "1 Pickup 1 Dropoff 3.6 mi Created via Automation Part of Provider's Batch" at bounding box center [774, 132] width 468 height 47
click at [315, 156] on div "Provider Delivery ID E2890 Copy del_SHP4SoaDRlGHu8LAX94okA E2890" at bounding box center [358, 141] width 281 height 37
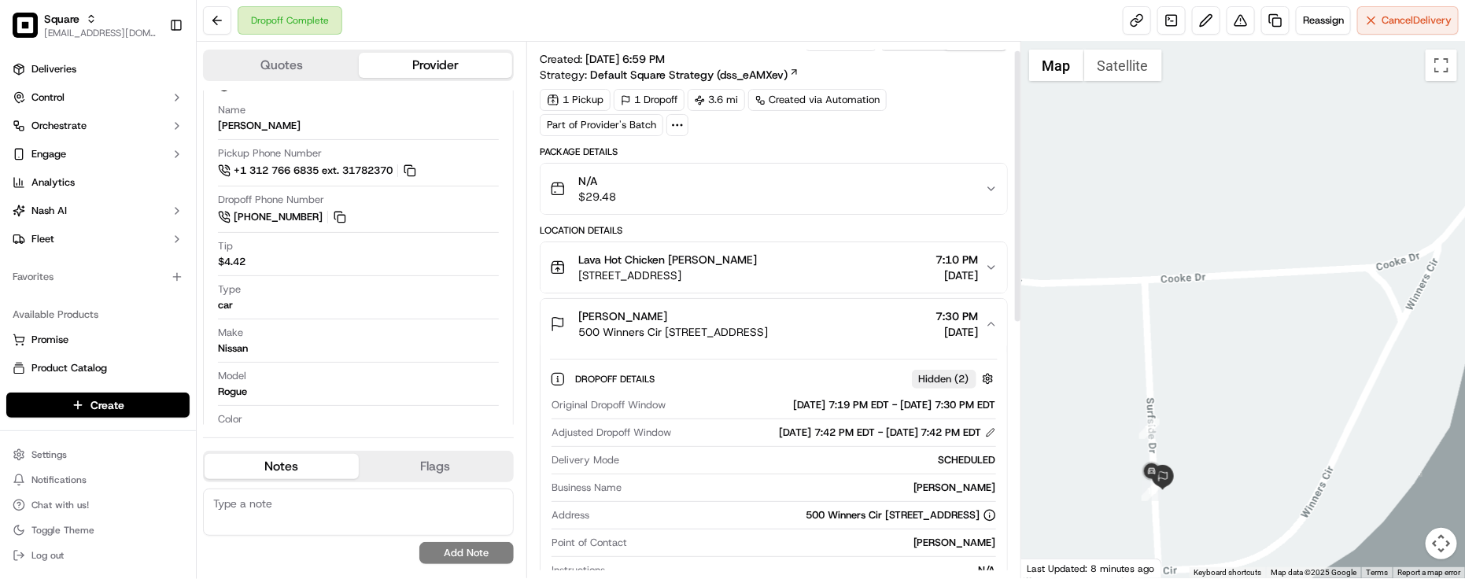
scroll to position [0, 0]
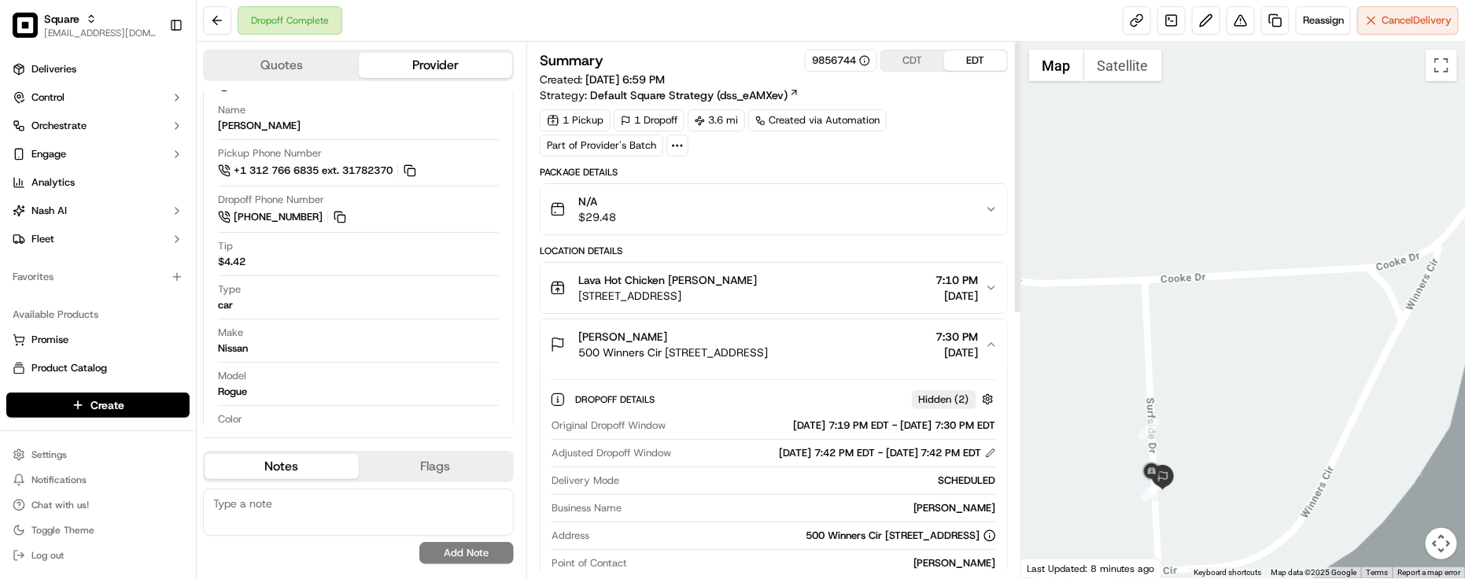
click at [816, 207] on div "N/A $29.48" at bounding box center [767, 209] width 435 height 31
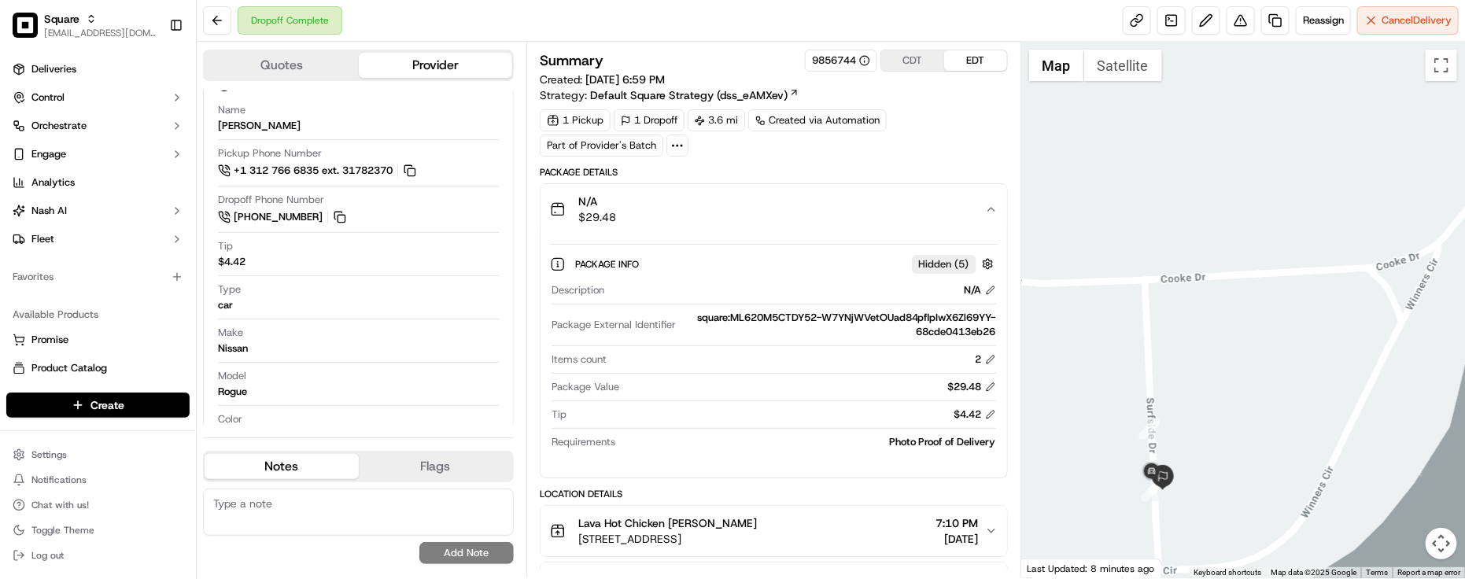
click at [832, 216] on div "N/A $29.48" at bounding box center [767, 209] width 435 height 31
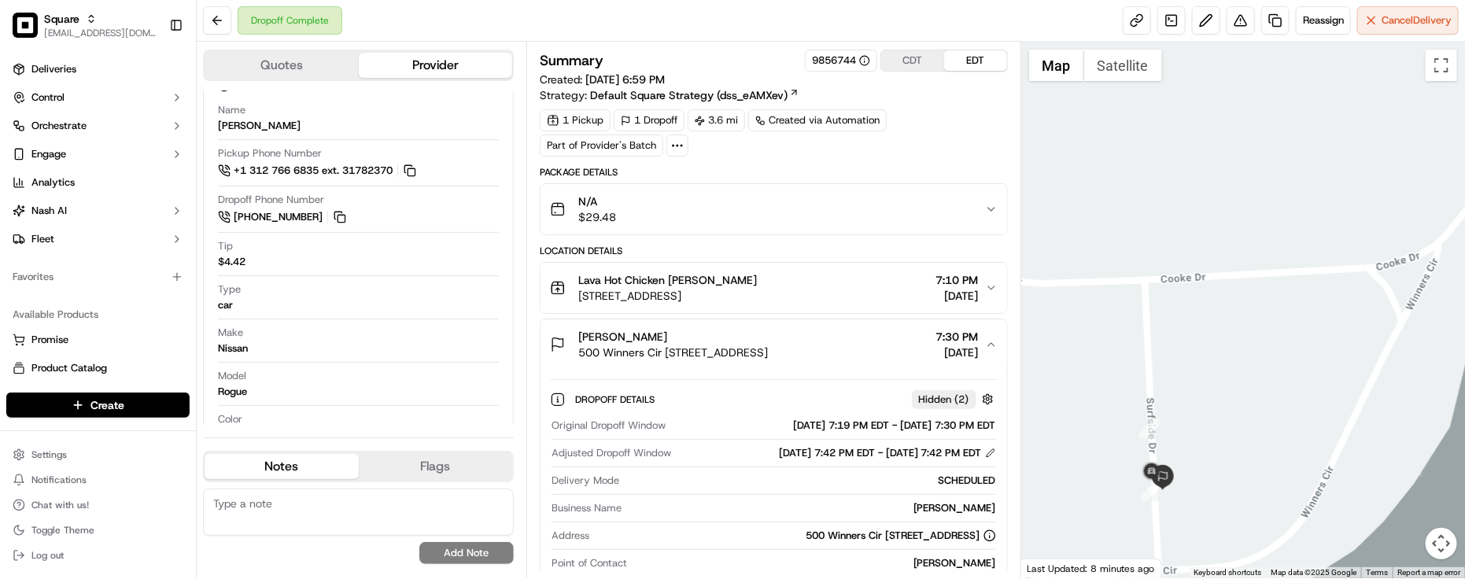
click at [833, 216] on div "N/A $29.48" at bounding box center [767, 209] width 435 height 31
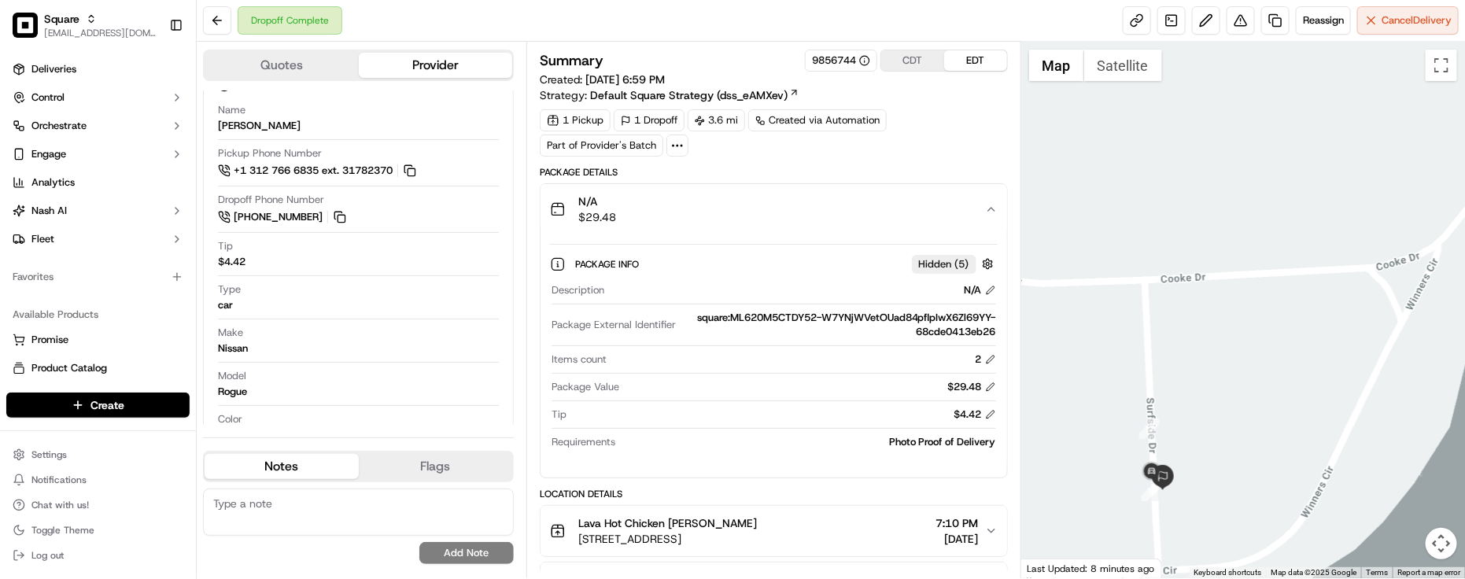
click at [833, 216] on div "N/A $29.48" at bounding box center [767, 209] width 435 height 31
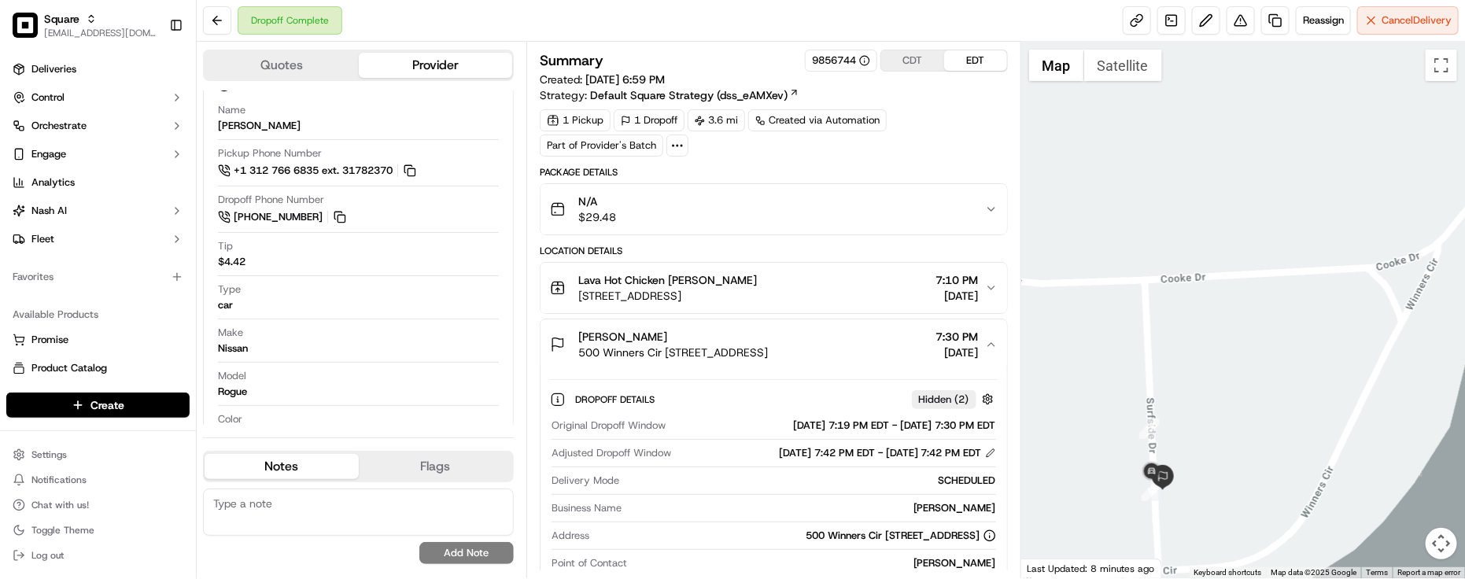
click at [722, 493] on div "Delivery Mode SCHEDULED" at bounding box center [774, 484] width 445 height 21
click at [336, 352] on div "Make Nissan" at bounding box center [358, 341] width 281 height 30
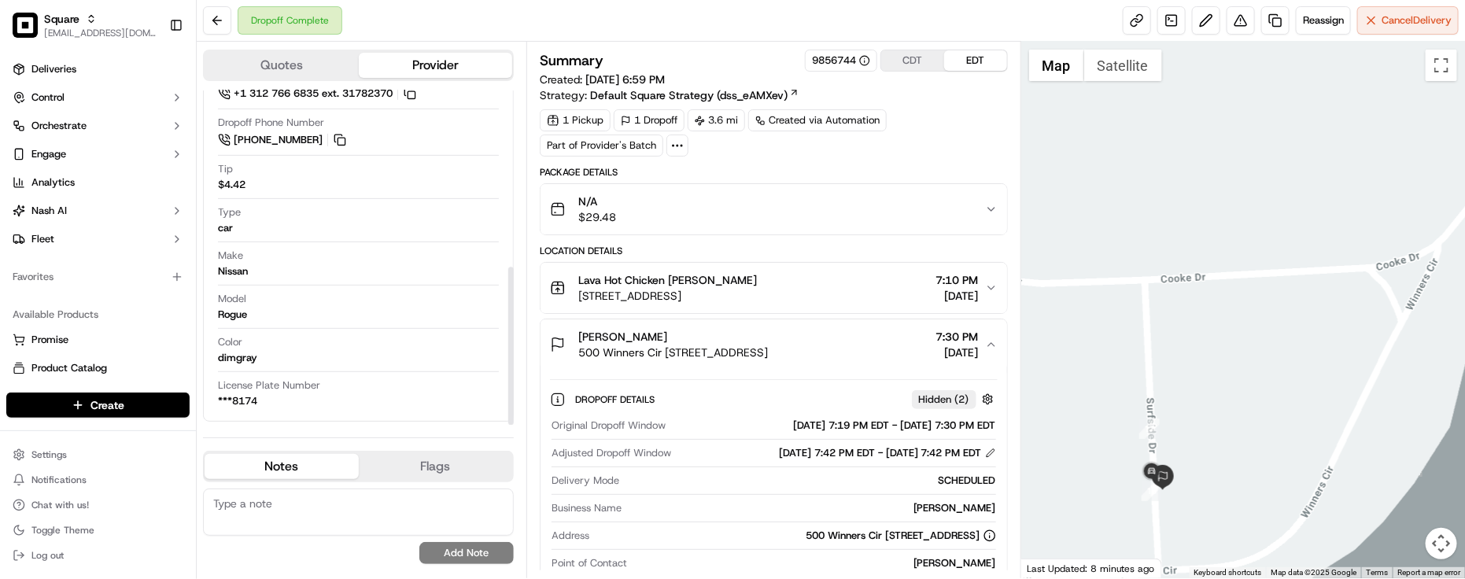
click at [838, 155] on div "1 Pickup 1 Dropoff 3.6 mi Created via Automation Part of Provider's Batch" at bounding box center [774, 132] width 468 height 47
click at [327, 293] on div "Model Rogue" at bounding box center [358, 307] width 281 height 30
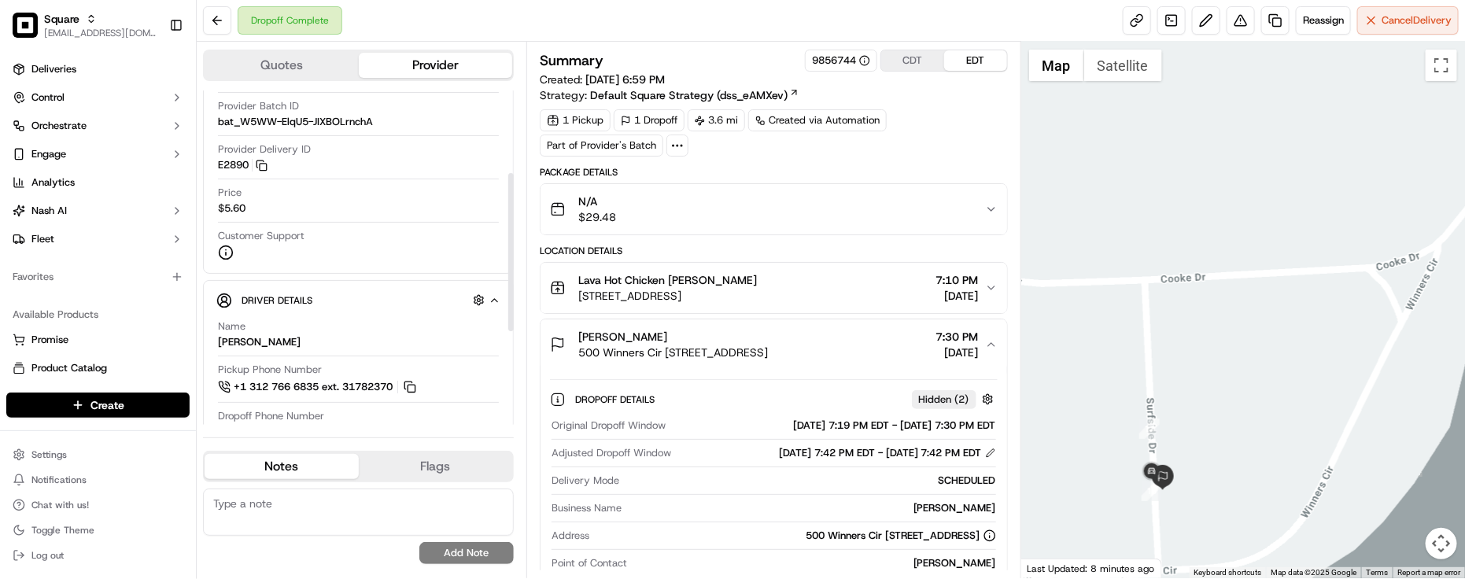
scroll to position [275, 0]
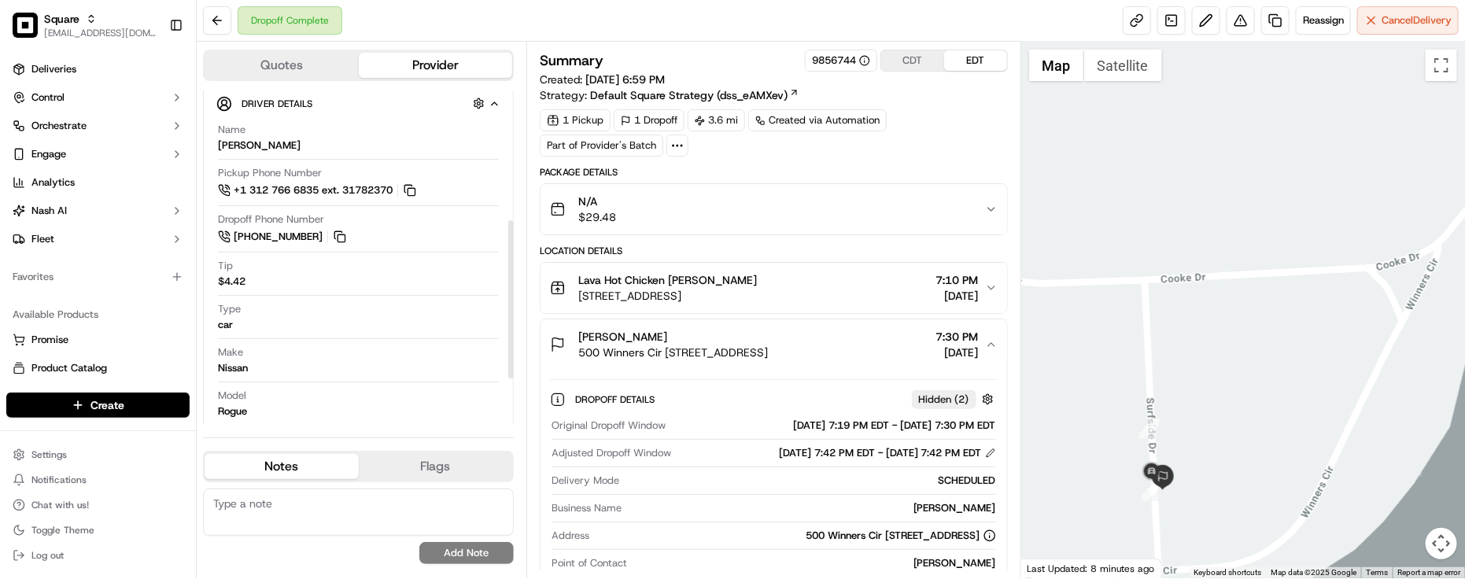
click at [750, 159] on div "Summary 9856744 CDT EDT Created: [DATE] 6:59 PM Strategy: Default Square Strate…" at bounding box center [774, 563] width 468 height 1027
click at [741, 479] on div "SCHEDULED" at bounding box center [811, 481] width 371 height 14
click at [702, 39] on div "Dropoff Complete Reassign Cancel Delivery" at bounding box center [831, 21] width 1269 height 42
click at [681, 482] on div "SCHEDULED" at bounding box center [811, 481] width 371 height 14
click at [438, 347] on div "Make Nissan" at bounding box center [358, 361] width 281 height 30
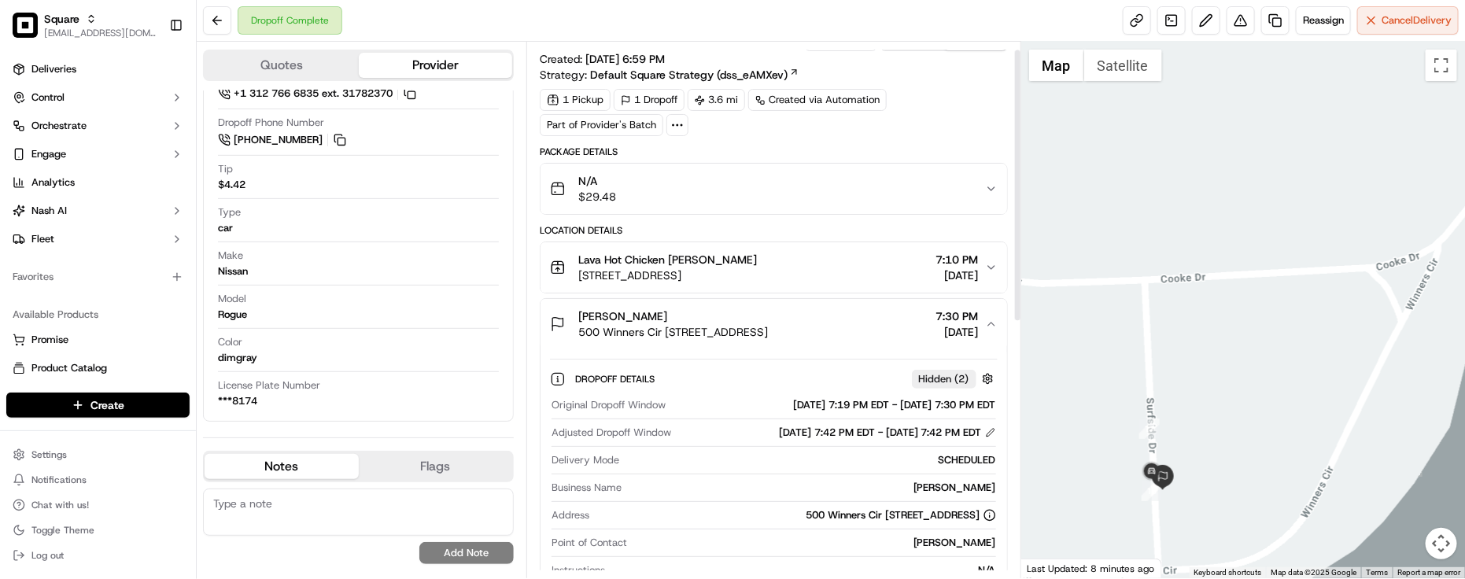
scroll to position [0, 0]
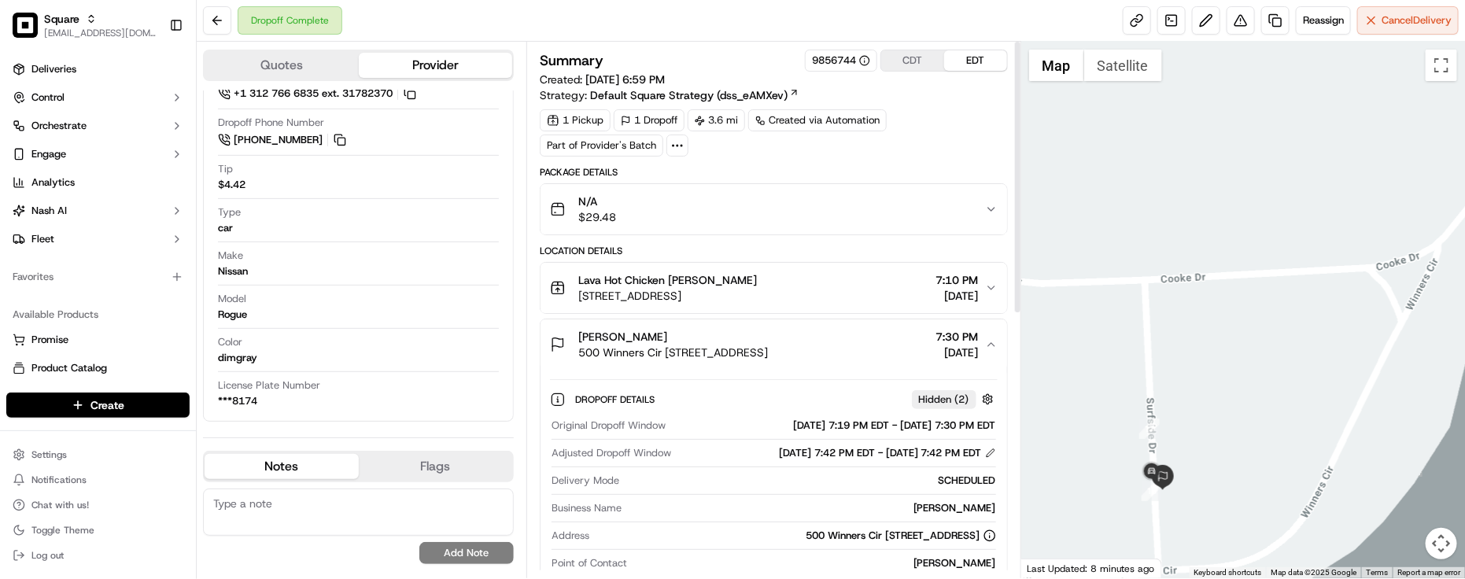
click at [710, 370] on button "[PERSON_NAME] 500 Winners Cir [STREET_ADDRESS] 7:30 PM [DATE]" at bounding box center [774, 345] width 467 height 50
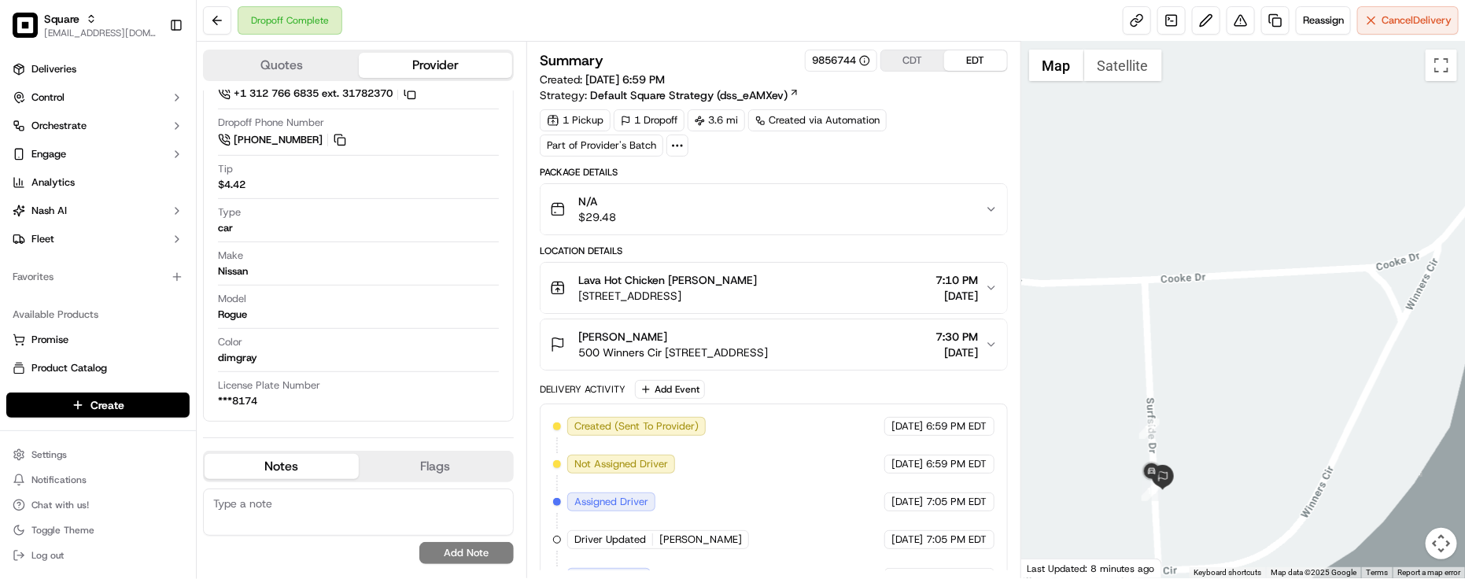
click at [722, 367] on button "[PERSON_NAME] 500 Winners Cir [STREET_ADDRESS] 7:30 PM [DATE]" at bounding box center [774, 345] width 467 height 50
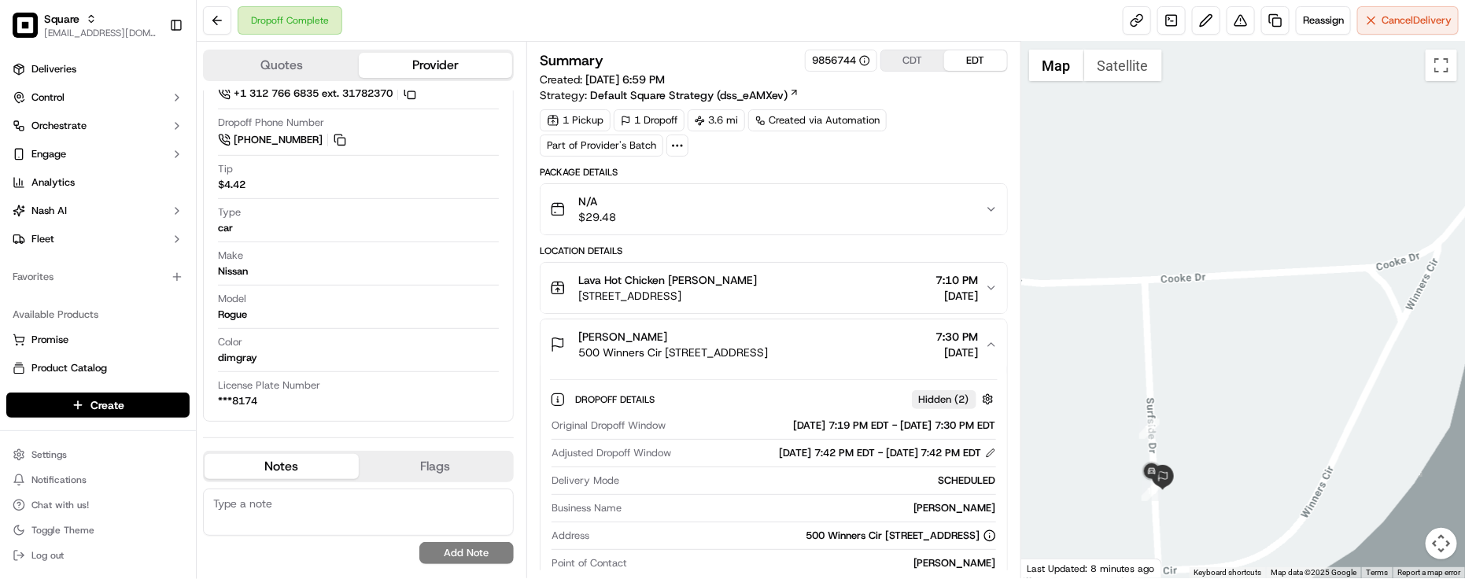
click at [768, 360] on span "500 Winners Cir [STREET_ADDRESS]" at bounding box center [673, 353] width 190 height 16
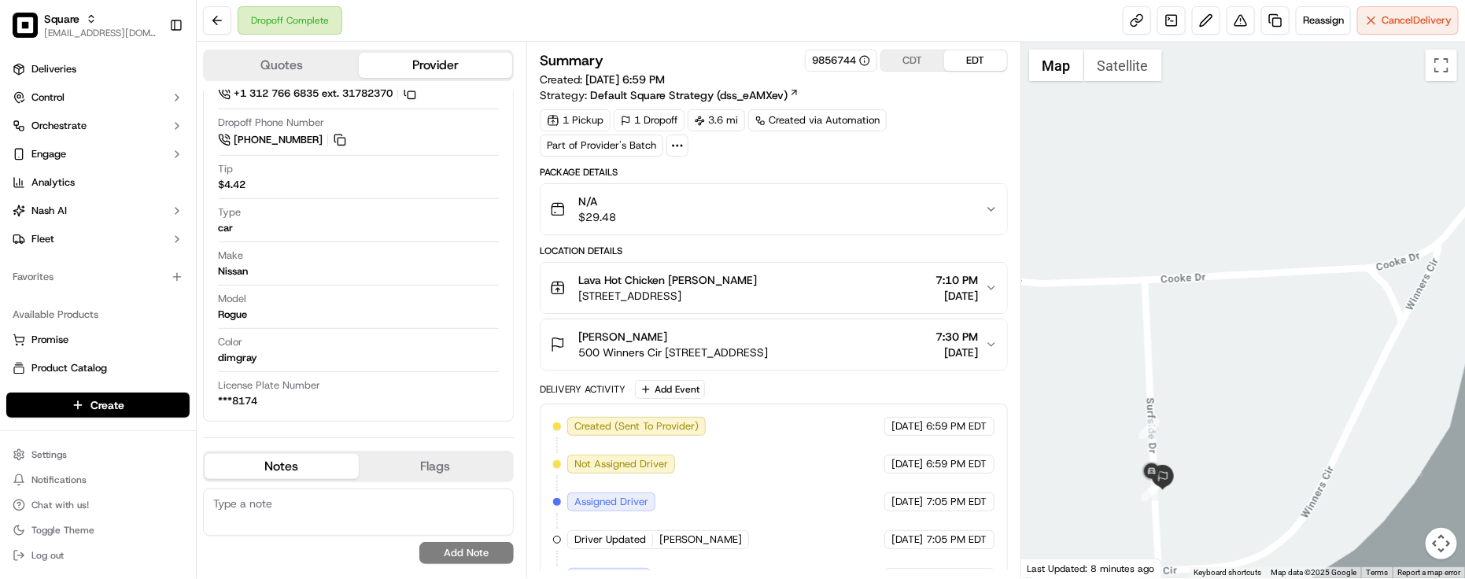
click at [843, 307] on button "Lava Hot Chicken [PERSON_NAME] [STREET_ADDRESS] 7:10 PM [DATE]" at bounding box center [774, 288] width 467 height 50
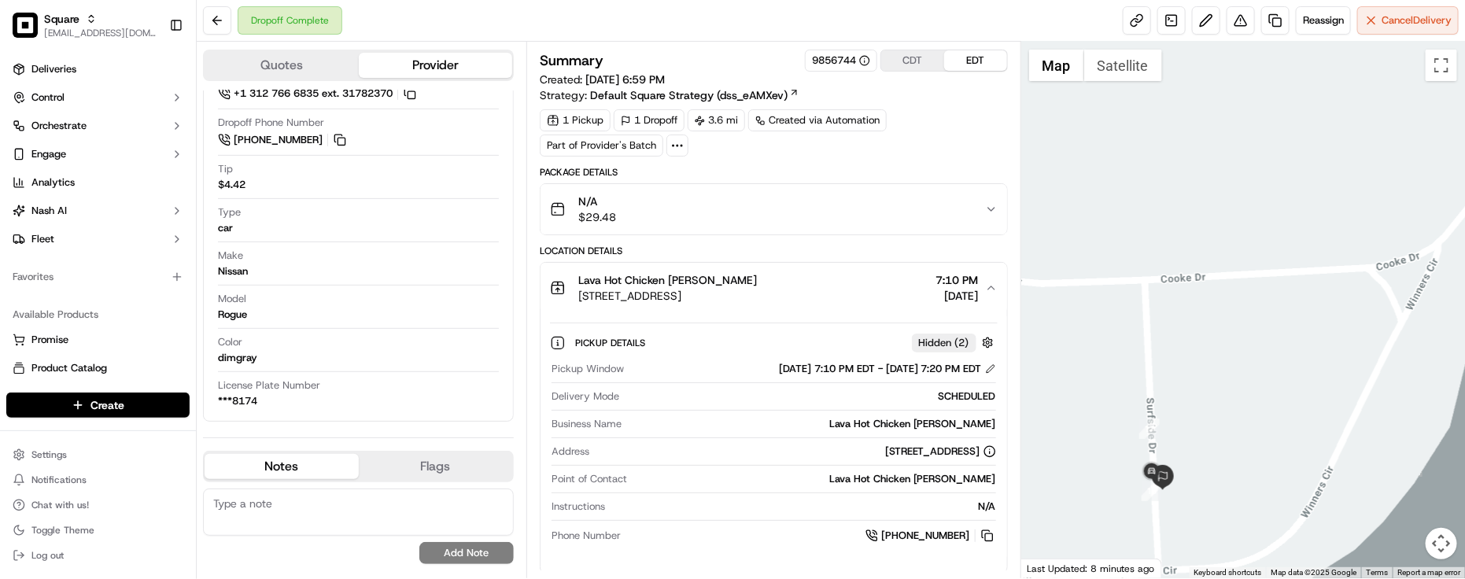
click at [843, 307] on button "Lava Hot Chicken [PERSON_NAME] [STREET_ADDRESS] 7:10 PM [DATE]" at bounding box center [774, 288] width 467 height 50
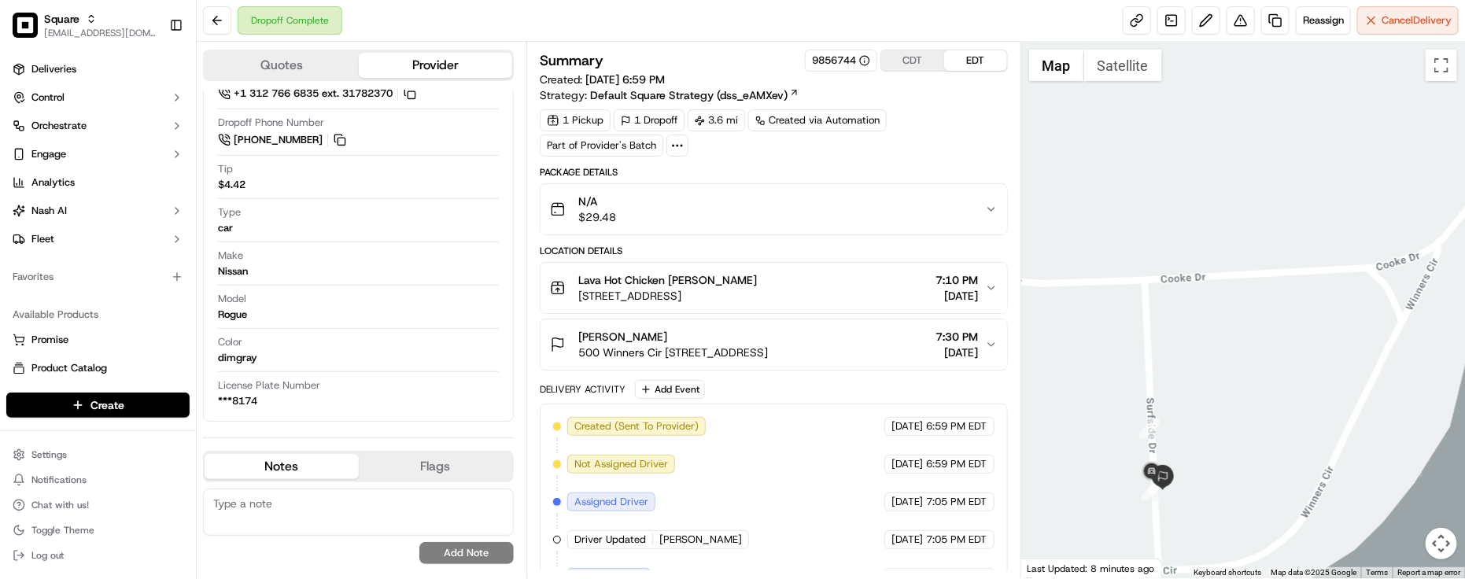
click at [763, 319] on div "Location Details [GEOGRAPHIC_DATA][PERSON_NAME] [STREET_ADDRESS] 7:10 PM [DATE]…" at bounding box center [774, 308] width 468 height 126
click at [768, 342] on div "[PERSON_NAME]" at bounding box center [673, 337] width 190 height 16
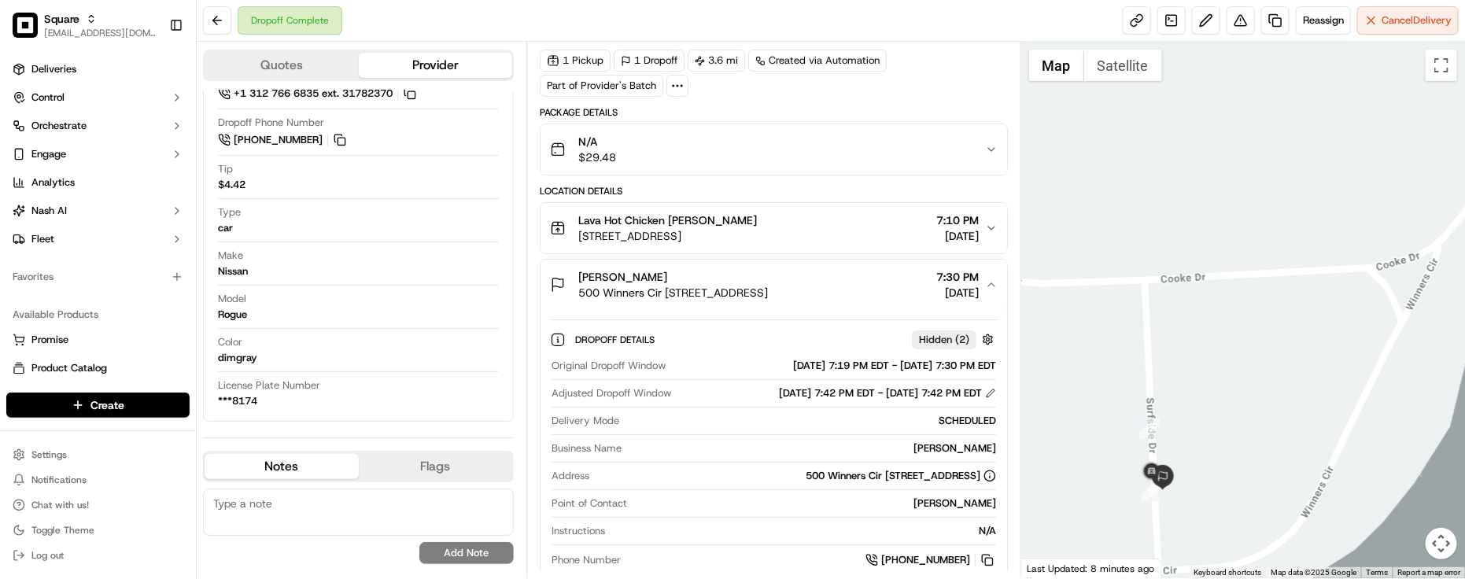
scroll to position [197, 0]
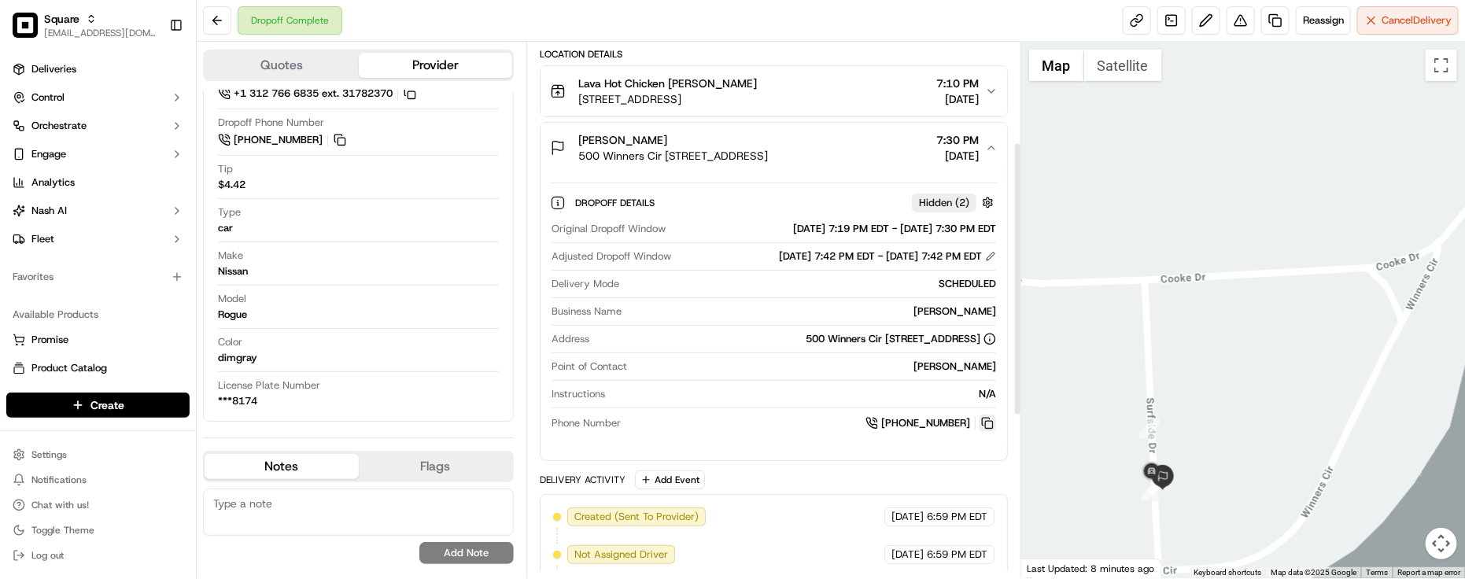
click at [986, 432] on button at bounding box center [987, 423] width 17 height 17
click at [612, 378] on div "Point of Contact [PERSON_NAME]" at bounding box center [774, 370] width 445 height 21
click at [677, 43] on div "Summary 9856744 CDT EDT Created: [DATE] 6:59 PM Strategy: Default Square Strate…" at bounding box center [774, 310] width 495 height 537
click at [719, 438] on div "Original Dropoff Window [DATE] 7:19 PM EDT - [DATE] 7:30 PM EDT Adjusted Dropof…" at bounding box center [774, 327] width 448 height 223
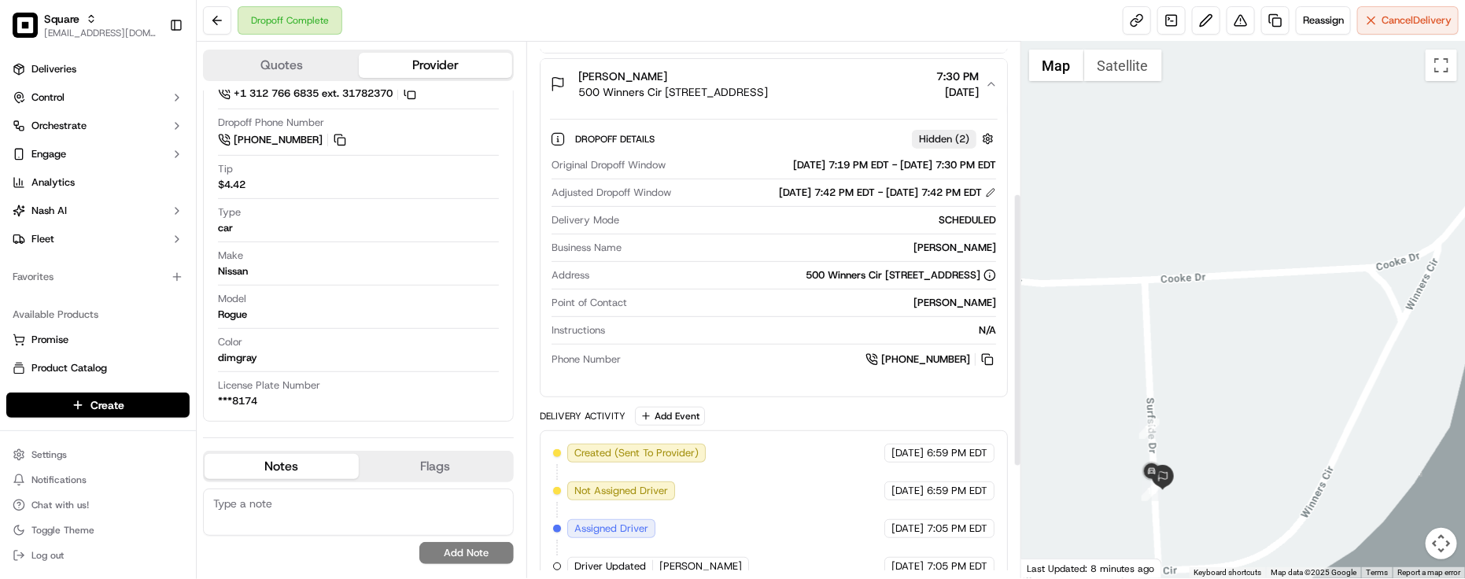
scroll to position [295, 0]
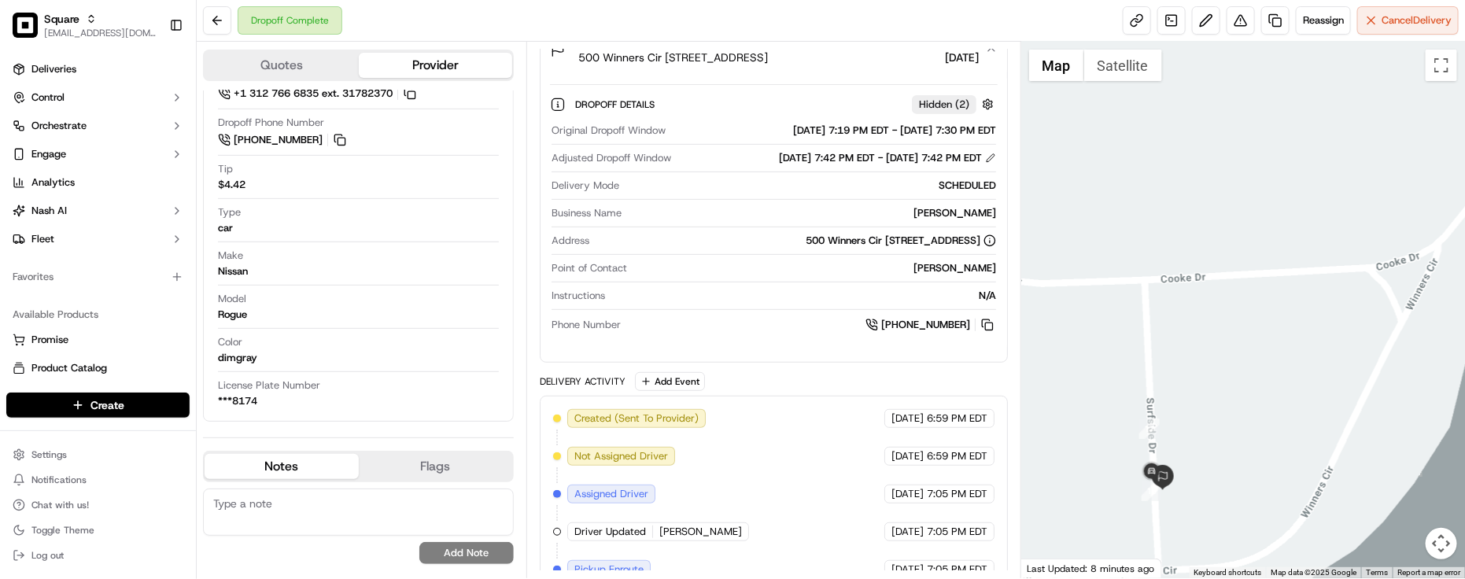
click at [714, 396] on div "Delivery Activity Add Event Created (Sent To Provider) Uber [DATE] 6:59 PM EDT …" at bounding box center [774, 576] width 468 height 409
click at [728, 303] on div "N/A" at bounding box center [804, 296] width 385 height 14
click at [312, 406] on div "License Plate Number ***8174" at bounding box center [358, 394] width 281 height 30
click at [712, 187] on div "SCHEDULED" at bounding box center [811, 186] width 371 height 14
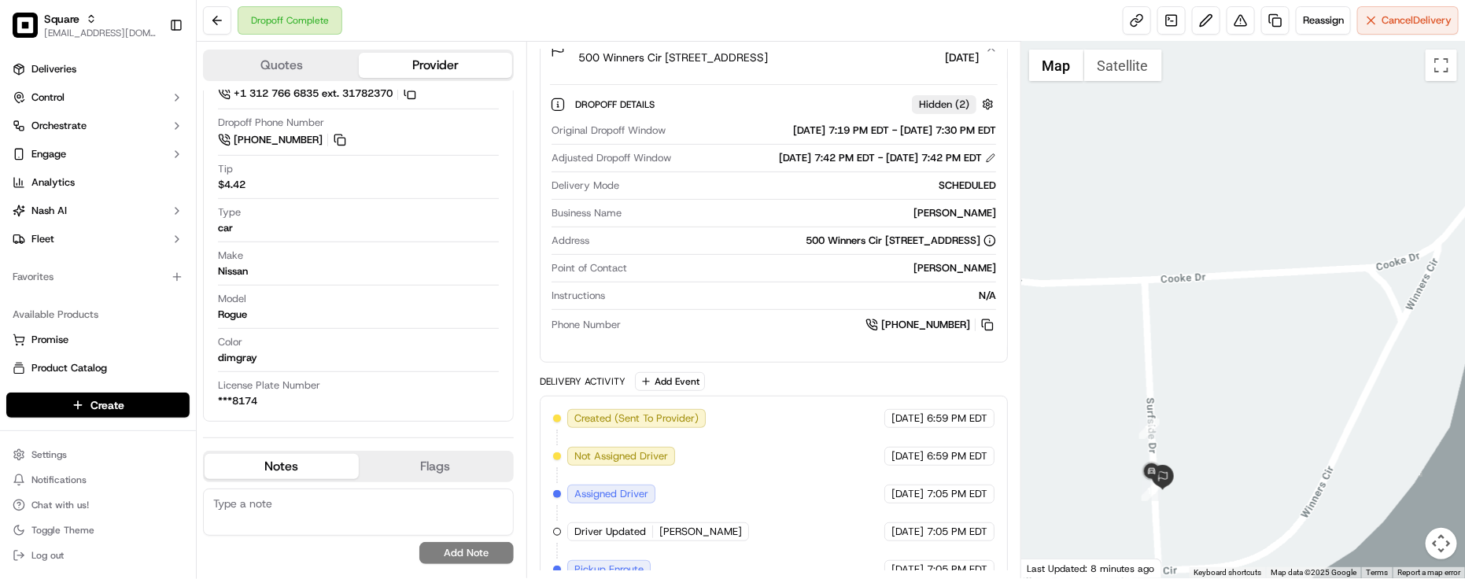
click at [785, 456] on div "Created (Sent To Provider) Uber [DATE] 6:59 PM EDT Not Assigned Driver Uber [DA…" at bounding box center [774, 588] width 442 height 359
drag, startPoint x: 726, startPoint y: 309, endPoint x: 793, endPoint y: 278, distance: 73.9
click at [726, 309] on div "Instructions N/A" at bounding box center [774, 299] width 445 height 21
click at [828, 425] on div "Created (Sent To Provider) Uber [DATE] 6:59 PM EDT Not Assigned Driver Uber [DA…" at bounding box center [774, 588] width 442 height 359
click at [819, 344] on div "Dropoff Details Hidden ( 2 ) Original Dropoff Window [DATE] 7:19 PM EDT - [DATE…" at bounding box center [774, 212] width 467 height 275
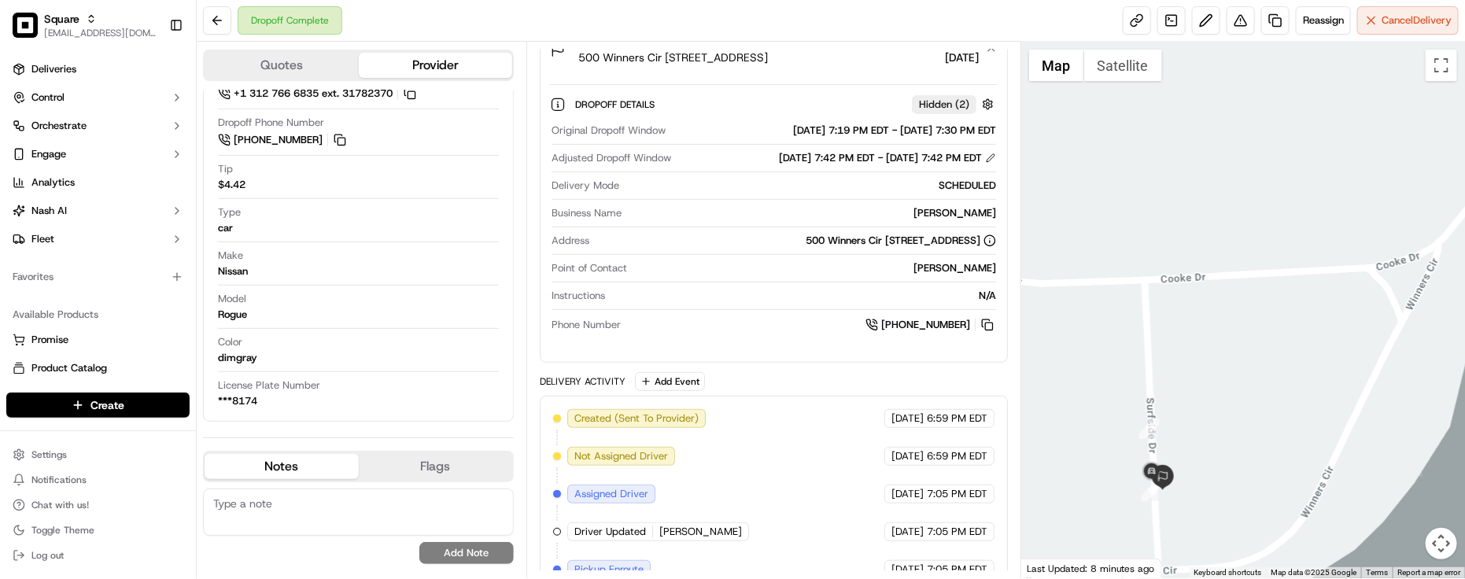
click at [754, 315] on div "Original Dropoff Window [DATE] 7:19 PM EDT - [DATE] 7:30 PM EDT Adjusted Dropof…" at bounding box center [774, 228] width 448 height 223
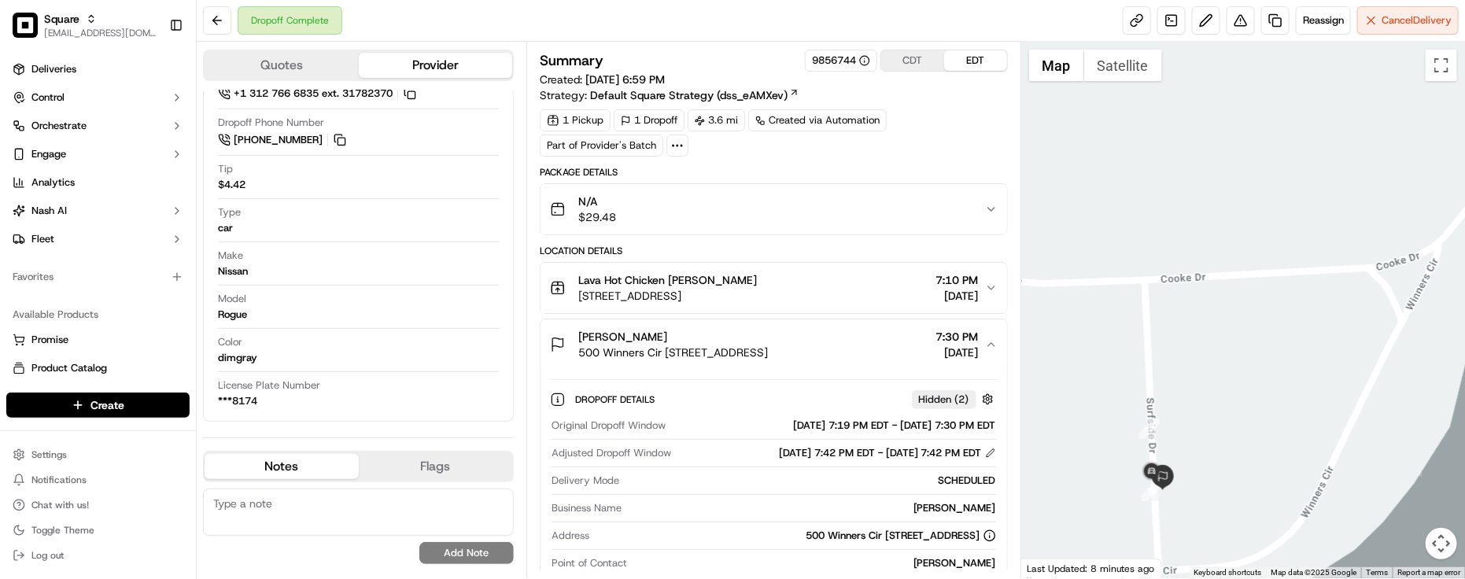
drag, startPoint x: 596, startPoint y: 462, endPoint x: 671, endPoint y: 460, distance: 74.8
click at [600, 460] on span "Adjusted Dropoff Window" at bounding box center [612, 453] width 120 height 14
click at [748, 364] on button "[PERSON_NAME] 500 Winners Cir [STREET_ADDRESS] 7:30 PM [DATE]" at bounding box center [774, 345] width 467 height 50
click at [768, 353] on span "500 Winners Cir [STREET_ADDRESS]" at bounding box center [673, 353] width 190 height 16
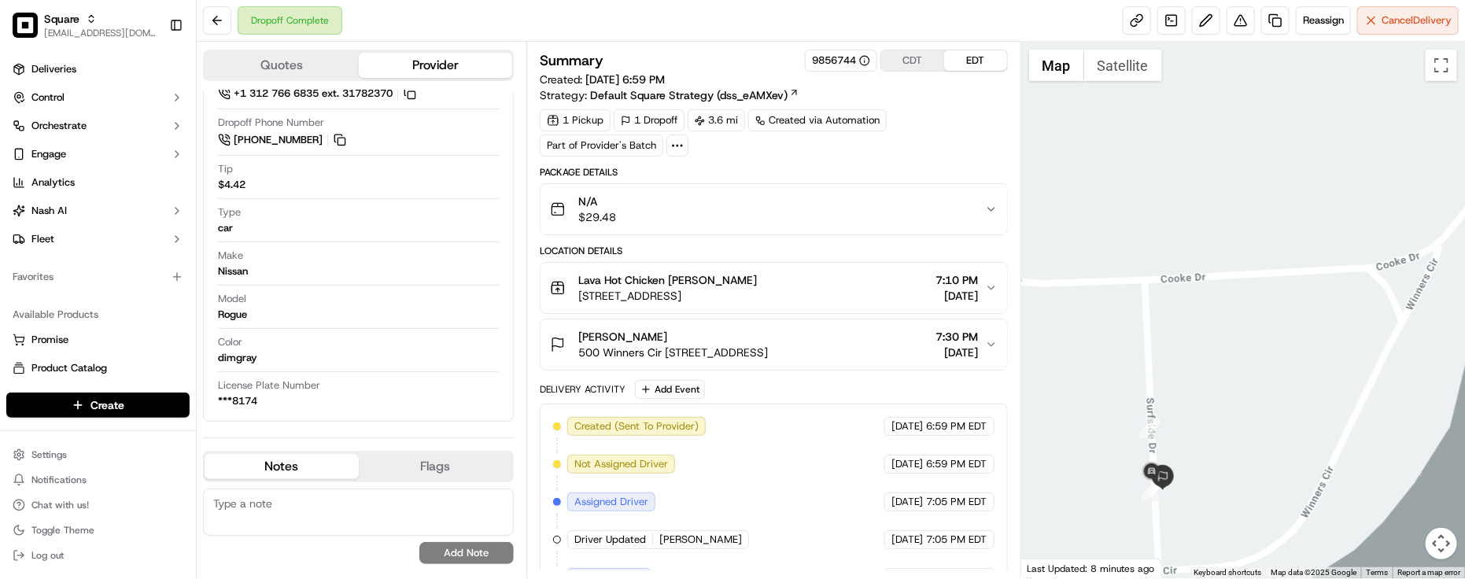
click at [885, 364] on button "[PERSON_NAME] 500 Winners Cir [STREET_ADDRESS] 7:30 PM [DATE]" at bounding box center [774, 345] width 467 height 50
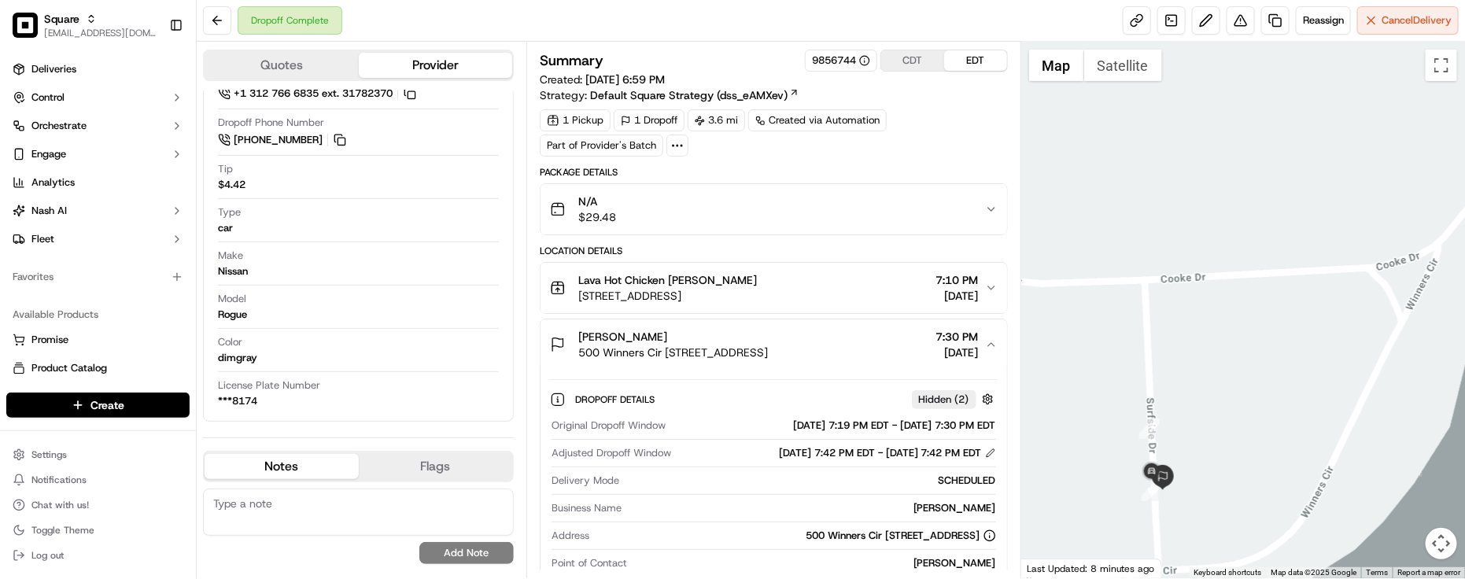
click at [885, 364] on button "[PERSON_NAME] 500 Winners Cir [STREET_ADDRESS] 7:30 PM [DATE]" at bounding box center [774, 345] width 467 height 50
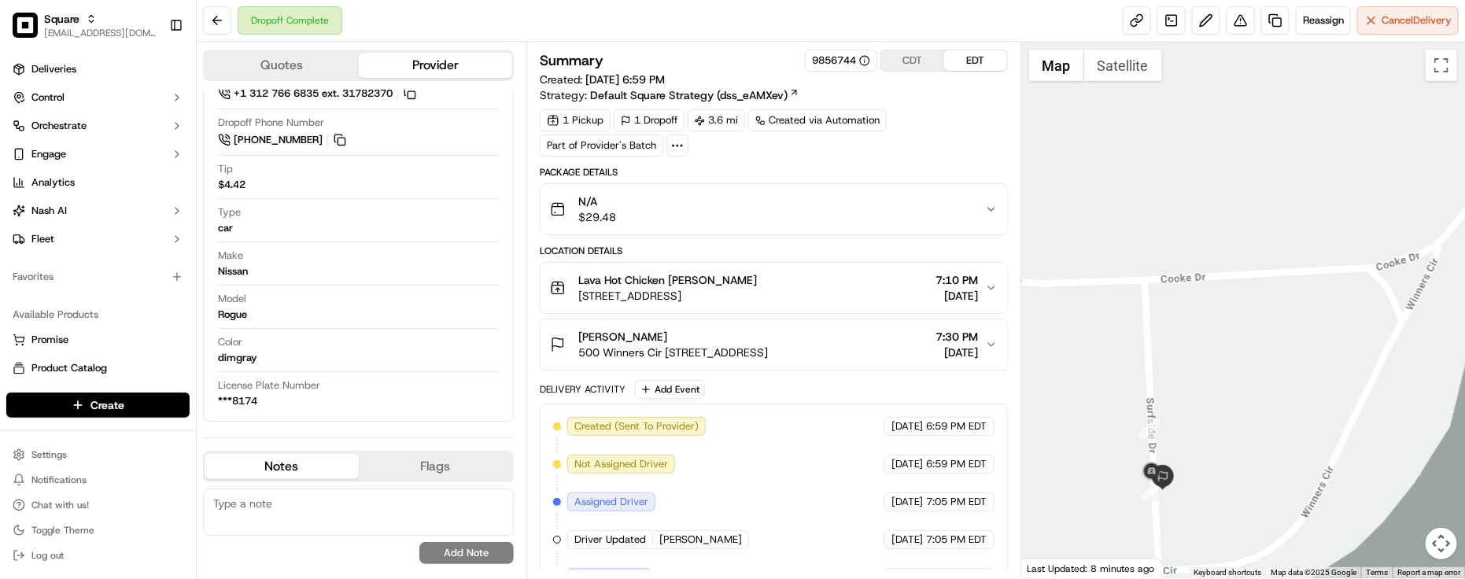
click at [881, 364] on button "[PERSON_NAME] 500 Winners Cir [STREET_ADDRESS] 7:30 PM [DATE]" at bounding box center [774, 345] width 467 height 50
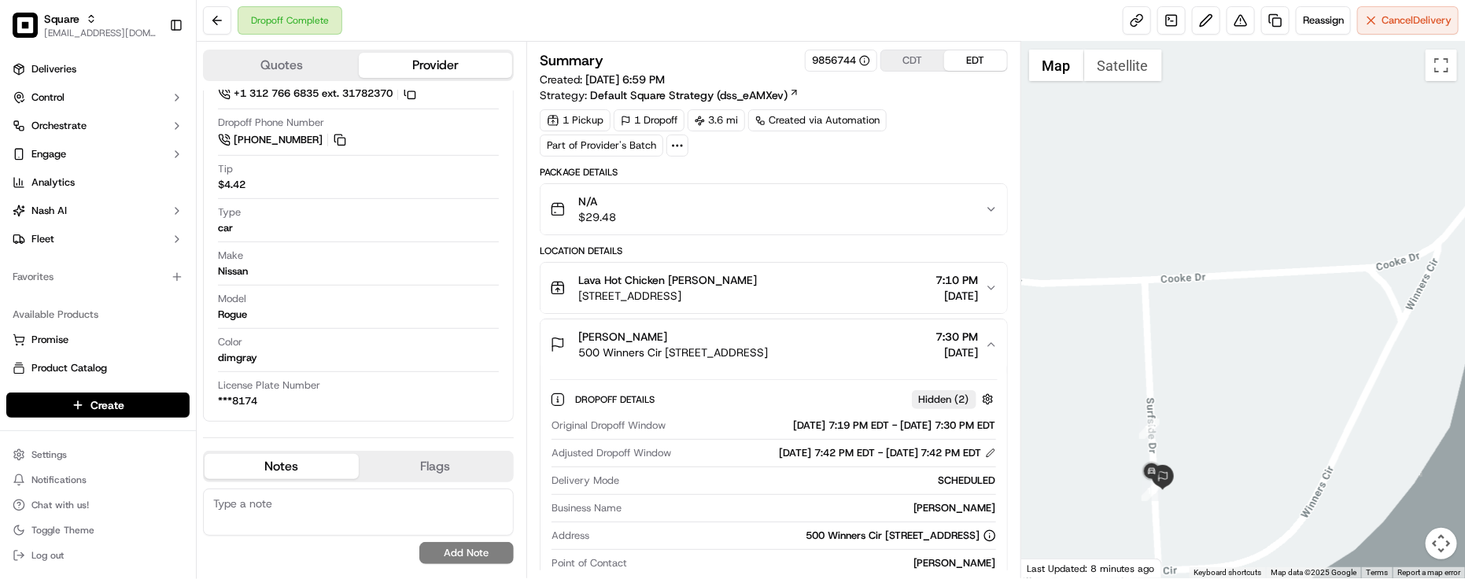
click at [881, 360] on div "[PERSON_NAME] 500 Winners Cir [STREET_ADDRESS] 7:30 PM [DATE]" at bounding box center [767, 344] width 435 height 31
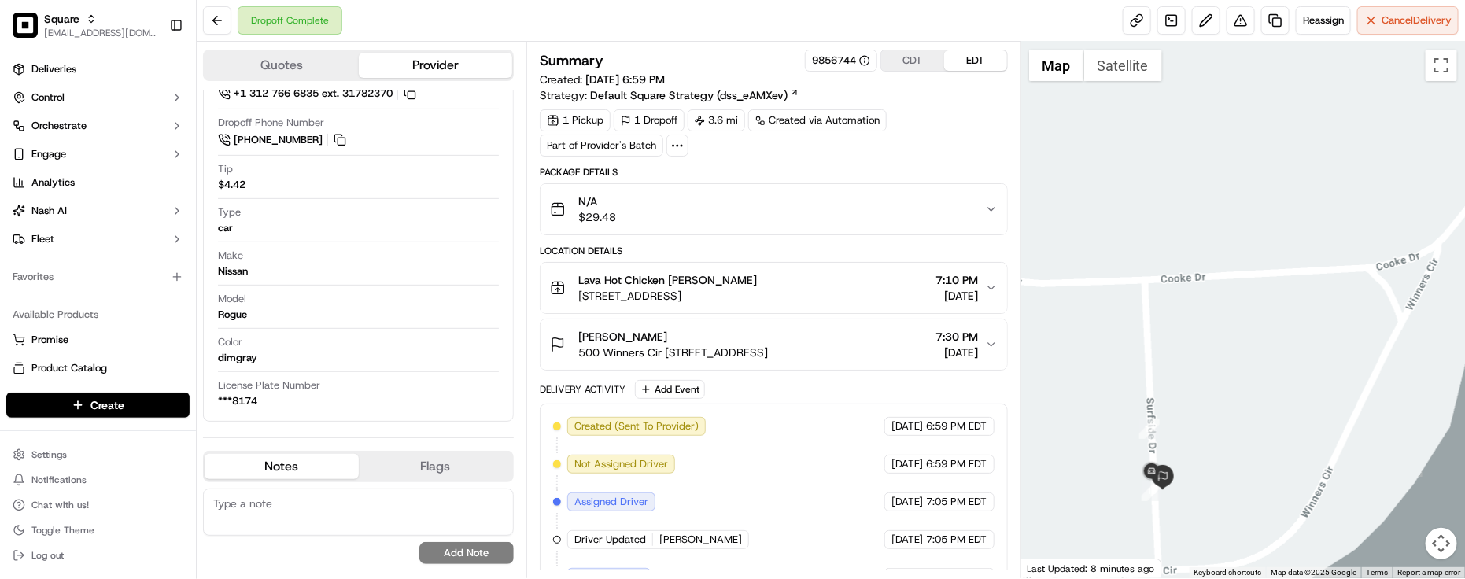
click at [852, 275] on div "Lava Hot Chicken [PERSON_NAME] [STREET_ADDRESS] 7:10 PM [DATE]" at bounding box center [767, 287] width 435 height 31
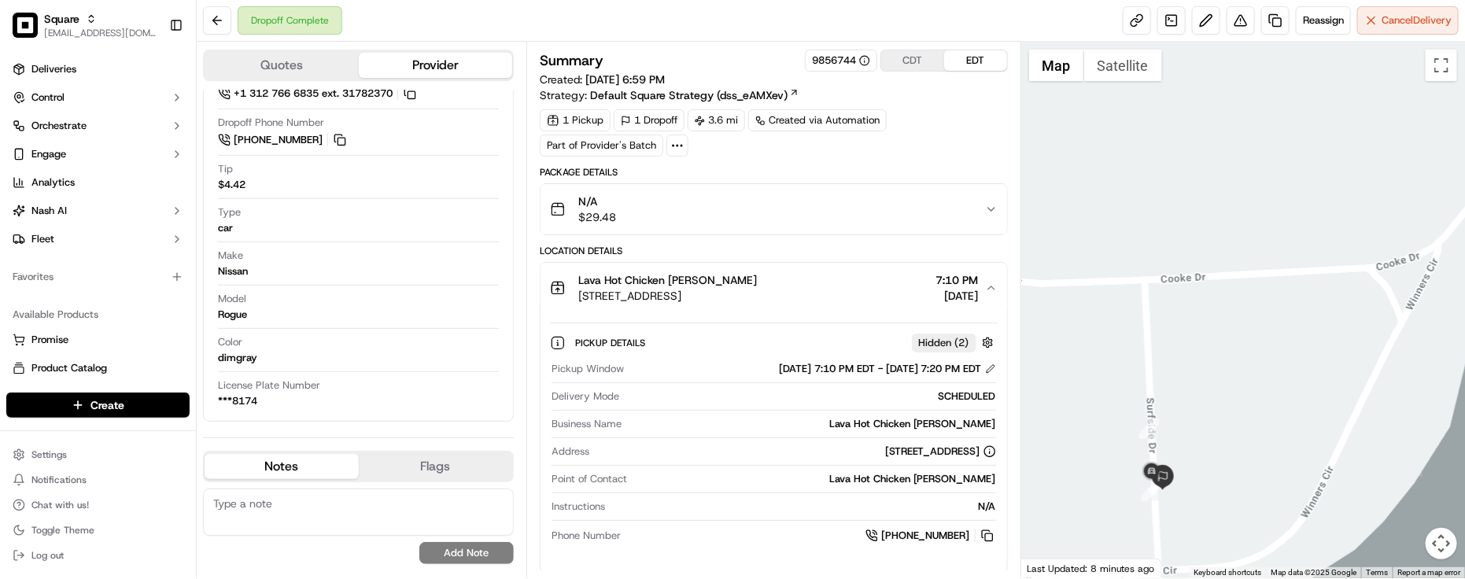
click at [850, 278] on div "Lava Hot Chicken [PERSON_NAME] [STREET_ADDRESS] 7:10 PM [DATE]" at bounding box center [767, 287] width 435 height 31
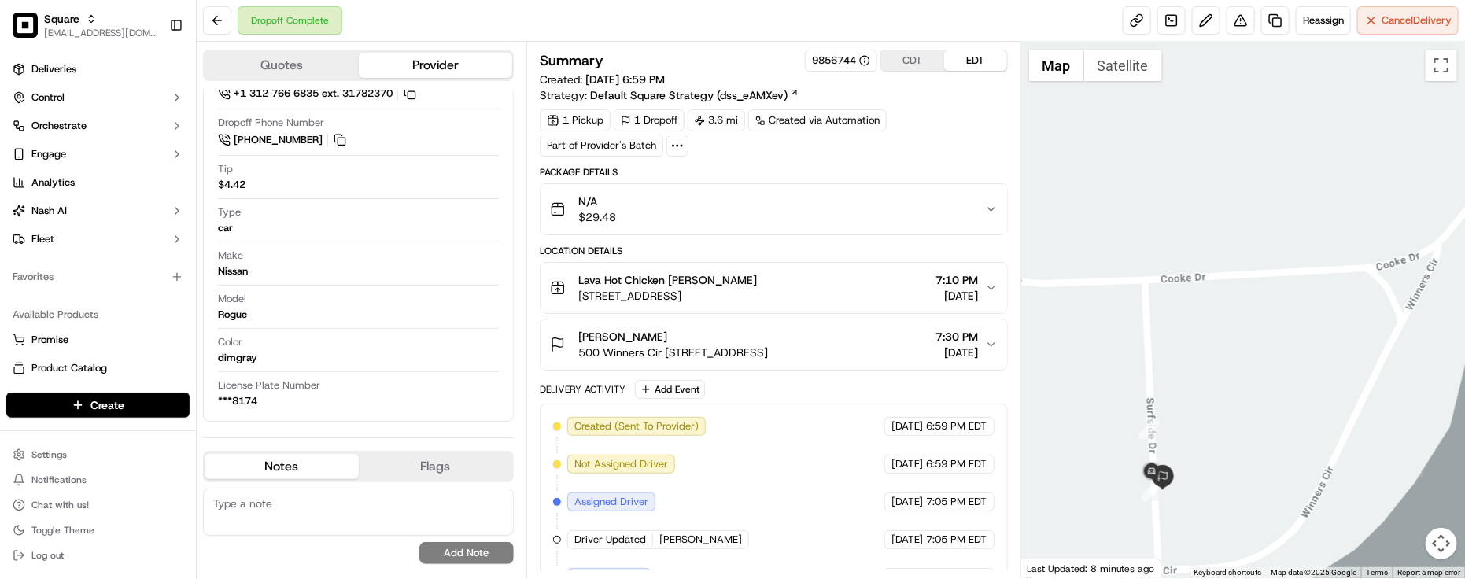
click at [830, 261] on div "Location Details [GEOGRAPHIC_DATA][PERSON_NAME] [STREET_ADDRESS] 7:10 PM [DATE]…" at bounding box center [774, 308] width 468 height 126
click at [815, 166] on div "Summary 9856744 CDT EDT Created: [DATE] 6:59 PM Strategy: Default Square Strate…" at bounding box center [774, 420] width 468 height 740
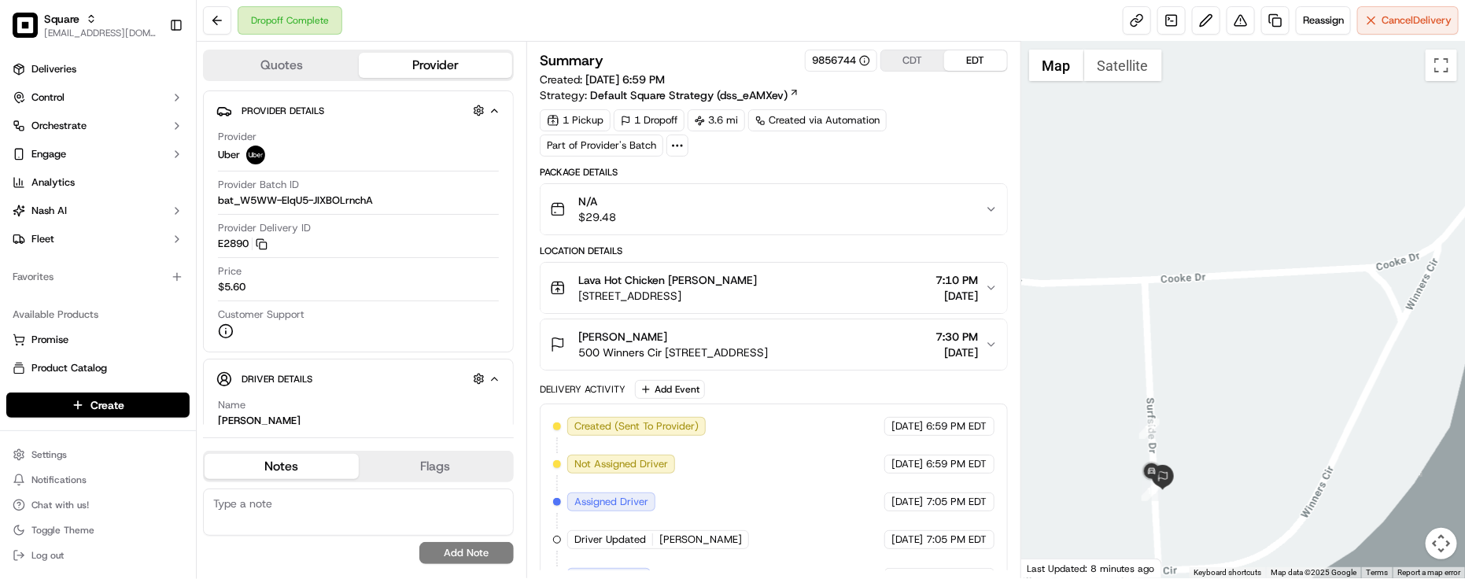
click at [824, 399] on div "Delivery Activity Add Event" at bounding box center [774, 389] width 468 height 19
drag, startPoint x: 879, startPoint y: 164, endPoint x: 895, endPoint y: 153, distance: 18.8
click at [881, 164] on div "Summary 9856744 CDT EDT Created: [DATE] 6:59 PM Strategy: Default Square Strate…" at bounding box center [774, 420] width 468 height 740
click at [355, 291] on div "Price $5.60" at bounding box center [358, 279] width 281 height 30
click at [800, 397] on div "Delivery Activity Add Event" at bounding box center [774, 389] width 468 height 19
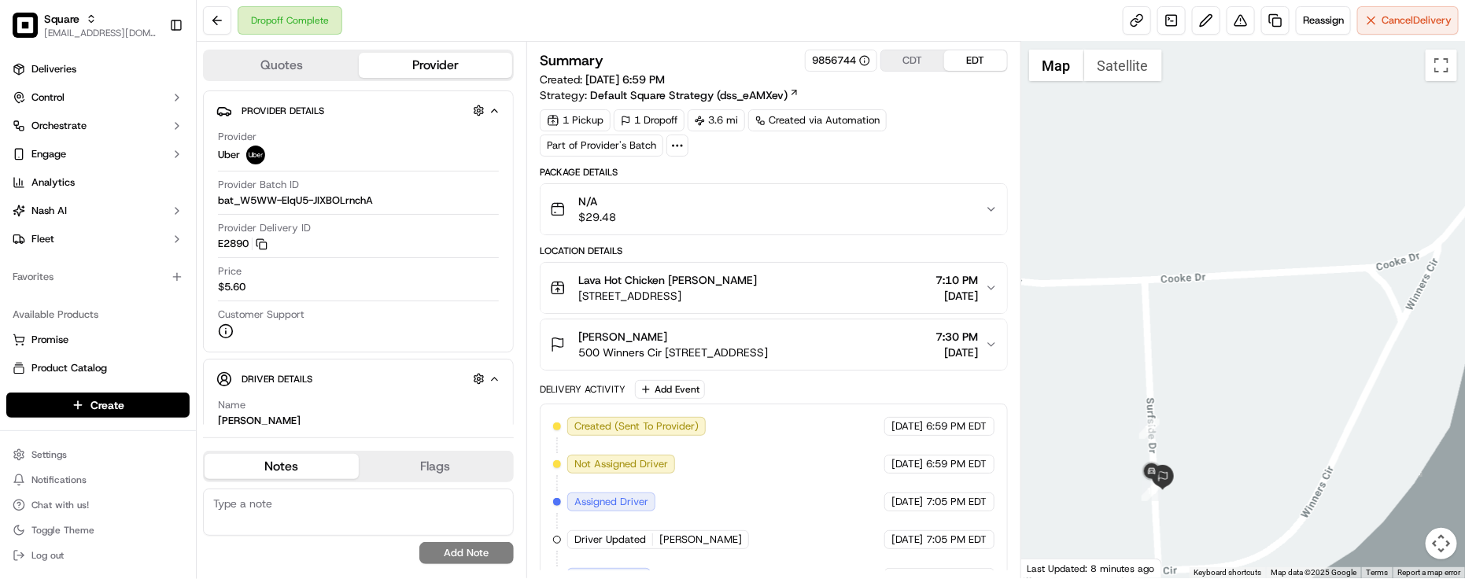
click at [352, 166] on div "Provider Uber" at bounding box center [358, 151] width 281 height 42
click at [332, 148] on div "Provider Uber" at bounding box center [358, 147] width 281 height 35
click at [879, 356] on div "[PERSON_NAME] 500 Winners Cir [STREET_ADDRESS] 7:30 PM [DATE]" at bounding box center [767, 344] width 435 height 31
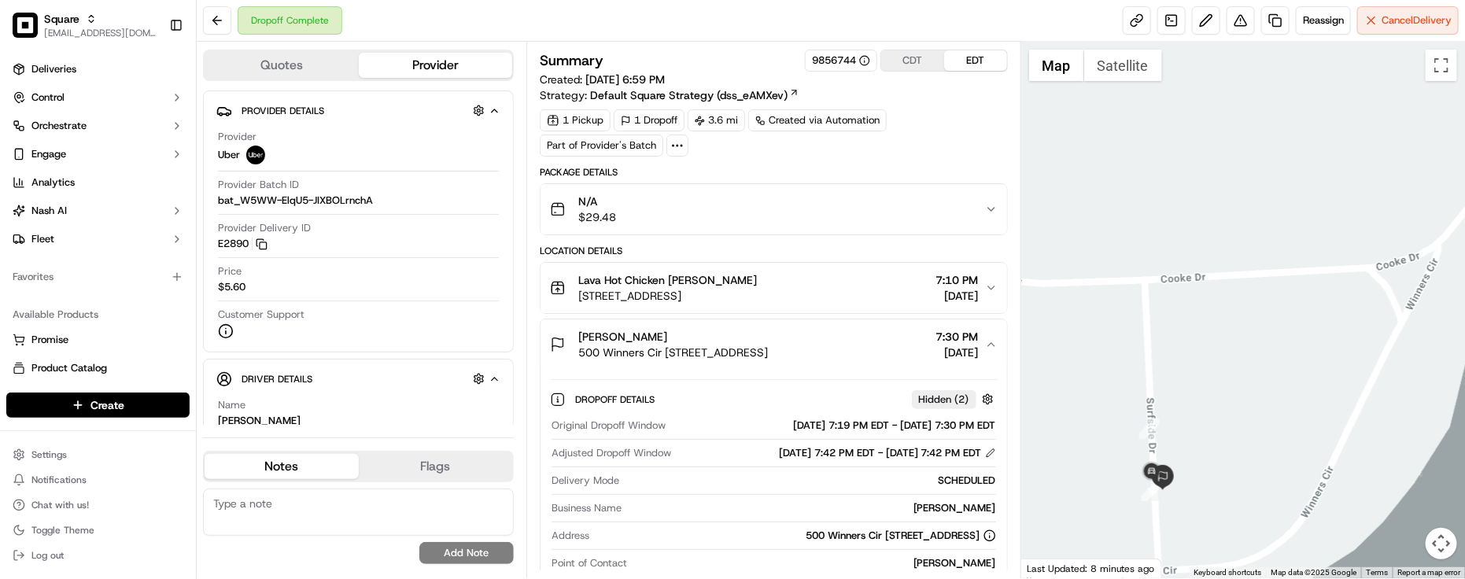
click at [879, 356] on div "[PERSON_NAME] 500 Winners Cir [STREET_ADDRESS] 7:30 PM [DATE]" at bounding box center [767, 344] width 435 height 31
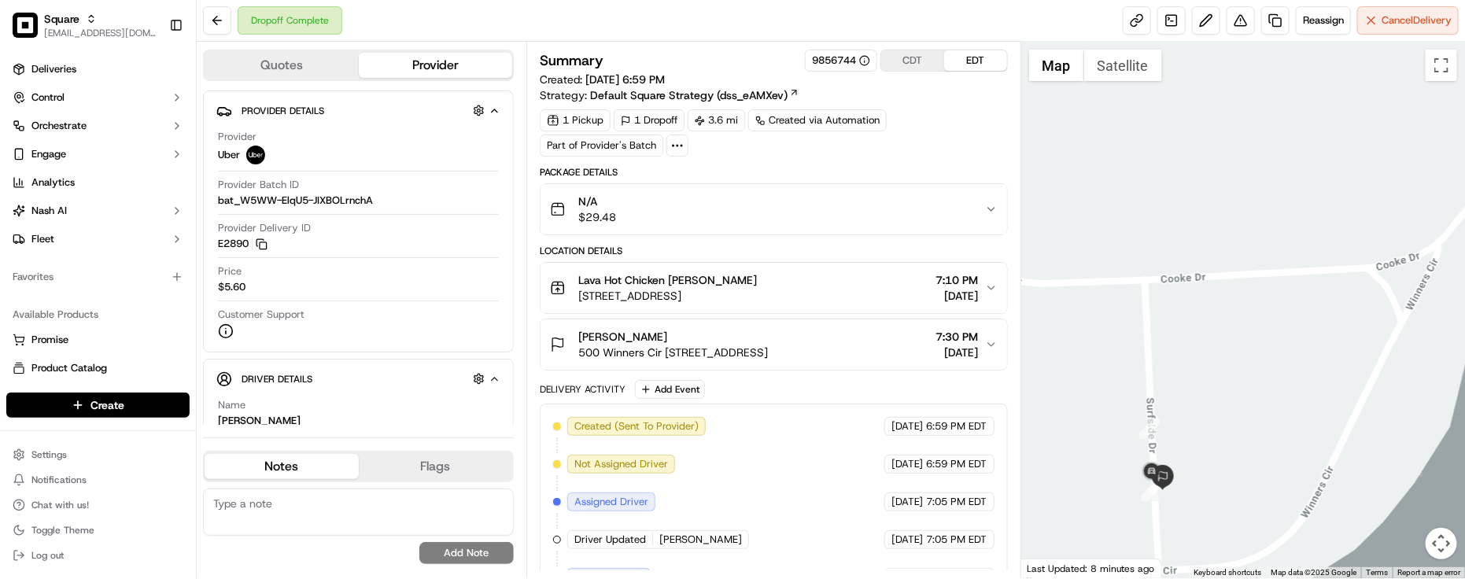
click at [985, 262] on div "Location Details [GEOGRAPHIC_DATA][PERSON_NAME] [STREET_ADDRESS] 7:10 PM [DATE]…" at bounding box center [774, 308] width 468 height 126
click at [982, 290] on div "Lava Hot Chicken [PERSON_NAME] [STREET_ADDRESS] 7:10 PM [DATE]" at bounding box center [767, 287] width 435 height 31
click at [980, 309] on button "Lava Hot Chicken [PERSON_NAME] [STREET_ADDRESS] 7:10 PM [DATE]" at bounding box center [774, 288] width 467 height 50
click at [364, 394] on div "Name [PERSON_NAME] Pickup Phone Number +1 312 766 6835 ext. 31782370 Dropoff Ph…" at bounding box center [358, 589] width 284 height 395
click at [681, 32] on div "Dropoff Complete Reassign Cancel Delivery" at bounding box center [831, 21] width 1269 height 42
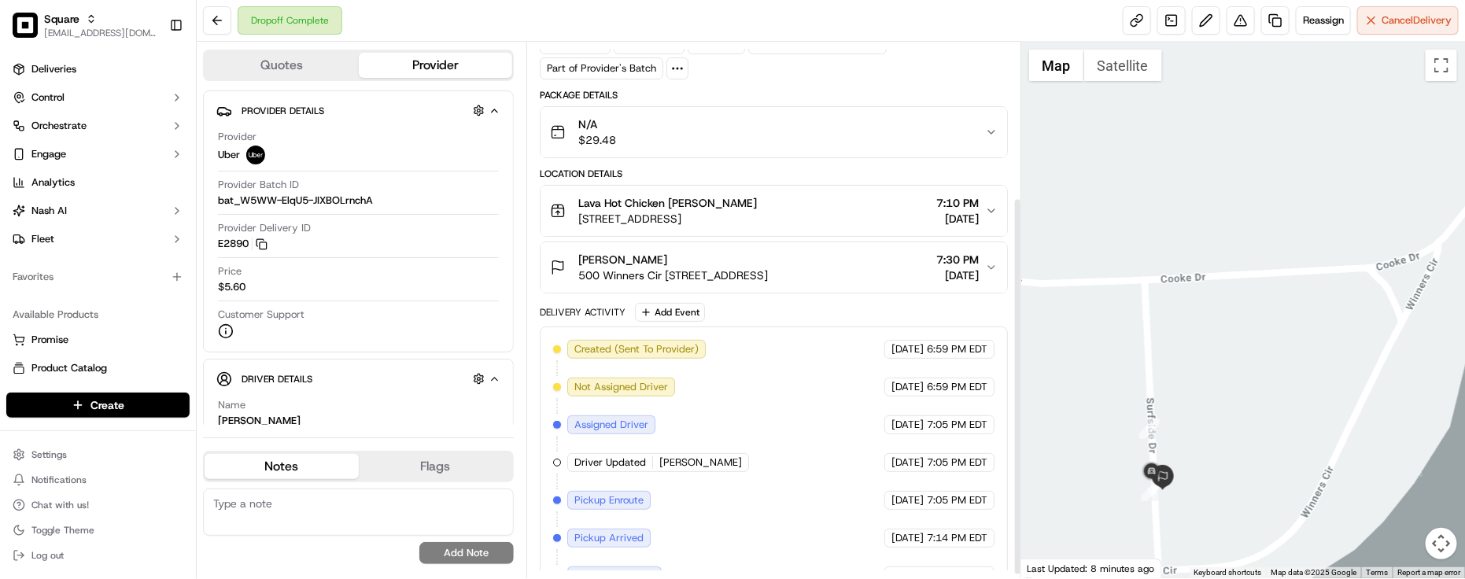
scroll to position [224, 0]
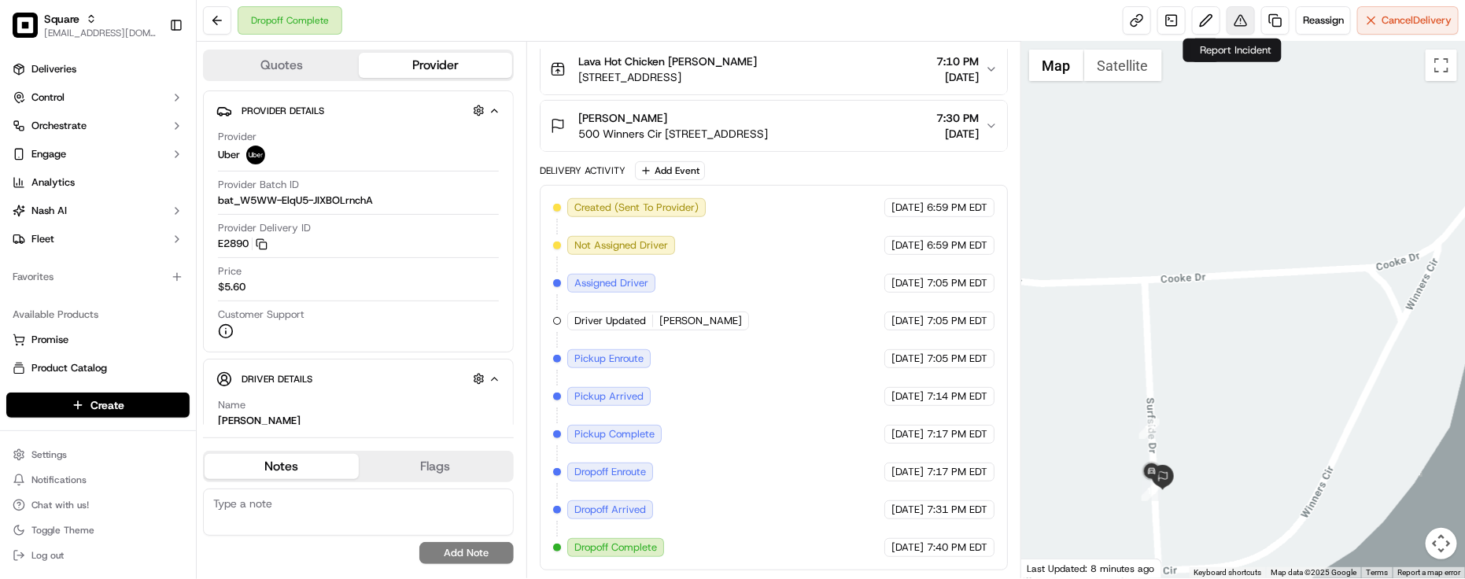
click at [1233, 6] on button at bounding box center [1241, 20] width 28 height 28
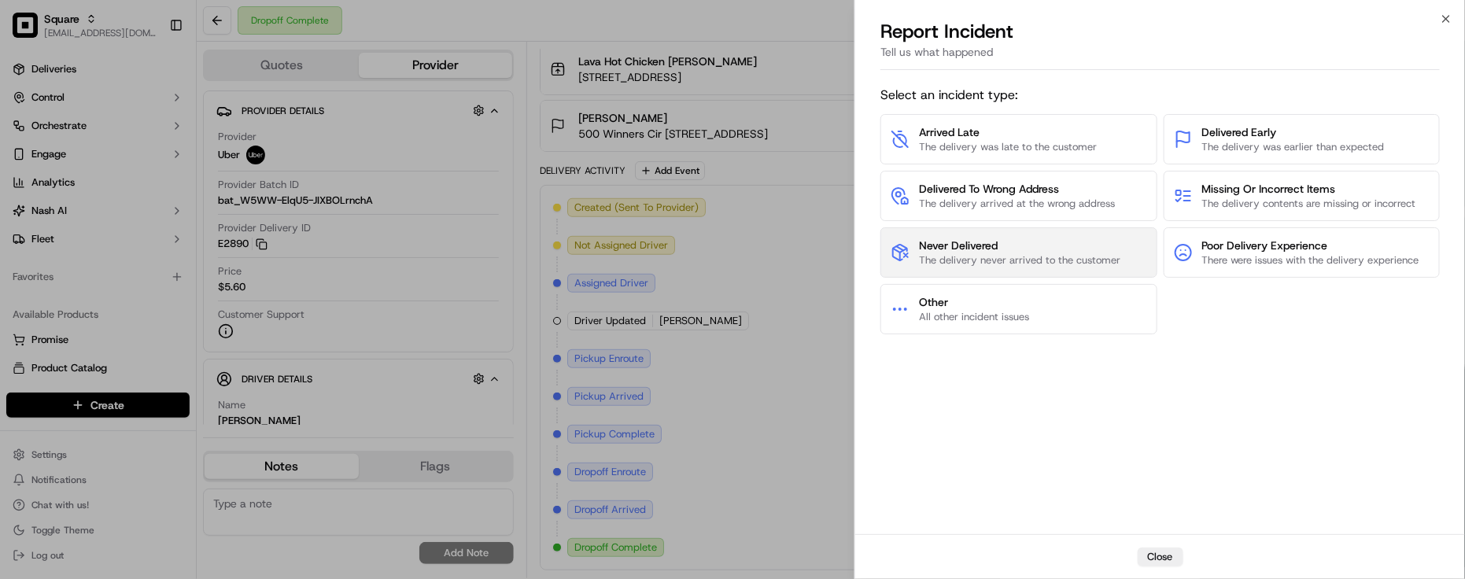
click at [989, 253] on span "The delivery never arrived to the customer" at bounding box center [1019, 260] width 201 height 14
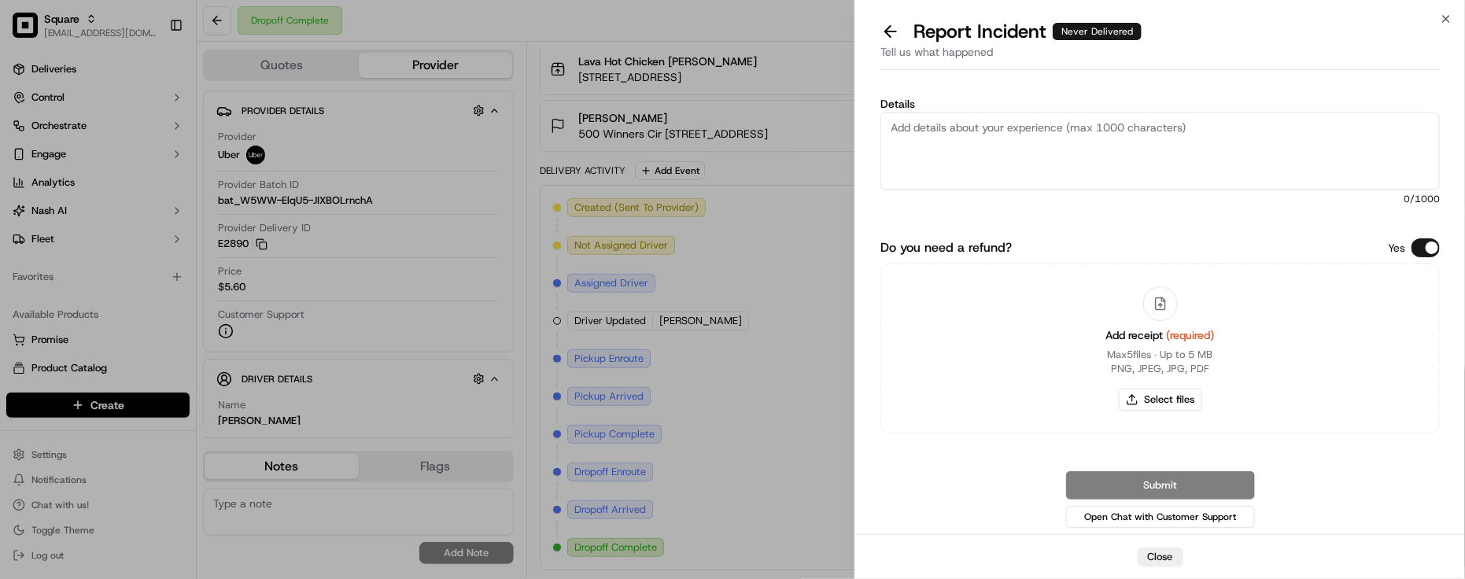
click at [1437, 246] on button "Do you need a refund?" at bounding box center [1426, 247] width 28 height 19
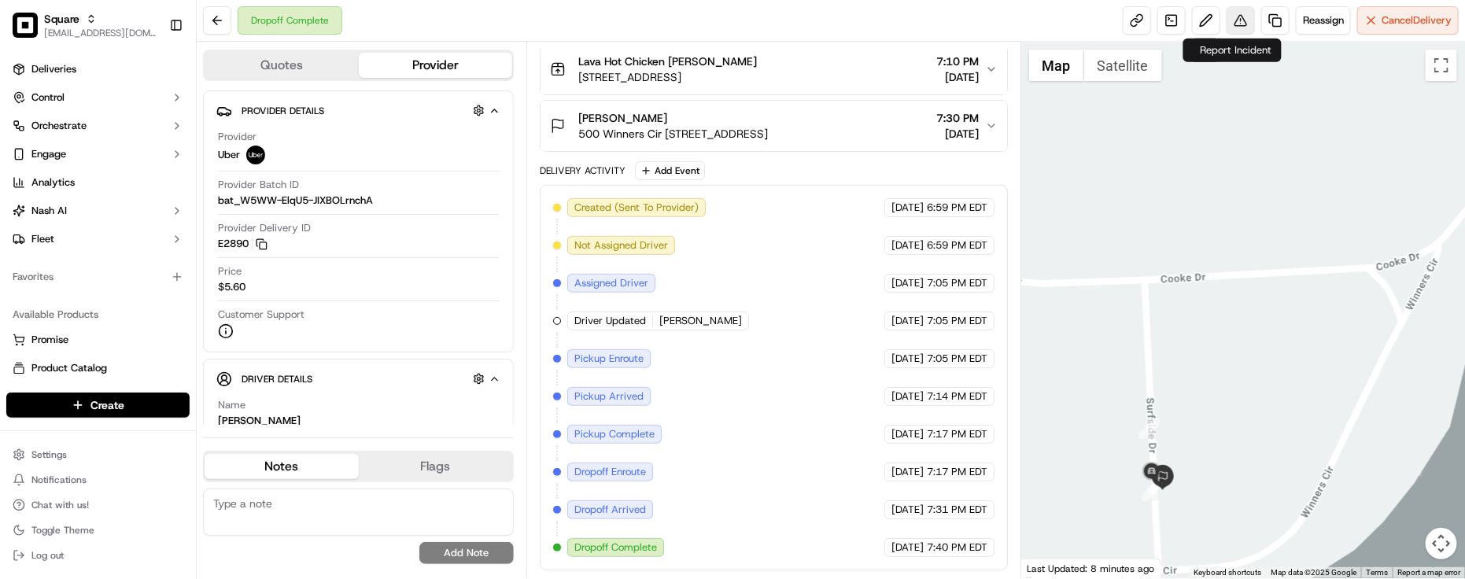
click at [1233, 26] on button at bounding box center [1241, 20] width 28 height 28
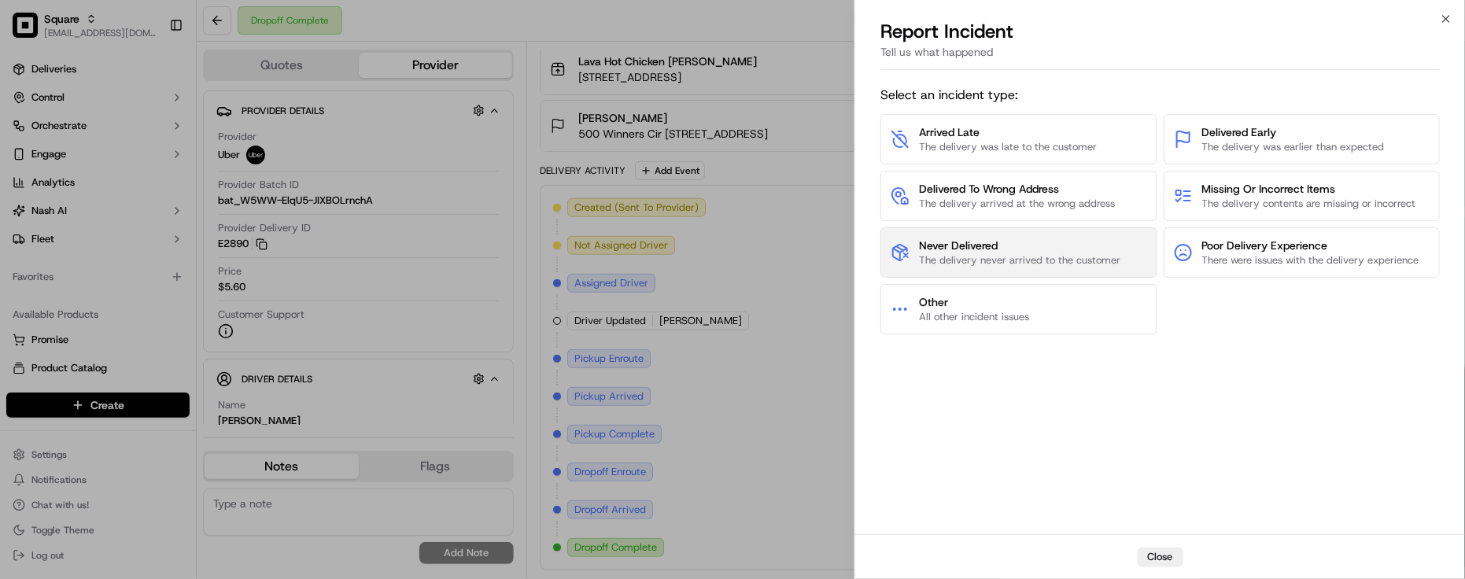
click at [1065, 261] on span "The delivery never arrived to the customer" at bounding box center [1019, 260] width 201 height 14
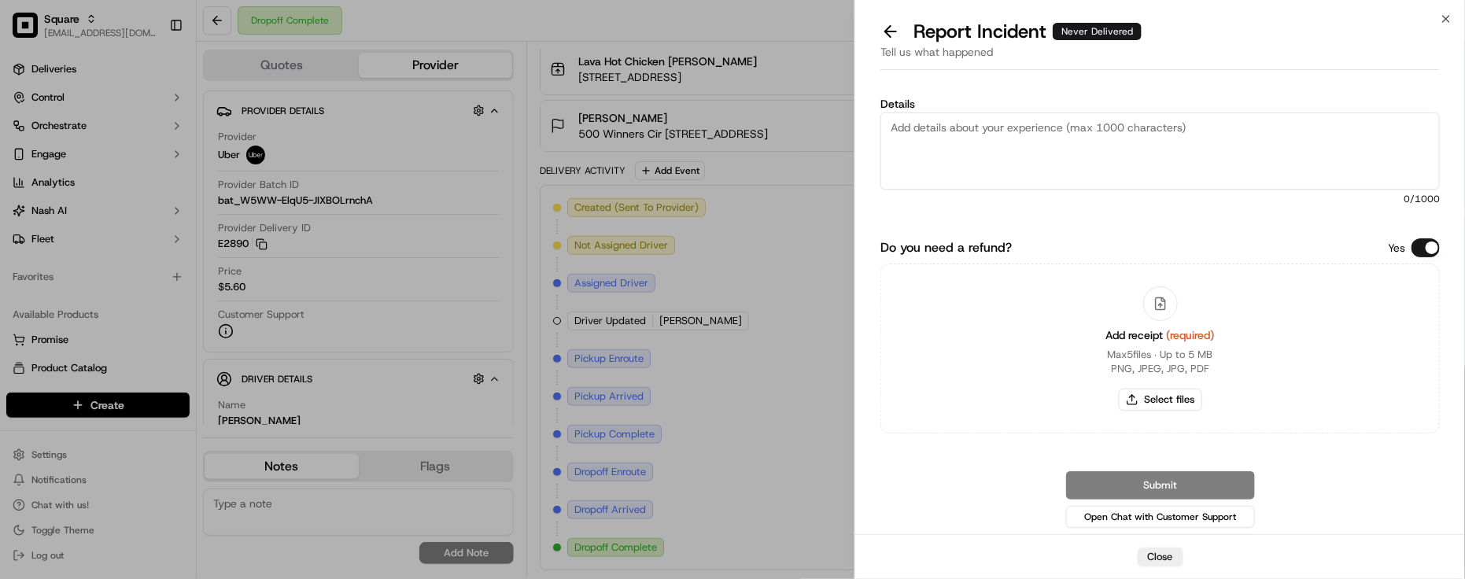
click at [1423, 244] on button "Do you need a refund?" at bounding box center [1426, 247] width 28 height 19
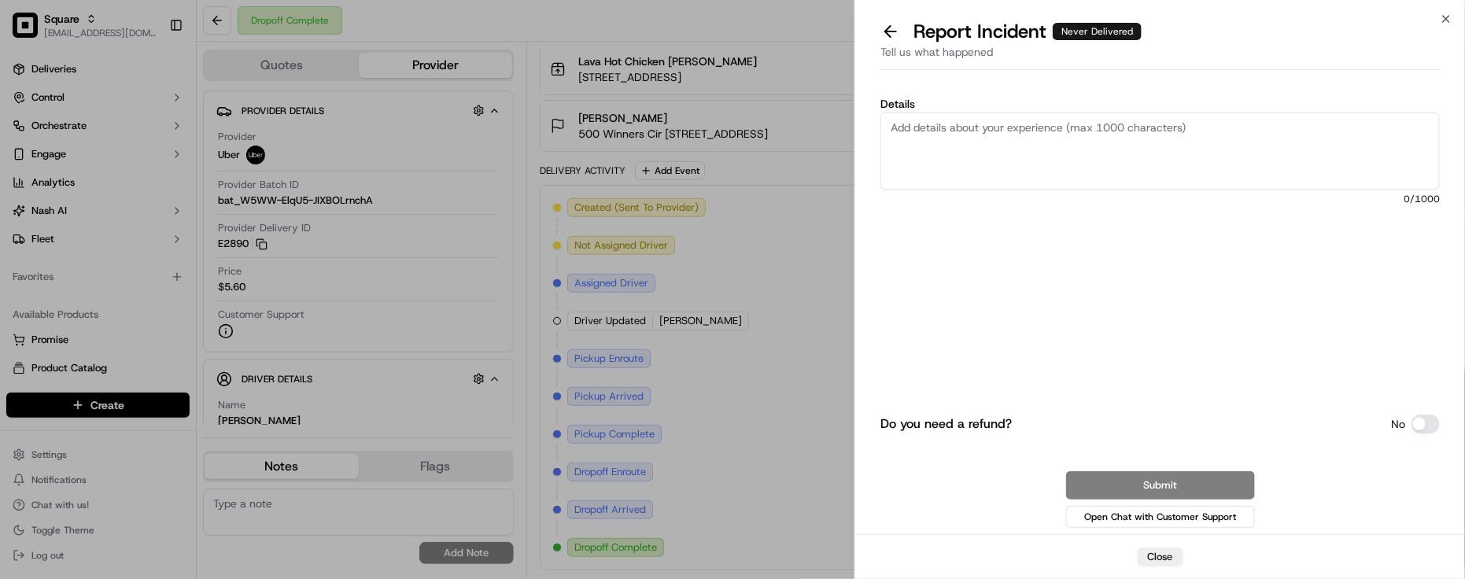
click at [1303, 144] on textarea "Details" at bounding box center [1161, 151] width 560 height 77
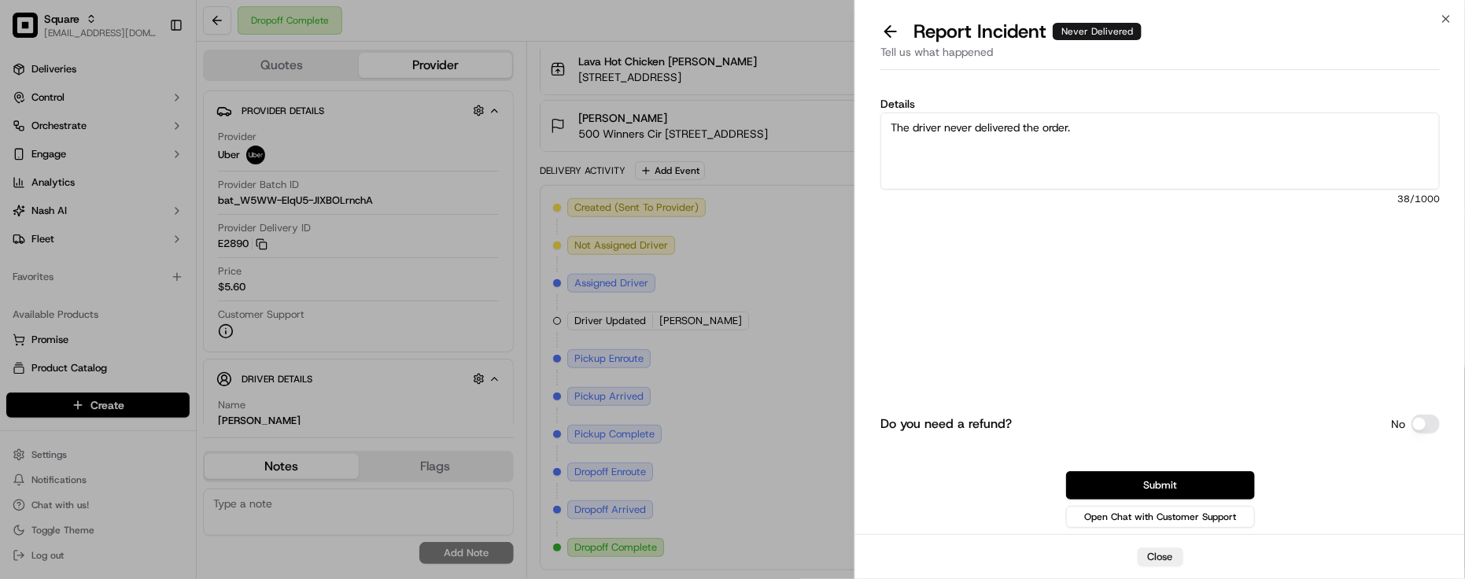
click at [1098, 123] on textarea "The driver never delivered the order." at bounding box center [1161, 151] width 560 height 77
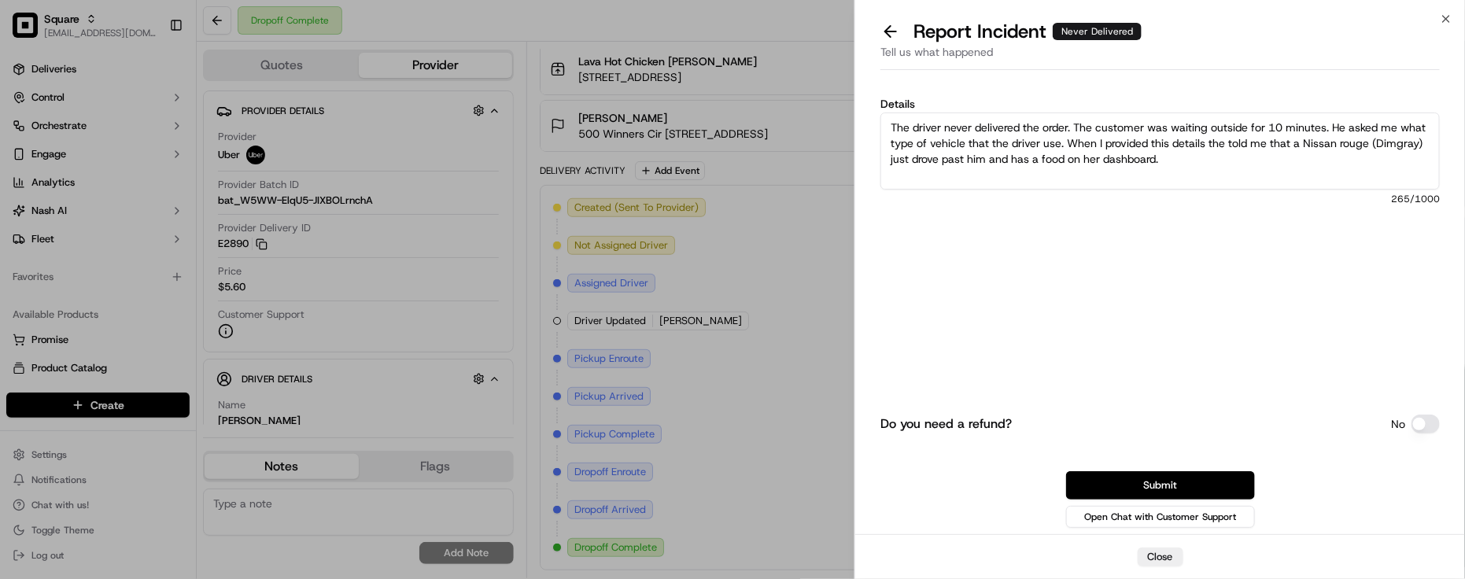
click at [1221, 168] on textarea "The driver never delivered the order. The customer was waiting outside for 10 m…" at bounding box center [1161, 151] width 560 height 77
click at [1210, 168] on textarea "The driver never delivered the order. The customer was waiting outside for 10 m…" at bounding box center [1161, 151] width 560 height 77
click at [1185, 164] on textarea "The driver never delivered the order. The customer was waiting outside for 10 m…" at bounding box center [1161, 151] width 560 height 77
drag, startPoint x: 1091, startPoint y: 169, endPoint x: 1157, endPoint y: 161, distance: 66.6
click at [1091, 170] on textarea "The driver never delivered the order. The customer was waiting outside for 10 m…" at bounding box center [1161, 151] width 560 height 77
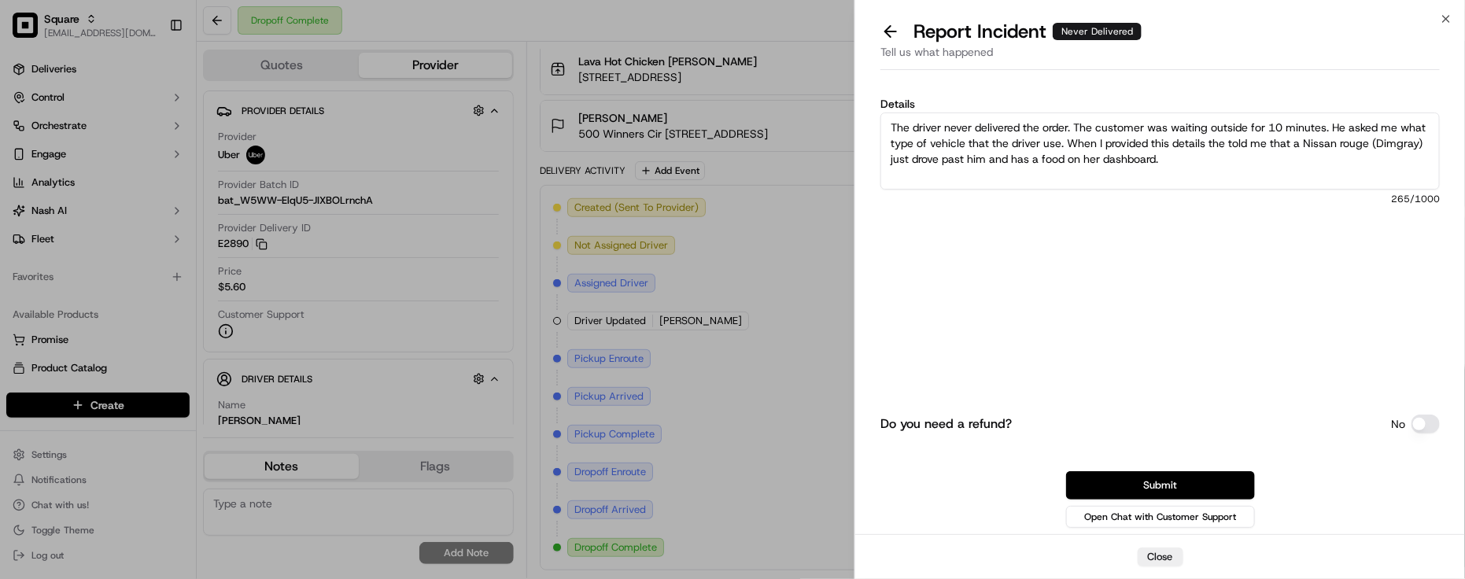
click at [1191, 162] on textarea "The driver never delivered the order. The customer was waiting outside for 10 m…" at bounding box center [1161, 151] width 560 height 77
click at [1190, 162] on textarea "The driver never delivered the order. The customer was waiting outside for 10 m…" at bounding box center [1161, 151] width 560 height 77
click at [1079, 360] on div "Do you need a refund? No Submit Open Chat with Customer Support" at bounding box center [1161, 409] width 560 height 244
drag, startPoint x: 1325, startPoint y: 174, endPoint x: 870, endPoint y: 122, distance: 457.9
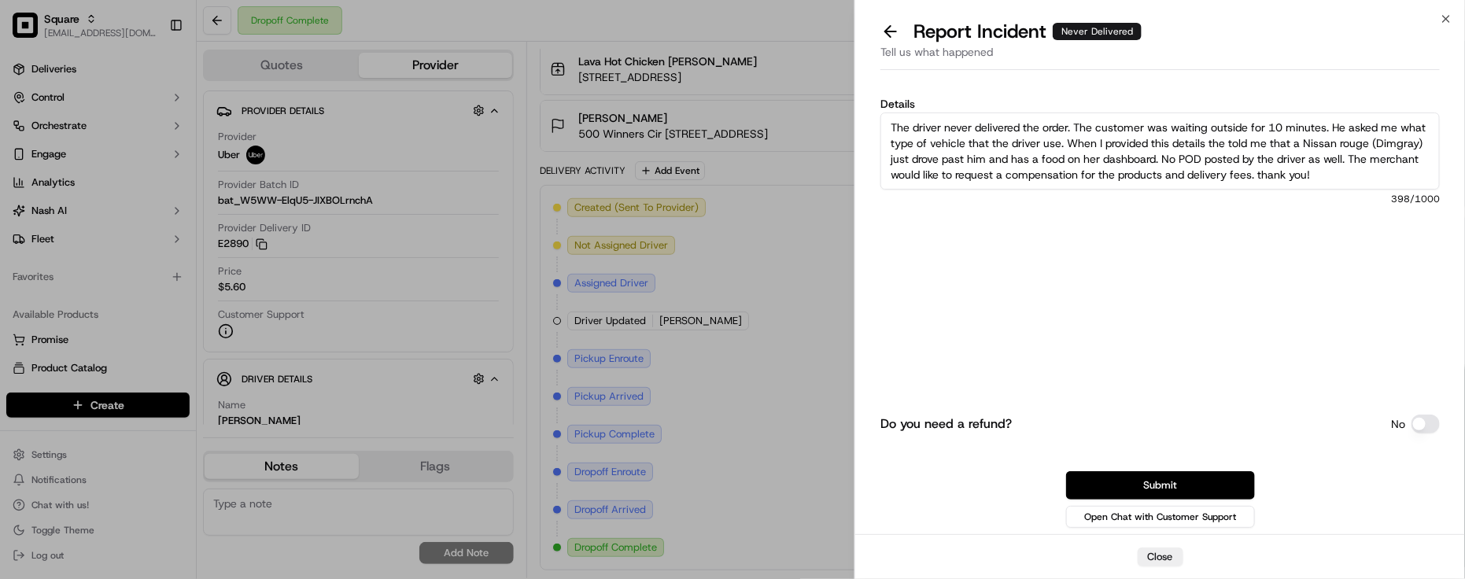
click at [870, 122] on div "Details The driver never delivered the order. The customer was waiting outside …" at bounding box center [1161, 305] width 610 height 458
paste textarea "ited outside for 10 minutes and asked me about the driver’s vehicle. When I gav…"
type textarea "The driver never delivered the order. The customer waited outside for 10 minute…"
click at [1188, 477] on button "Submit" at bounding box center [1160, 485] width 189 height 28
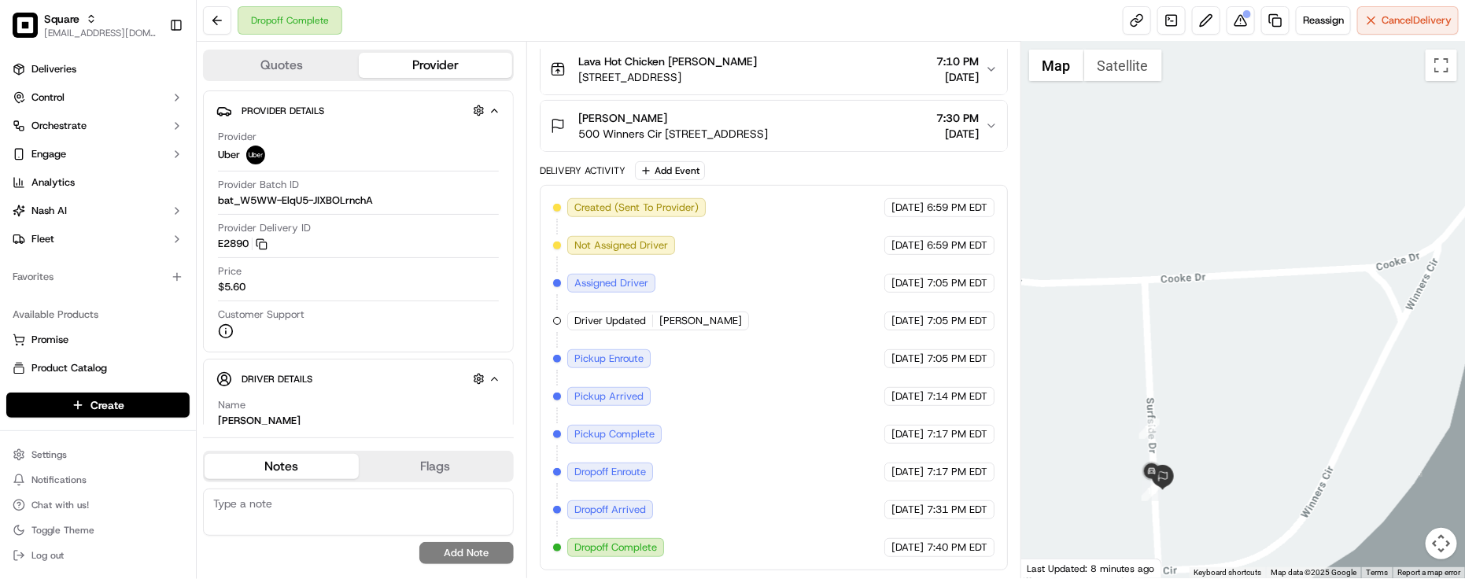
scroll to position [0, 0]
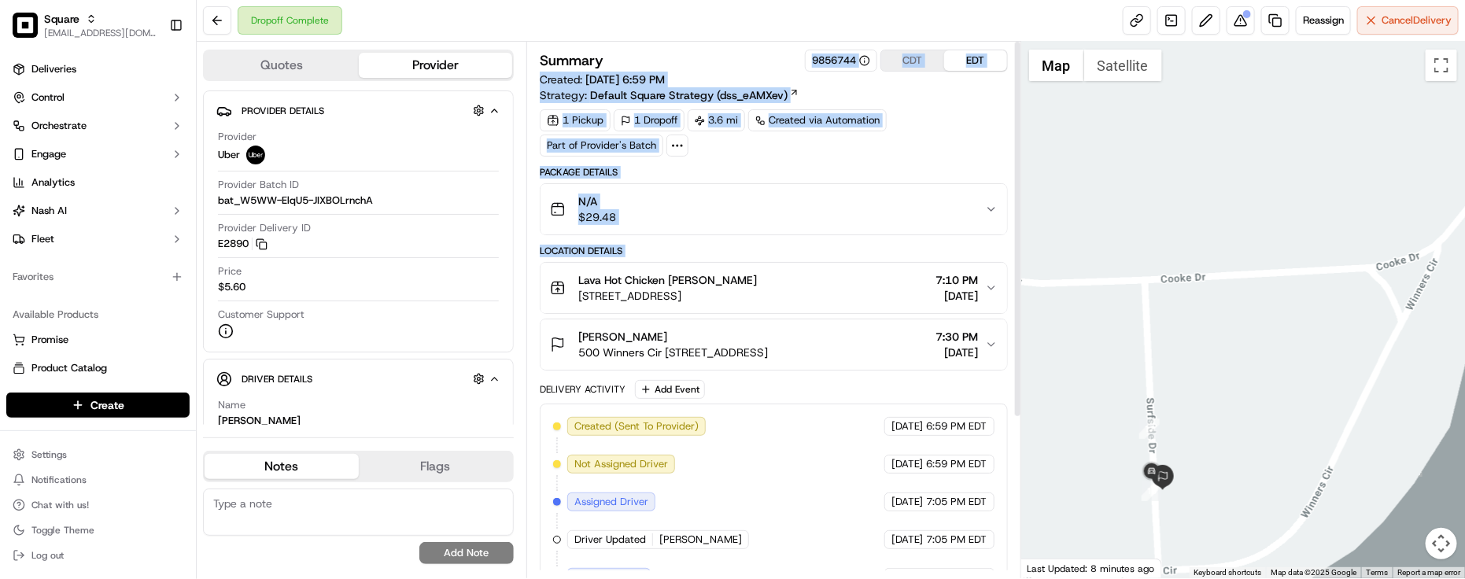
drag, startPoint x: 575, startPoint y: 54, endPoint x: 709, endPoint y: 111, distance: 146.3
click at [681, 63] on div "Summary 9856744 CDT EDT Created: [DATE] 6:59 PM Strategy: Default Square Strate…" at bounding box center [774, 420] width 468 height 740
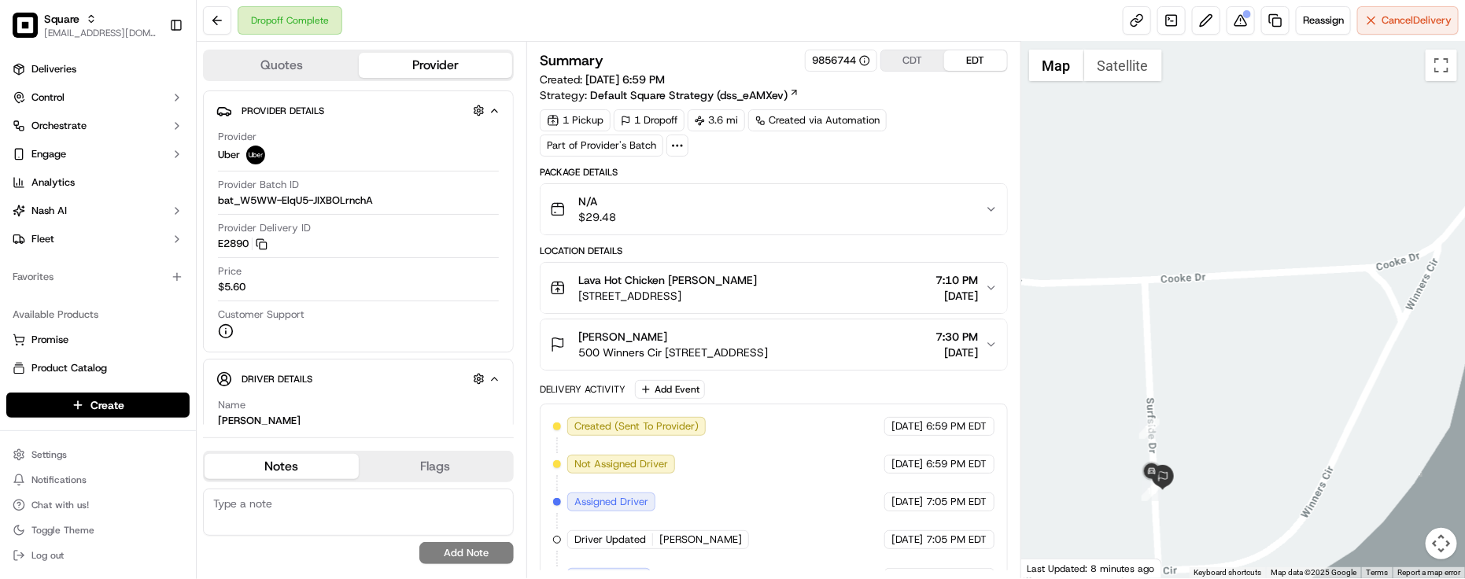
click at [645, 36] on div "Dropoff Complete Reassign Cancel Delivery" at bounding box center [831, 21] width 1269 height 42
click at [329, 513] on textarea at bounding box center [358, 512] width 311 height 47
paste textarea "Caller Information: End Customer -"
click at [435, 530] on textarea "Caller Information: End Customer -" at bounding box center [358, 512] width 311 height 47
paste textarea "Reason for call: Driver Location"
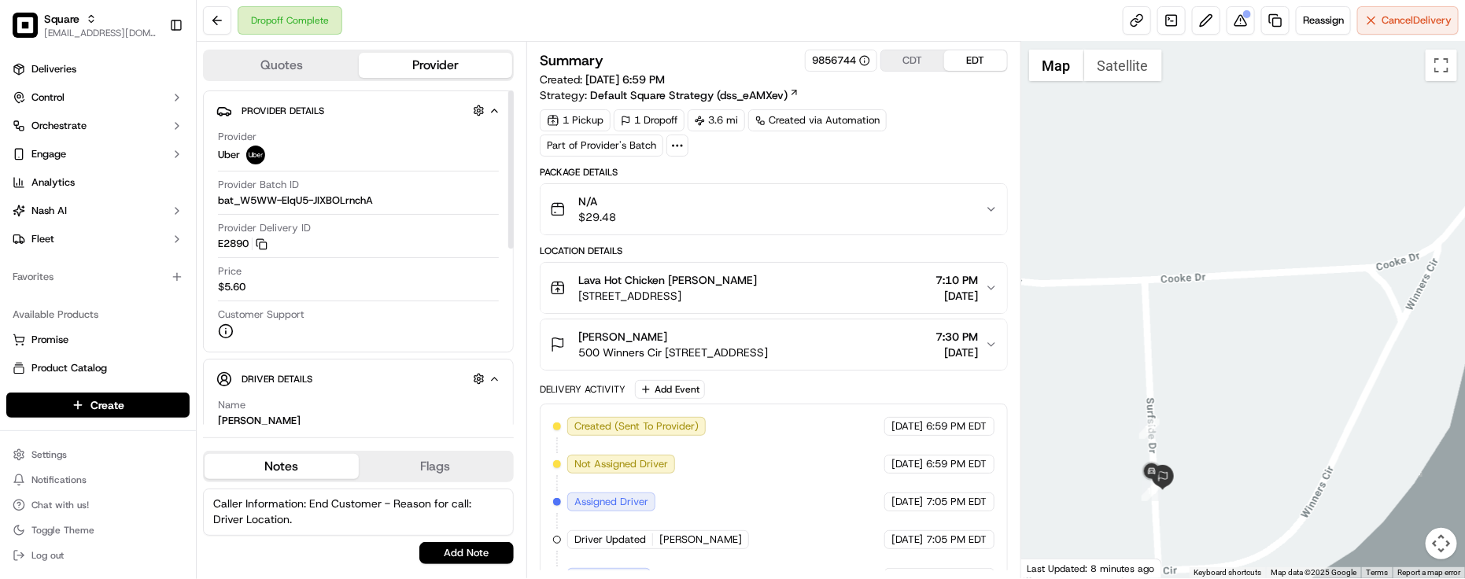
click at [296, 530] on textarea "Caller Information: End Customer - Reason for call: Driver Location." at bounding box center [358, 512] width 311 height 47
paste textarea "The driver never delivered the order. The customer waited outside for 10 minute…"
type textarea "Caller Information: End Customer - Reason for call: Driver Location. The driver…"
click at [430, 549] on button "Add Note" at bounding box center [466, 553] width 94 height 22
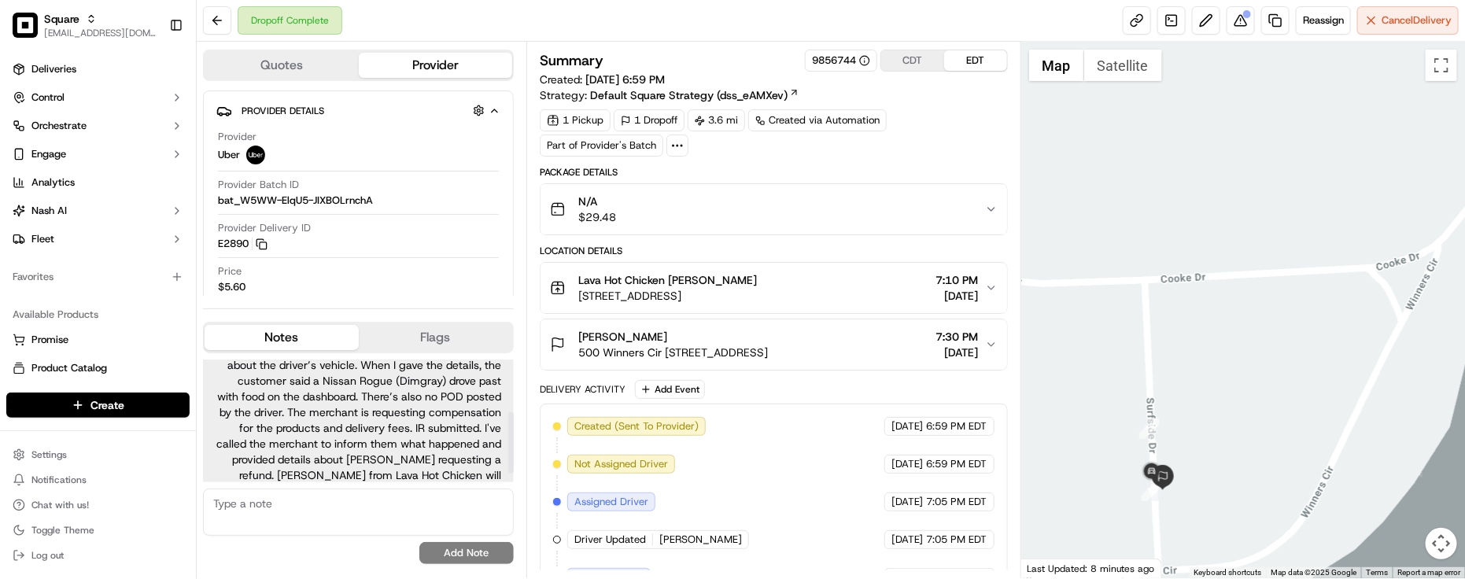
scroll to position [0, 0]
